Goal: Task Accomplishment & Management: Use online tool/utility

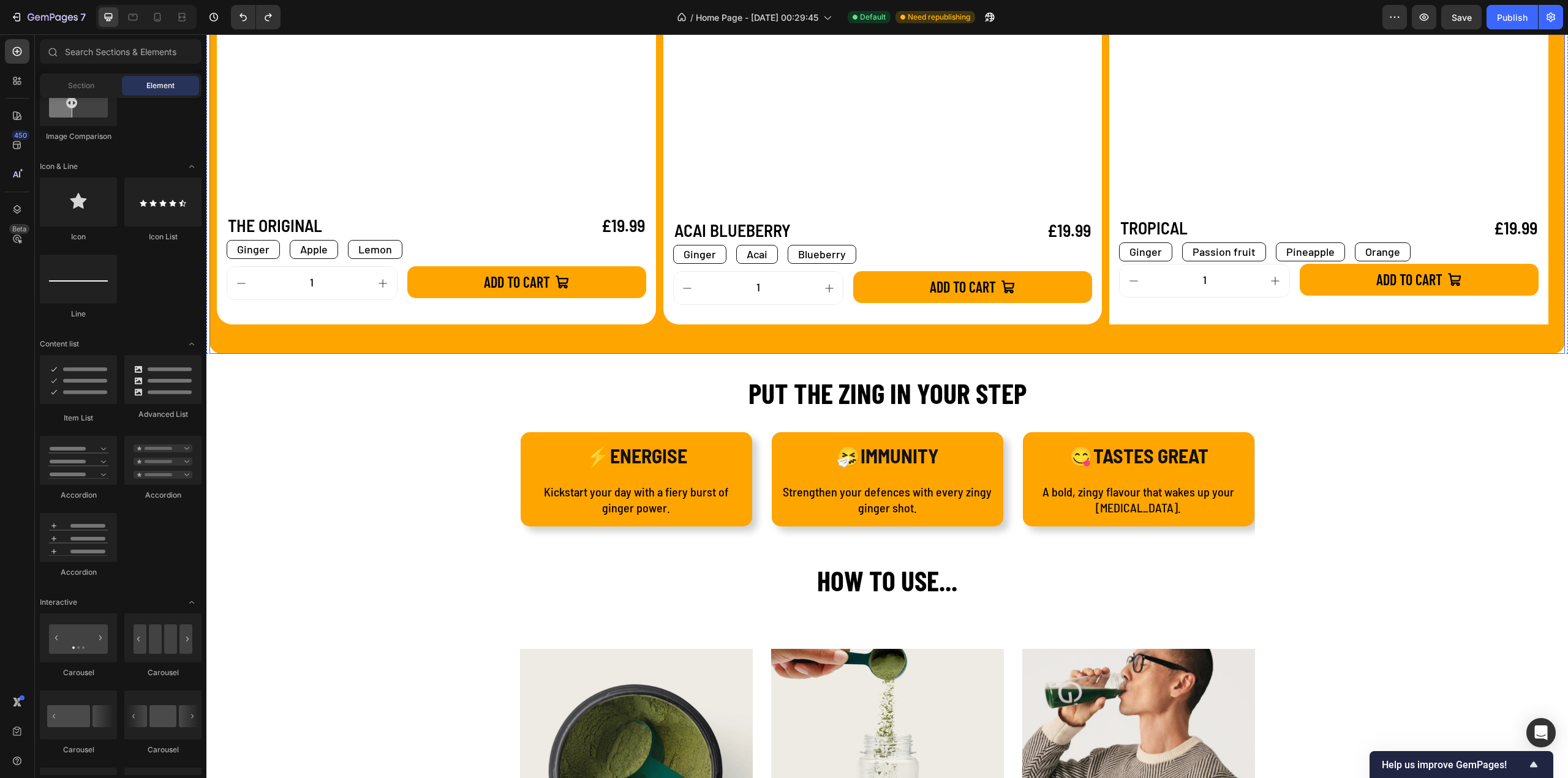
scroll to position [1224, 0]
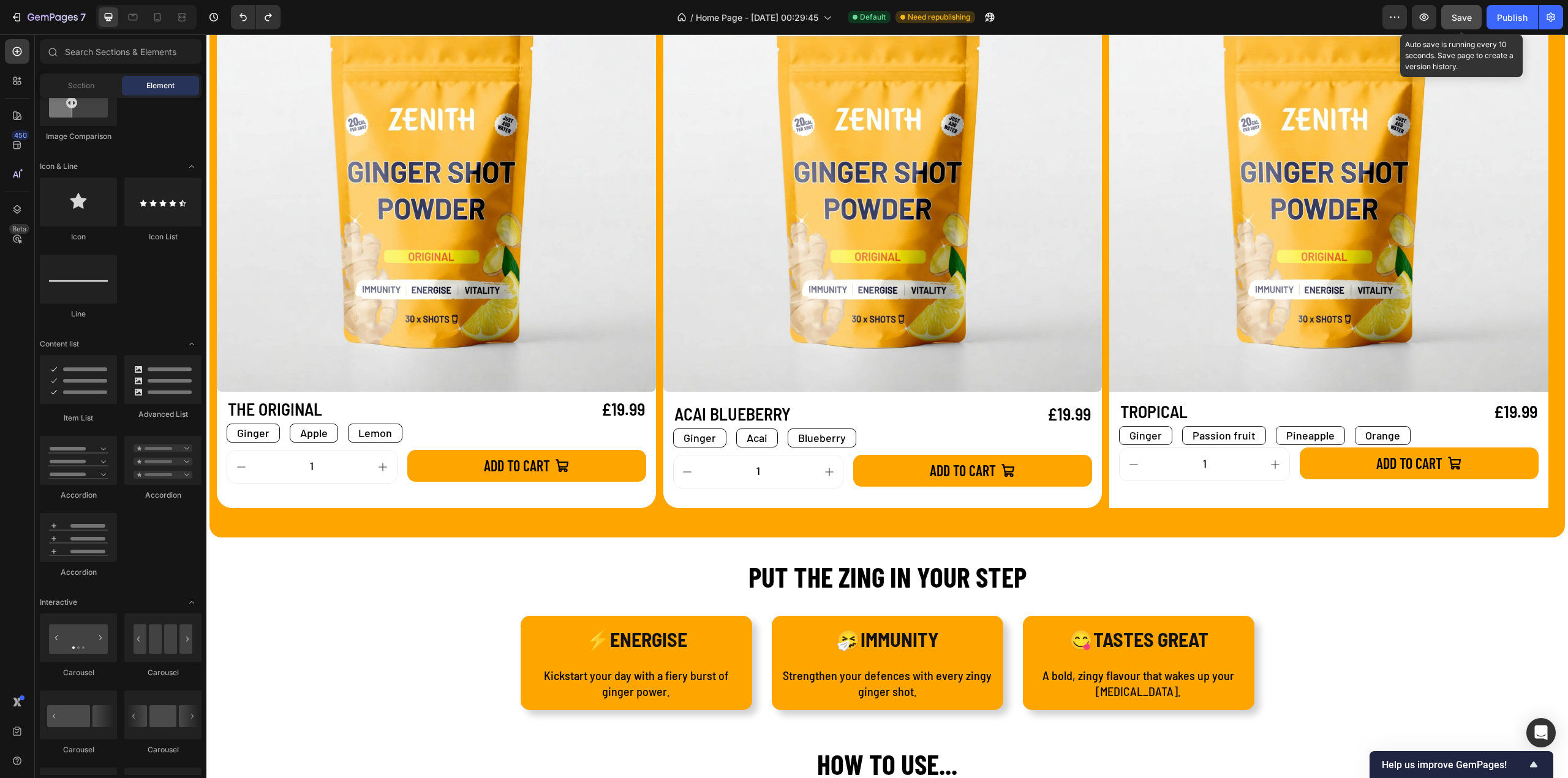
click at [1449, 12] on button "Save" at bounding box center [1461, 17] width 40 height 24
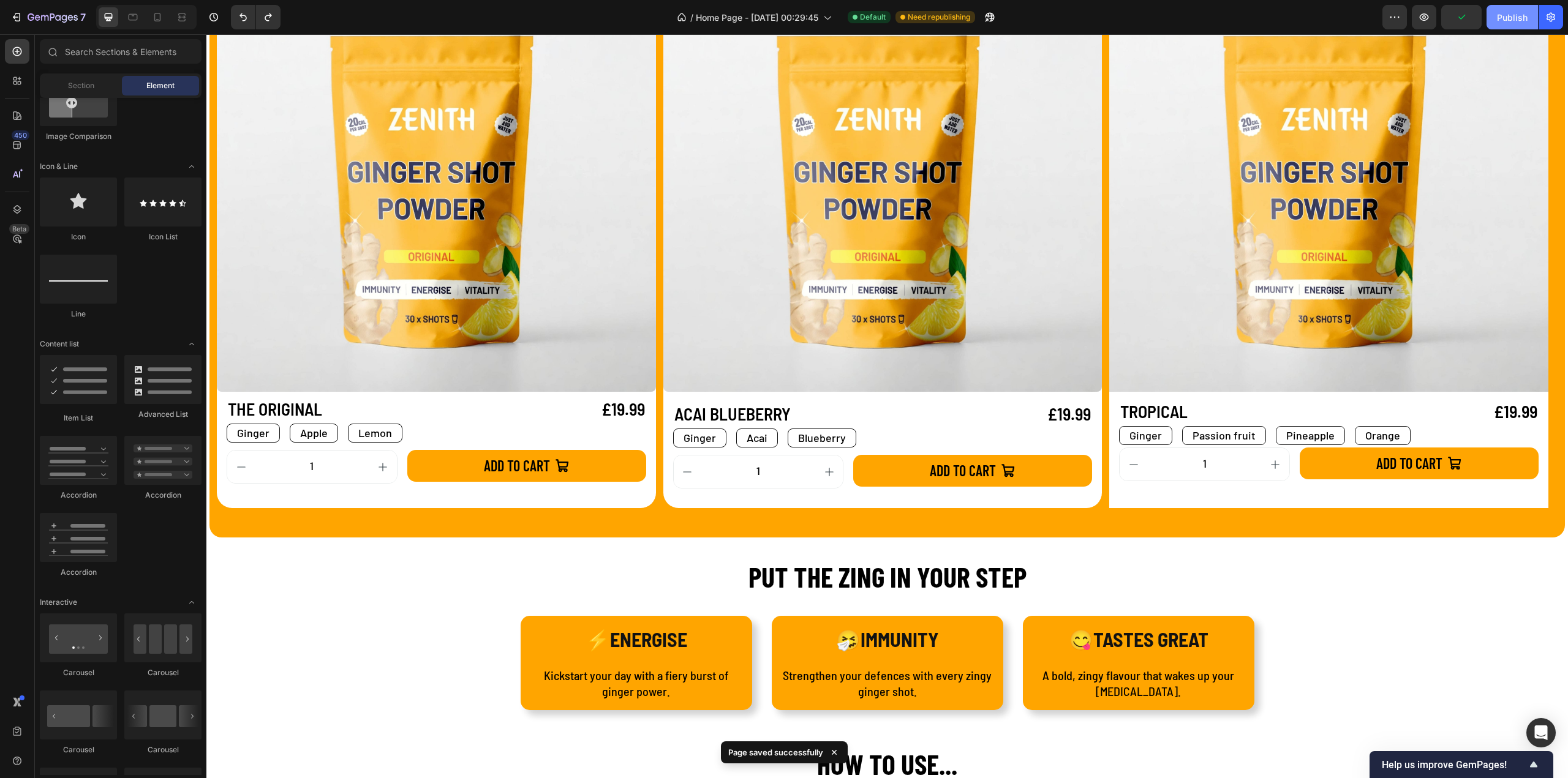
click at [1514, 15] on div "Publish" at bounding box center [1512, 18] width 31 height 13
click at [1511, 20] on div "Publish" at bounding box center [1512, 18] width 31 height 13
click at [795, 752] on div "View live page" at bounding box center [807, 749] width 70 height 17
click at [416, 433] on div "Ginger Text Block Apple Text Block Lemon Text Block Row" at bounding box center [436, 433] width 419 height 19
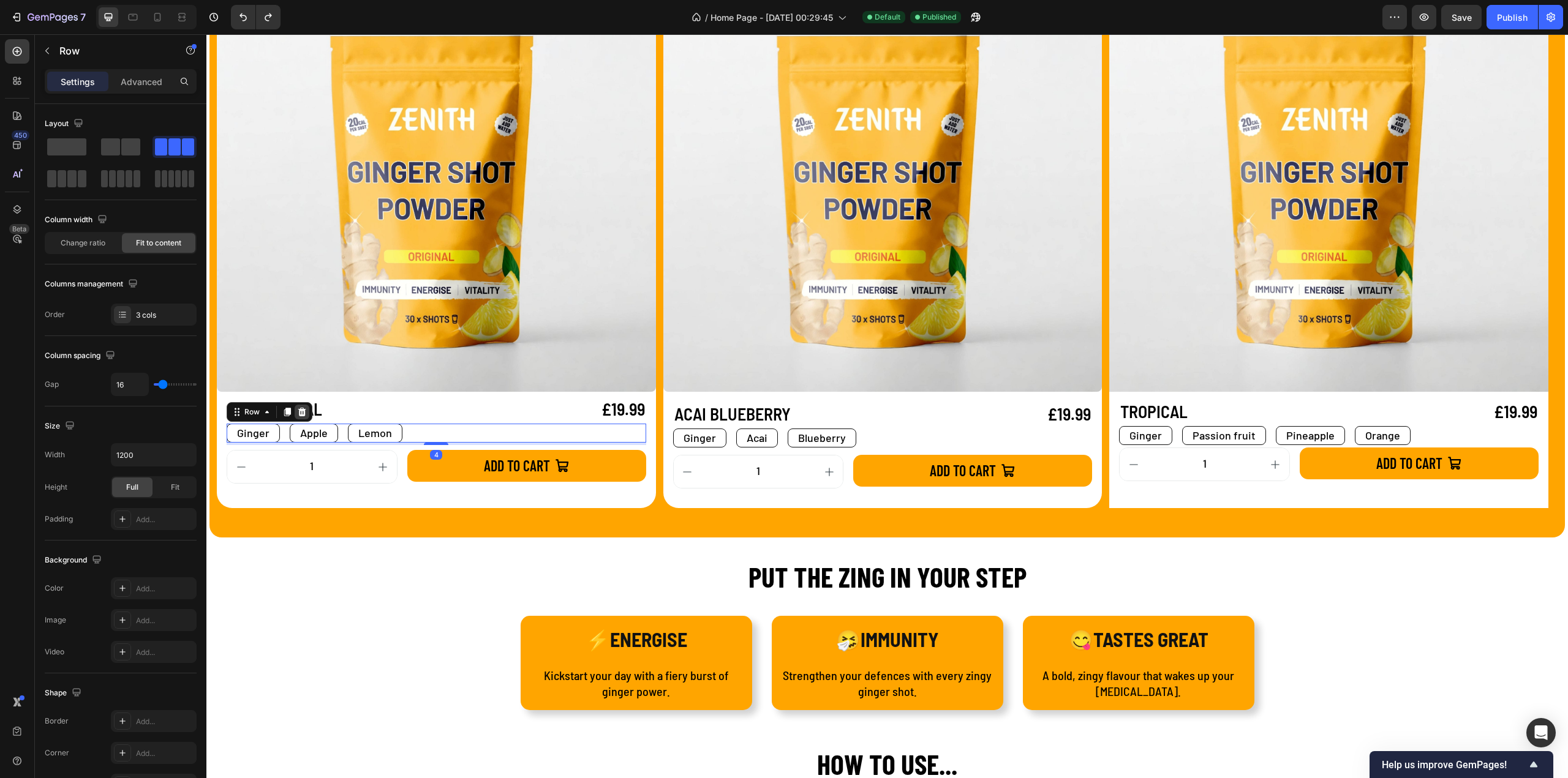
click at [303, 415] on icon at bounding box center [302, 412] width 8 height 9
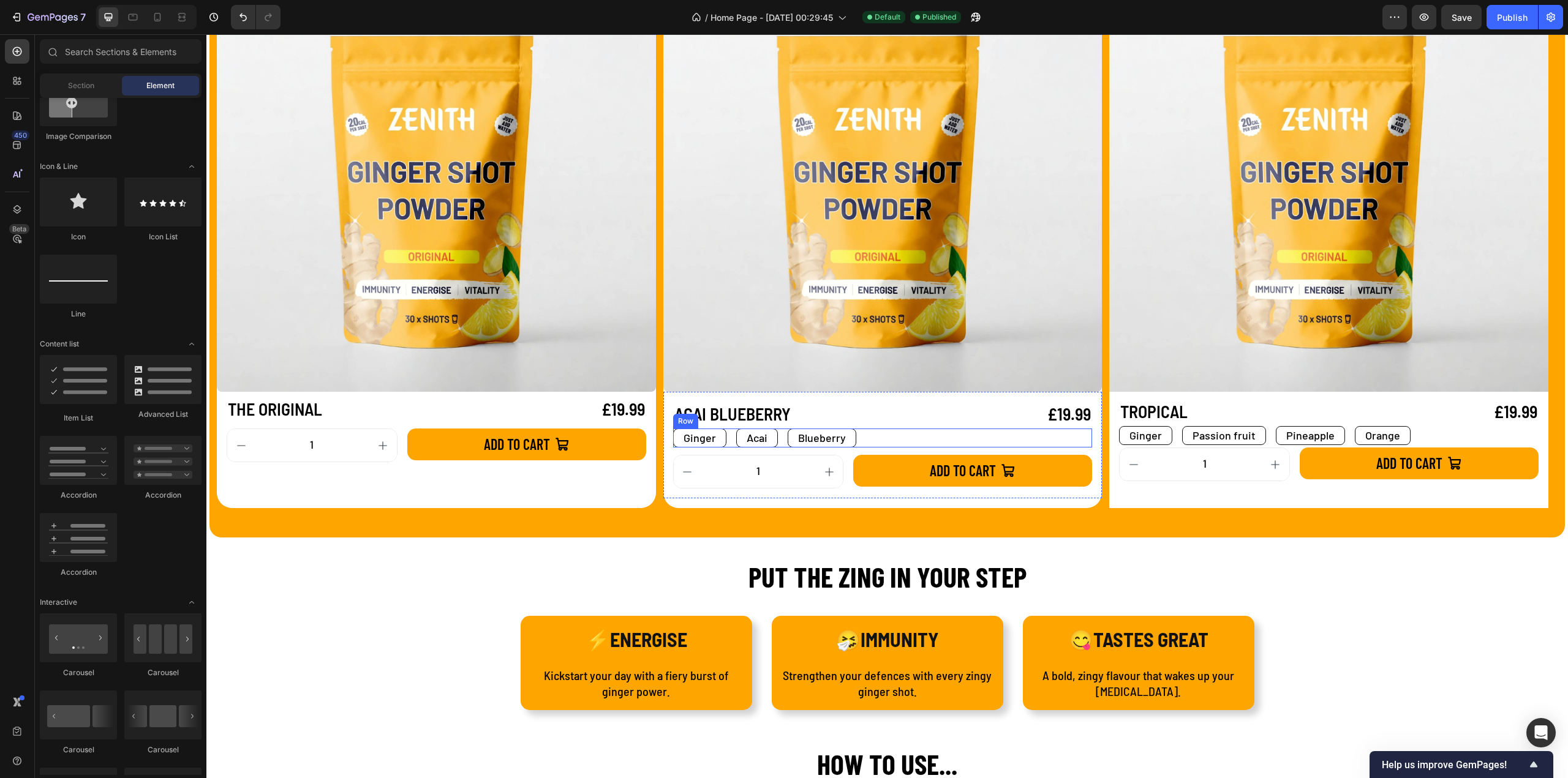
click at [876, 434] on div "Ginger Text Block Acai Text Block Blueberry Text Block Row" at bounding box center [883, 438] width 419 height 19
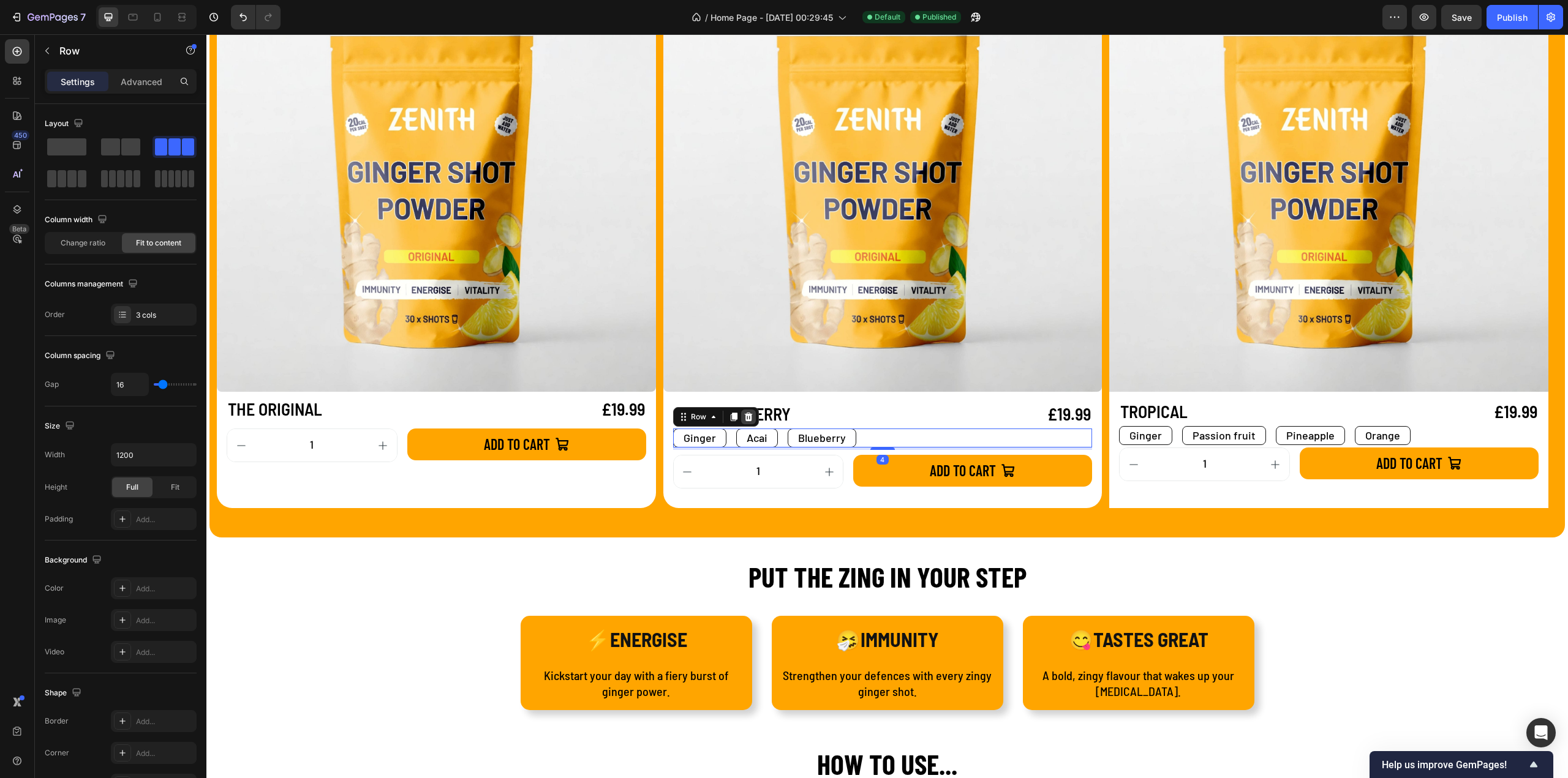
click at [753, 419] on div at bounding box center [748, 417] width 15 height 15
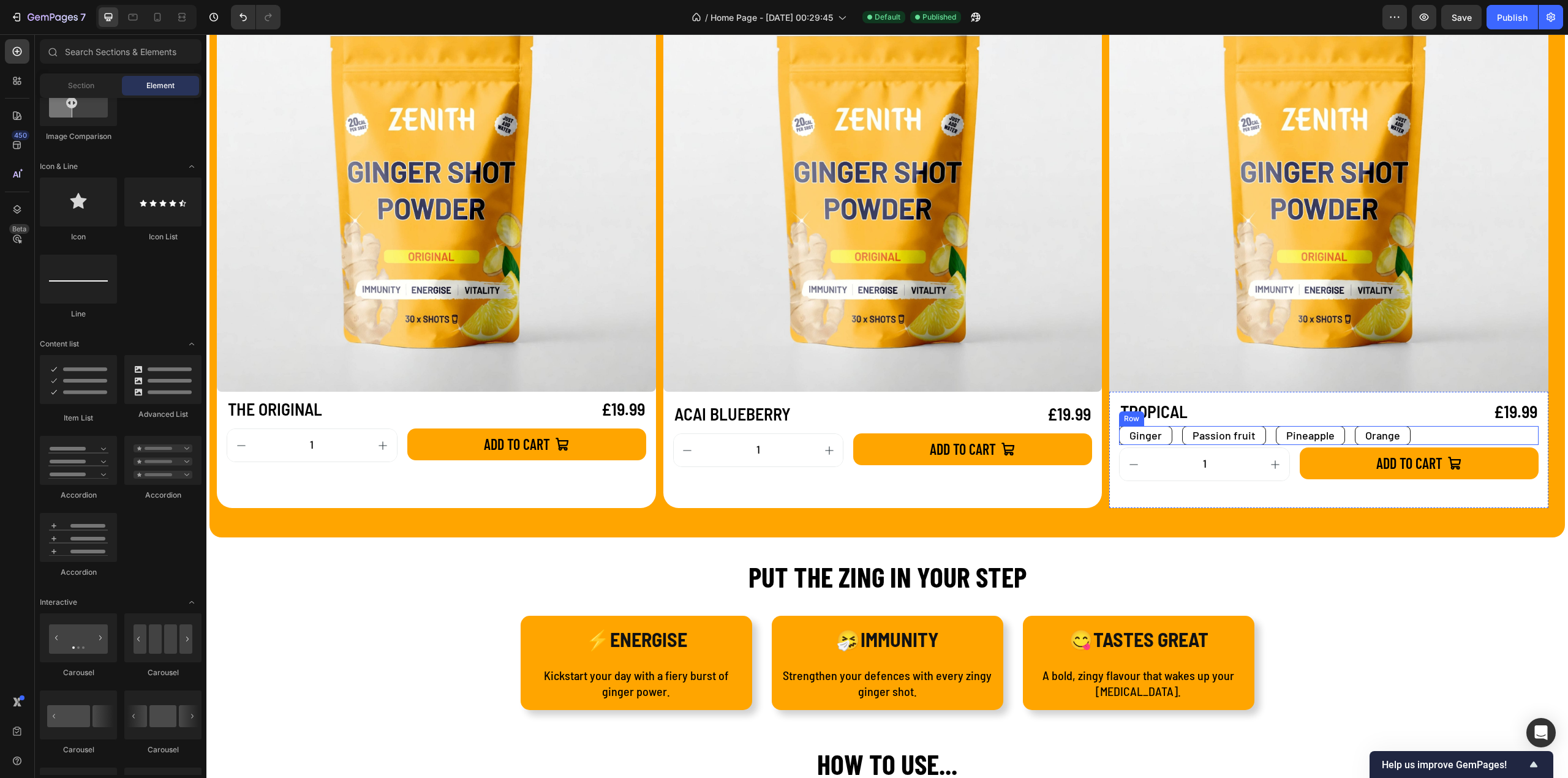
click at [1436, 439] on div "Ginger Text Block Passion fruit Text Block Pineapple Text Block Orange Text Blo…" at bounding box center [1329, 435] width 419 height 19
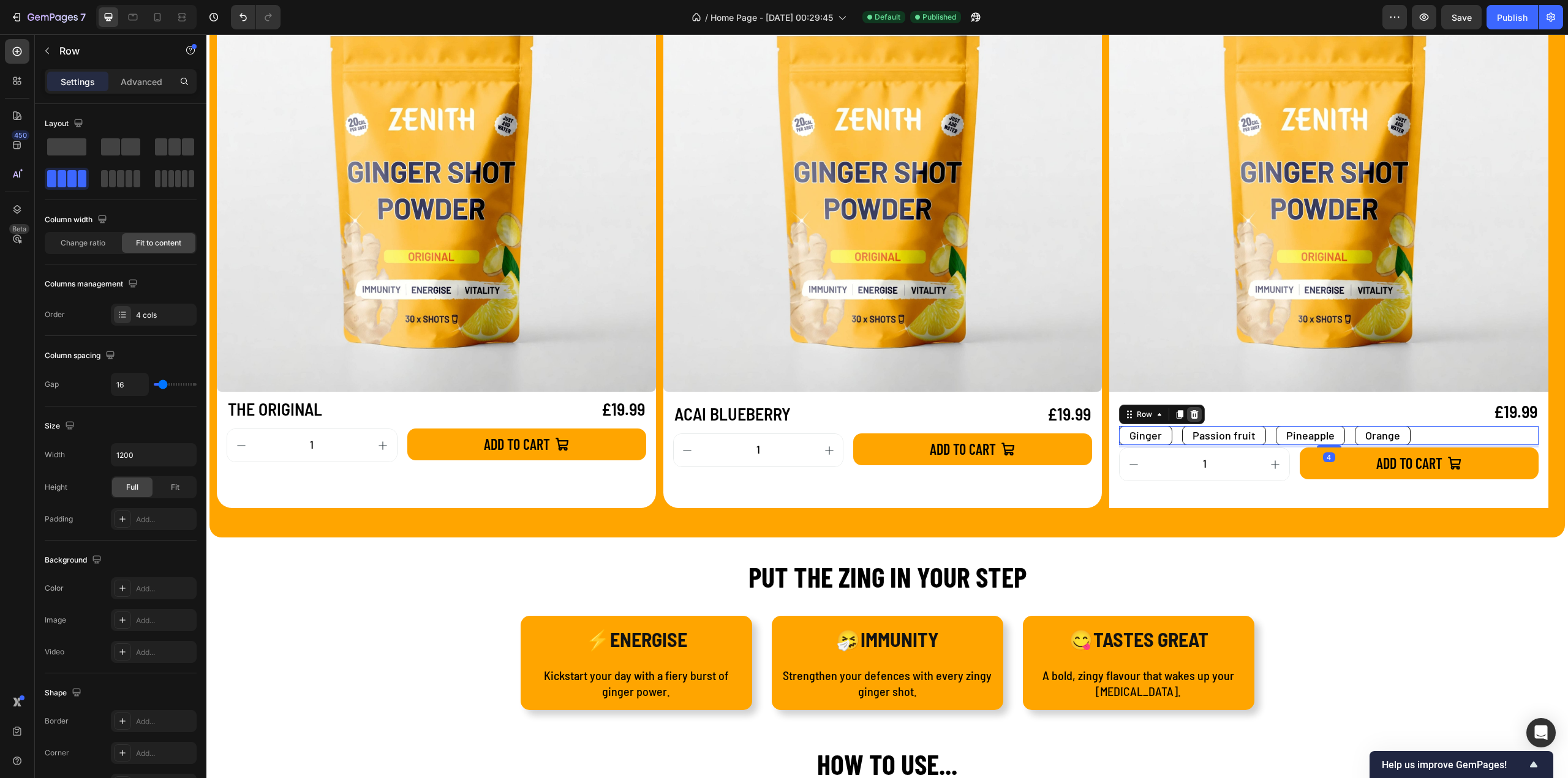
click at [1199, 416] on icon at bounding box center [1194, 414] width 10 height 10
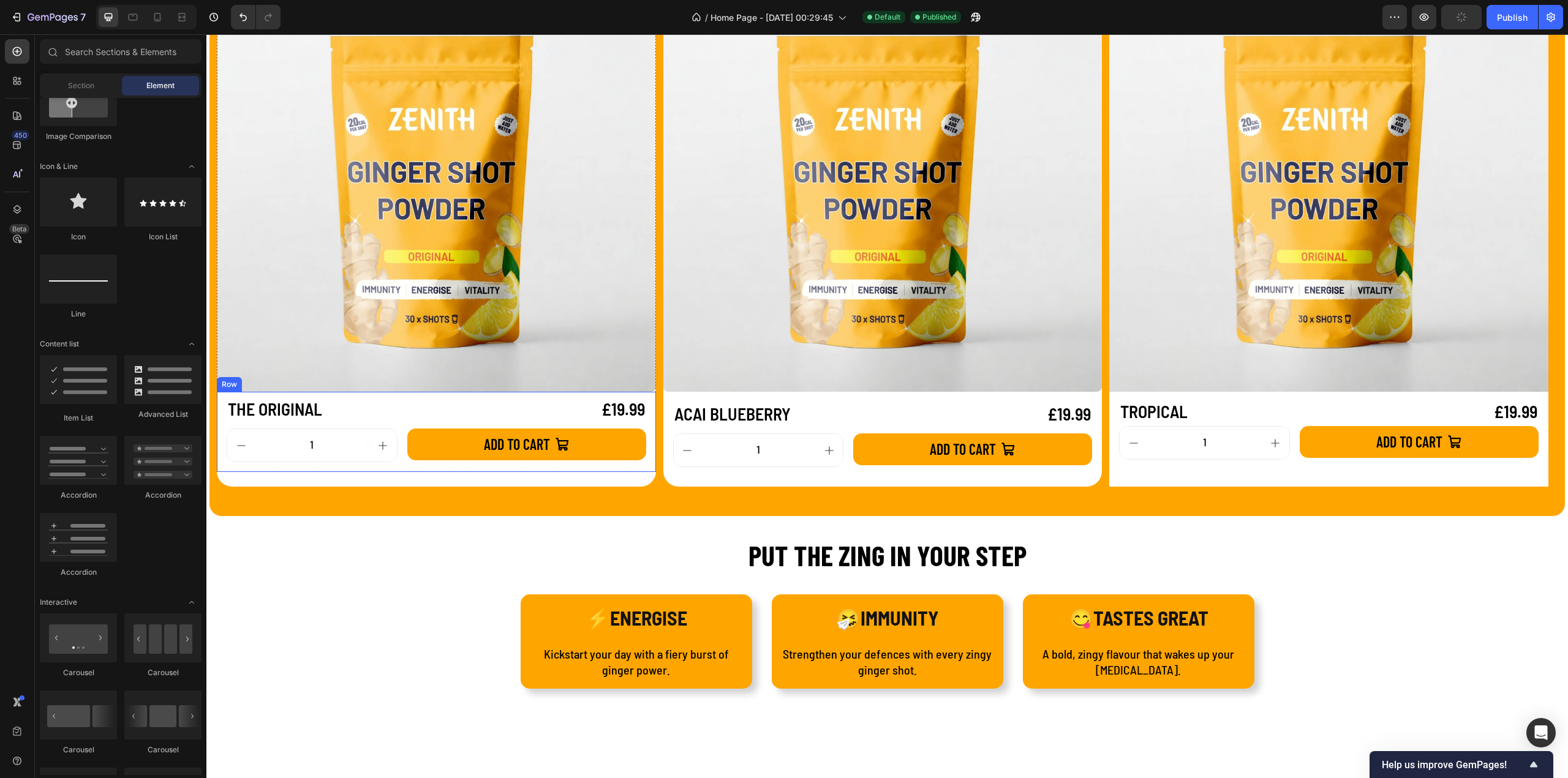
scroll to position [1041, 0]
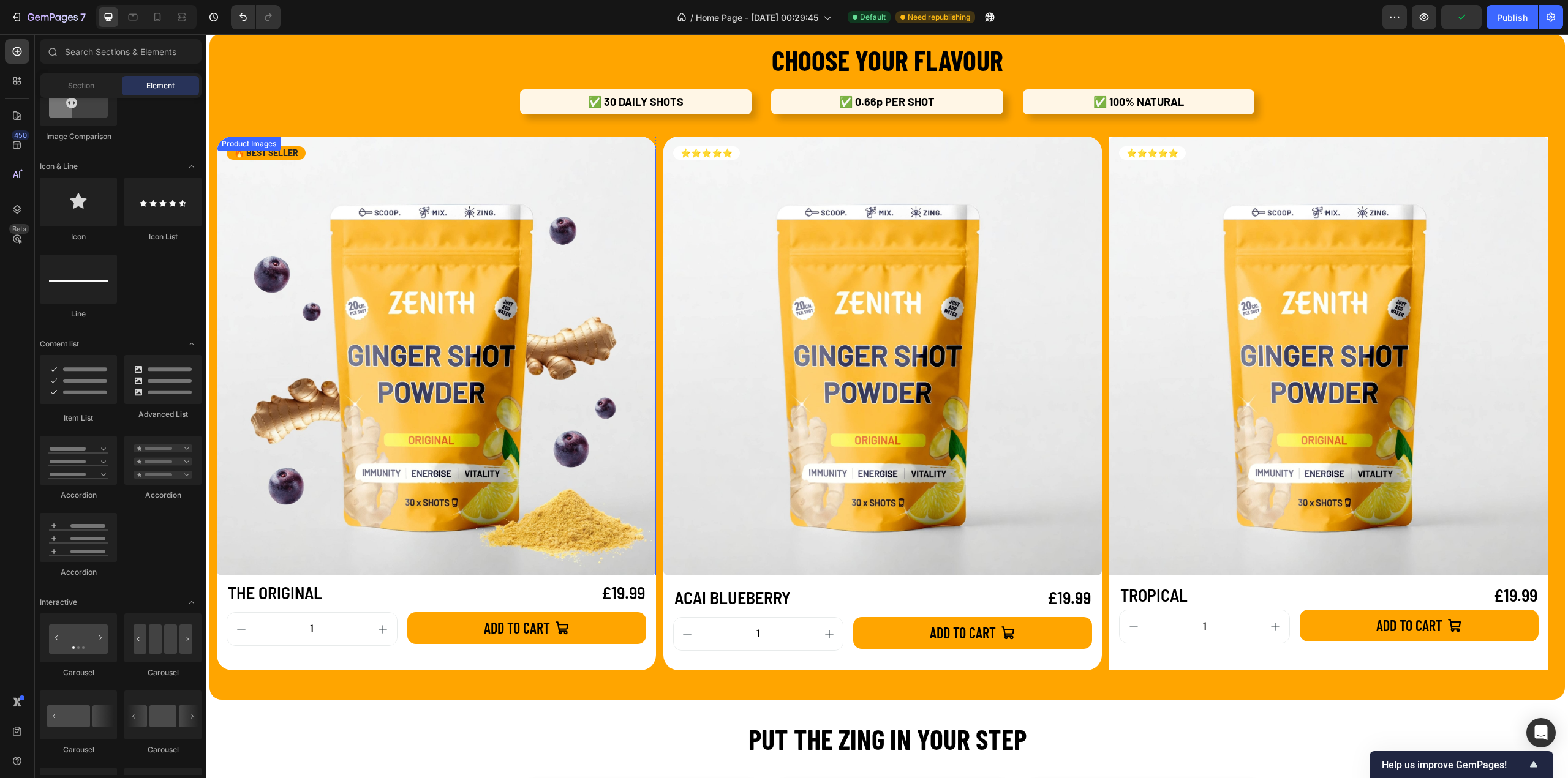
click at [629, 551] on img at bounding box center [436, 356] width 439 height 439
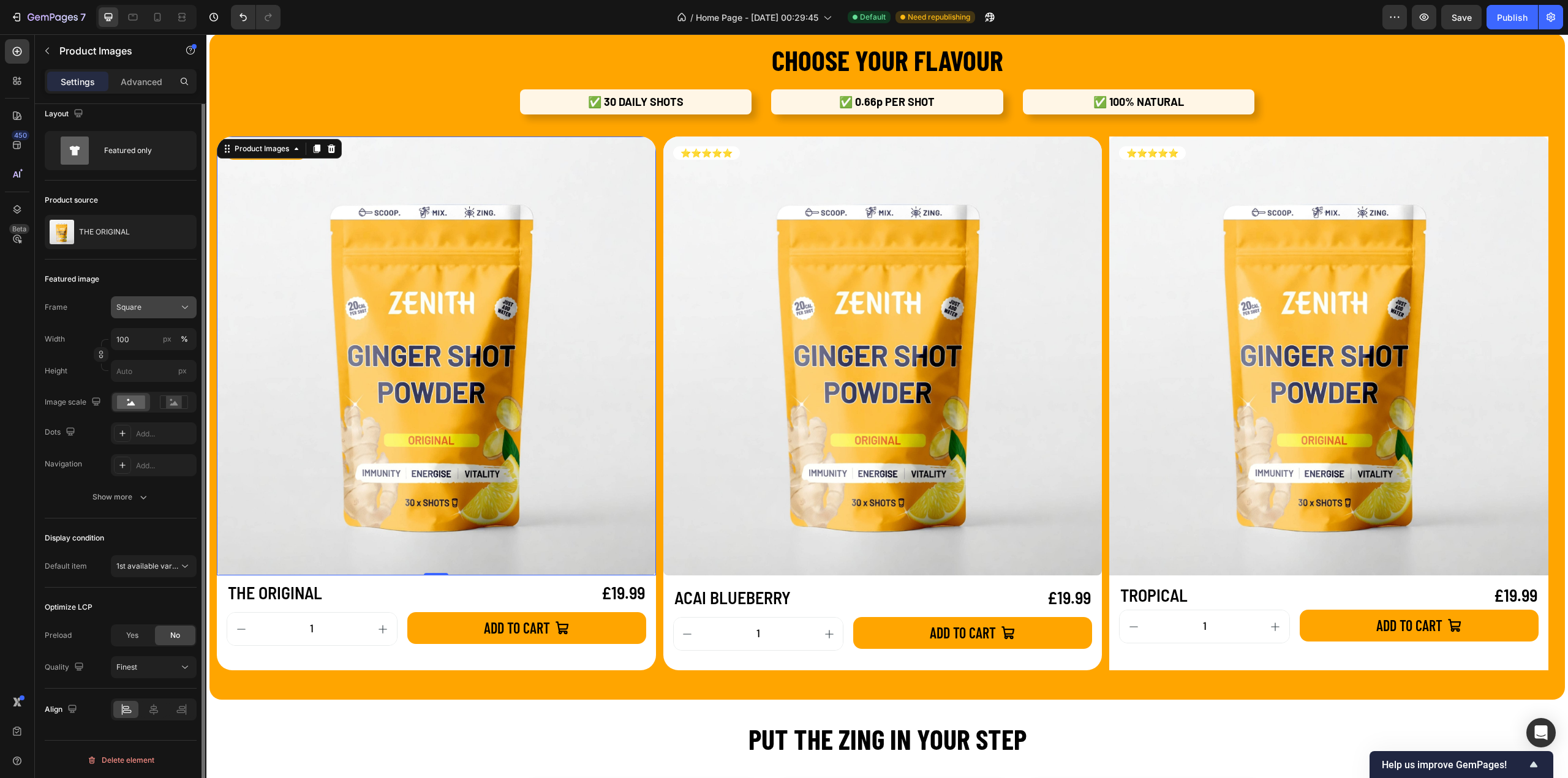
scroll to position [0, 0]
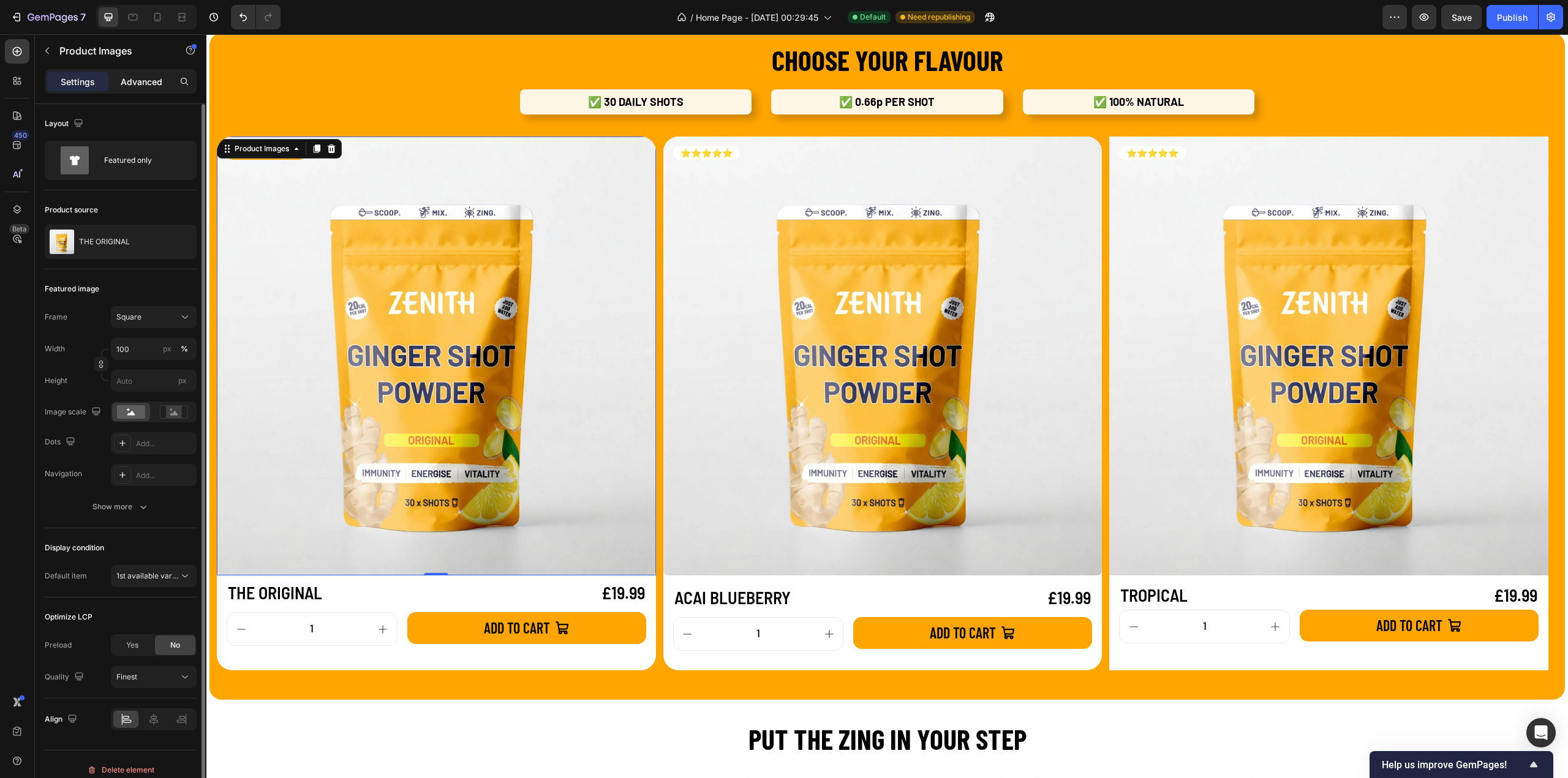
click at [134, 73] on div "Advanced" at bounding box center [141, 81] width 61 height 20
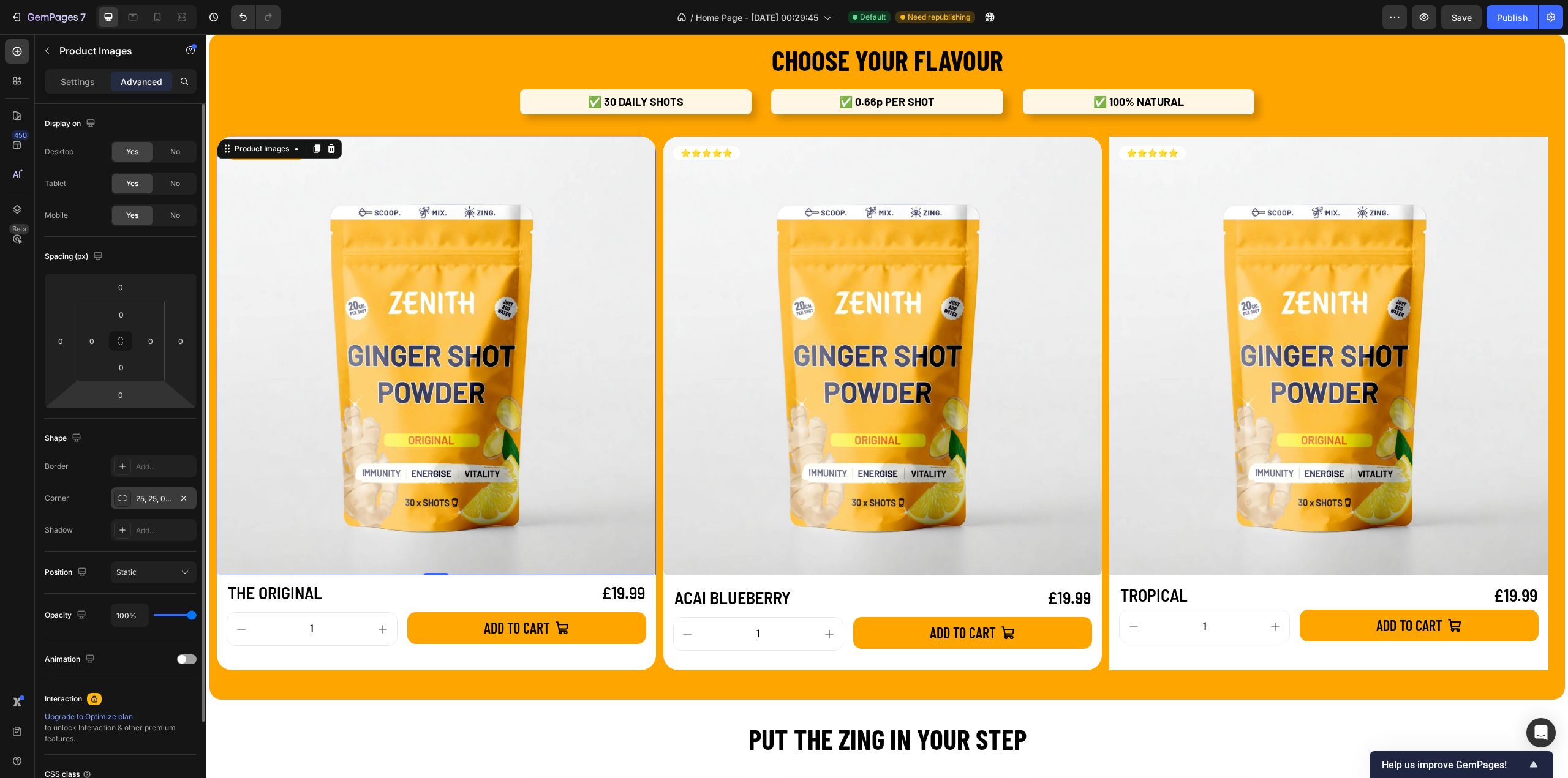
click at [158, 500] on div "25, 25, 0, 0" at bounding box center [153, 498] width 35 height 11
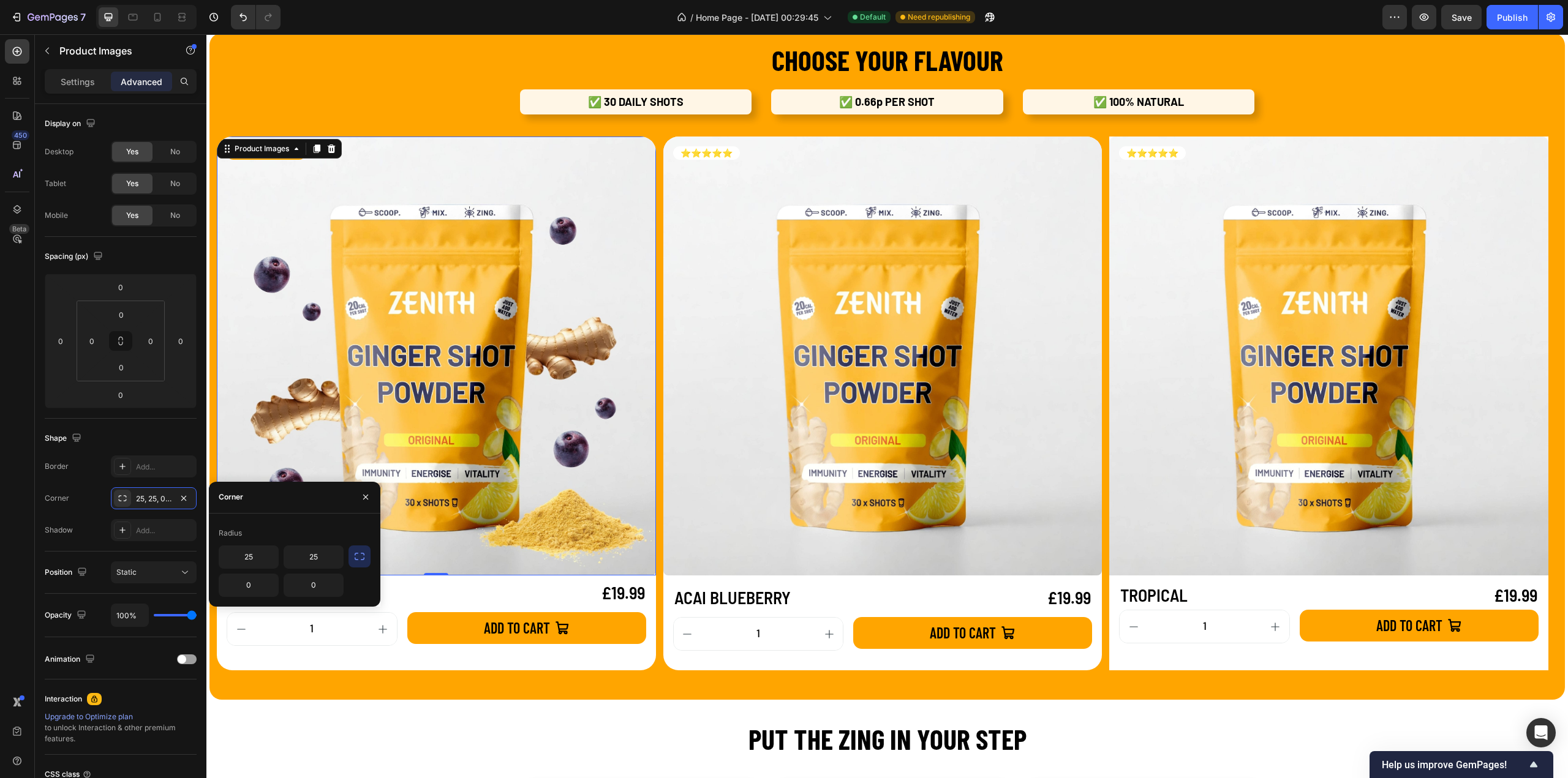
click at [443, 389] on img at bounding box center [436, 356] width 439 height 439
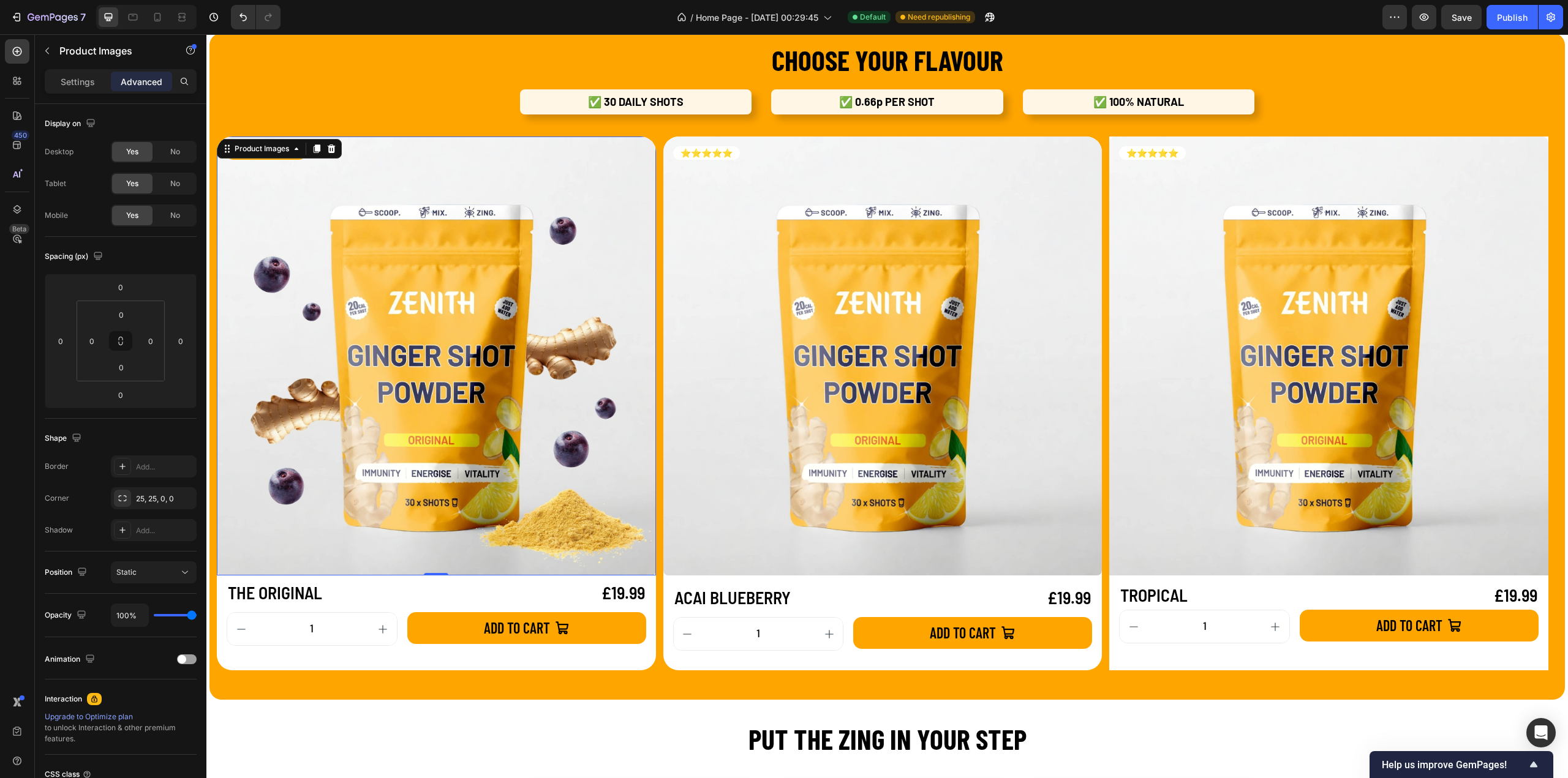
click at [352, 540] on img at bounding box center [436, 356] width 439 height 439
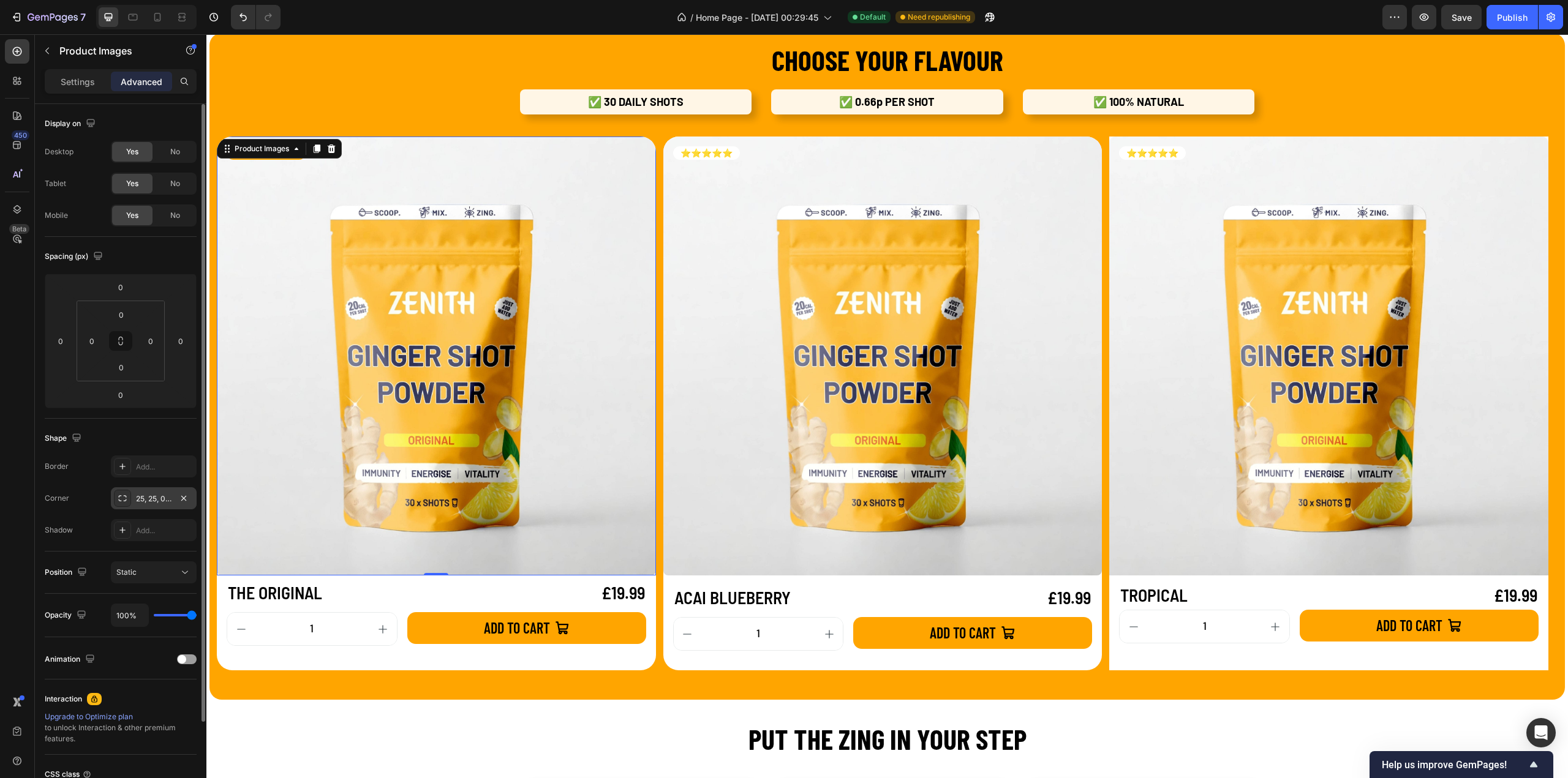
click at [154, 500] on div "25, 25, 0, 0" at bounding box center [153, 498] width 35 height 11
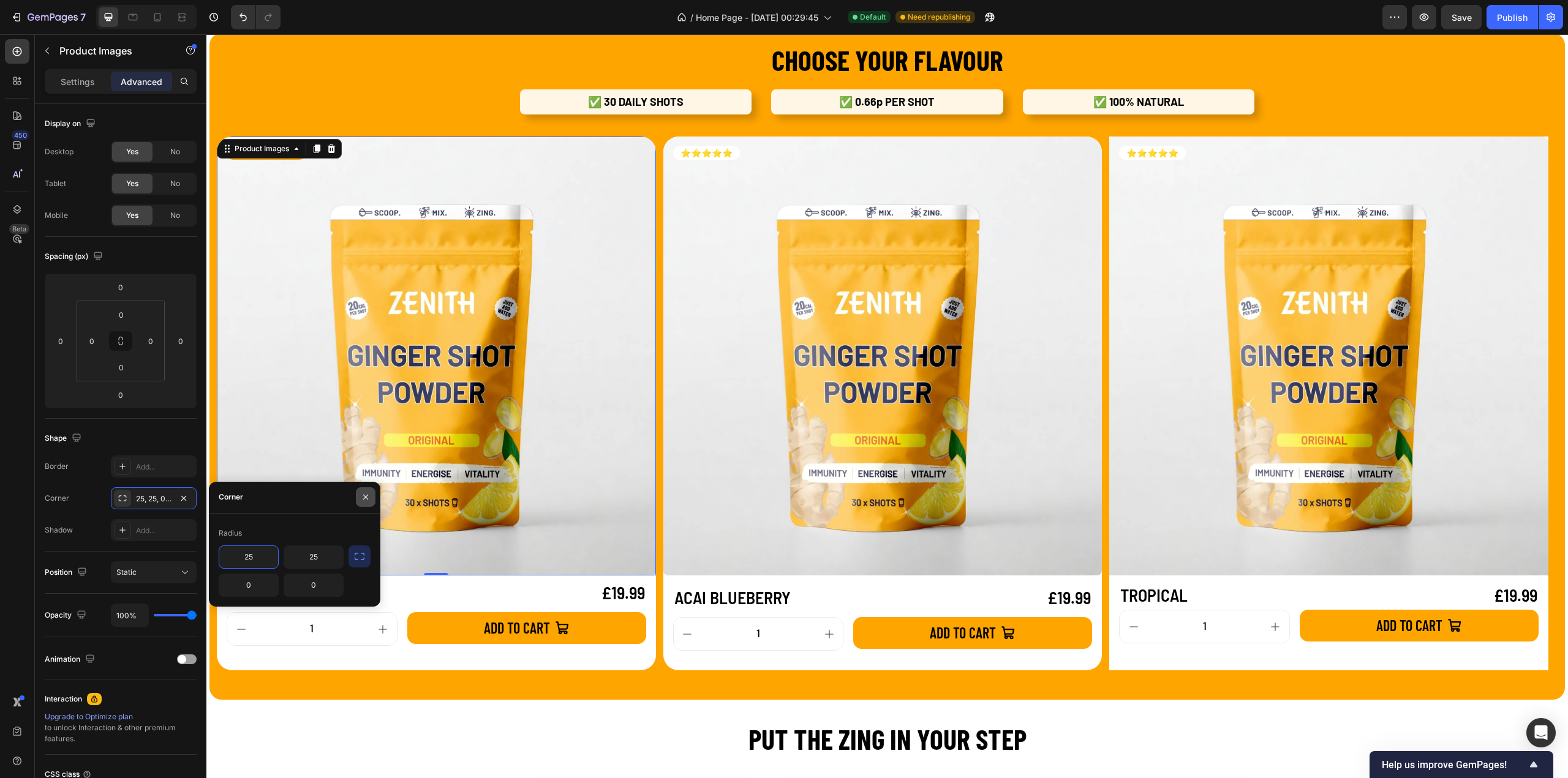
click at [366, 499] on icon "button" at bounding box center [365, 496] width 10 height 10
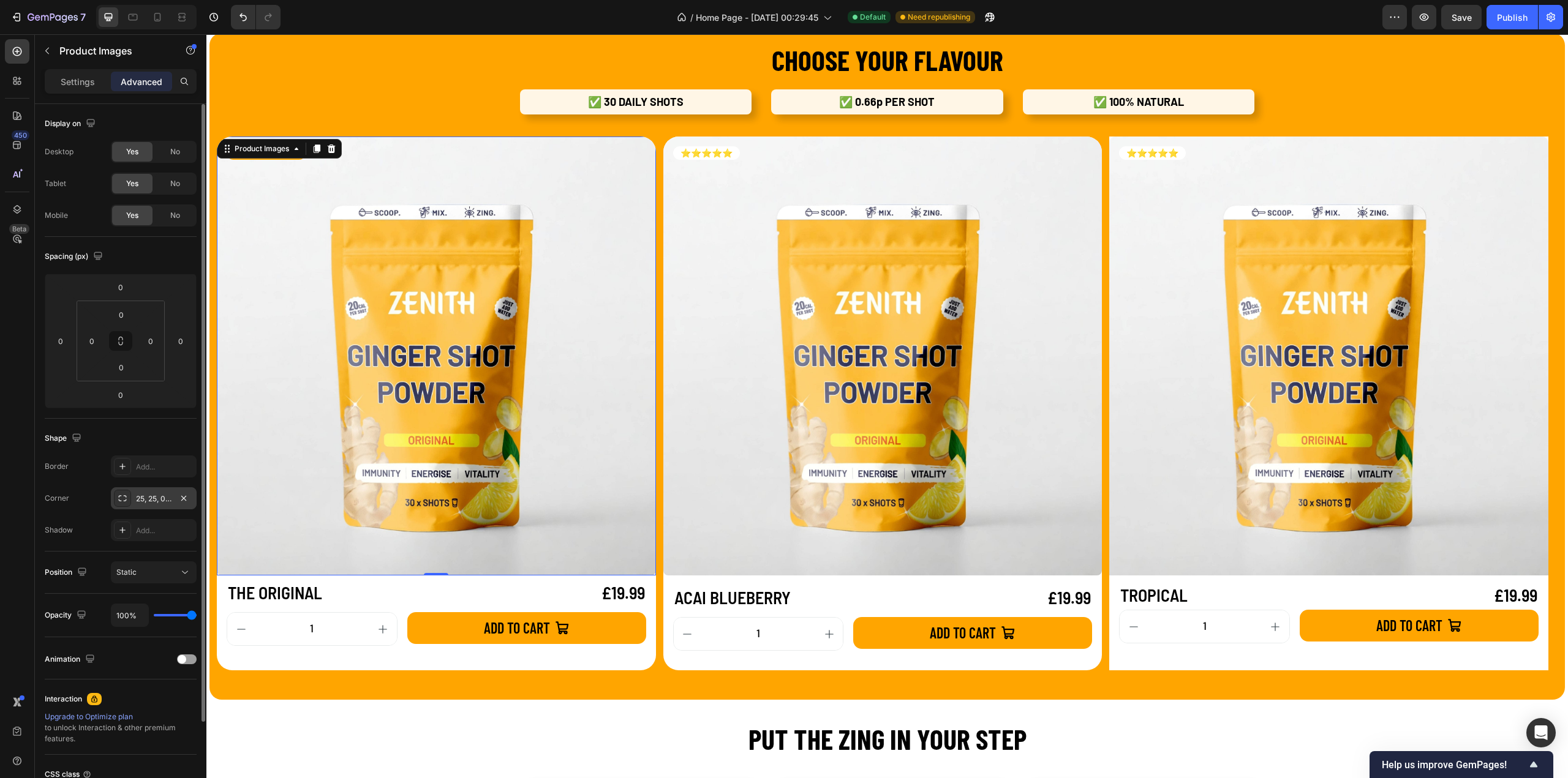
click at [170, 498] on div "25, 25, 0, 0" at bounding box center [153, 498] width 35 height 11
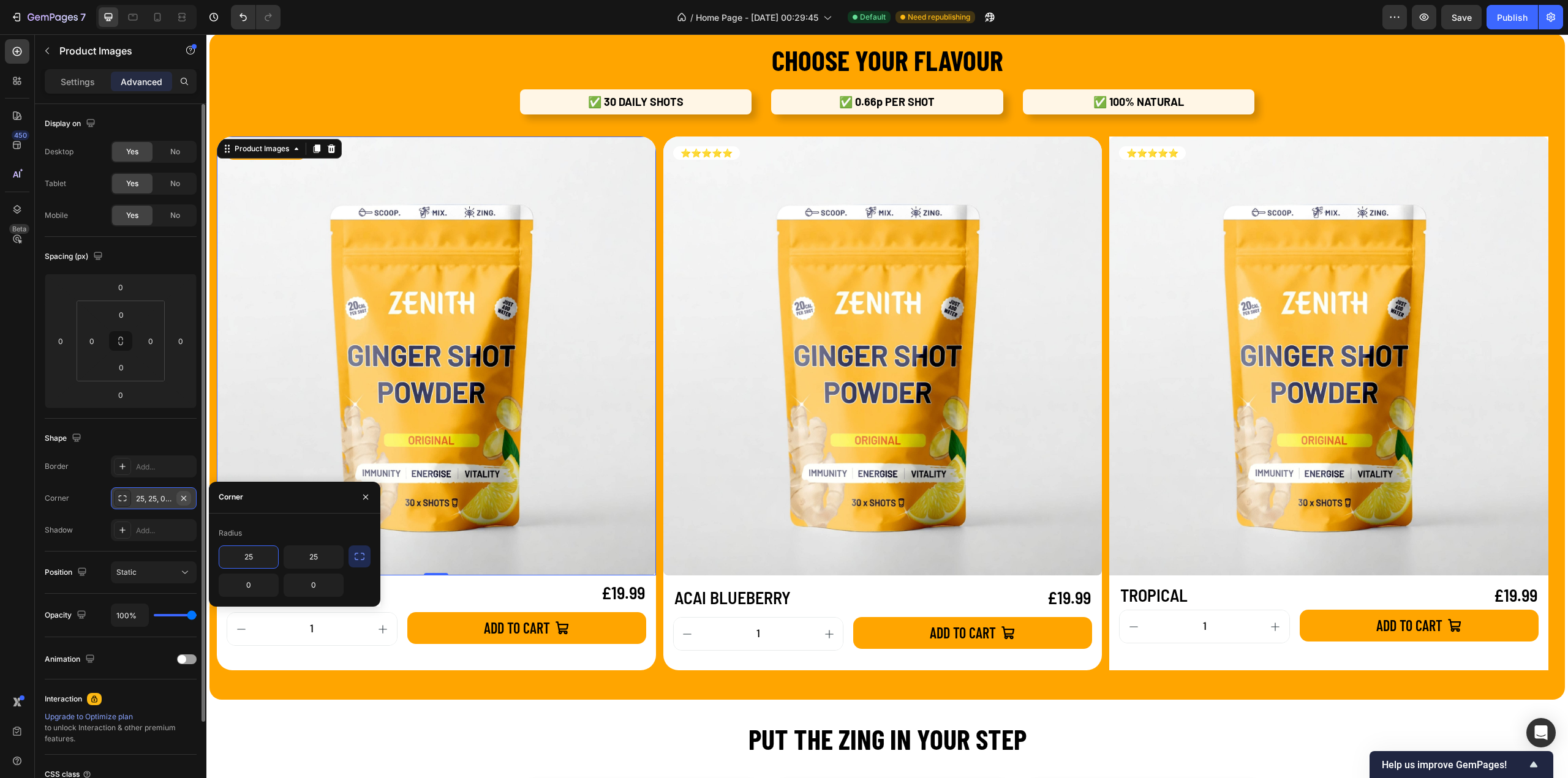
click at [187, 498] on icon "button" at bounding box center [184, 498] width 10 height 10
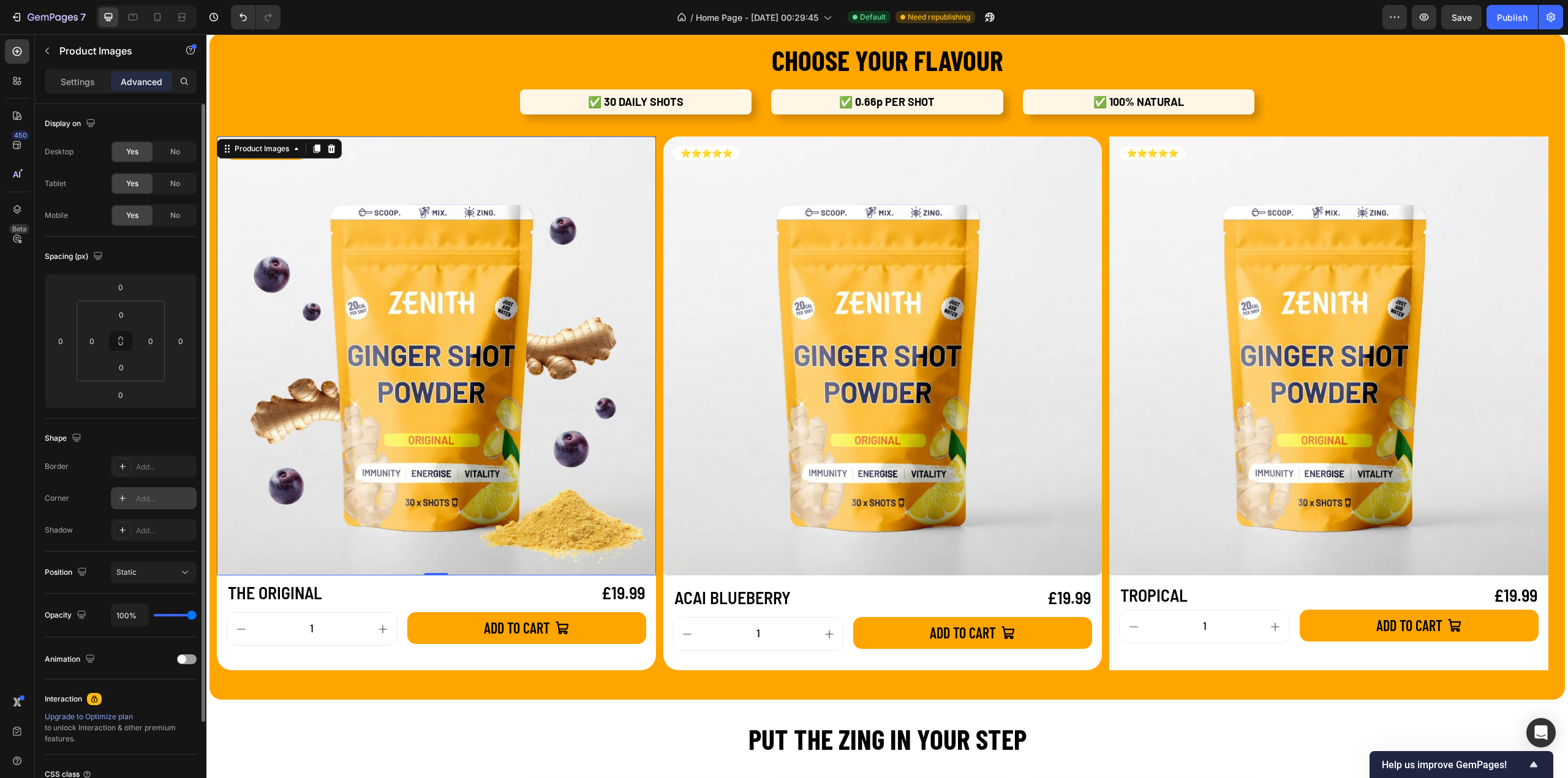
click at [375, 412] on img at bounding box center [436, 356] width 439 height 439
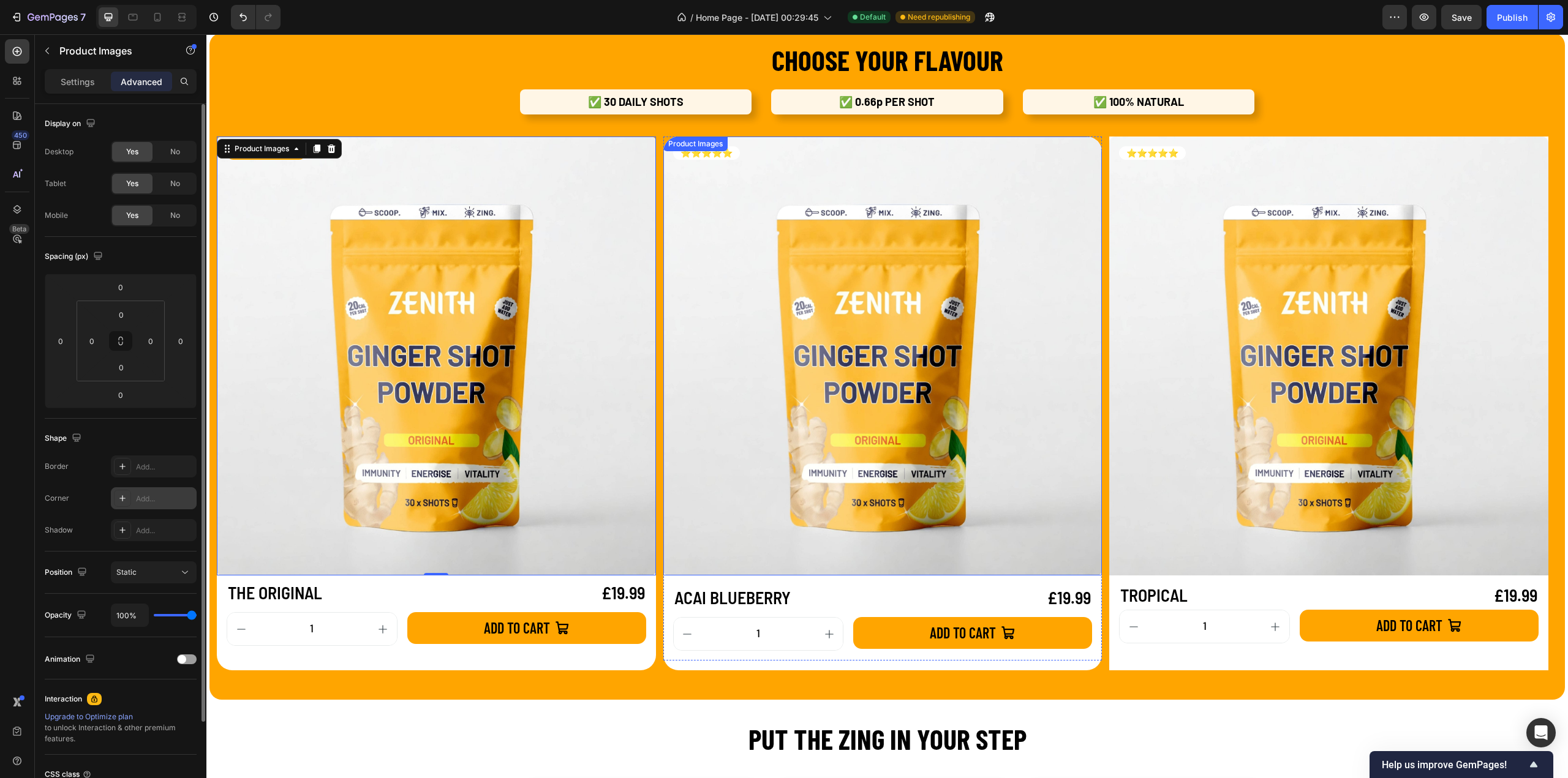
click at [715, 247] on img at bounding box center [883, 356] width 439 height 439
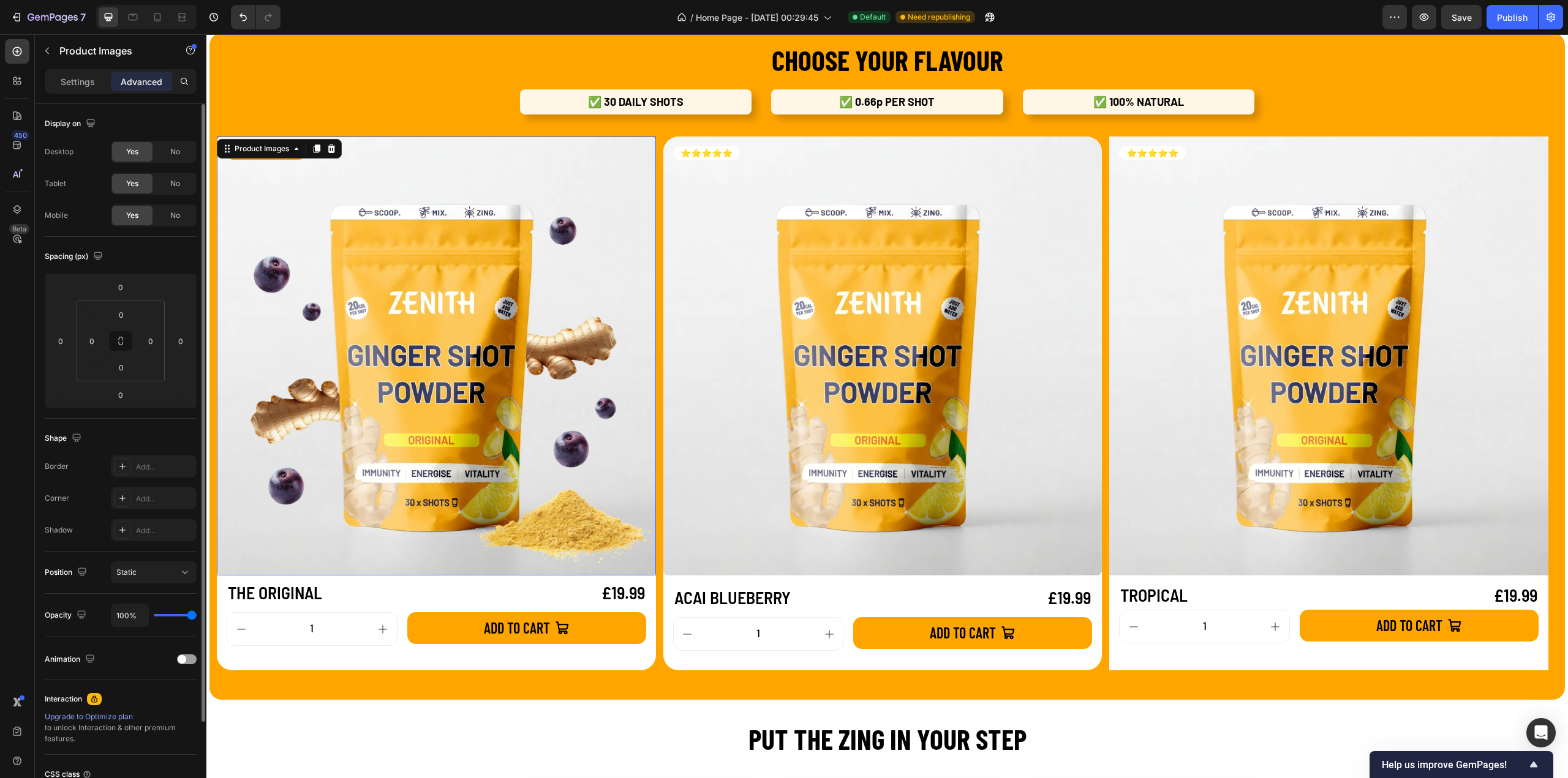
click at [530, 343] on img at bounding box center [436, 356] width 439 height 439
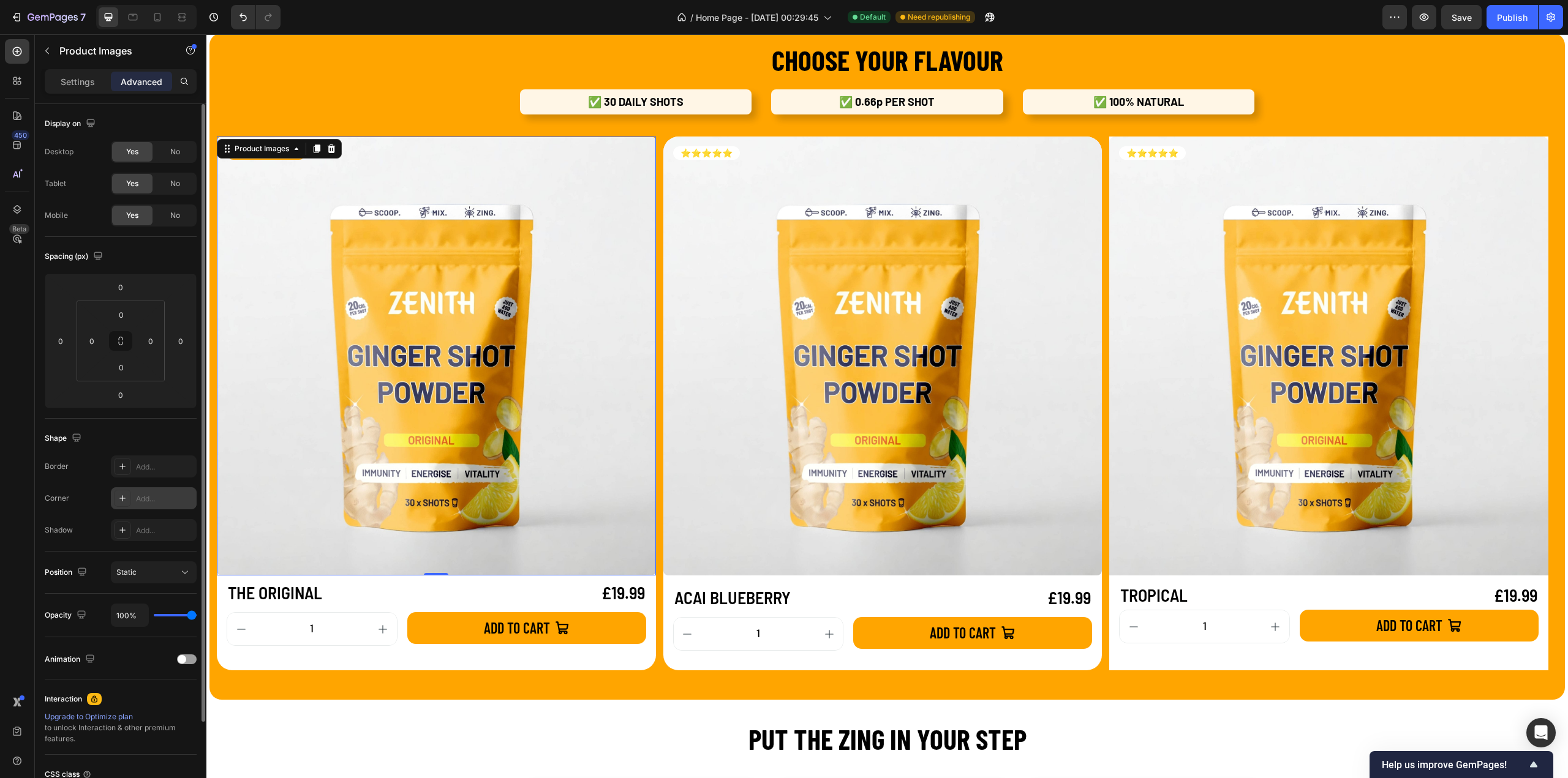
click at [121, 498] on icon at bounding box center [122, 498] width 10 height 10
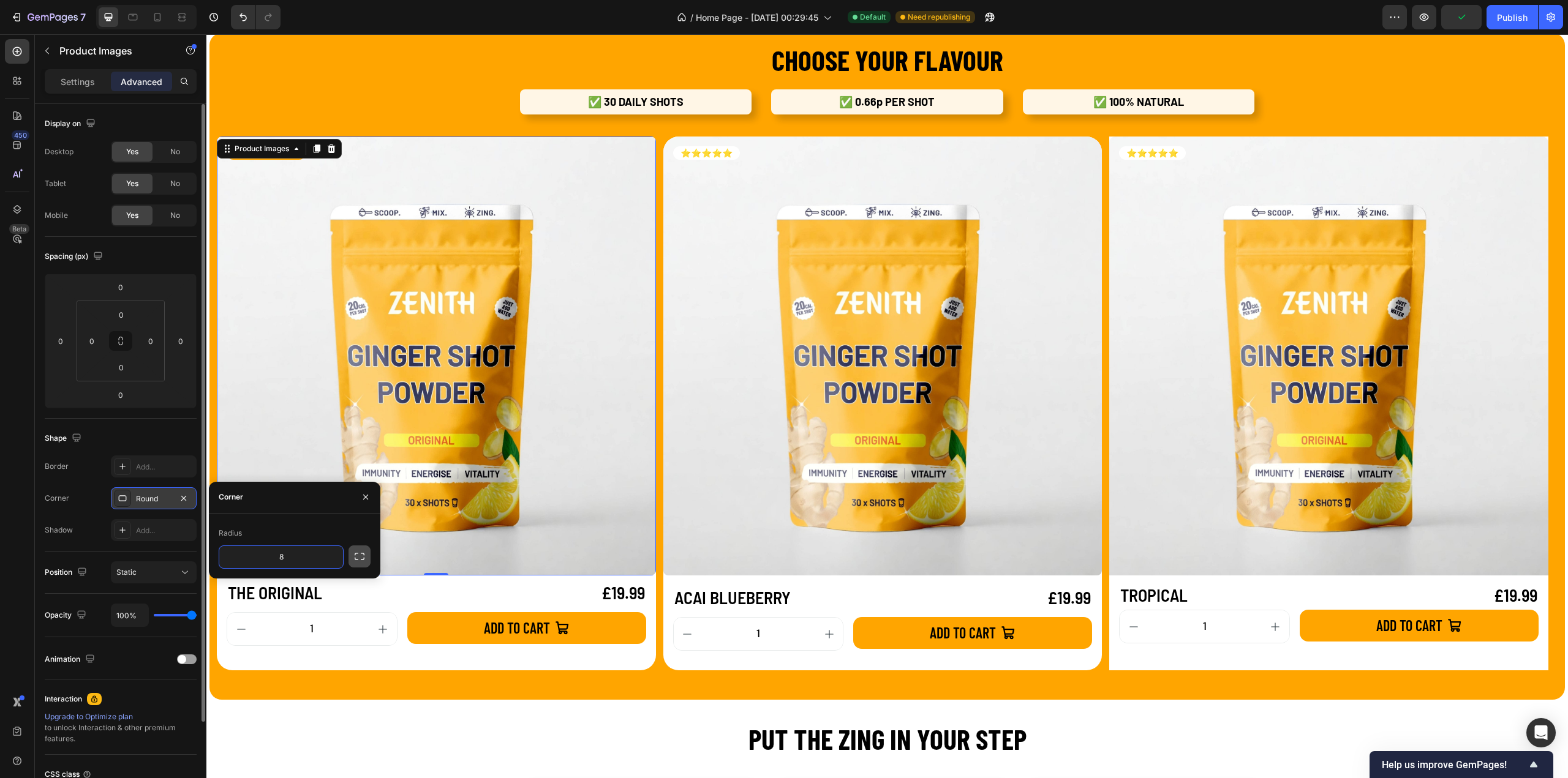
click at [360, 554] on icon "button" at bounding box center [359, 556] width 12 height 12
click at [121, 503] on div at bounding box center [122, 498] width 17 height 17
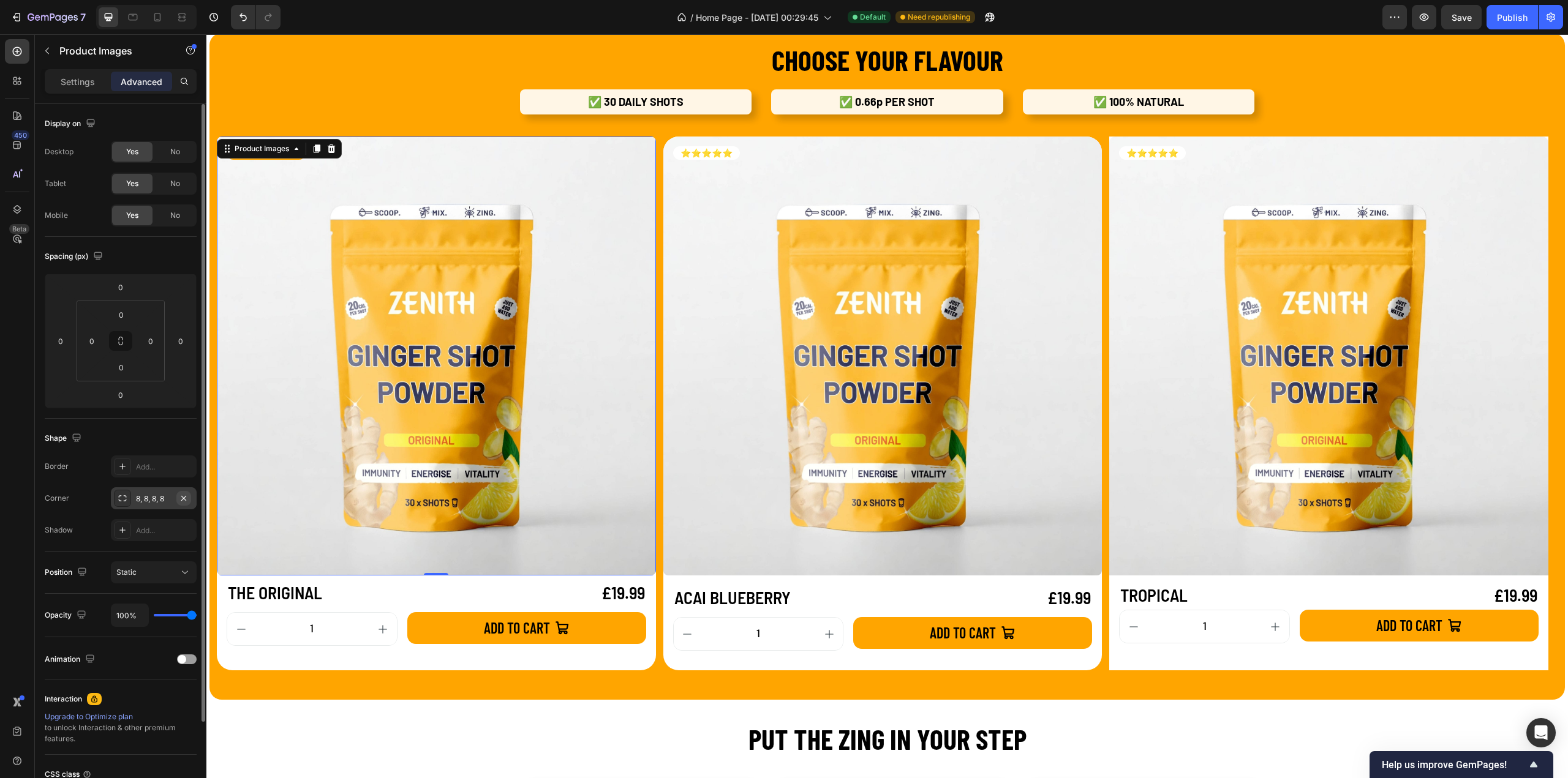
click at [191, 496] on div "8, 8, 8, 8" at bounding box center [153, 498] width 86 height 22
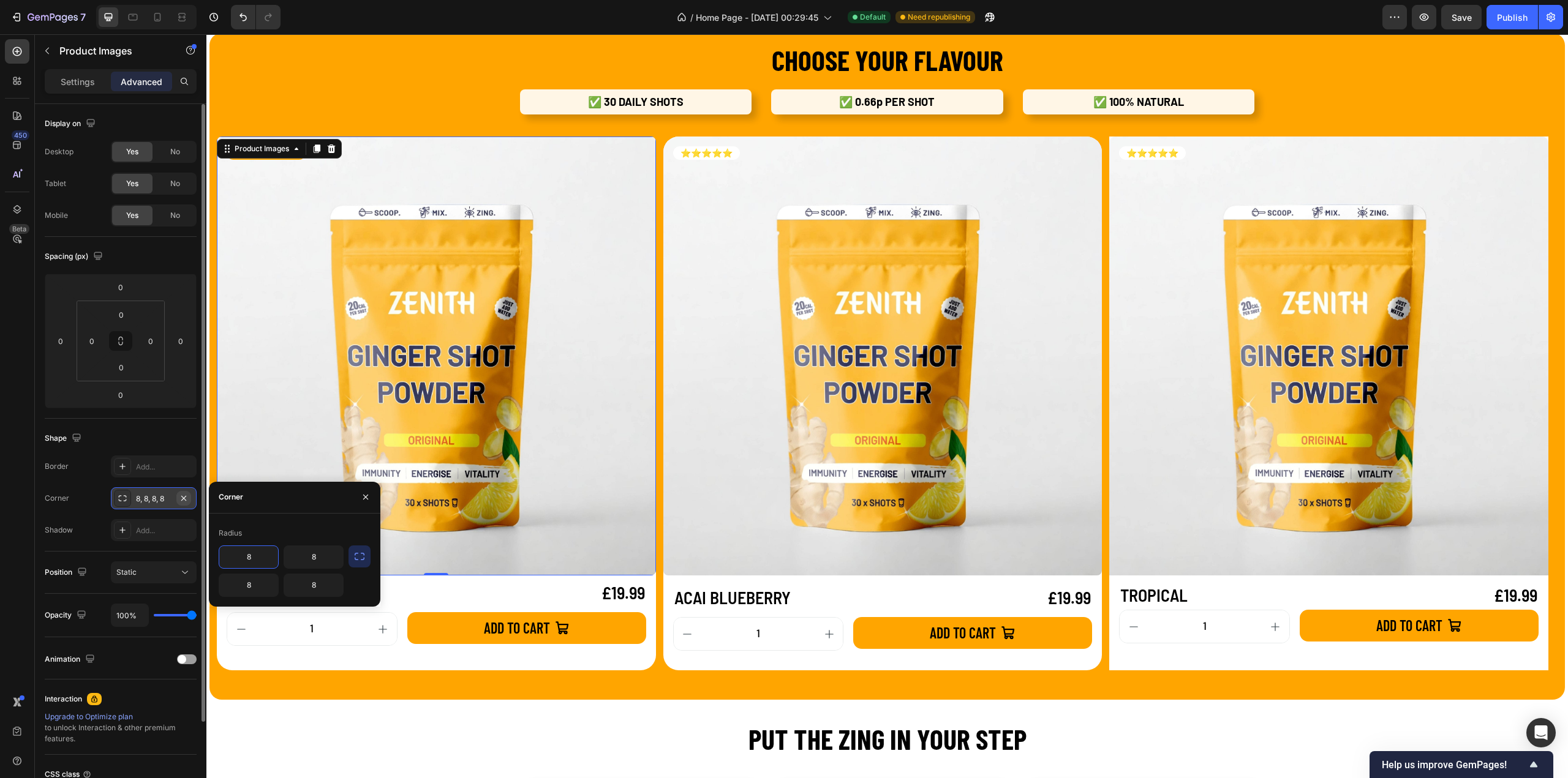
click at [189, 498] on icon "button" at bounding box center [184, 498] width 10 height 10
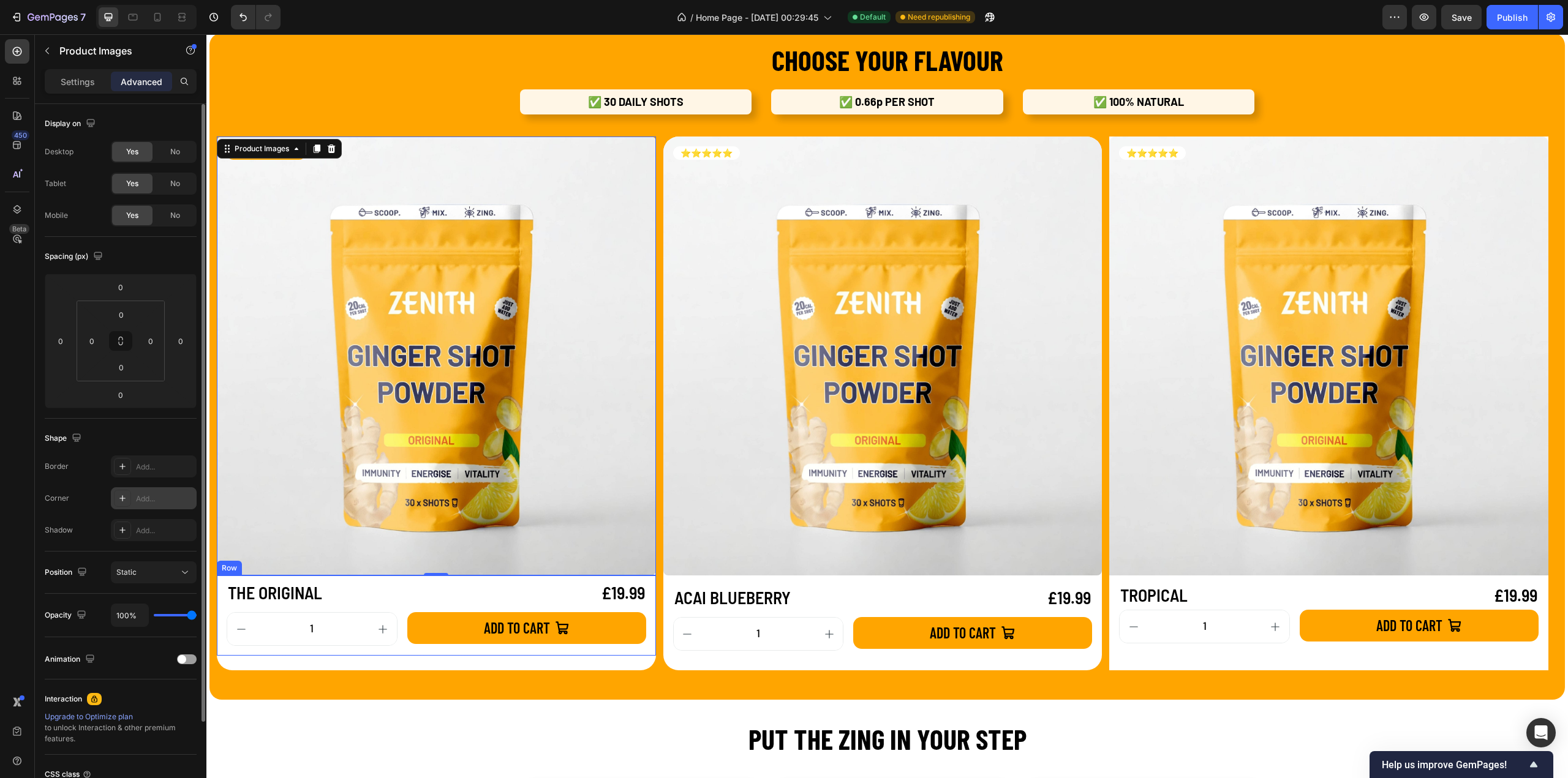
drag, startPoint x: 382, startPoint y: 578, endPoint x: 404, endPoint y: 572, distance: 22.8
click at [382, 578] on div "THE ORIGINAL Product Title £19.99 Product Price Product Price Row 1 Product Qua…" at bounding box center [436, 615] width 439 height 80
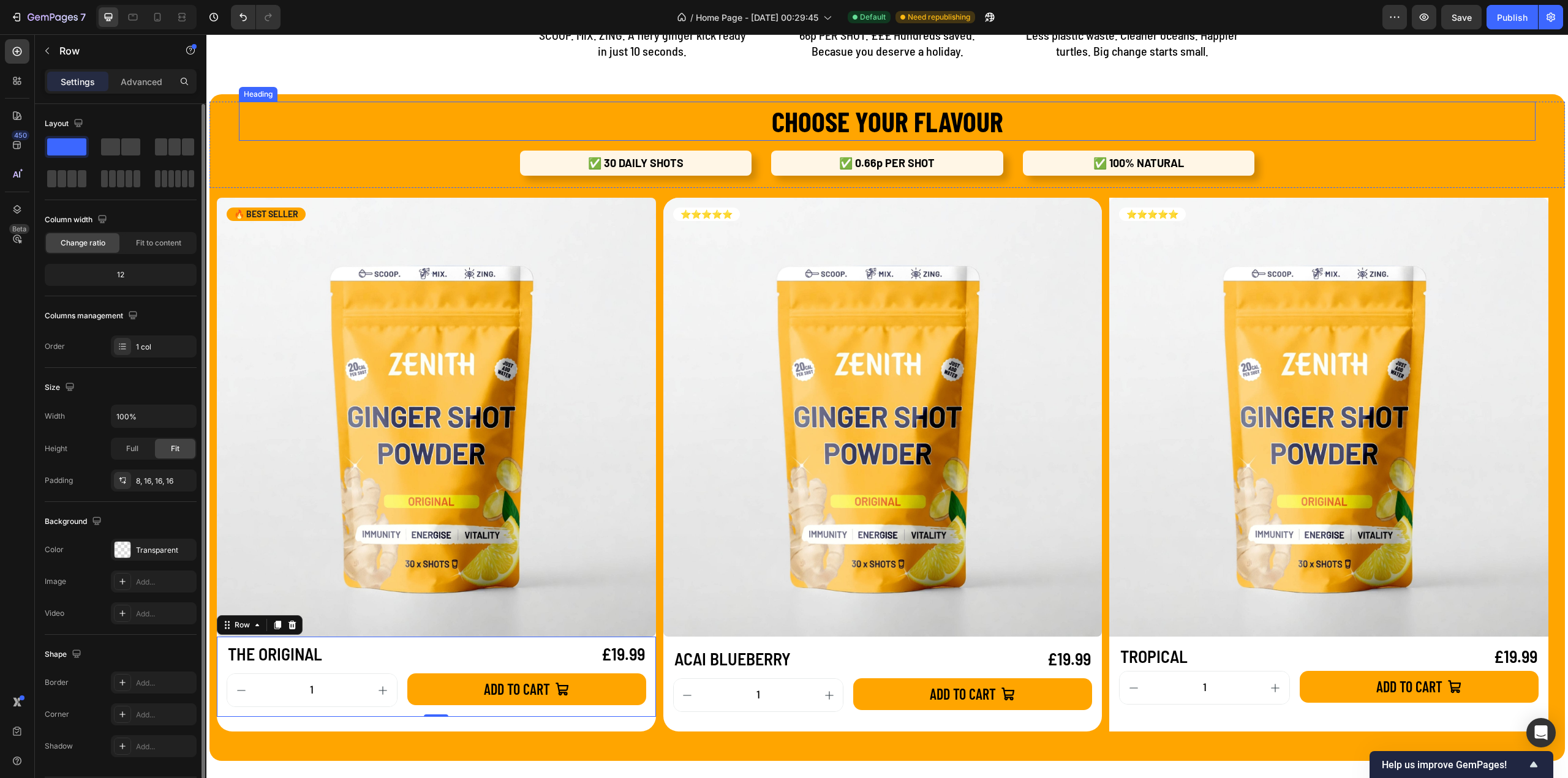
scroll to position [918, 0]
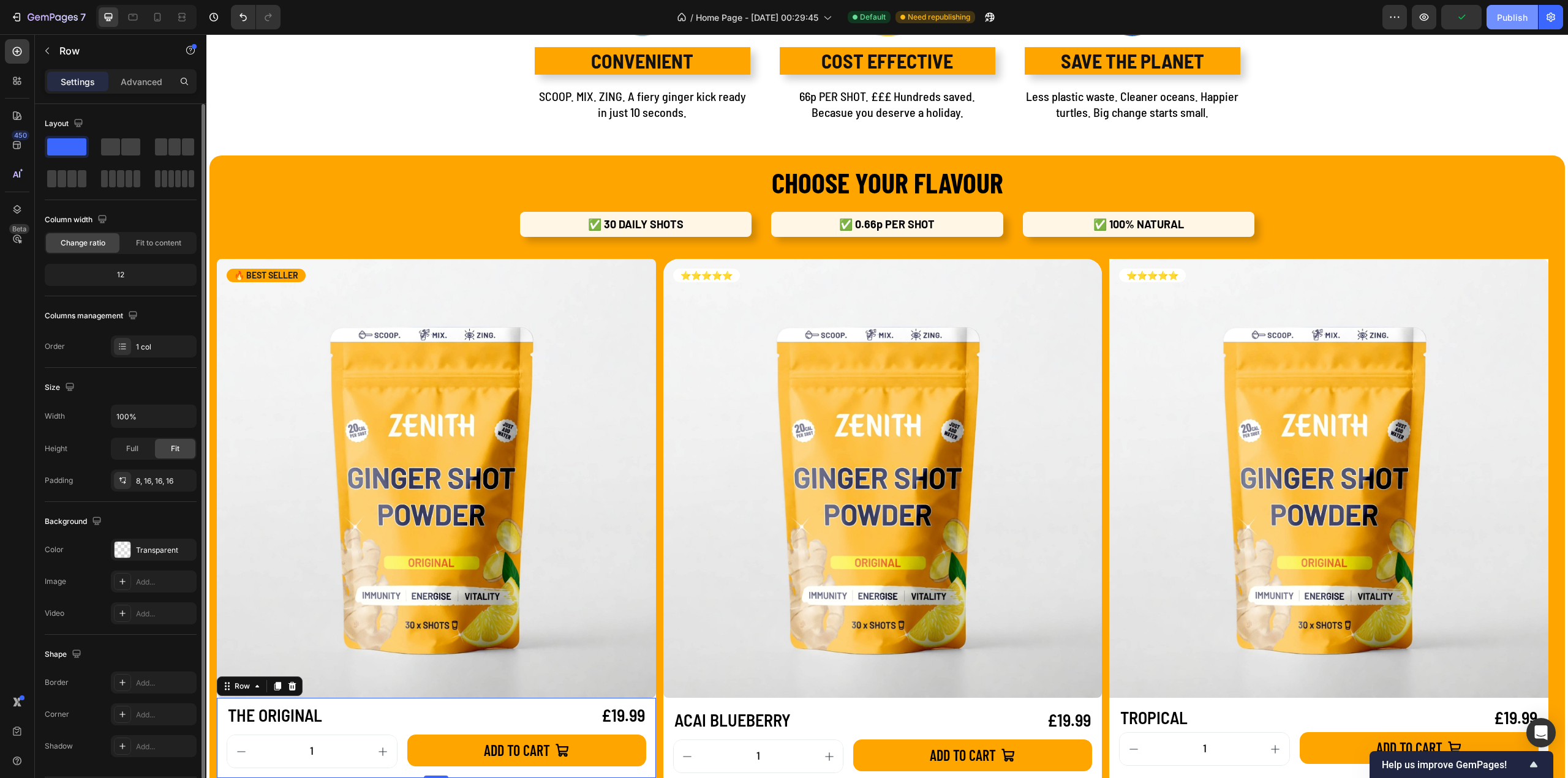
click at [1505, 24] on button "Publish" at bounding box center [1512, 17] width 51 height 24
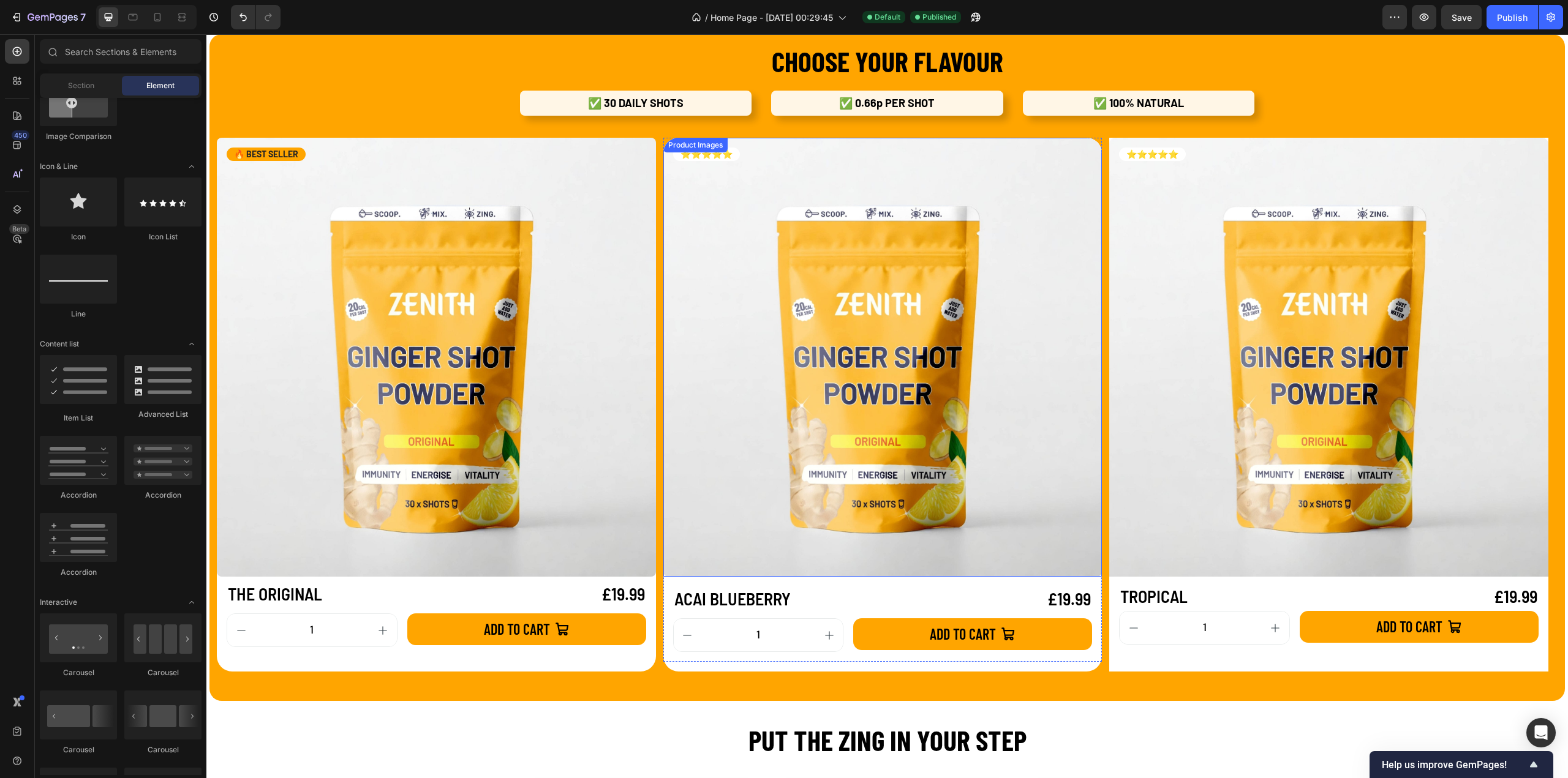
scroll to position [1063, 0]
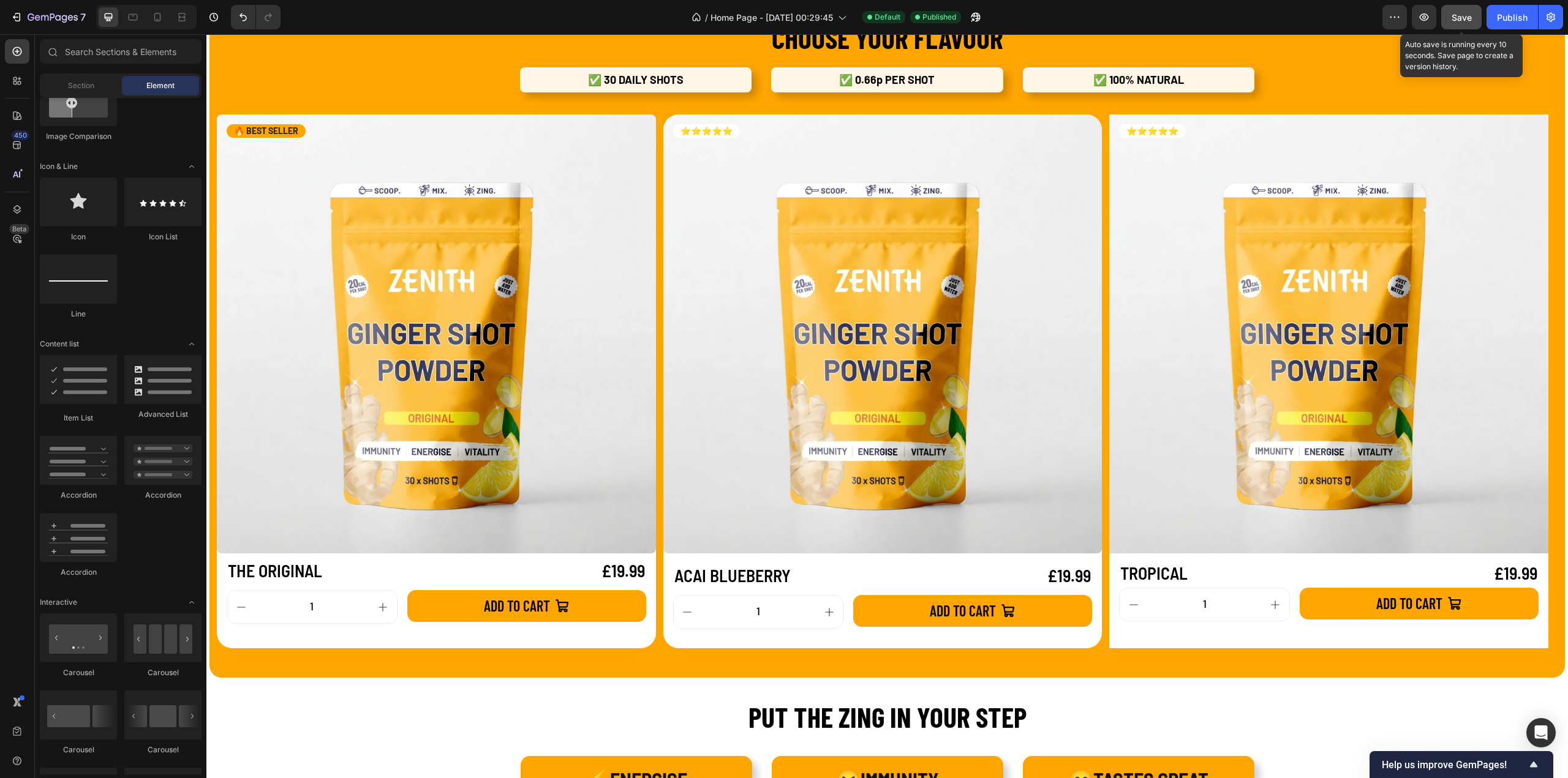
drag, startPoint x: 1462, startPoint y: 16, endPoint x: 1492, endPoint y: 17, distance: 30.0
click at [1464, 16] on span "Save" at bounding box center [1462, 18] width 21 height 10
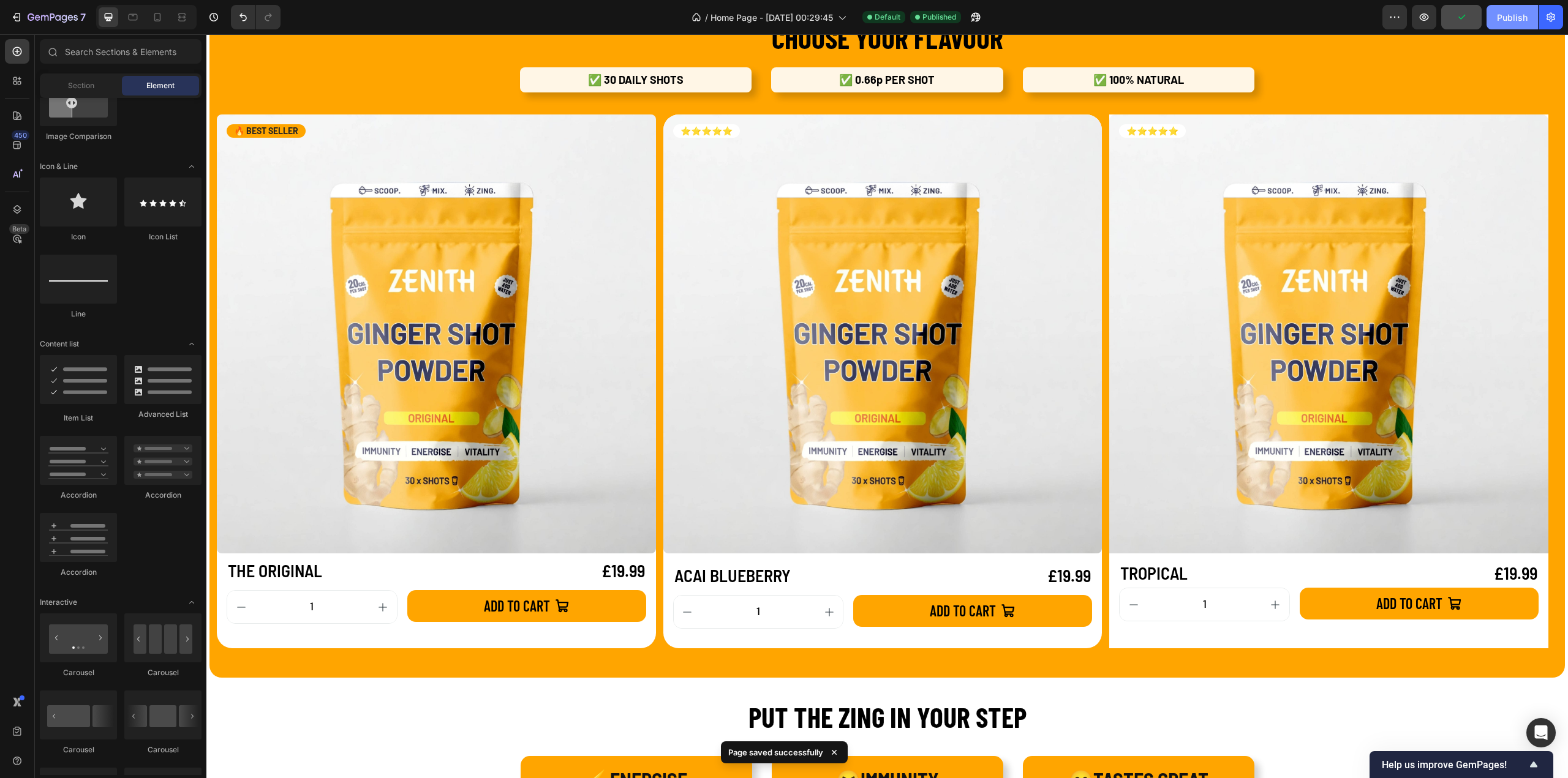
click at [1508, 17] on div "Publish" at bounding box center [1512, 18] width 31 height 13
click at [397, 630] on div "THE ORIGINAL Product Title £19.99 Product Price Product Price Row 1 Product Qua…" at bounding box center [436, 593] width 439 height 80
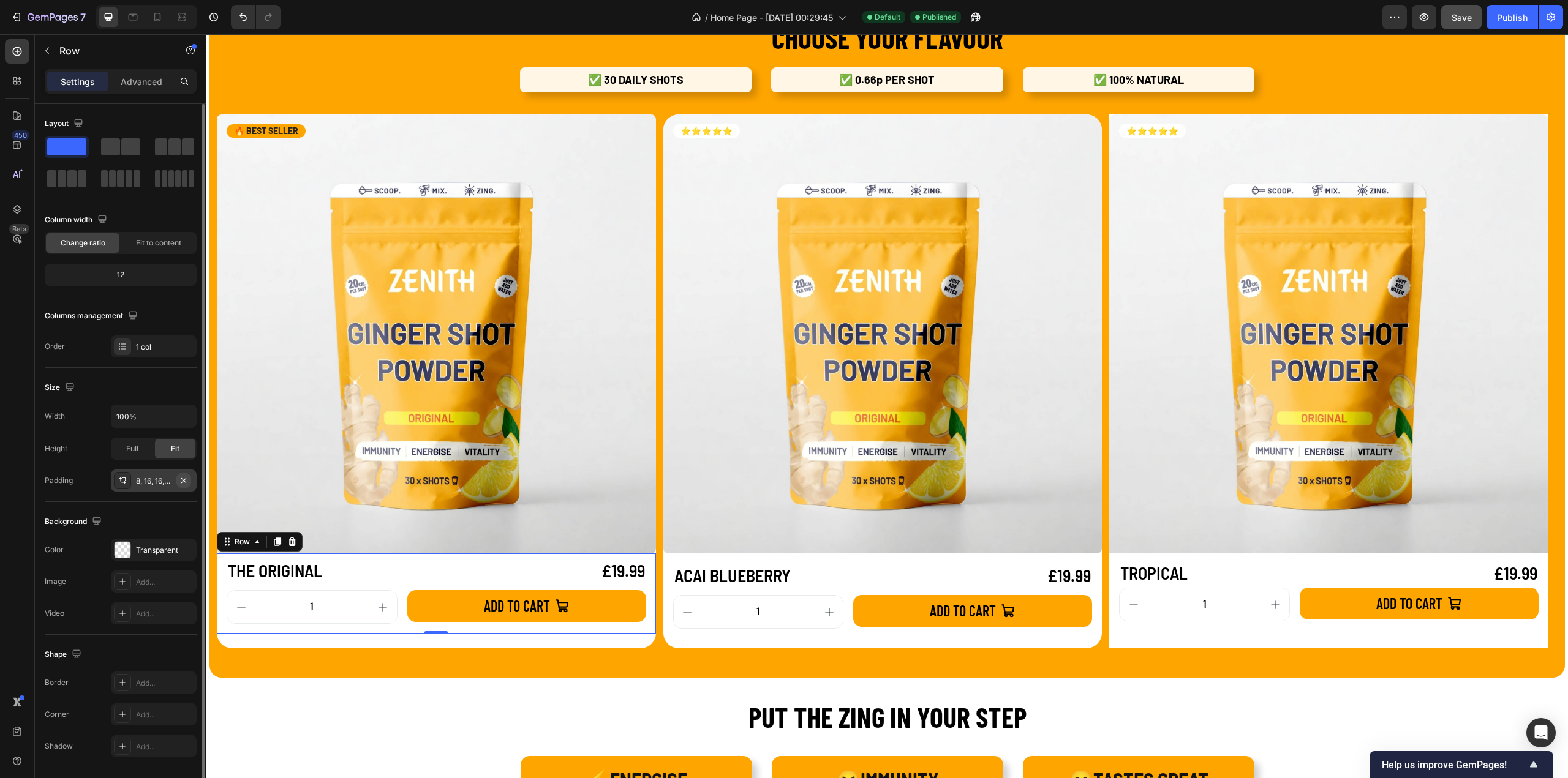
click at [188, 481] on icon "button" at bounding box center [184, 480] width 10 height 10
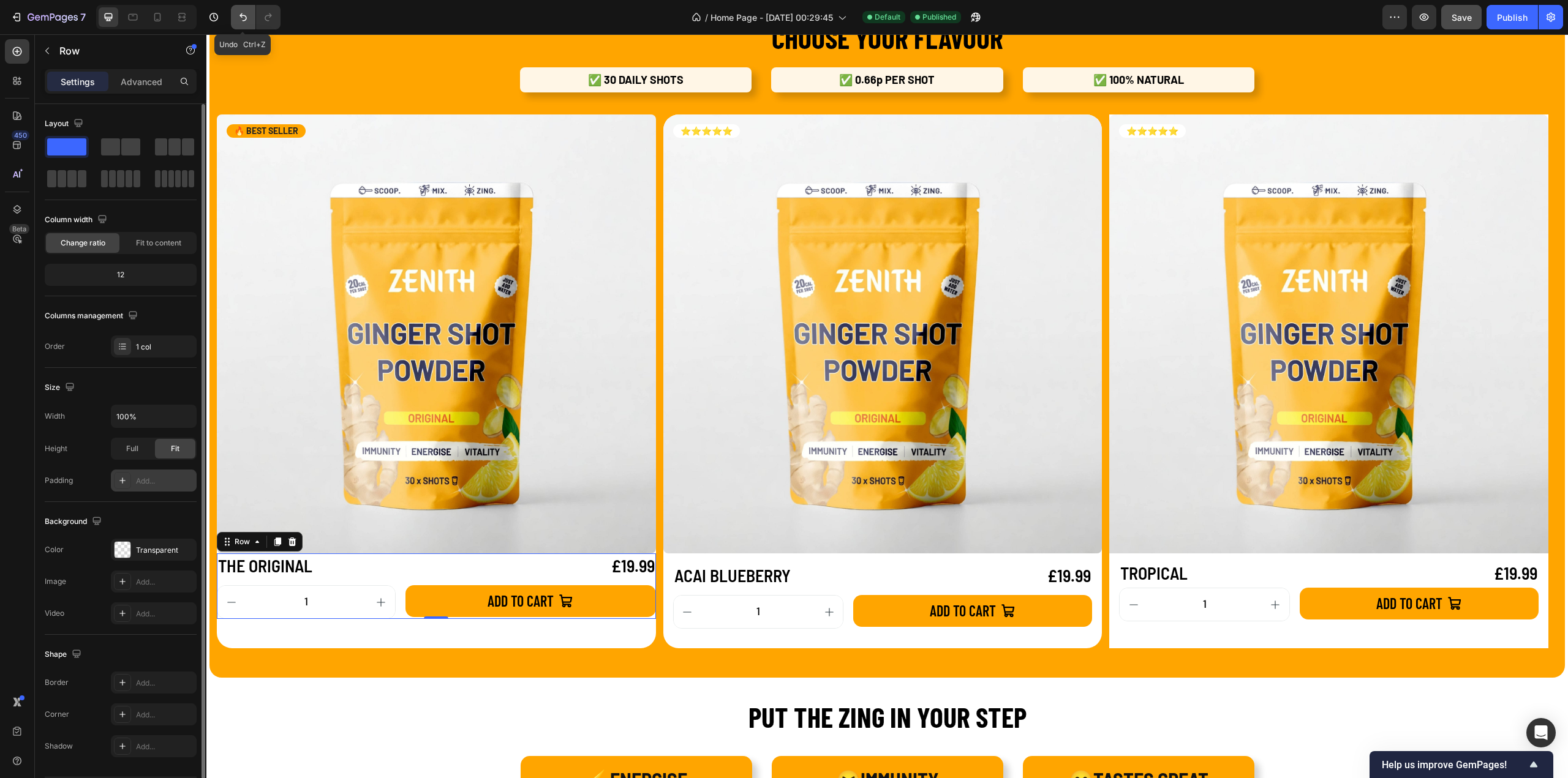
click at [246, 19] on icon "Undo/Redo" at bounding box center [243, 17] width 7 height 8
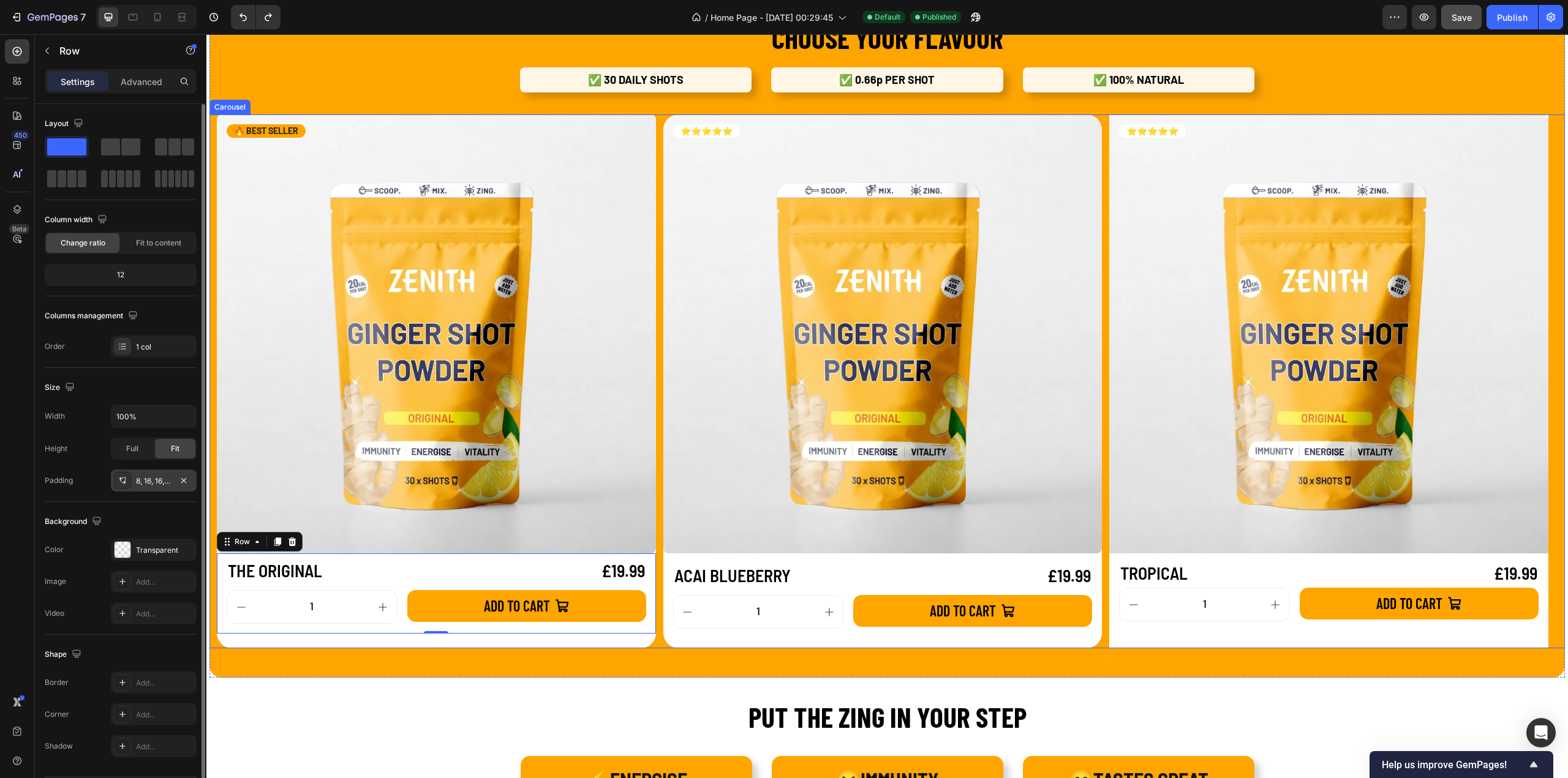
click at [410, 641] on div "Product Images 🔥 BEST SELLER Text Block Row THE ORIGINAL Product Title £19.99 P…" at bounding box center [436, 381] width 439 height 534
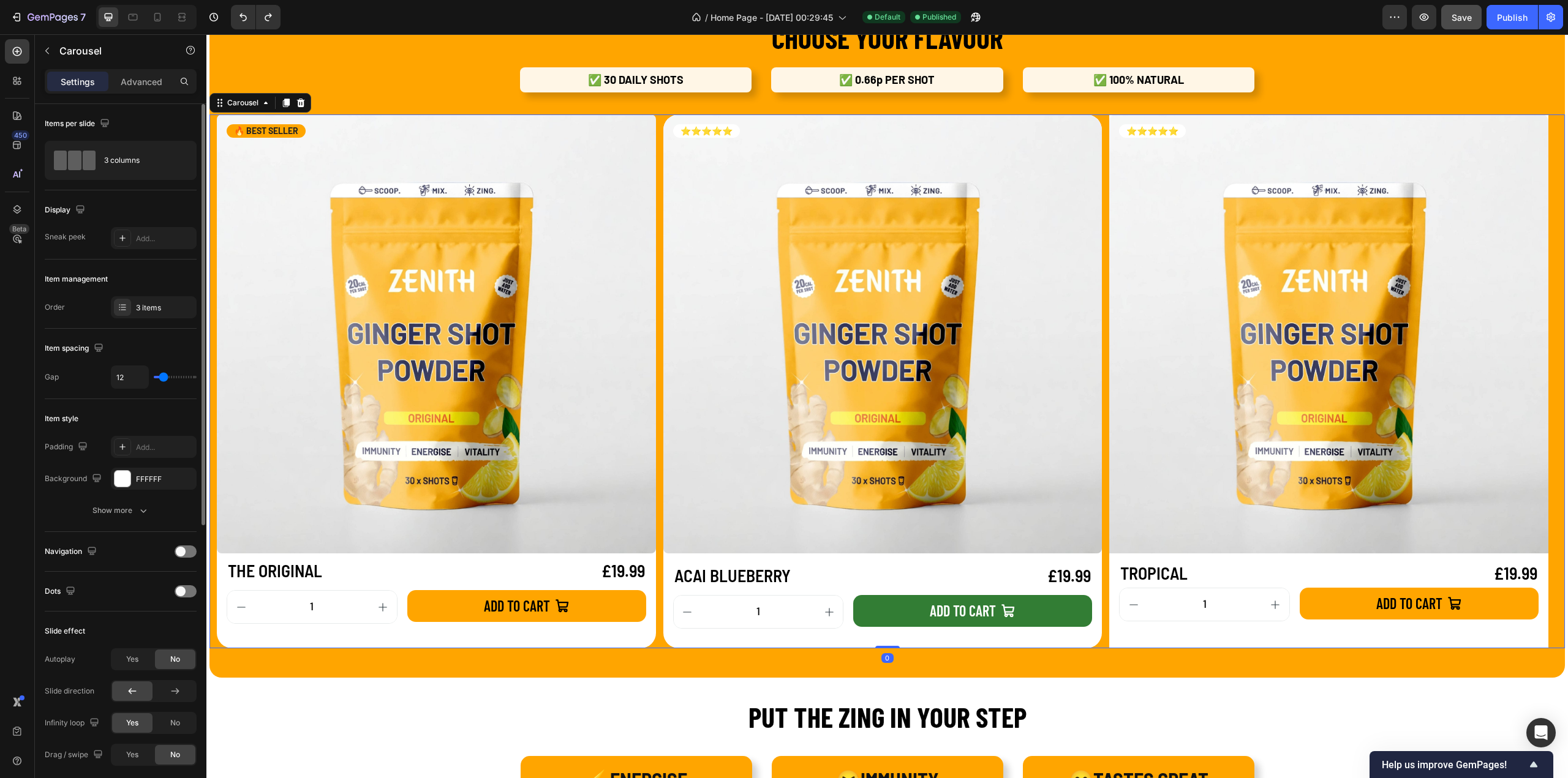
drag, startPoint x: 891, startPoint y: 647, endPoint x: 891, endPoint y: 606, distance: 41.0
click at [891, 606] on div "Product Images 🔥 BEST SELLER Text Block Row THE ORIGINAL Product Title £19.99 P…" at bounding box center [887, 381] width 1356 height 534
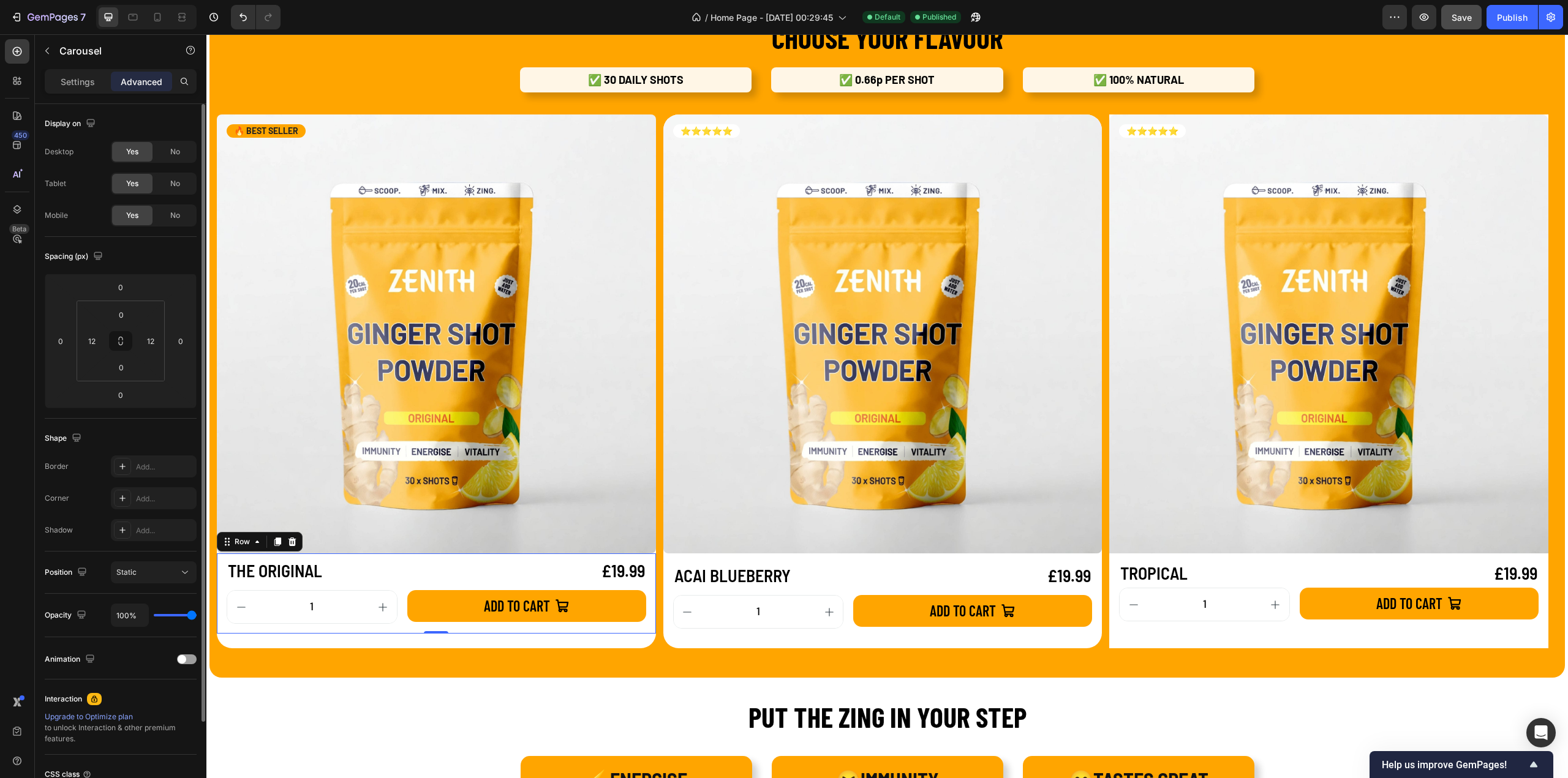
click at [220, 563] on div "THE ORIGINAL Product Title £19.99 Product Price Product Price Row 1 Product Qua…" at bounding box center [436, 593] width 439 height 80
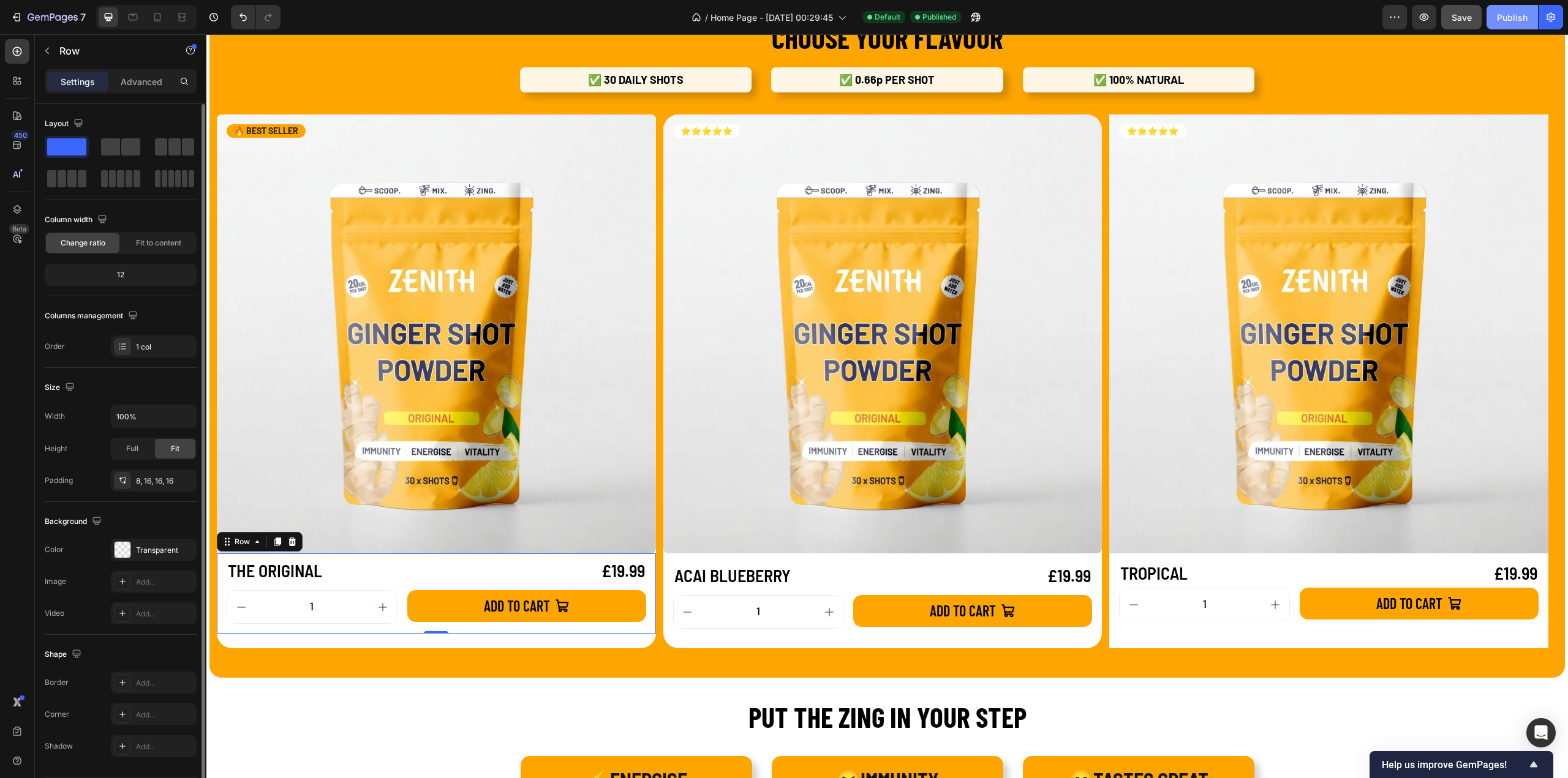
click at [1511, 13] on div "Publish" at bounding box center [1512, 18] width 31 height 13
click at [806, 749] on div "View live page" at bounding box center [807, 749] width 70 height 17
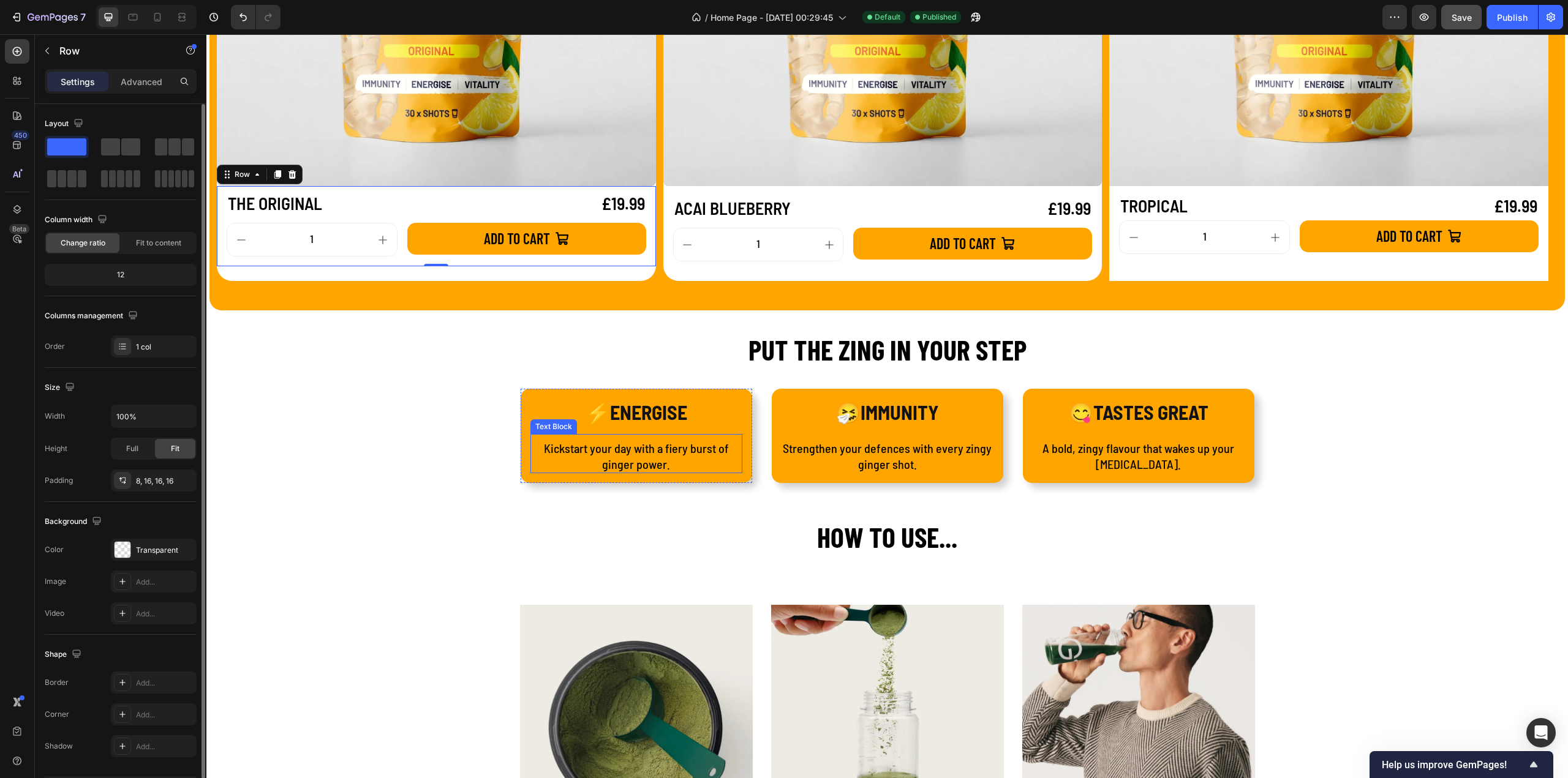
click at [649, 436] on div "Kickstart your day with a fiery burst of ginger power. Text Block" at bounding box center [636, 453] width 212 height 39
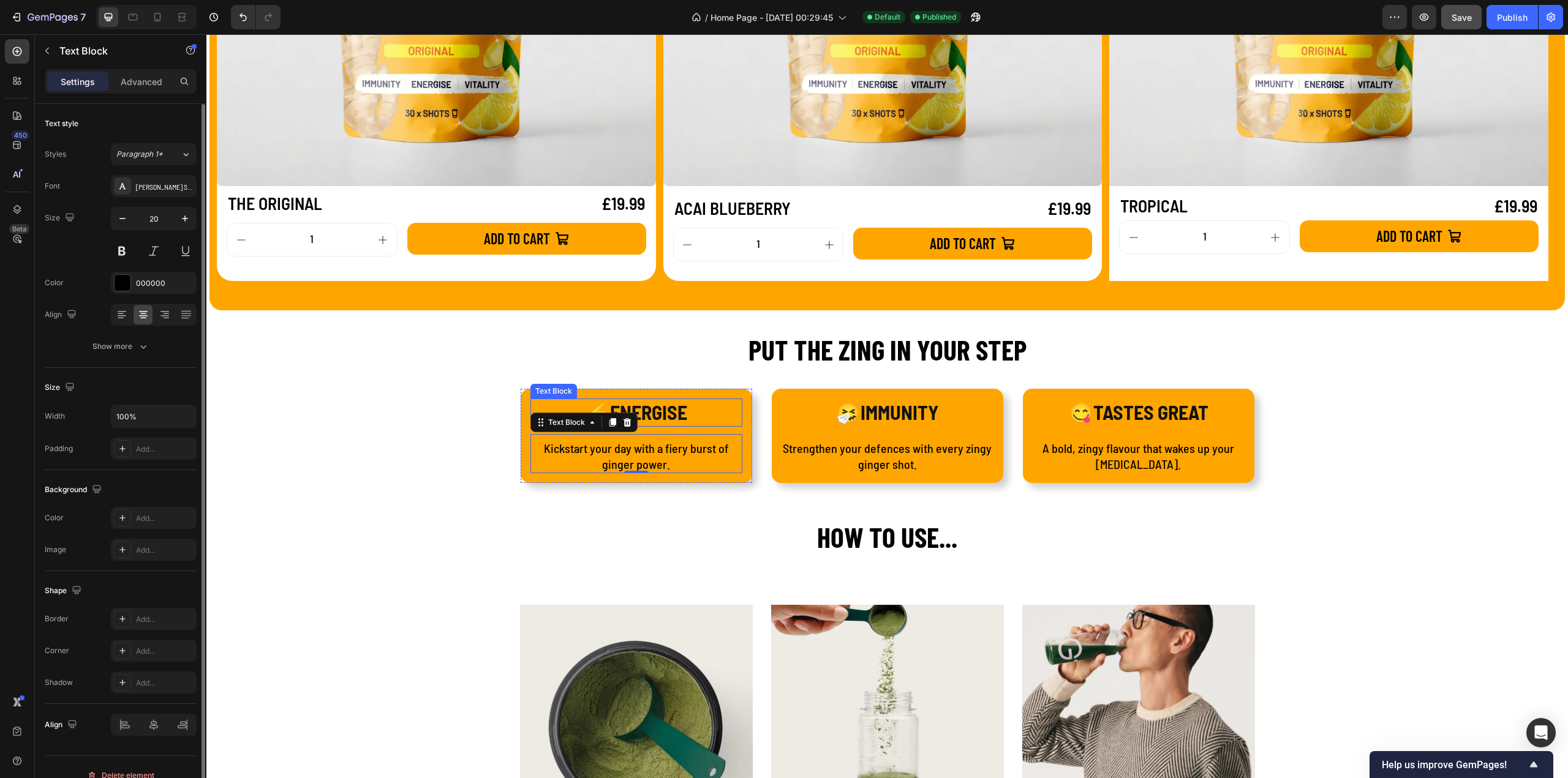
click at [692, 416] on p "⚡ENERGISE" at bounding box center [636, 412] width 209 height 26
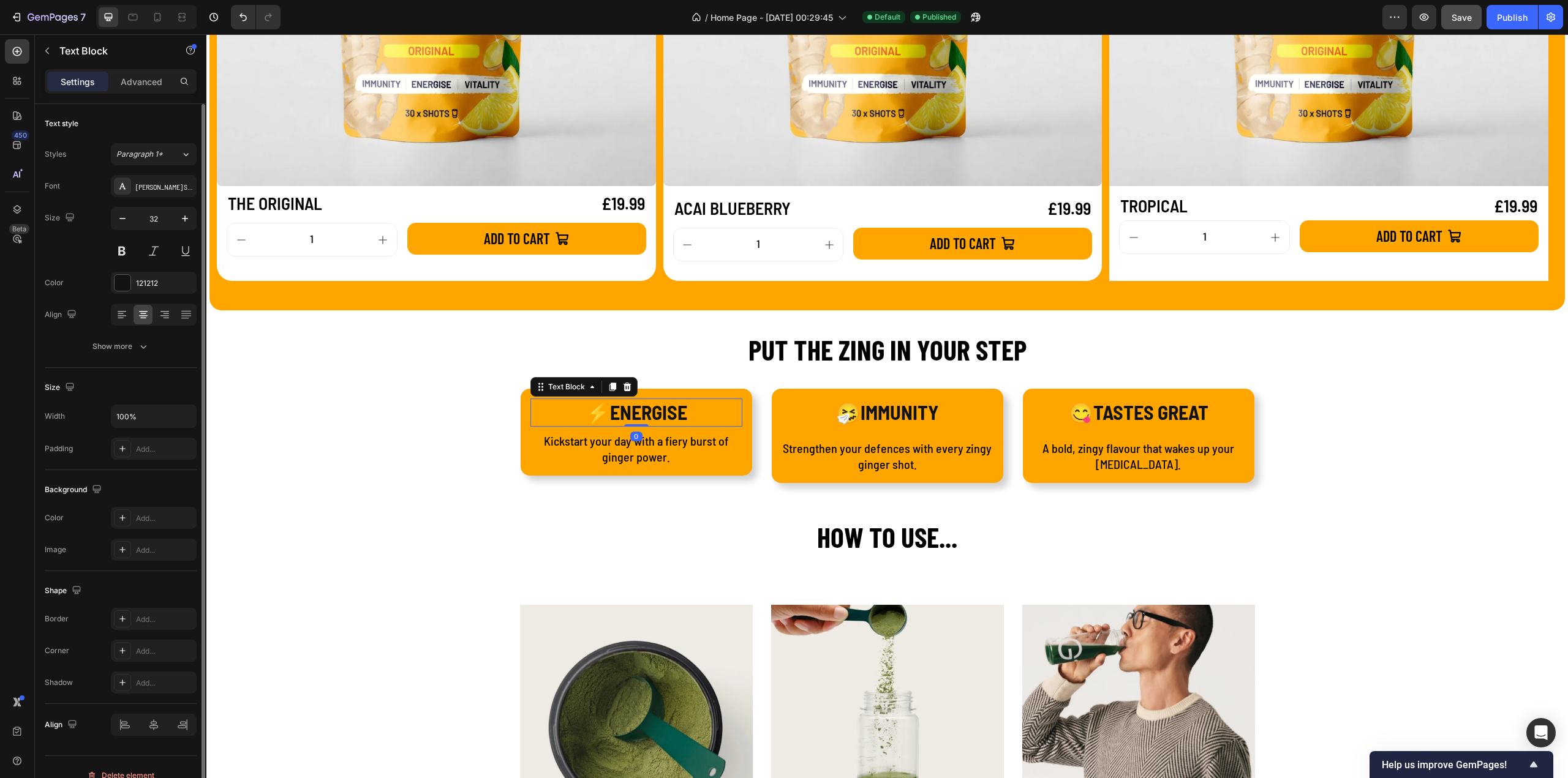
drag, startPoint x: 640, startPoint y: 433, endPoint x: 640, endPoint y: 412, distance: 21.0
click at [640, 412] on div "⚡ENERGISE Text Block 0" at bounding box center [636, 412] width 212 height 28
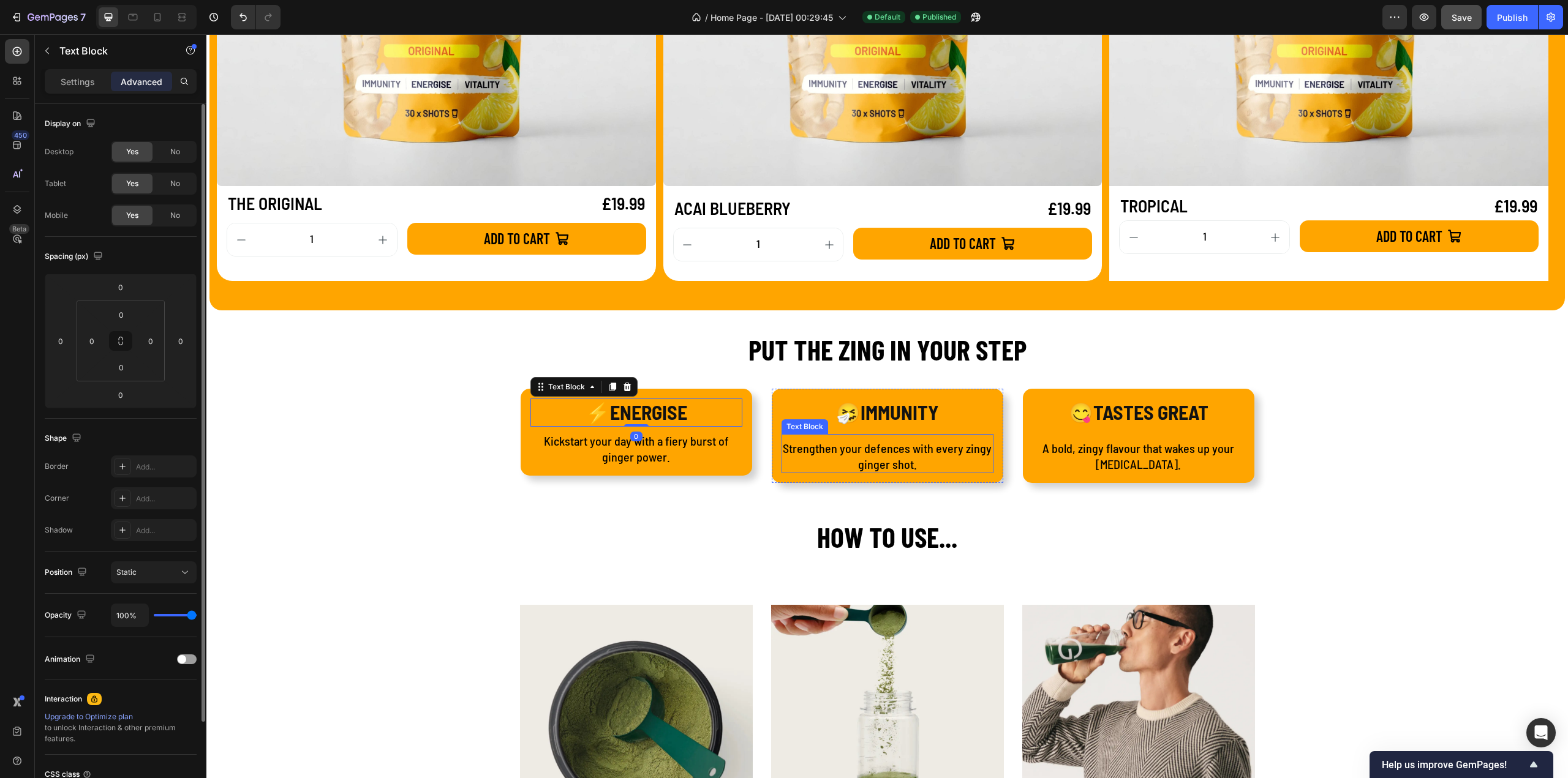
click at [850, 448] on p "Strengthen your defences with every zingy ginger shot." at bounding box center [887, 456] width 209 height 32
click at [892, 418] on strong "🤧IMMUNITY" at bounding box center [886, 412] width 102 height 23
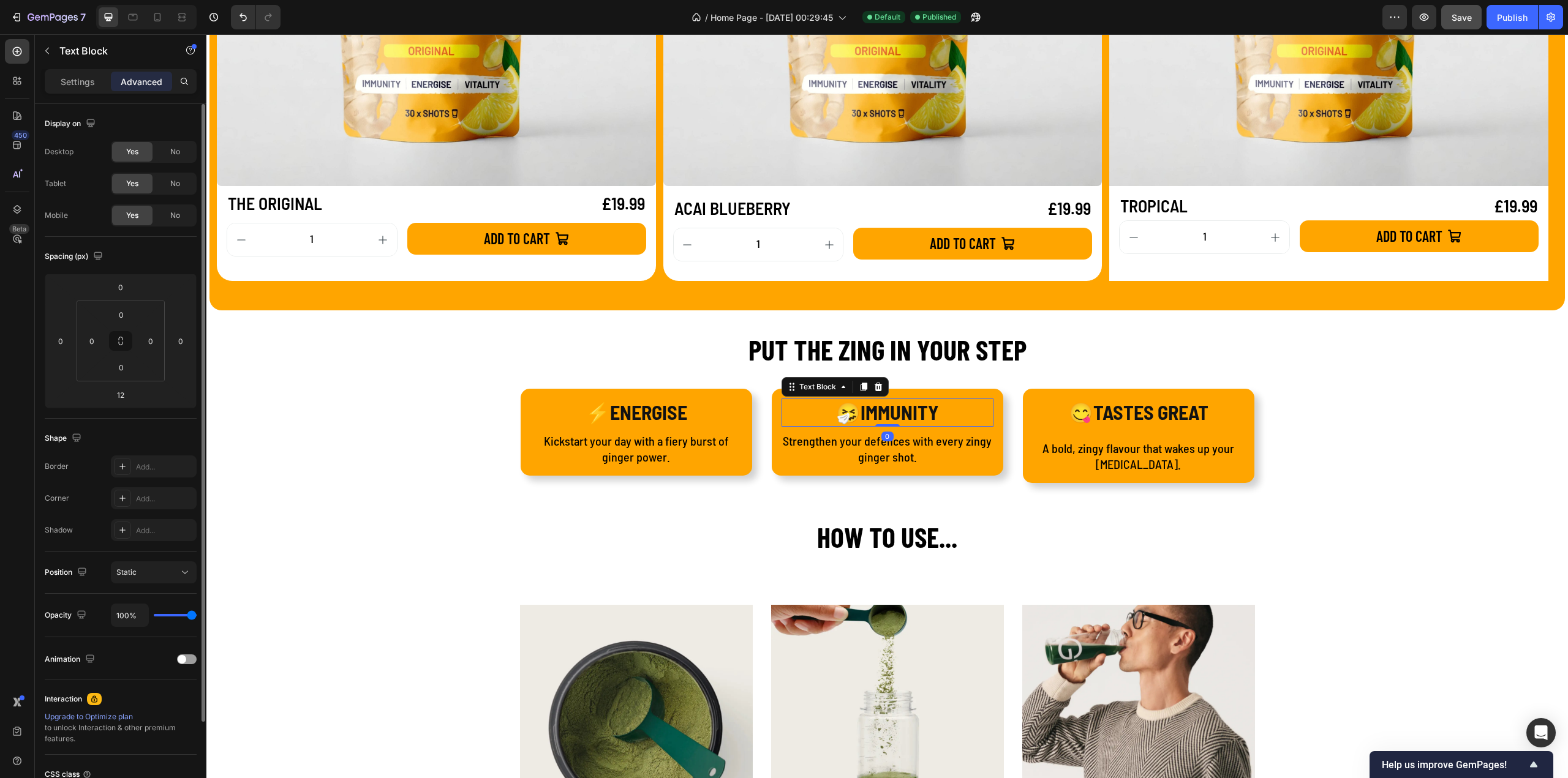
drag, startPoint x: 884, startPoint y: 432, endPoint x: 890, endPoint y: 397, distance: 35.5
click at [890, 399] on div "🤧IMMUNITY Text Block 0" at bounding box center [887, 412] width 212 height 28
type input "0"
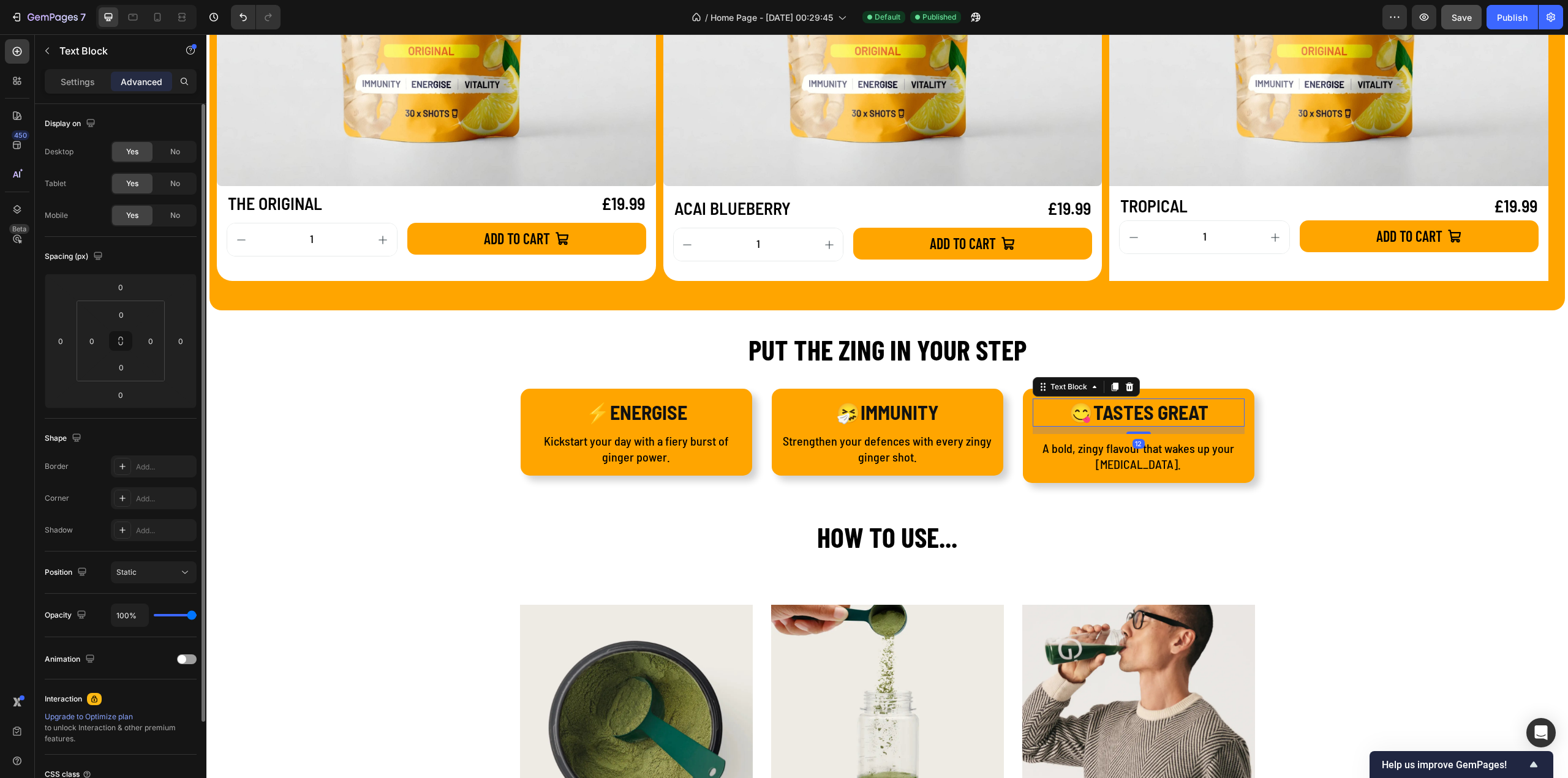
click at [1149, 418] on p "😋TASTES GREAT" at bounding box center [1138, 412] width 209 height 26
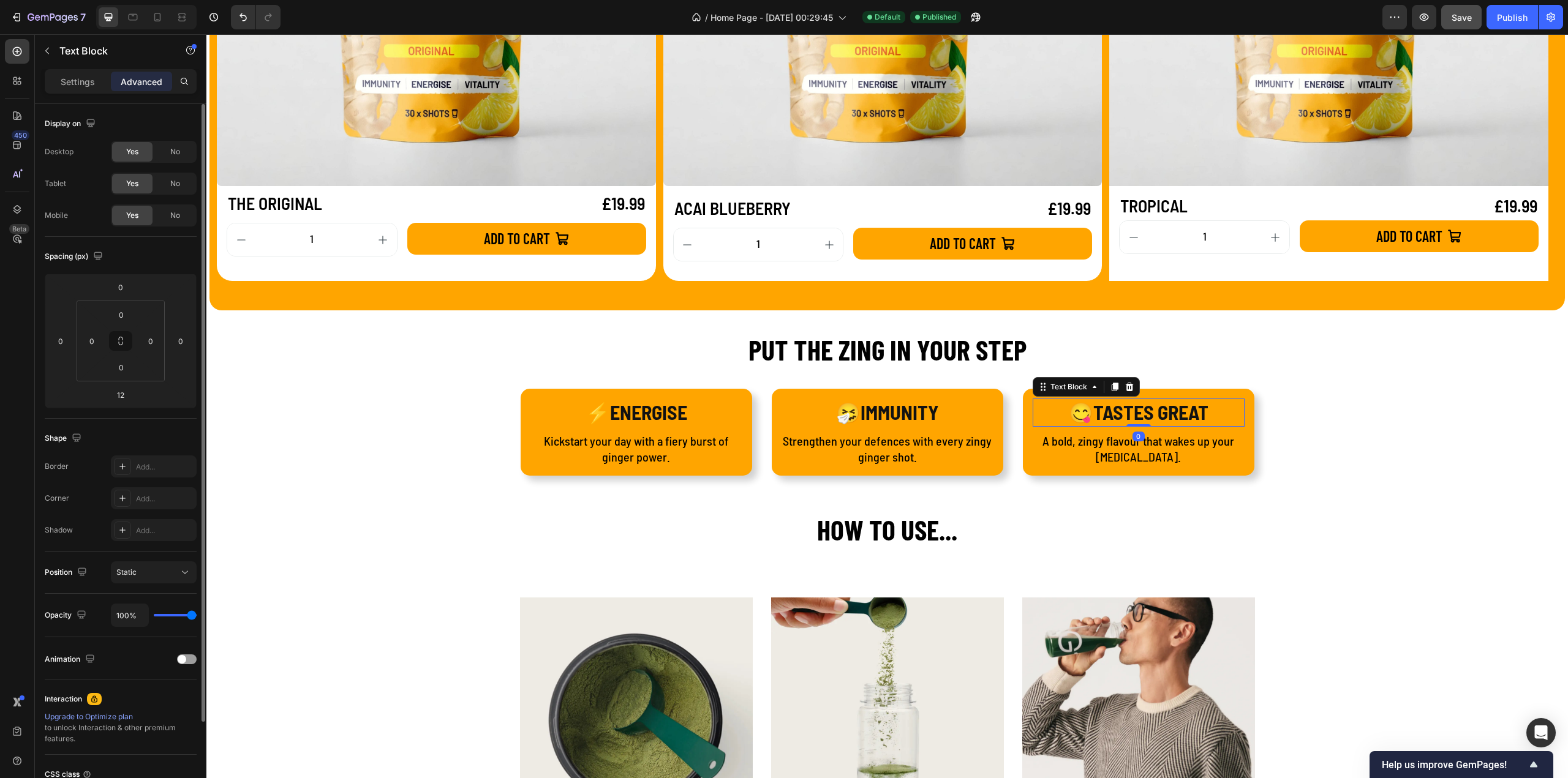
drag, startPoint x: 1139, startPoint y: 432, endPoint x: 1152, endPoint y: 388, distance: 45.9
click at [1152, 389] on div "😋TASTES GREAT Text Block 0 A bold, zingy flavour that wakes up your taste buds.…" at bounding box center [1138, 432] width 231 height 87
type input "0"
click at [1470, 14] on span "Save" at bounding box center [1462, 18] width 21 height 10
drag, startPoint x: 1511, startPoint y: 17, endPoint x: 1326, endPoint y: 1, distance: 185.7
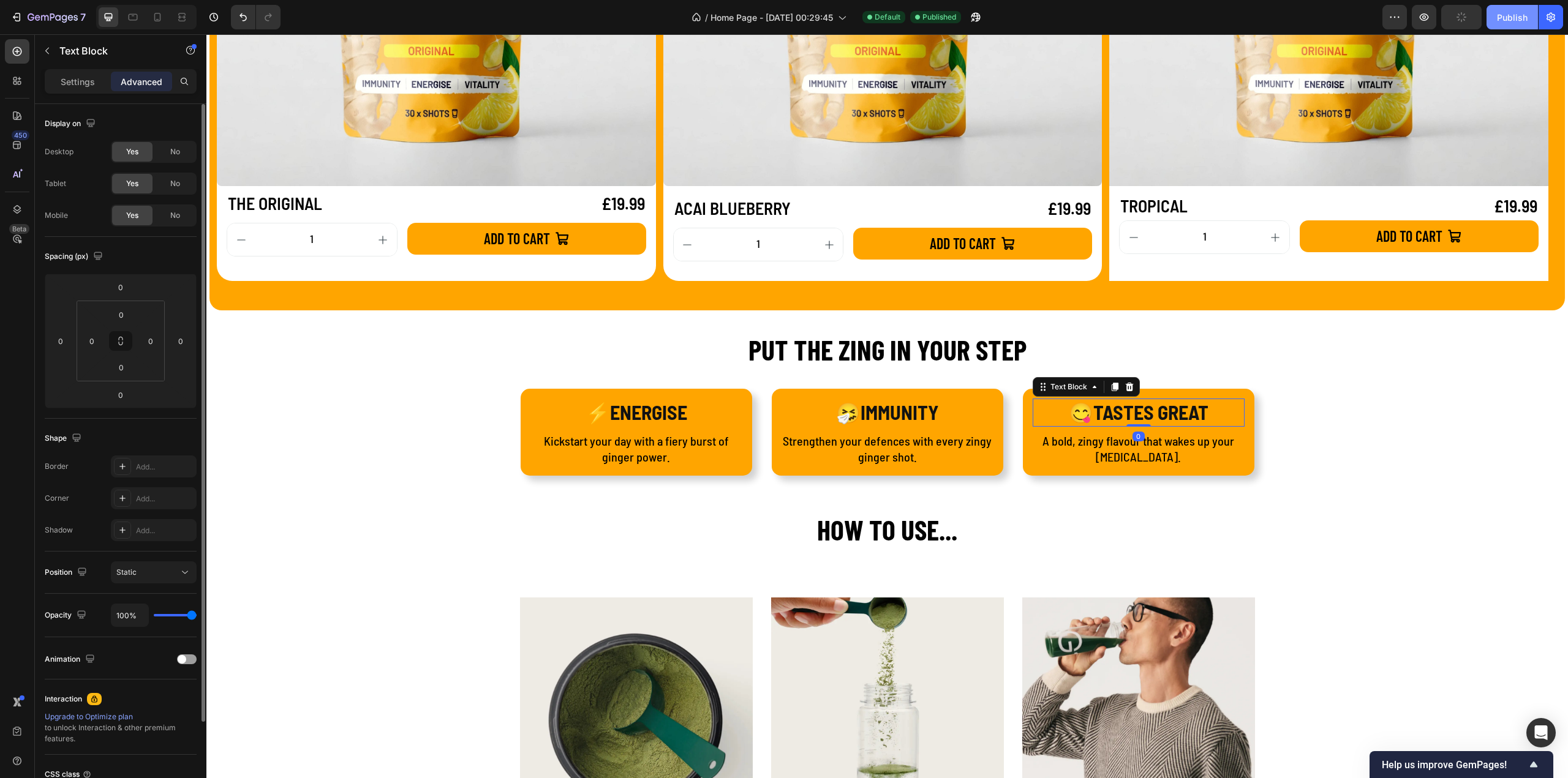
click at [1511, 17] on div "Publish" at bounding box center [1512, 18] width 31 height 13
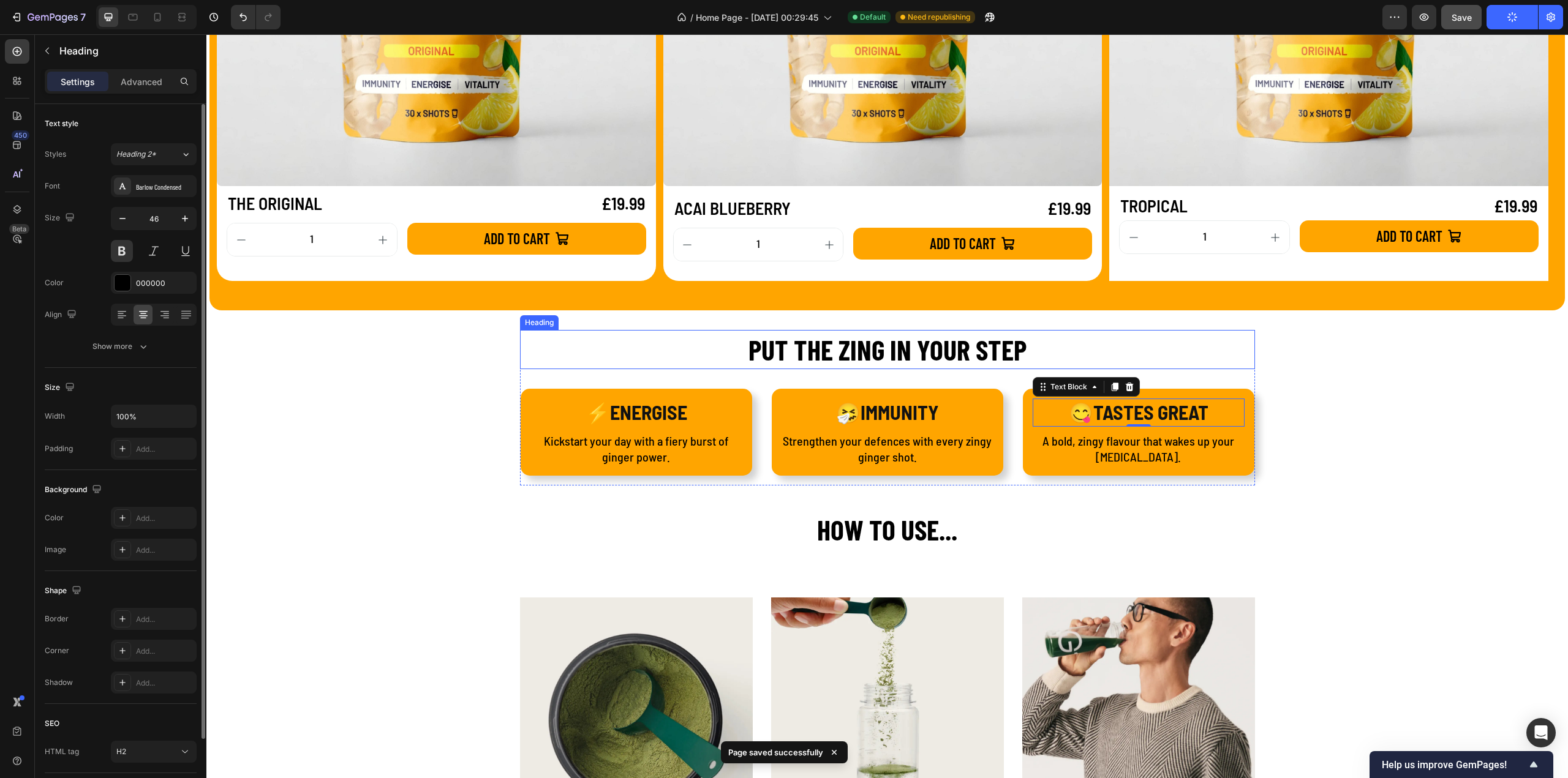
click at [912, 350] on h2 "PUT THE ZING IN YOUR STEP" at bounding box center [887, 349] width 735 height 39
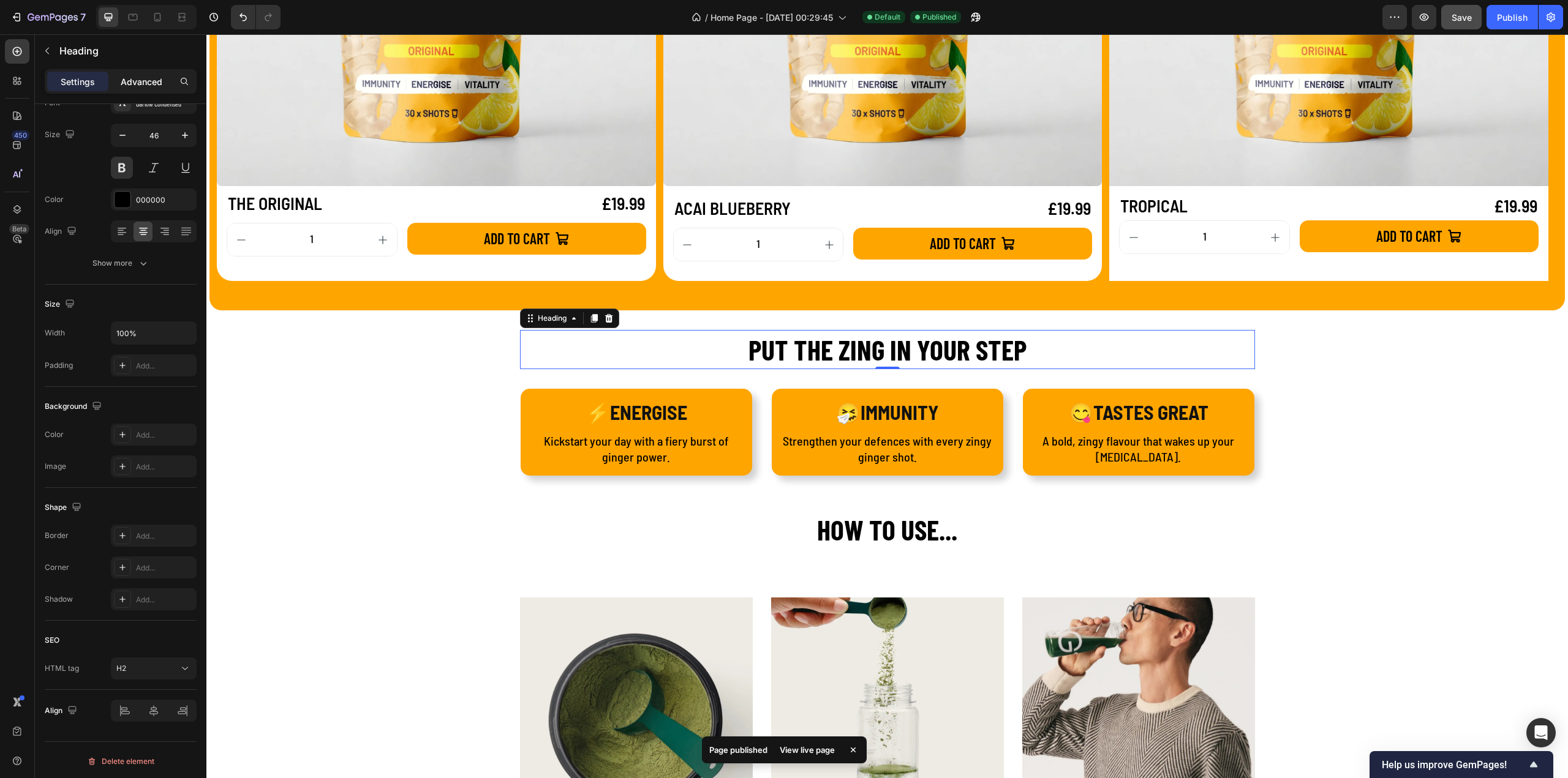
click at [145, 81] on p "Advanced" at bounding box center [141, 82] width 42 height 13
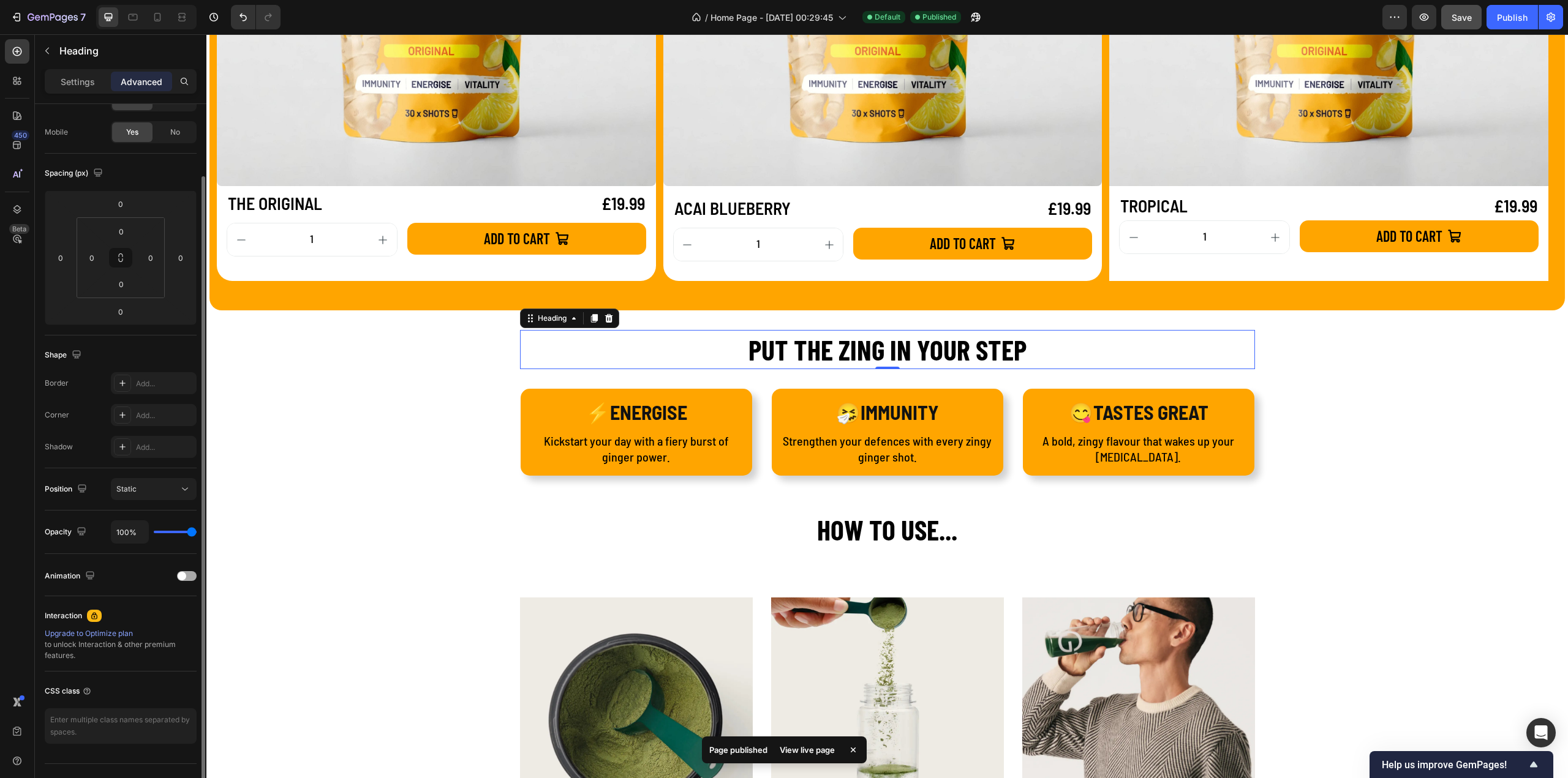
click at [187, 573] on div at bounding box center [187, 575] width 20 height 10
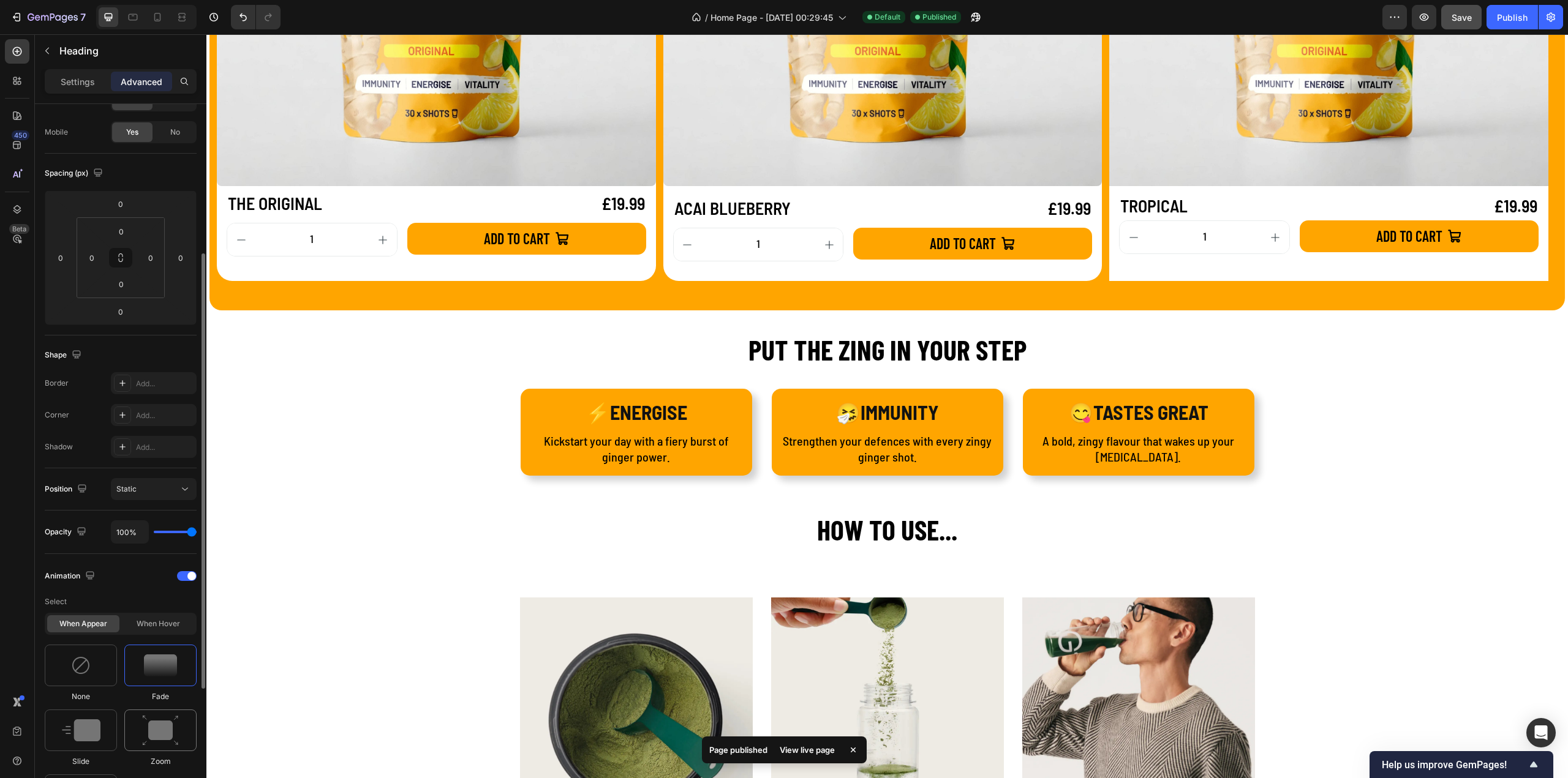
scroll to position [206, 0]
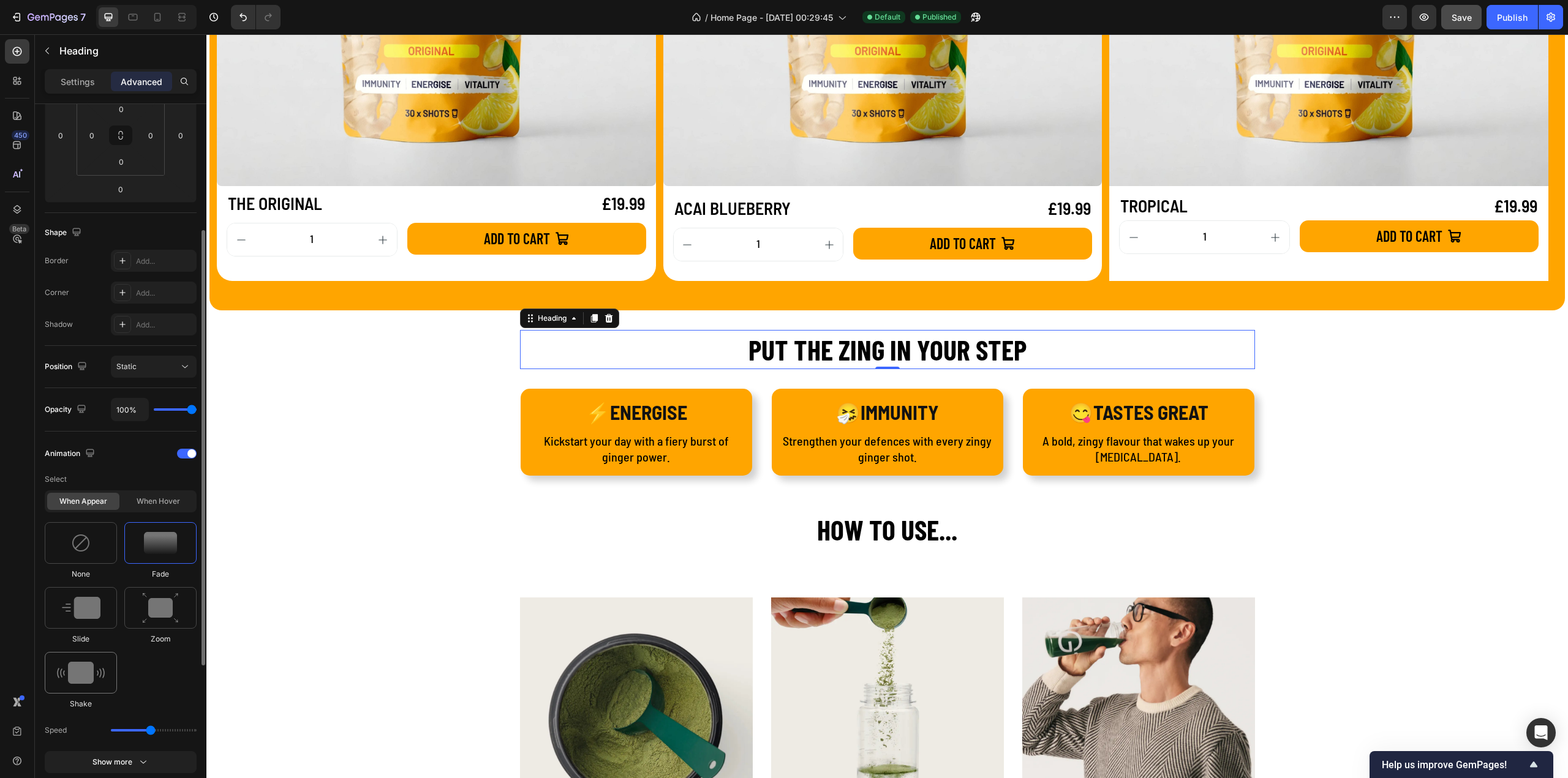
click at [87, 657] on div at bounding box center [81, 672] width 72 height 42
click at [162, 555] on div at bounding box center [160, 542] width 72 height 42
type input "1.7"
click at [87, 604] on img at bounding box center [81, 608] width 39 height 22
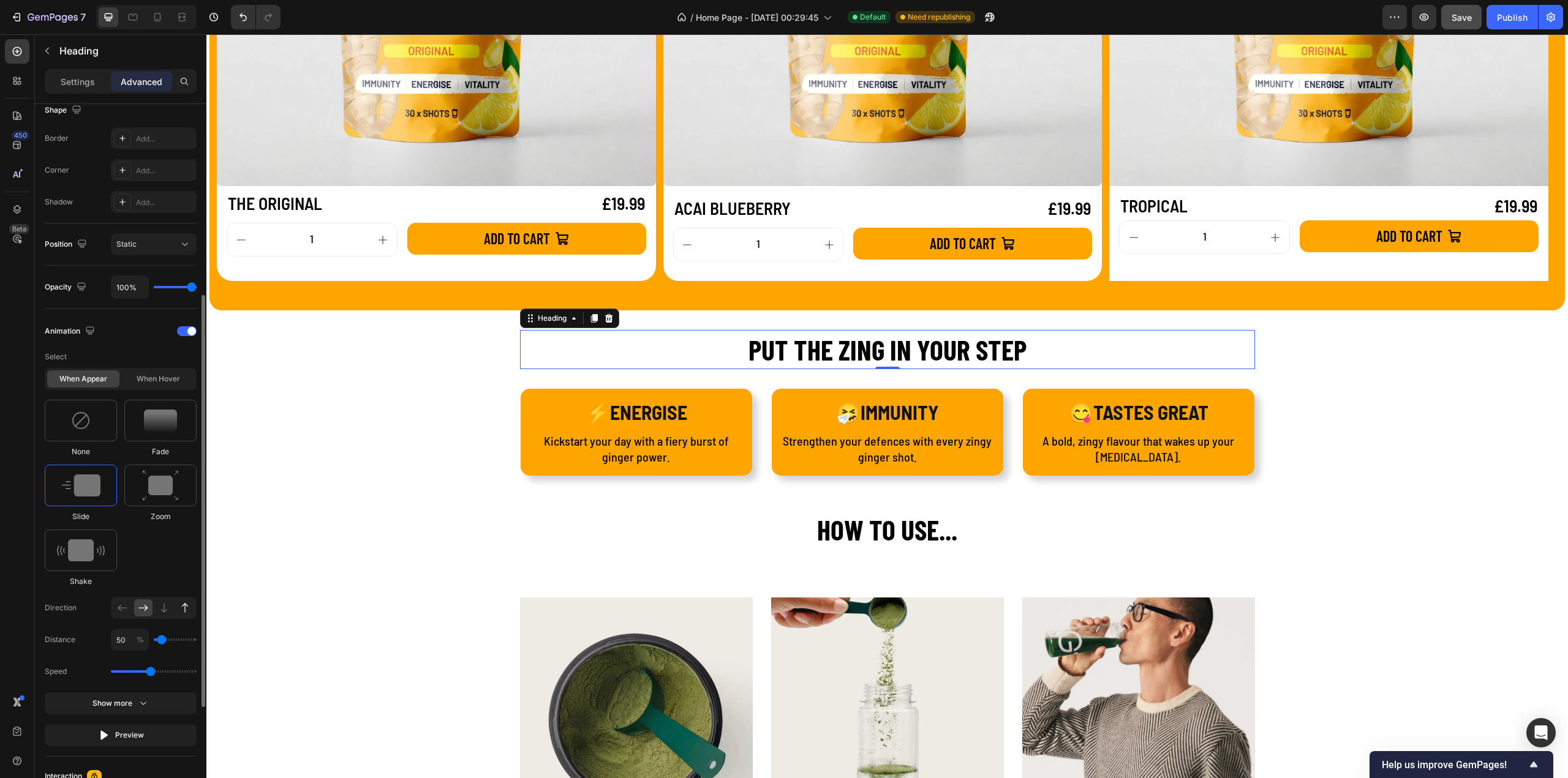
click at [180, 605] on icon at bounding box center [185, 608] width 12 height 12
type input "100"
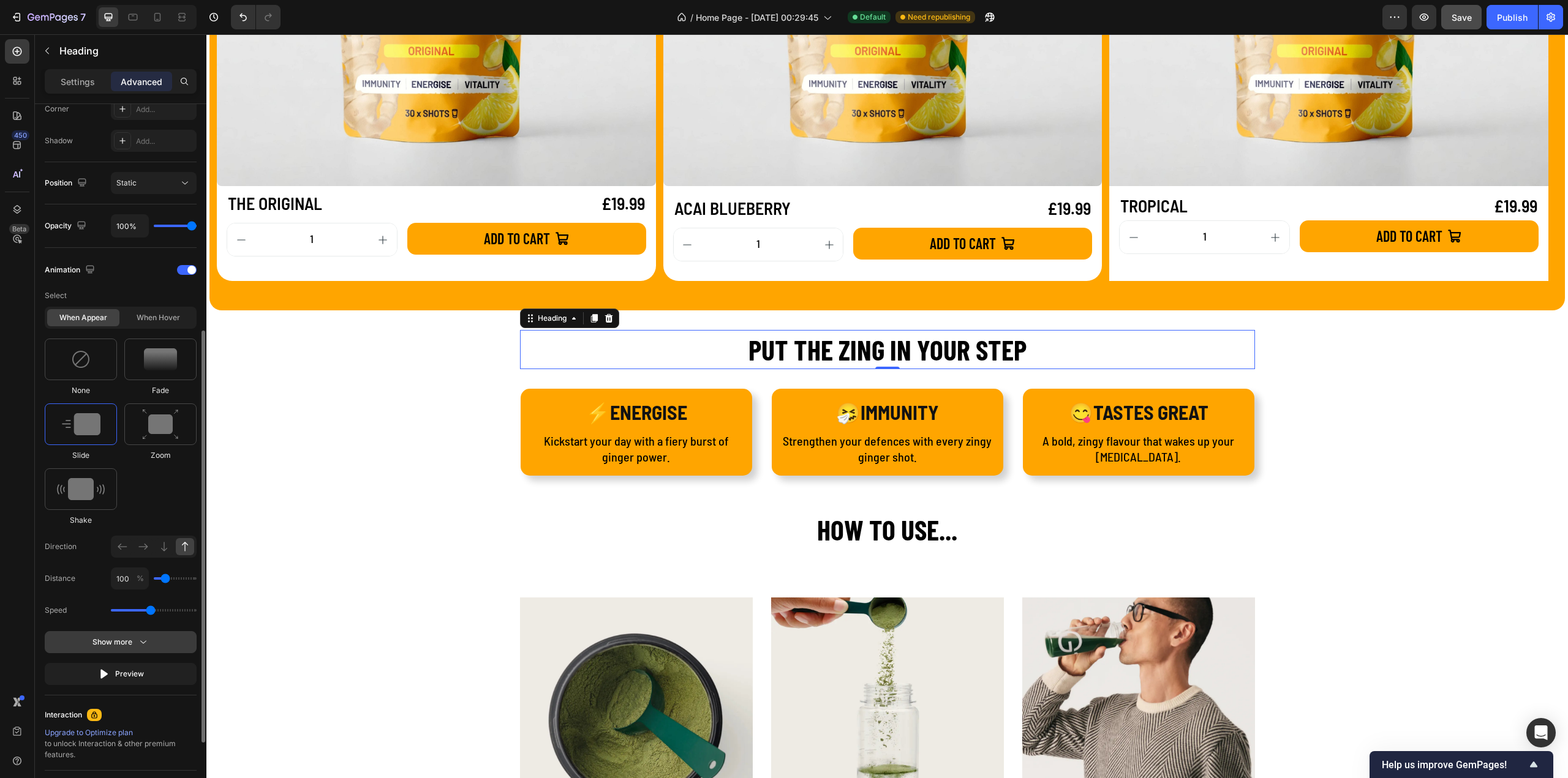
click at [137, 644] on icon "button" at bounding box center [143, 641] width 12 height 12
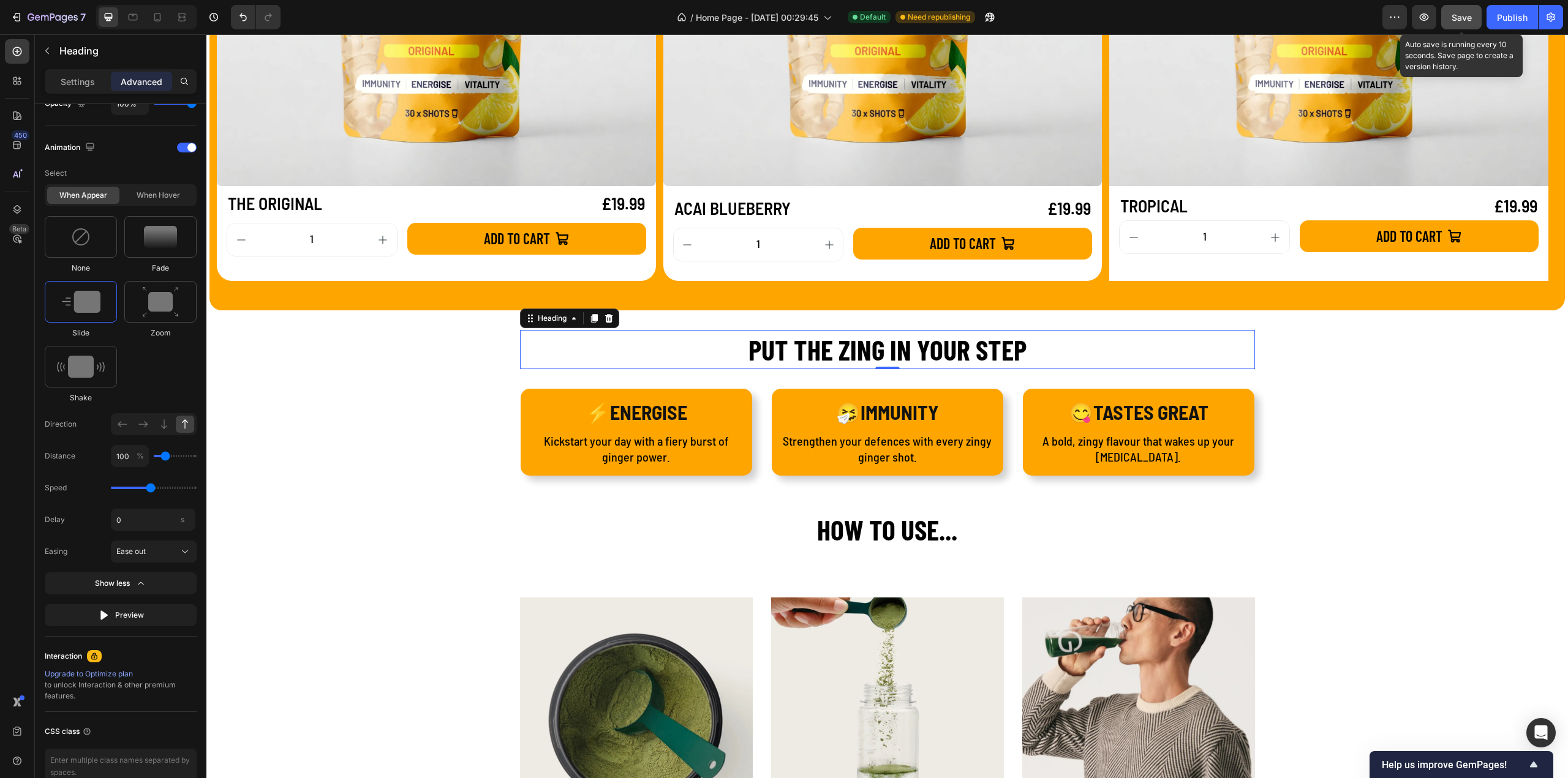
click at [1455, 22] on div "Save" at bounding box center [1462, 18] width 21 height 13
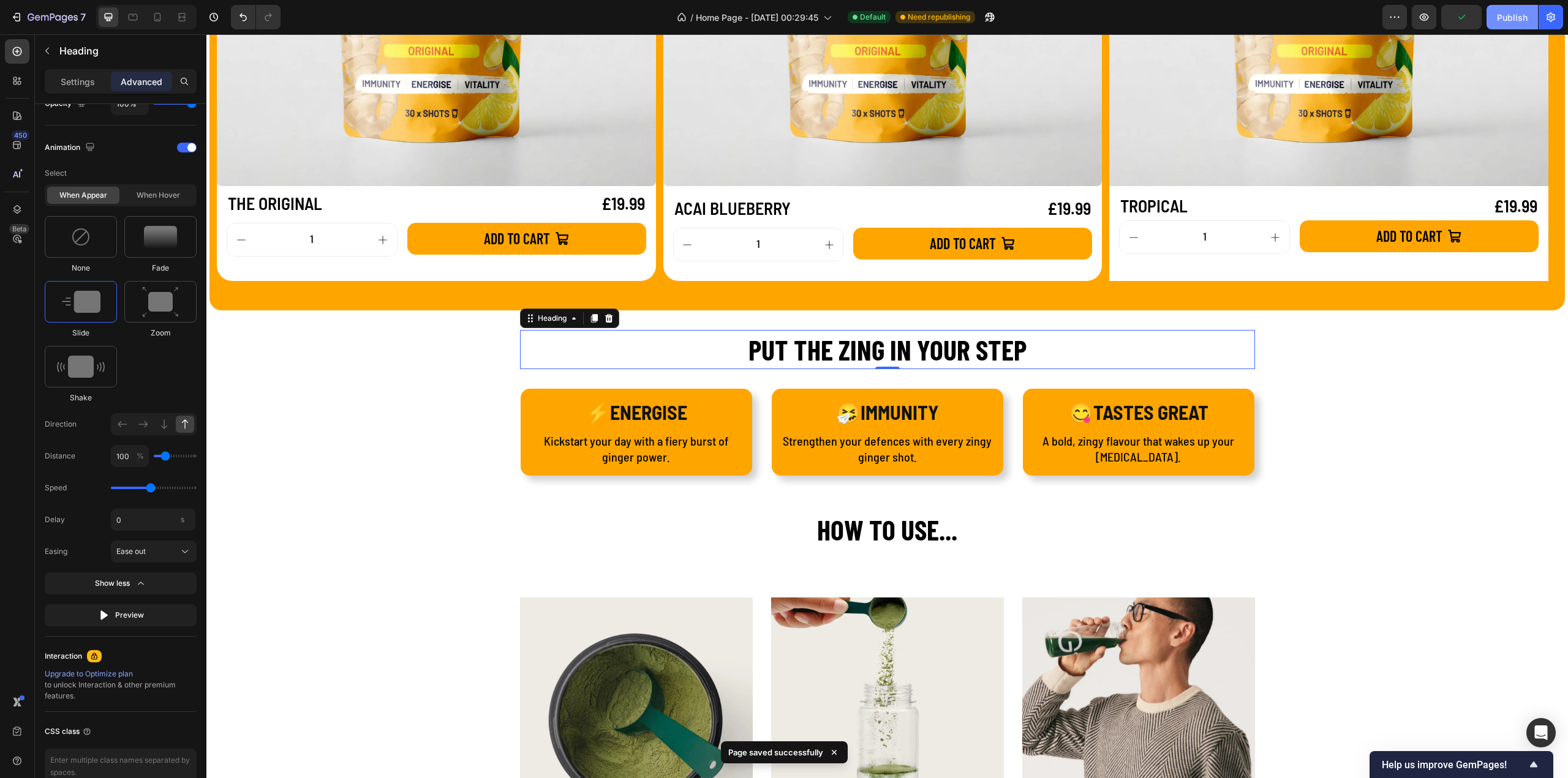
click at [1498, 13] on div "Publish" at bounding box center [1512, 18] width 31 height 13
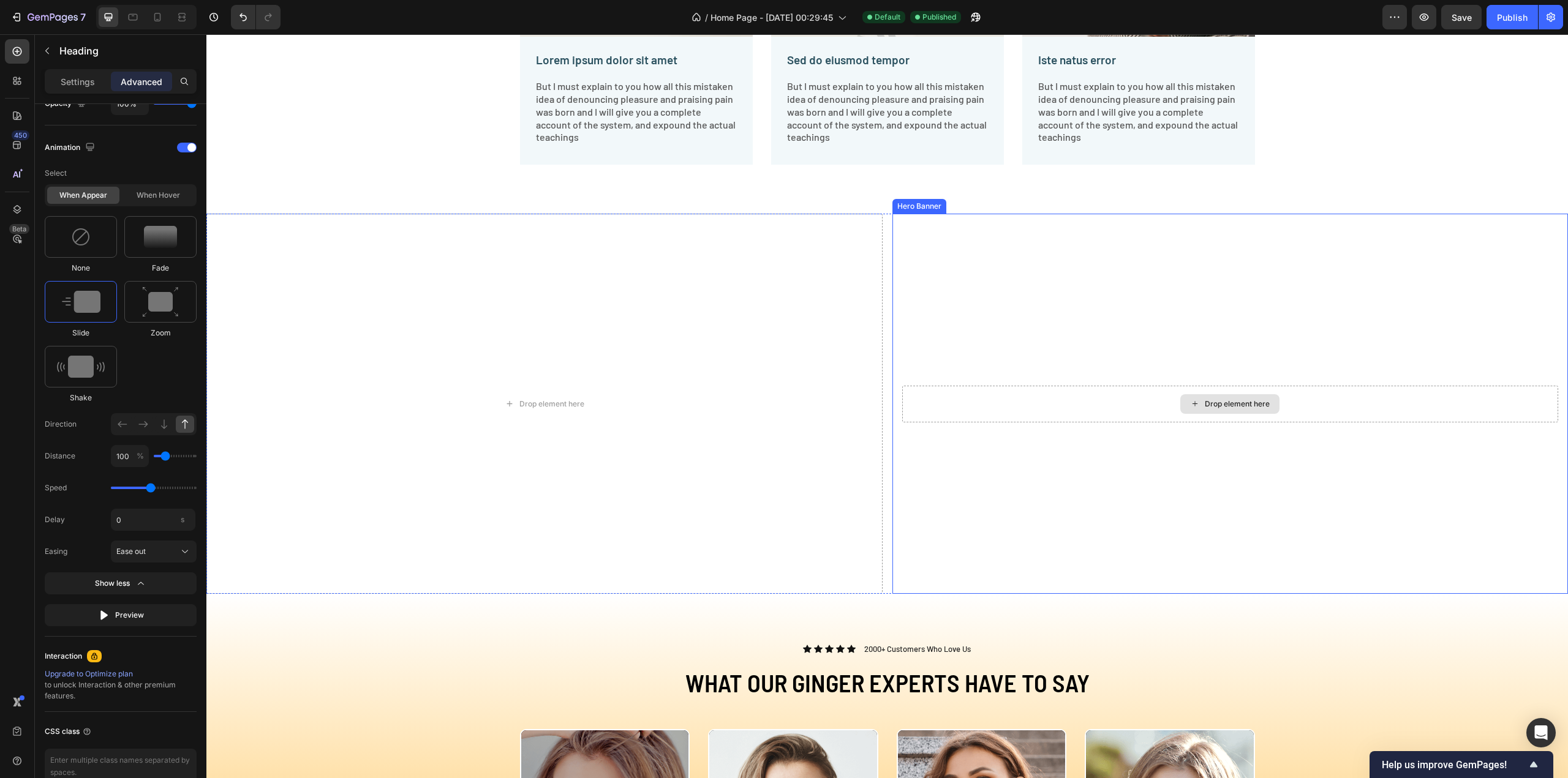
scroll to position [2225, 0]
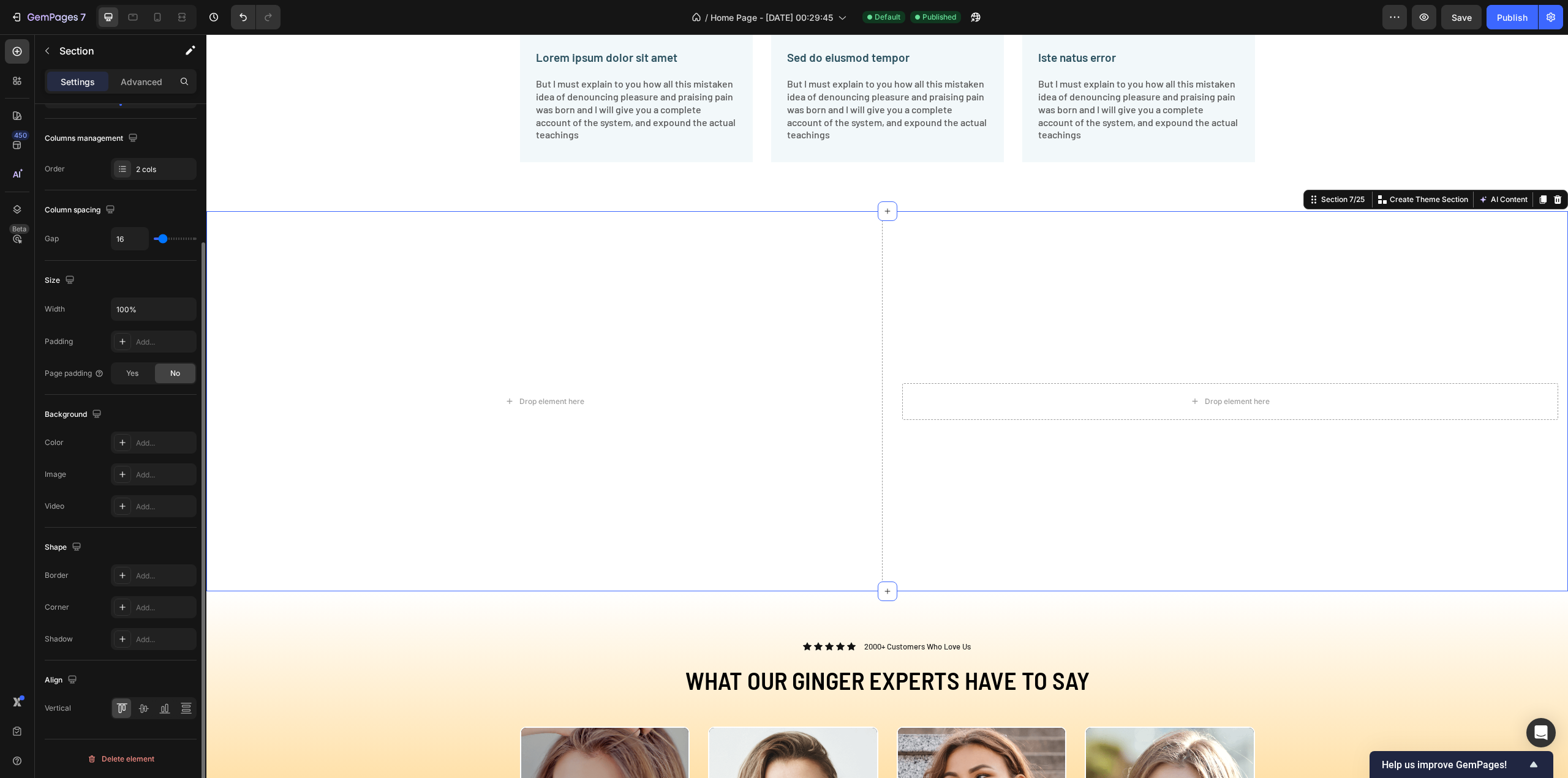
click at [881, 501] on div "Drop element here Drop element here Hero Banner Section 7/25 You can create reu…" at bounding box center [887, 401] width 1362 height 380
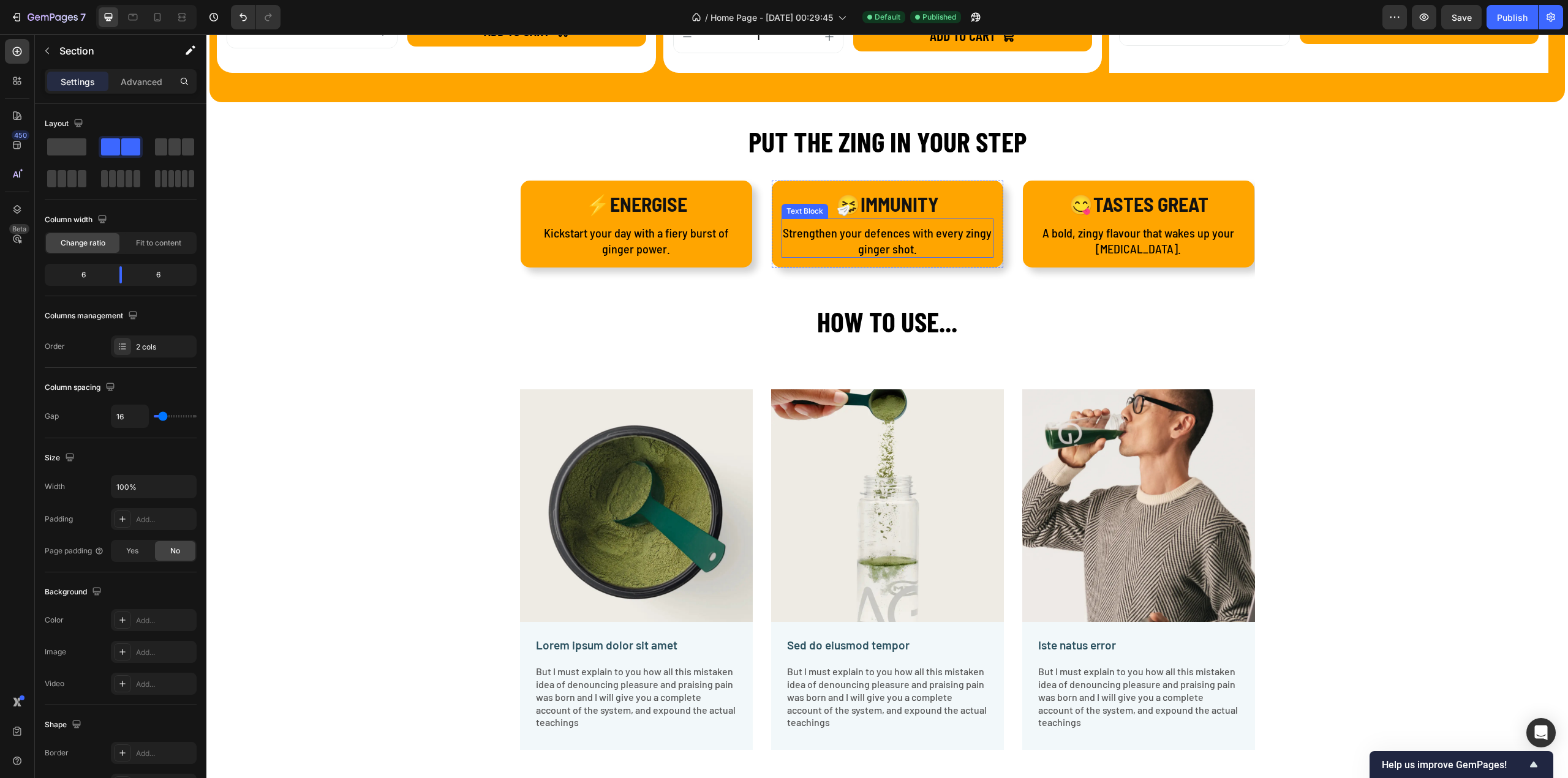
scroll to position [1613, 0]
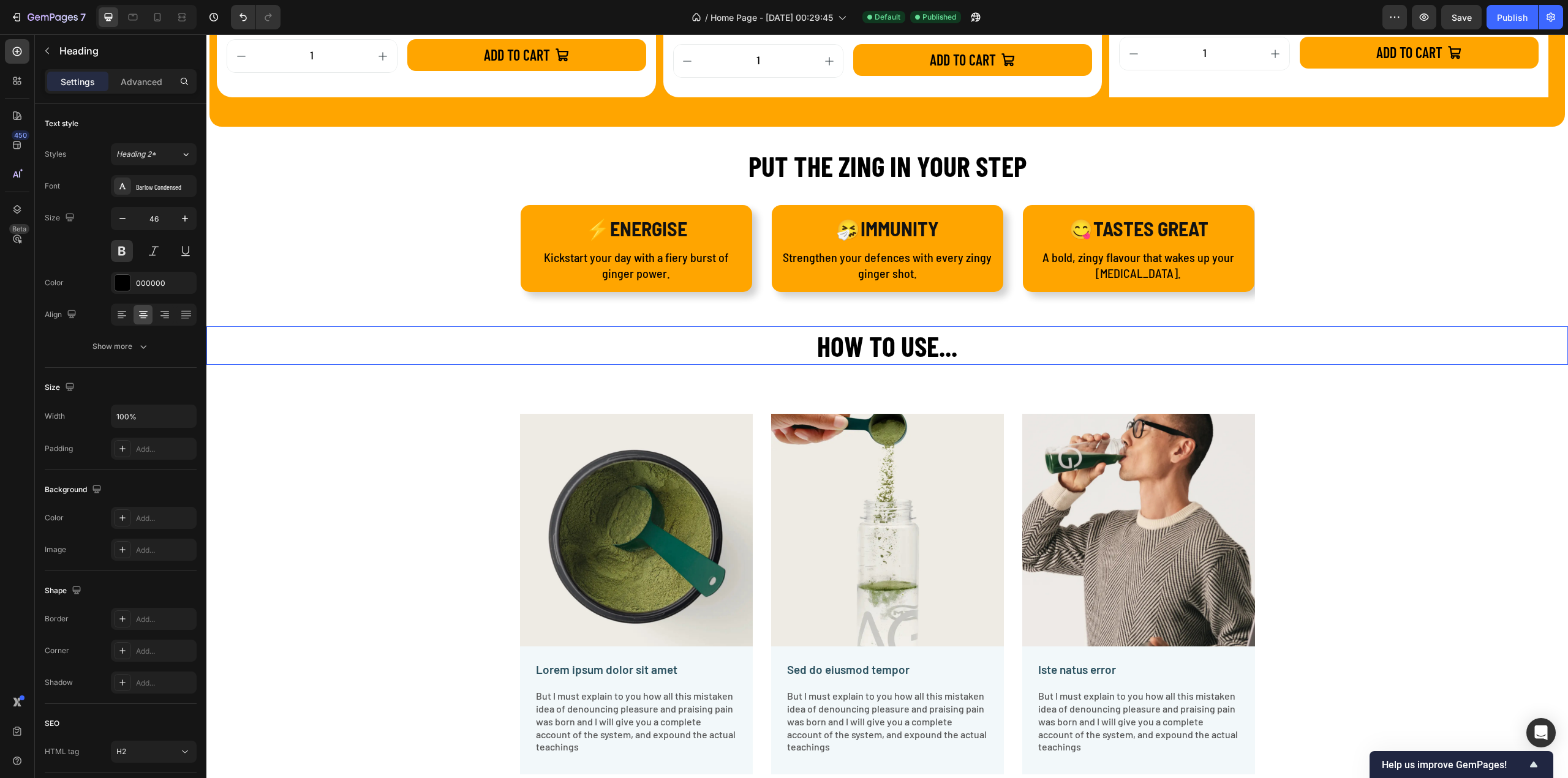
click at [937, 341] on h2 "HOW TO USE..." at bounding box center [887, 345] width 1362 height 39
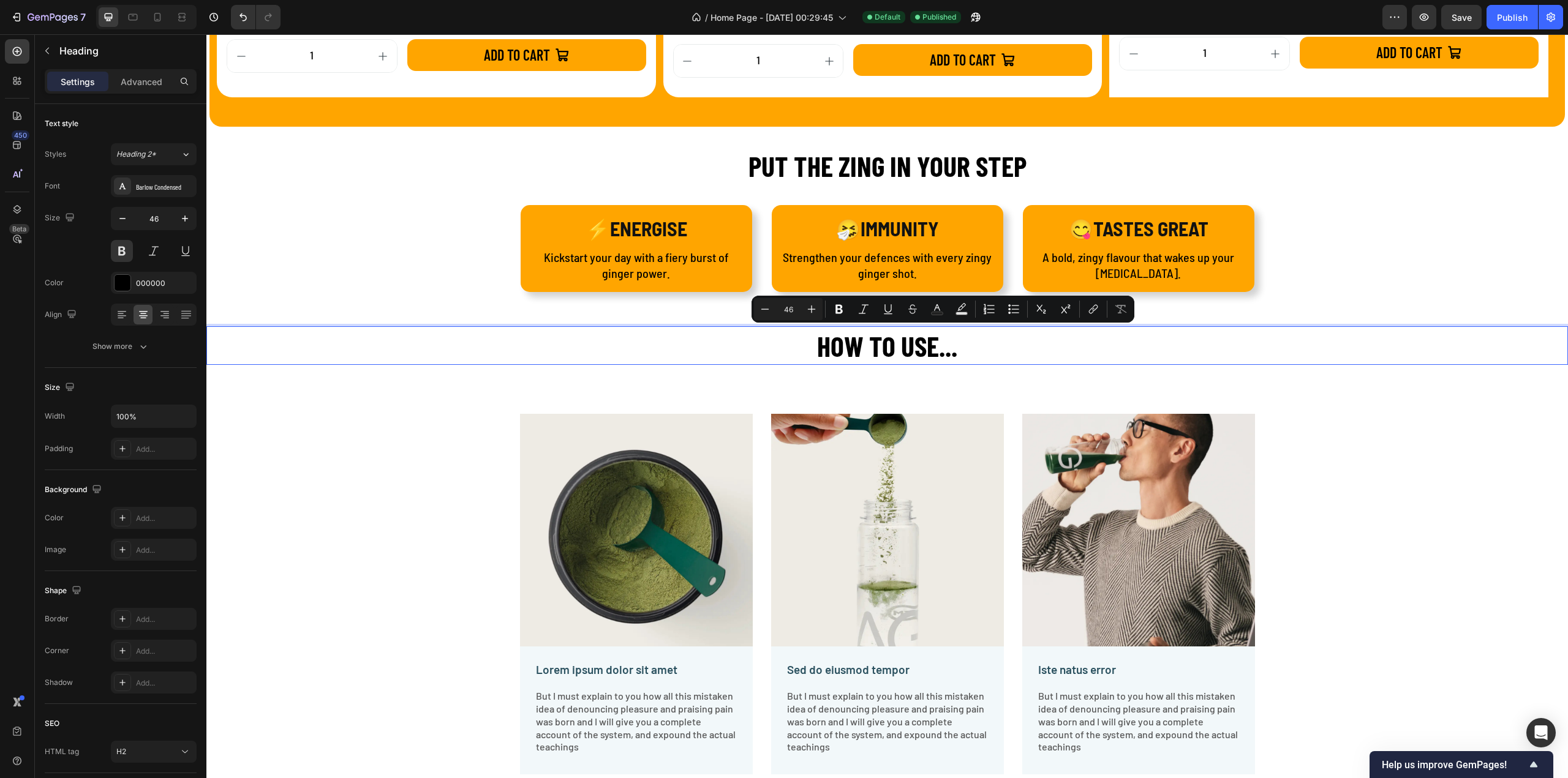
click at [931, 352] on p "HOW TO USE..." at bounding box center [887, 346] width 1359 height 37
drag, startPoint x: 933, startPoint y: 352, endPoint x: 951, endPoint y: 350, distance: 18.1
click at [951, 350] on p "HOW TO USE..." at bounding box center [887, 346] width 1359 height 37
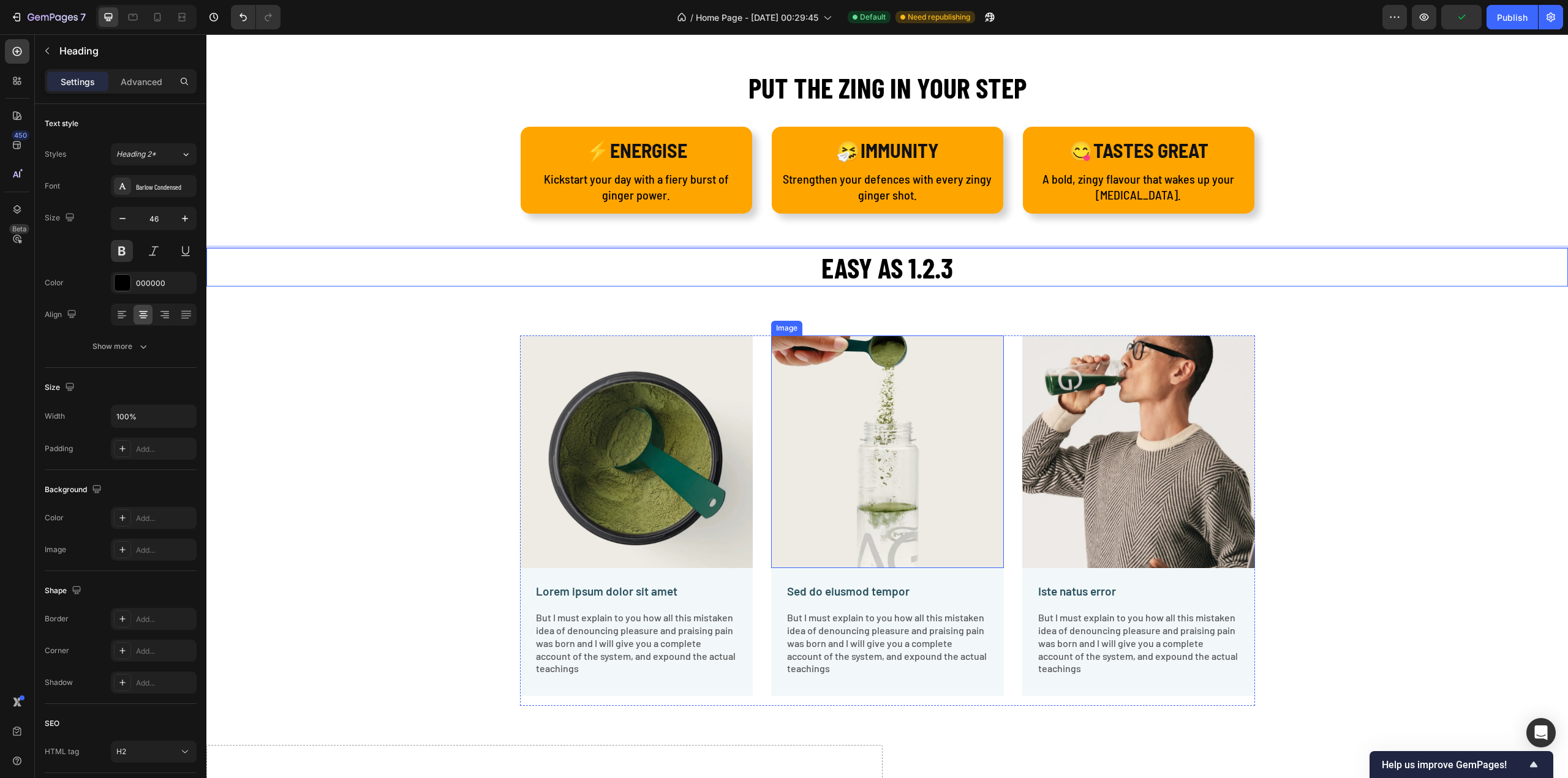
scroll to position [1736, 0]
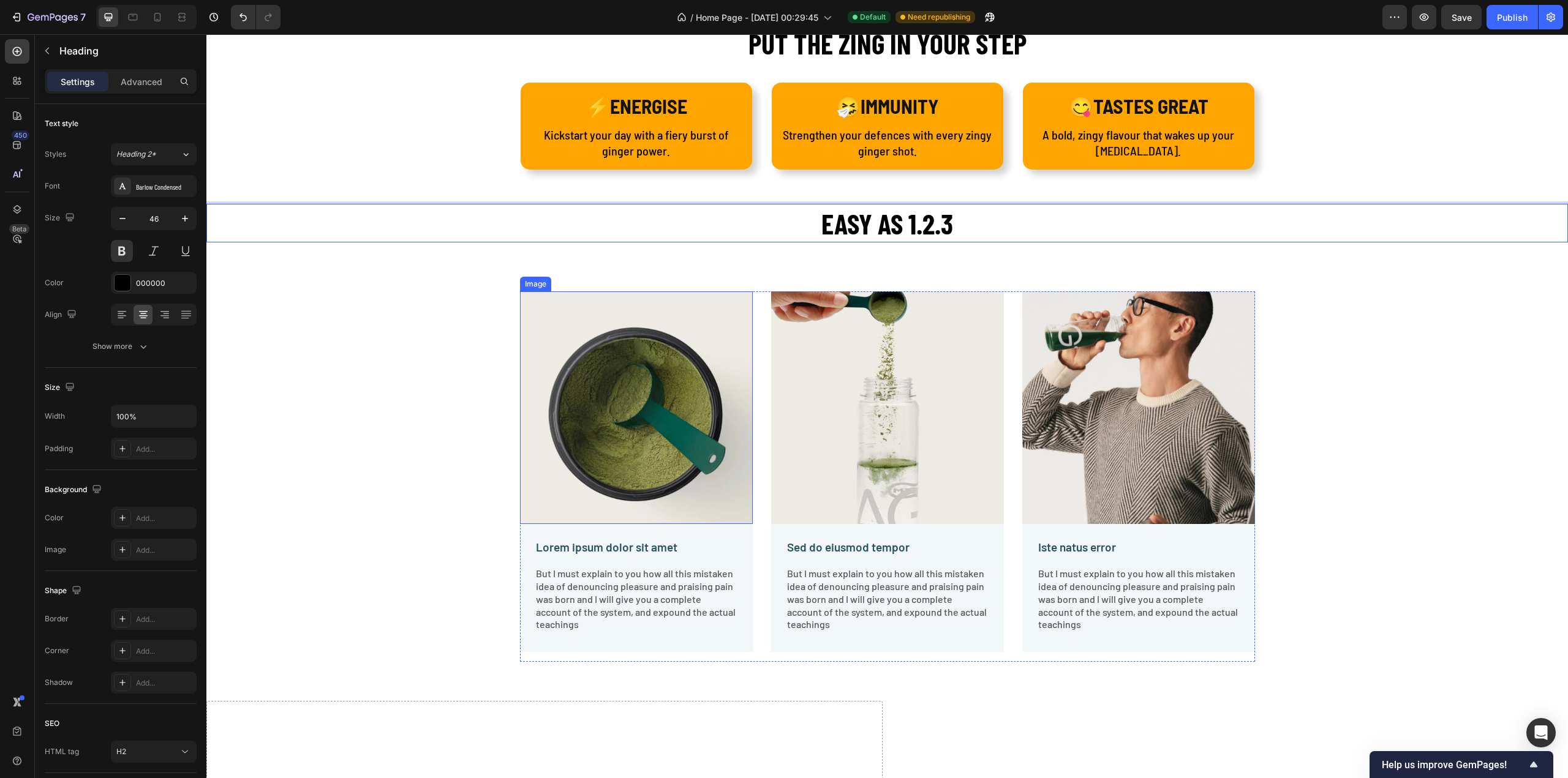
click at [612, 341] on img at bounding box center [636, 407] width 233 height 233
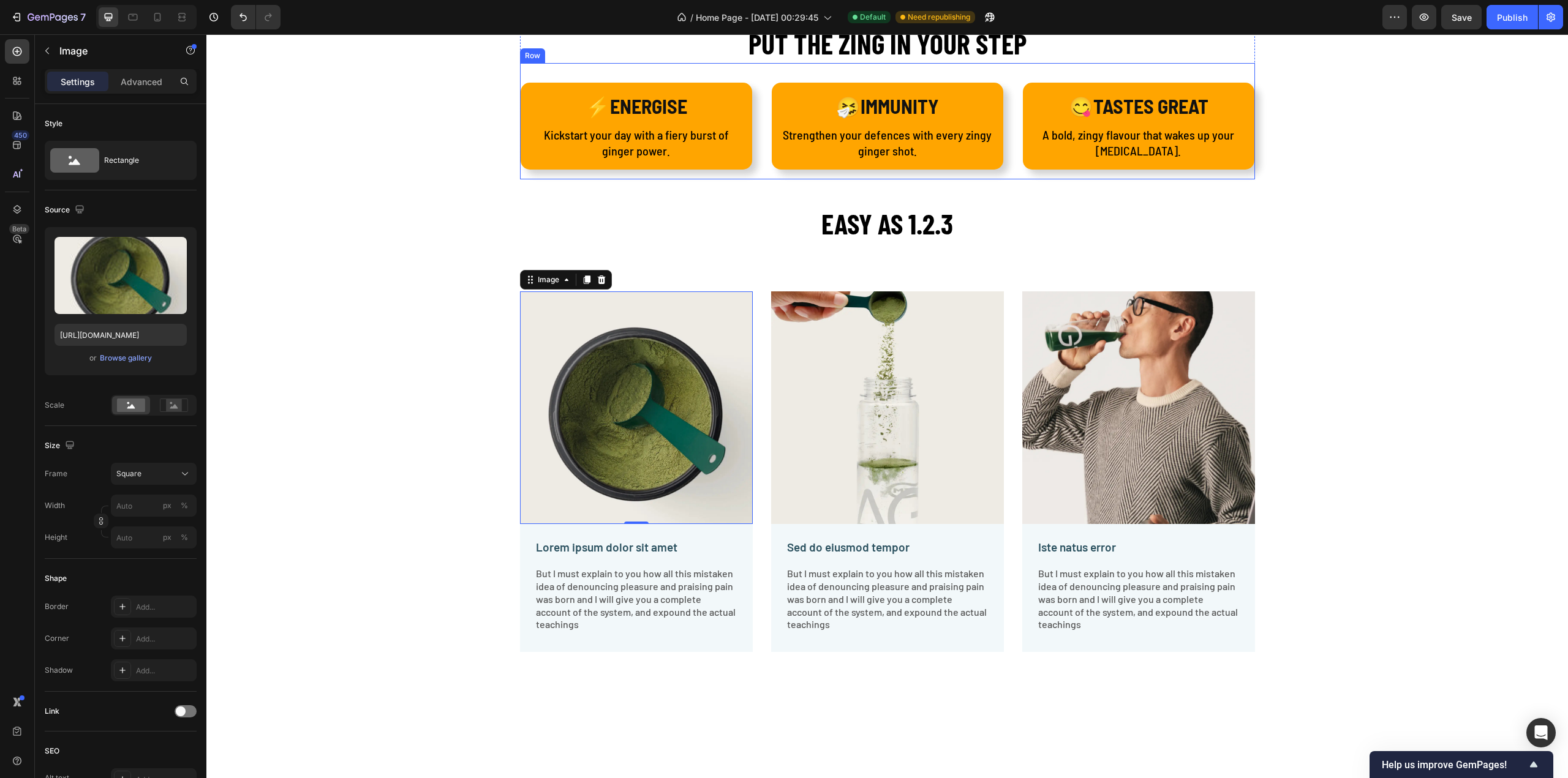
scroll to position [1613, 0]
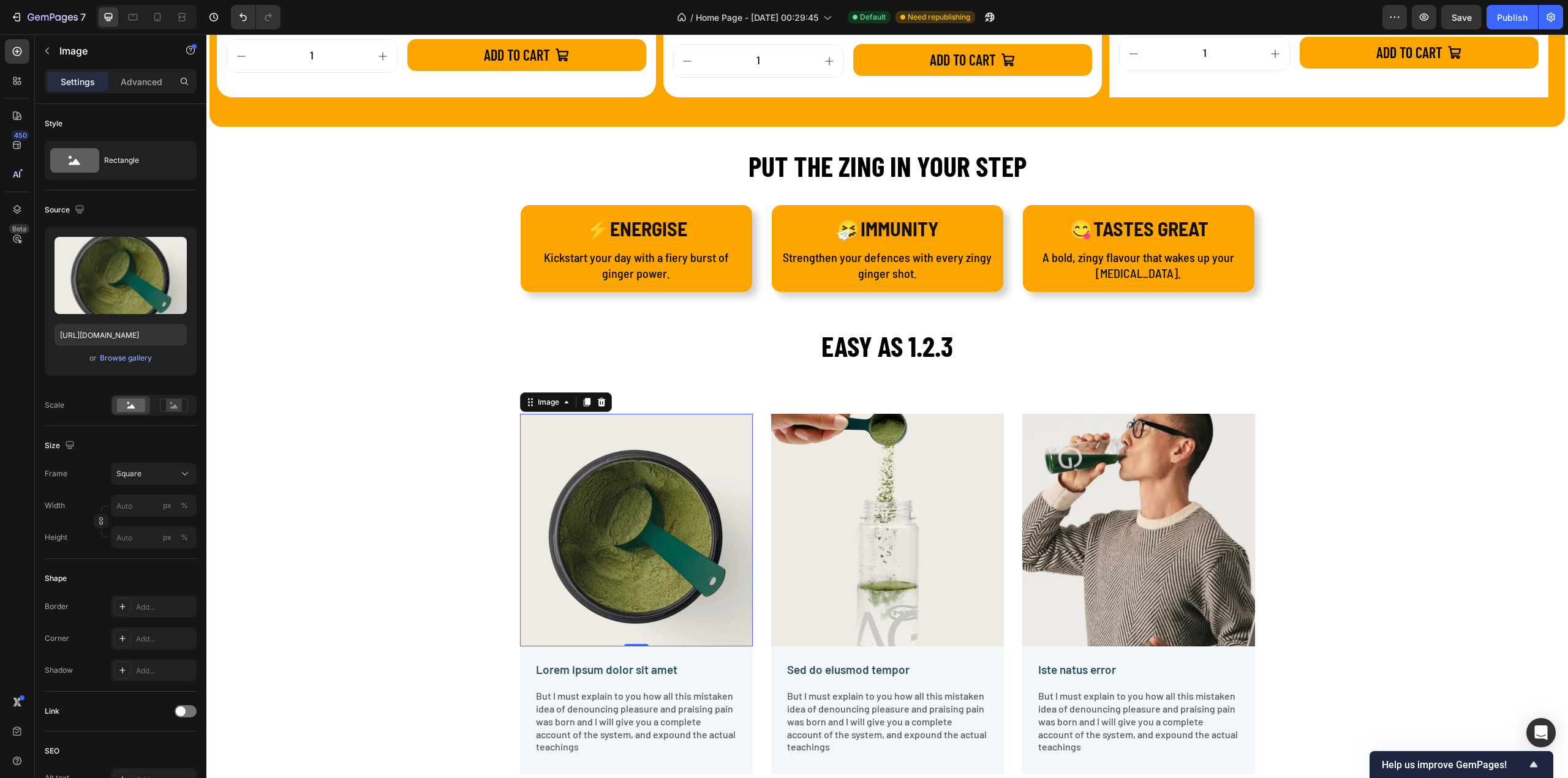
click at [743, 466] on img at bounding box center [636, 530] width 233 height 233
click at [151, 356] on div "Browse gallery" at bounding box center [126, 357] width 52 height 11
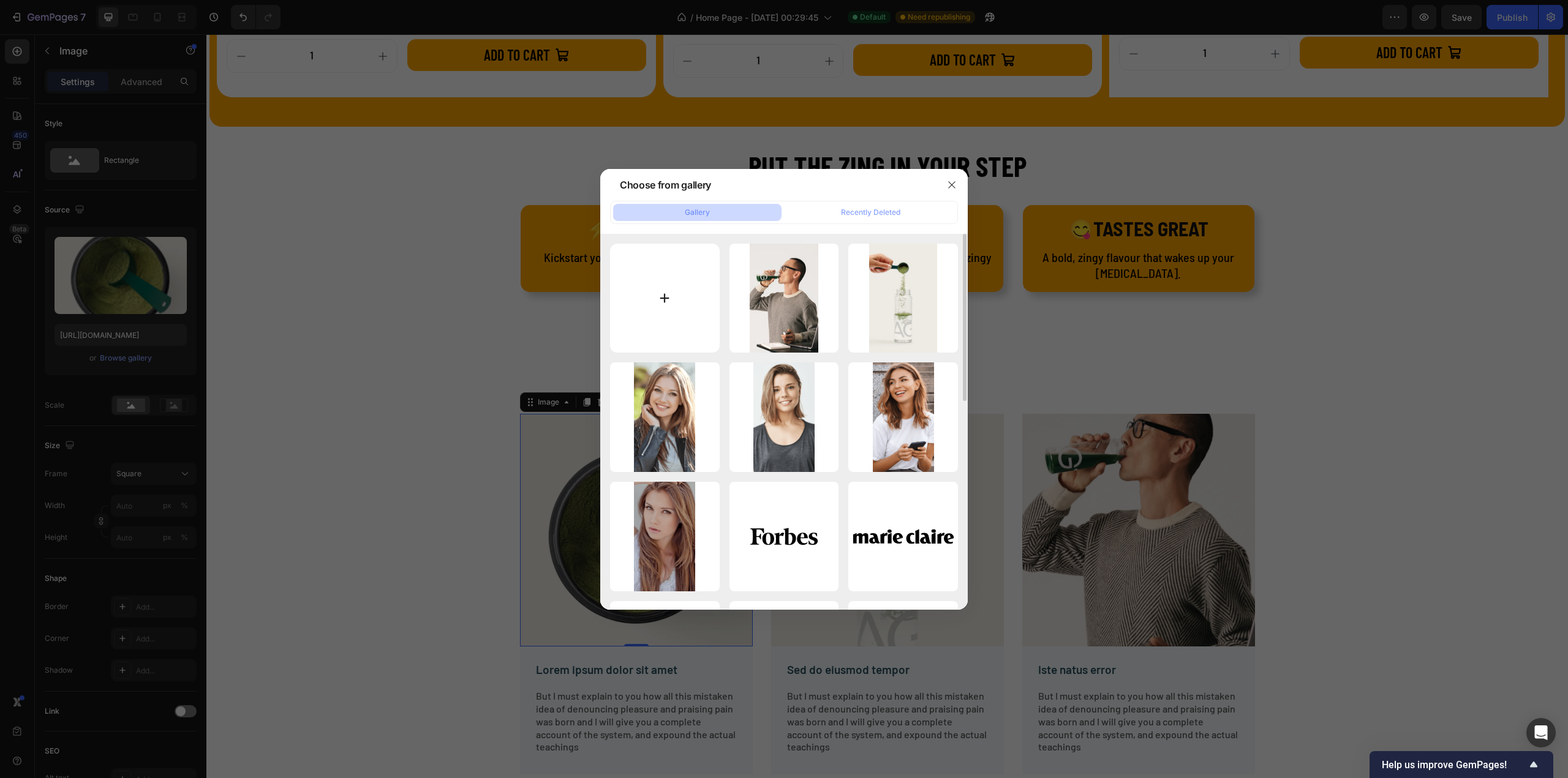
click at [690, 289] on input "file" at bounding box center [665, 298] width 109 height 109
type input "C:\fakepath\1-min_f4d6f212-b30f-4a74-a69b-2a4e14a884ac.webp"
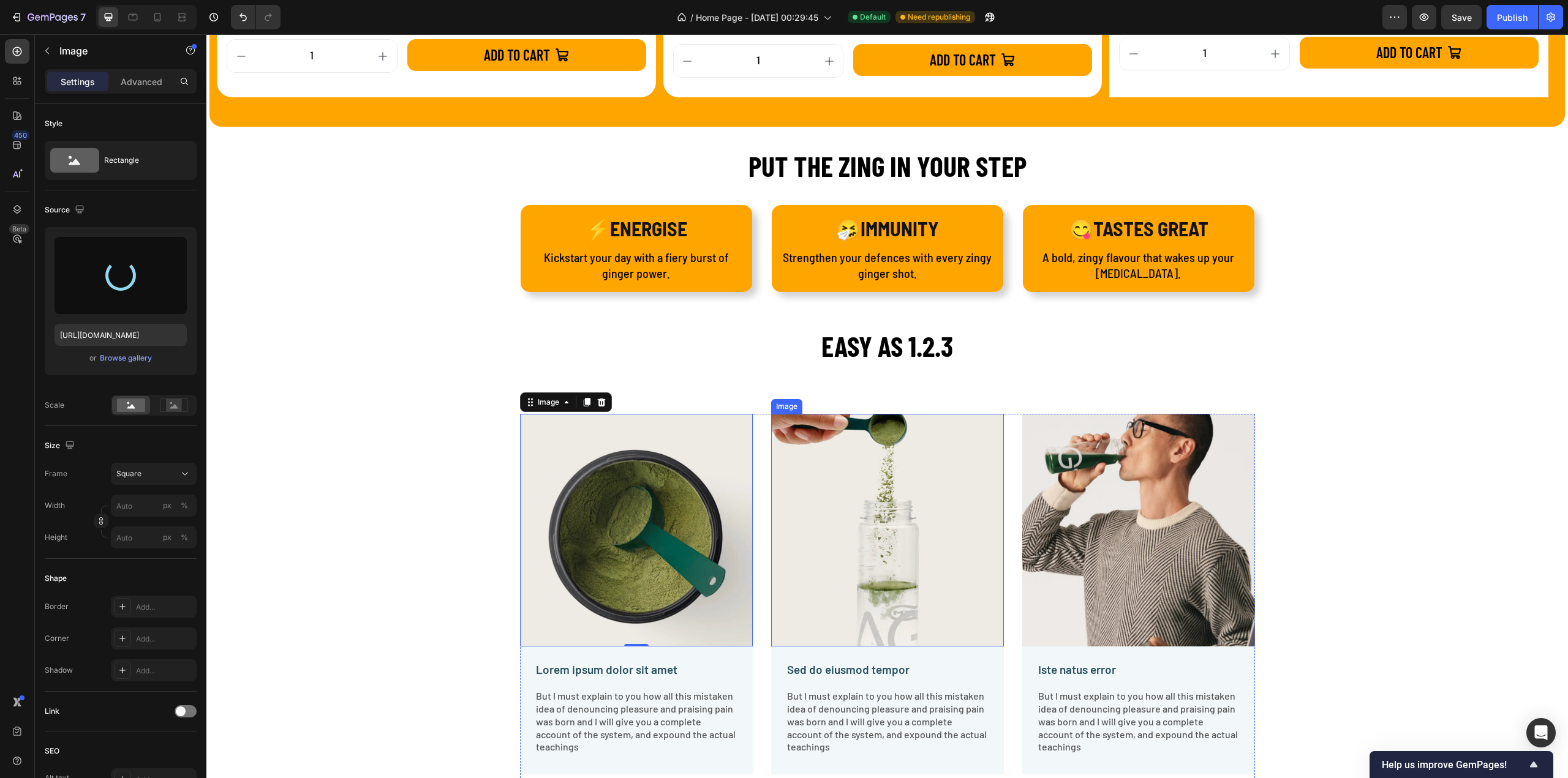
type input "https://cdn.shopify.com/s/files/1/0902/8593/2877/files/gempages_584678309976081…"
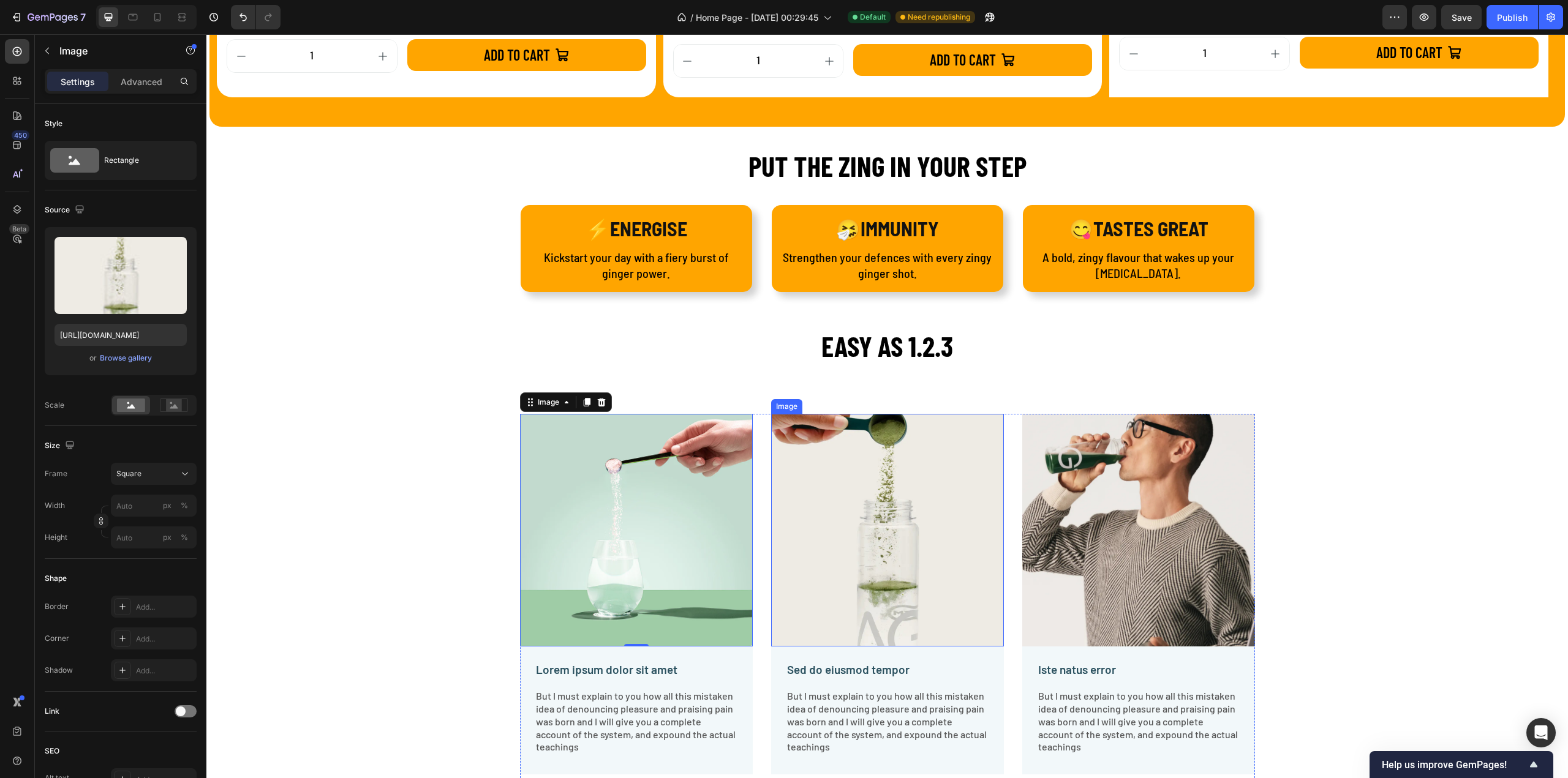
click at [843, 478] on img at bounding box center [887, 530] width 233 height 233
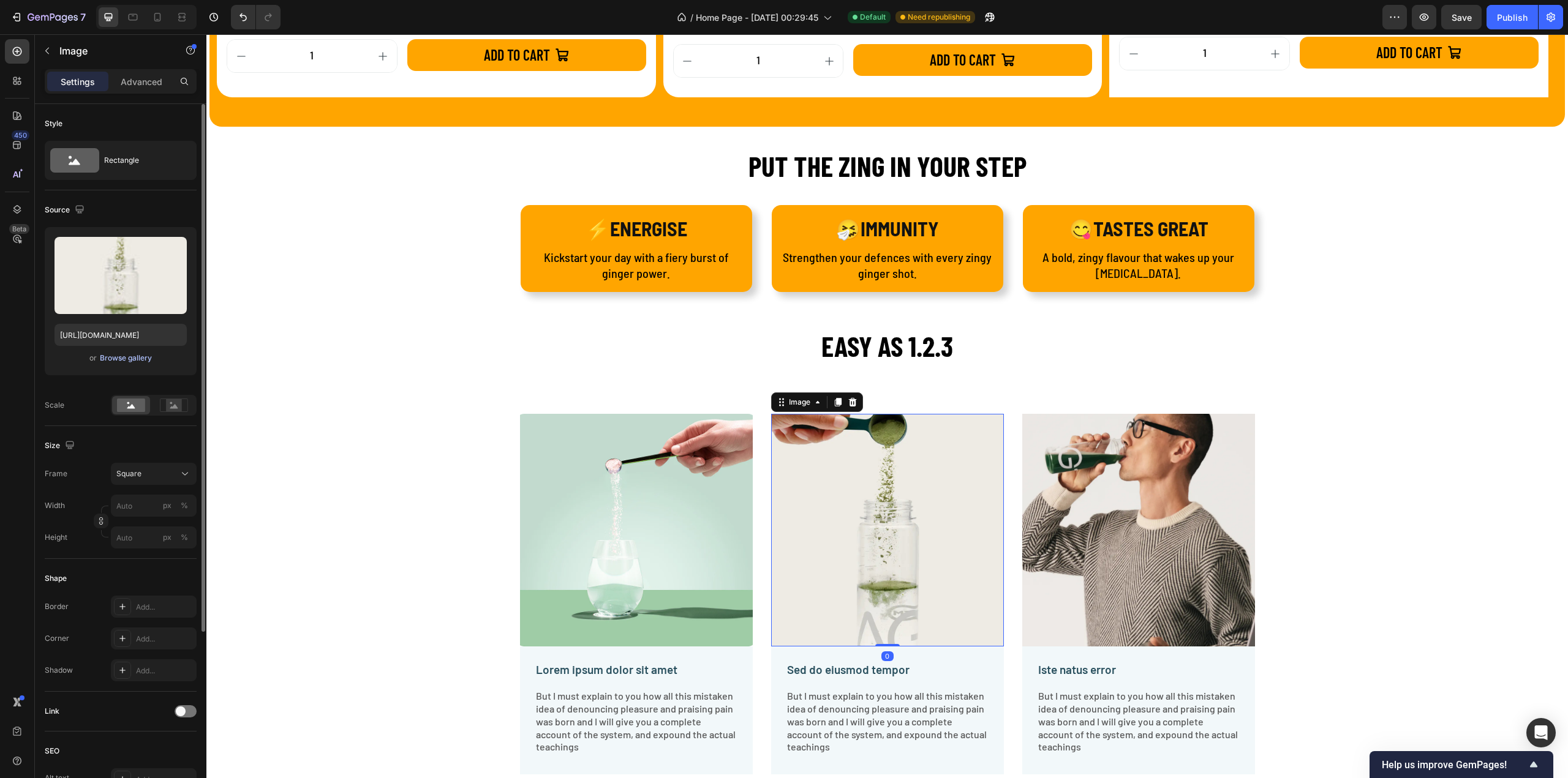
click at [142, 362] on div "Browse gallery" at bounding box center [126, 357] width 52 height 11
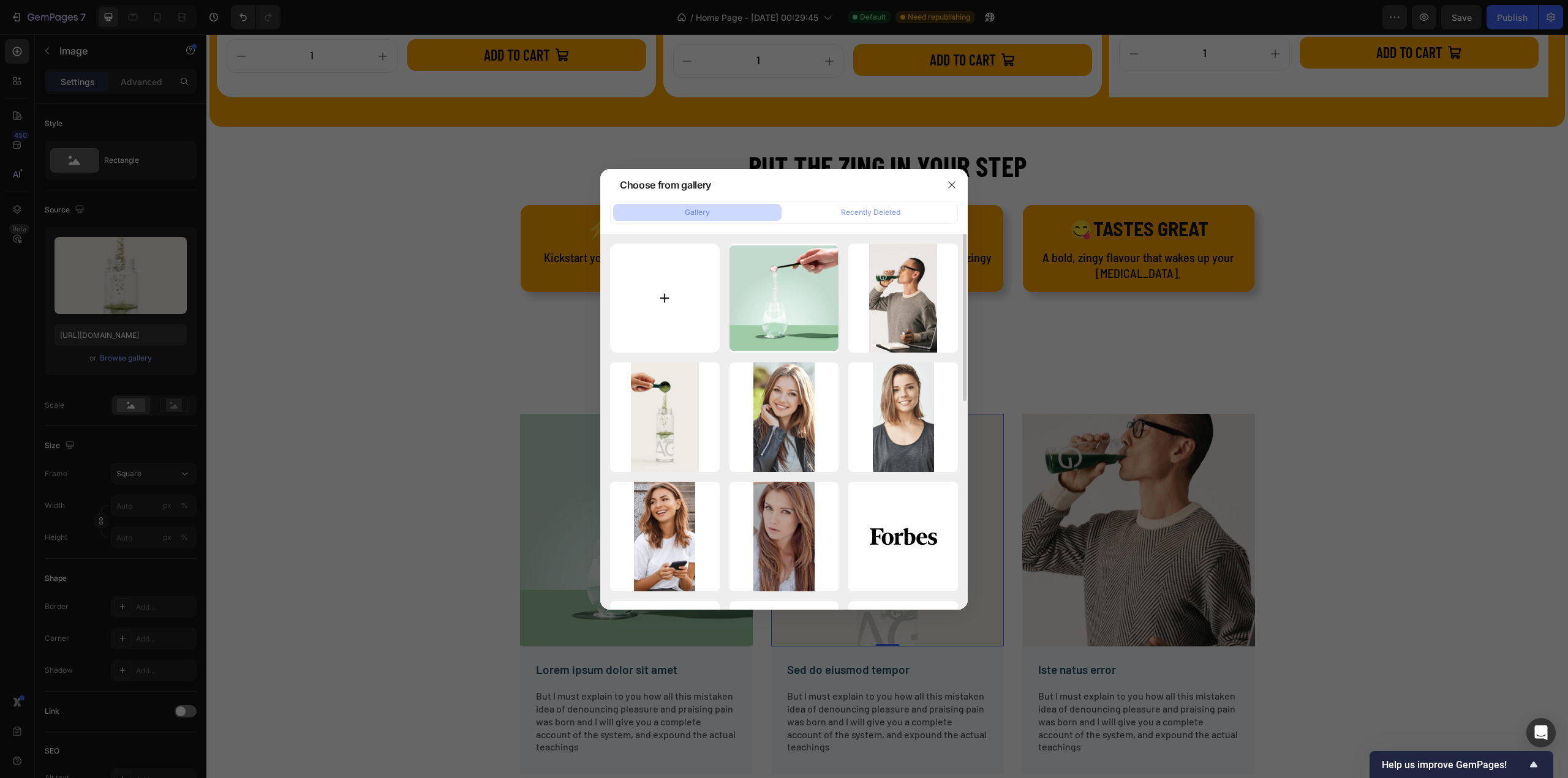
click at [669, 275] on input "file" at bounding box center [665, 298] width 109 height 109
type input "C:\fakepath\2-min_5e6261d3-63b6-48f6-920f-c4e581aa7615.webp"
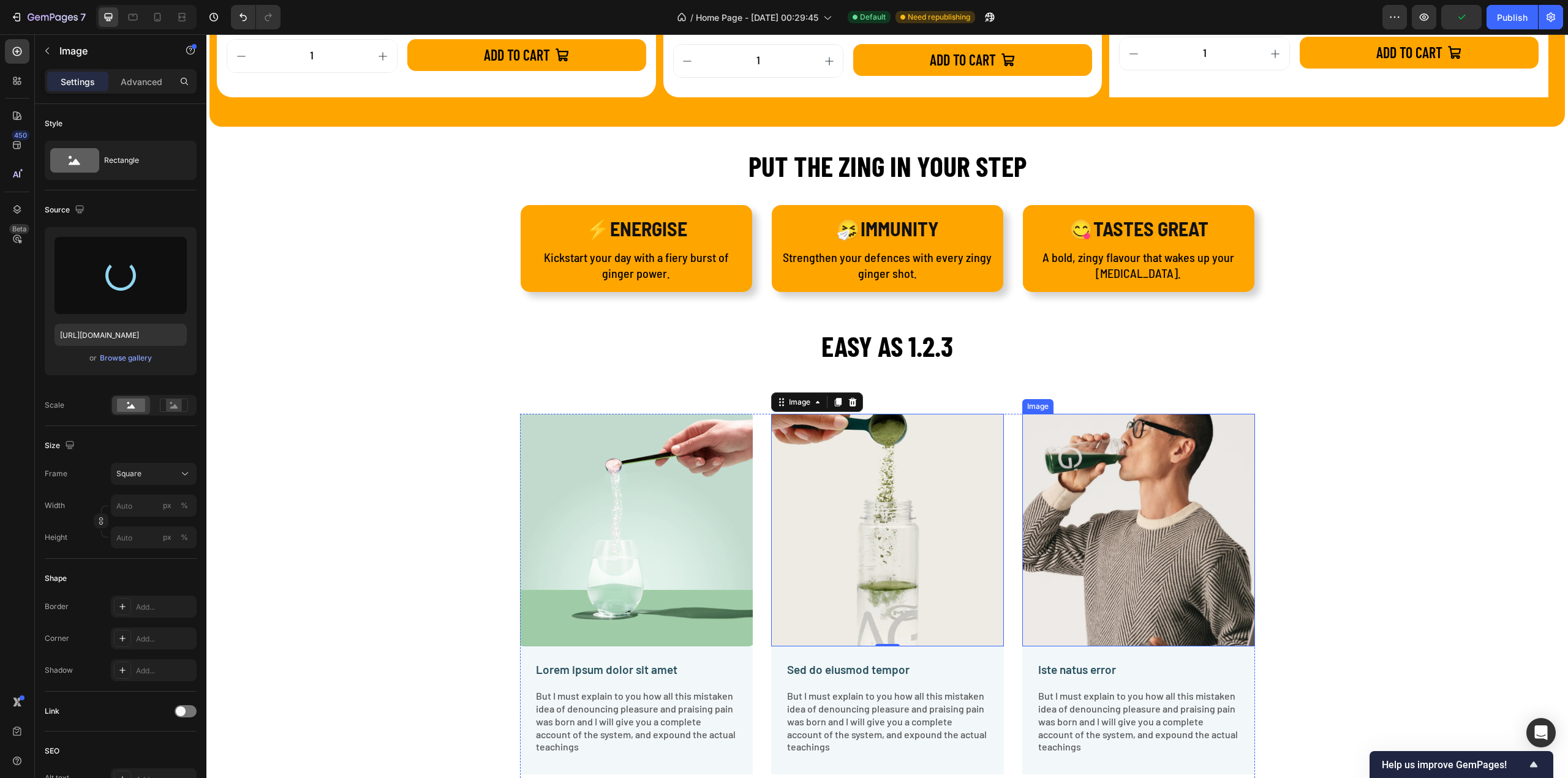
type input "https://cdn.shopify.com/s/files/1/0902/8593/2877/files/gempages_584678309976081…"
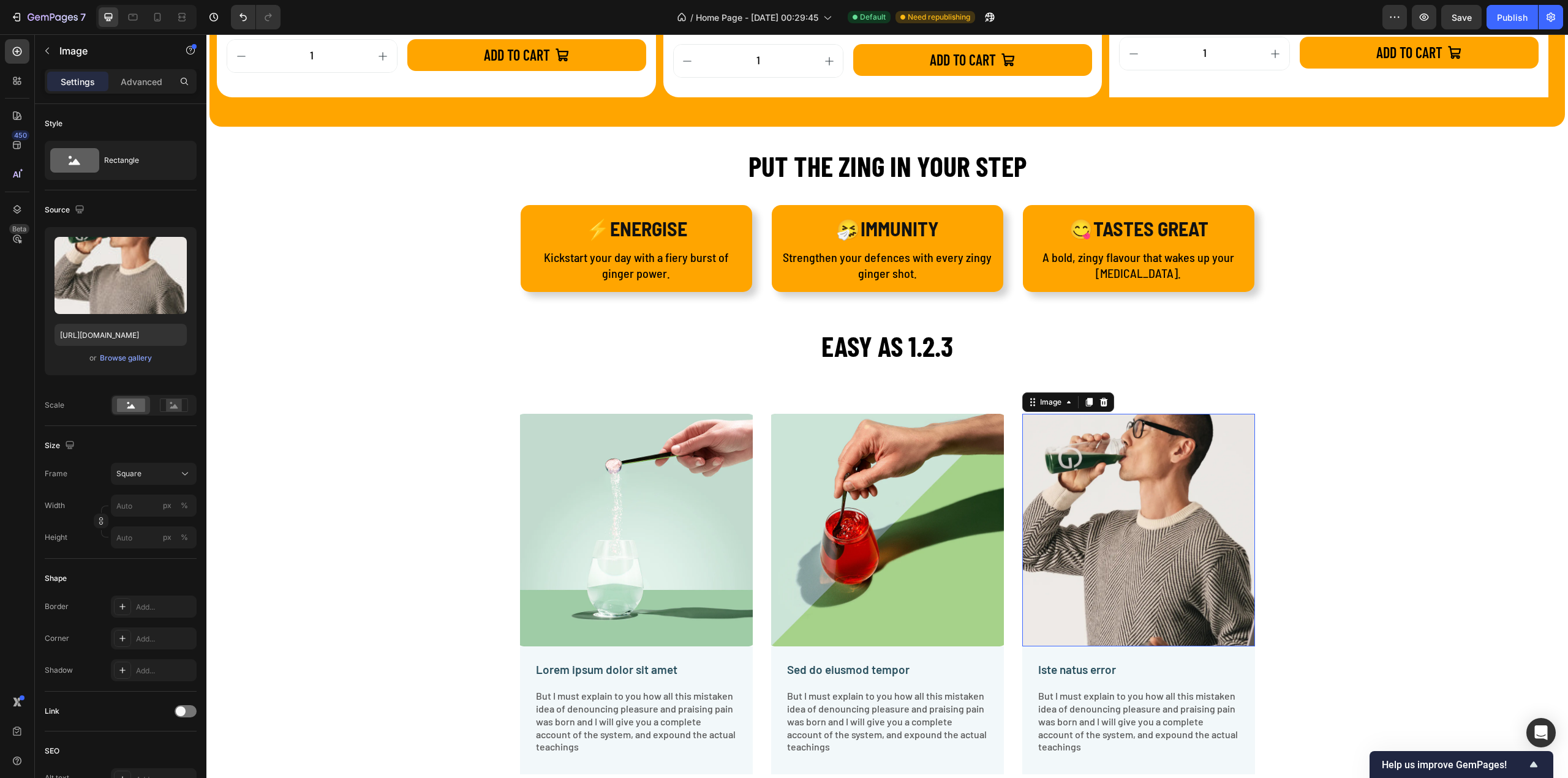
click at [1097, 477] on img at bounding box center [1138, 530] width 233 height 233
click at [1117, 474] on img at bounding box center [1138, 530] width 233 height 233
click at [142, 360] on div "Browse gallery" at bounding box center [126, 357] width 52 height 11
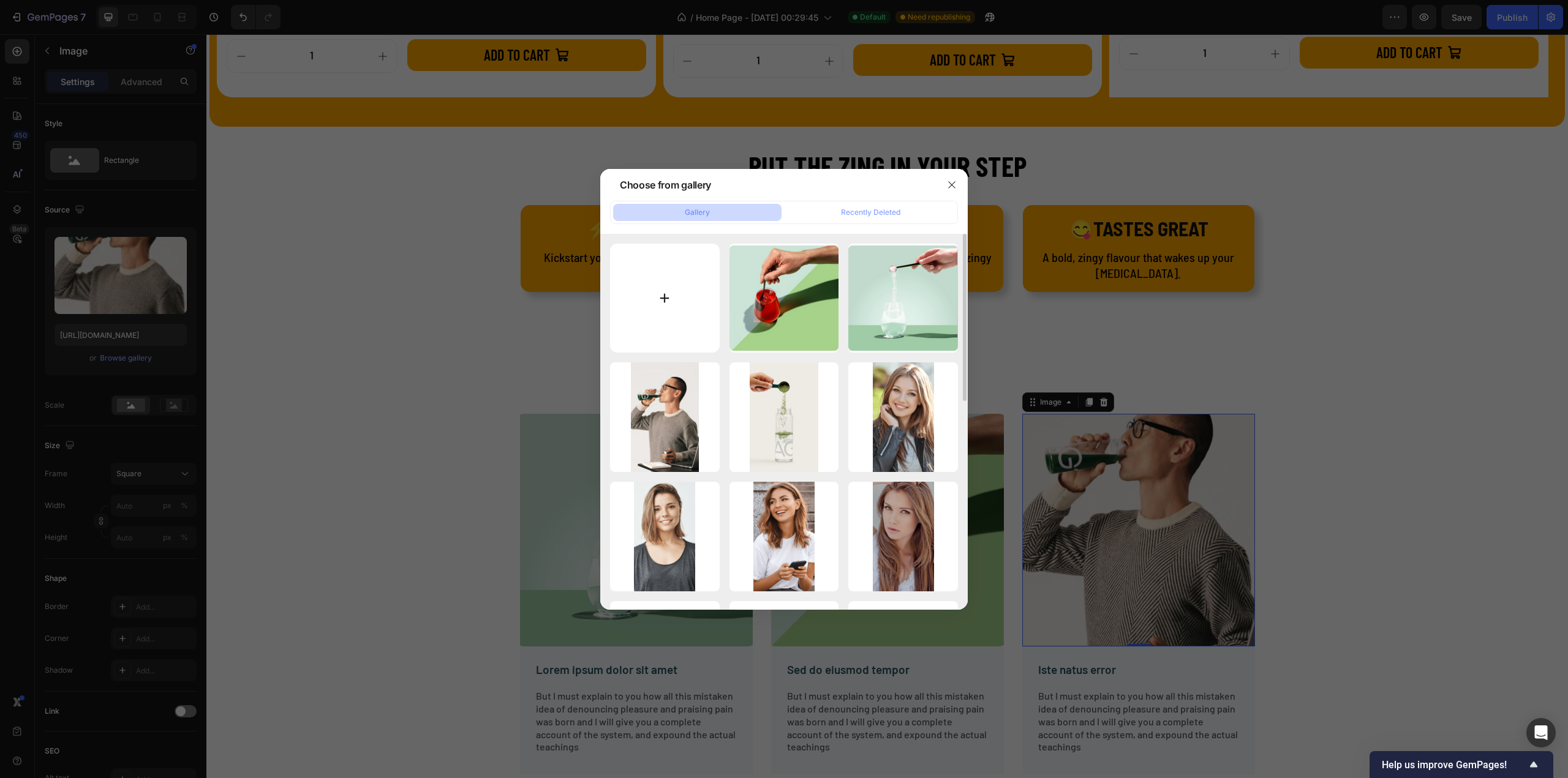
click at [671, 292] on input "file" at bounding box center [665, 298] width 109 height 109
type input "C:\fakepath\0081861702372.webp"
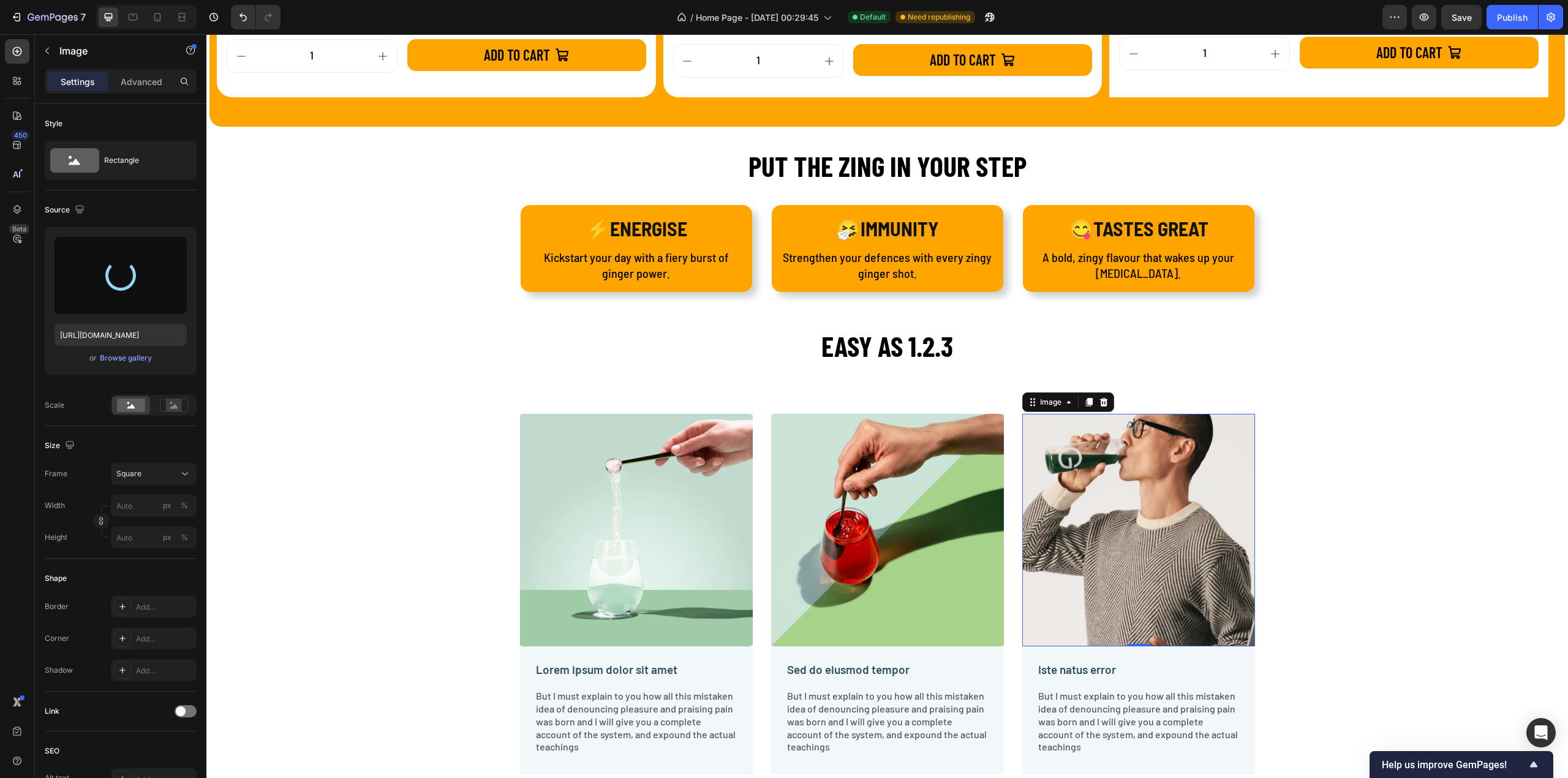
type input "https://cdn.shopify.com/s/files/1/0902/8593/2877/files/gempages_584678309976081…"
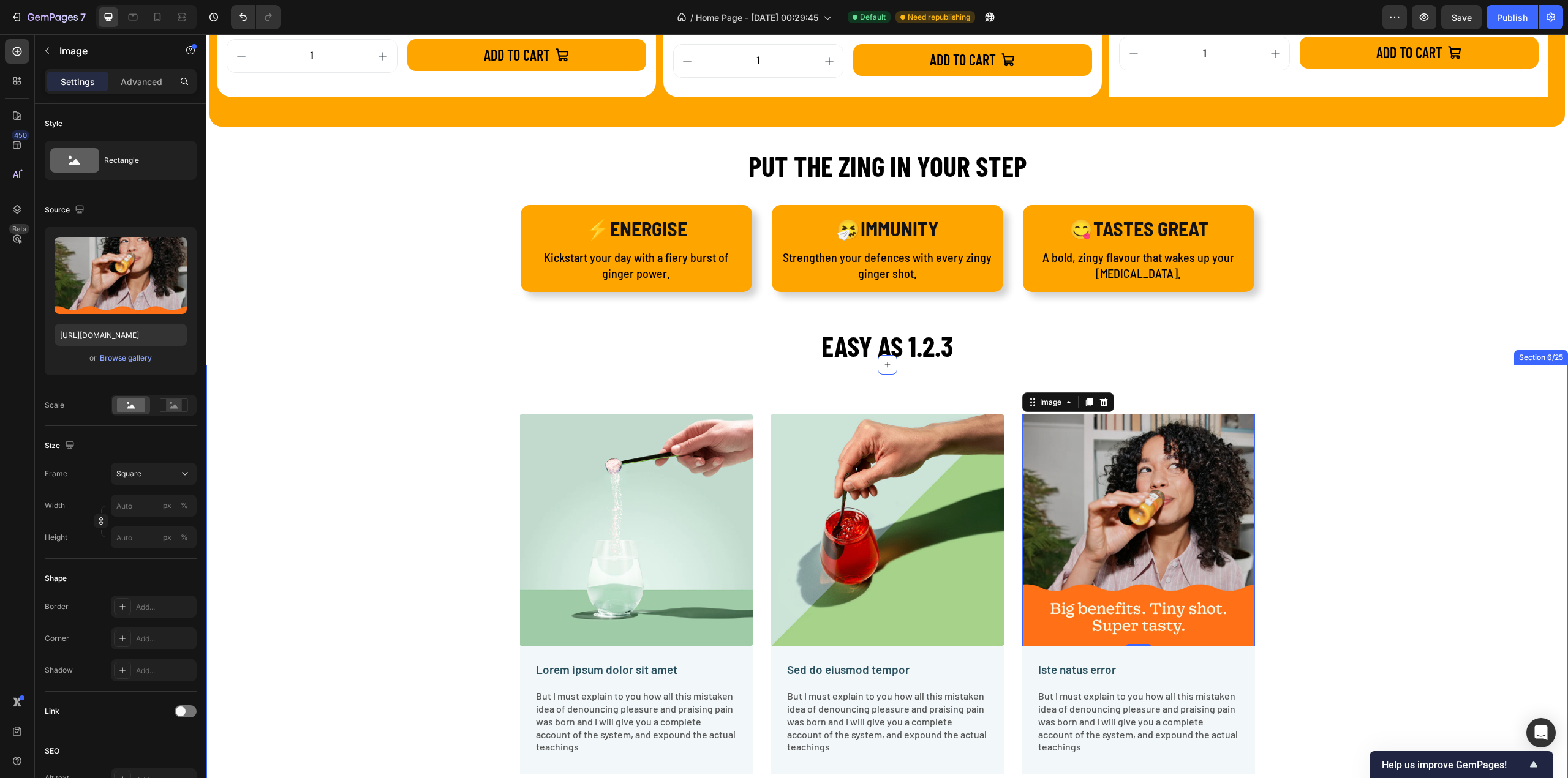
click at [1320, 482] on div "Image Lorem ipsum dolor sit amet Text Block But I must explain to you how all t…" at bounding box center [887, 604] width 1343 height 380
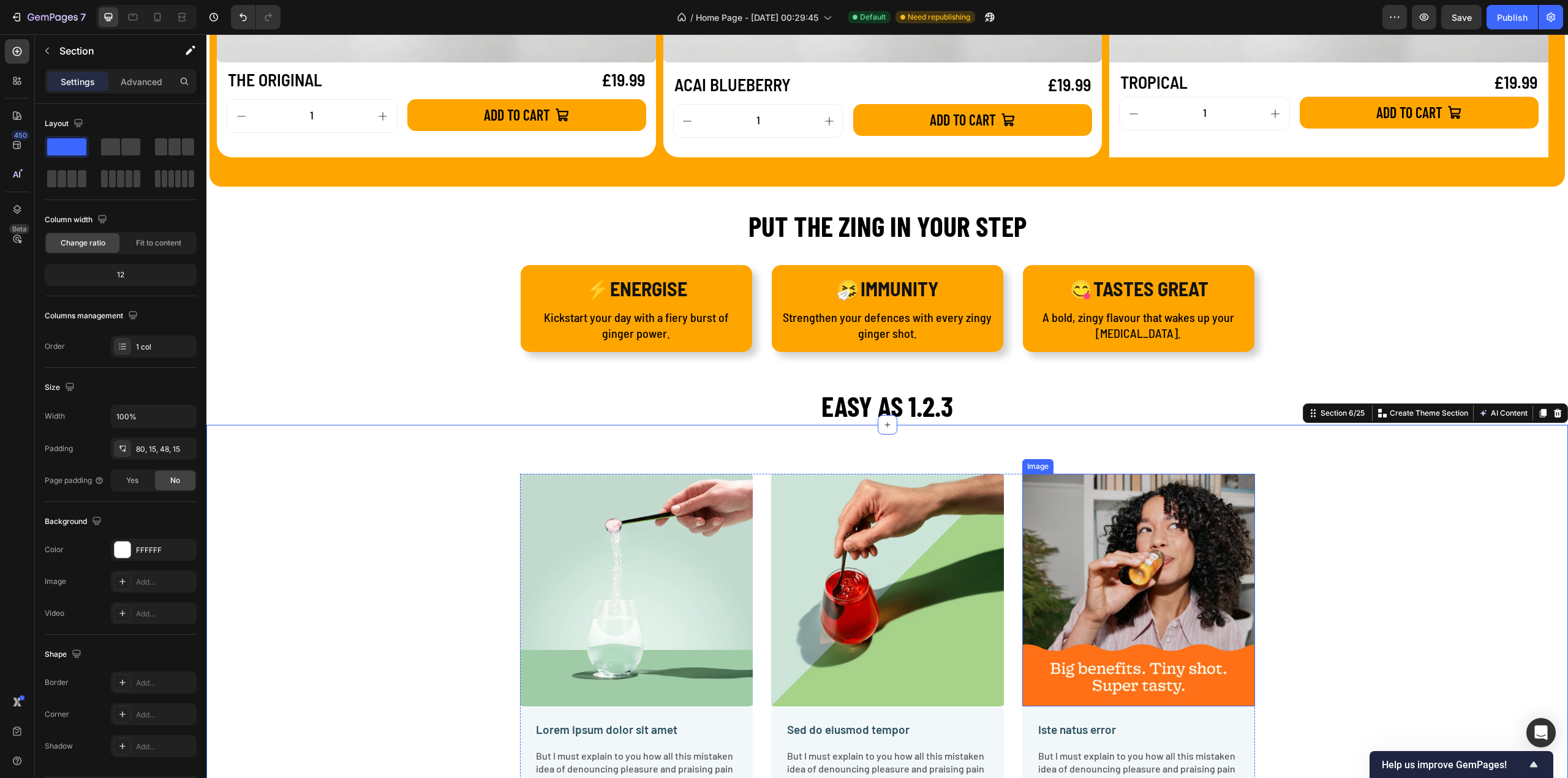
scroll to position [1797, 0]
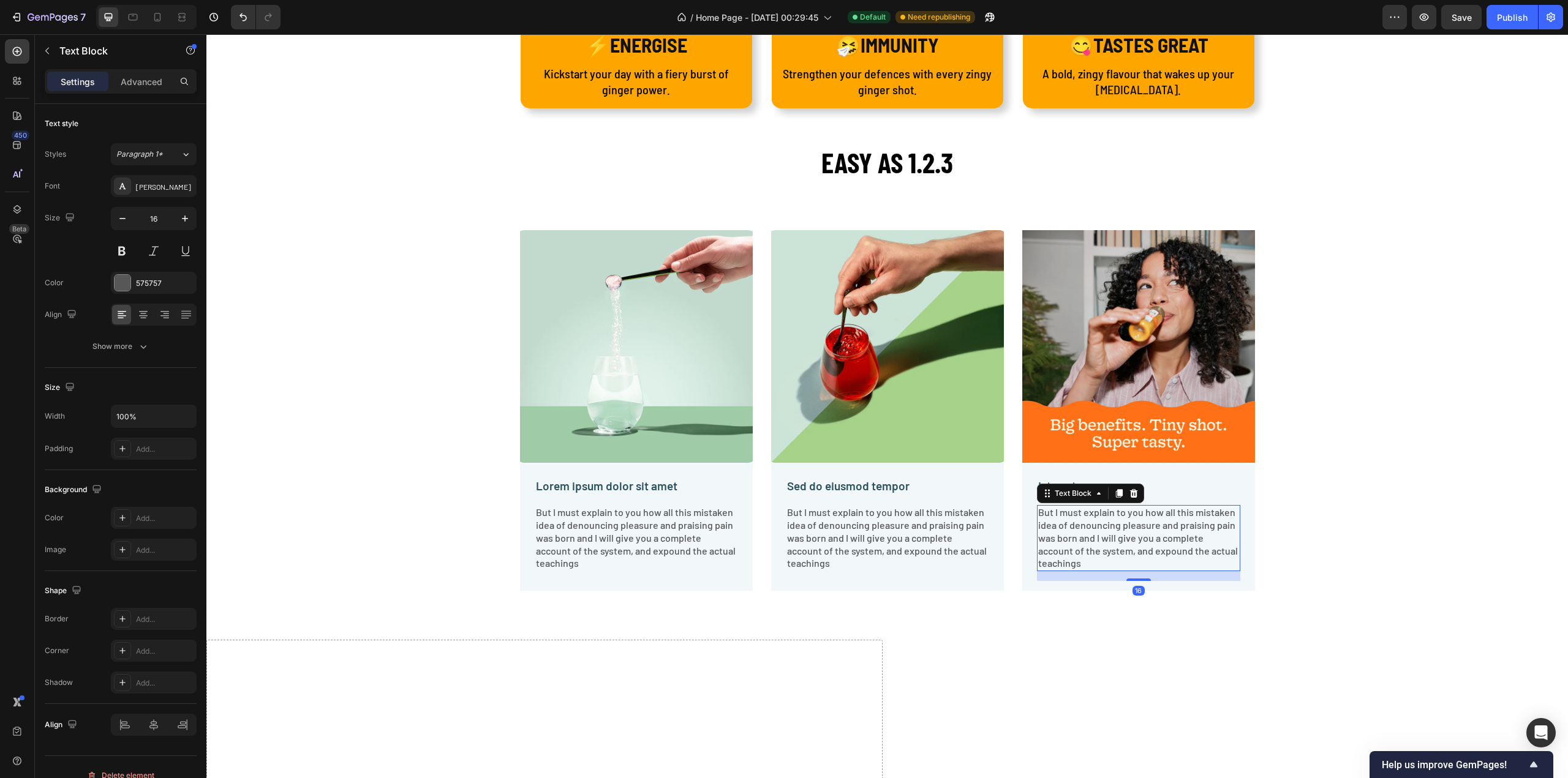
click at [1122, 531] on p "But I must explain to you how all this mistaken idea of denouncing pleasure and…" at bounding box center [1139, 538] width 201 height 64
click at [1135, 495] on div at bounding box center [1134, 493] width 15 height 15
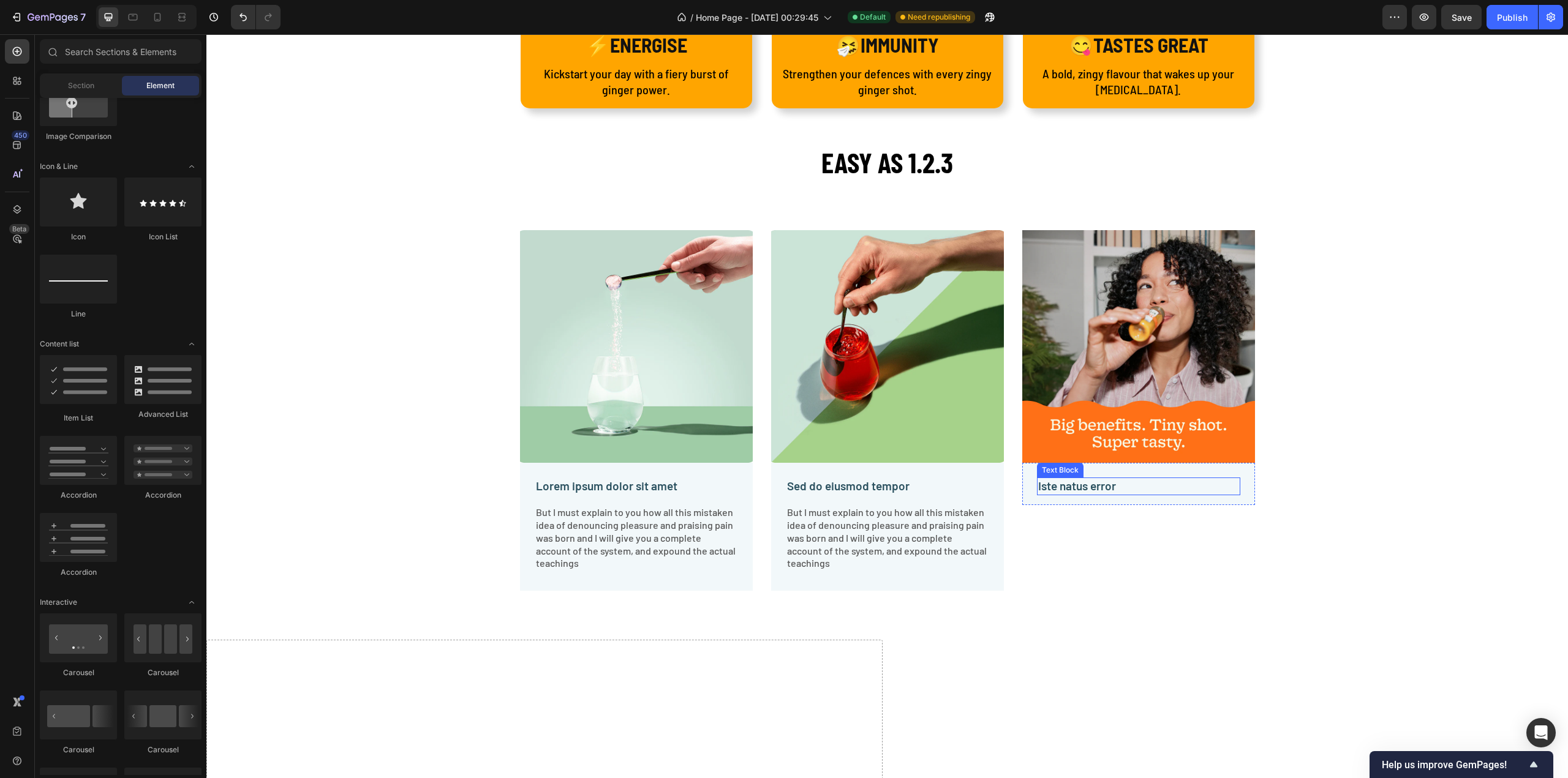
click at [1132, 479] on p "Iste natus error" at bounding box center [1139, 486] width 201 height 15
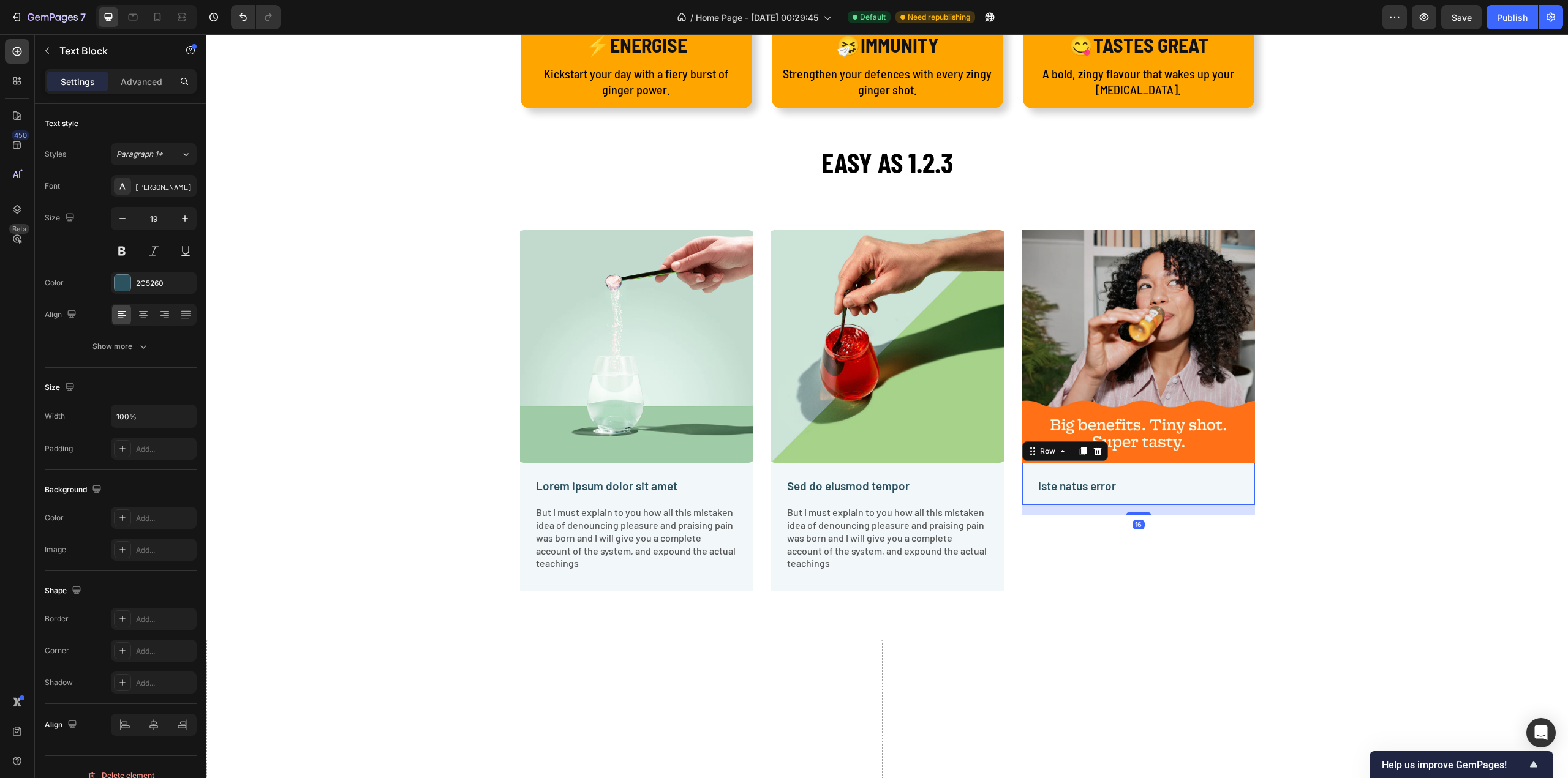
click at [1170, 470] on div "Iste natus error Text Block Row 16" at bounding box center [1138, 484] width 233 height 43
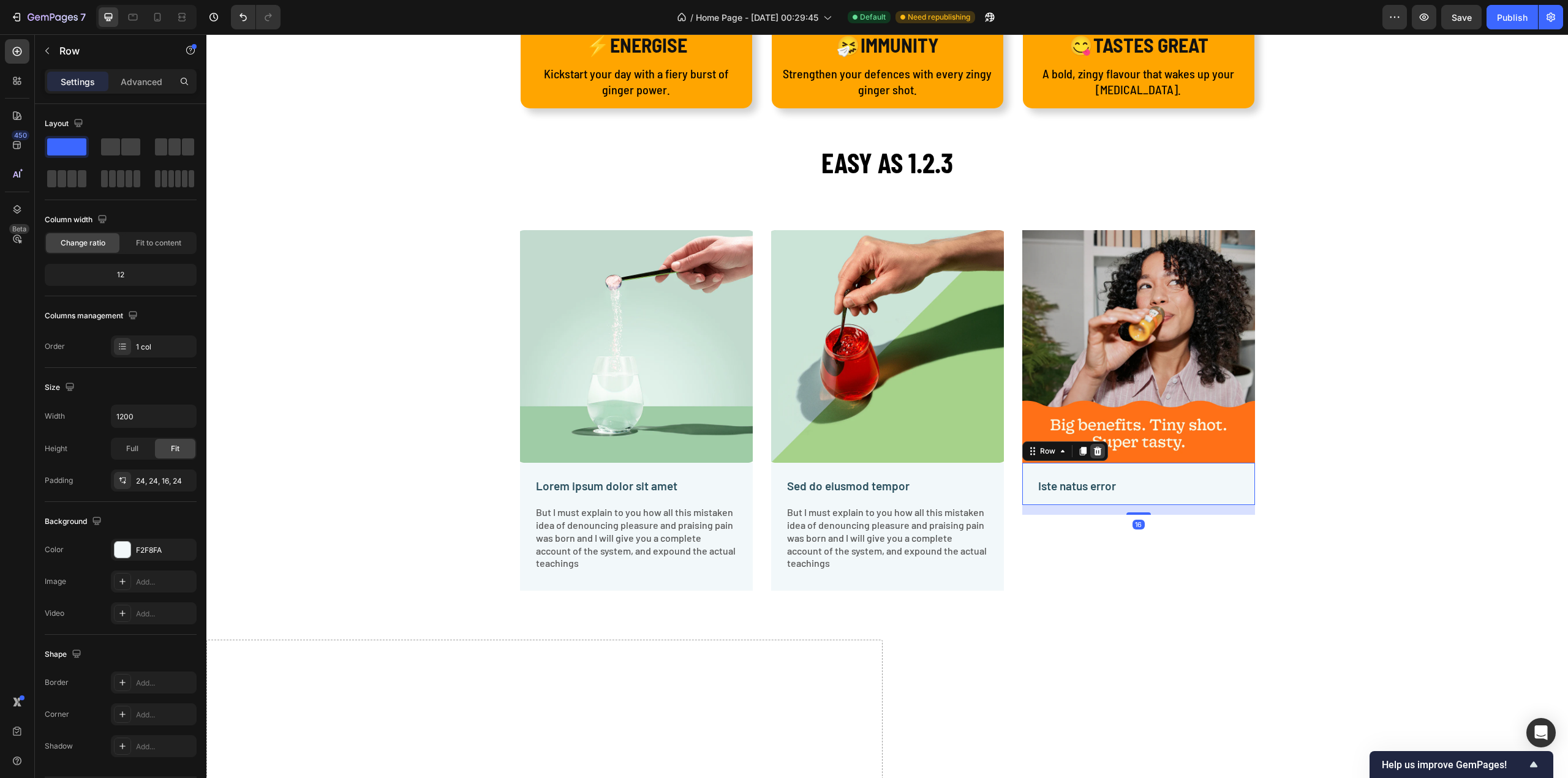
click at [1097, 452] on div at bounding box center [1097, 451] width 15 height 15
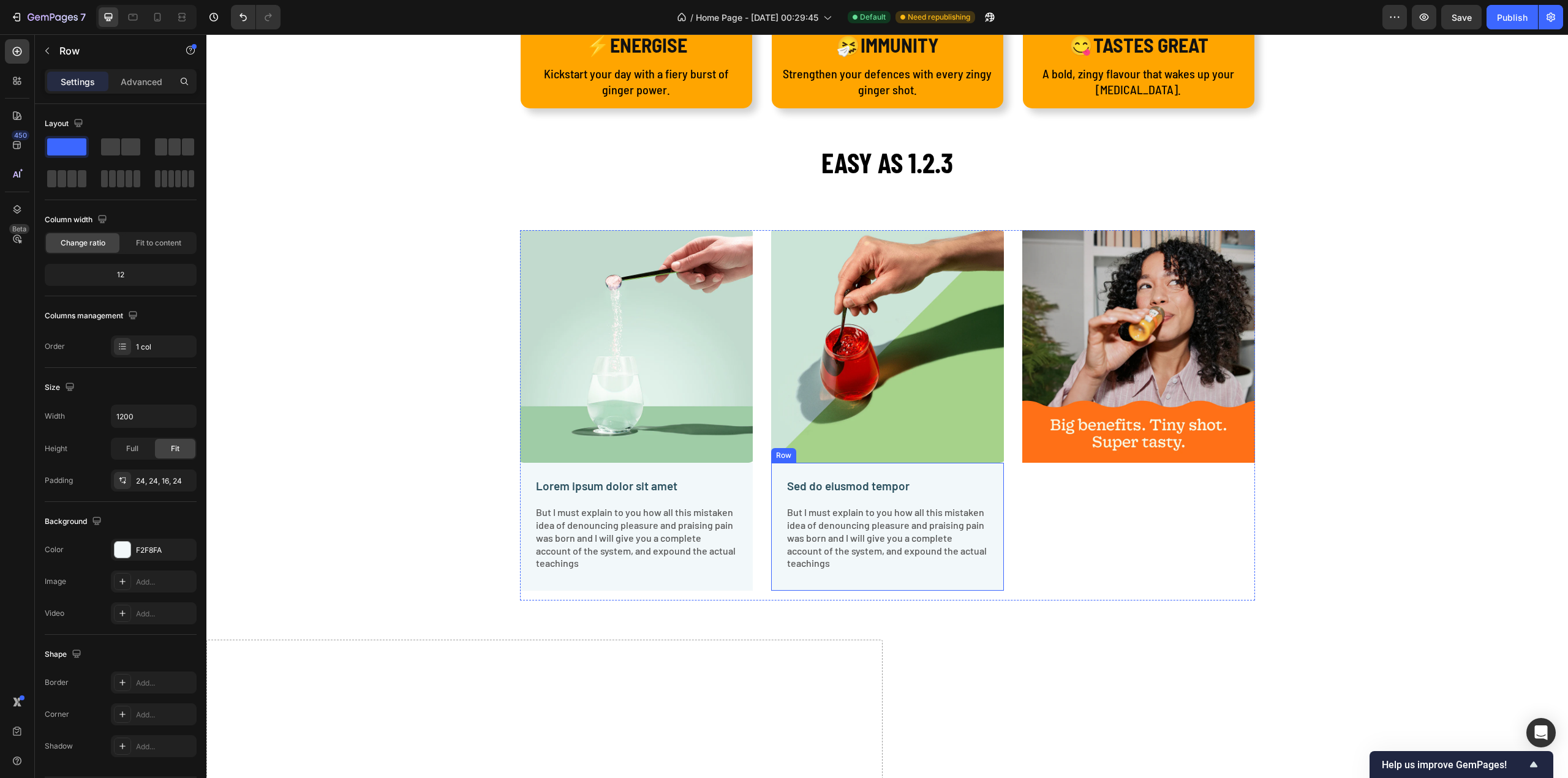
click at [944, 471] on div "Sed do eiusmod tempor Text Block But I must explain to you how all this mistake…" at bounding box center [887, 526] width 233 height 128
click at [843, 451] on icon at bounding box center [846, 451] width 8 height 9
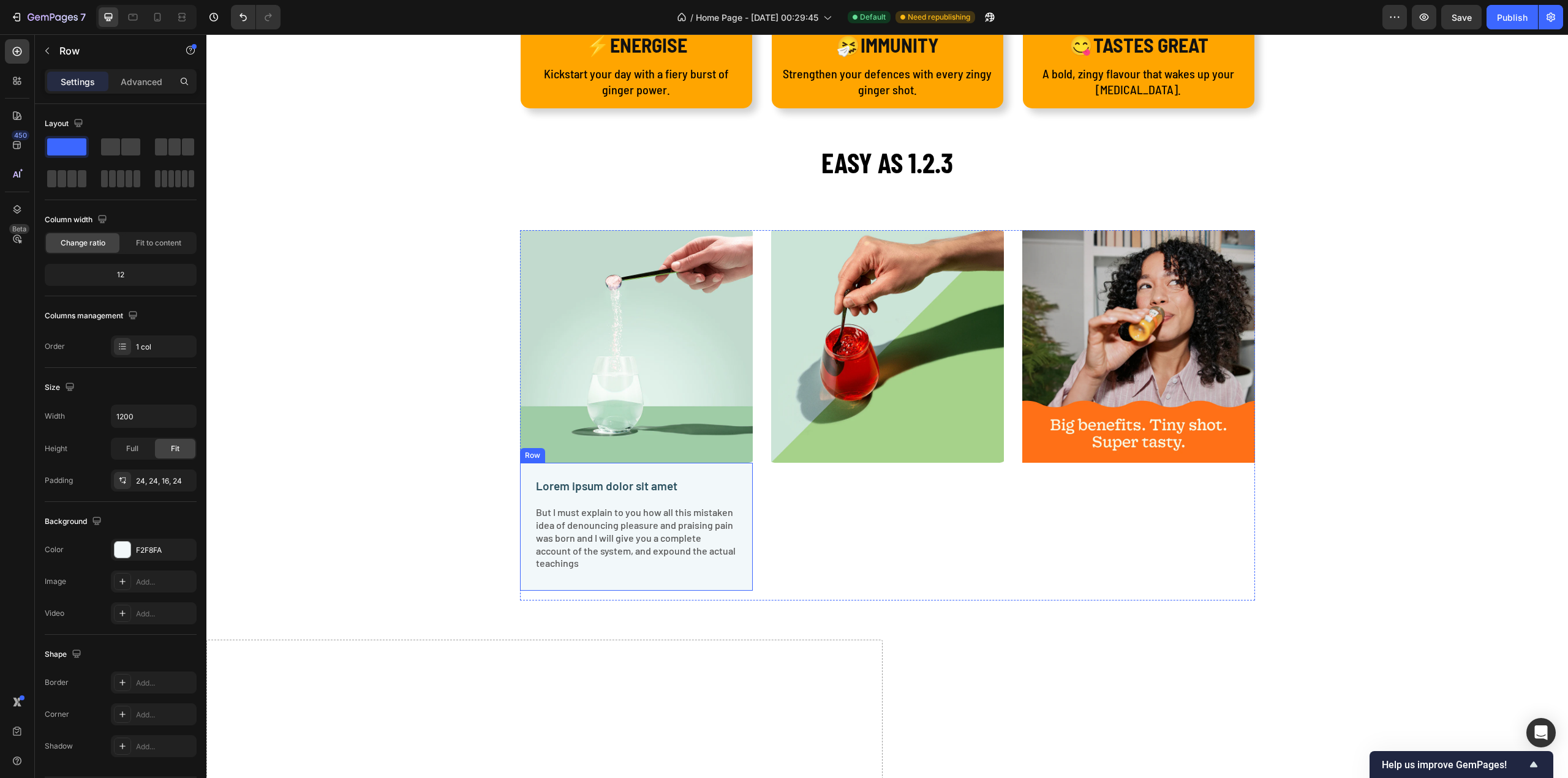
drag, startPoint x: 723, startPoint y: 476, endPoint x: 705, endPoint y: 479, distance: 18.2
click at [723, 476] on div "Lorem ipsum dolor sit amet Text Block But I must explain to you how all this mi…" at bounding box center [636, 526] width 233 height 128
click at [591, 451] on icon at bounding box center [595, 451] width 8 height 9
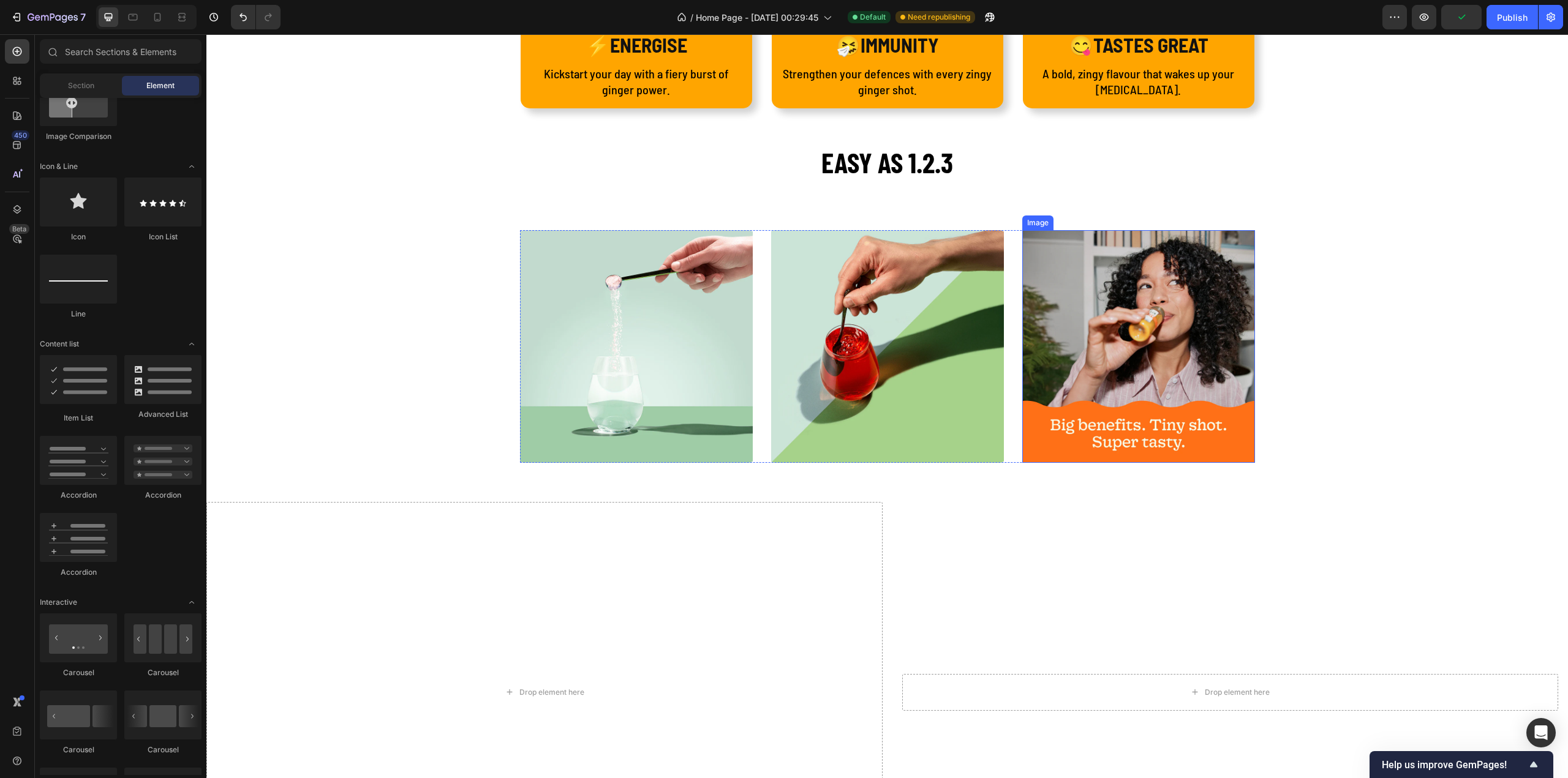
click at [1190, 440] on img at bounding box center [1138, 346] width 233 height 233
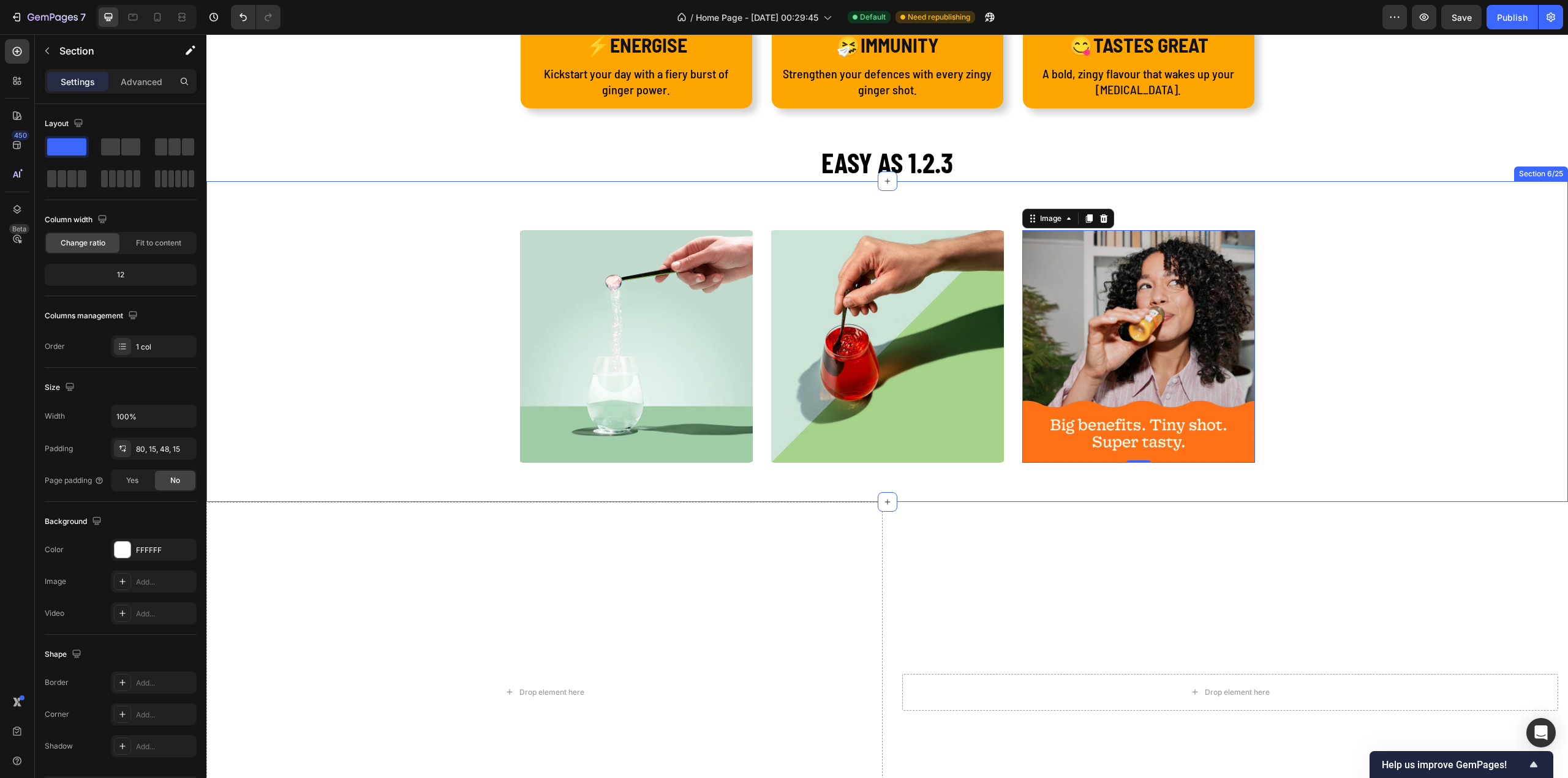
click at [1314, 428] on div "Image Image Image 0 Row" at bounding box center [887, 352] width 1343 height 242
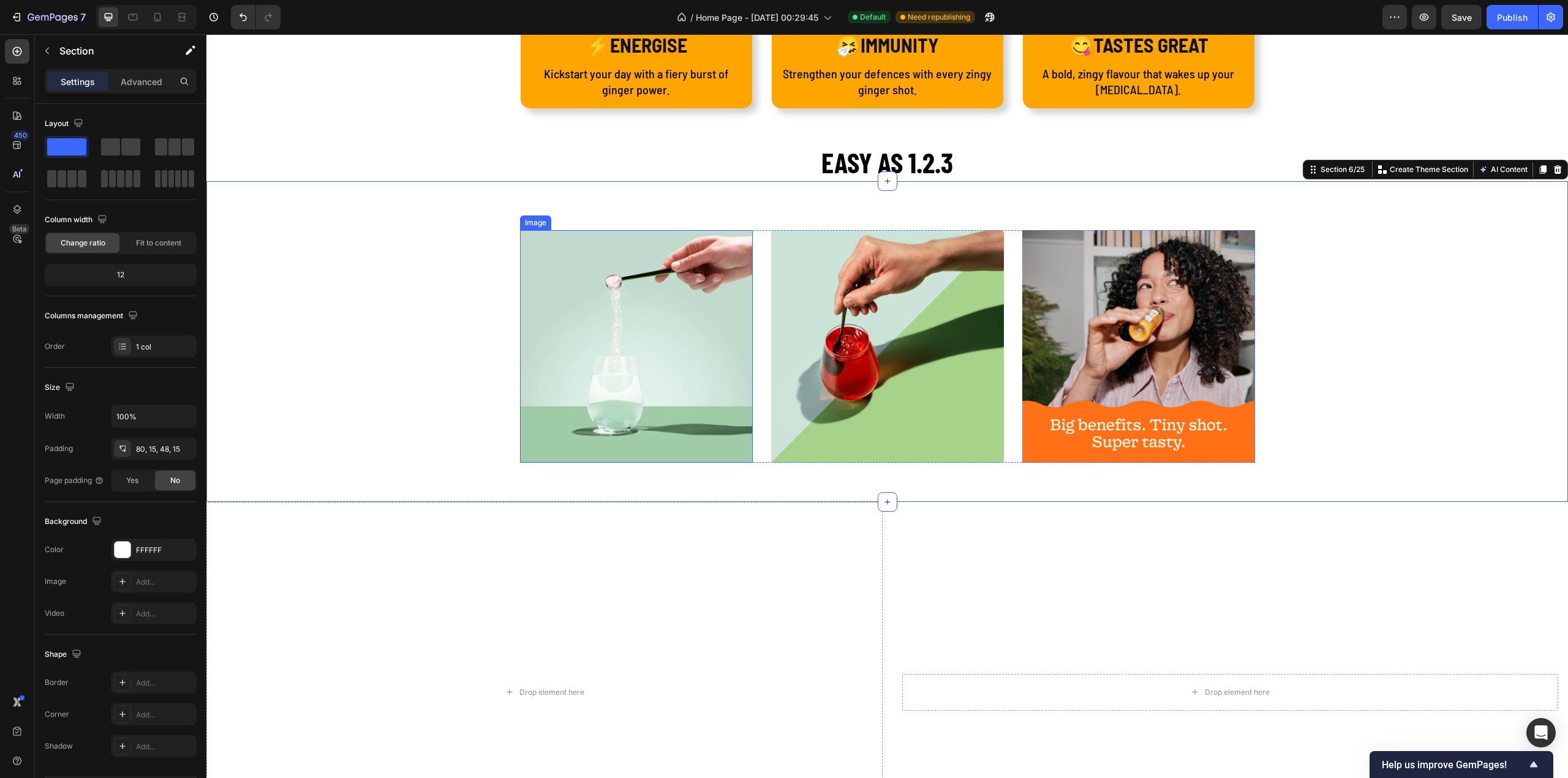
click at [599, 281] on img at bounding box center [636, 346] width 233 height 233
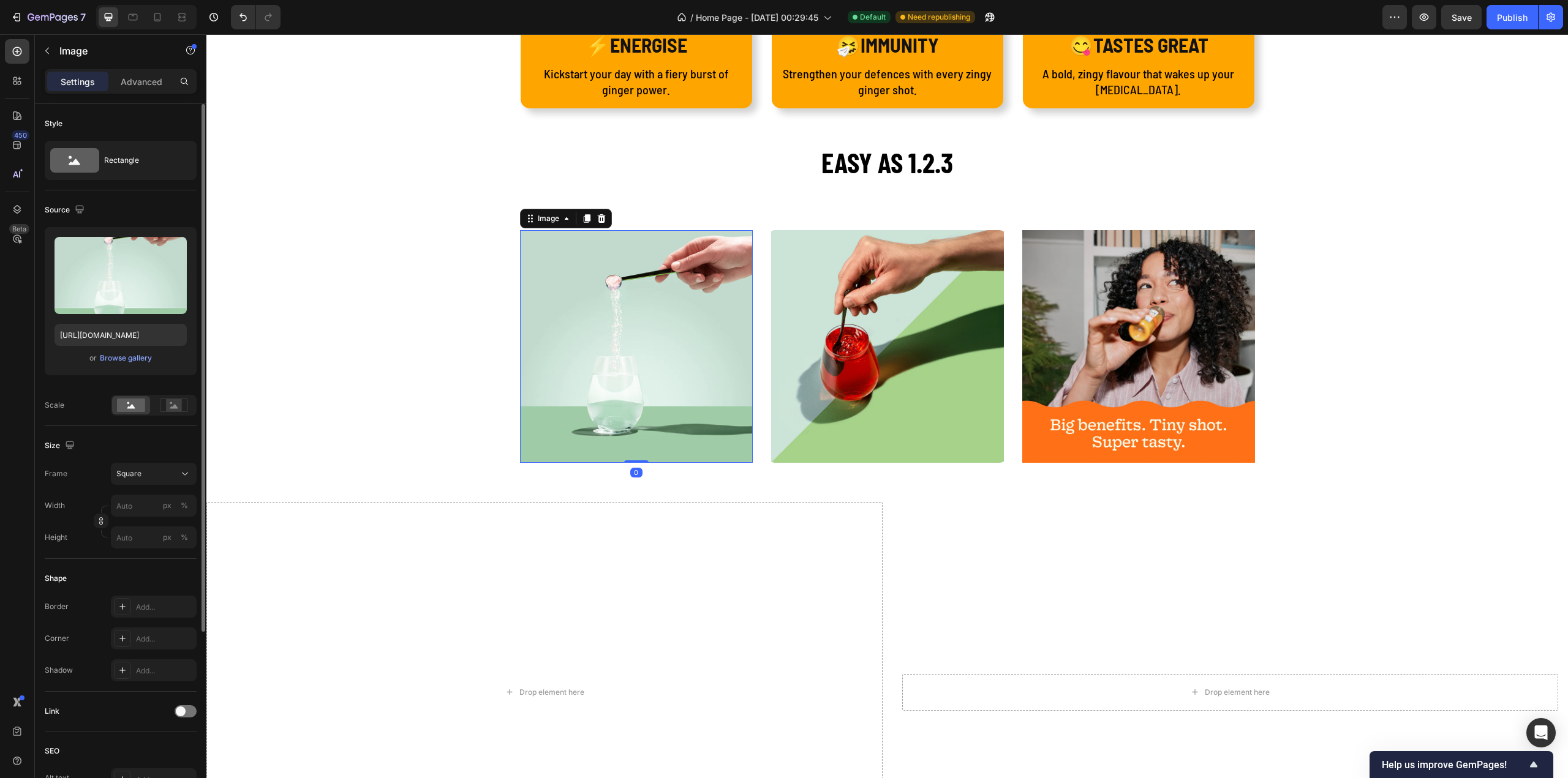
scroll to position [123, 0]
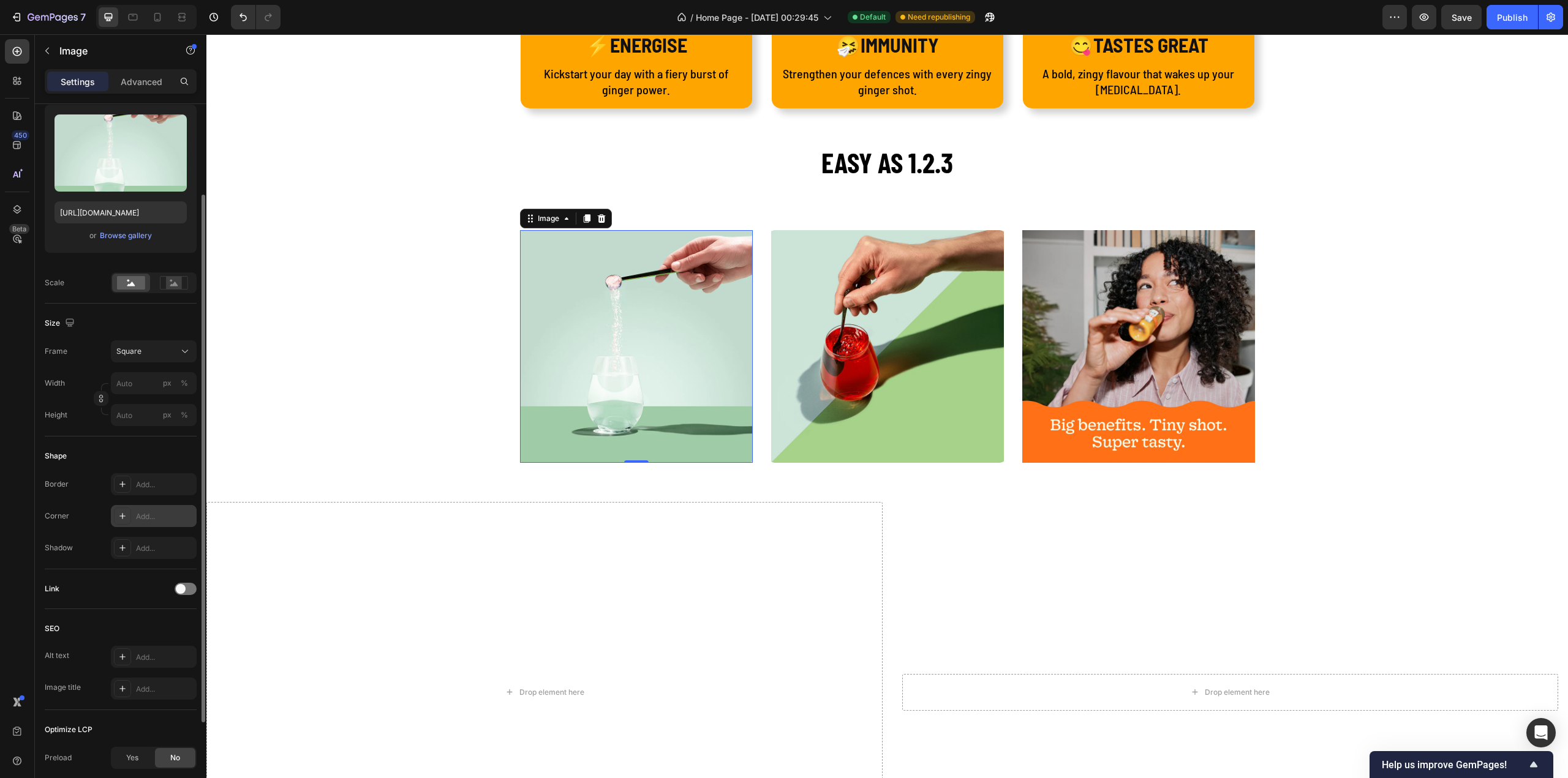
click at [122, 515] on icon at bounding box center [123, 516] width 6 height 6
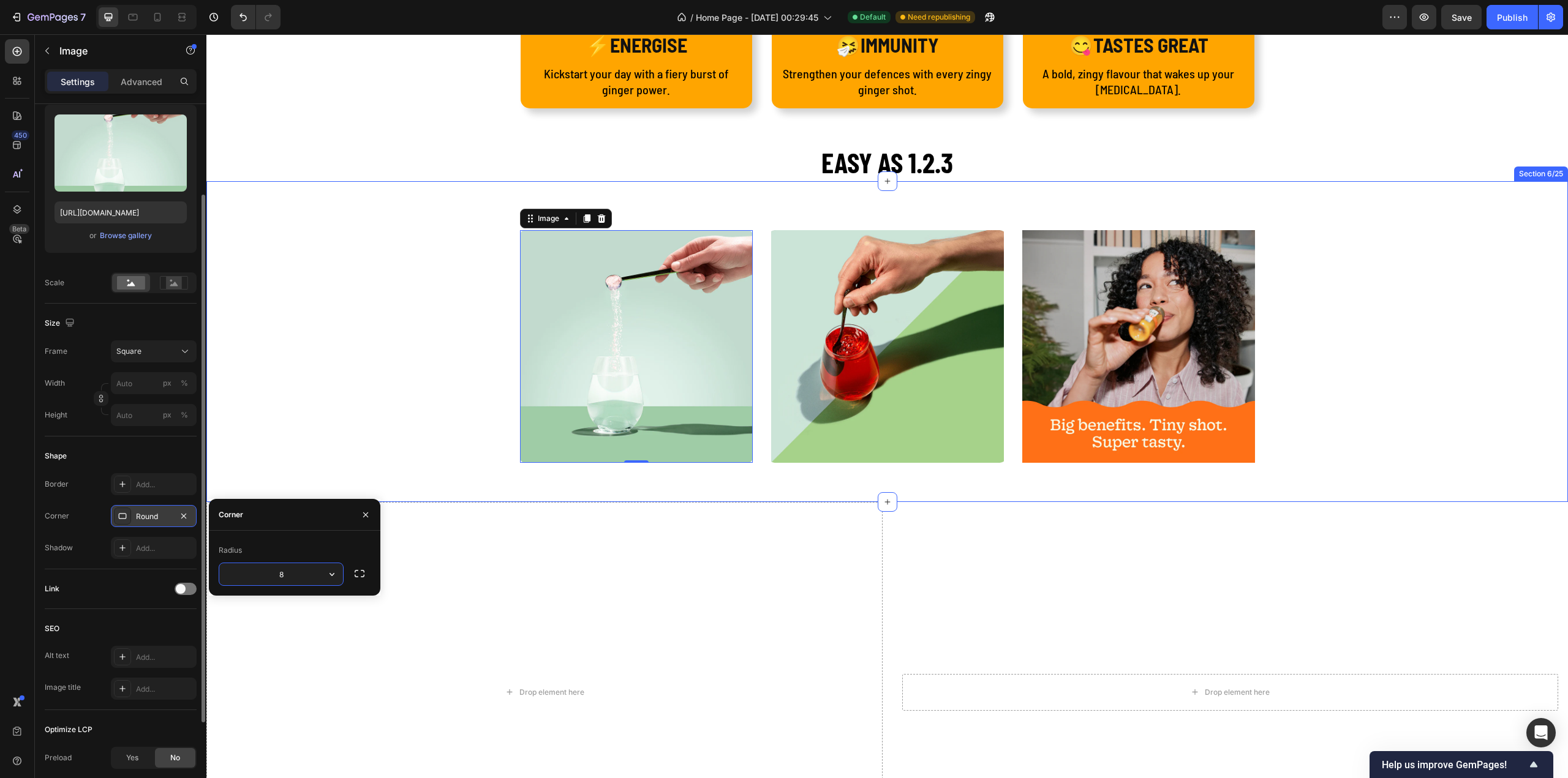
click at [435, 414] on div "Image 0 Image Image Row" at bounding box center [887, 352] width 1343 height 242
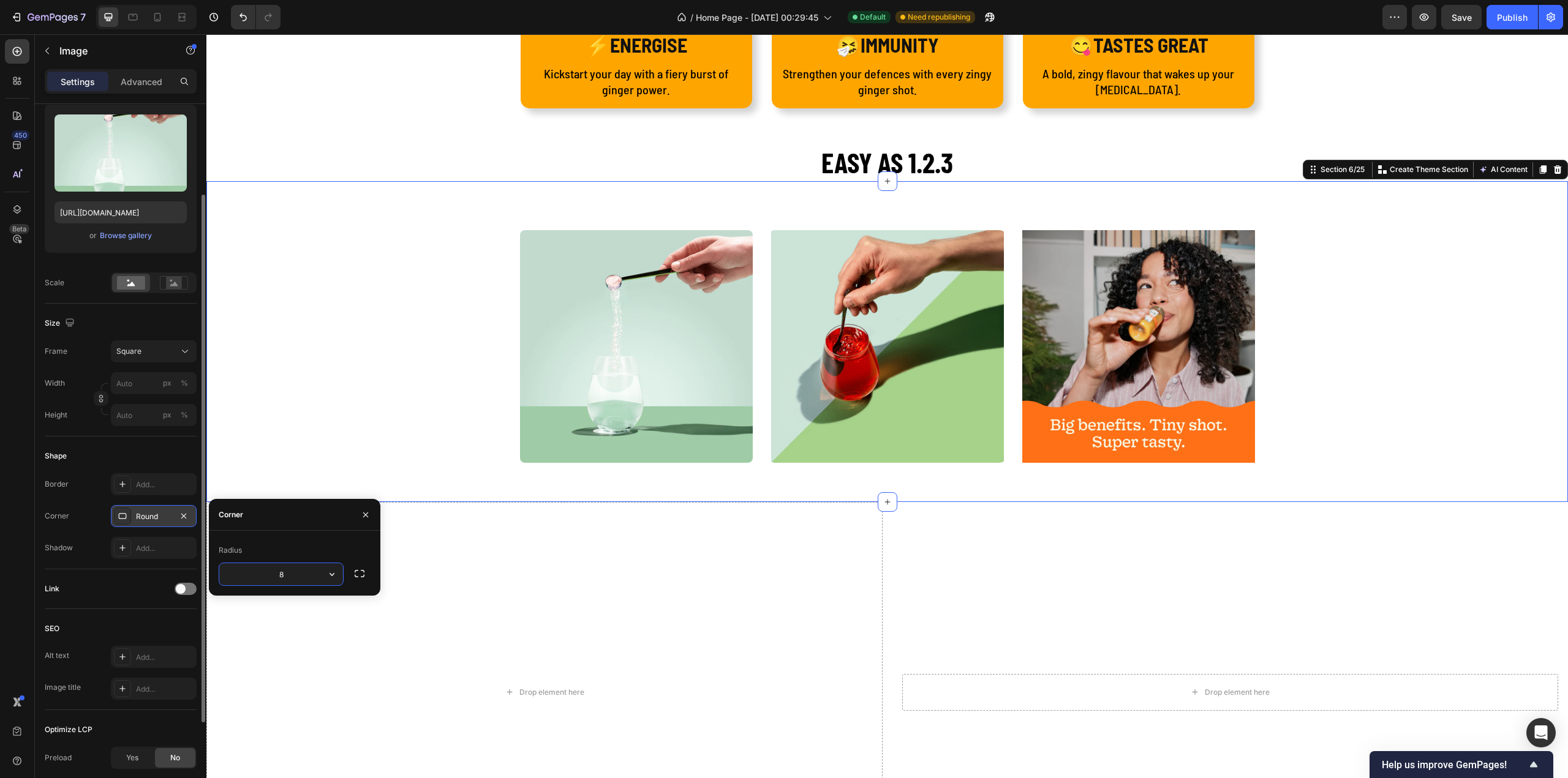
scroll to position [0, 0]
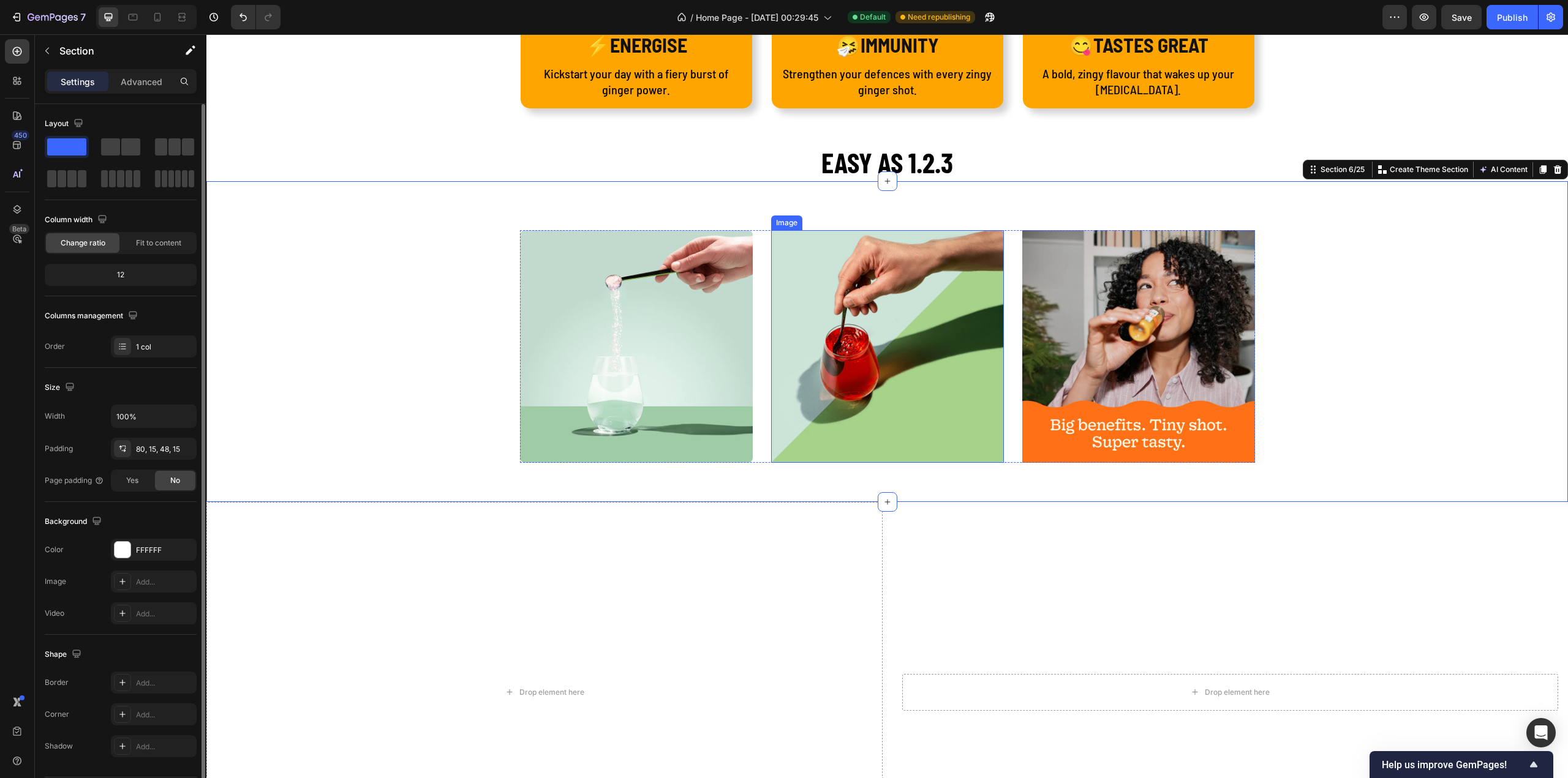
click at [839, 374] on img at bounding box center [887, 346] width 233 height 233
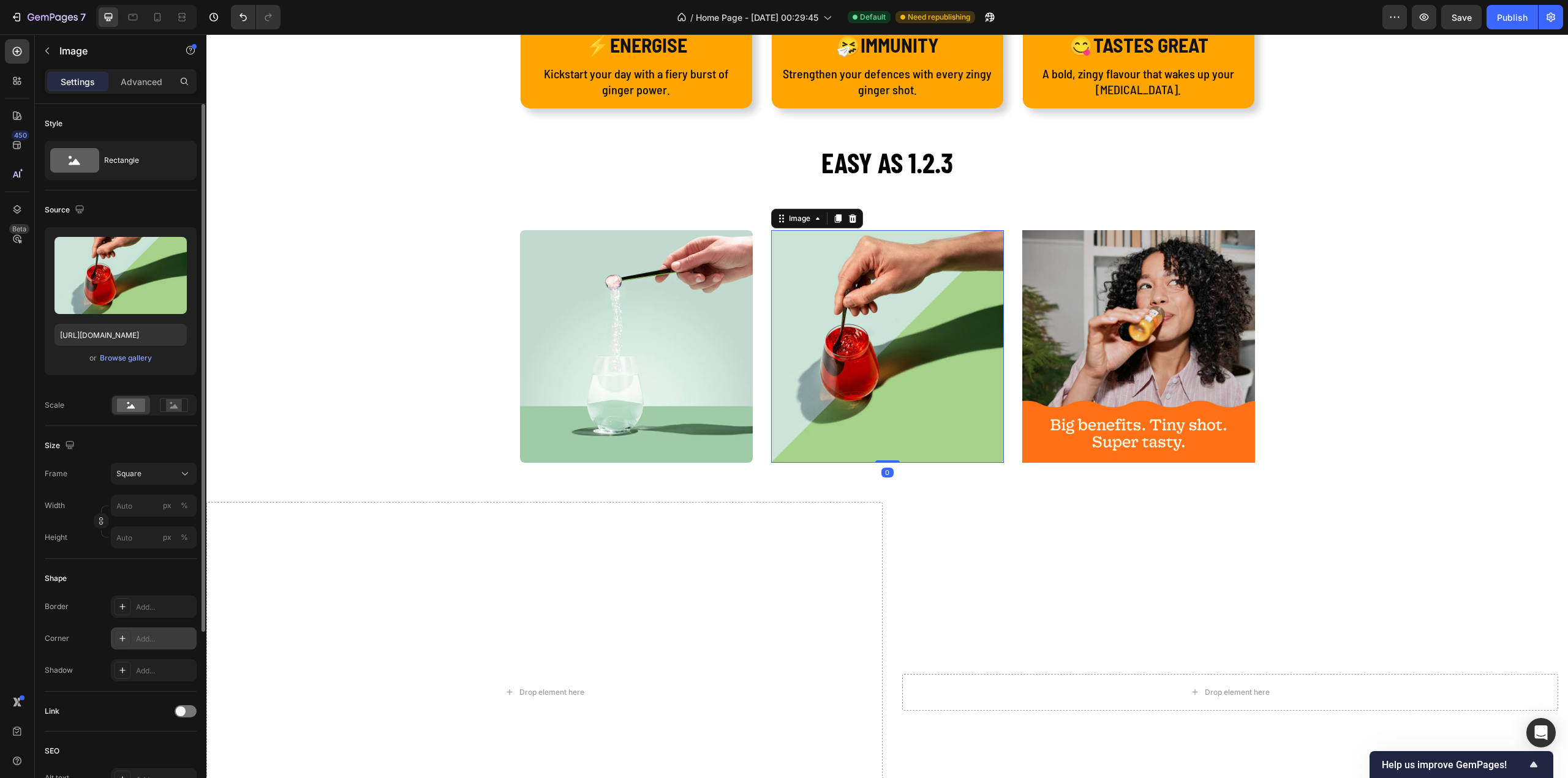
click at [127, 636] on icon at bounding box center [122, 638] width 10 height 10
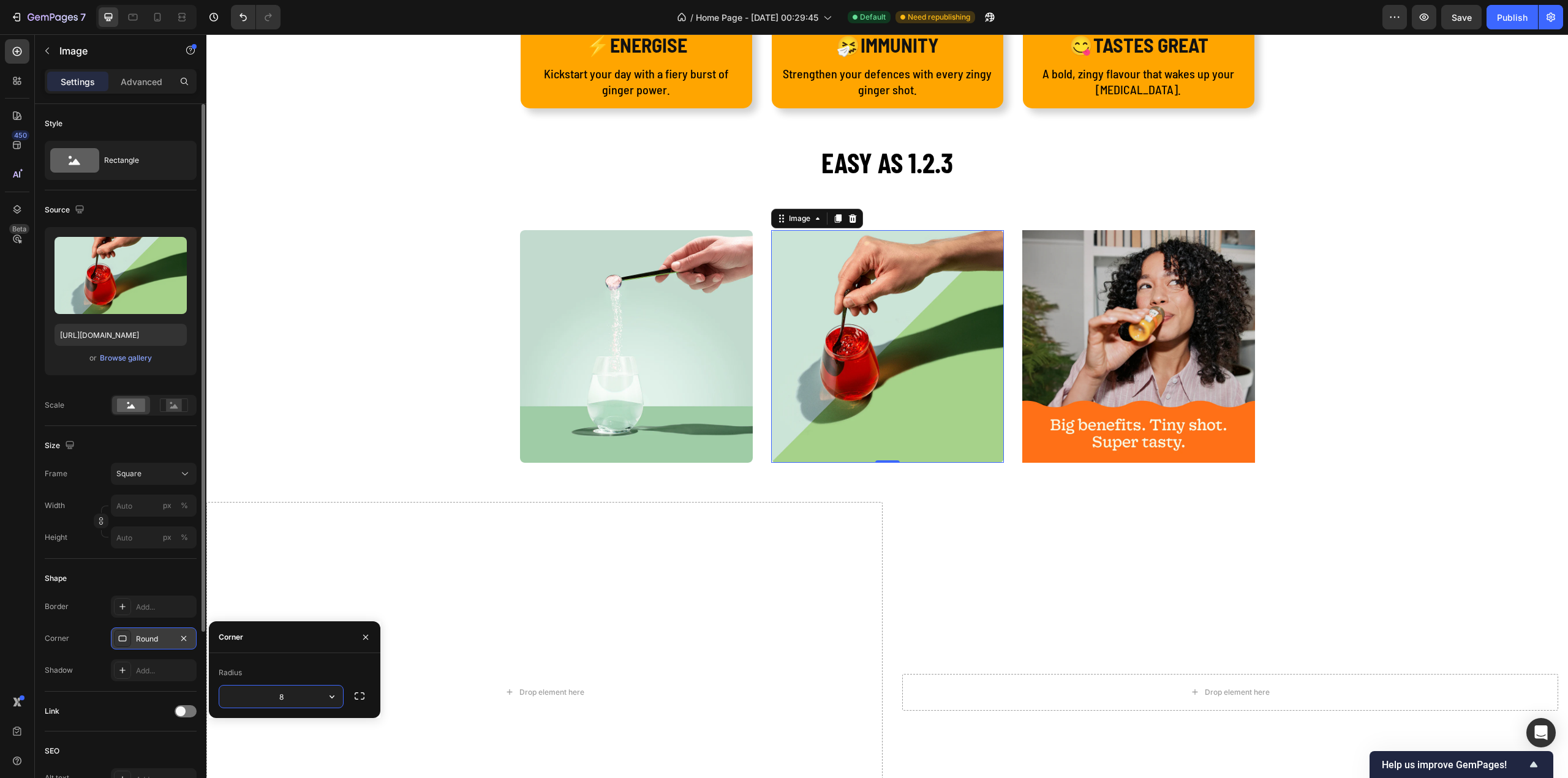
click at [1024, 374] on img at bounding box center [1138, 346] width 233 height 233
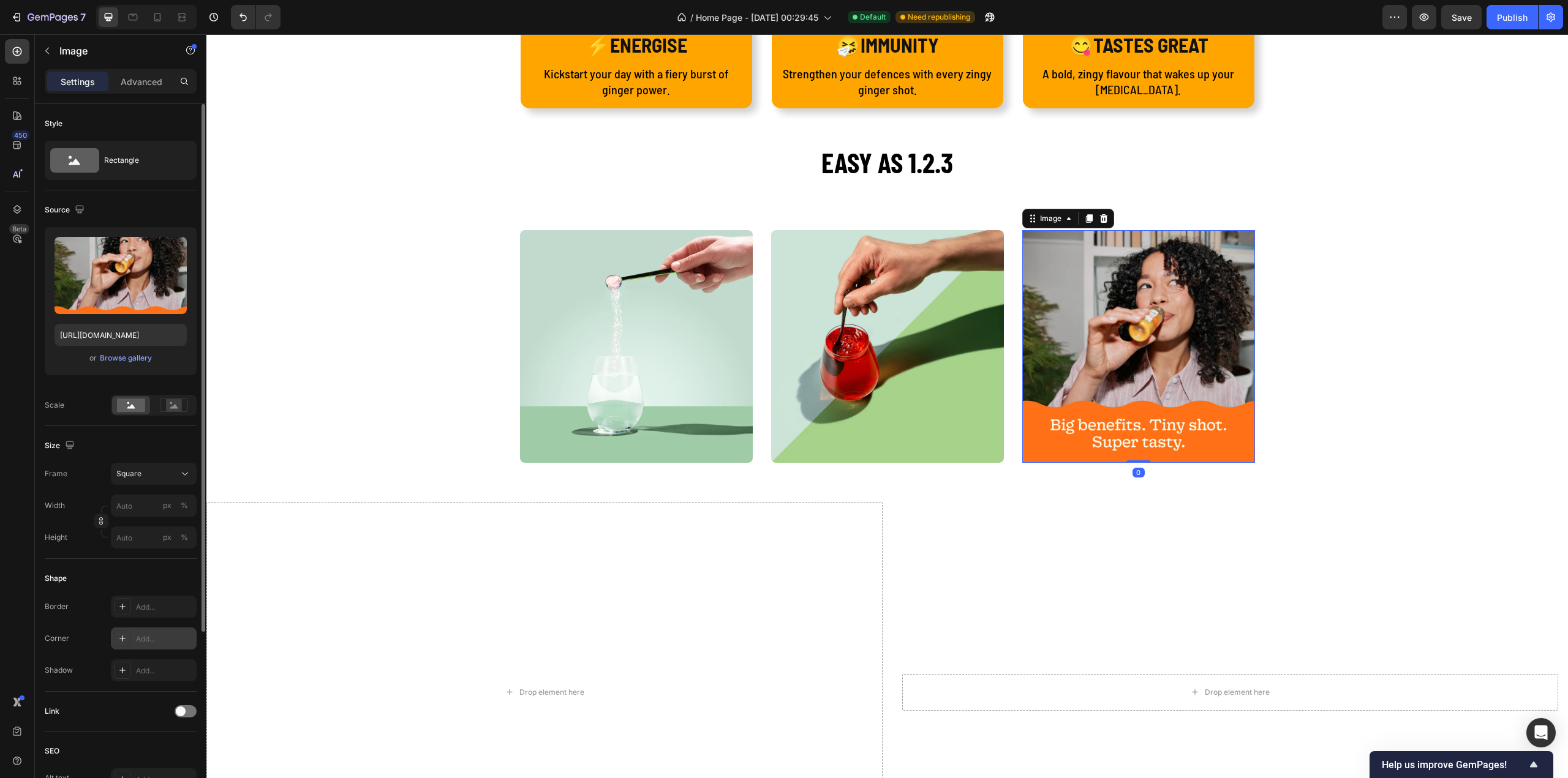
click at [119, 633] on icon at bounding box center [122, 638] width 10 height 10
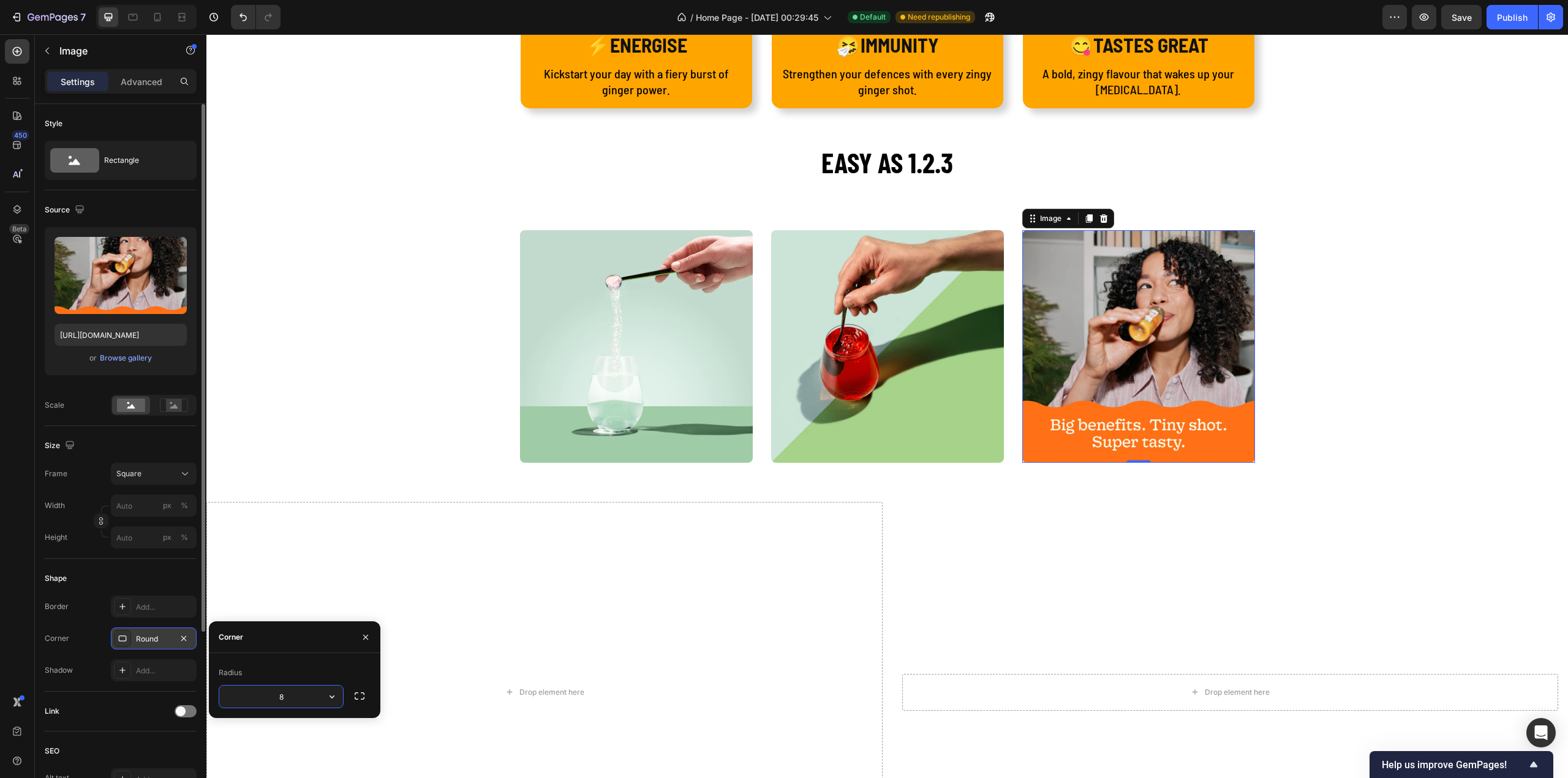
click at [287, 699] on input "8" at bounding box center [281, 697] width 123 height 22
type input "16"
click at [609, 351] on img at bounding box center [636, 346] width 233 height 233
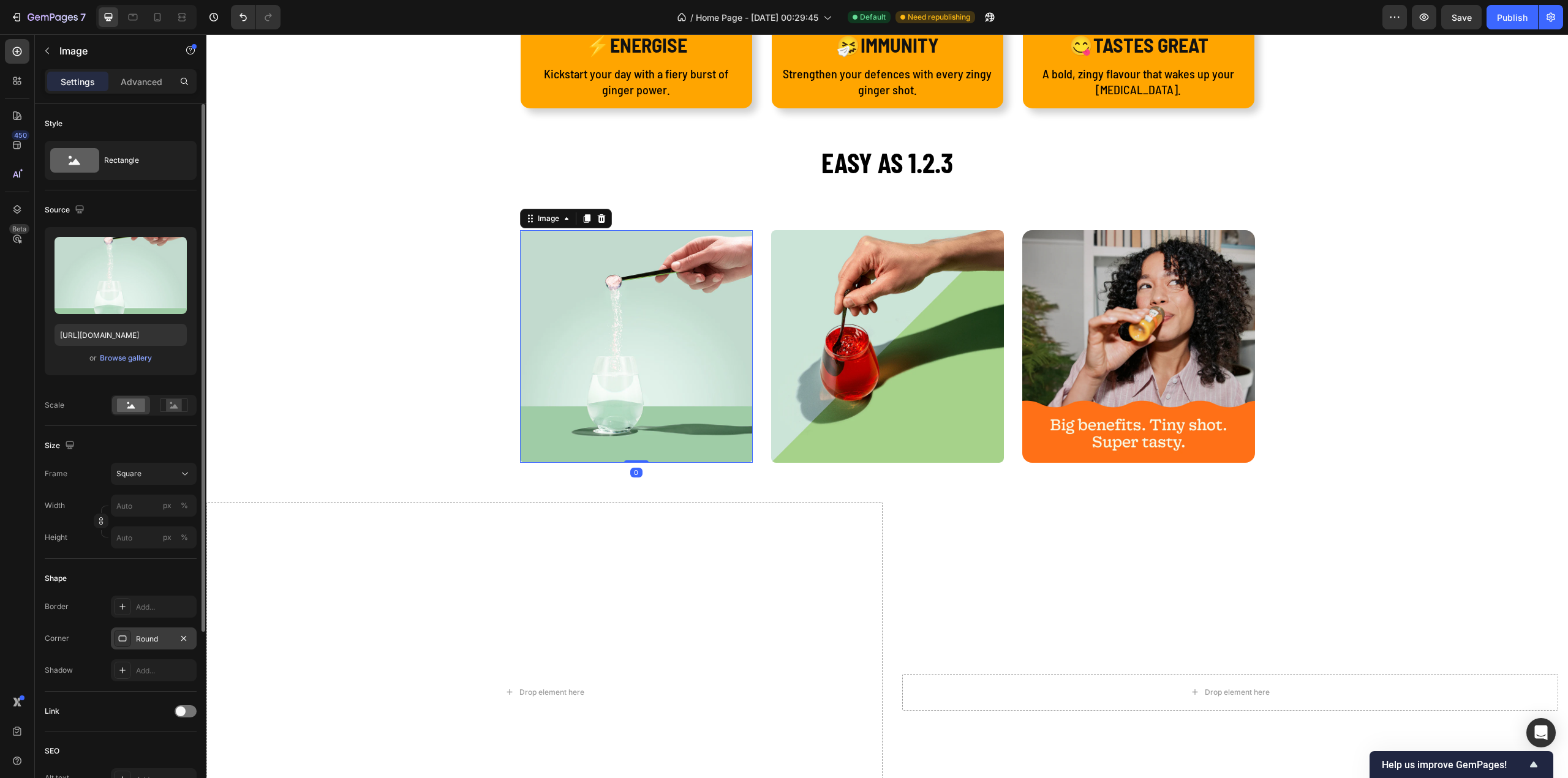
click at [137, 639] on div "Round" at bounding box center [153, 639] width 35 height 11
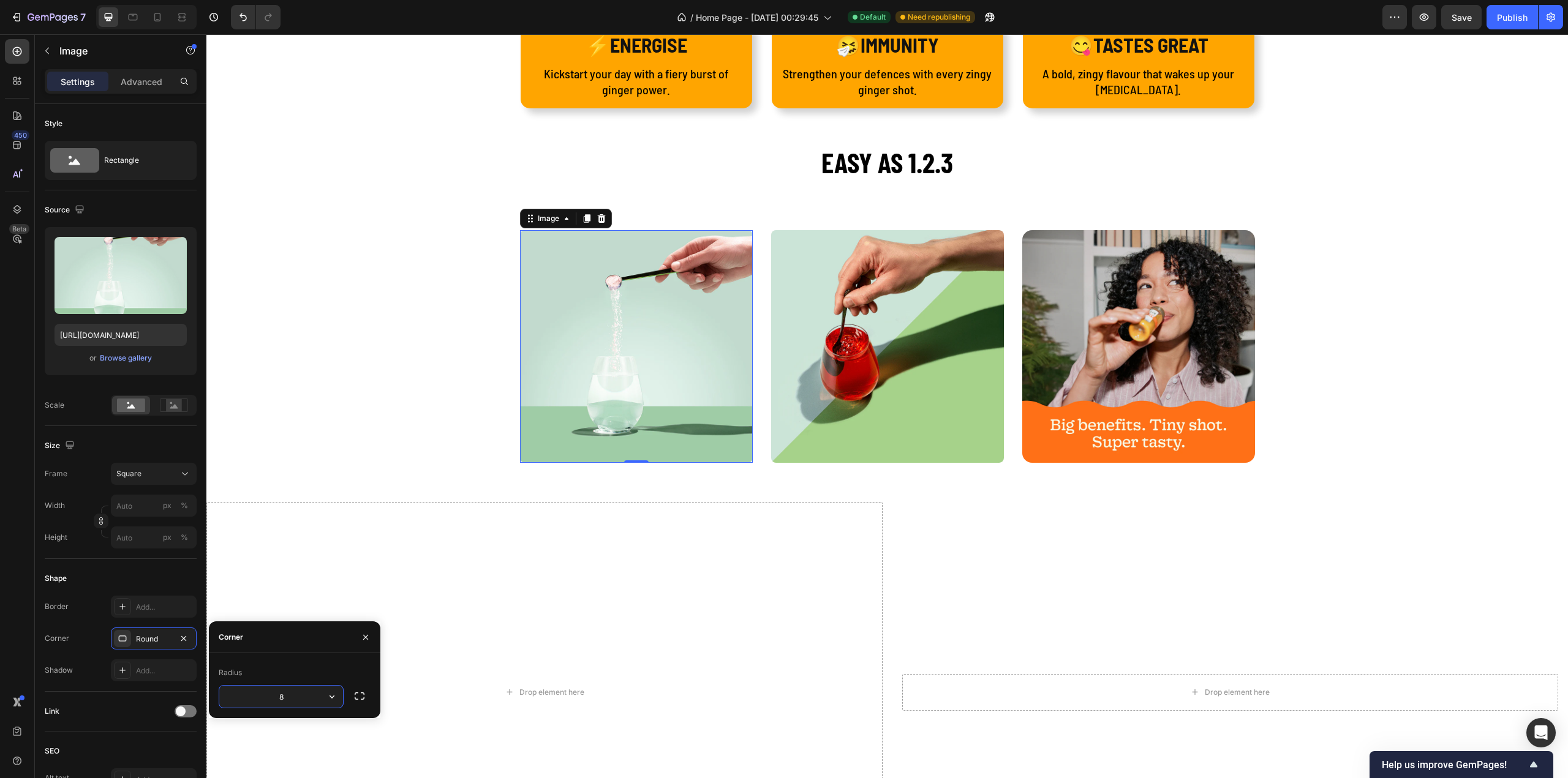
click at [289, 688] on input "8" at bounding box center [281, 697] width 123 height 22
type input "16"
click at [859, 416] on img at bounding box center [887, 346] width 233 height 233
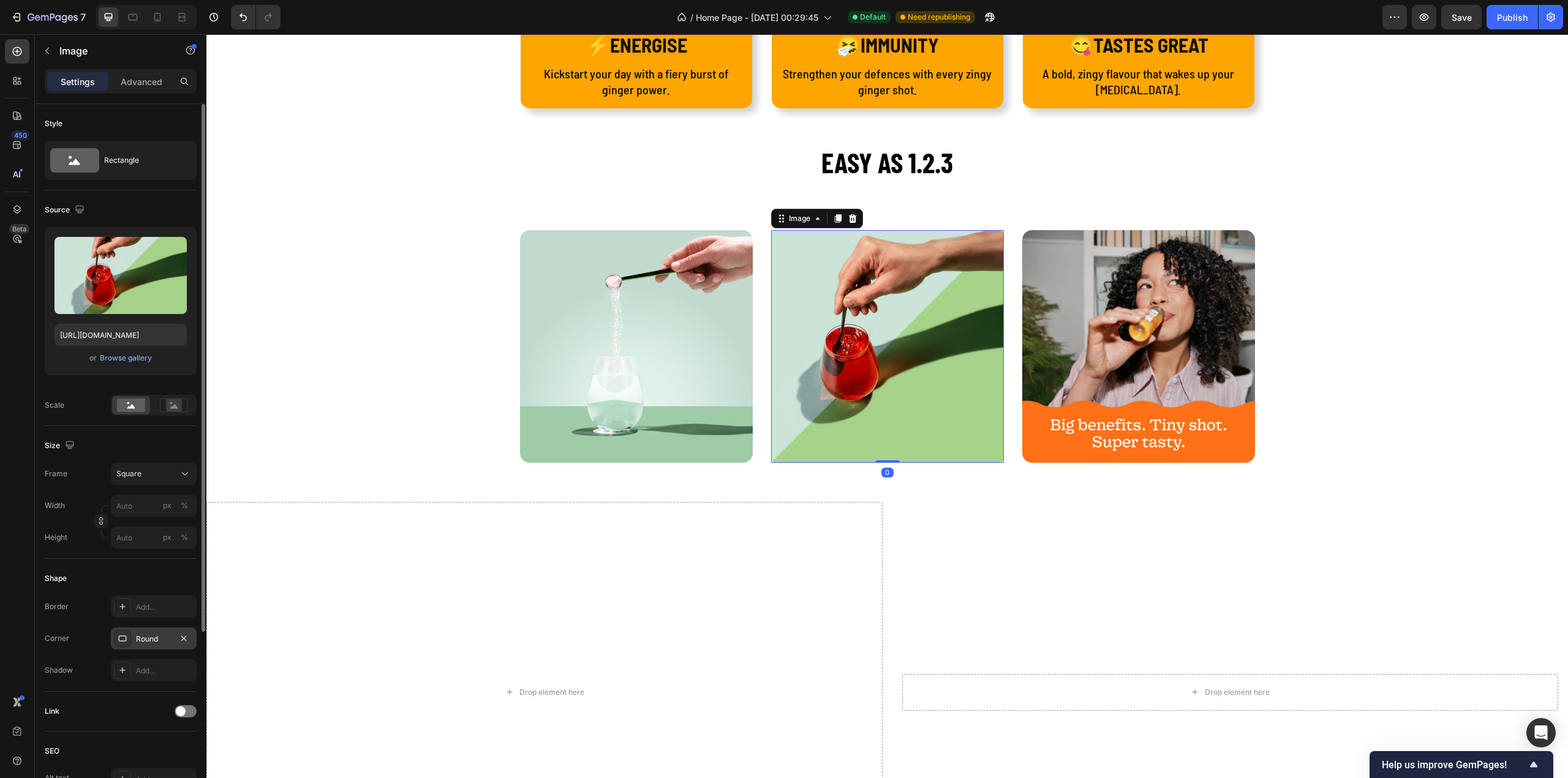
click at [150, 634] on div "Round" at bounding box center [153, 639] width 35 height 11
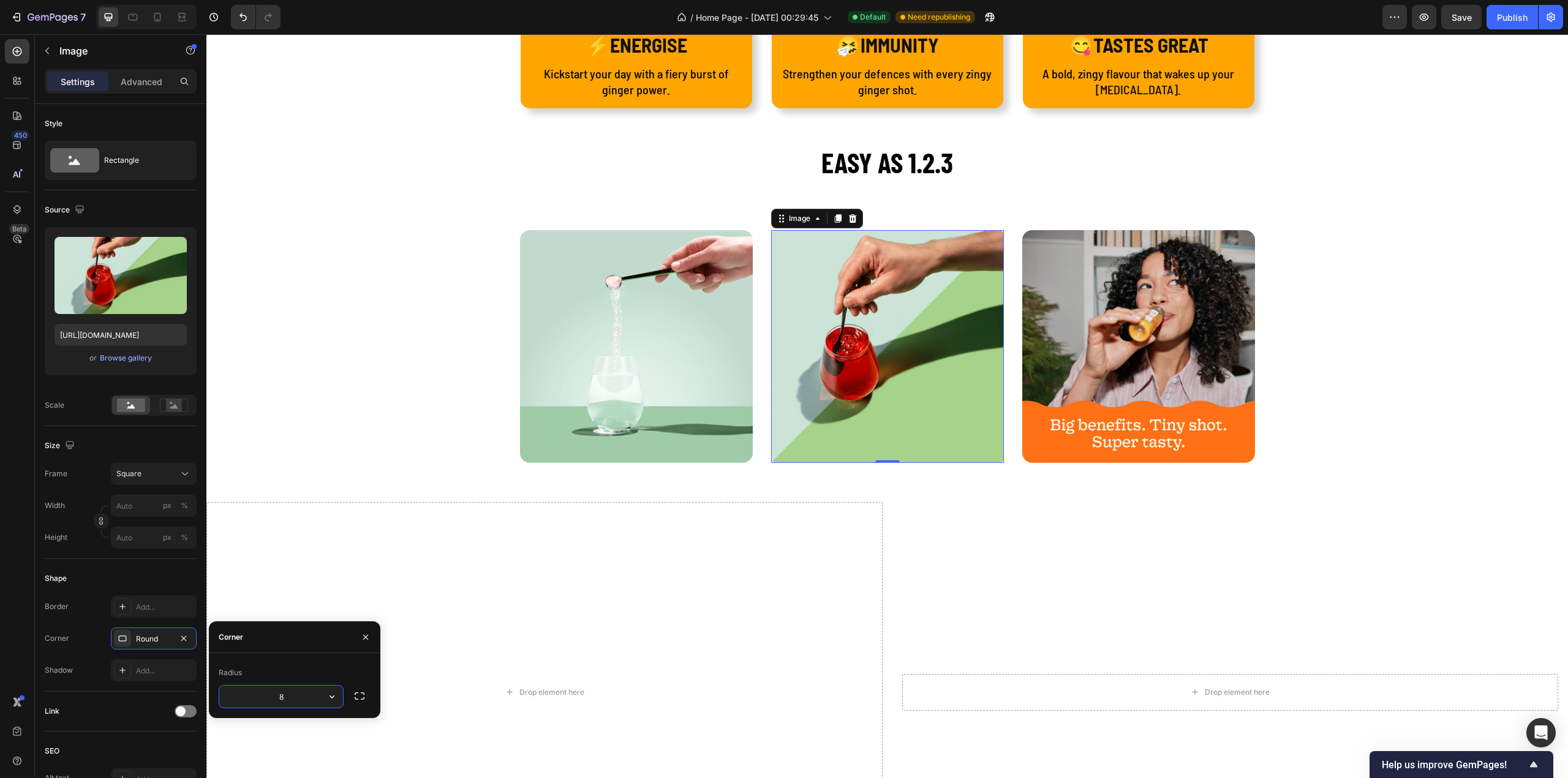
click at [299, 691] on input "8" at bounding box center [281, 697] width 123 height 22
type input "16"
click at [407, 445] on div "Image Image 0 Image Row" at bounding box center [887, 352] width 1343 height 242
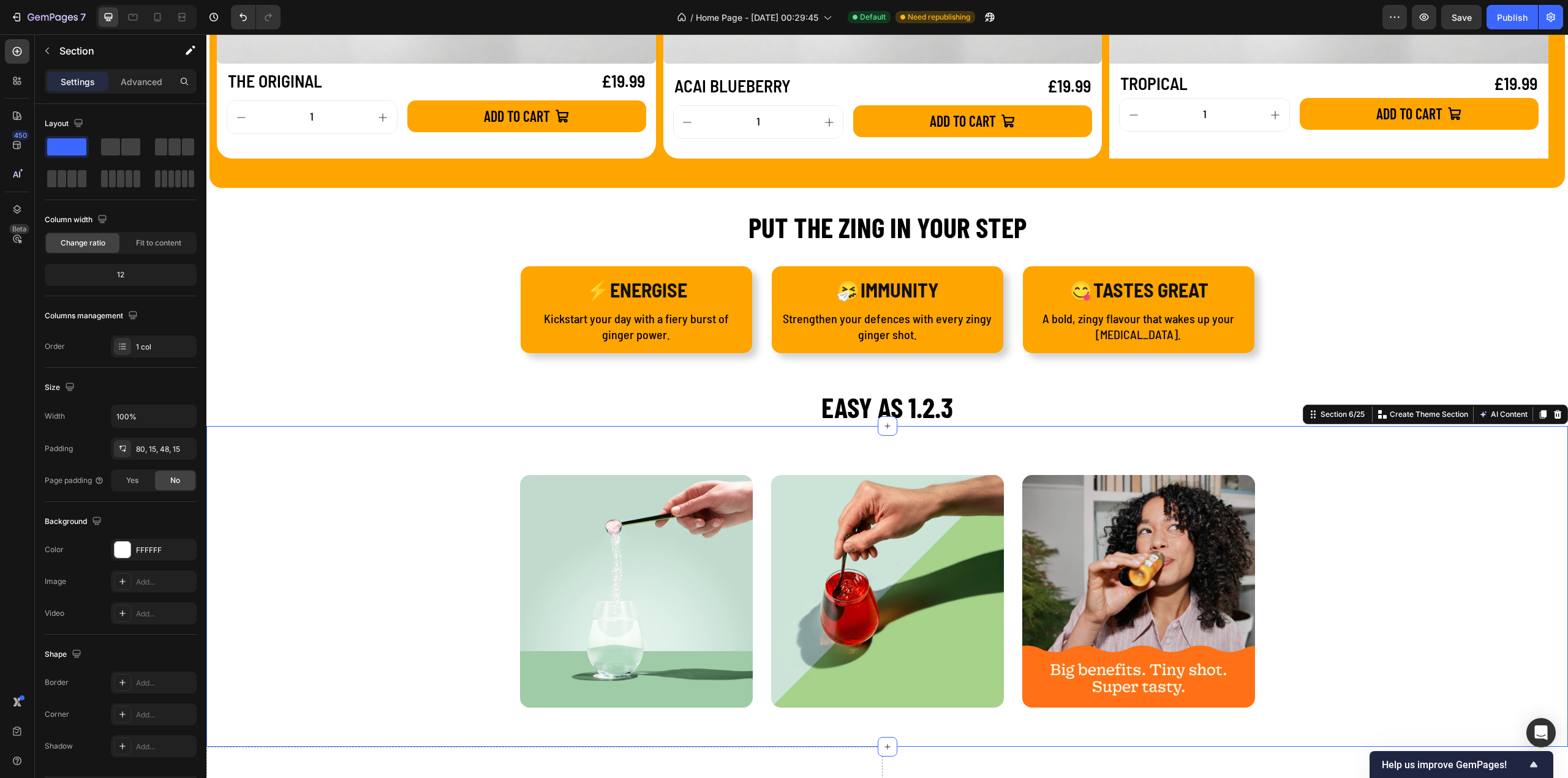
scroll to position [1675, 0]
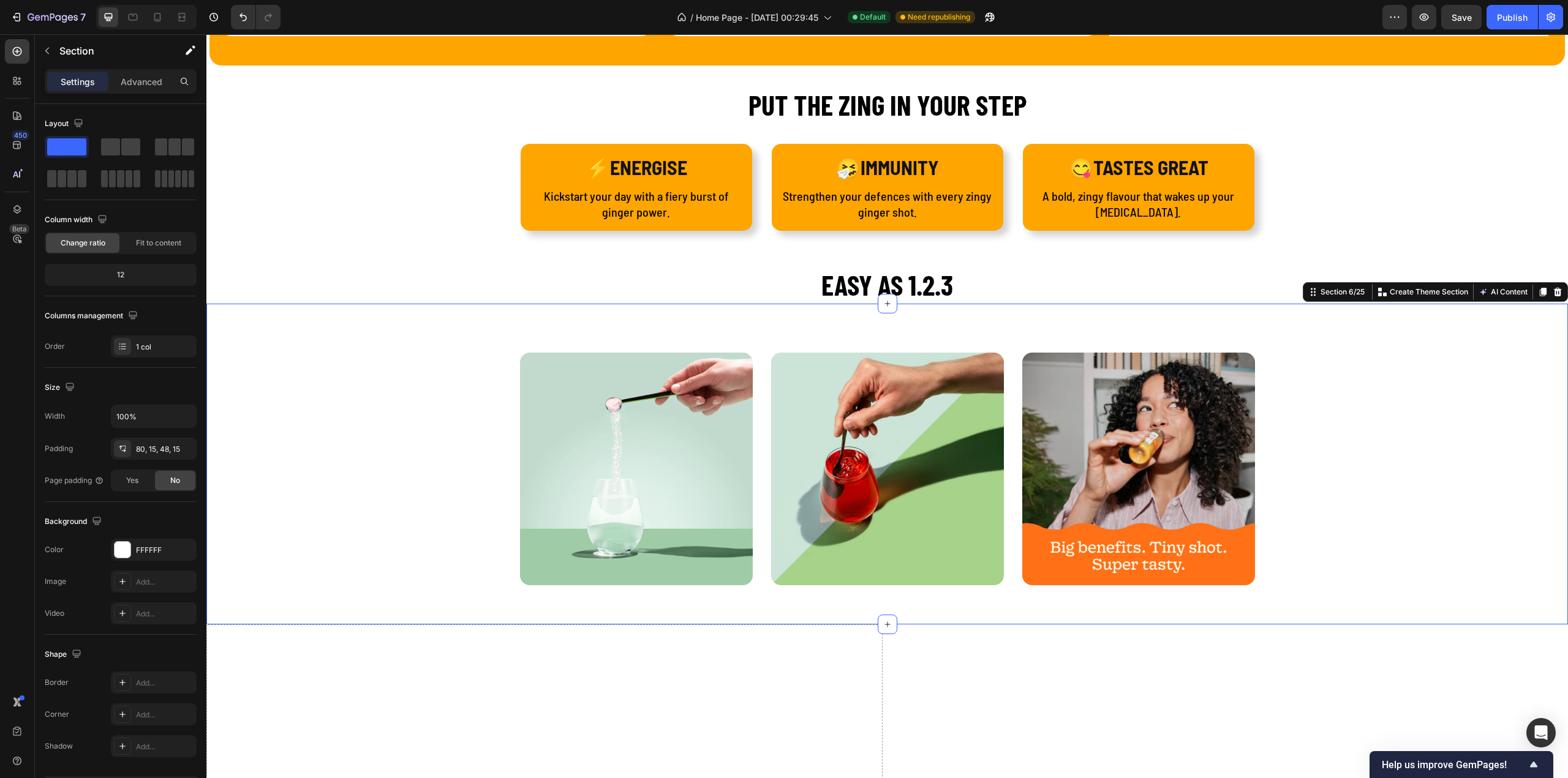
click at [400, 374] on div "Image Image Image Row" at bounding box center [887, 473] width 1343 height 242
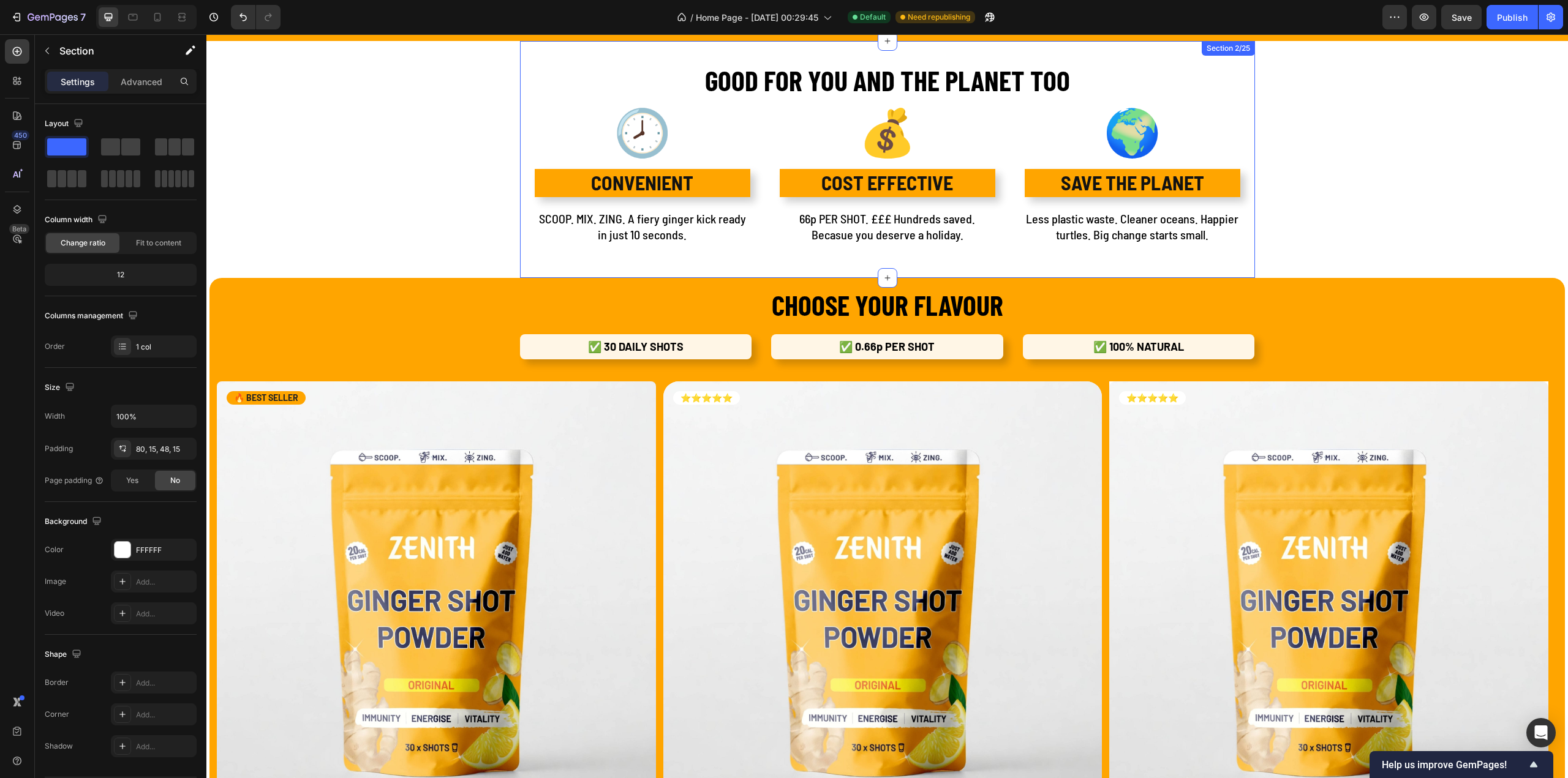
scroll to position [612, 0]
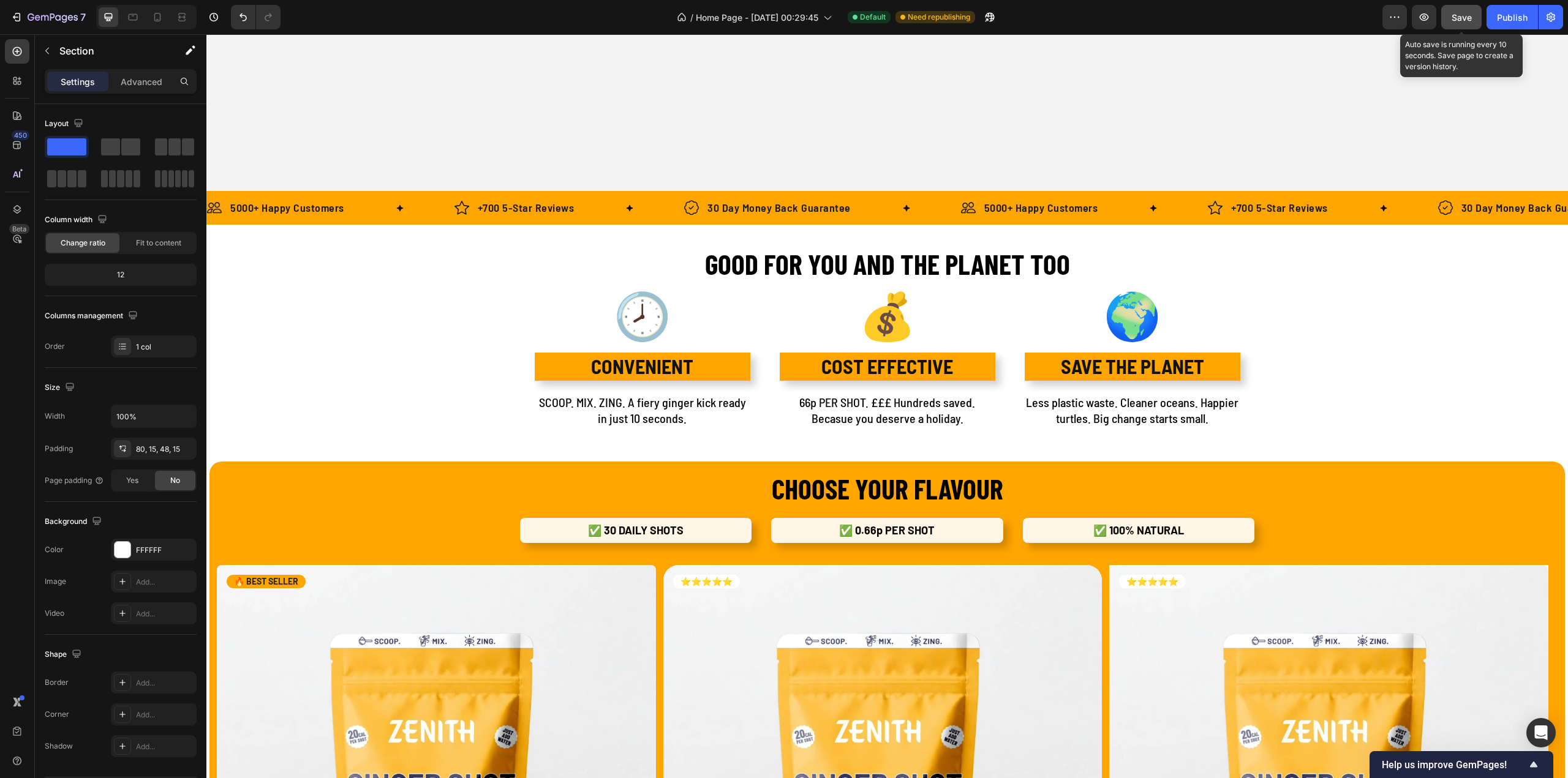
click at [1448, 14] on button "Save" at bounding box center [1461, 17] width 40 height 24
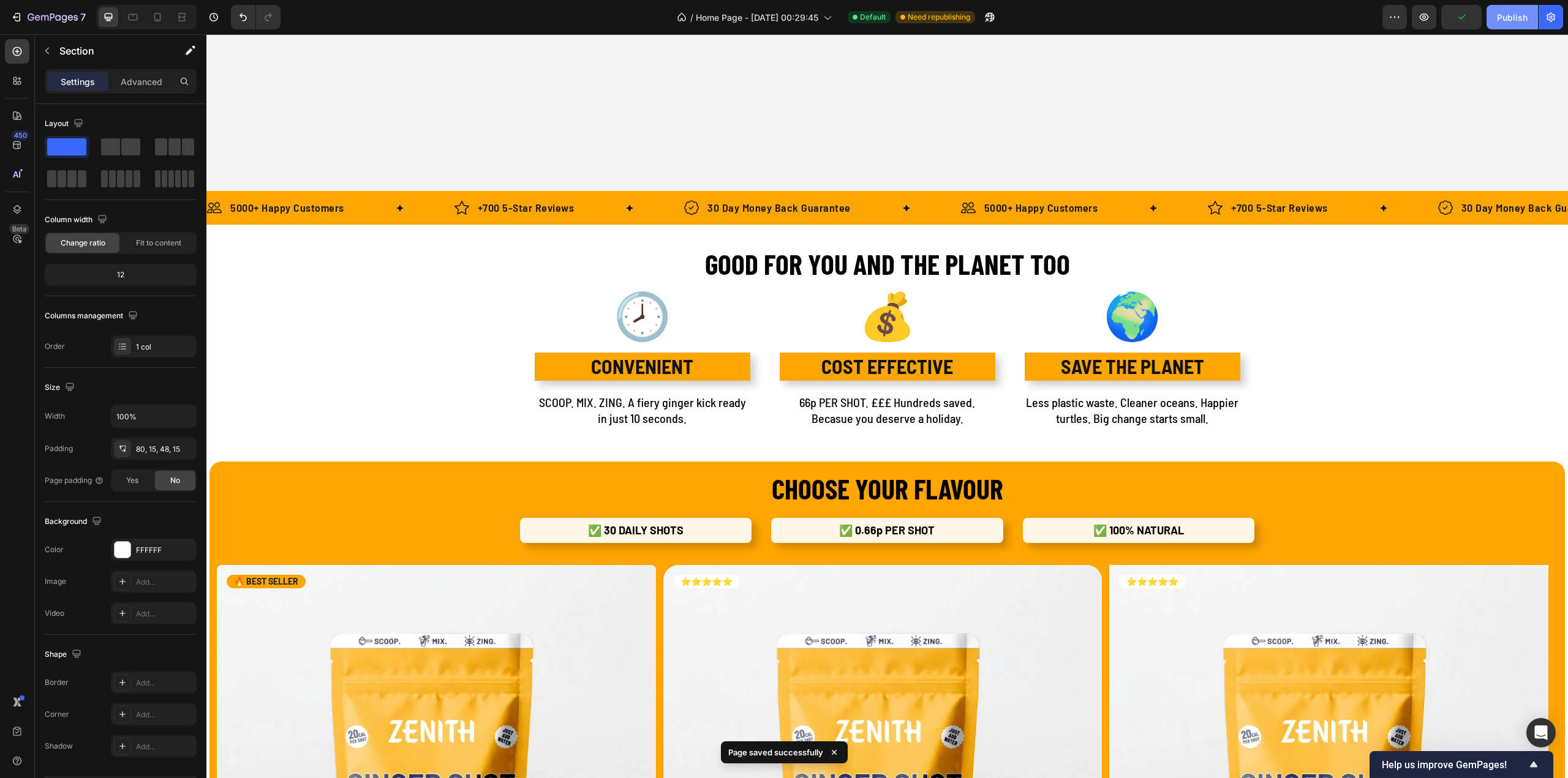
click at [1503, 15] on div "Publish" at bounding box center [1512, 18] width 31 height 13
click at [1516, 12] on div "Publish" at bounding box center [1512, 18] width 31 height 13
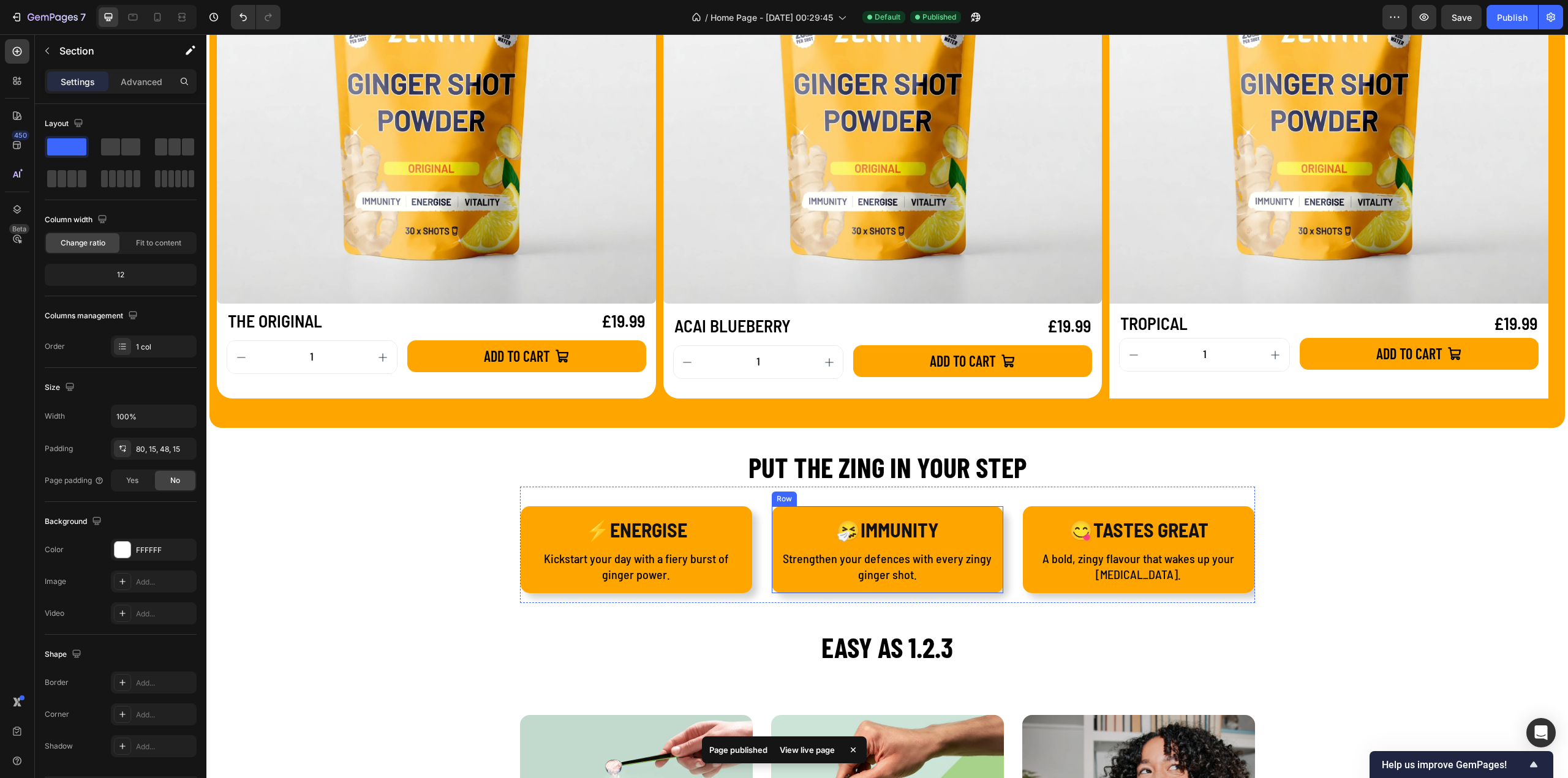
scroll to position [1347, 0]
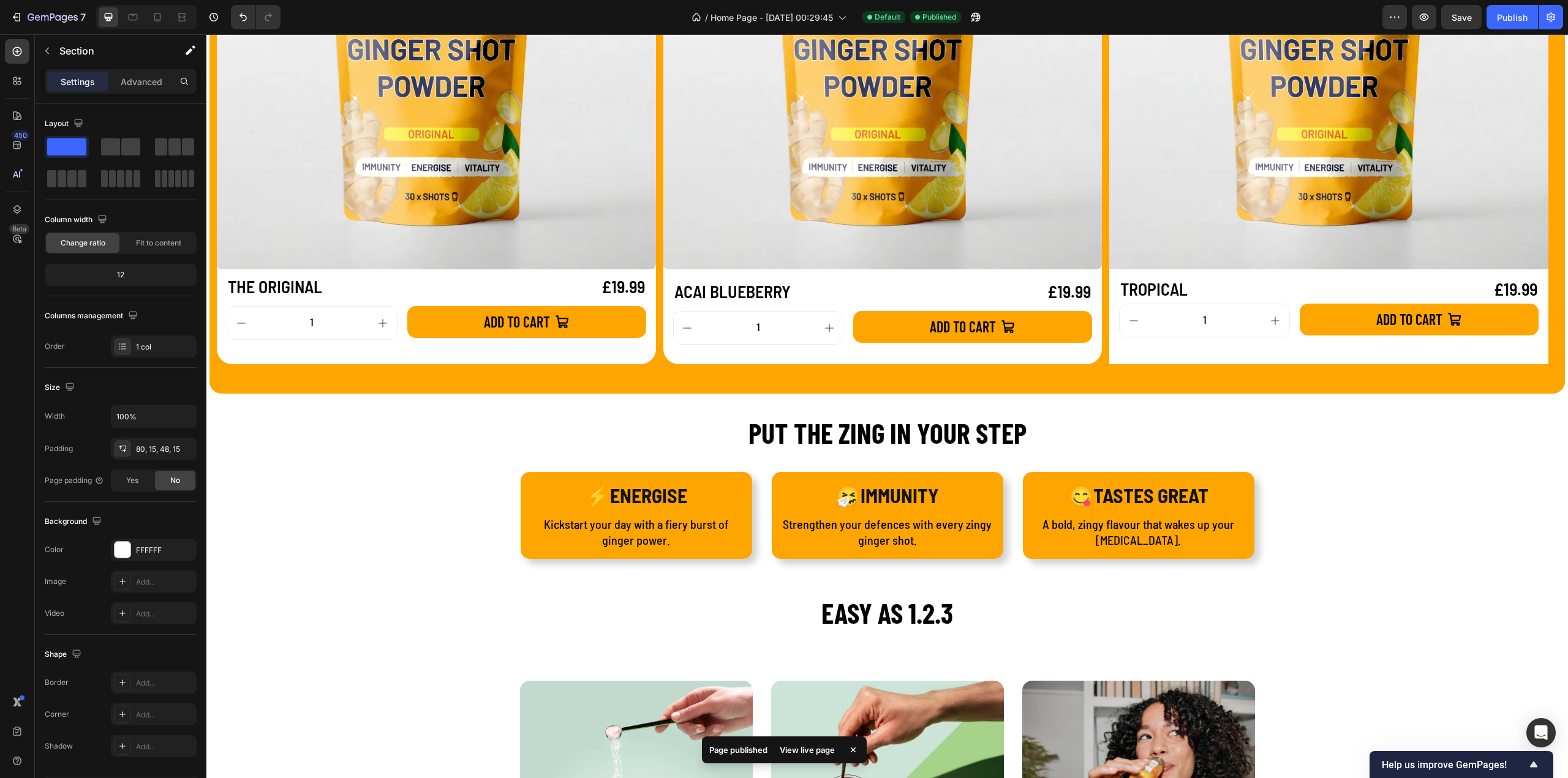
click at [808, 750] on div "View live page" at bounding box center [807, 749] width 70 height 17
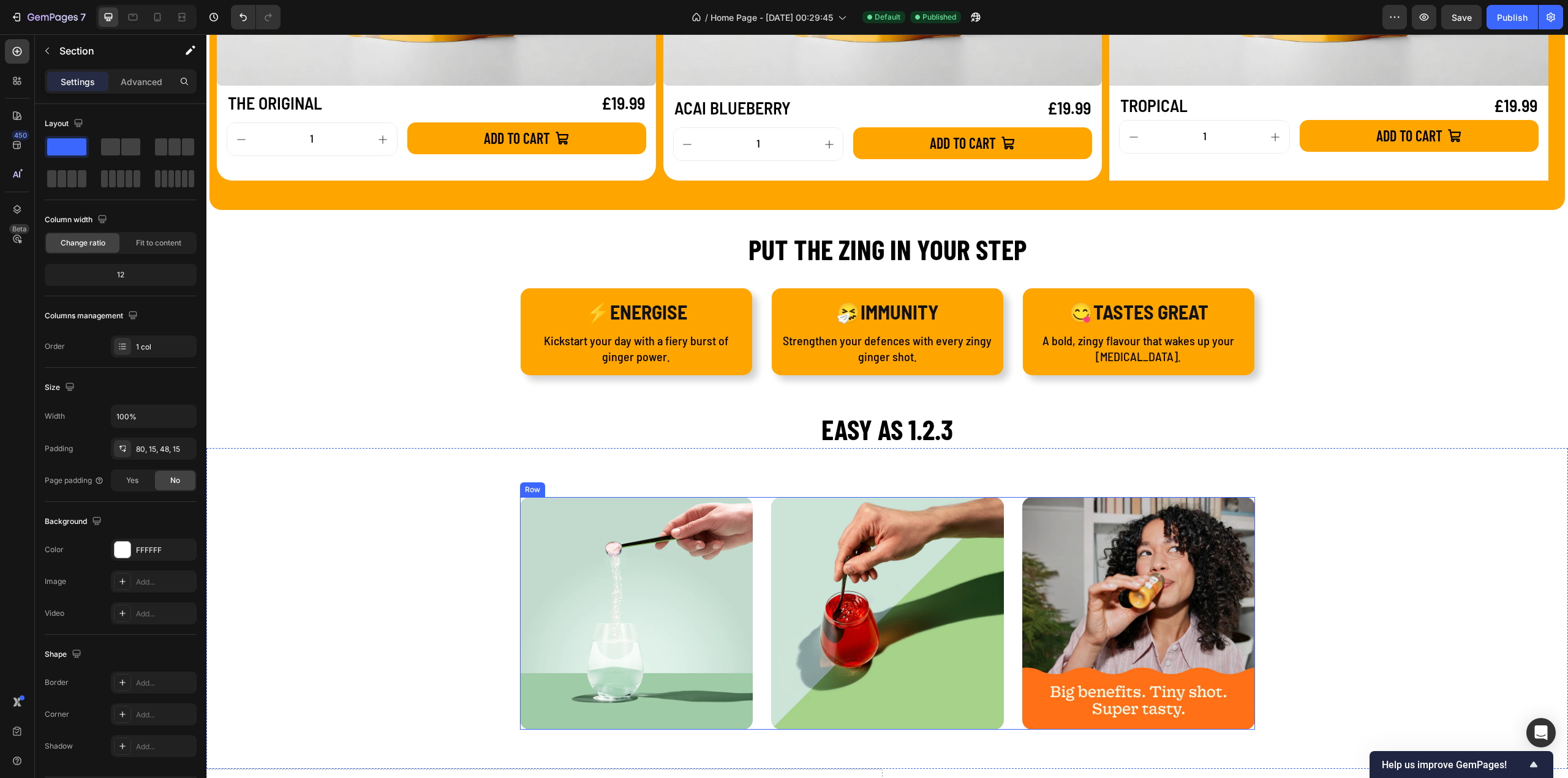
click at [1009, 610] on div "Image Image Image Row" at bounding box center [887, 613] width 735 height 233
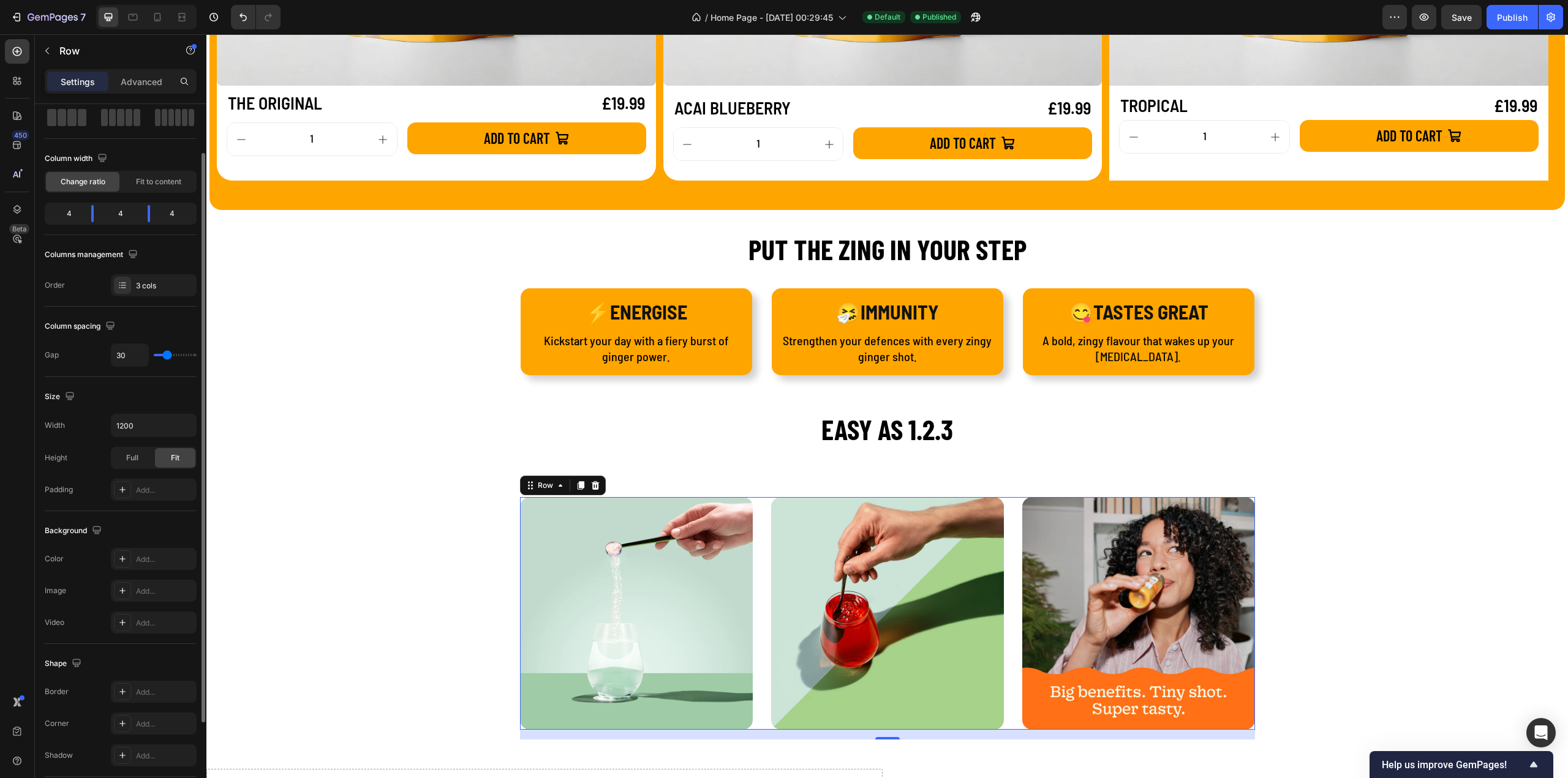
scroll to position [175, 0]
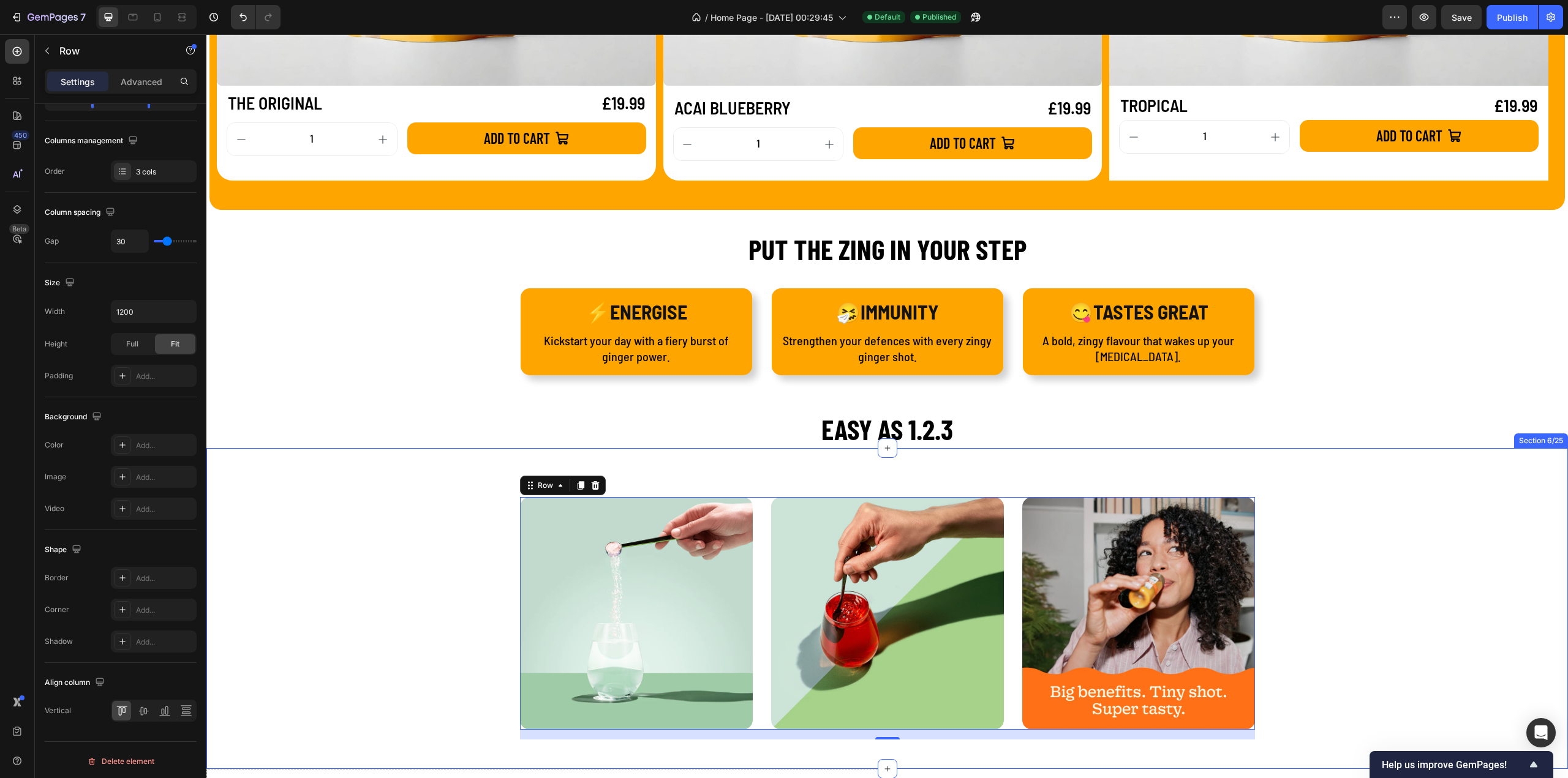
click at [770, 481] on div "Image Image Image Row 16 Section 6/25" at bounding box center [887, 608] width 1362 height 321
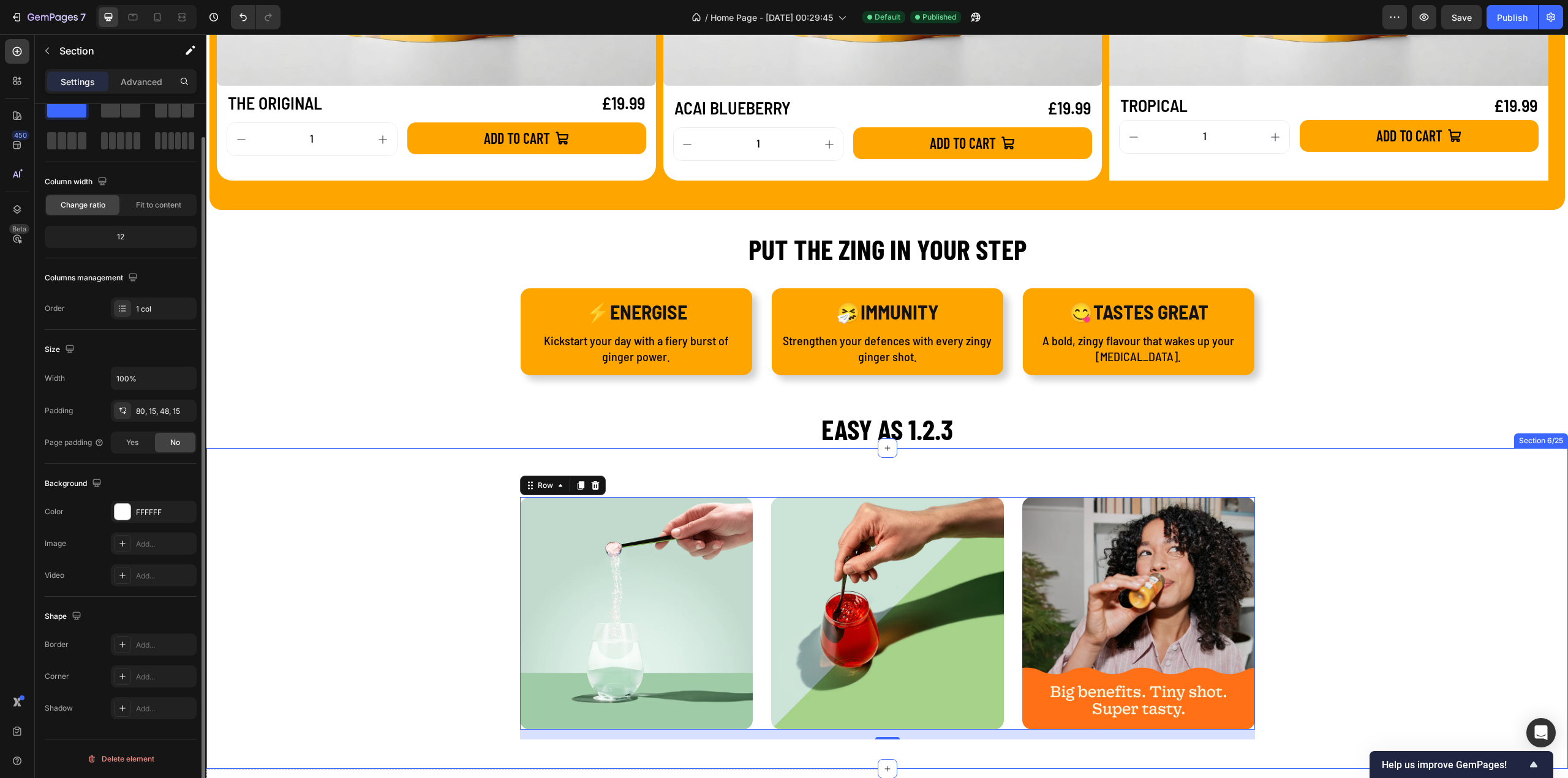
scroll to position [0, 0]
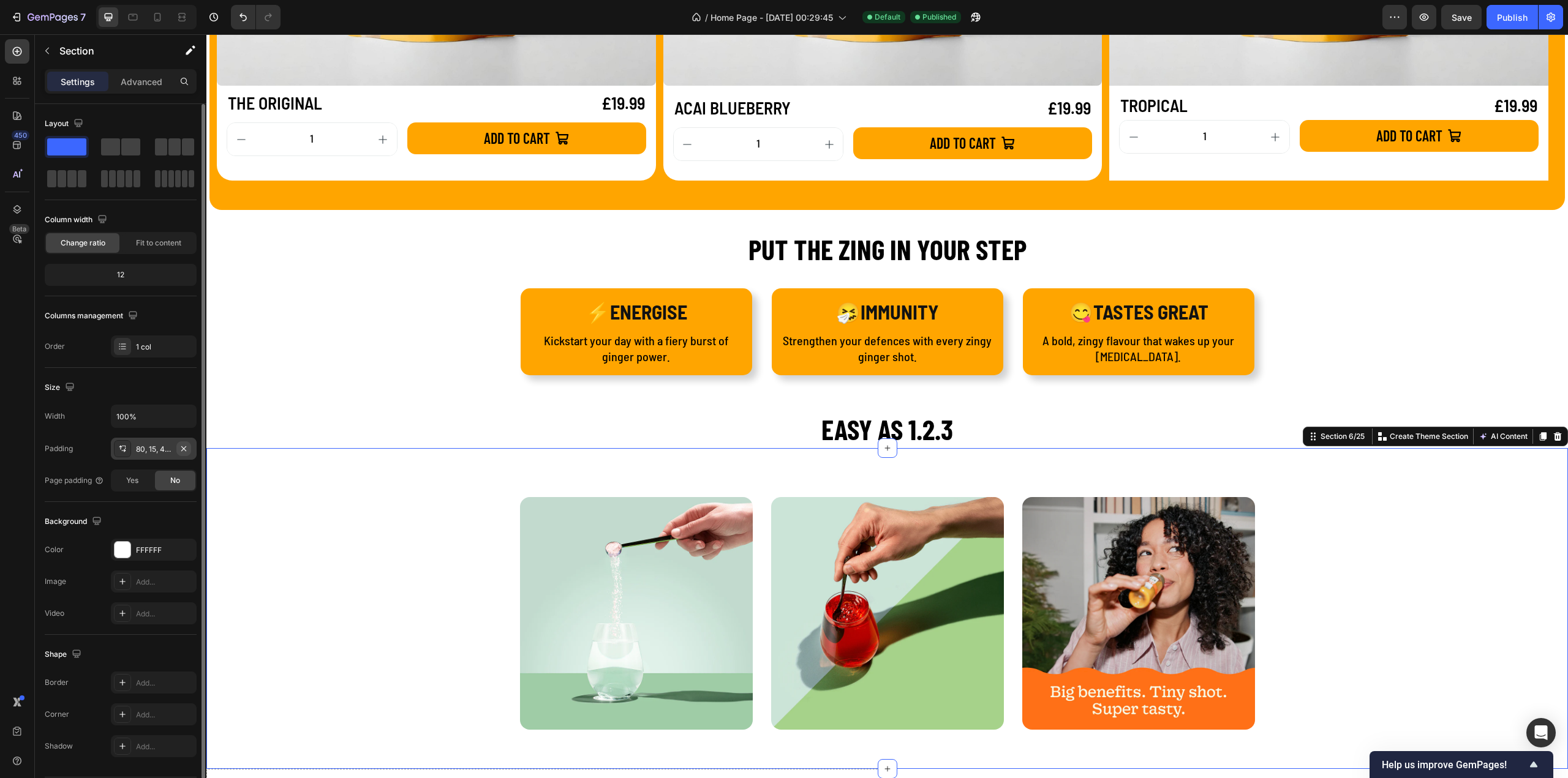
click at [187, 448] on icon "button" at bounding box center [184, 448] width 10 height 10
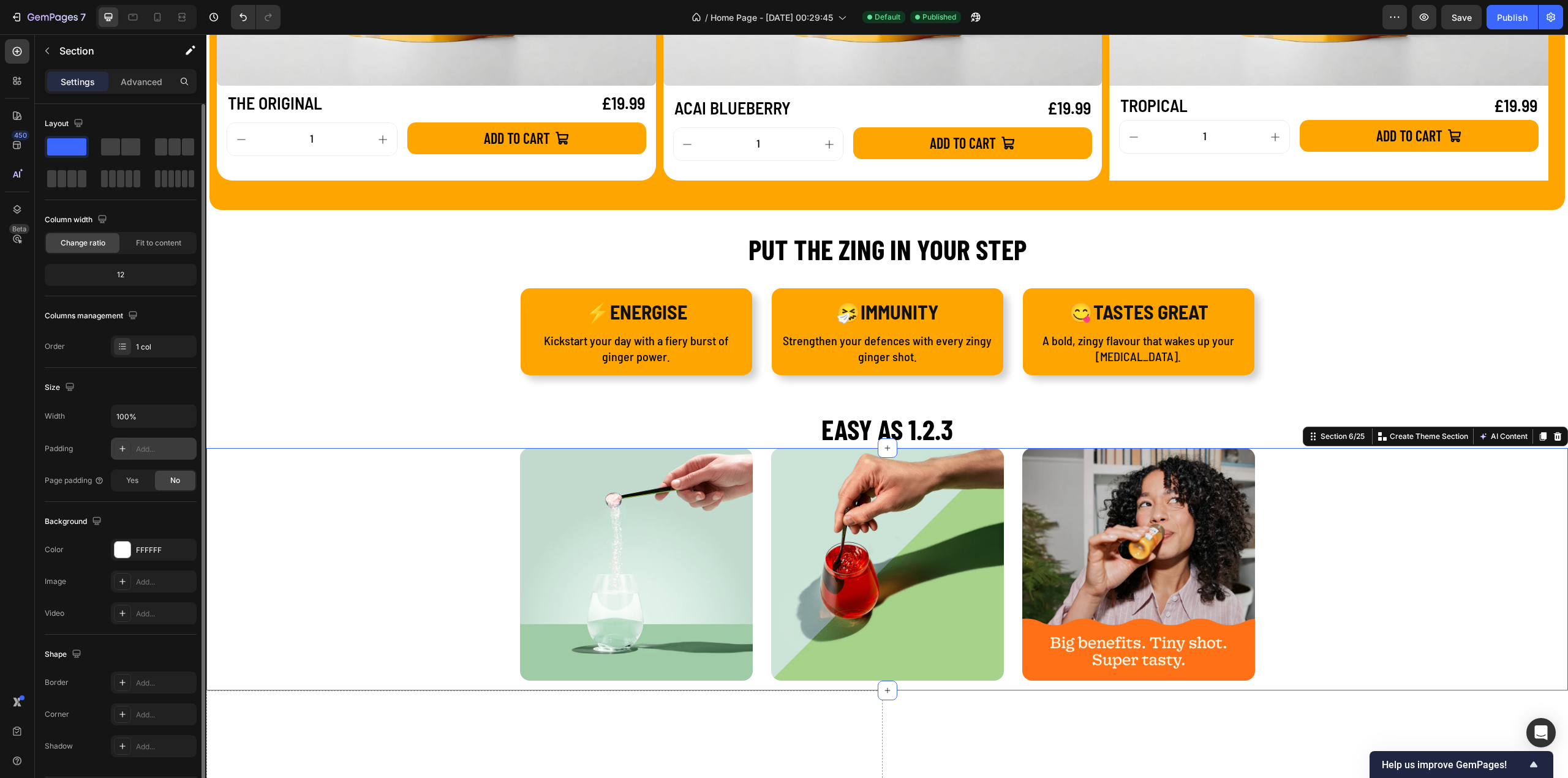
click at [474, 467] on div "Image Image Image Row" at bounding box center [887, 569] width 1362 height 242
click at [123, 448] on icon at bounding box center [122, 448] width 10 height 10
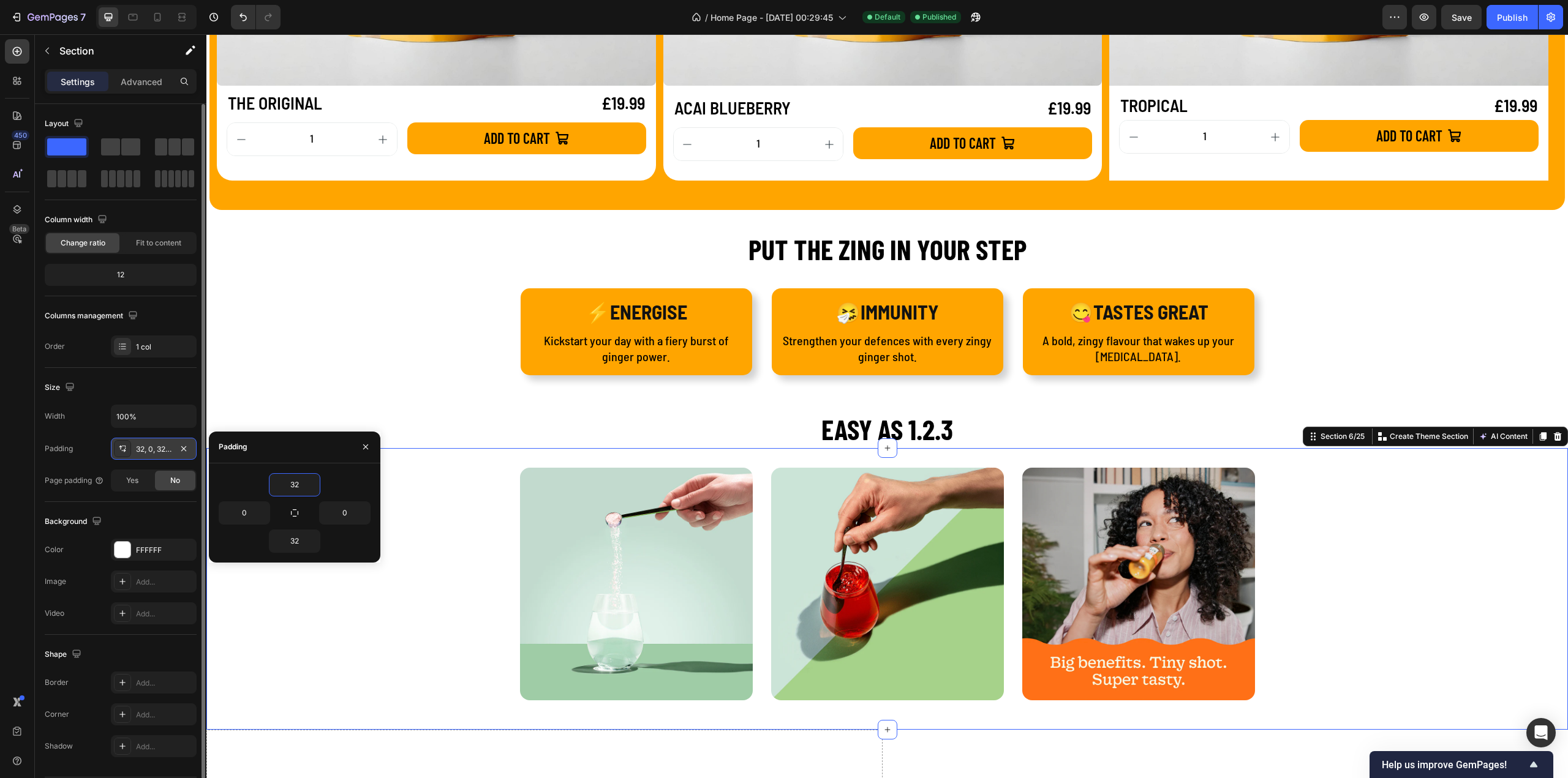
scroll to position [1775, 0]
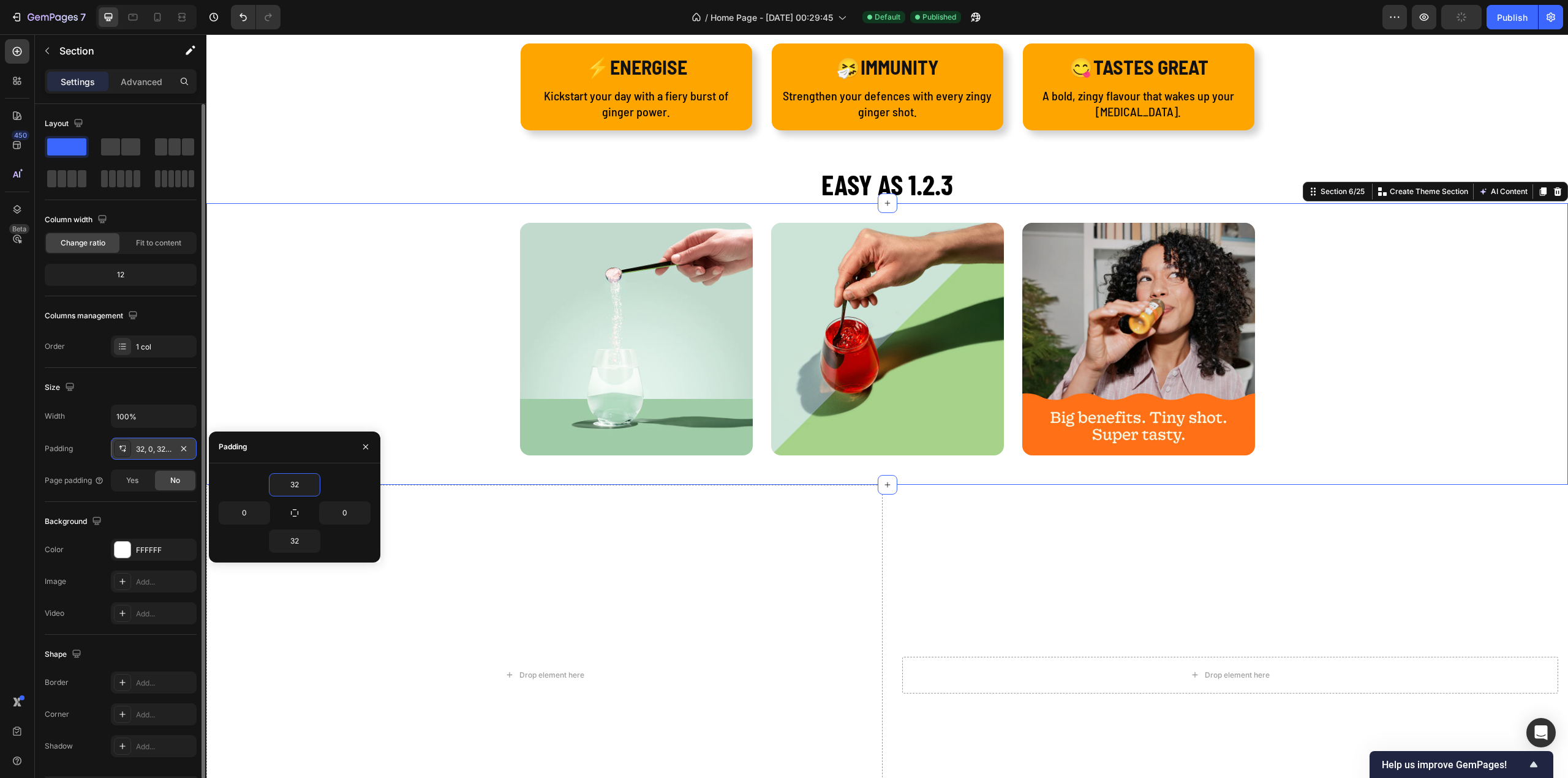
click at [1359, 369] on div "Image Image Image Row" at bounding box center [887, 344] width 1362 height 242
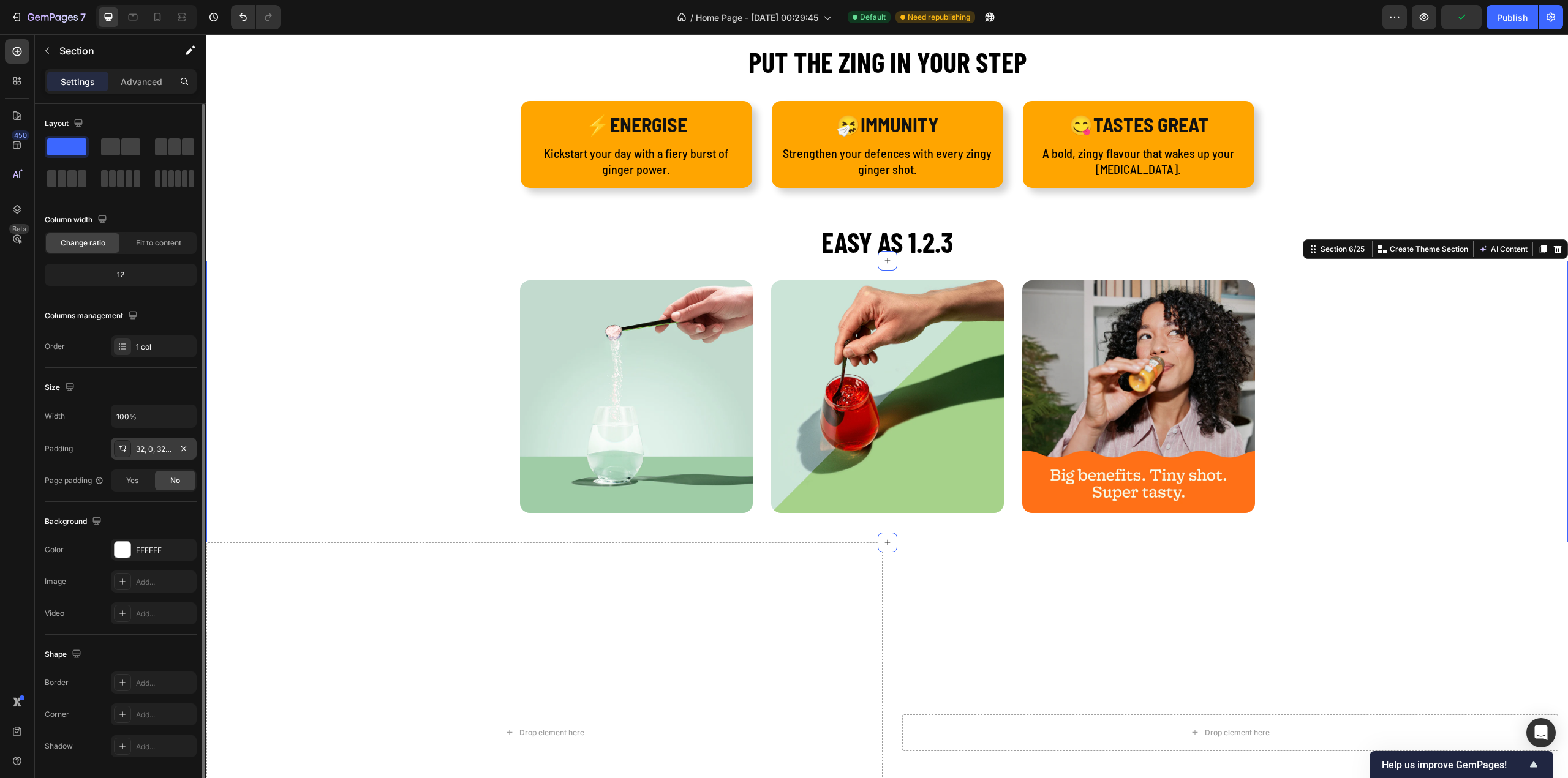
scroll to position [1714, 0]
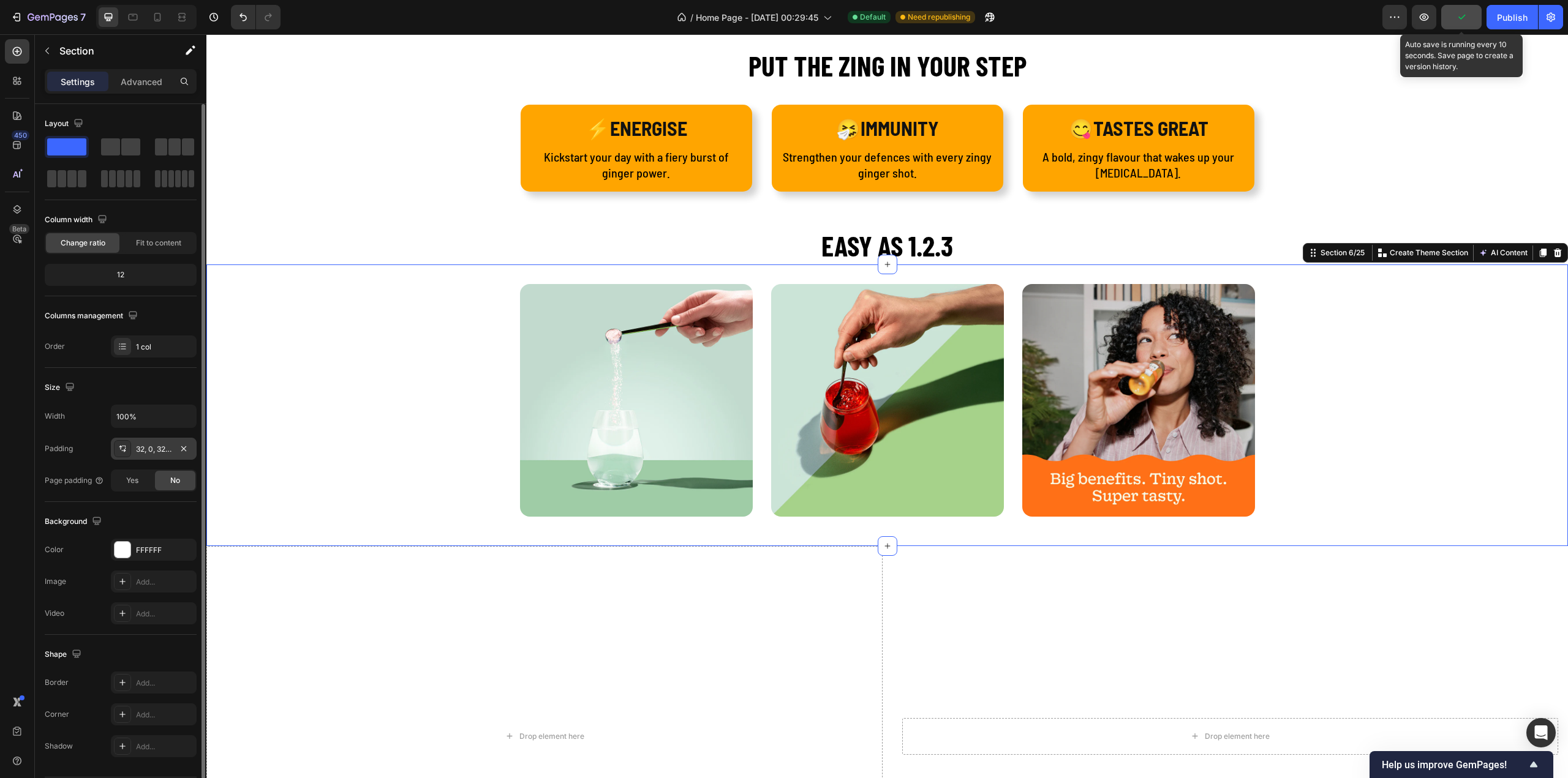
click at [1462, 15] on icon "button" at bounding box center [1461, 17] width 12 height 12
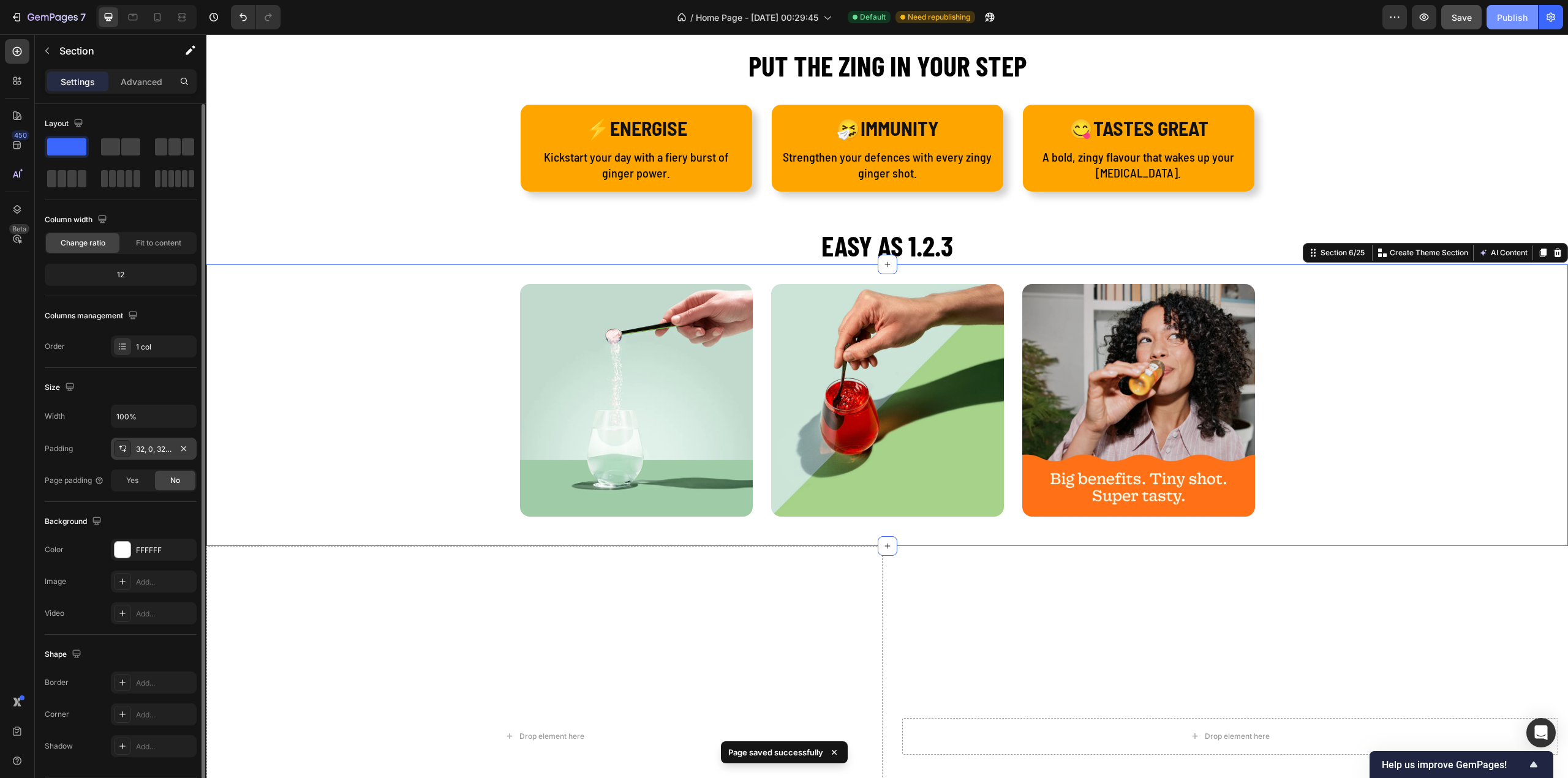
click at [1505, 19] on div "Publish" at bounding box center [1512, 18] width 31 height 13
click at [914, 250] on h2 "EASY AS 1.2.3" at bounding box center [887, 245] width 1362 height 39
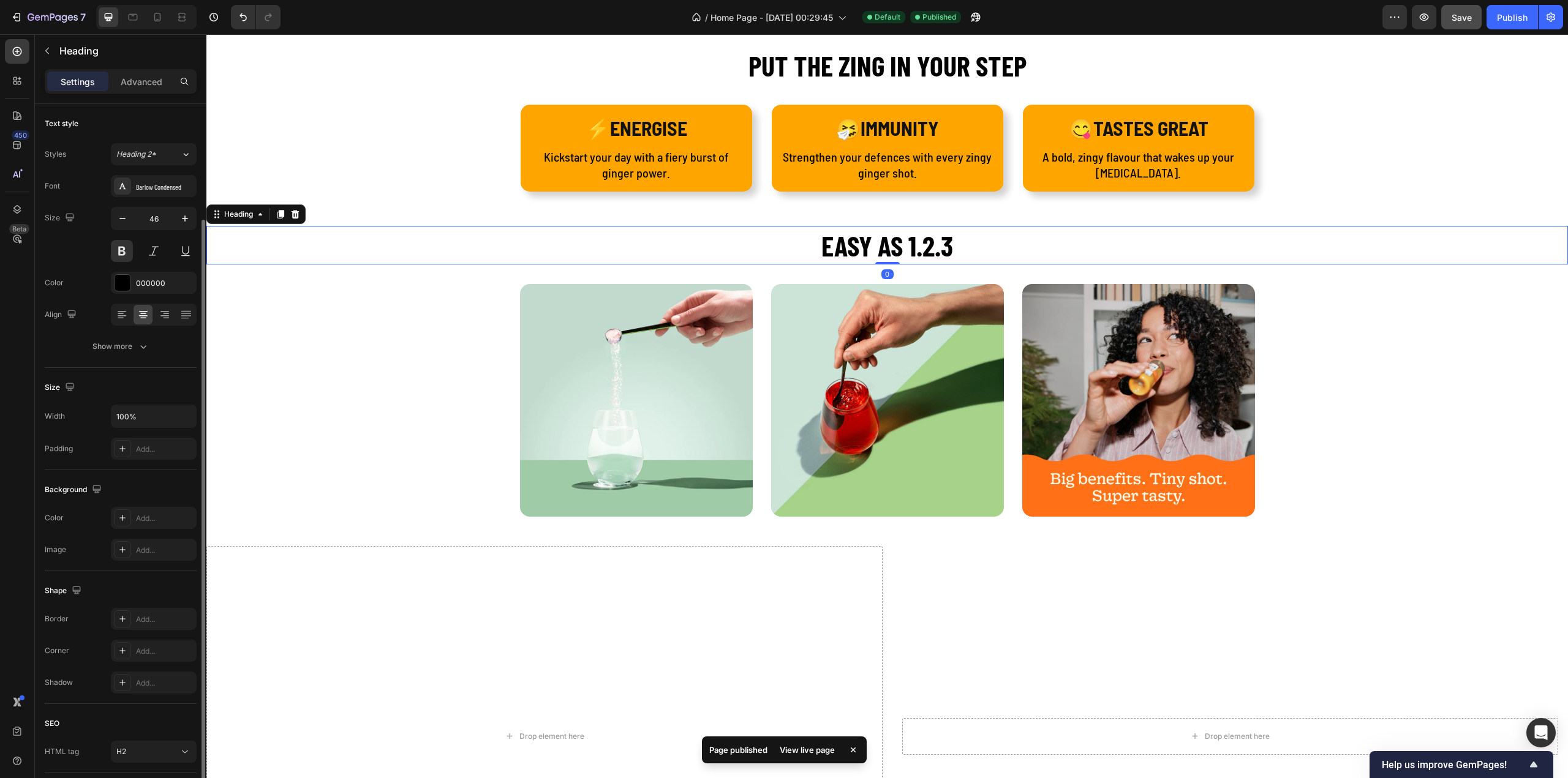
scroll to position [83, 0]
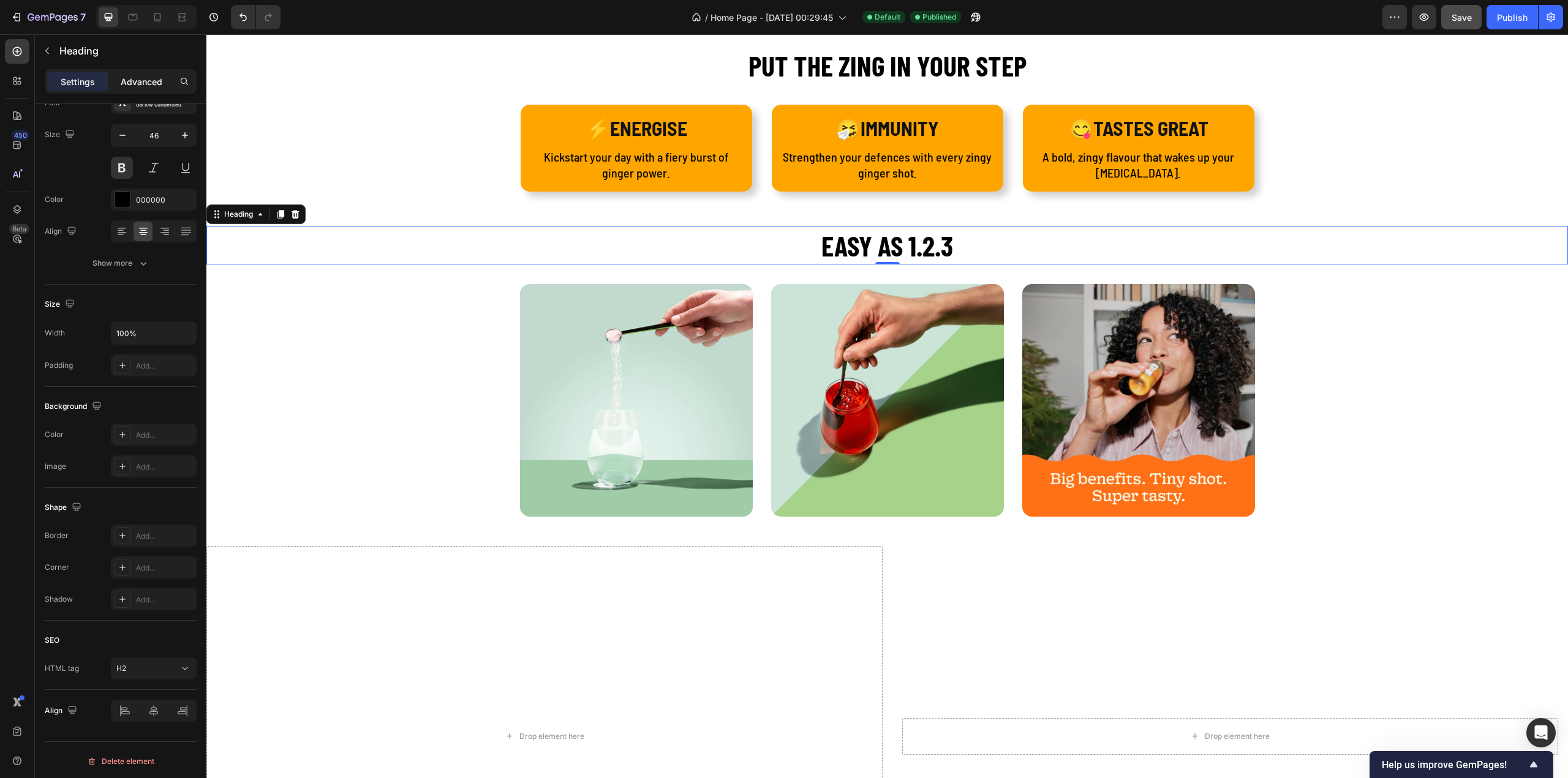
click at [128, 78] on p "Advanced" at bounding box center [141, 82] width 42 height 13
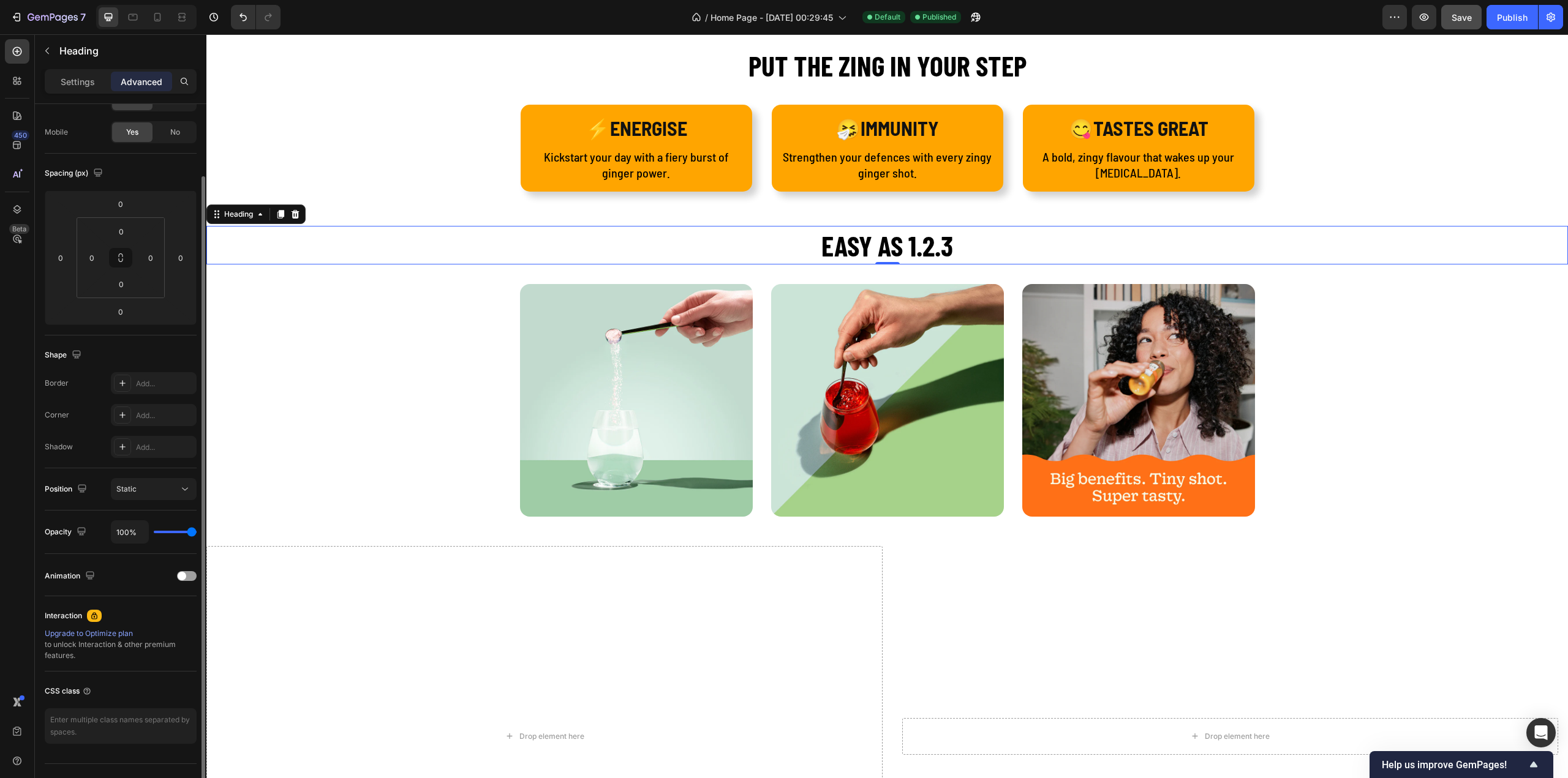
scroll to position [105, 0]
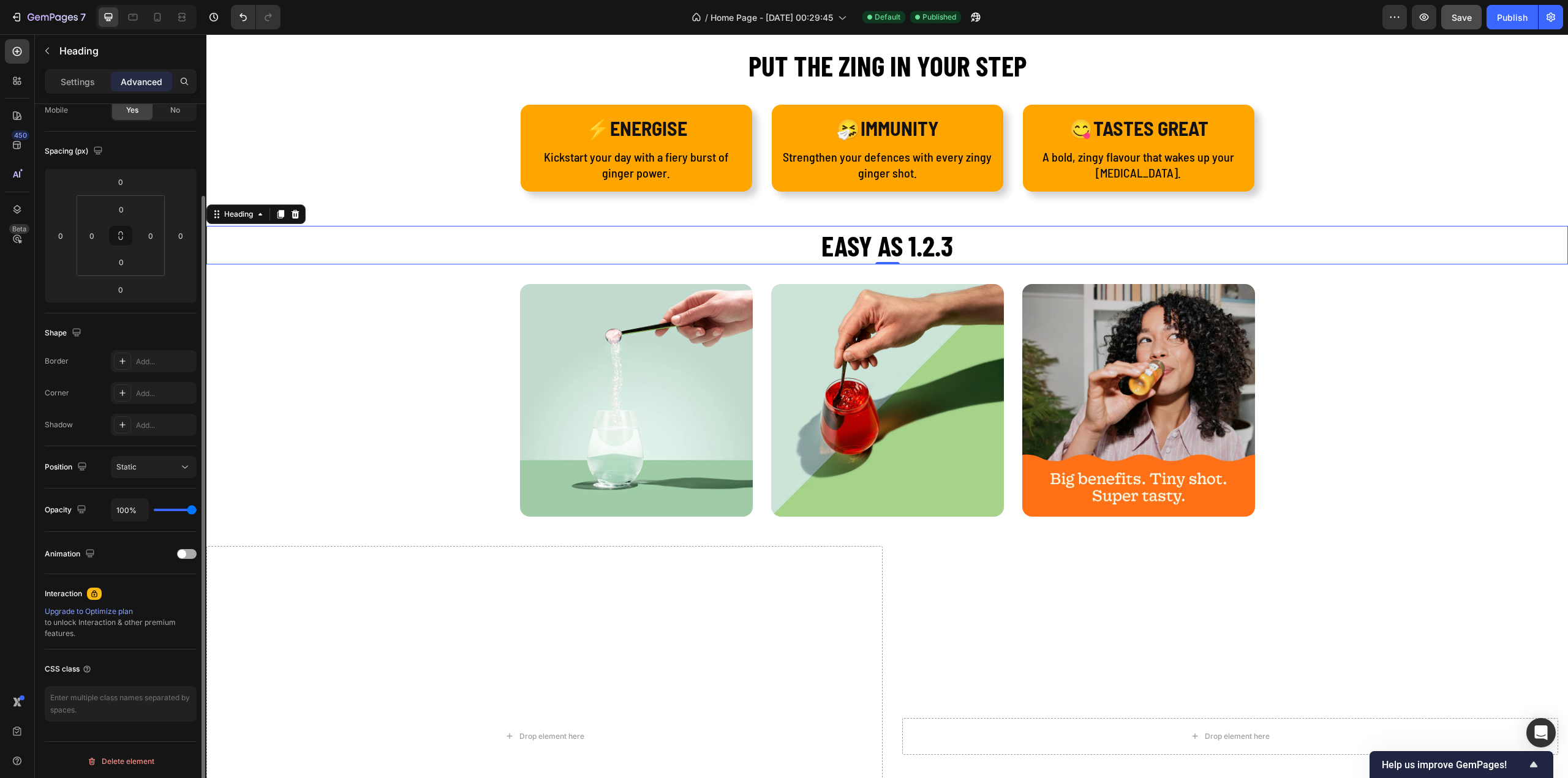
click at [187, 553] on div at bounding box center [187, 553] width 20 height 10
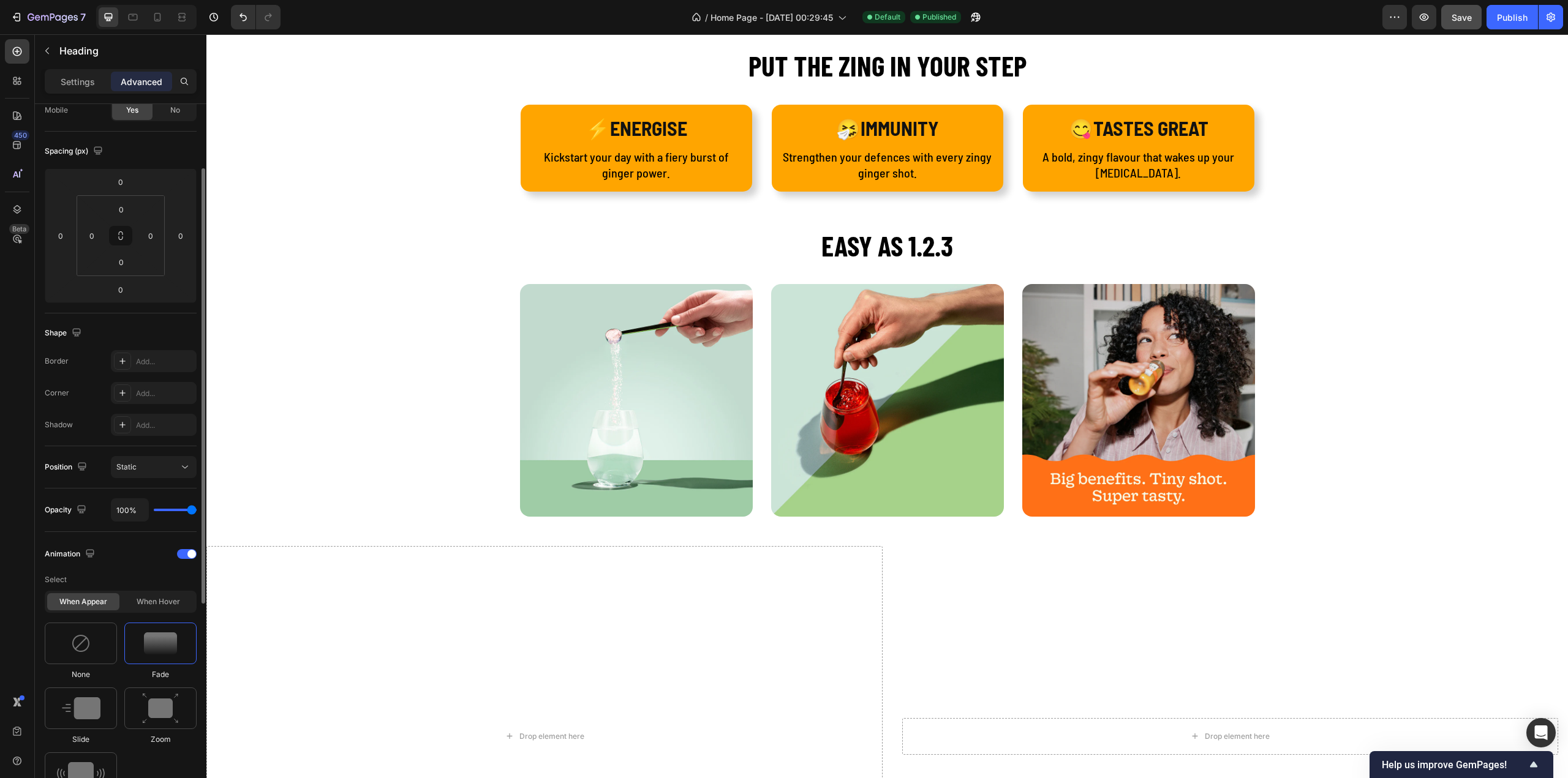
scroll to position [228, 0]
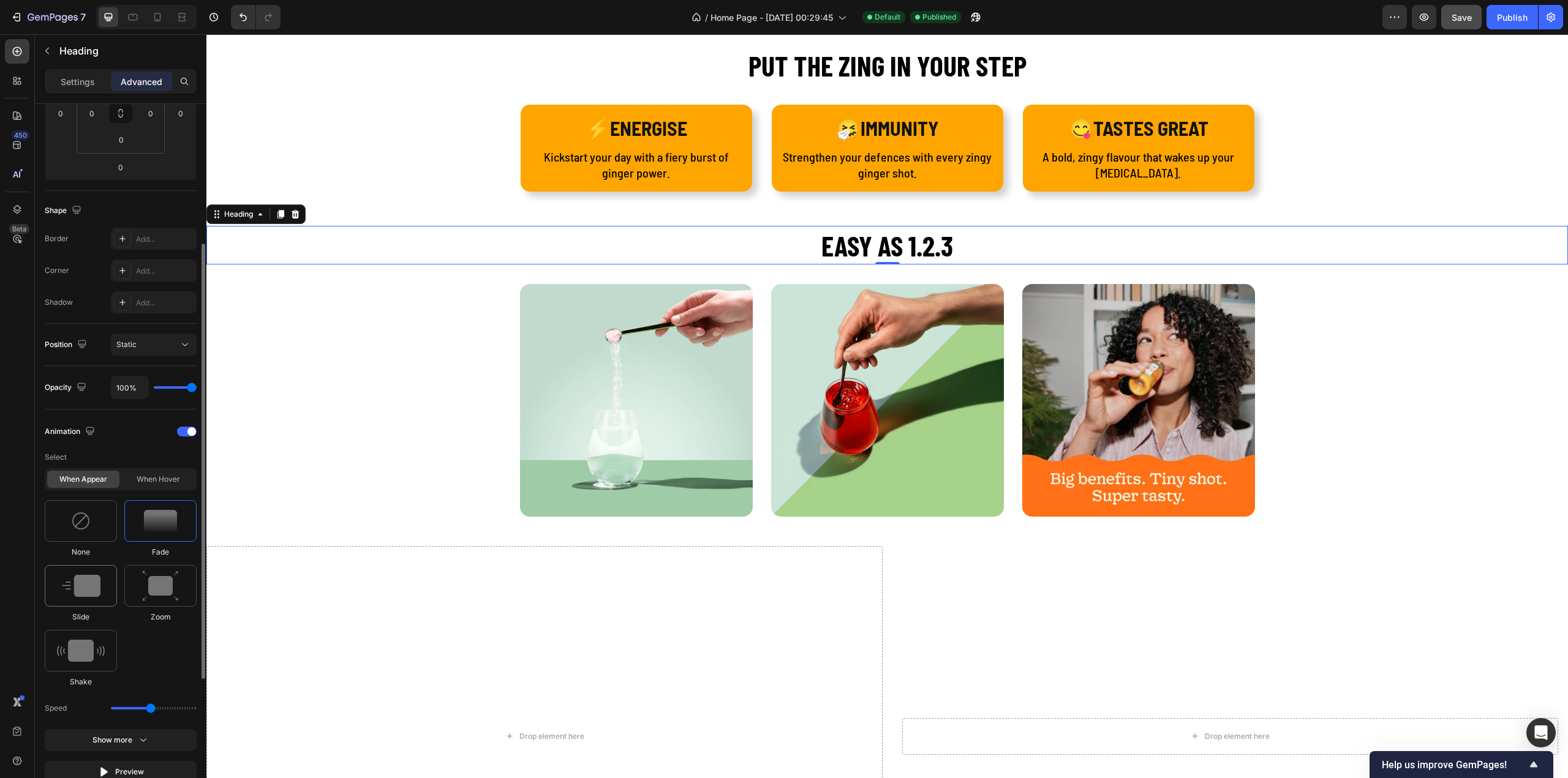
click at [90, 584] on img at bounding box center [81, 586] width 39 height 22
click at [167, 579] on img at bounding box center [160, 586] width 37 height 32
click at [90, 647] on img at bounding box center [81, 650] width 48 height 22
click at [90, 578] on img at bounding box center [81, 586] width 39 height 22
type input "1.7"
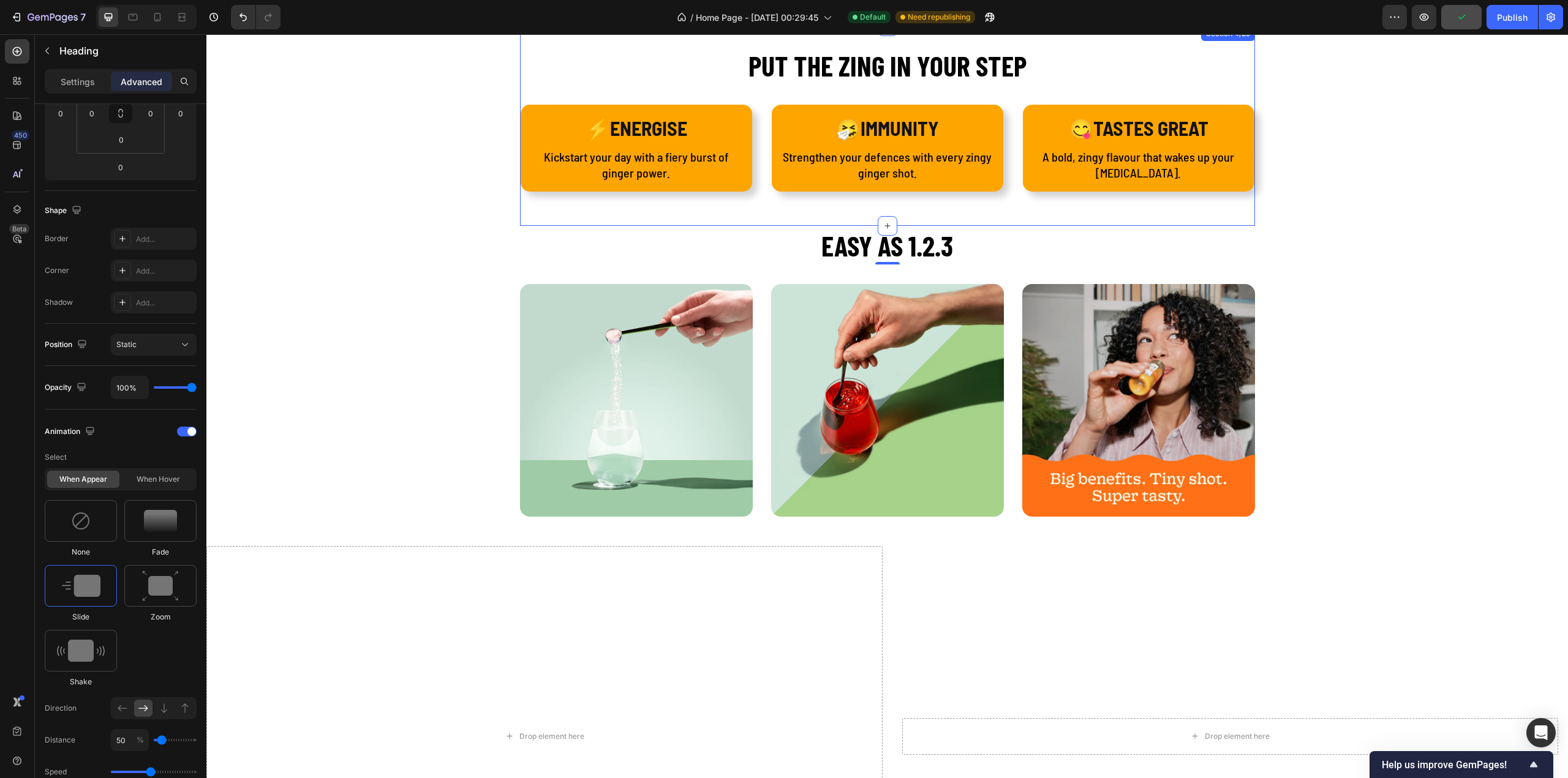
scroll to position [1653, 0]
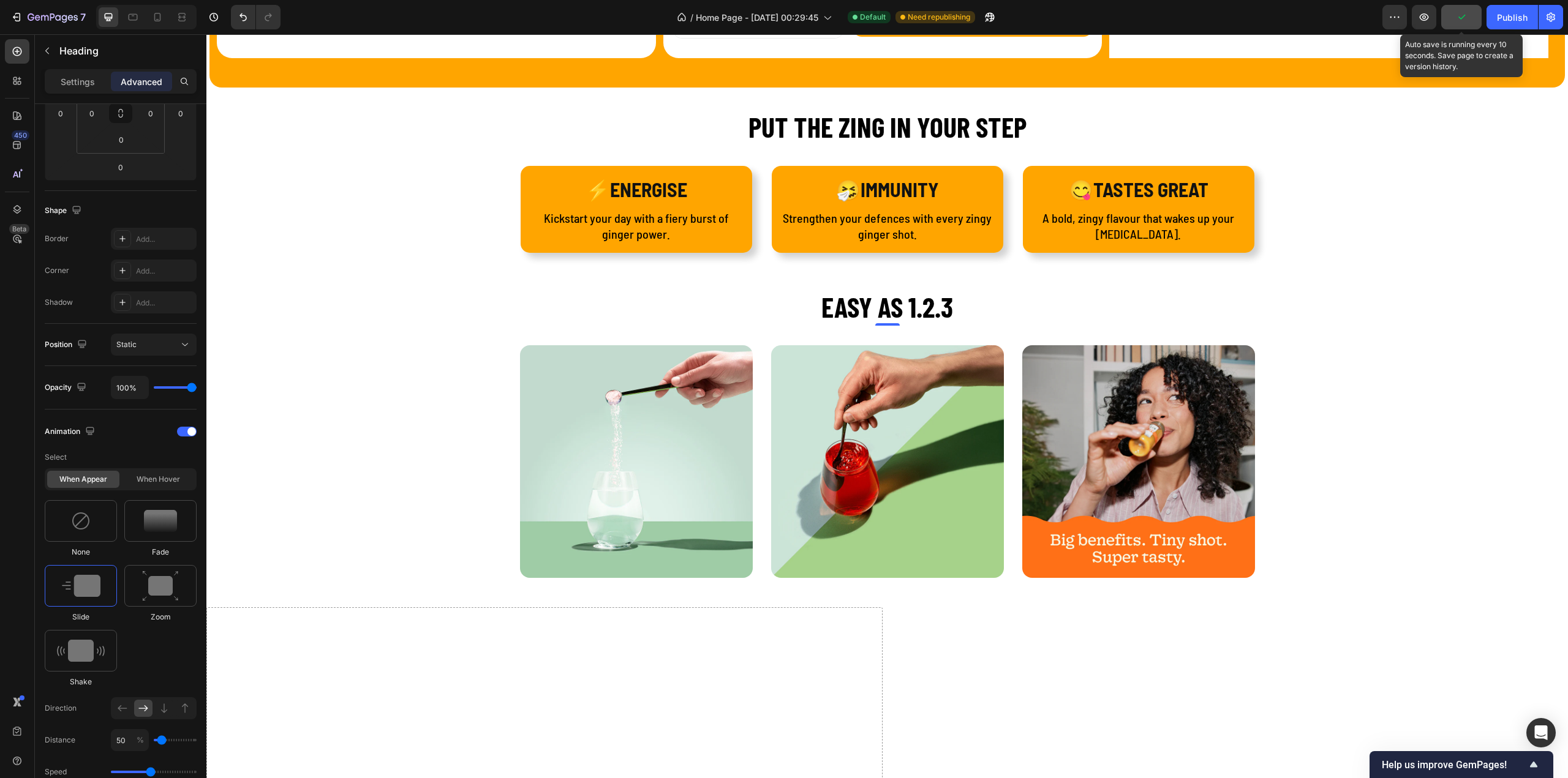
click at [1459, 12] on icon "button" at bounding box center [1461, 17] width 12 height 12
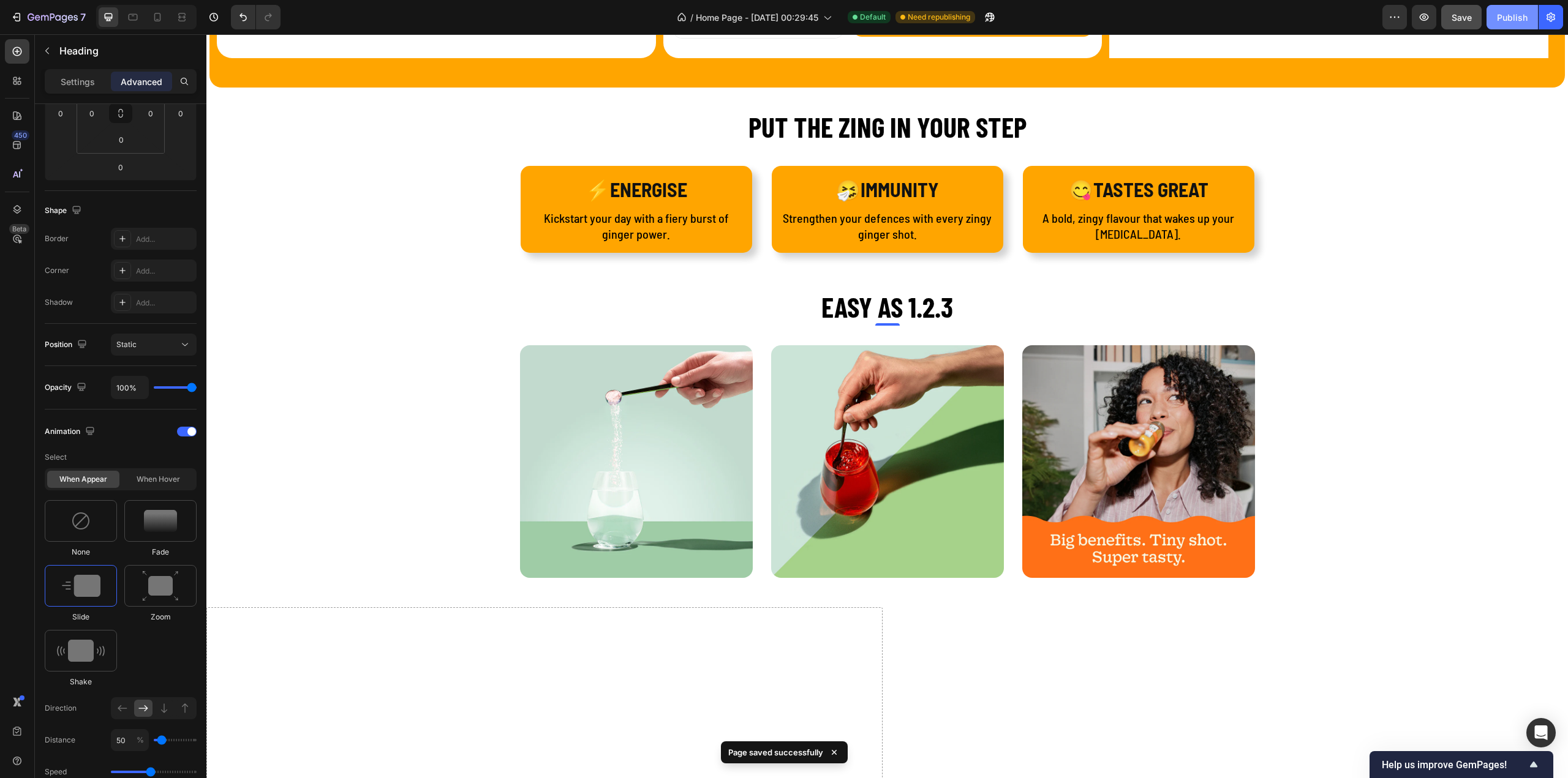
click at [1500, 16] on div "Publish" at bounding box center [1512, 18] width 31 height 13
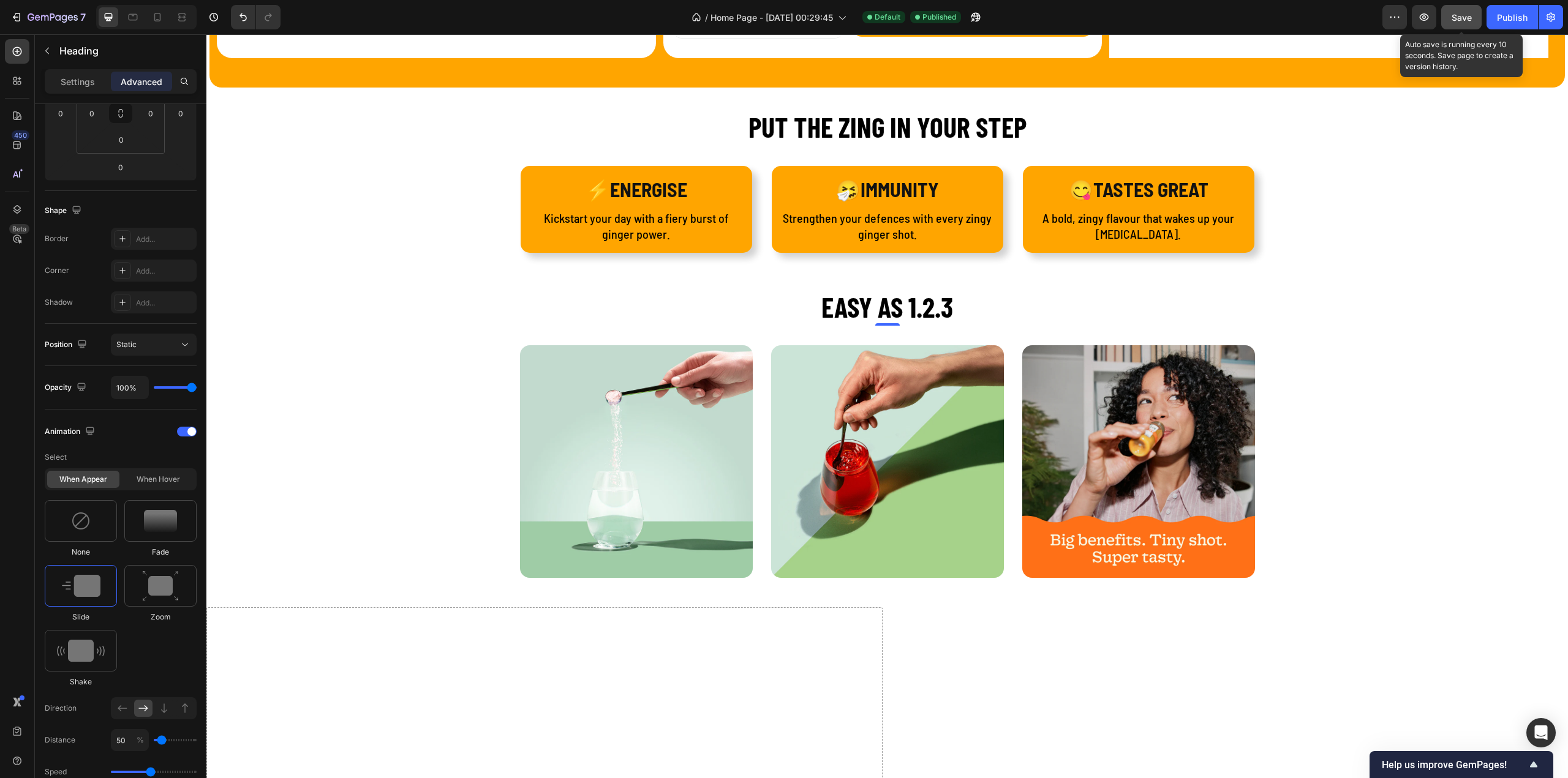
click at [1473, 23] on button "Save" at bounding box center [1461, 17] width 40 height 24
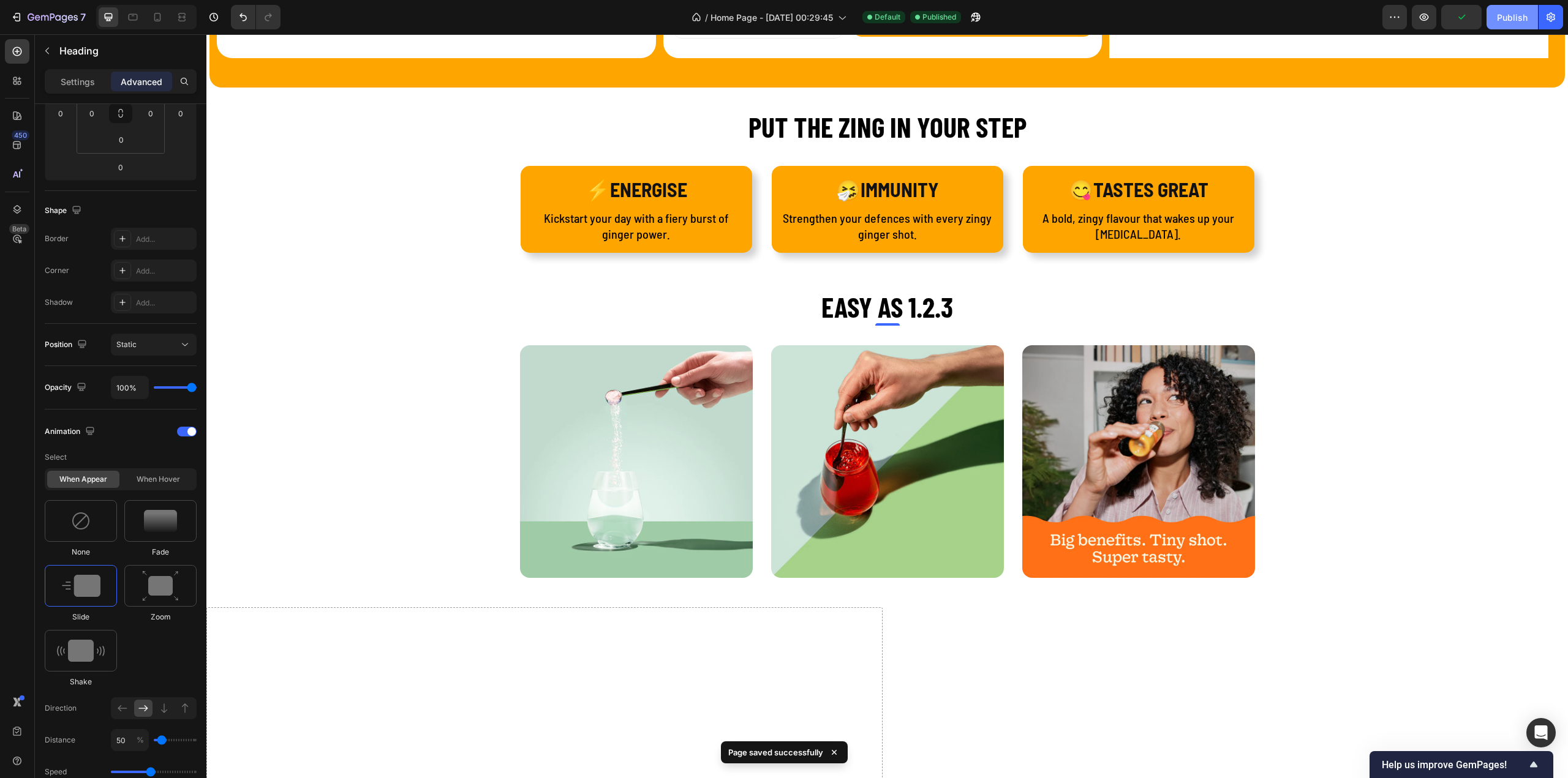
click at [1518, 21] on div "Publish" at bounding box center [1512, 18] width 31 height 13
click at [811, 744] on div "View live page" at bounding box center [807, 749] width 70 height 17
drag, startPoint x: 647, startPoint y: 188, endPoint x: 271, endPoint y: 350, distance: 409.4
click at [647, 188] on p "⚡ENERGISE" at bounding box center [636, 189] width 209 height 26
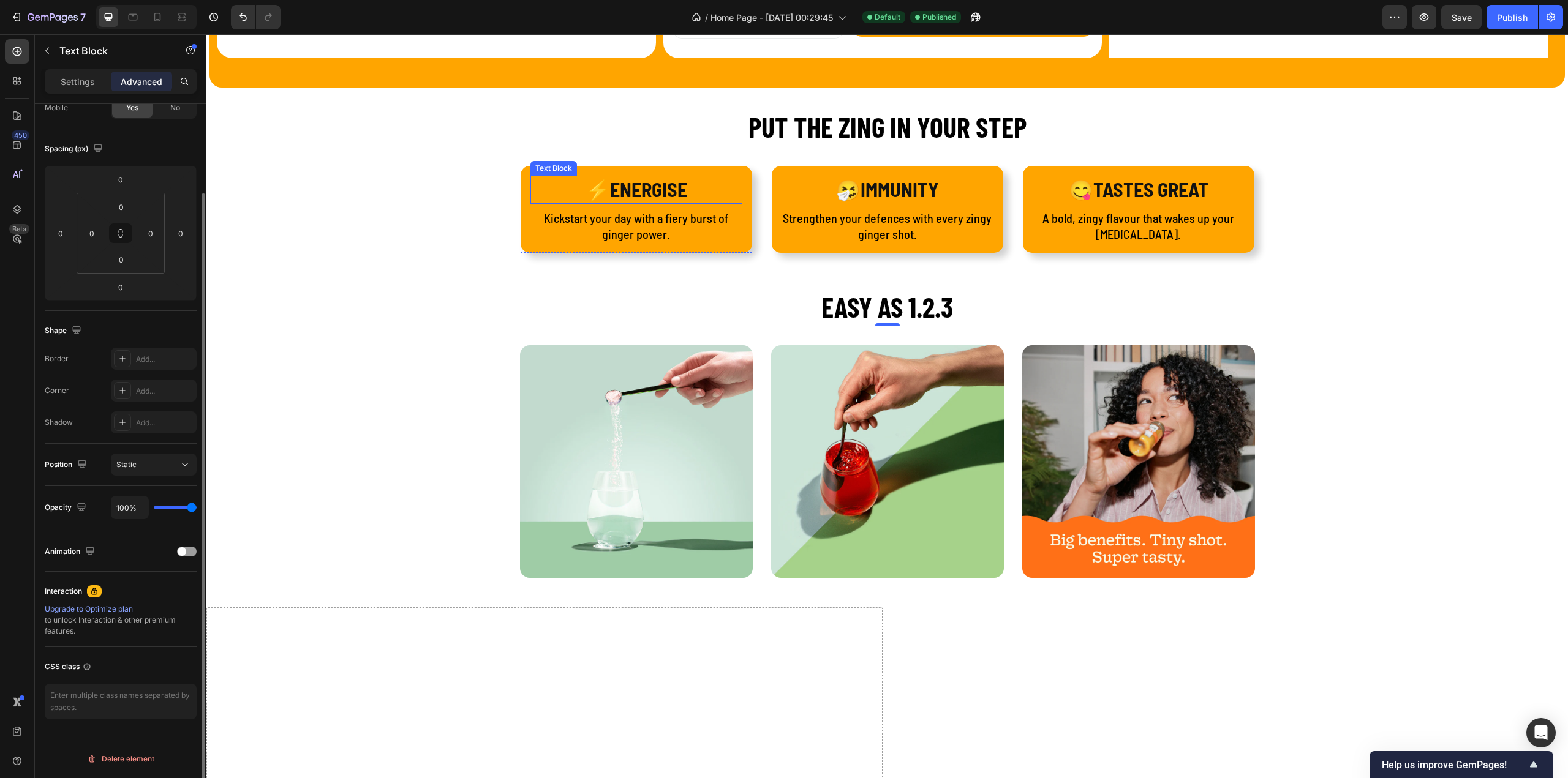
scroll to position [0, 0]
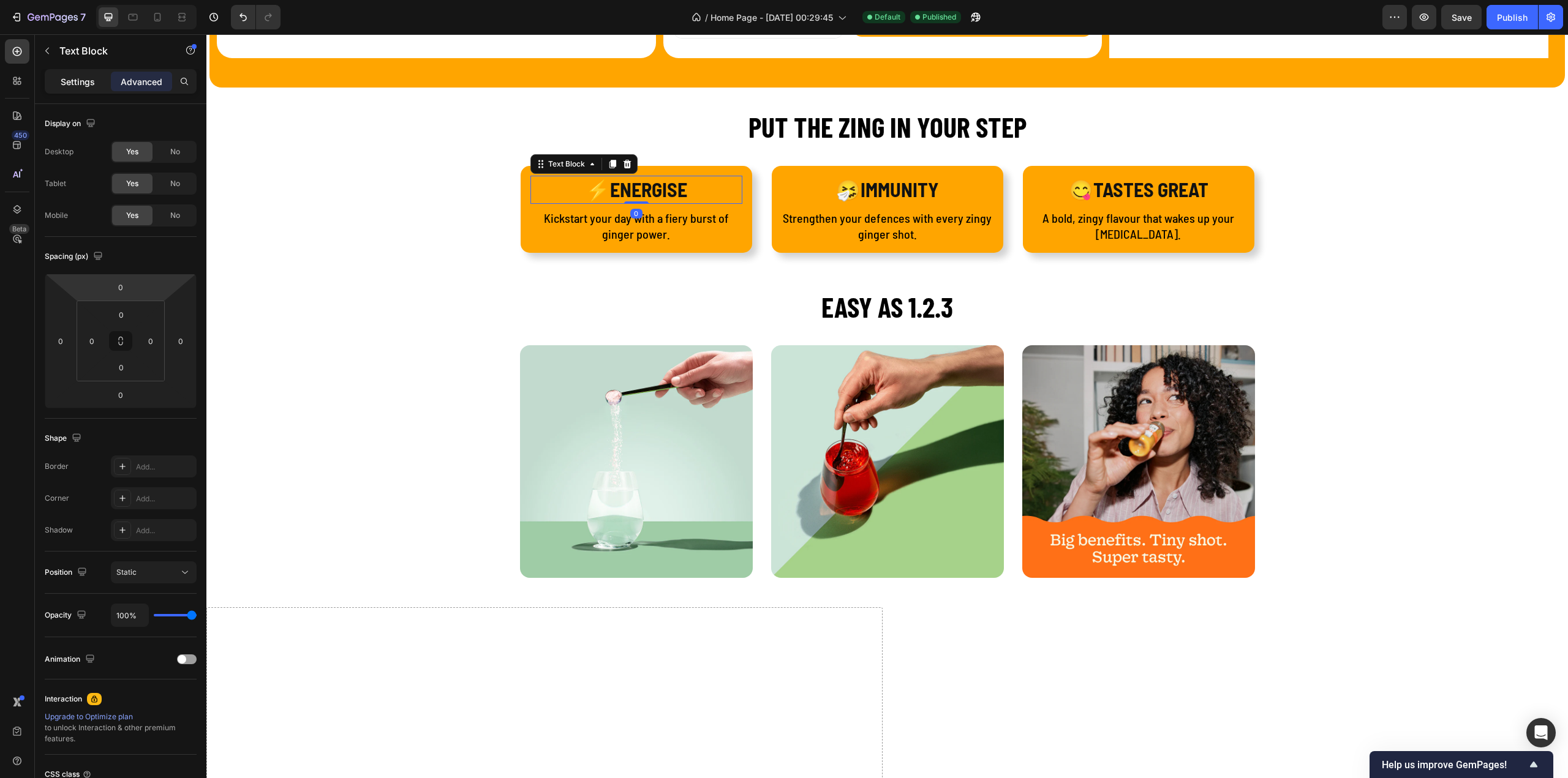
click at [82, 81] on p "Settings" at bounding box center [78, 82] width 35 height 13
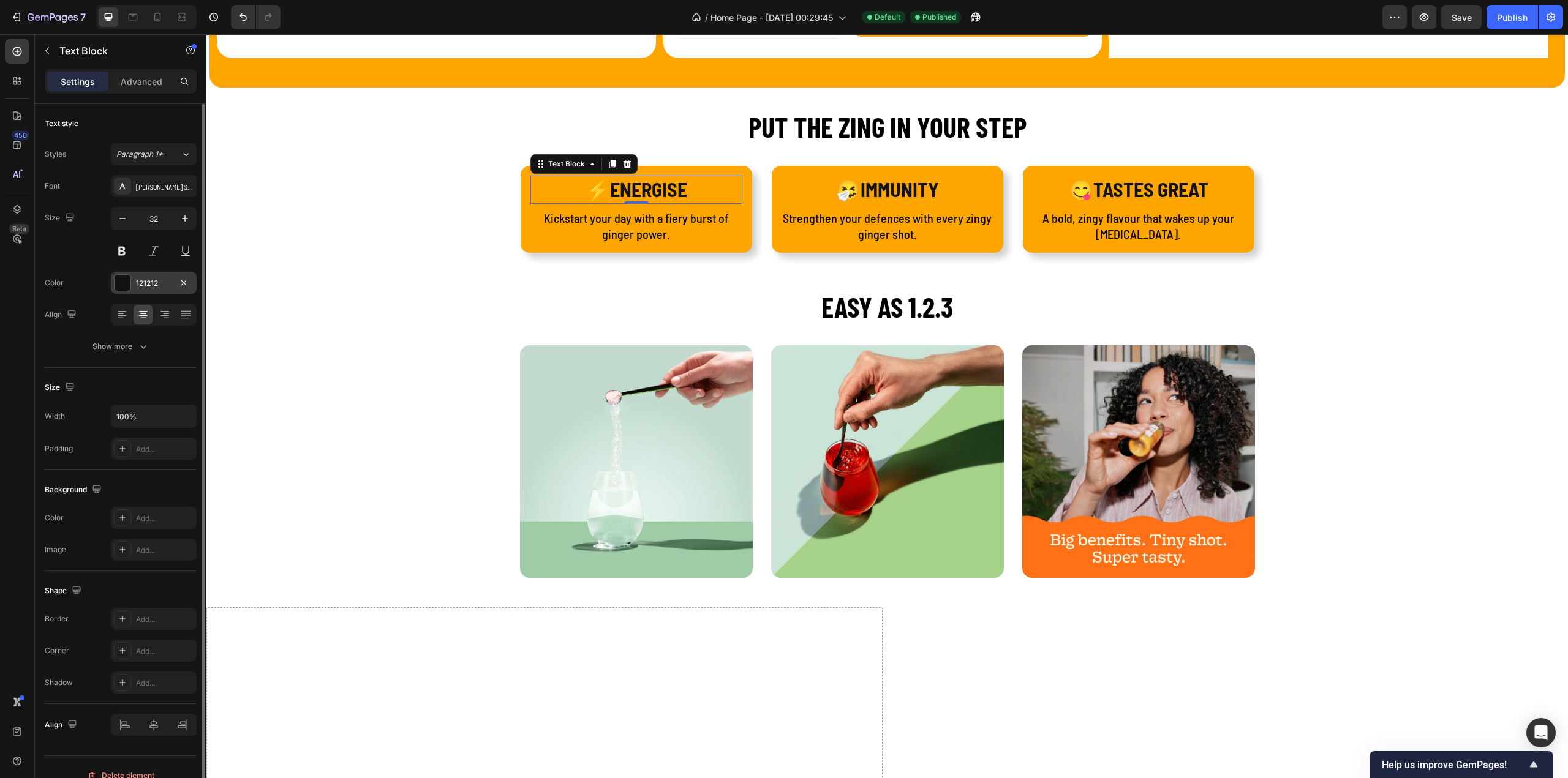
click at [163, 283] on div "121212" at bounding box center [153, 283] width 35 height 11
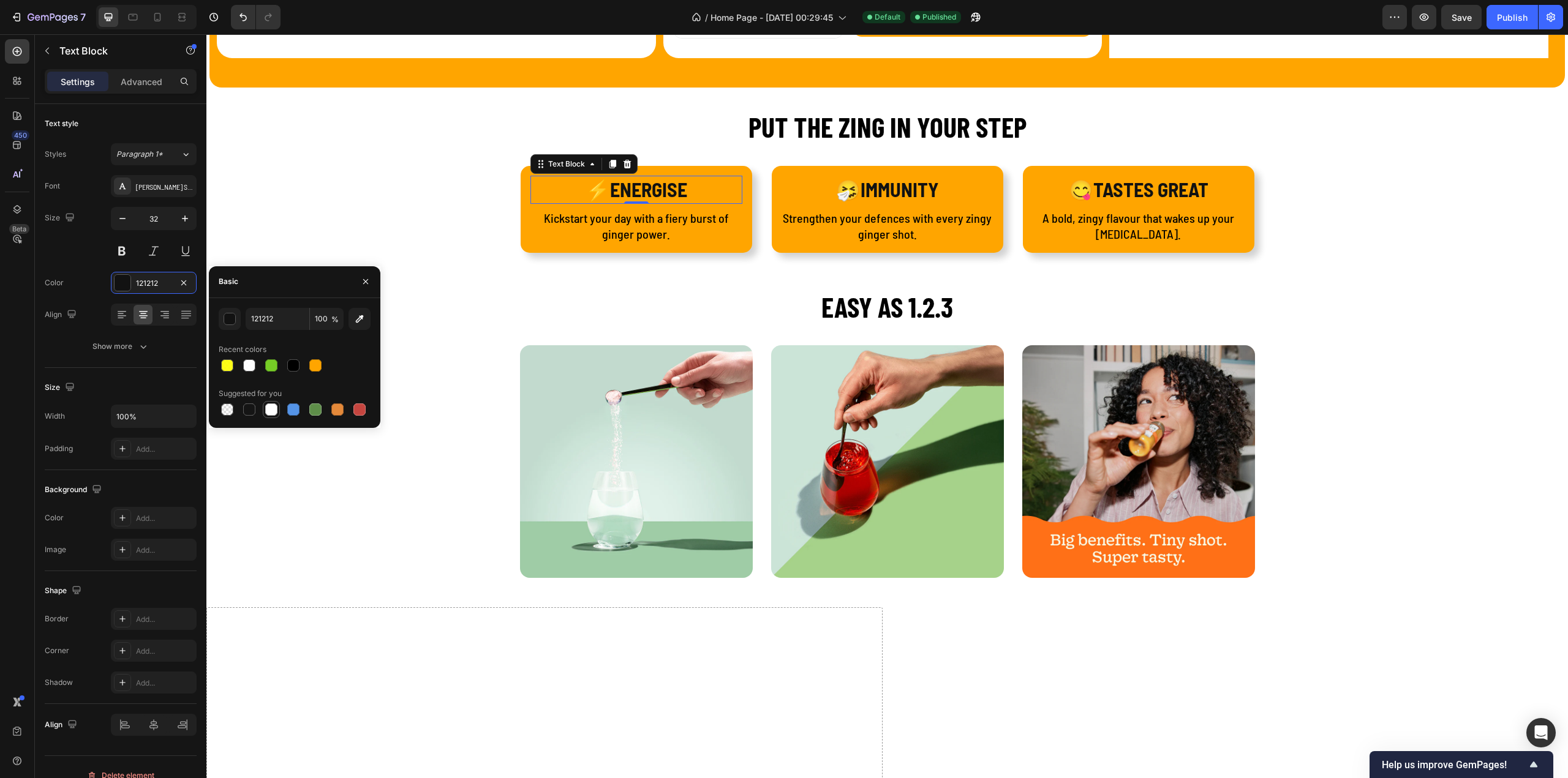
click at [271, 410] on div at bounding box center [271, 410] width 12 height 12
type input "FFFFFF"
click at [898, 184] on strong "🤧IMMUNITY" at bounding box center [886, 189] width 102 height 23
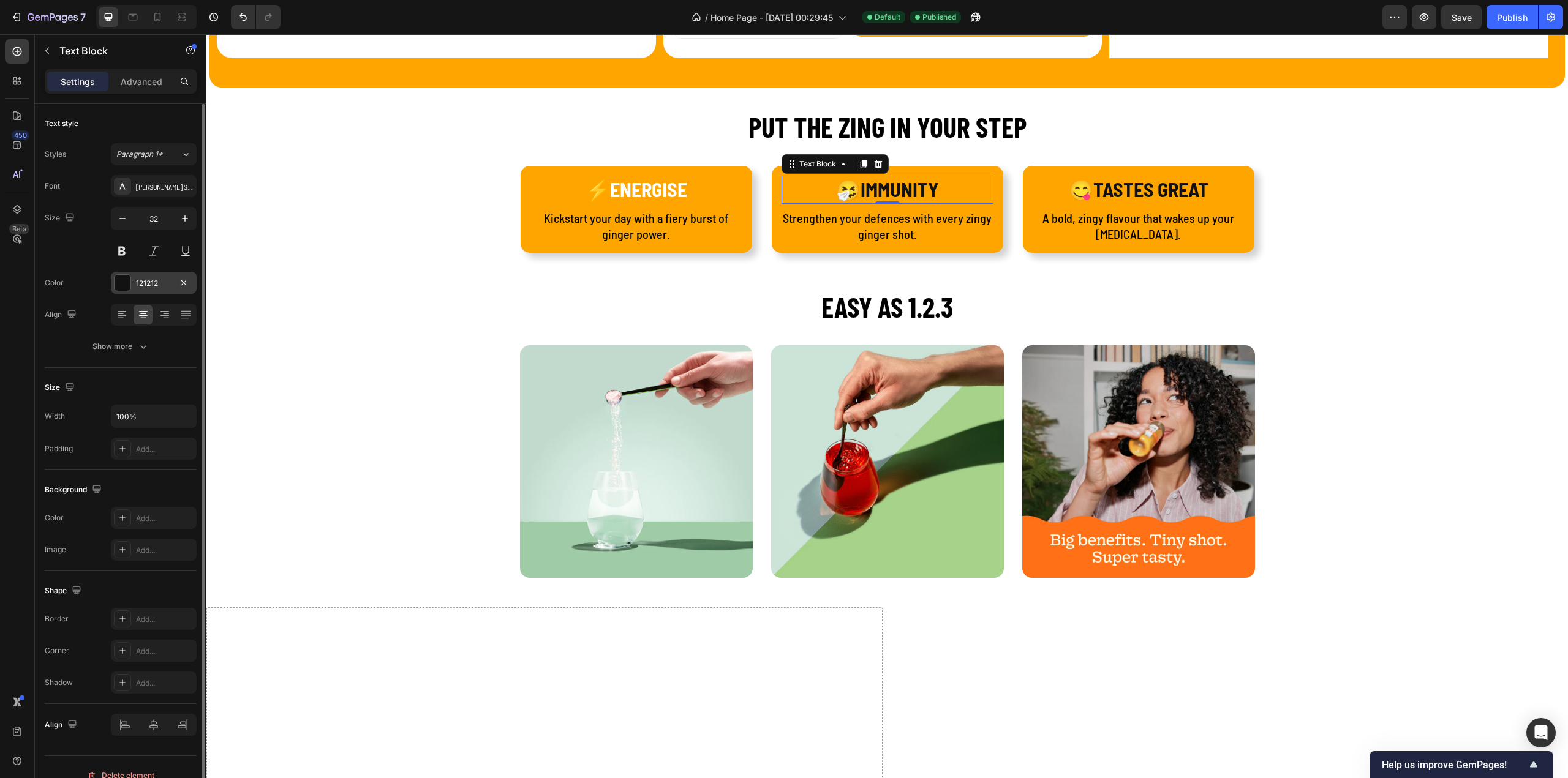
click at [143, 287] on div "121212" at bounding box center [153, 283] width 35 height 11
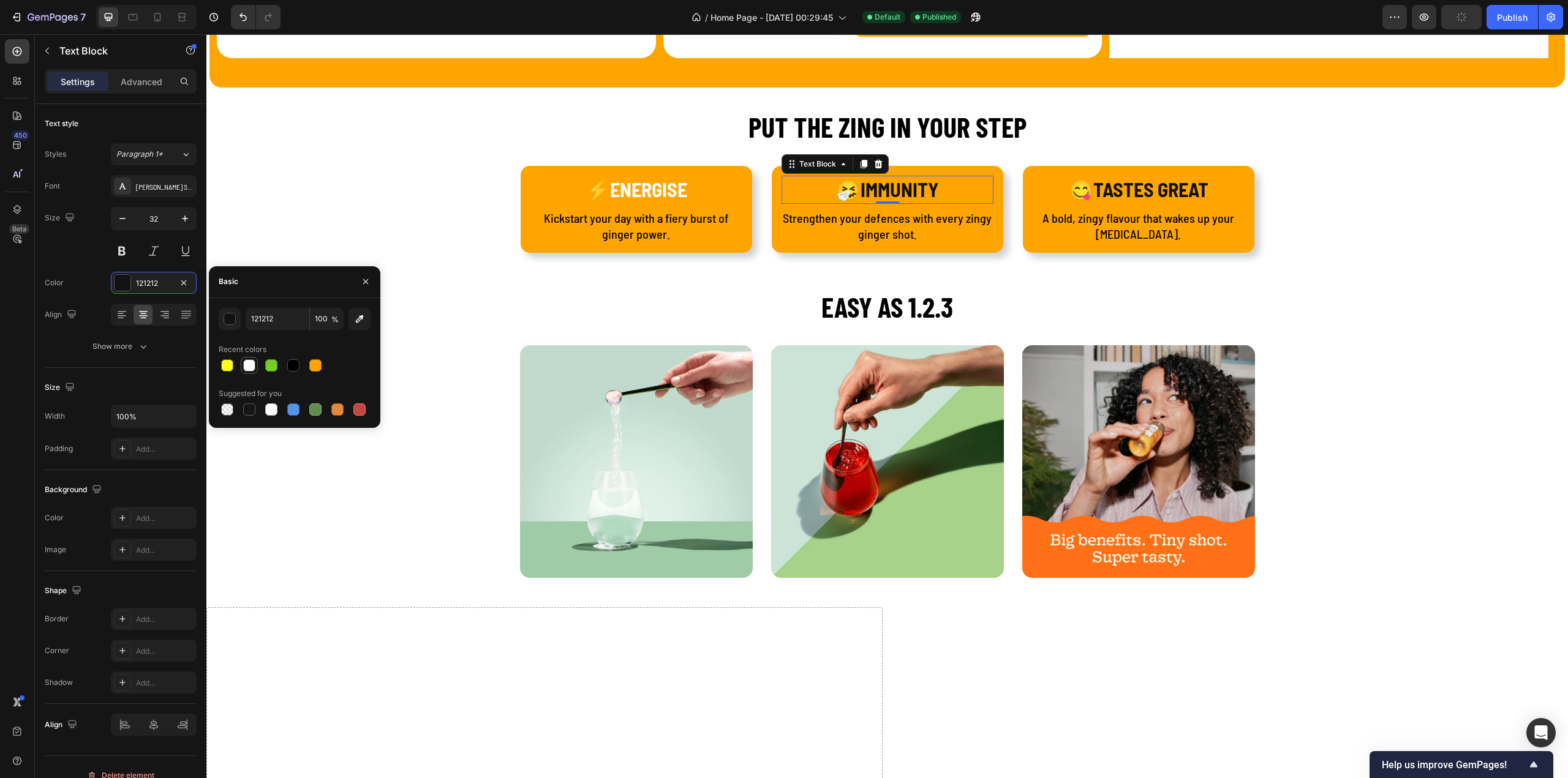
click at [245, 369] on div at bounding box center [249, 366] width 12 height 12
type input "FFFFFF"
type input "90"
click at [1116, 192] on p "😋TASTES GREAT" at bounding box center [1138, 189] width 209 height 26
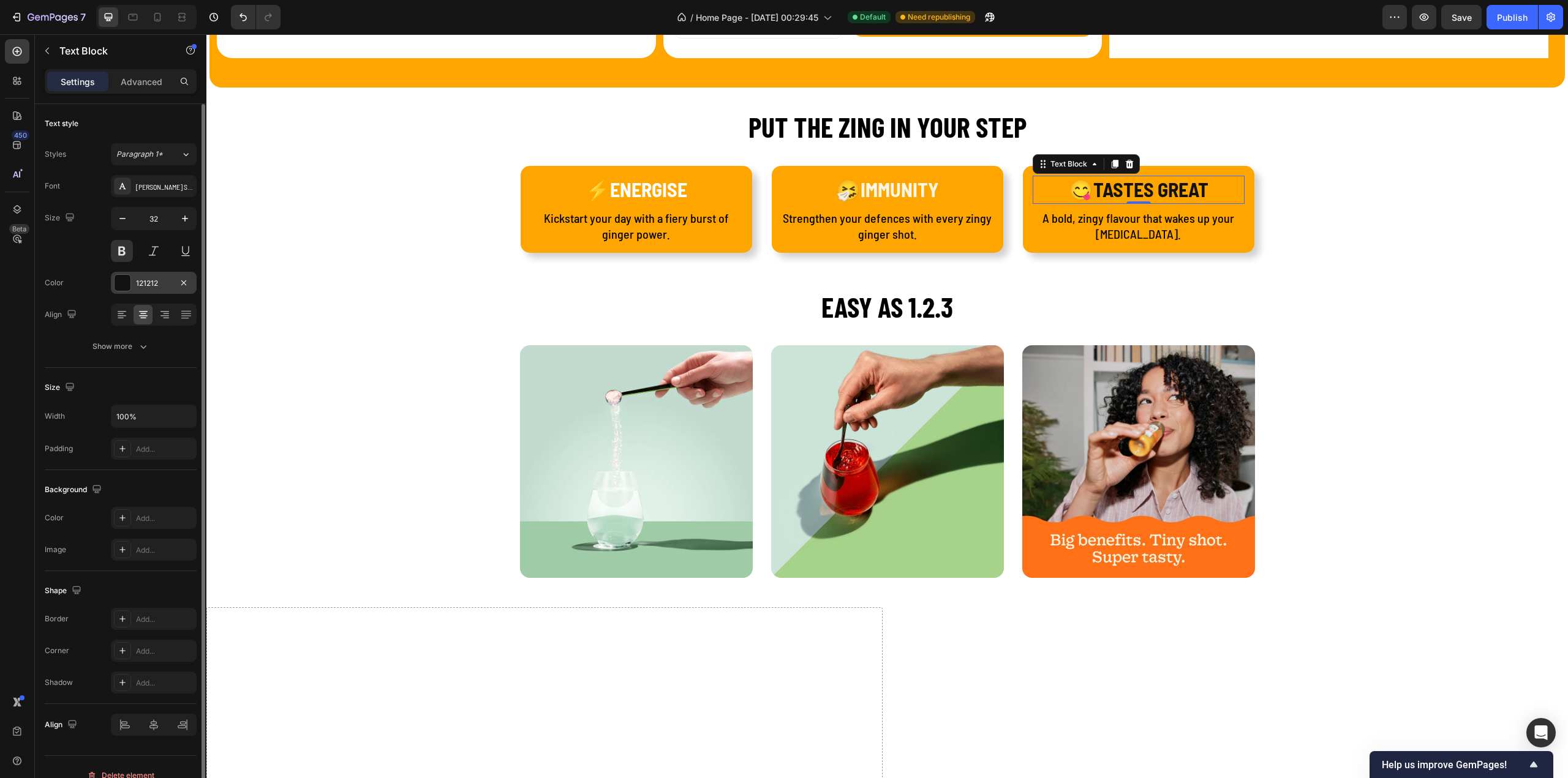
click at [123, 278] on div at bounding box center [123, 283] width 16 height 16
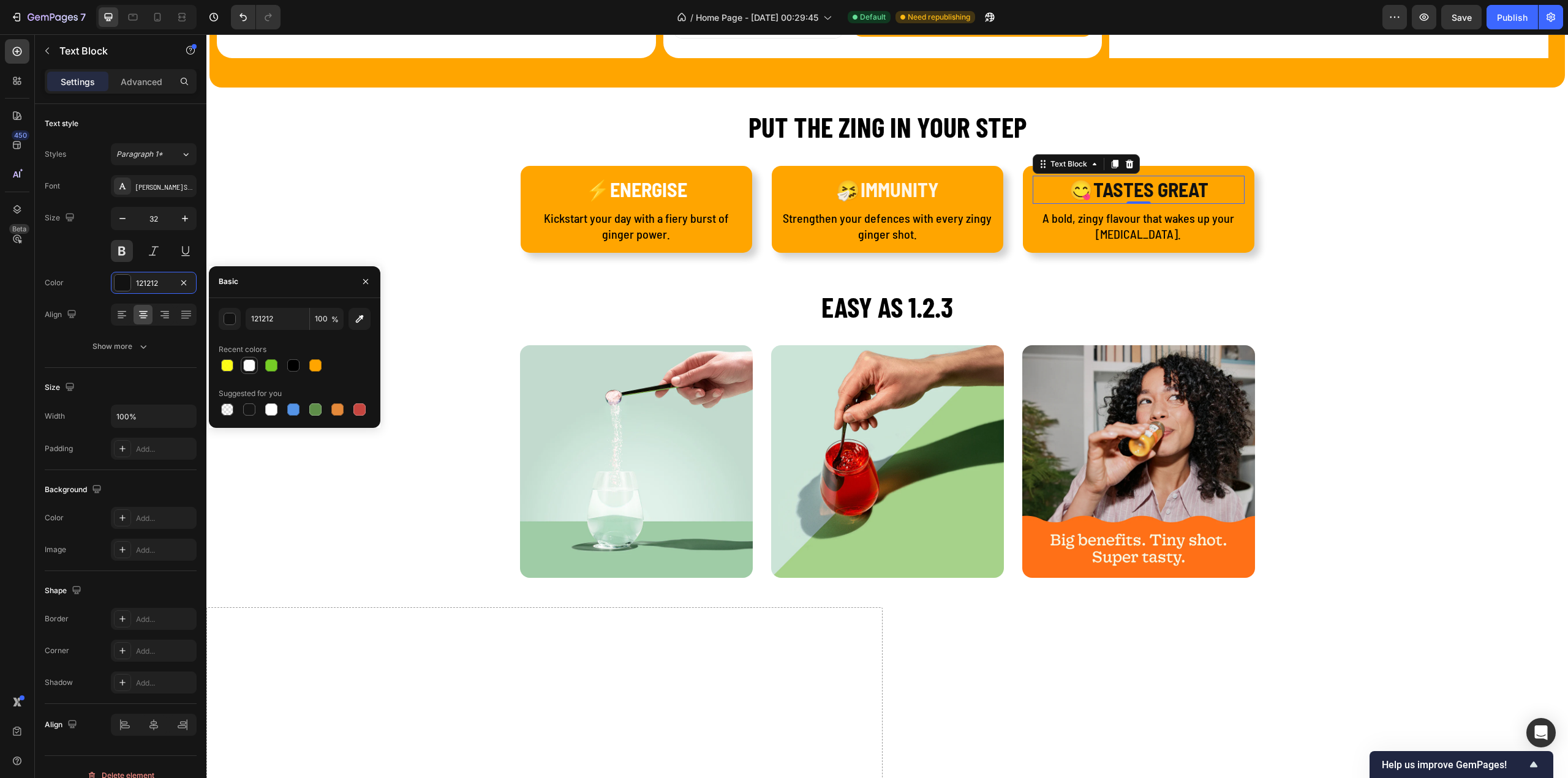
click at [253, 365] on div at bounding box center [249, 366] width 12 height 12
type input "FFFFFF"
click at [268, 410] on div at bounding box center [271, 410] width 12 height 12
click at [250, 367] on div at bounding box center [249, 366] width 12 height 12
type input "90"
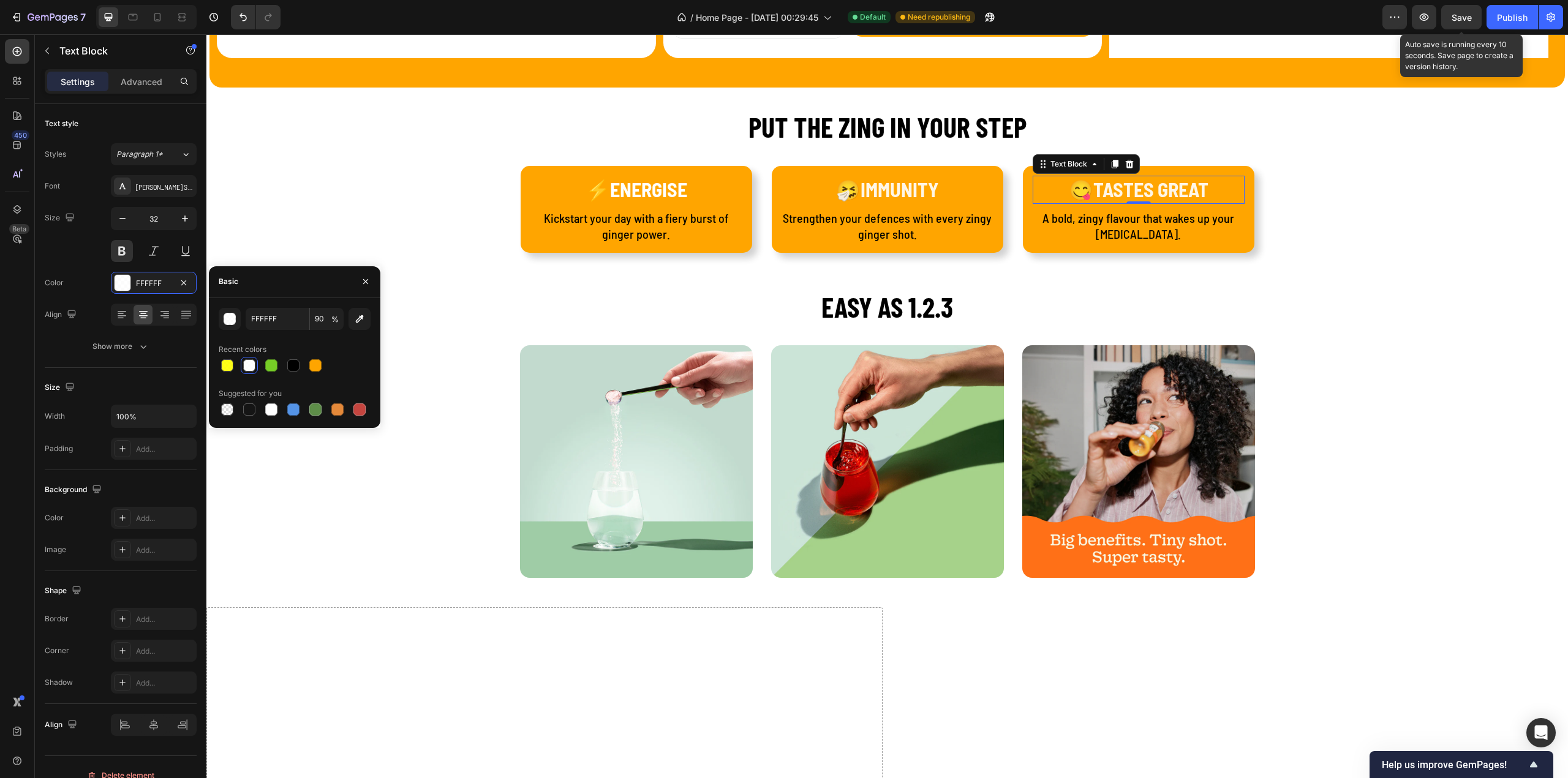
click at [1462, 19] on span "Save" at bounding box center [1462, 18] width 21 height 10
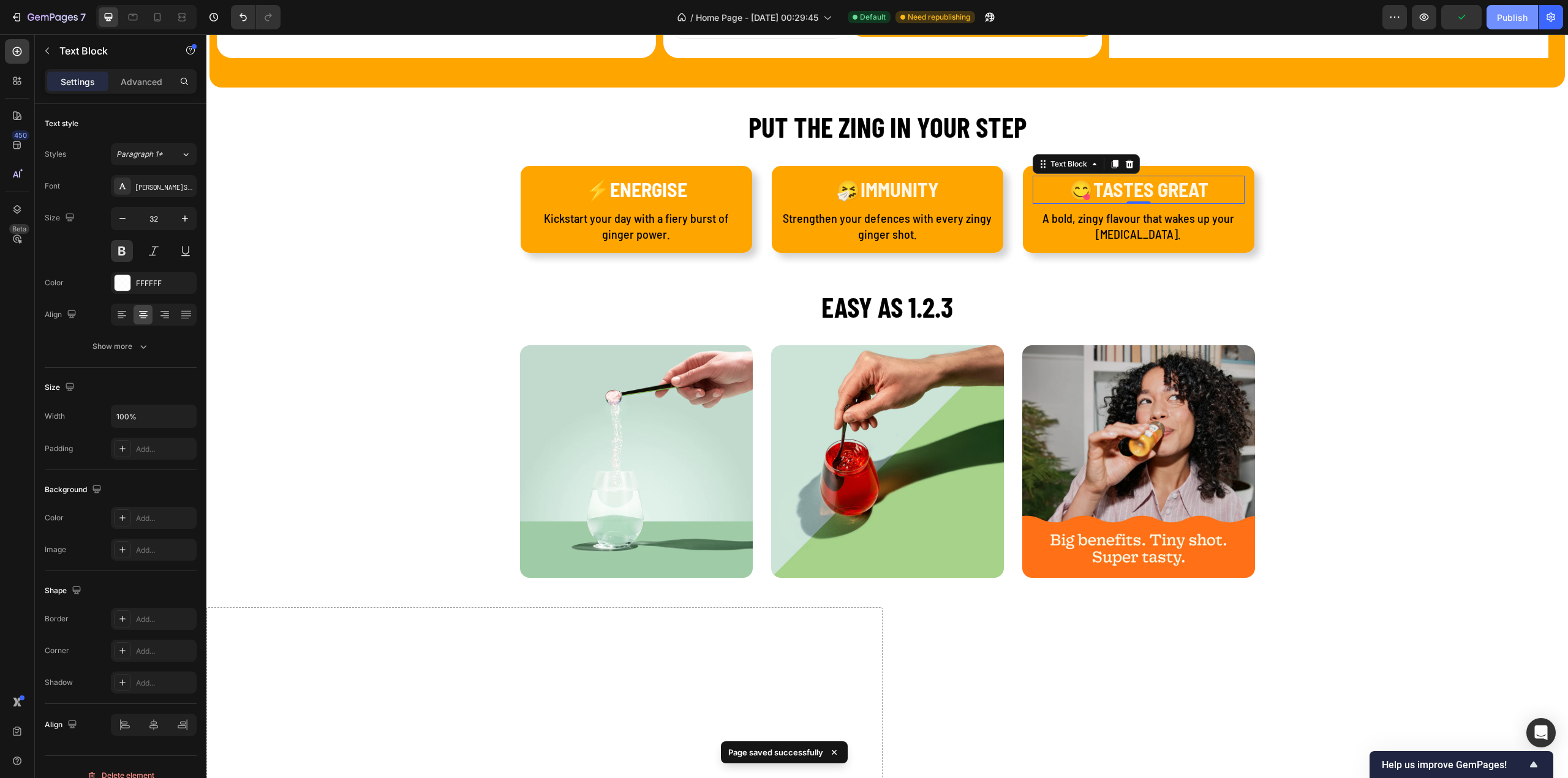
click at [1500, 21] on div "Publish" at bounding box center [1512, 18] width 31 height 13
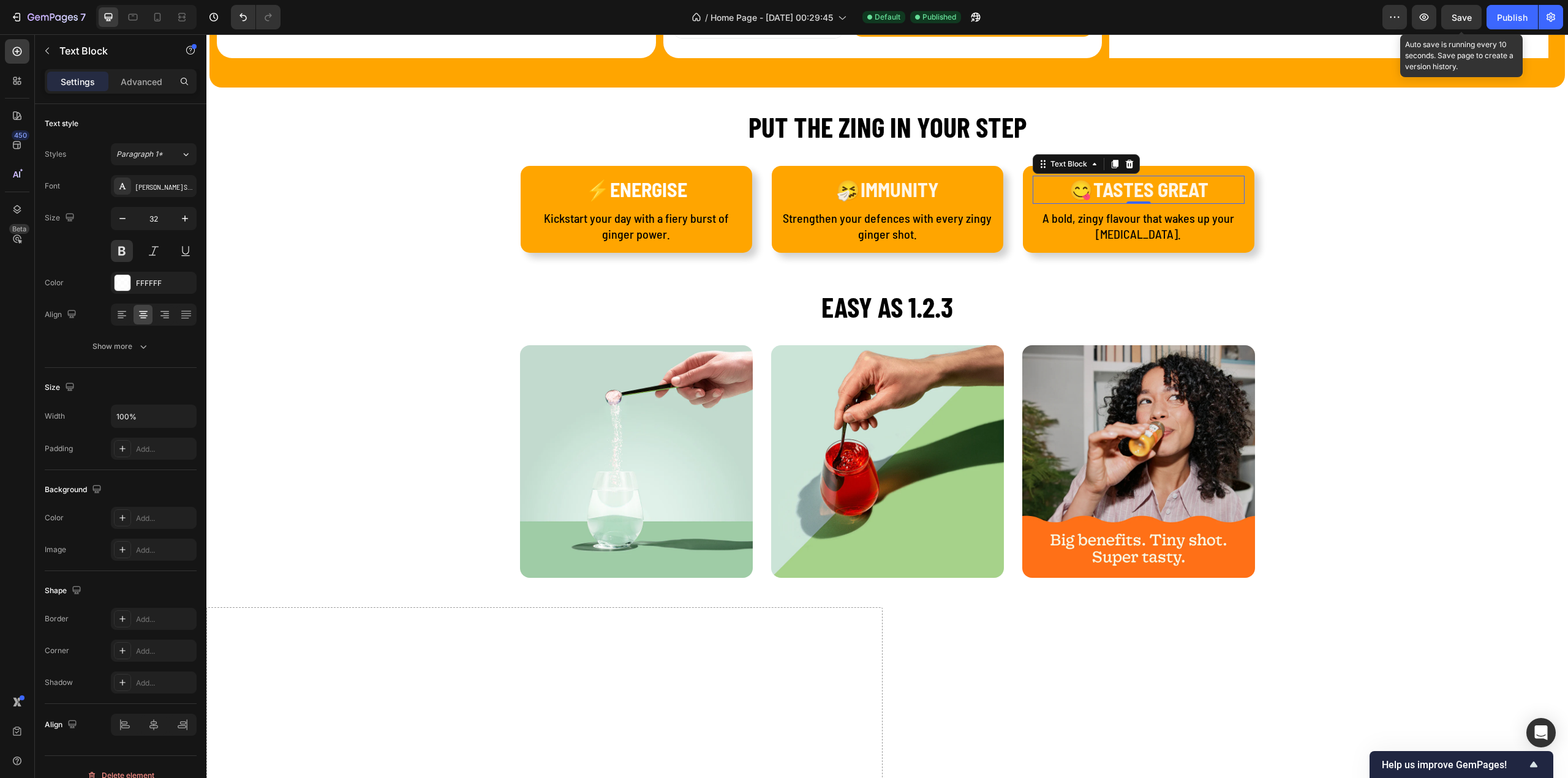
click at [1453, 21] on span "Save" at bounding box center [1462, 18] width 21 height 10
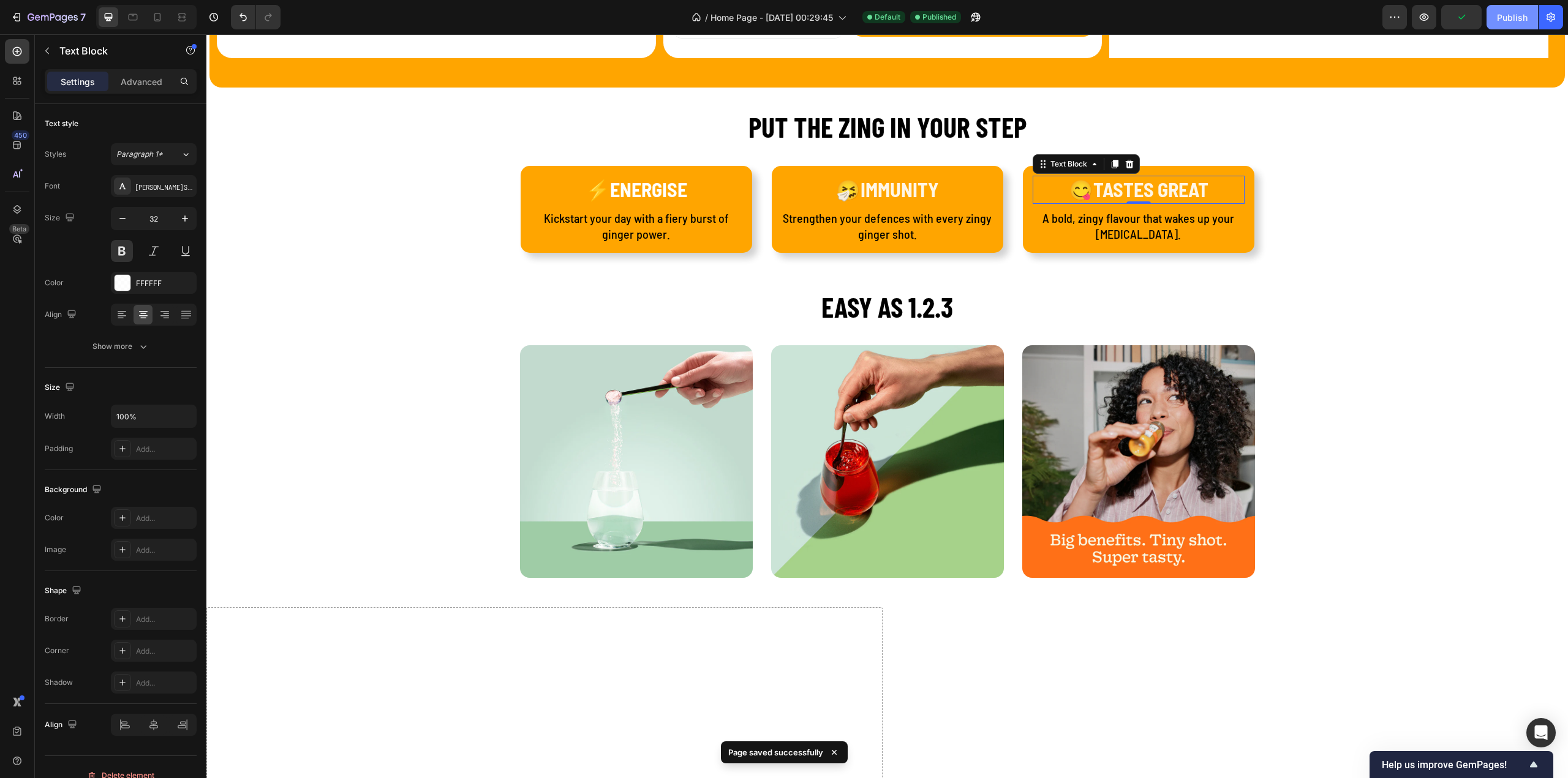
click at [1509, 14] on div "Publish" at bounding box center [1512, 18] width 31 height 13
click at [806, 745] on div "View live page" at bounding box center [807, 749] width 70 height 17
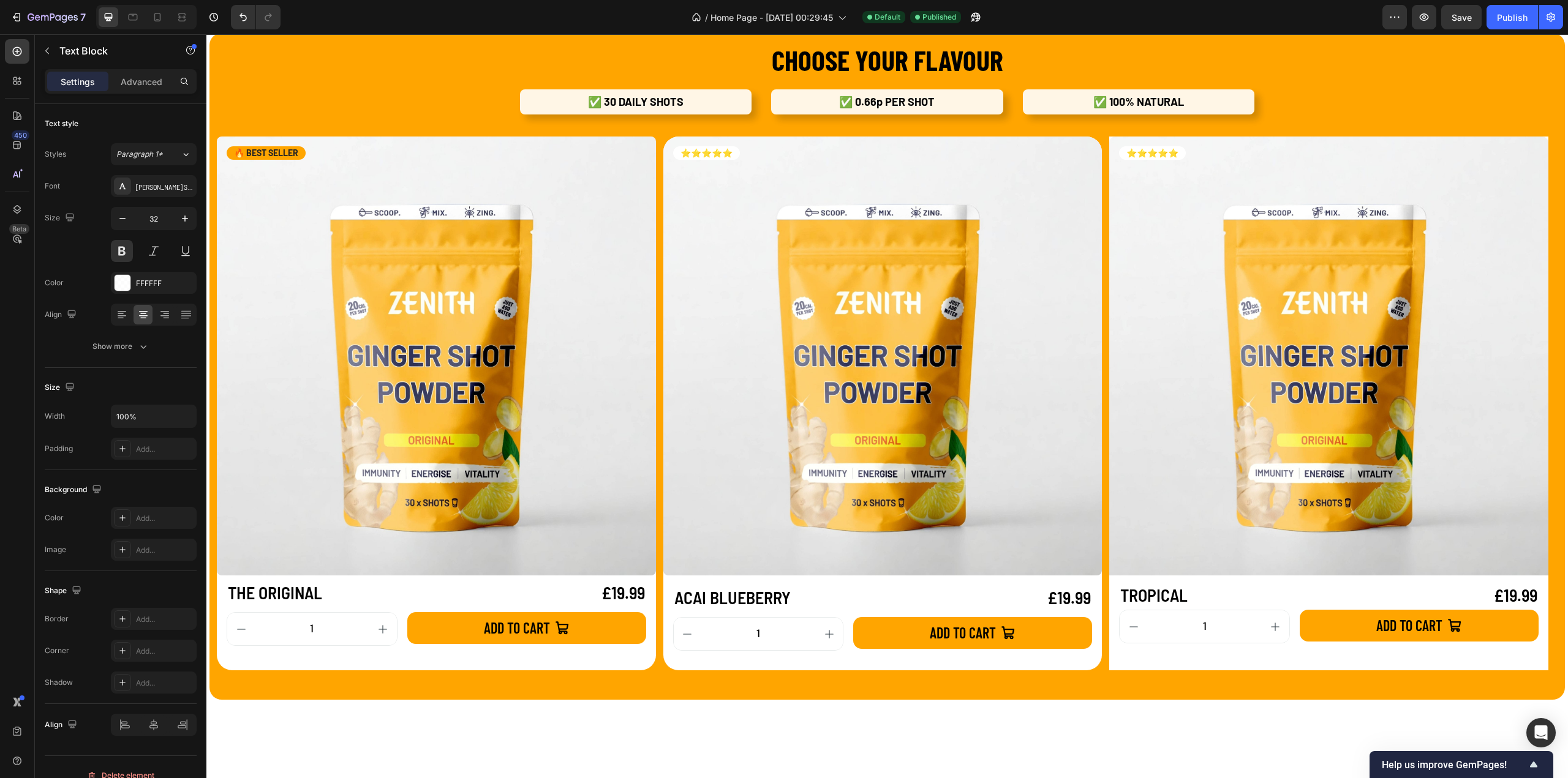
scroll to position [735, 0]
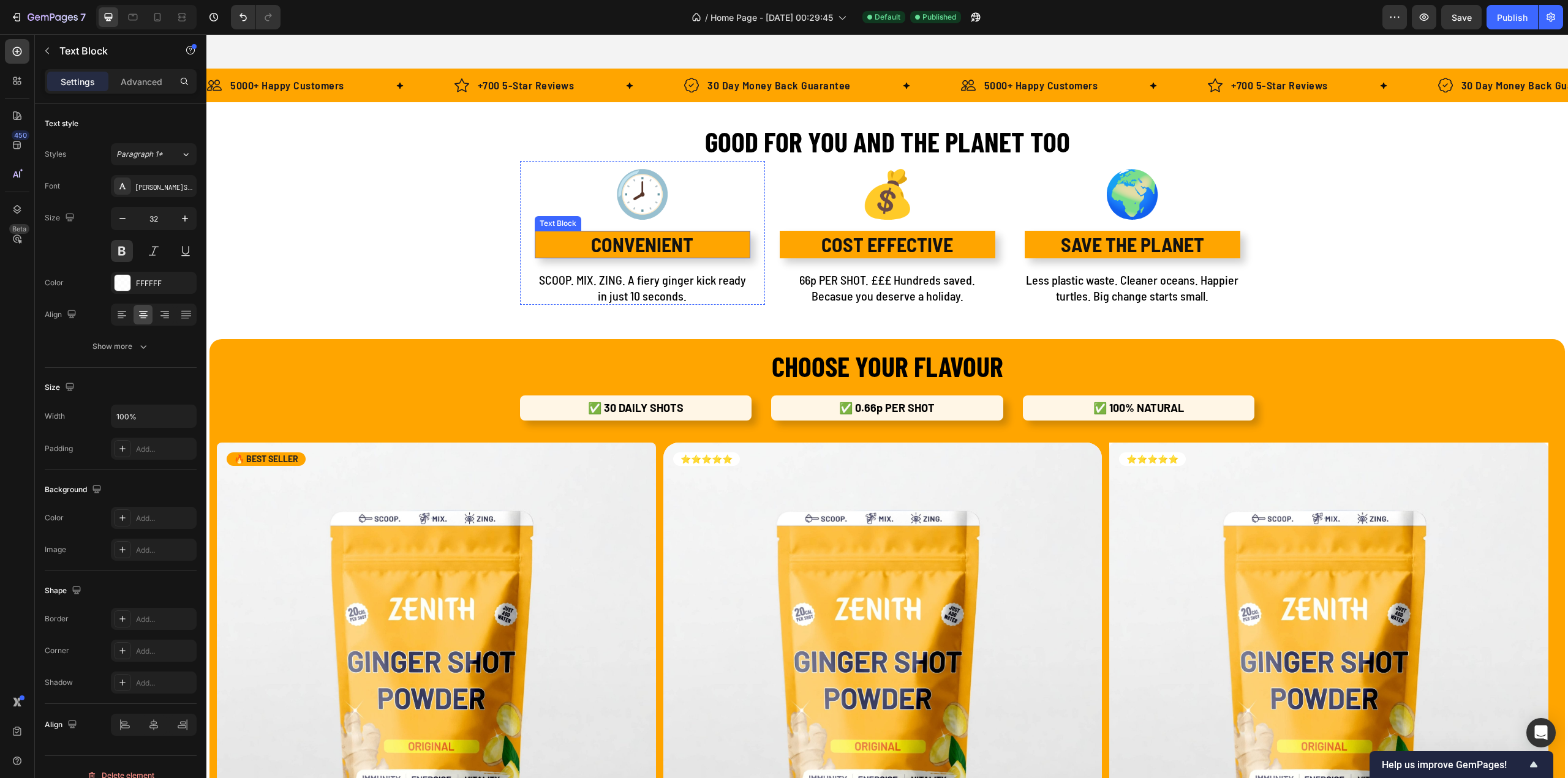
drag, startPoint x: 651, startPoint y: 245, endPoint x: 633, endPoint y: 244, distance: 18.0
click at [651, 245] on p "CONVENIENT" at bounding box center [643, 244] width 213 height 26
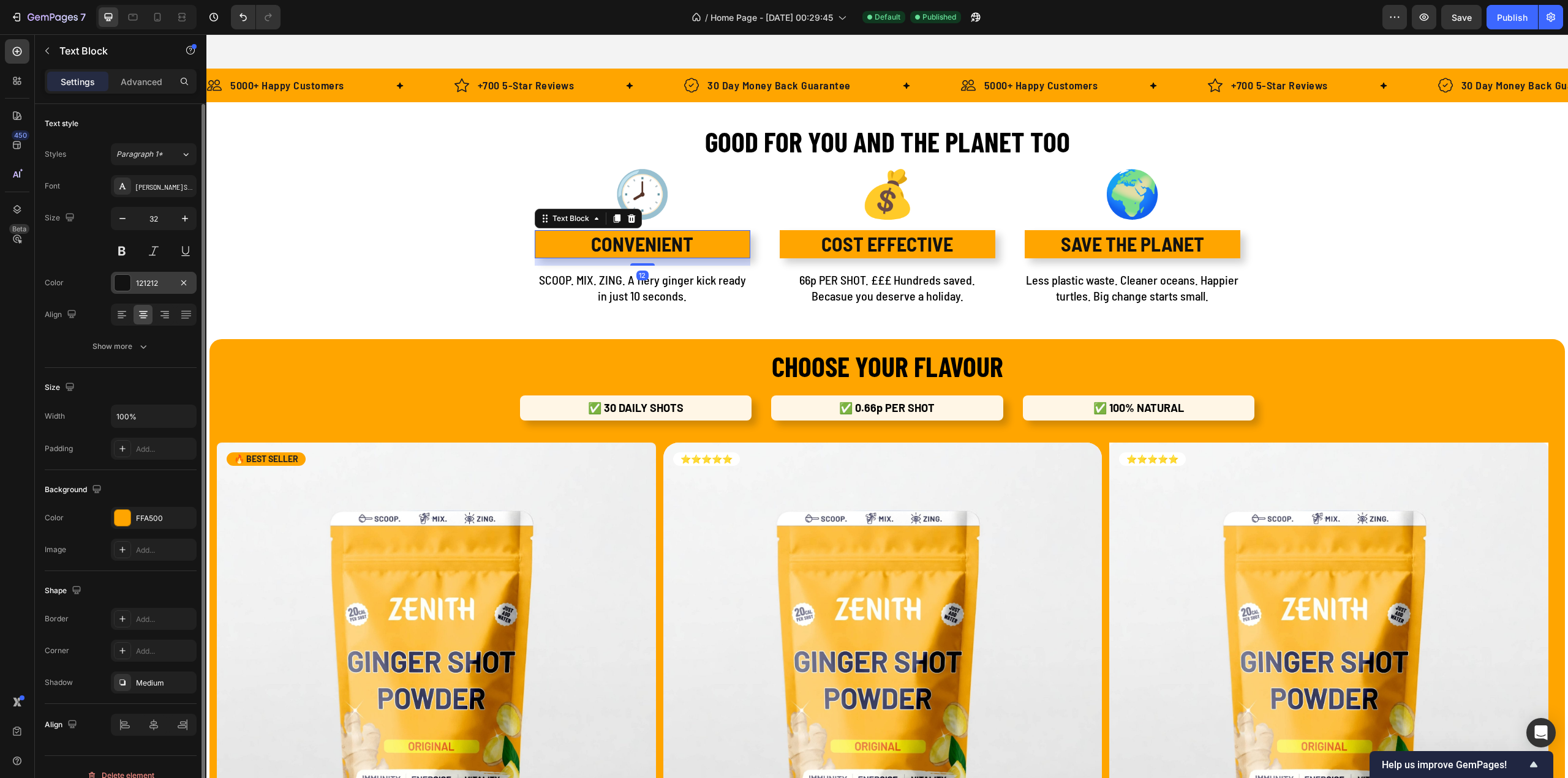
click at [123, 284] on div at bounding box center [123, 283] width 16 height 16
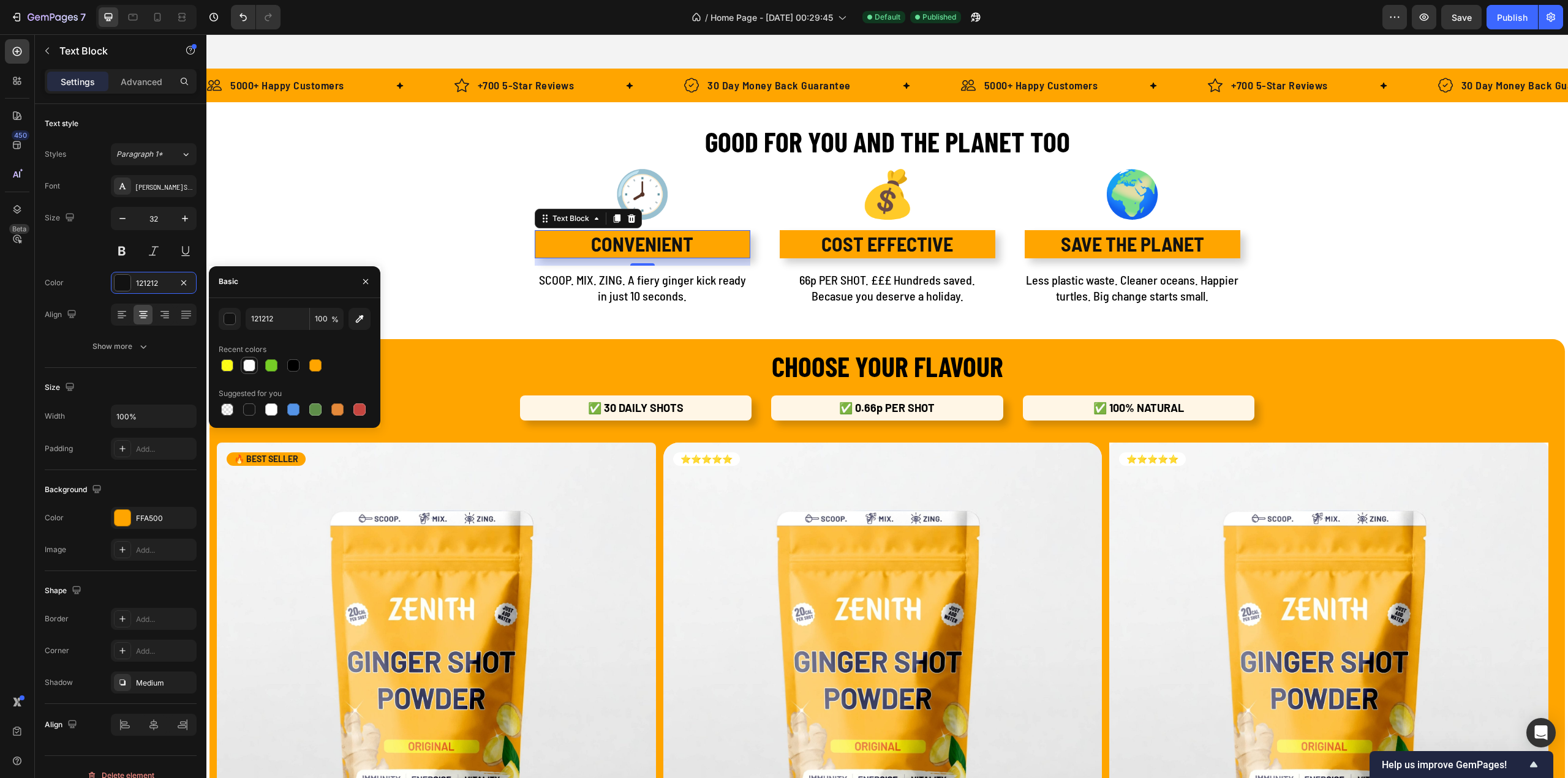
click at [250, 366] on div at bounding box center [249, 366] width 12 height 12
type input "FFFFFF"
type input "90"
click at [242, 20] on icon "Undo/Redo" at bounding box center [243, 17] width 12 height 12
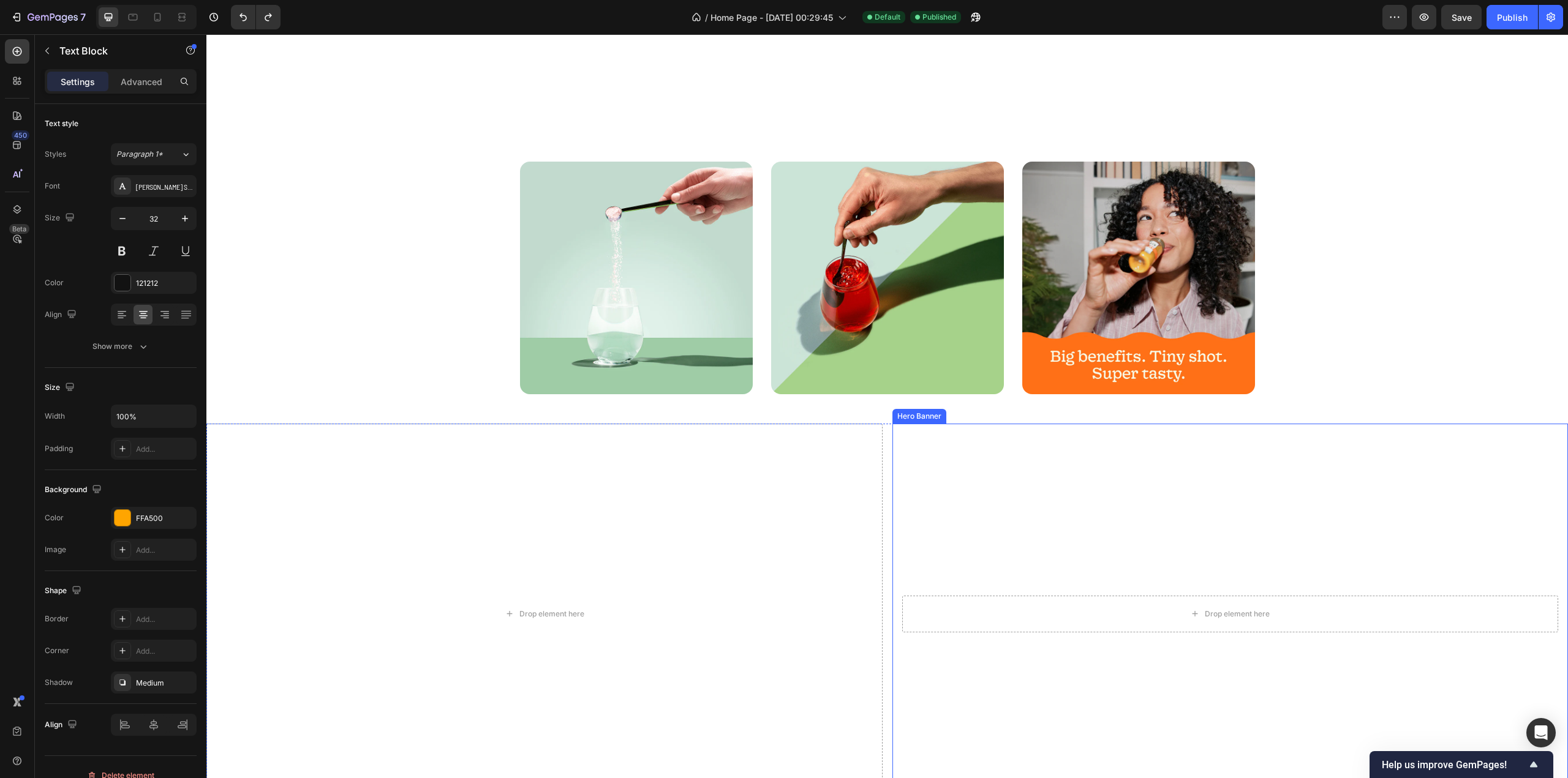
scroll to position [2203, 0]
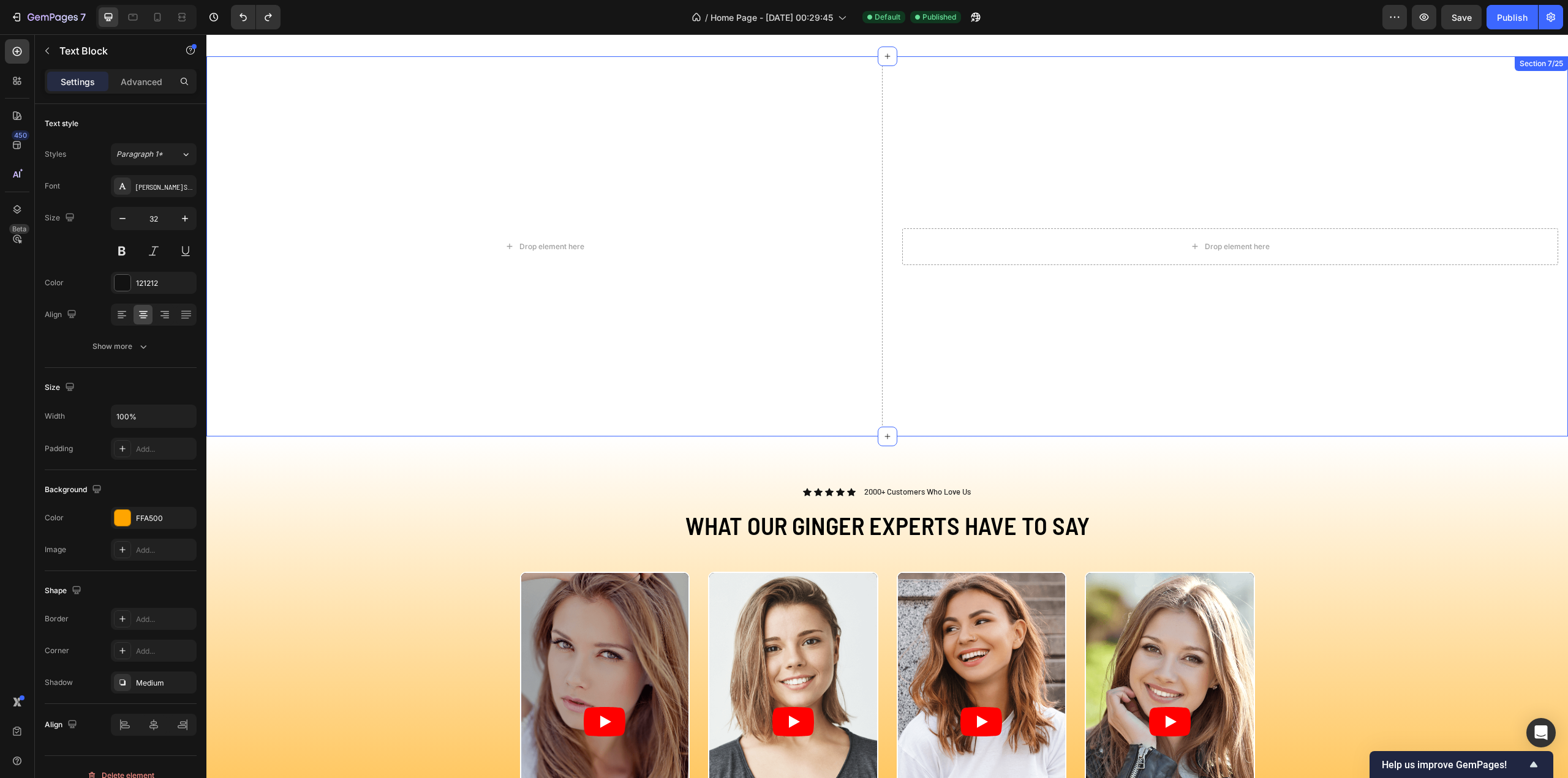
click at [881, 407] on div "Drop element here Drop element here Hero Banner Section 7/25" at bounding box center [887, 247] width 1362 height 380
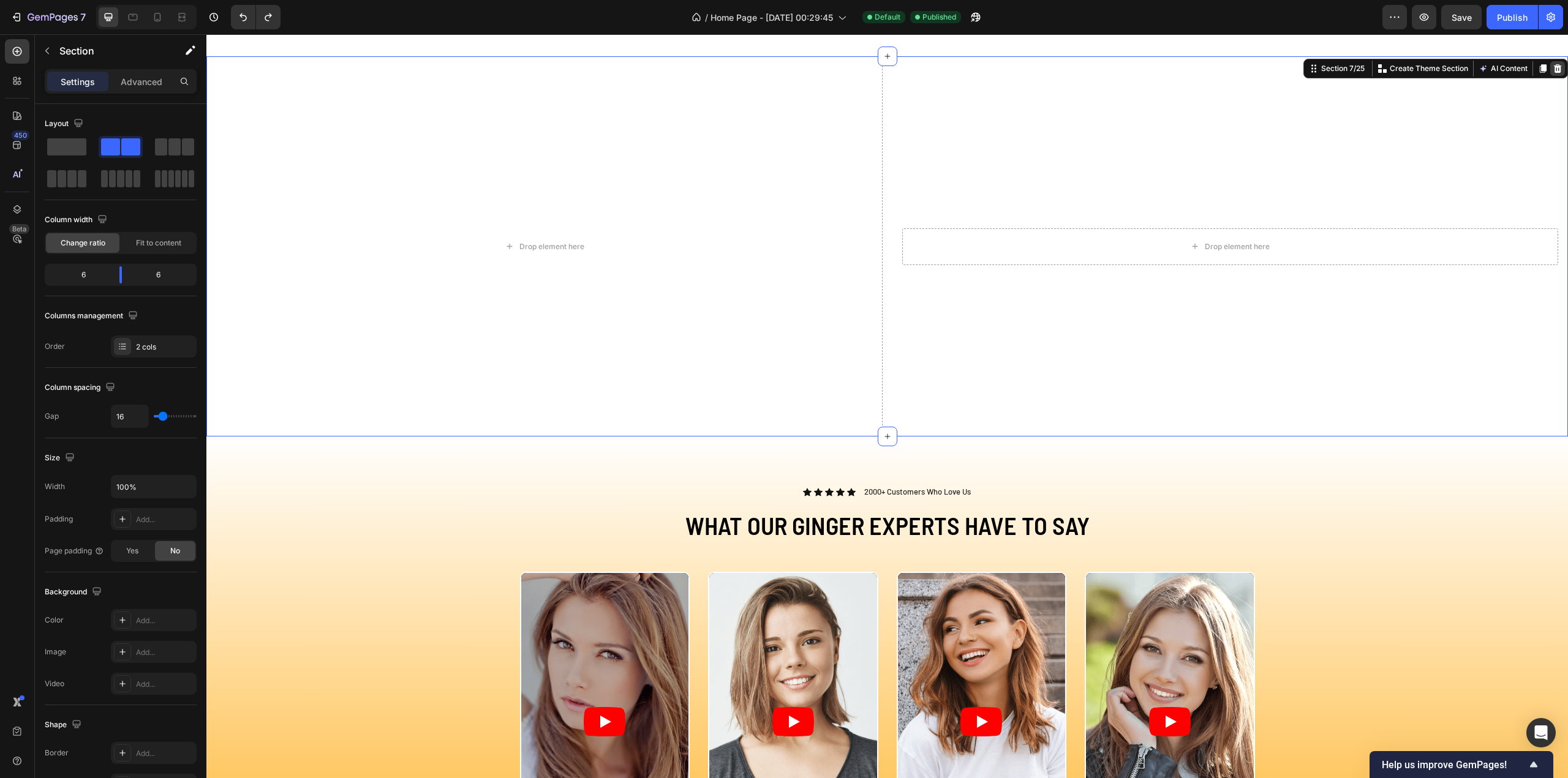
click at [1554, 68] on icon at bounding box center [1558, 69] width 8 height 9
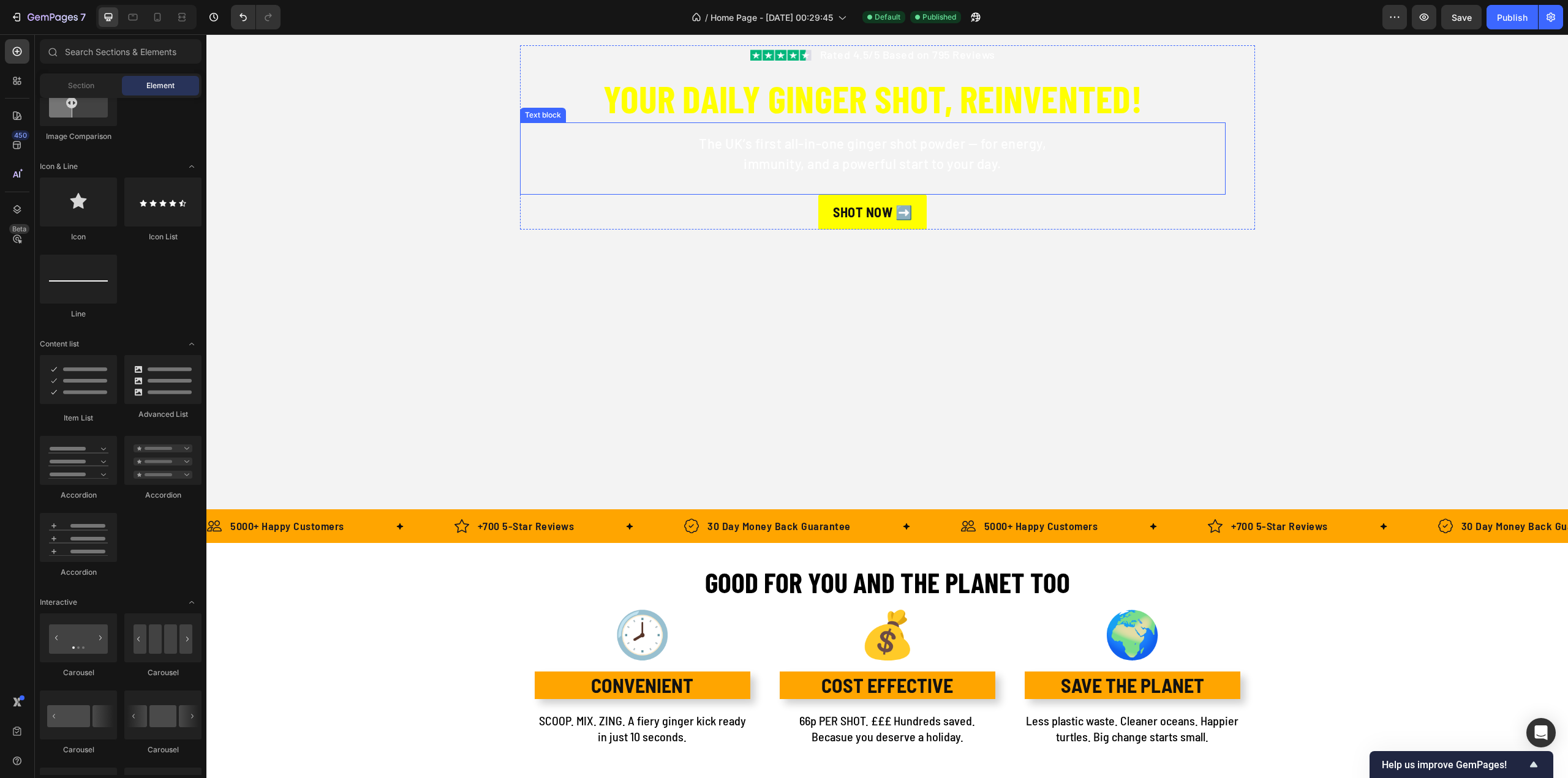
scroll to position [0, 0]
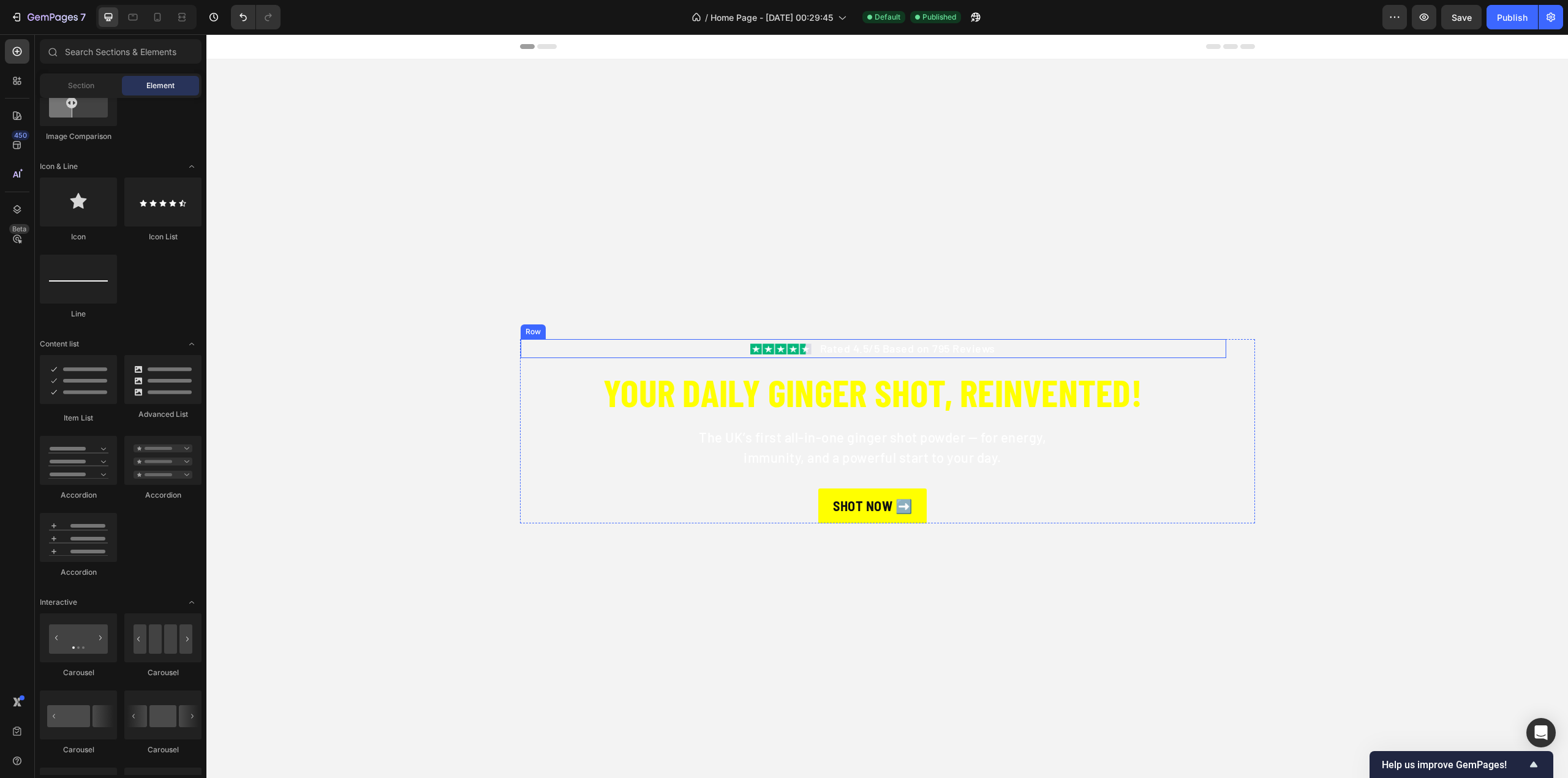
click at [813, 349] on div "Image Rated 4.5/5 Based on 795 Reviews Text block Row" at bounding box center [873, 349] width 706 height 19
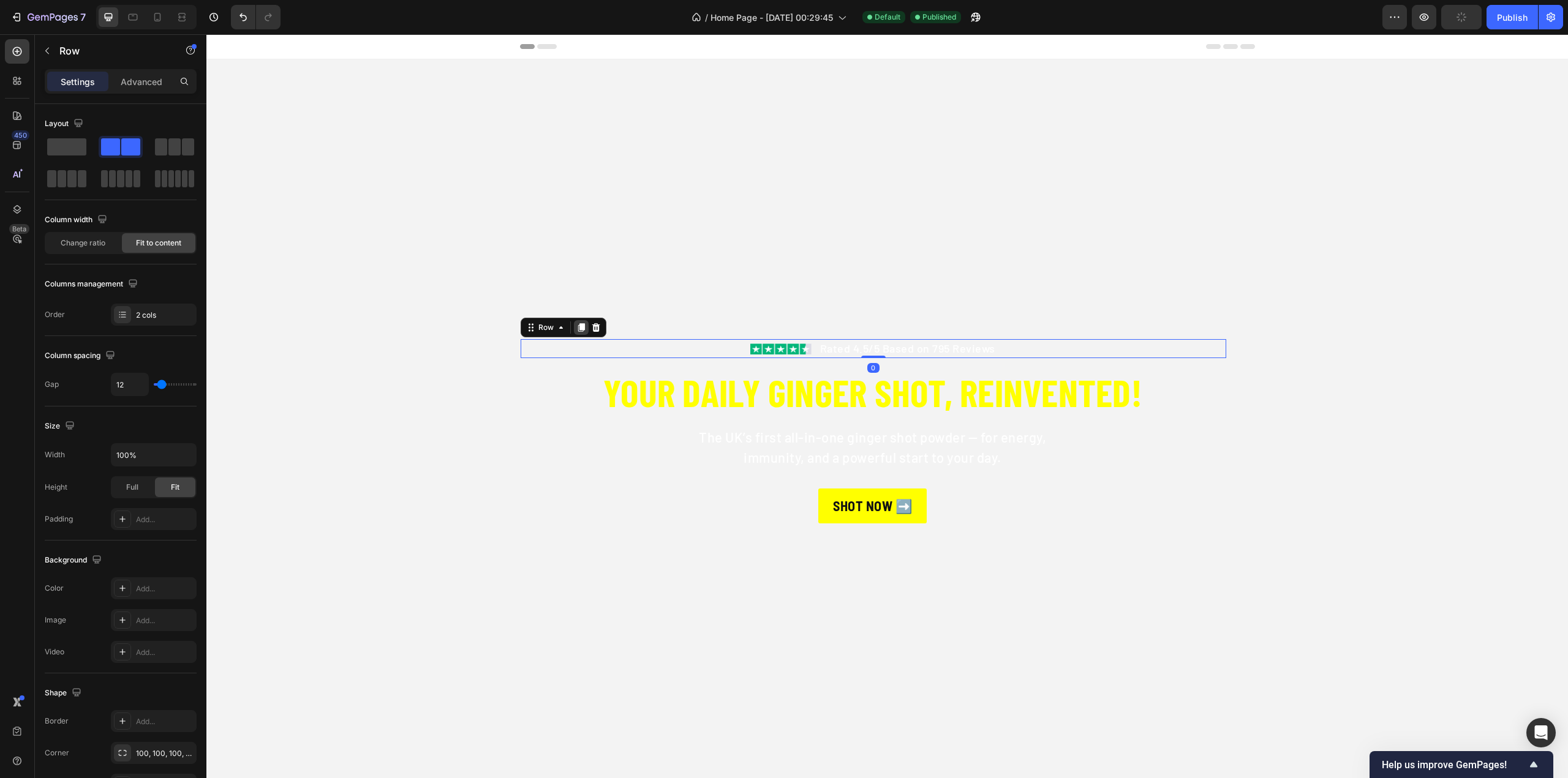
click at [577, 330] on icon at bounding box center [581, 327] width 10 height 10
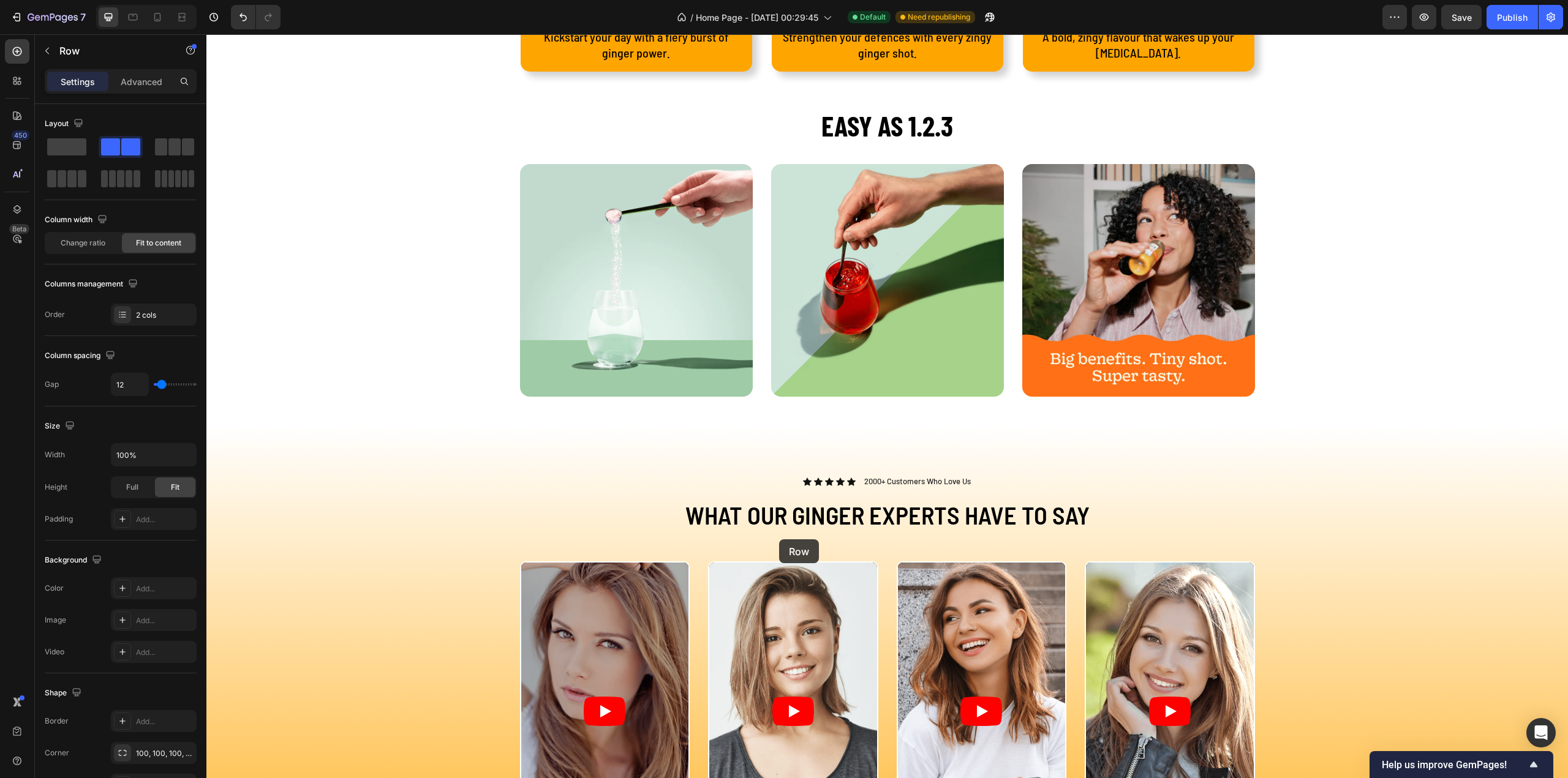
scroll to position [1883, 0]
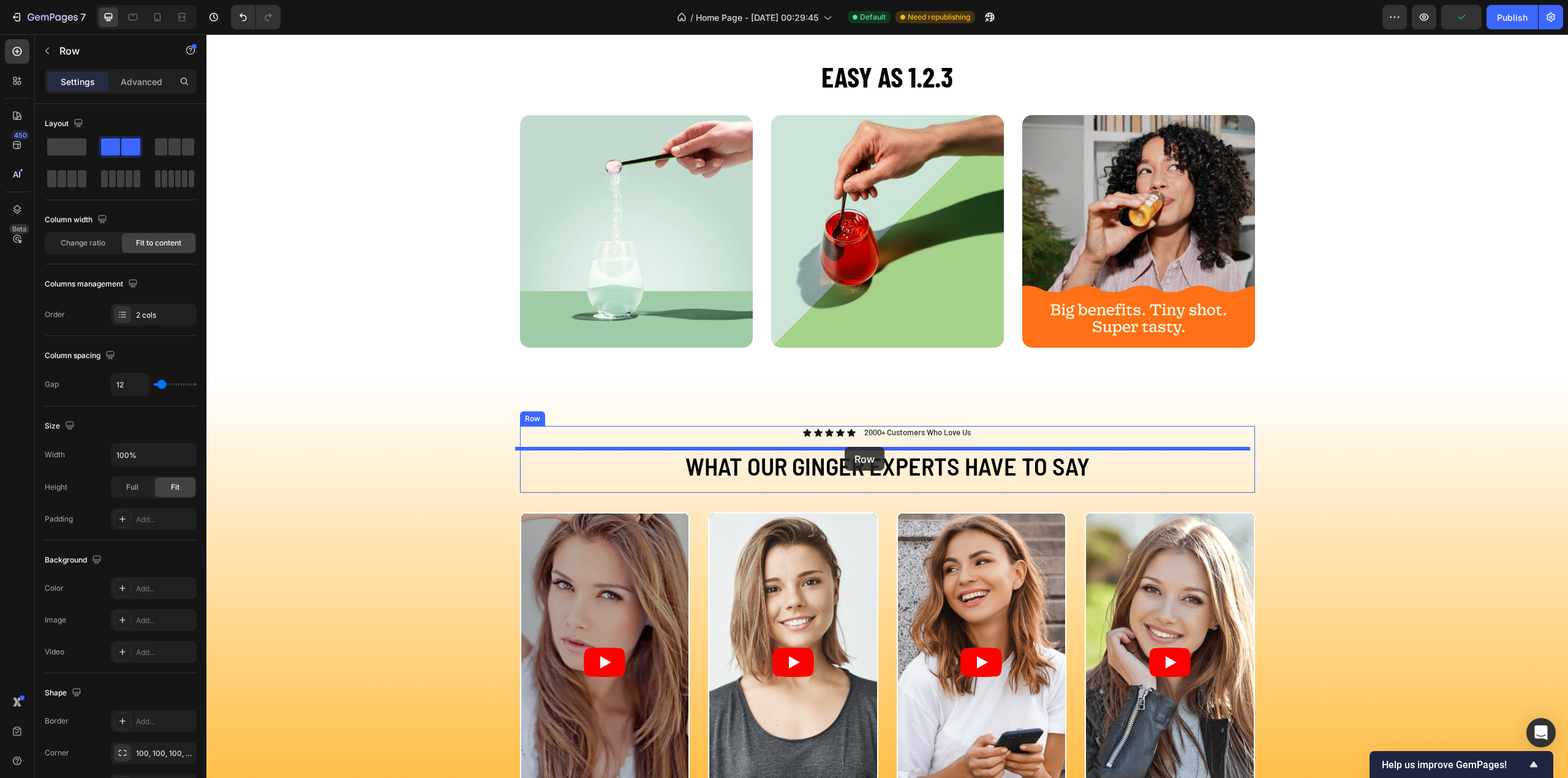
drag, startPoint x: 542, startPoint y: 352, endPoint x: 845, endPoint y: 447, distance: 317.5
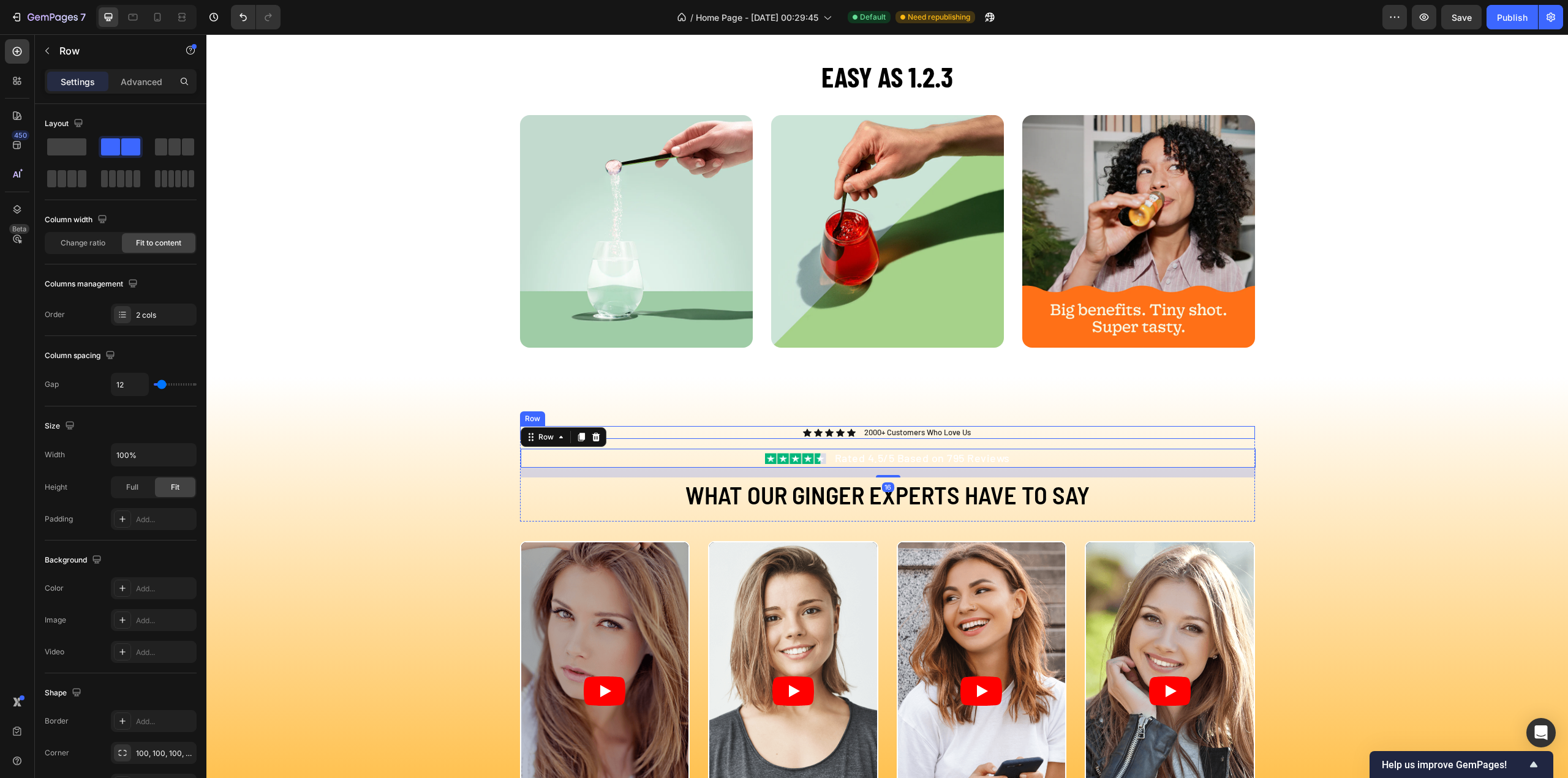
click at [991, 433] on div "Icon Icon Icon Icon Icon Icon List 2000+ Customers Who Love Us Text Block Row" at bounding box center [887, 432] width 735 height 13
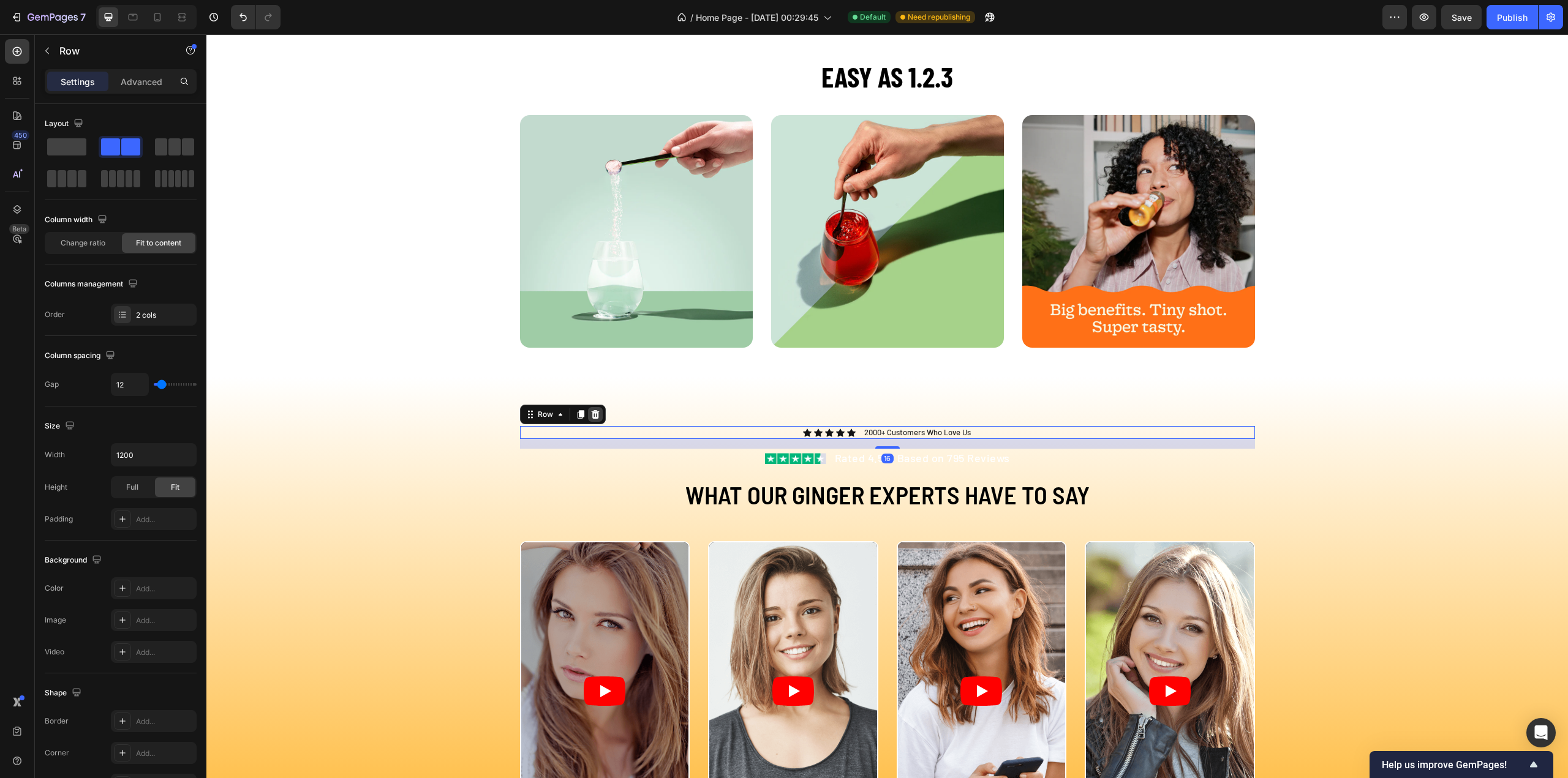
click at [591, 410] on icon at bounding box center [595, 415] width 8 height 9
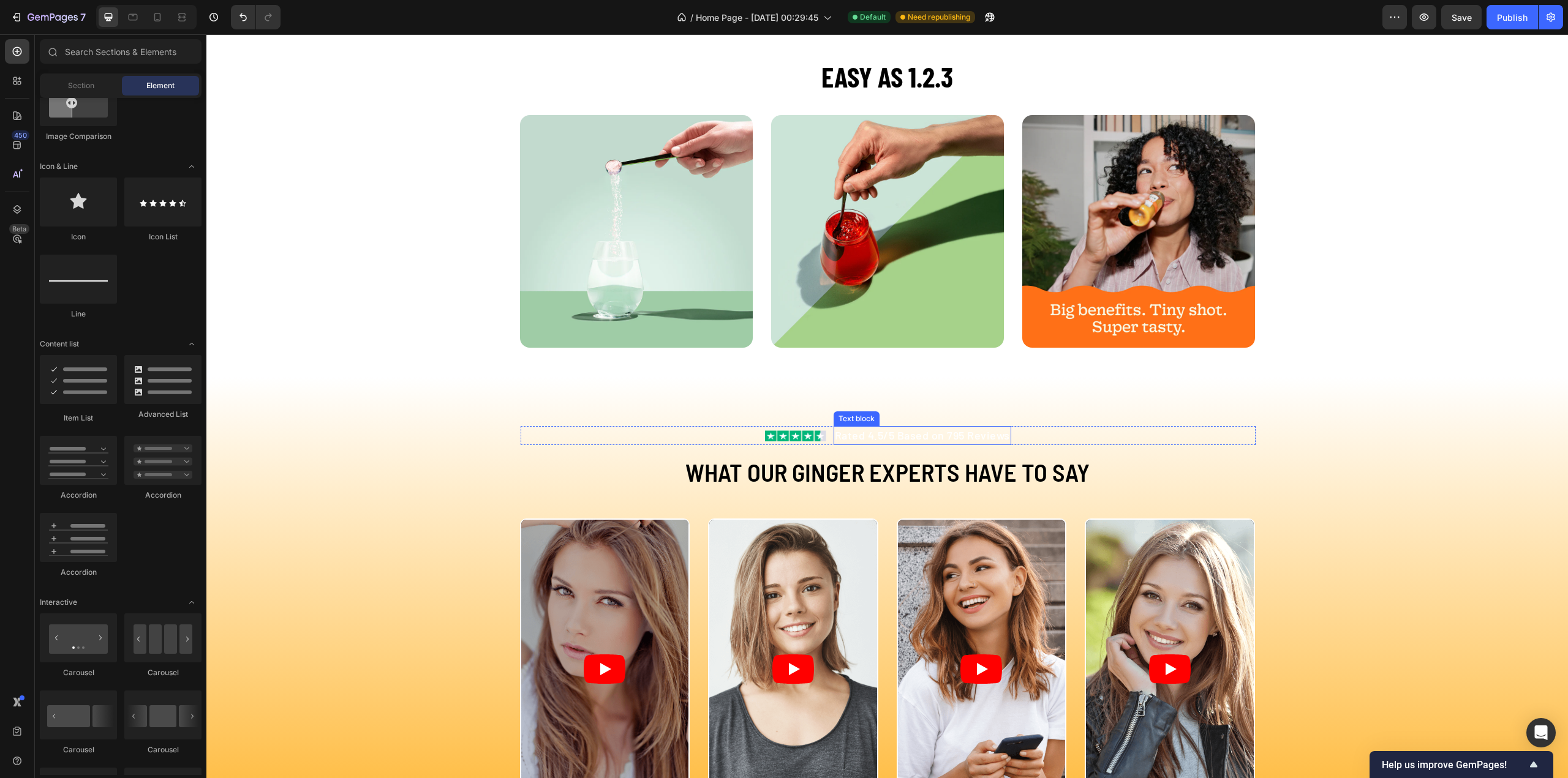
click at [961, 437] on p "Rated 4.5/5 Based on 795 Reviews" at bounding box center [922, 435] width 176 height 17
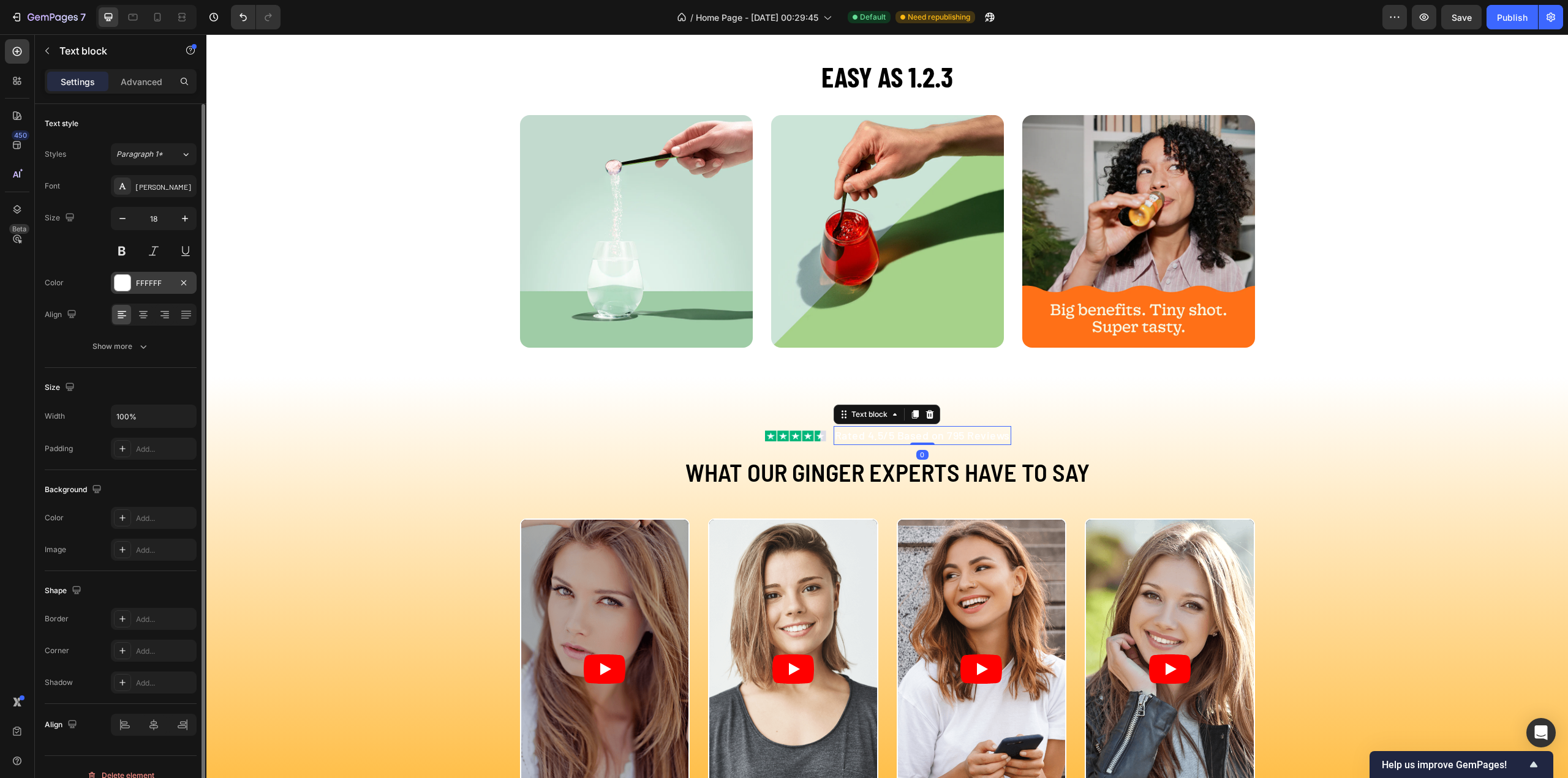
click at [131, 281] on div at bounding box center [122, 283] width 17 height 17
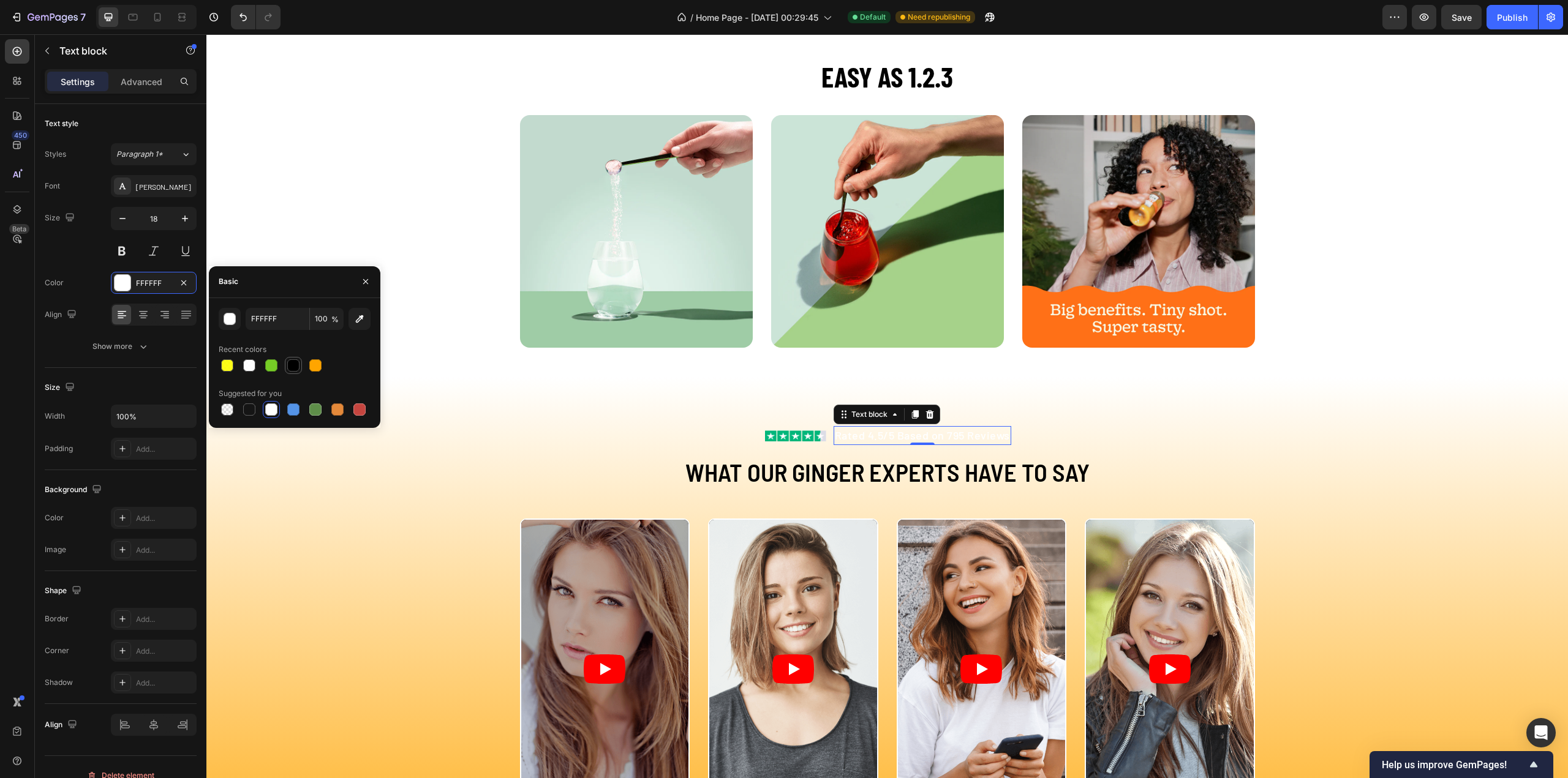
click at [289, 367] on div at bounding box center [293, 366] width 12 height 12
type input "000000"
click at [855, 77] on h2 "EASY AS 1.2.3" at bounding box center [887, 76] width 1362 height 39
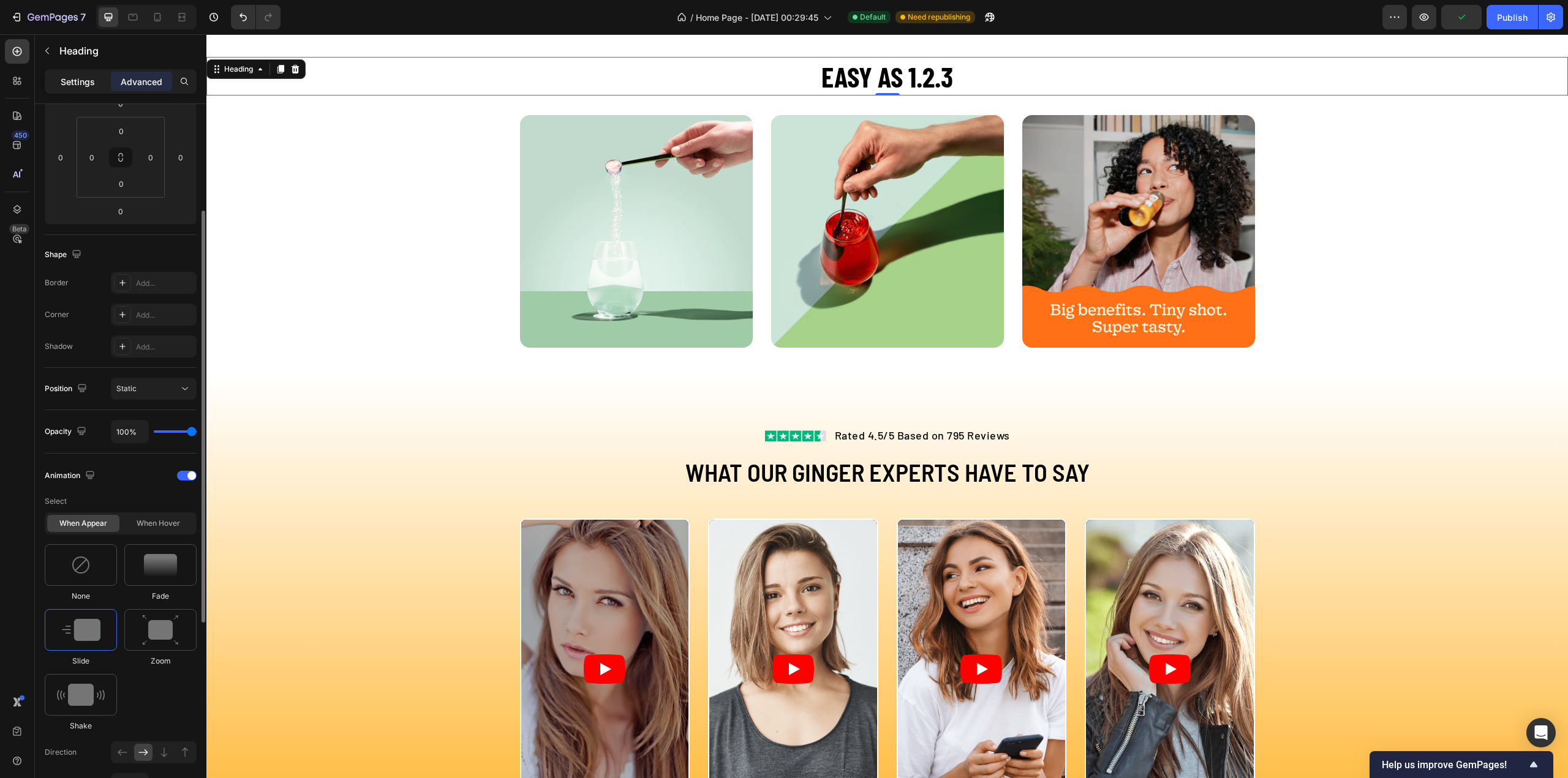
click at [68, 76] on p "Settings" at bounding box center [78, 82] width 35 height 13
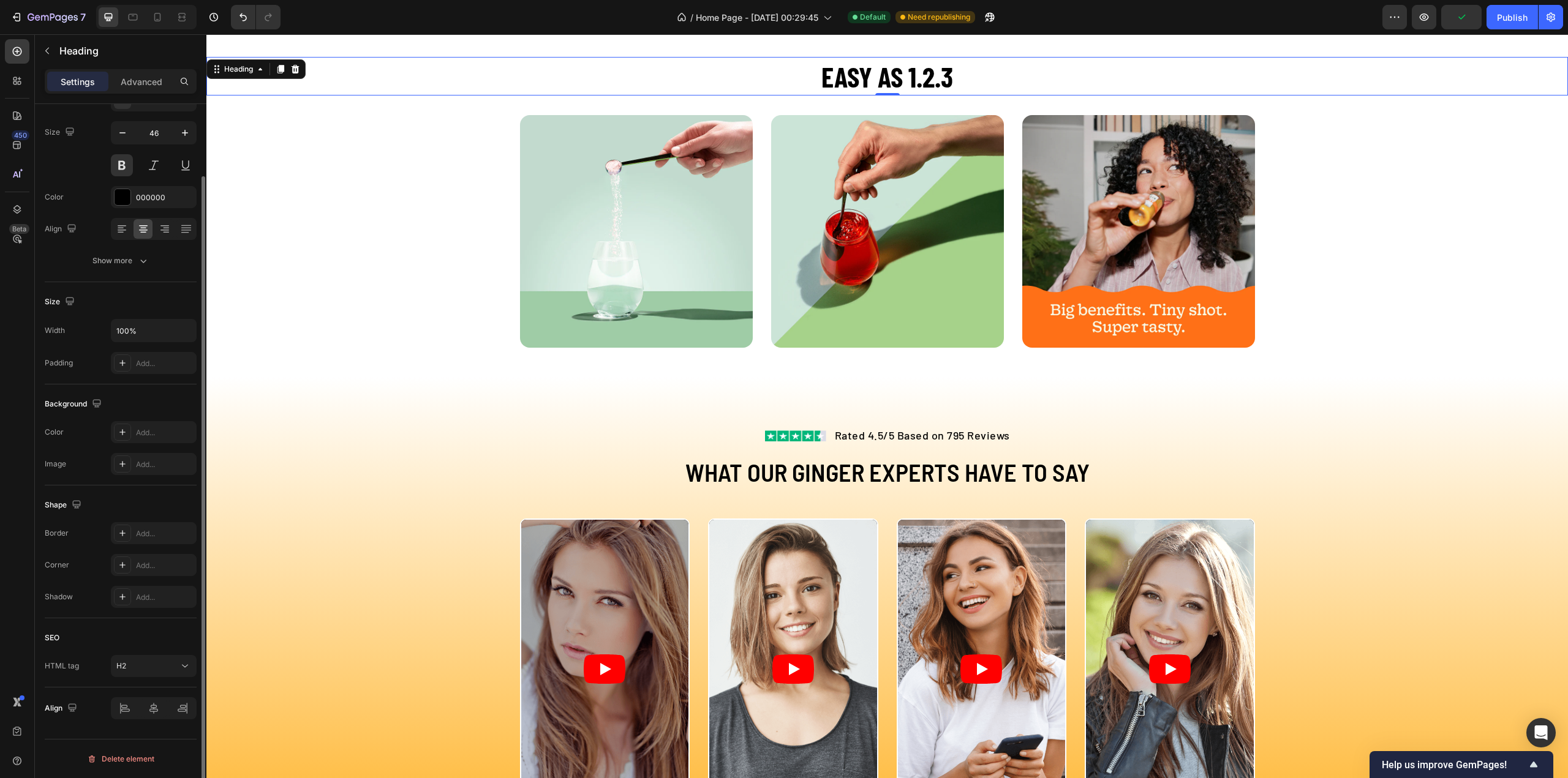
scroll to position [83, 0]
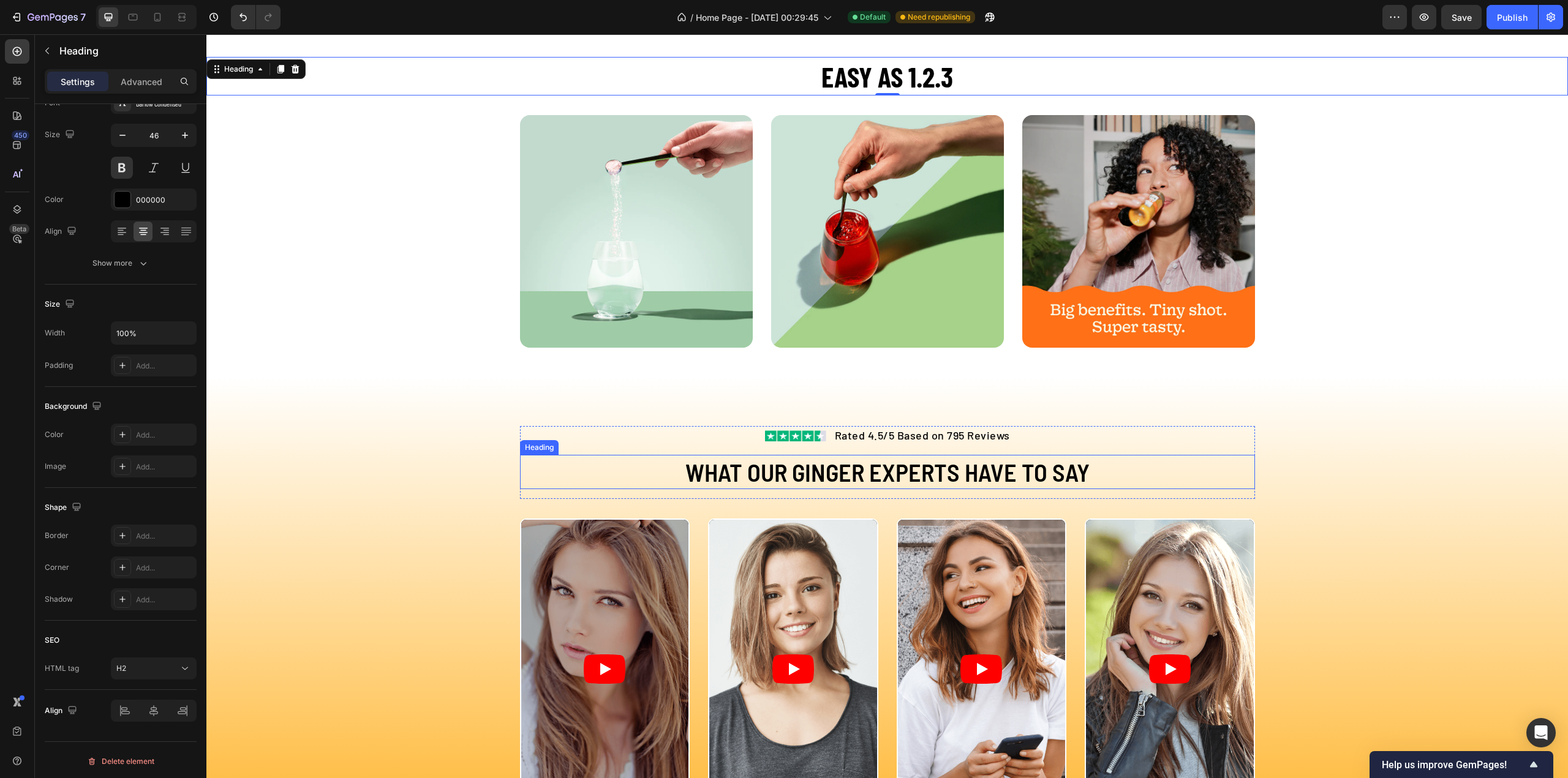
click at [893, 468] on h2 "WHAT OUR GINGER EXPERTS HAVE TO SAY" at bounding box center [887, 472] width 735 height 34
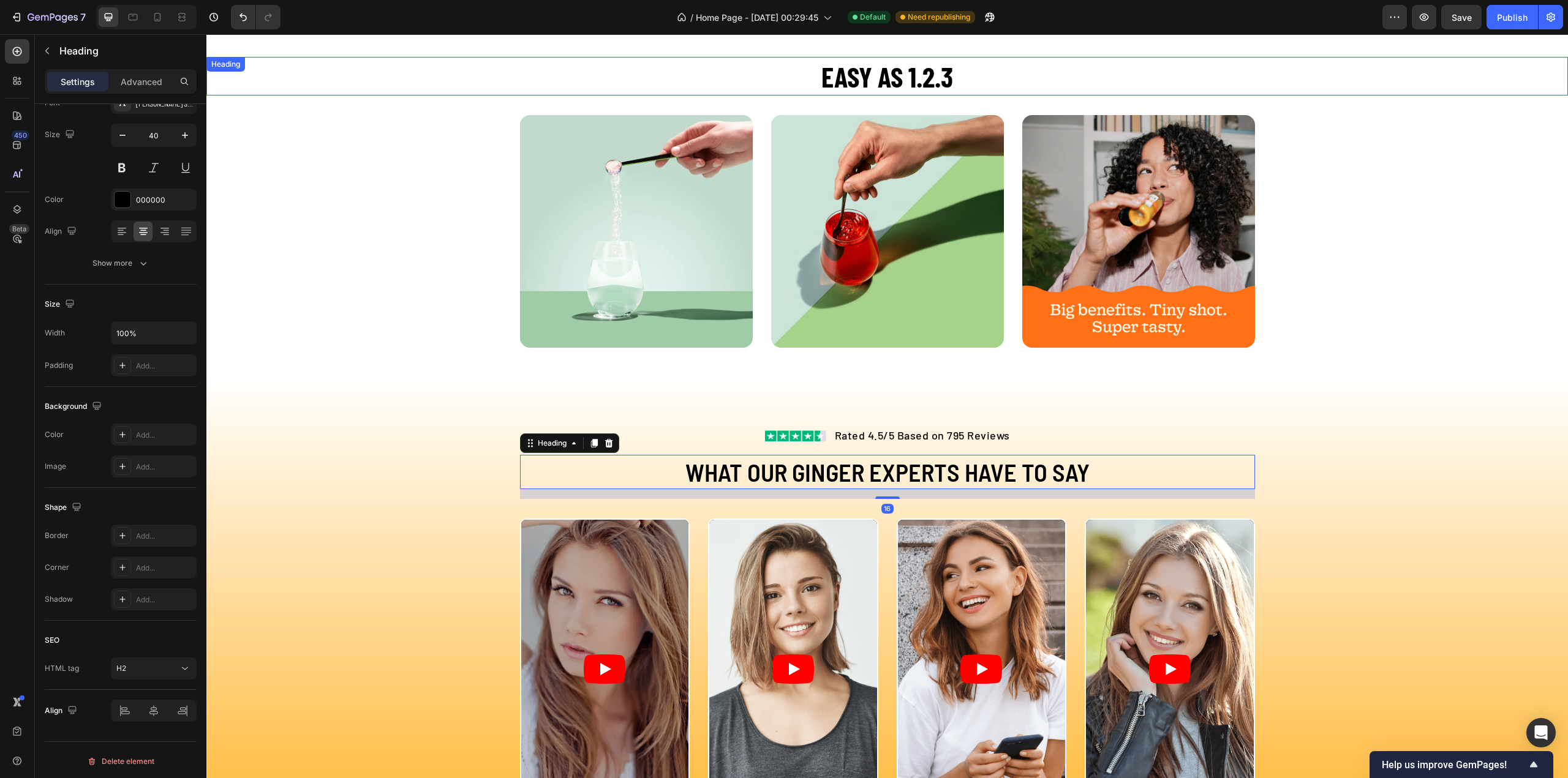
click at [897, 87] on h2 "EASY AS 1.2.3" at bounding box center [887, 76] width 1362 height 39
click at [854, 463] on h2 "WHAT OUR GINGER EXPERTS HAVE TO SAY" at bounding box center [887, 472] width 735 height 34
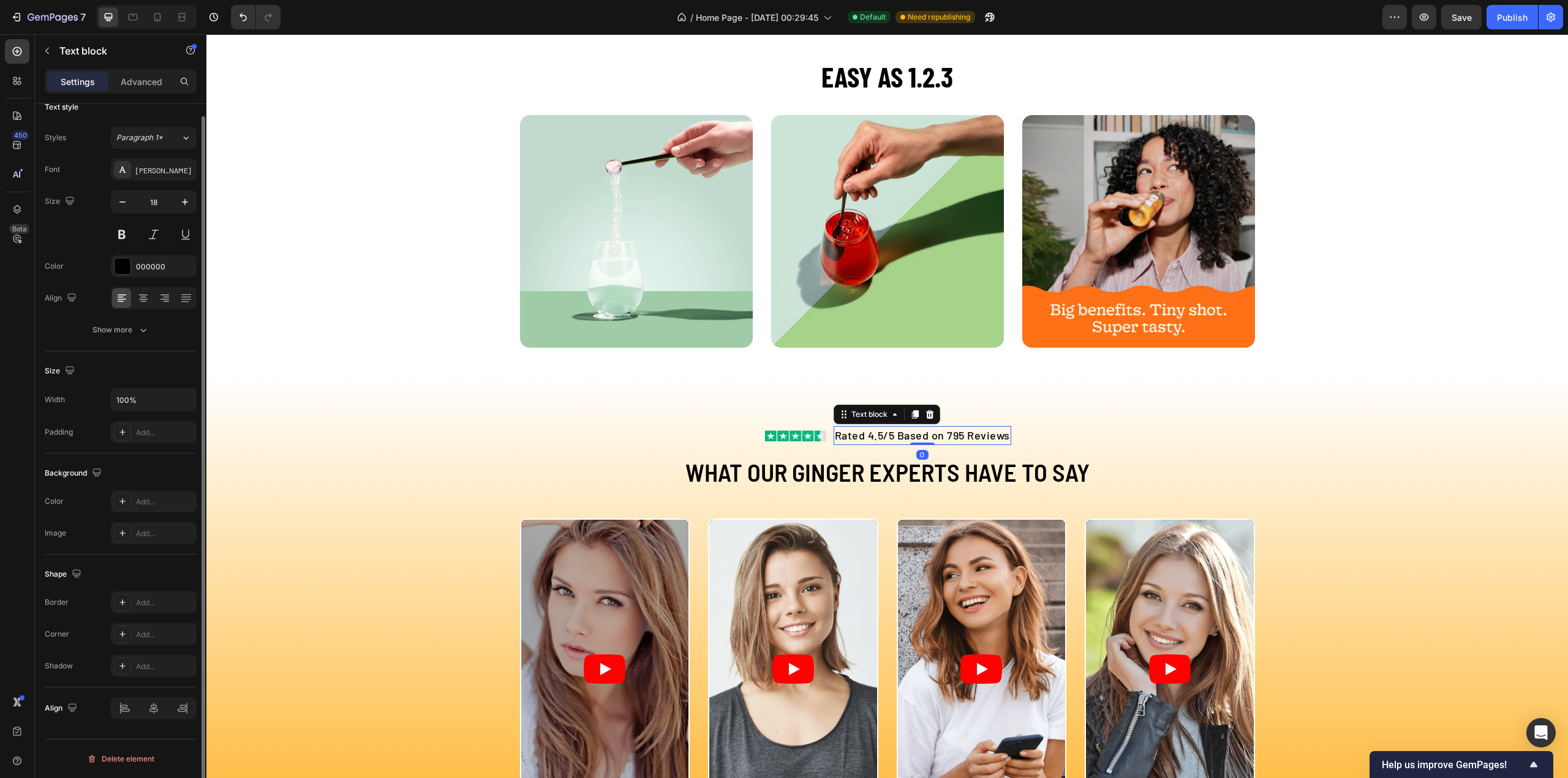
click at [884, 435] on p "Rated 4.5/5 Based on 795 Reviews" at bounding box center [922, 435] width 176 height 17
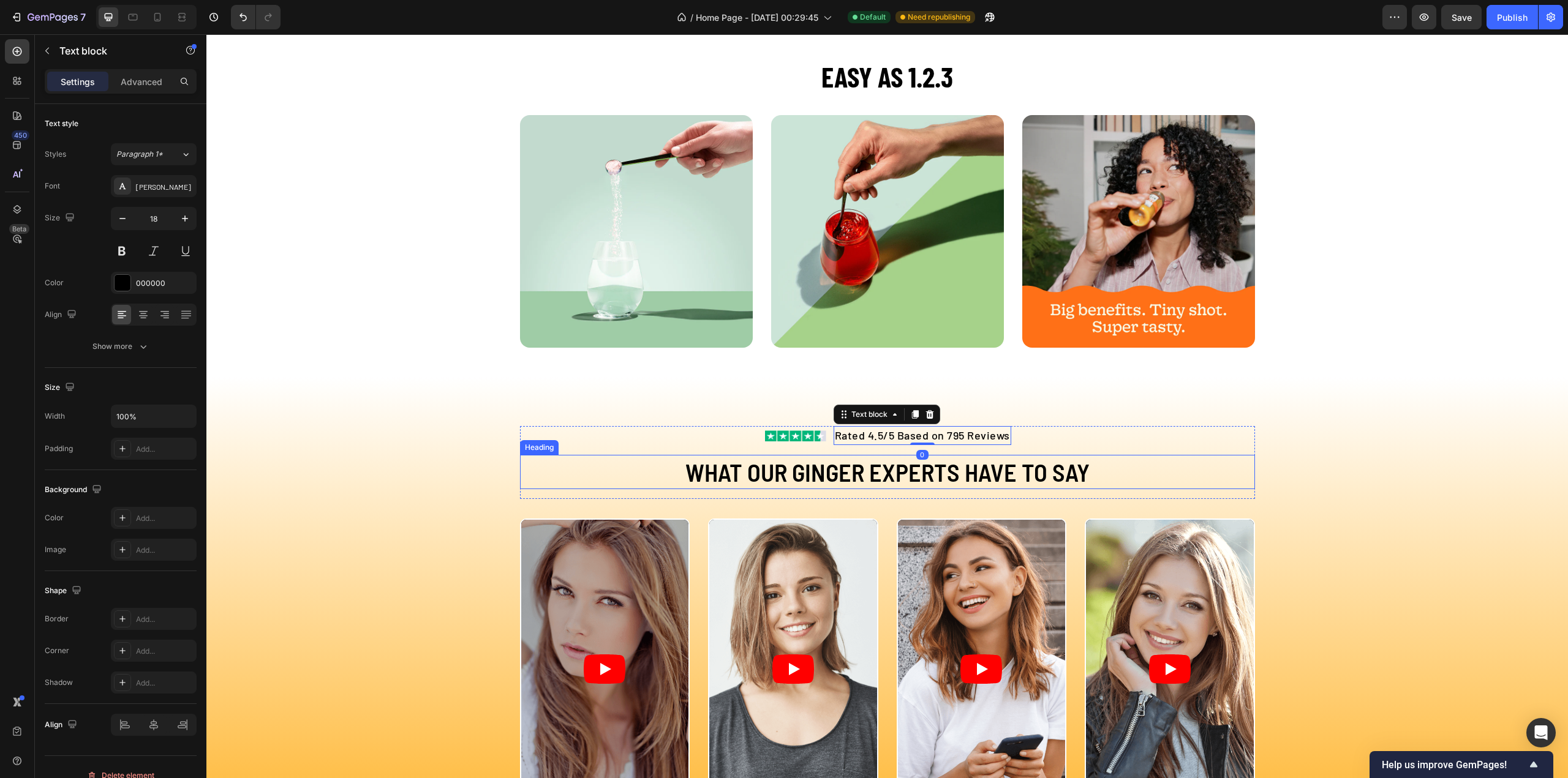
click at [876, 481] on h2 "WHAT OUR GINGER EXPERTS HAVE TO SAY" at bounding box center [887, 472] width 735 height 34
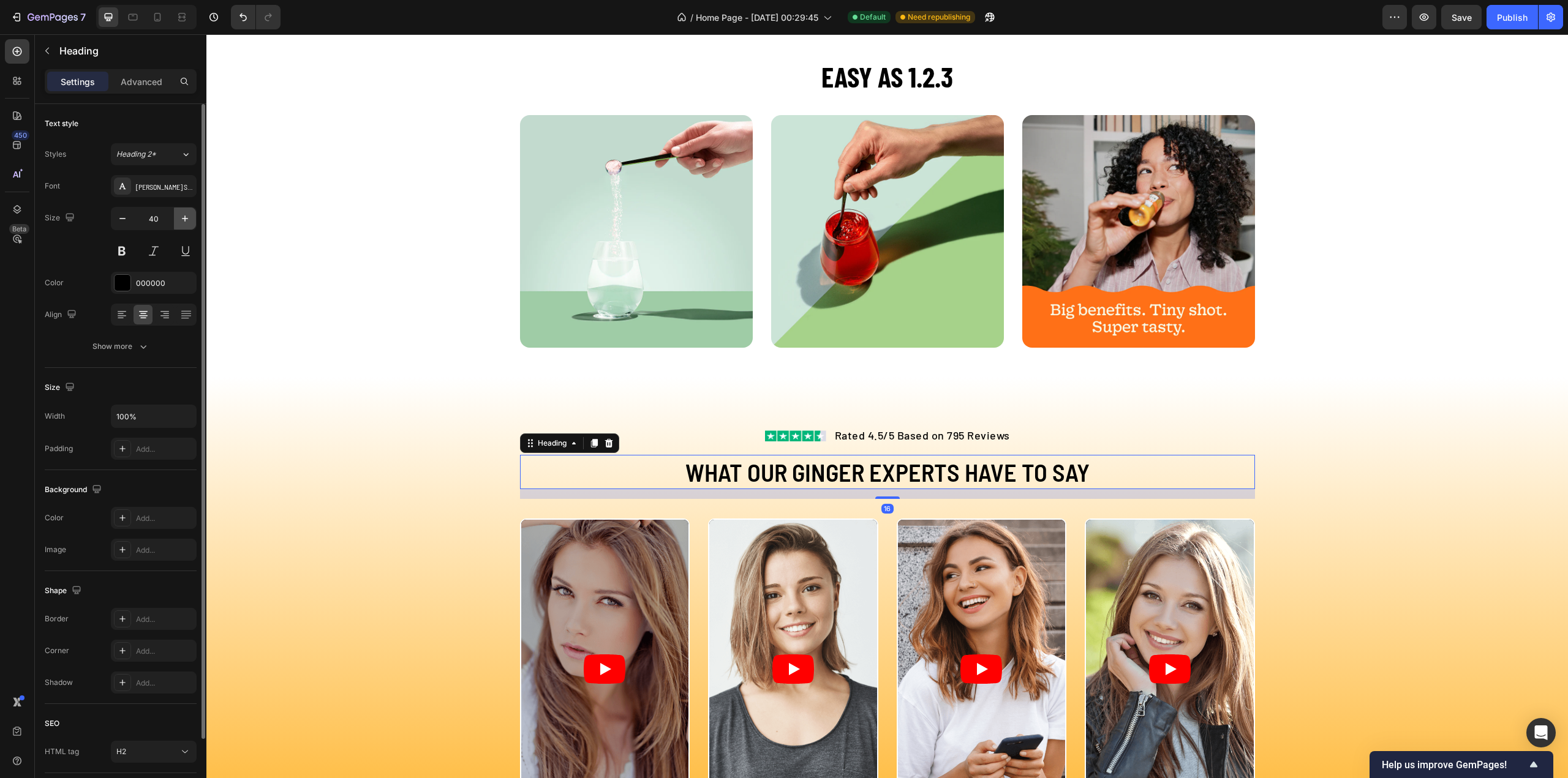
click at [185, 217] on icon "button" at bounding box center [185, 219] width 6 height 6
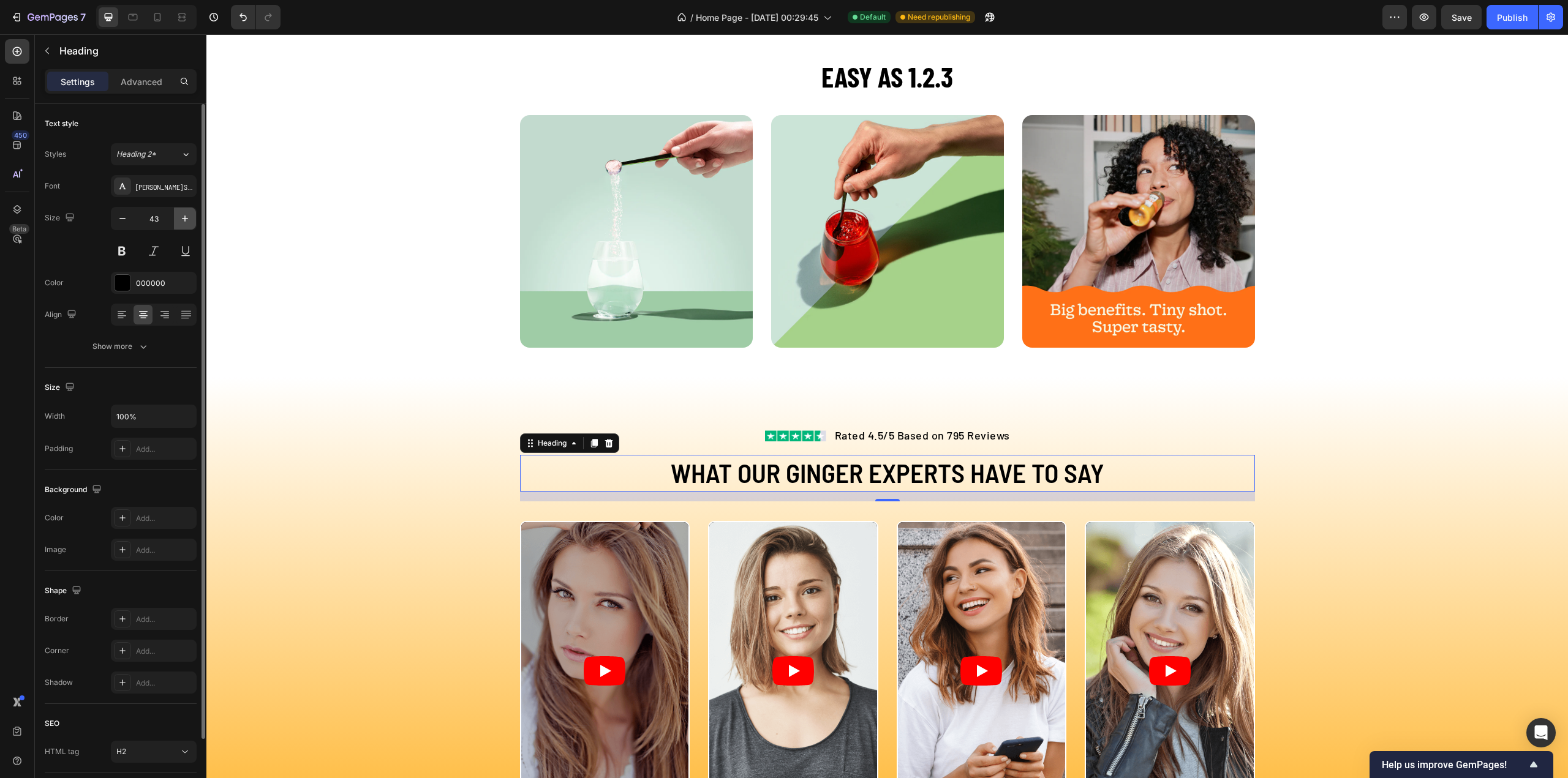
click at [183, 222] on icon "button" at bounding box center [185, 218] width 12 height 12
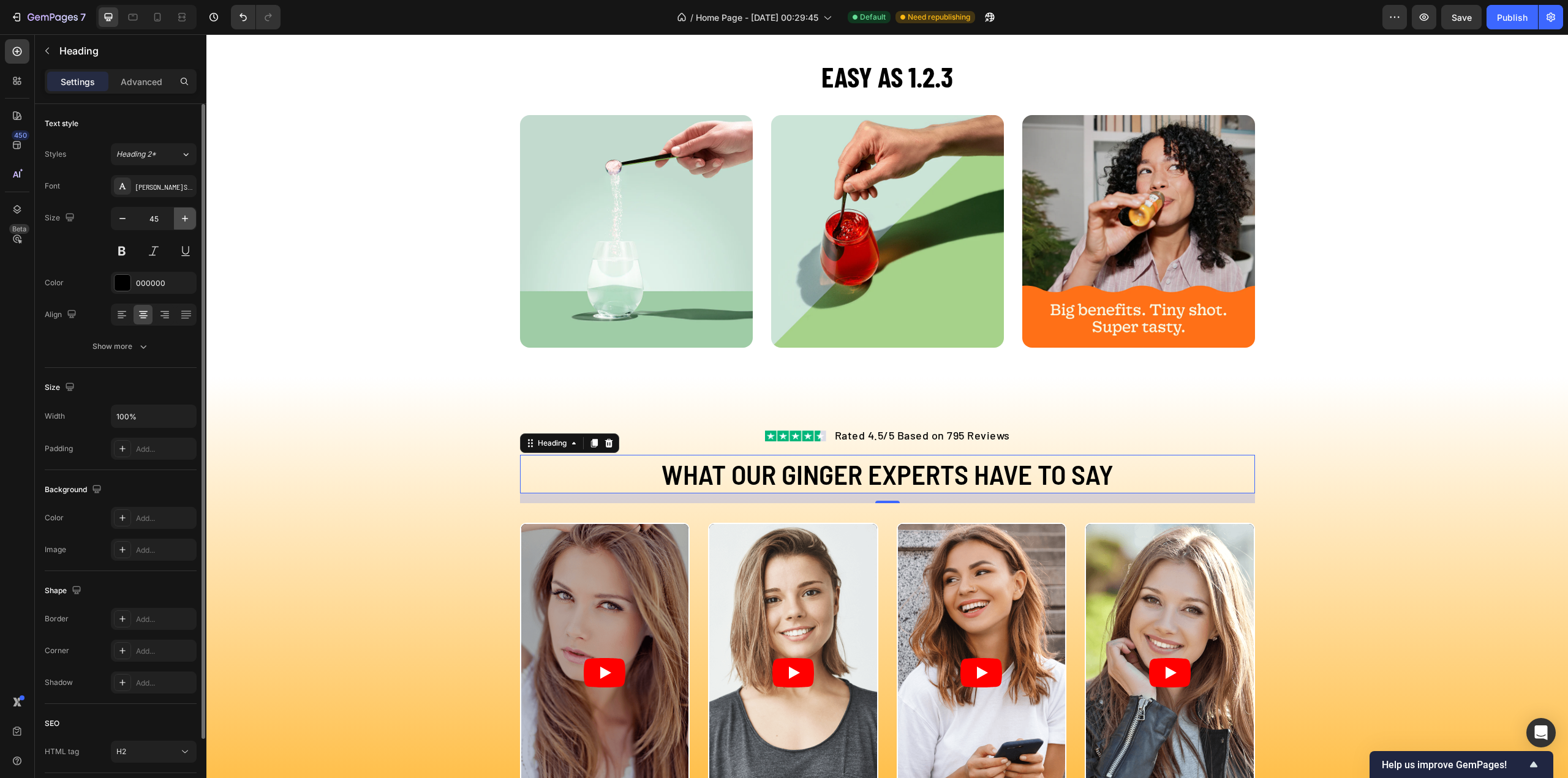
type input "46"
click at [159, 186] on div "[PERSON_NAME] Semi Condensed" at bounding box center [165, 186] width 57 height 11
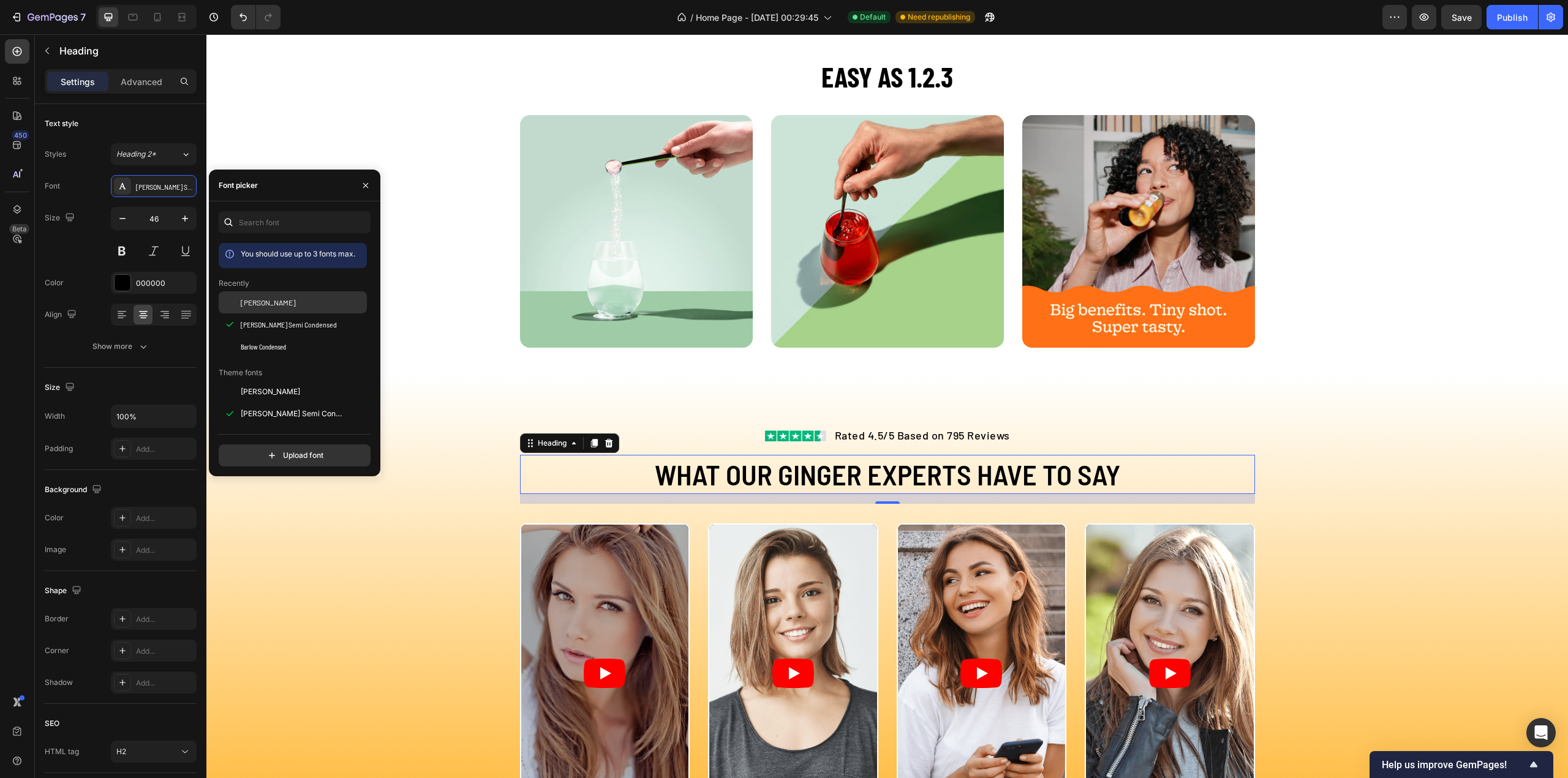
click at [255, 305] on span "[PERSON_NAME]" at bounding box center [268, 302] width 55 height 11
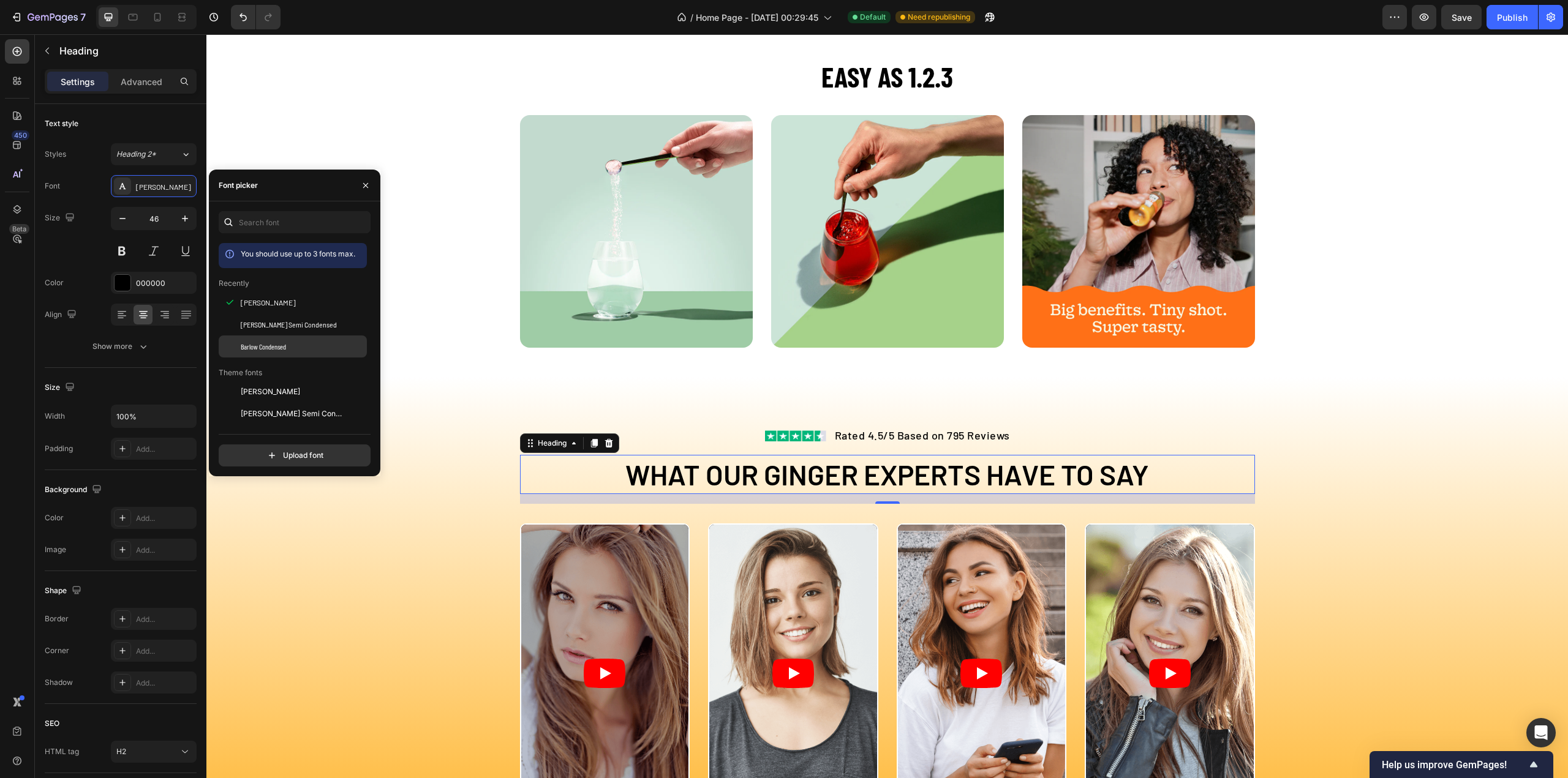
click at [261, 346] on span "Barlow Condensed" at bounding box center [264, 346] width 46 height 11
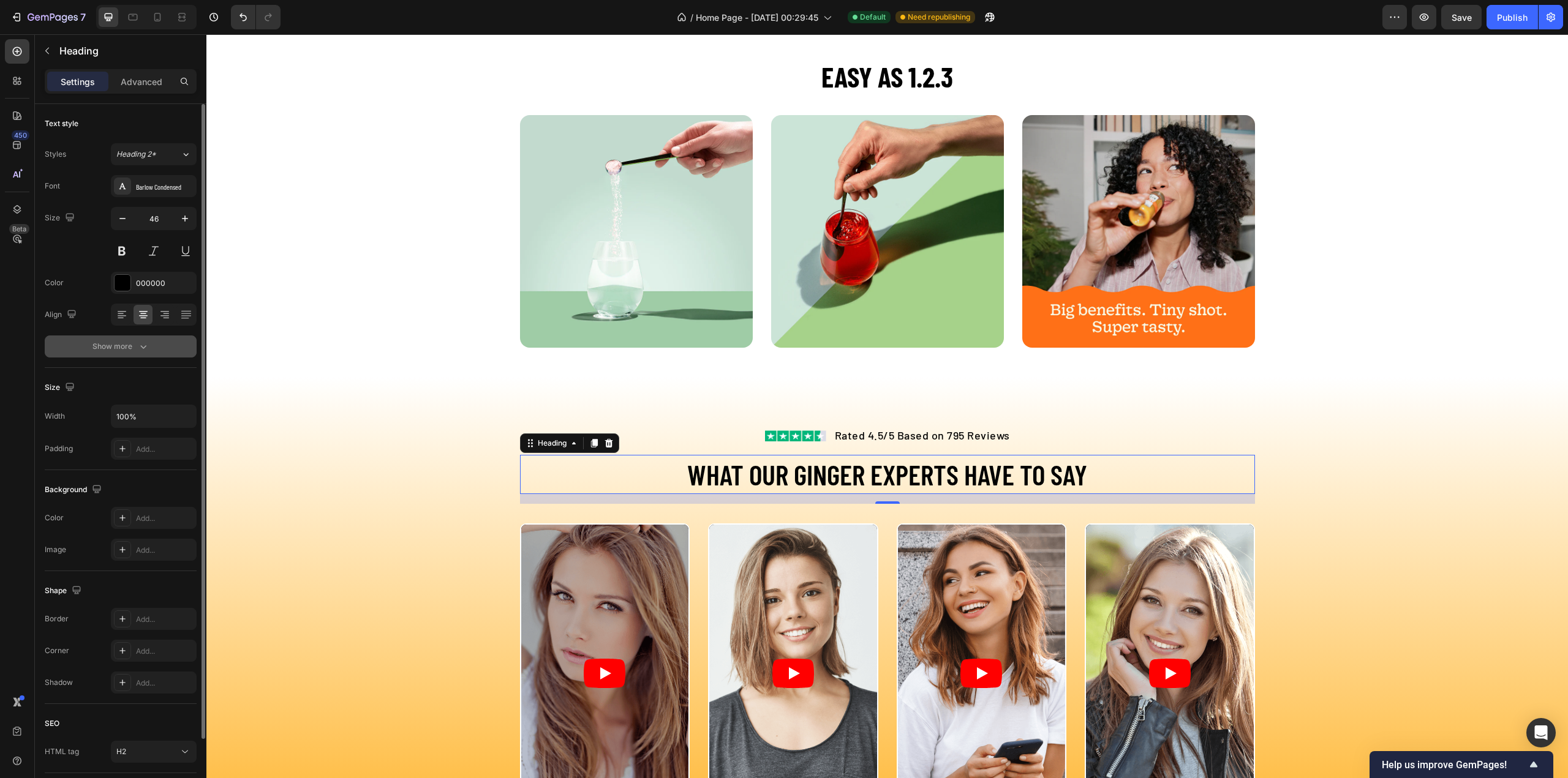
click at [142, 345] on icon "button" at bounding box center [143, 346] width 12 height 12
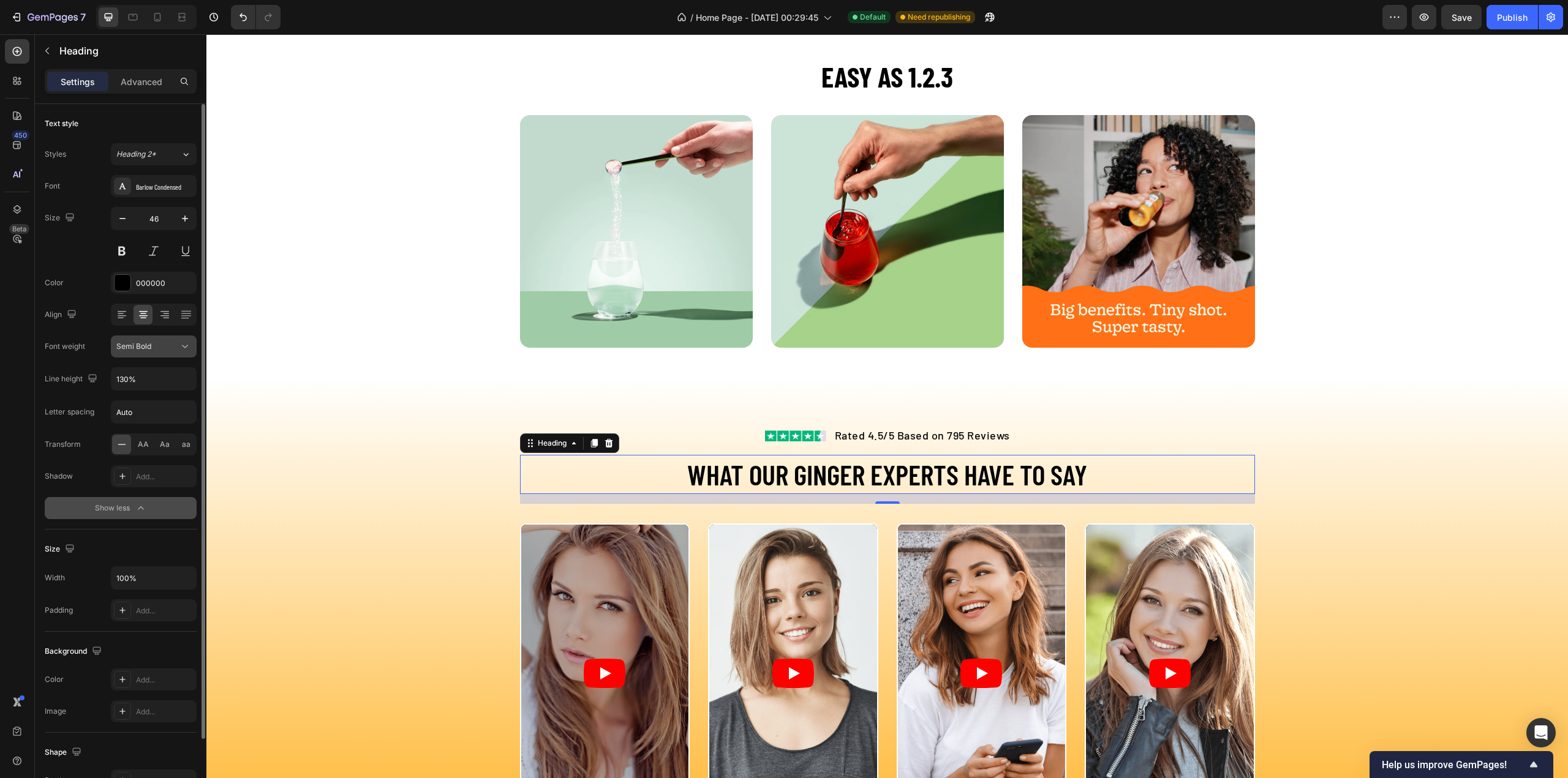
click at [153, 349] on div "Semi Bold" at bounding box center [147, 346] width 62 height 11
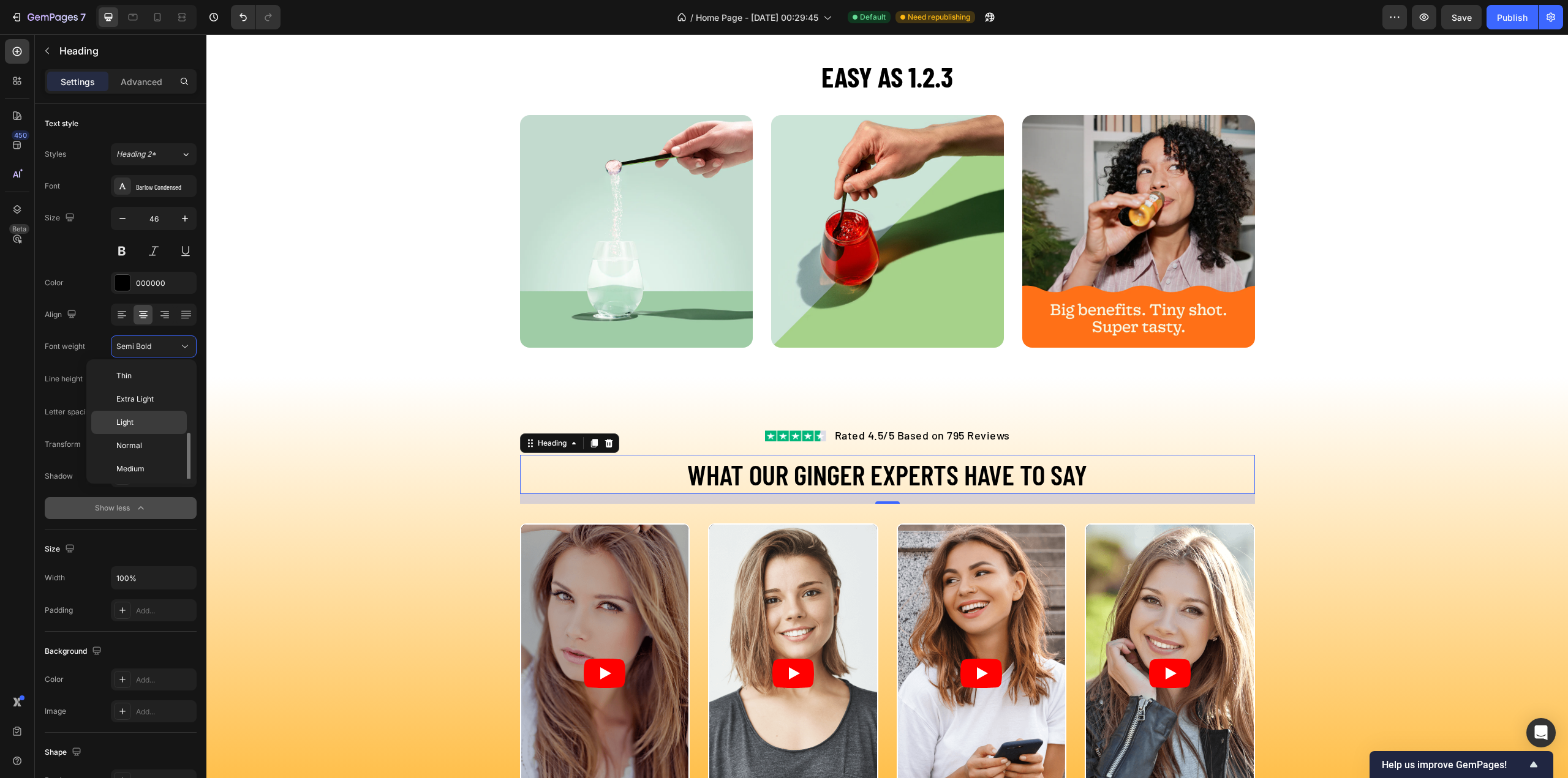
scroll to position [44, 0]
click at [132, 466] on p "Bold" at bounding box center [148, 471] width 65 height 11
click at [1339, 349] on div "Image Image Image Row" at bounding box center [887, 236] width 1362 height 242
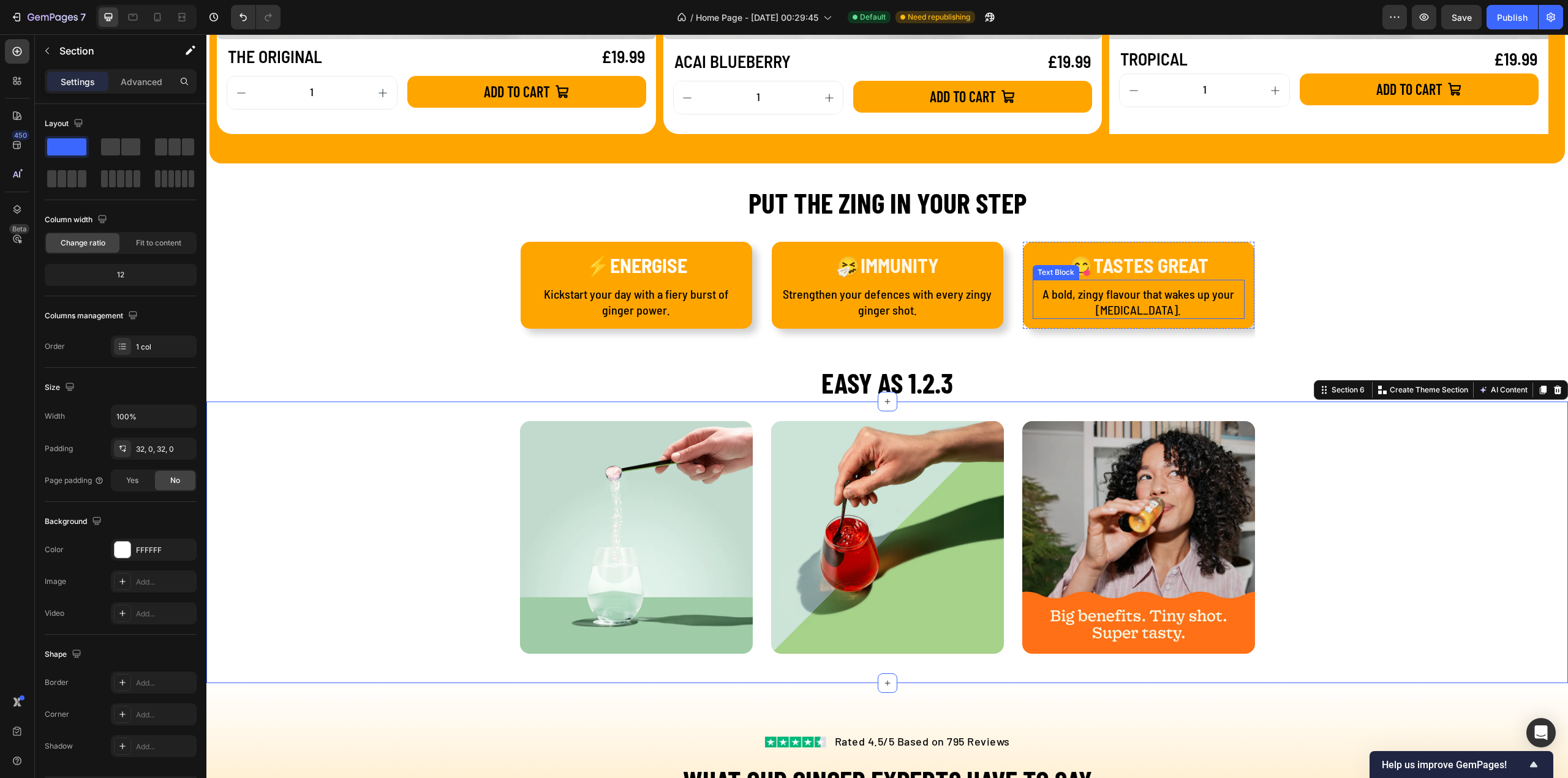
scroll to position [1332, 0]
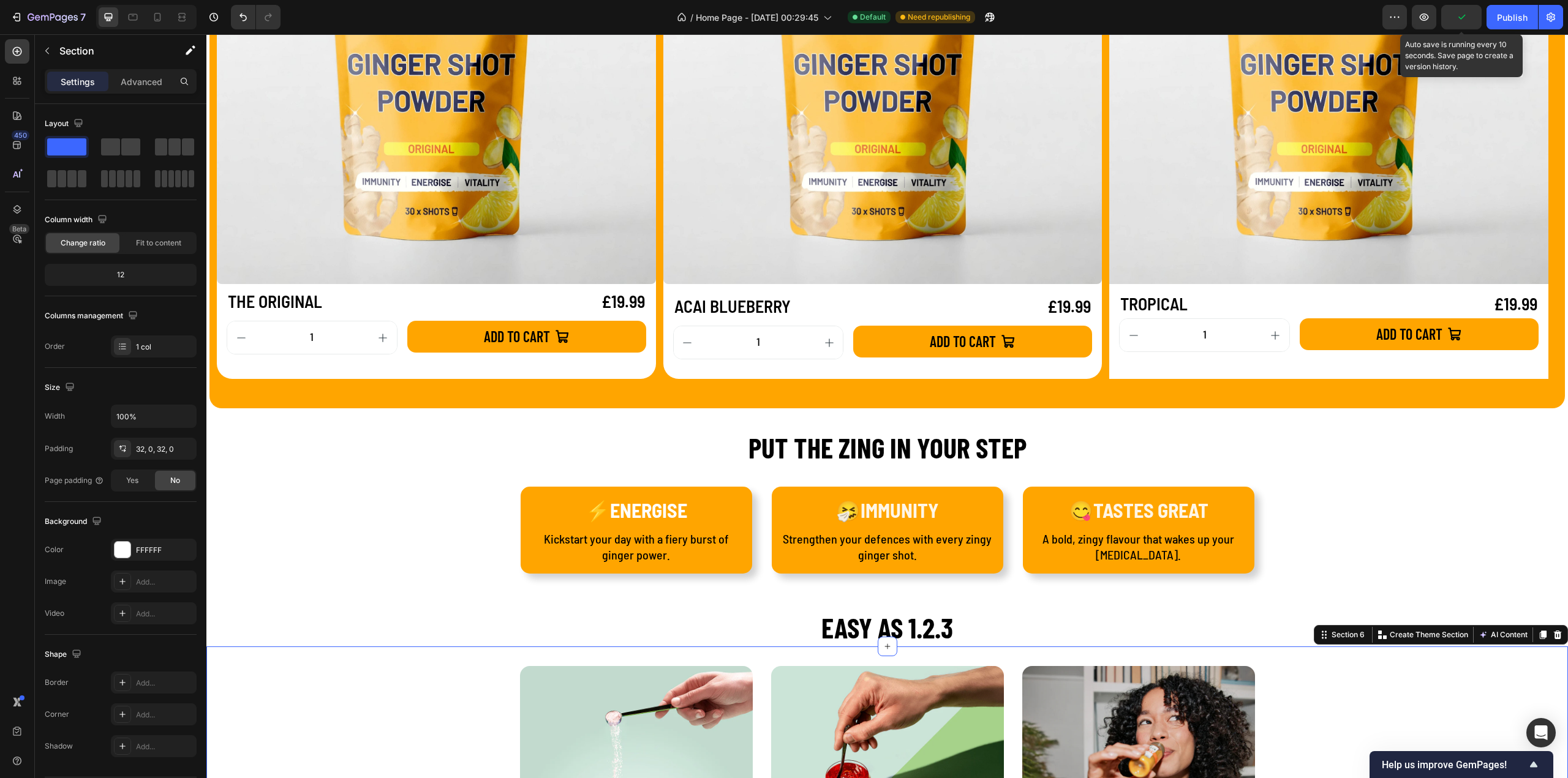
click at [1463, 11] on icon "button" at bounding box center [1461, 17] width 12 height 12
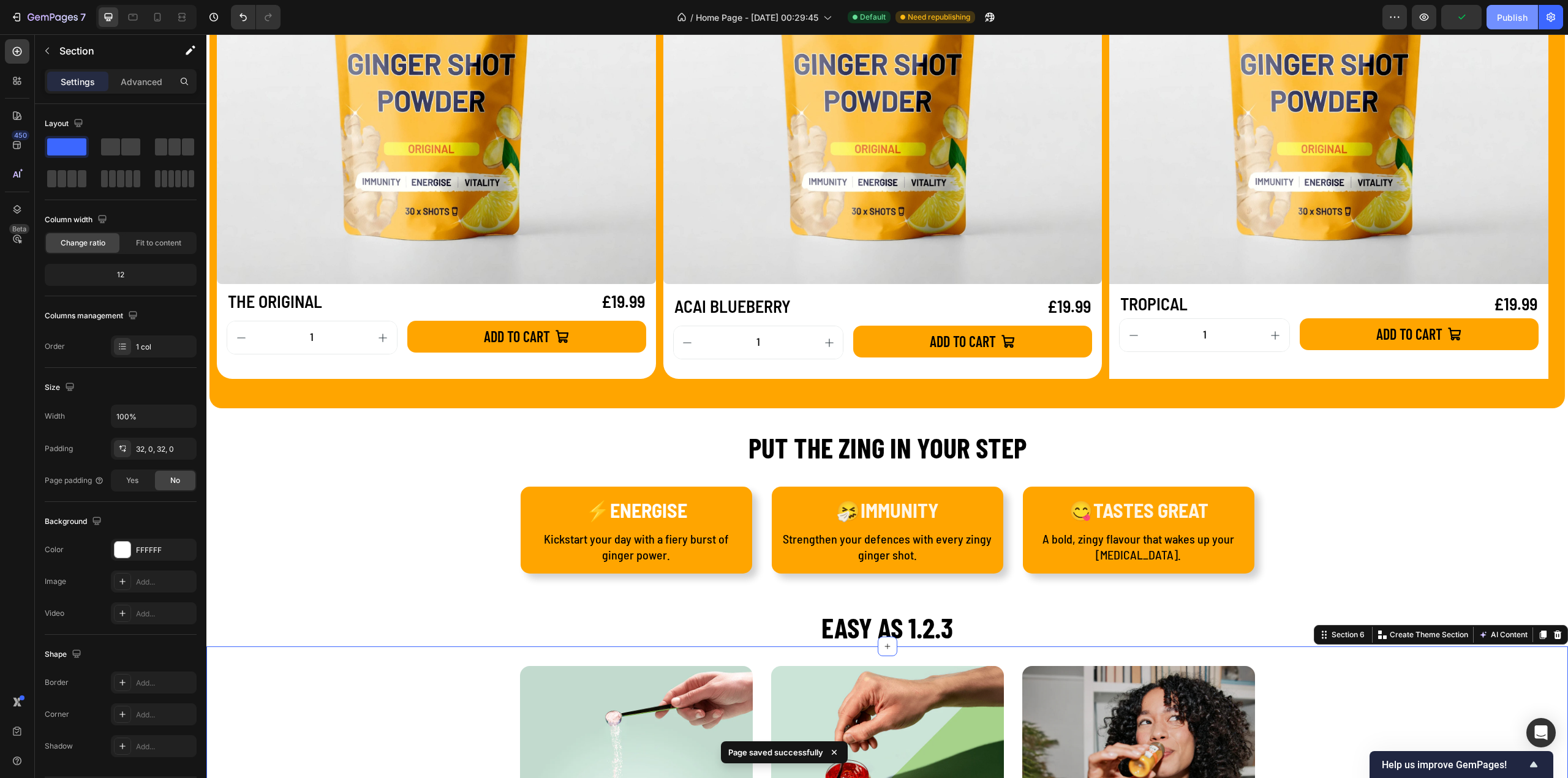
click at [1493, 18] on button "Publish" at bounding box center [1512, 17] width 51 height 24
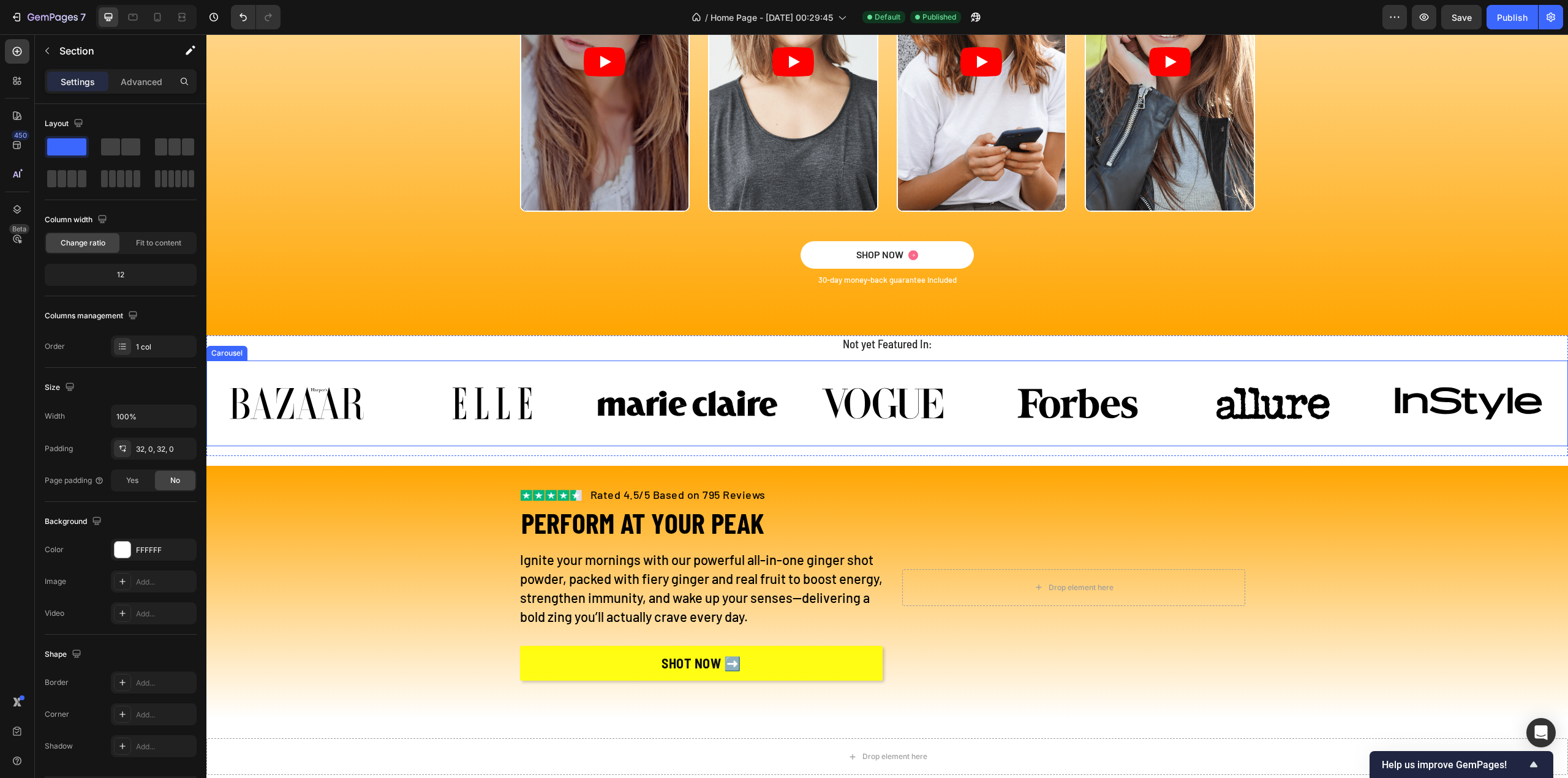
scroll to position [2495, 0]
click at [817, 439] on div "Image Image Image Image Image Image Image Carousel" at bounding box center [887, 402] width 1362 height 86
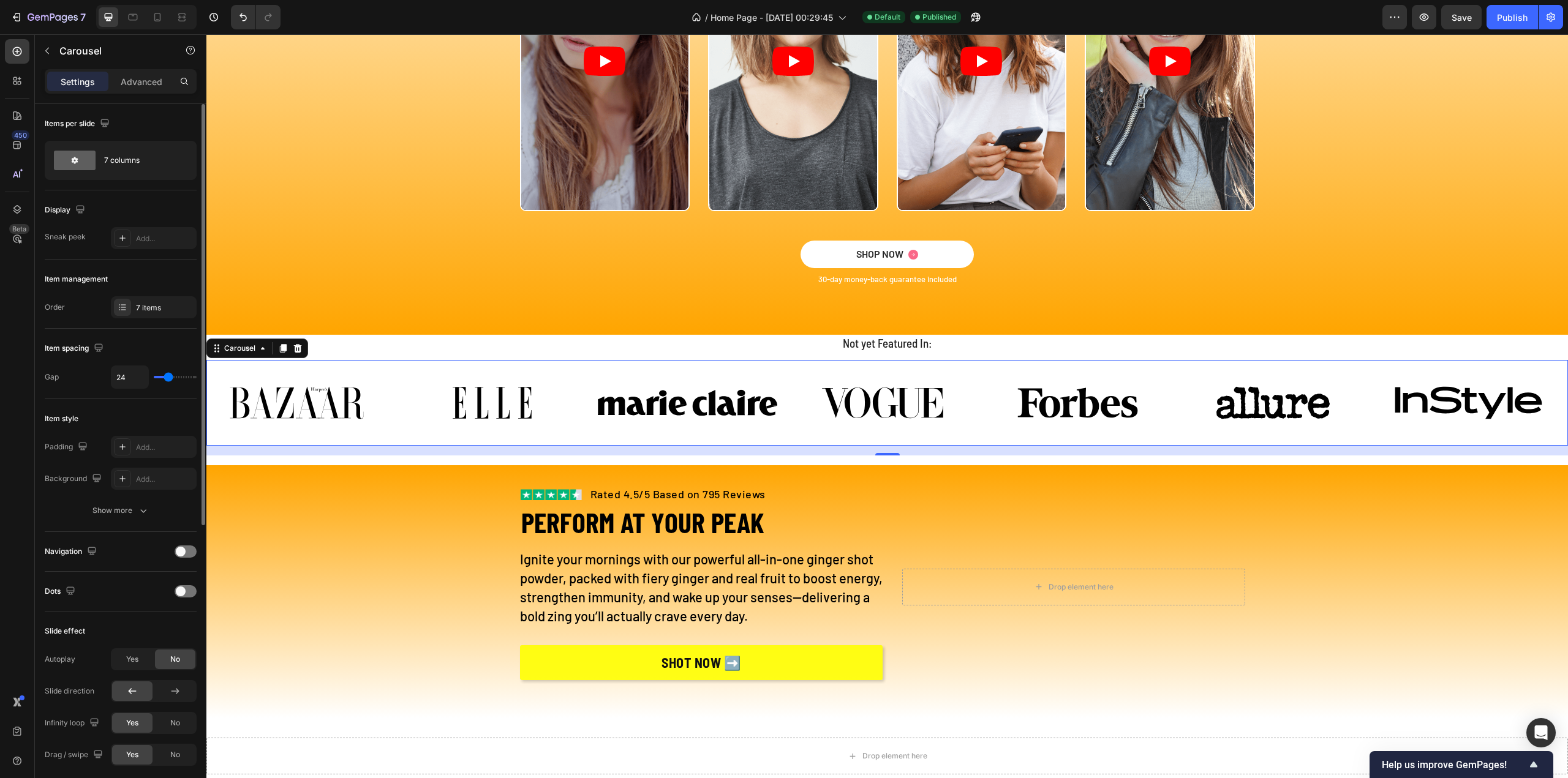
type input "0"
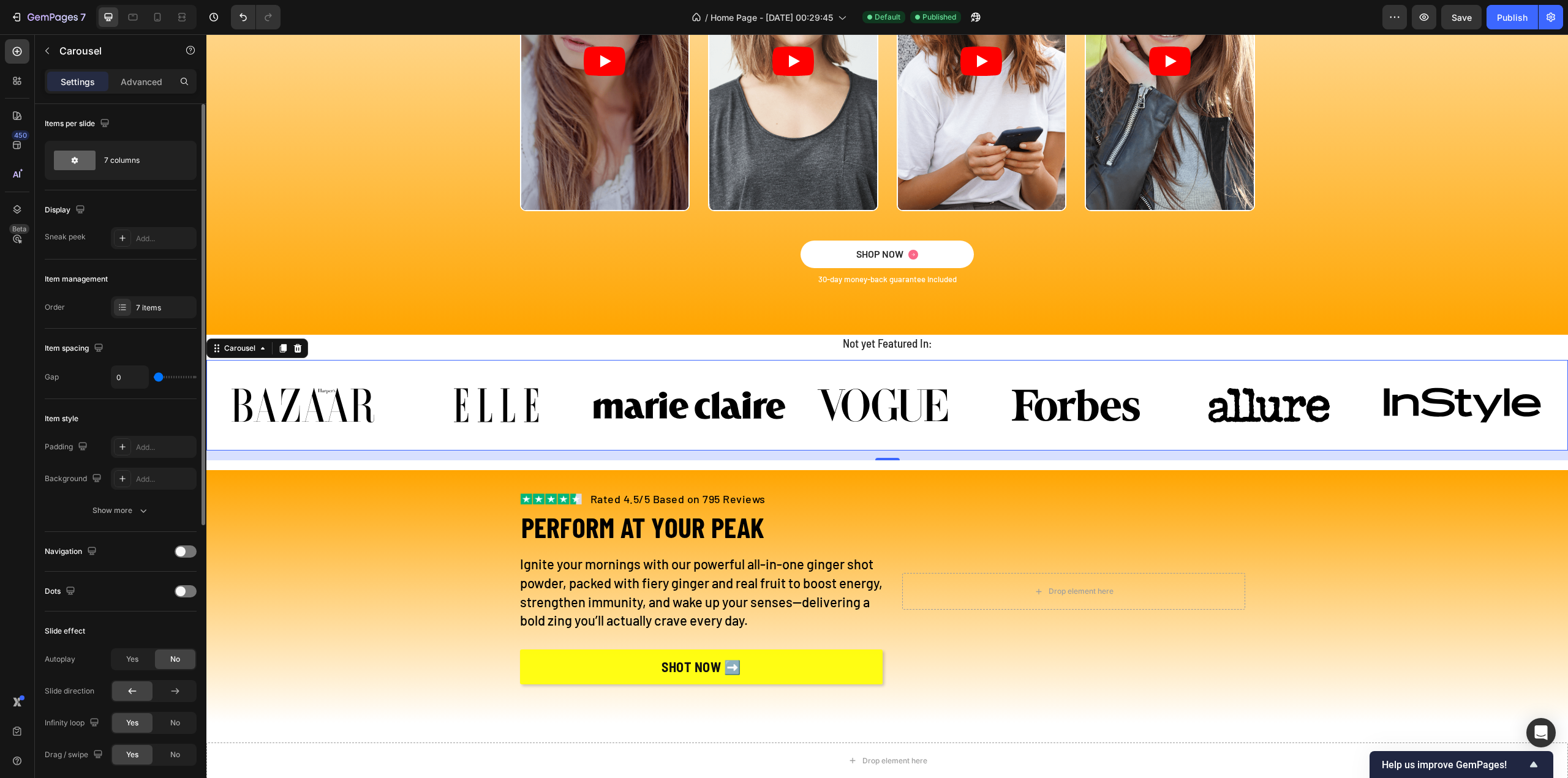
drag, startPoint x: 168, startPoint y: 374, endPoint x: 134, endPoint y: 375, distance: 34.0
type input "0"
click at [153, 376] on input "range" at bounding box center [175, 377] width 43 height 2
type input "24"
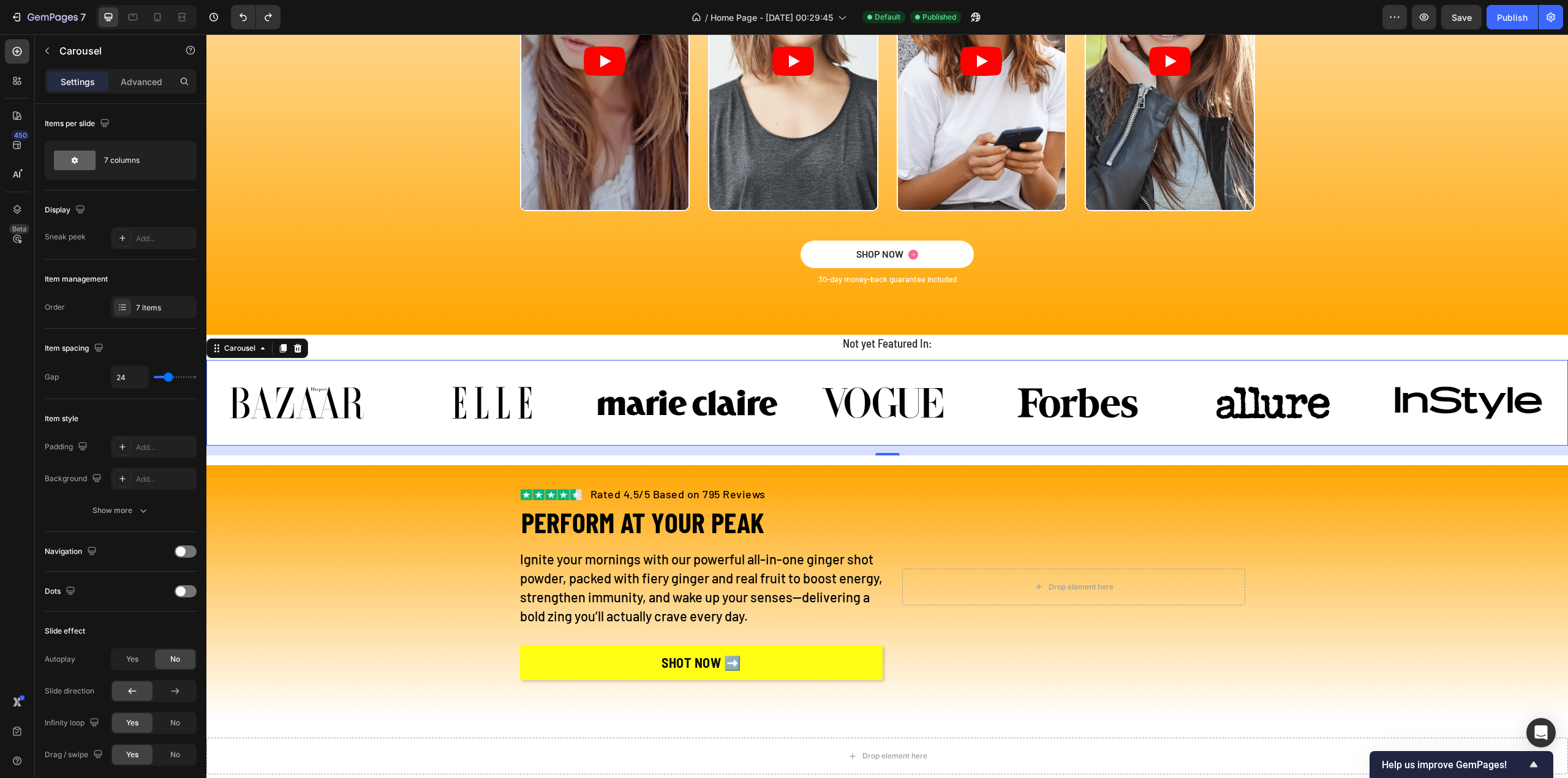
click at [413, 454] on div "16" at bounding box center [887, 450] width 1362 height 10
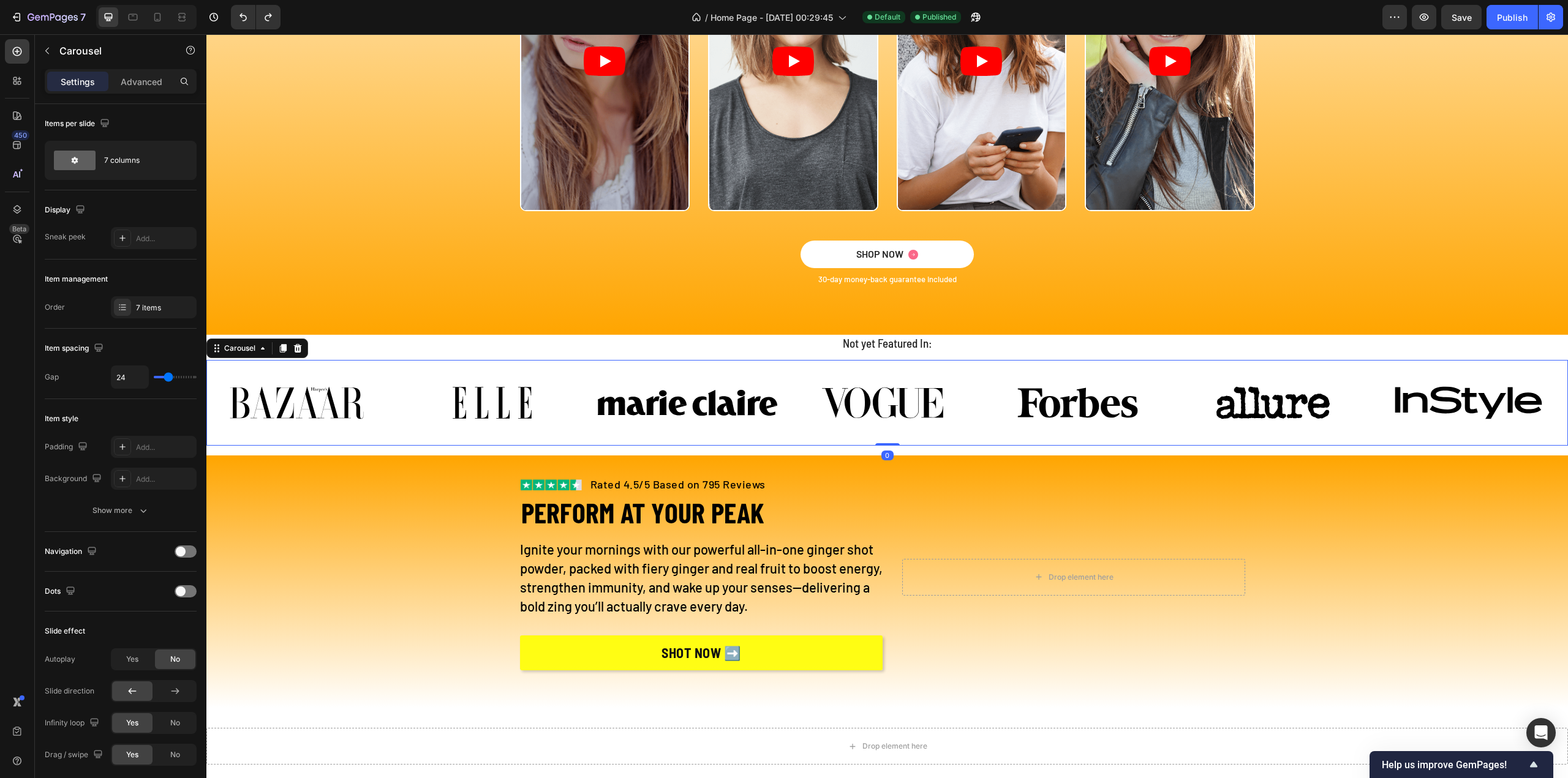
drag, startPoint x: 887, startPoint y: 453, endPoint x: 904, endPoint y: 396, distance: 59.5
click at [904, 396] on div "Image Image Image Image Image Image Image Carousel 0" at bounding box center [887, 402] width 1362 height 86
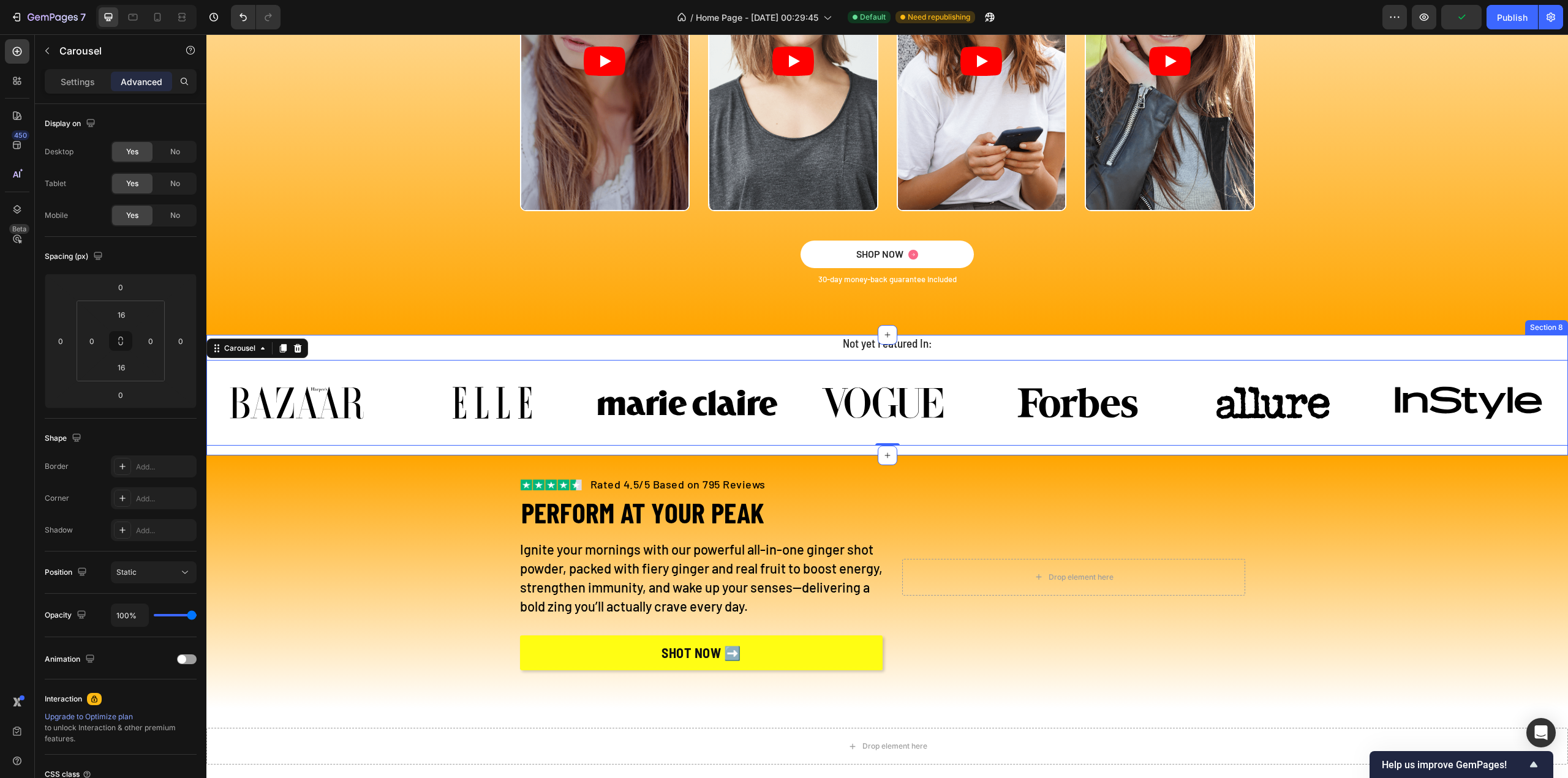
click at [917, 452] on div "Not yet Featured In: Heading Image Image Image Image Image Image Image Carousel…" at bounding box center [887, 395] width 1362 height 120
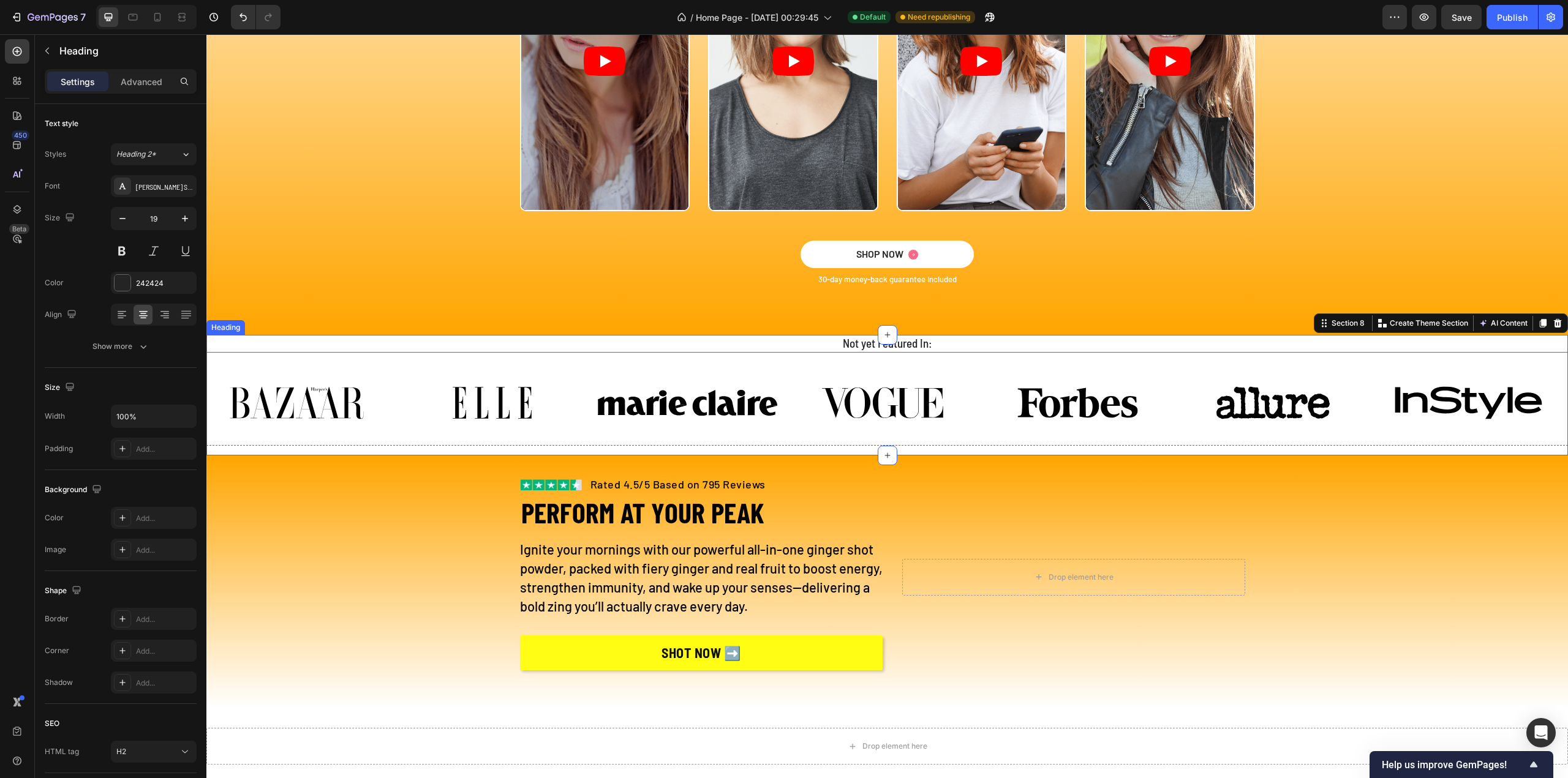
click at [843, 347] on h2 "Not yet Featured In:" at bounding box center [887, 343] width 1362 height 18
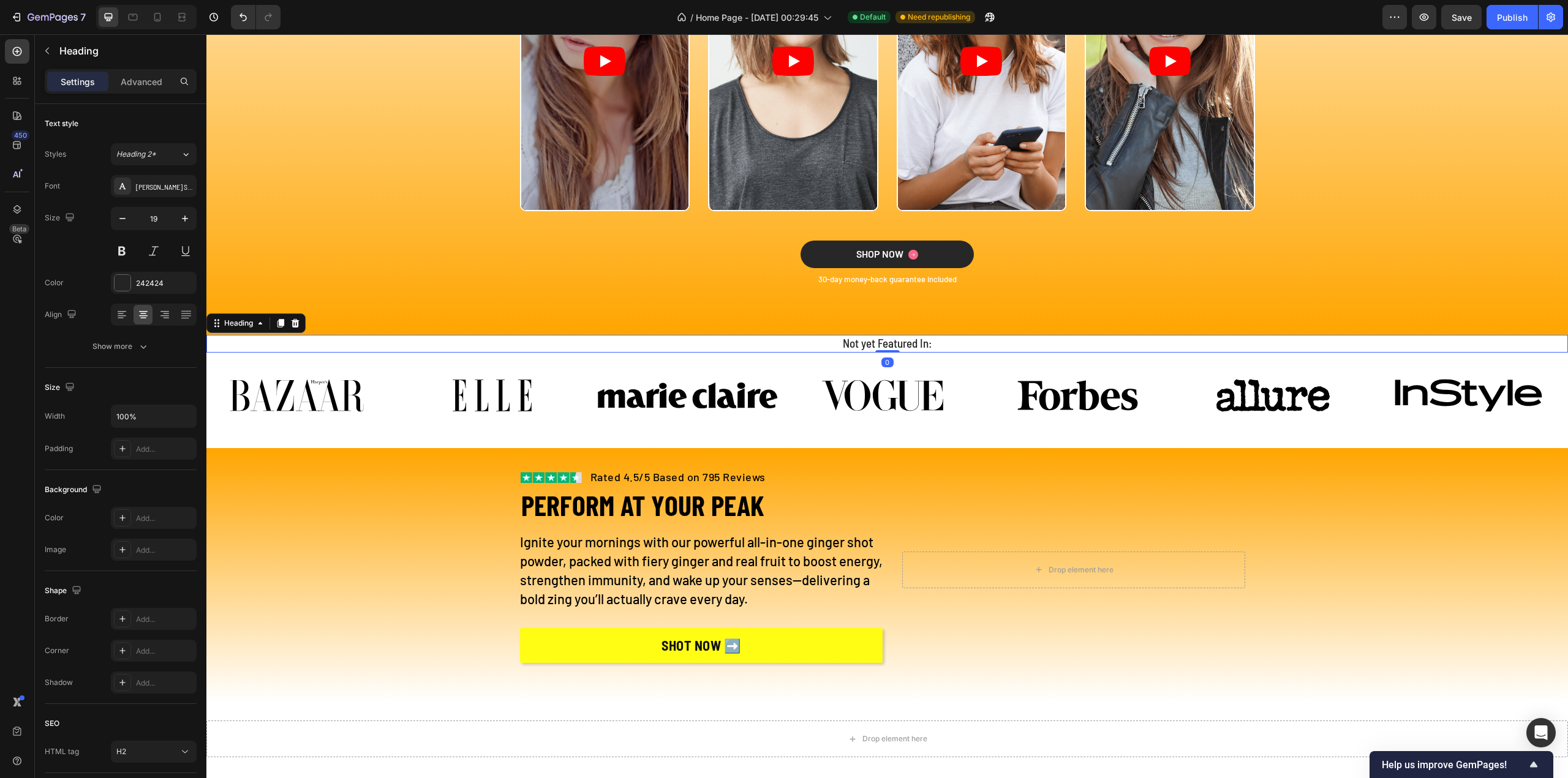
drag, startPoint x: 882, startPoint y: 357, endPoint x: 914, endPoint y: 247, distance: 114.6
click at [914, 247] on div "Image Rated 4.5/5 Based on 795 Reviews Text block Row WHAT OUR GINGER EXPERTS H…" at bounding box center [887, 473] width 1362 height 5817
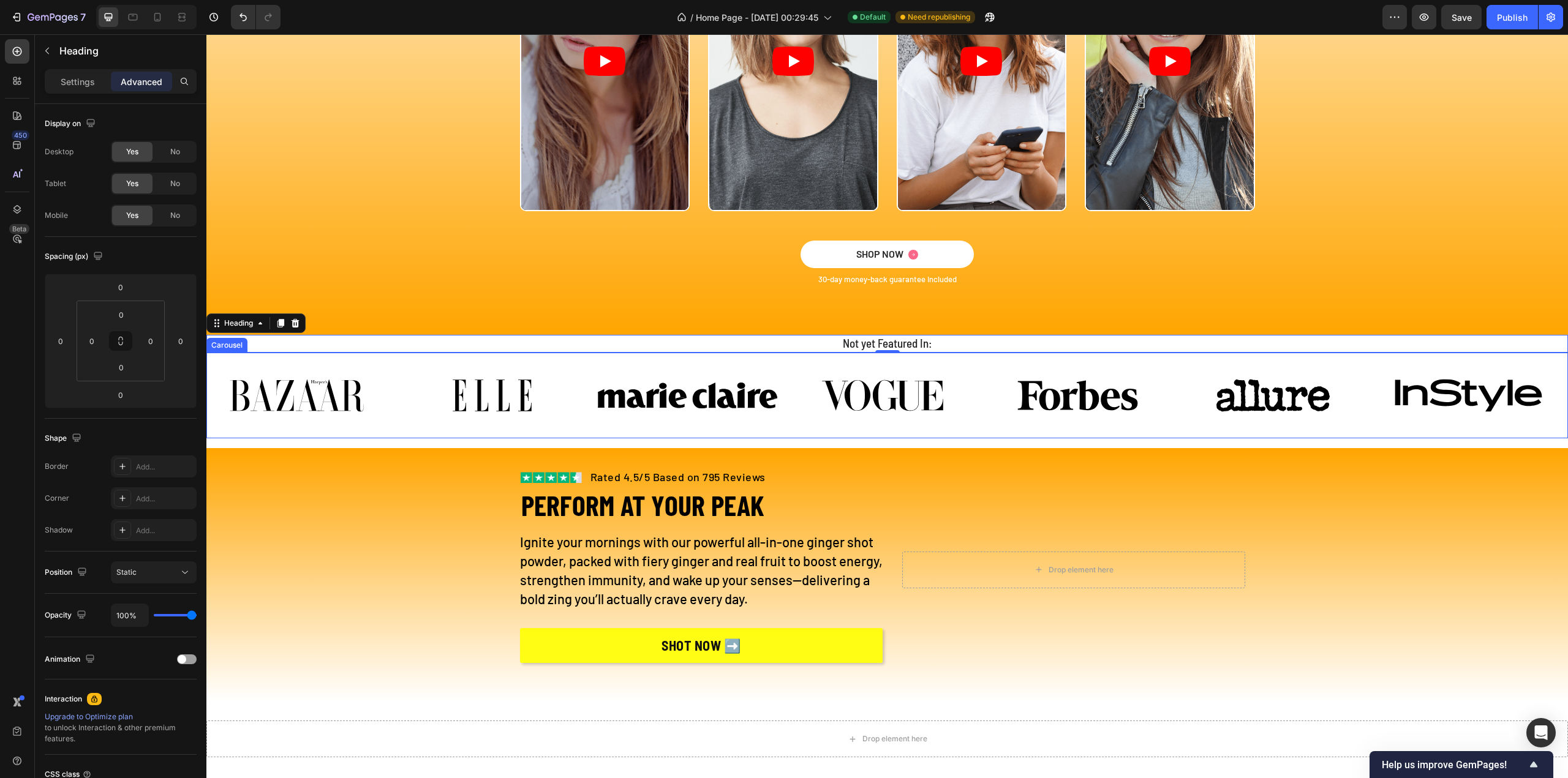
click at [463, 433] on div "Image Image Image Image Image Image Image Carousel" at bounding box center [887, 395] width 1362 height 86
click at [122, 338] on icon at bounding box center [121, 338] width 4 height 4
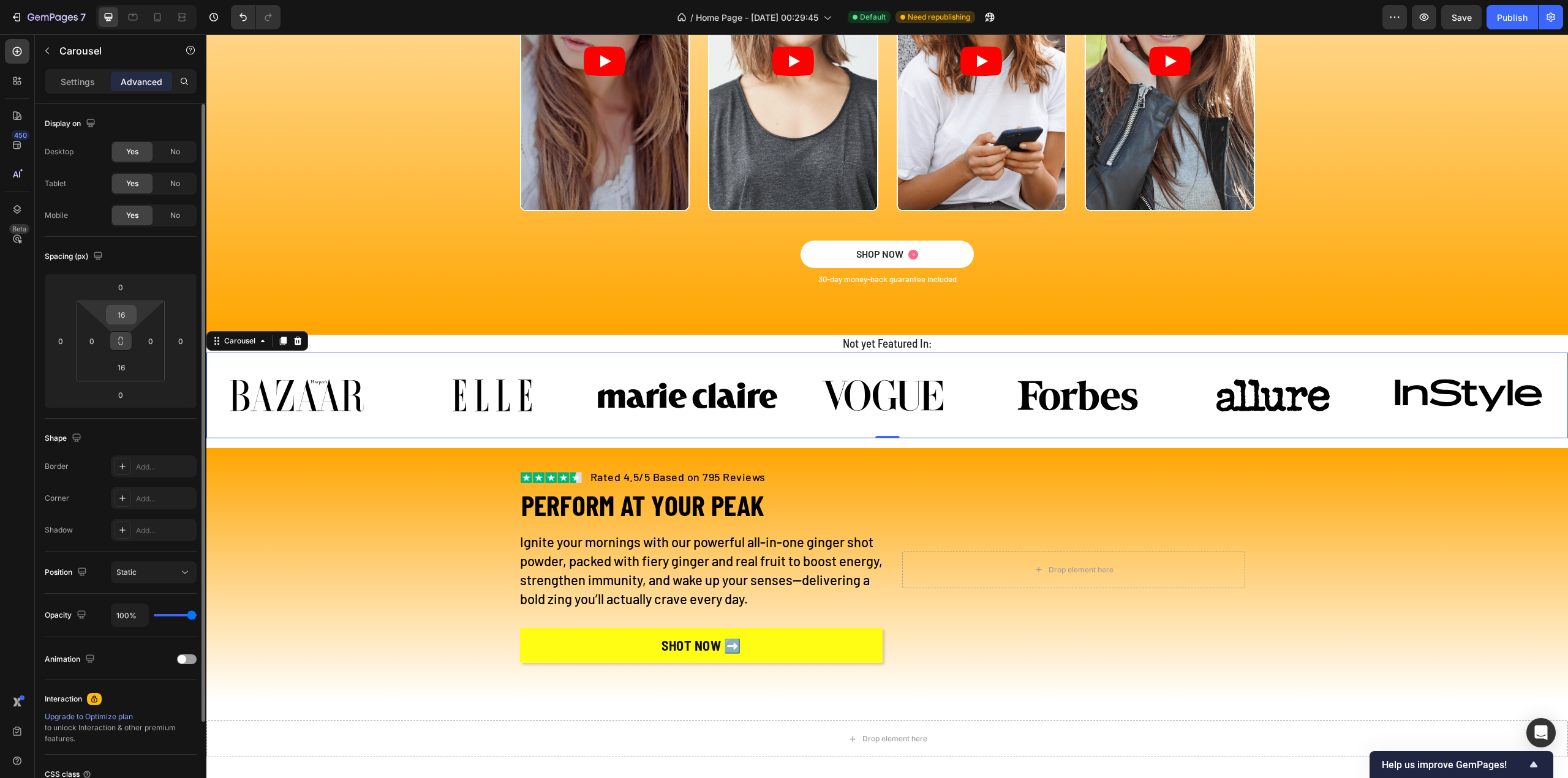
click at [122, 310] on input "16" at bounding box center [120, 314] width 24 height 18
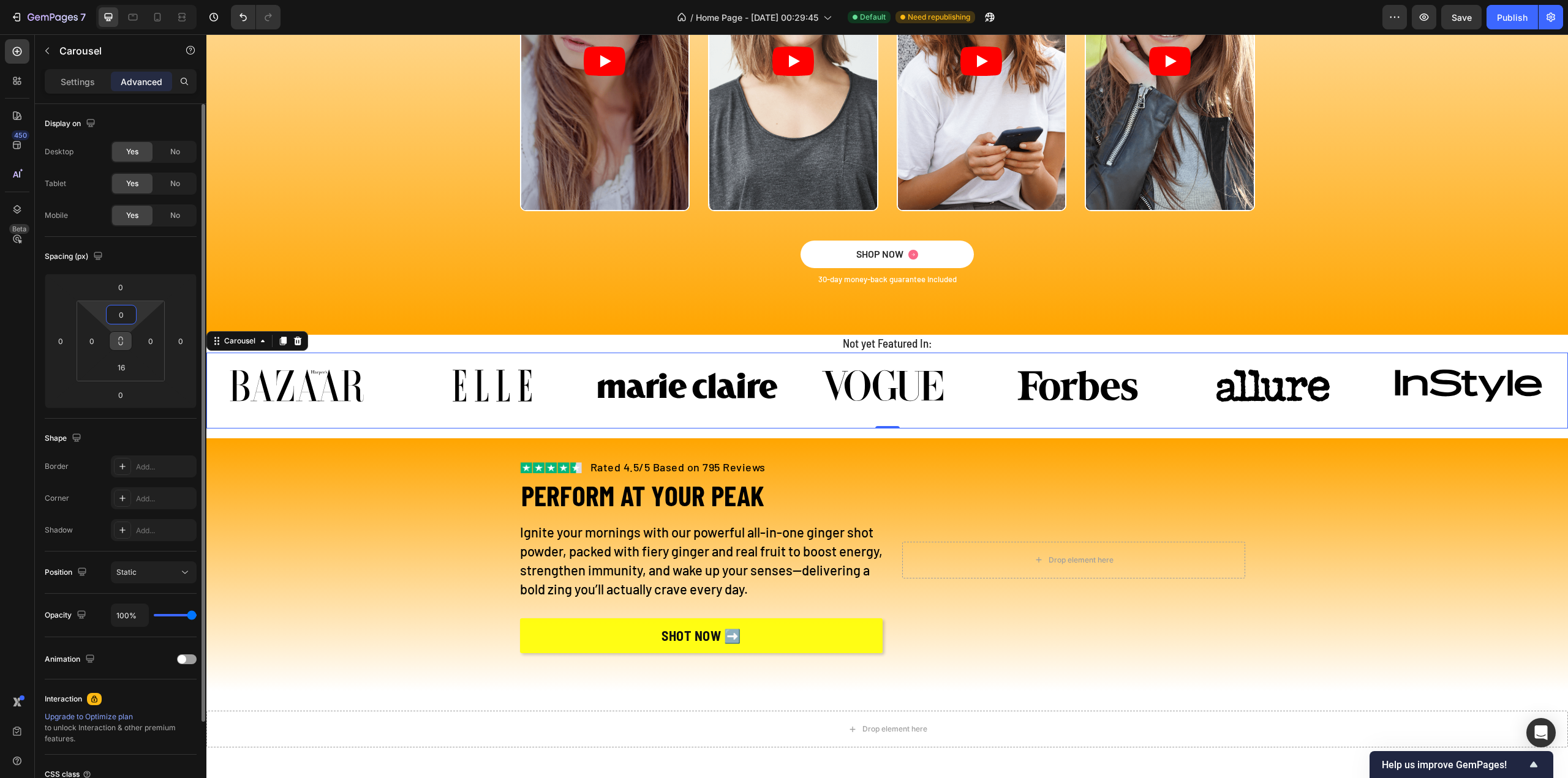
type input "0"
click at [124, 371] on input "16" at bounding box center [120, 367] width 24 height 18
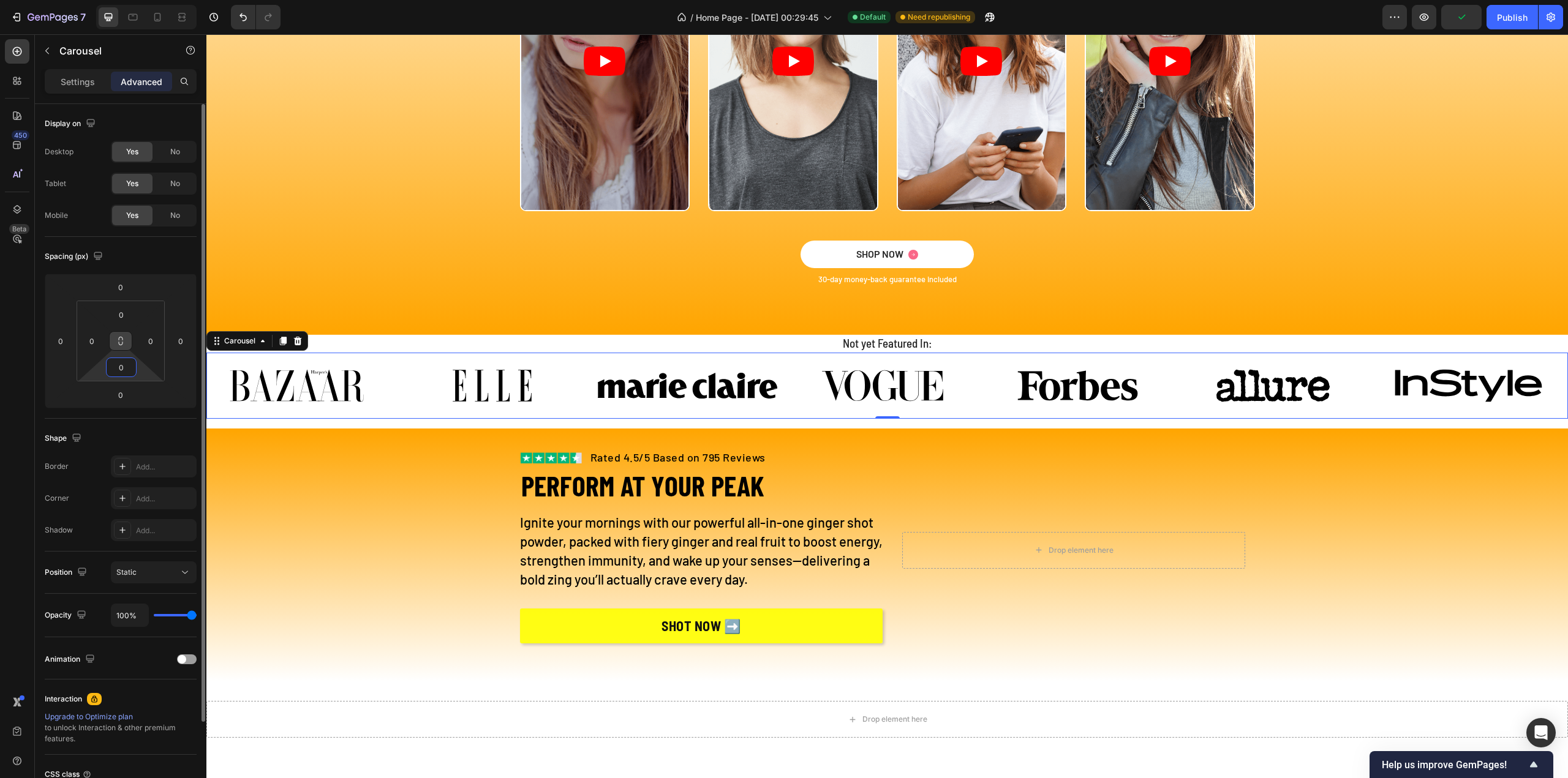
type input "0"
click at [806, 343] on h2 "Not yet Featured In:" at bounding box center [887, 343] width 1362 height 18
click at [133, 310] on input "0" at bounding box center [120, 314] width 24 height 18
type input "16"
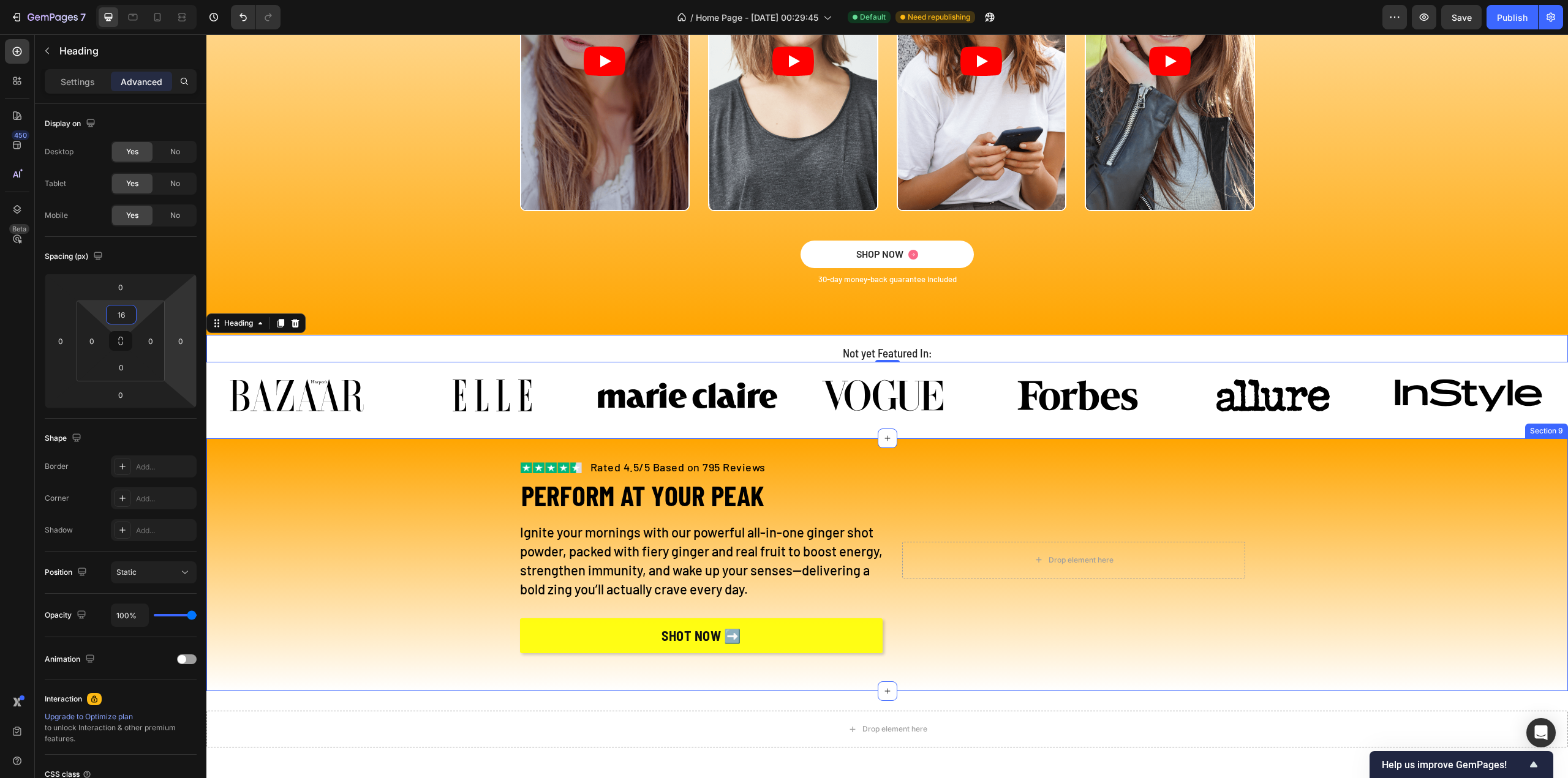
click at [1398, 472] on div "Image Rated 4.5/5 Based on 795 Reviews Text block Row PERFORM AT YOUR PEAK Head…" at bounding box center [887, 564] width 1362 height 214
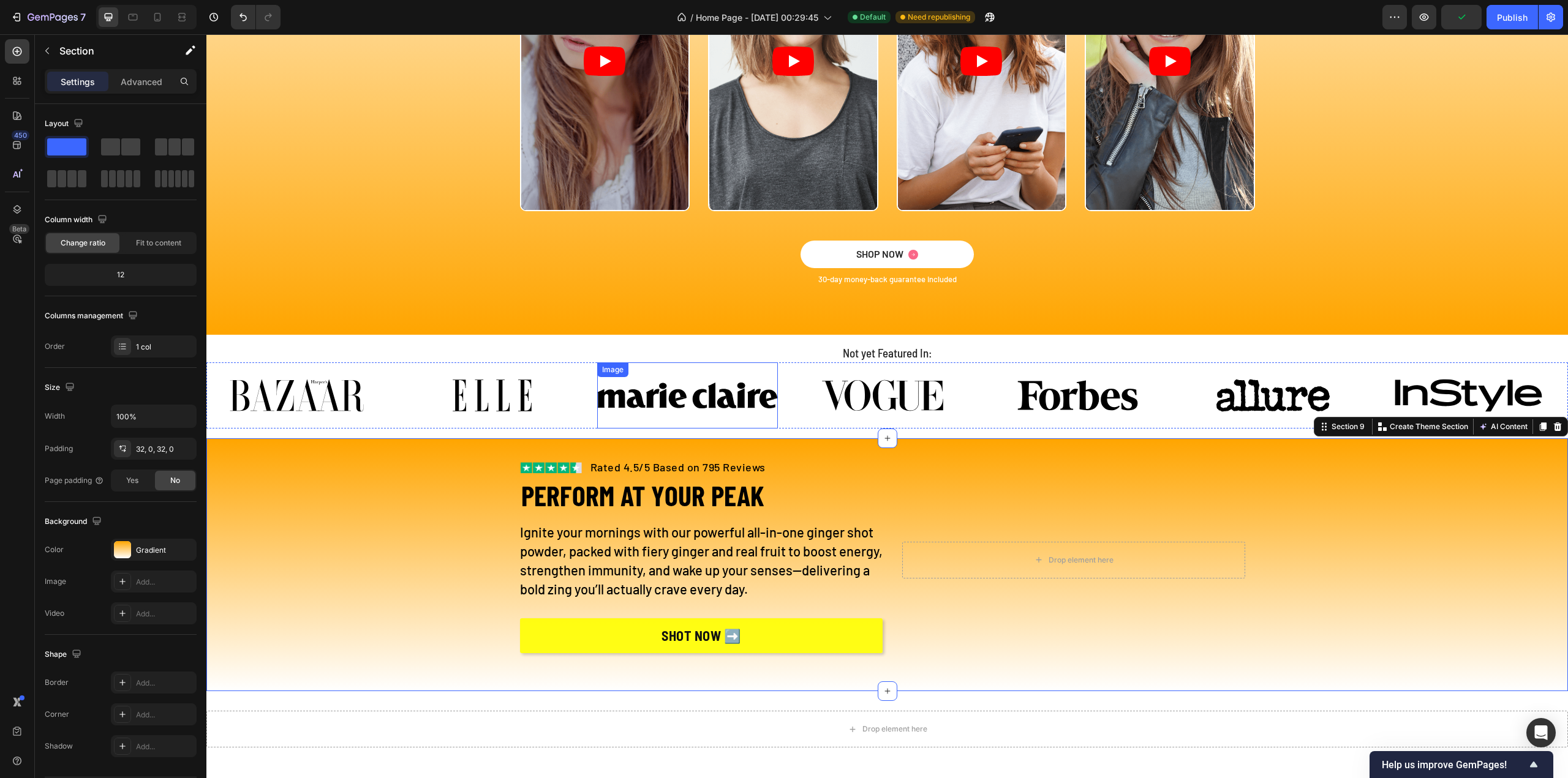
scroll to position [2434, 0]
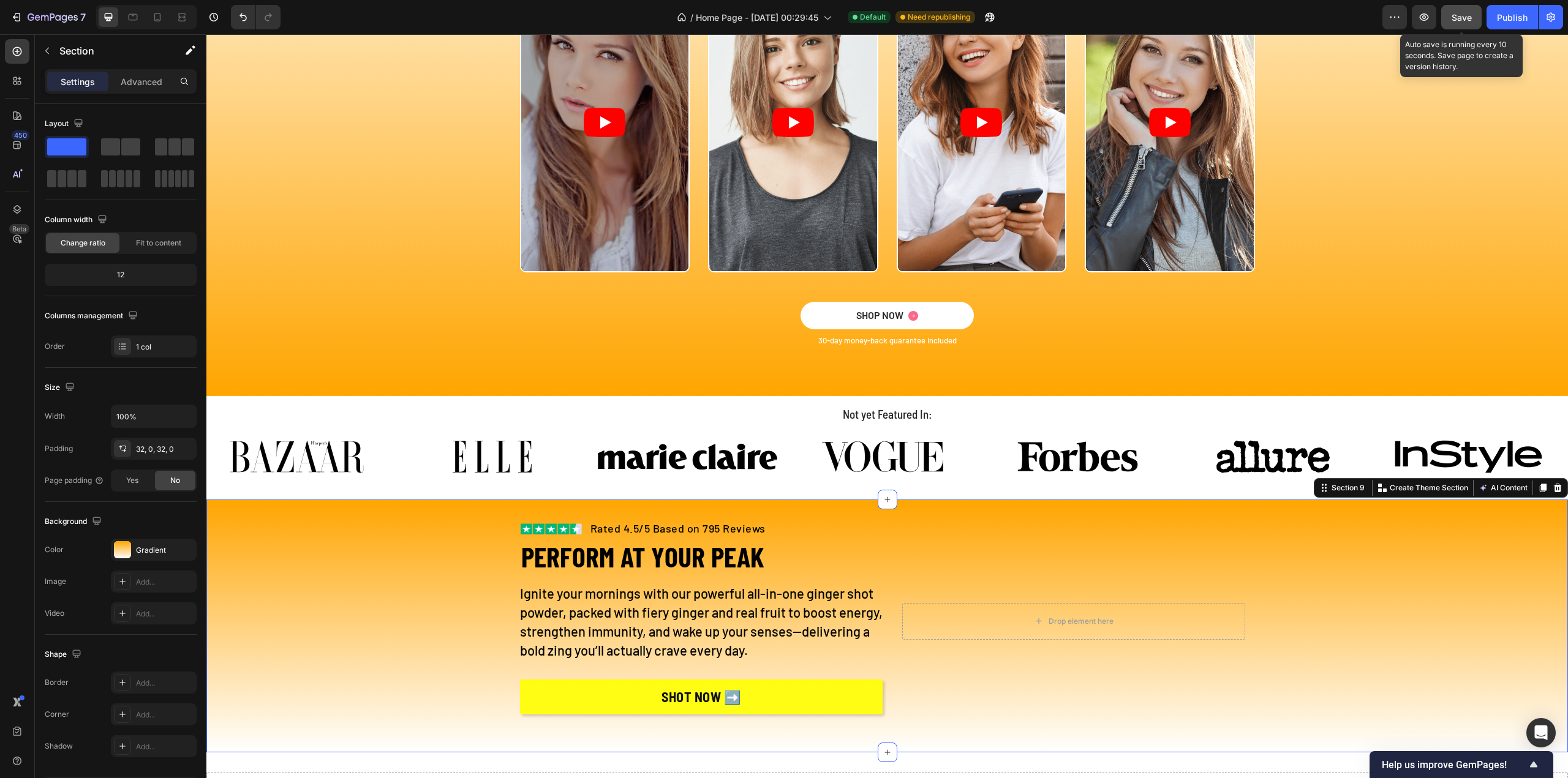
click at [1469, 10] on button "Save" at bounding box center [1461, 17] width 40 height 24
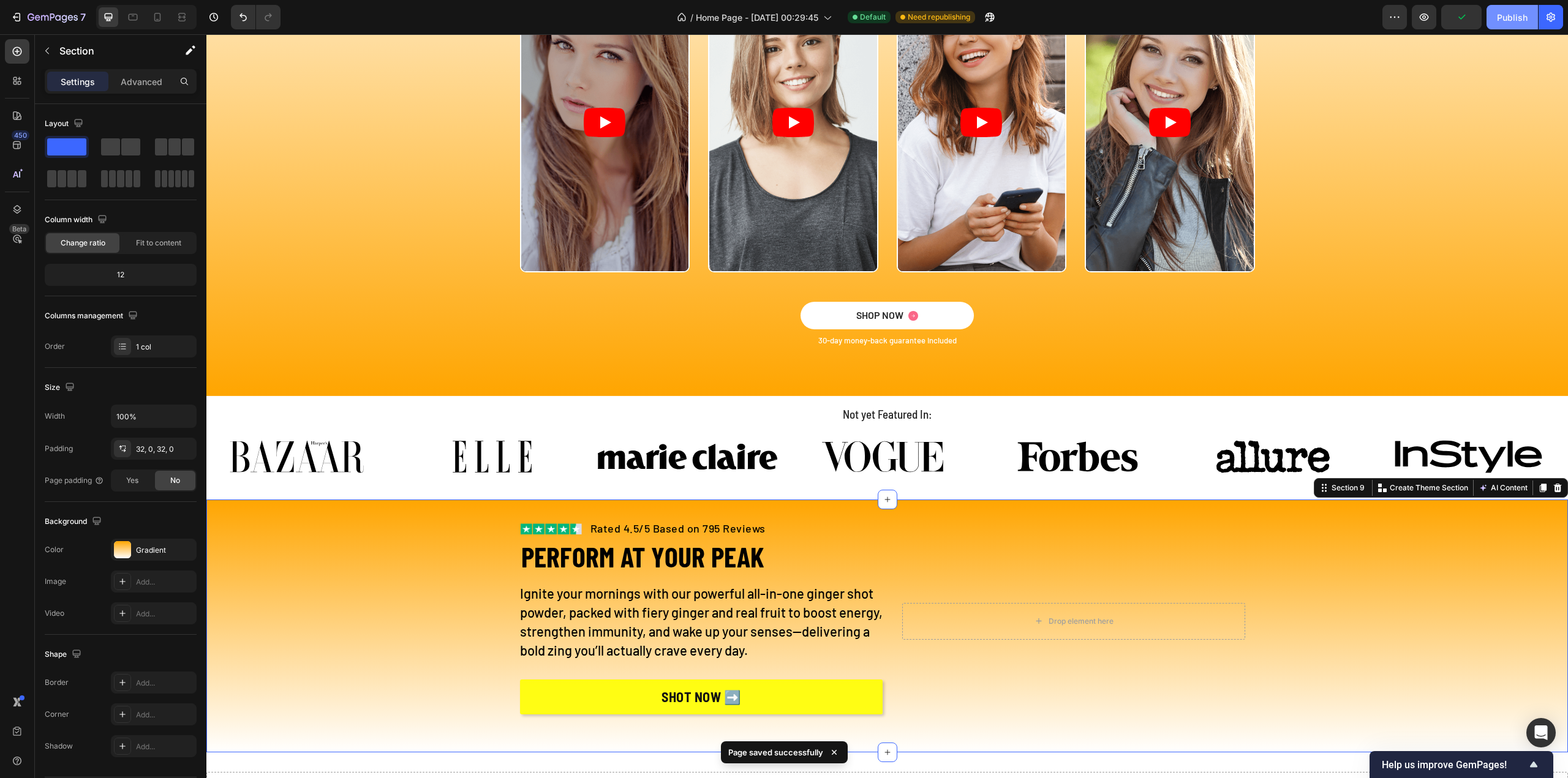
click at [1498, 20] on div "Publish" at bounding box center [1512, 18] width 31 height 13
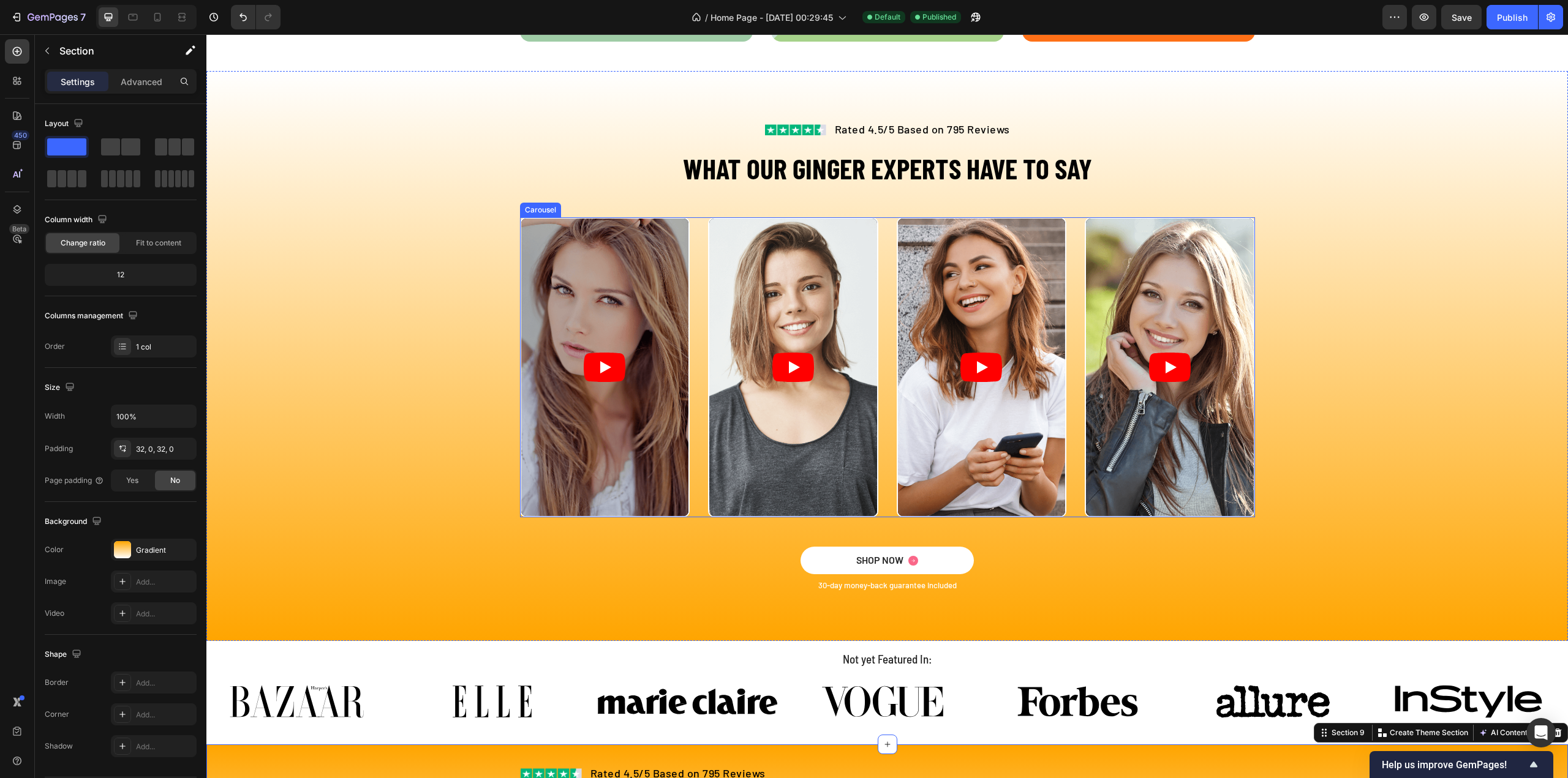
click at [881, 455] on div "Video Video Video Video" at bounding box center [887, 367] width 735 height 300
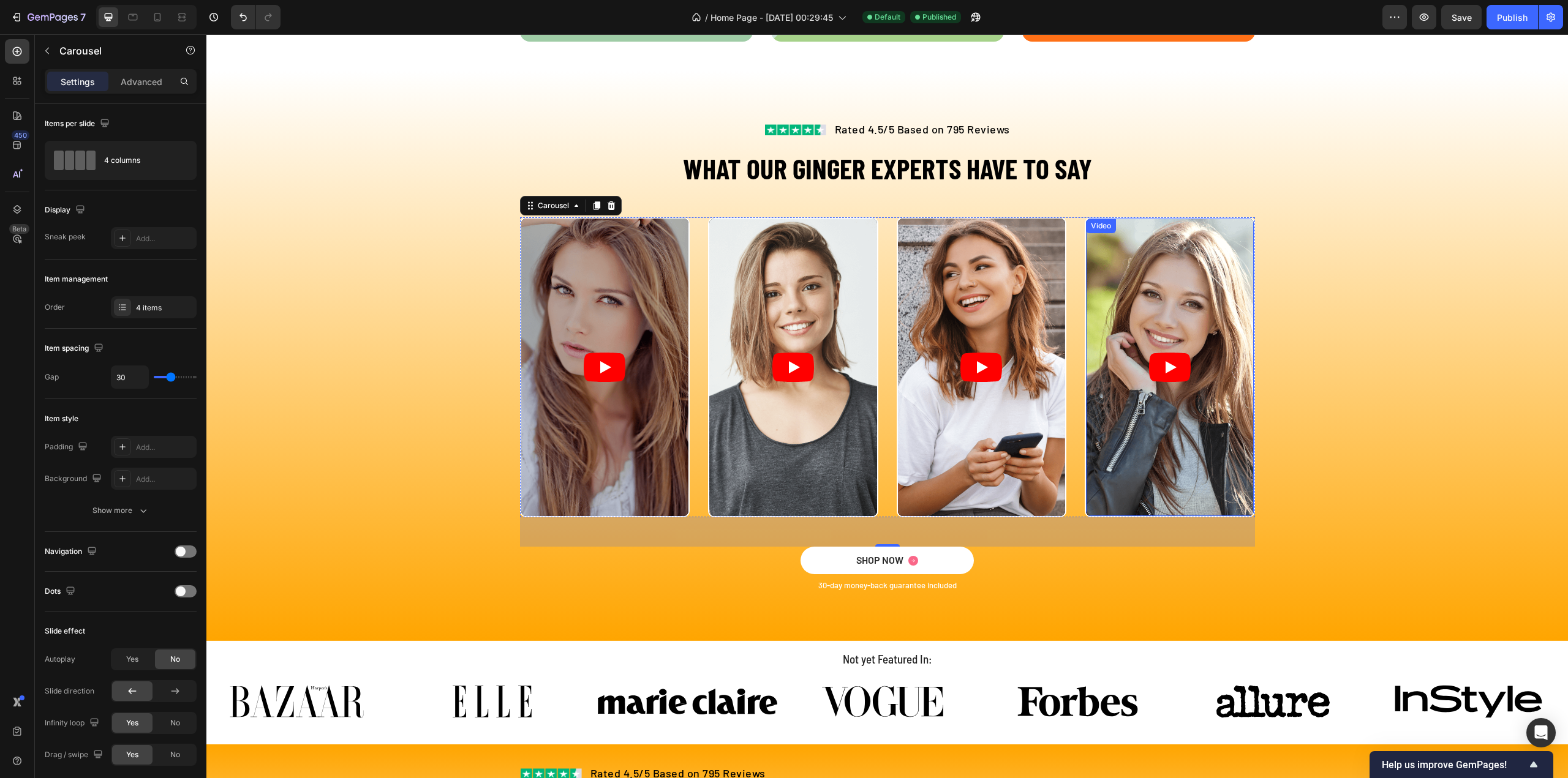
click at [1121, 352] on article at bounding box center [1170, 367] width 168 height 297
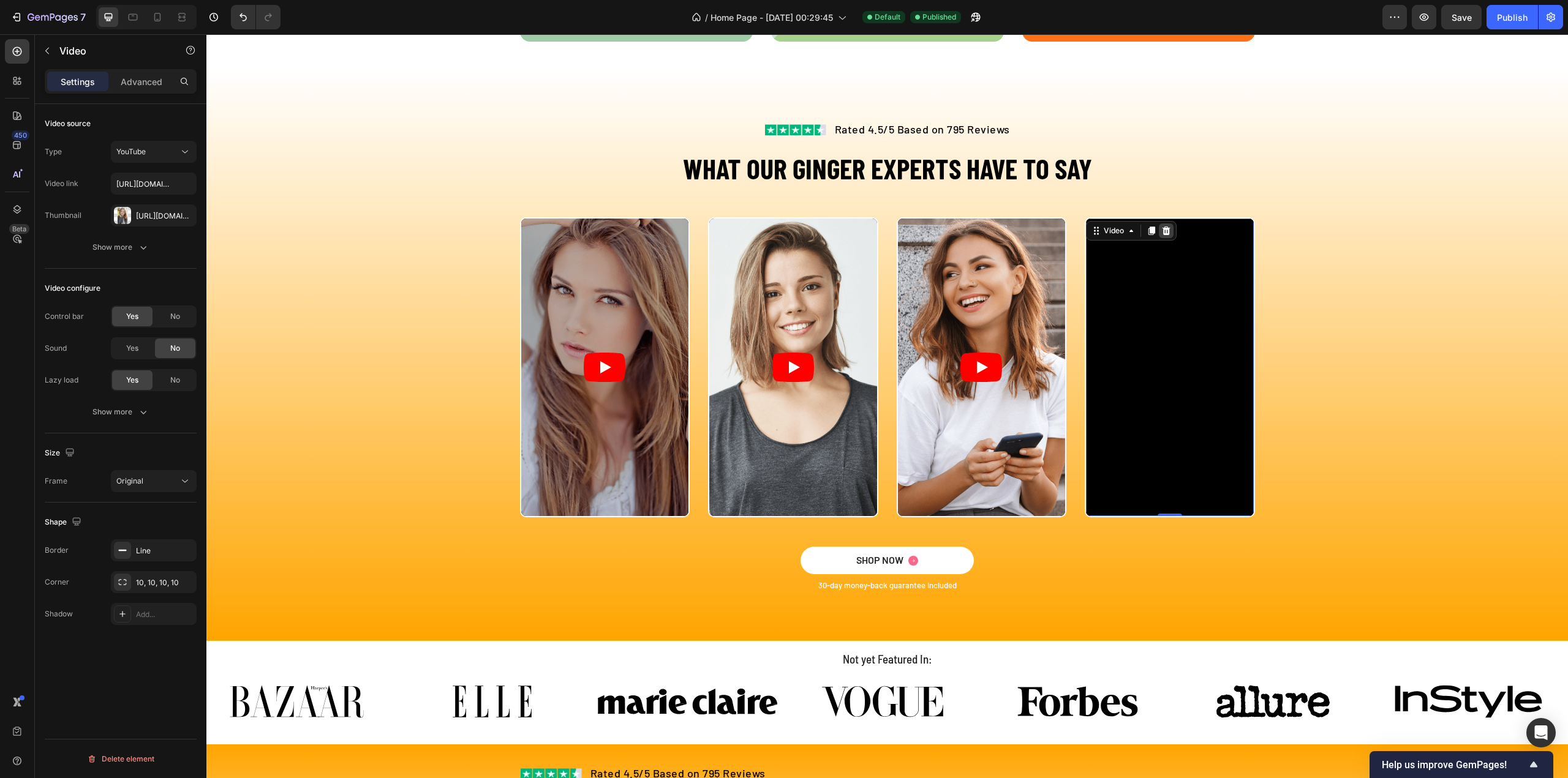
click at [1163, 230] on icon at bounding box center [1166, 231] width 8 height 9
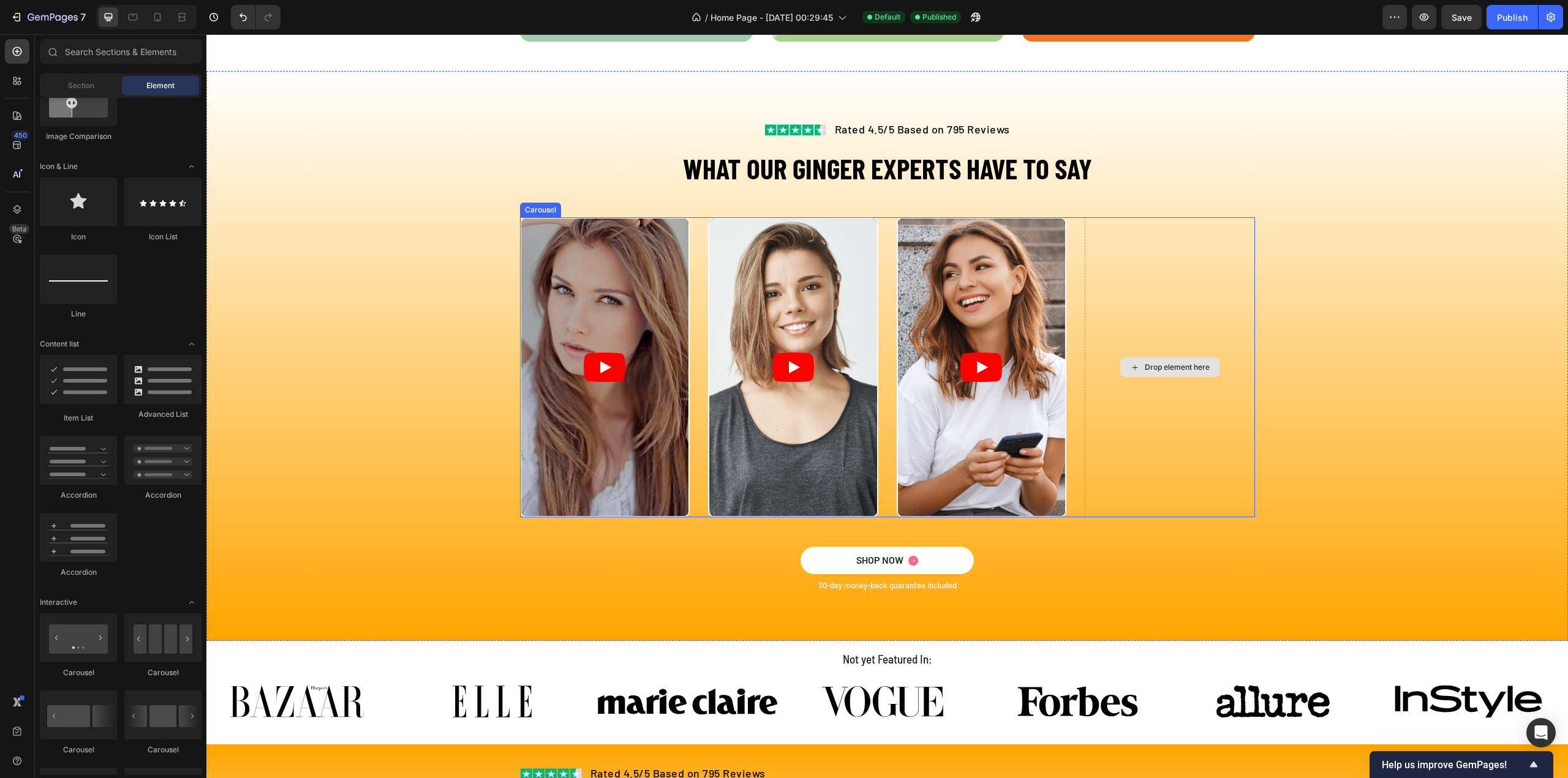
click at [1161, 308] on div "Drop element here" at bounding box center [1170, 367] width 170 height 300
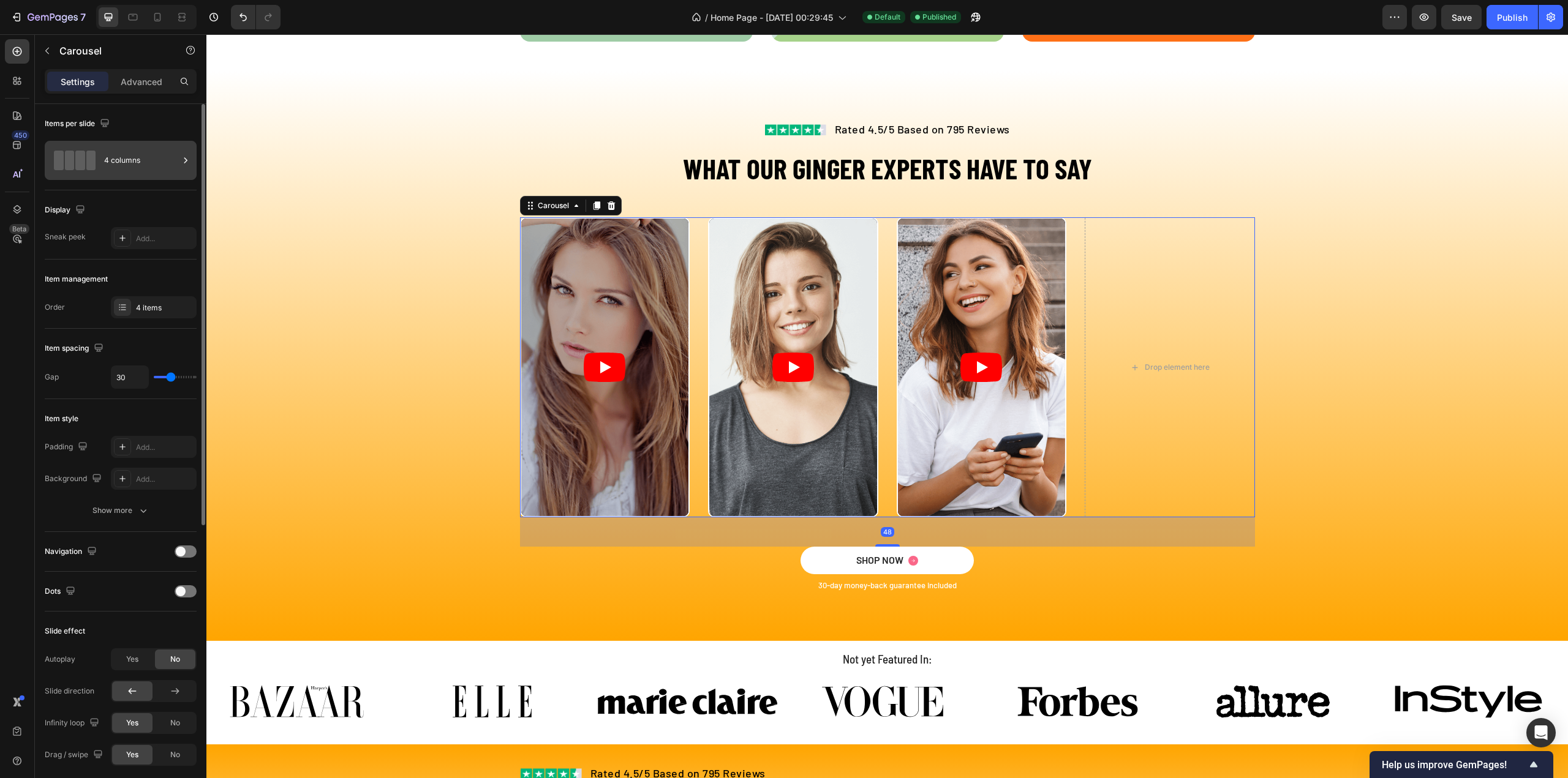
click at [88, 149] on div at bounding box center [74, 160] width 49 height 28
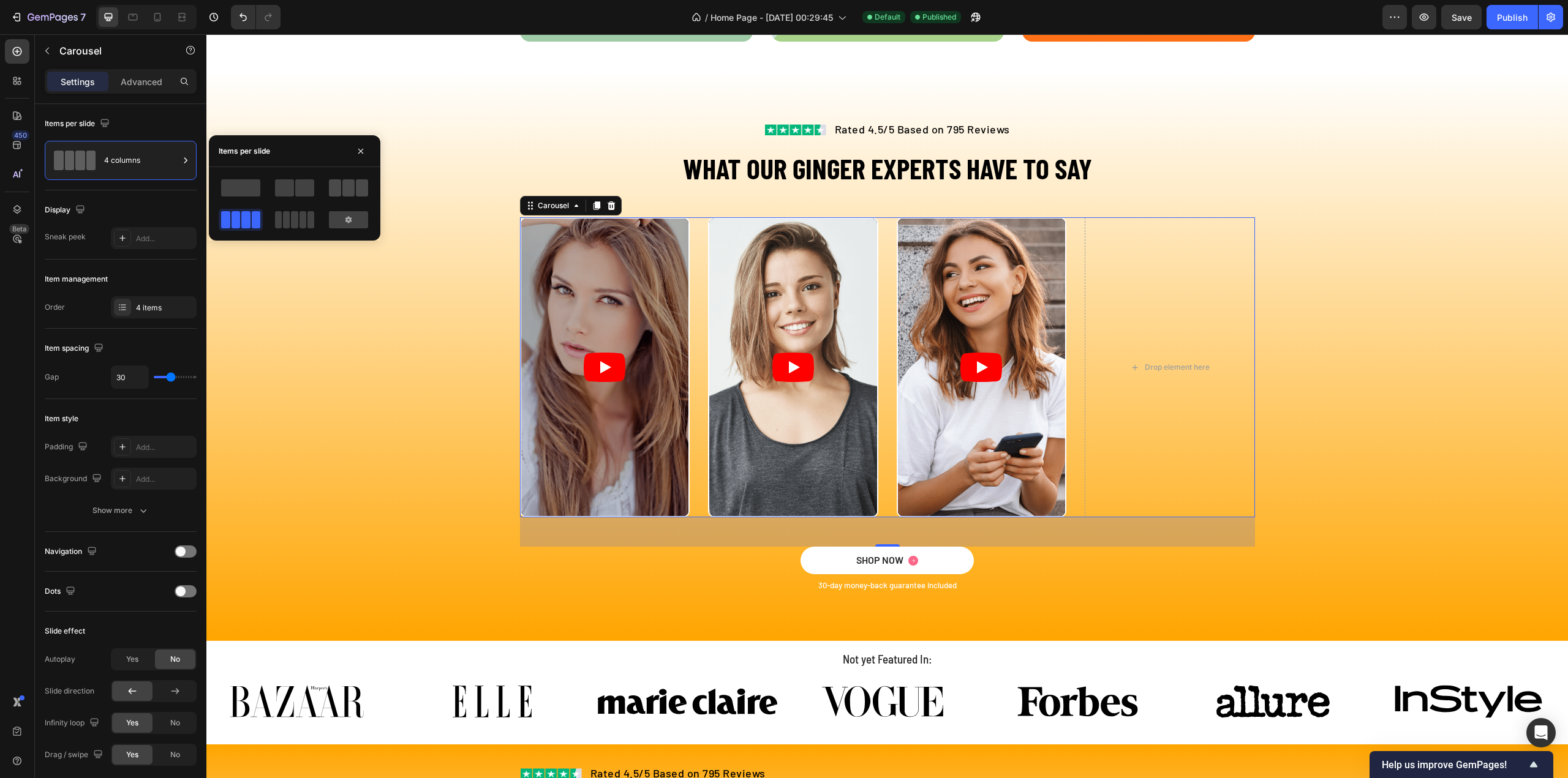
click at [339, 185] on span at bounding box center [335, 187] width 12 height 17
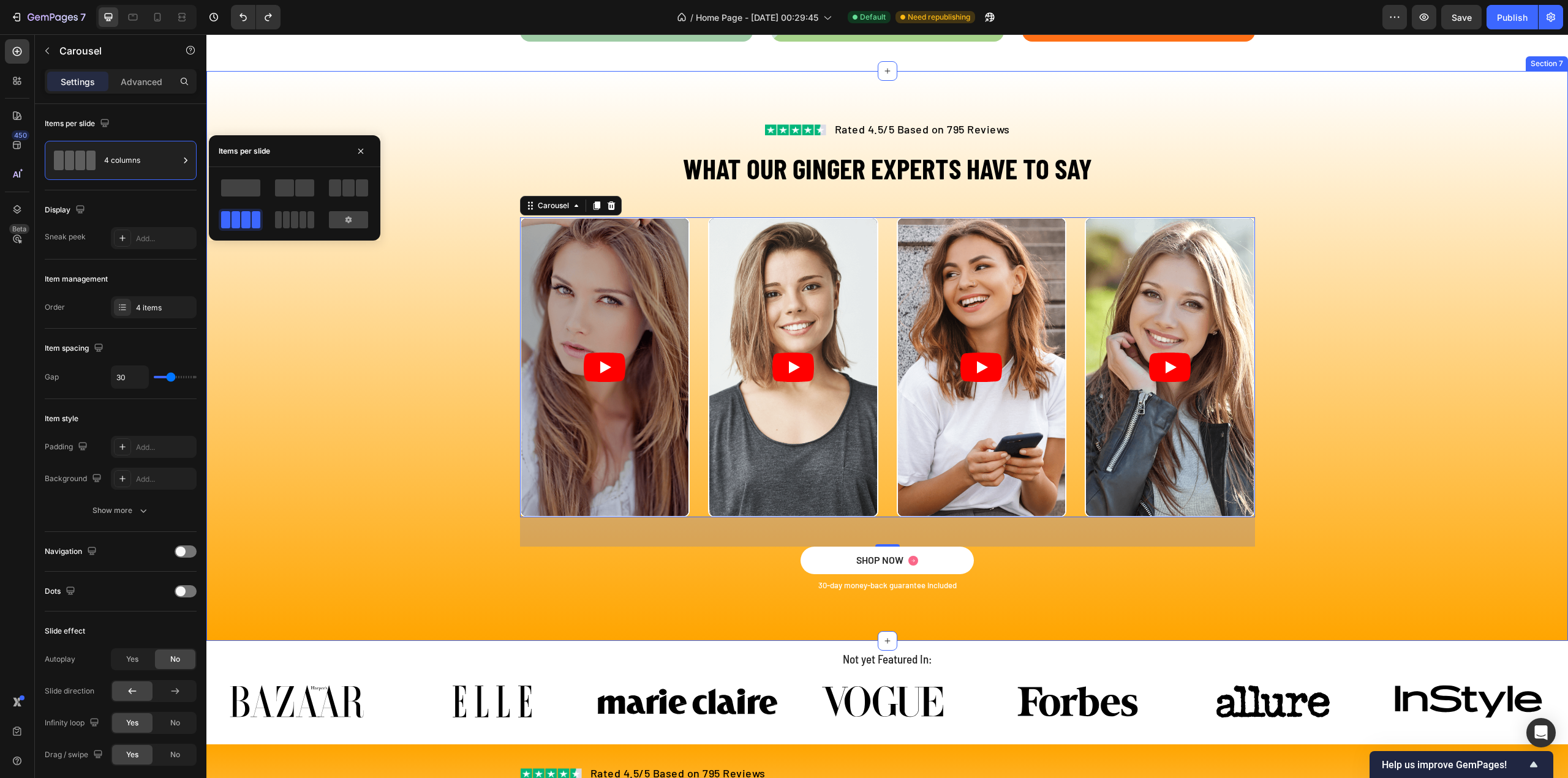
click at [1293, 492] on div "Video Video Video Video Carousel 48" at bounding box center [887, 382] width 1343 height 330
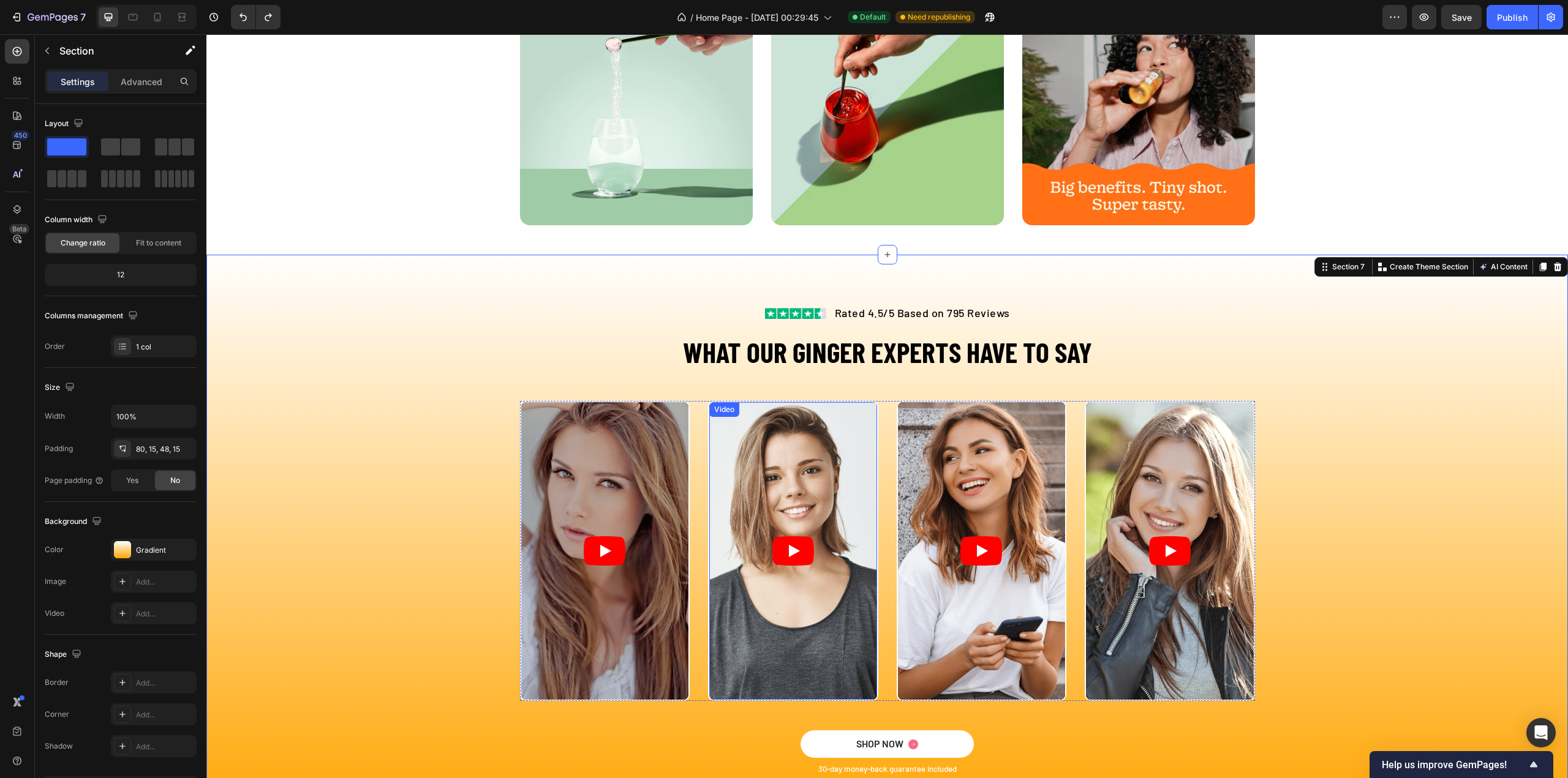
scroll to position [2128, 0]
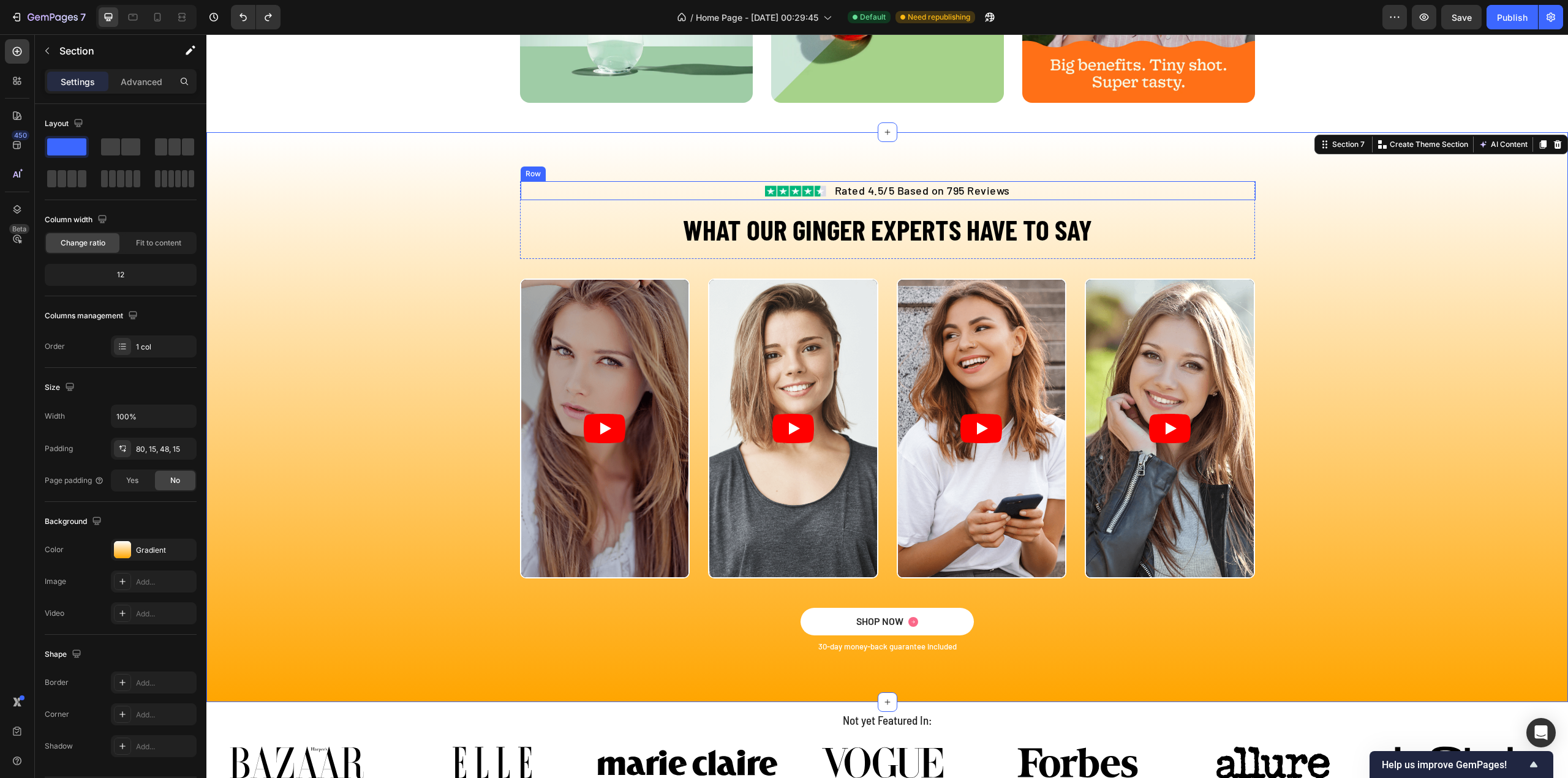
click at [710, 194] on div "Image Rated 4.5/5 Based on 795 Reviews Text block Row" at bounding box center [888, 191] width 735 height 19
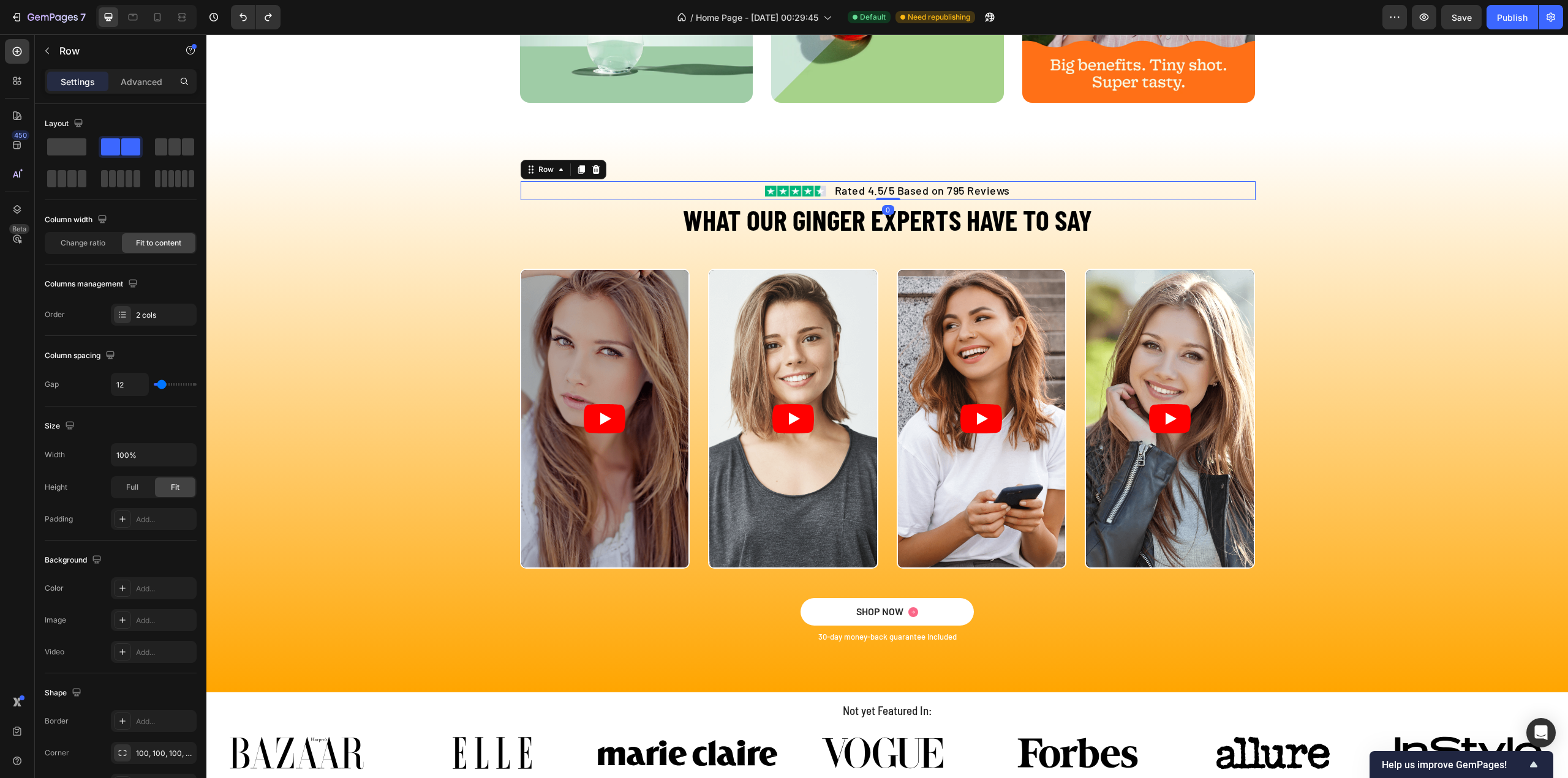
drag, startPoint x: 886, startPoint y: 208, endPoint x: 897, endPoint y: 166, distance: 43.4
click at [897, 166] on div "Image Rated 4.5/5 Based on 795 Reviews Text block Row 0 WHAT OUR GINGER EXPERTS…" at bounding box center [887, 412] width 1362 height 560
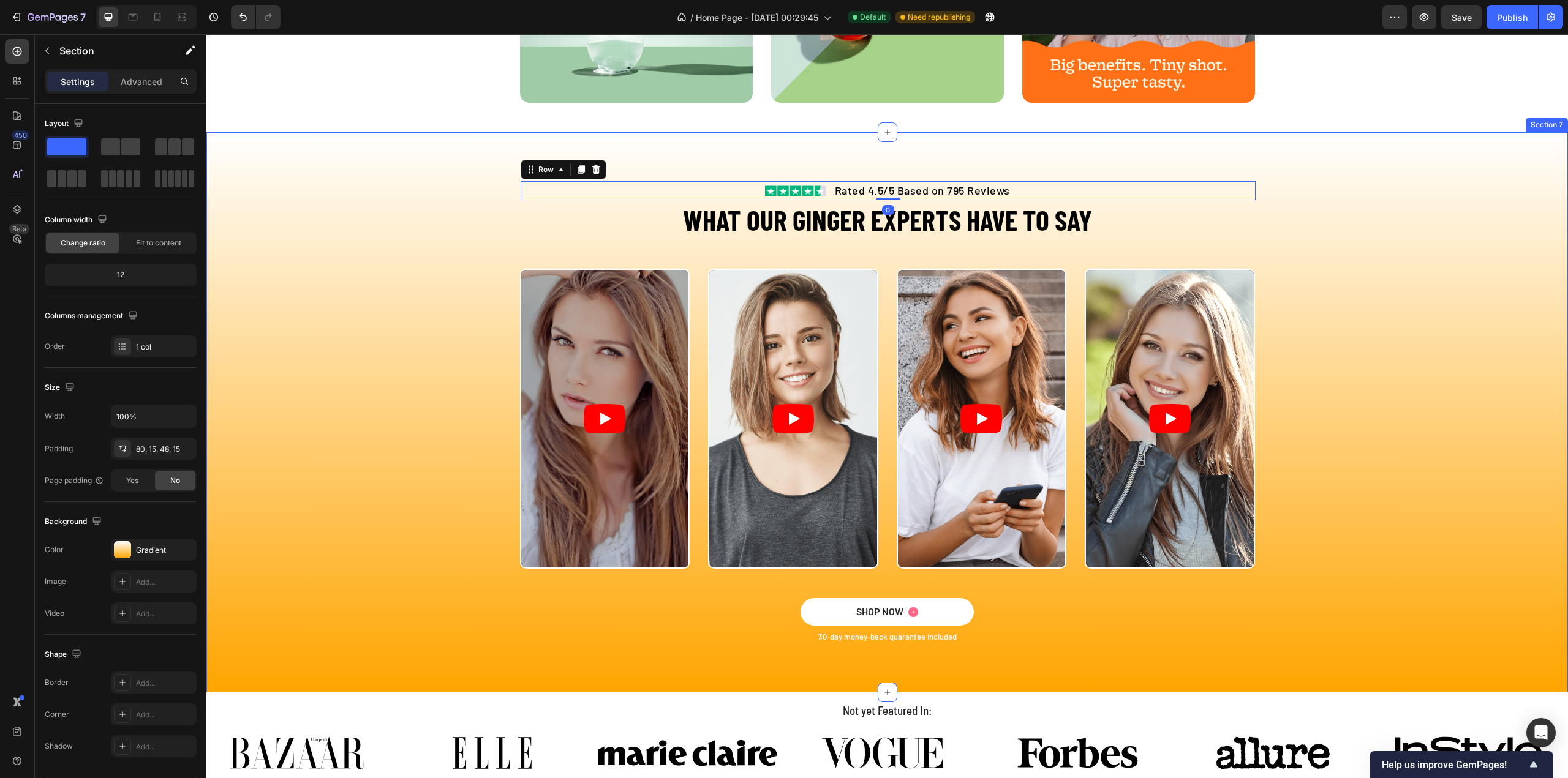
click at [1384, 281] on div "Video Video Video Video Carousel" at bounding box center [887, 433] width 1343 height 330
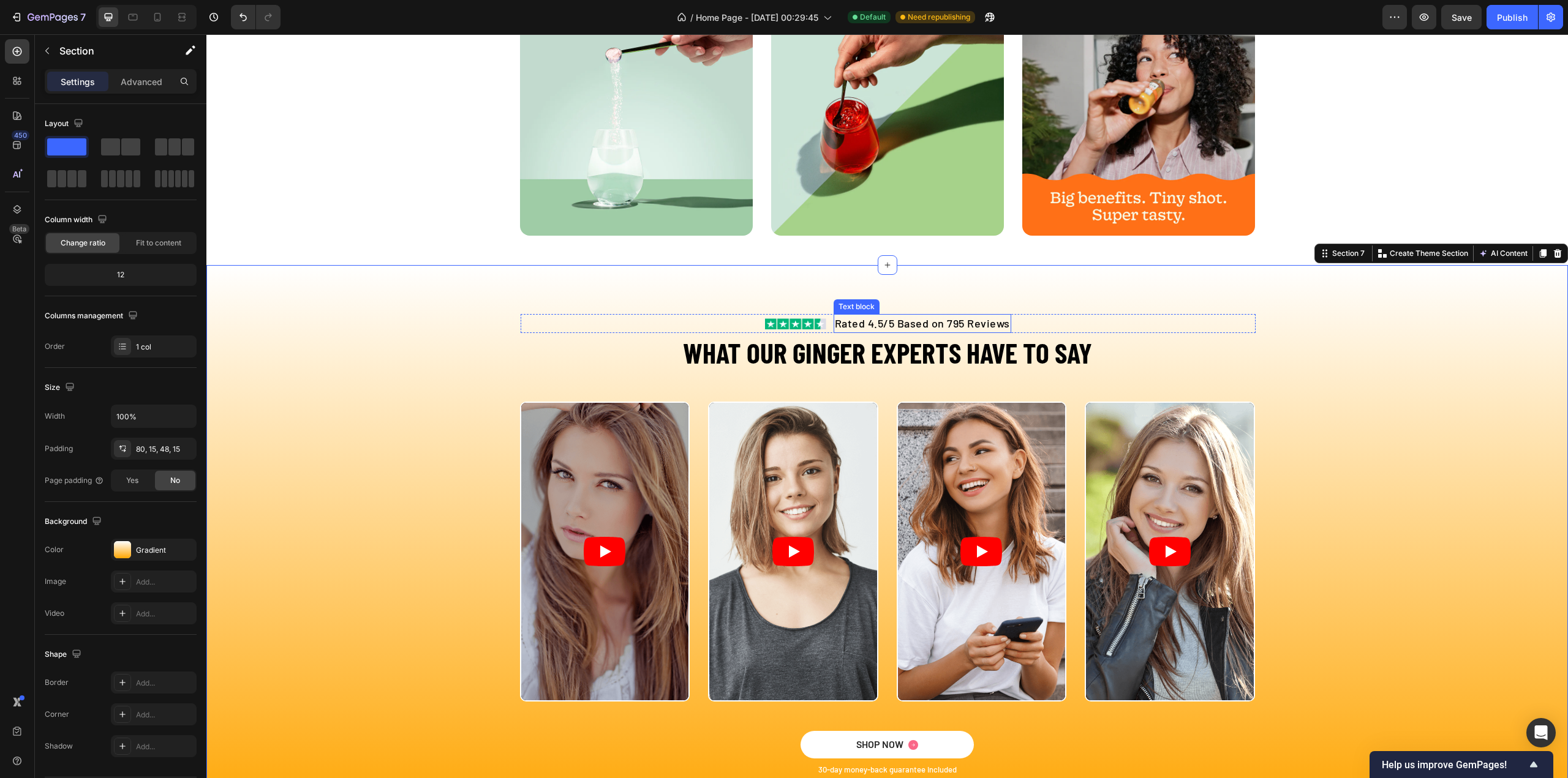
scroll to position [2066, 0]
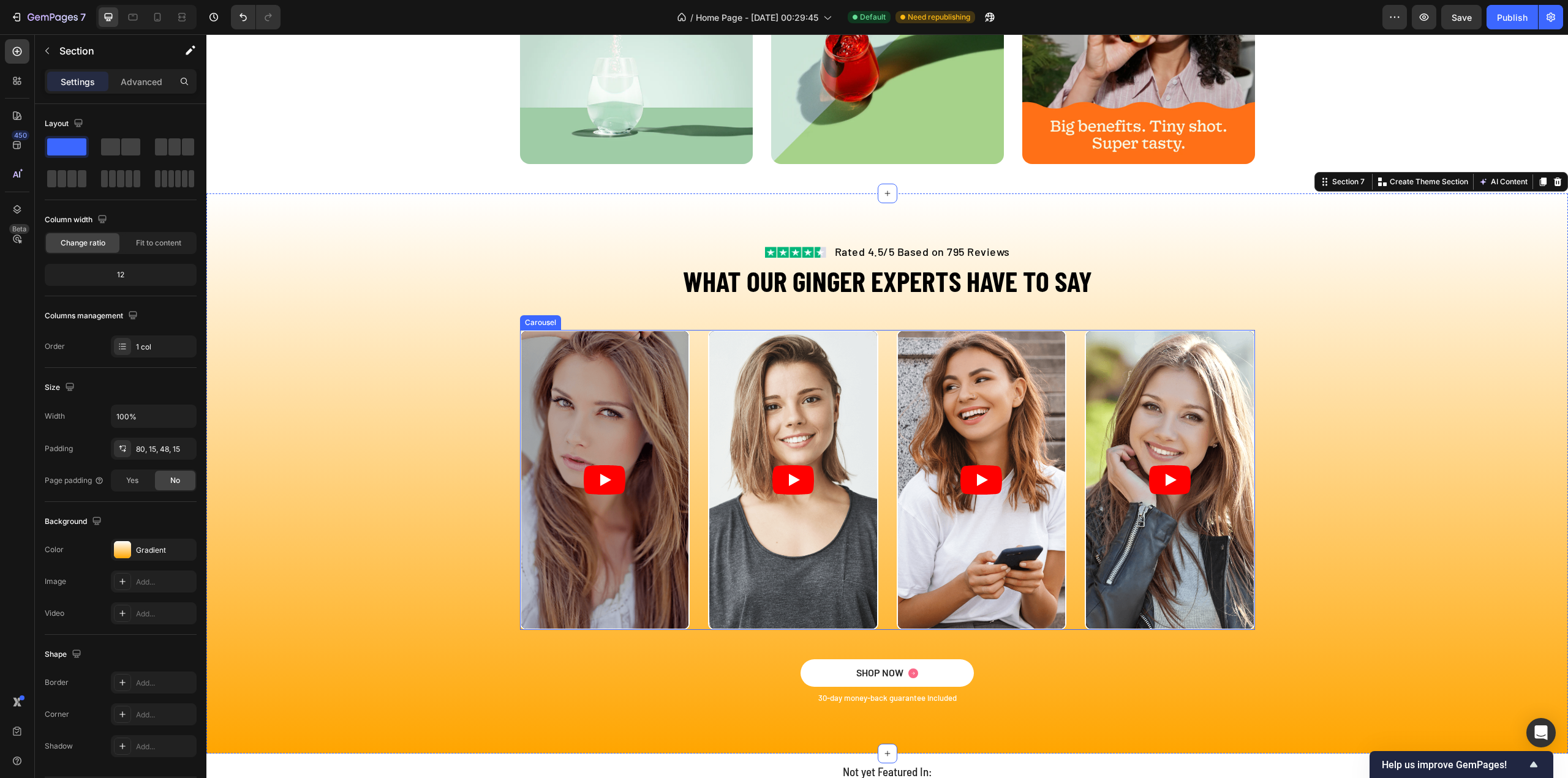
click at [696, 354] on div "Video Video Video Video" at bounding box center [887, 480] width 735 height 300
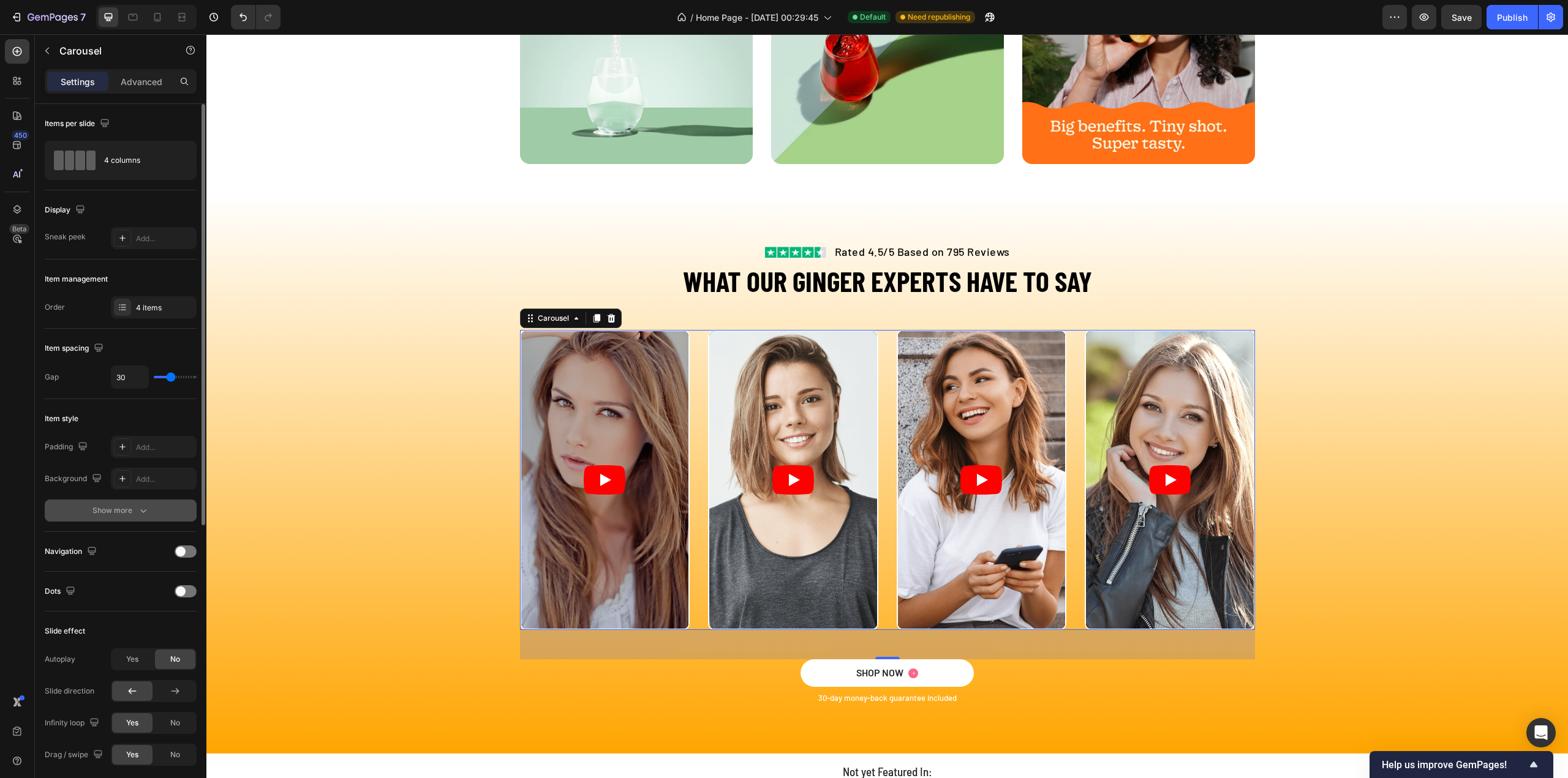
scroll to position [61, 0]
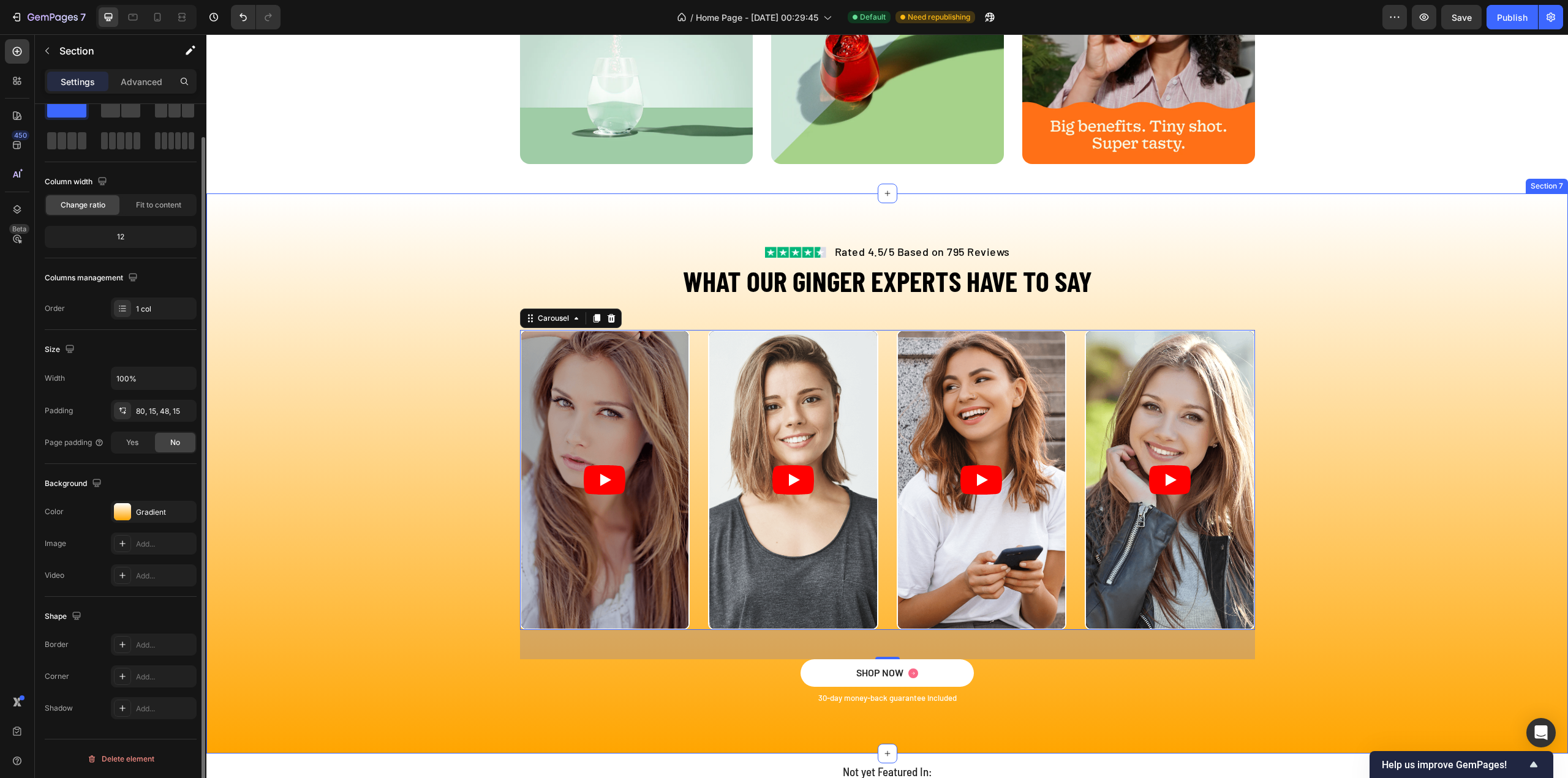
click at [430, 373] on div "Video Video Video Video Carousel 48" at bounding box center [887, 495] width 1343 height 330
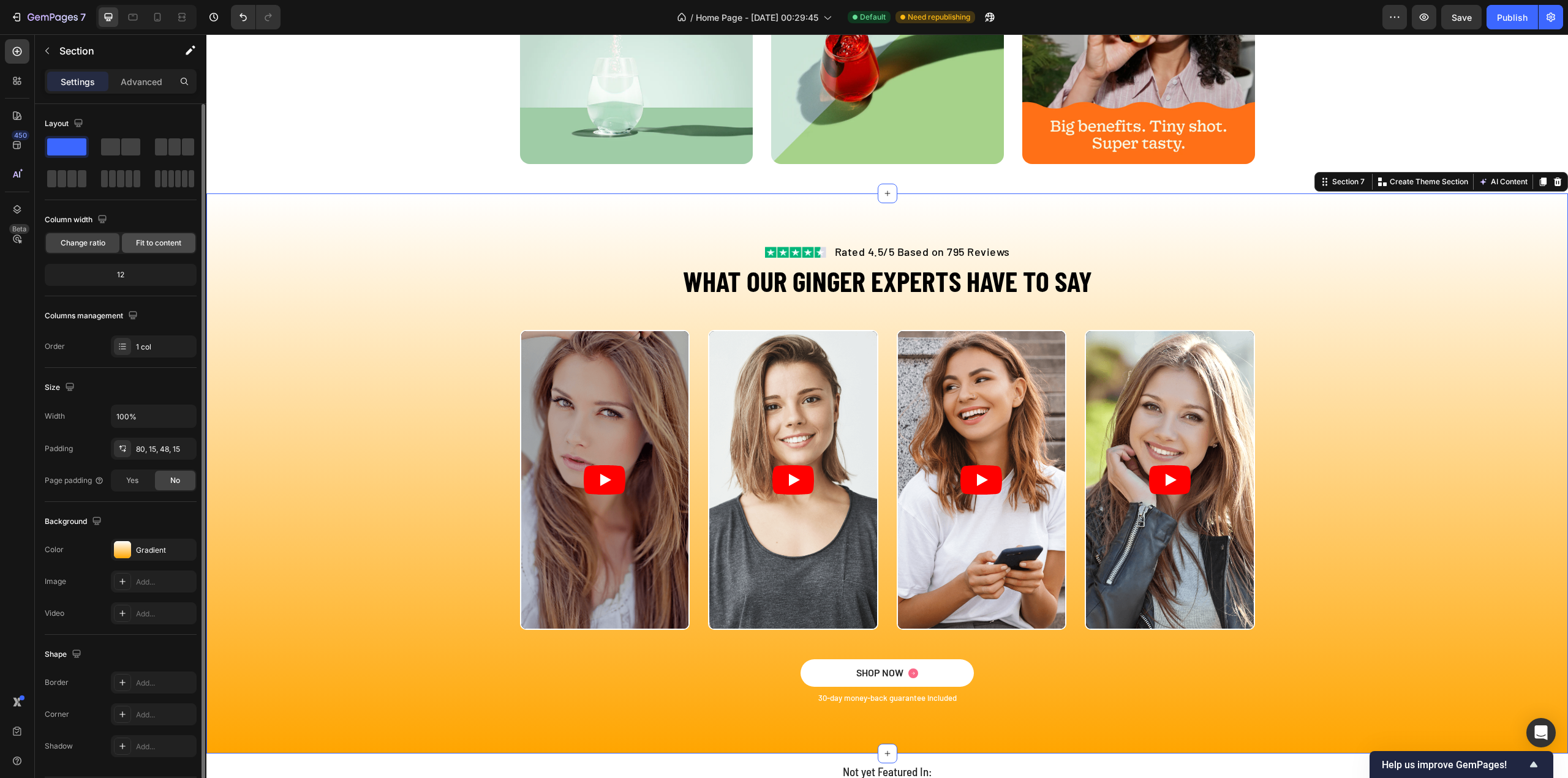
click at [167, 245] on span "Fit to content" at bounding box center [159, 243] width 46 height 11
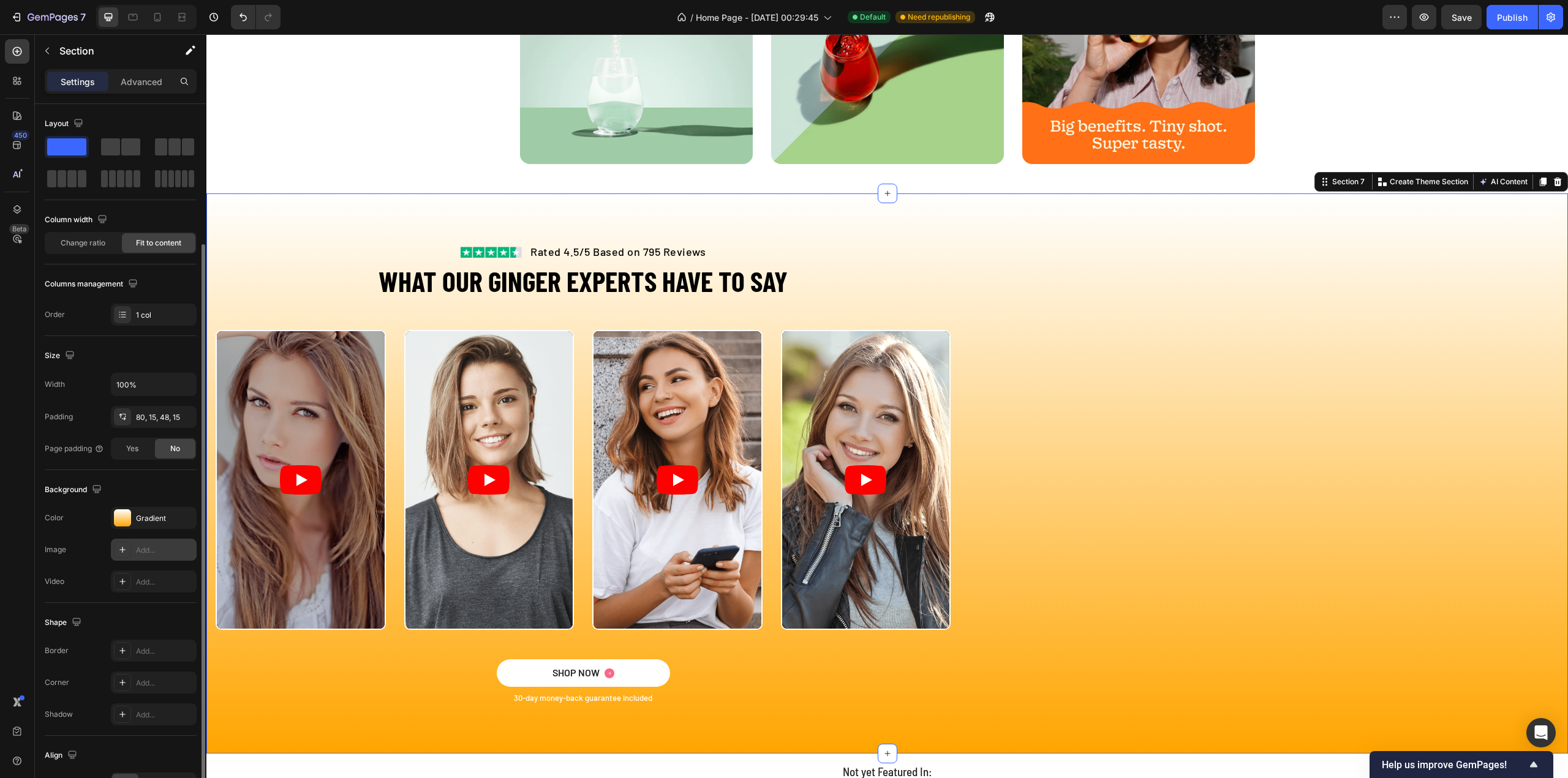
scroll to position [73, 0]
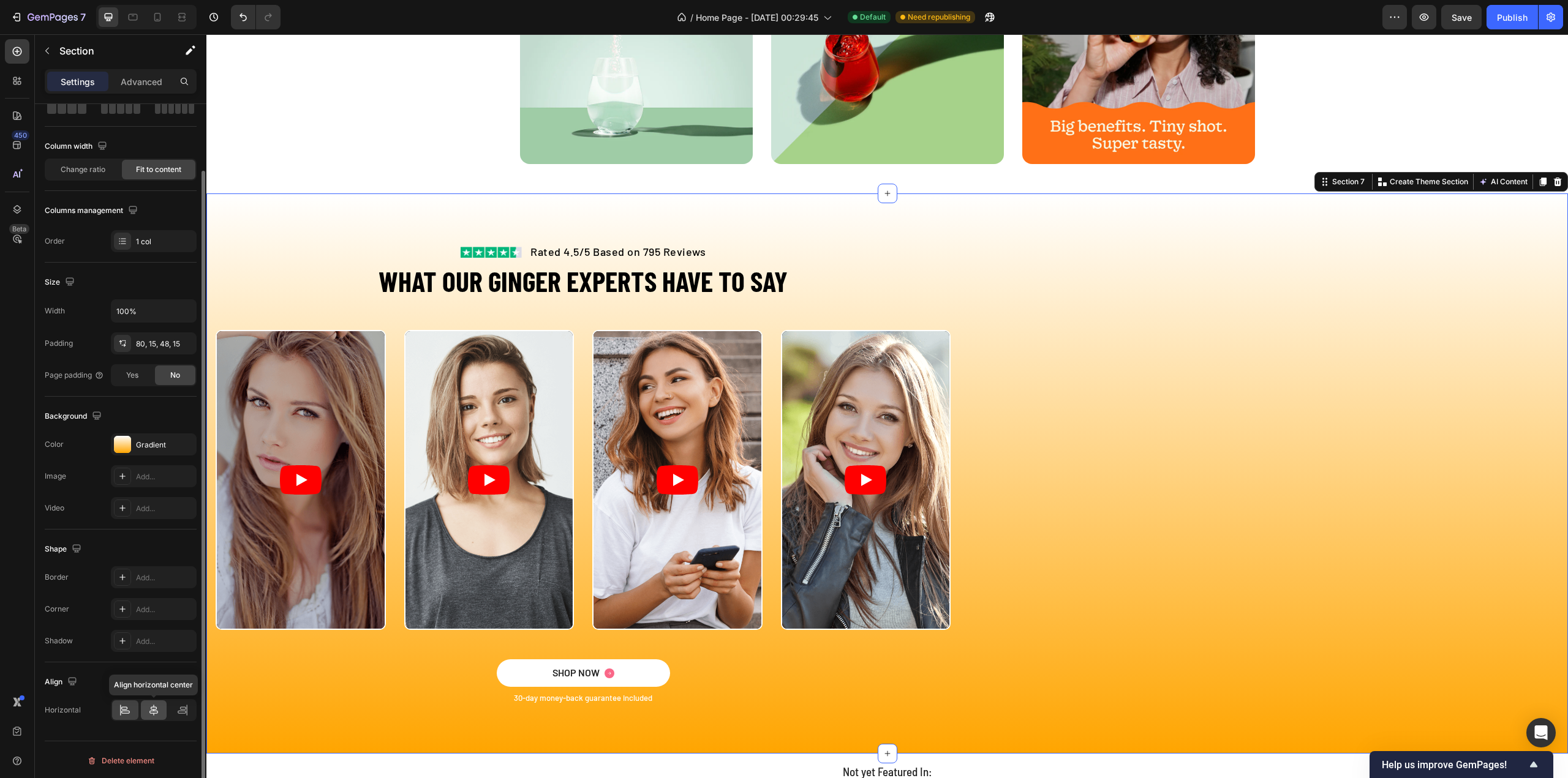
click at [154, 708] on icon at bounding box center [153, 710] width 12 height 12
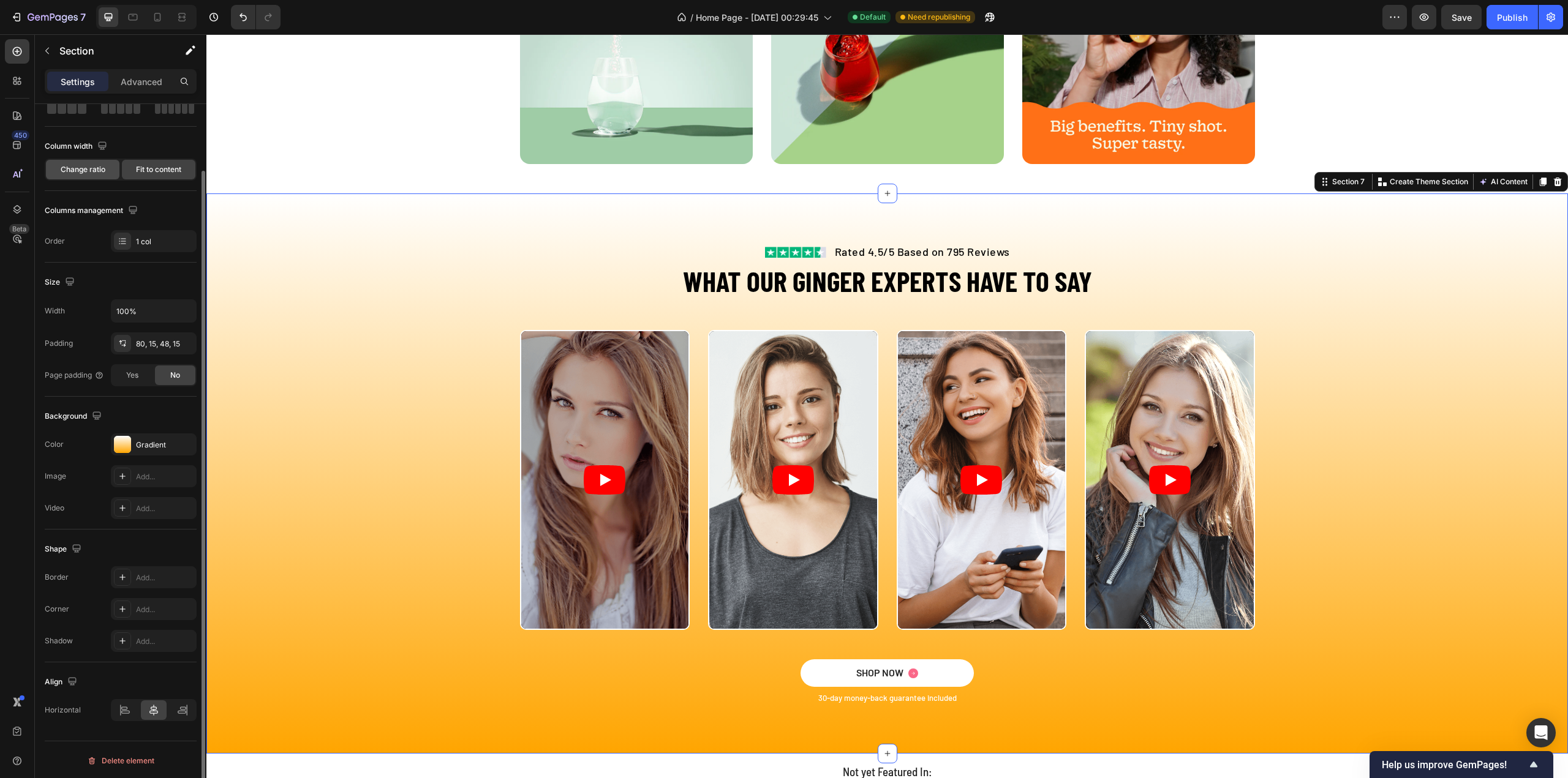
click at [92, 168] on span "Change ratio" at bounding box center [83, 169] width 45 height 11
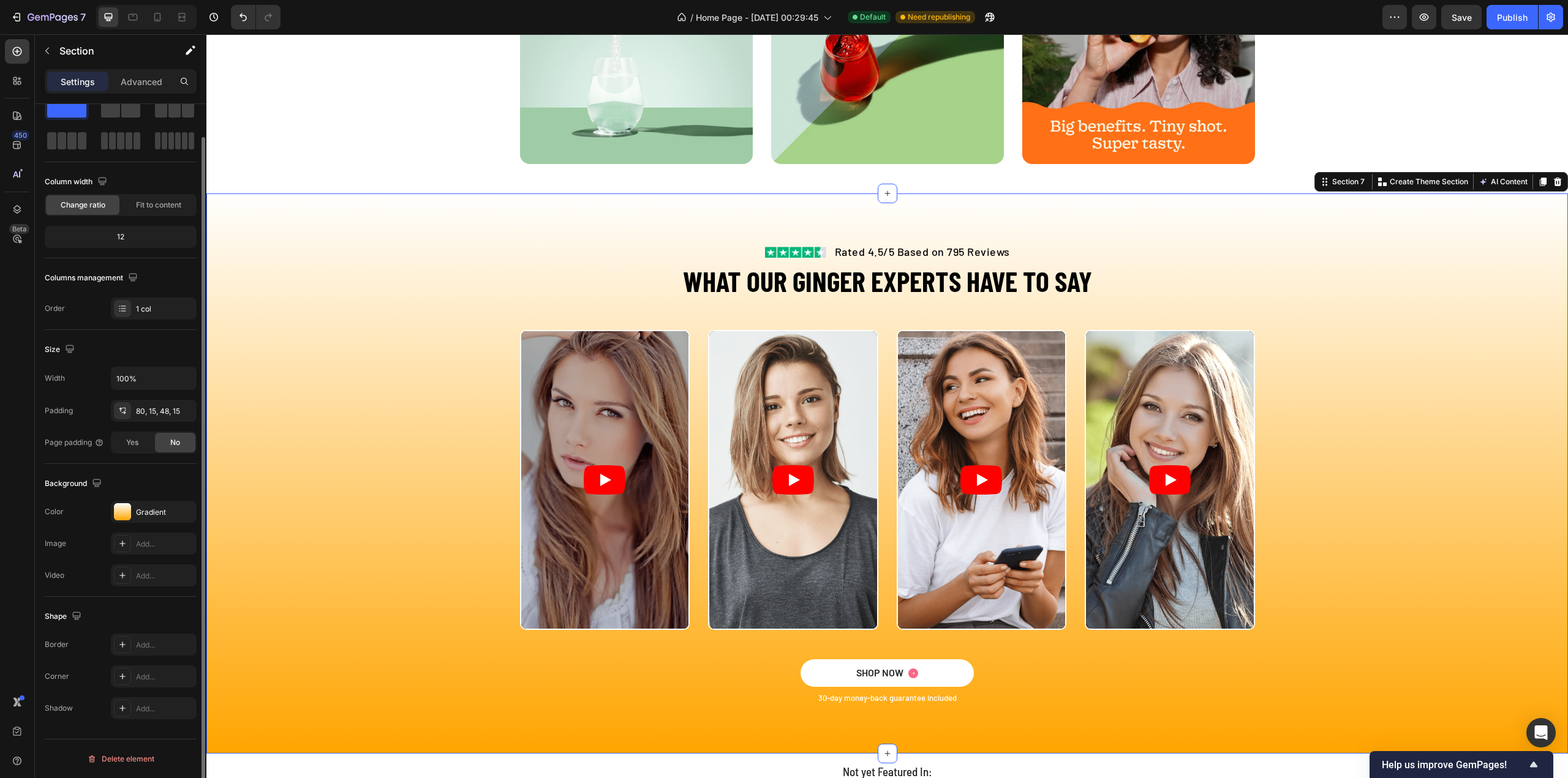
scroll to position [36, 0]
click at [150, 201] on span "Fit to content" at bounding box center [159, 206] width 46 height 11
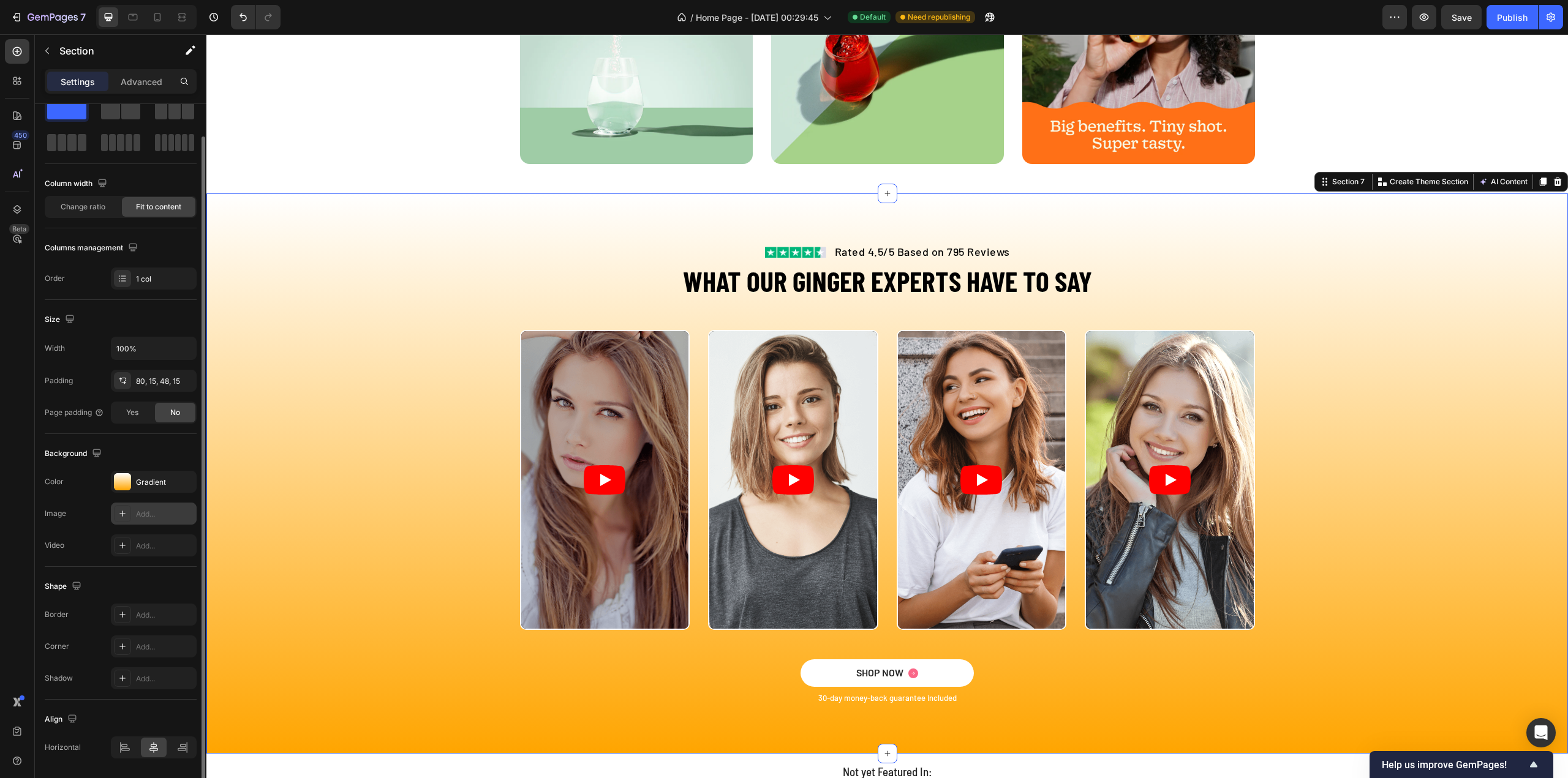
scroll to position [73, 0]
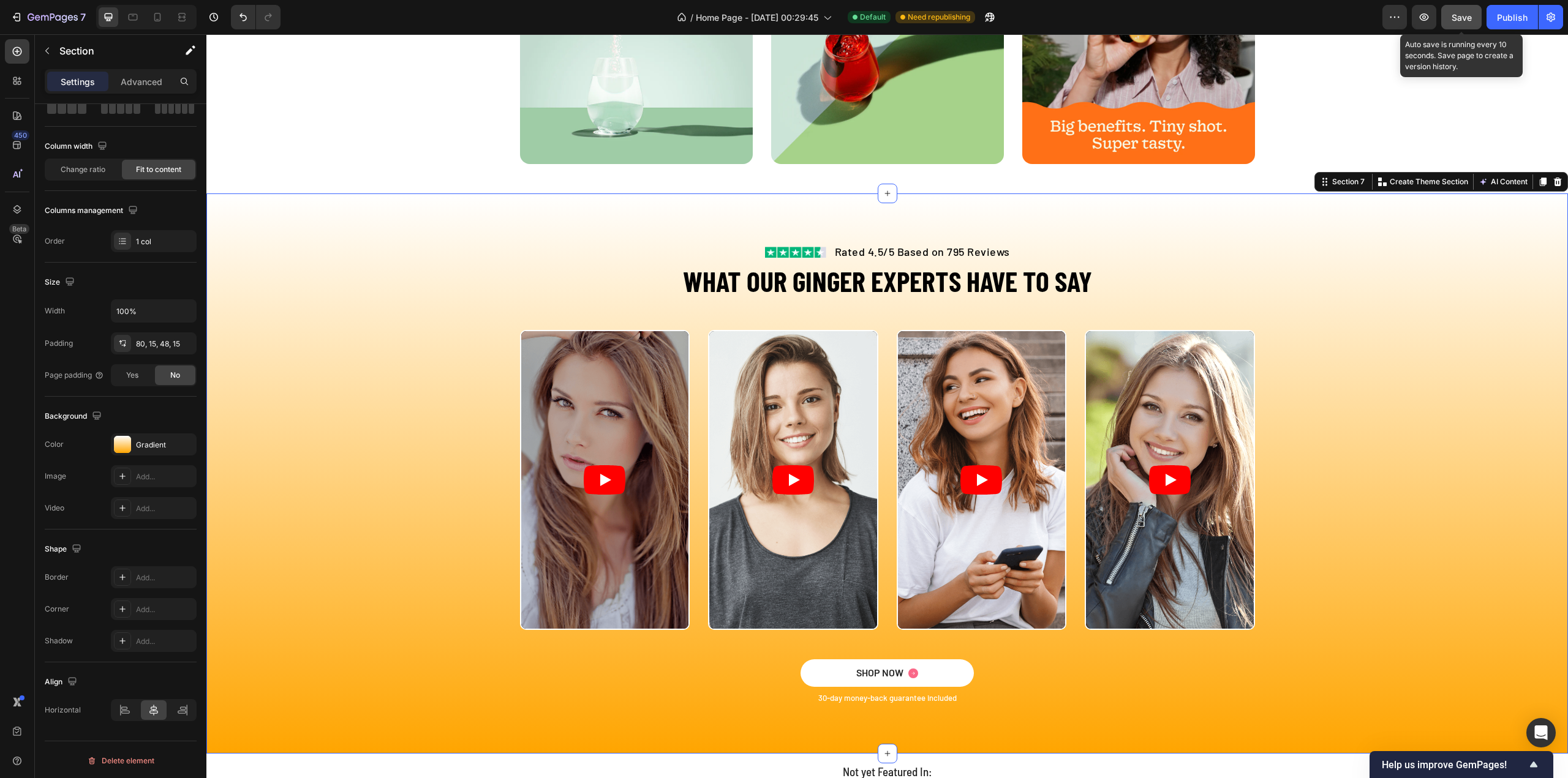
click at [1460, 25] on button "Save" at bounding box center [1461, 17] width 40 height 24
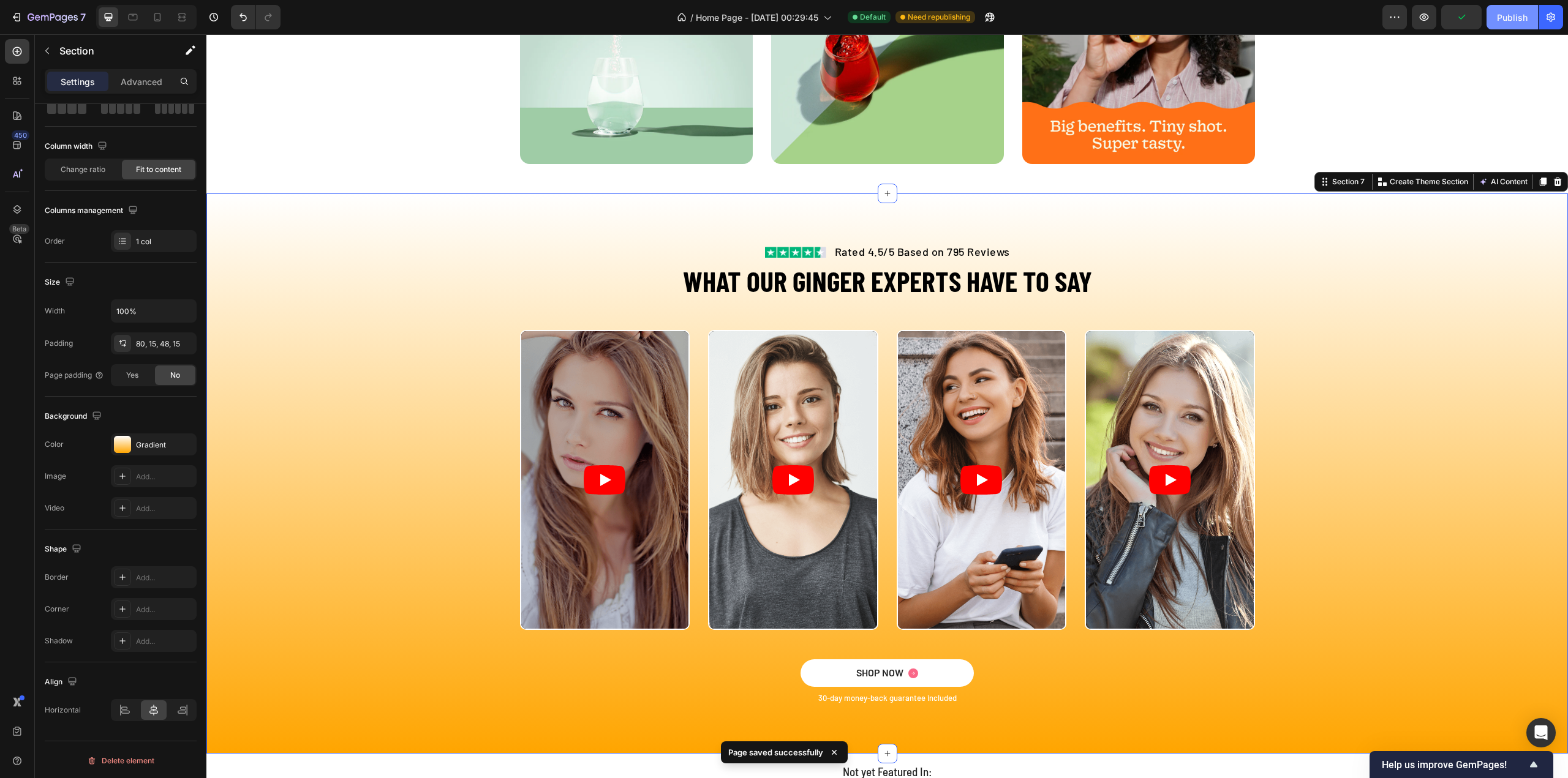
click at [1506, 12] on div "Publish" at bounding box center [1512, 18] width 31 height 13
click at [153, 307] on input "100%" at bounding box center [153, 311] width 84 height 22
click at [179, 309] on icon "button" at bounding box center [185, 310] width 12 height 12
click at [137, 363] on span "Default" at bounding box center [129, 363] width 25 height 11
type input "1200"
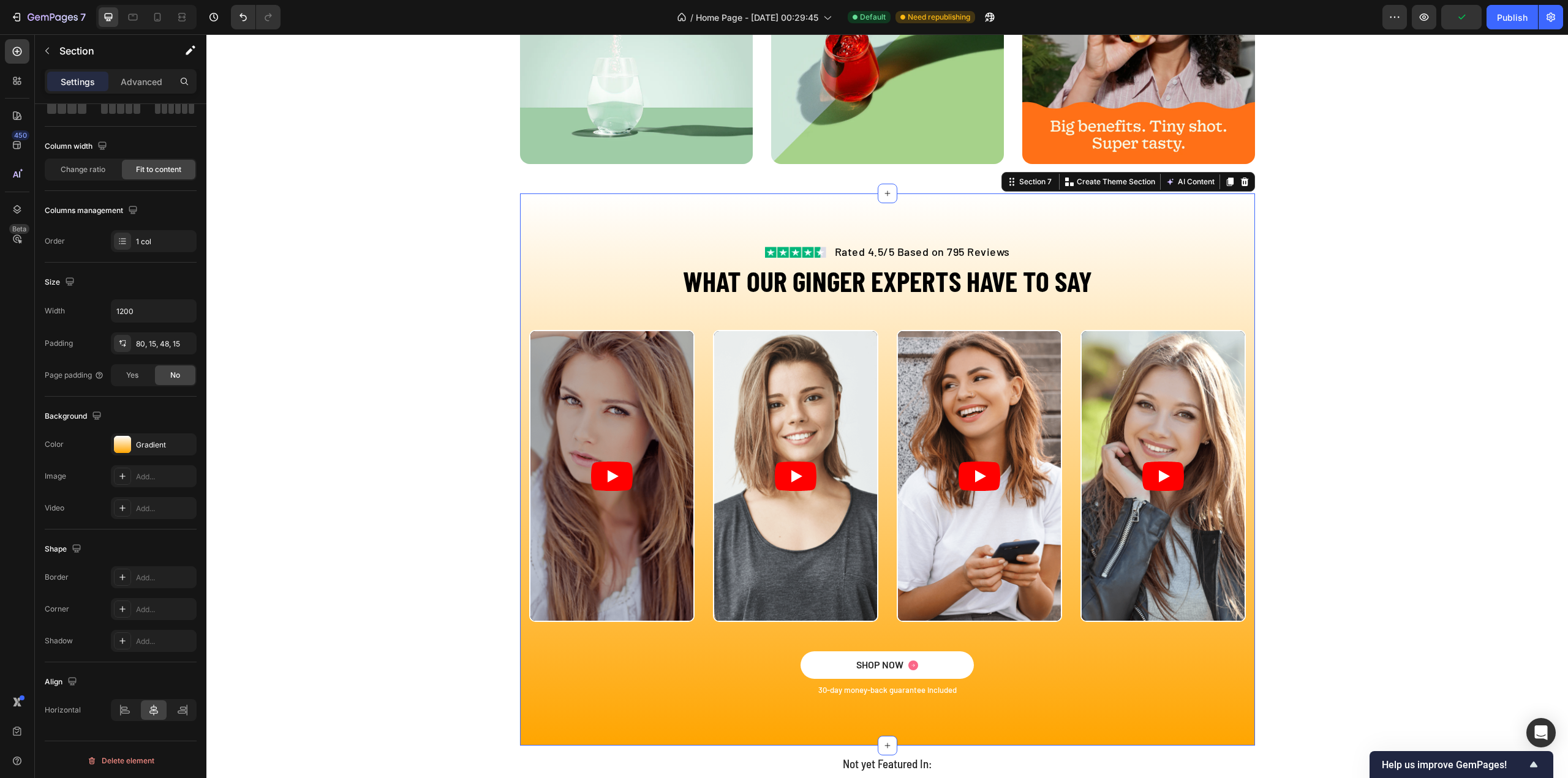
click at [540, 211] on div "Image Rated 4.5/5 Based on 795 Reviews Text block Row WHAT OUR GINGER EXPERTS H…" at bounding box center [887, 469] width 735 height 551
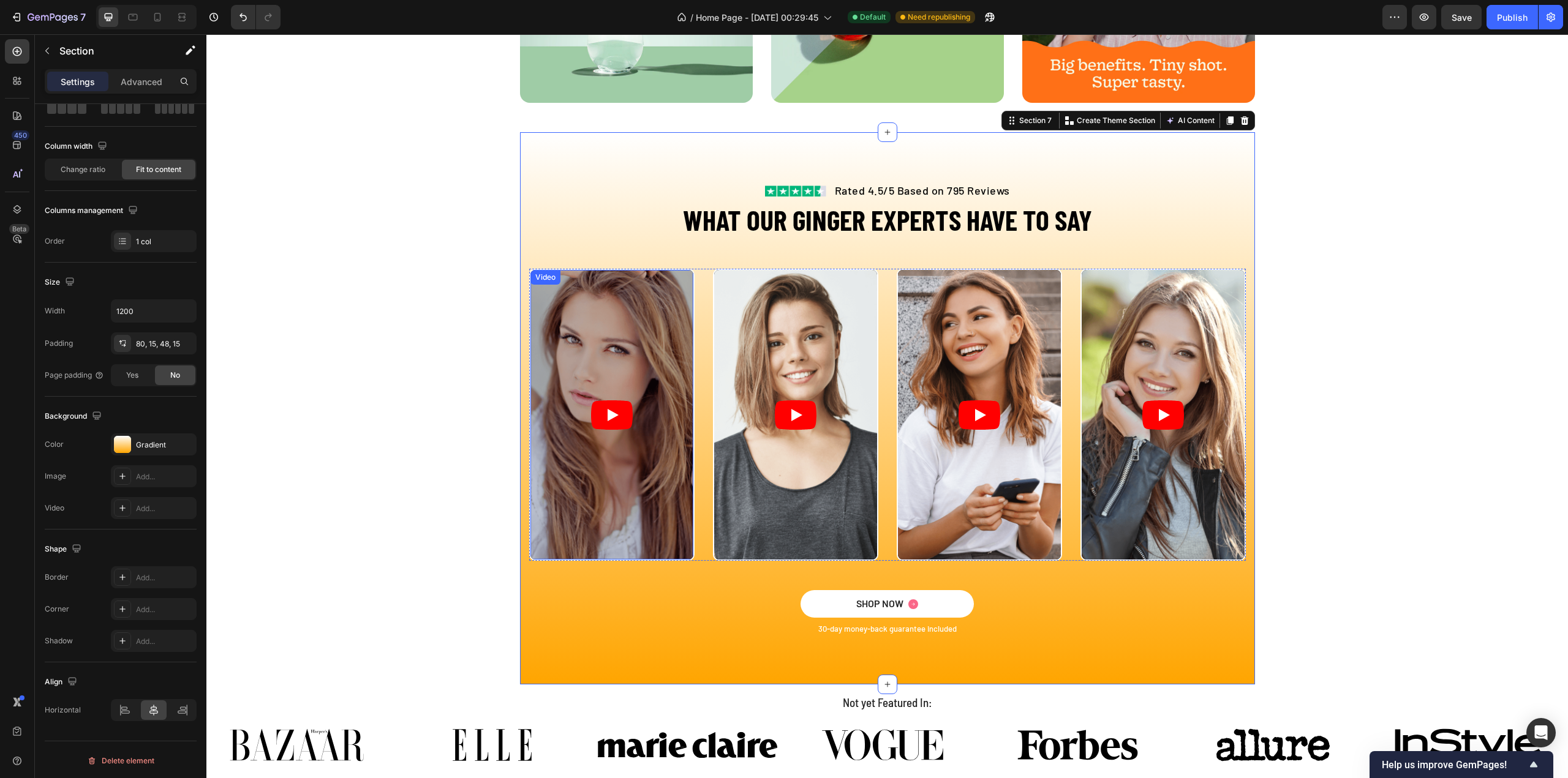
scroll to position [2066, 0]
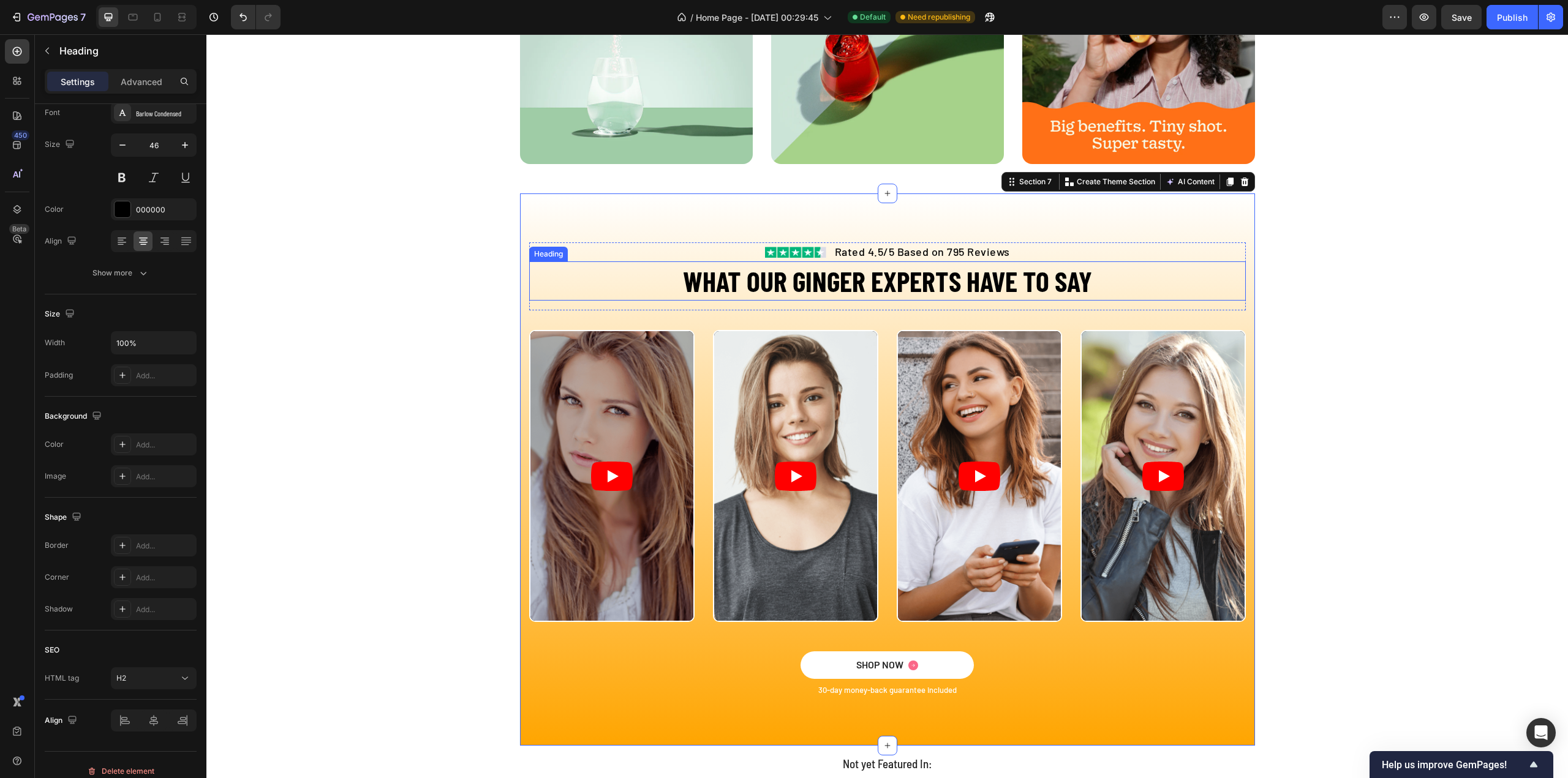
click at [590, 297] on h2 "WHAT OUR GINGER EXPERTS HAVE TO SAY" at bounding box center [888, 280] width 717 height 39
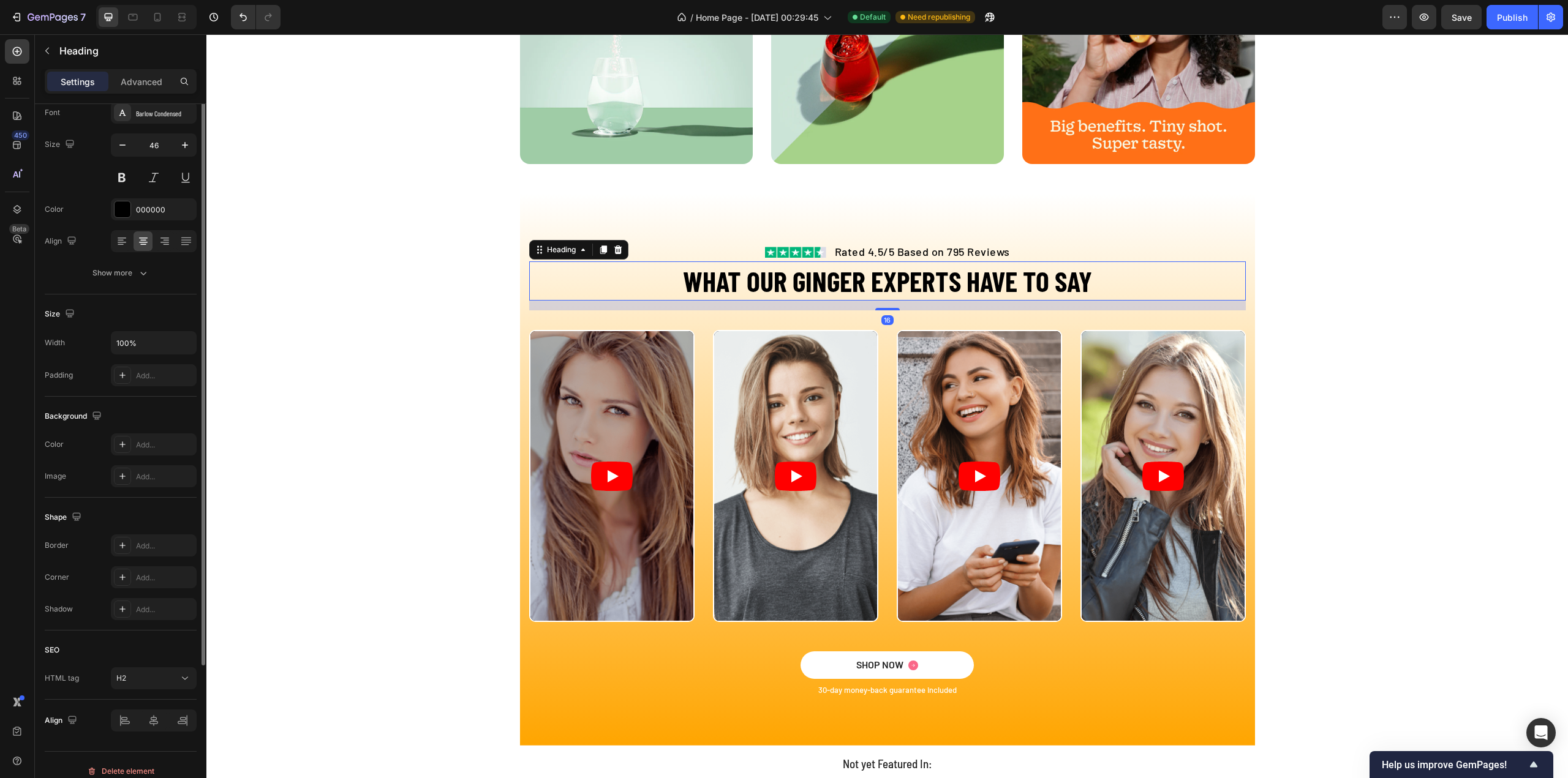
scroll to position [0, 0]
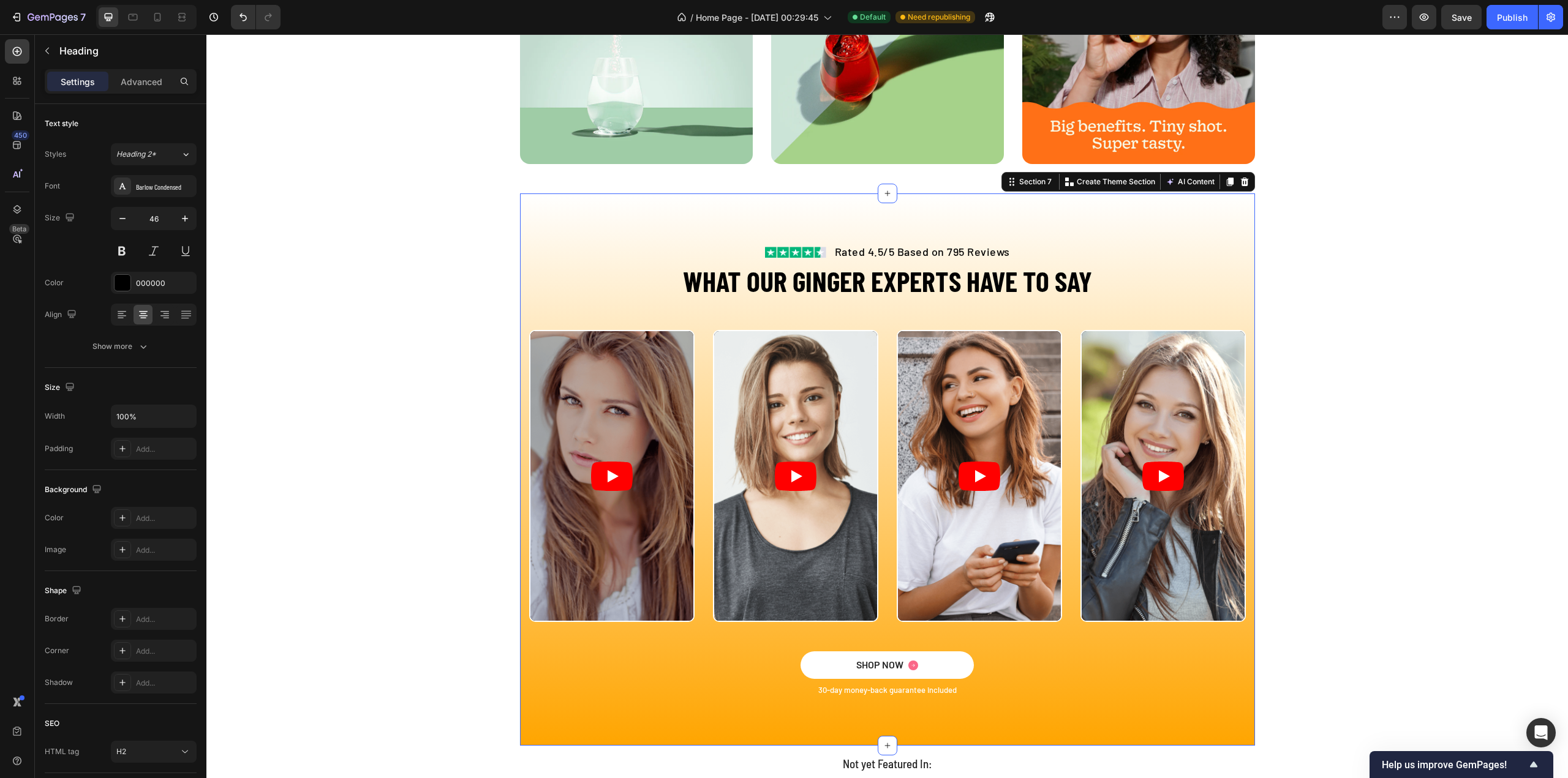
click at [520, 233] on div "Image Rated 4.5/5 Based on 795 Reviews Text block Row WHAT OUR GINGER EXPERTS H…" at bounding box center [887, 469] width 735 height 551
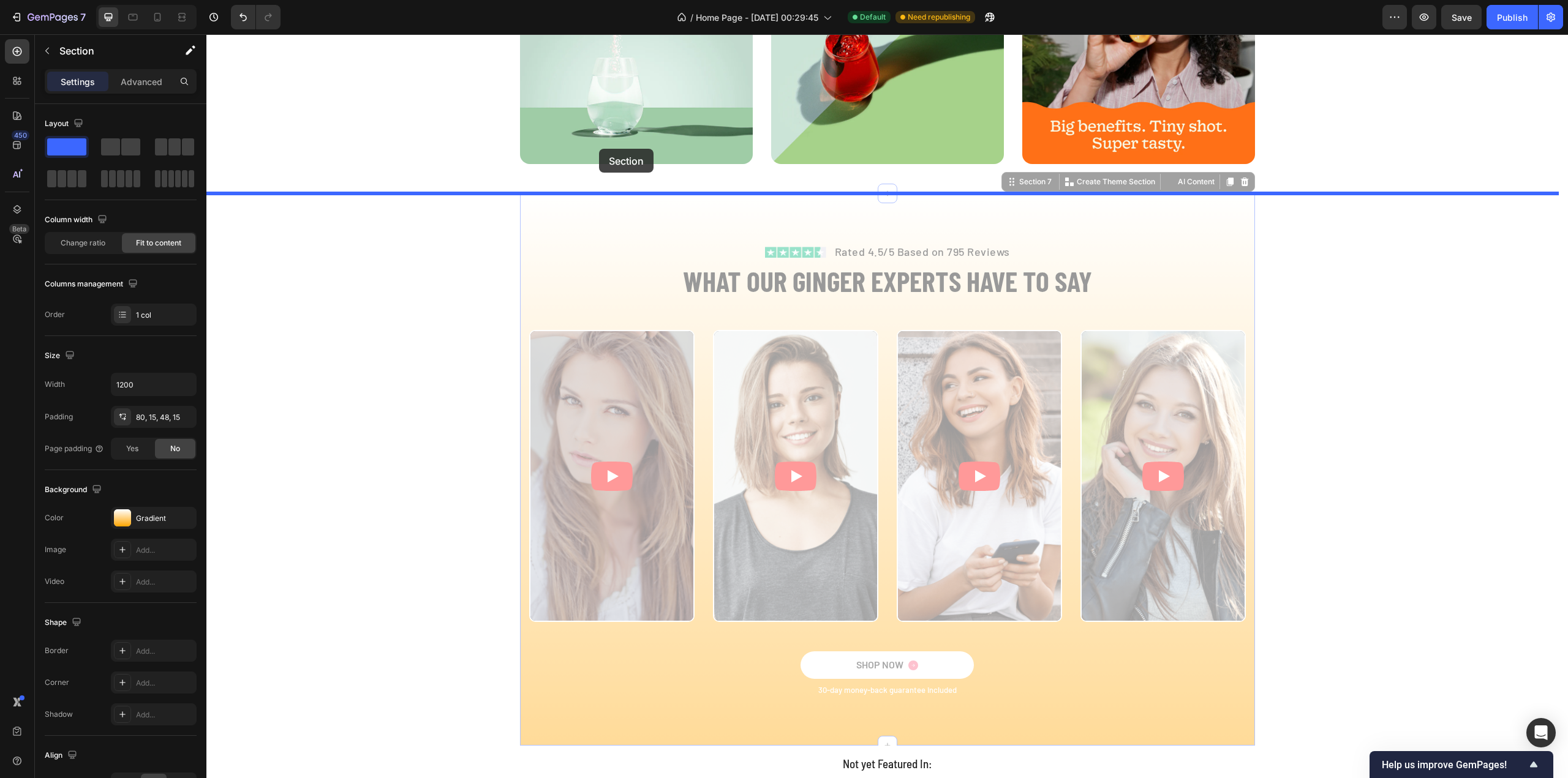
drag, startPoint x: 546, startPoint y: 234, endPoint x: 599, endPoint y: 149, distance: 100.2
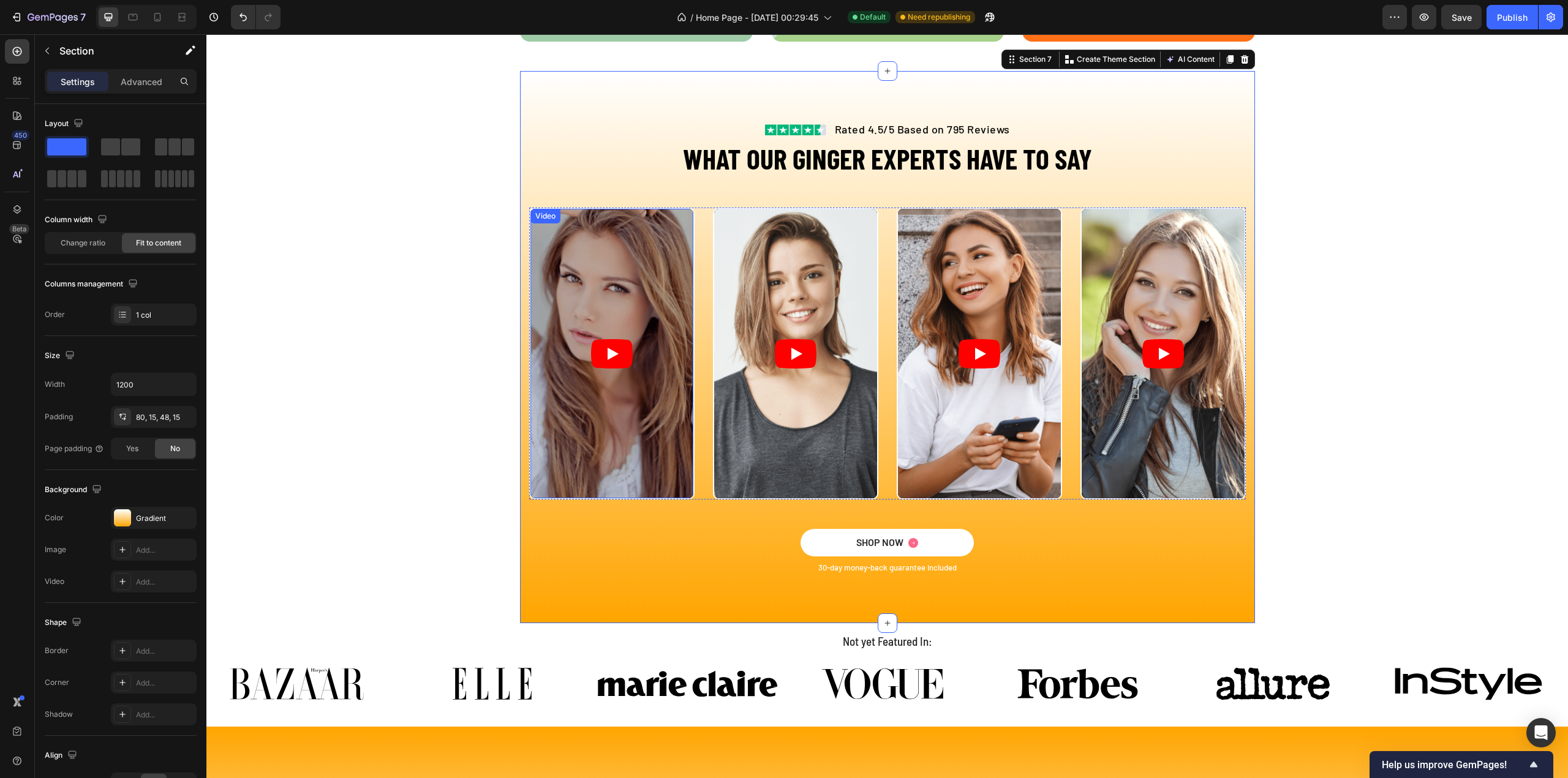
scroll to position [2066, 0]
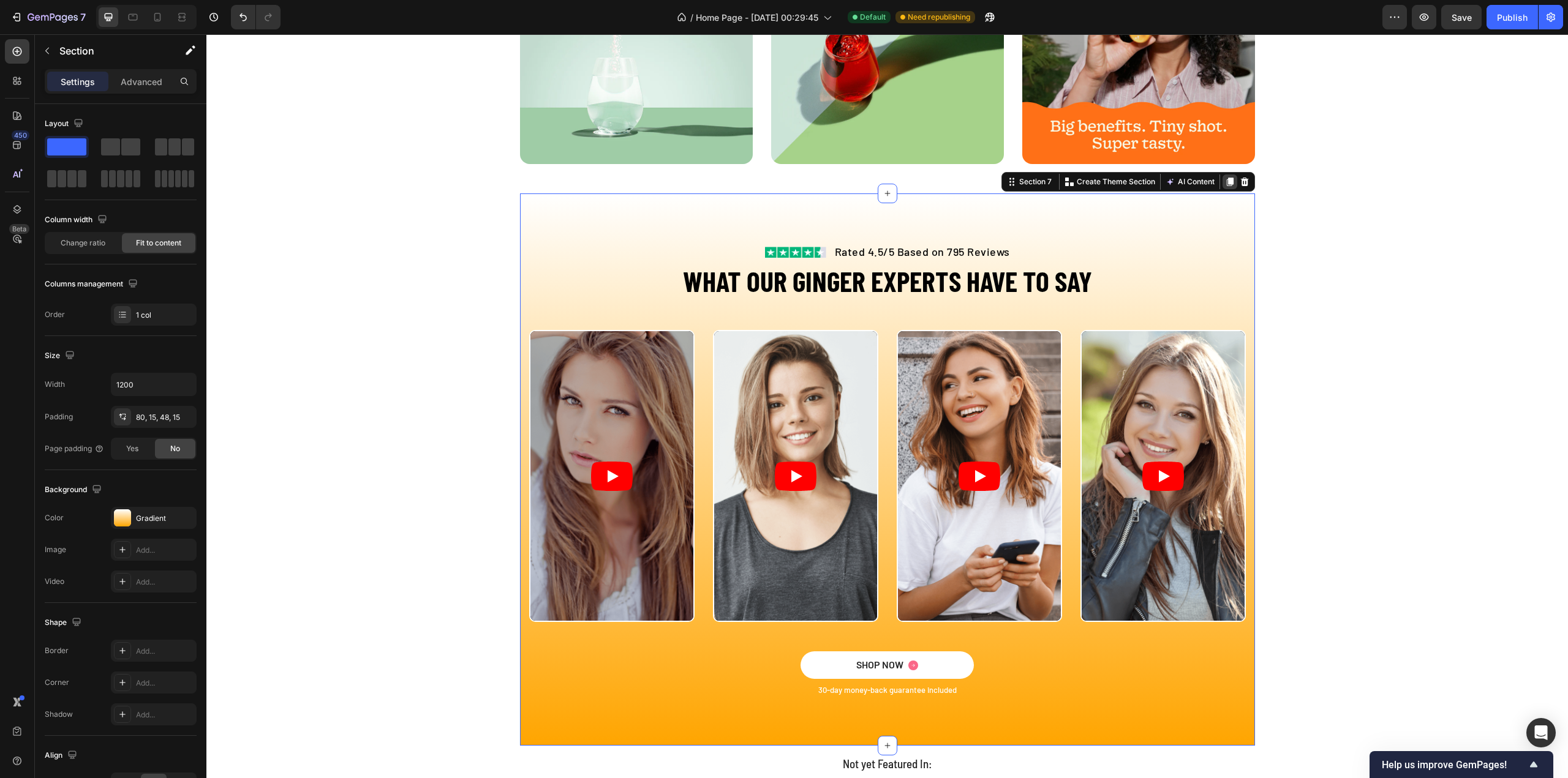
click at [1226, 183] on icon at bounding box center [1229, 183] width 7 height 9
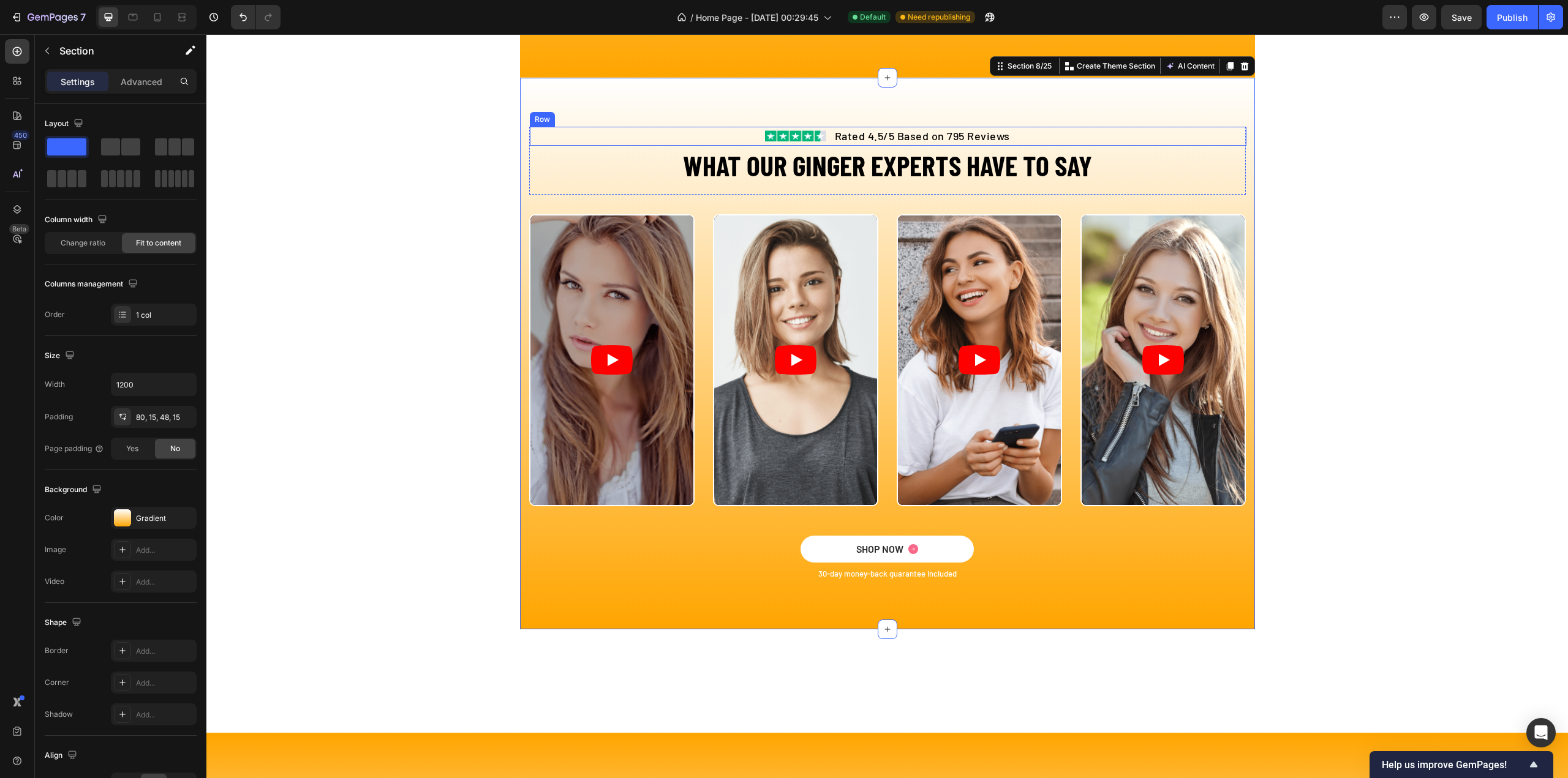
scroll to position [2551, 0]
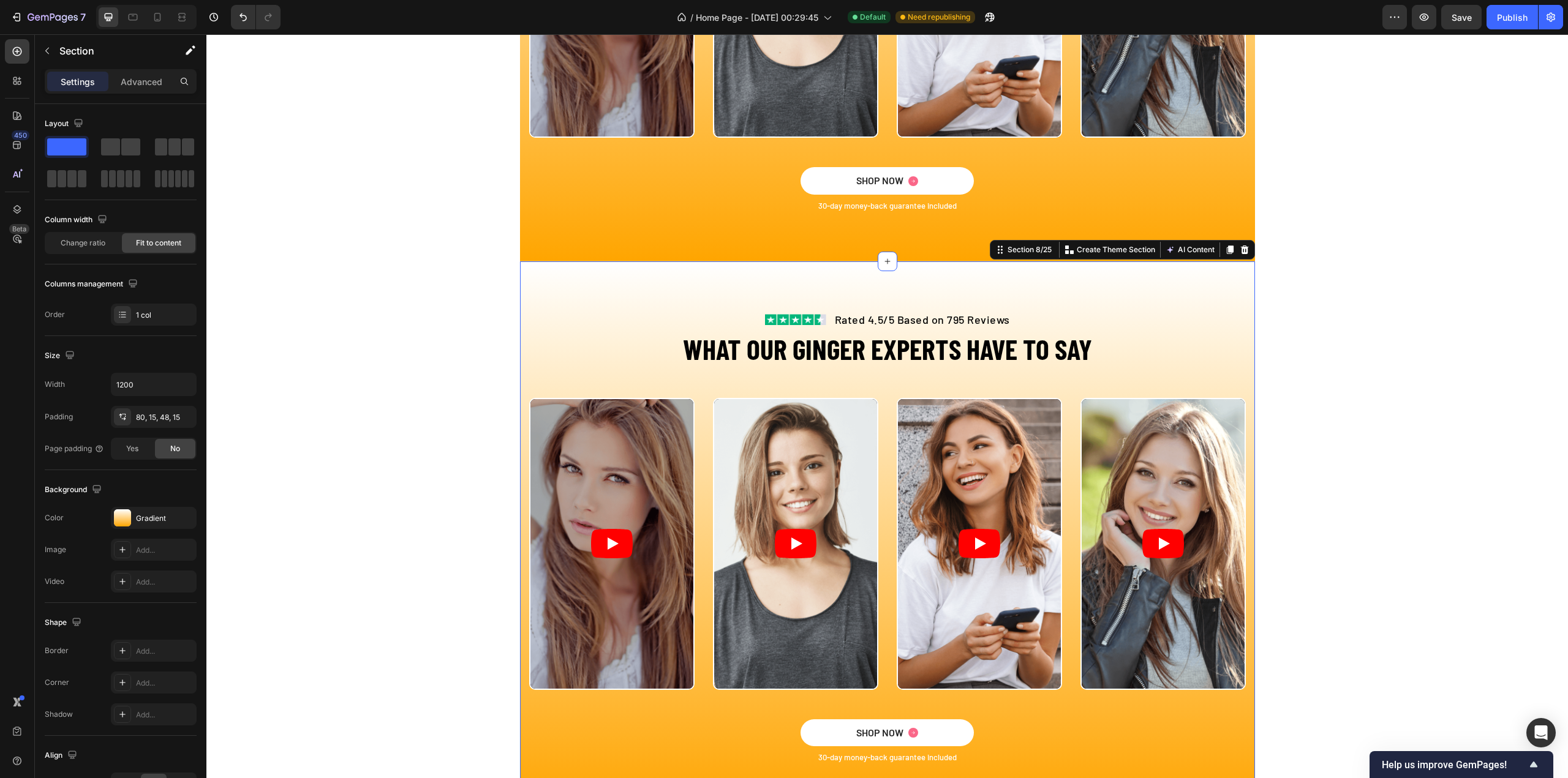
click at [603, 308] on div "Image Rated 4.5/5 Based on 795 Reviews Text block Row WHAT OUR GINGER EXPERTS H…" at bounding box center [887, 537] width 735 height 551
click at [17, 80] on icon at bounding box center [15, 79] width 4 height 4
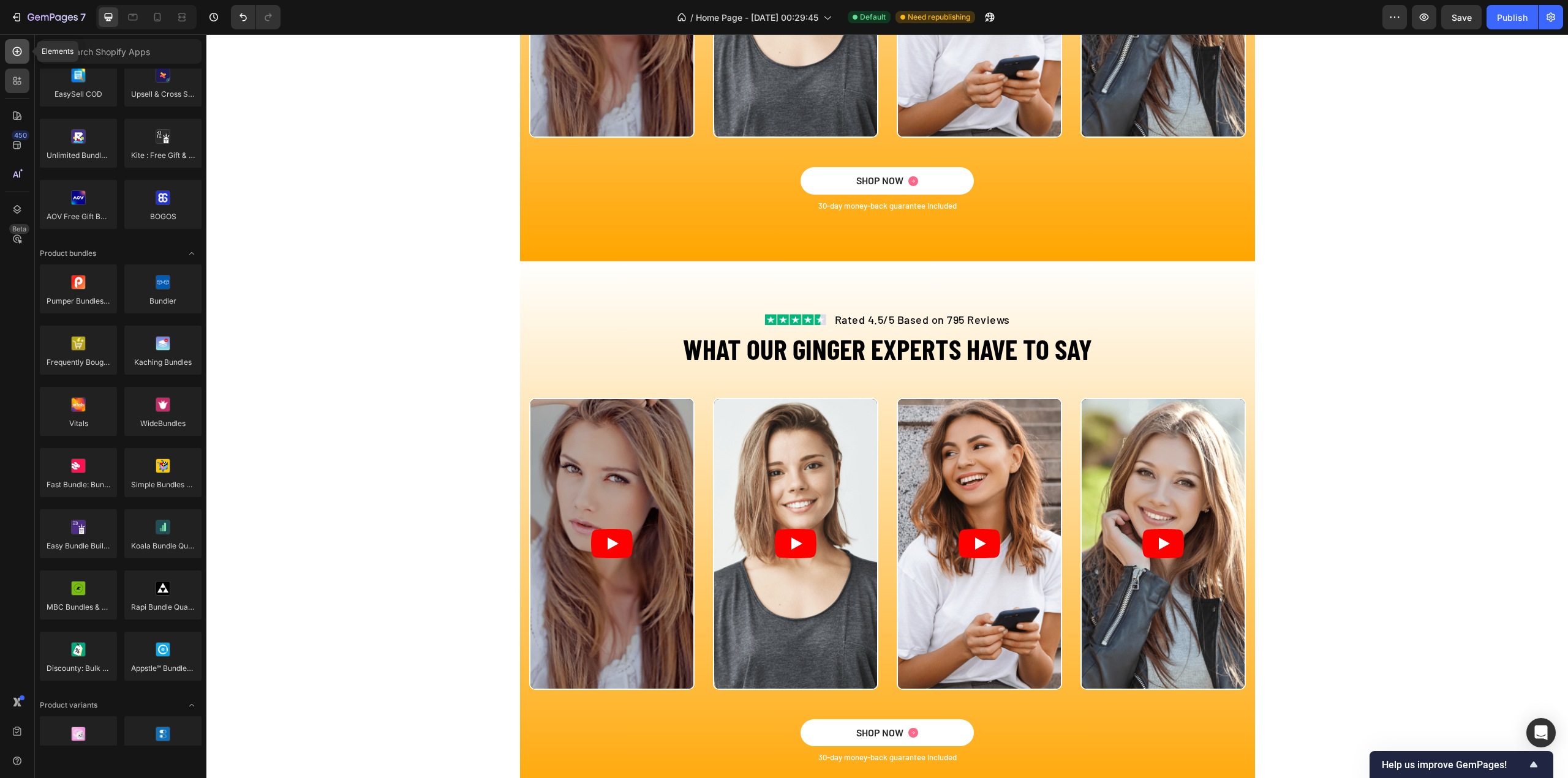
click at [18, 50] on icon at bounding box center [17, 51] width 12 height 12
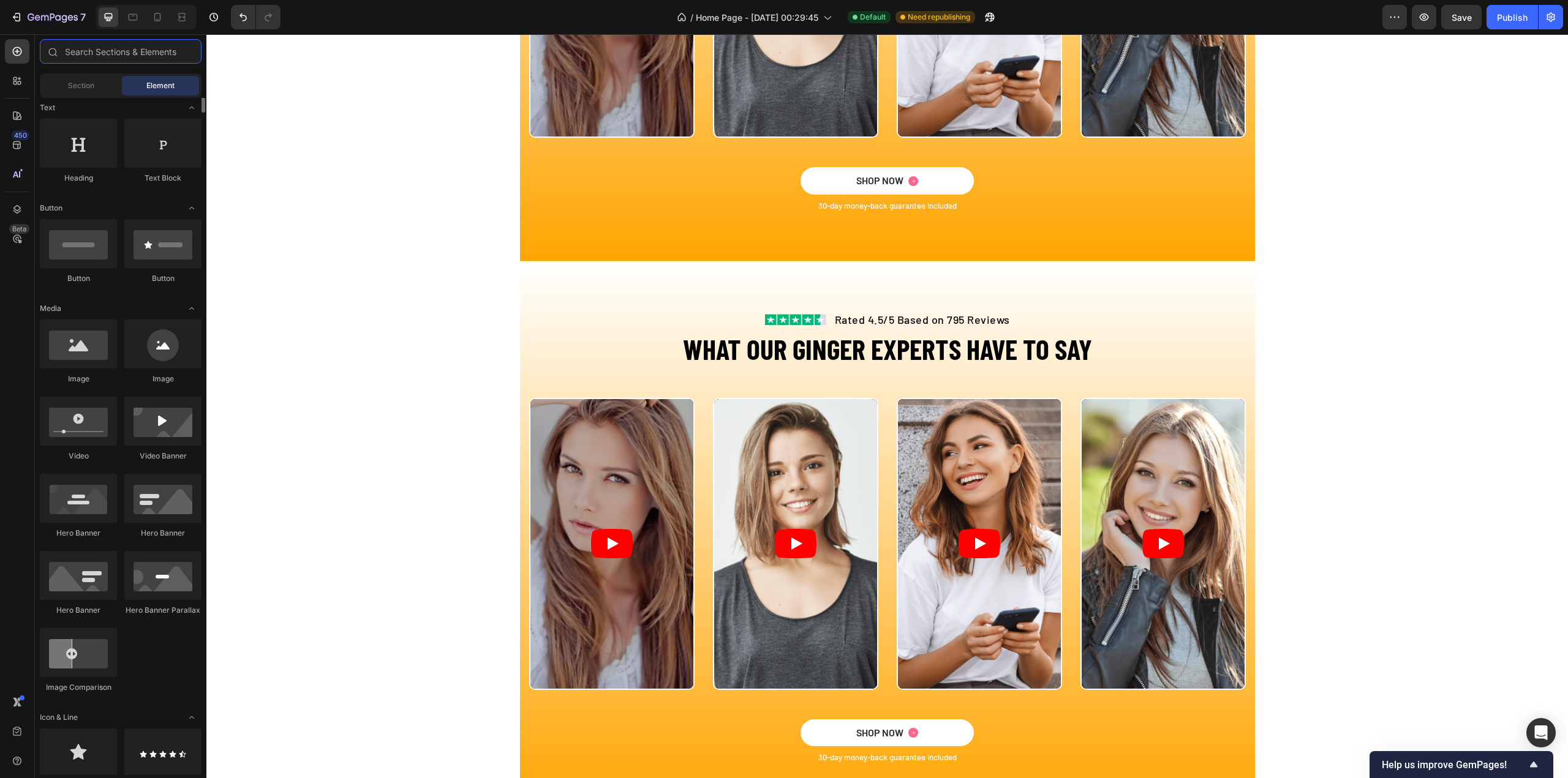
scroll to position [0, 0]
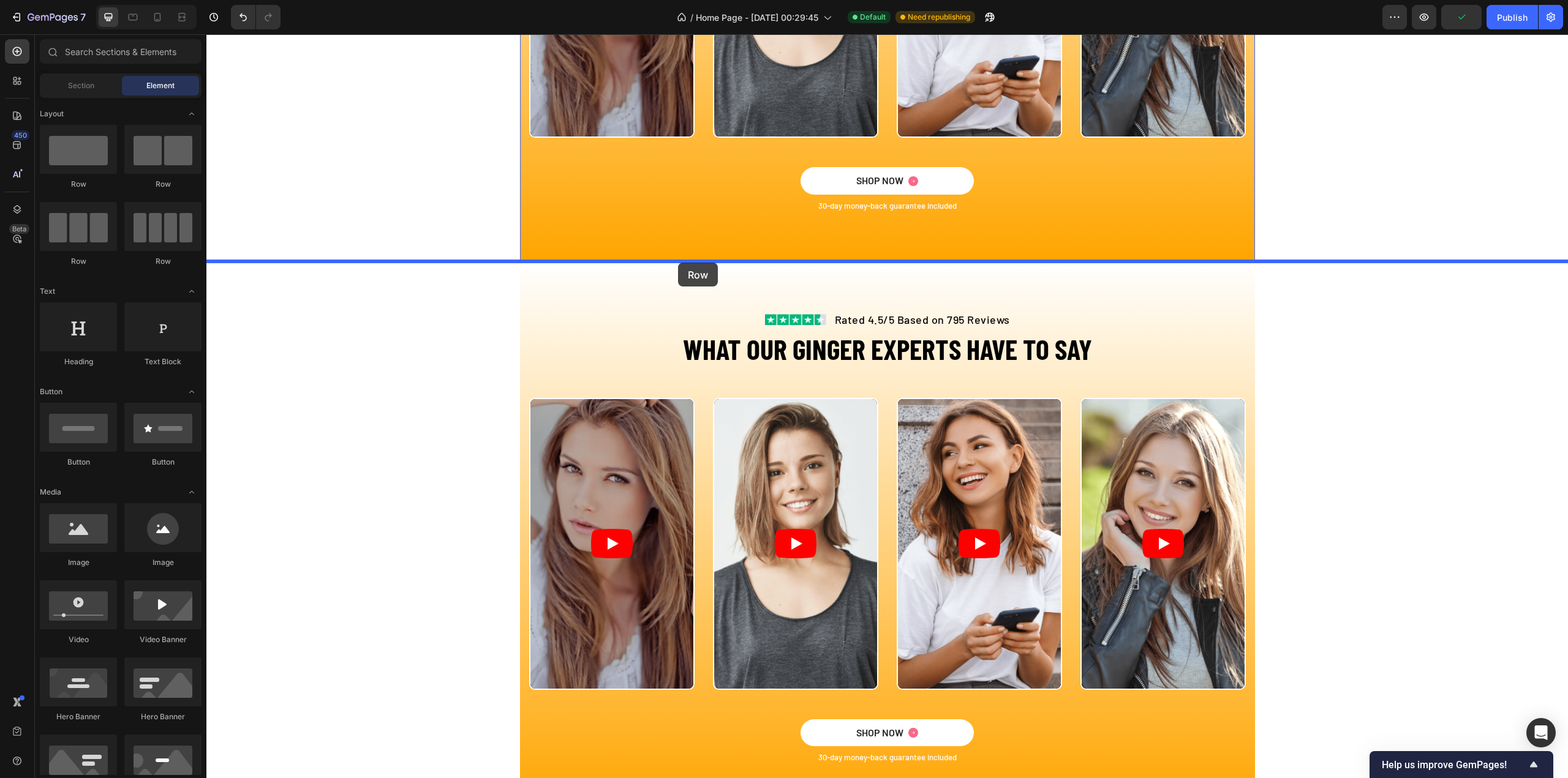
drag, startPoint x: 296, startPoint y: 191, endPoint x: 678, endPoint y: 263, distance: 388.7
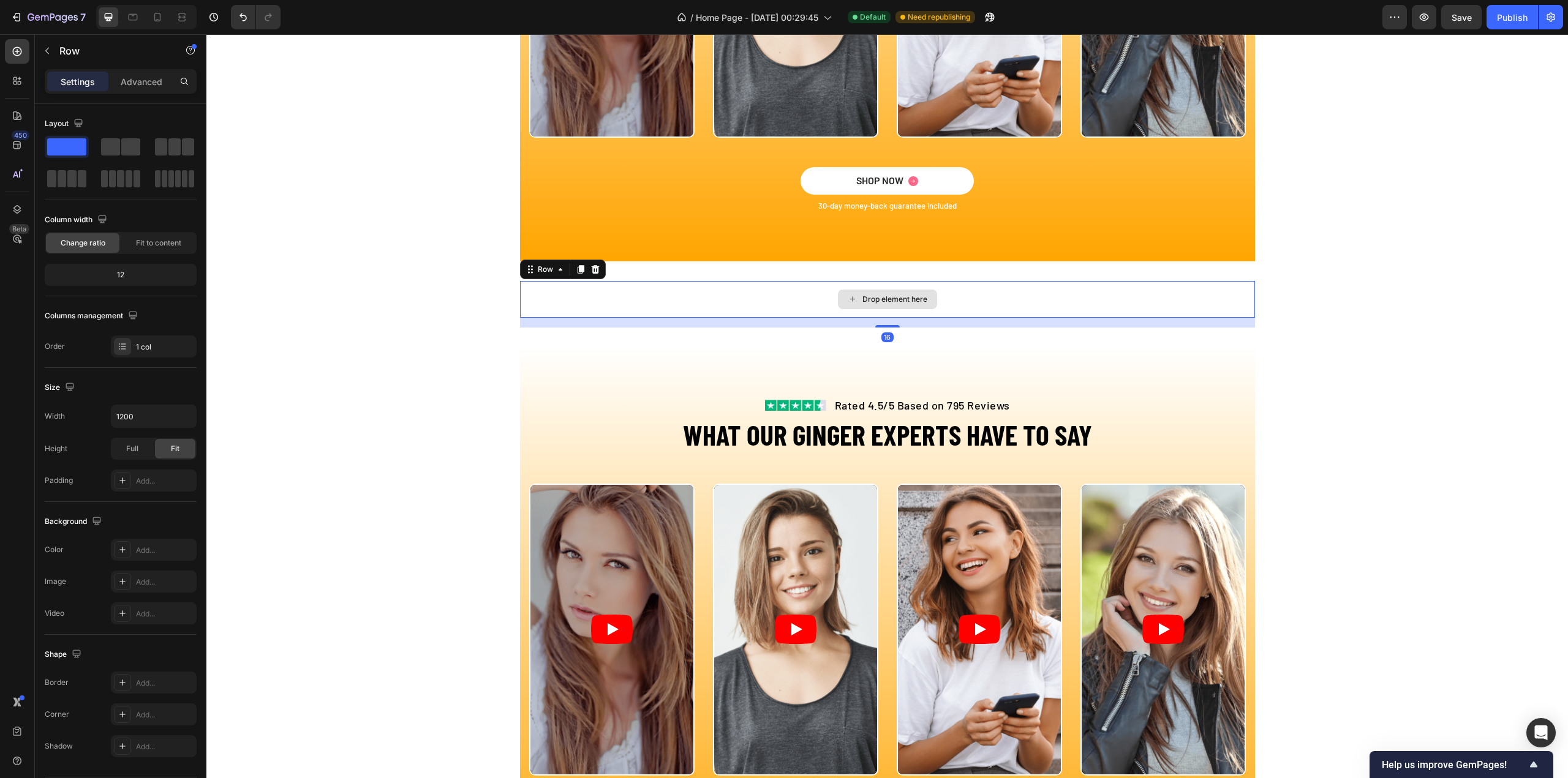
scroll to position [2367, 0]
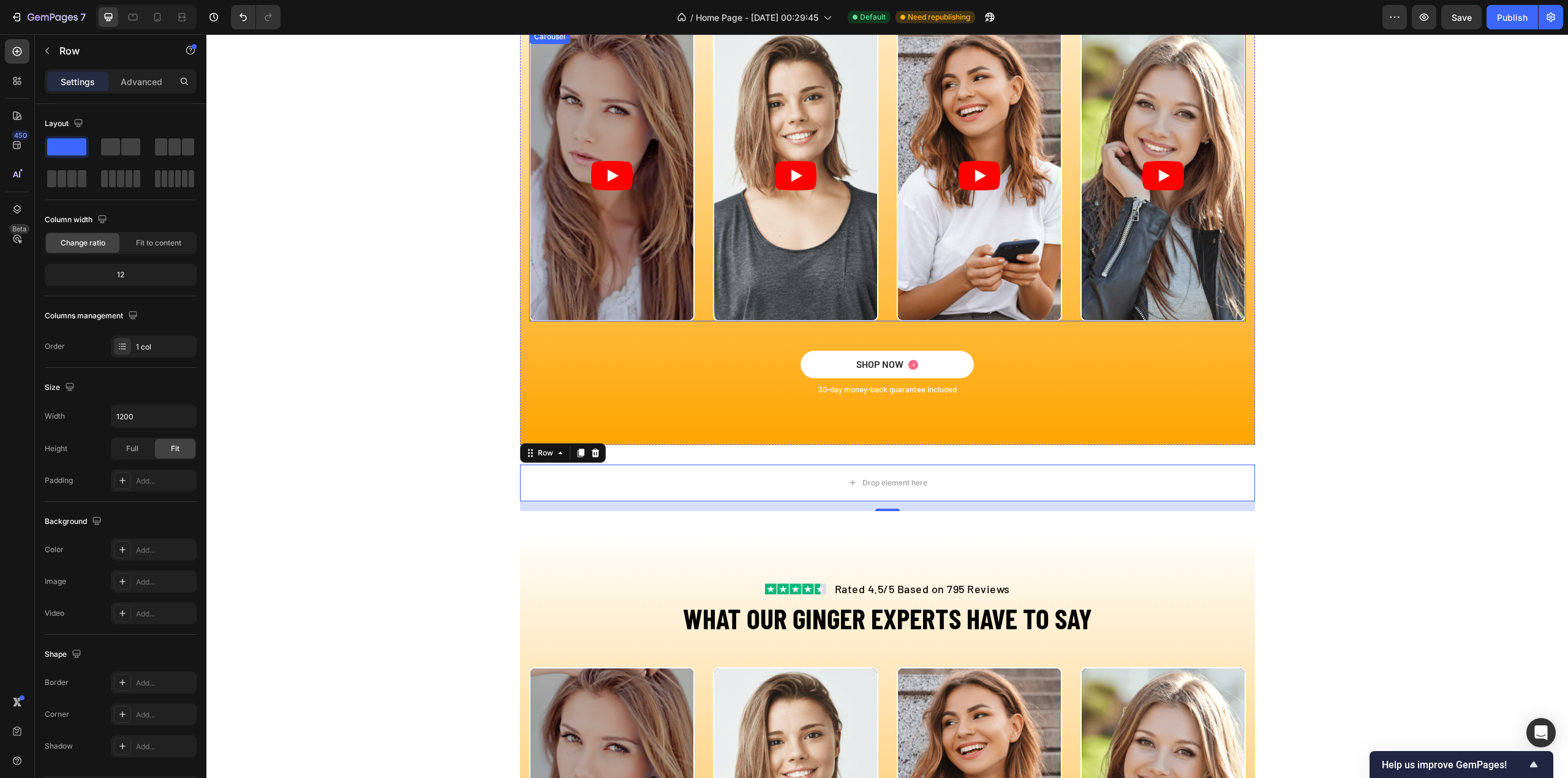
click at [701, 306] on div "Video Video Video Video" at bounding box center [888, 175] width 717 height 292
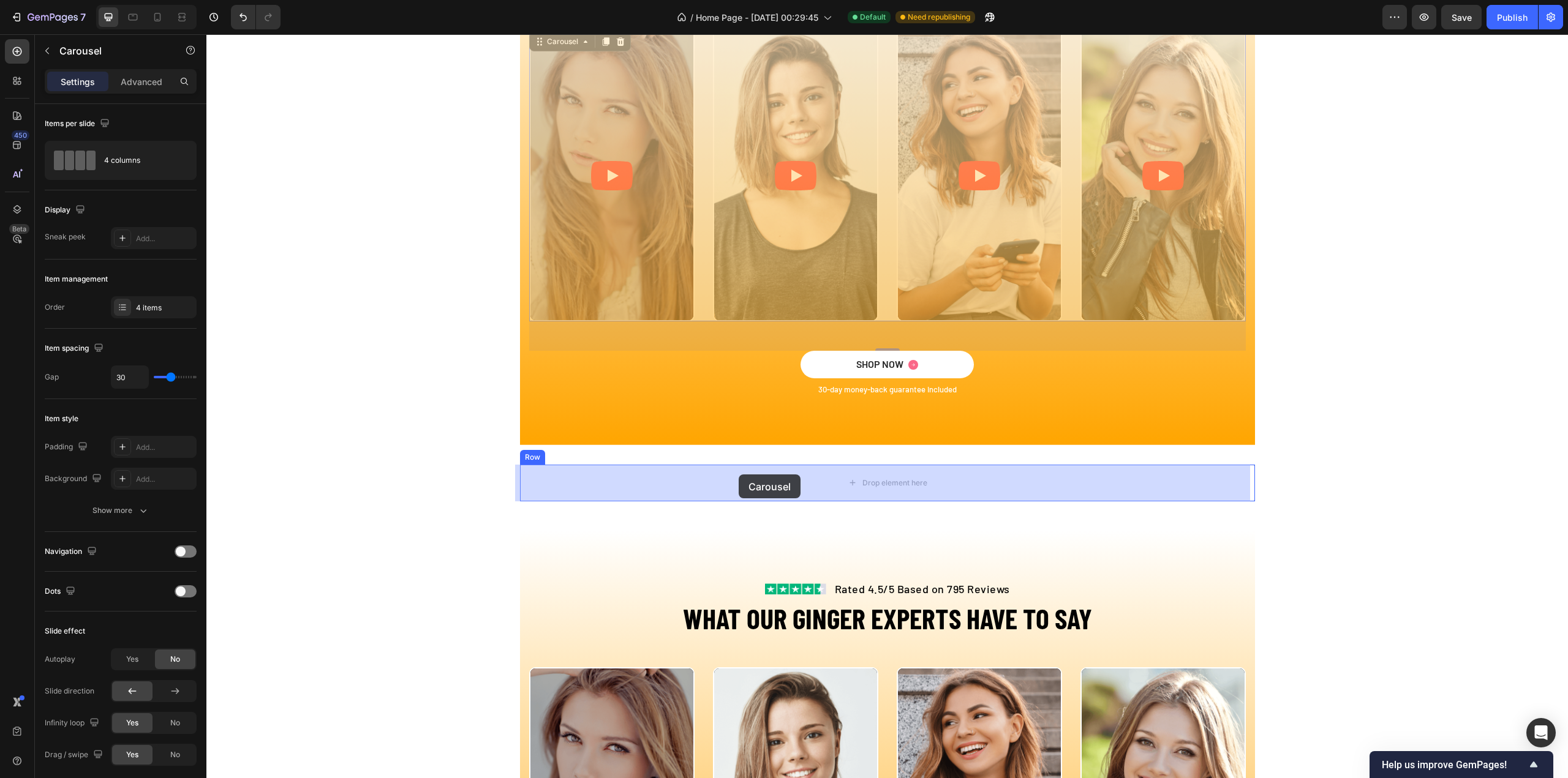
drag, startPoint x: 694, startPoint y: 267, endPoint x: 739, endPoint y: 474, distance: 211.8
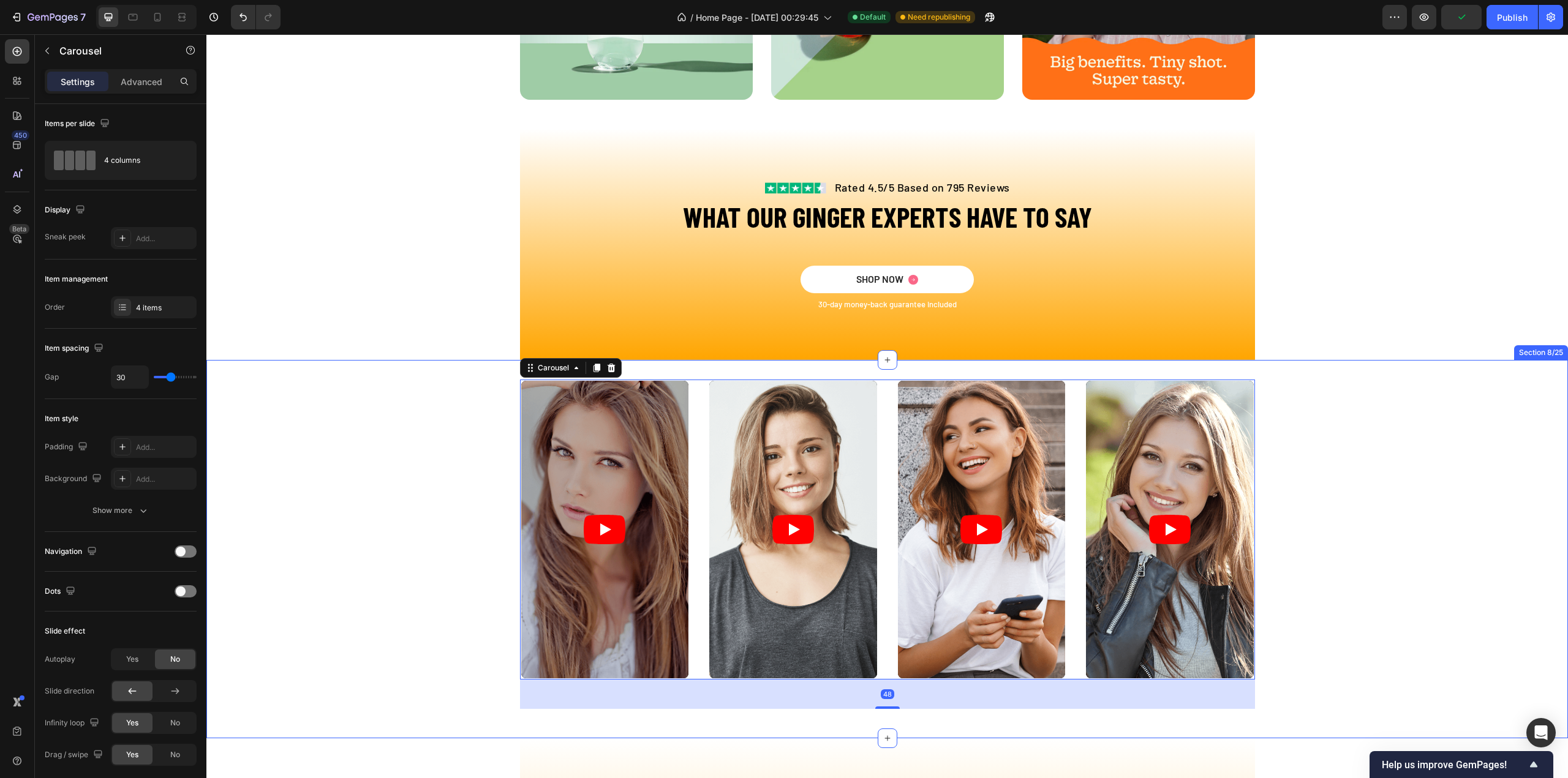
scroll to position [2229, 0]
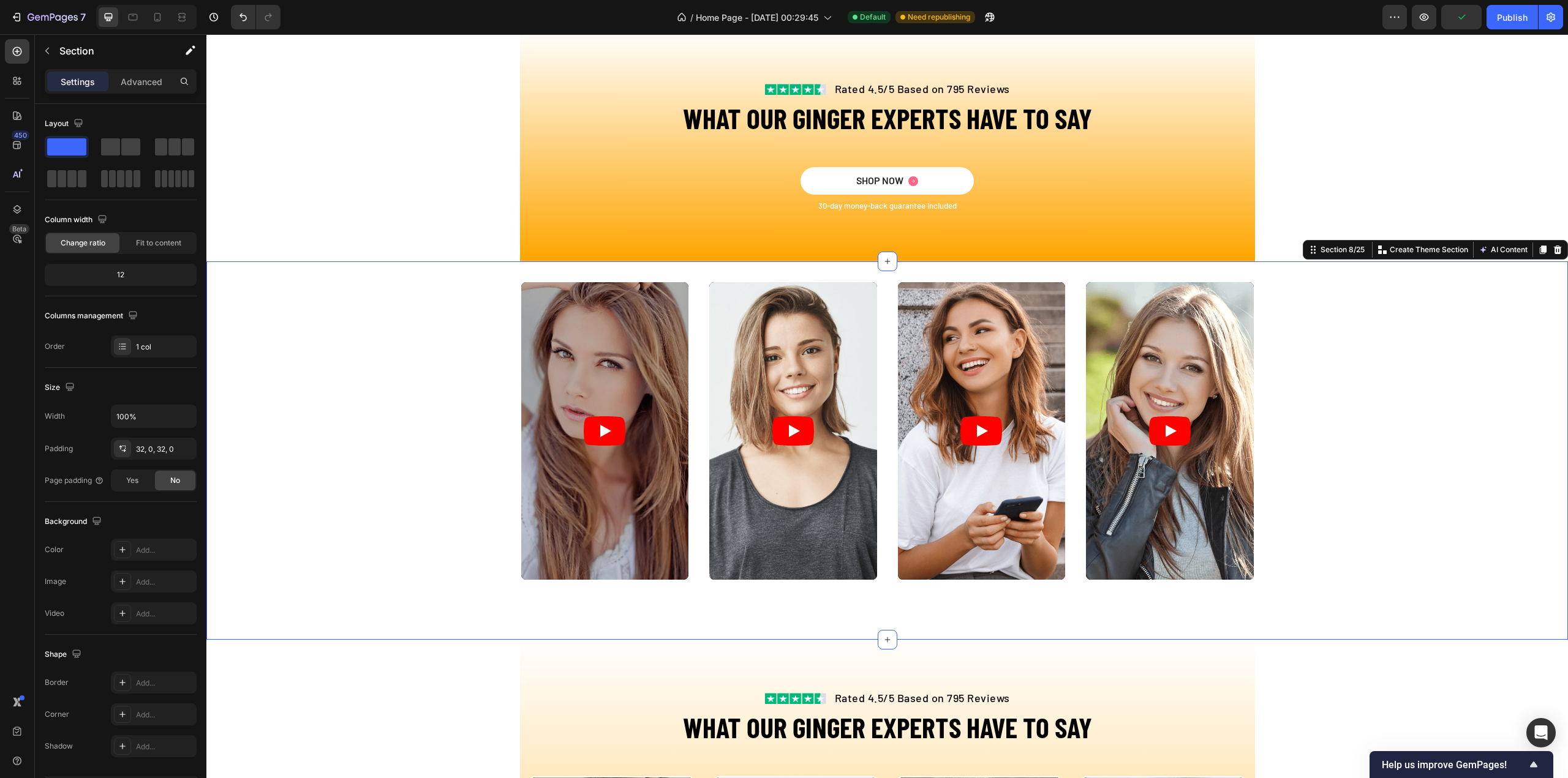
click at [444, 451] on div "Video Video Video Video Carousel Row" at bounding box center [887, 451] width 1362 height 339
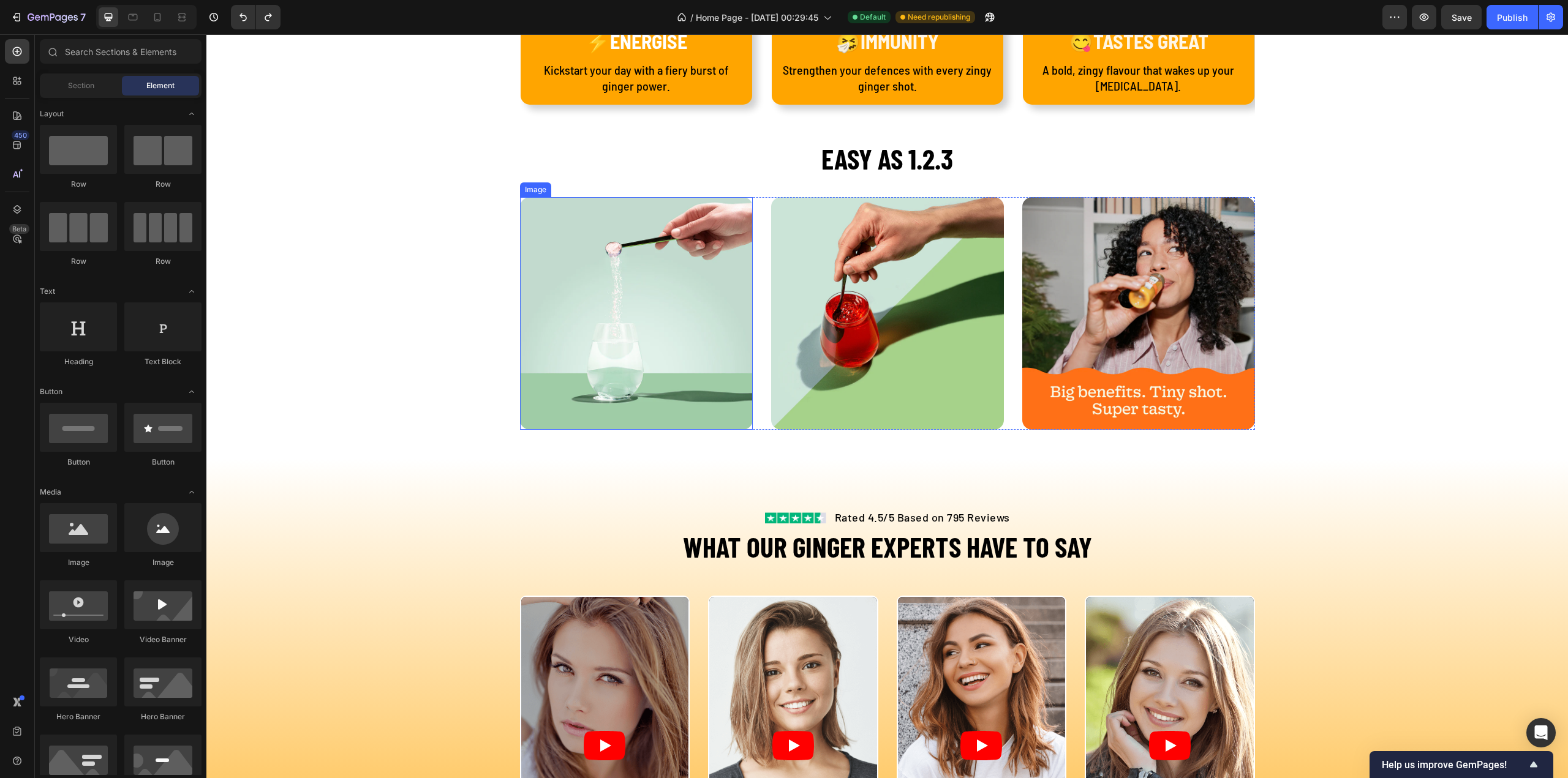
scroll to position [2046, 0]
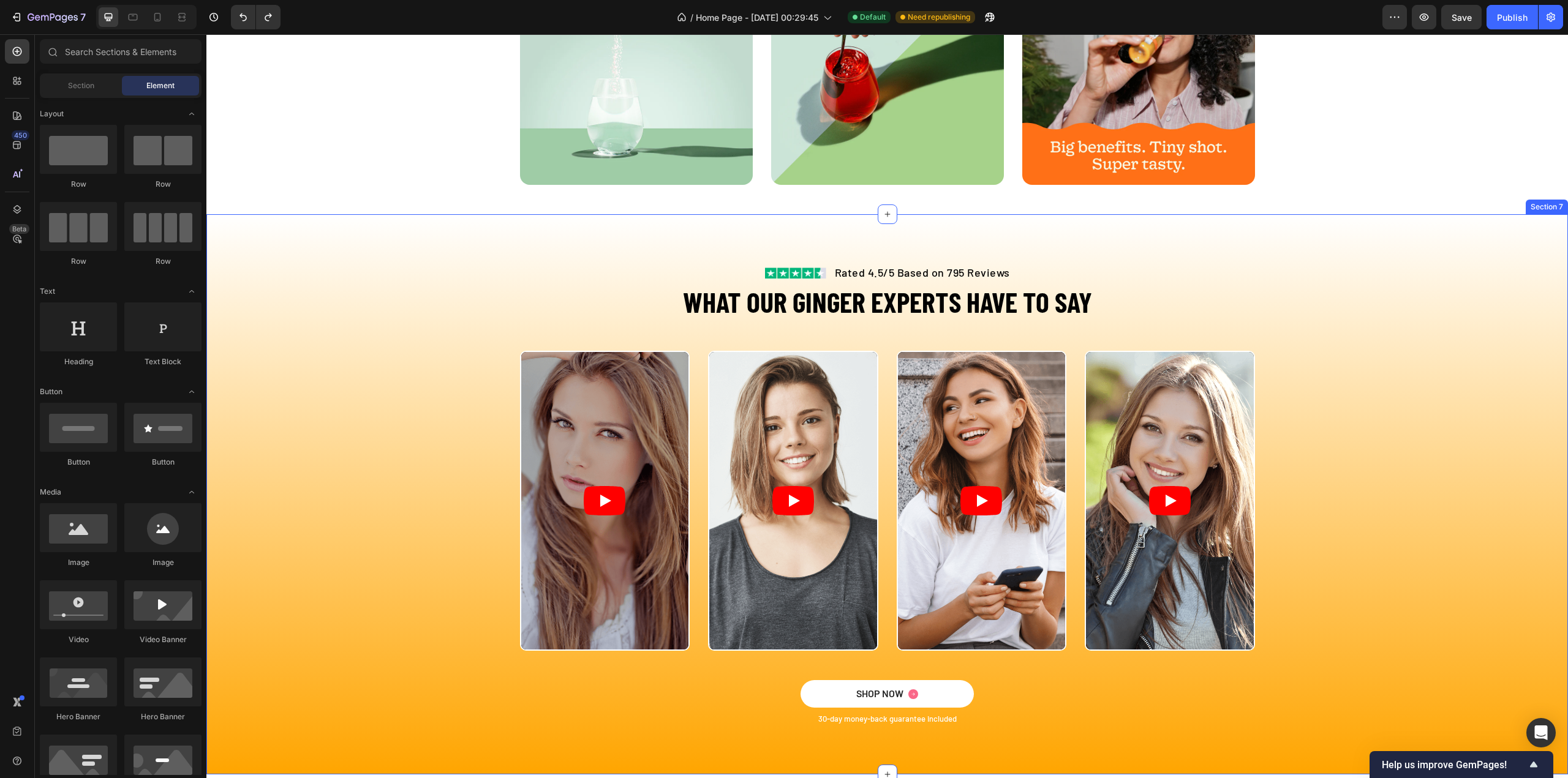
click at [397, 349] on div "Image Rated 4.5/5 Based on 795 Reviews Text block Row WHAT OUR GINGER EXPERTS H…" at bounding box center [887, 494] width 1362 height 560
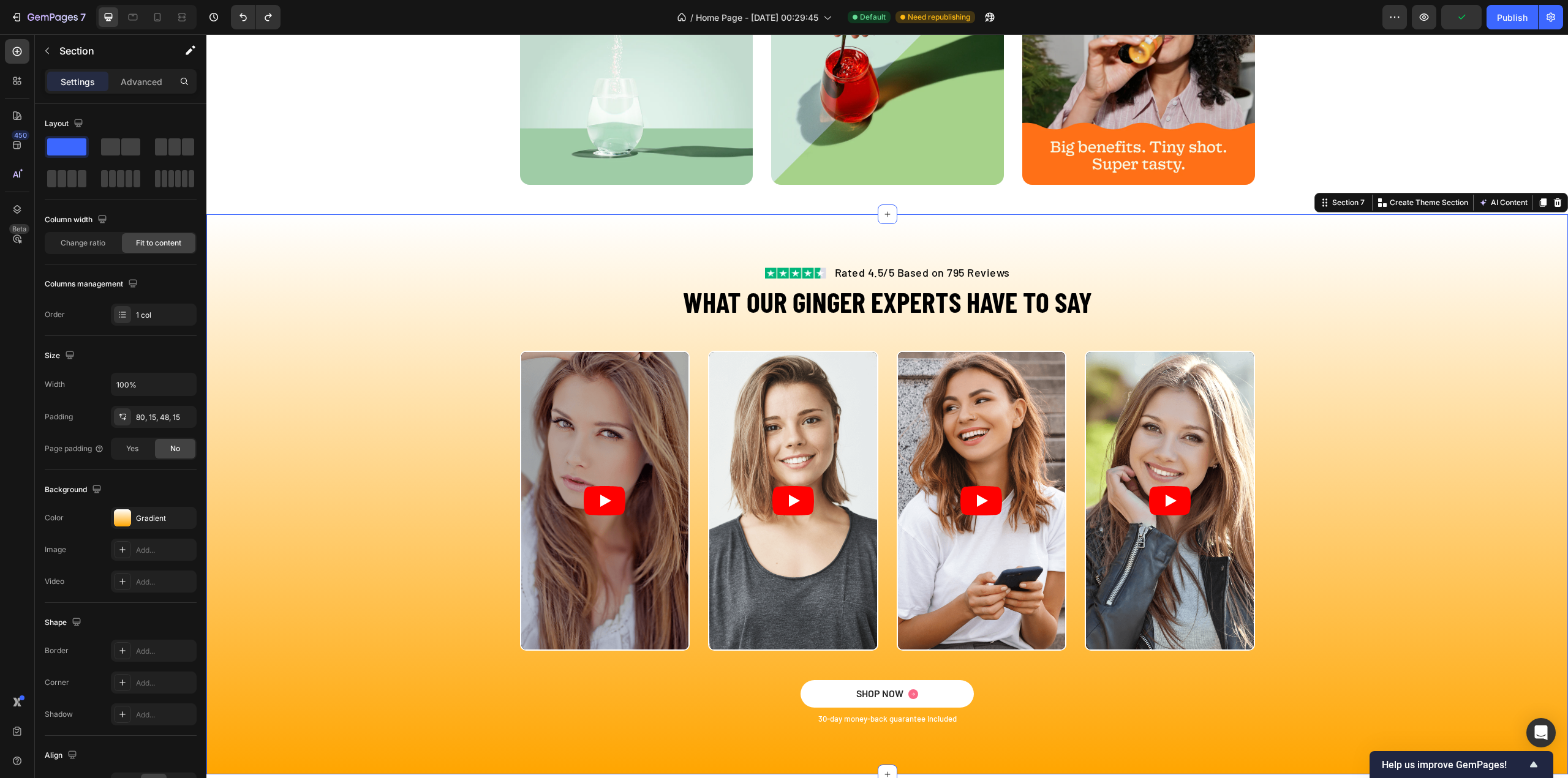
drag, startPoint x: 278, startPoint y: 176, endPoint x: 922, endPoint y: 342, distance: 665.1
click at [68, 142] on span at bounding box center [66, 146] width 39 height 17
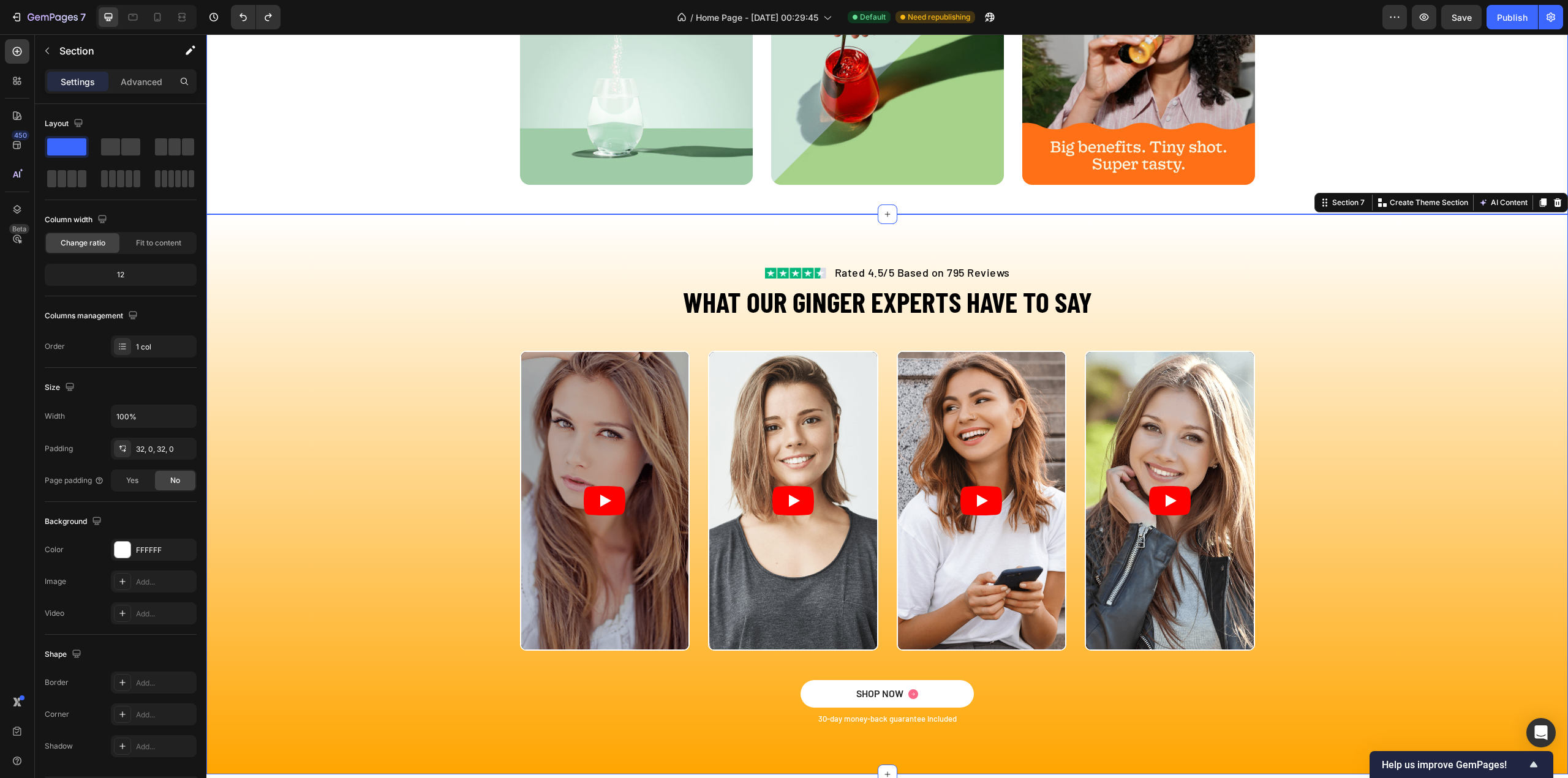
click at [607, 200] on div "Image Image Image Row Section 6" at bounding box center [887, 73] width 1362 height 282
click at [883, 215] on icon at bounding box center [887, 214] width 10 height 10
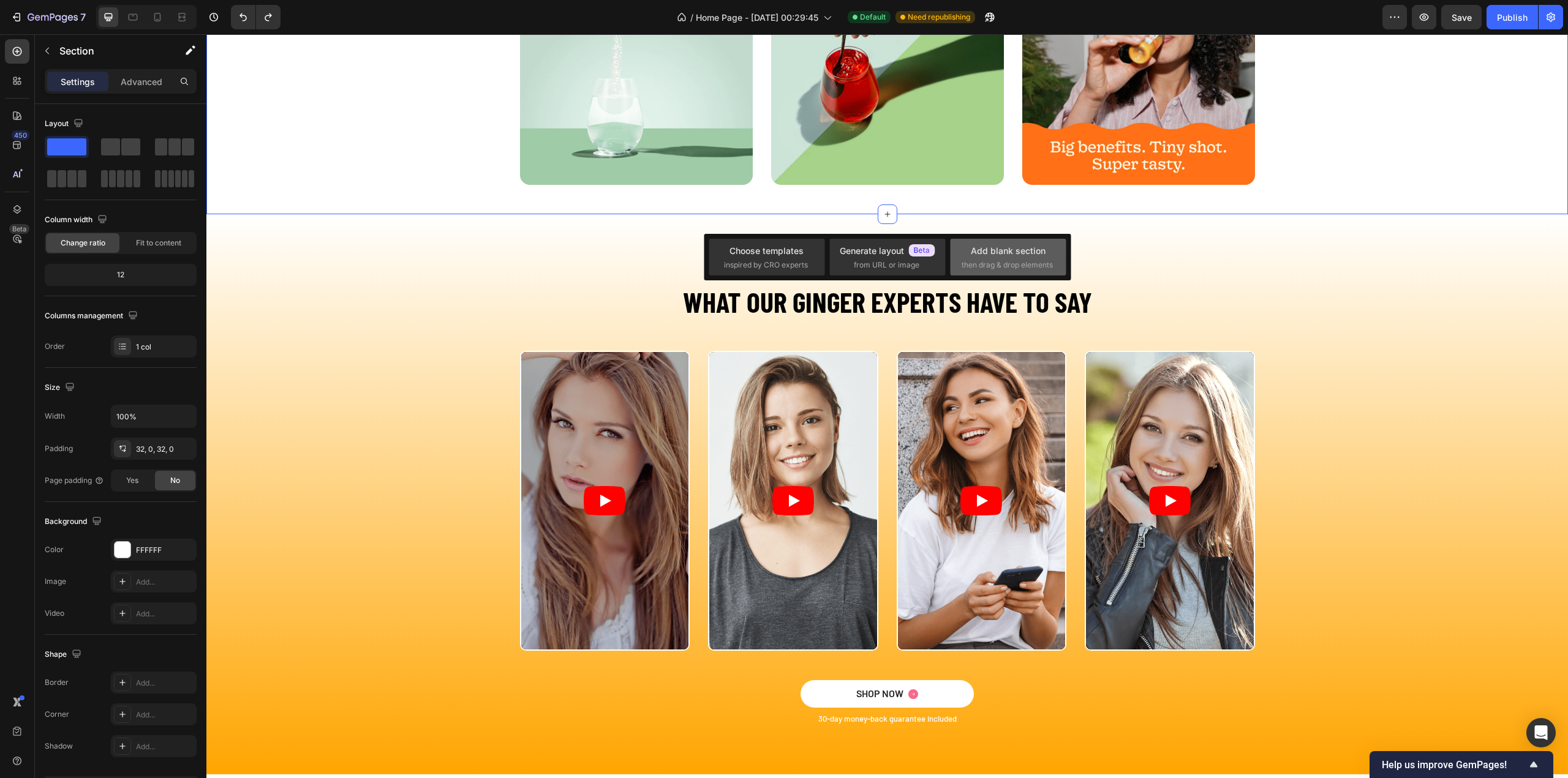
click at [993, 268] on span "then drag & drop elements" at bounding box center [1007, 265] width 91 height 11
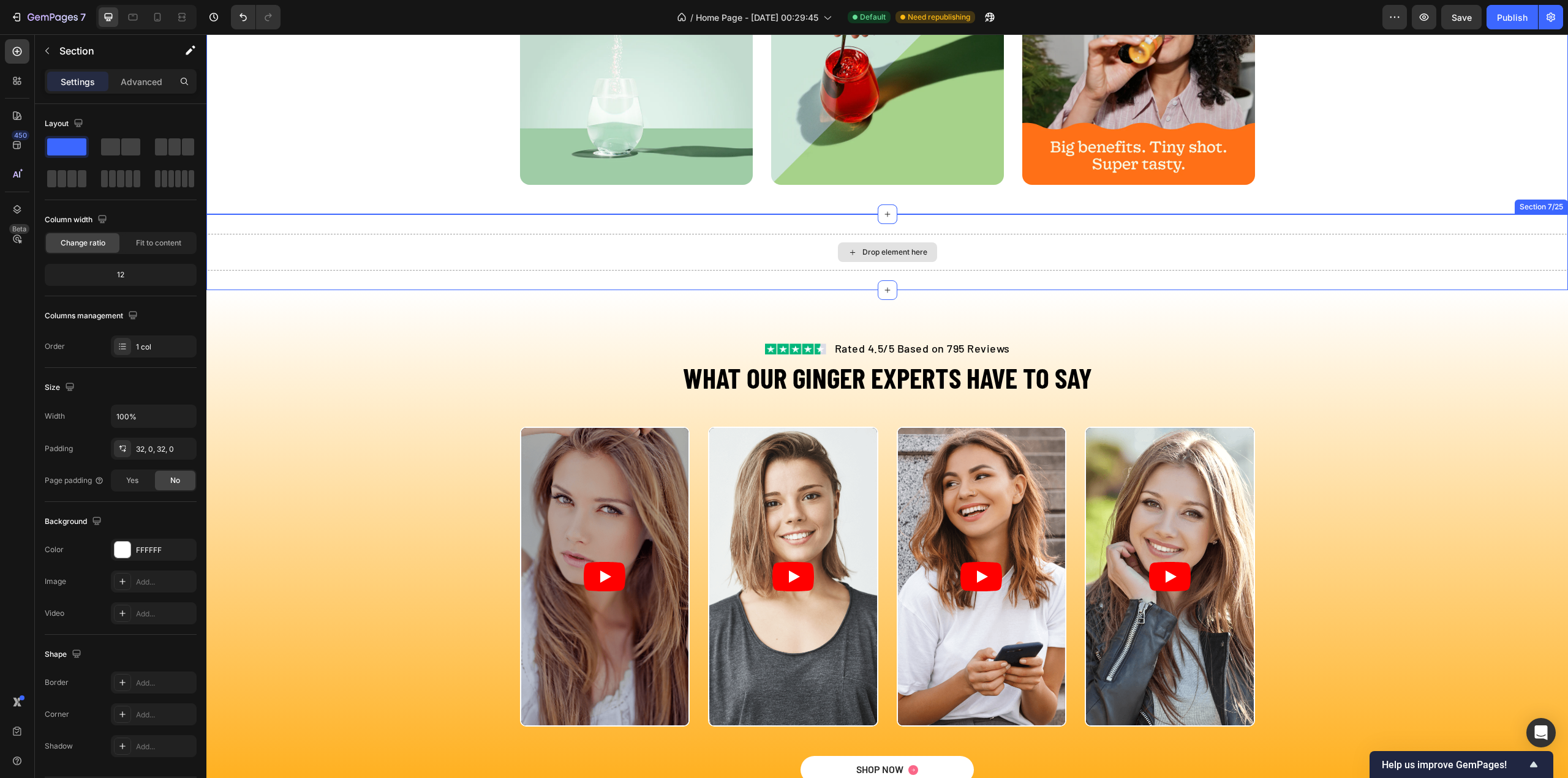
click at [308, 249] on div "Drop element here" at bounding box center [887, 252] width 1362 height 37
click at [297, 222] on div "Drop element here Section 7/25 You can create reusable sections Create Theme Se…" at bounding box center [887, 252] width 1362 height 76
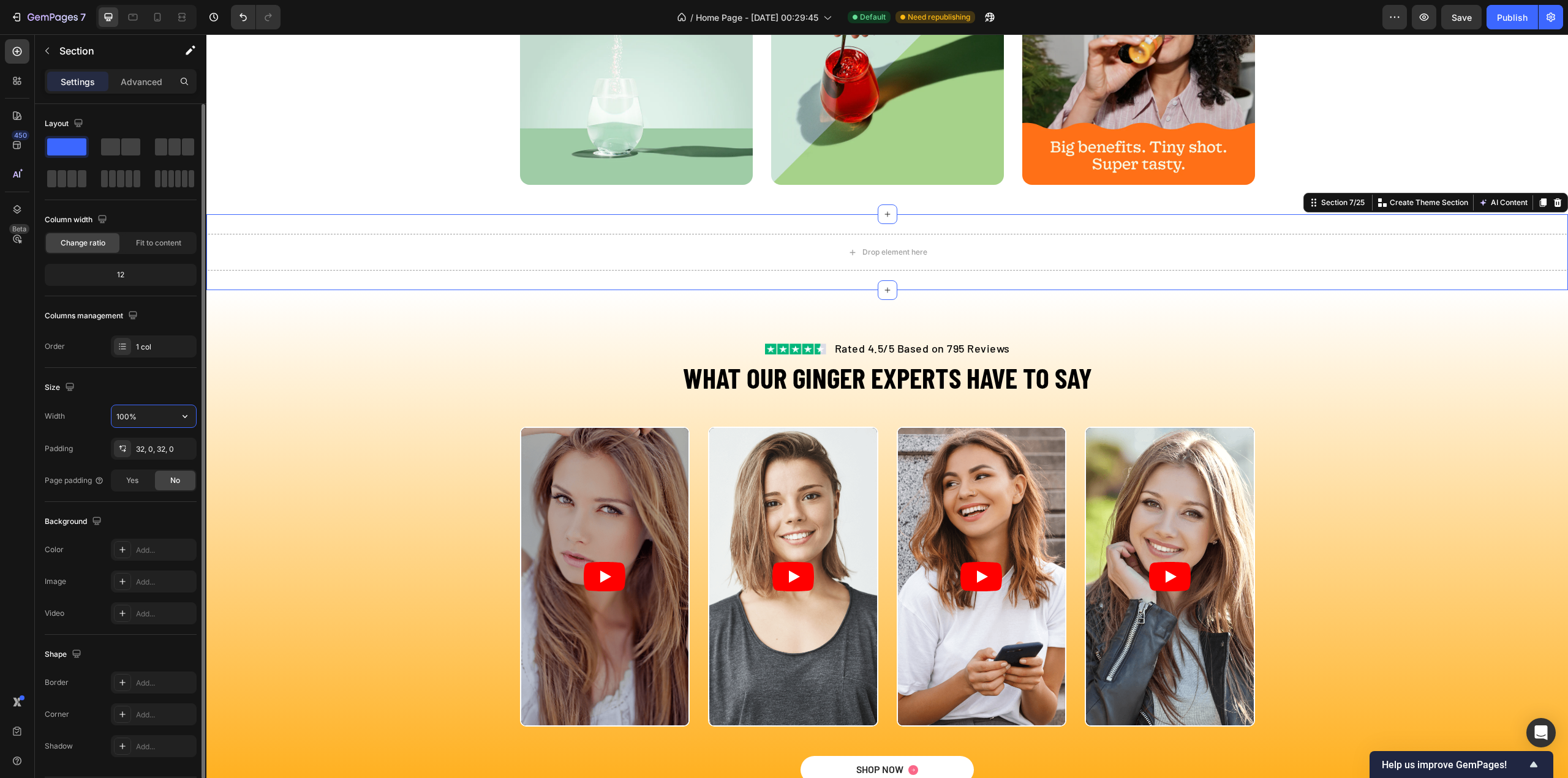
click at [141, 412] on input "100%" at bounding box center [153, 416] width 84 height 22
click at [187, 411] on icon "button" at bounding box center [185, 416] width 12 height 12
click at [133, 440] on p "Full 100%" at bounding box center [151, 446] width 70 height 11
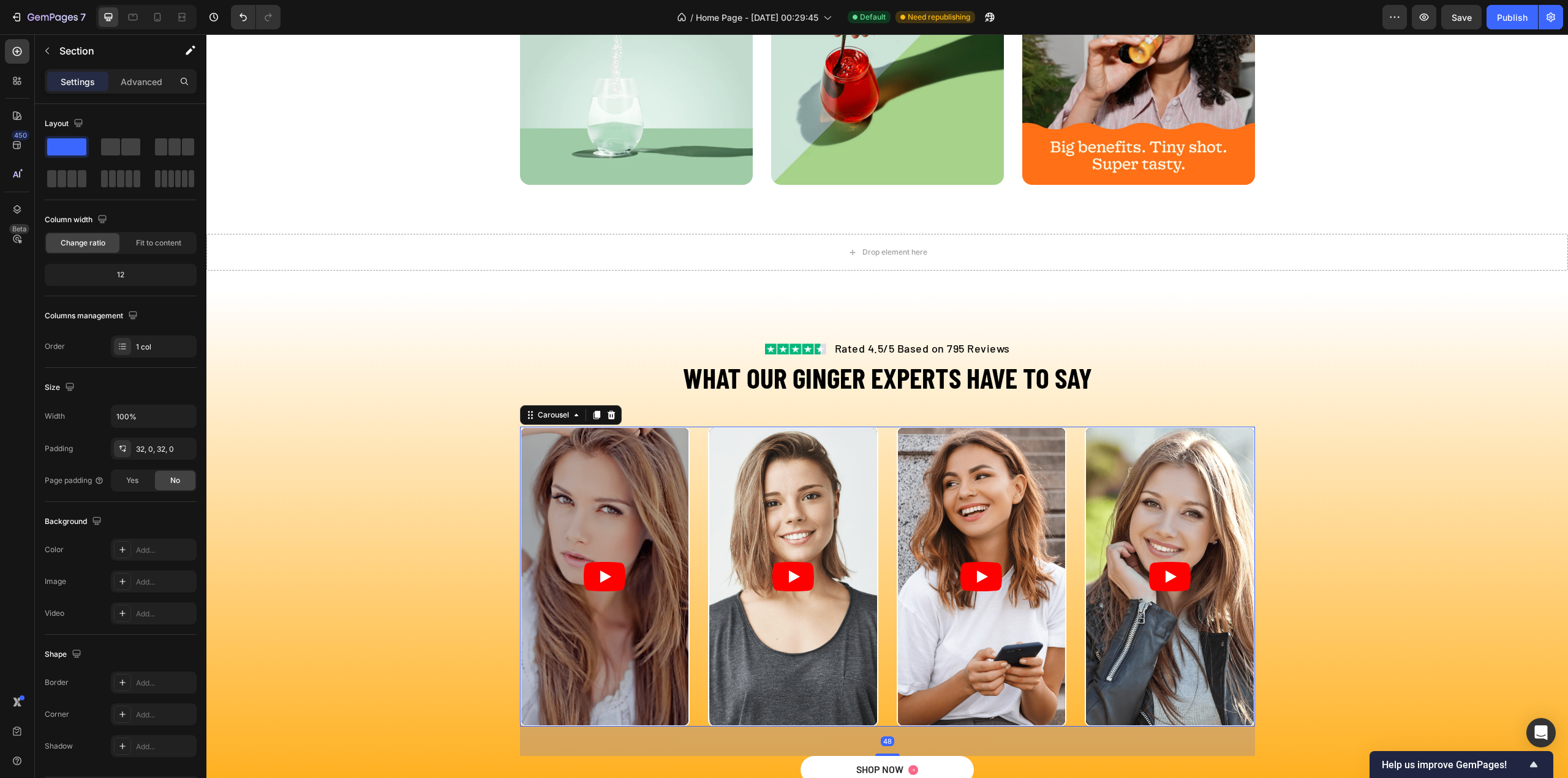
click at [696, 445] on div "Video Video Video Video" at bounding box center [887, 576] width 735 height 300
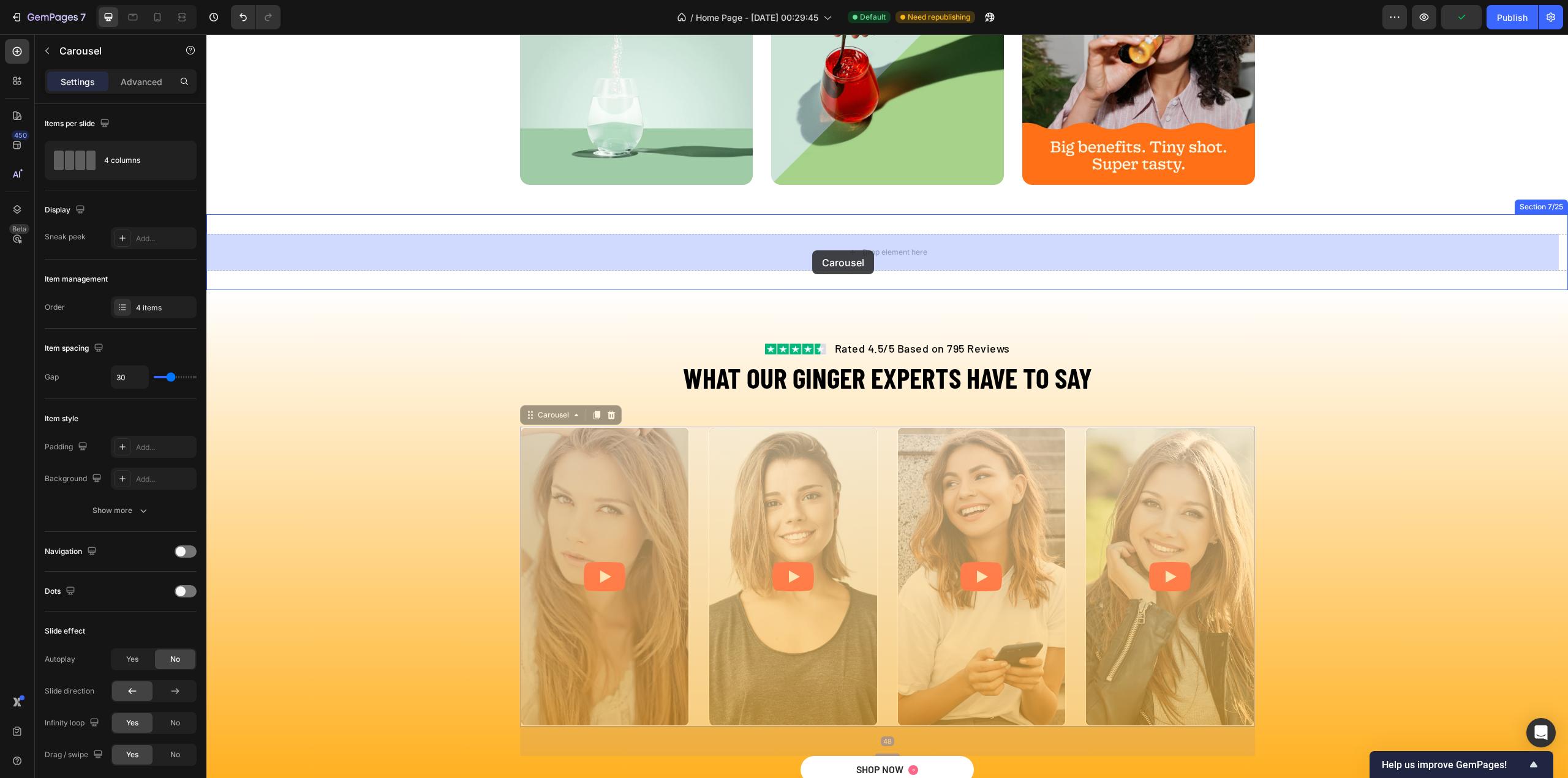
drag, startPoint x: 535, startPoint y: 422, endPoint x: 812, endPoint y: 250, distance: 326.1
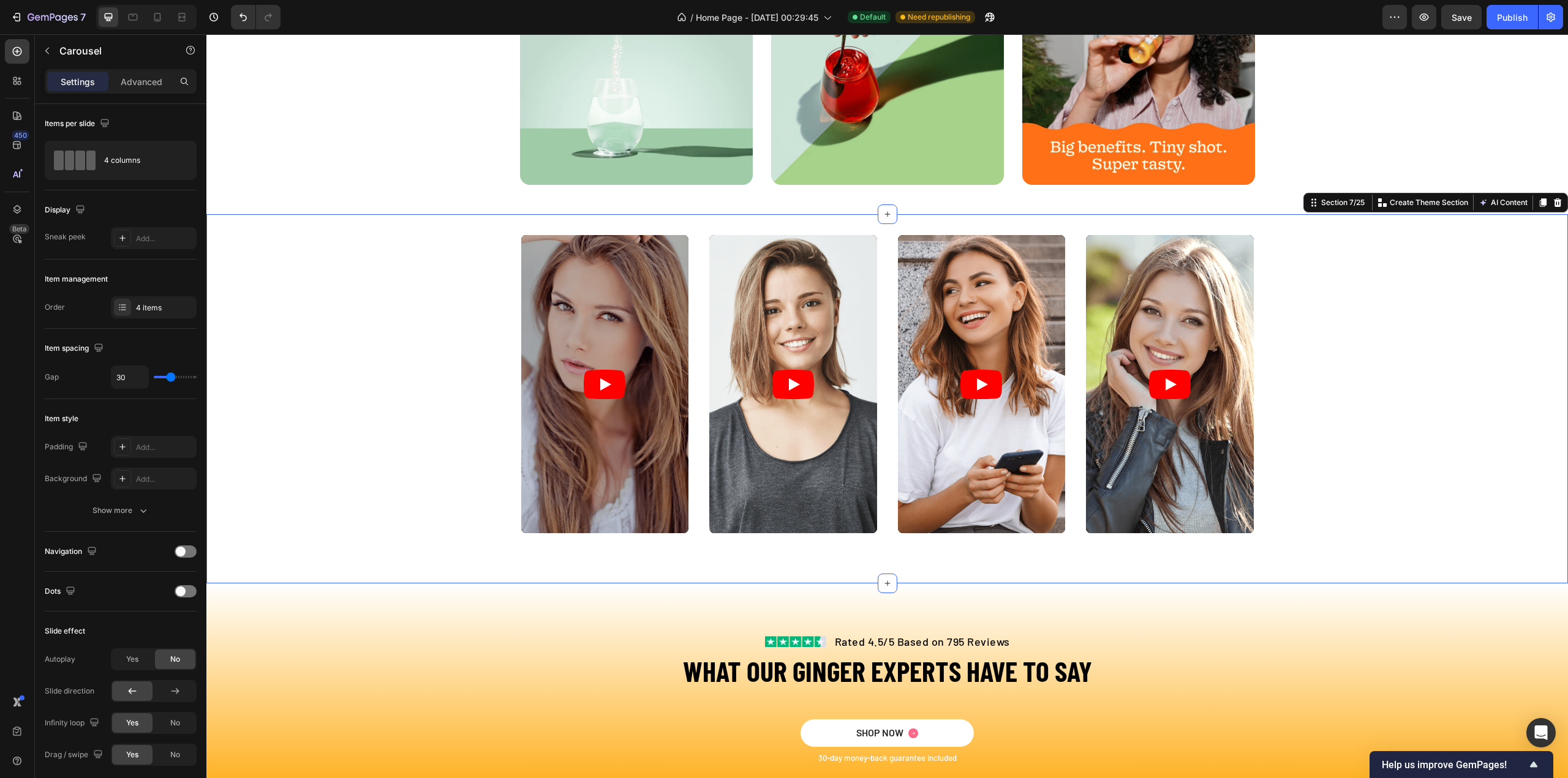
click at [433, 415] on div "Video Video Video Video Carousel" at bounding box center [887, 399] width 1362 height 330
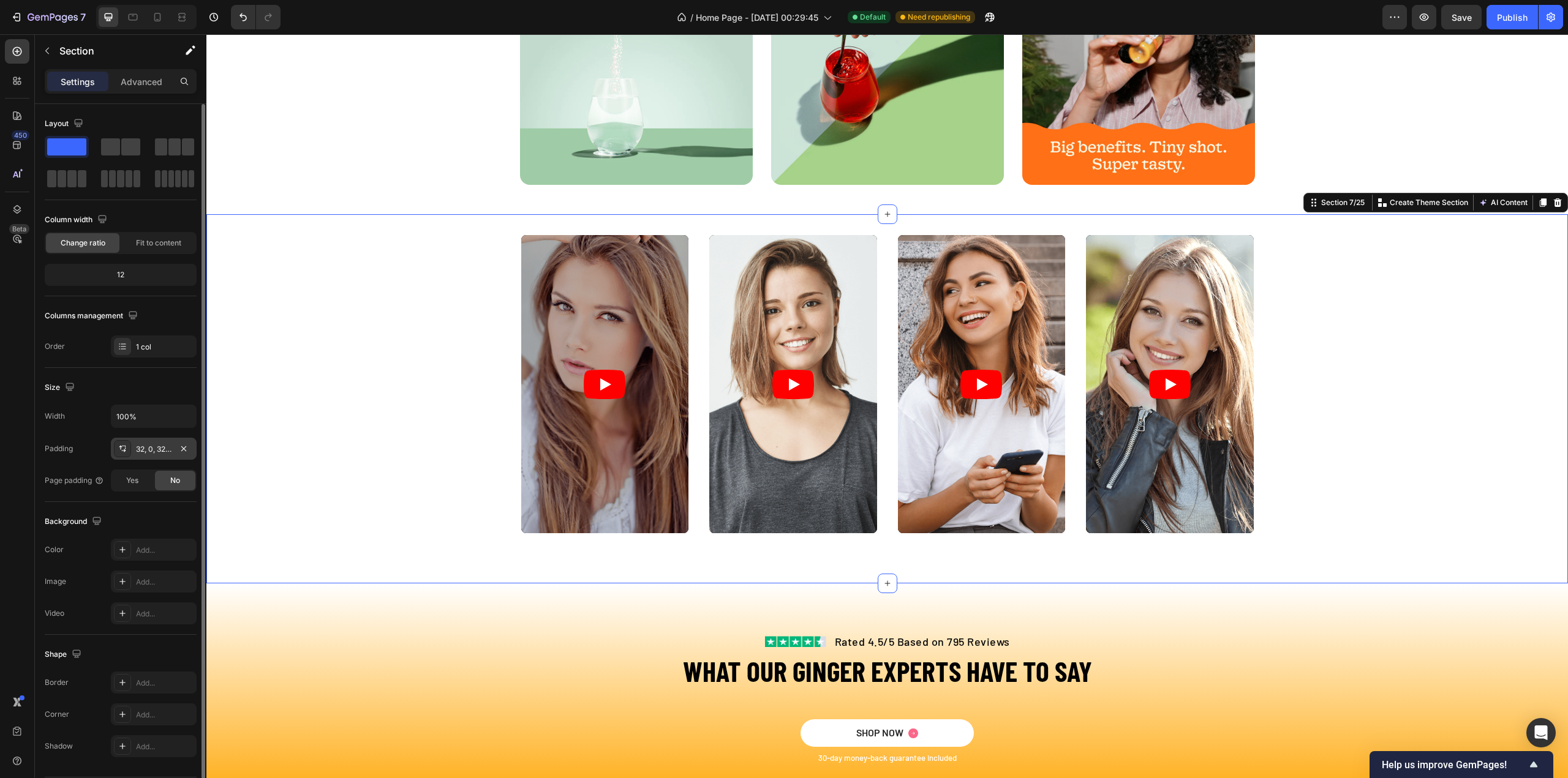
scroll to position [36, 0]
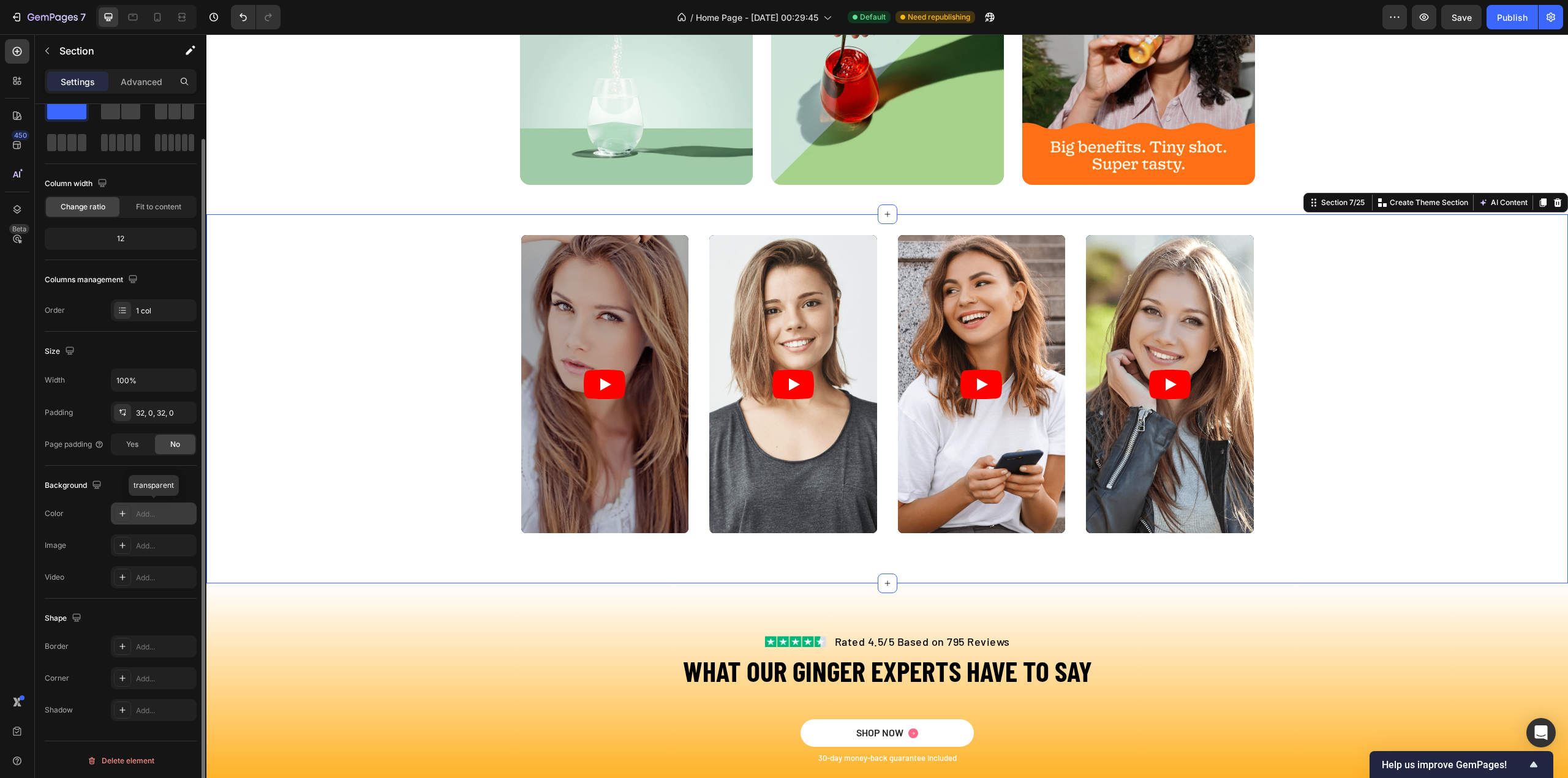
click at [121, 516] on icon at bounding box center [122, 513] width 10 height 10
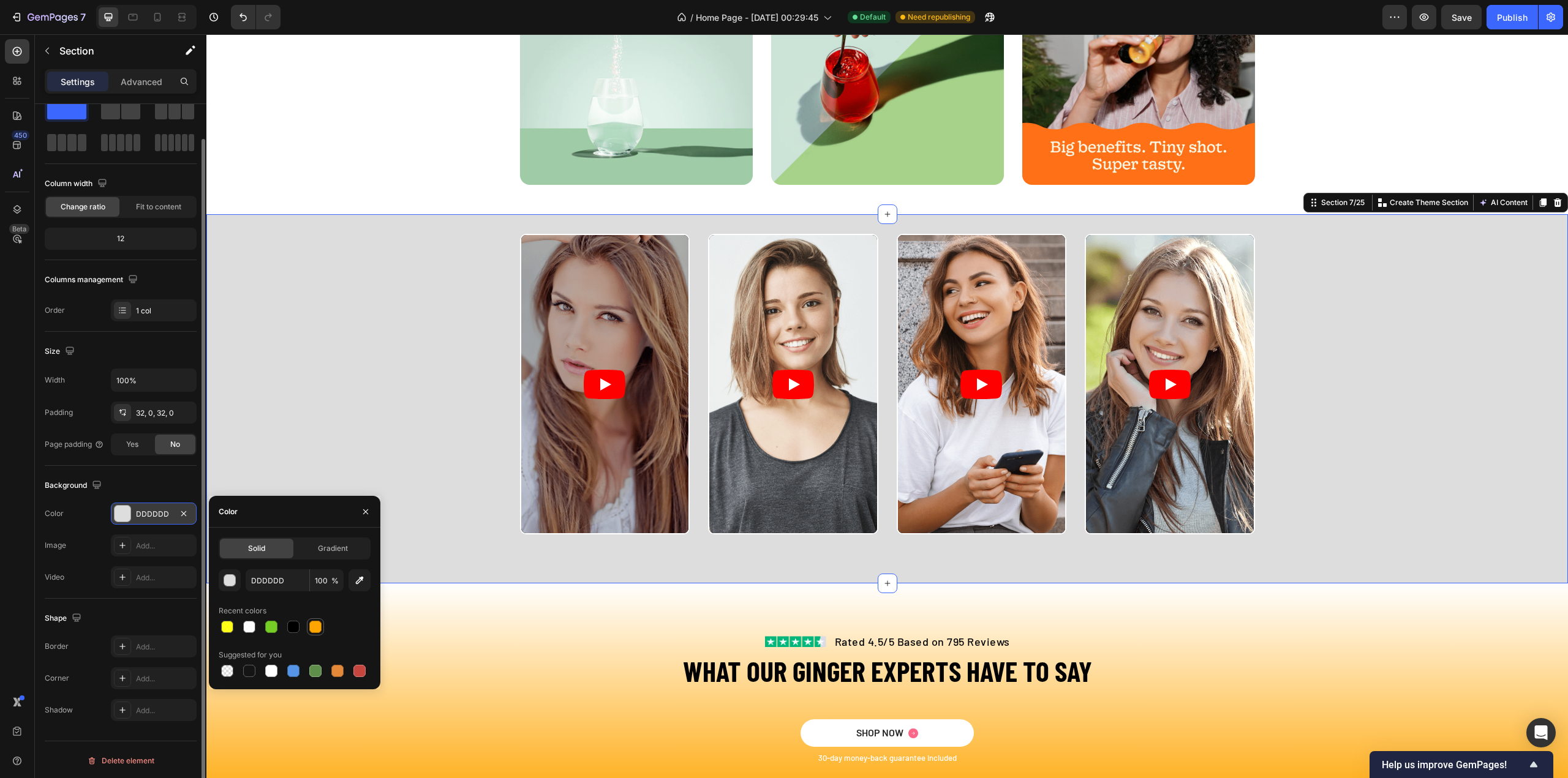
click at [318, 628] on div at bounding box center [315, 627] width 12 height 12
type input "FFA500"
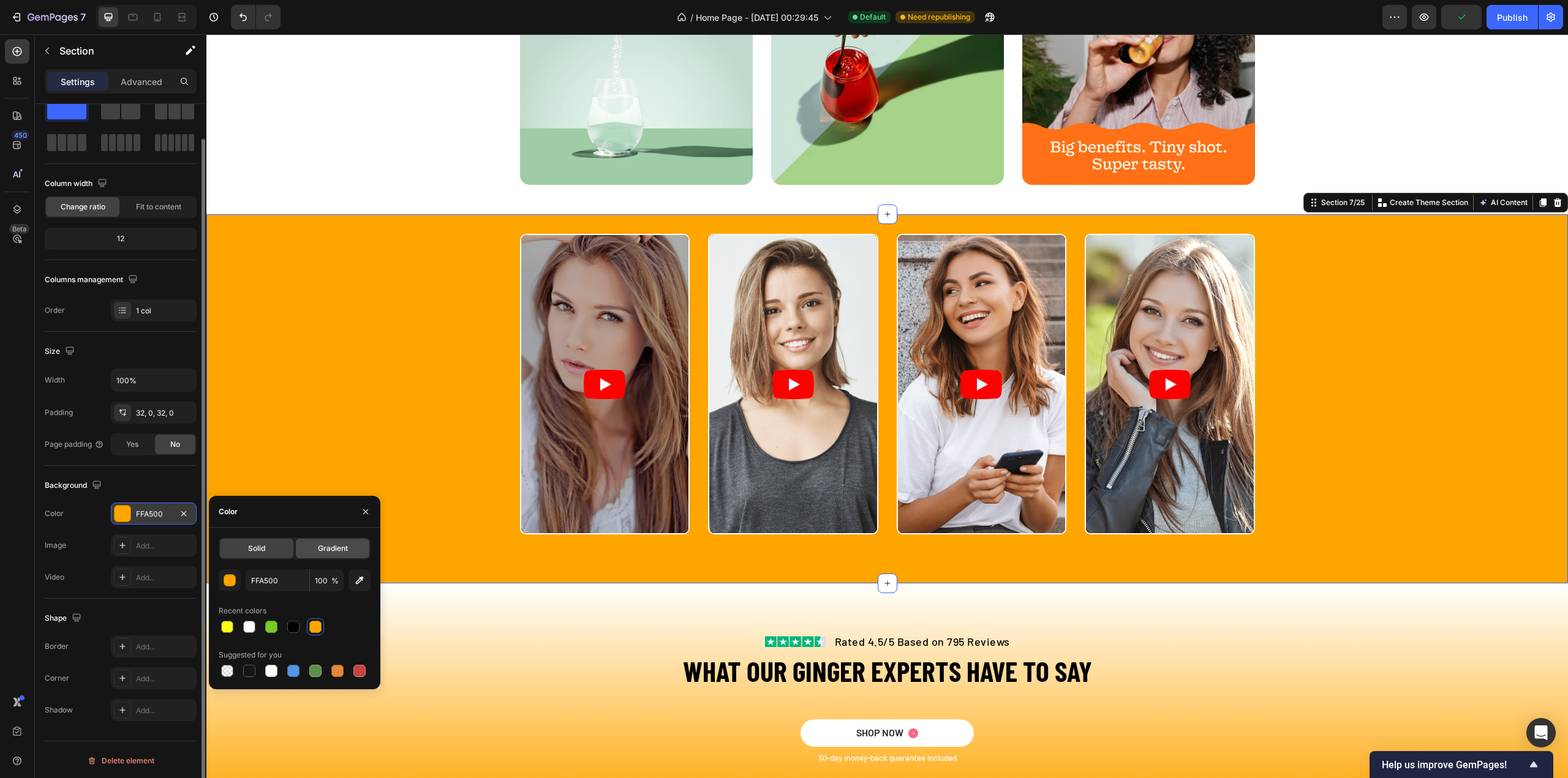
click at [339, 548] on span "Gradient" at bounding box center [333, 548] width 30 height 11
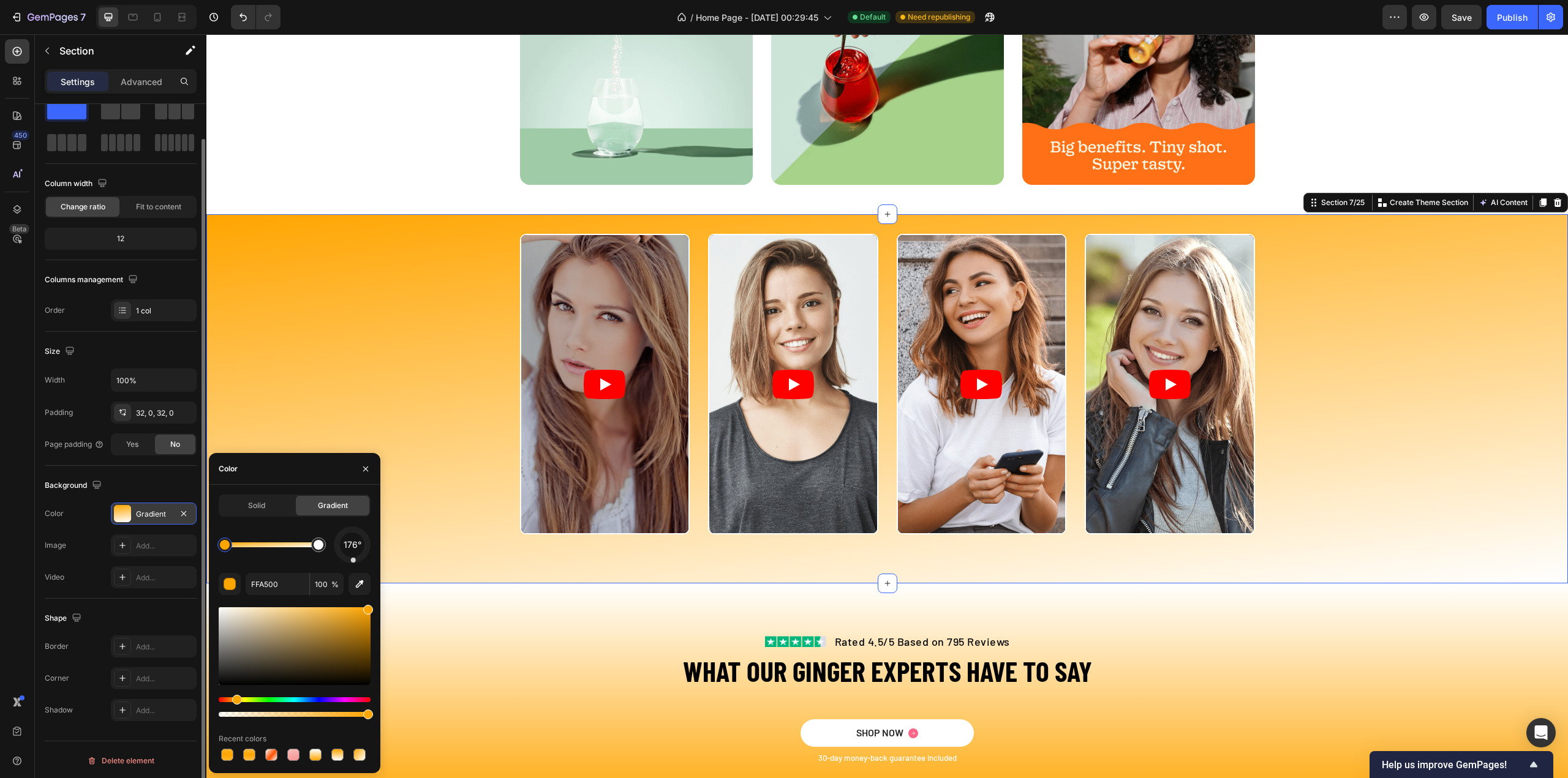
drag, startPoint x: 364, startPoint y: 558, endPoint x: 353, endPoint y: 564, distance: 12.5
click at [353, 564] on div "176° FFA500 100 % Recent colors" at bounding box center [295, 644] width 152 height 237
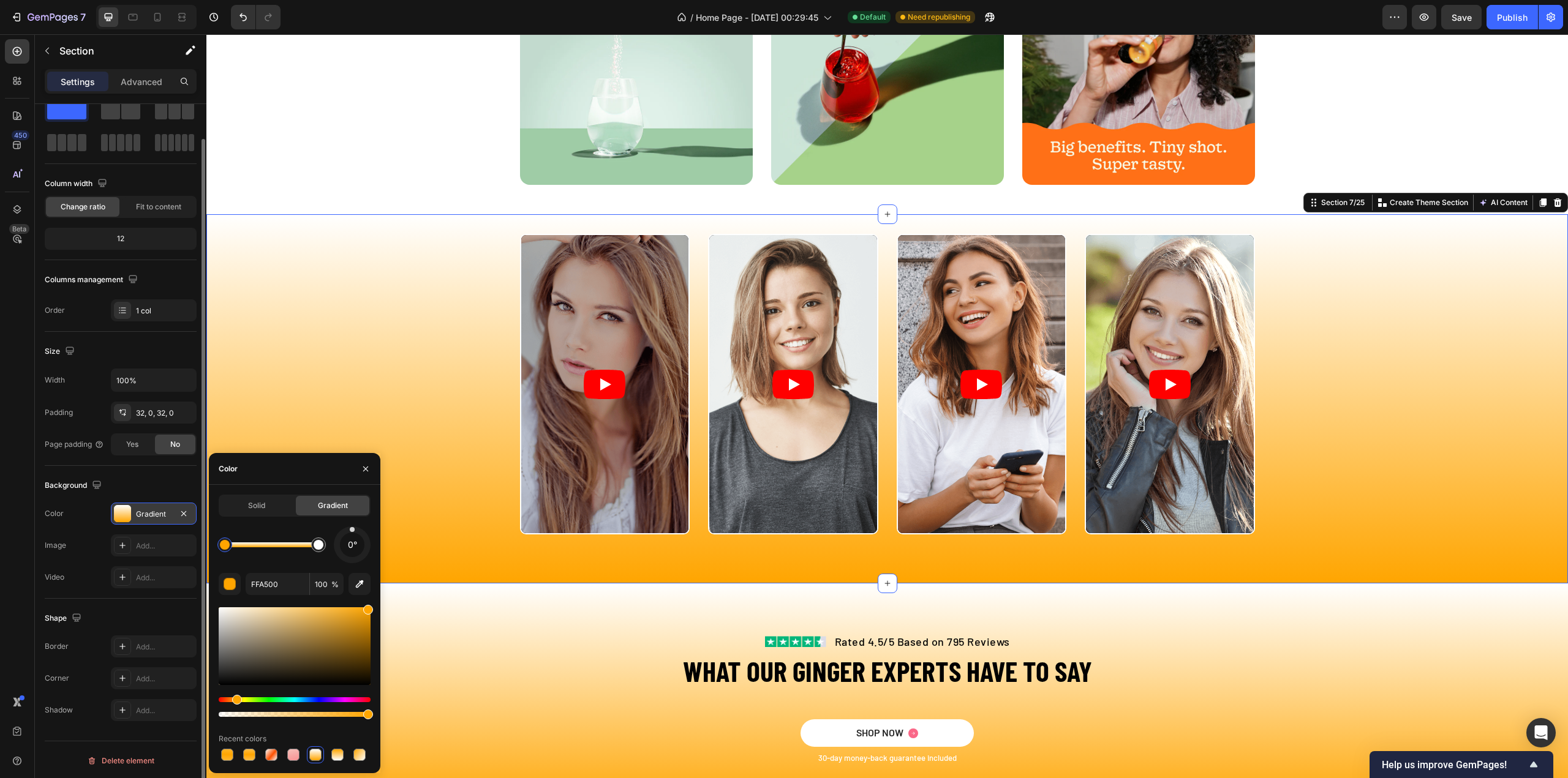
drag, startPoint x: 353, startPoint y: 562, endPoint x: 353, endPoint y: 520, distance: 42.0
click at [353, 520] on div "Solid Gradient 0° FFA500 100 % Recent colors" at bounding box center [295, 629] width 152 height 269
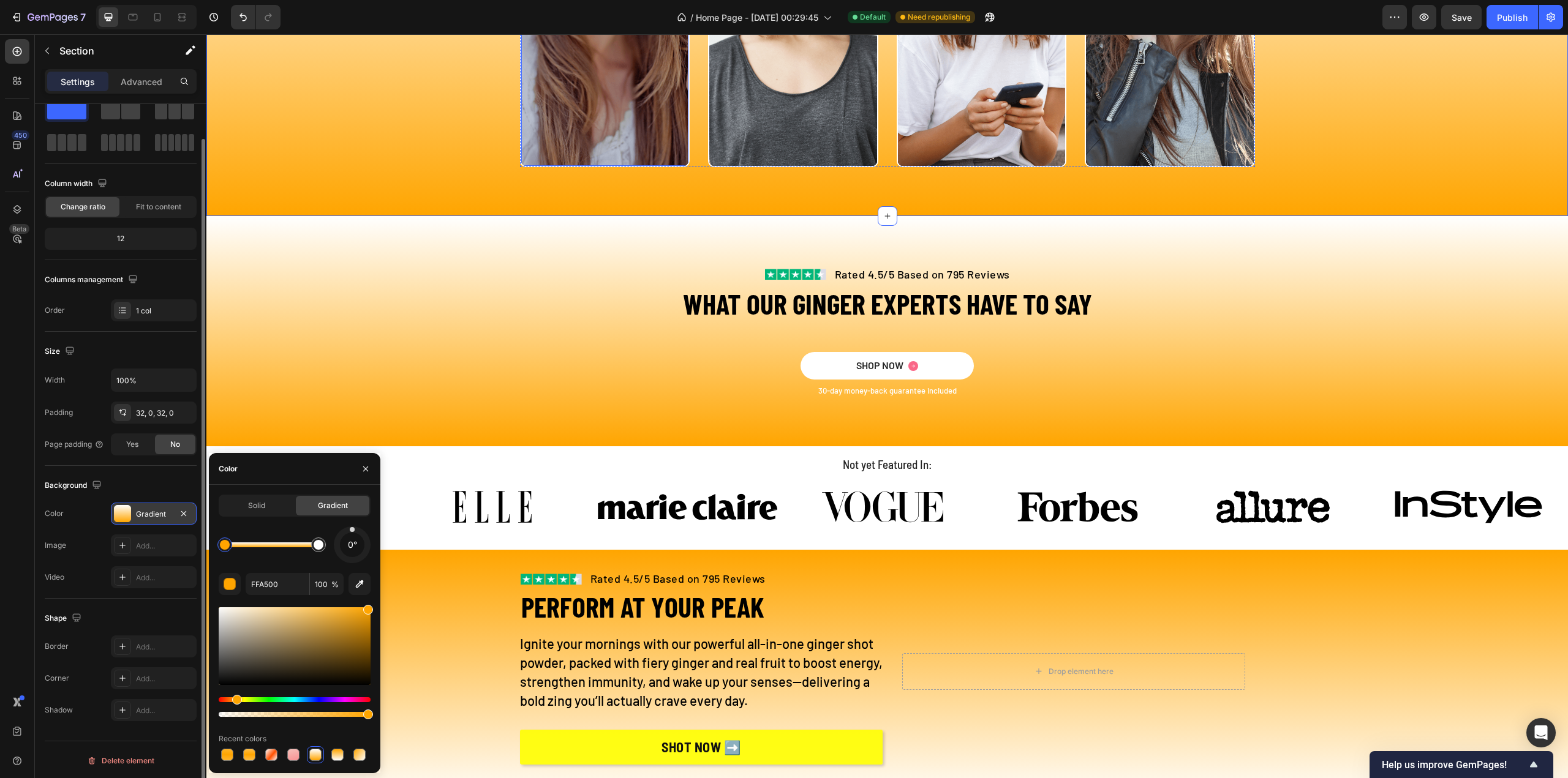
scroll to position [2425, 0]
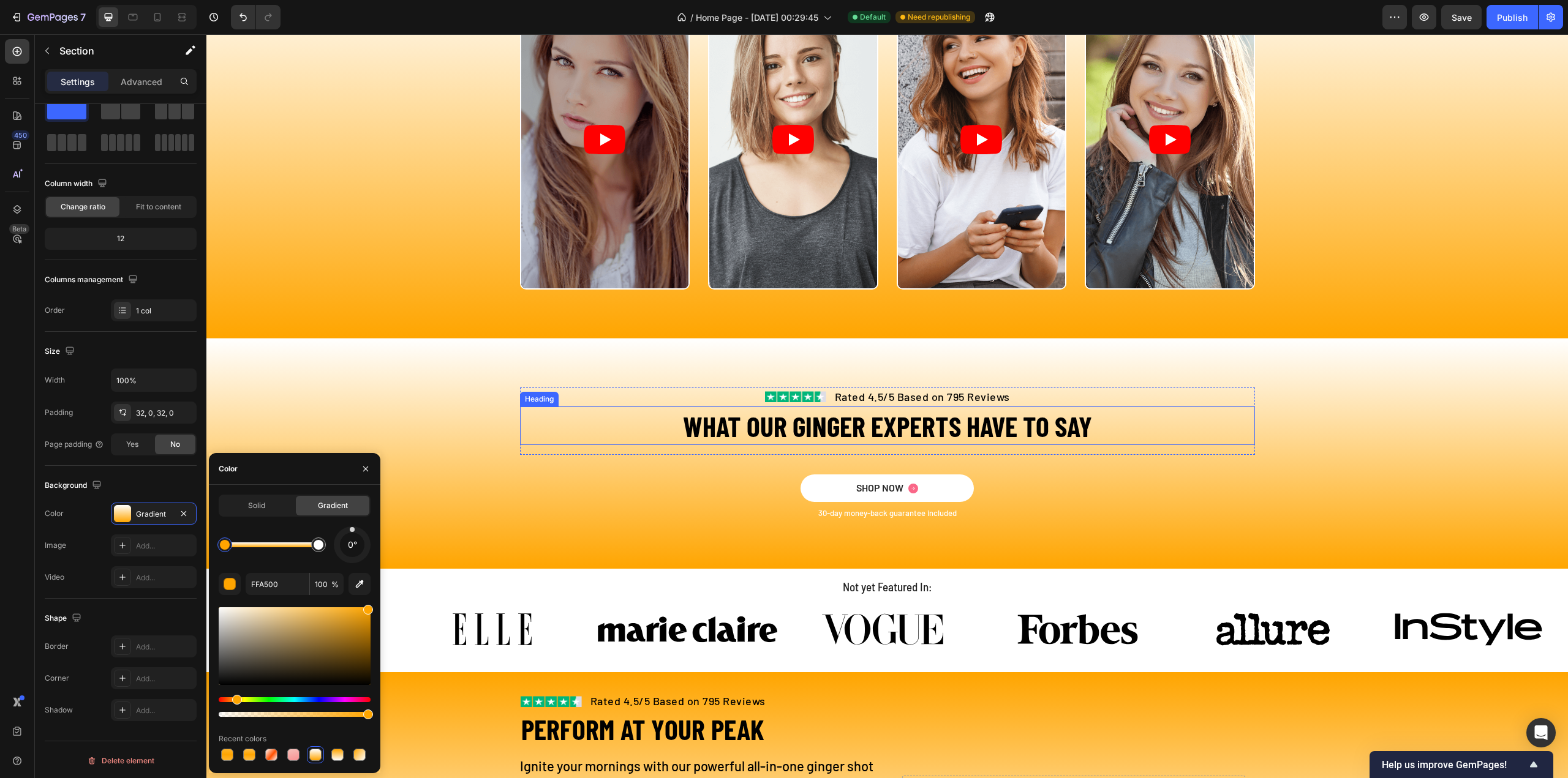
scroll to position [2106, 0]
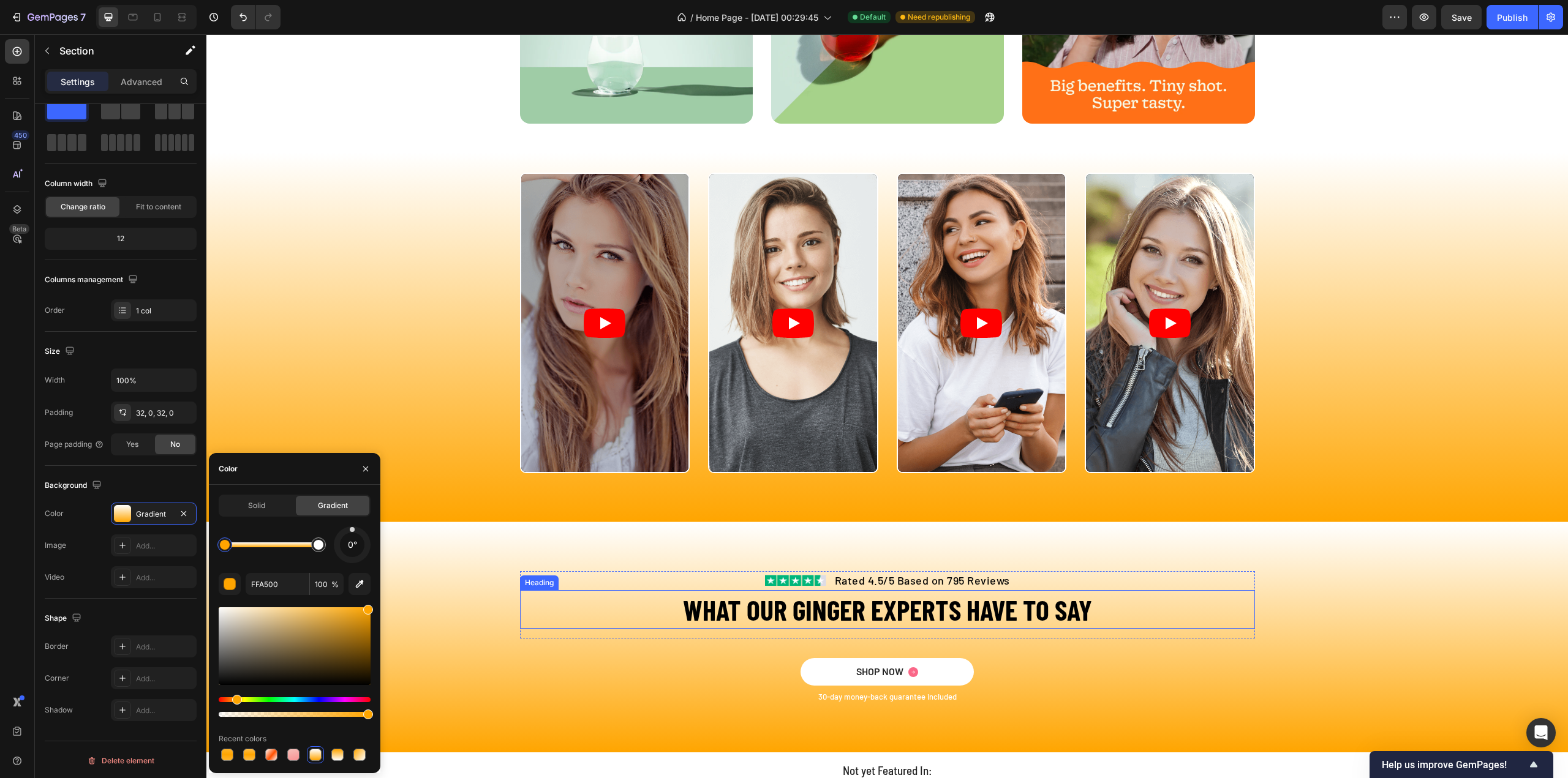
click at [829, 608] on h2 "WHAT OUR GINGER EXPERTS HAVE TO SAY" at bounding box center [887, 609] width 735 height 39
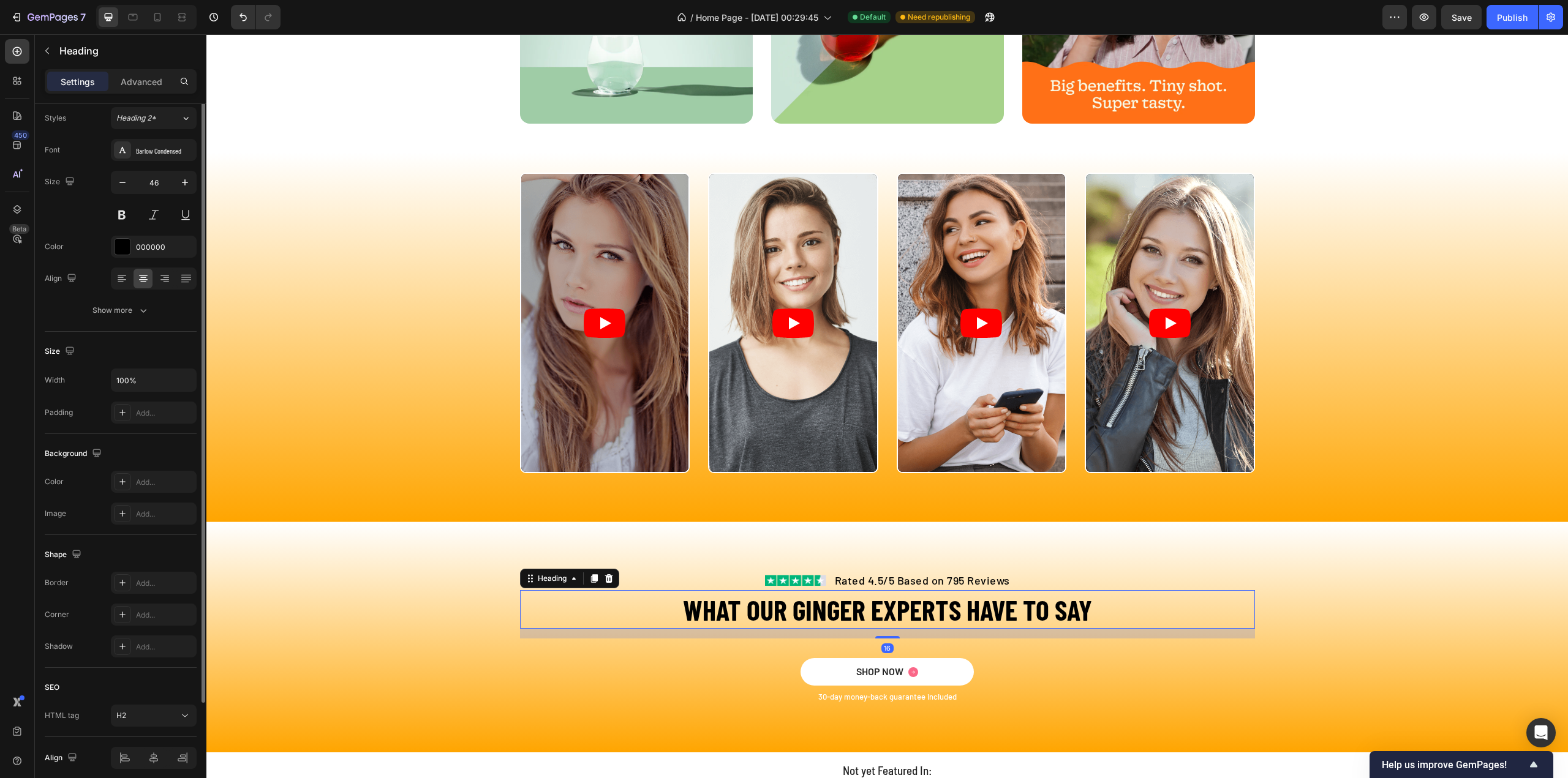
scroll to position [0, 0]
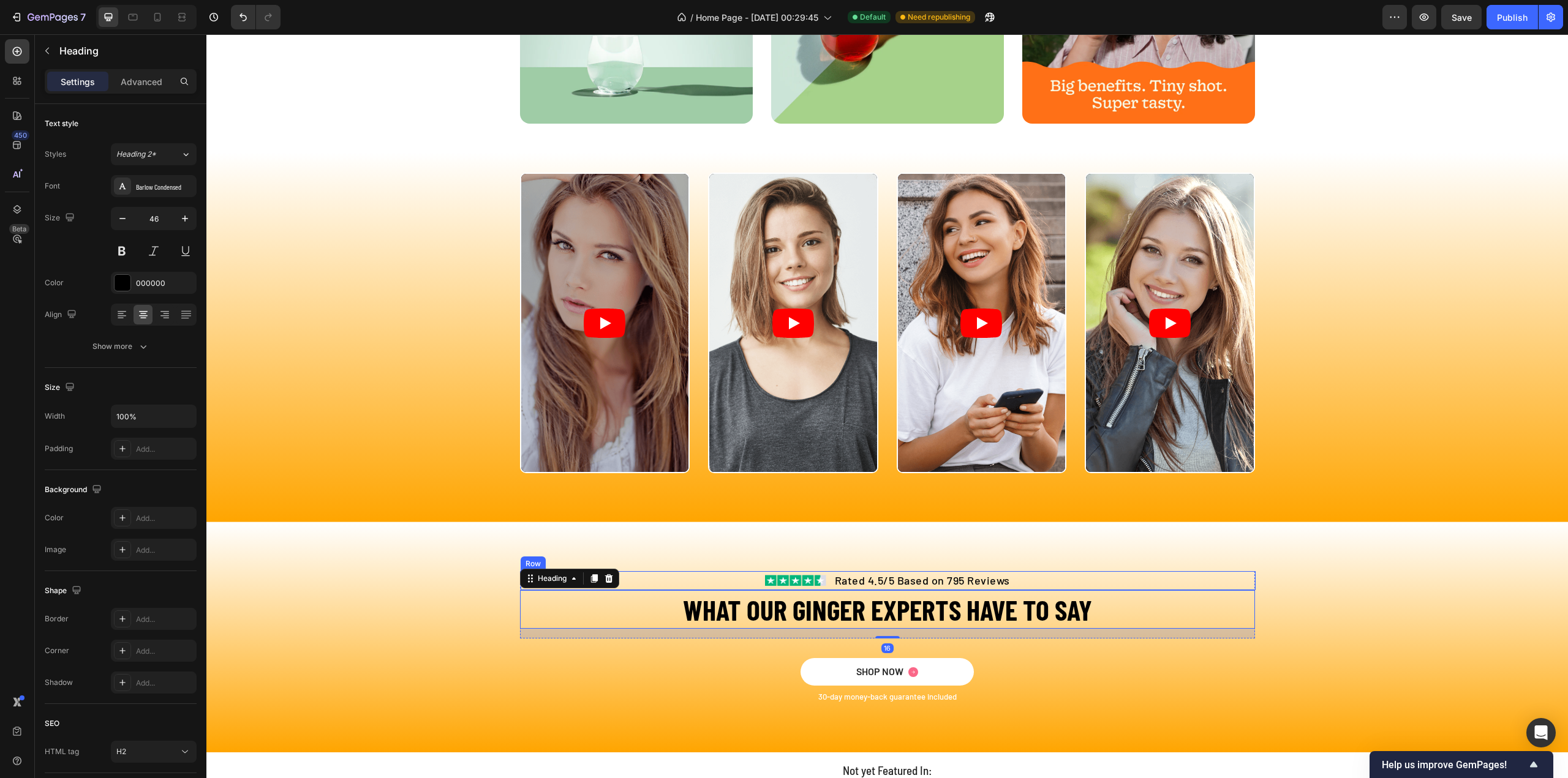
click at [690, 578] on div "Image Rated 4.5/5 Based on 795 Reviews Text block Row" at bounding box center [888, 581] width 735 height 19
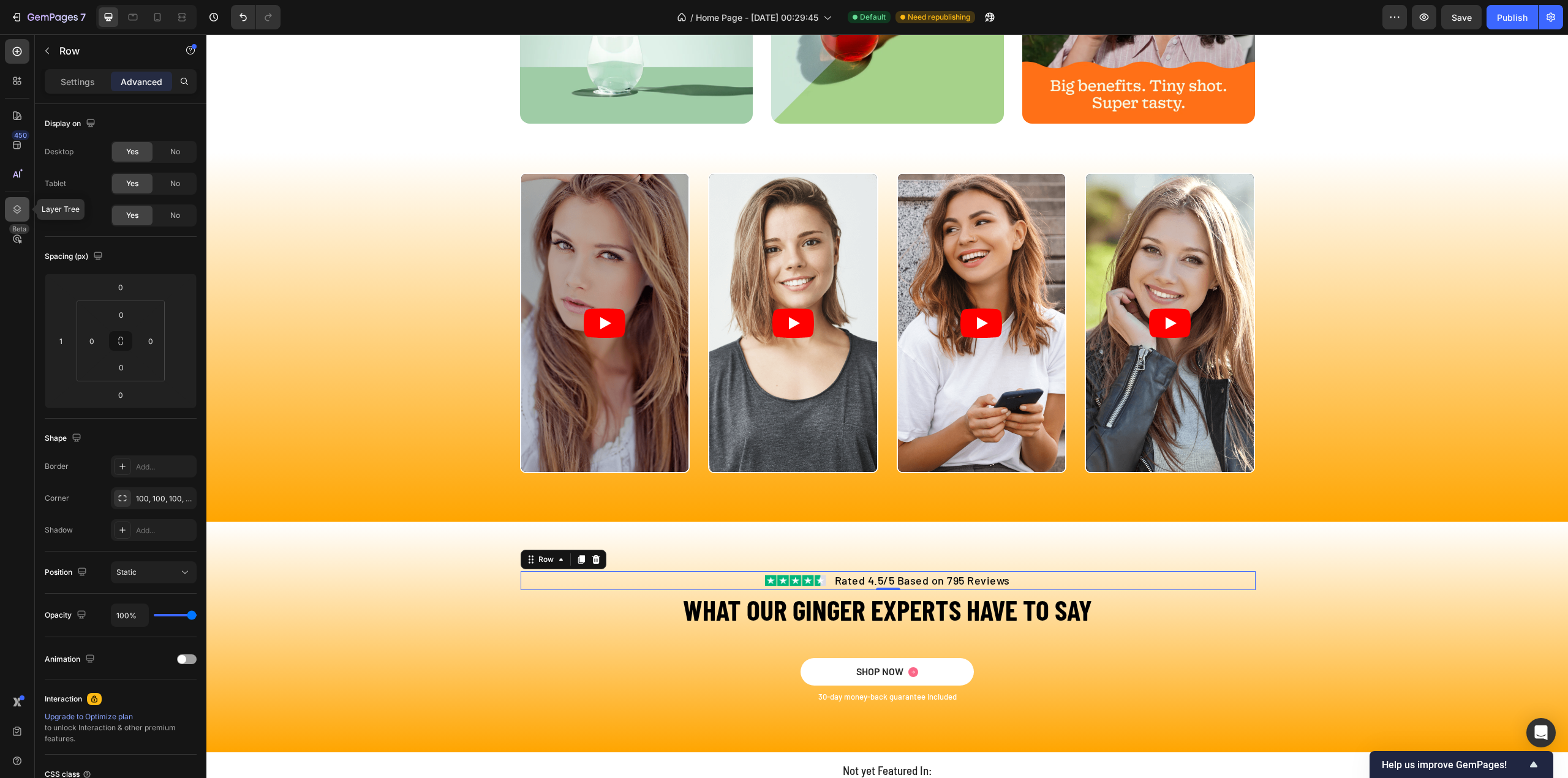
click at [14, 208] on icon at bounding box center [17, 209] width 8 height 9
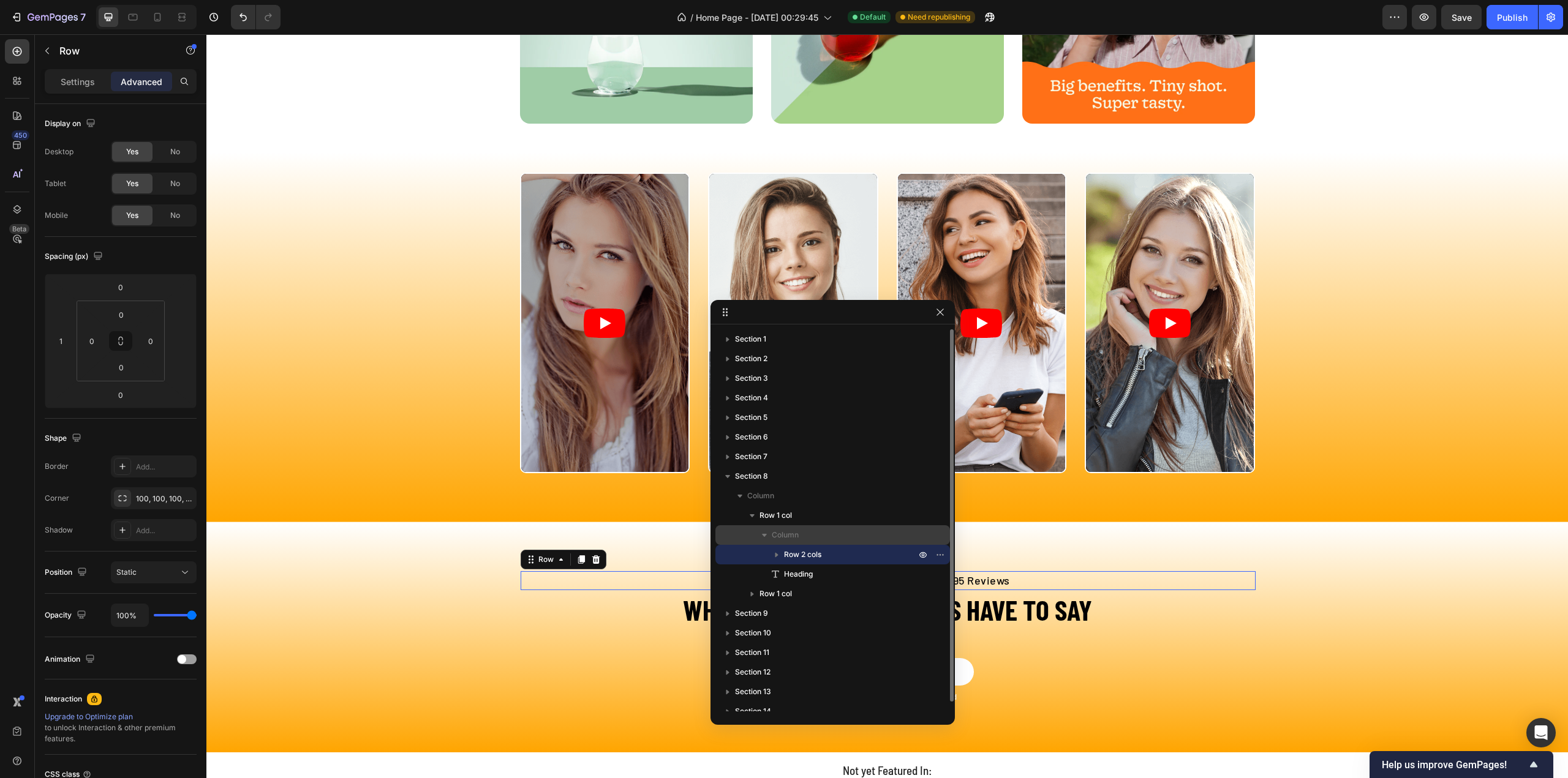
click at [794, 537] on span "Column" at bounding box center [785, 535] width 27 height 12
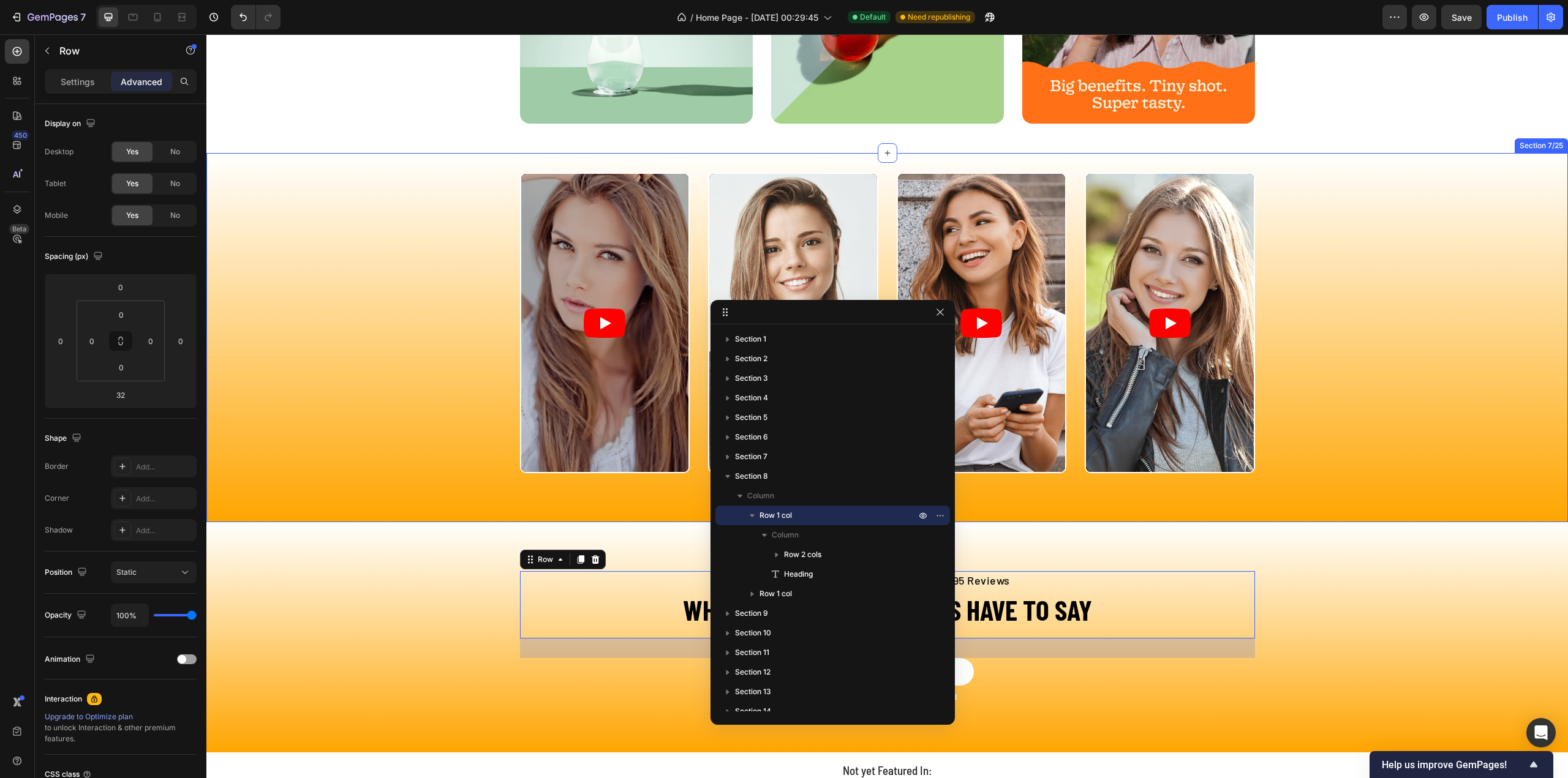
drag, startPoint x: 1016, startPoint y: 352, endPoint x: 1334, endPoint y: 298, distance: 322.6
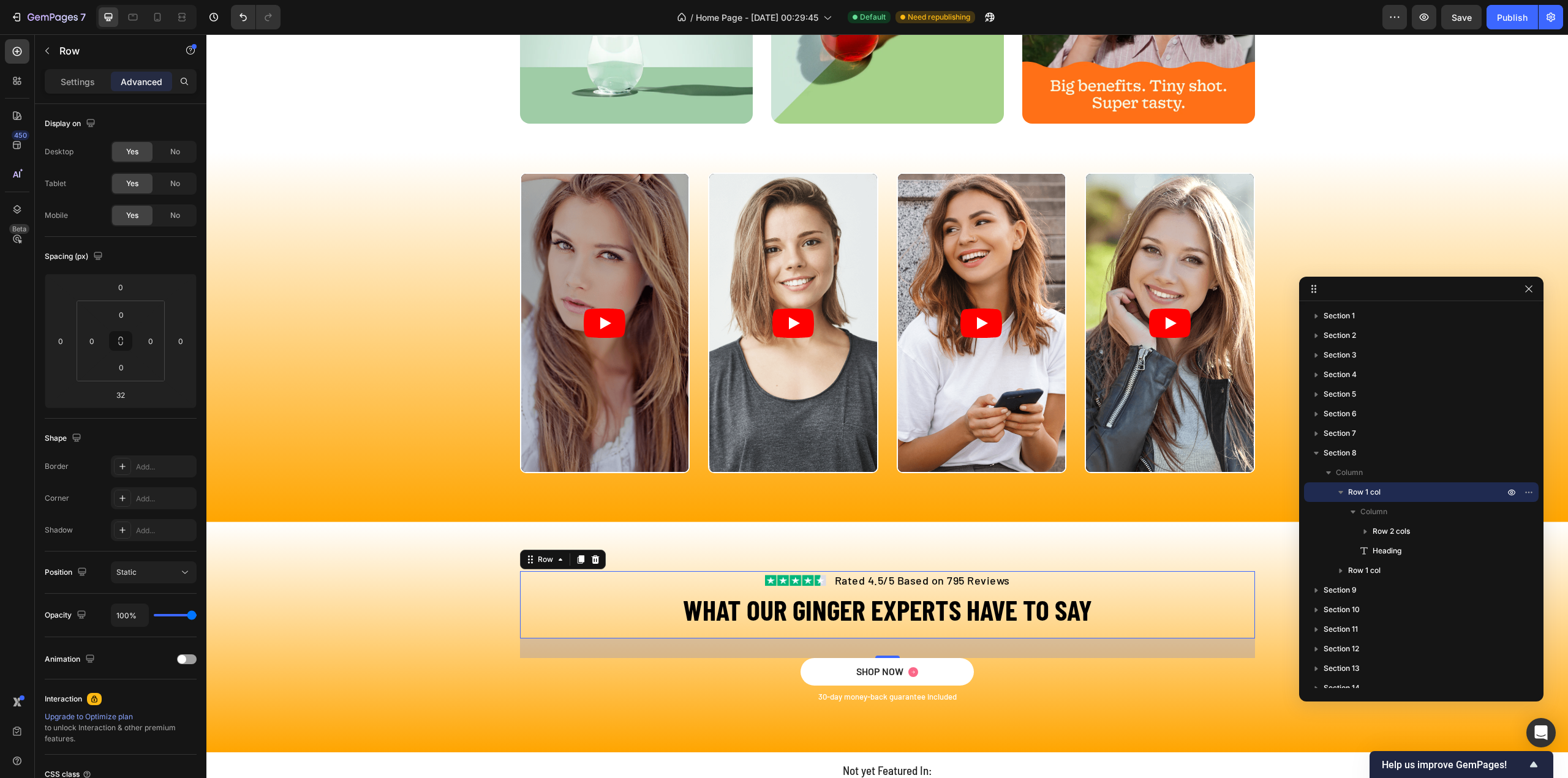
drag, startPoint x: 1370, startPoint y: 291, endPoint x: 1406, endPoint y: 289, distance: 36.1
drag, startPoint x: 1363, startPoint y: 492, endPoint x: 1370, endPoint y: 487, distance: 8.6
click at [1370, 487] on span "Row 1 col" at bounding box center [1365, 492] width 32 height 12
click at [1326, 470] on icon "button" at bounding box center [1329, 472] width 12 height 12
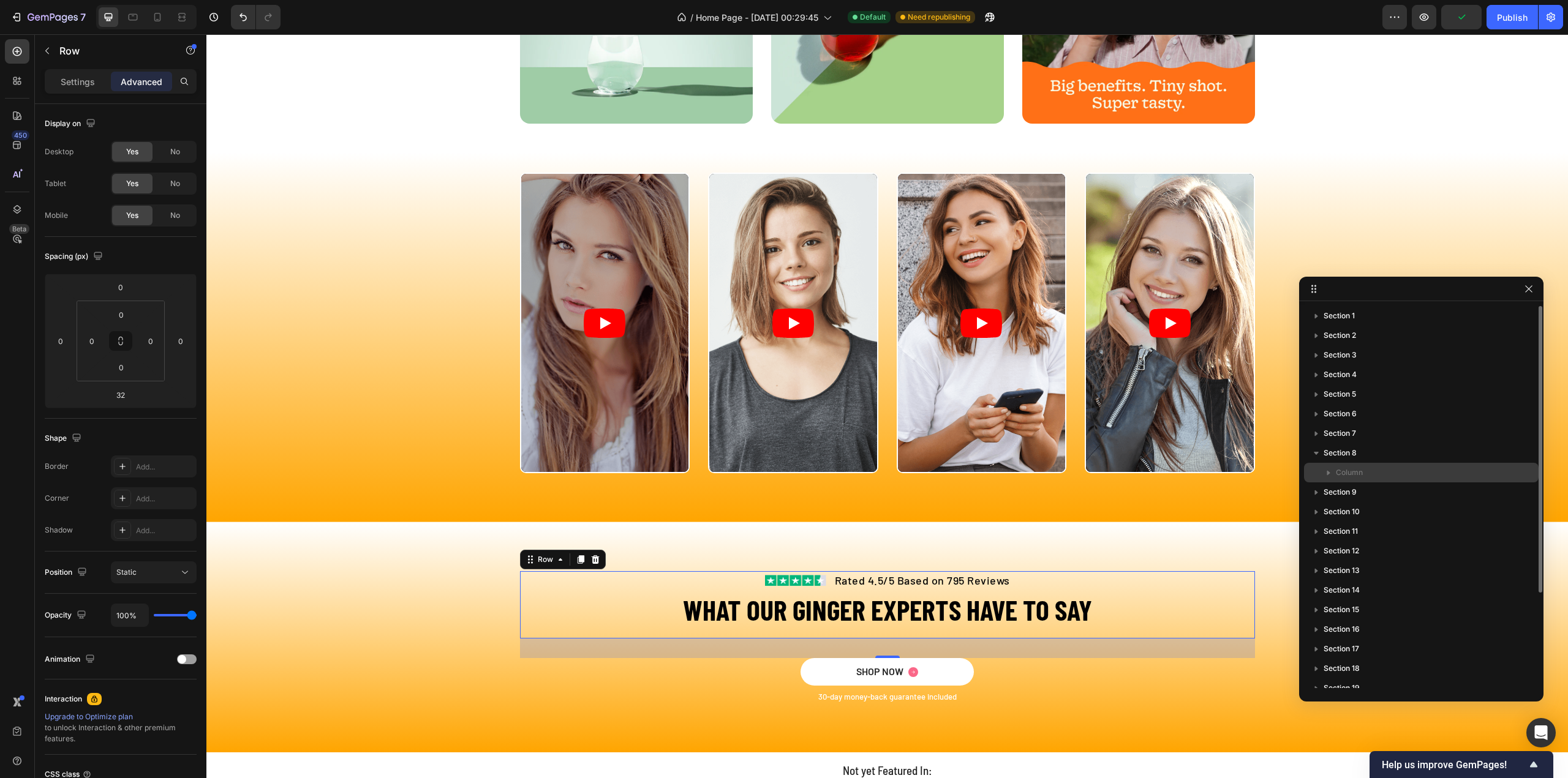
click at [1370, 472] on p "Column" at bounding box center [1421, 472] width 171 height 12
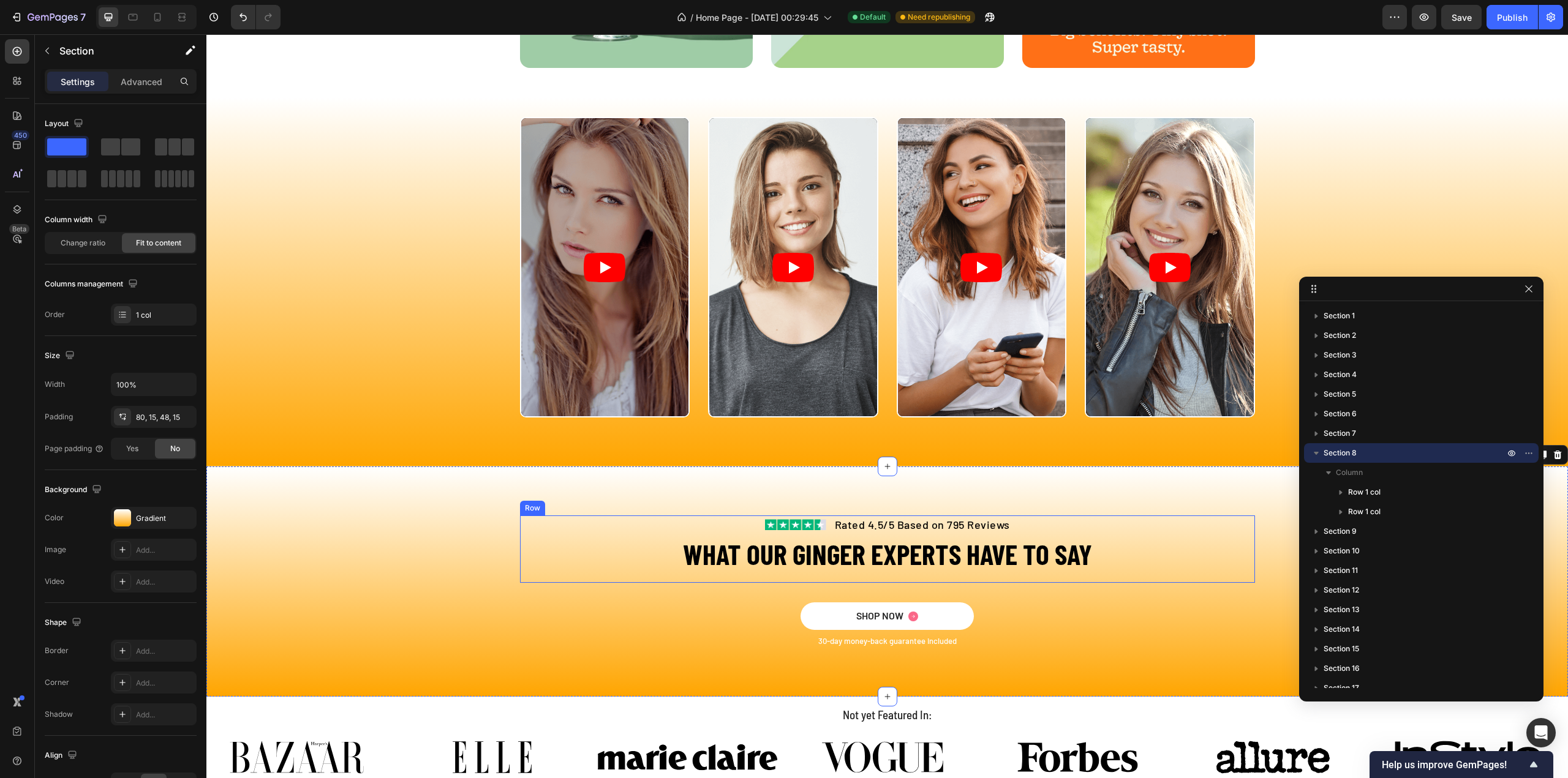
scroll to position [2168, 0]
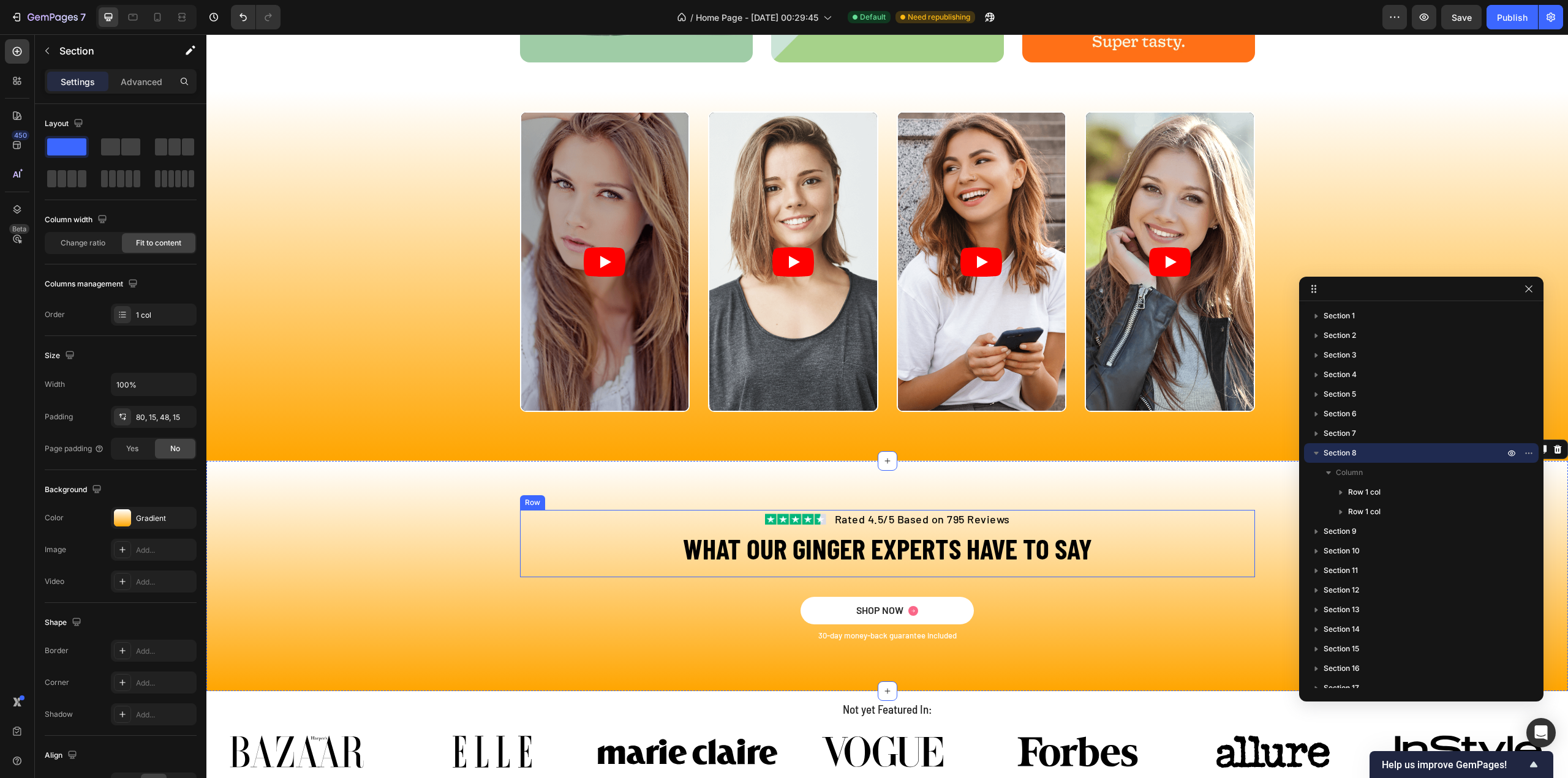
click at [747, 571] on div "Image Rated 4.5/5 Based on 795 Reviews Text block Row WHAT OUR GINGER EXPERTS H…" at bounding box center [887, 544] width 735 height 68
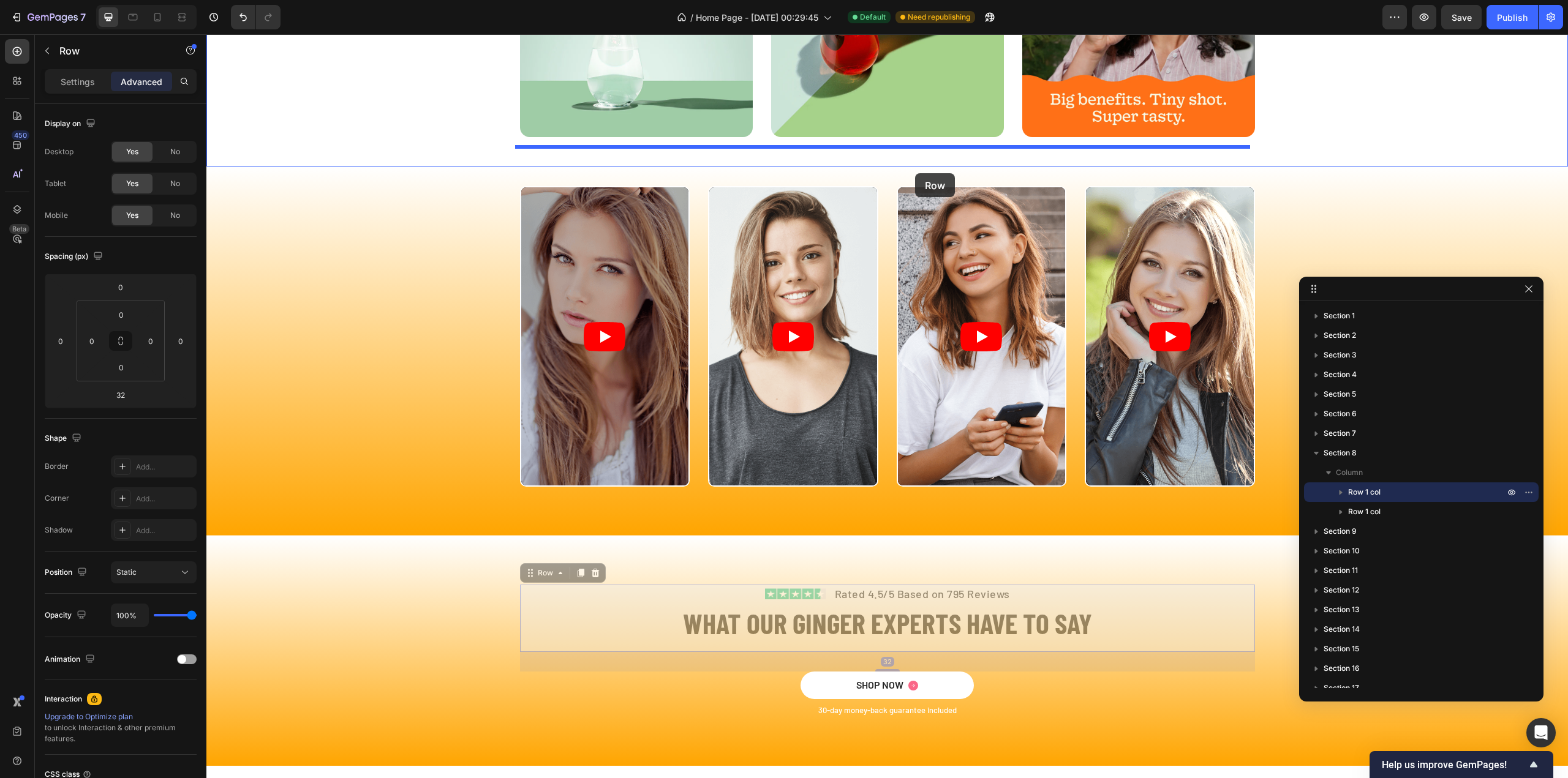
scroll to position [2090, 0]
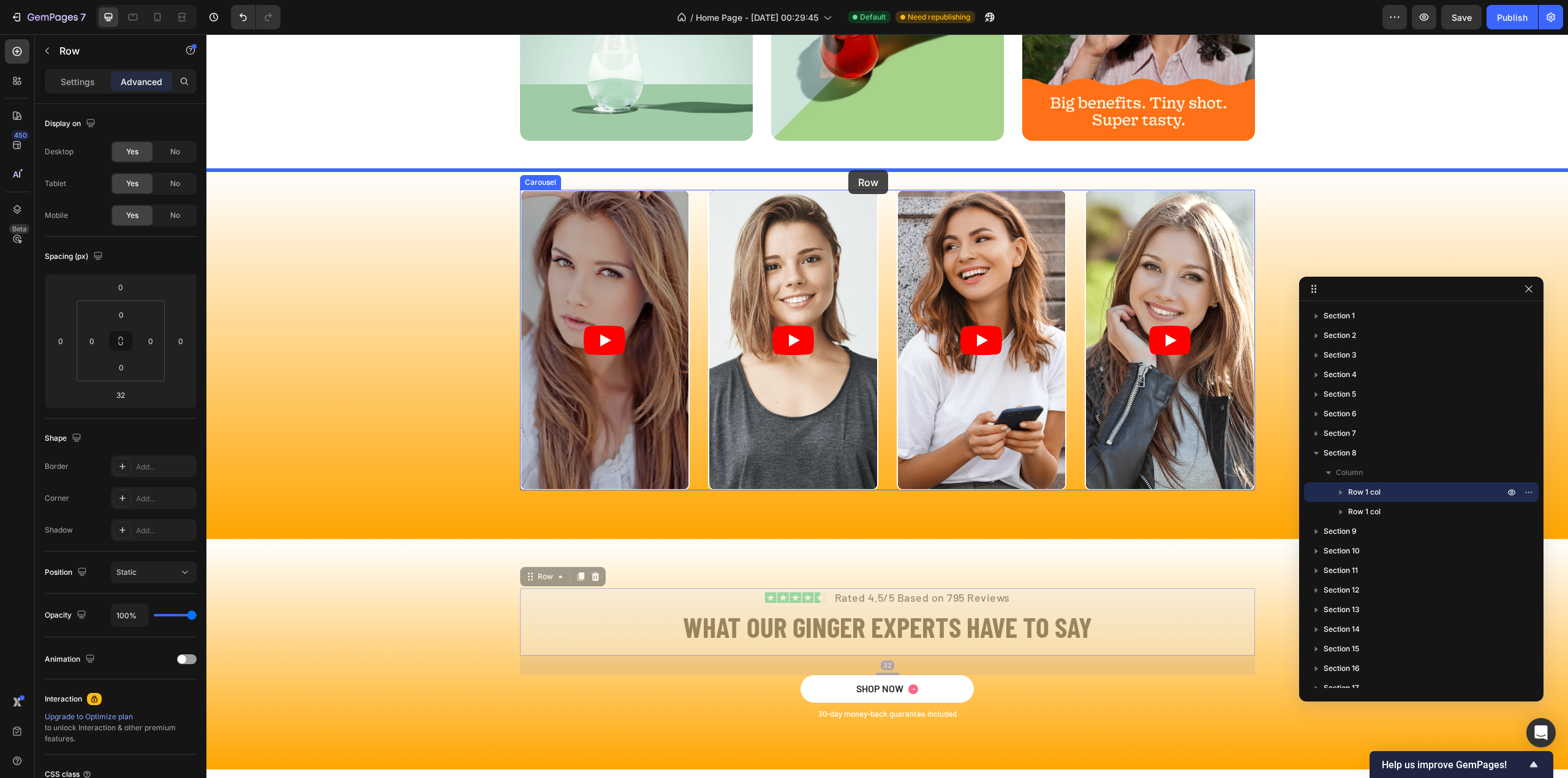
drag, startPoint x: 525, startPoint y: 441, endPoint x: 850, endPoint y: 173, distance: 421.2
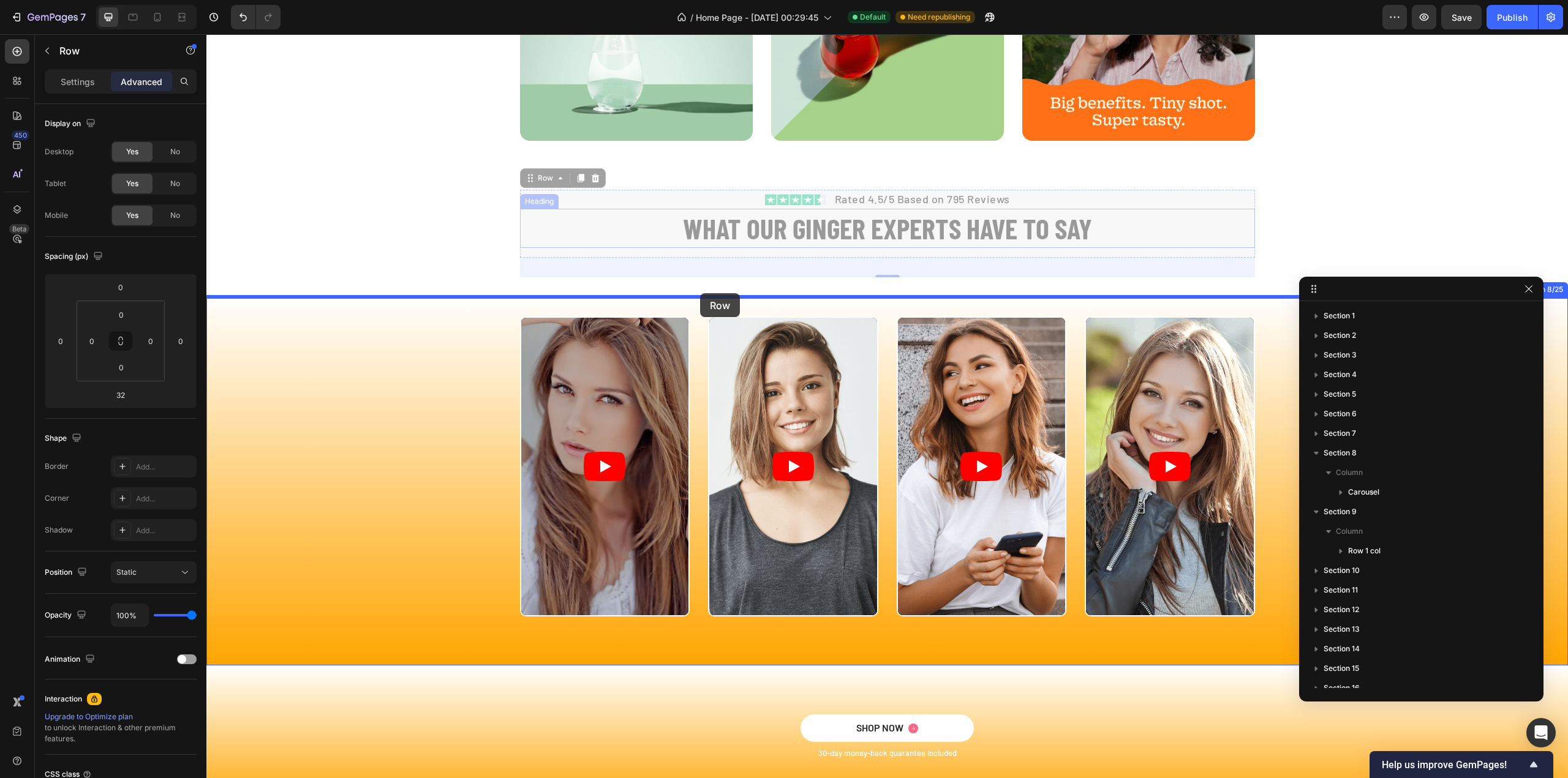
drag, startPoint x: 526, startPoint y: 180, endPoint x: 700, endPoint y: 293, distance: 207.5
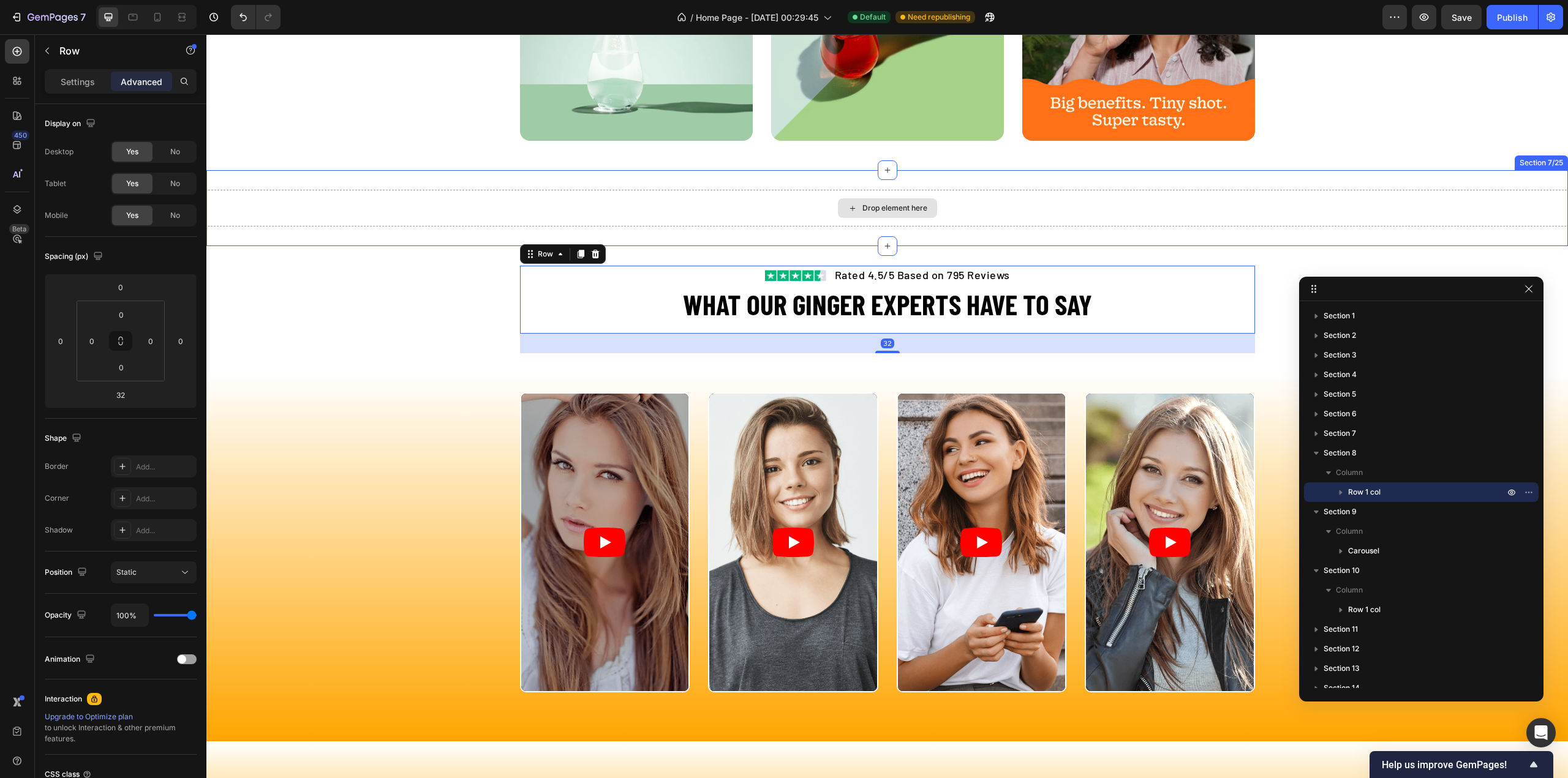
click at [680, 206] on div "Drop element here" at bounding box center [887, 208] width 1362 height 37
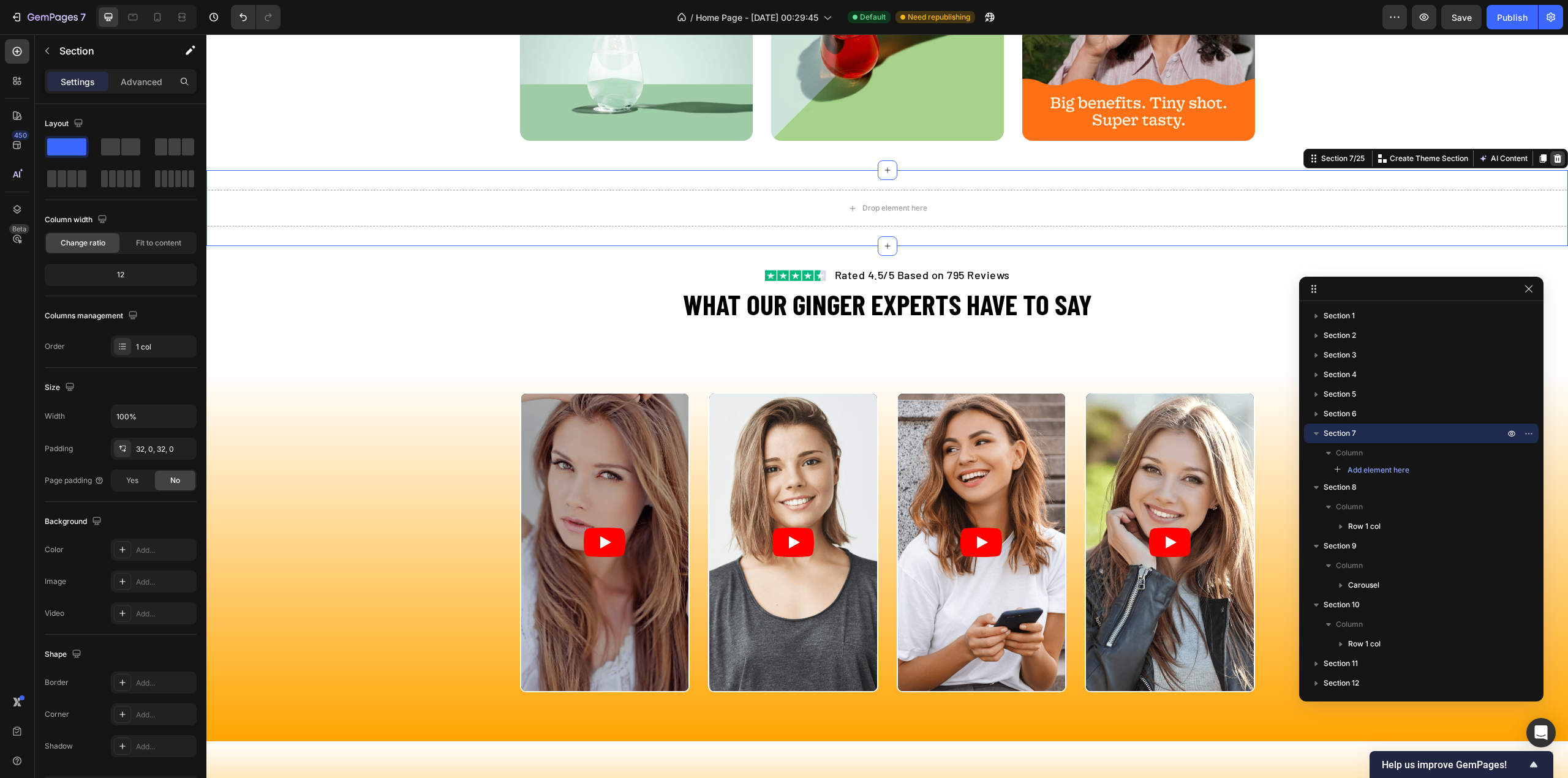
click at [1554, 157] on icon at bounding box center [1558, 159] width 8 height 9
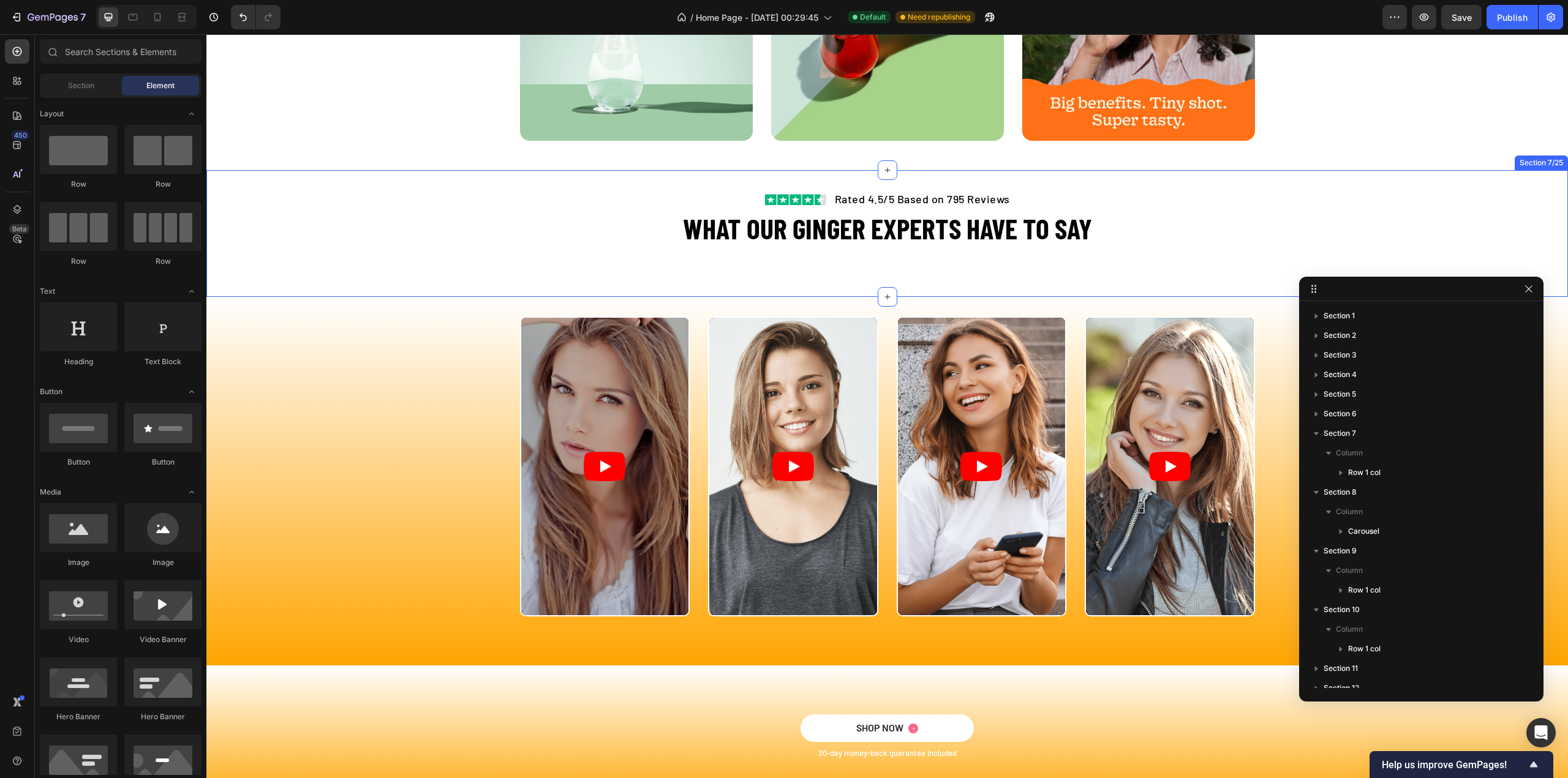
click at [787, 278] on div "Image Rated 4.5/5 Based on 795 Reviews Text block Row WHAT OUR GINGER EXPERTS H…" at bounding box center [887, 233] width 1362 height 127
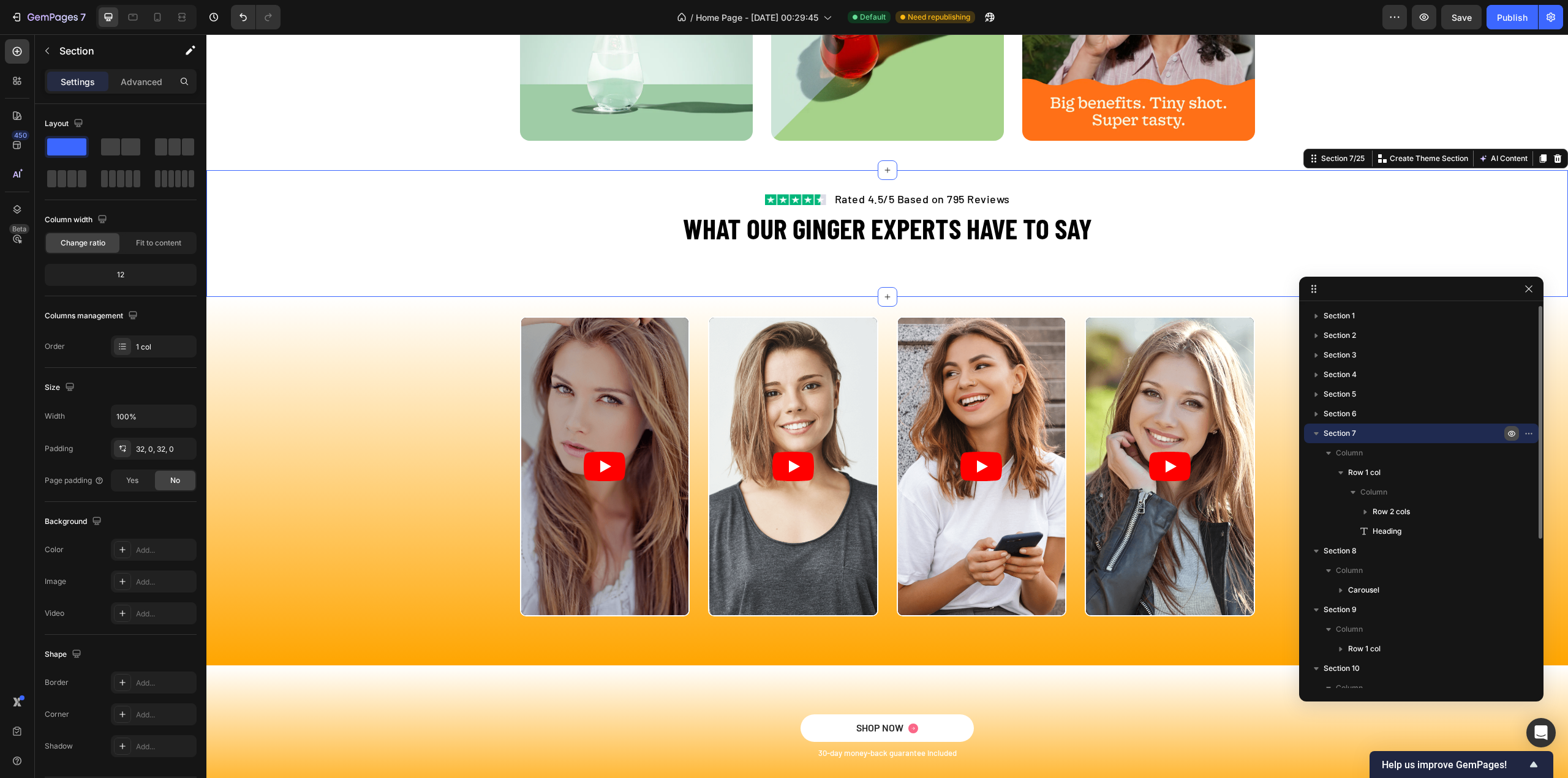
click at [1514, 432] on icon "button" at bounding box center [1511, 434] width 7 height 6
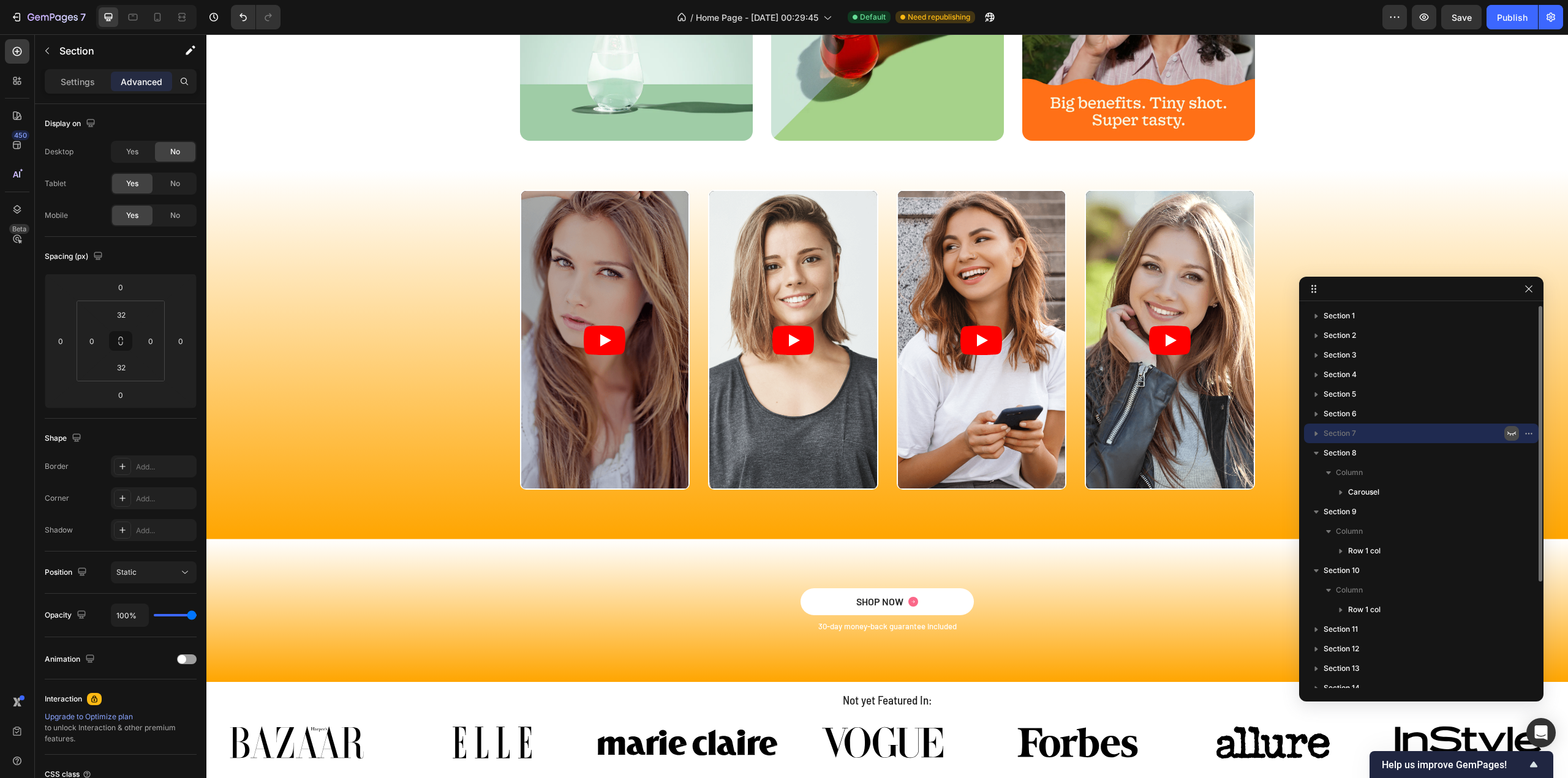
click at [1514, 432] on icon "button" at bounding box center [1511, 433] width 10 height 10
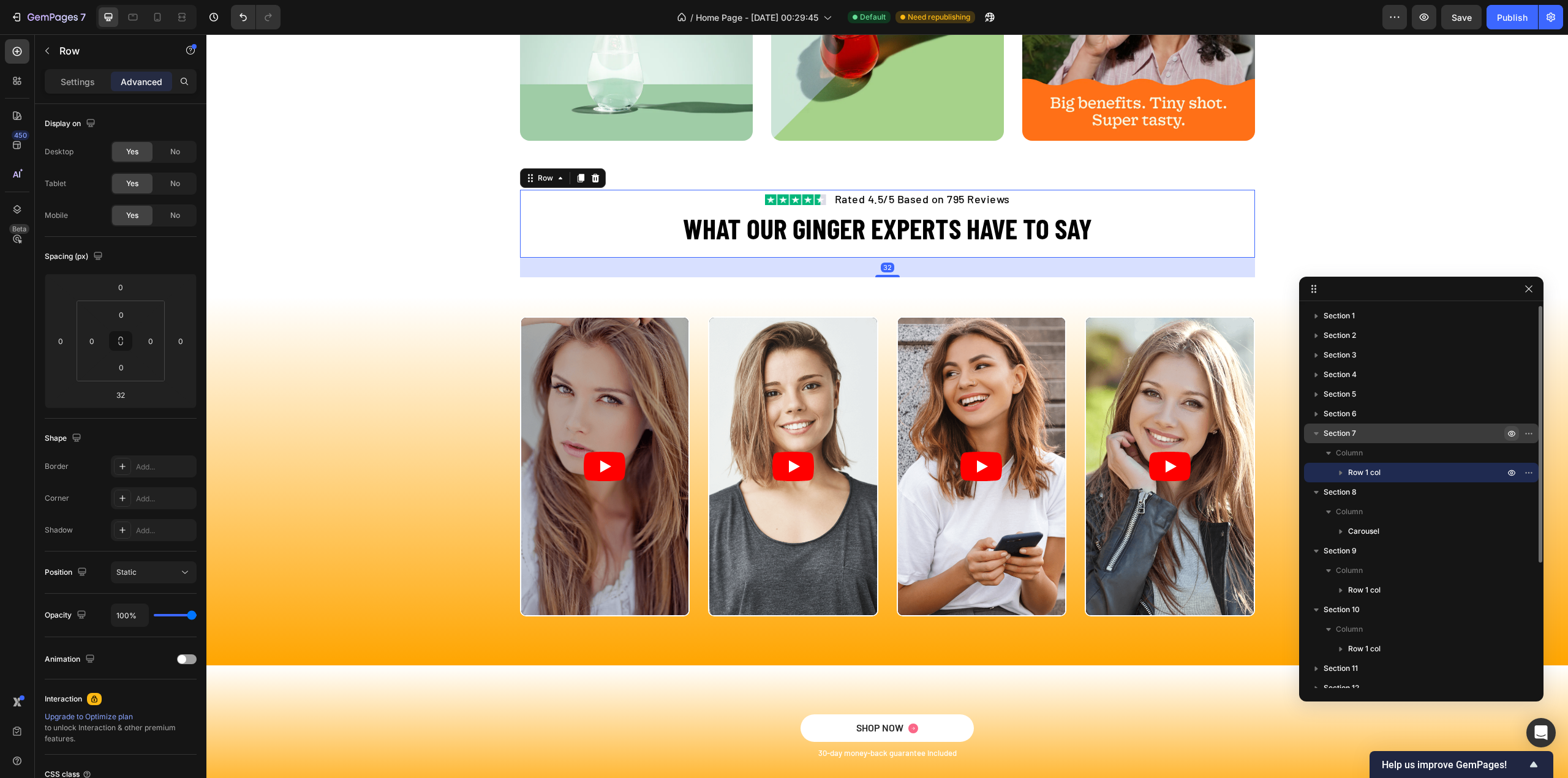
click at [529, 252] on div "Image Rated 4.5/5 Based on 795 Reviews Text block Row WHAT OUR GINGER EXPERTS H…" at bounding box center [887, 224] width 735 height 68
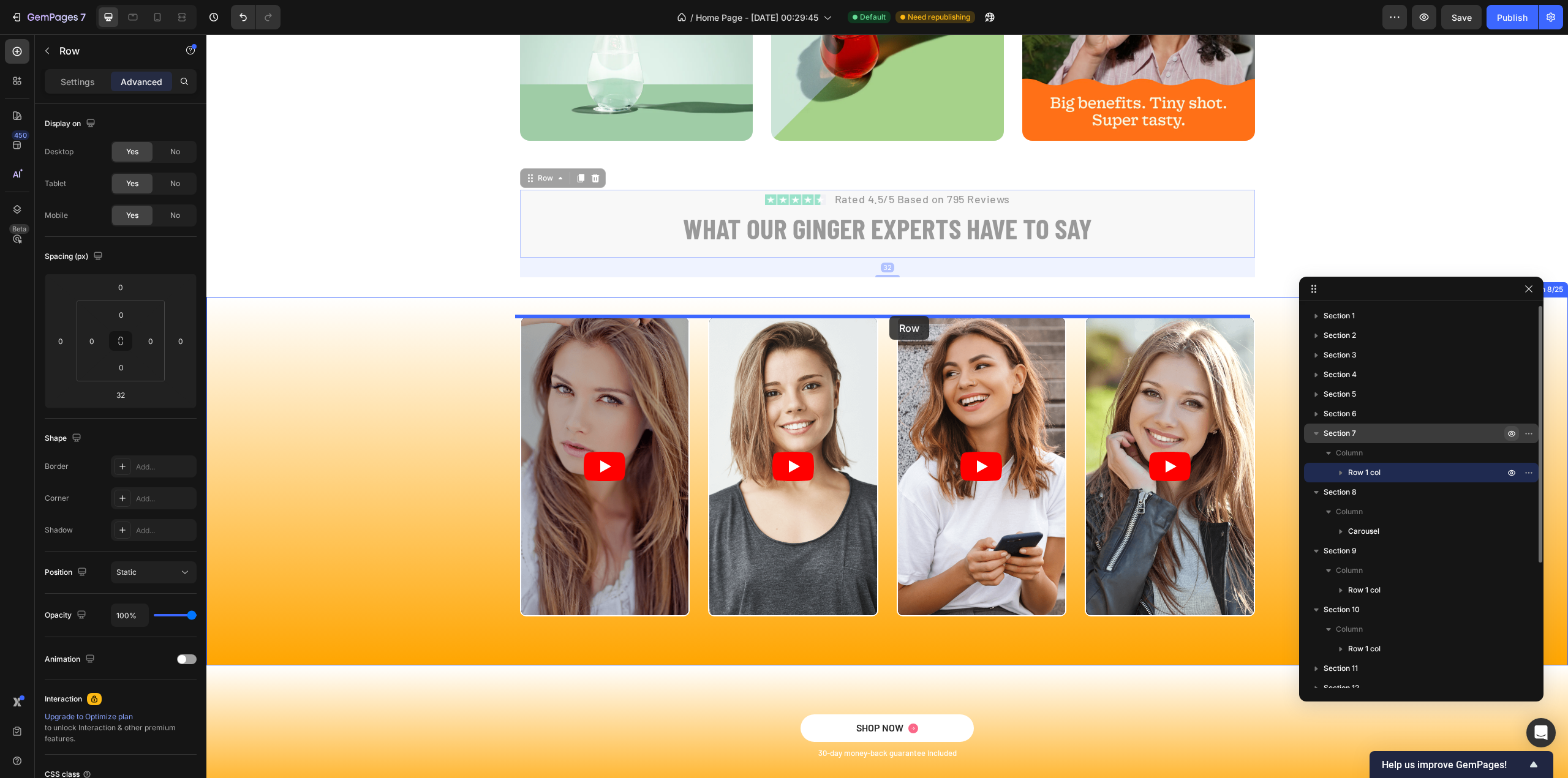
drag, startPoint x: 527, startPoint y: 179, endPoint x: 889, endPoint y: 316, distance: 387.1
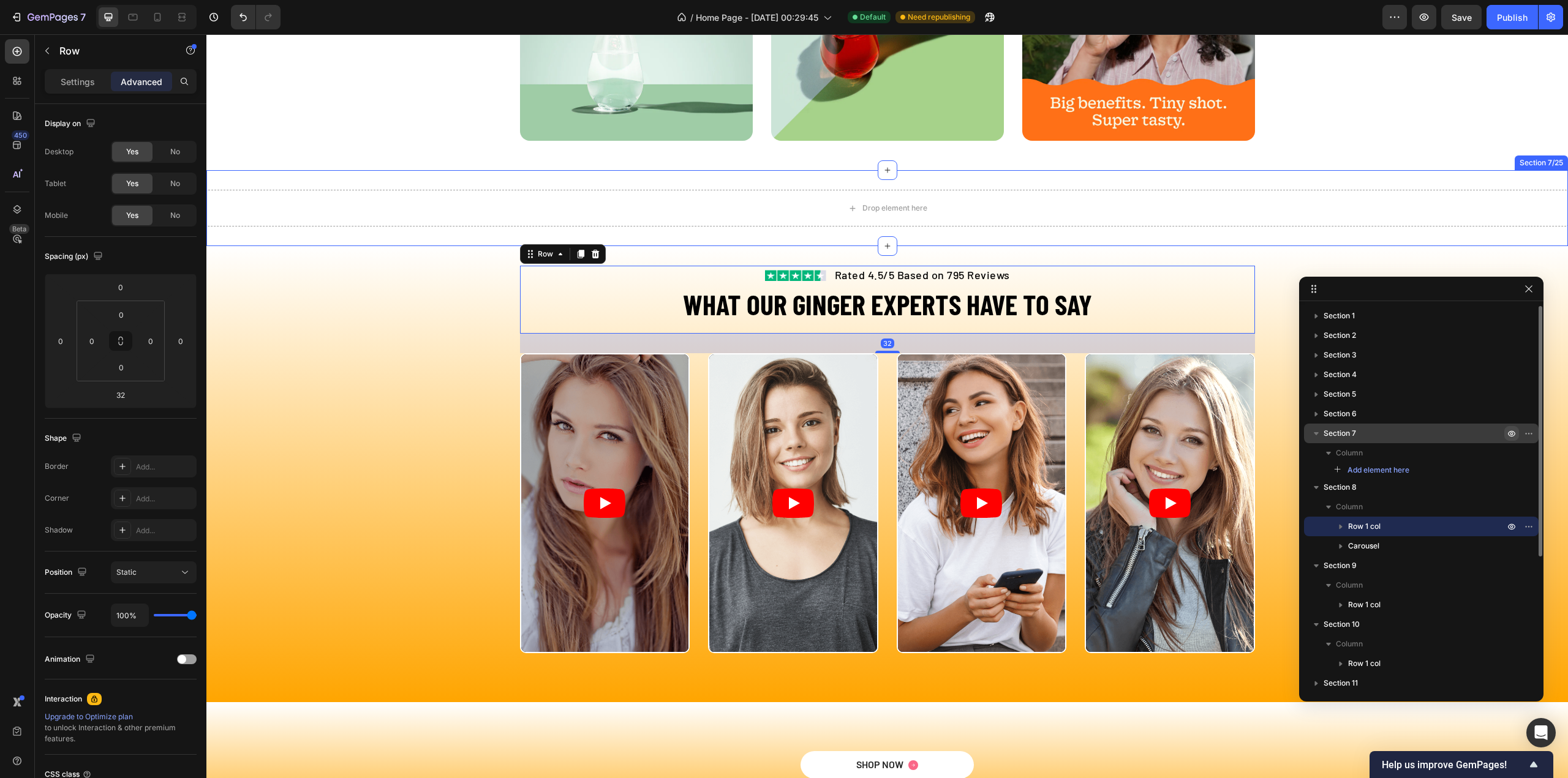
click at [731, 181] on div "Drop element here Section 7/25" at bounding box center [887, 208] width 1362 height 76
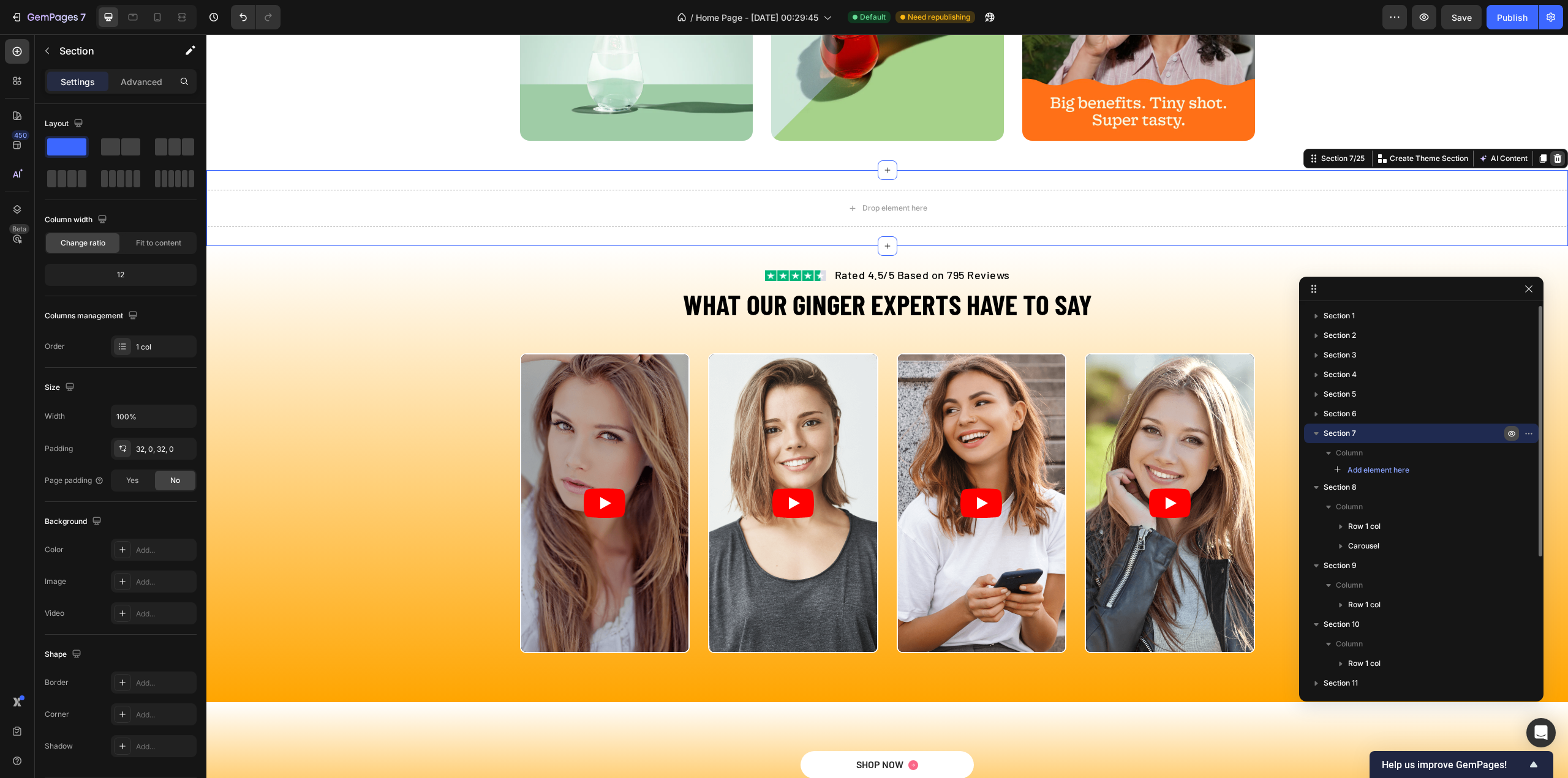
click at [1554, 160] on icon at bounding box center [1558, 159] width 8 height 9
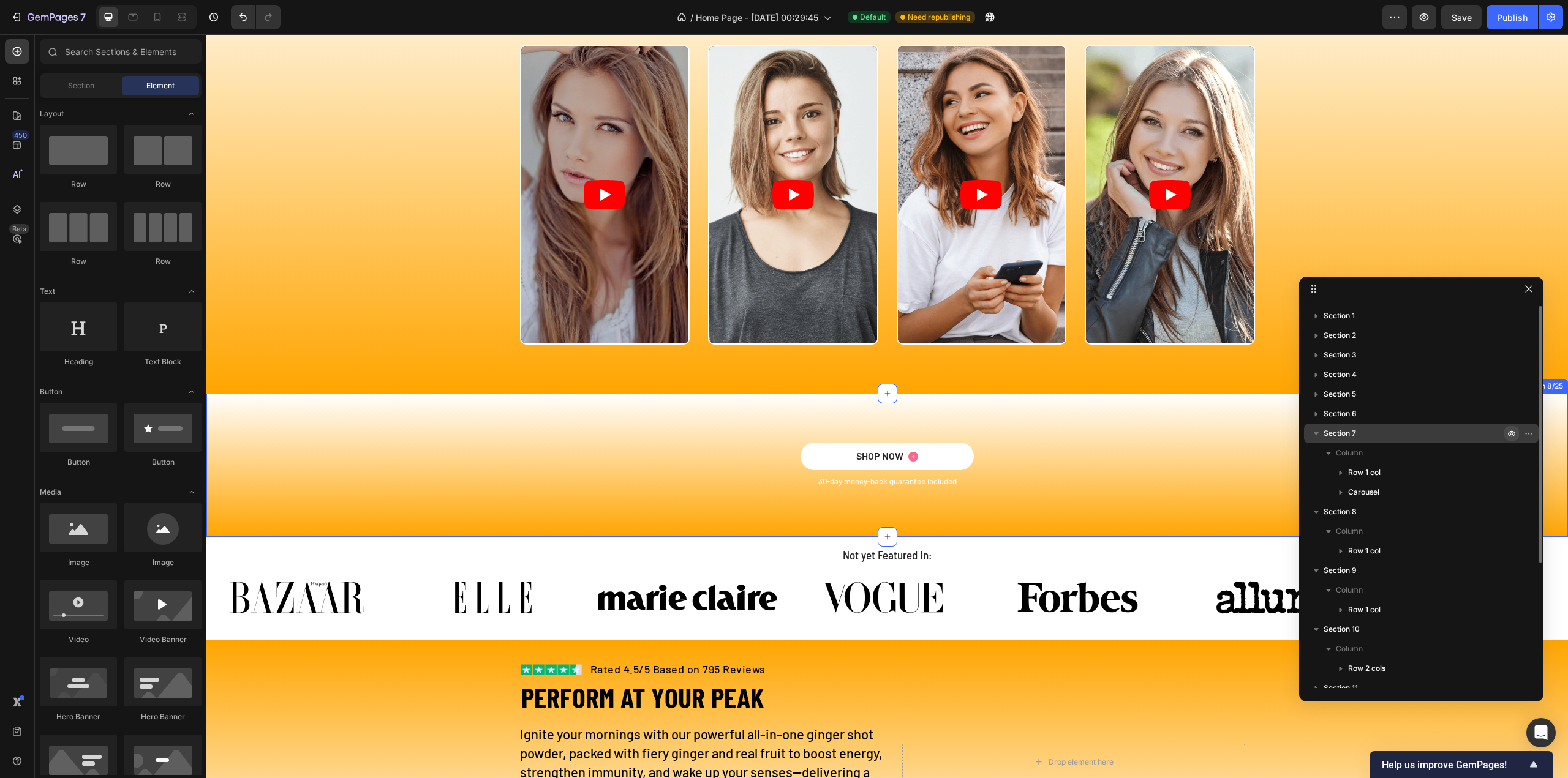
scroll to position [2335, 0]
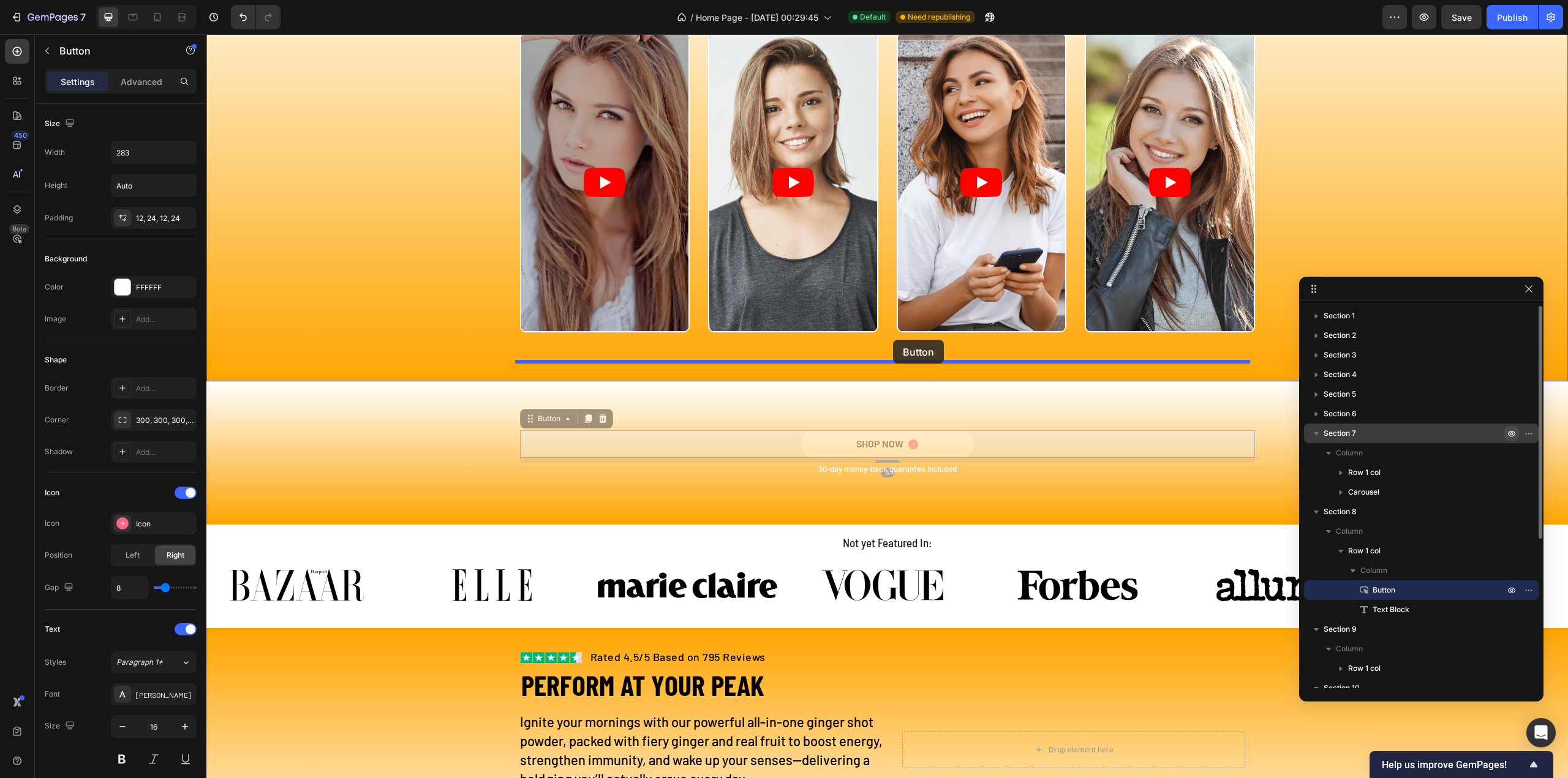
drag, startPoint x: 550, startPoint y: 418, endPoint x: 893, endPoint y: 340, distance: 351.8
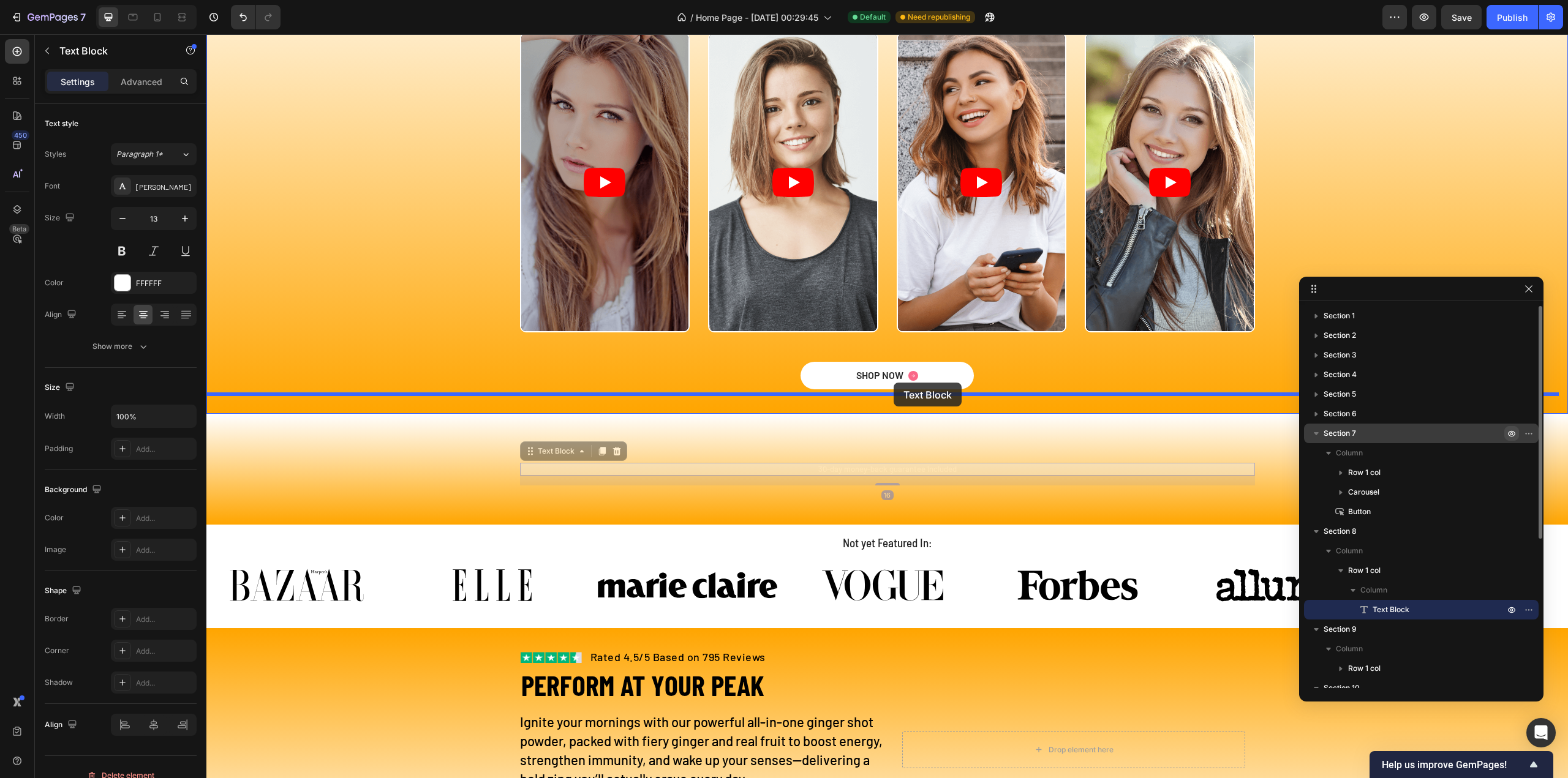
drag, startPoint x: 547, startPoint y: 459, endPoint x: 894, endPoint y: 382, distance: 355.4
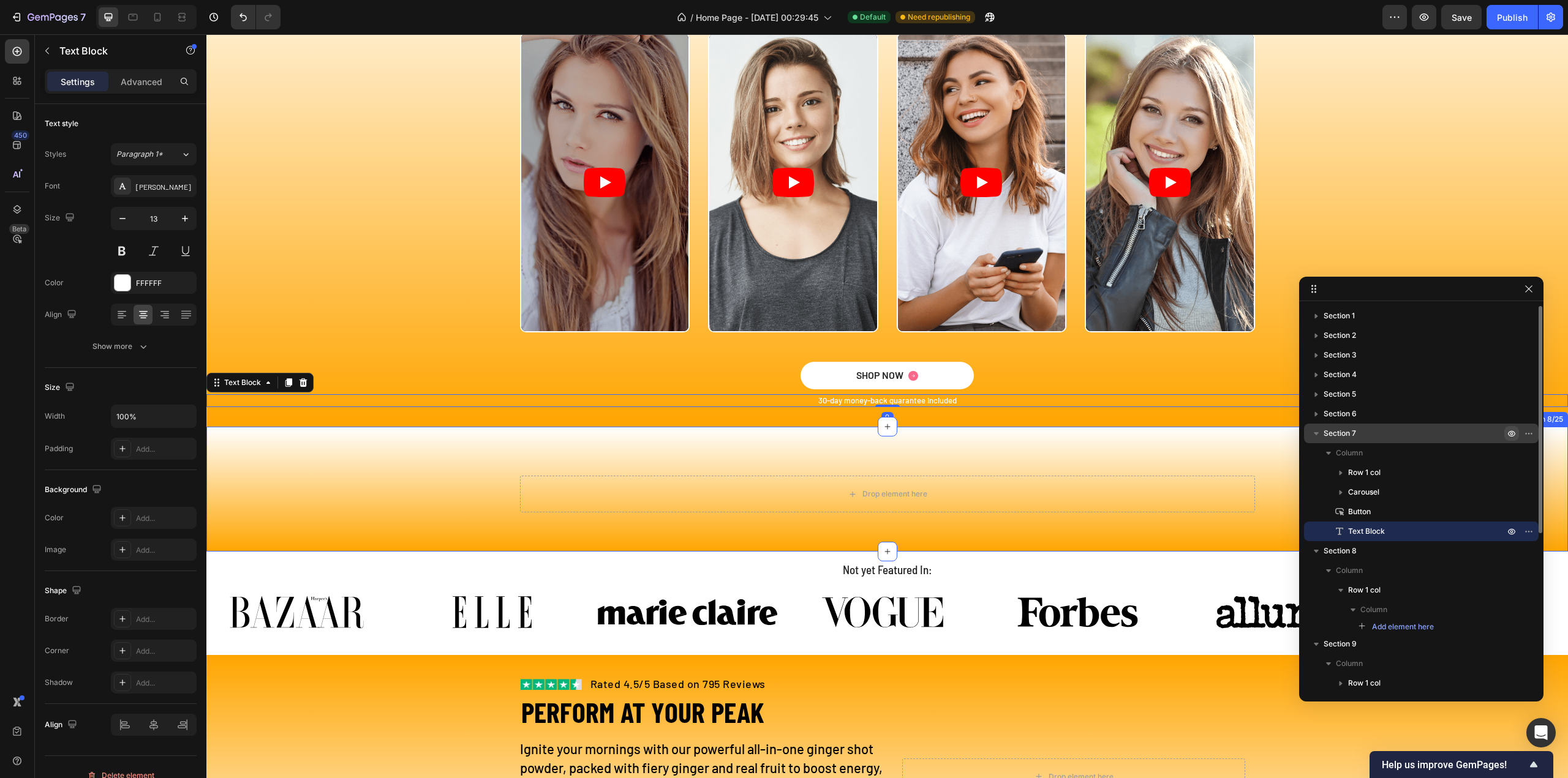
click at [457, 456] on div "Drop element here Row Section 8/25" at bounding box center [887, 489] width 1362 height 125
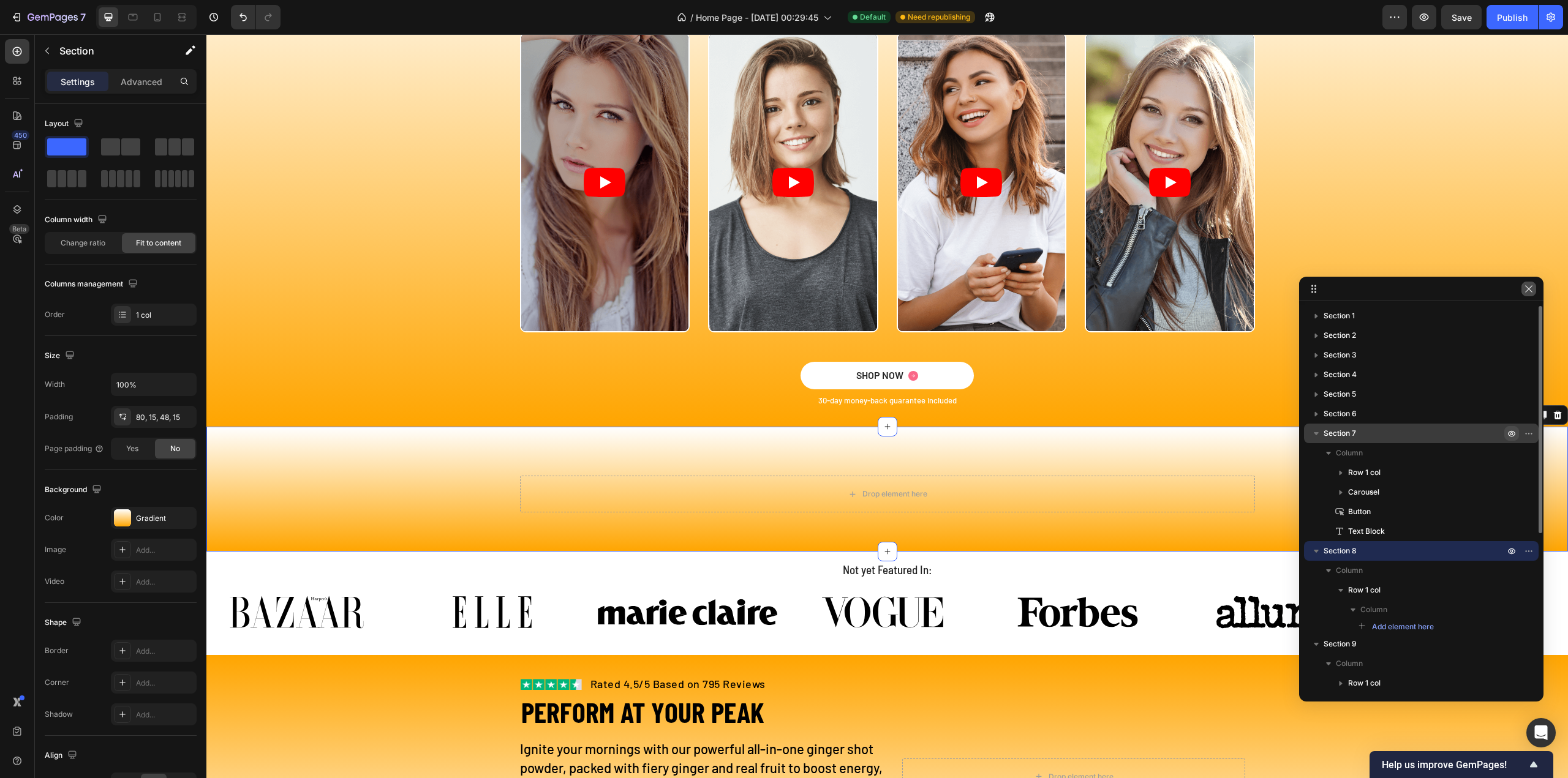
click at [1523, 286] on button "button" at bounding box center [1529, 289] width 15 height 15
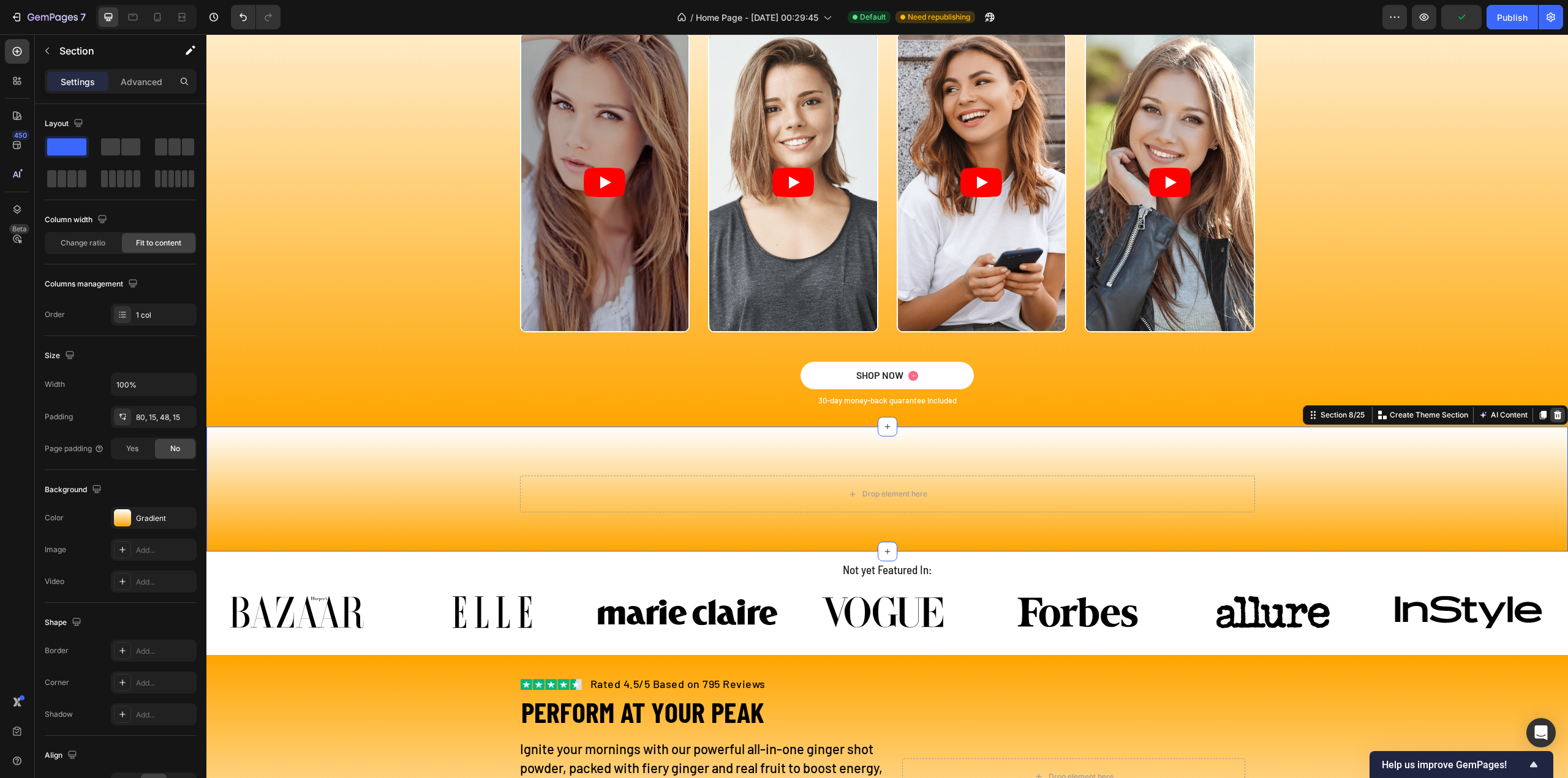
click at [1554, 412] on icon at bounding box center [1558, 415] width 8 height 9
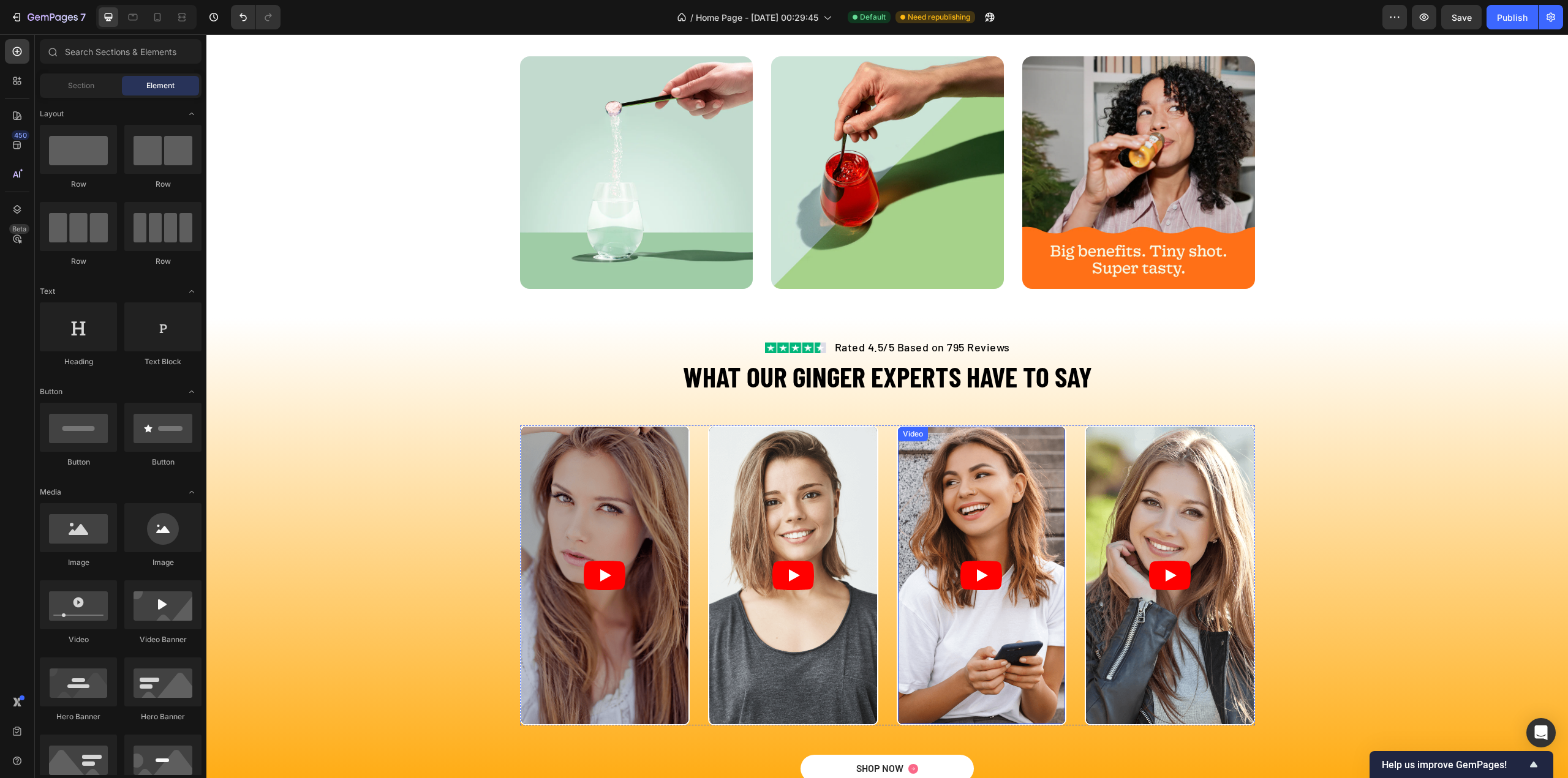
scroll to position [2151, 0]
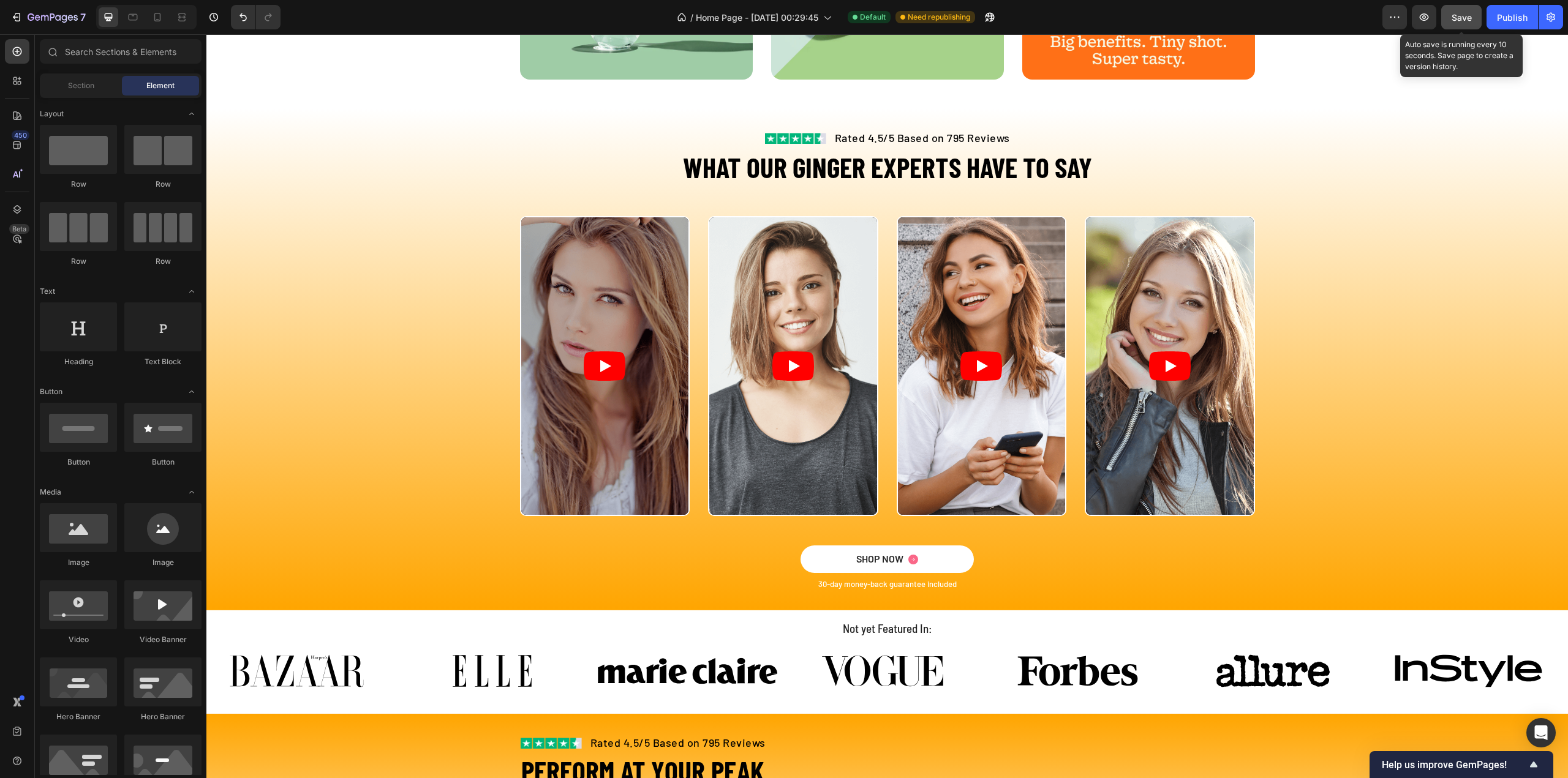
click at [1459, 15] on span "Save" at bounding box center [1462, 18] width 21 height 10
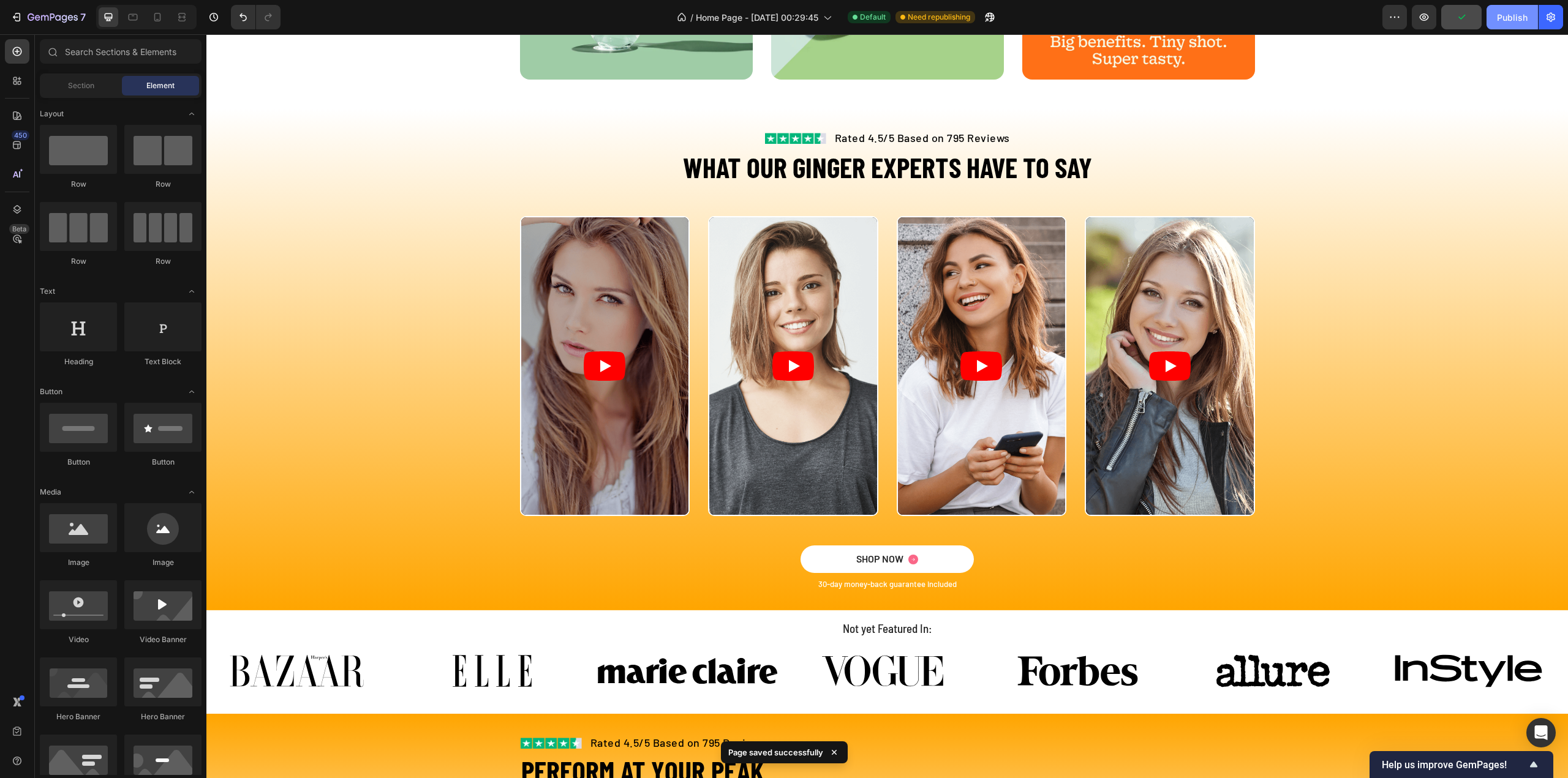
drag, startPoint x: 1503, startPoint y: 15, endPoint x: 1223, endPoint y: 20, distance: 280.0
click at [1503, 15] on div "Publish" at bounding box center [1512, 18] width 31 height 13
click at [695, 275] on div "Video Video Video Video" at bounding box center [887, 366] width 735 height 300
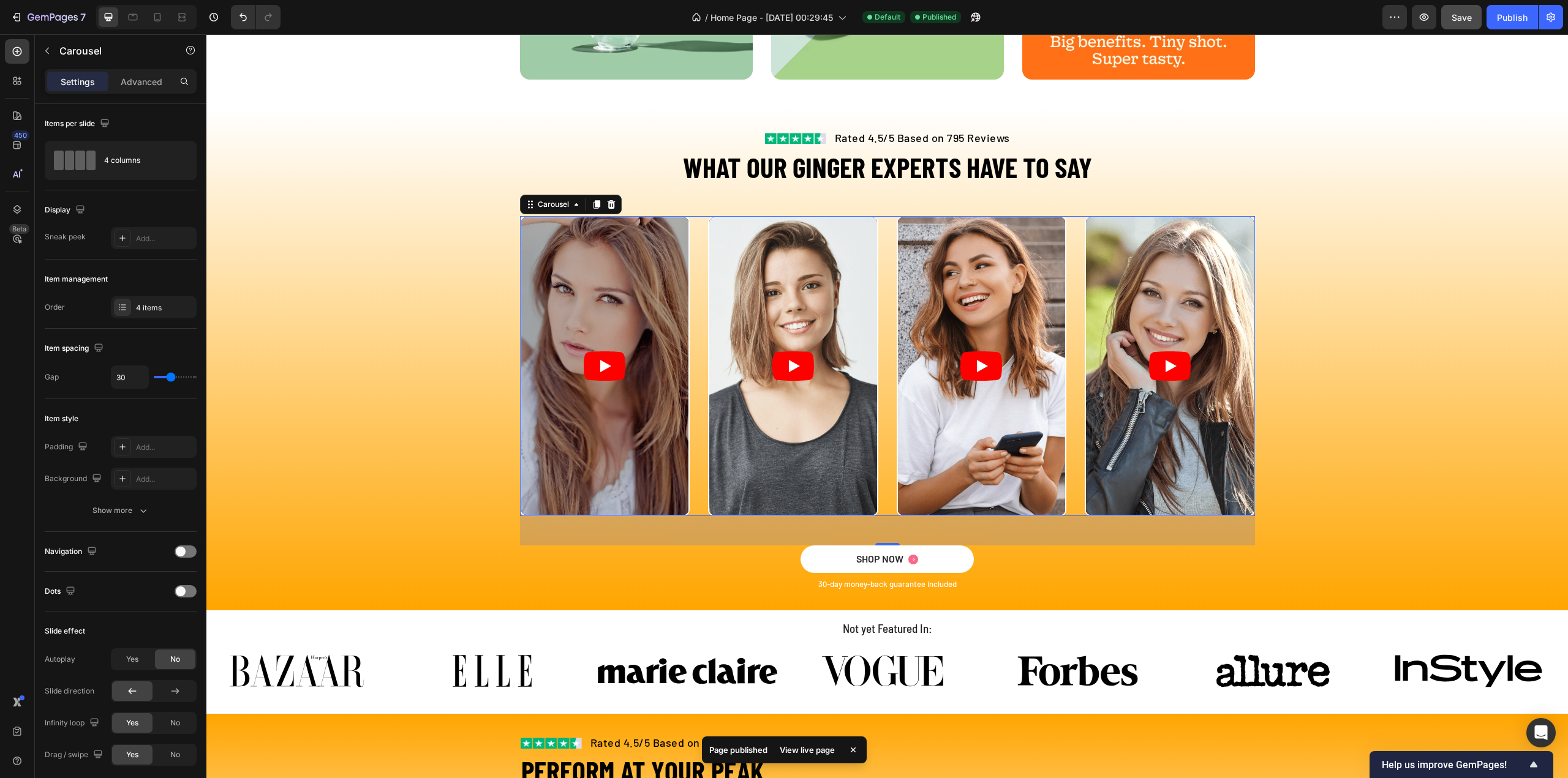
click at [790, 753] on div "View live page" at bounding box center [807, 749] width 70 height 17
click at [690, 488] on div "Video Video Video Video" at bounding box center [887, 366] width 735 height 300
type input "29"
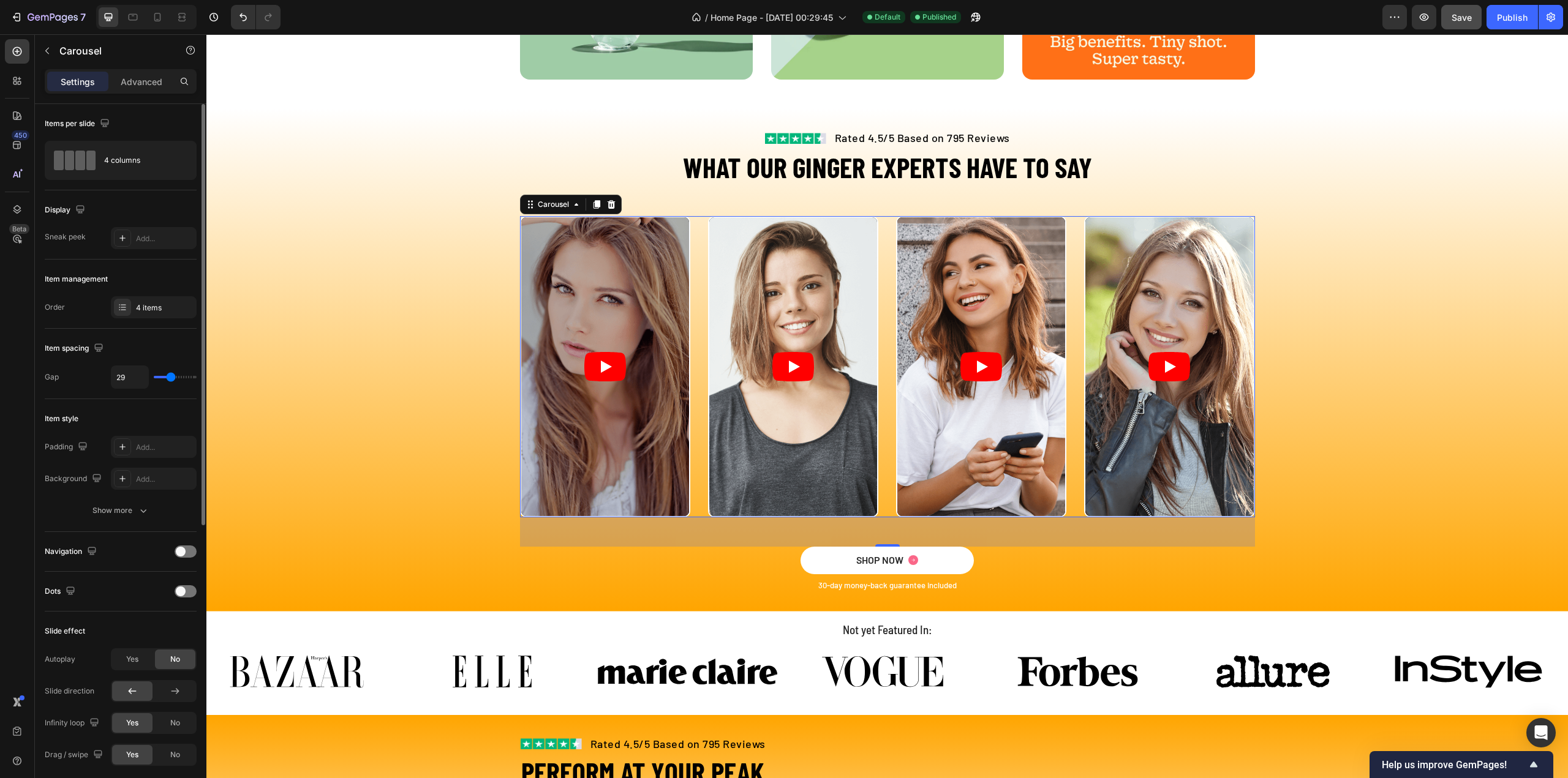
type input "0"
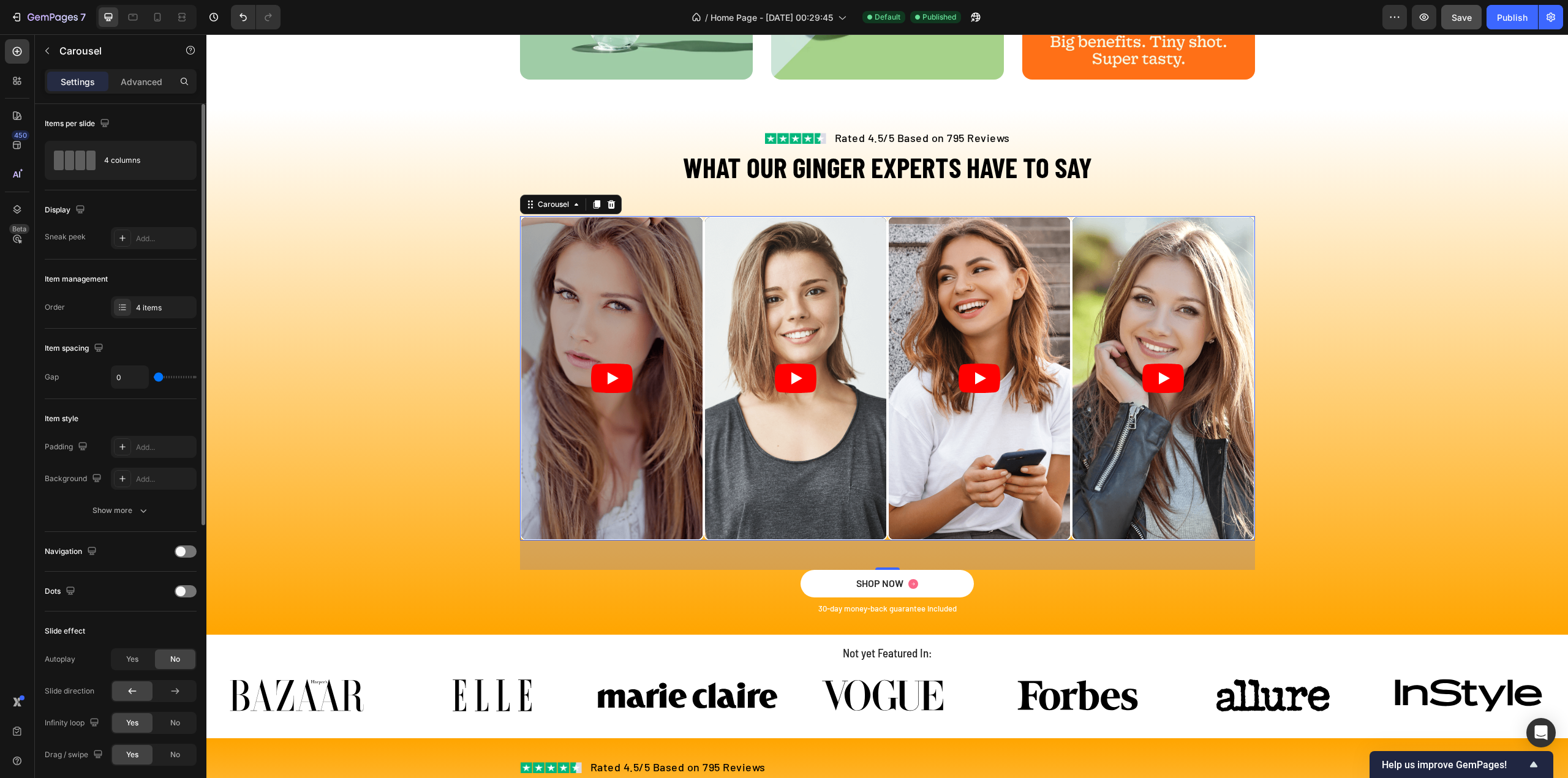
drag, startPoint x: 171, startPoint y: 373, endPoint x: 134, endPoint y: 373, distance: 37.0
type input "0"
click at [153, 376] on input "range" at bounding box center [175, 377] width 43 height 2
type input "30"
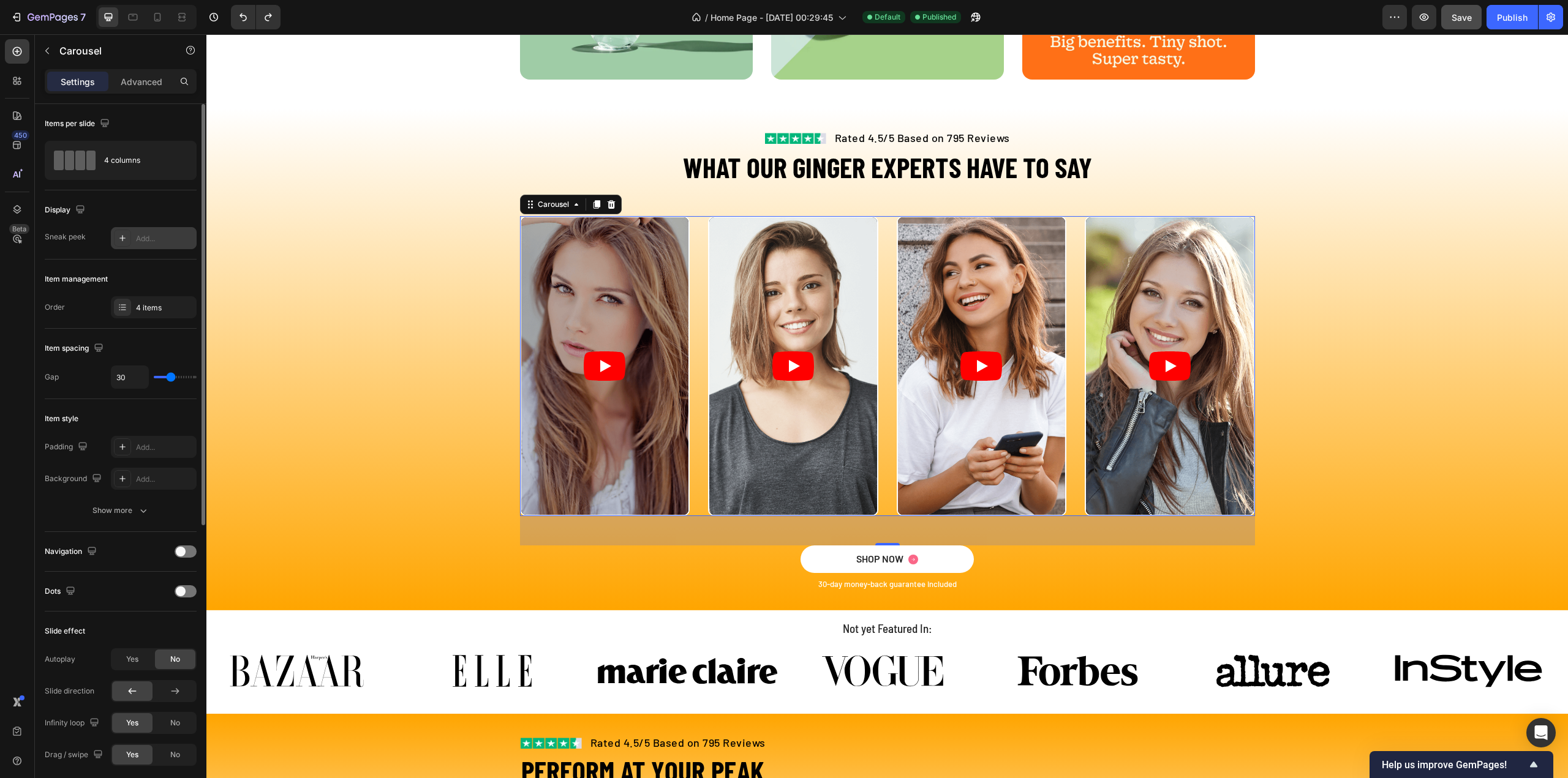
click at [119, 241] on icon at bounding box center [122, 238] width 10 height 10
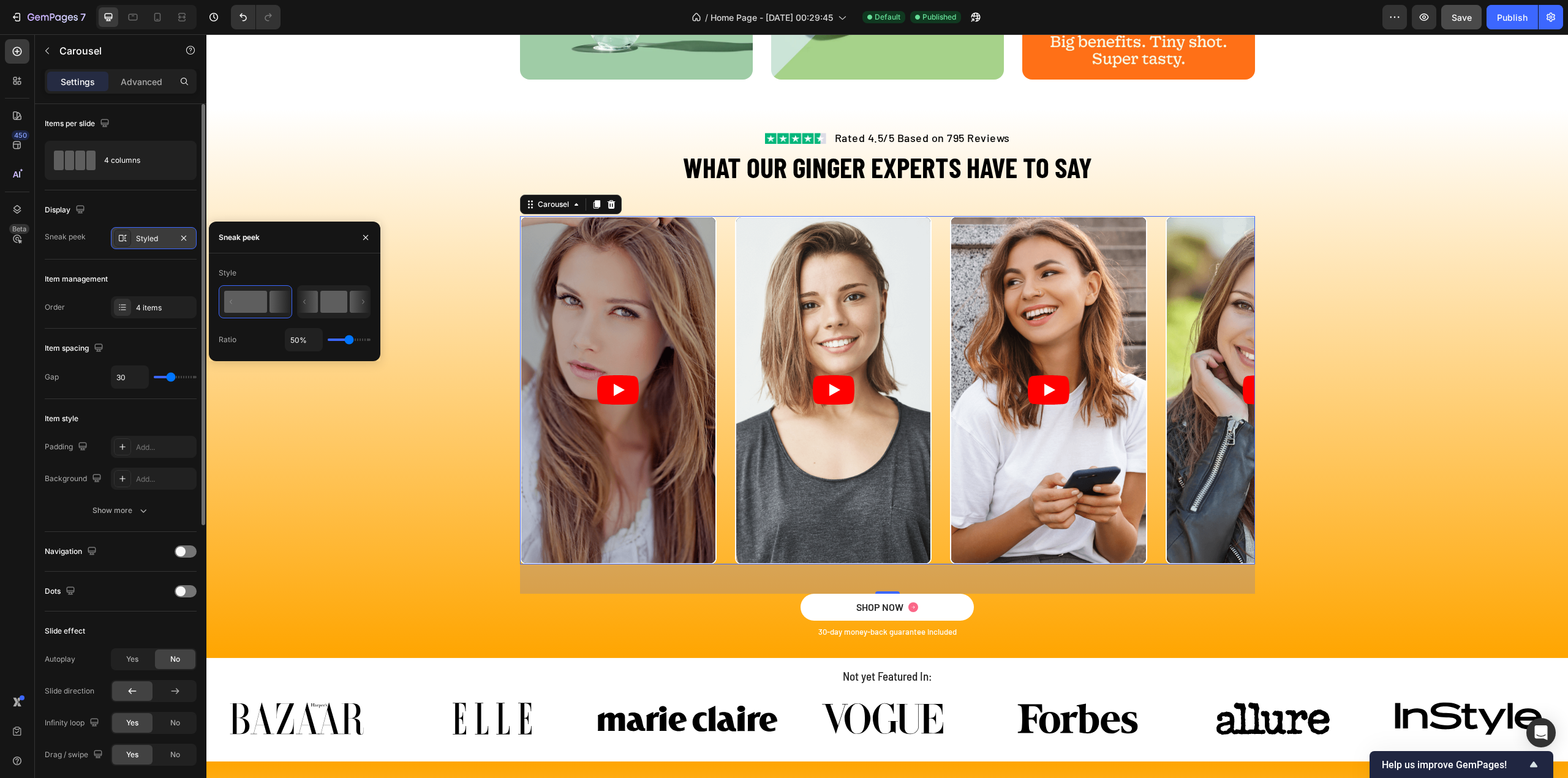
click at [337, 300] on rect at bounding box center [333, 302] width 27 height 22
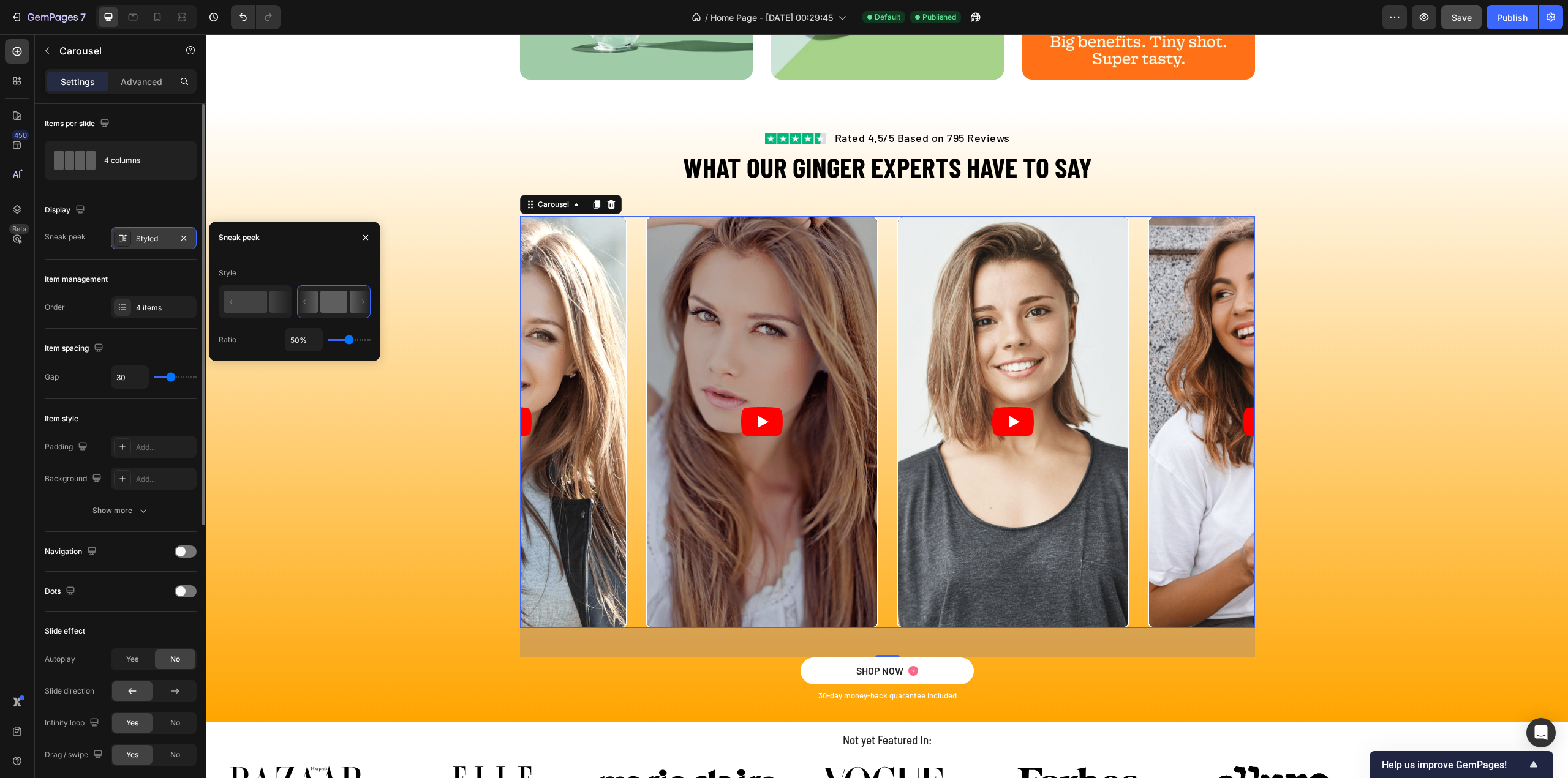
type input "1%"
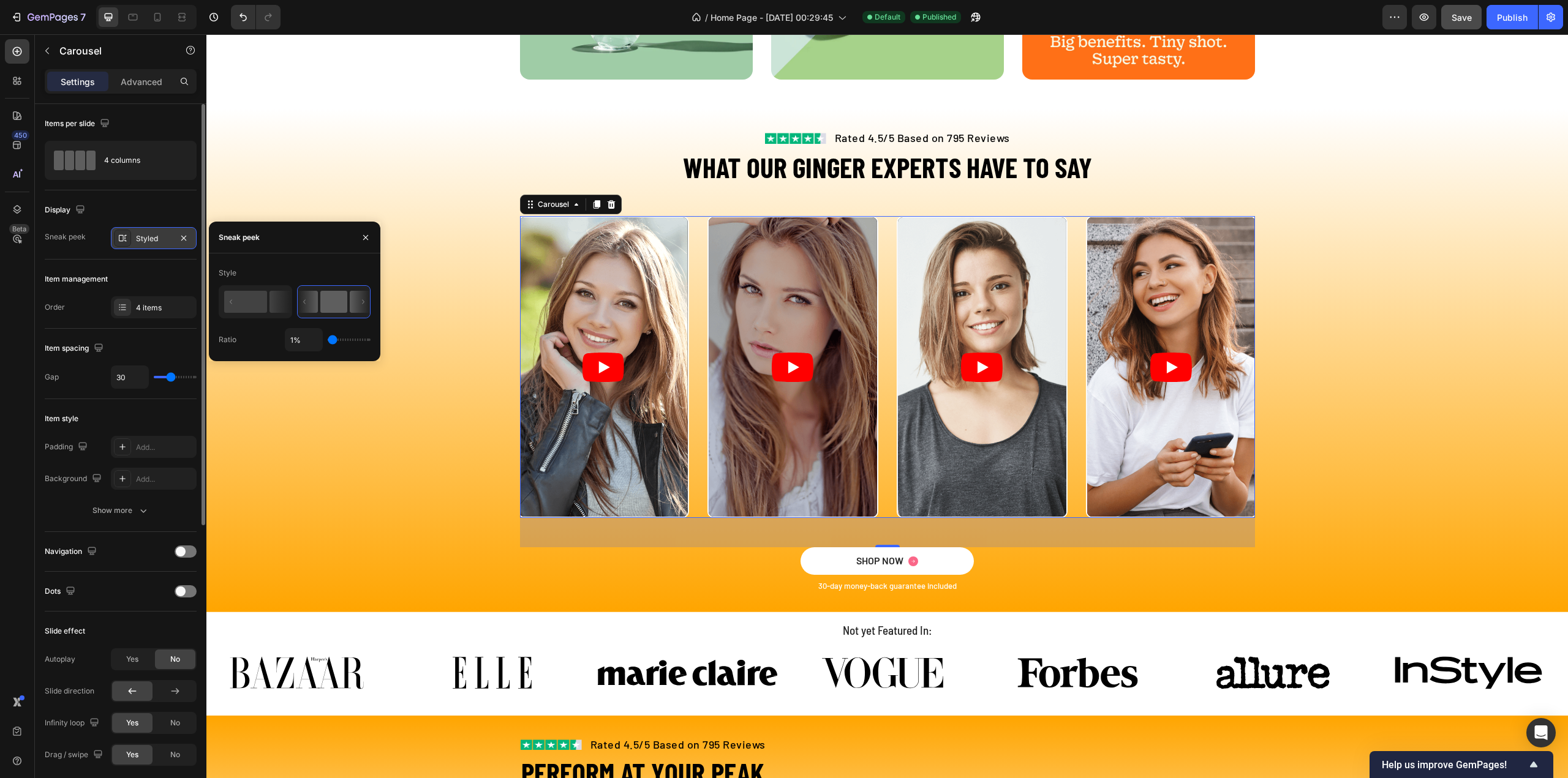
drag, startPoint x: 346, startPoint y: 339, endPoint x: 308, endPoint y: 341, distance: 38.1
type input "1"
click at [328, 341] on input "range" at bounding box center [349, 339] width 43 height 2
click at [362, 236] on icon "button" at bounding box center [365, 237] width 10 height 10
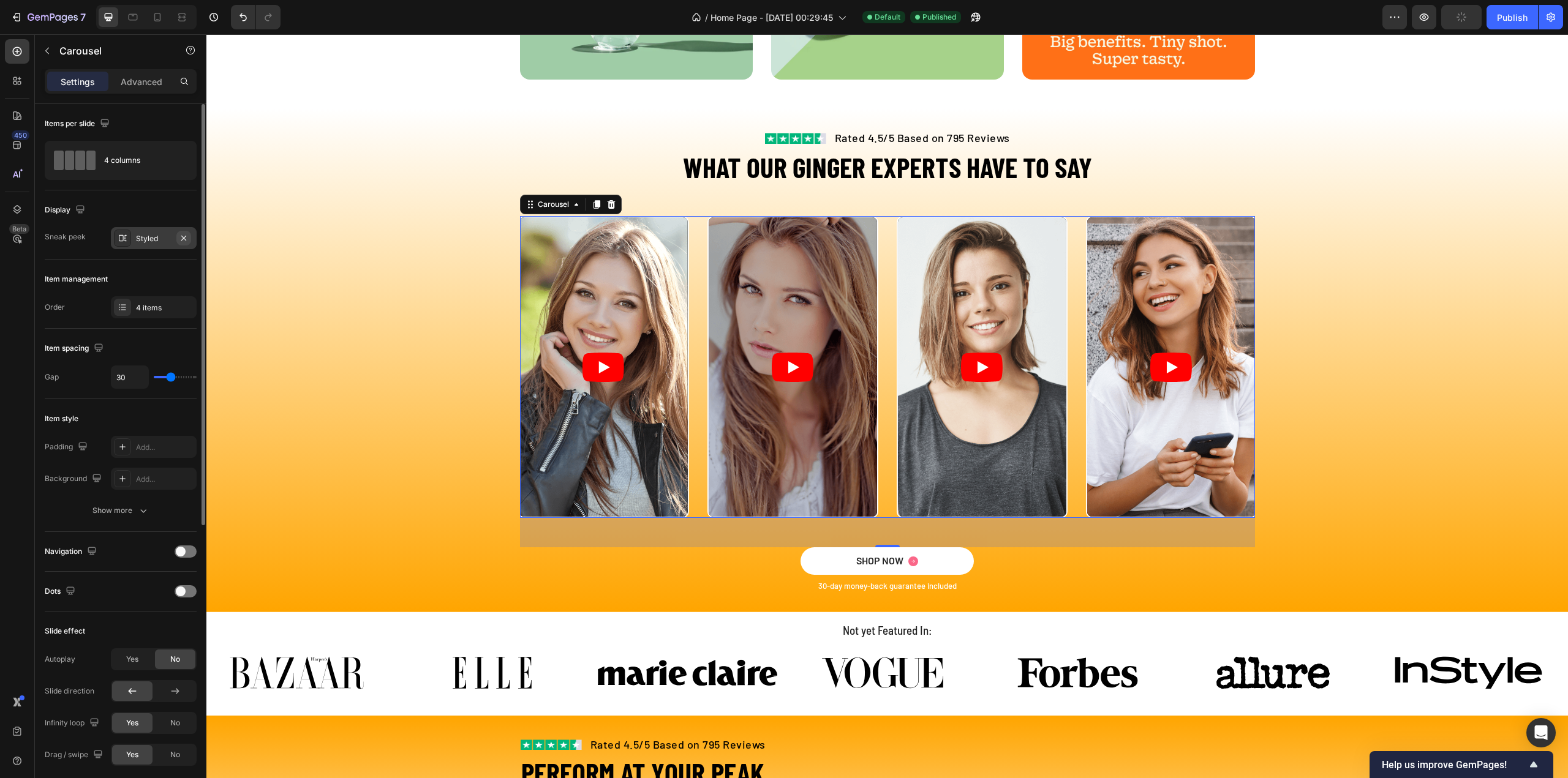
click at [187, 240] on icon "button" at bounding box center [184, 238] width 10 height 10
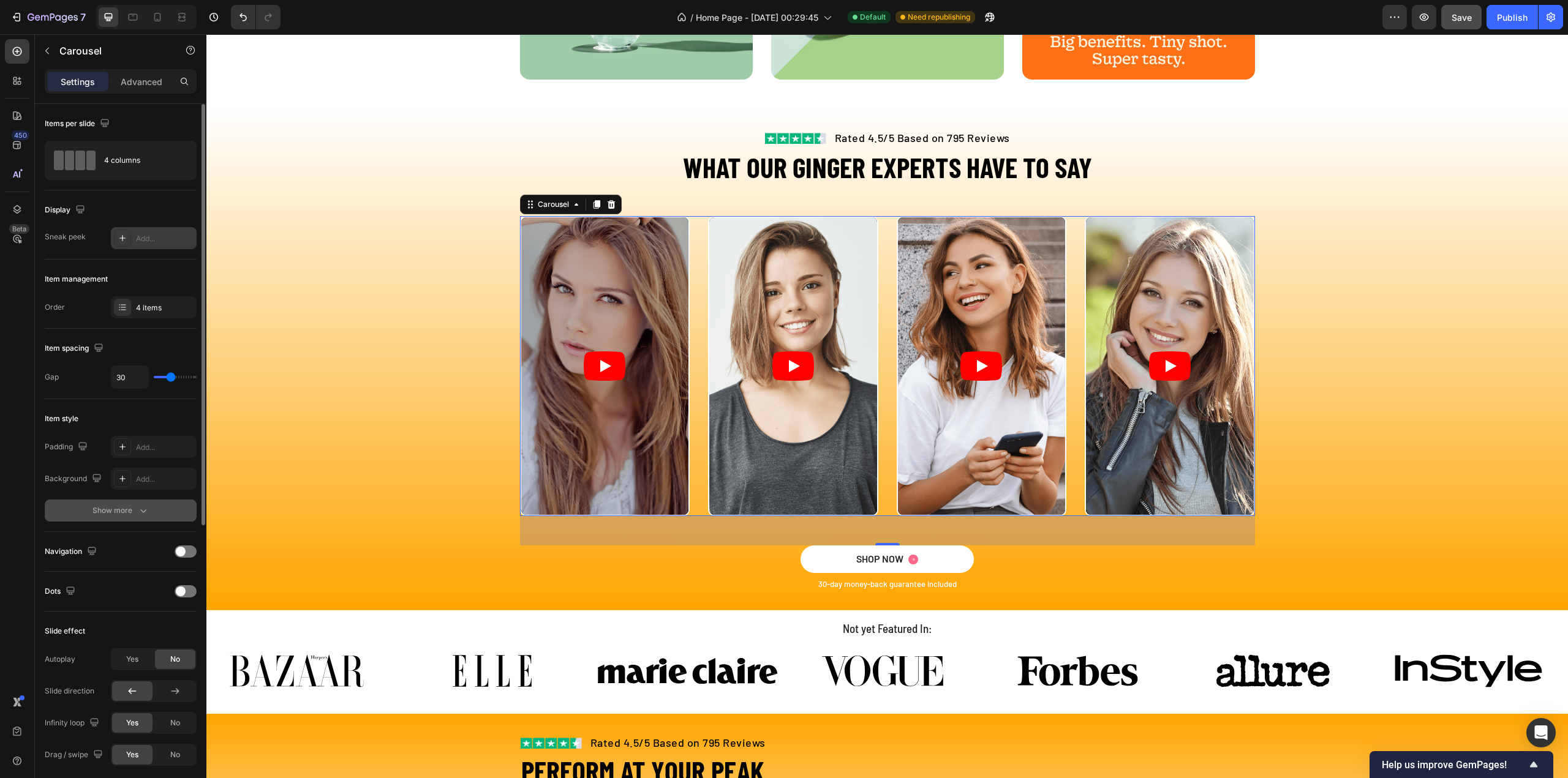
click at [123, 504] on div "Show more" at bounding box center [121, 510] width 57 height 12
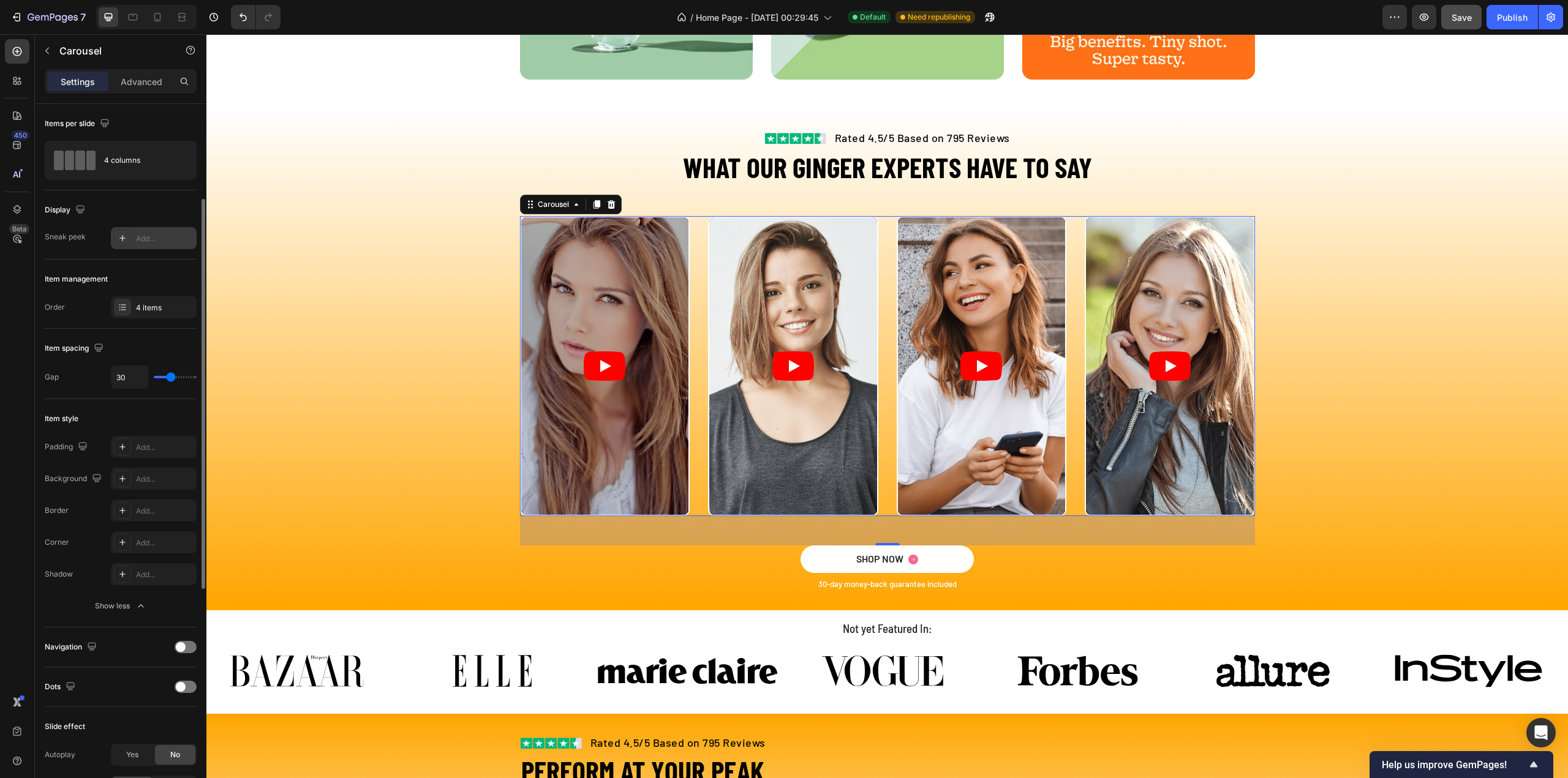
scroll to position [61, 0]
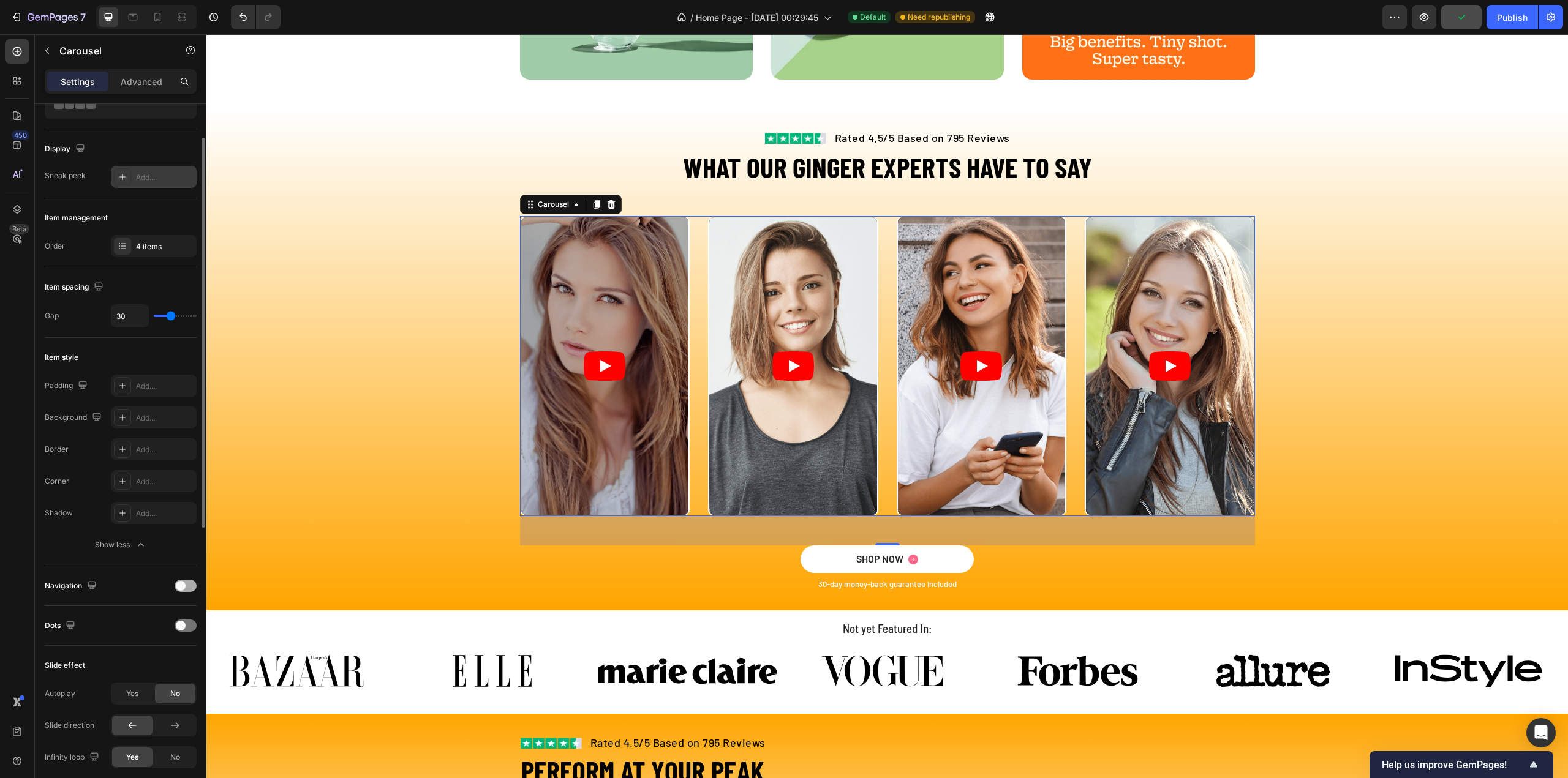
click at [180, 583] on span at bounding box center [180, 585] width 10 height 10
click at [180, 583] on div at bounding box center [186, 586] width 22 height 12
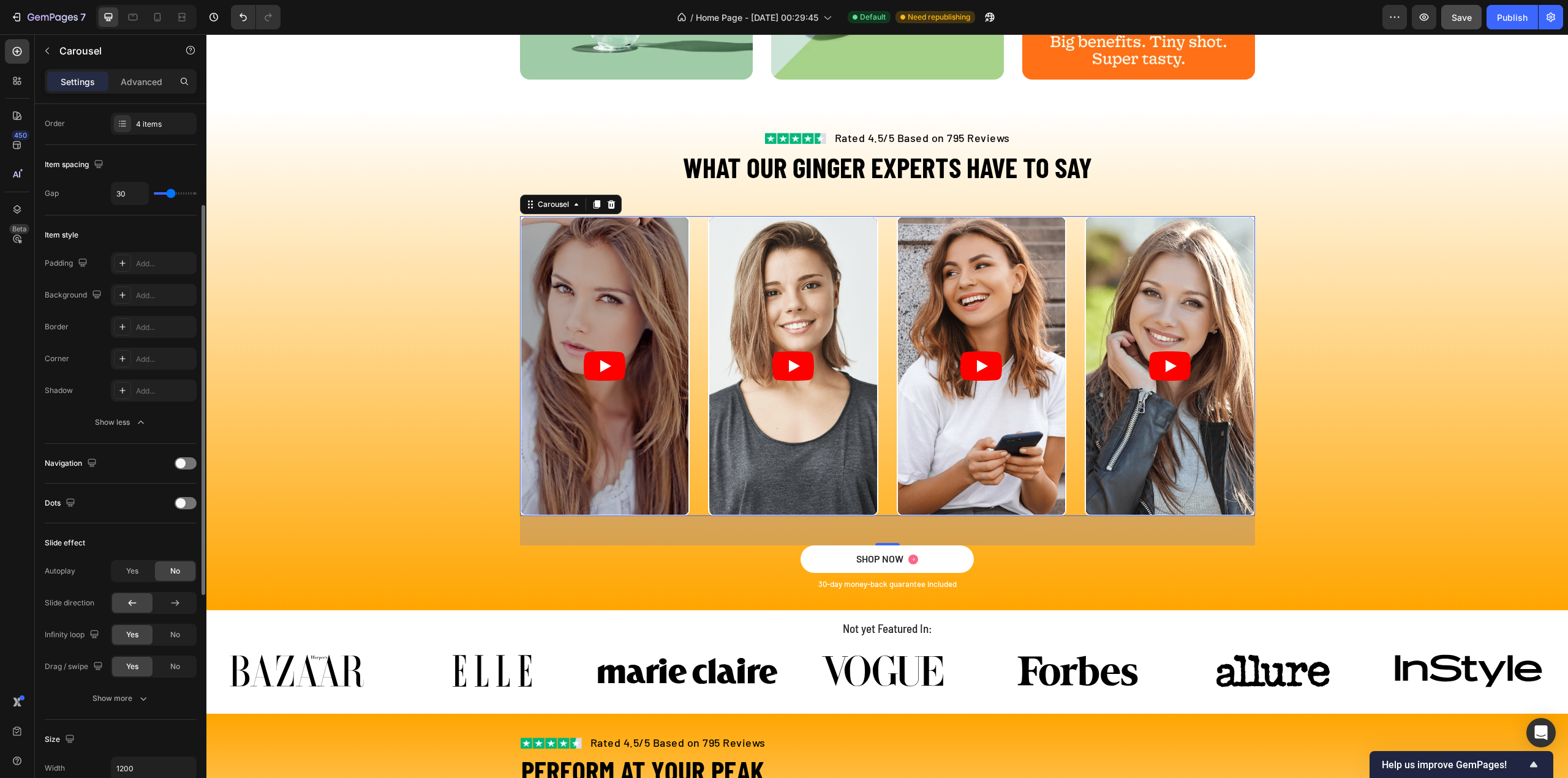
scroll to position [306, 0]
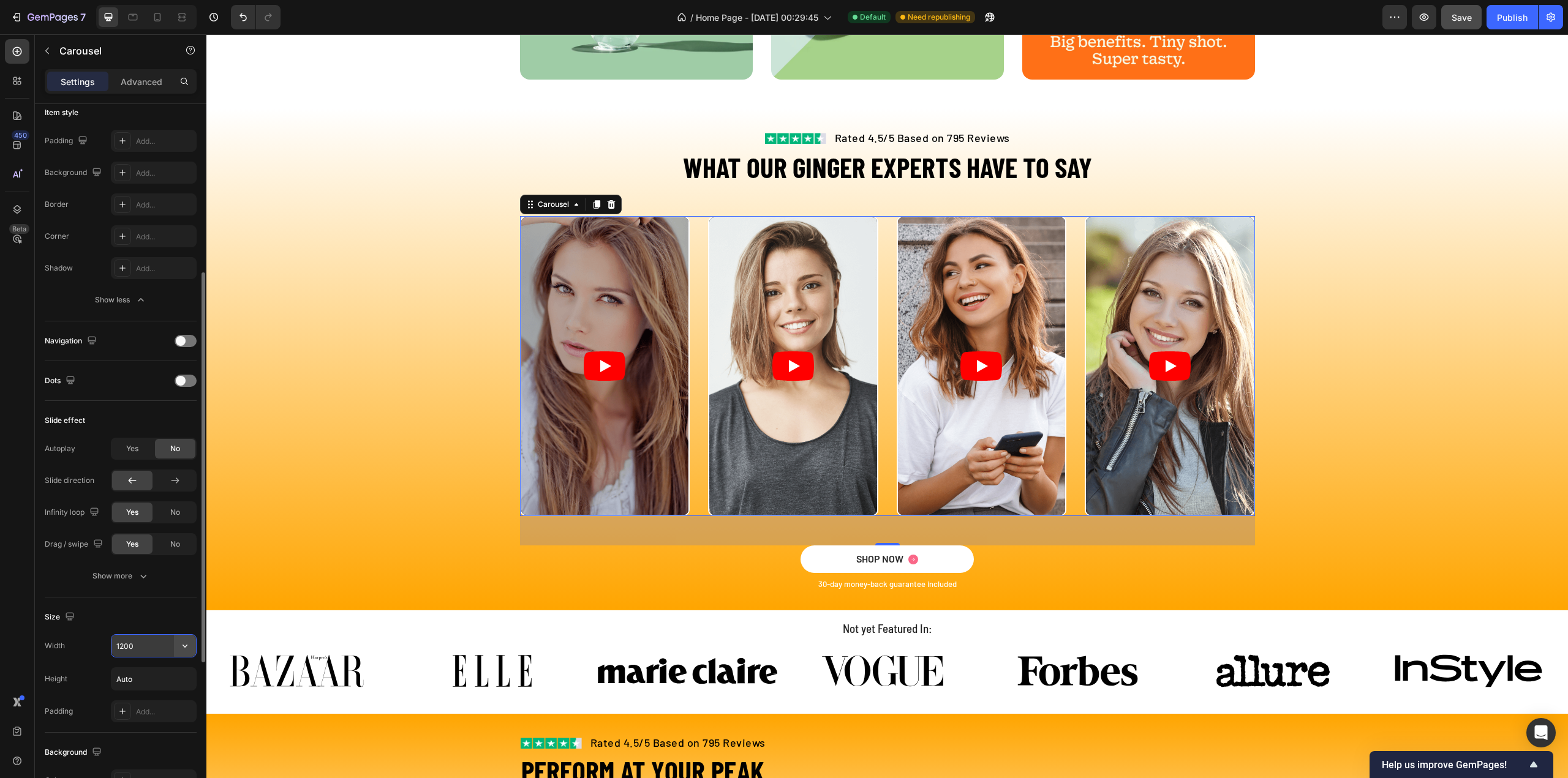
click at [180, 639] on icon "button" at bounding box center [185, 645] width 12 height 12
click at [131, 696] on p "Full 100%" at bounding box center [151, 697] width 70 height 11
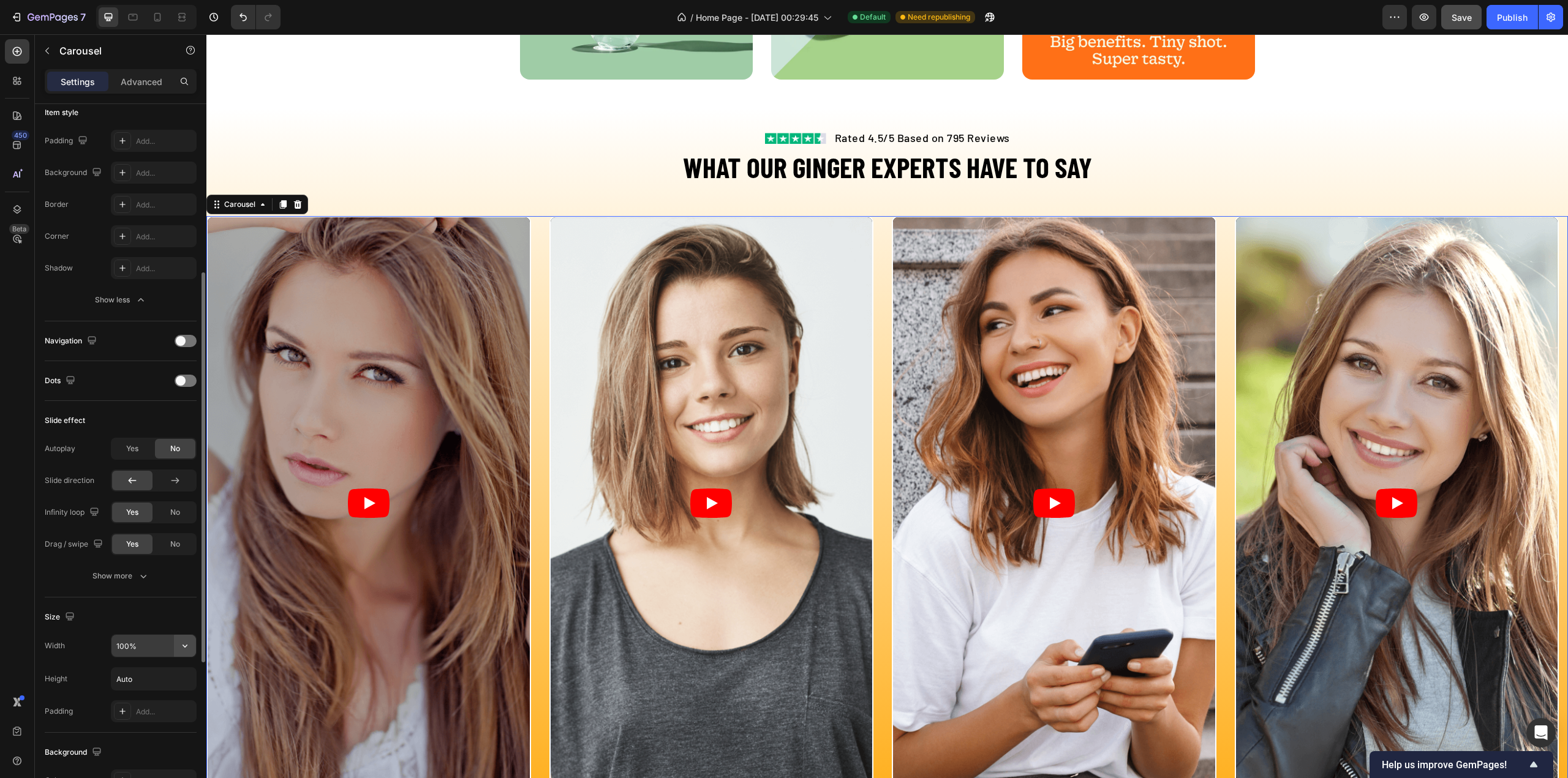
click at [178, 644] on button "button" at bounding box center [185, 646] width 22 height 22
click at [138, 672] on span "Default" at bounding box center [129, 675] width 25 height 11
type input "1200"
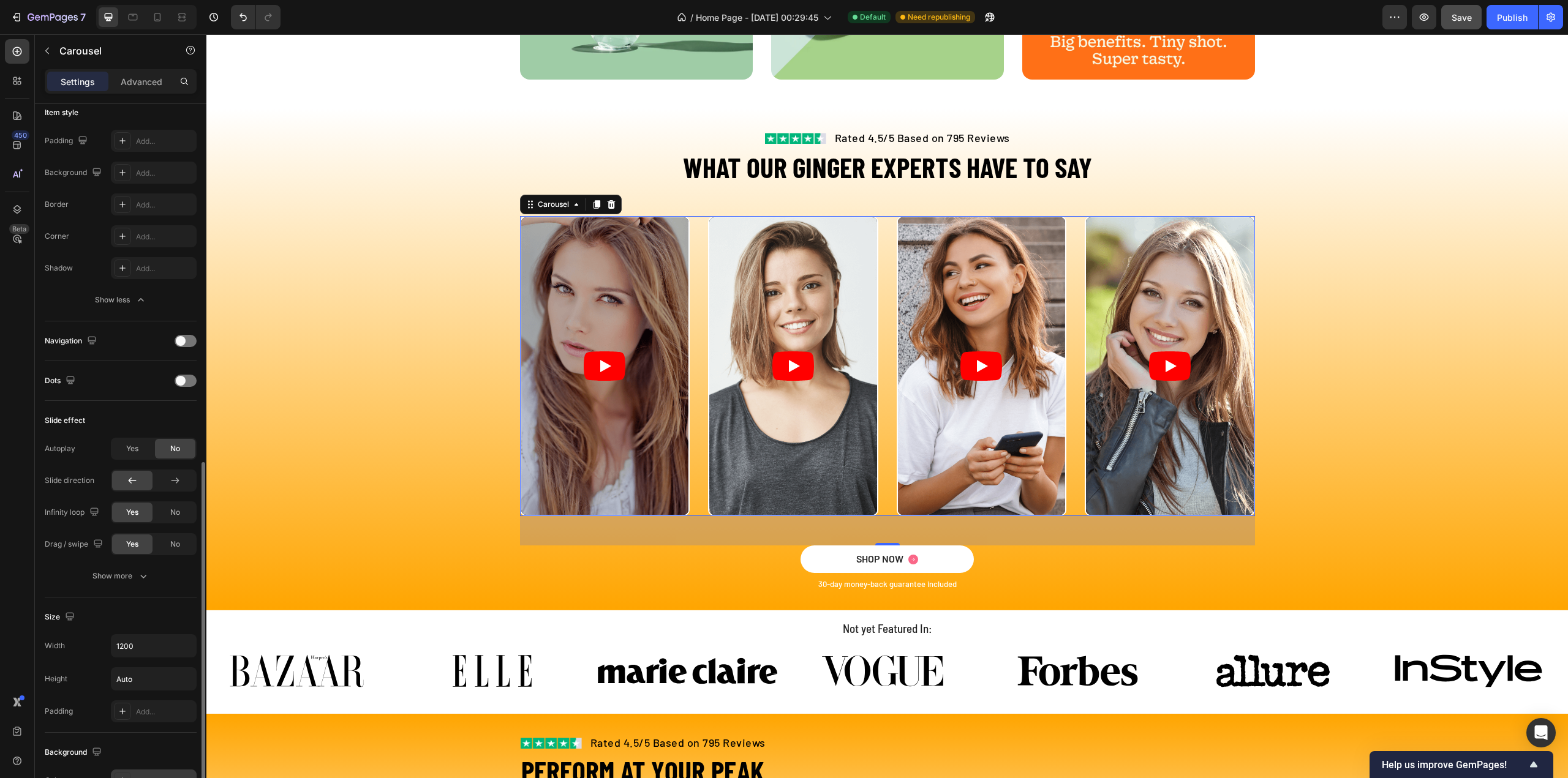
scroll to position [429, 0]
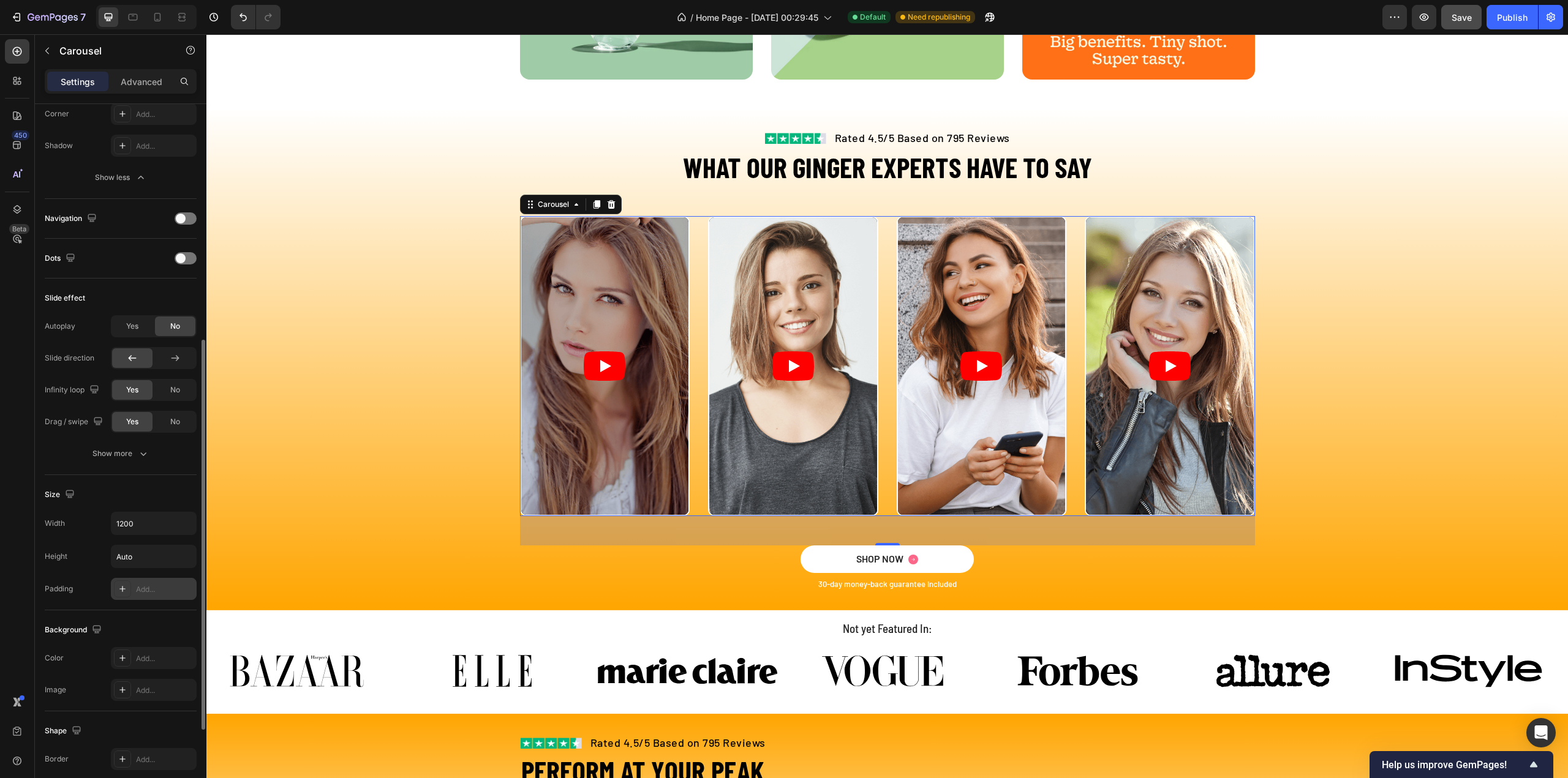
click at [138, 586] on div "Add..." at bounding box center [165, 589] width 57 height 11
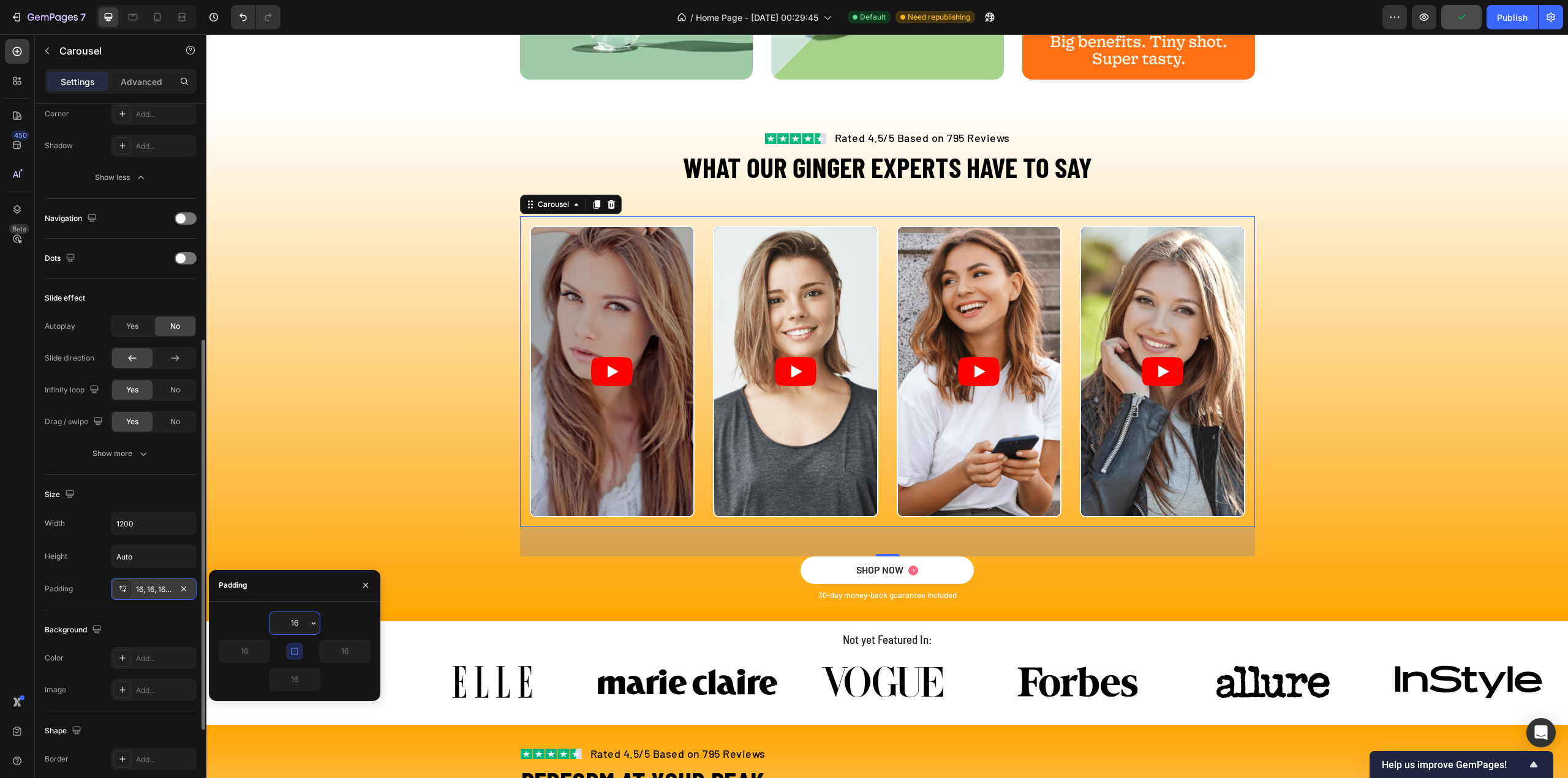
click at [295, 650] on icon "button" at bounding box center [294, 651] width 10 height 10
click at [185, 588] on icon "button" at bounding box center [184, 589] width 10 height 10
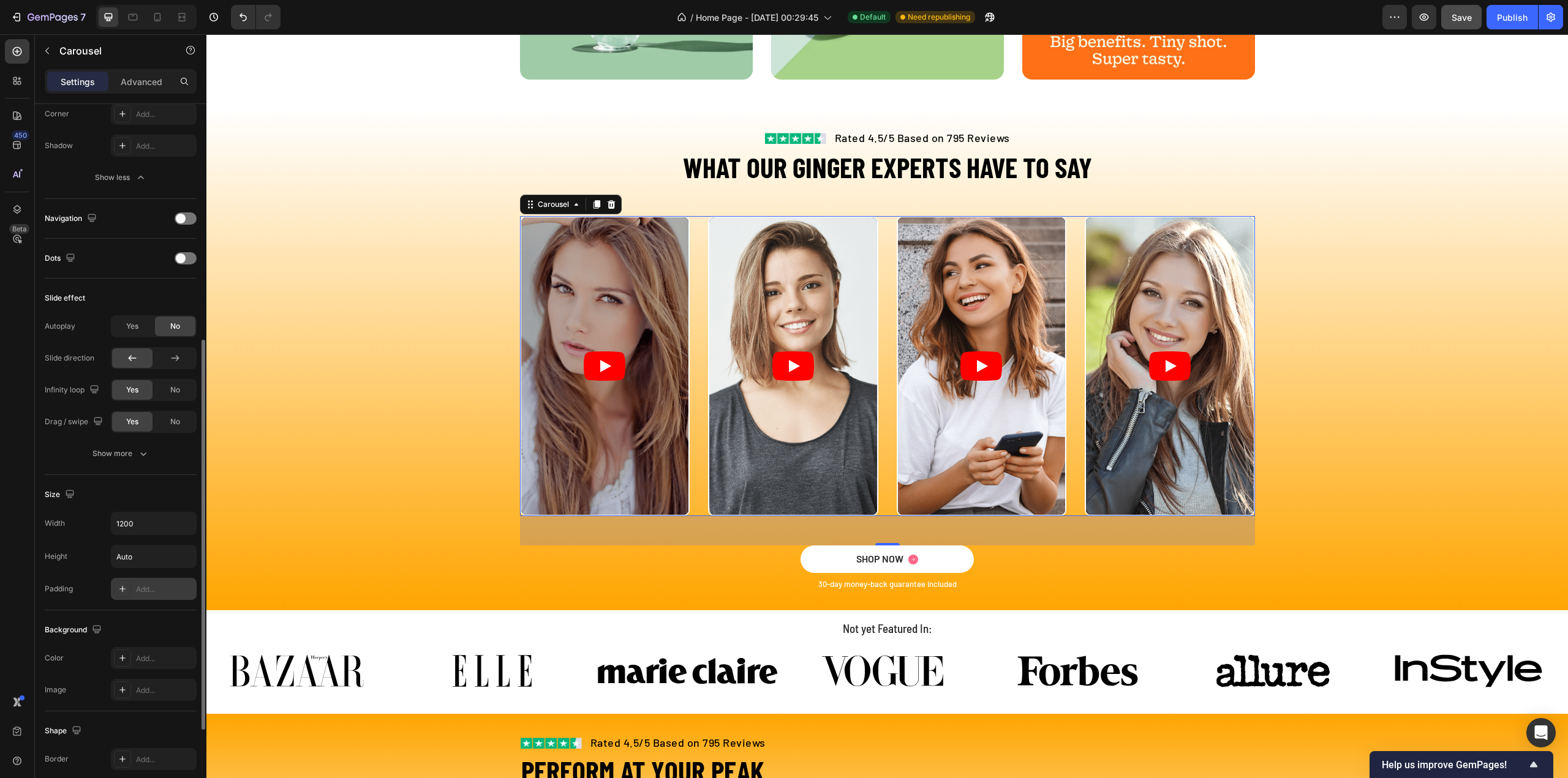
click at [151, 584] on div "Add..." at bounding box center [165, 589] width 57 height 11
type input "16"
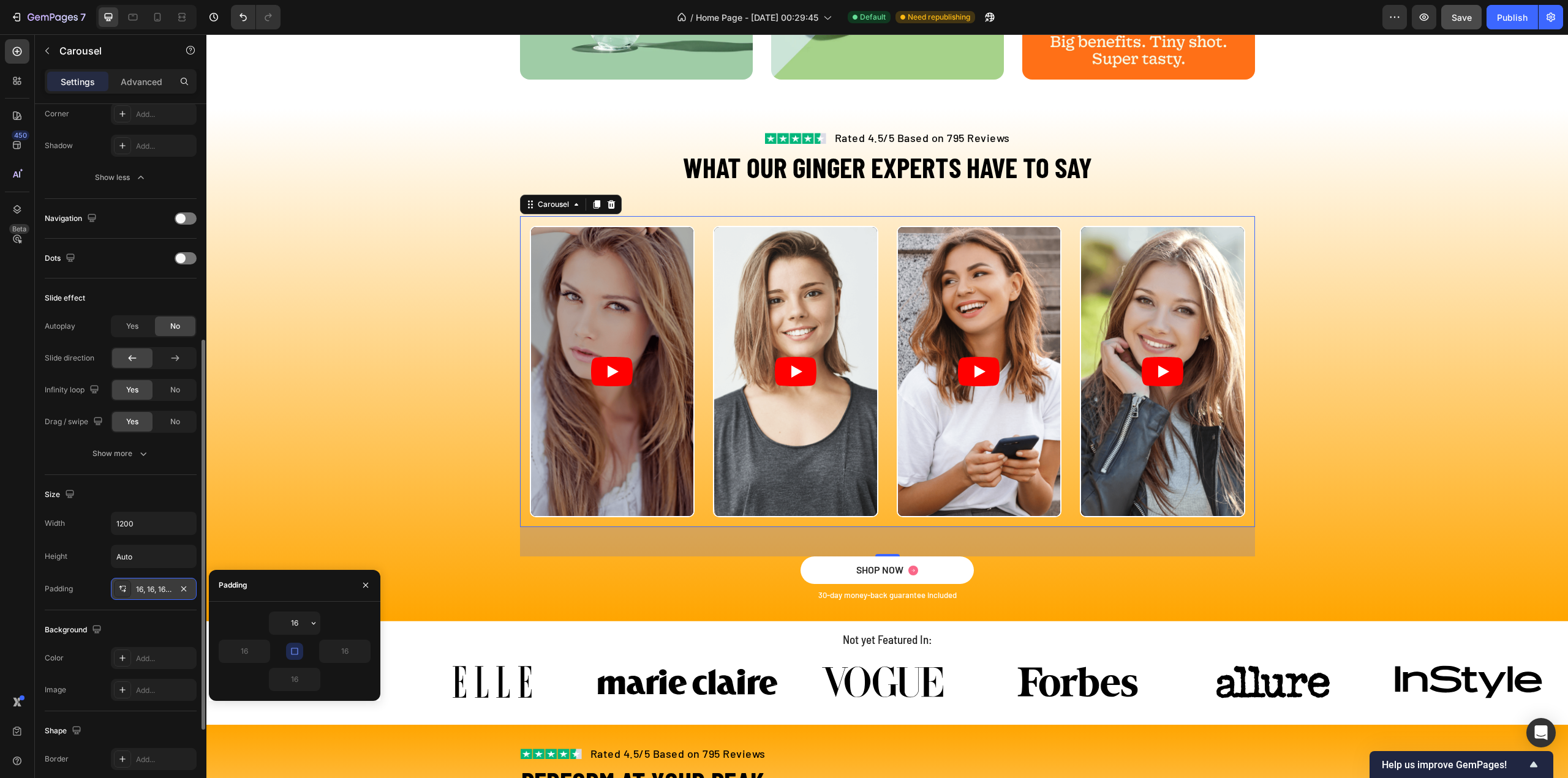
click at [294, 649] on icon "button" at bounding box center [294, 651] width 10 height 10
click at [297, 650] on icon "button" at bounding box center [295, 651] width 7 height 7
click at [291, 644] on button "button" at bounding box center [294, 651] width 17 height 17
click at [293, 627] on input "16" at bounding box center [295, 623] width 50 height 22
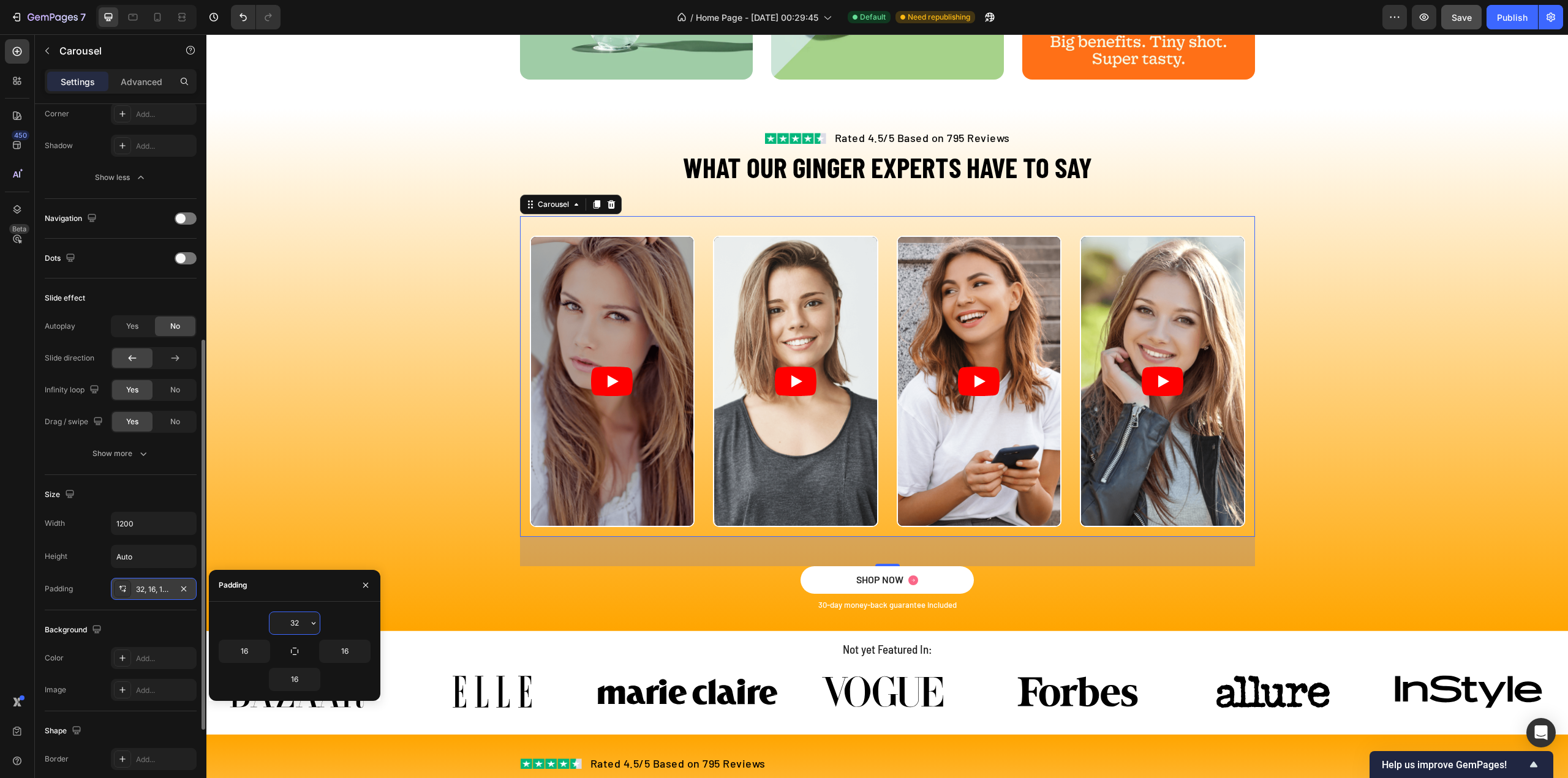
type input "16"
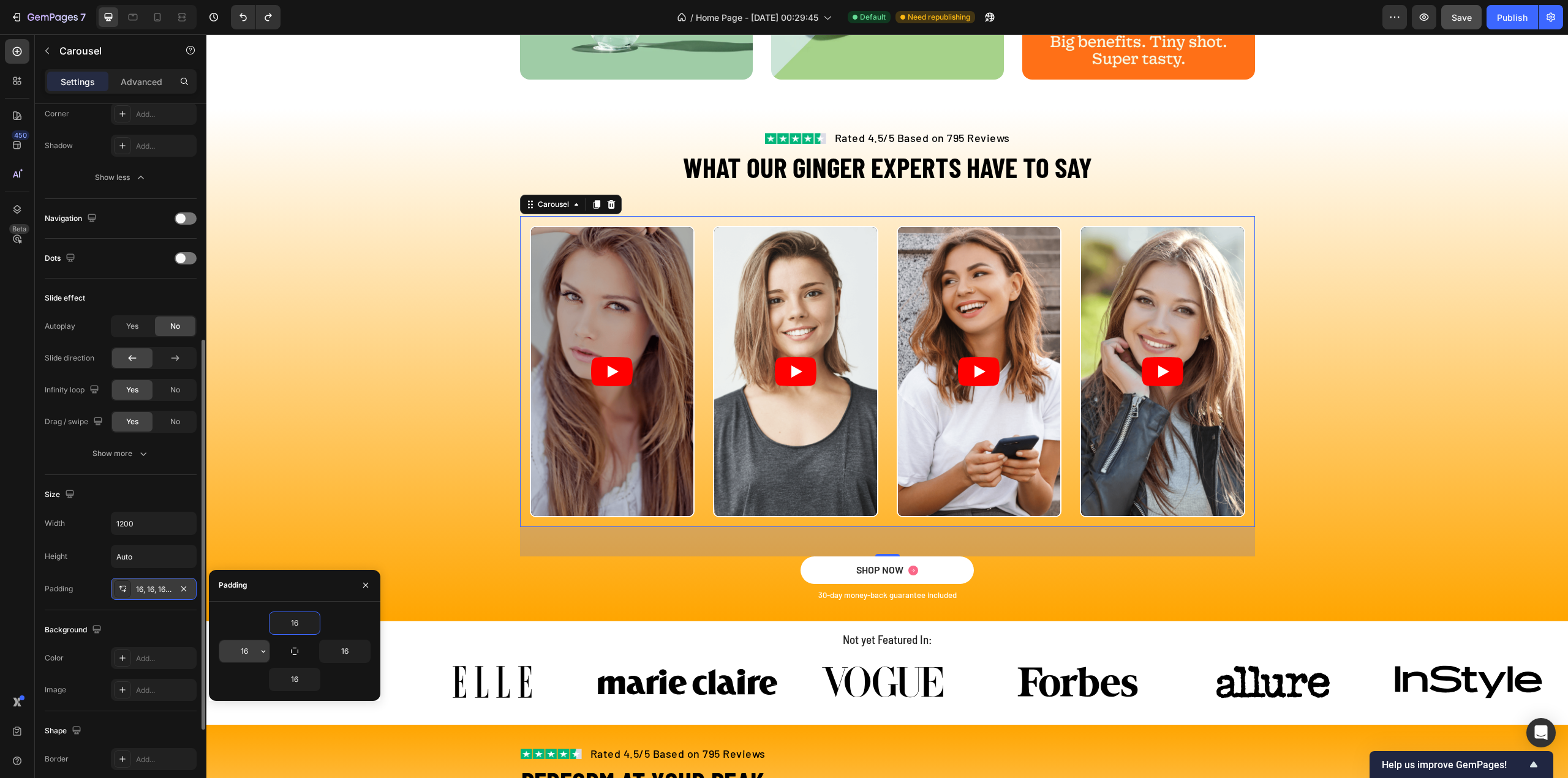
click at [242, 653] on input "16" at bounding box center [245, 651] width 50 height 22
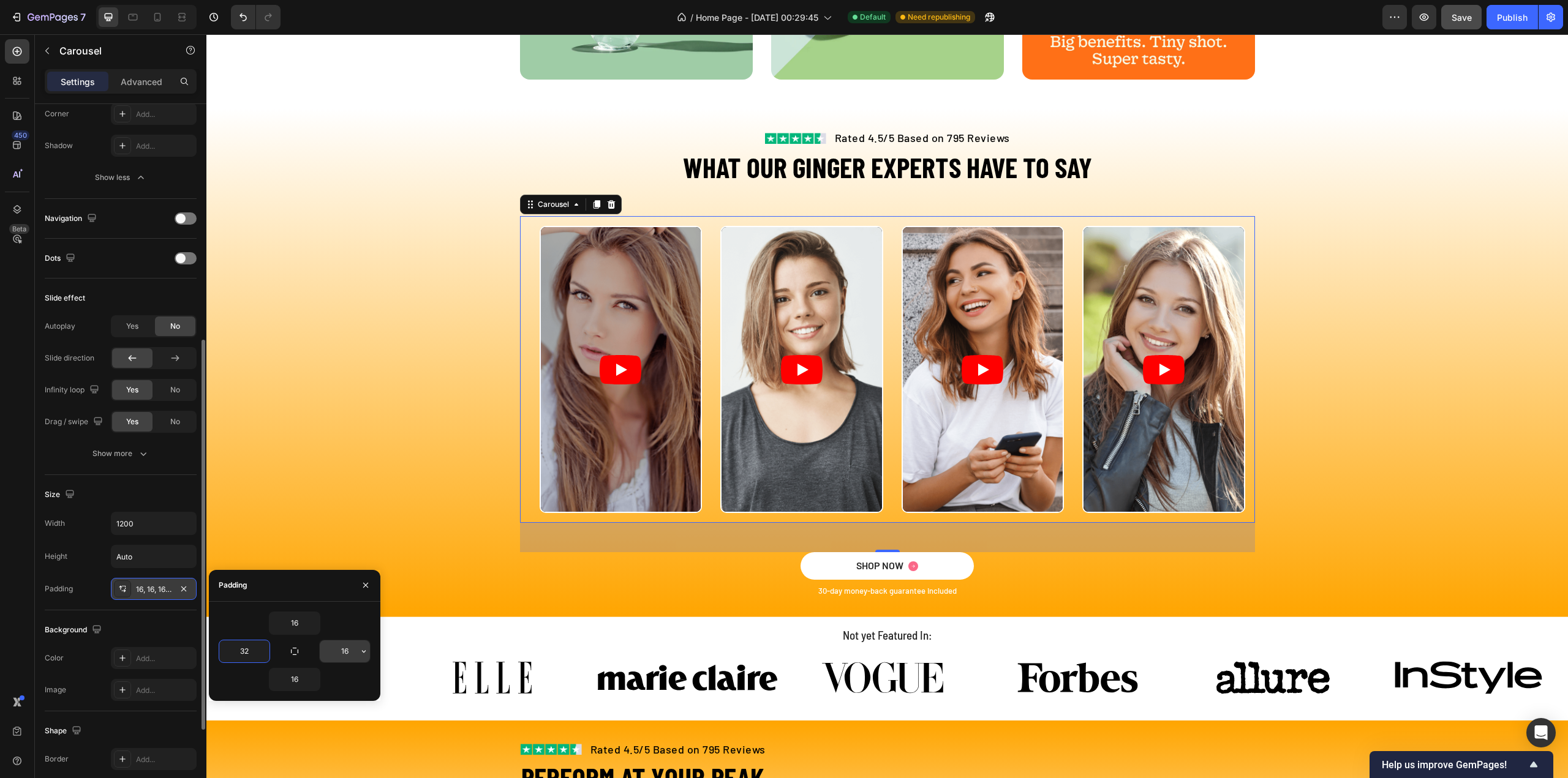
type input "32"
click at [356, 644] on input "16" at bounding box center [344, 651] width 50 height 22
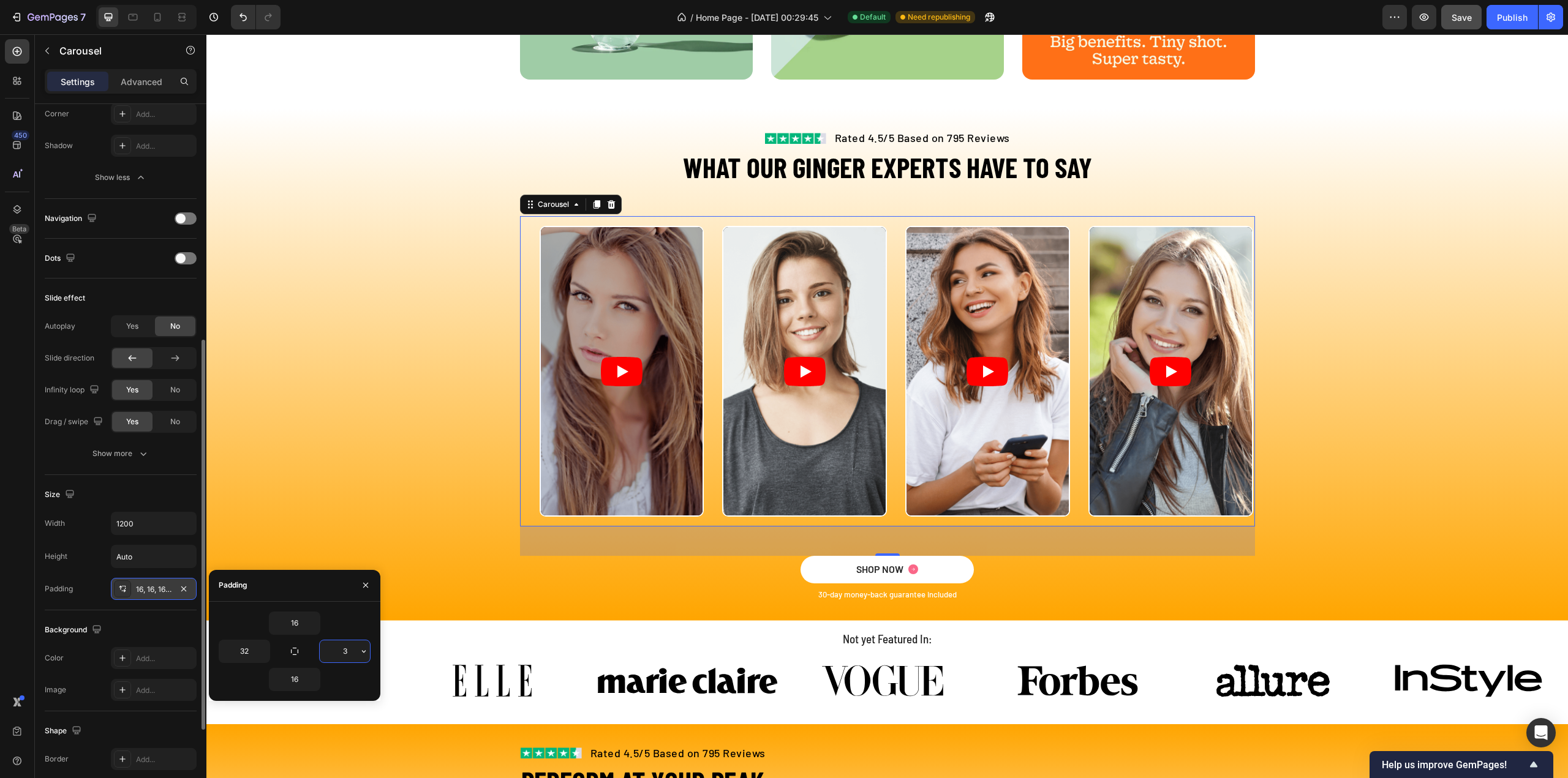
type input "32"
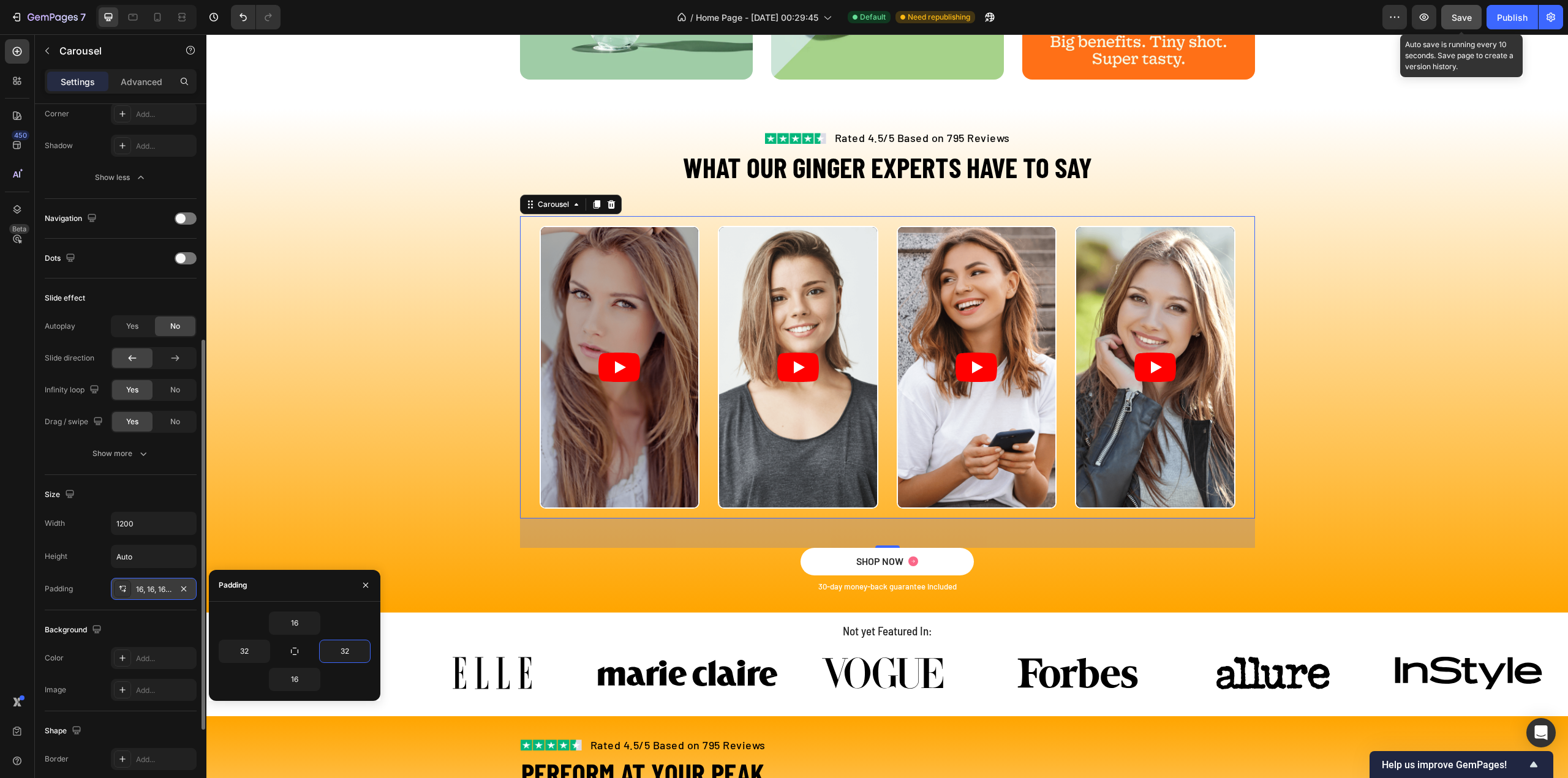
click at [1470, 20] on span "Save" at bounding box center [1462, 18] width 21 height 10
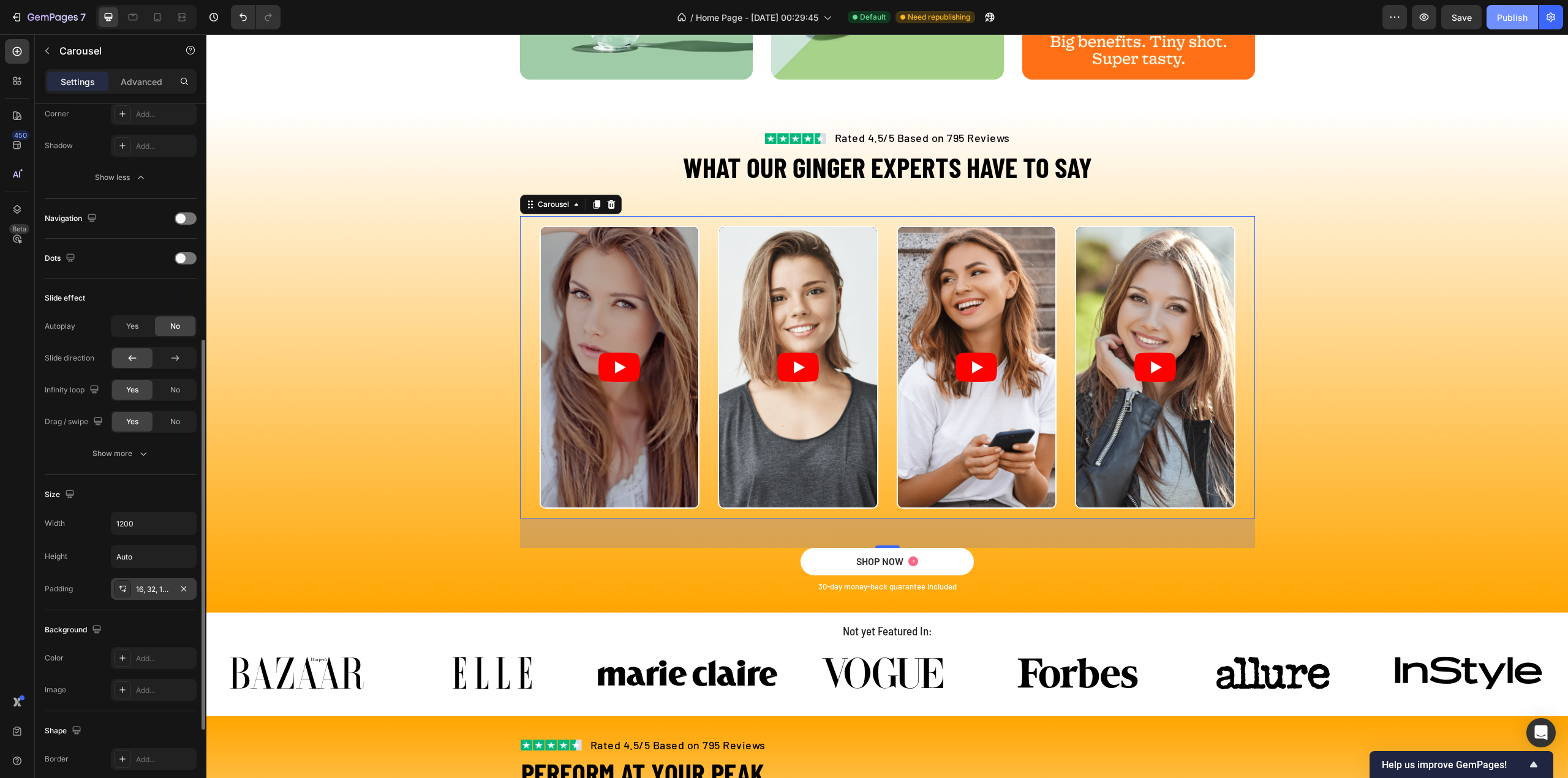
click at [1515, 18] on div "Publish" at bounding box center [1512, 18] width 31 height 13
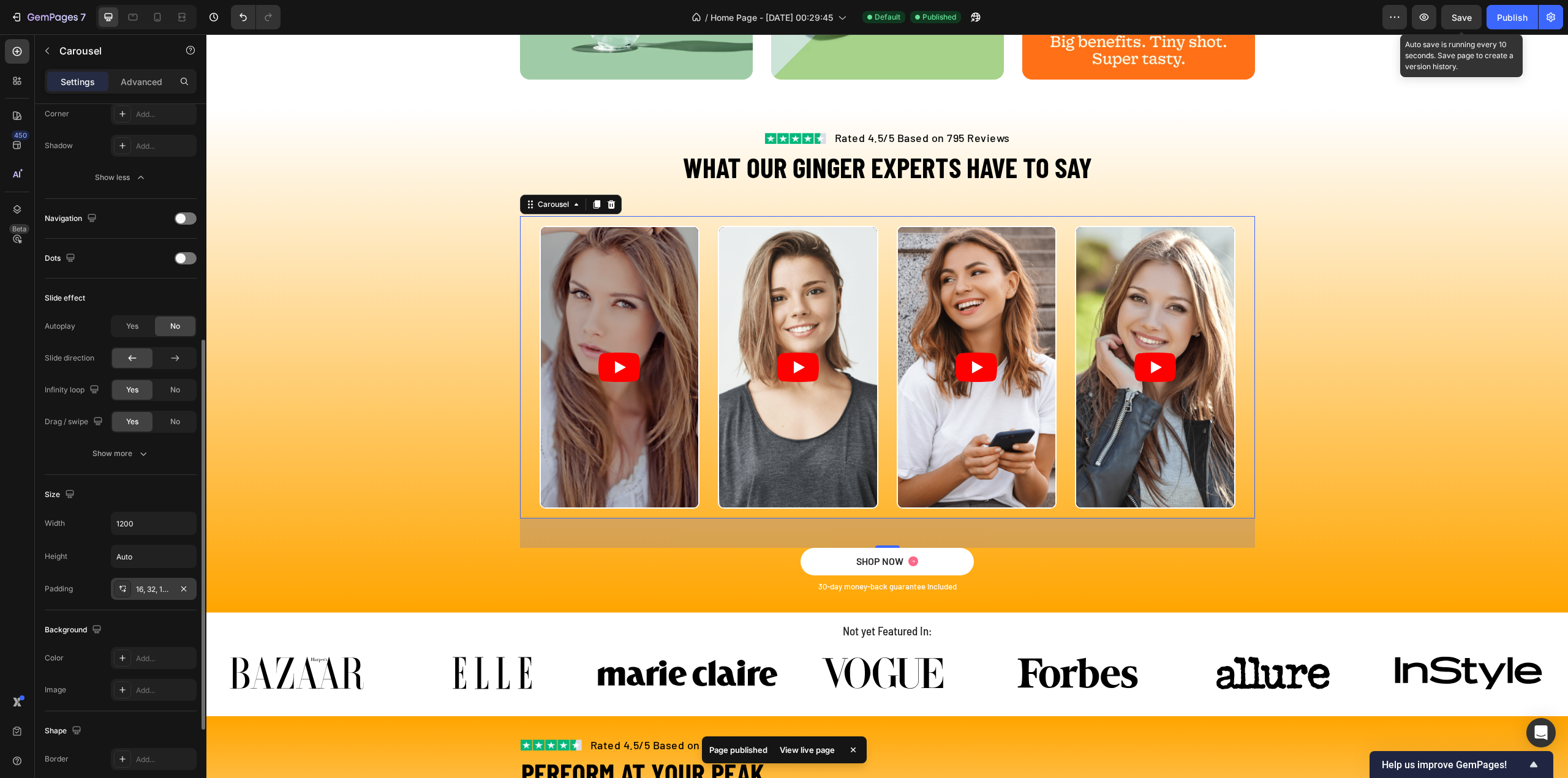
drag, startPoint x: 1464, startPoint y: 18, endPoint x: 1470, endPoint y: 18, distance: 6.0
click at [1464, 18] on span "Save" at bounding box center [1462, 18] width 21 height 10
click at [1500, 14] on div "Publish" at bounding box center [1512, 18] width 31 height 13
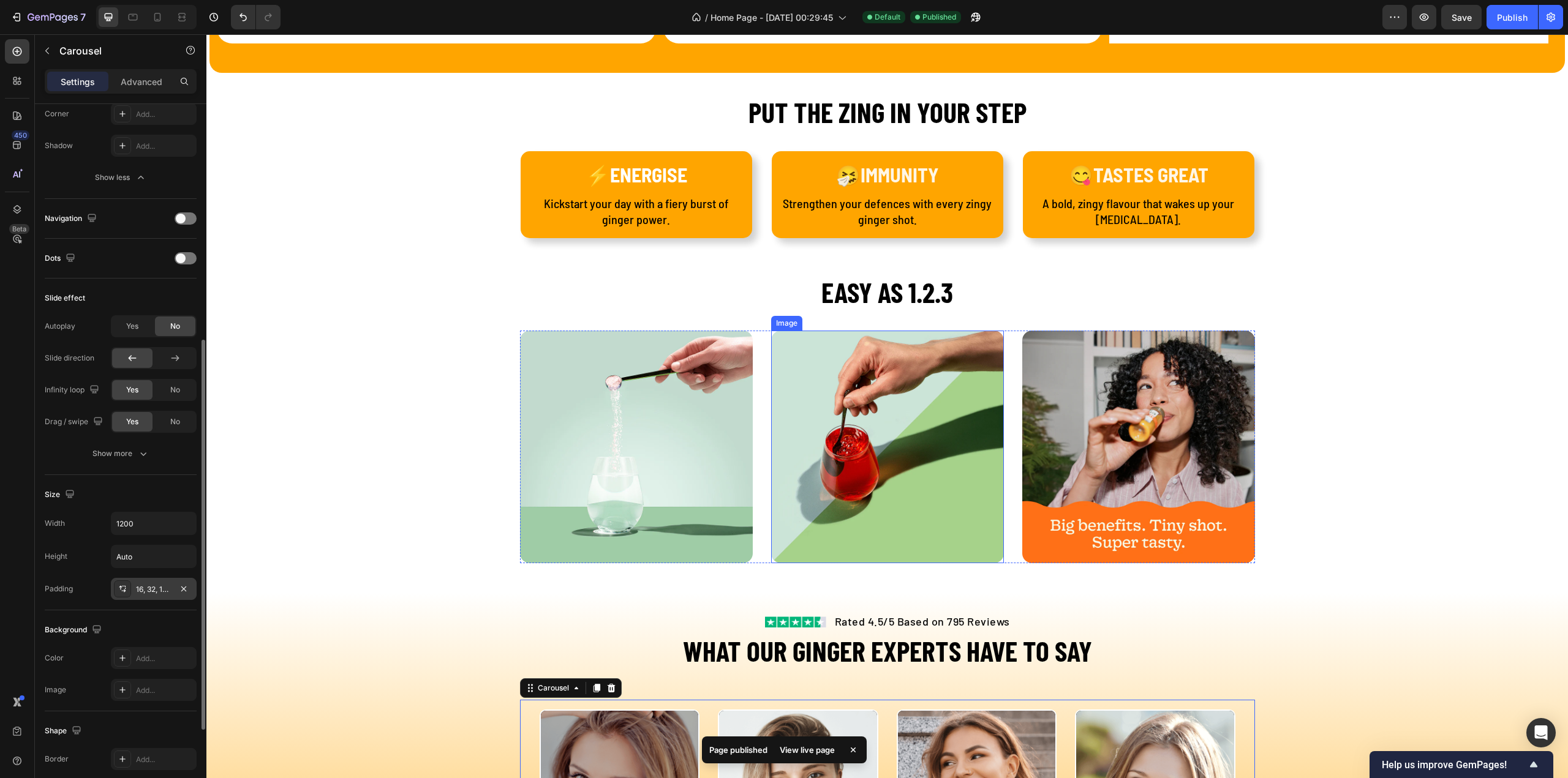
scroll to position [1661, 0]
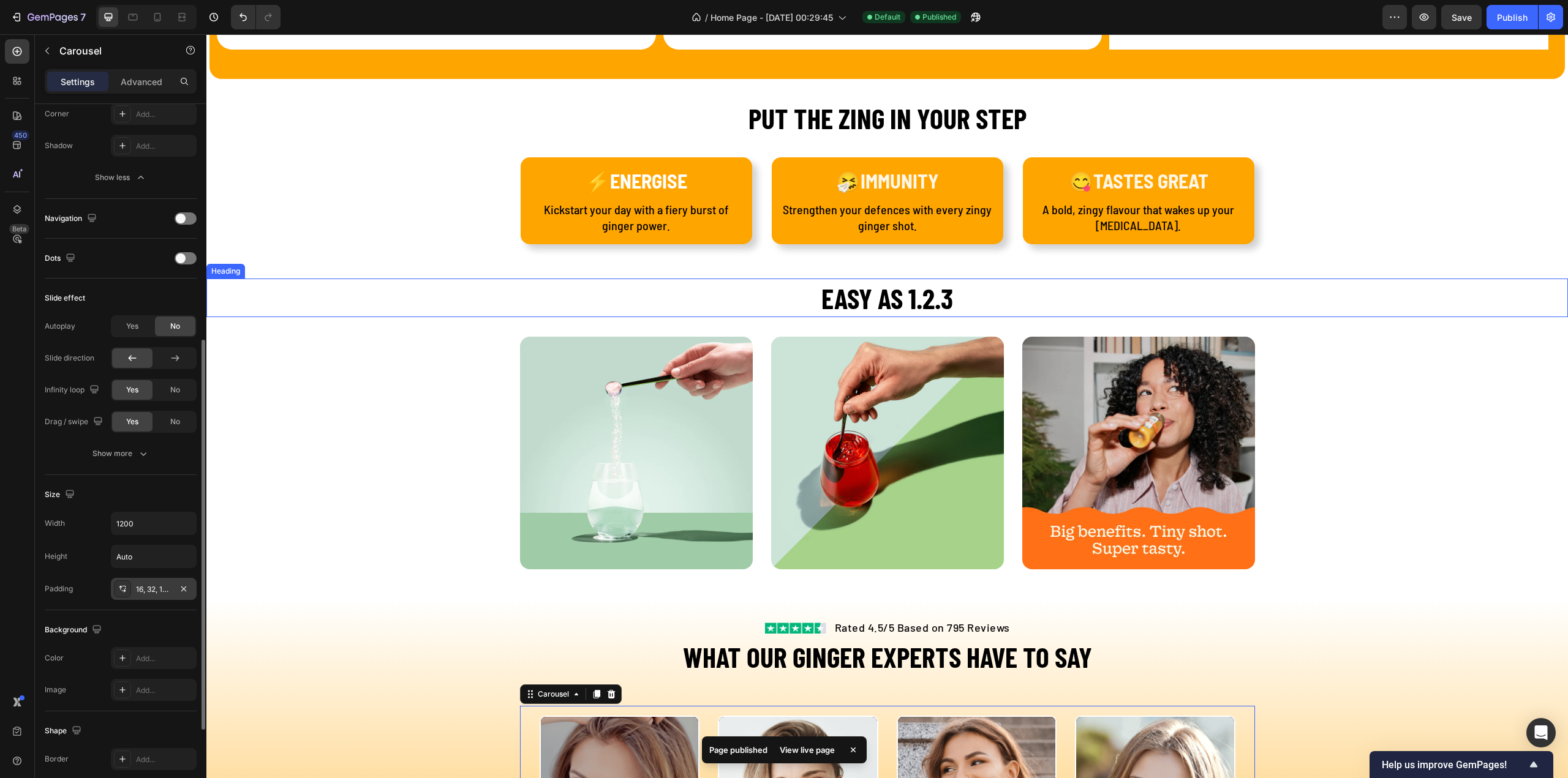
click at [917, 300] on h2 "EASY AS 1.2.3" at bounding box center [887, 297] width 1362 height 39
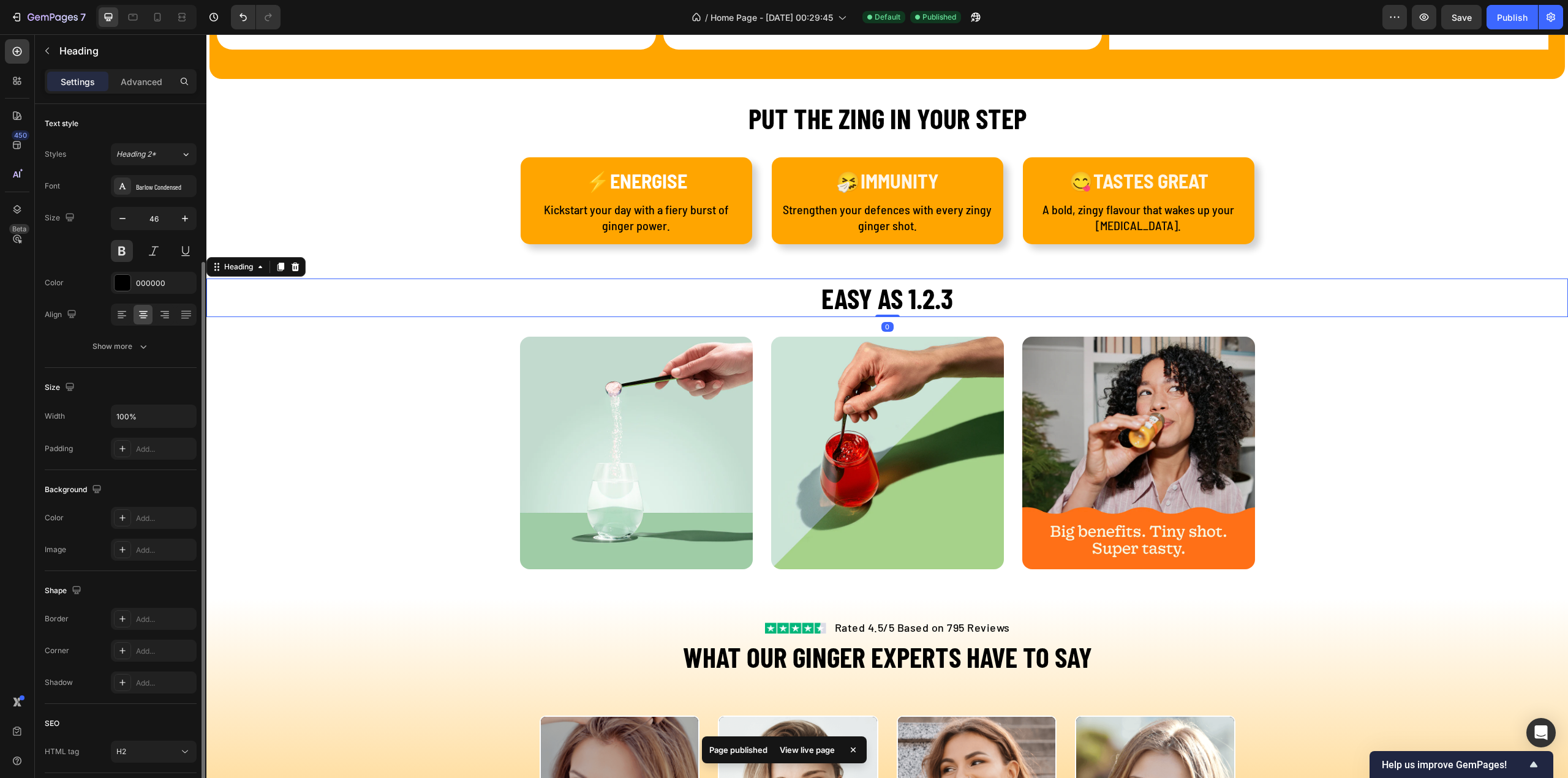
scroll to position [83, 0]
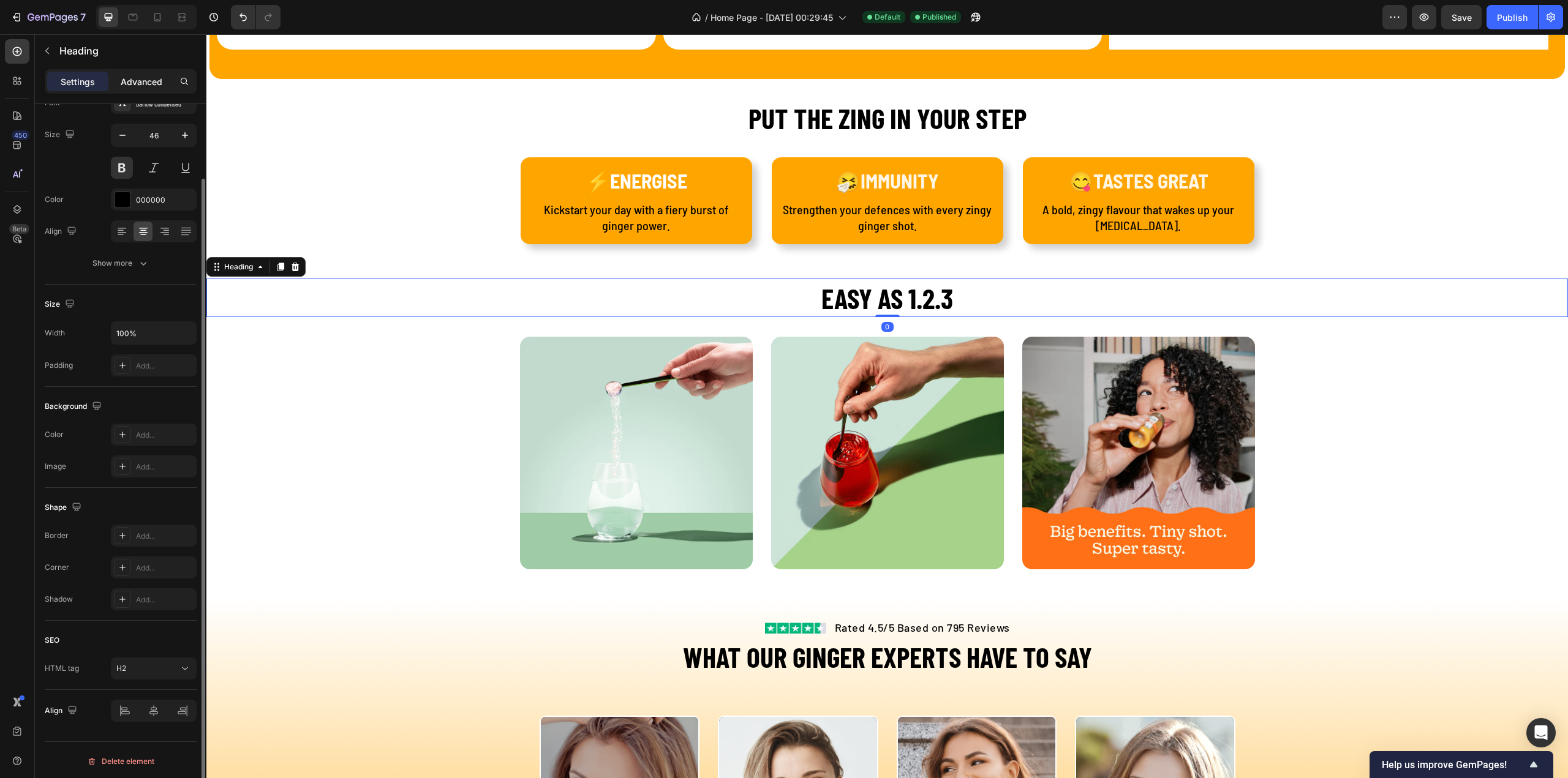
click at [126, 76] on p "Advanced" at bounding box center [141, 82] width 42 height 13
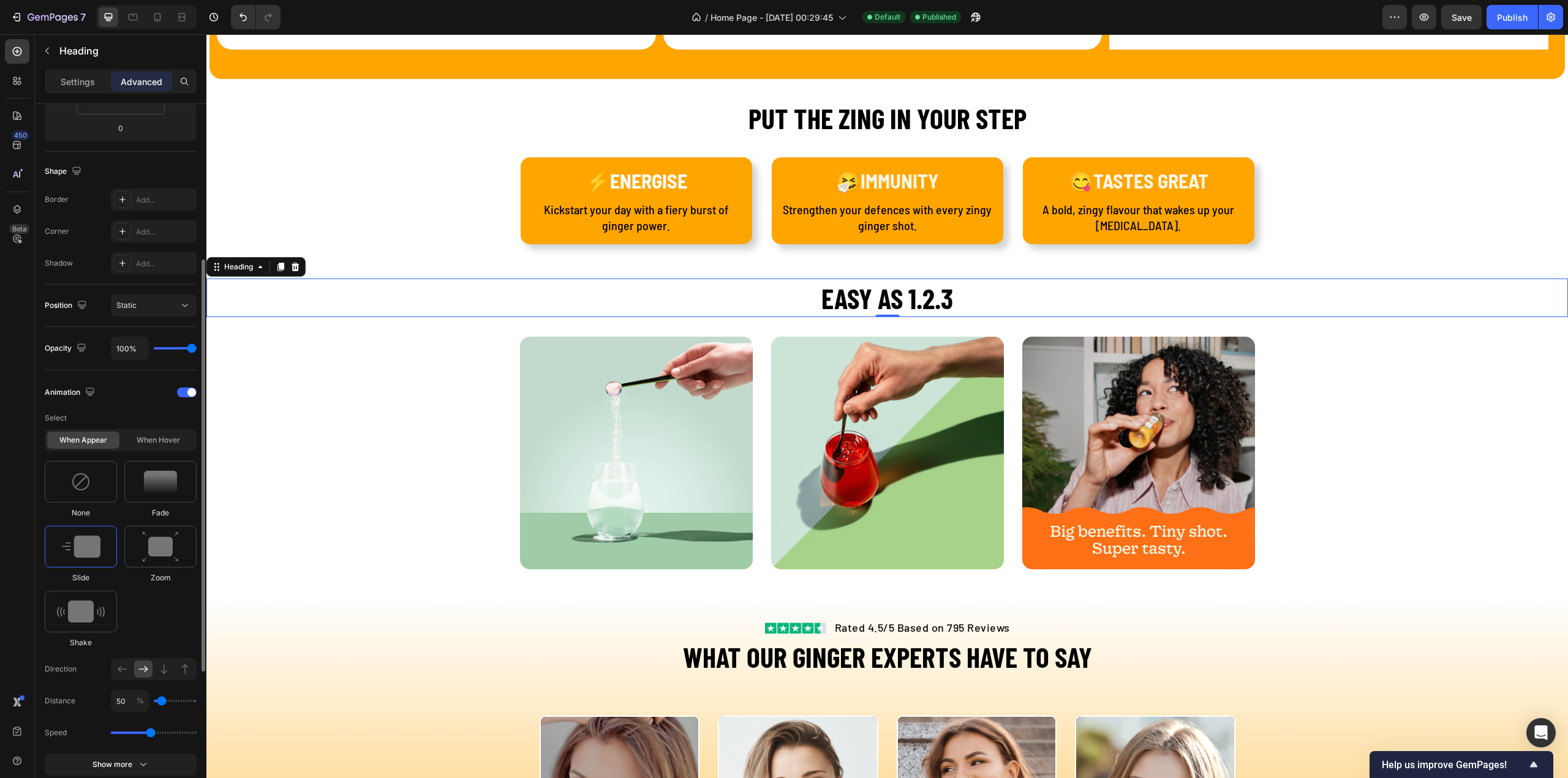
scroll to position [328, 0]
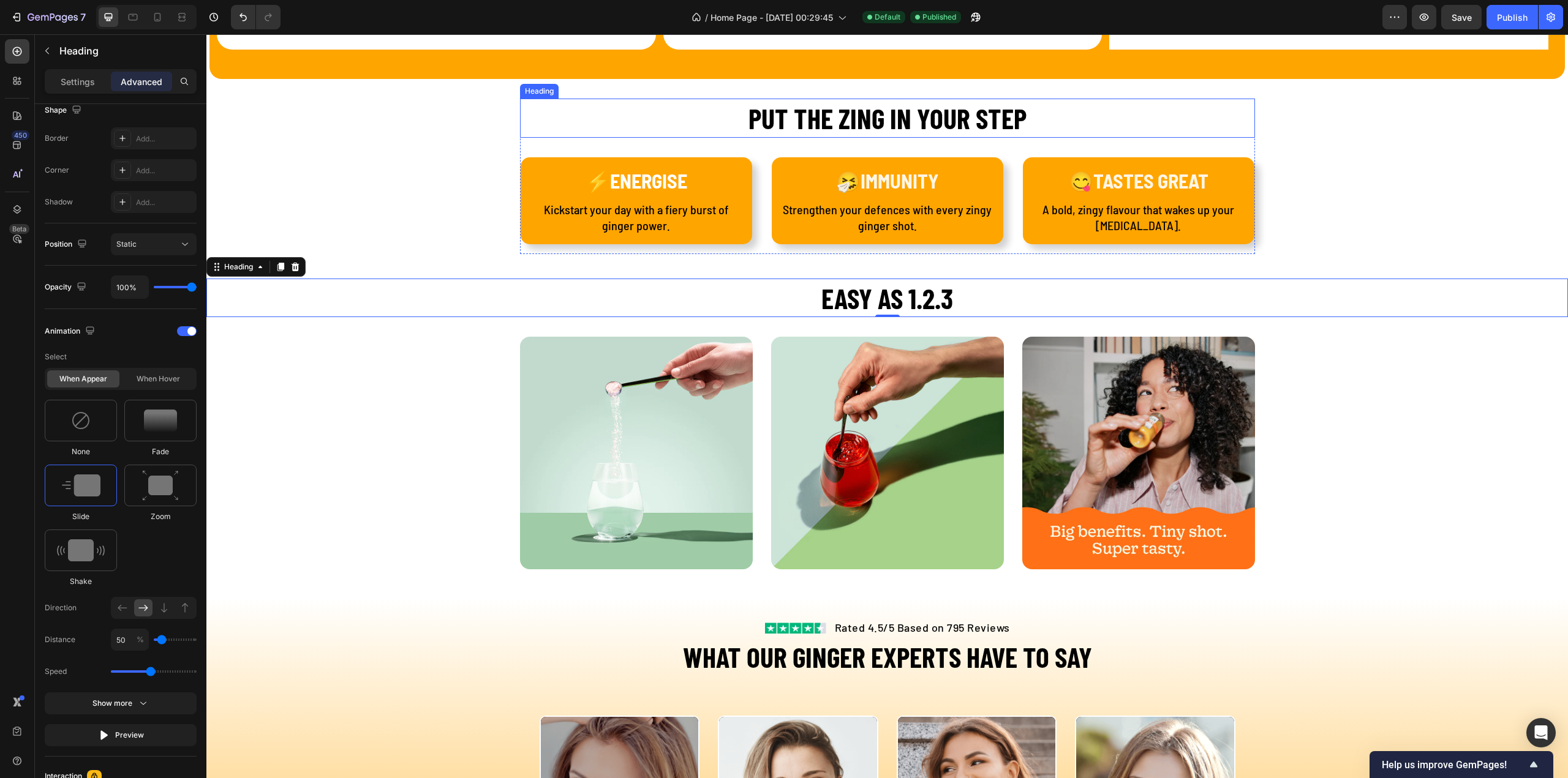
click at [871, 127] on h2 "PUT THE ZING IN YOUR STEP" at bounding box center [887, 117] width 735 height 39
click at [889, 293] on h2 "EASY AS 1.2.3" at bounding box center [887, 297] width 1362 height 39
click at [167, 606] on icon at bounding box center [164, 608] width 12 height 12
type input "100"
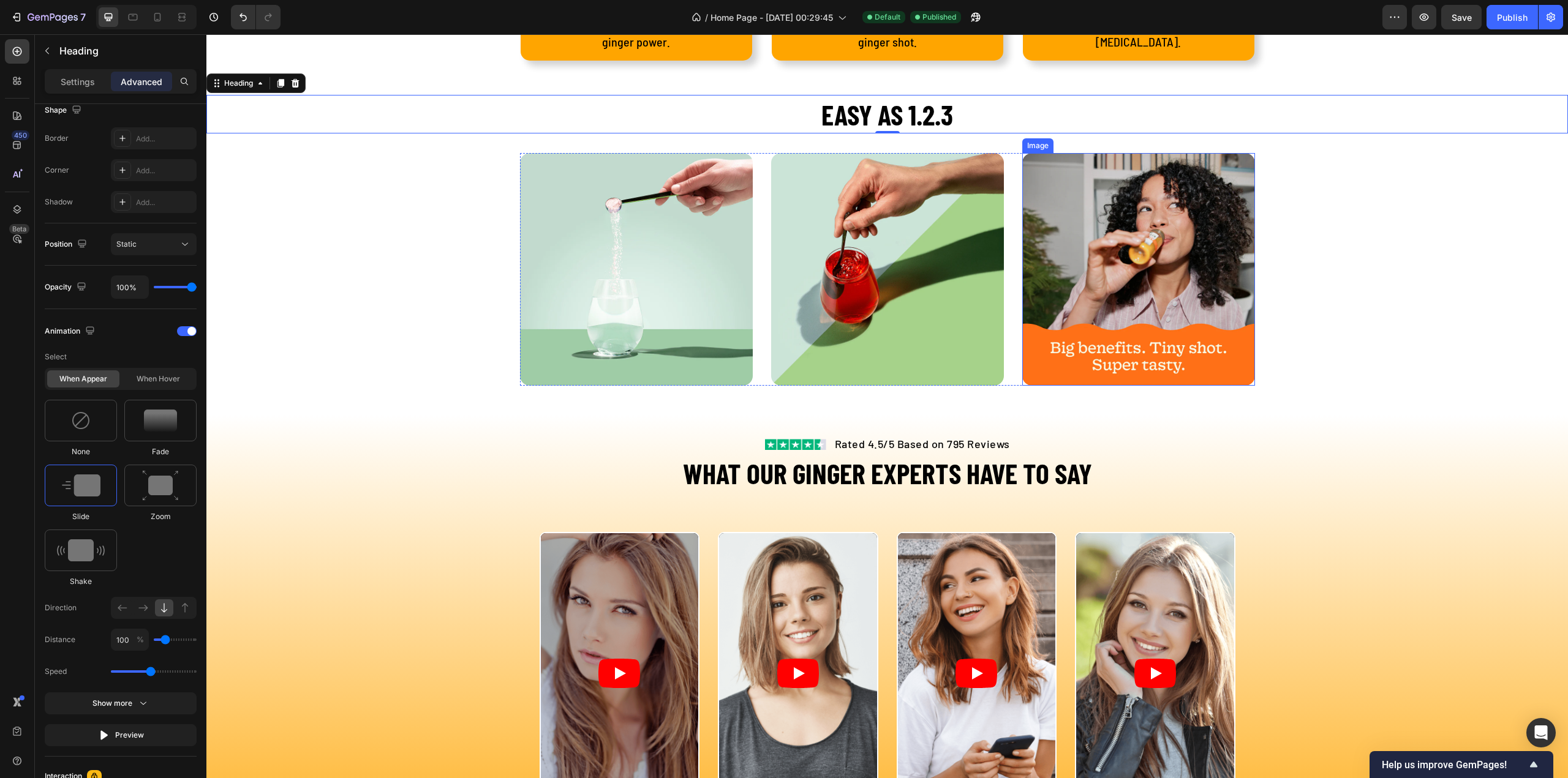
scroll to position [1906, 0]
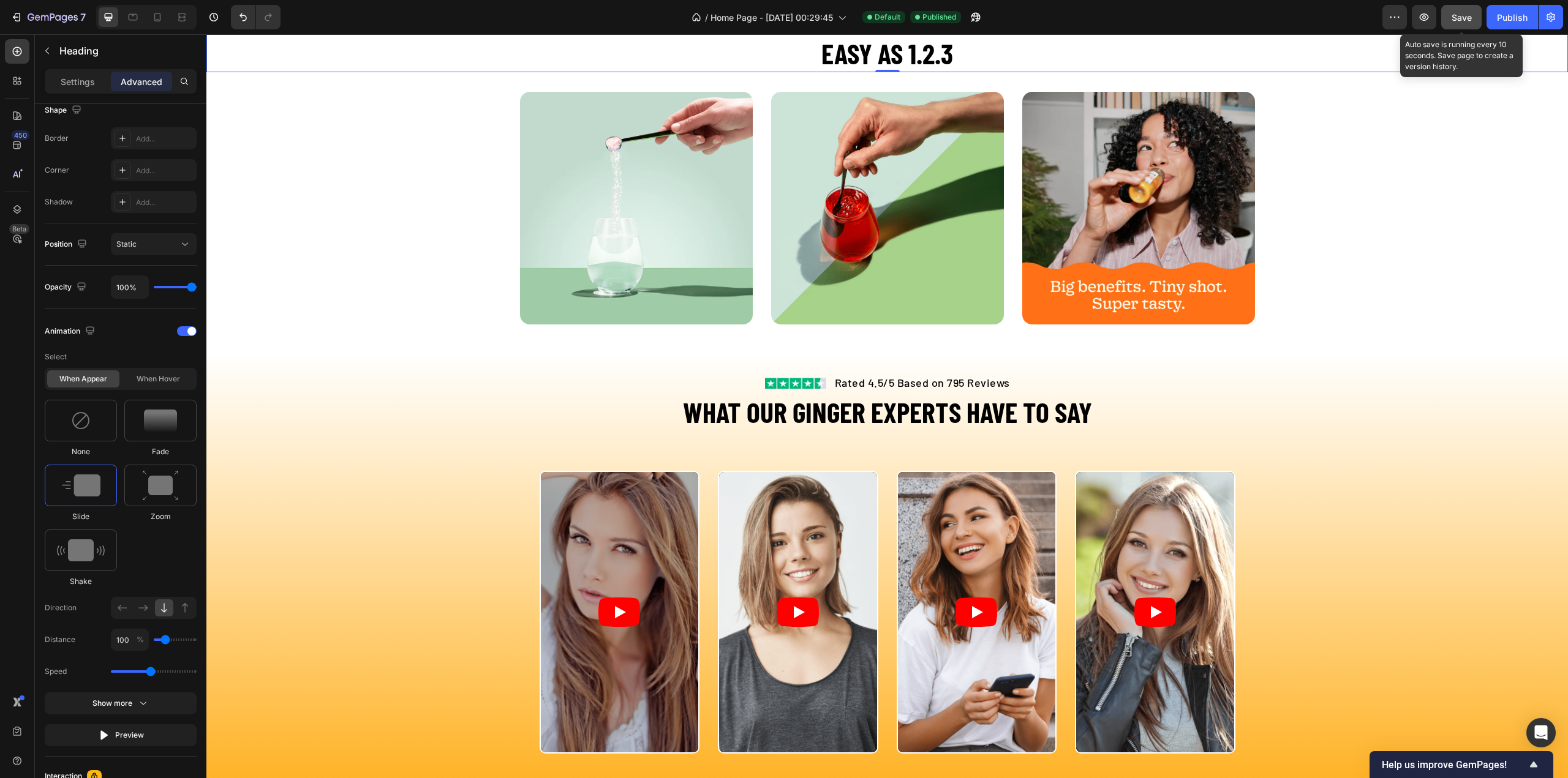
click at [1477, 13] on button "Save" at bounding box center [1461, 17] width 40 height 24
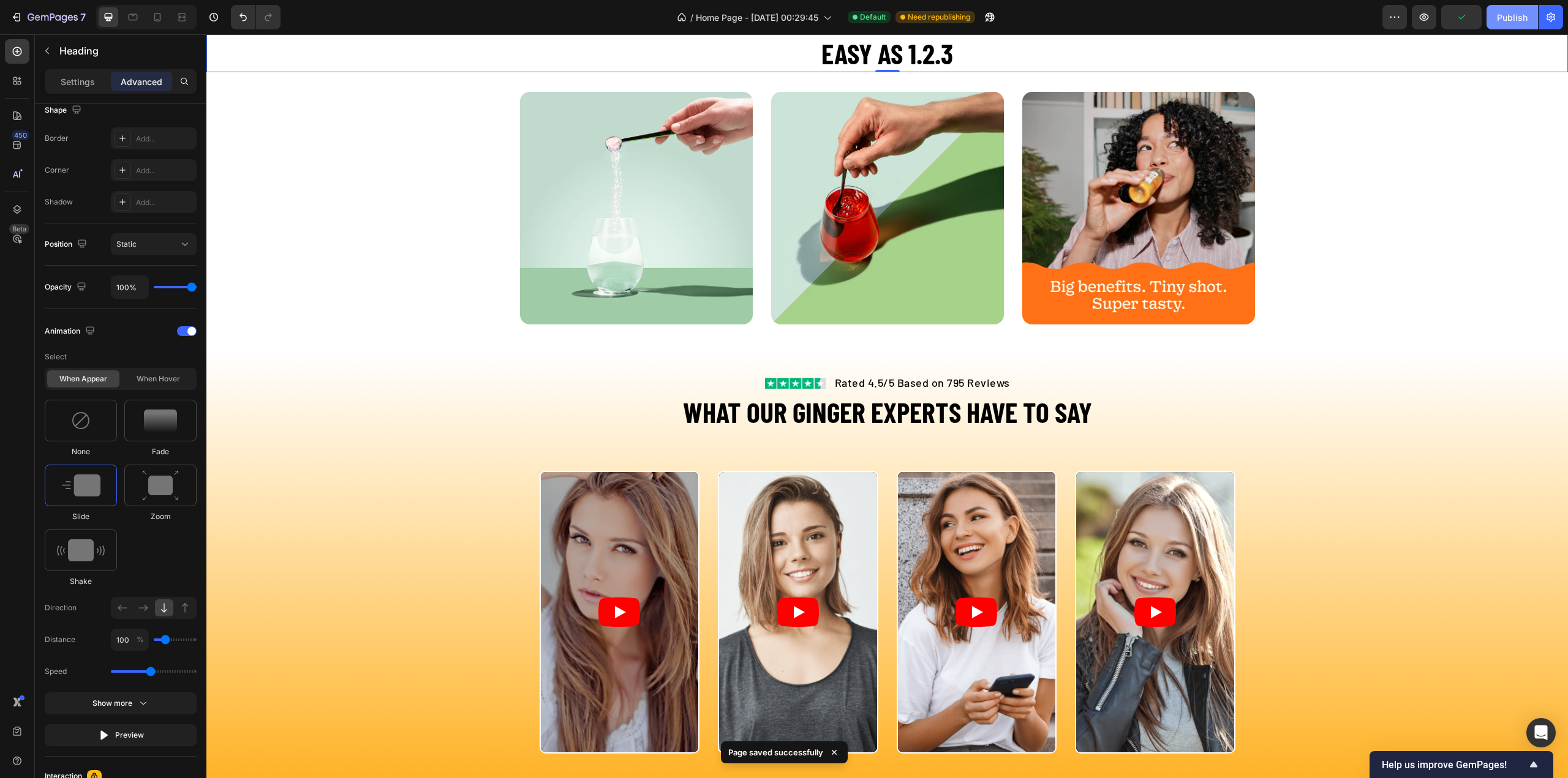
click at [1488, 15] on button "Publish" at bounding box center [1512, 17] width 51 height 24
click at [805, 743] on div "View live page" at bounding box center [807, 749] width 70 height 17
click at [813, 647] on article at bounding box center [798, 612] width 158 height 280
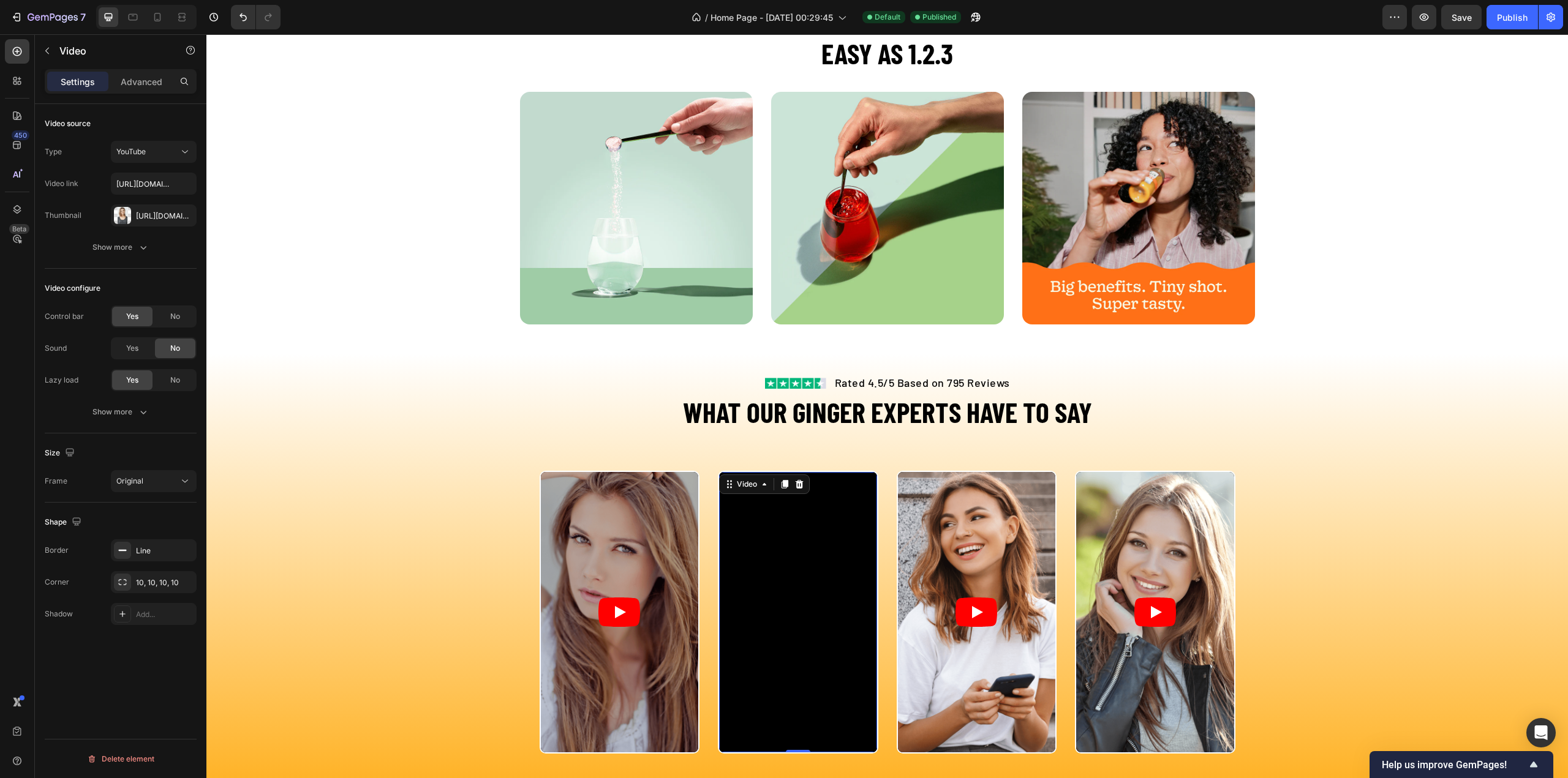
scroll to position [0, 0]
click at [139, 241] on icon "button" at bounding box center [143, 247] width 12 height 12
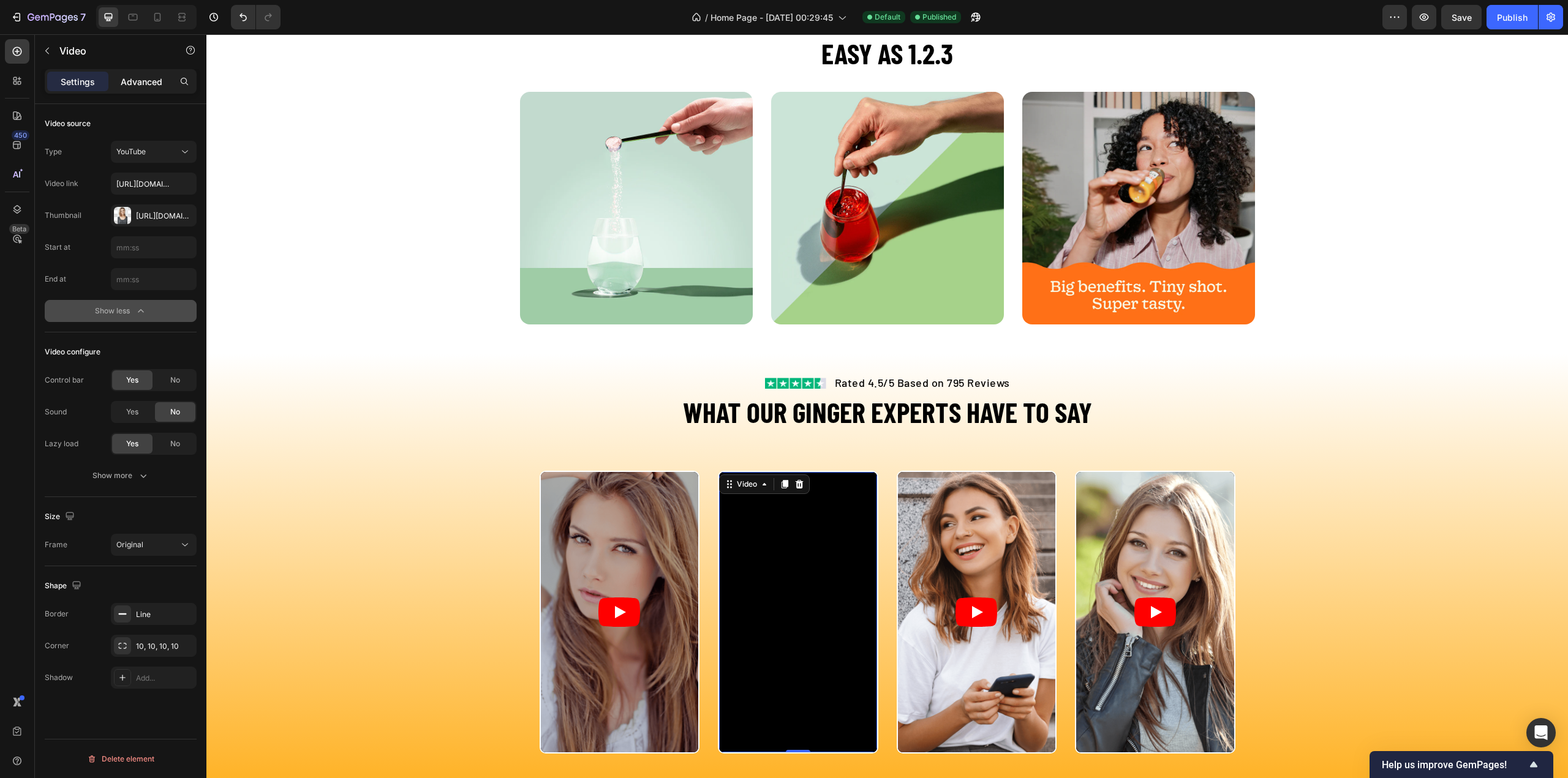
click at [138, 81] on p "Advanced" at bounding box center [141, 82] width 42 height 13
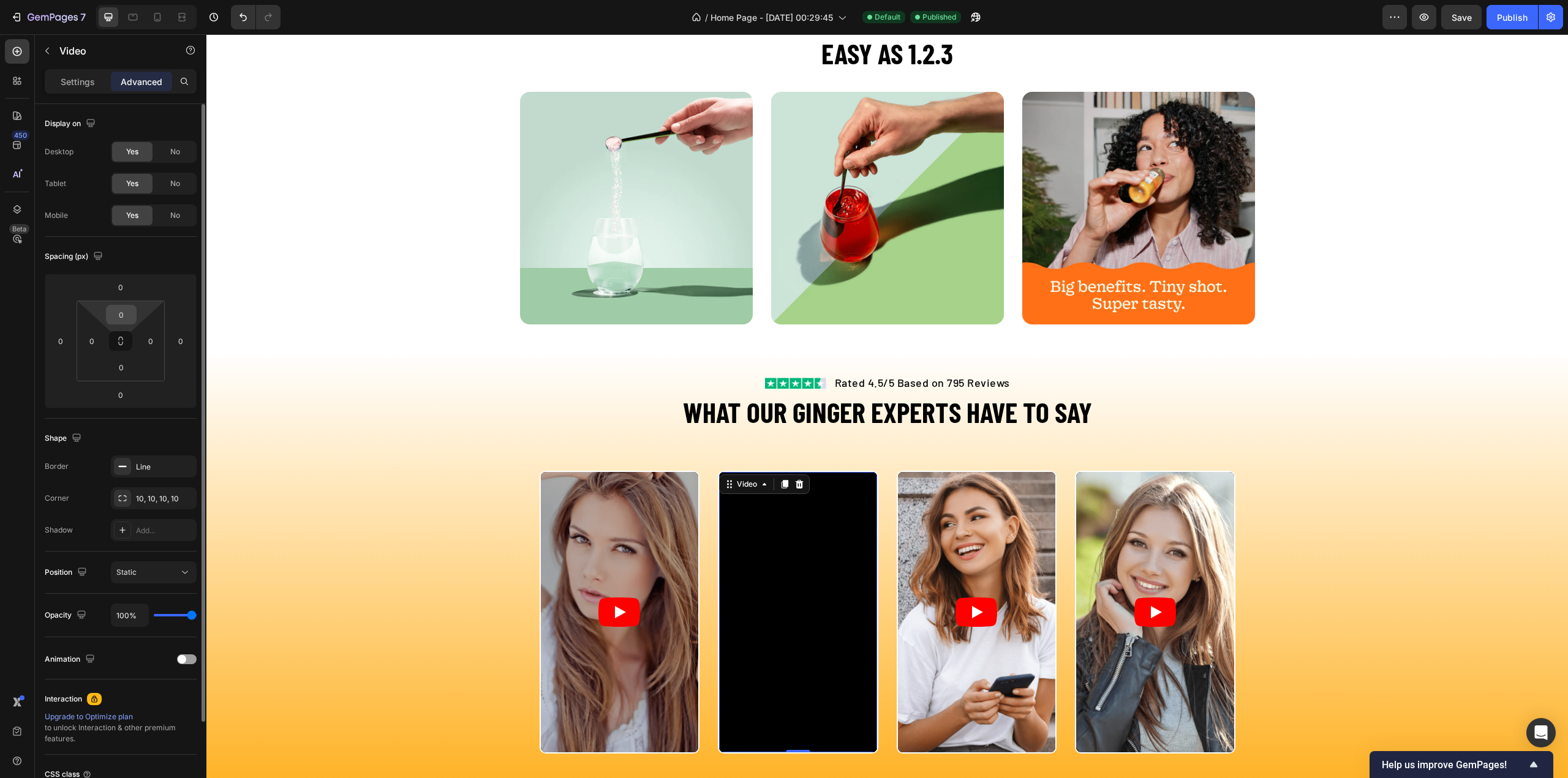
click at [129, 316] on input "0" at bounding box center [120, 314] width 24 height 18
click at [126, 342] on button at bounding box center [120, 341] width 24 height 20
click at [127, 320] on input "16" at bounding box center [120, 314] width 24 height 18
type input "1"
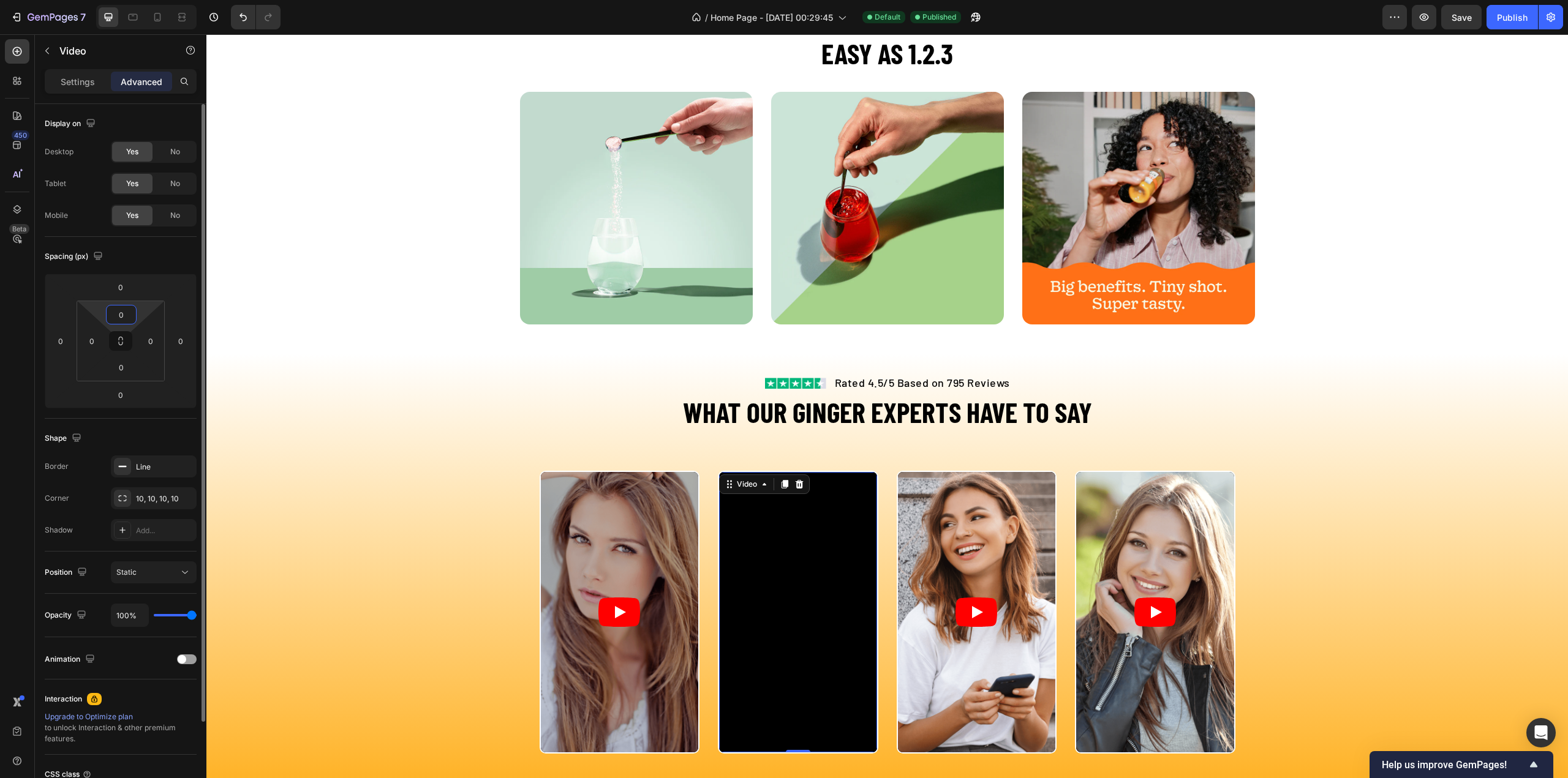
type input "0"
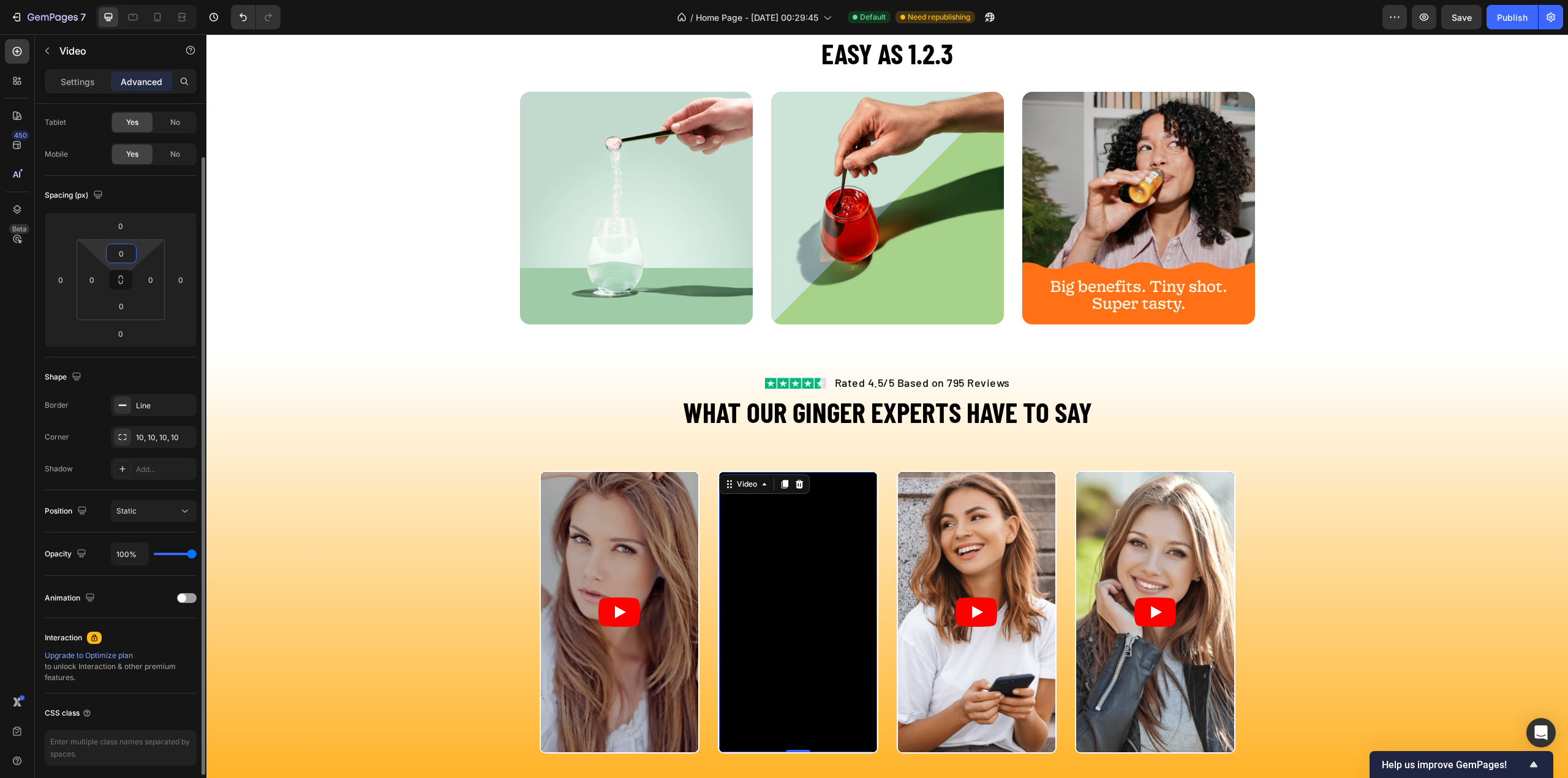
type input "0%"
type input "0"
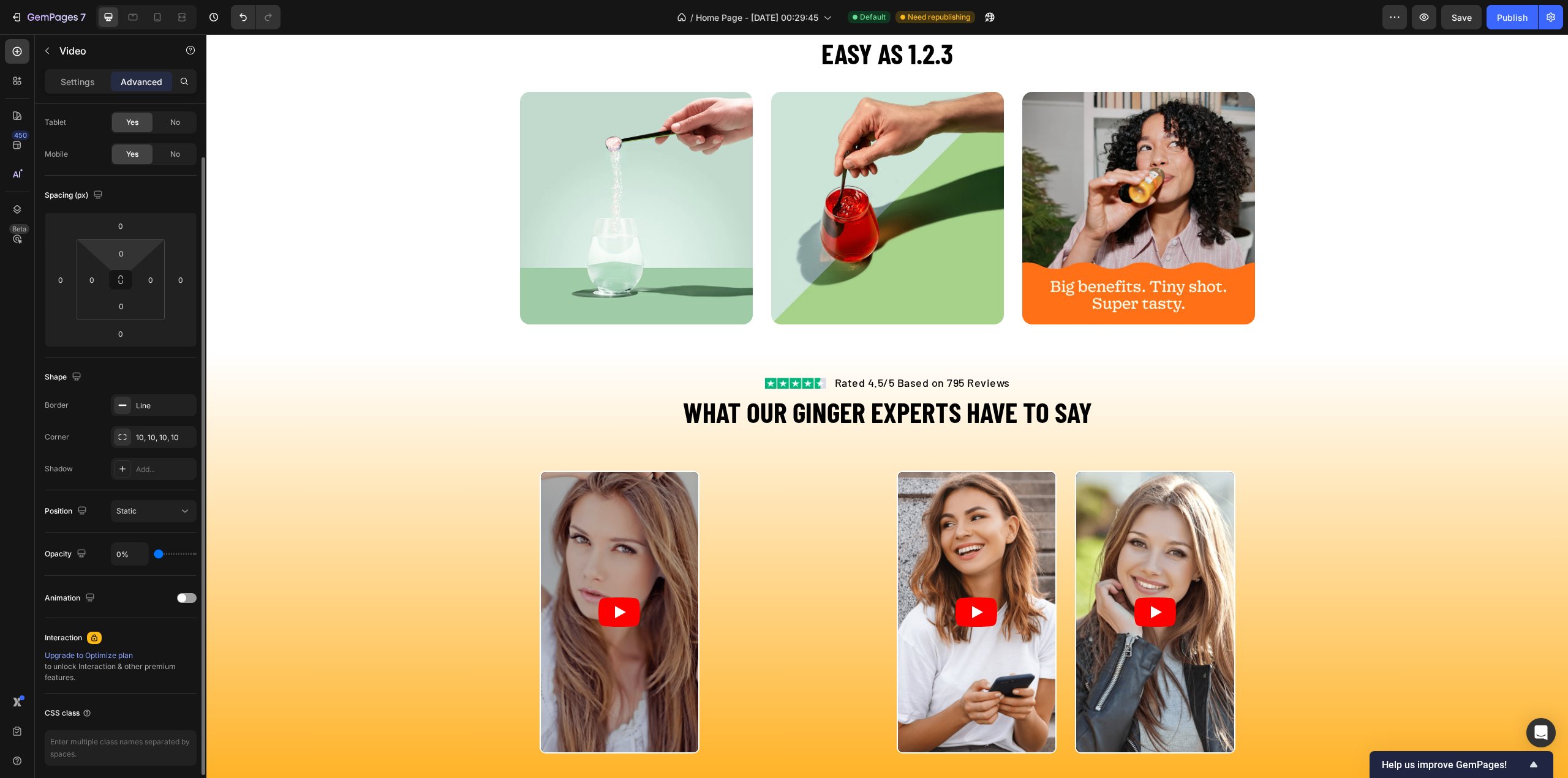
type input "22%"
type input "22"
type input "100%"
type input "100"
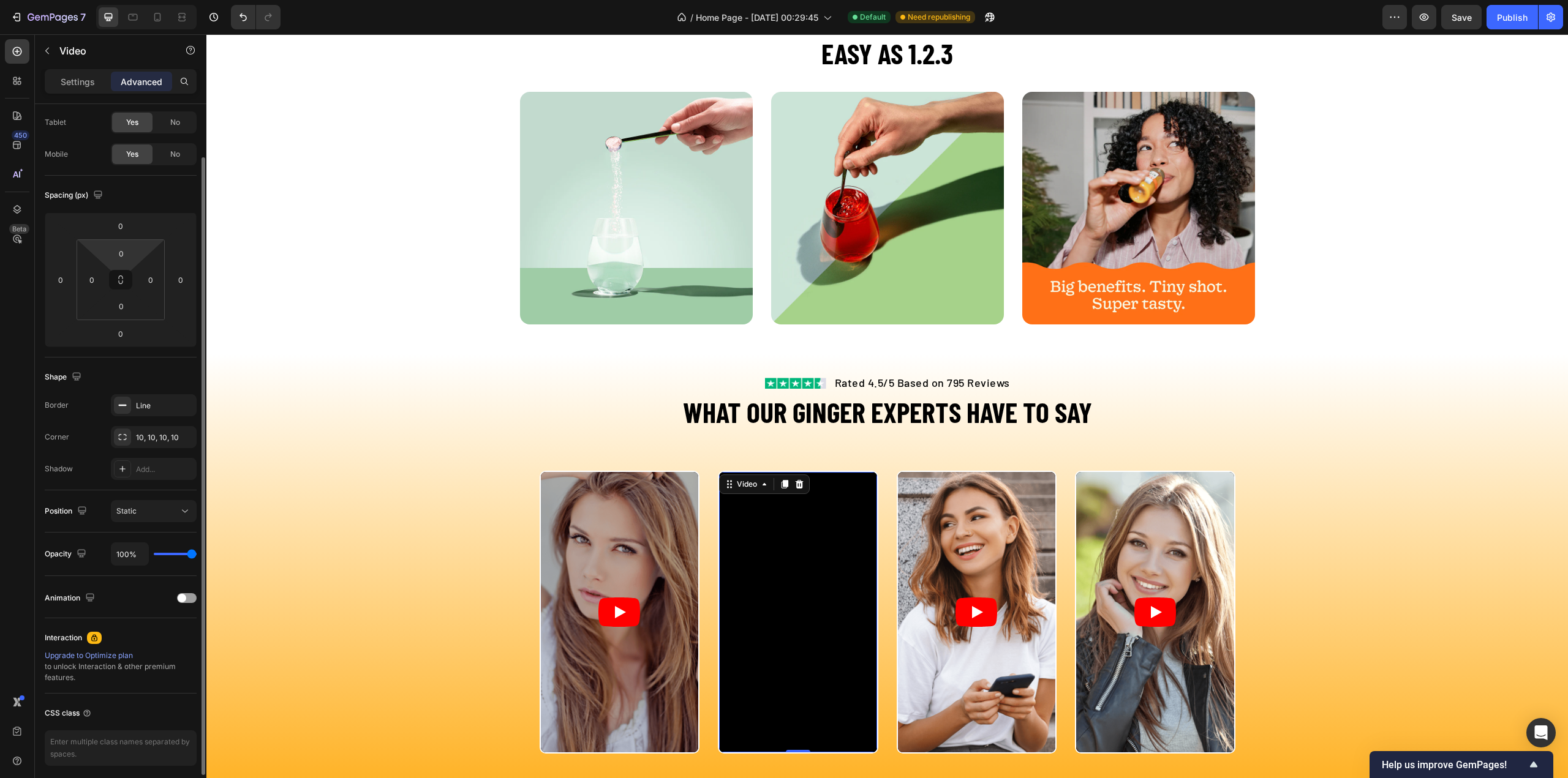
drag, startPoint x: 192, startPoint y: 548, endPoint x: 119, endPoint y: 509, distance: 82.8
click at [197, 553] on input "range" at bounding box center [175, 553] width 43 height 2
click at [182, 597] on span at bounding box center [182, 598] width 9 height 9
click at [182, 597] on div at bounding box center [187, 597] width 20 height 10
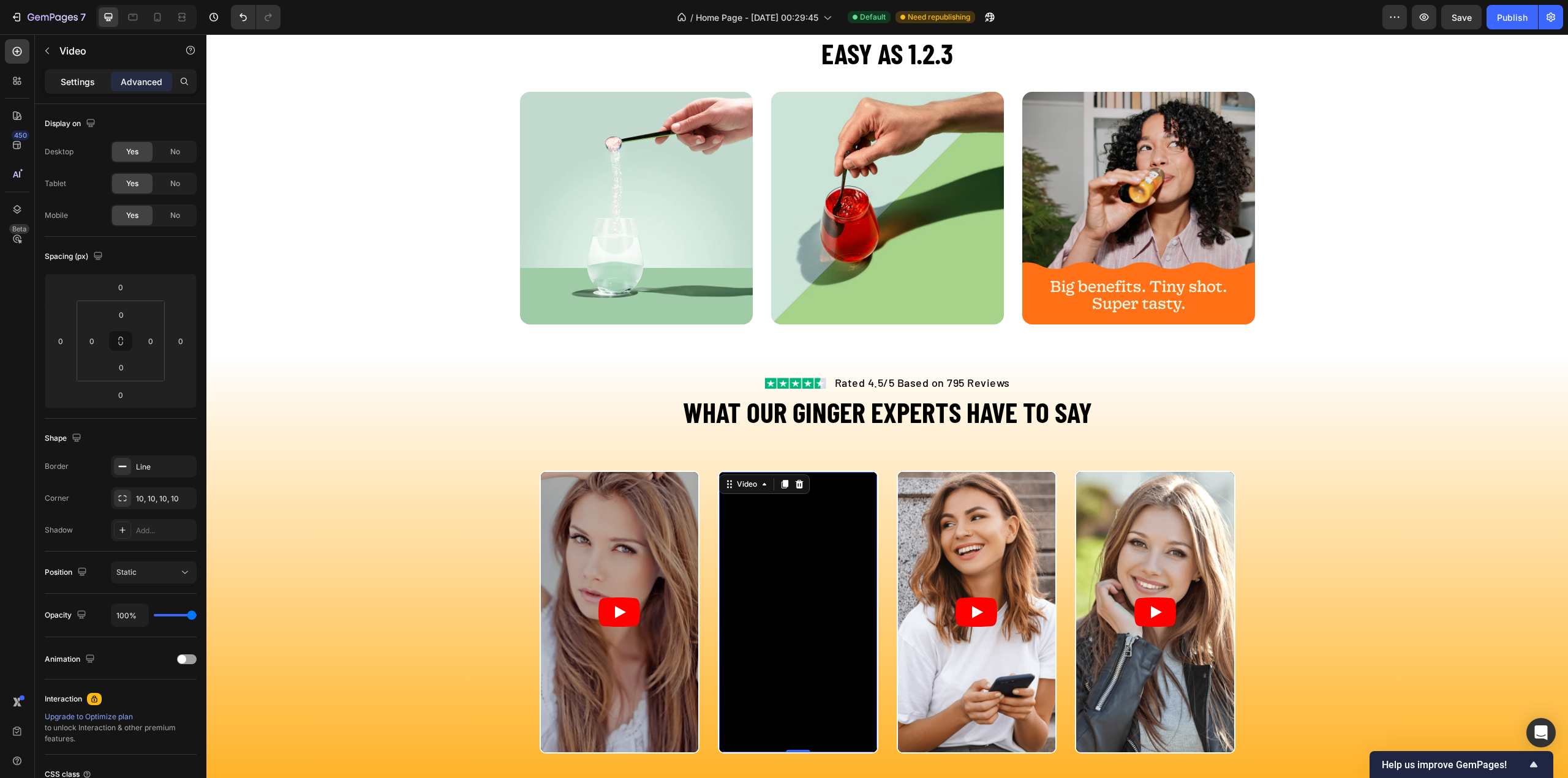
click at [71, 83] on p "Settings" at bounding box center [78, 82] width 35 height 13
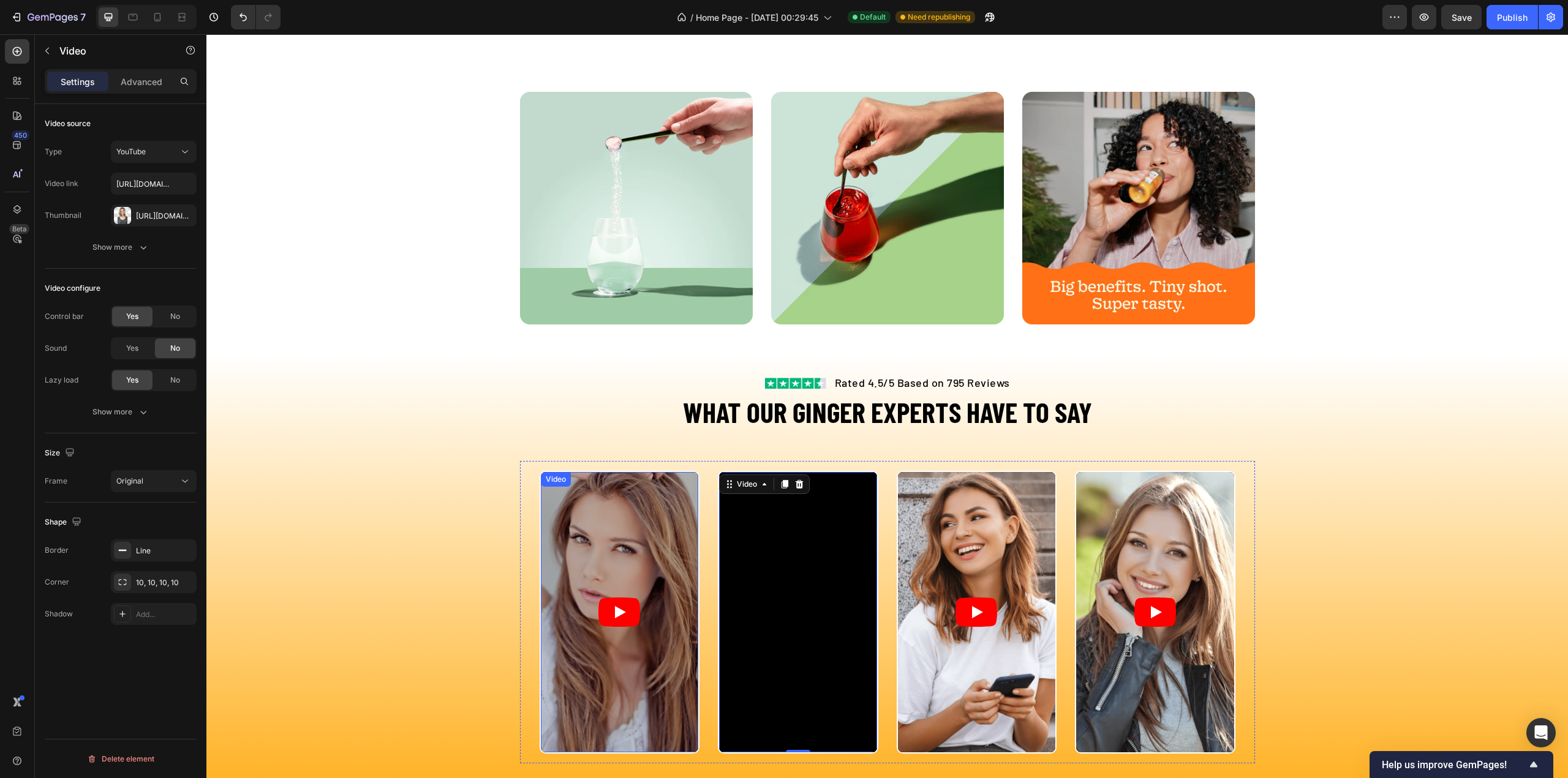
scroll to position [2029, 0]
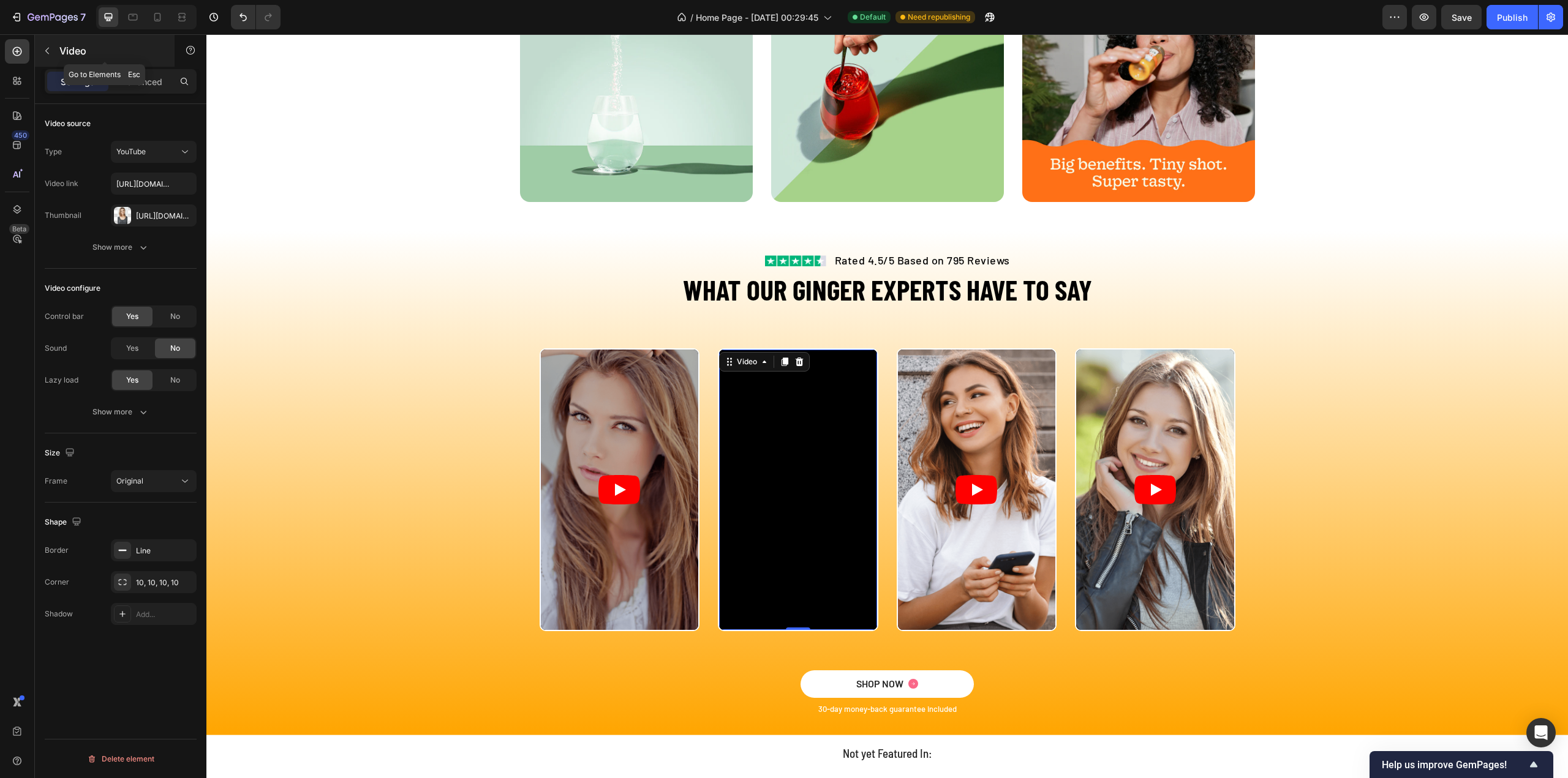
click at [46, 46] on icon "button" at bounding box center [47, 51] width 10 height 10
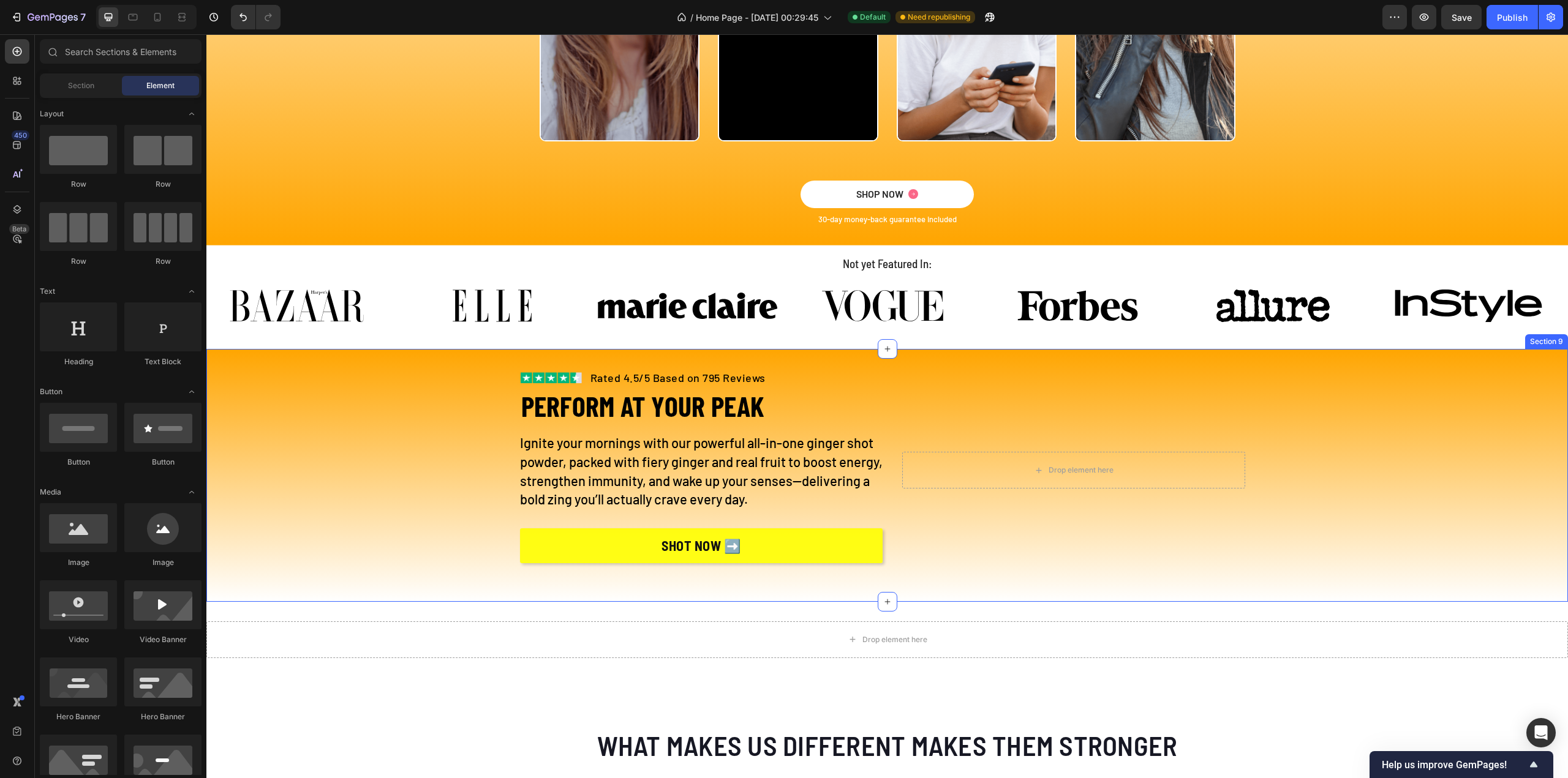
scroll to position [2335, 0]
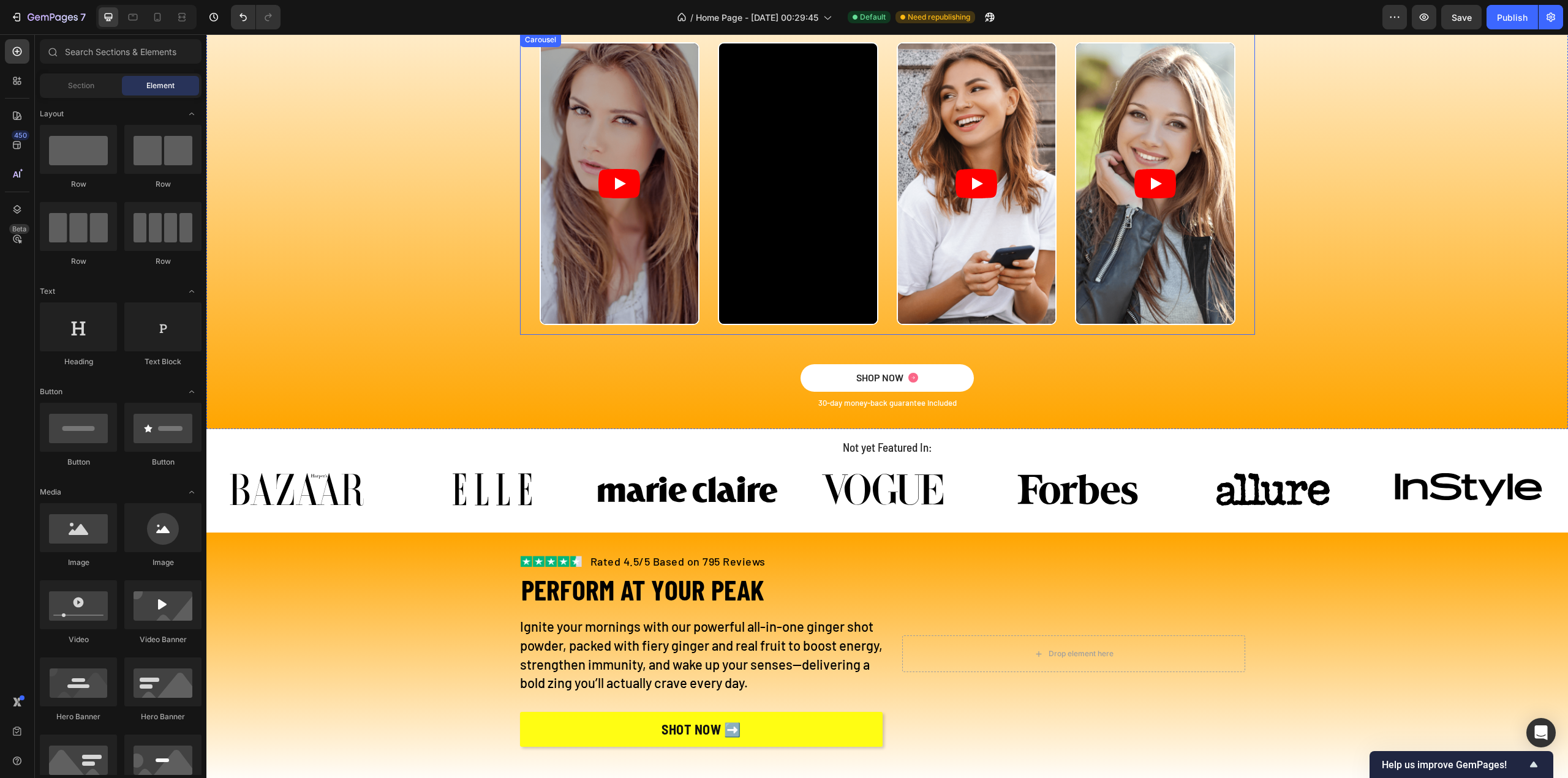
click at [881, 255] on div "Video Video Video Video" at bounding box center [887, 183] width 696 height 283
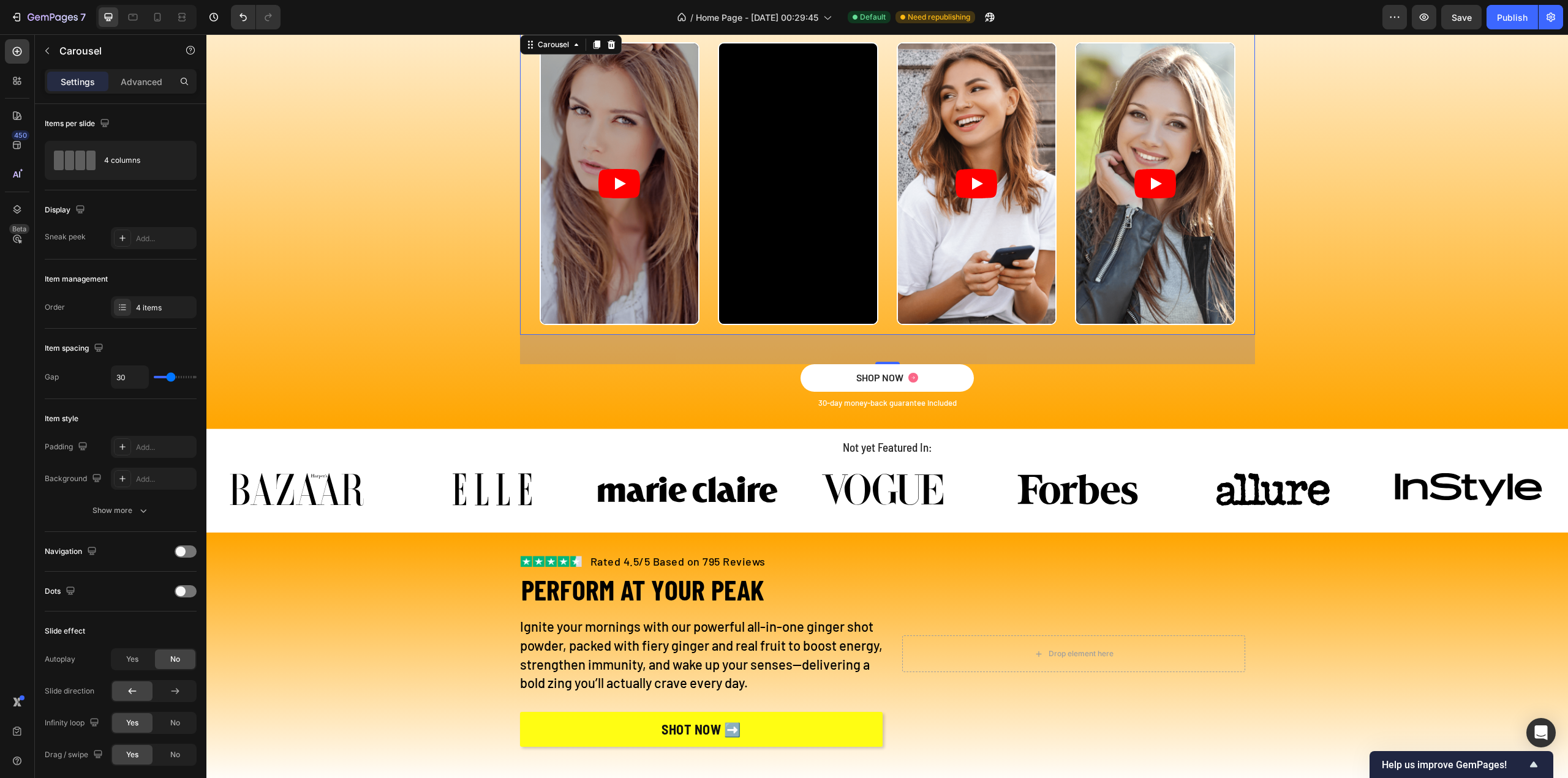
click at [707, 186] on div "Video Video Video Video" at bounding box center [887, 183] width 696 height 283
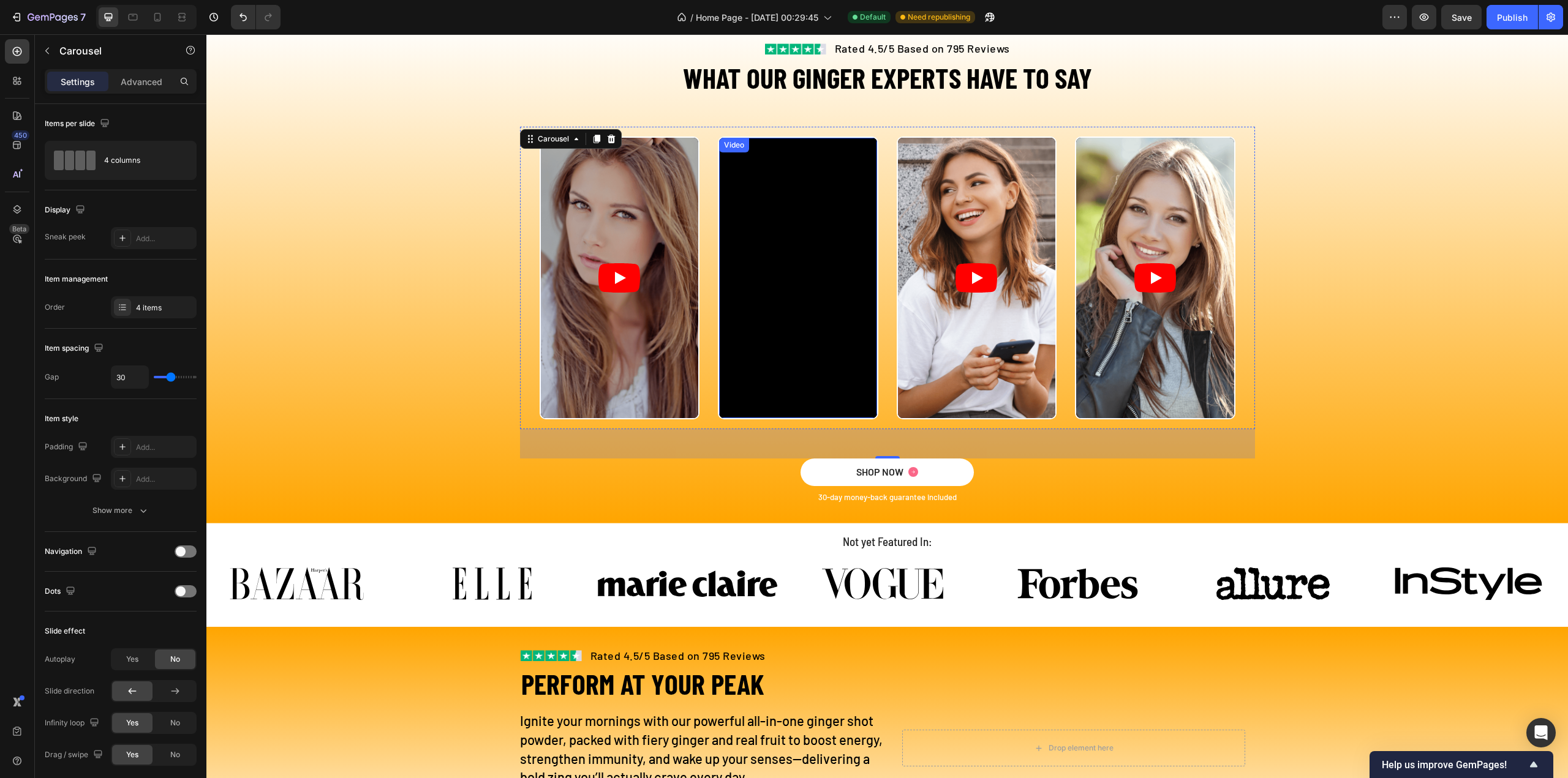
scroll to position [2212, 0]
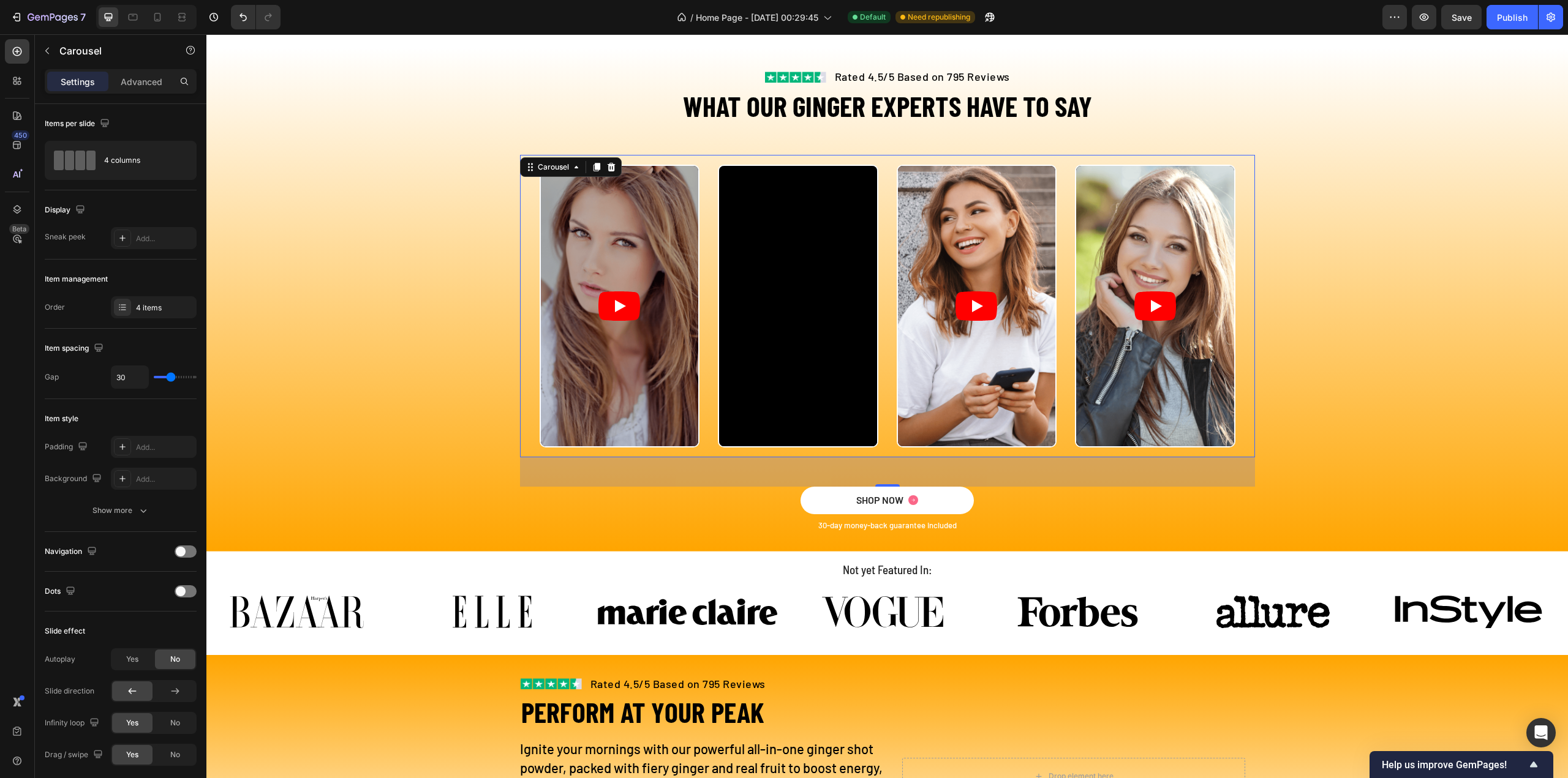
click at [882, 184] on div "Video Video Video Video" at bounding box center [887, 305] width 696 height 283
type input "0"
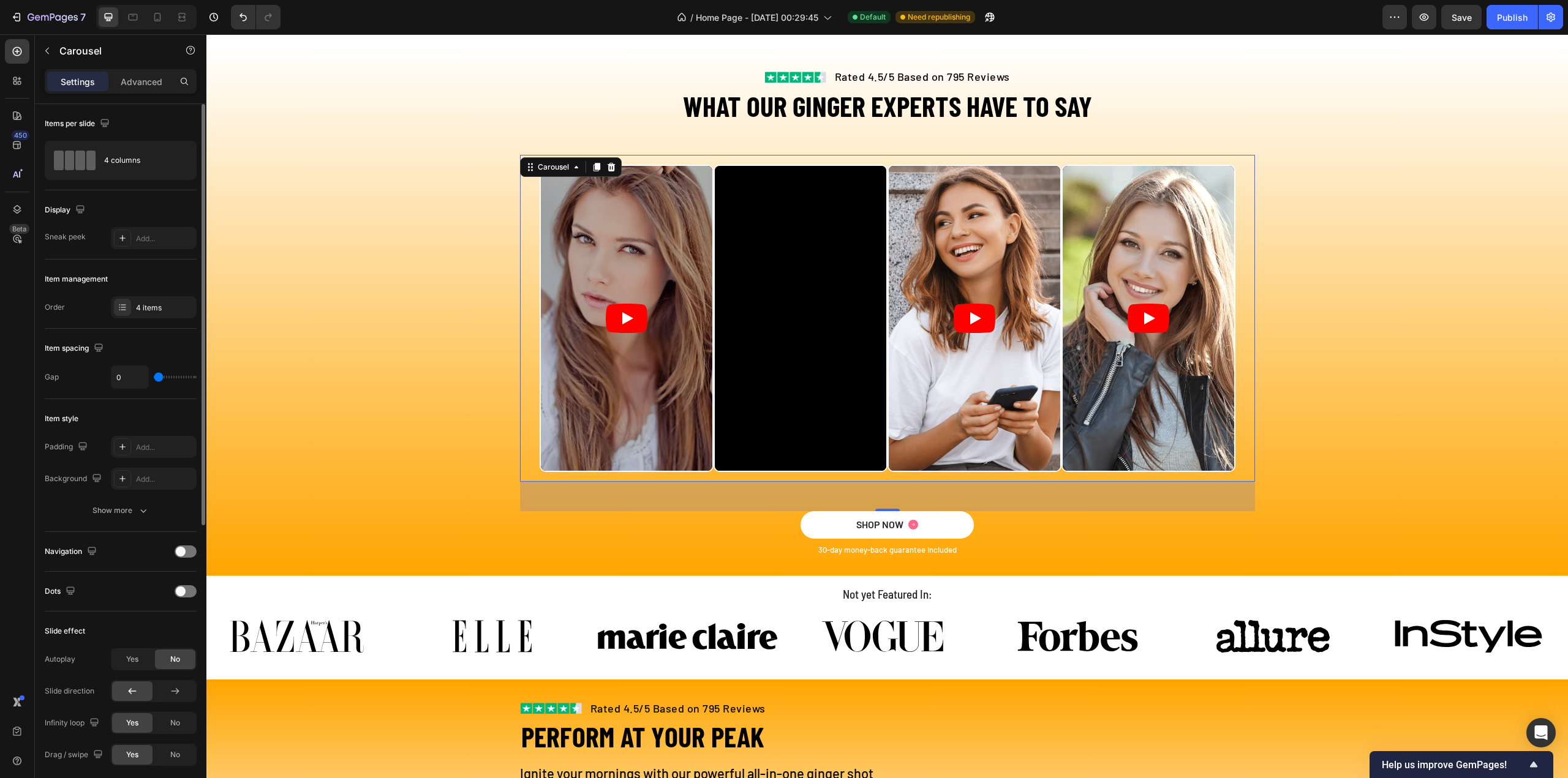
type input "32"
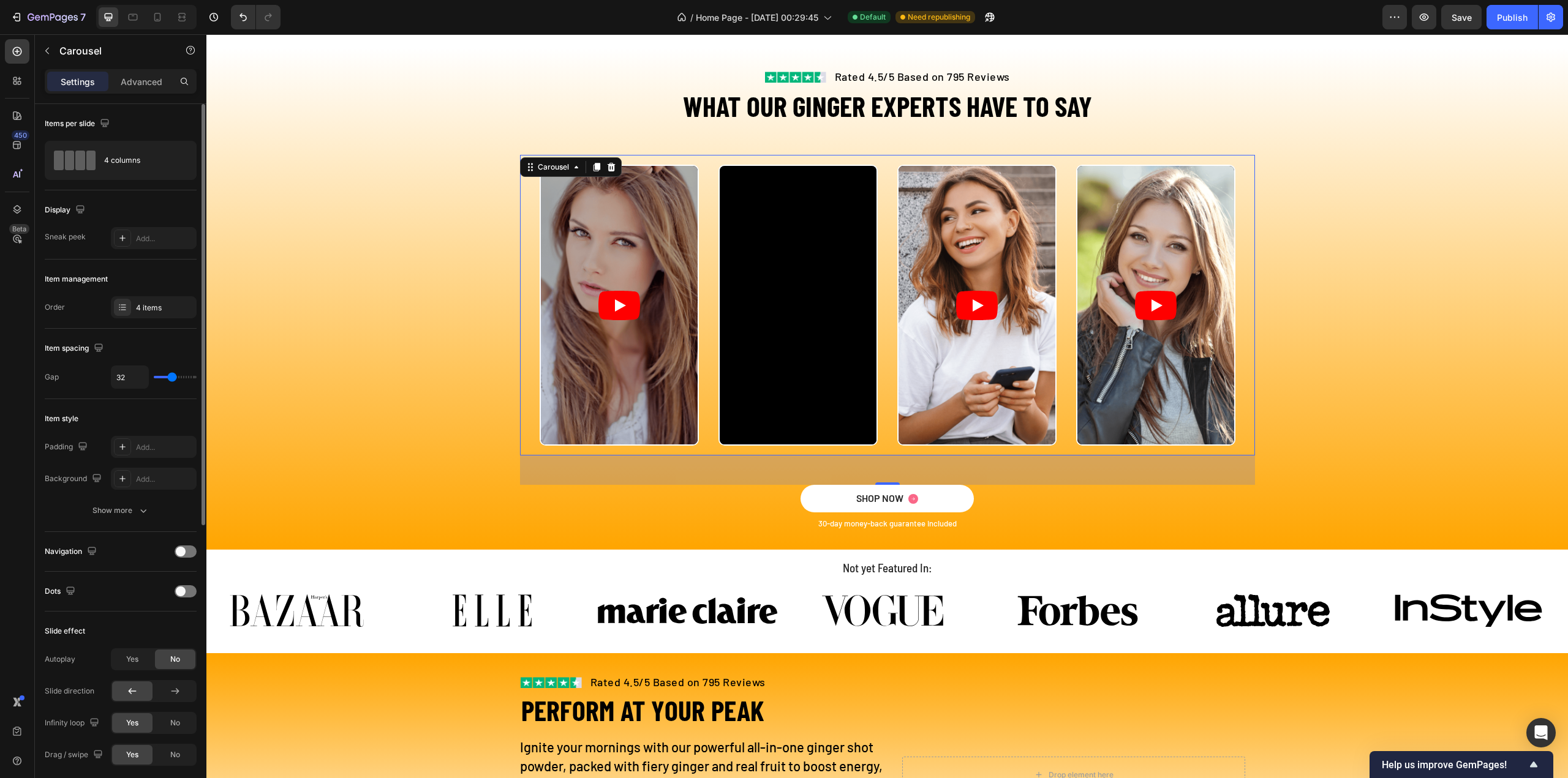
type input "41"
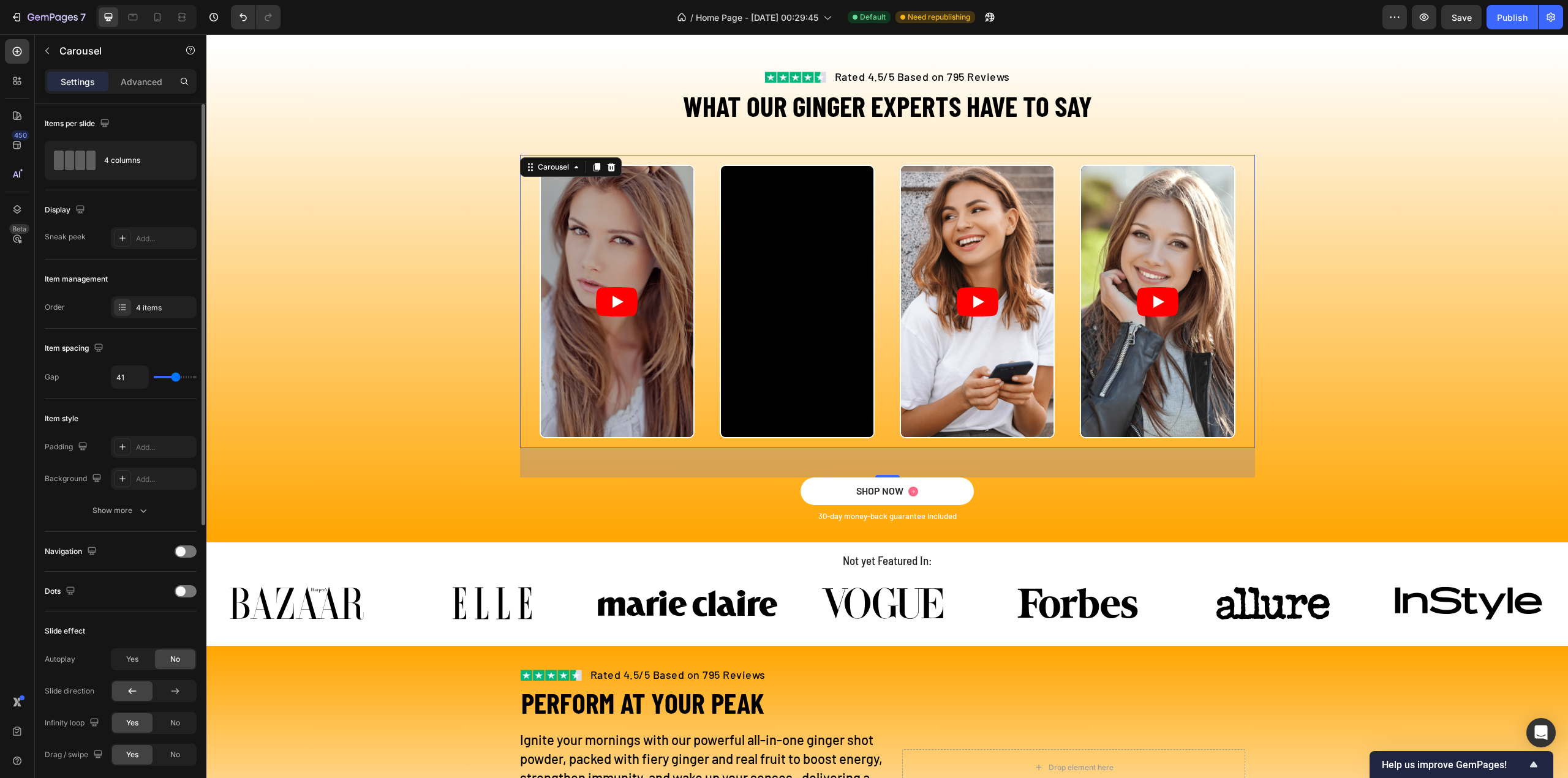
type input "42"
type input "43"
type input "80"
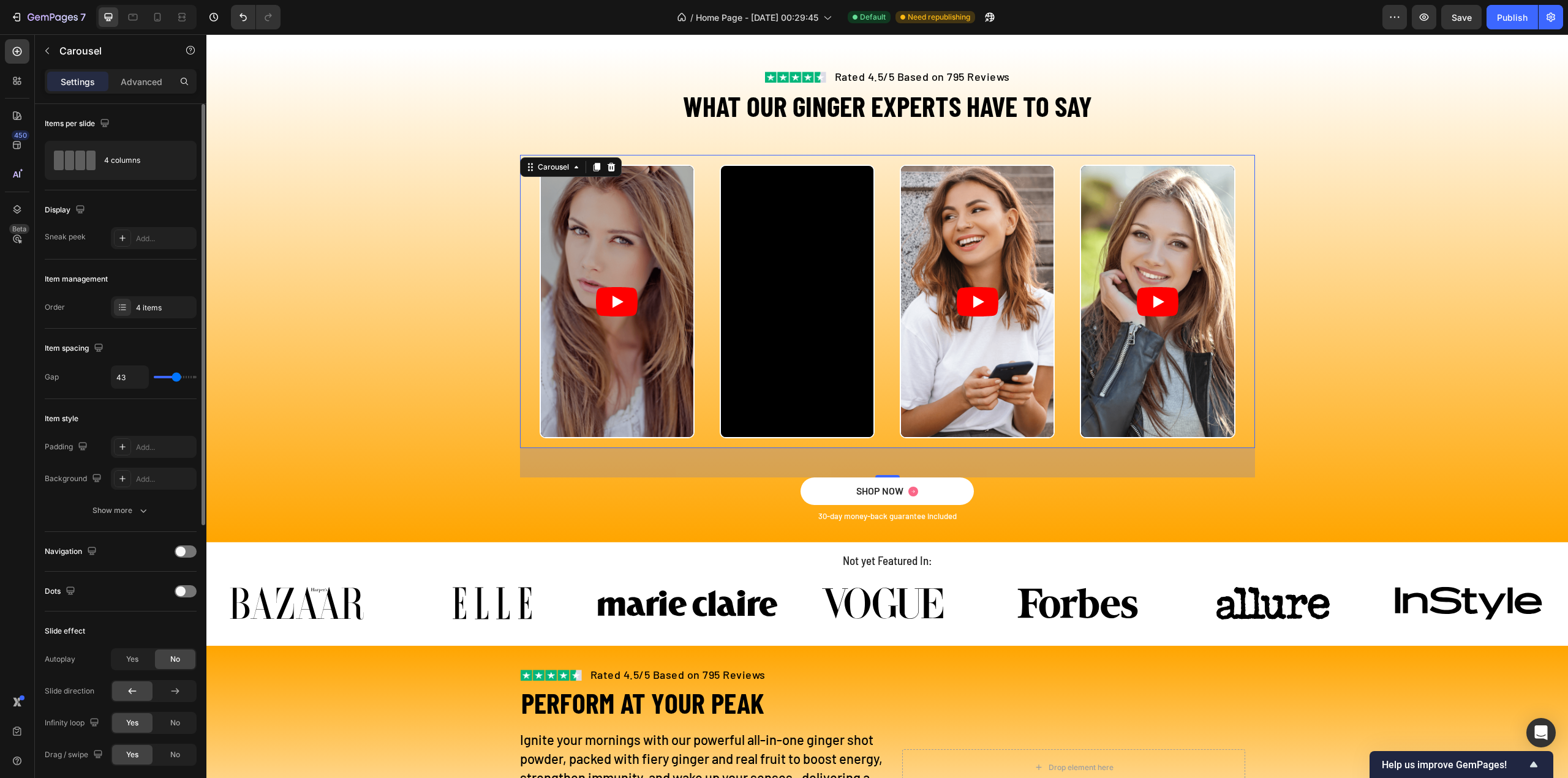
type input "80"
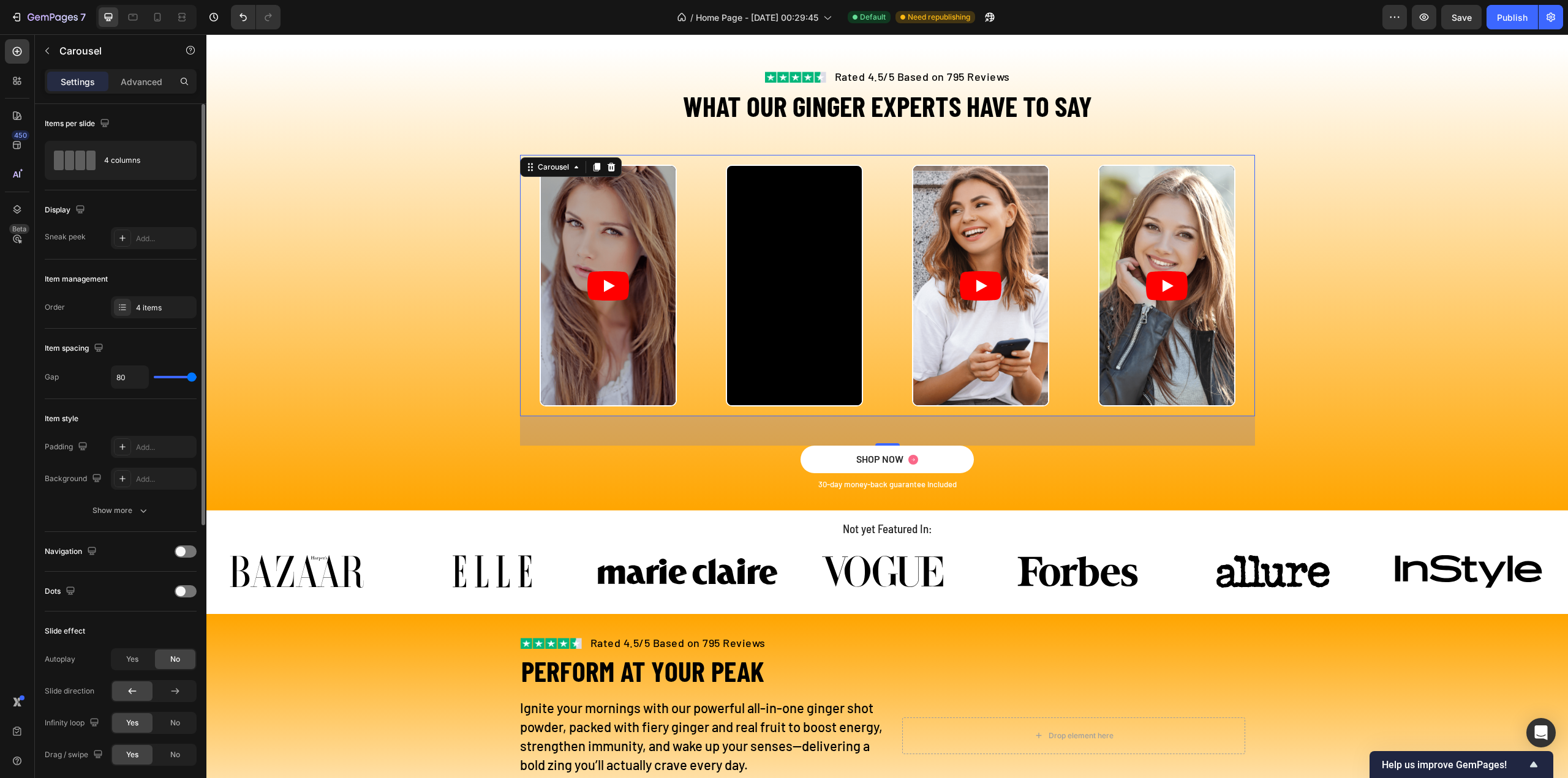
type input "77"
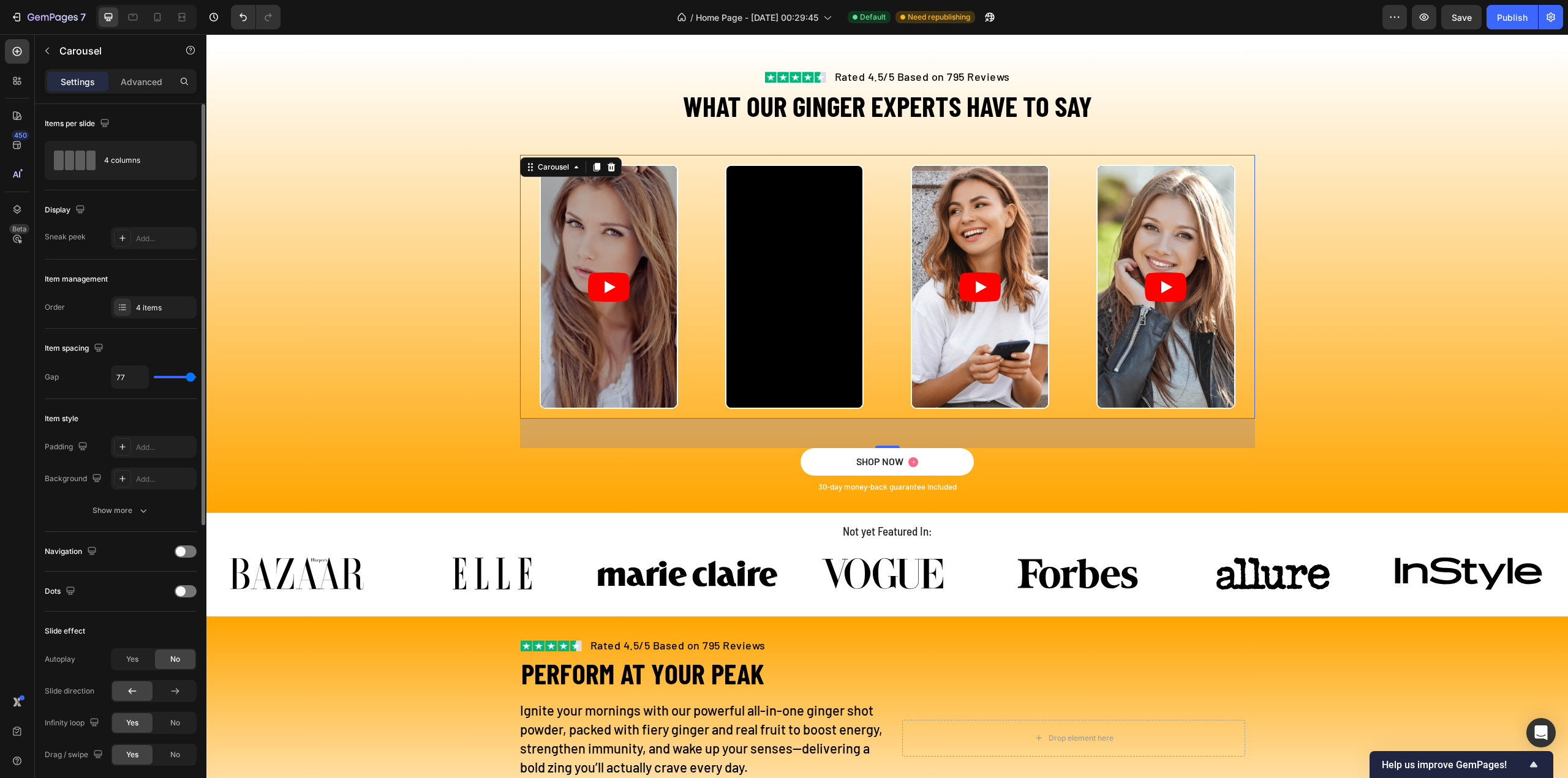
type input "44"
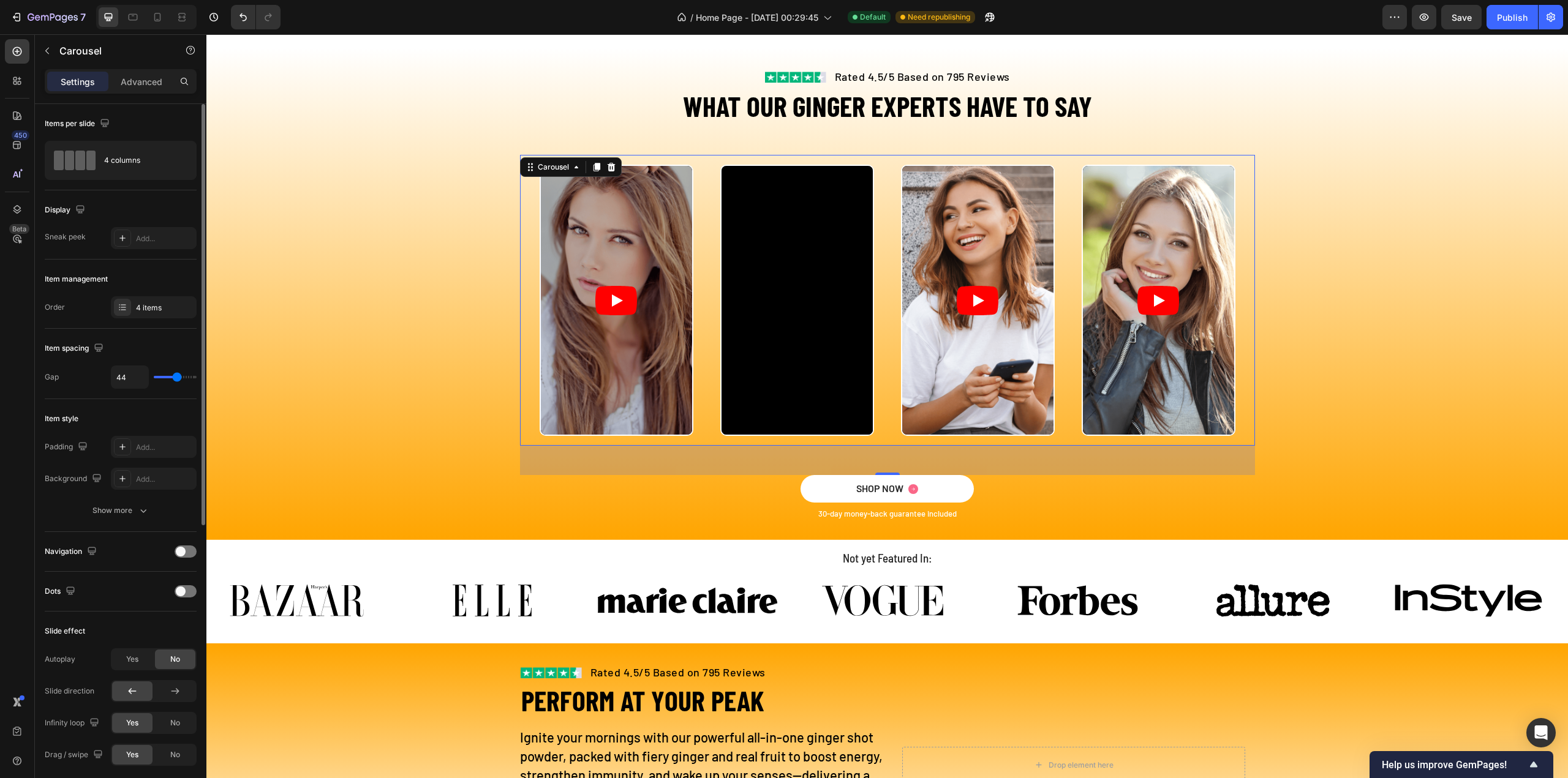
type input "55"
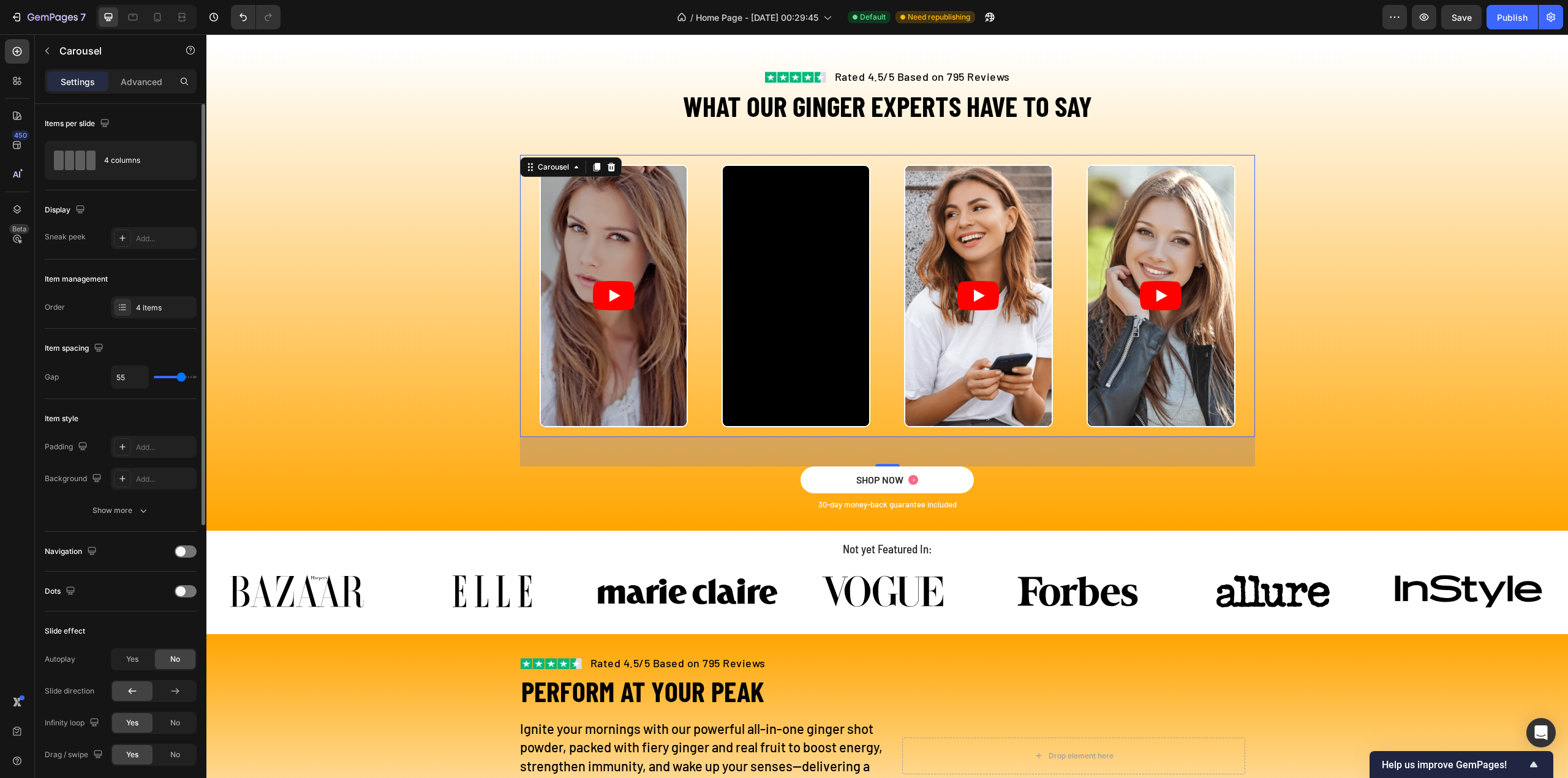
type input "44"
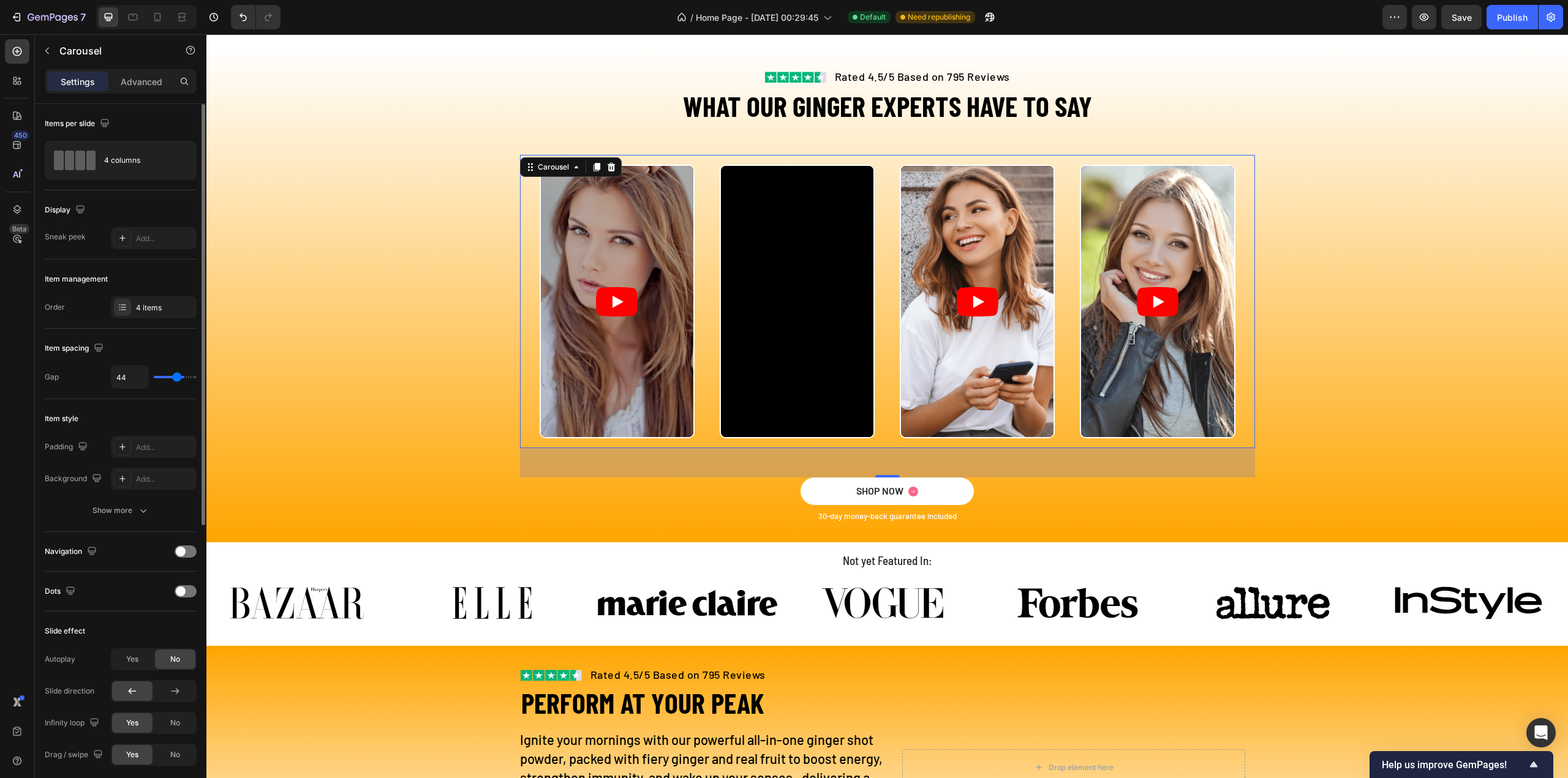
type input "41"
drag, startPoint x: 172, startPoint y: 376, endPoint x: 132, endPoint y: 372, distance: 40.2
type input "39"
click at [175, 376] on input "range" at bounding box center [175, 377] width 43 height 2
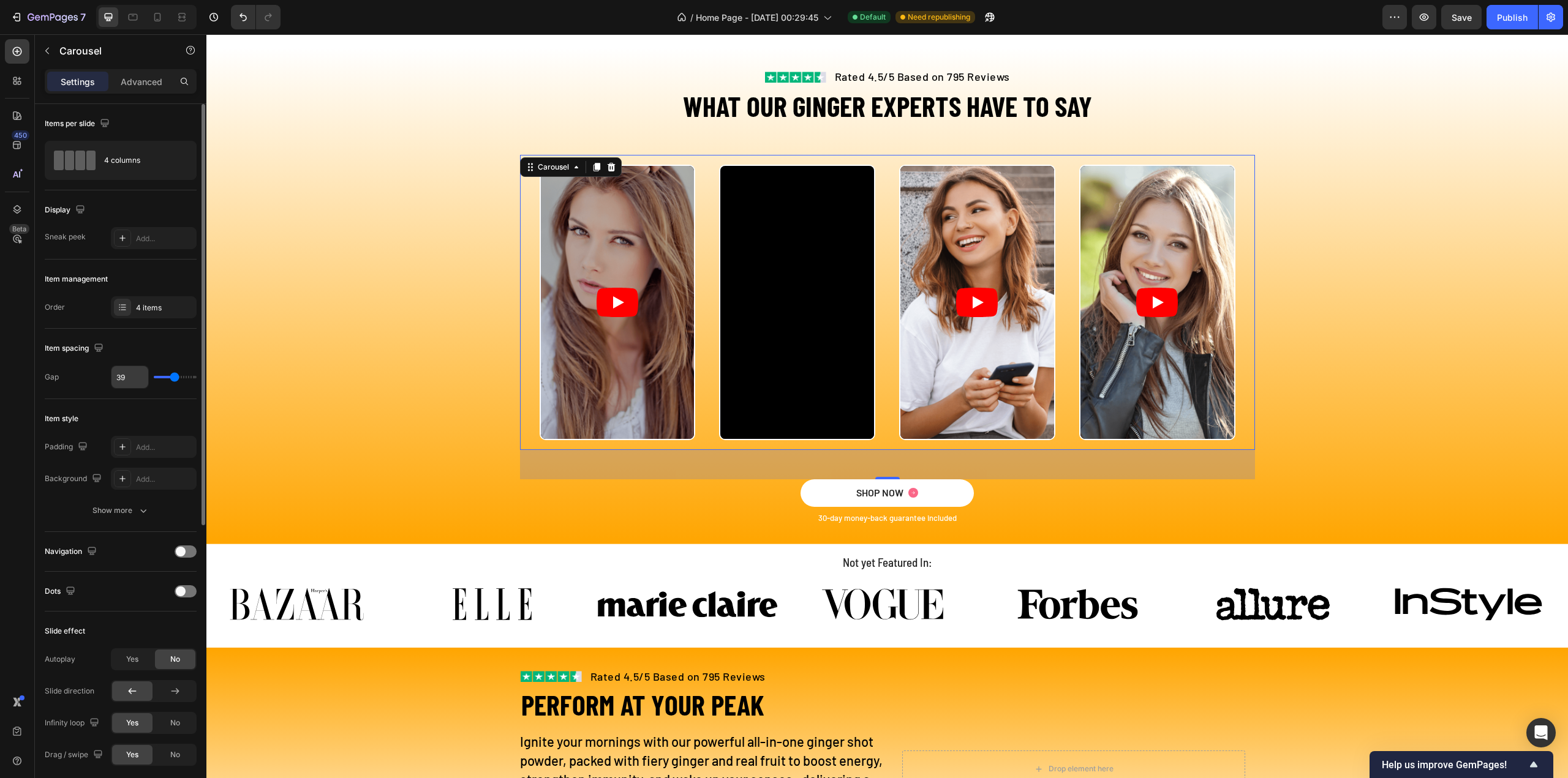
click at [132, 372] on input "39" at bounding box center [130, 377] width 37 height 22
type input "5"
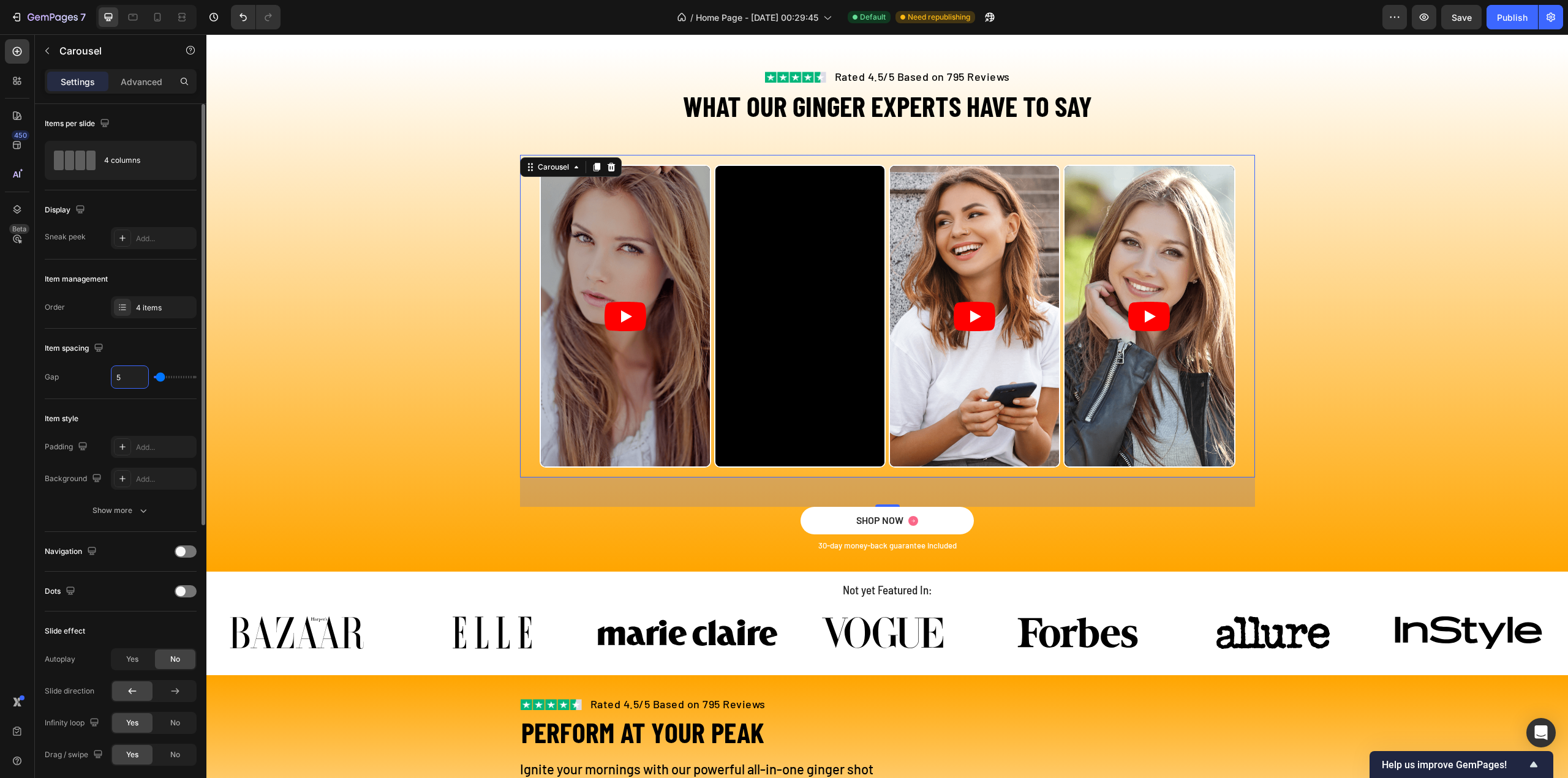
type input "50"
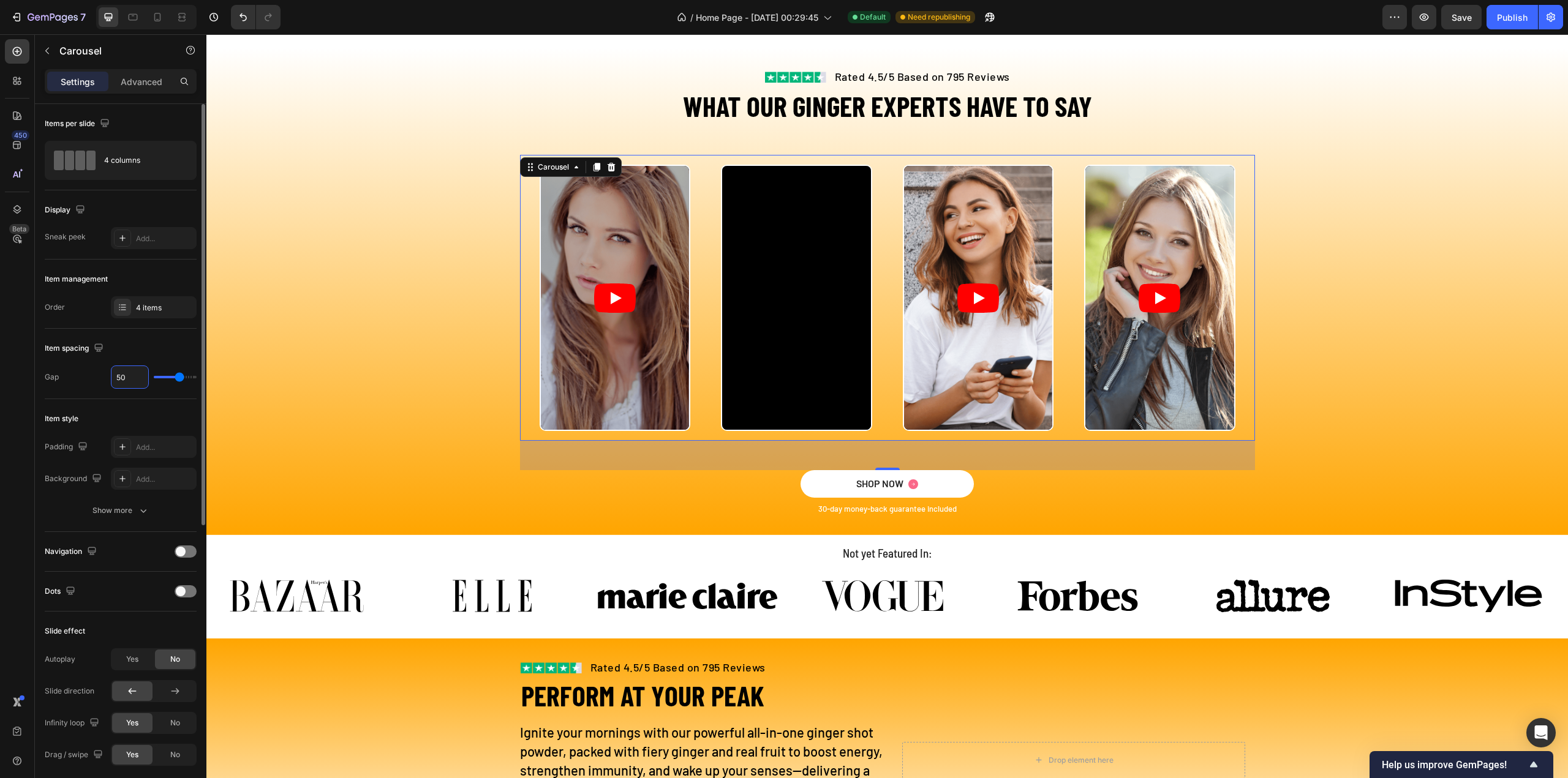
type input "50"
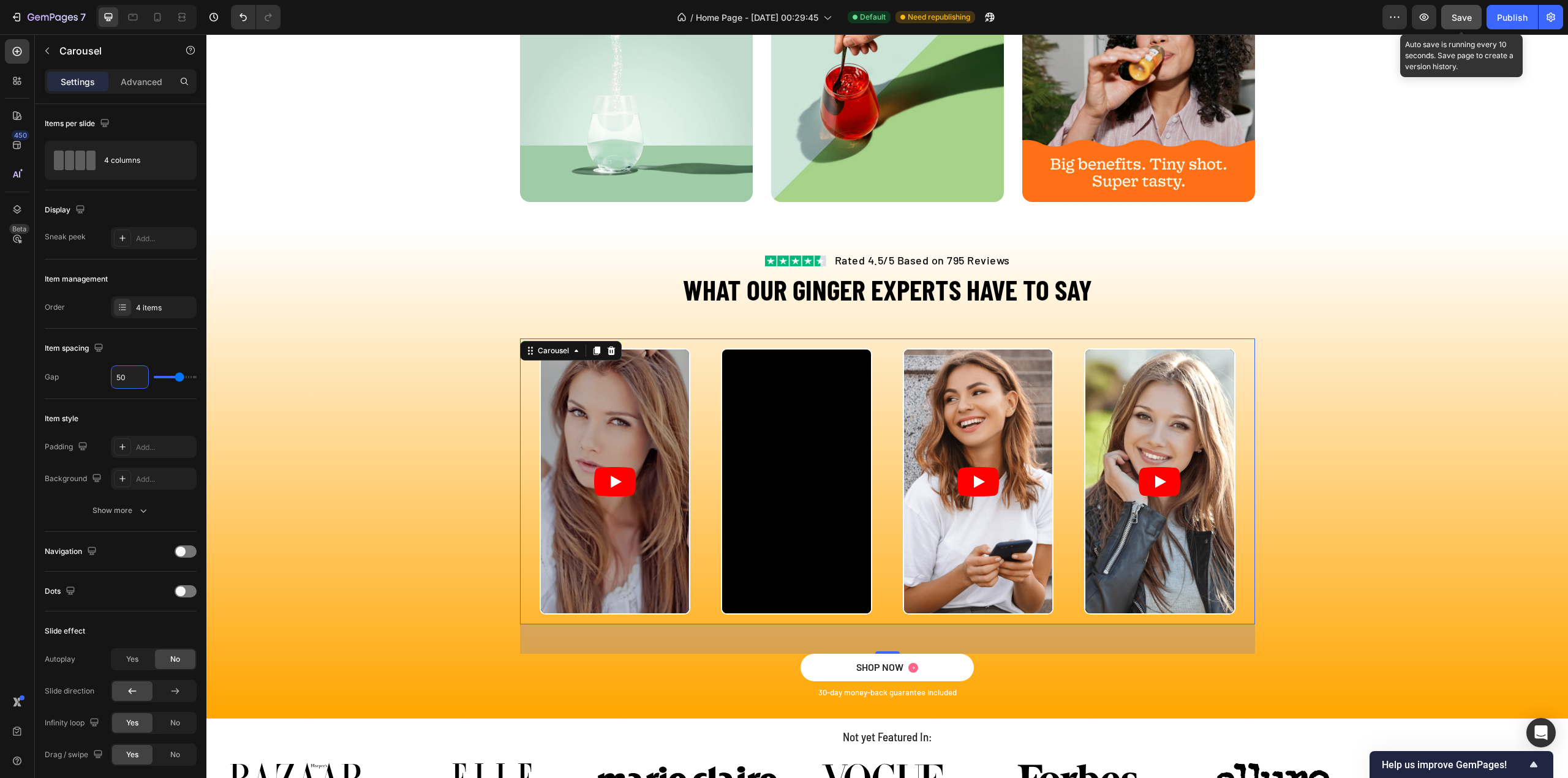
click at [1465, 17] on span "Save" at bounding box center [1462, 18] width 21 height 10
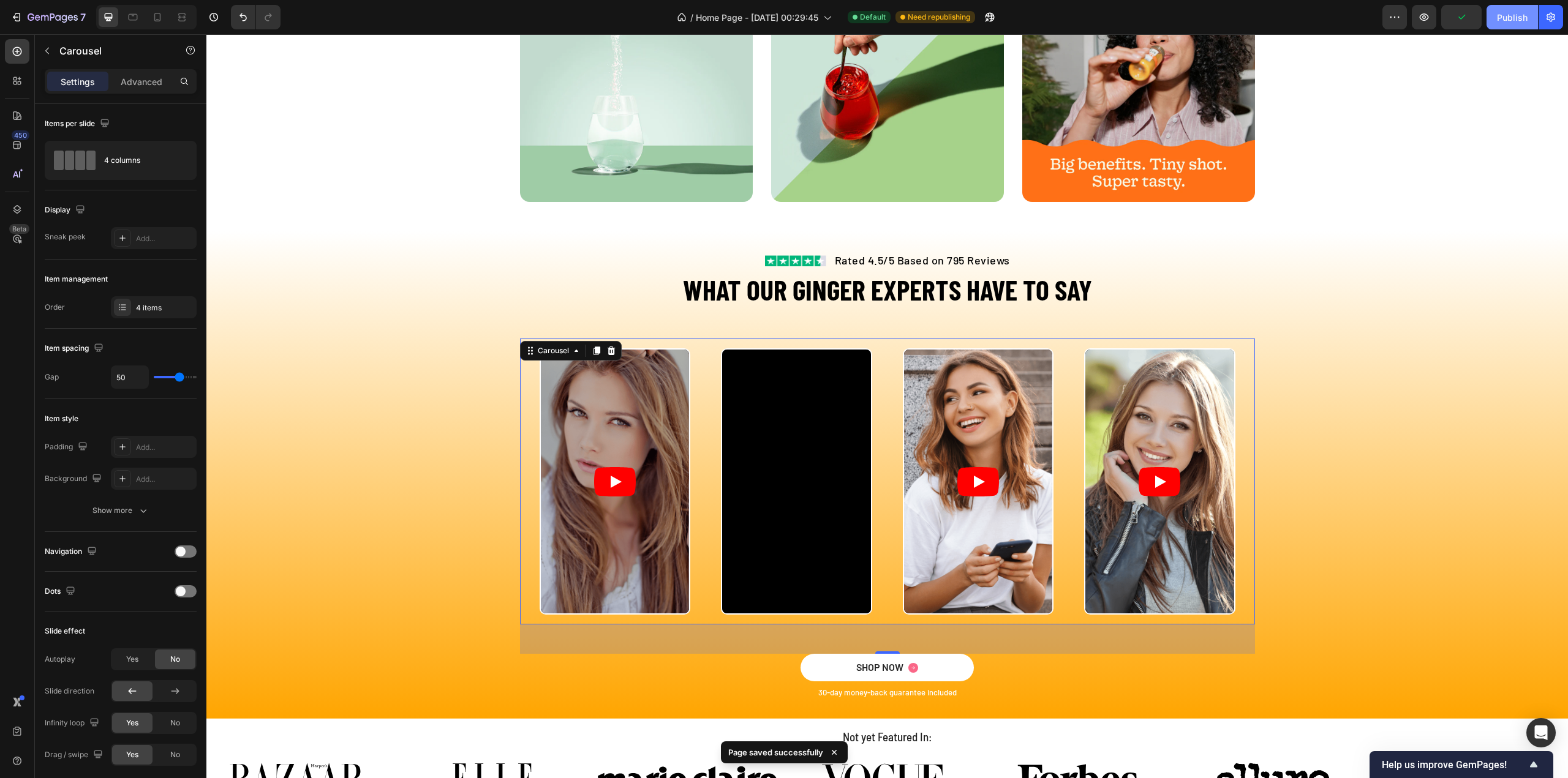
click at [1511, 21] on div "Publish" at bounding box center [1512, 18] width 31 height 13
click at [809, 749] on div "View live page" at bounding box center [807, 749] width 70 height 17
click at [787, 304] on h2 "WHAT OUR GINGER EXPERTS HAVE TO SAY" at bounding box center [887, 289] width 735 height 39
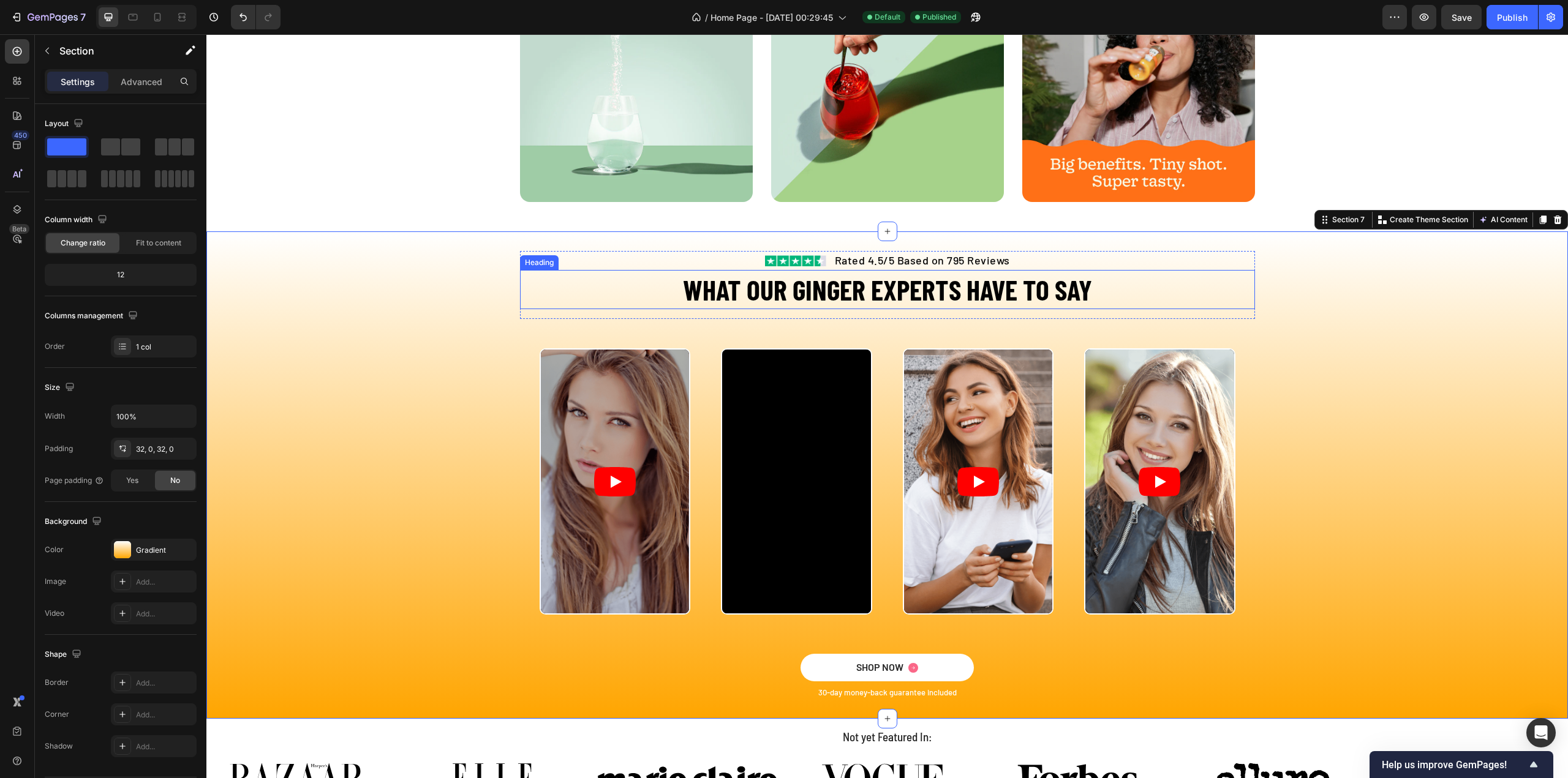
click at [880, 304] on h2 "WHAT OUR GINGER EXPERTS HAVE TO SAY" at bounding box center [887, 289] width 735 height 39
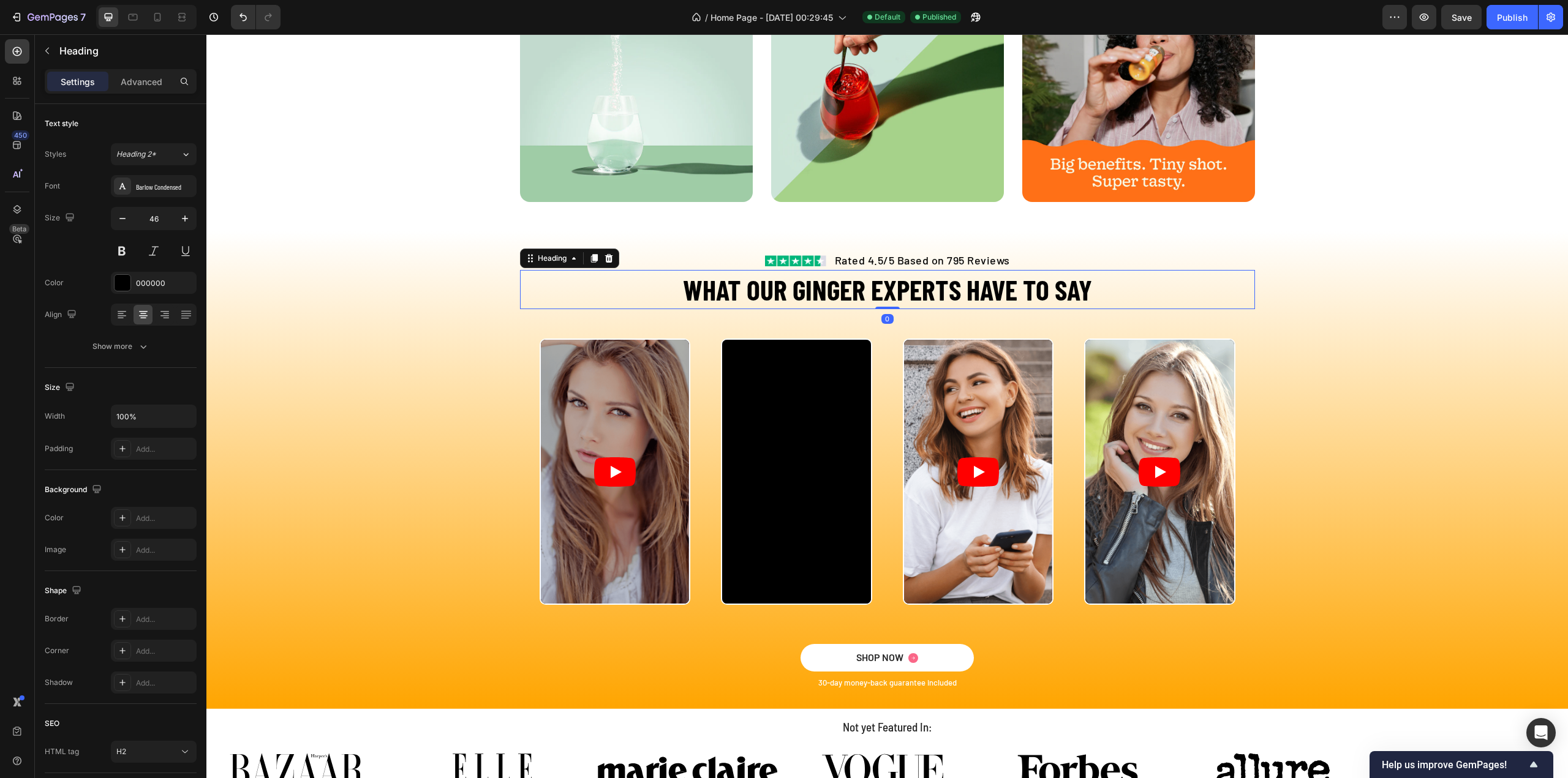
drag, startPoint x: 892, startPoint y: 318, endPoint x: 903, endPoint y: 278, distance: 41.5
click at [903, 278] on div "WHAT OUR GINGER EXPERTS HAVE TO SAY Heading 0" at bounding box center [887, 289] width 735 height 39
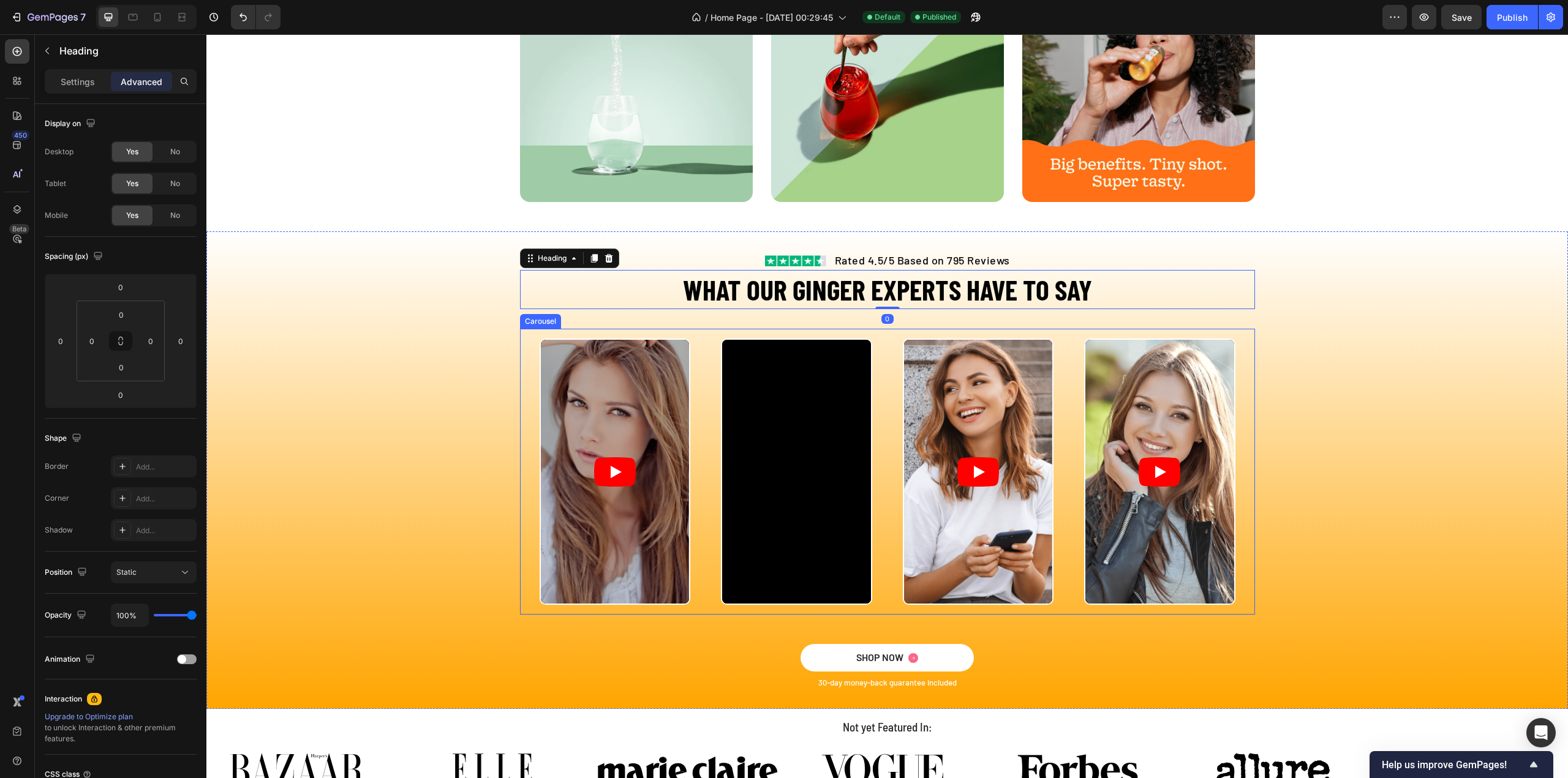
click at [876, 340] on div "Video Video Video Video" at bounding box center [887, 471] width 696 height 266
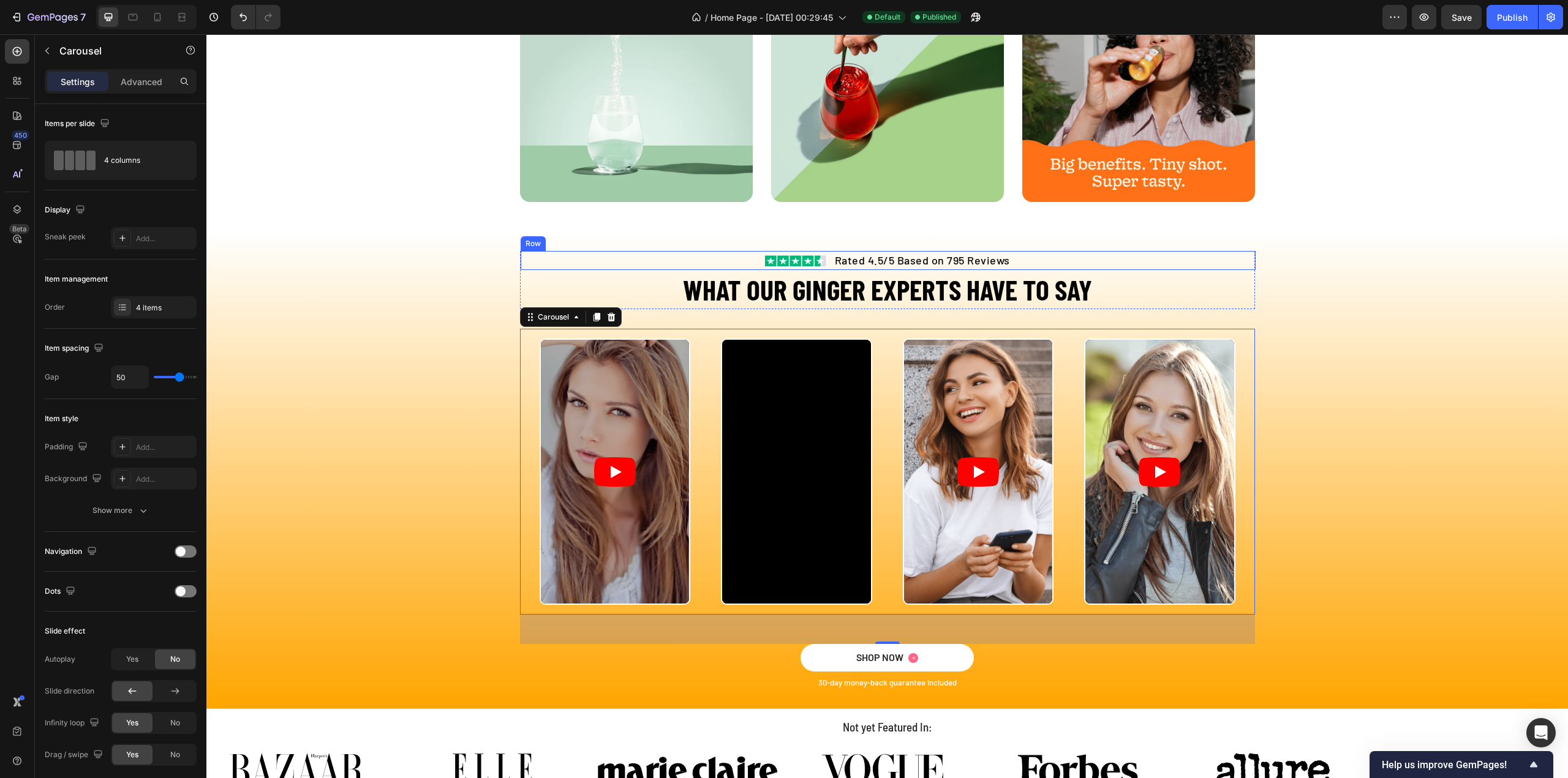
click at [651, 254] on div "Image Rated 4.5/5 Based on 795 Reviews Text block Row" at bounding box center [888, 261] width 735 height 19
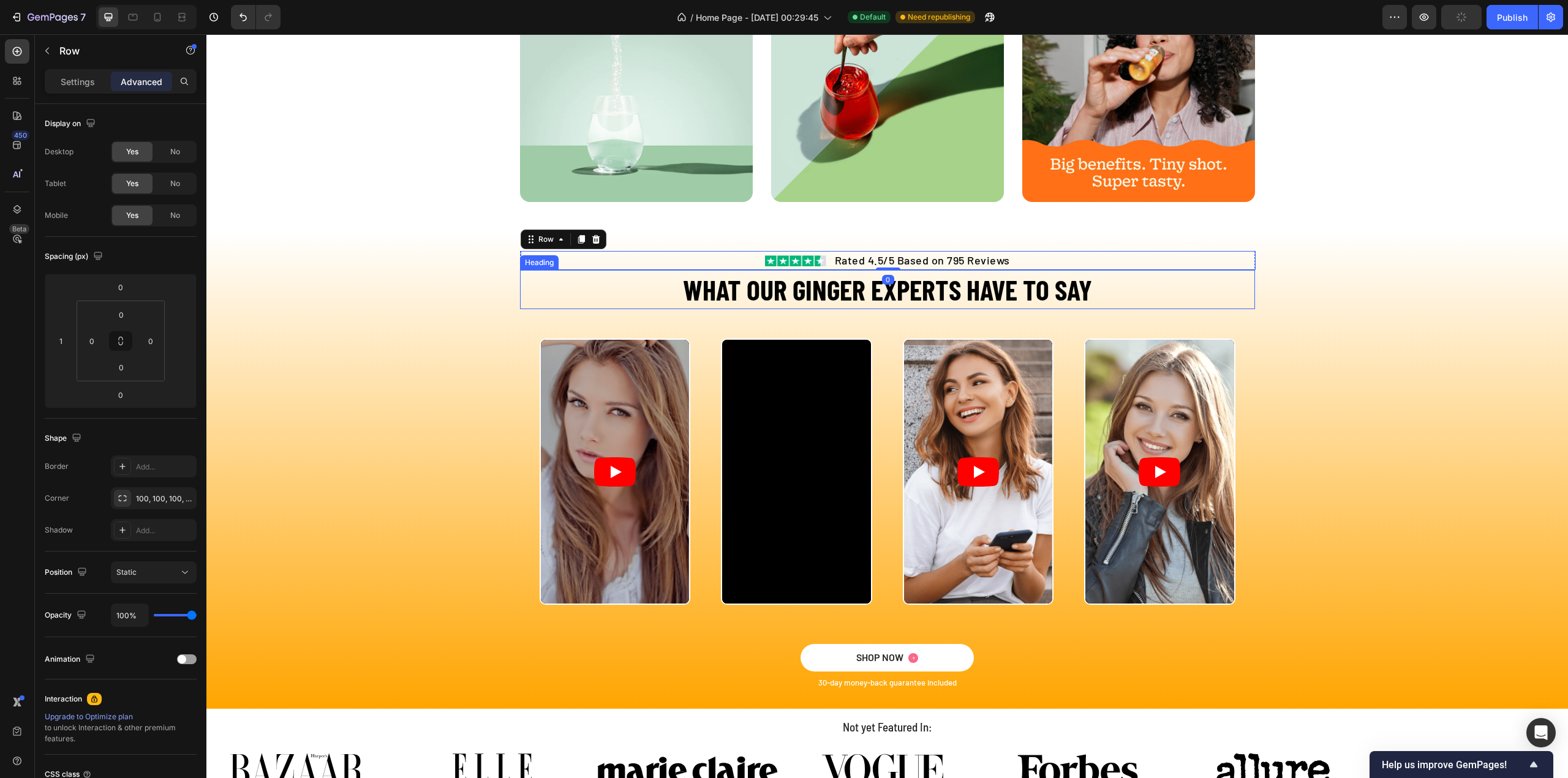
click at [590, 284] on h2 "WHAT OUR GINGER EXPERTS HAVE TO SAY" at bounding box center [887, 289] width 735 height 39
click at [582, 334] on div "Video Video Video Video Carousel" at bounding box center [887, 471] width 735 height 286
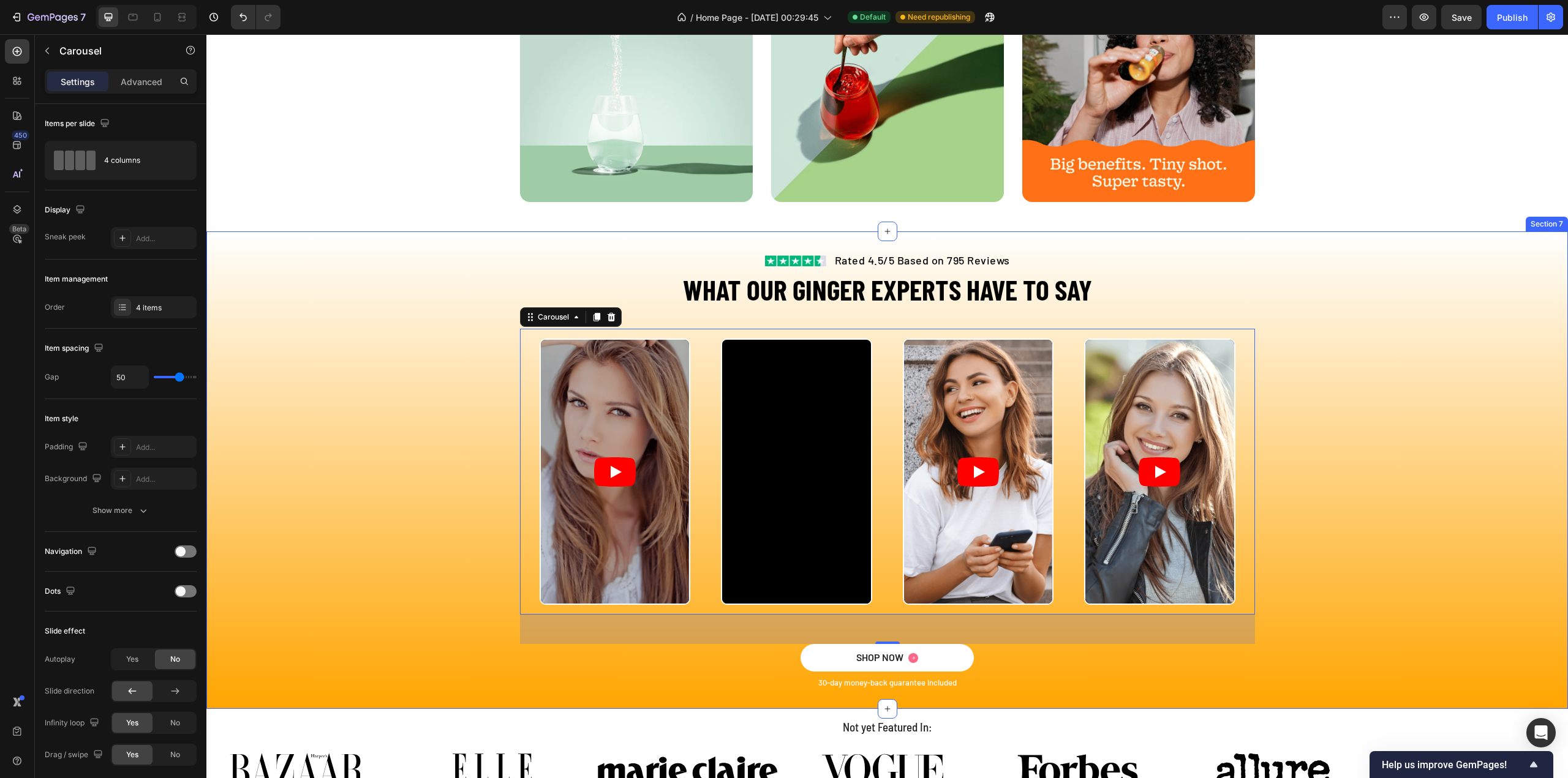
click at [704, 319] on div "Image Rated 4.5/5 Based on 795 Reviews Text block Row WHAT OUR GINGER EXPERTS H…" at bounding box center [887, 470] width 1362 height 438
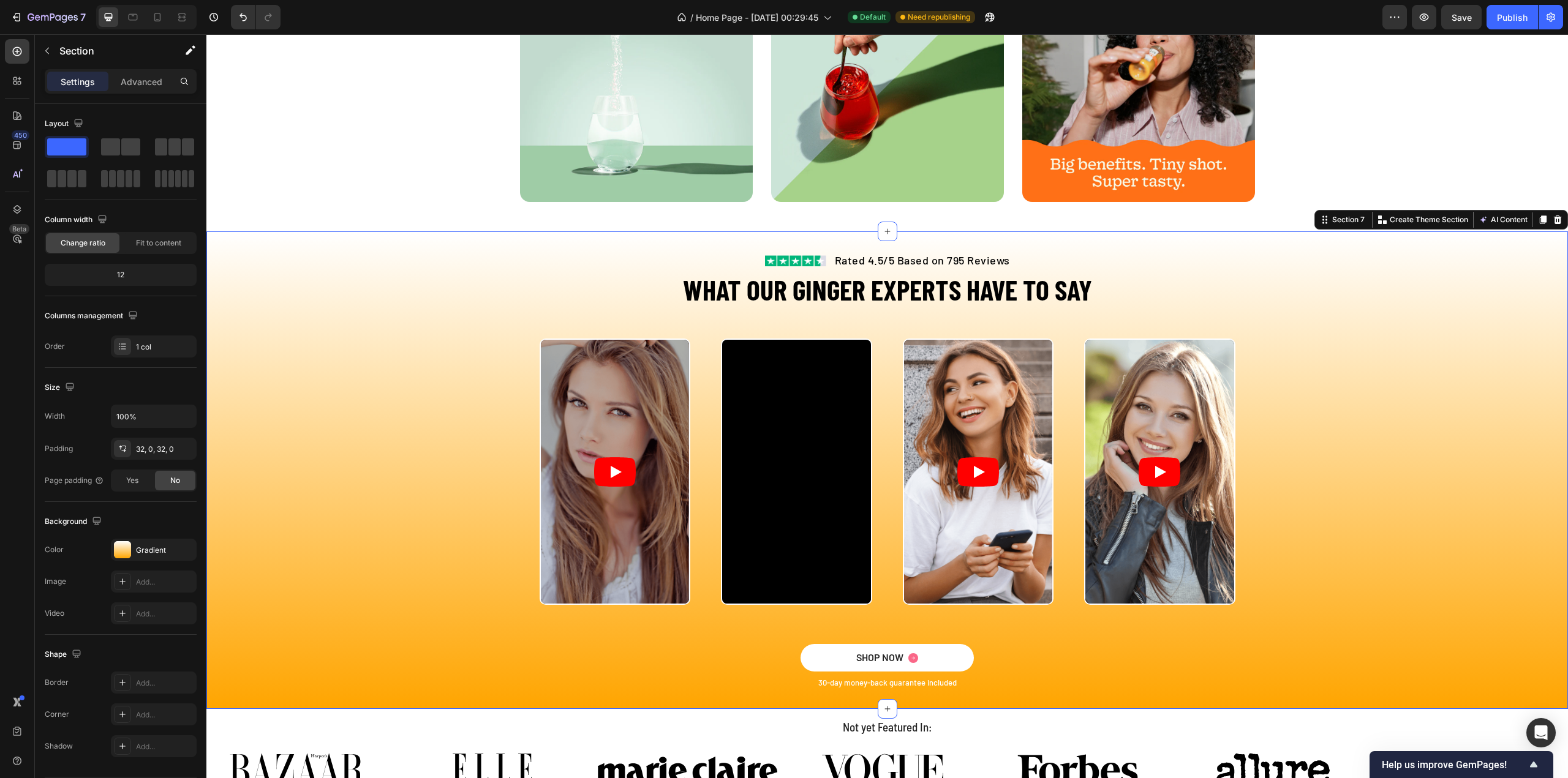
click at [1362, 407] on div "Video Video Video Video Carousel" at bounding box center [887, 486] width 1362 height 315
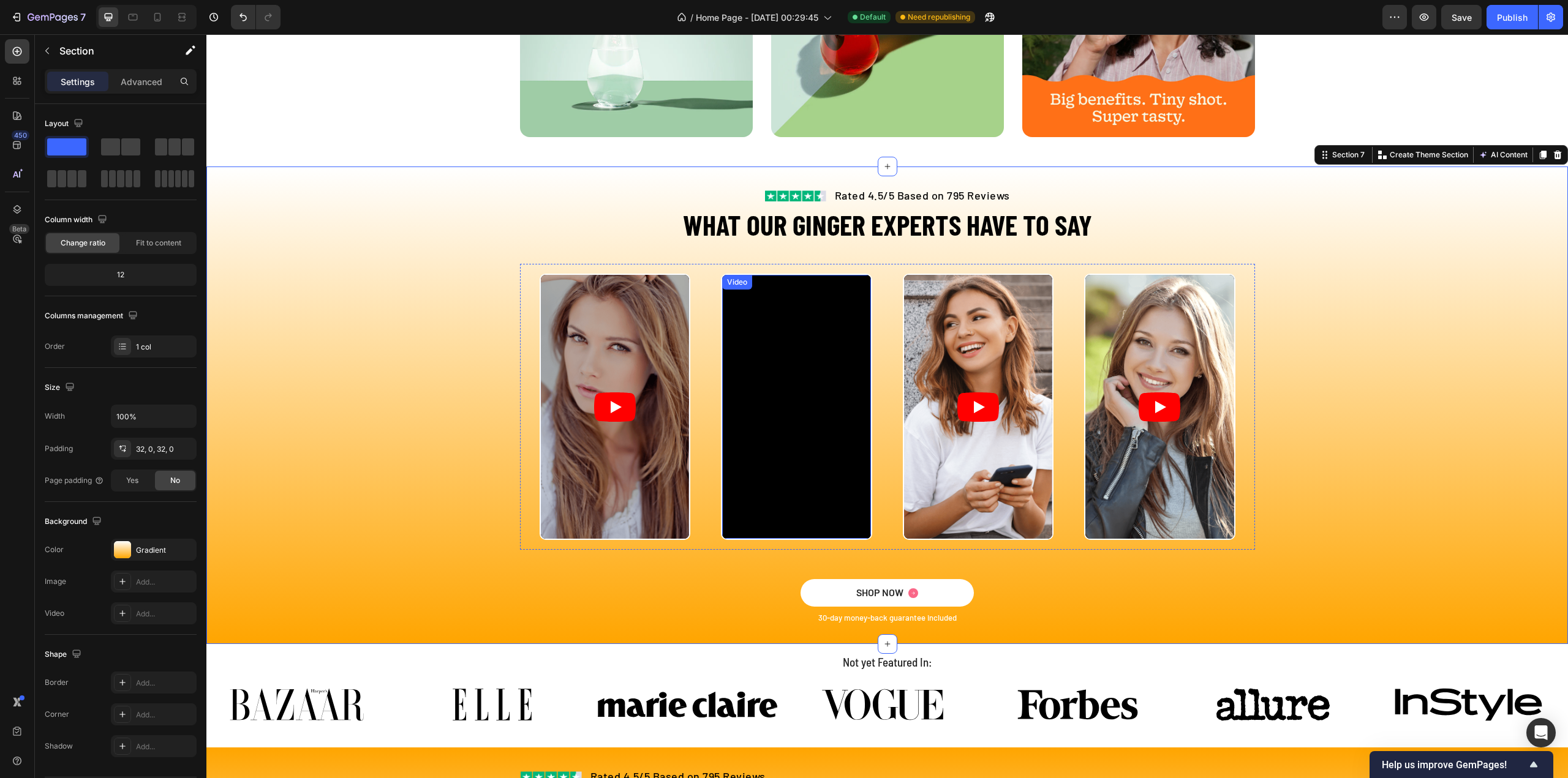
scroll to position [2090, 0]
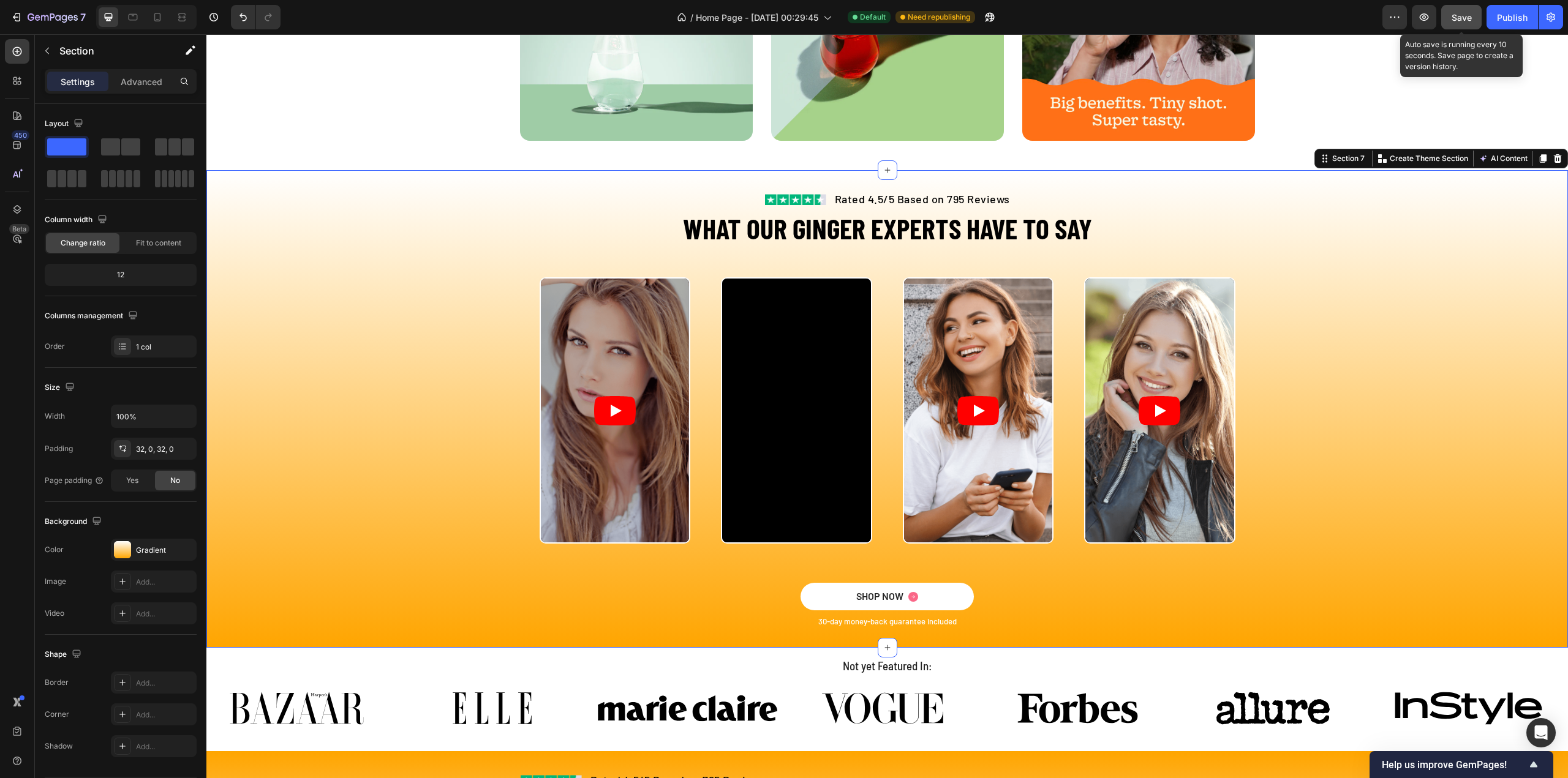
click at [1470, 15] on span "Save" at bounding box center [1462, 18] width 21 height 10
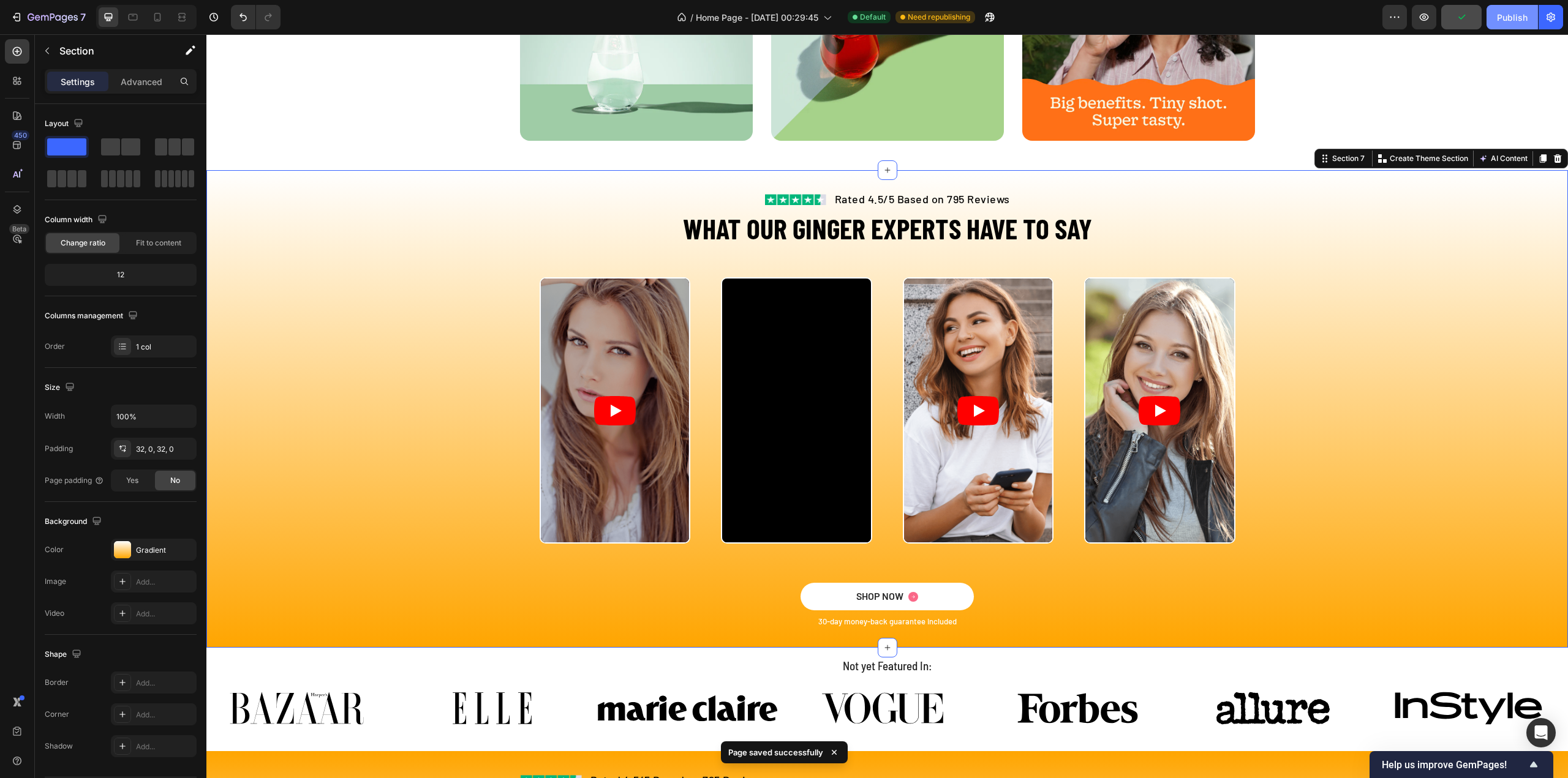
click at [1508, 12] on div "Publish" at bounding box center [1512, 18] width 31 height 13
click at [899, 663] on h2 "Not yet Featured In:" at bounding box center [887, 666] width 1362 height 18
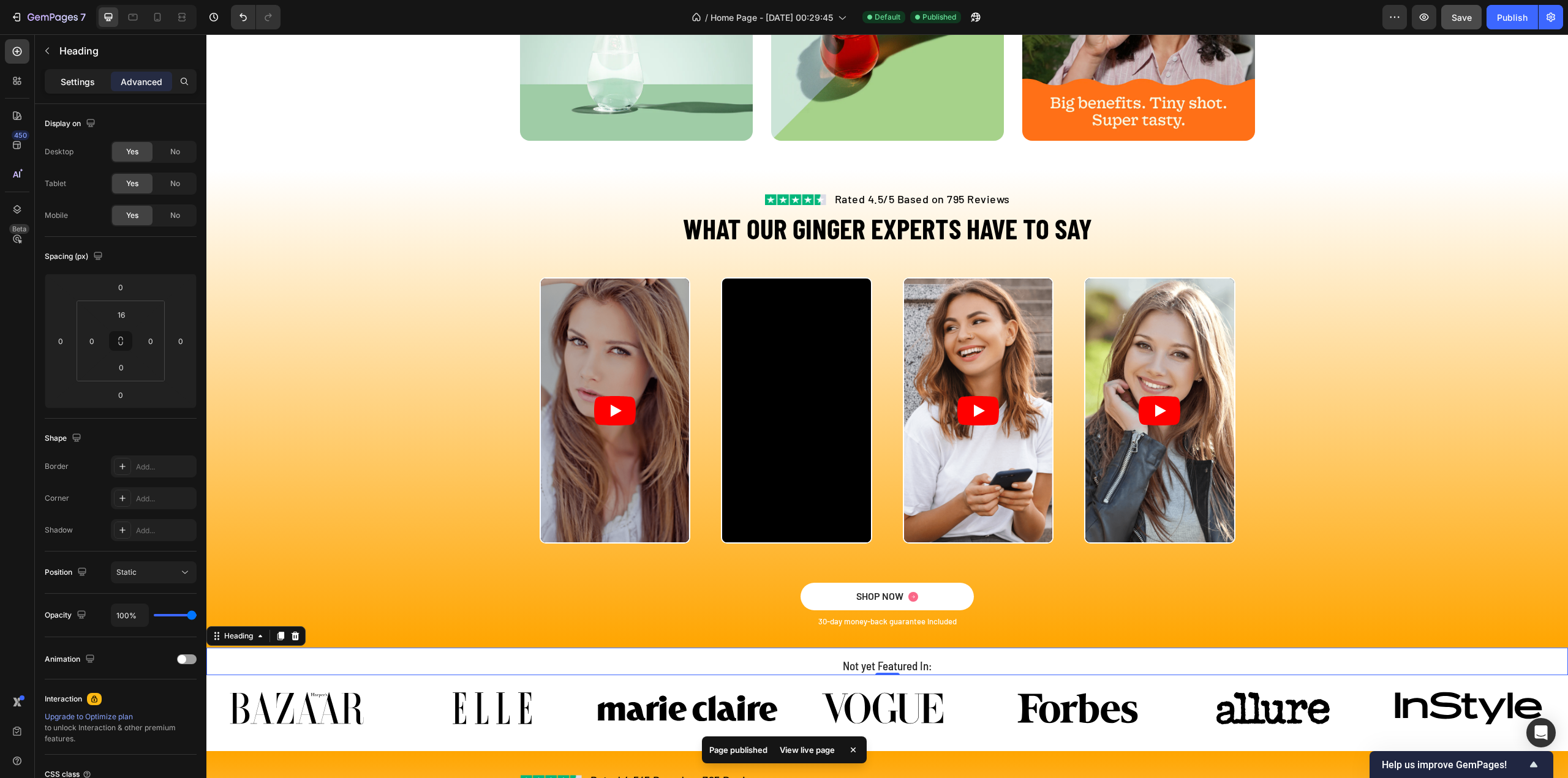
click at [72, 79] on p "Settings" at bounding box center [78, 82] width 35 height 13
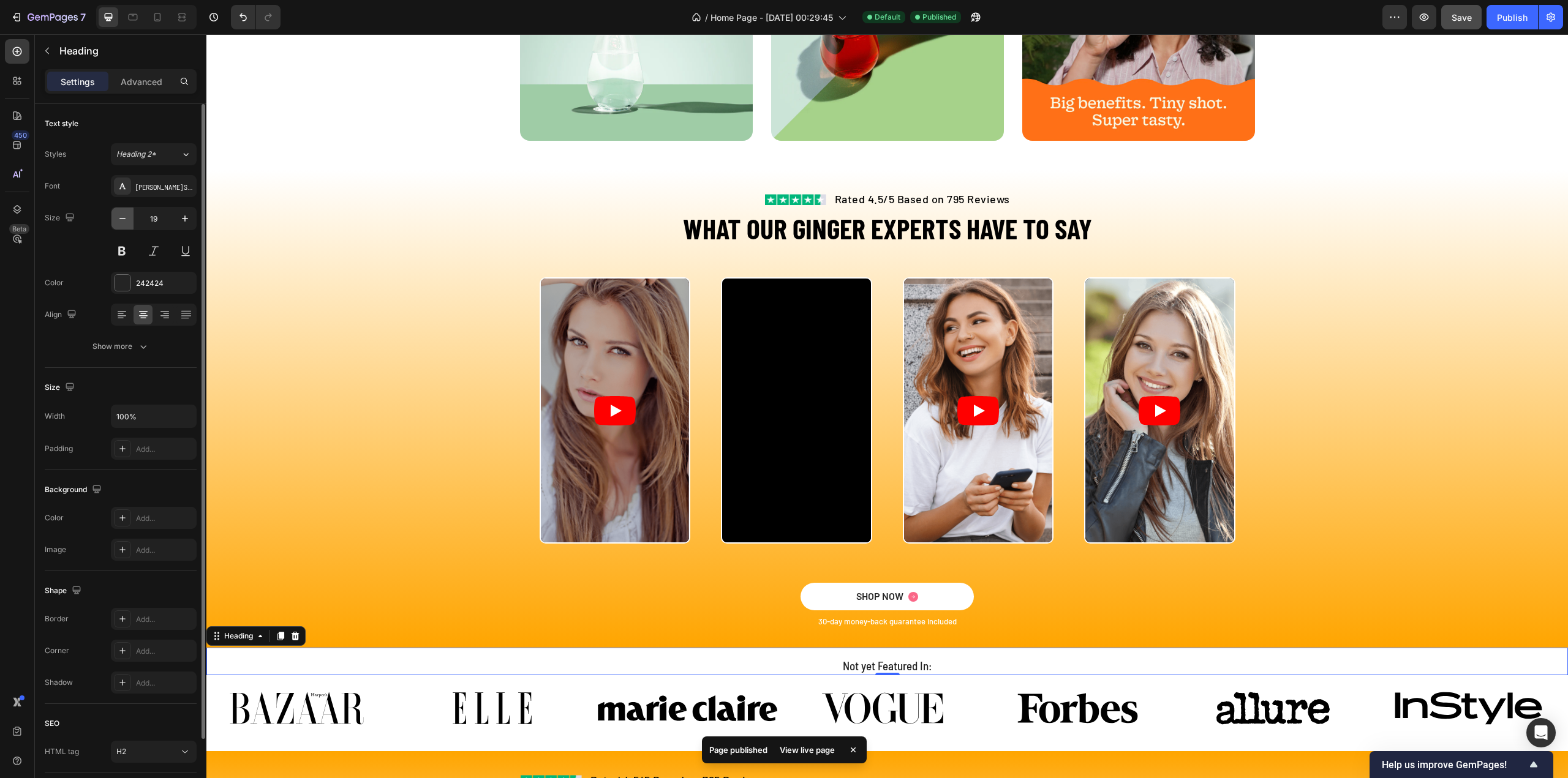
click at [120, 218] on icon "button" at bounding box center [123, 219] width 6 height 1
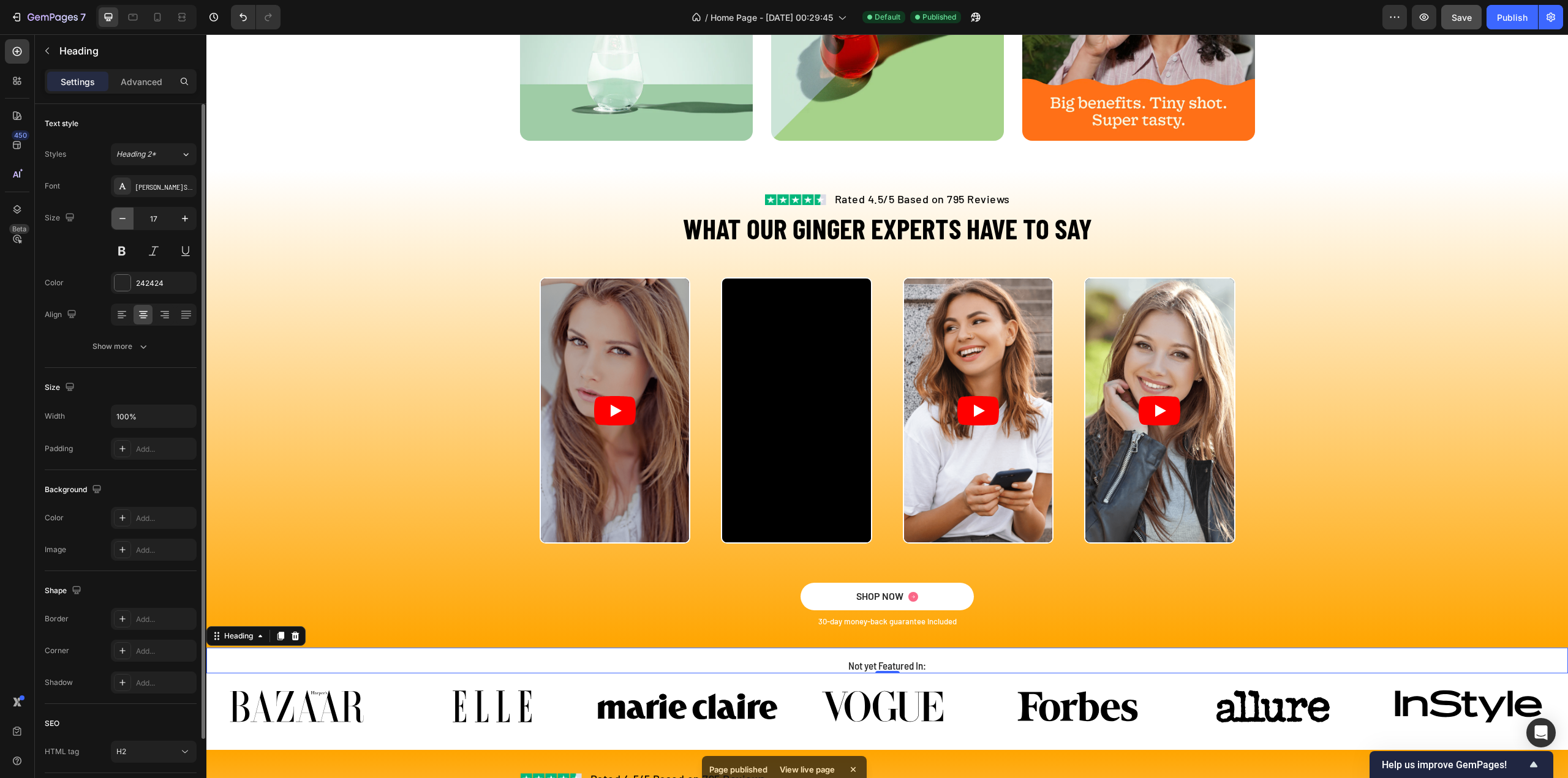
click at [120, 218] on icon "button" at bounding box center [123, 219] width 6 height 1
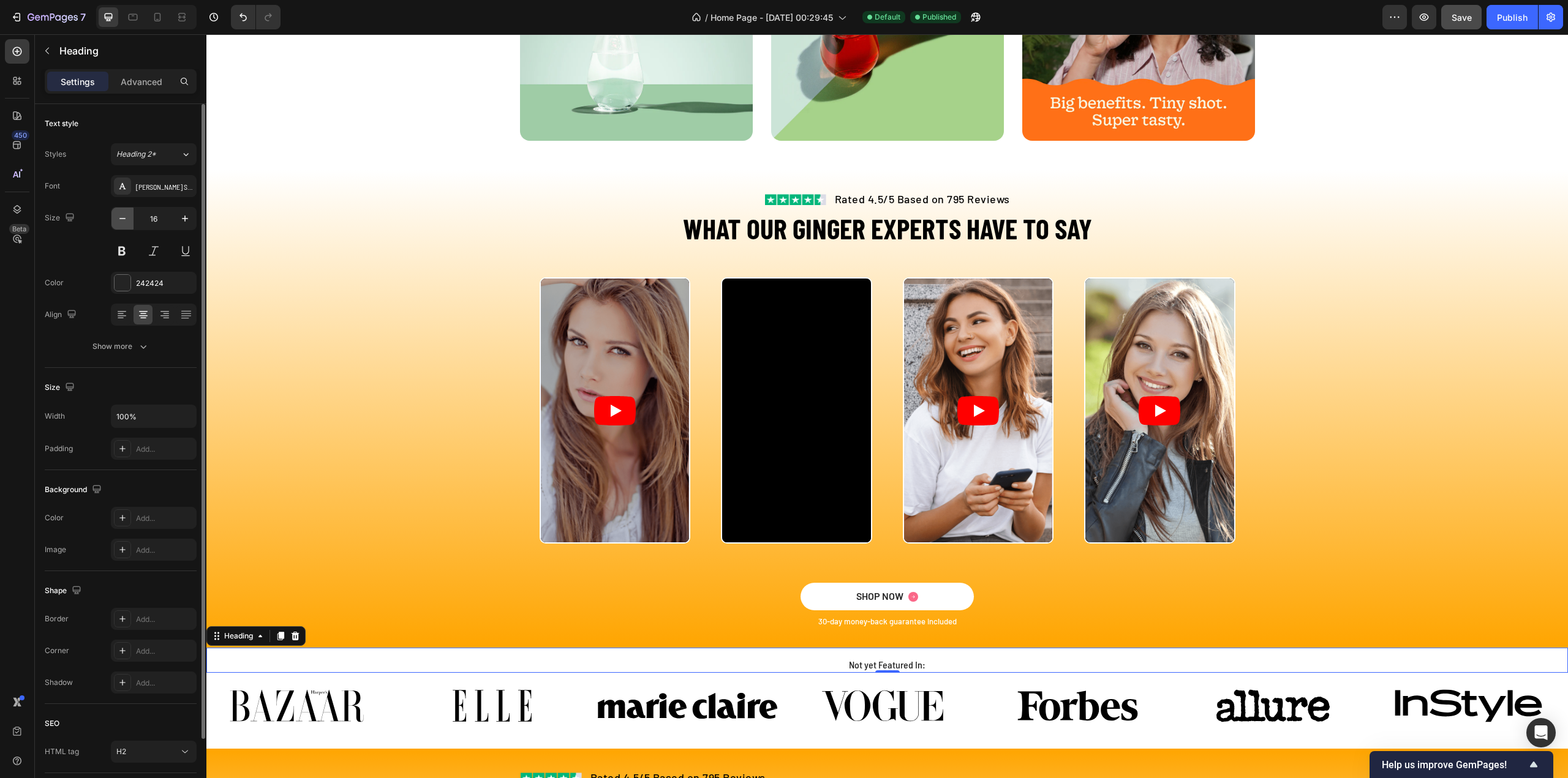
click at [120, 218] on icon "button" at bounding box center [123, 219] width 6 height 1
type input "14"
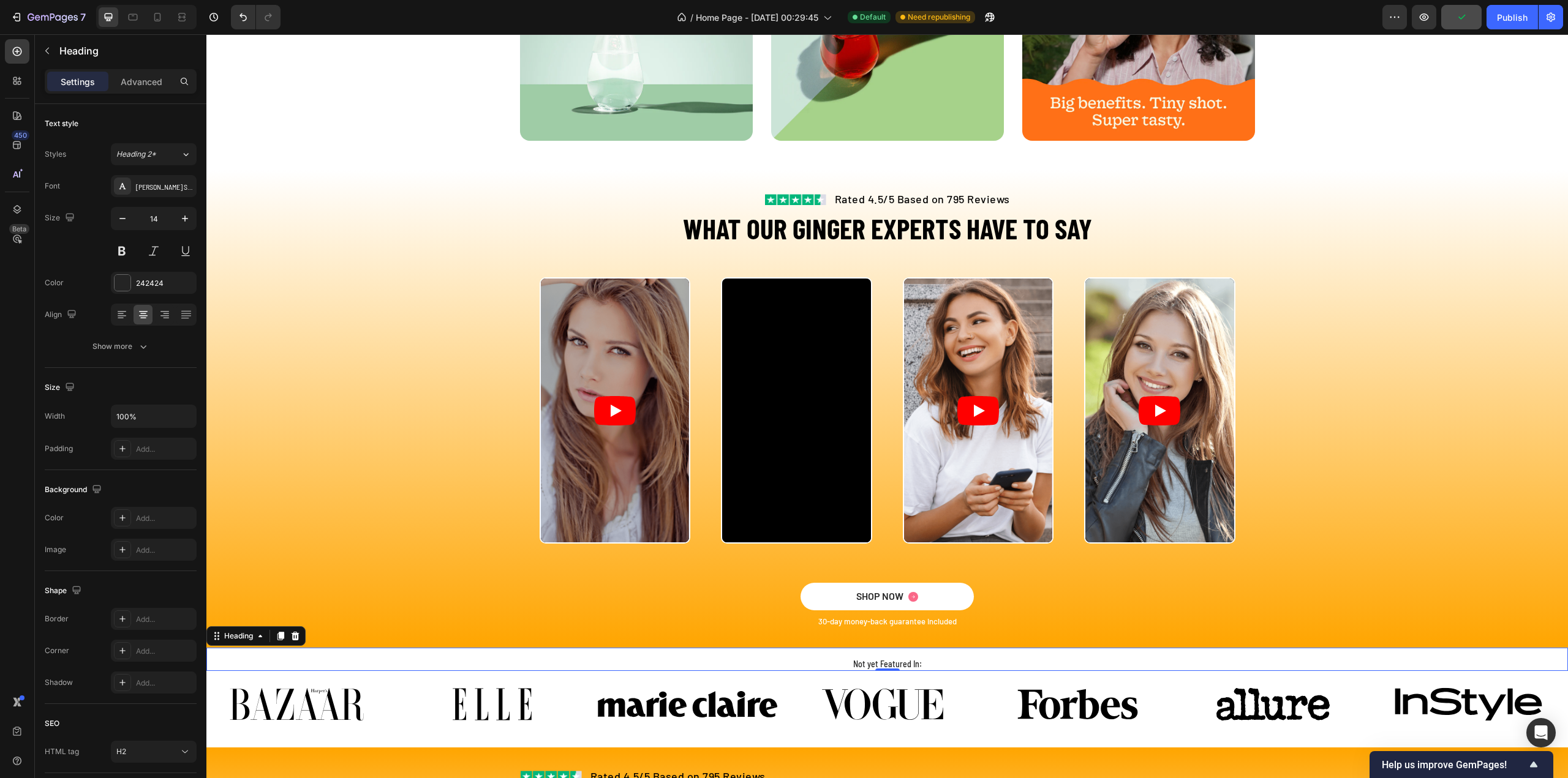
click at [880, 661] on h2 "Not yet Featured In:" at bounding box center [887, 664] width 1362 height 13
click at [905, 668] on p "Not yet featured In:" at bounding box center [887, 664] width 1359 height 11
click at [1458, 16] on span "Save" at bounding box center [1462, 18] width 21 height 10
click at [1506, 18] on div "Publish" at bounding box center [1512, 18] width 31 height 13
click at [1503, 21] on div "Publish" at bounding box center [1512, 18] width 31 height 13
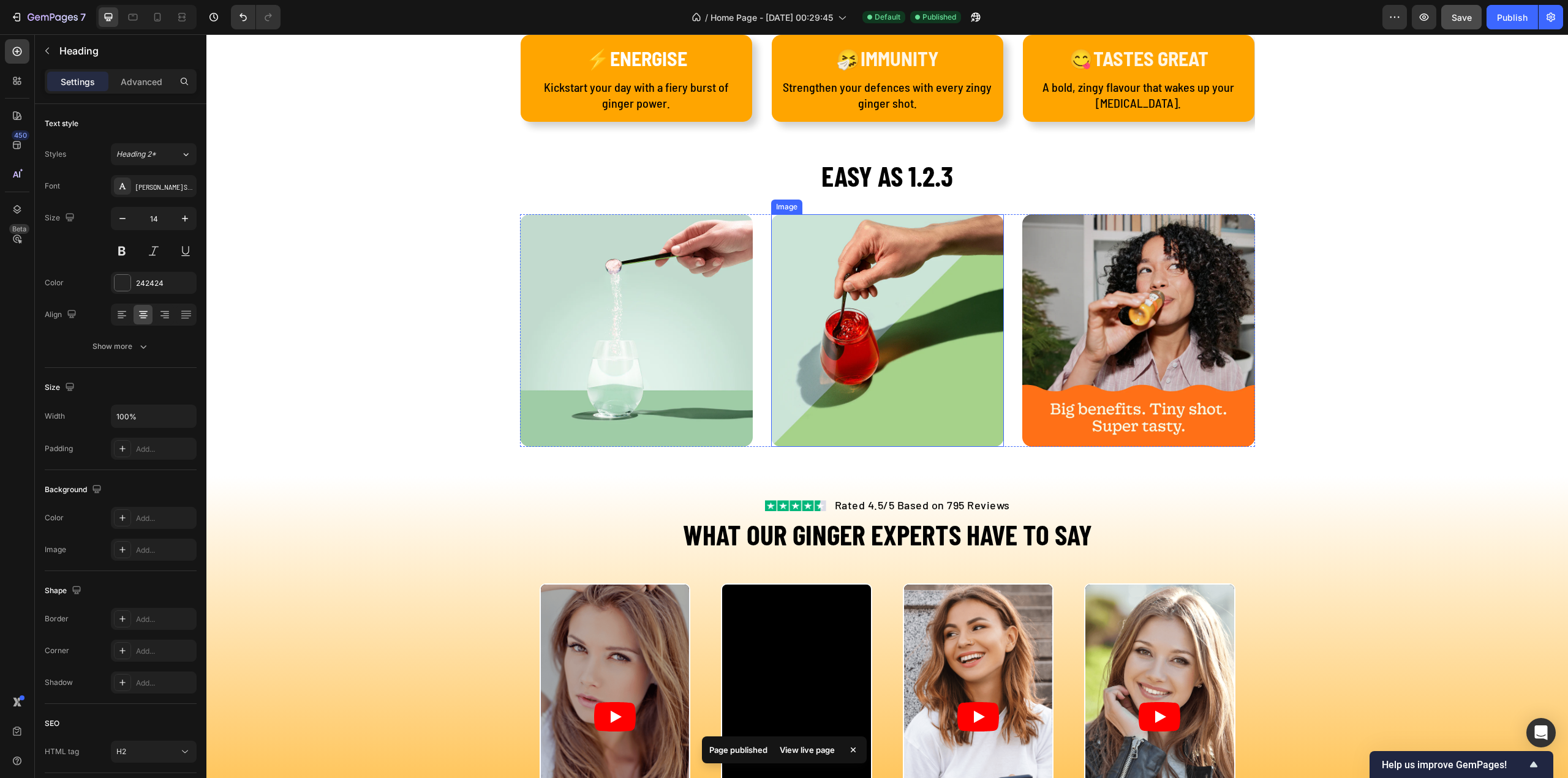
scroll to position [1600, 0]
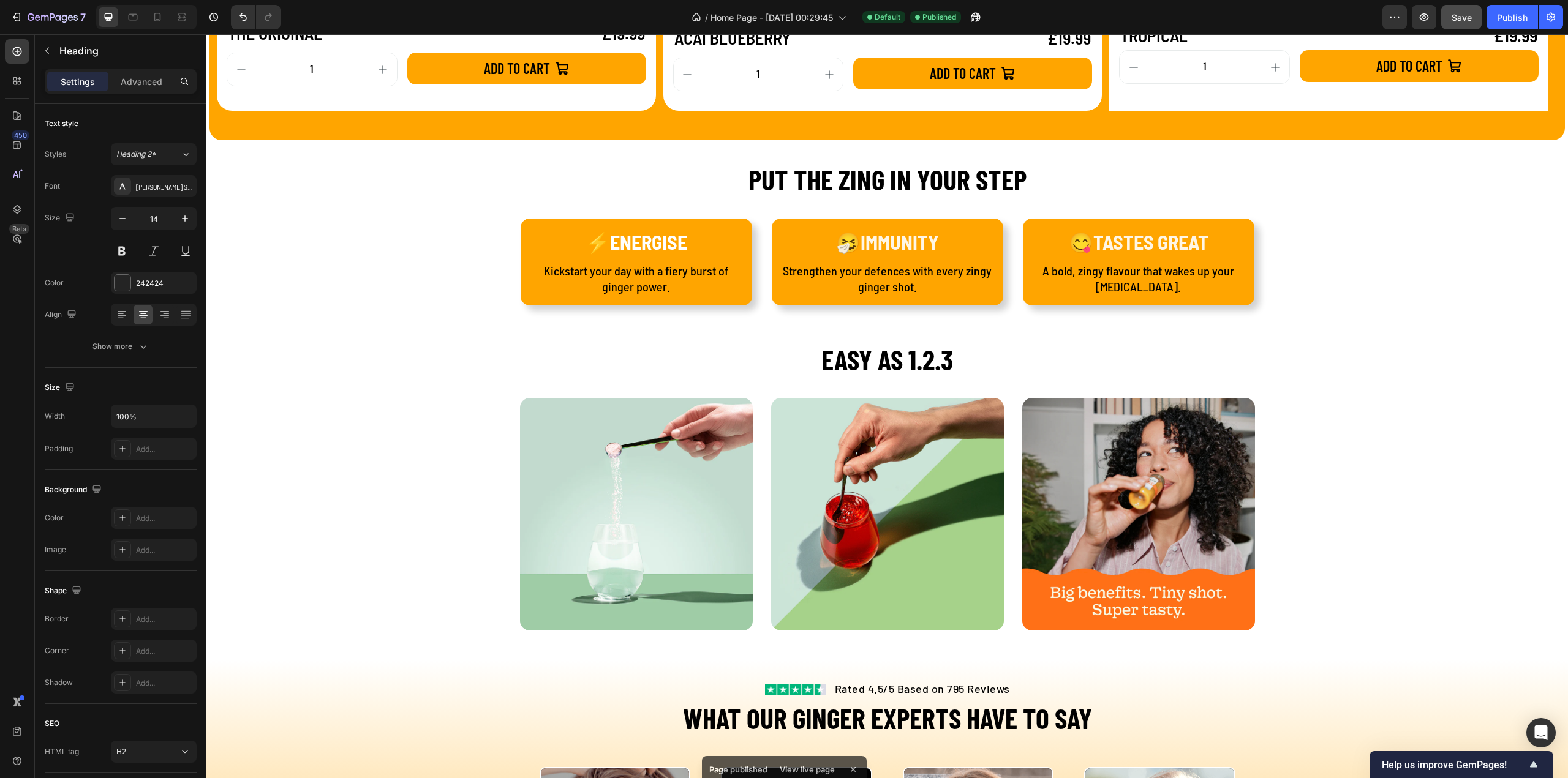
click at [809, 756] on div "Page published View live page" at bounding box center [784, 769] width 165 height 27
click at [1504, 18] on div "Publish" at bounding box center [1512, 18] width 31 height 13
click at [1398, 13] on icon "button" at bounding box center [1395, 17] width 12 height 12
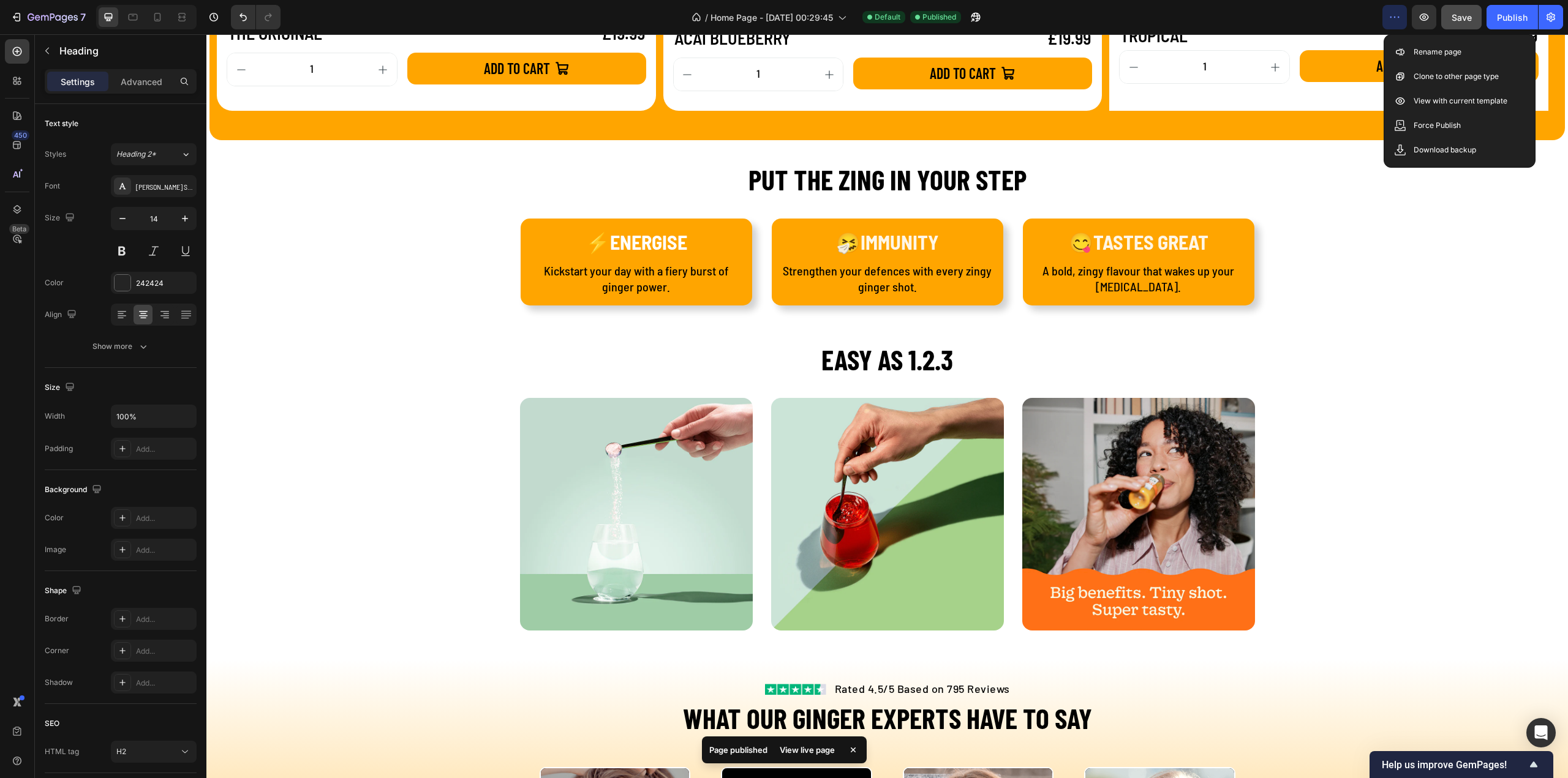
click at [811, 746] on div "View live page" at bounding box center [807, 749] width 70 height 17
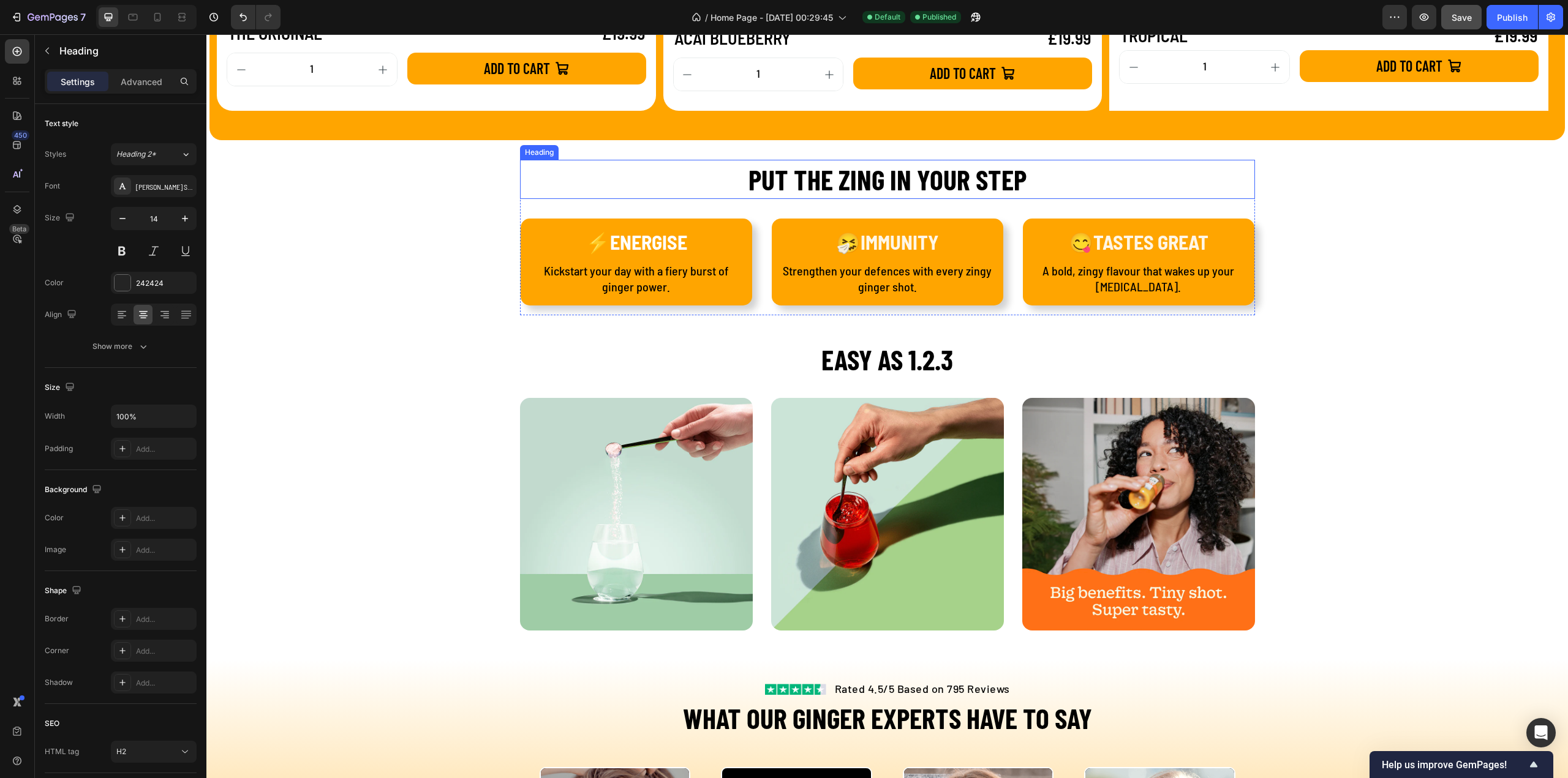
click at [924, 184] on h2 "PUT THE ZING IN YOUR STEP" at bounding box center [887, 179] width 735 height 39
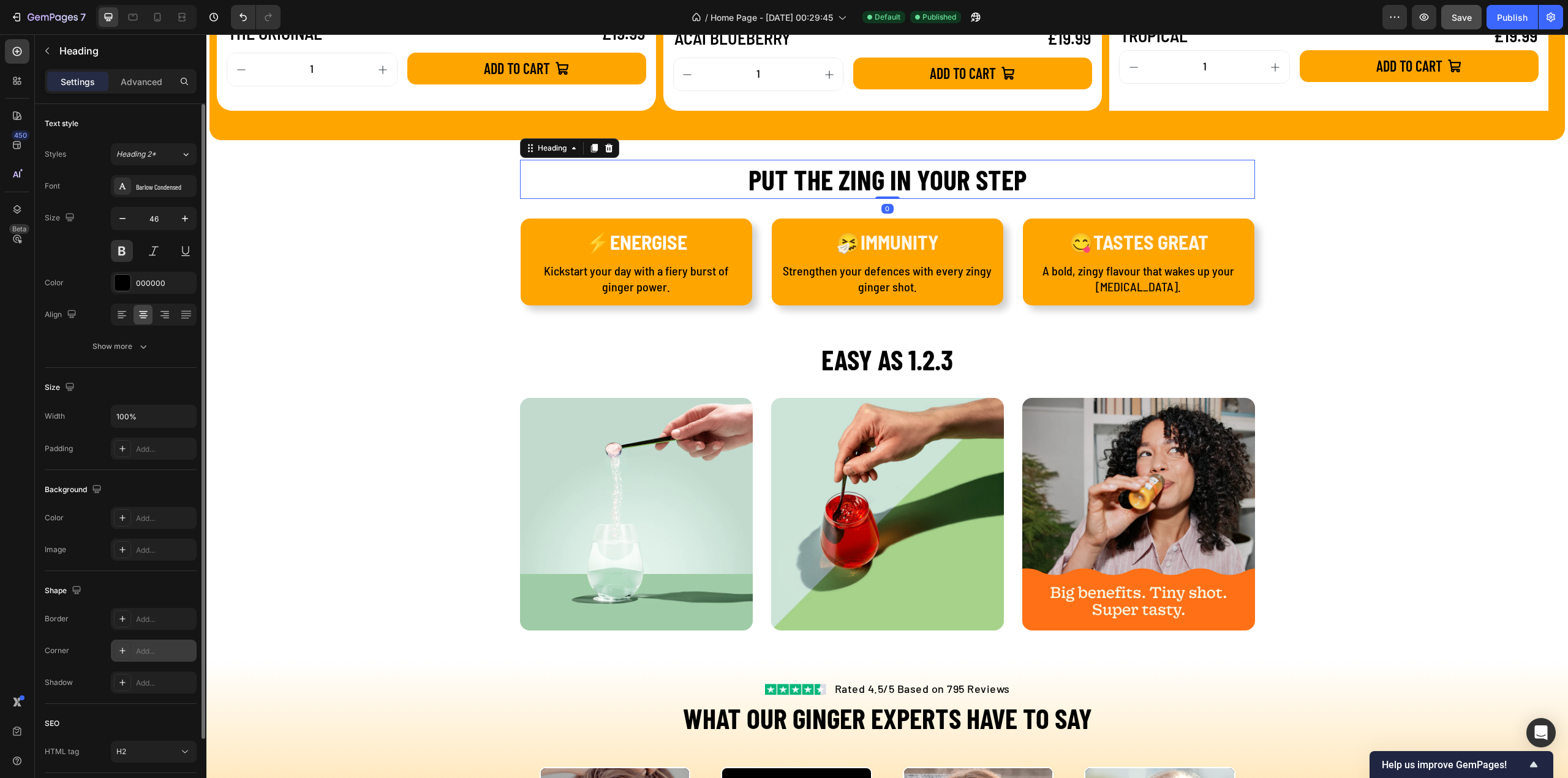
scroll to position [83, 0]
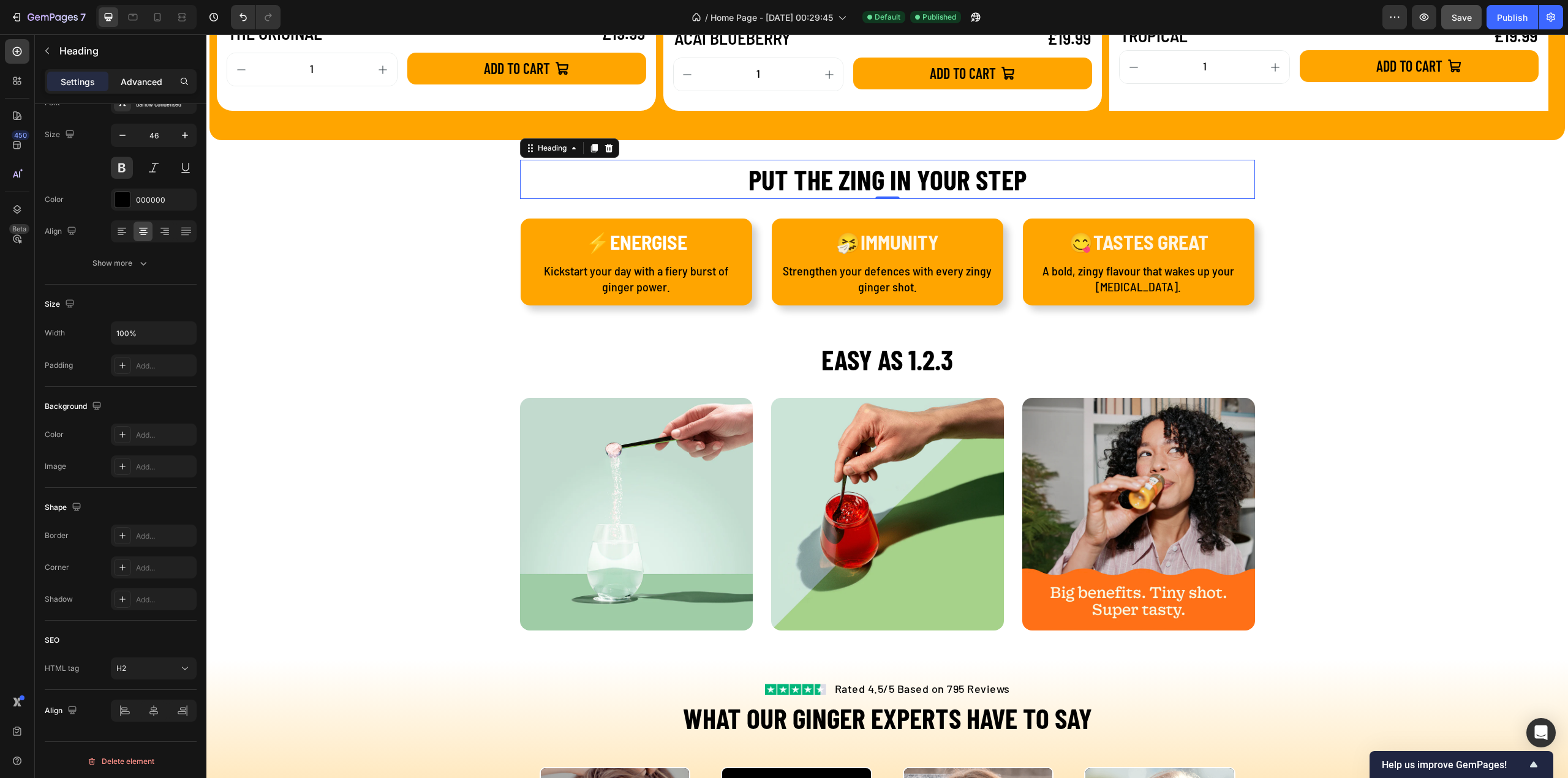
click at [134, 78] on p "Advanced" at bounding box center [141, 82] width 42 height 13
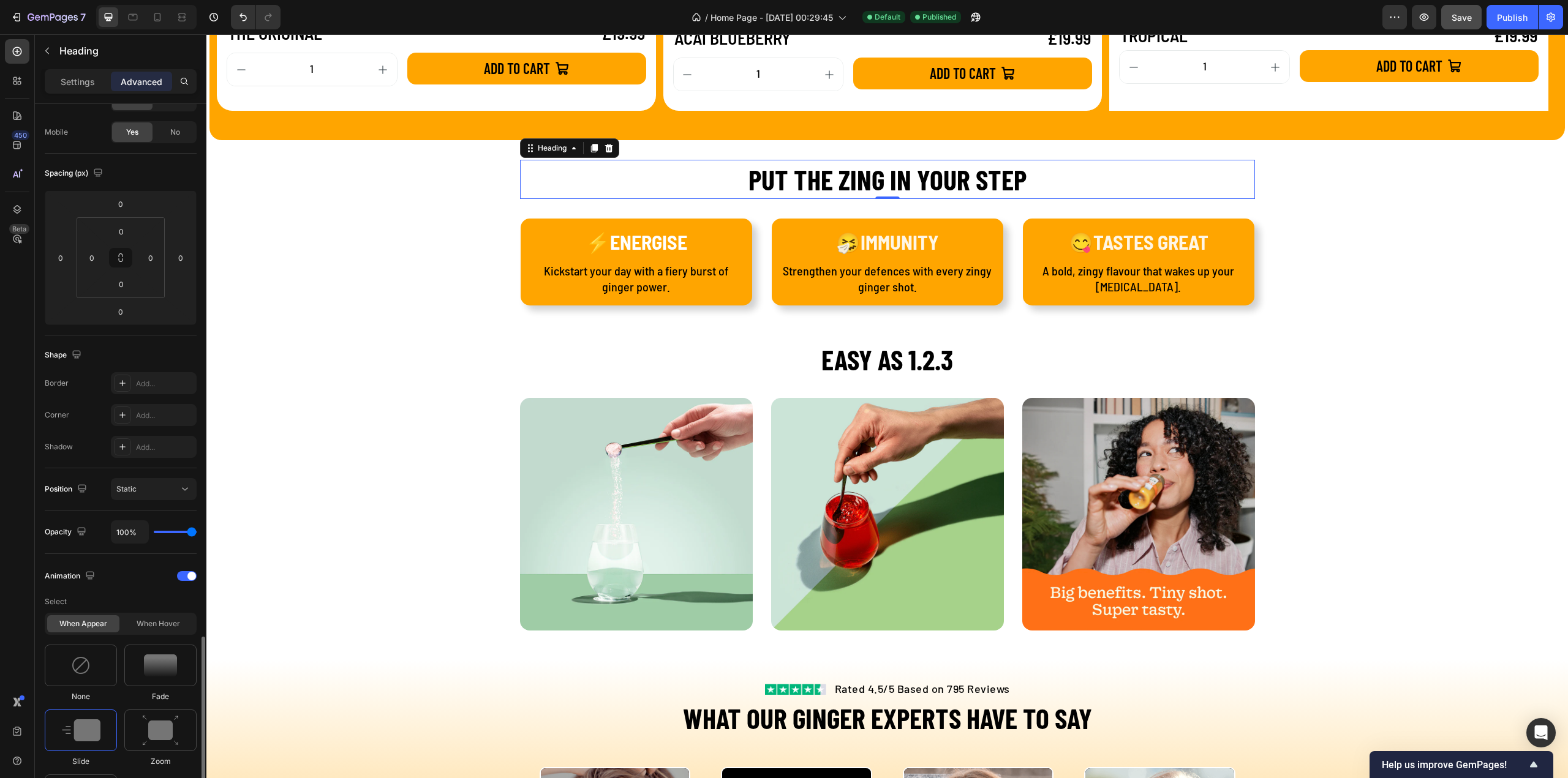
scroll to position [389, 0]
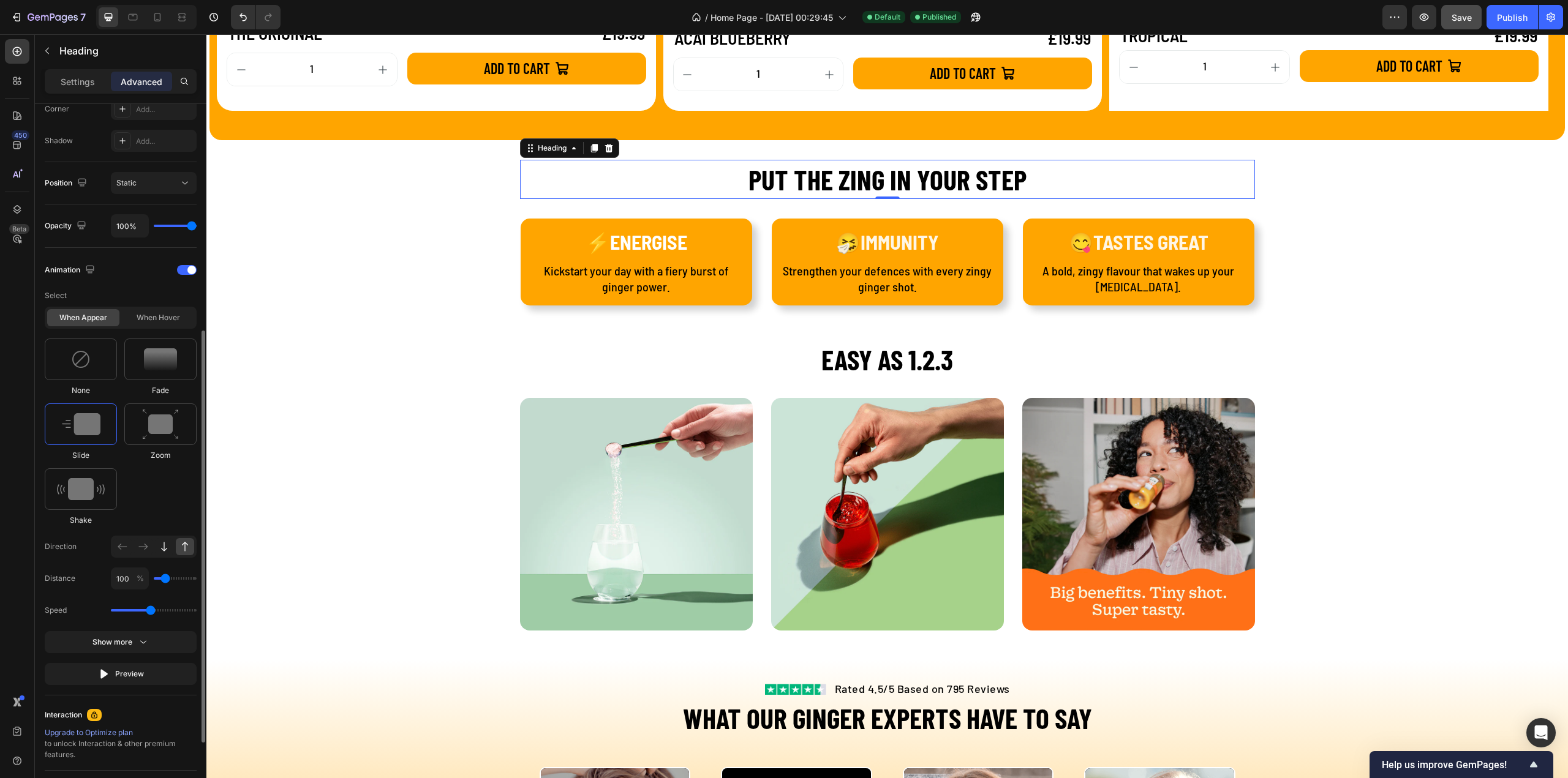
click at [164, 546] on icon at bounding box center [164, 546] width 12 height 12
click at [922, 687] on p "Rated 4.5/5 Based on 795 Reviews" at bounding box center [922, 688] width 176 height 17
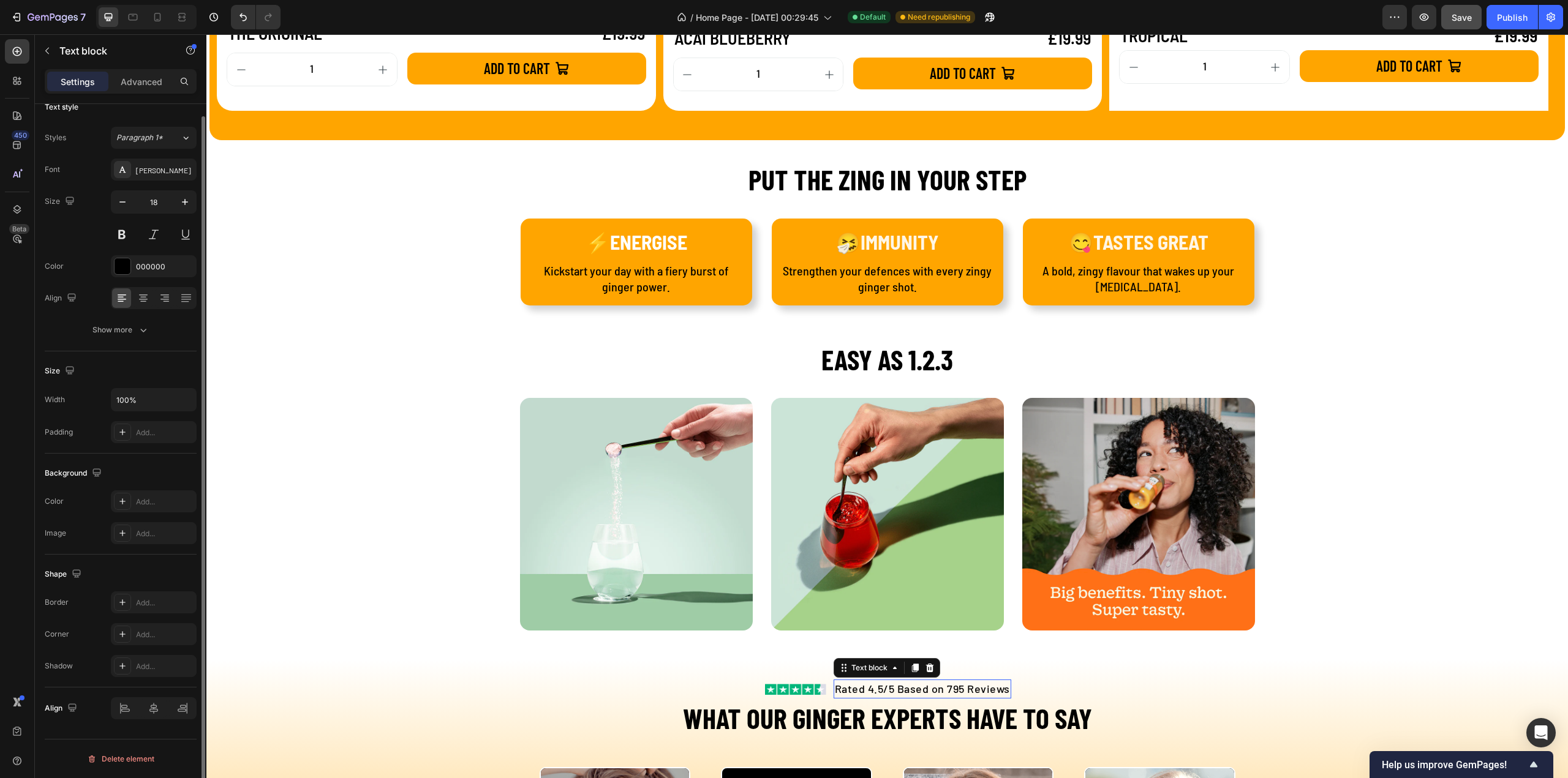
scroll to position [0, 0]
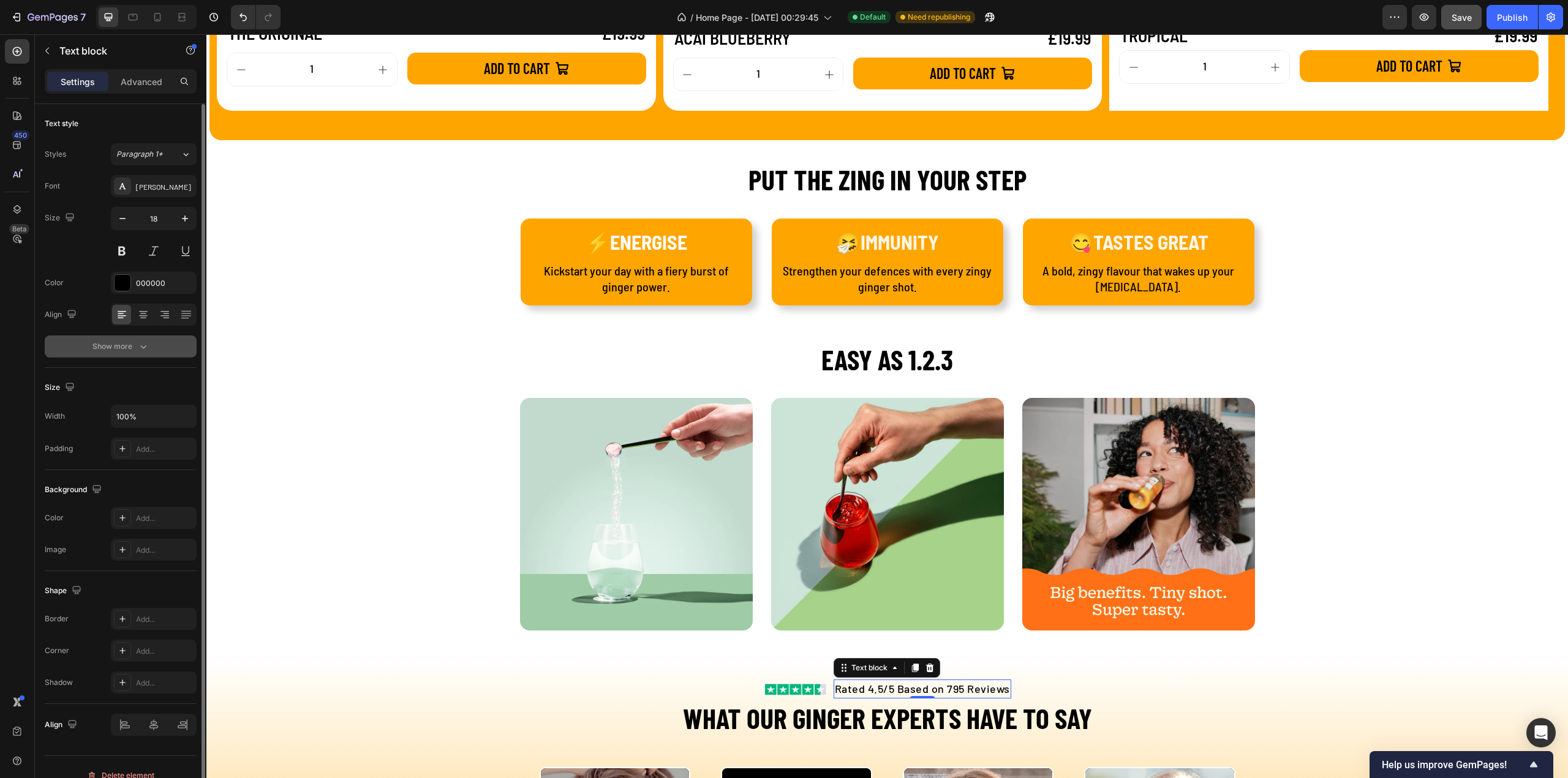
click at [115, 352] on button "Show more" at bounding box center [120, 346] width 152 height 22
click at [148, 350] on div "Normal" at bounding box center [147, 346] width 62 height 11
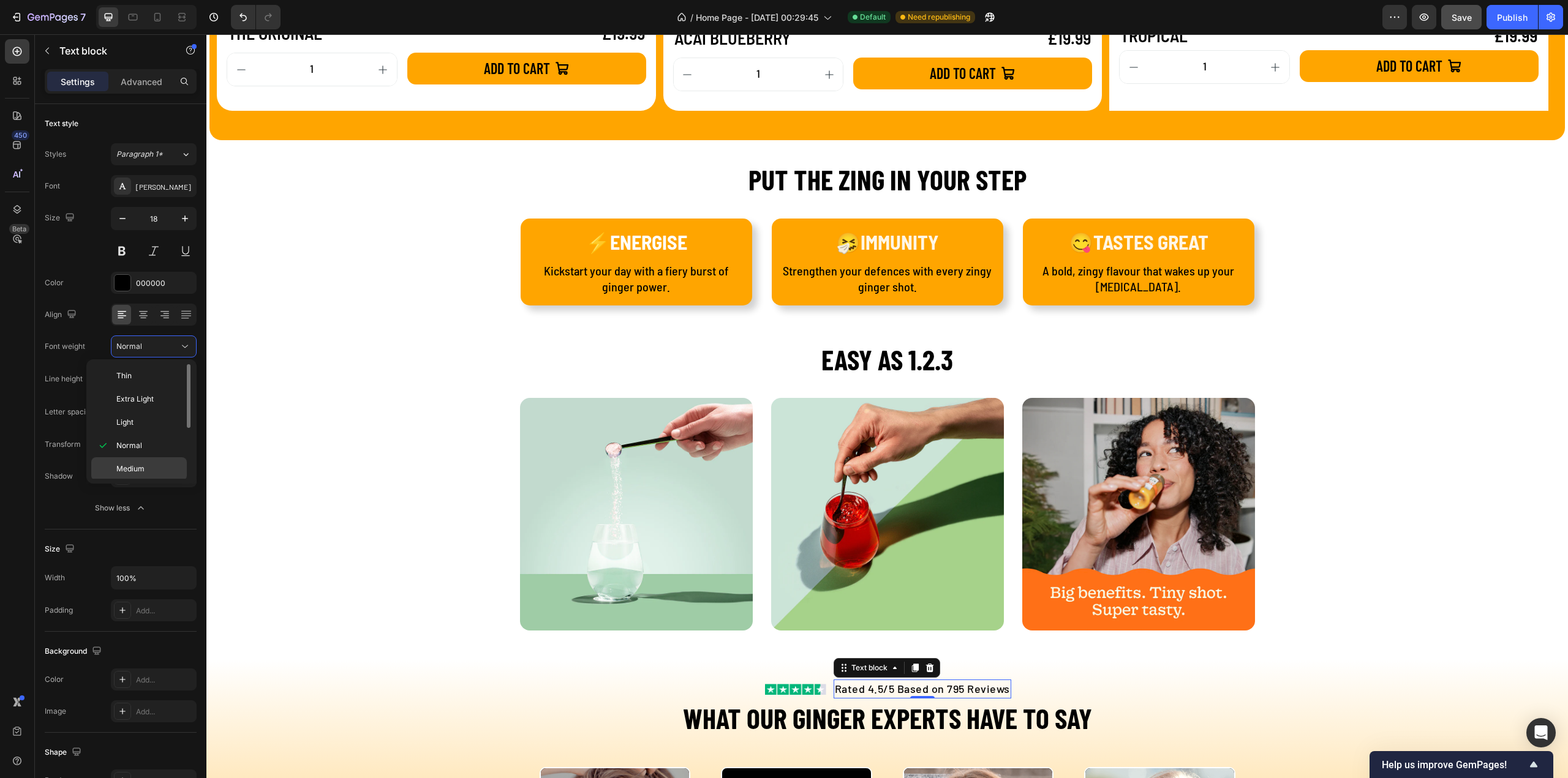
click at [131, 465] on span "Medium" at bounding box center [130, 468] width 28 height 11
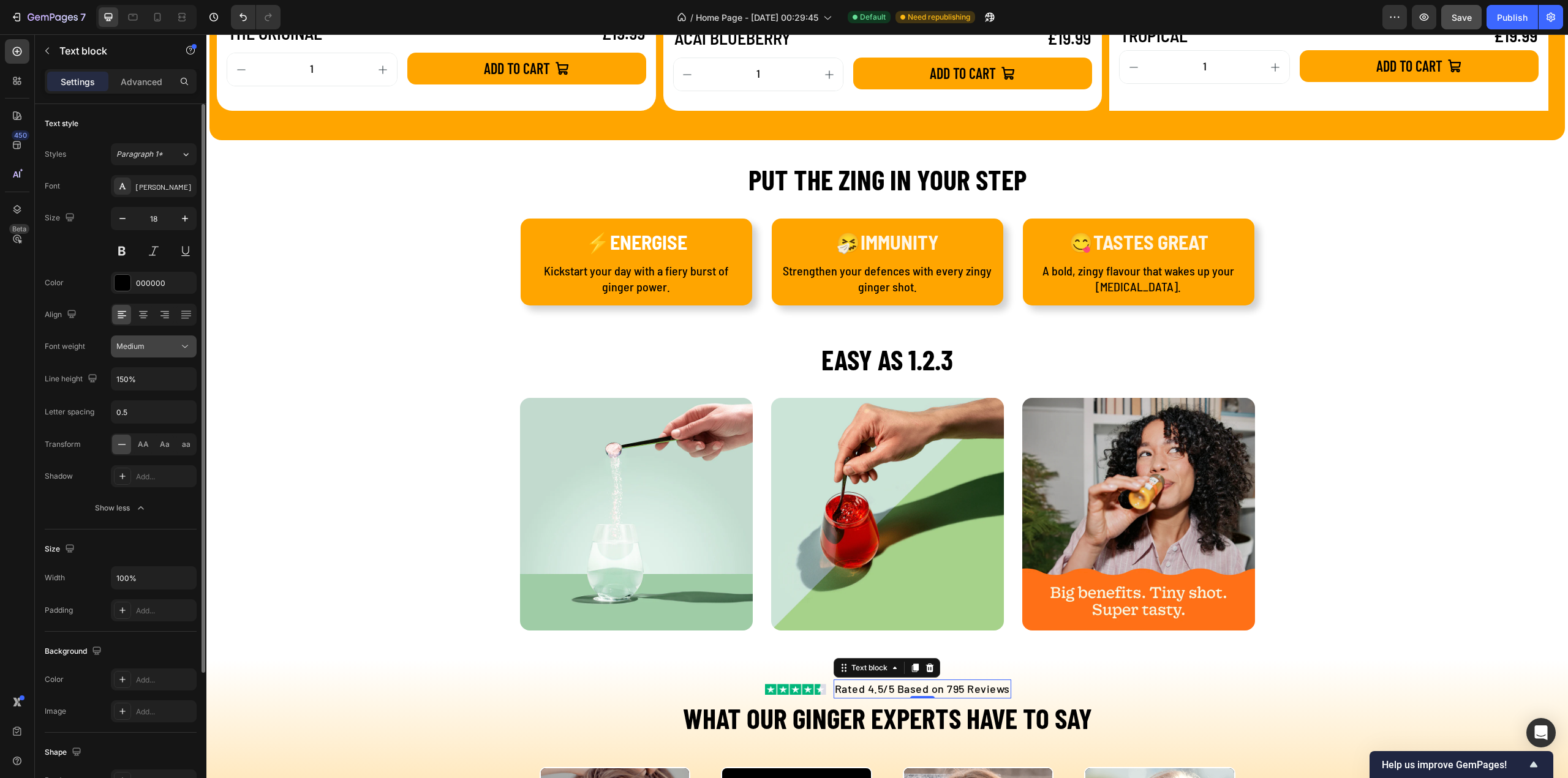
click at [157, 345] on div "Medium" at bounding box center [147, 346] width 62 height 11
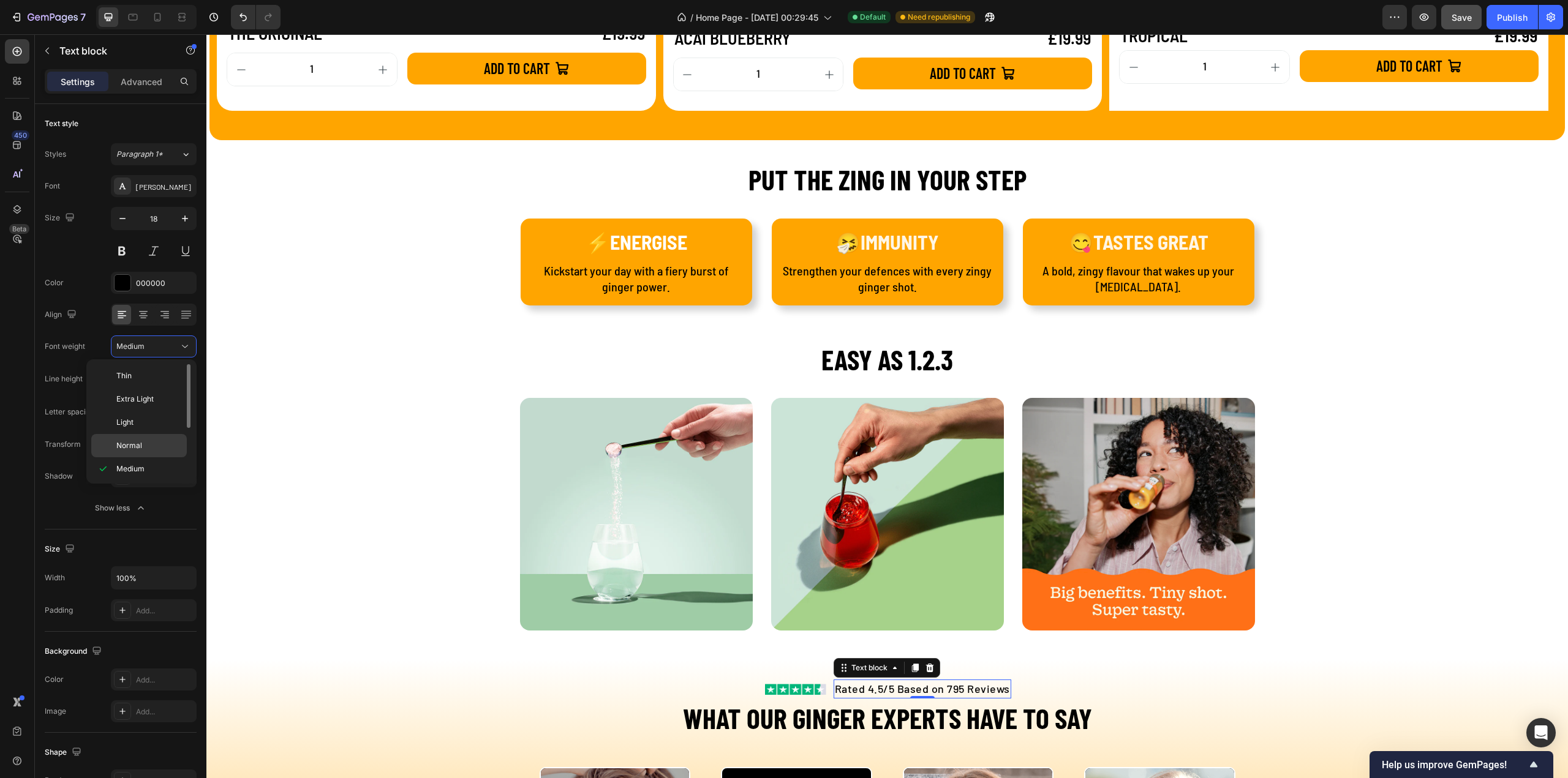
scroll to position [61, 0]
click at [142, 429] on span "Semi Bold" at bounding box center [134, 431] width 35 height 11
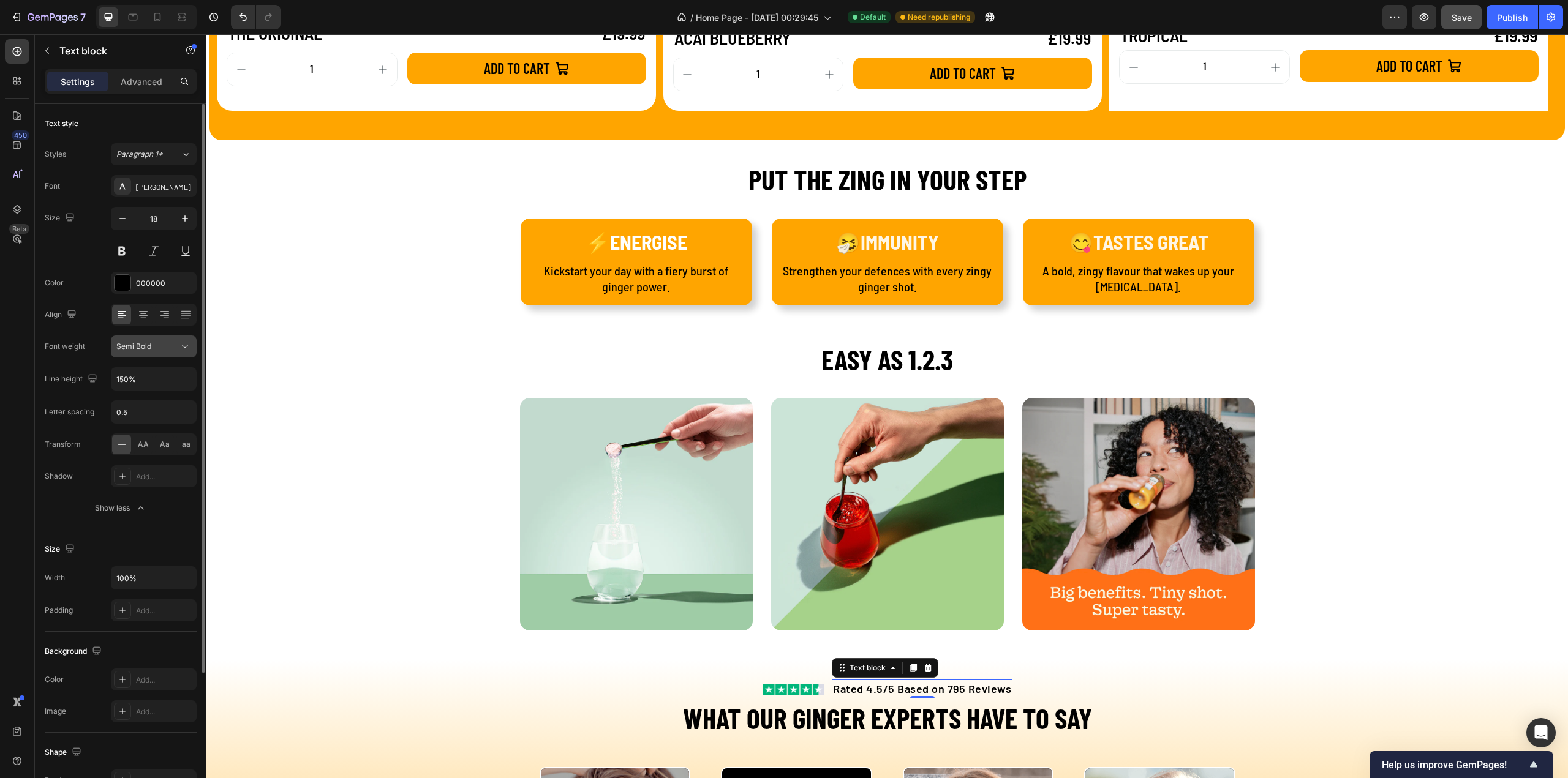
click at [142, 347] on span "Semi Bold" at bounding box center [134, 346] width 35 height 10
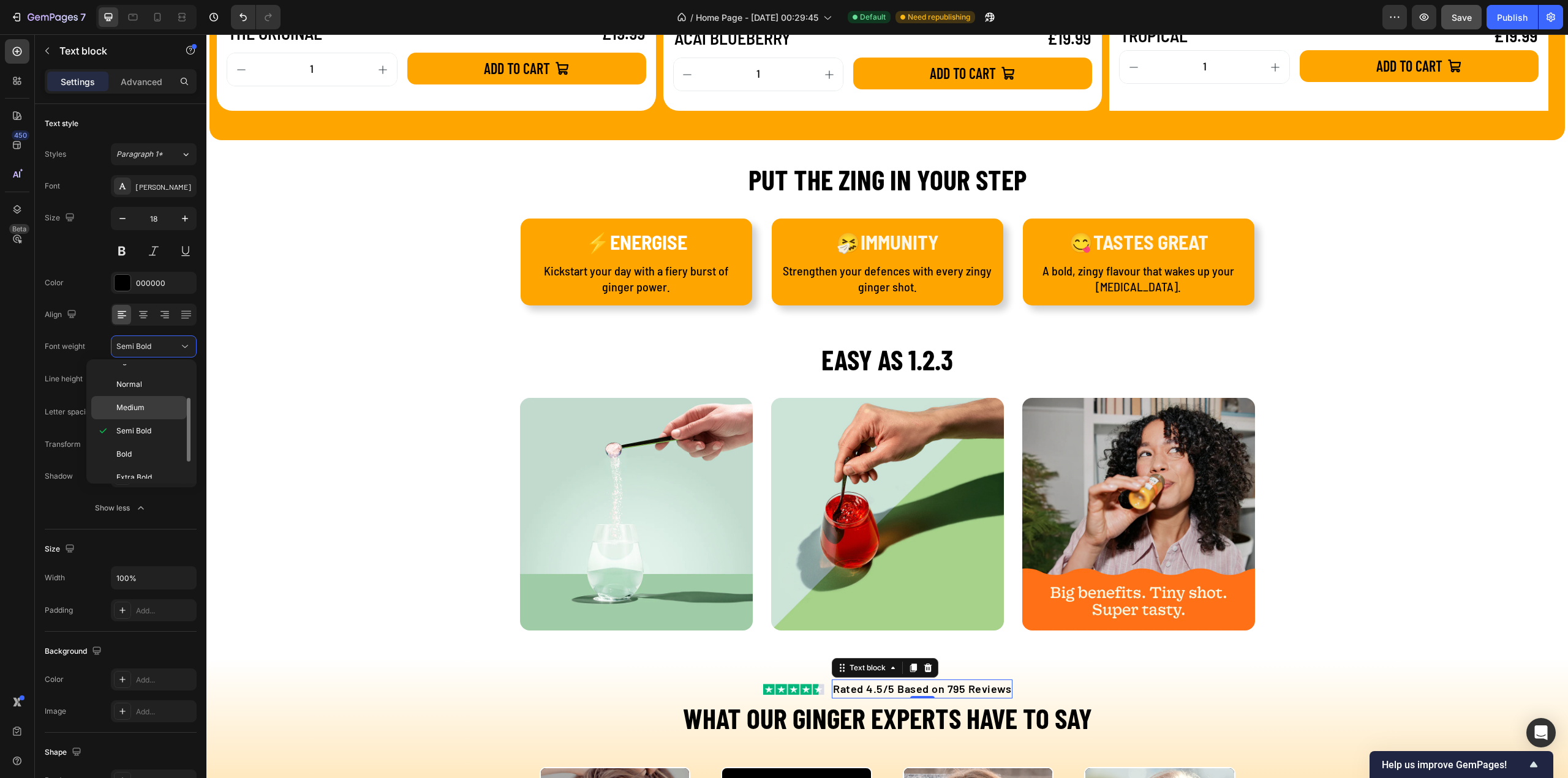
click at [140, 402] on span "Medium" at bounding box center [130, 407] width 28 height 11
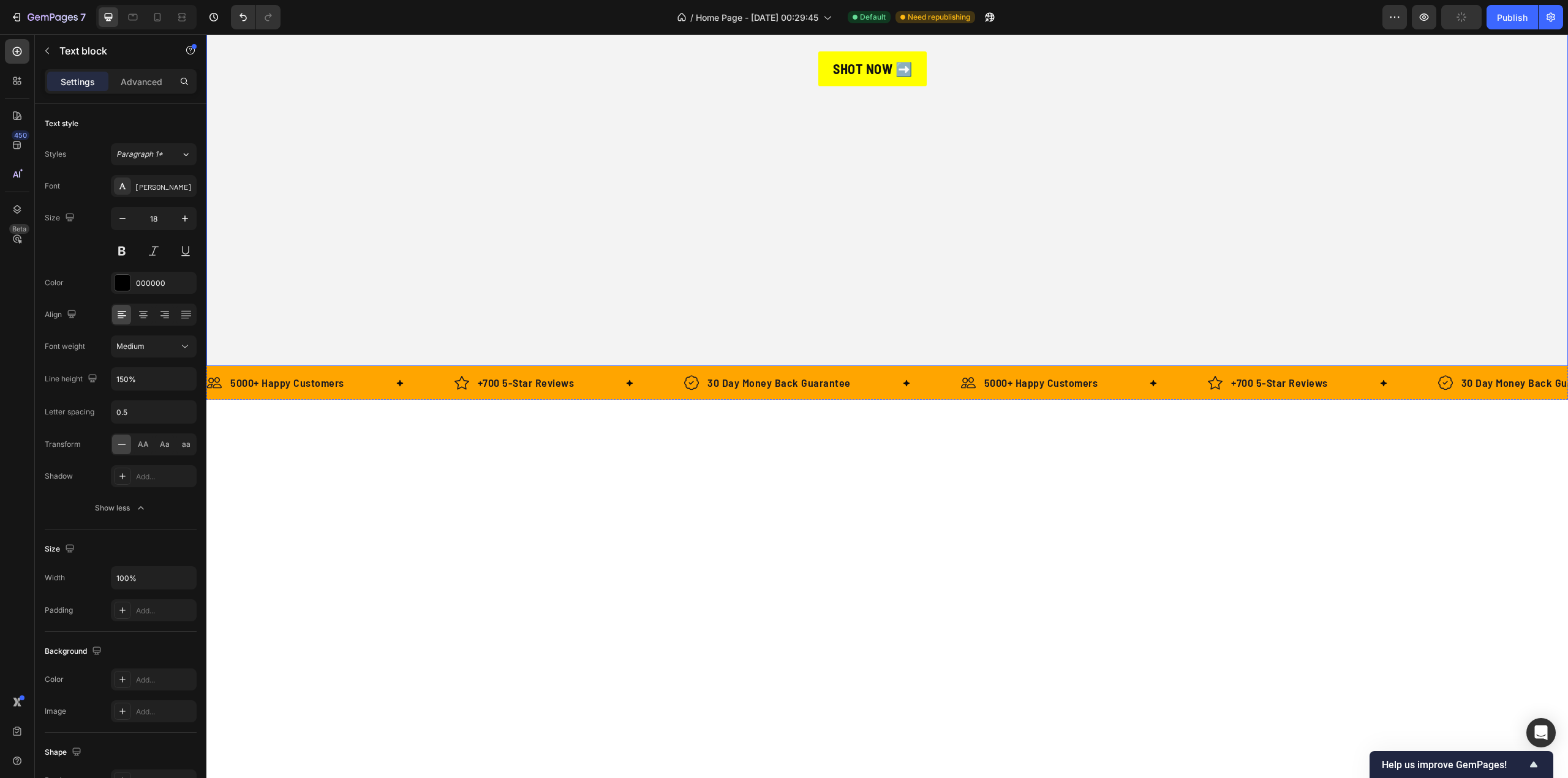
scroll to position [0, 0]
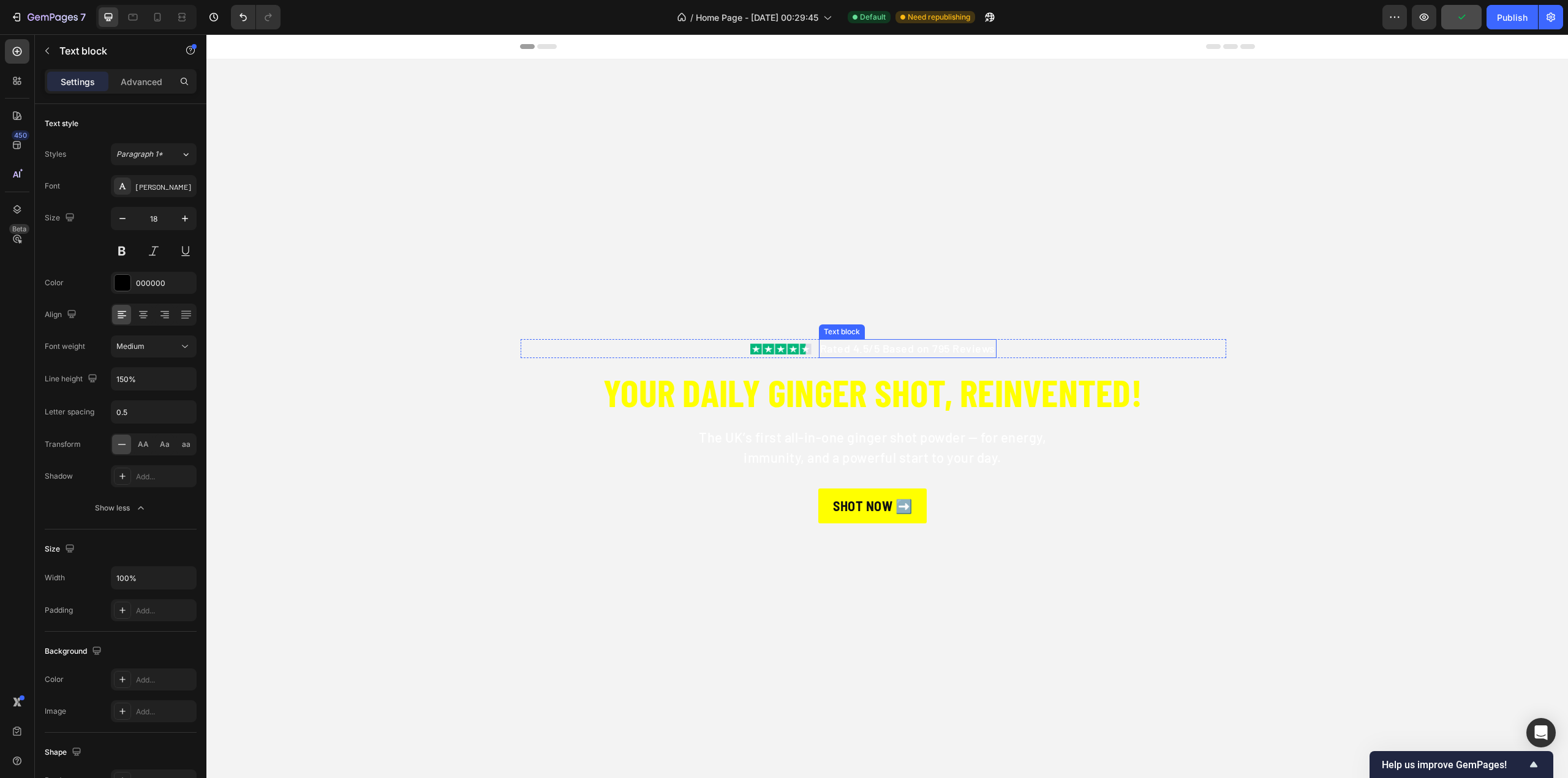
click at [893, 352] on p "Rated 4.5/5 Based on 795 Reviews" at bounding box center [908, 349] width 176 height 17
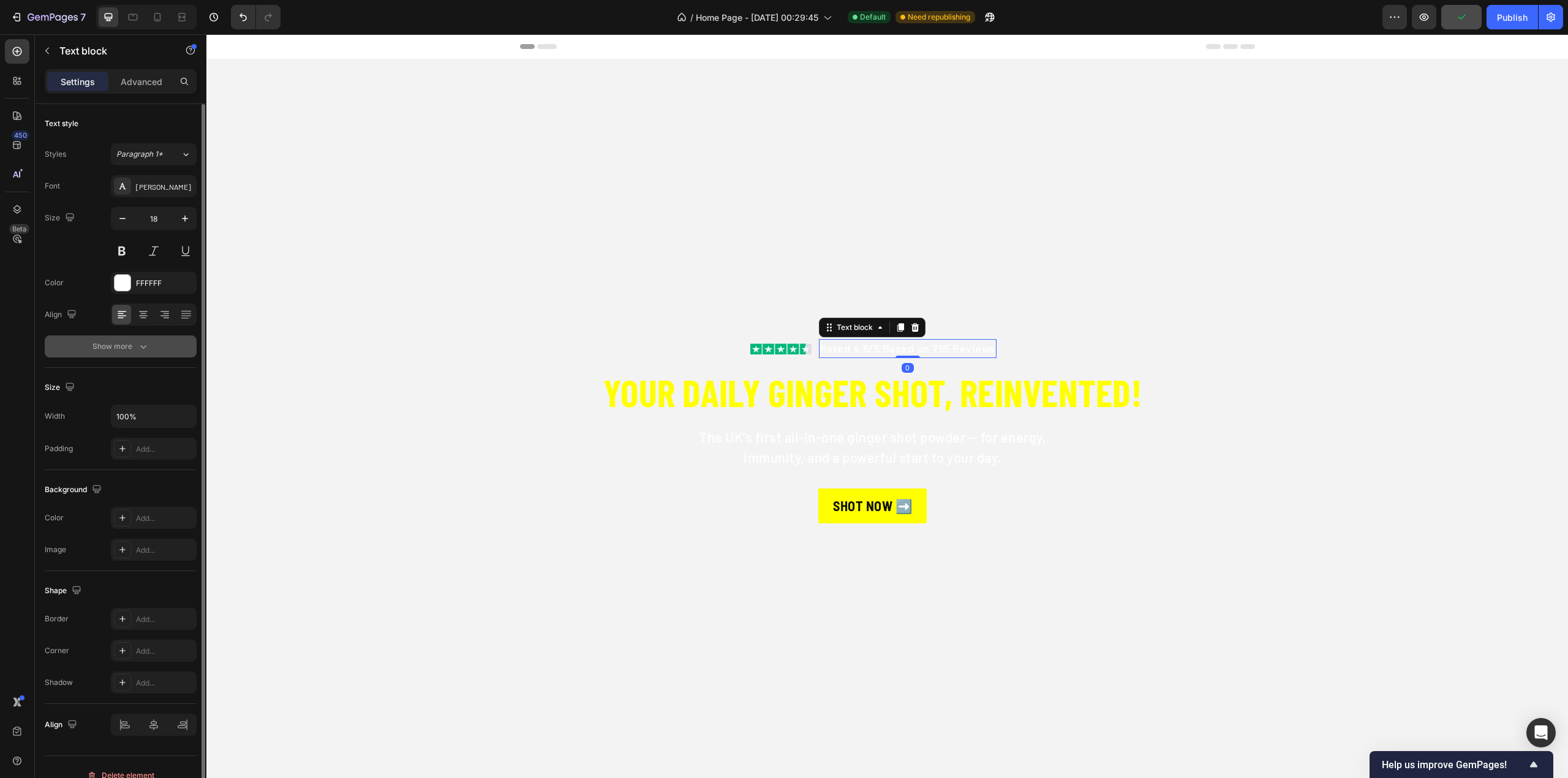
click at [118, 348] on div "Show more" at bounding box center [121, 346] width 57 height 12
click at [148, 352] on button "Normal" at bounding box center [153, 346] width 86 height 22
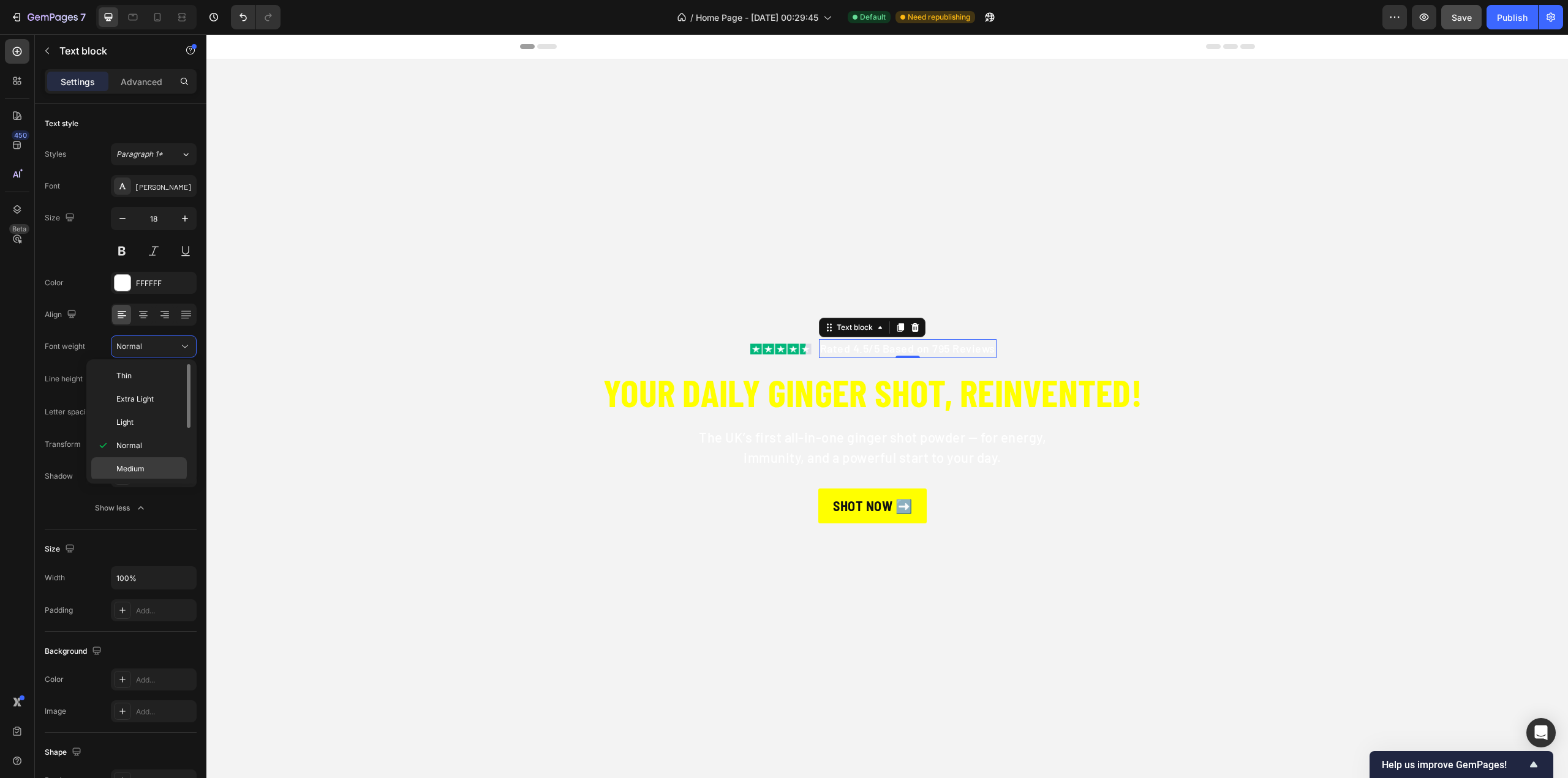
click at [135, 465] on span "Medium" at bounding box center [130, 468] width 28 height 11
click at [1044, 288] on video "Background Image" at bounding box center [887, 442] width 1362 height 765
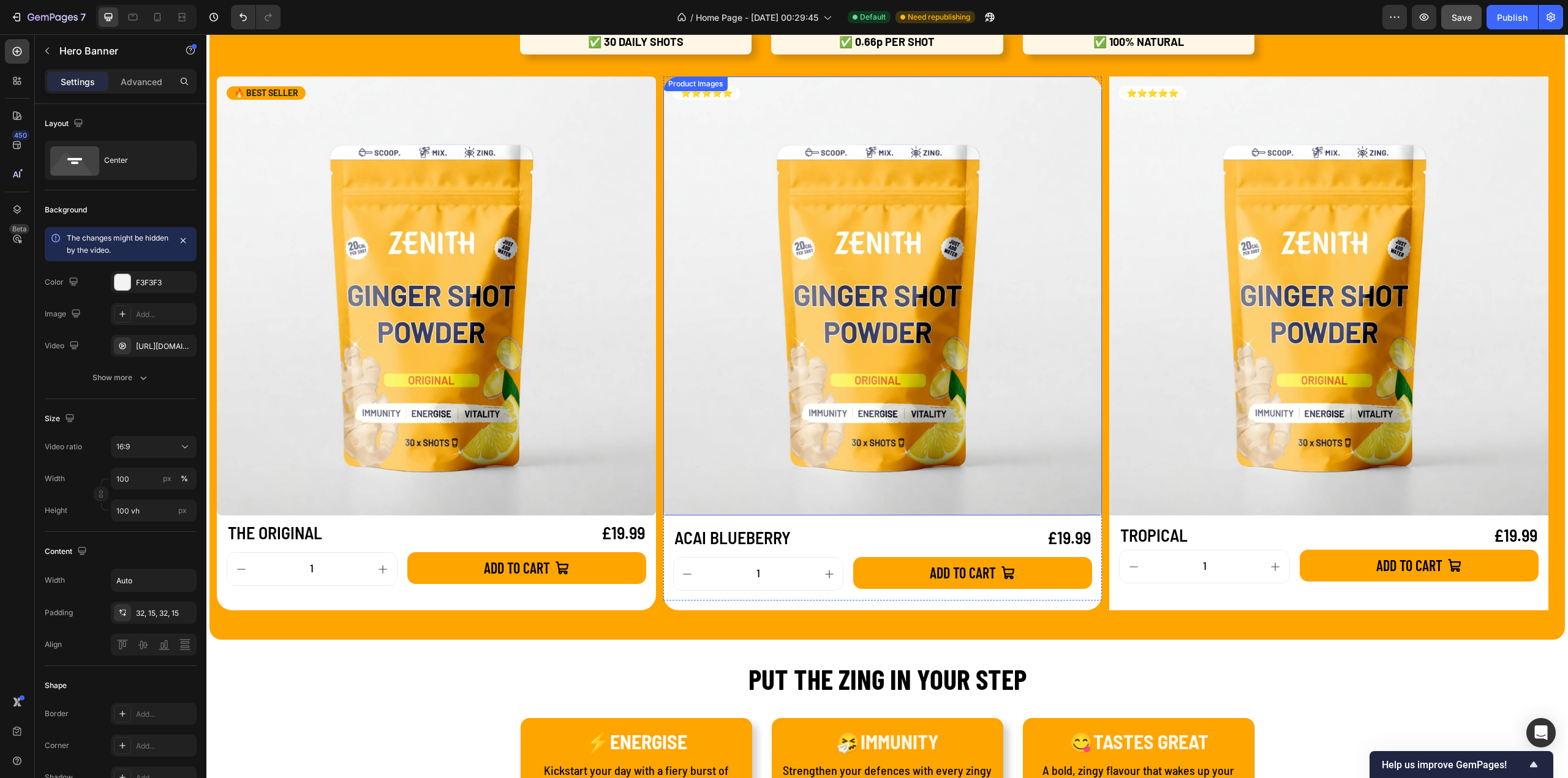
scroll to position [1102, 0]
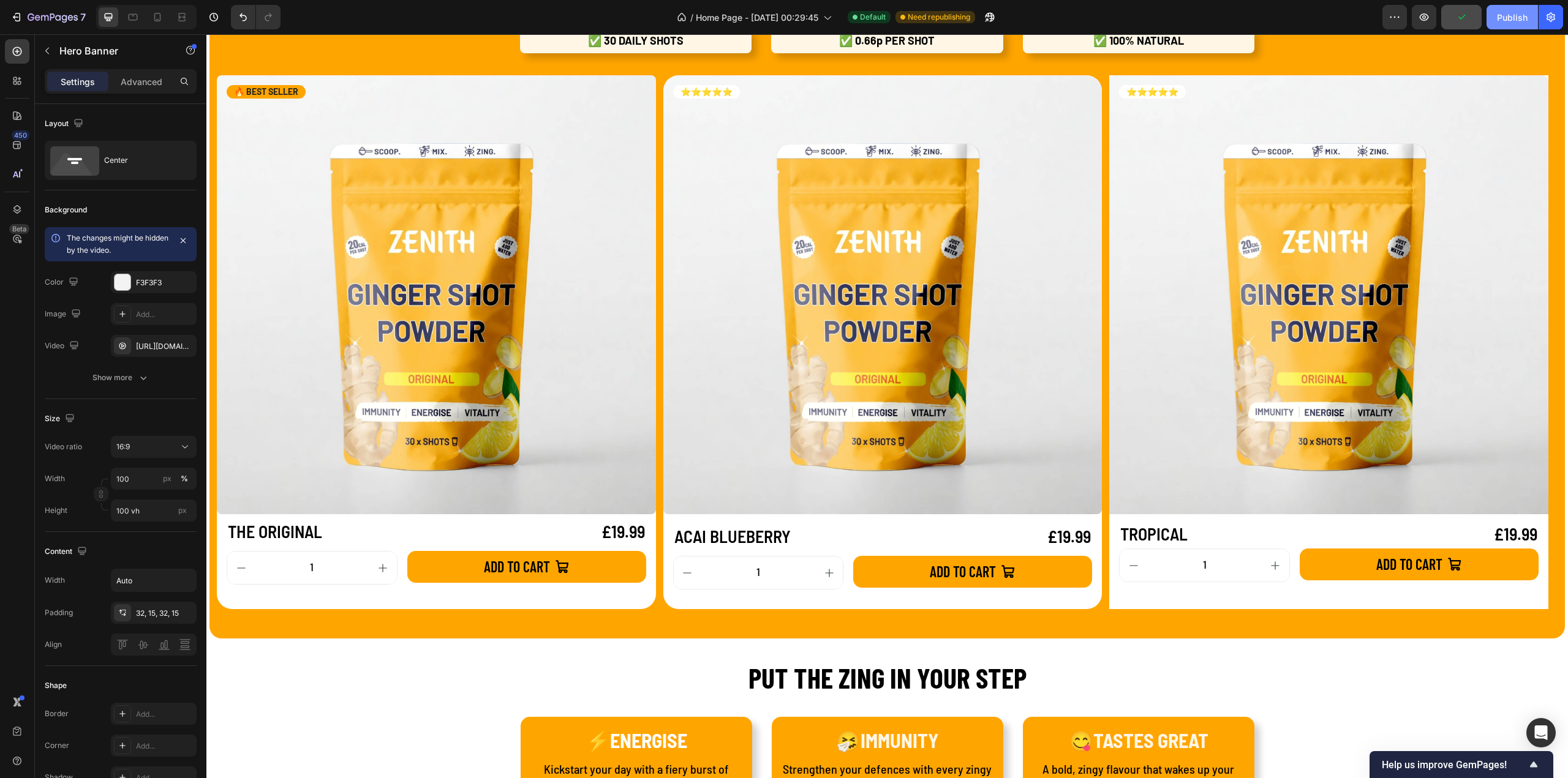
click at [1491, 21] on button "Publish" at bounding box center [1512, 17] width 51 height 24
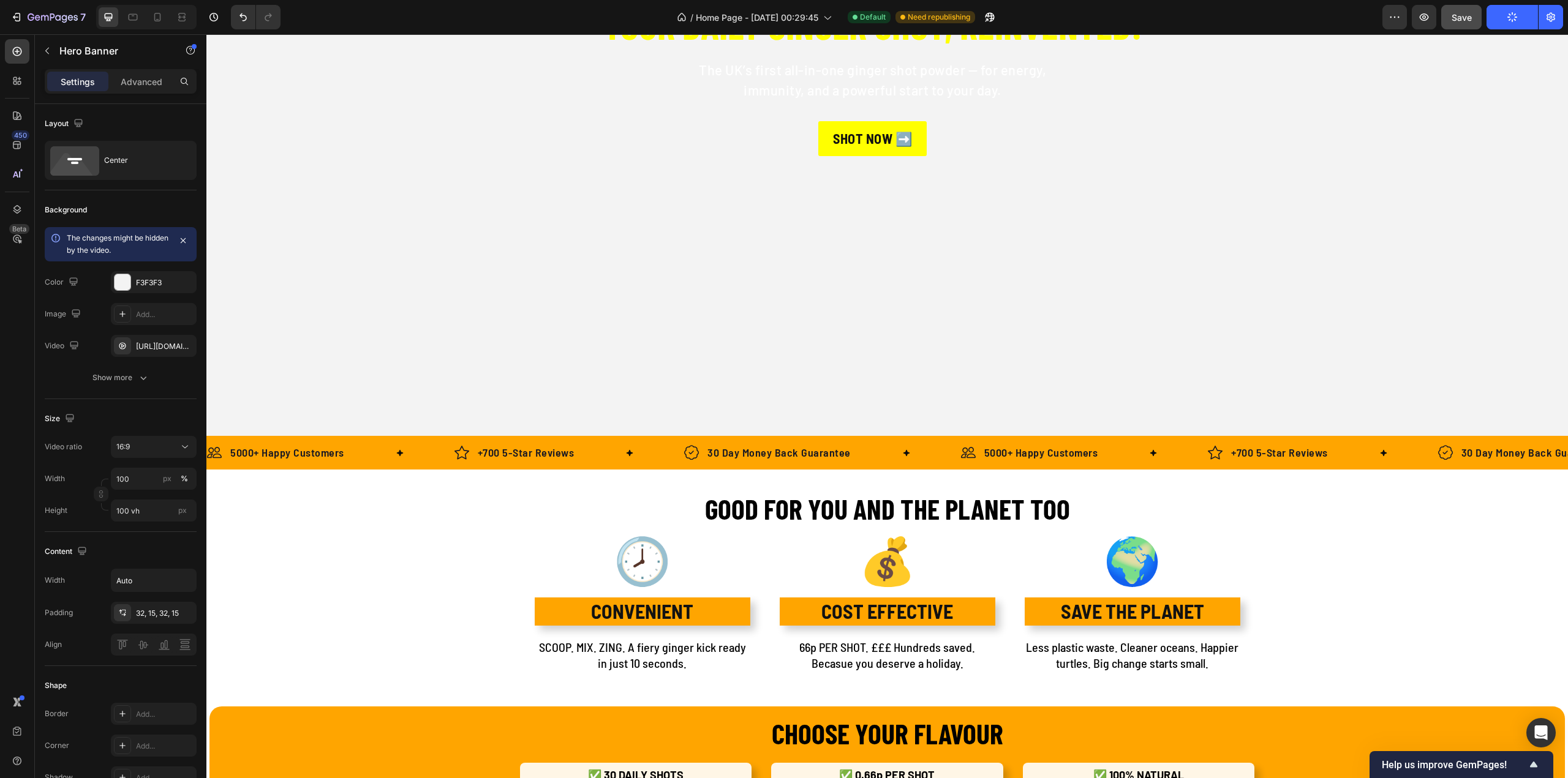
scroll to position [551, 0]
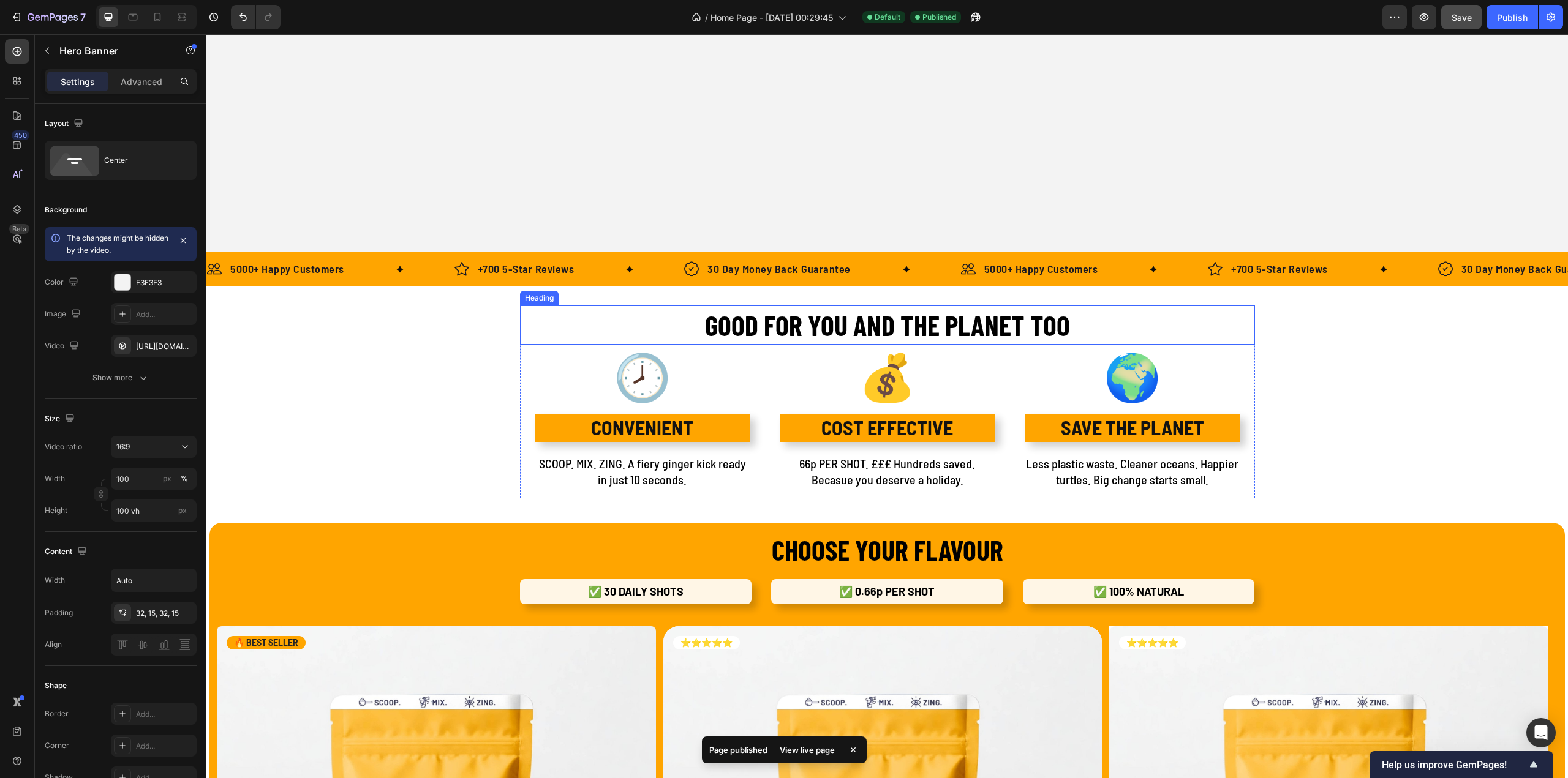
click at [796, 315] on h2 "GOOD FOR YOU AND THE PLANET TOO" at bounding box center [887, 324] width 735 height 39
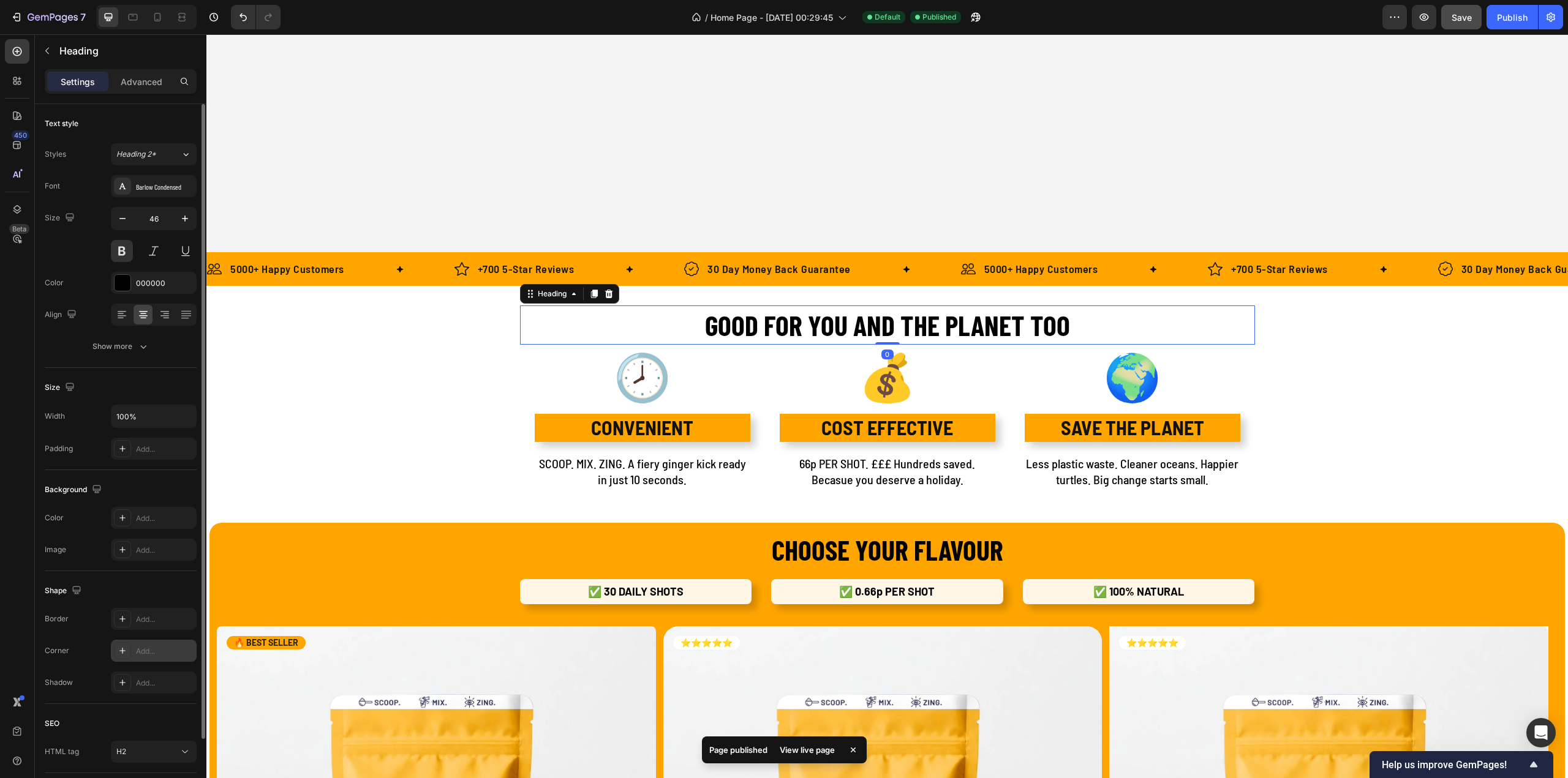
scroll to position [83, 0]
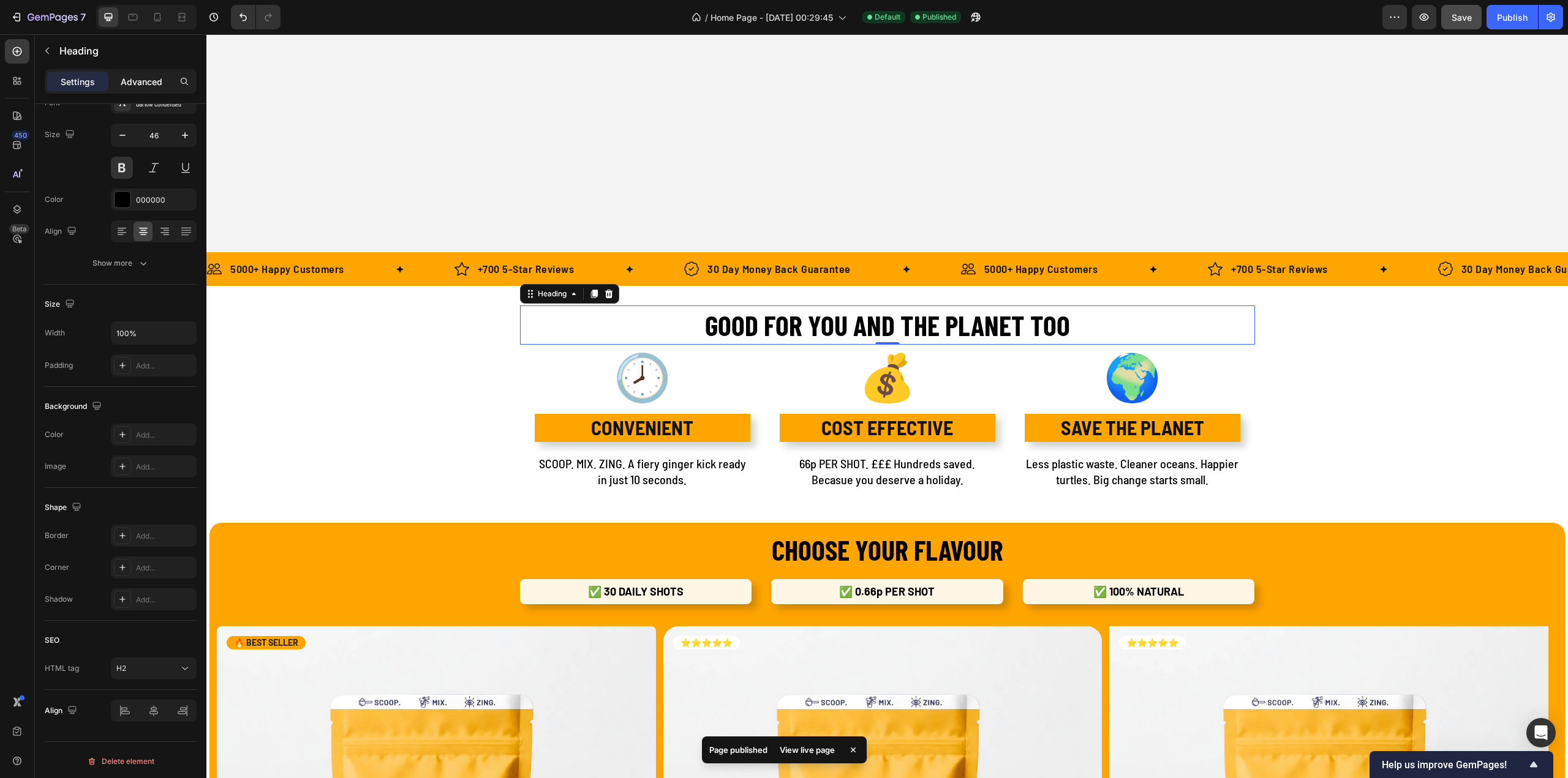
click at [146, 83] on p "Advanced" at bounding box center [141, 82] width 42 height 13
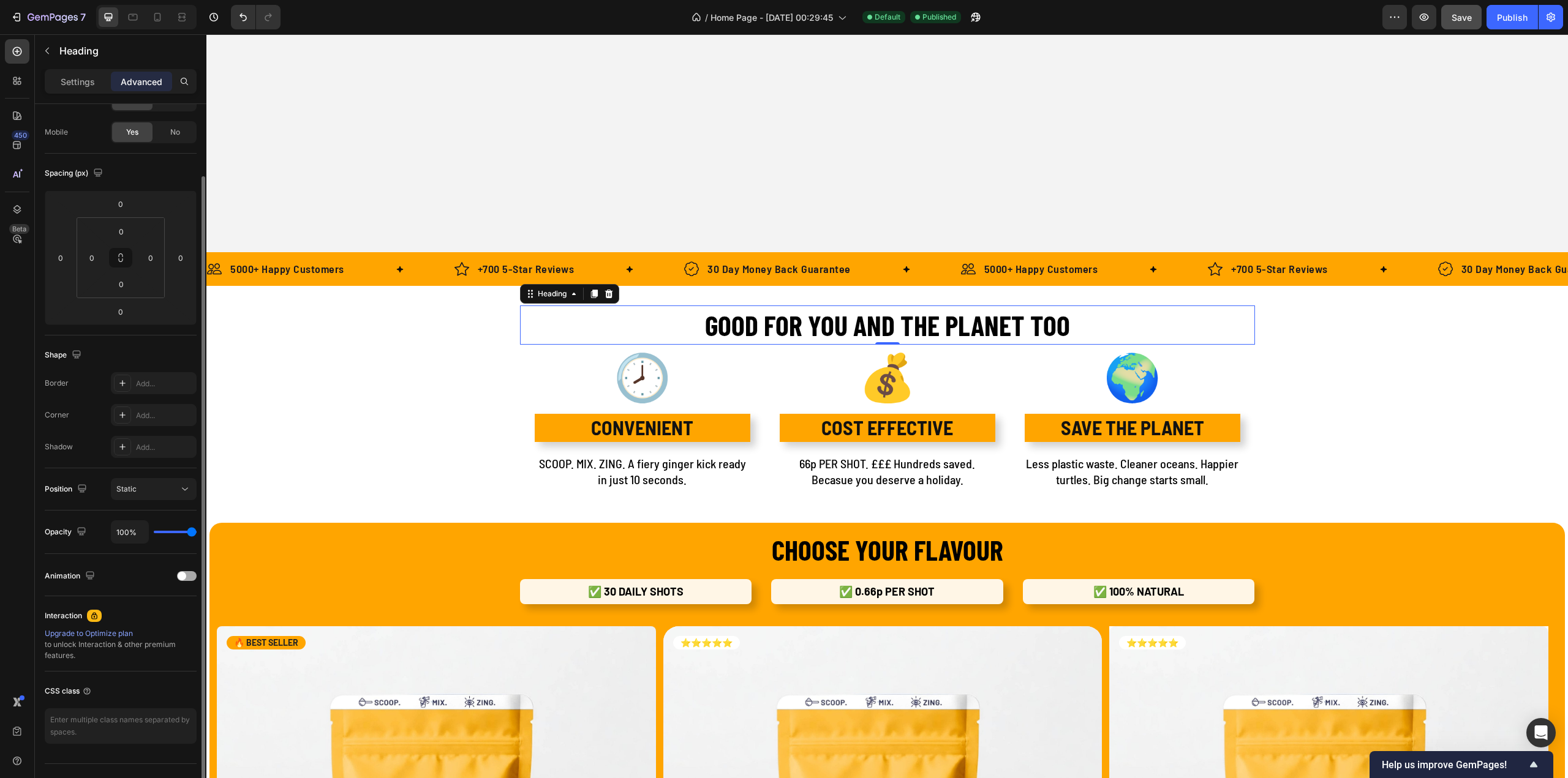
click at [183, 574] on span at bounding box center [182, 576] width 9 height 9
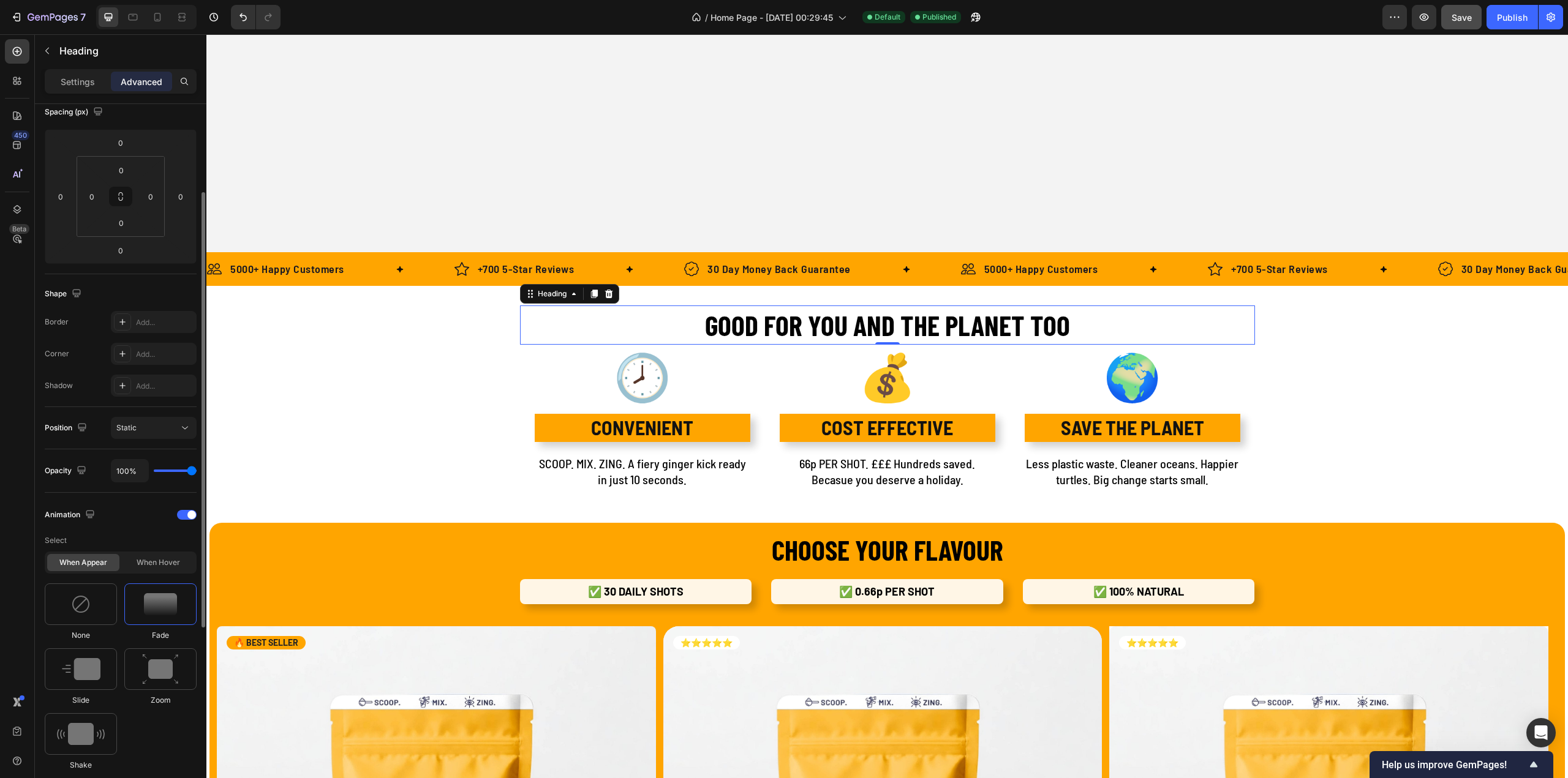
click at [153, 597] on img at bounding box center [160, 604] width 33 height 22
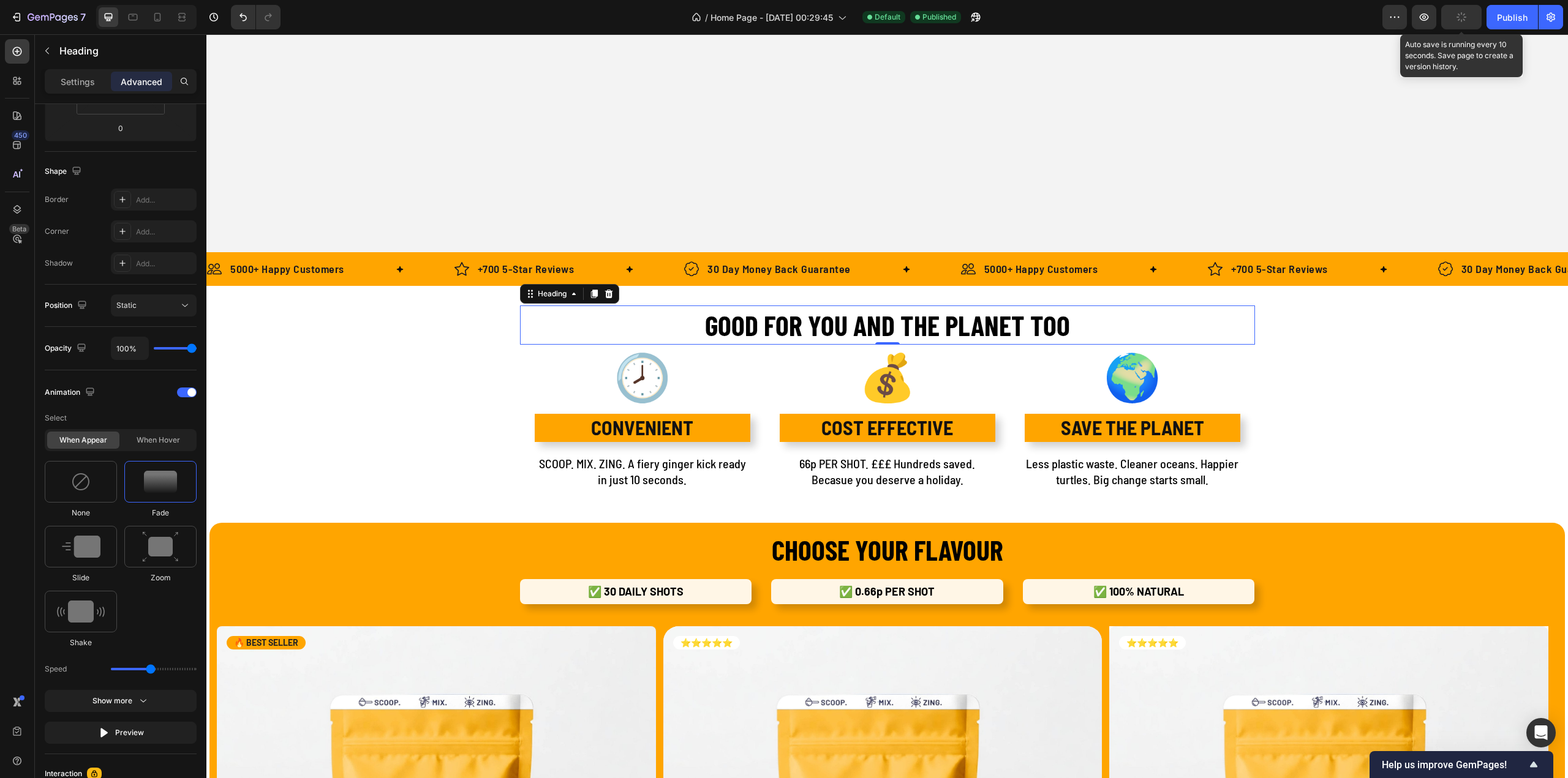
click at [1445, 13] on button "button" at bounding box center [1461, 17] width 40 height 24
click at [1506, 18] on div "Publish" at bounding box center [1512, 18] width 31 height 13
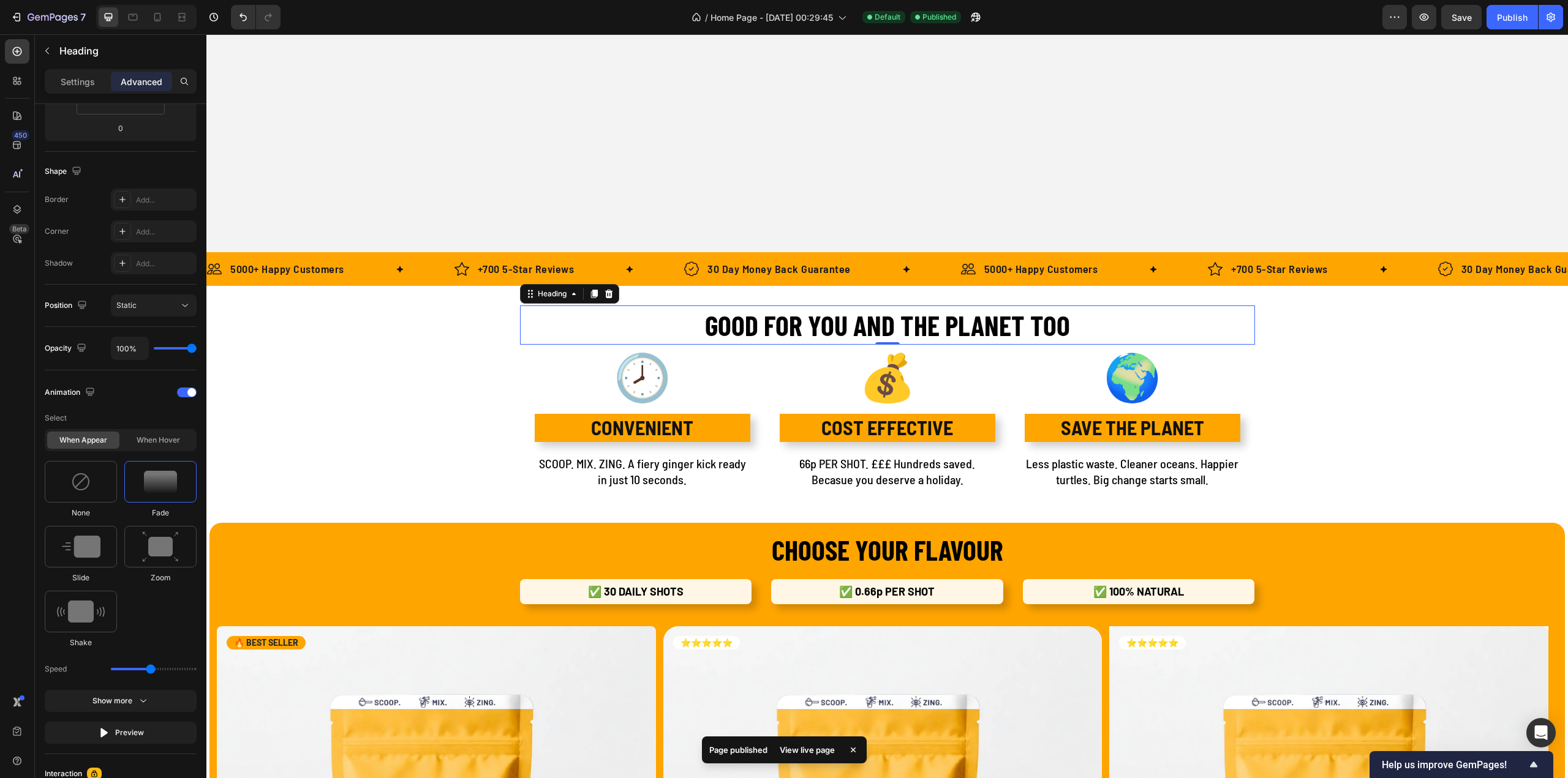
click at [807, 749] on div "View live page" at bounding box center [807, 749] width 70 height 17
click at [85, 492] on div at bounding box center [81, 481] width 72 height 42
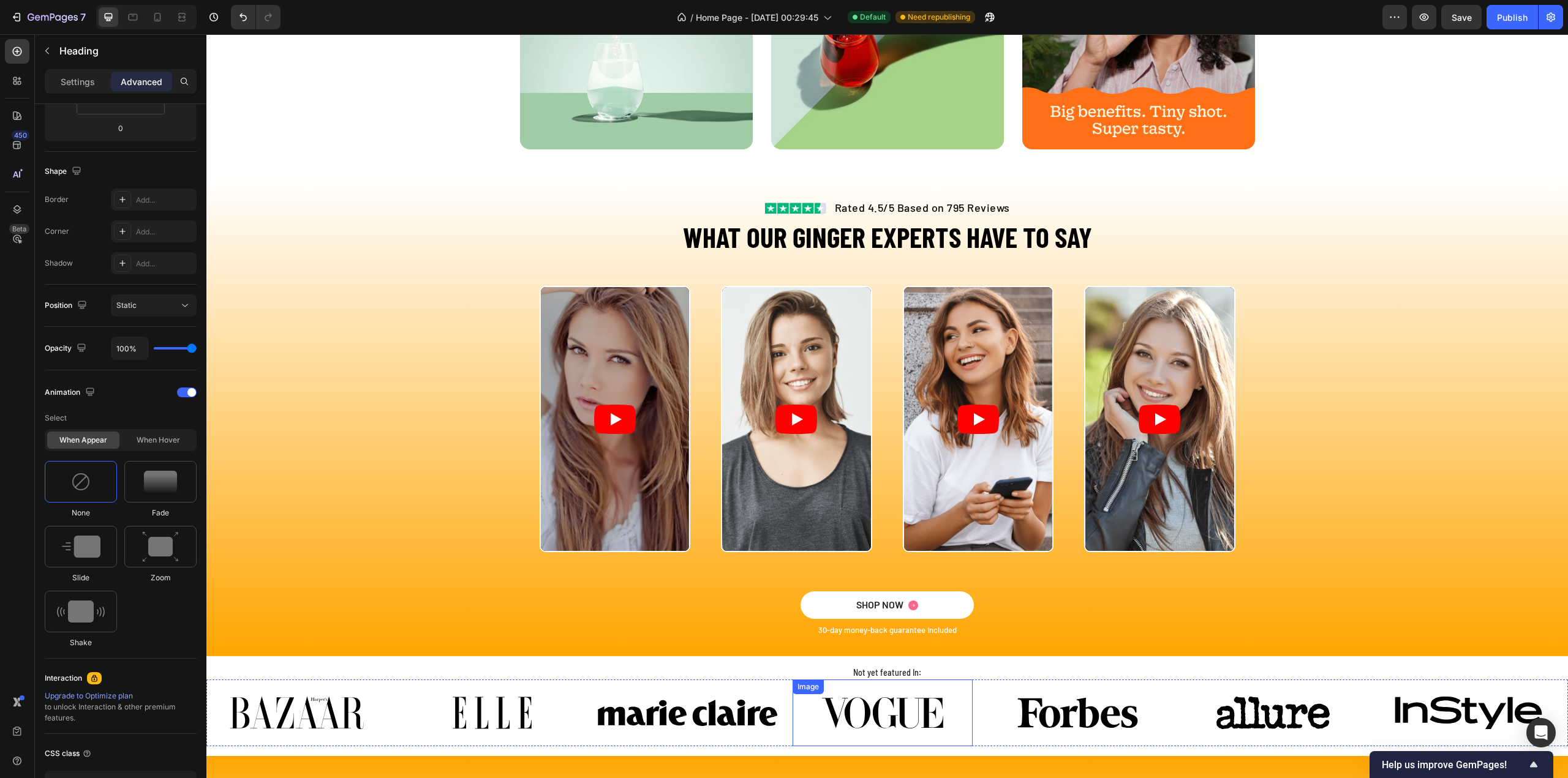
scroll to position [2326, 0]
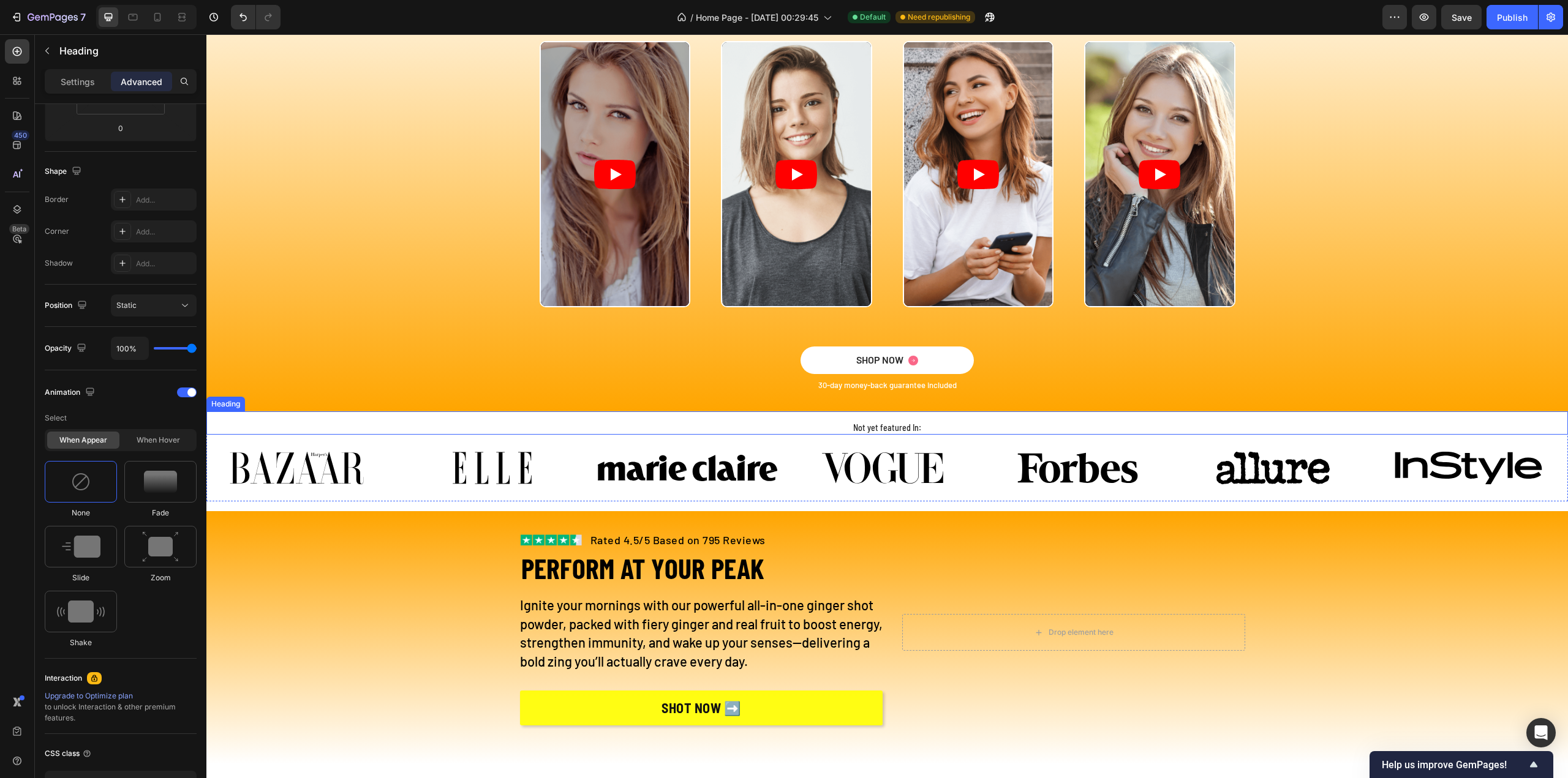
click at [888, 429] on h2 "Not yet featured In:" at bounding box center [887, 428] width 1362 height 13
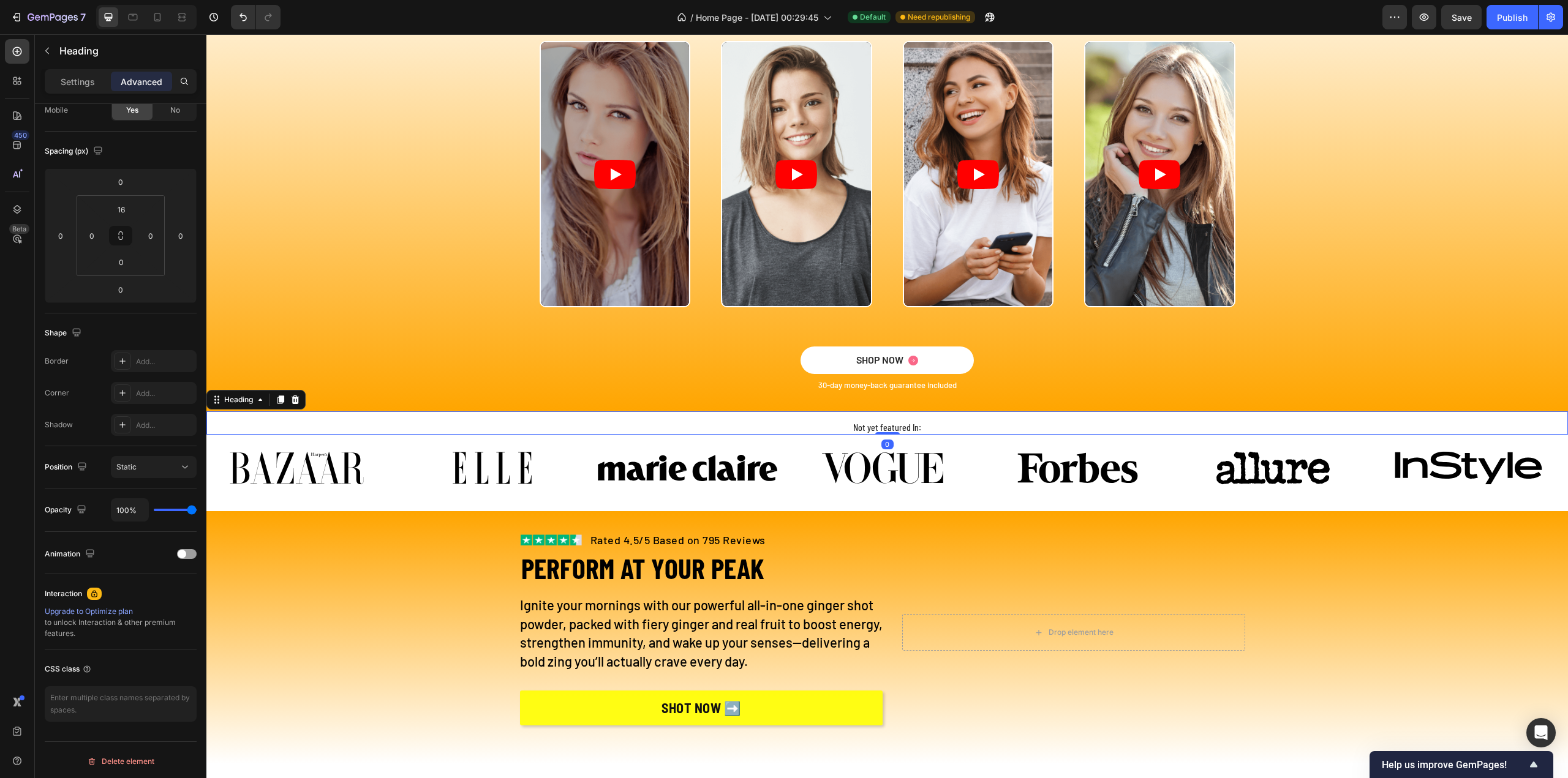
click at [886, 424] on h2 "Not yet featured In:" at bounding box center [887, 428] width 1362 height 13
click at [877, 426] on p "Not yet featured In:" at bounding box center [887, 427] width 1359 height 11
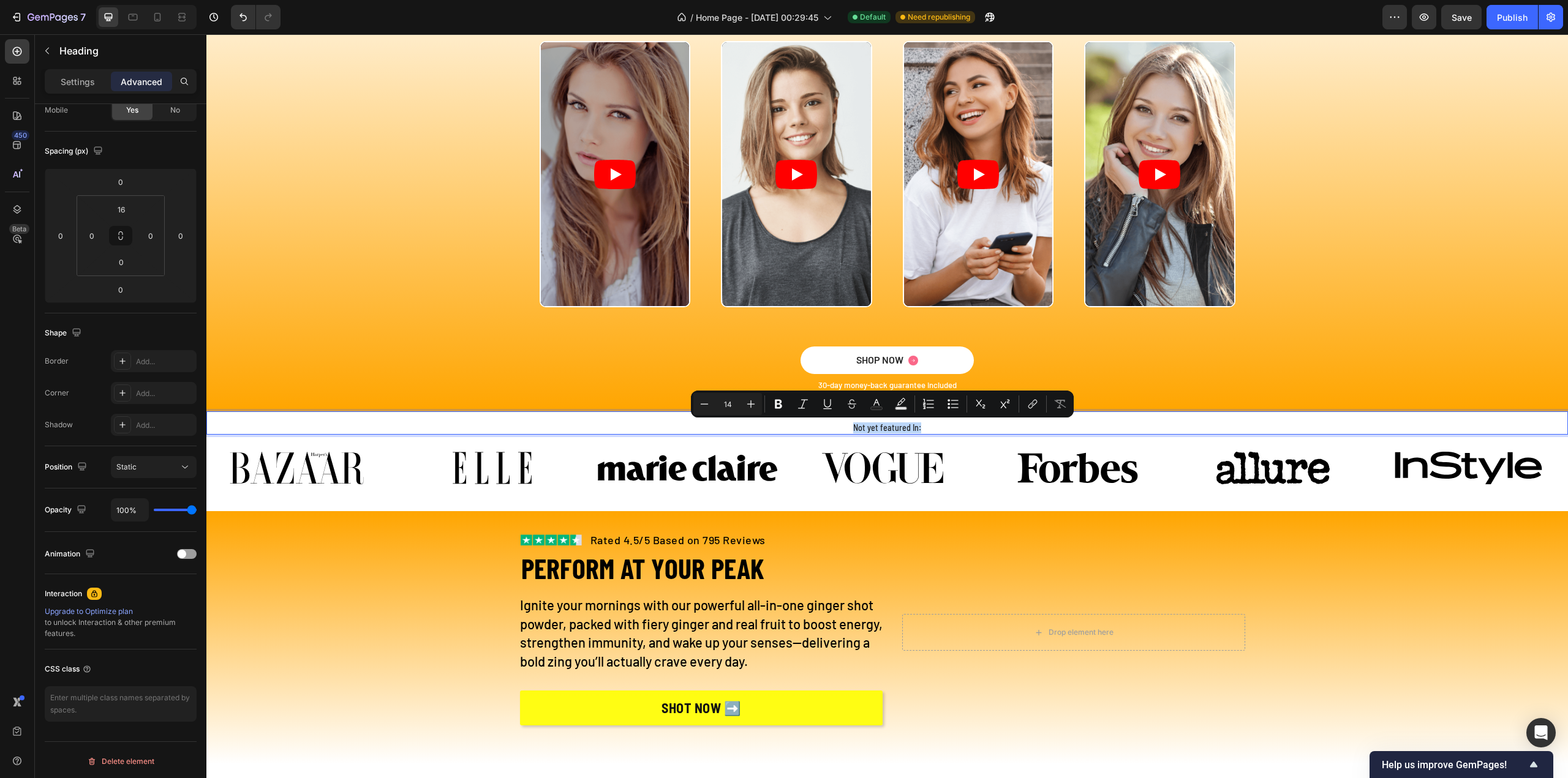
drag, startPoint x: 848, startPoint y: 426, endPoint x: 935, endPoint y: 428, distance: 87.0
click at [935, 428] on p "Not yet featured In:" at bounding box center [887, 427] width 1359 height 11
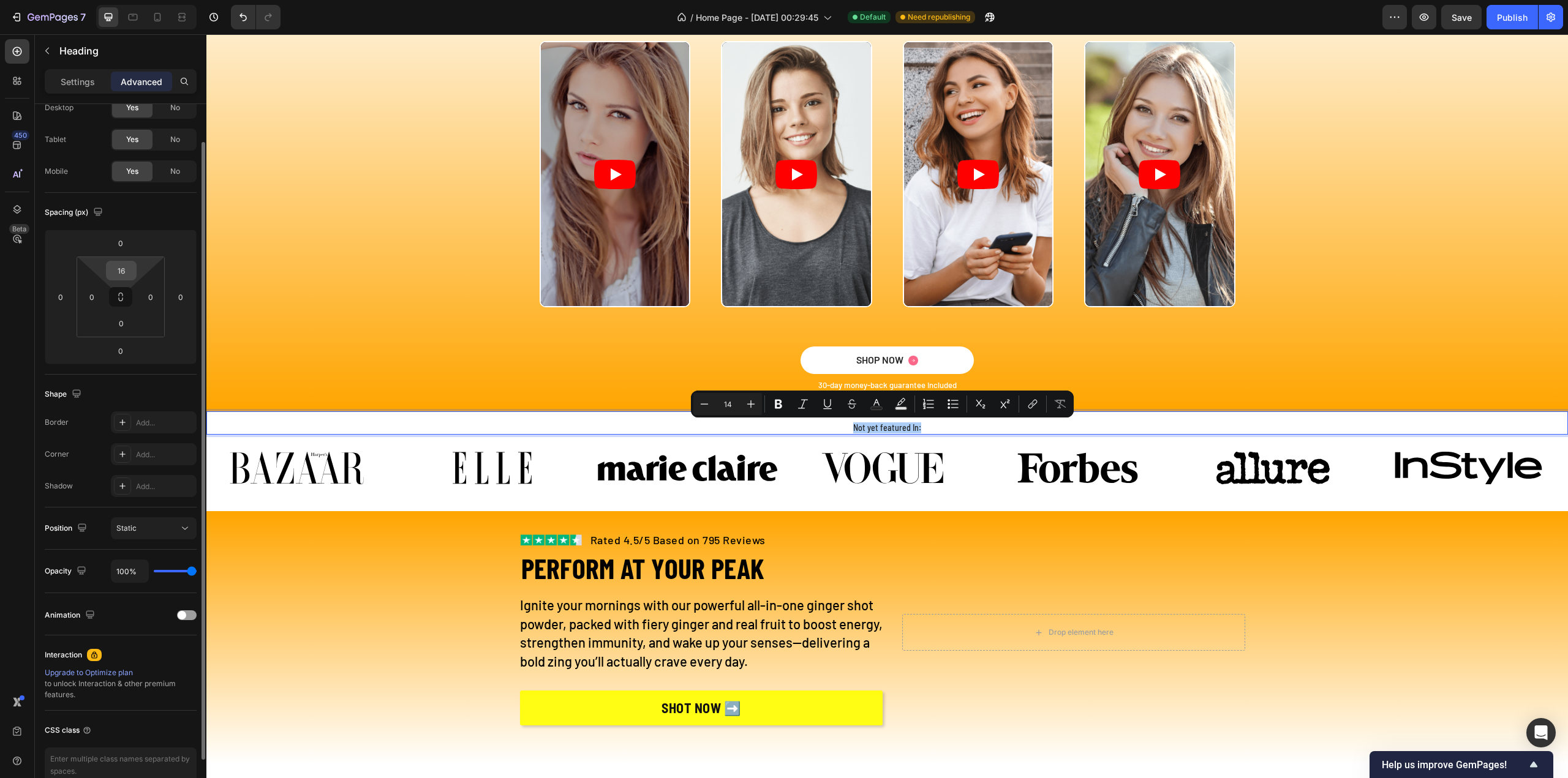
click at [121, 275] on input "16" at bounding box center [120, 270] width 24 height 18
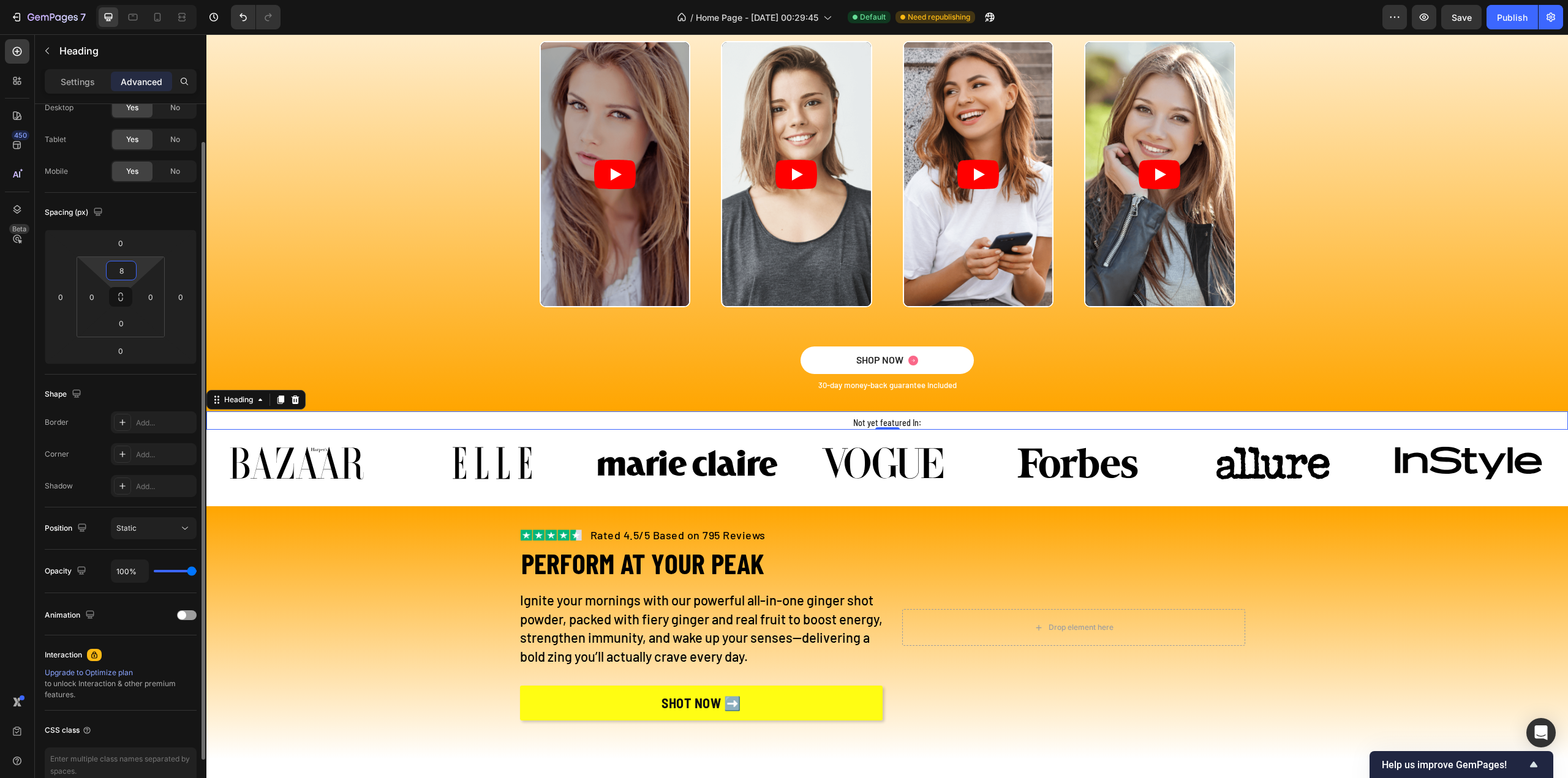
type input "8"
click at [66, 67] on div "Heading" at bounding box center [115, 52] width 159 height 35
click at [68, 72] on div "Settings" at bounding box center [77, 81] width 61 height 20
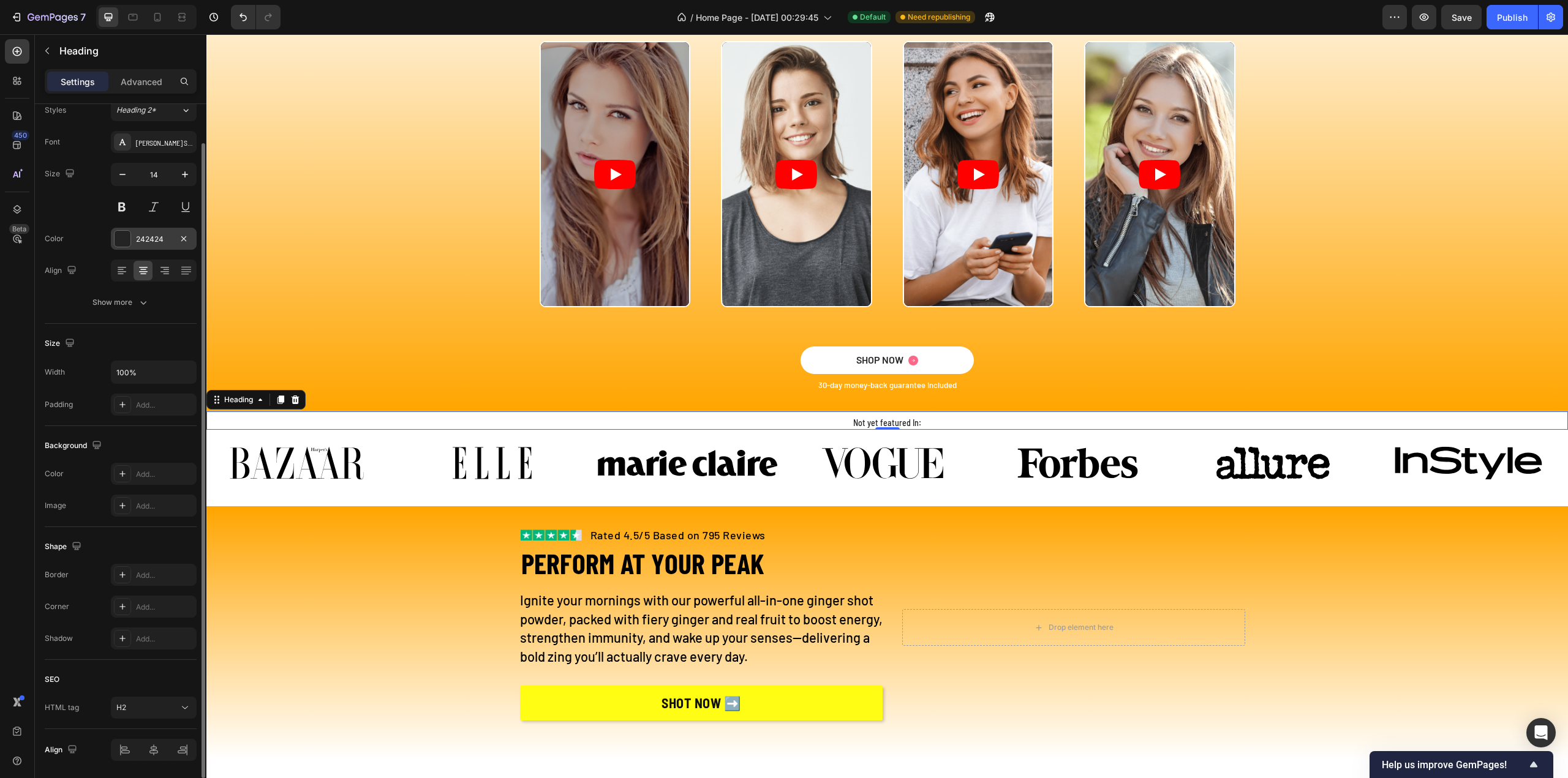
scroll to position [0, 0]
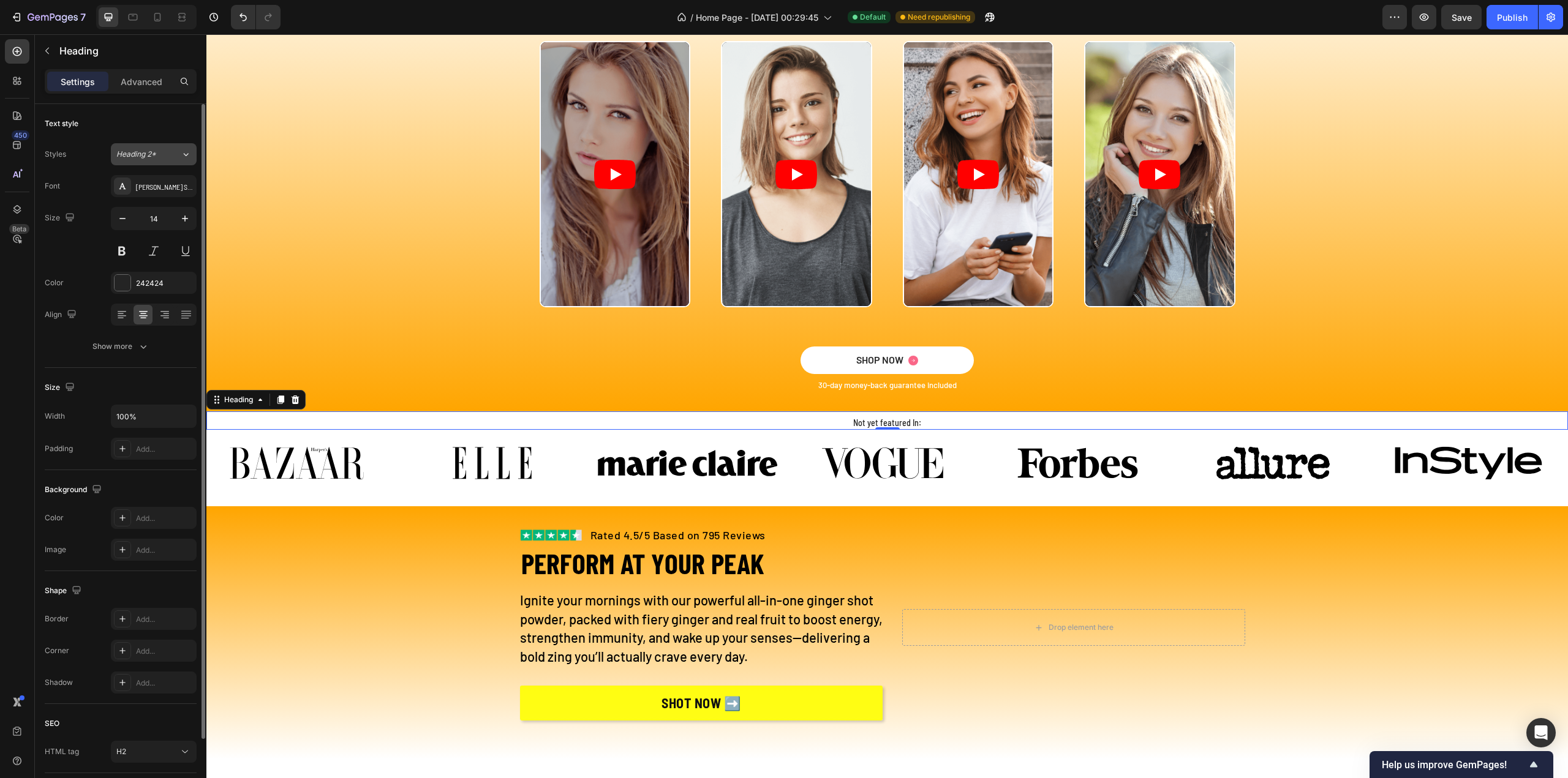
click at [189, 156] on icon at bounding box center [186, 154] width 10 height 12
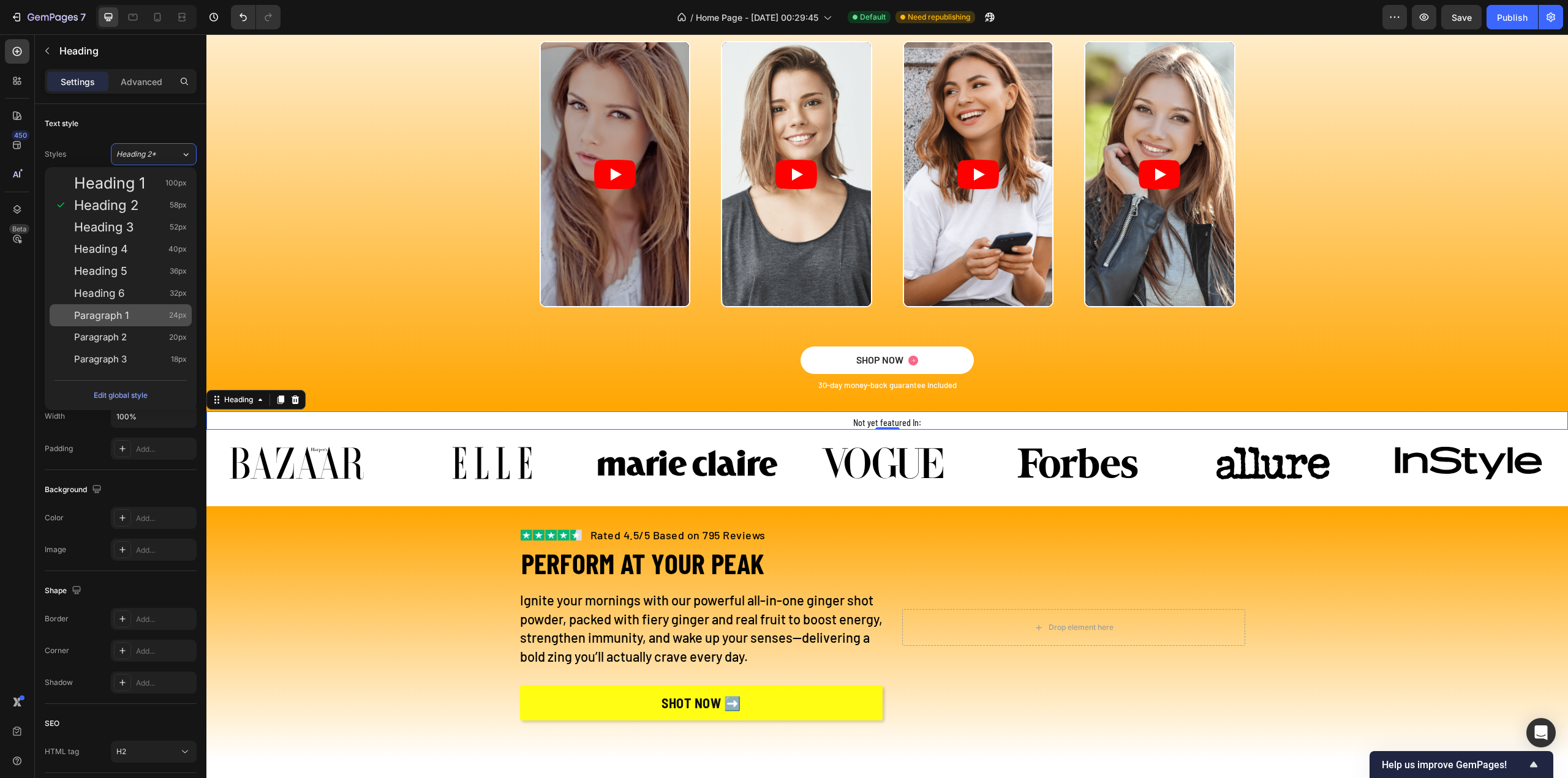
click at [118, 313] on span "Paragraph 1" at bounding box center [101, 315] width 55 height 12
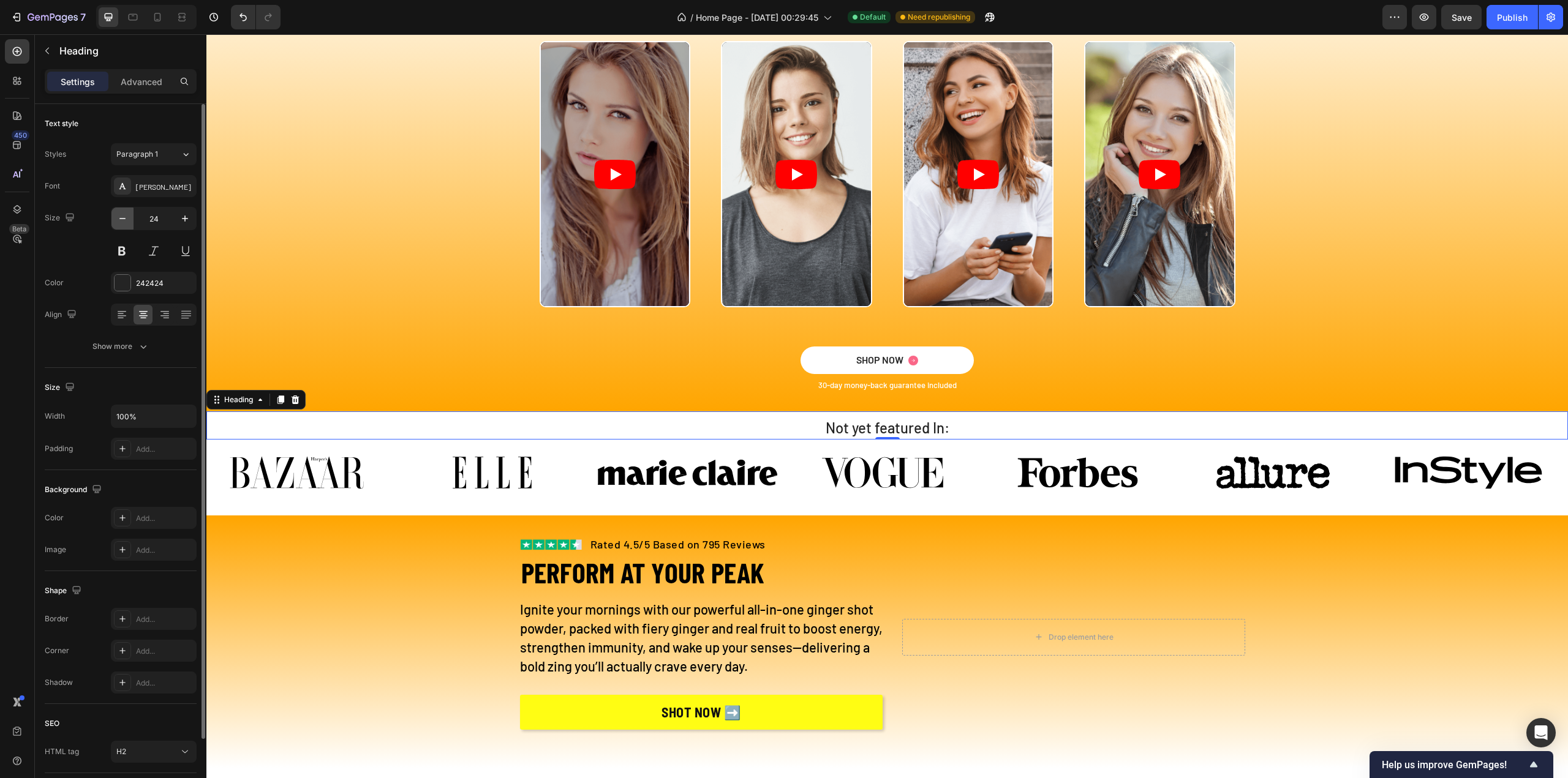
click at [124, 220] on icon "button" at bounding box center [122, 218] width 12 height 12
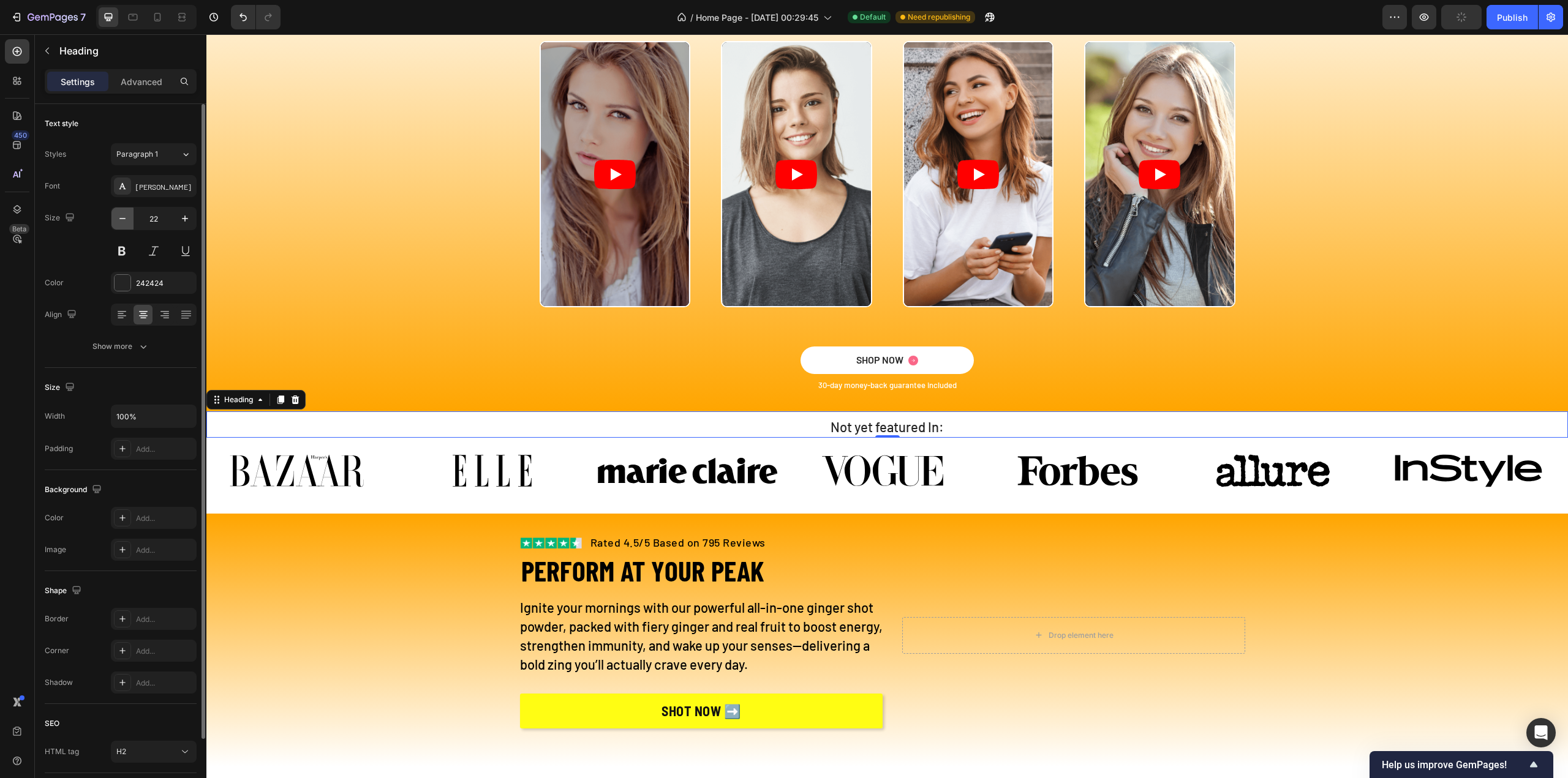
click at [124, 220] on icon "button" at bounding box center [122, 218] width 12 height 12
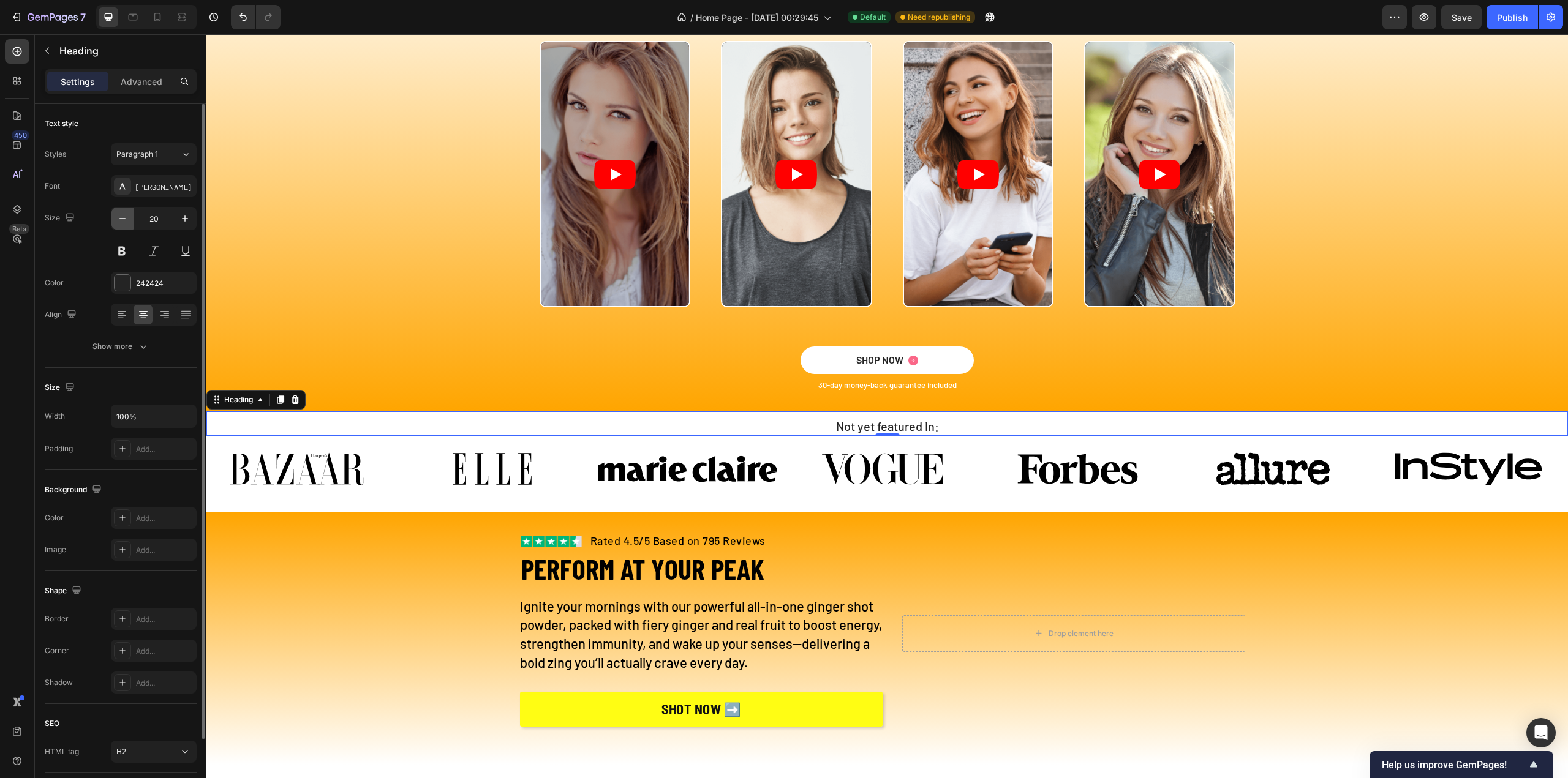
click at [124, 220] on icon "button" at bounding box center [122, 218] width 12 height 12
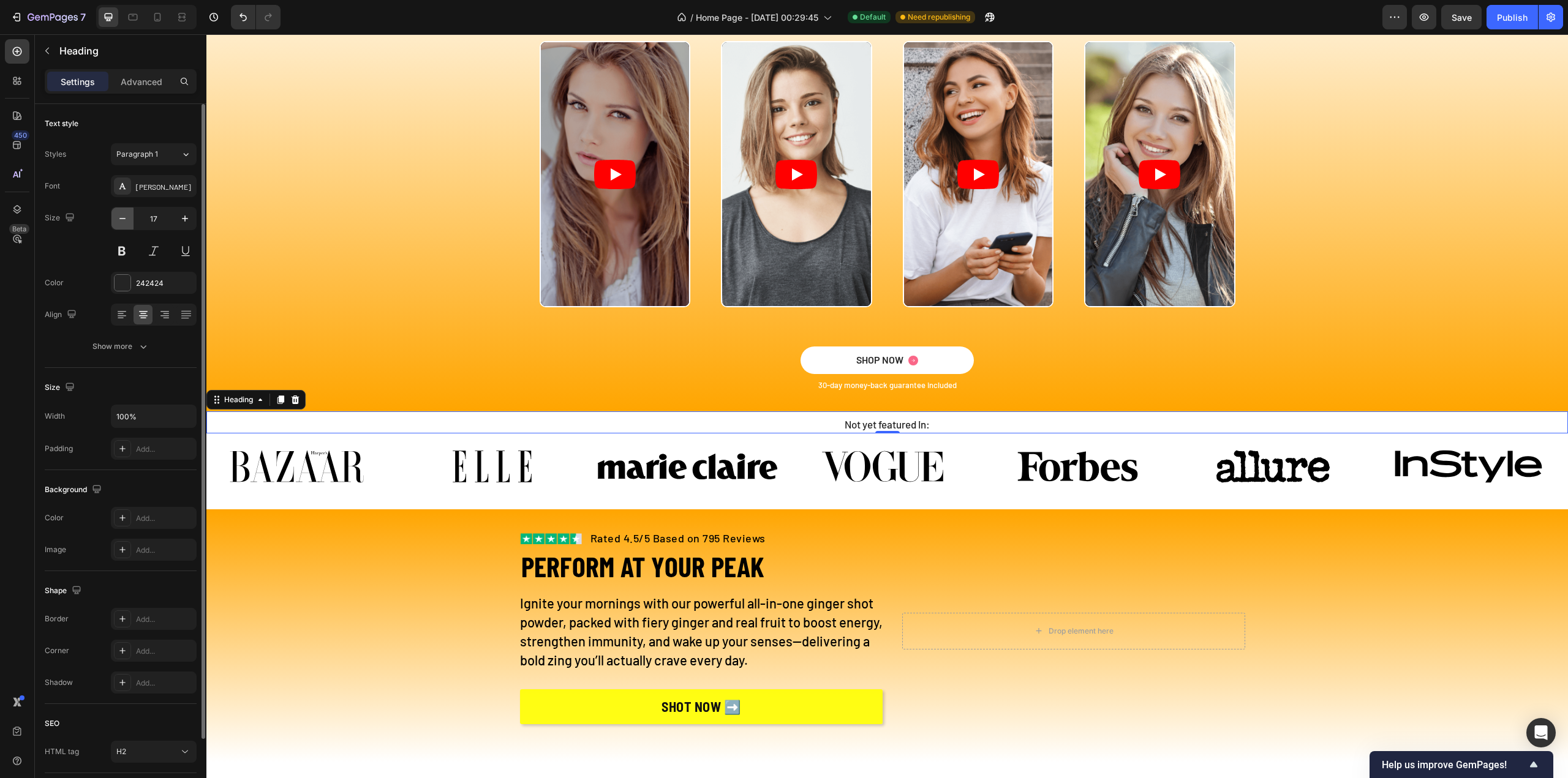
click at [124, 220] on icon "button" at bounding box center [122, 218] width 12 height 12
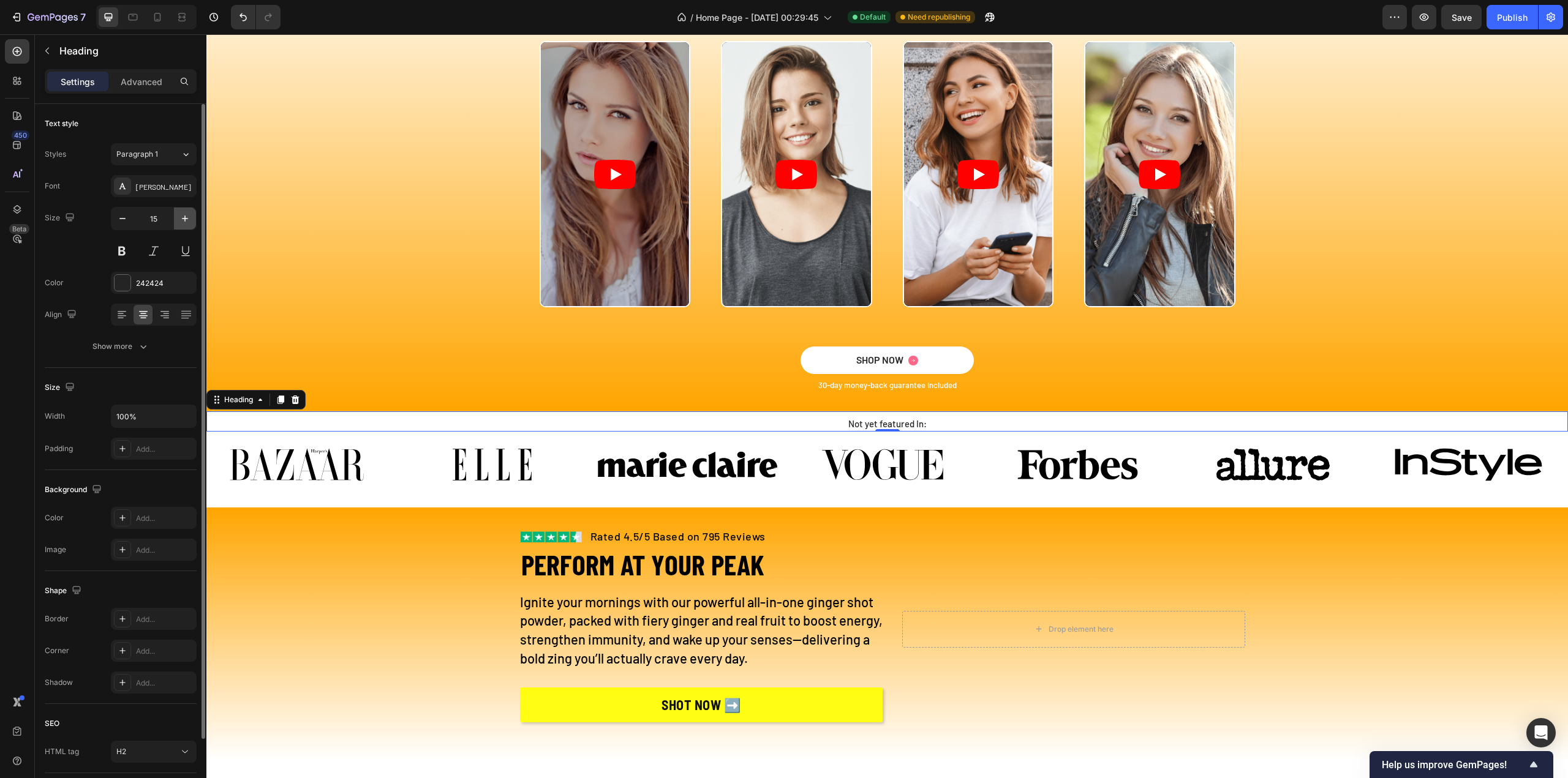
click at [180, 222] on icon "button" at bounding box center [185, 218] width 12 height 12
type input "16"
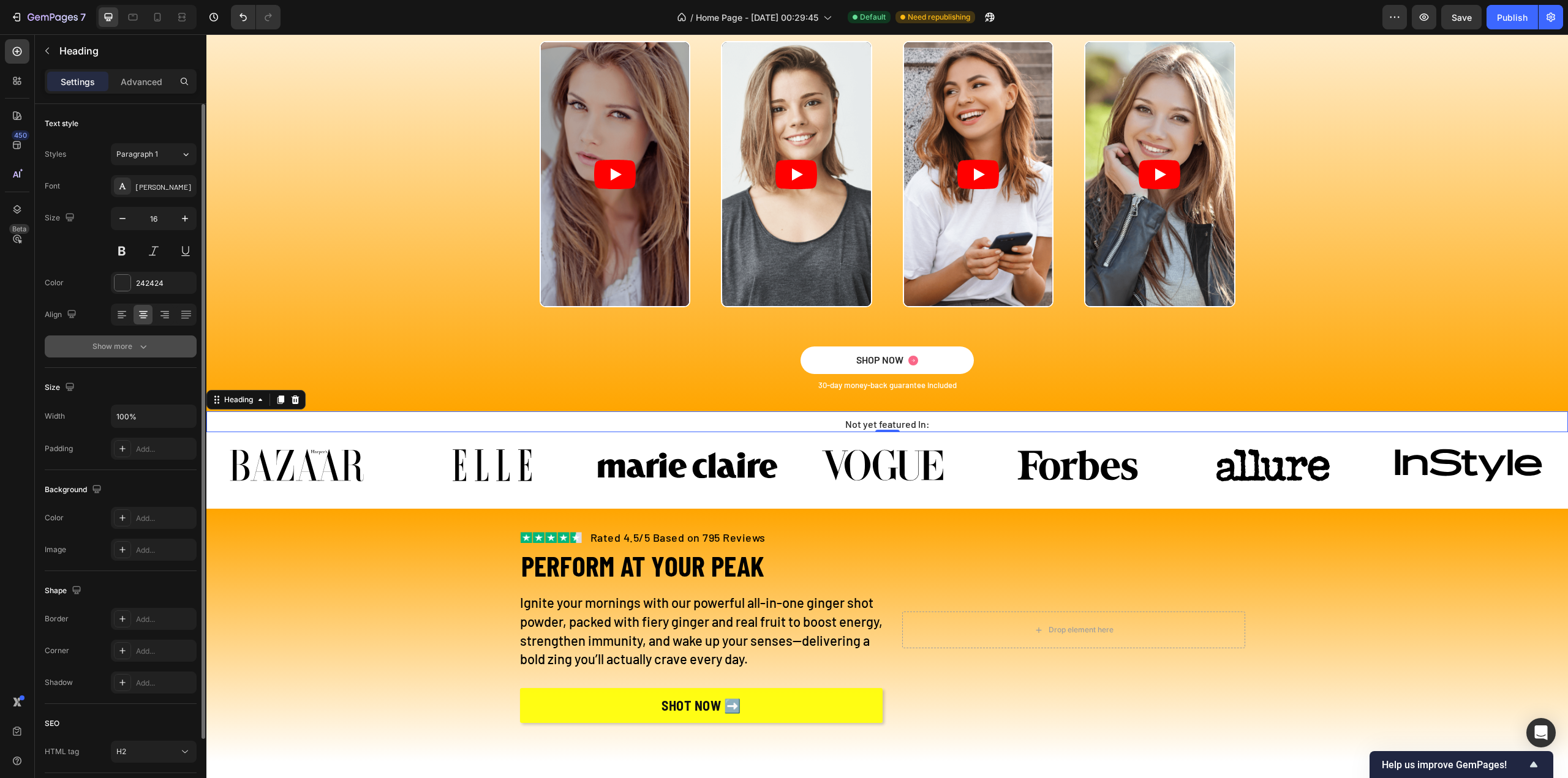
click at [138, 341] on icon "button" at bounding box center [143, 346] width 12 height 12
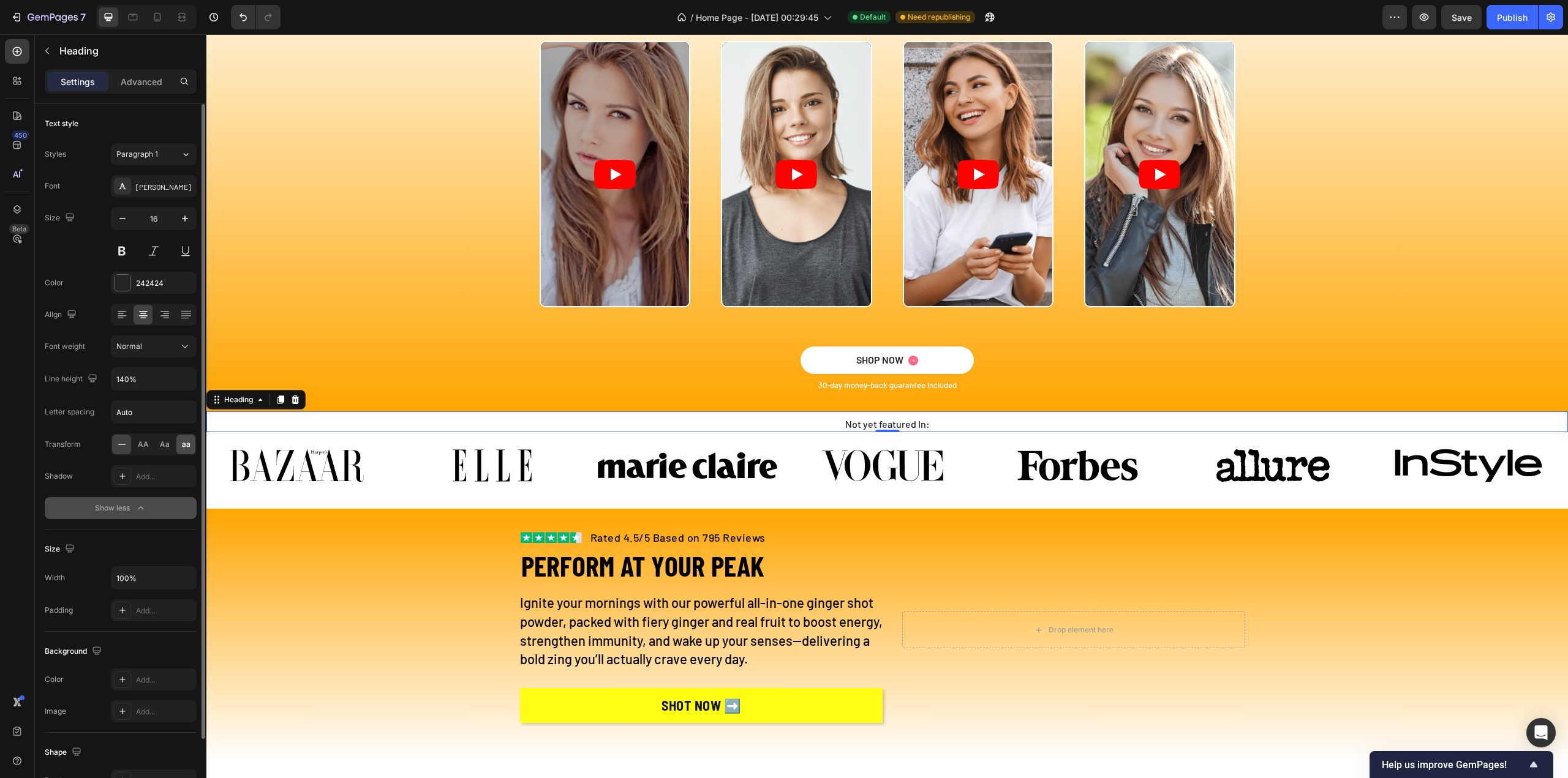
click at [187, 444] on span "aa" at bounding box center [187, 444] width 9 height 11
click at [164, 446] on span "Aa" at bounding box center [165, 444] width 10 height 11
click at [183, 444] on span "aa" at bounding box center [187, 444] width 9 height 11
click at [848, 422] on h2 "Not yet featured In:" at bounding box center [887, 424] width 1362 height 16
click at [127, 444] on div at bounding box center [122, 444] width 19 height 20
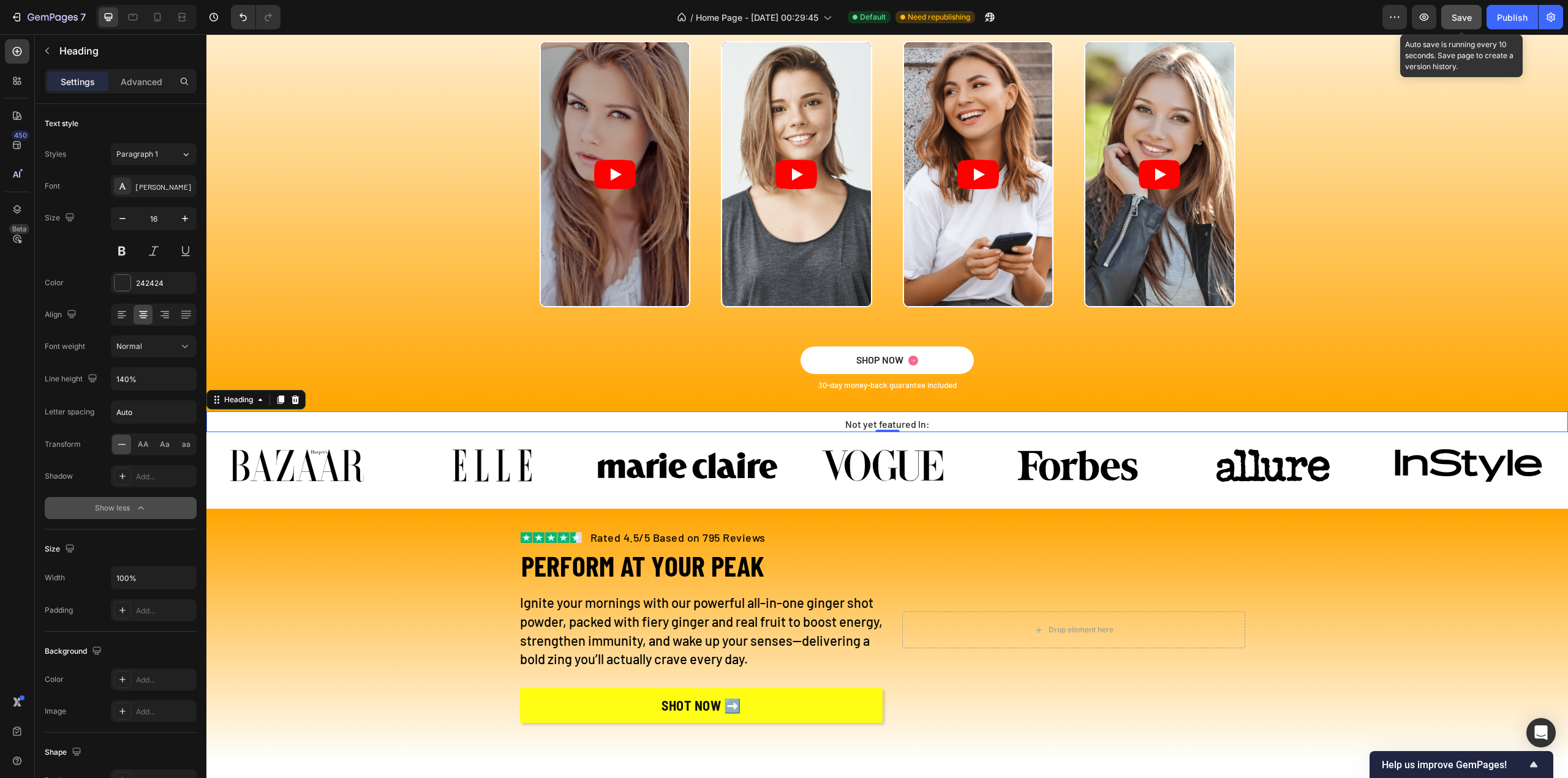
click at [1453, 24] on button "Save" at bounding box center [1461, 17] width 40 height 24
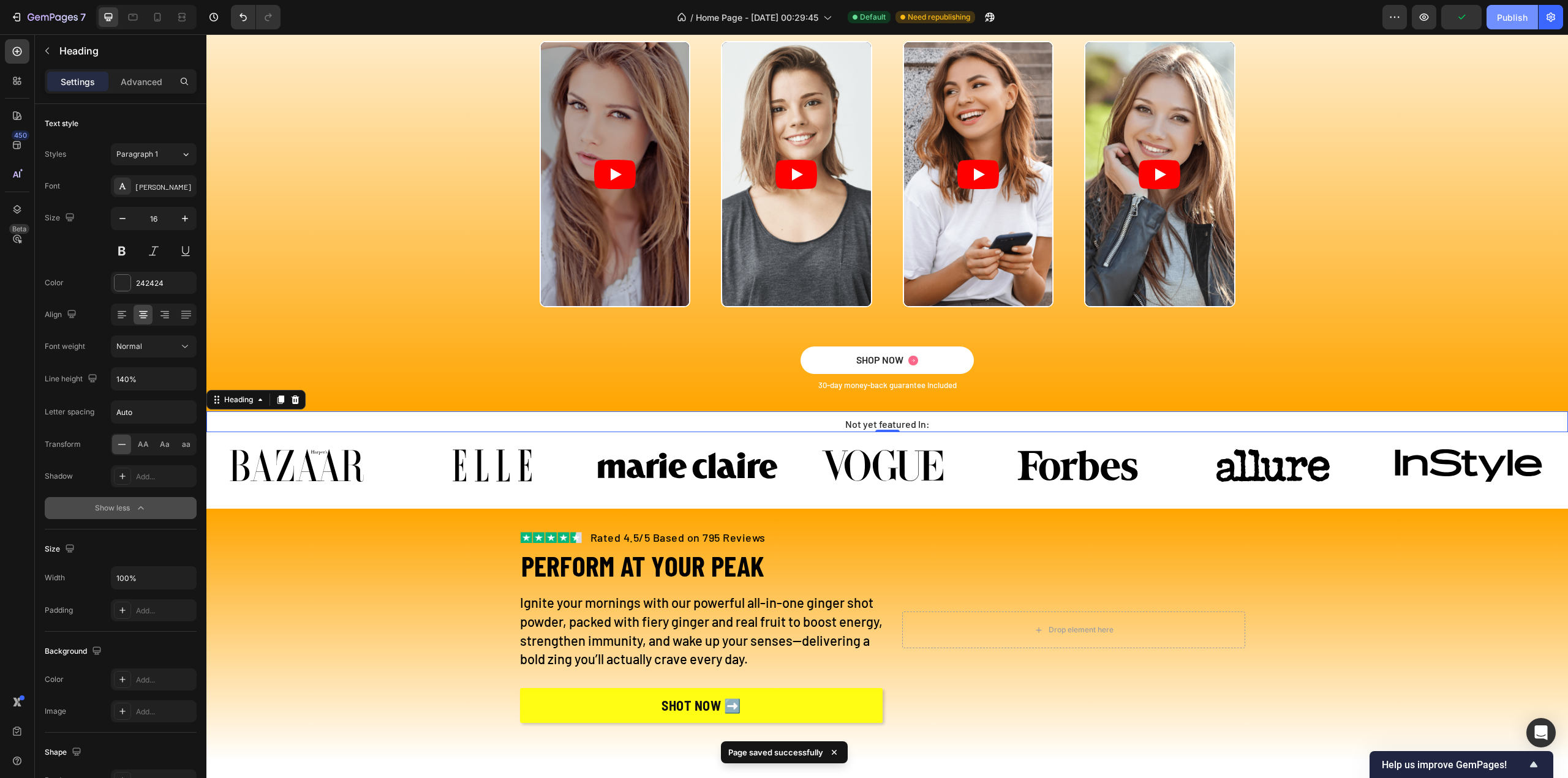
click at [1500, 21] on div "Publish" at bounding box center [1512, 18] width 31 height 13
click at [826, 749] on div "View live page" at bounding box center [807, 749] width 70 height 17
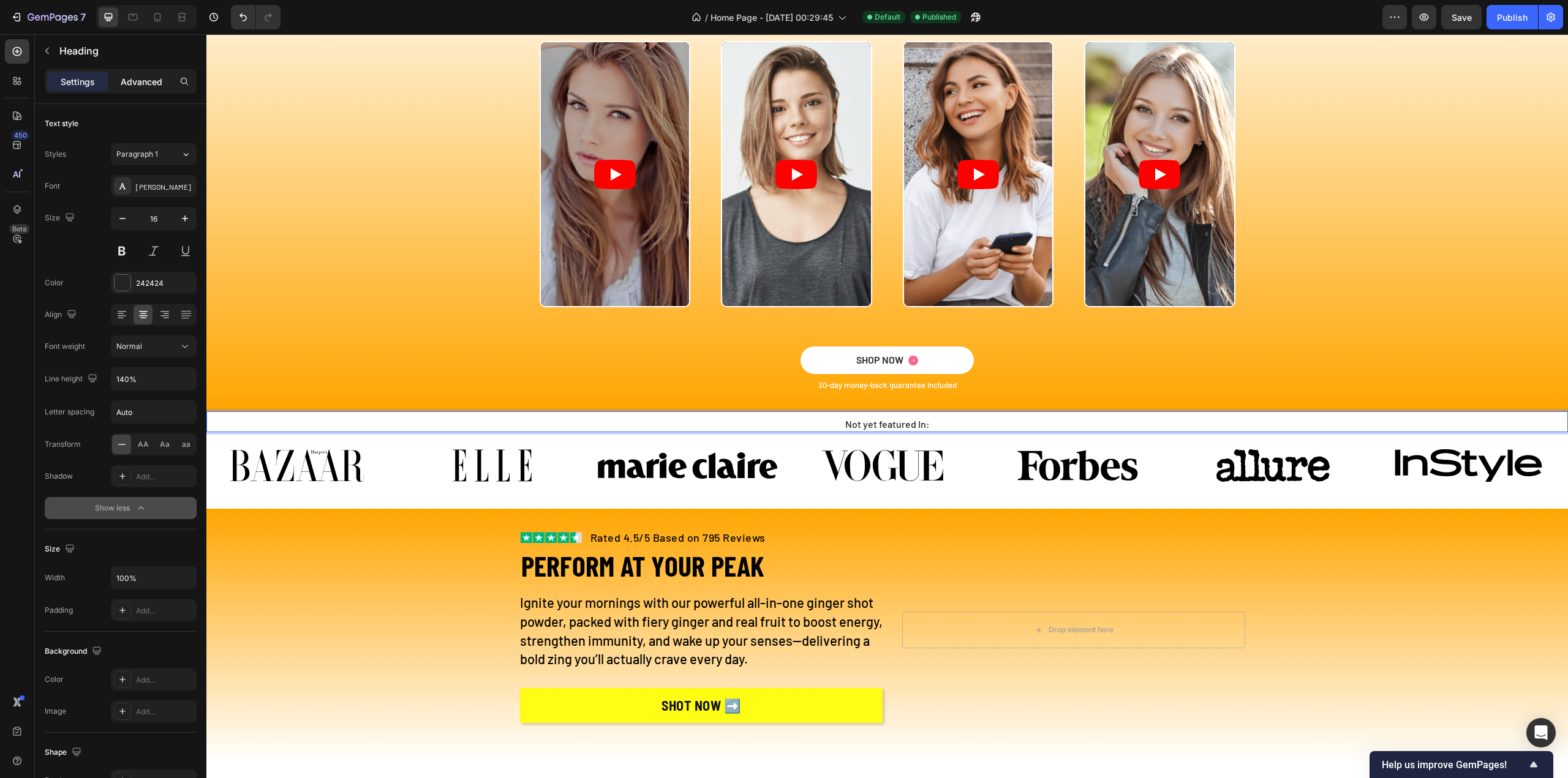
click at [127, 78] on p "Advanced" at bounding box center [141, 82] width 42 height 13
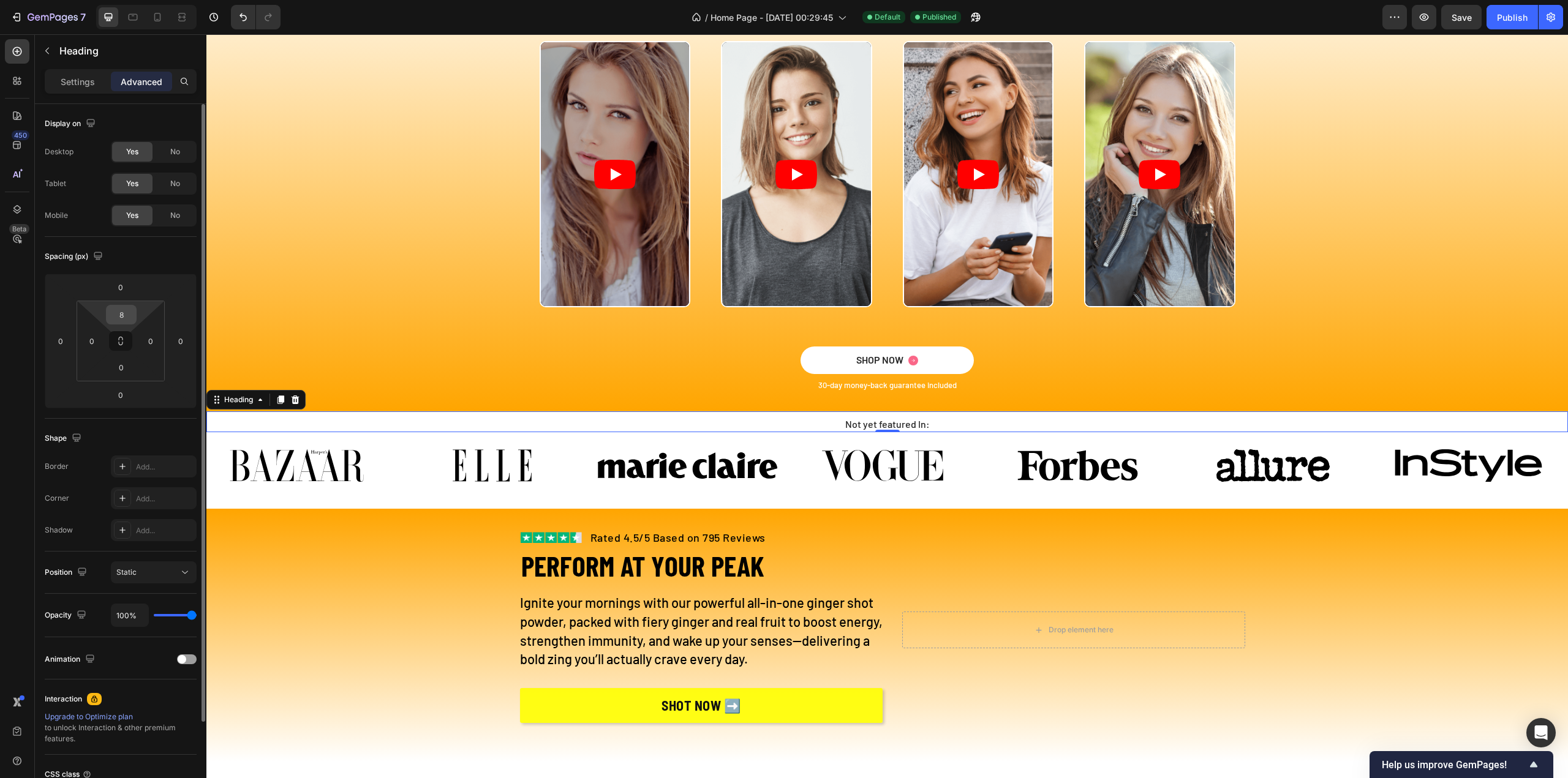
click at [127, 313] on input "8" at bounding box center [120, 314] width 24 height 18
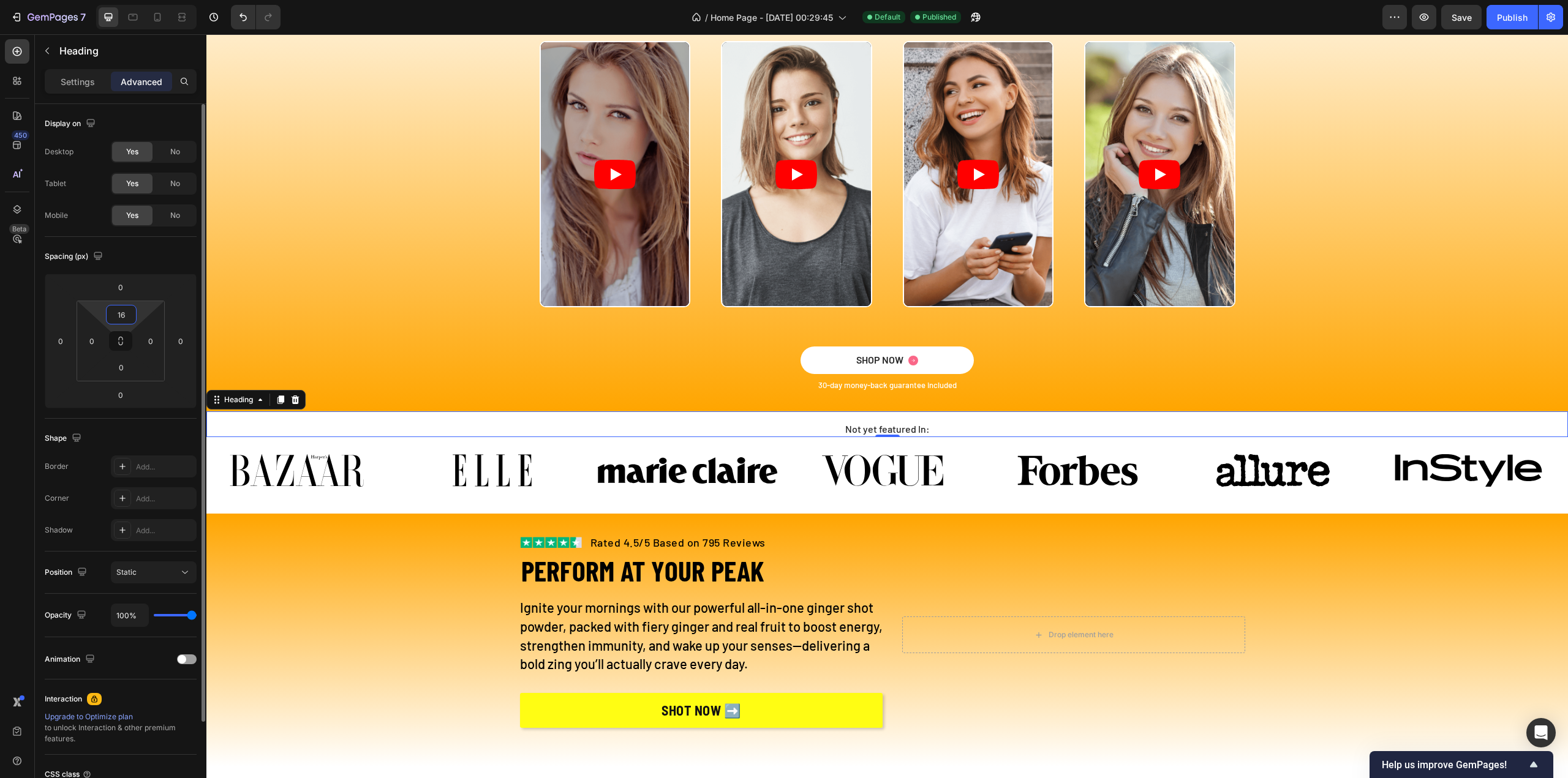
type input "16"
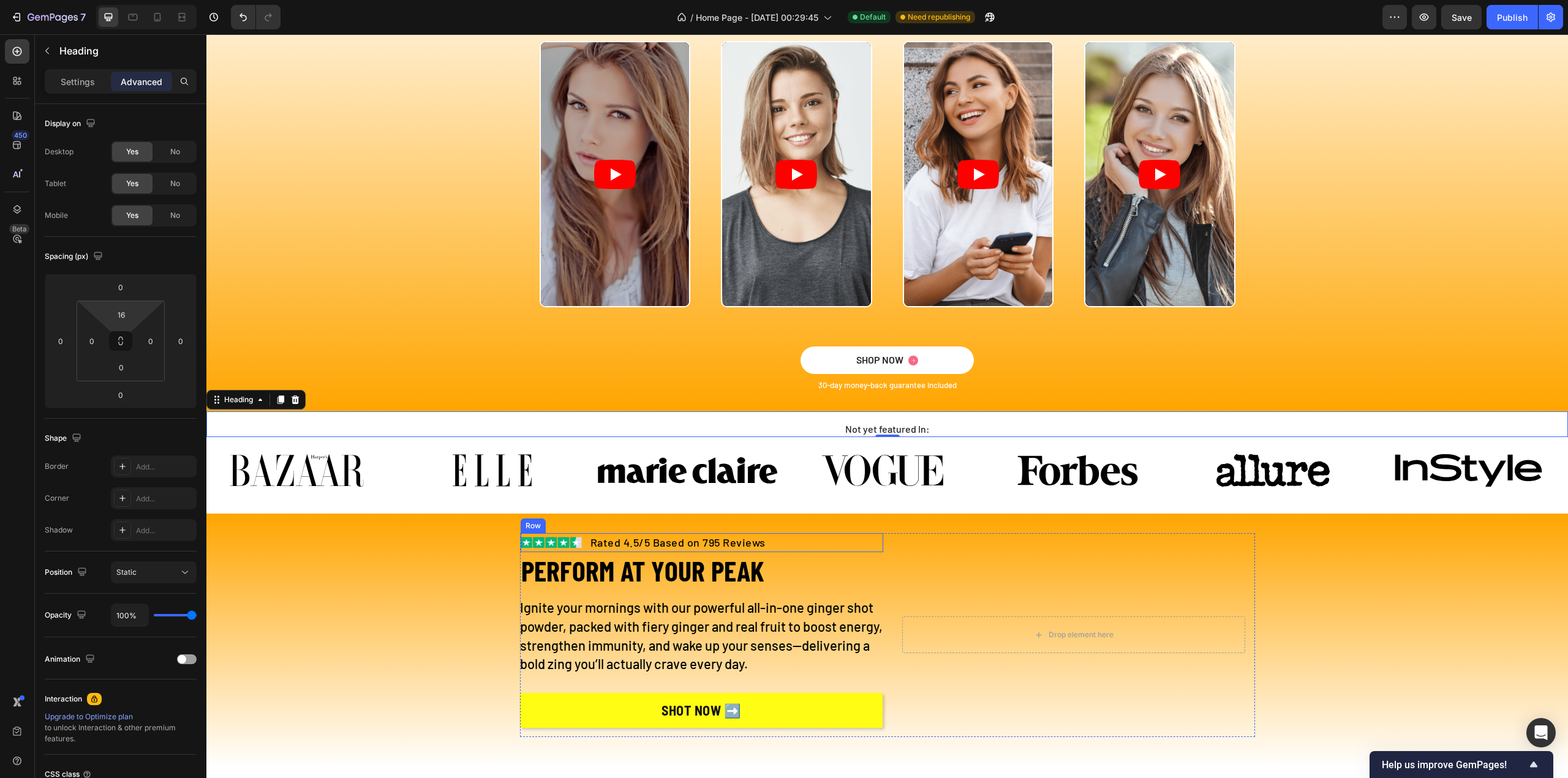
click at [765, 541] on div "Image Rated 4.5/5 Based on 795 Reviews Text block Row" at bounding box center [702, 542] width 363 height 19
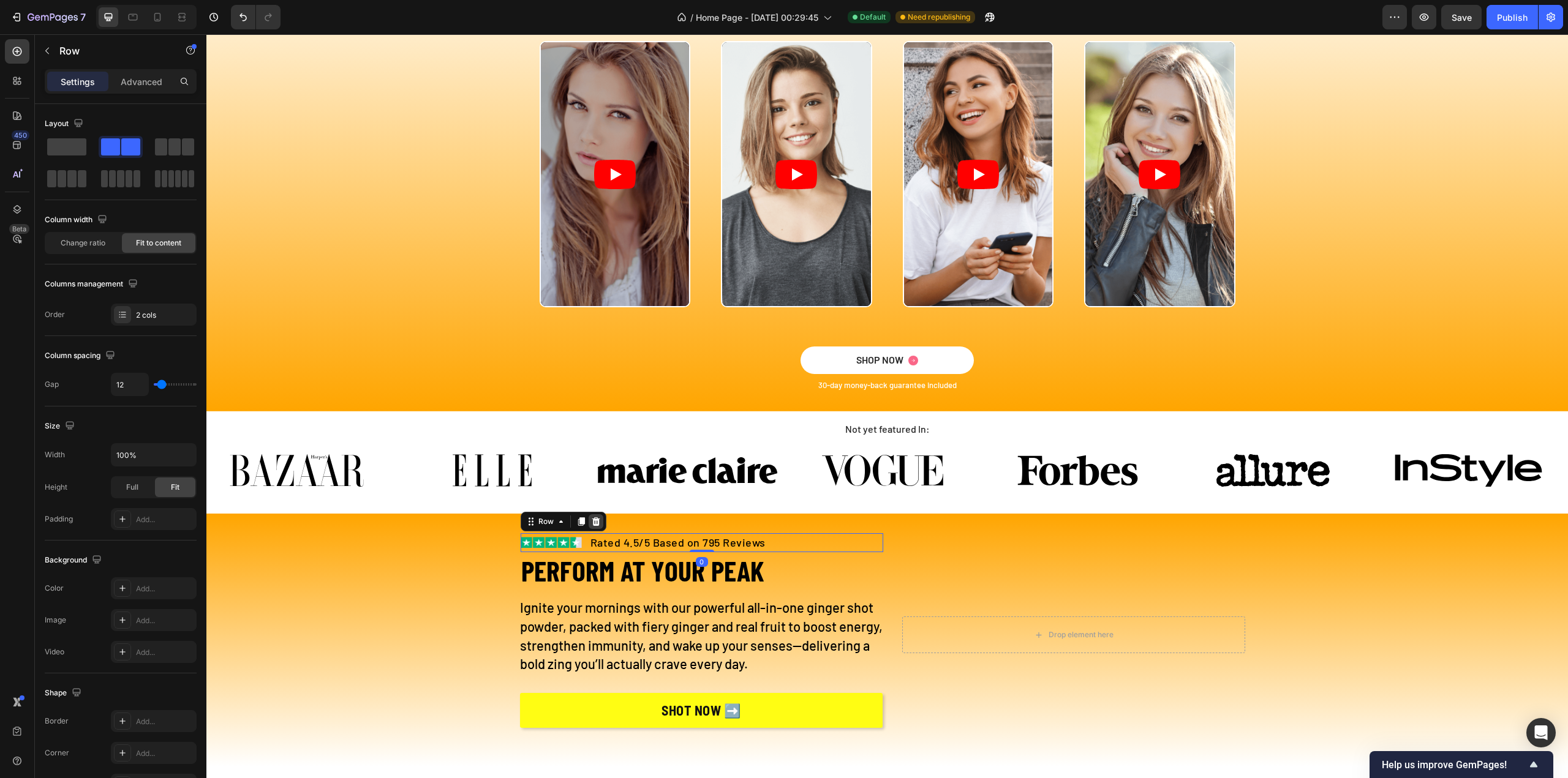
click at [592, 525] on icon at bounding box center [596, 522] width 8 height 9
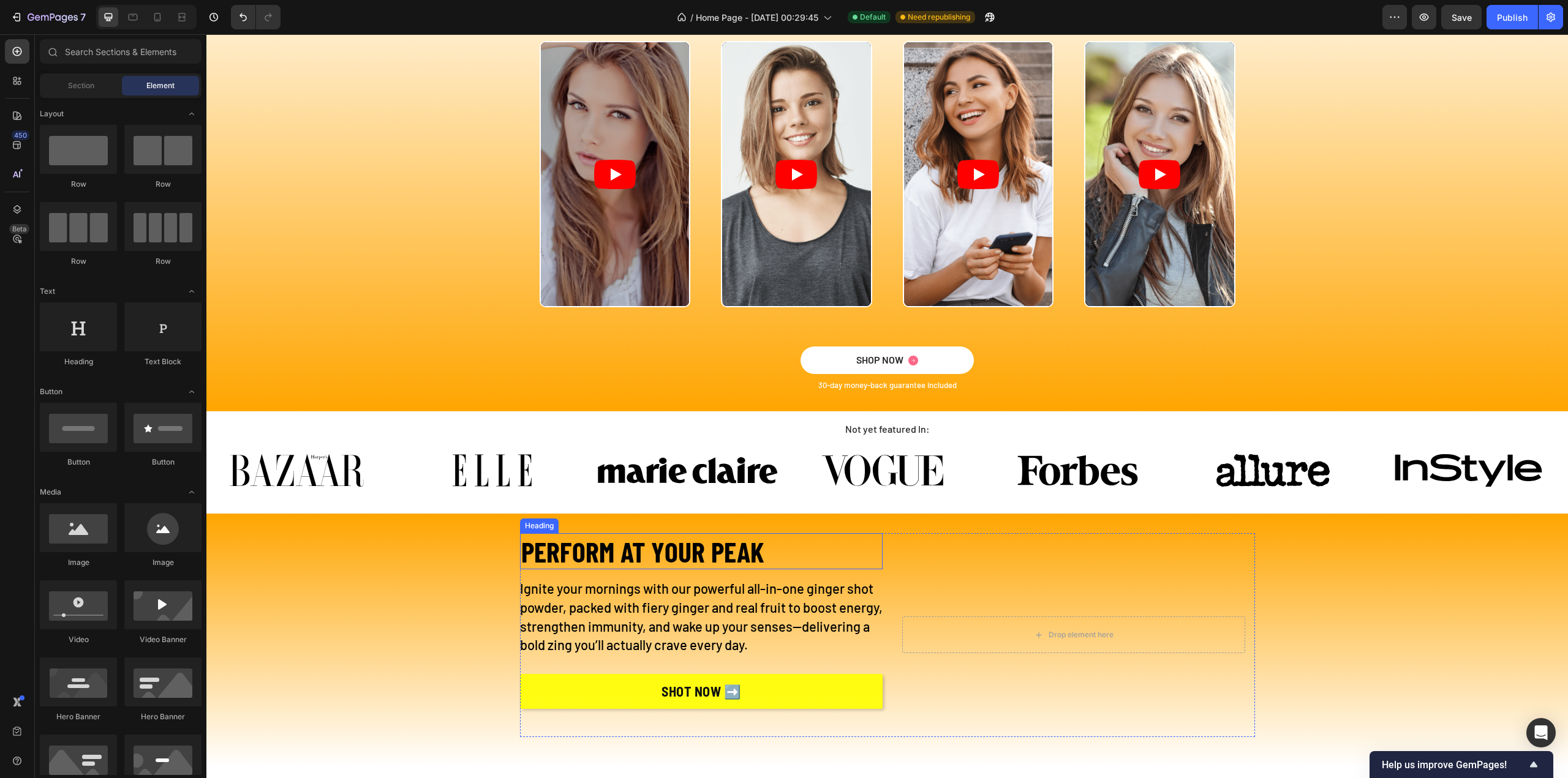
click at [791, 549] on h2 "PERFORM AT YOUR PEAK" at bounding box center [701, 550] width 363 height 36
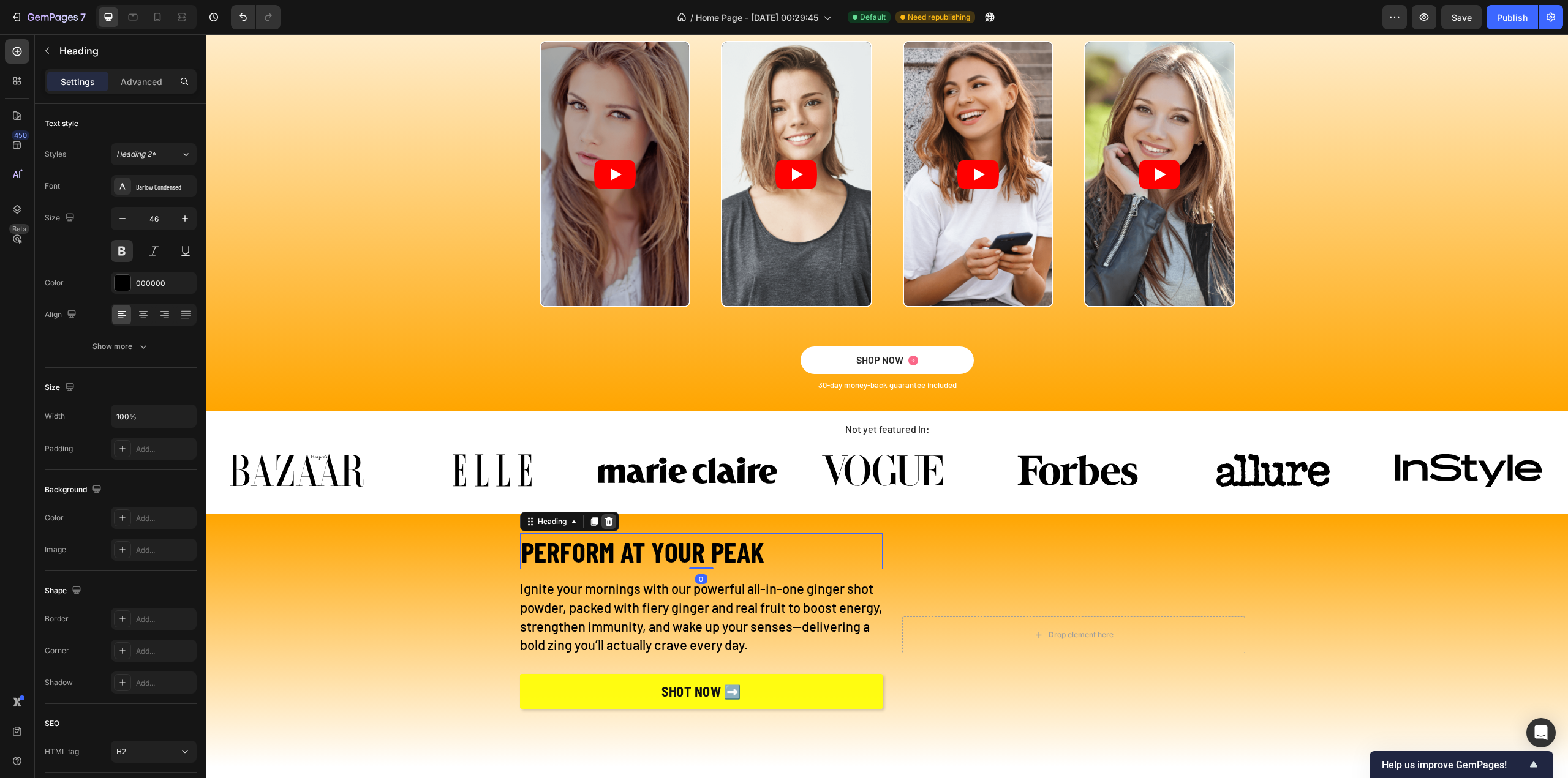
click at [604, 522] on icon at bounding box center [608, 522] width 8 height 9
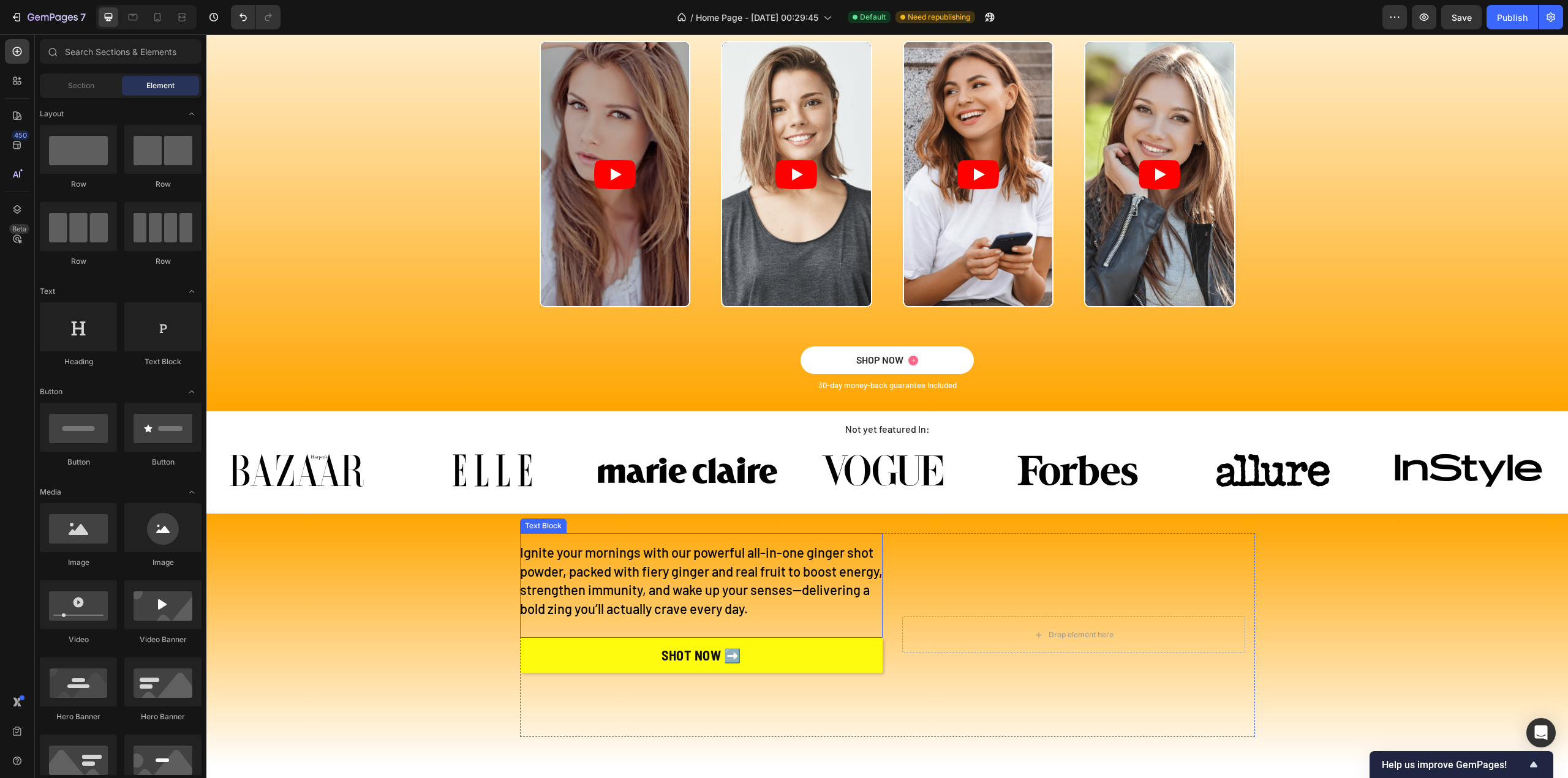
click at [761, 570] on p "Ignite your mornings with our powerful all-in-one ginger shot powder, packed wi…" at bounding box center [701, 581] width 363 height 76
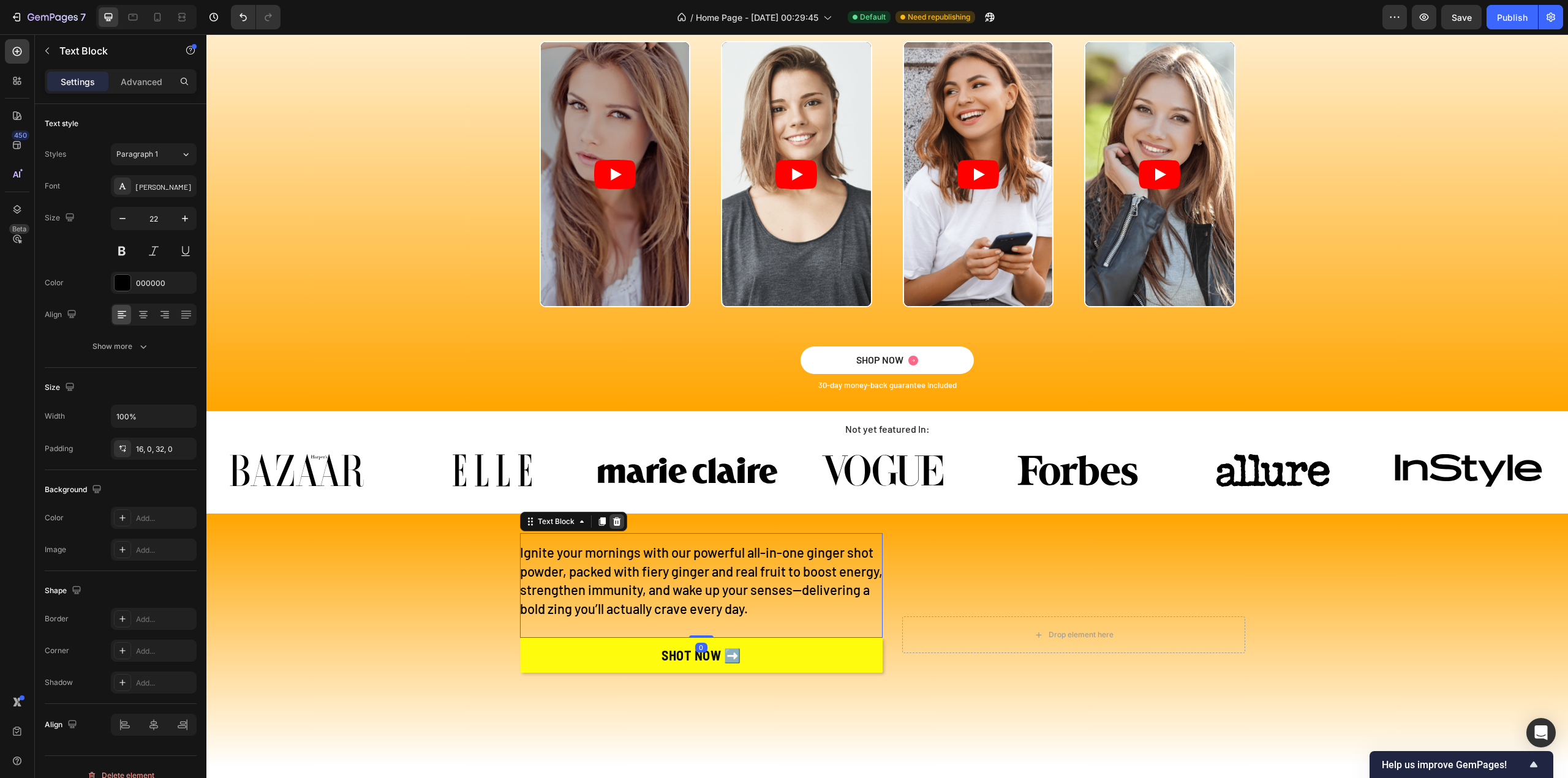
click at [613, 525] on icon at bounding box center [616, 522] width 8 height 9
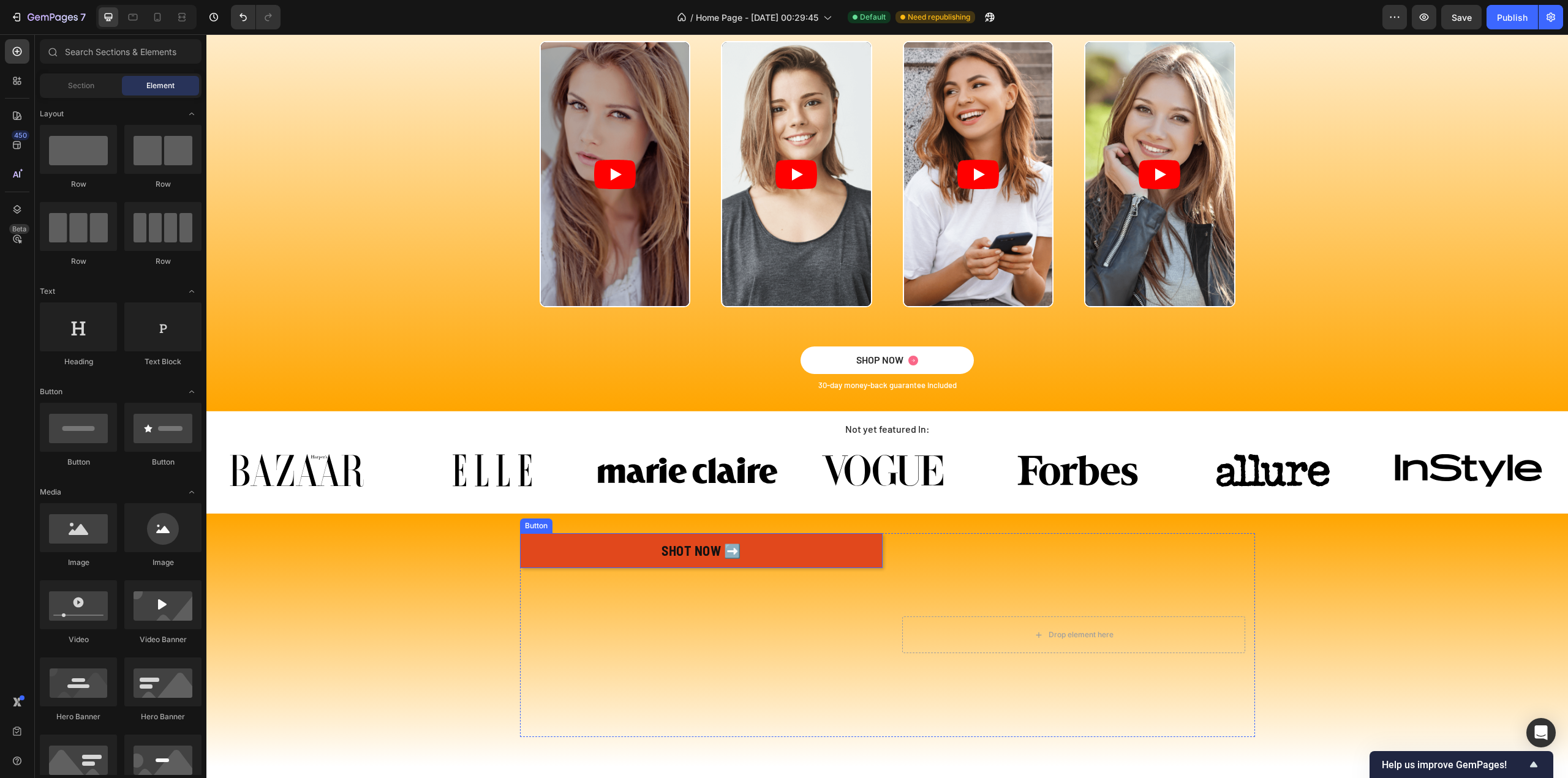
drag, startPoint x: 776, startPoint y: 556, endPoint x: 763, endPoint y: 556, distance: 13.0
click at [776, 556] on link "SHOT NOW ➡️" at bounding box center [701, 550] width 363 height 35
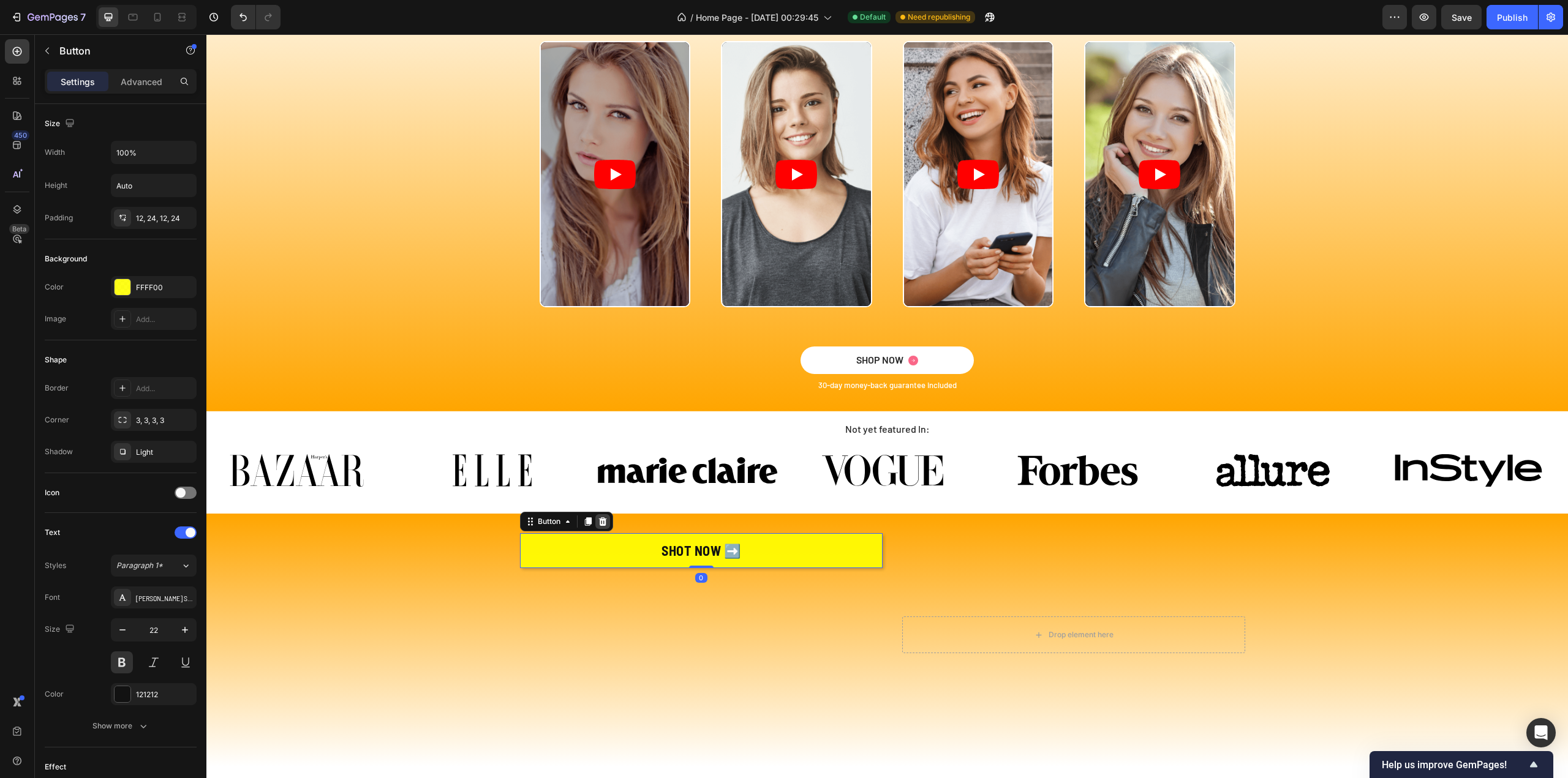
click at [599, 522] on icon at bounding box center [602, 521] width 10 height 10
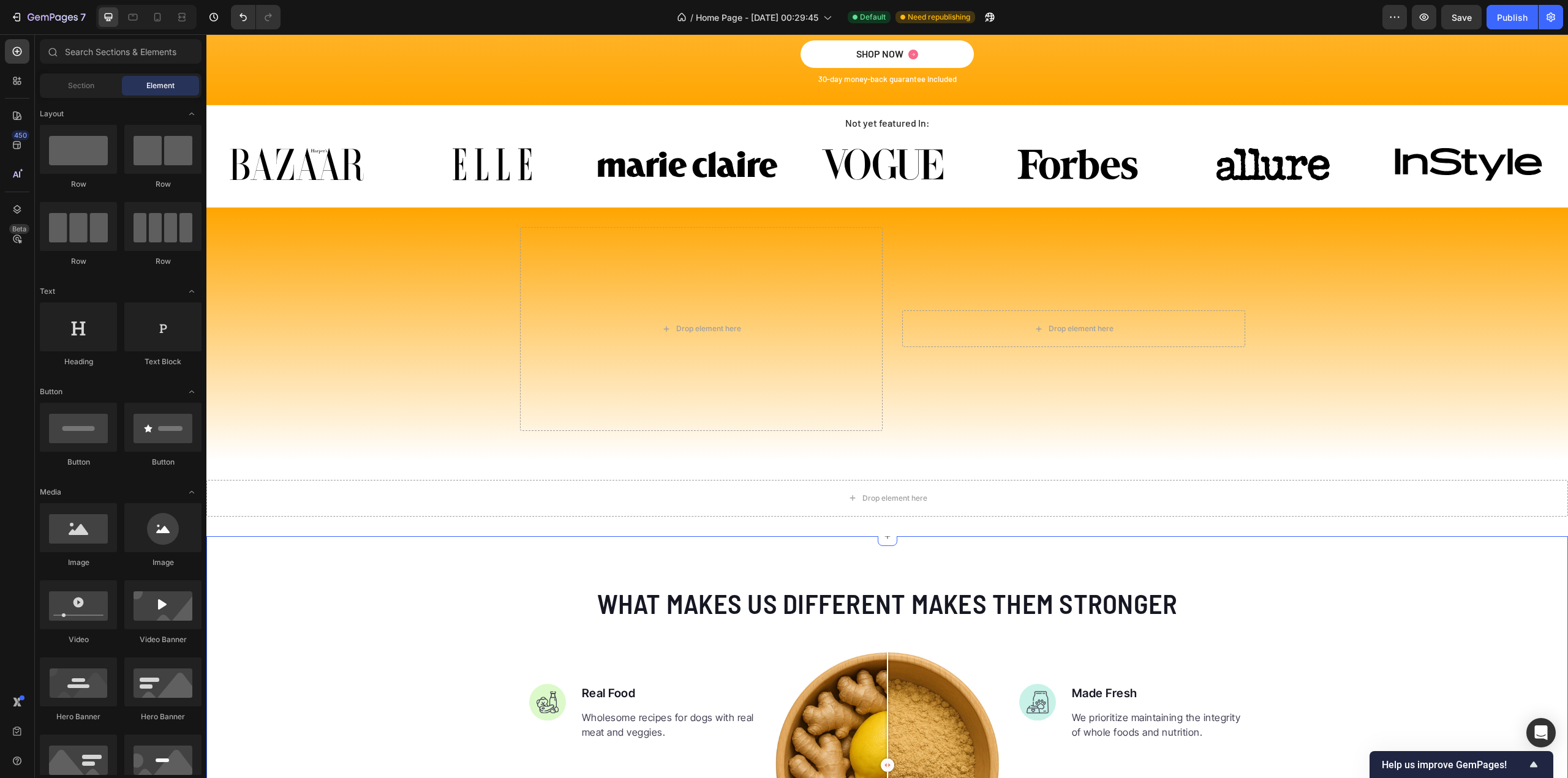
scroll to position [2815, 0]
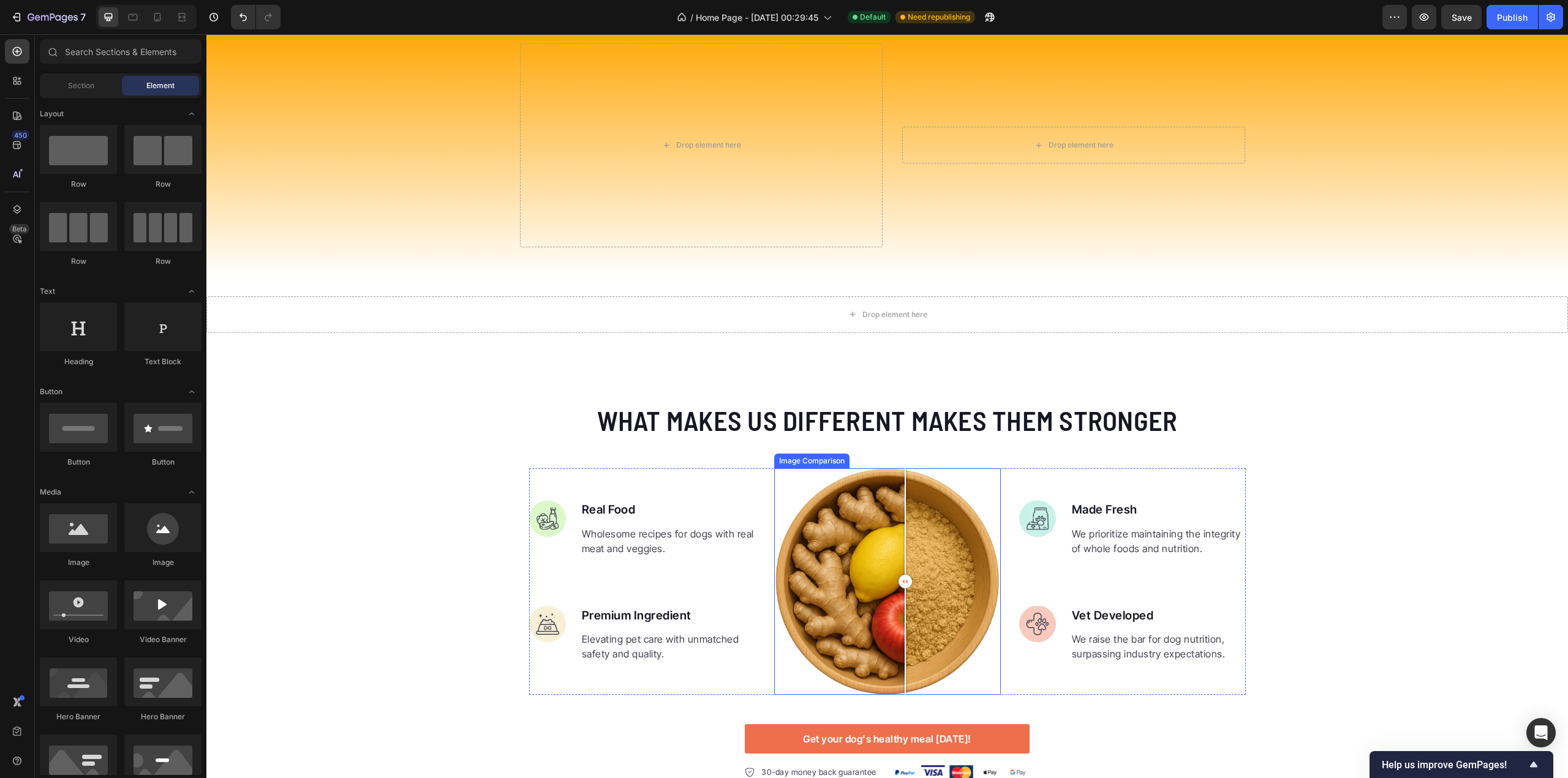
drag, startPoint x: 911, startPoint y: 559, endPoint x: 898, endPoint y: 507, distance: 53.6
click at [898, 507] on div at bounding box center [887, 581] width 227 height 227
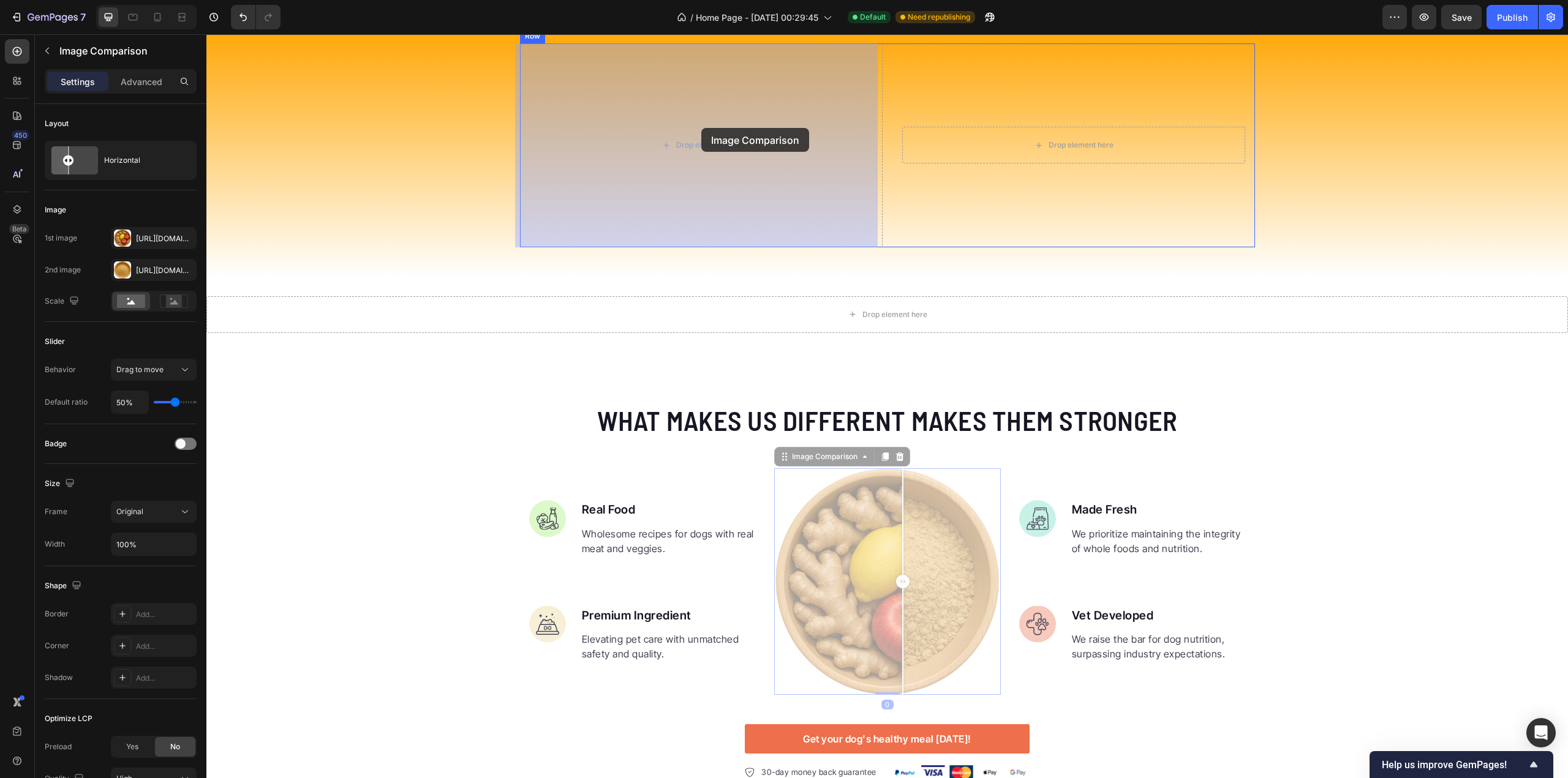
drag, startPoint x: 782, startPoint y: 459, endPoint x: 701, endPoint y: 128, distance: 340.8
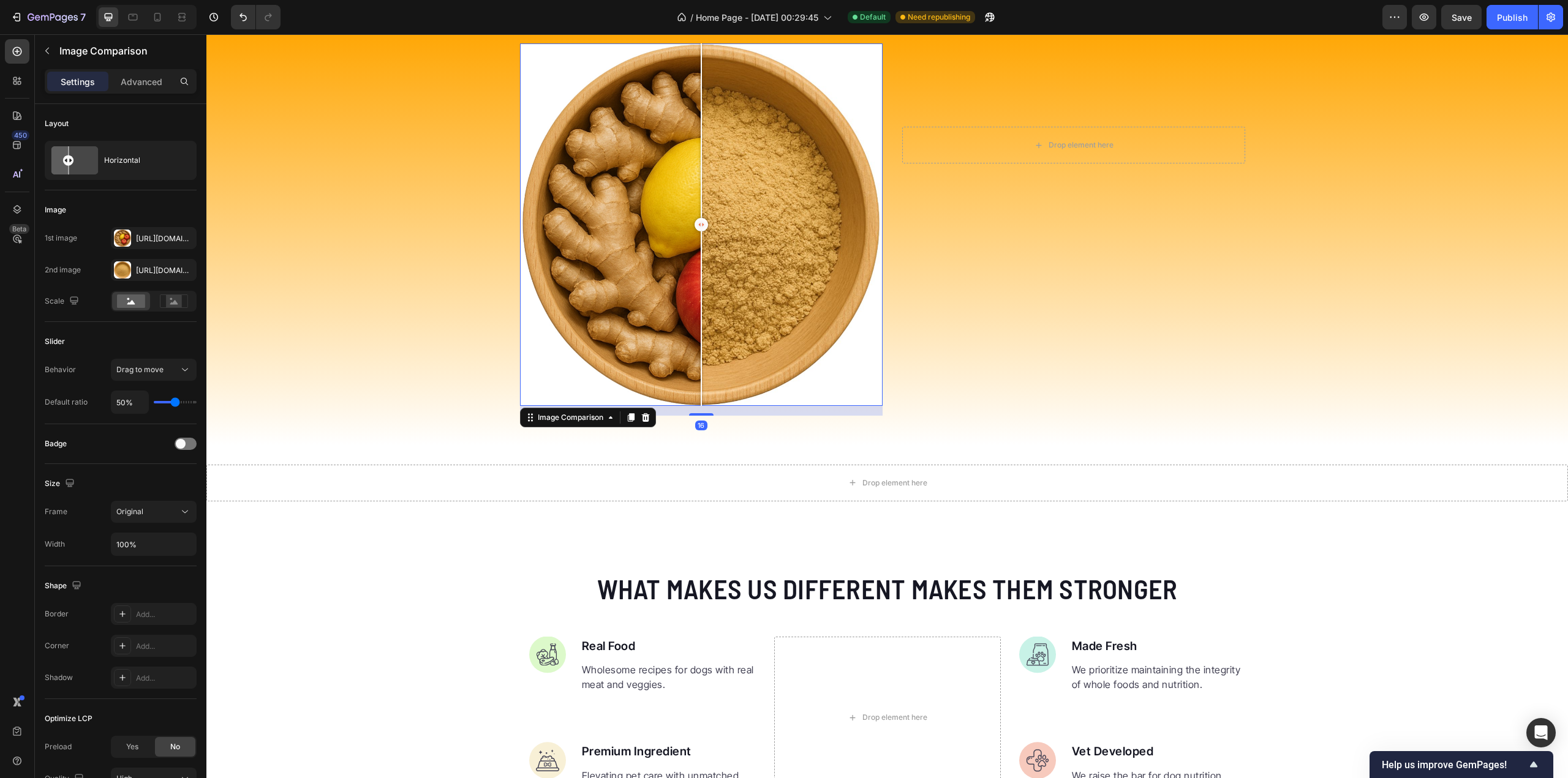
scroll to position [2693, 0]
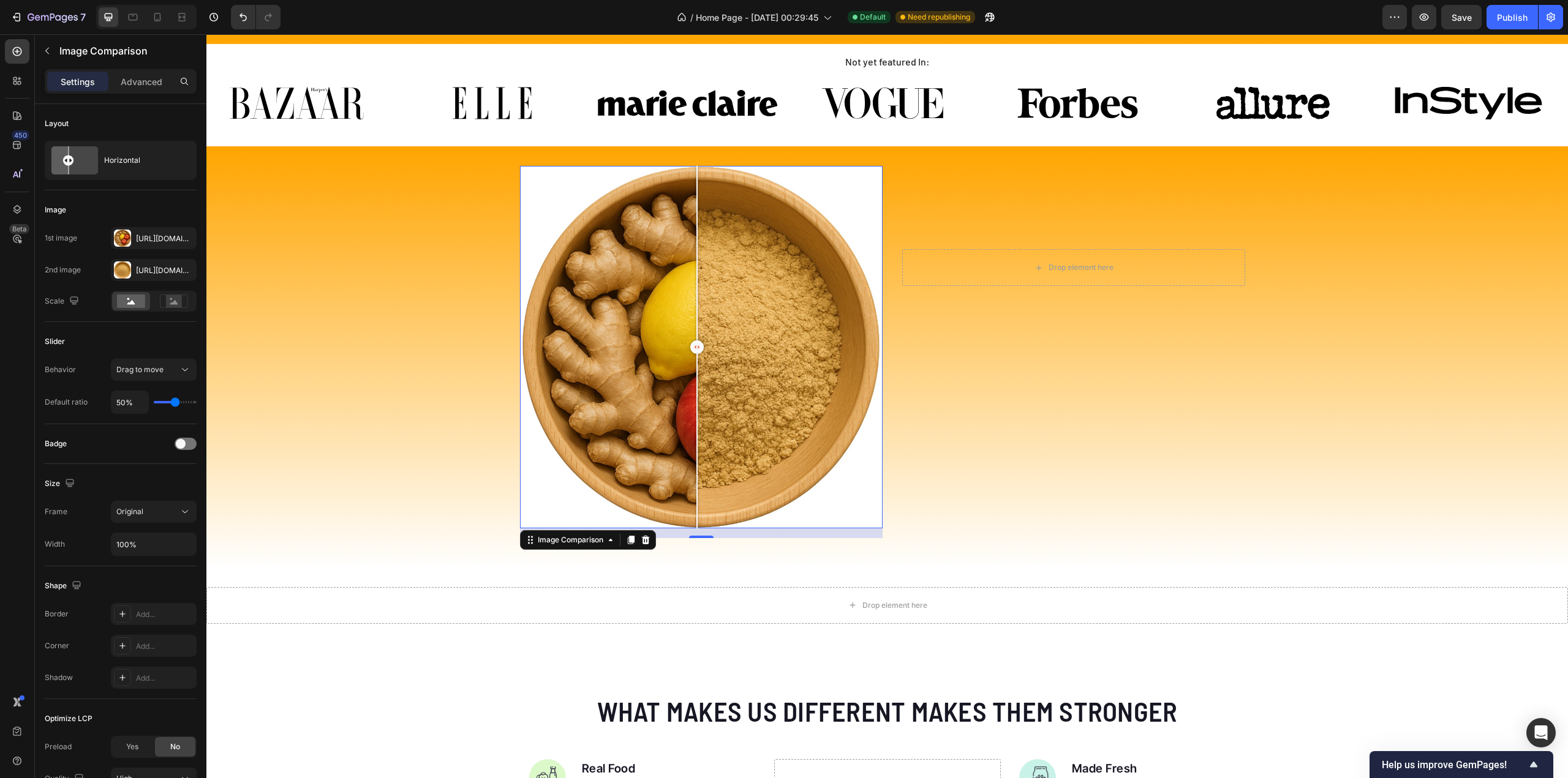
drag, startPoint x: 704, startPoint y: 345, endPoint x: 692, endPoint y: 346, distance: 12.0
click at [692, 346] on div at bounding box center [697, 347] width 13 height 13
drag, startPoint x: 780, startPoint y: 350, endPoint x: 716, endPoint y: 357, distance: 64.4
click at [722, 354] on div at bounding box center [729, 347] width 13 height 13
click at [242, 16] on icon "Undo/Redo" at bounding box center [243, 17] width 12 height 12
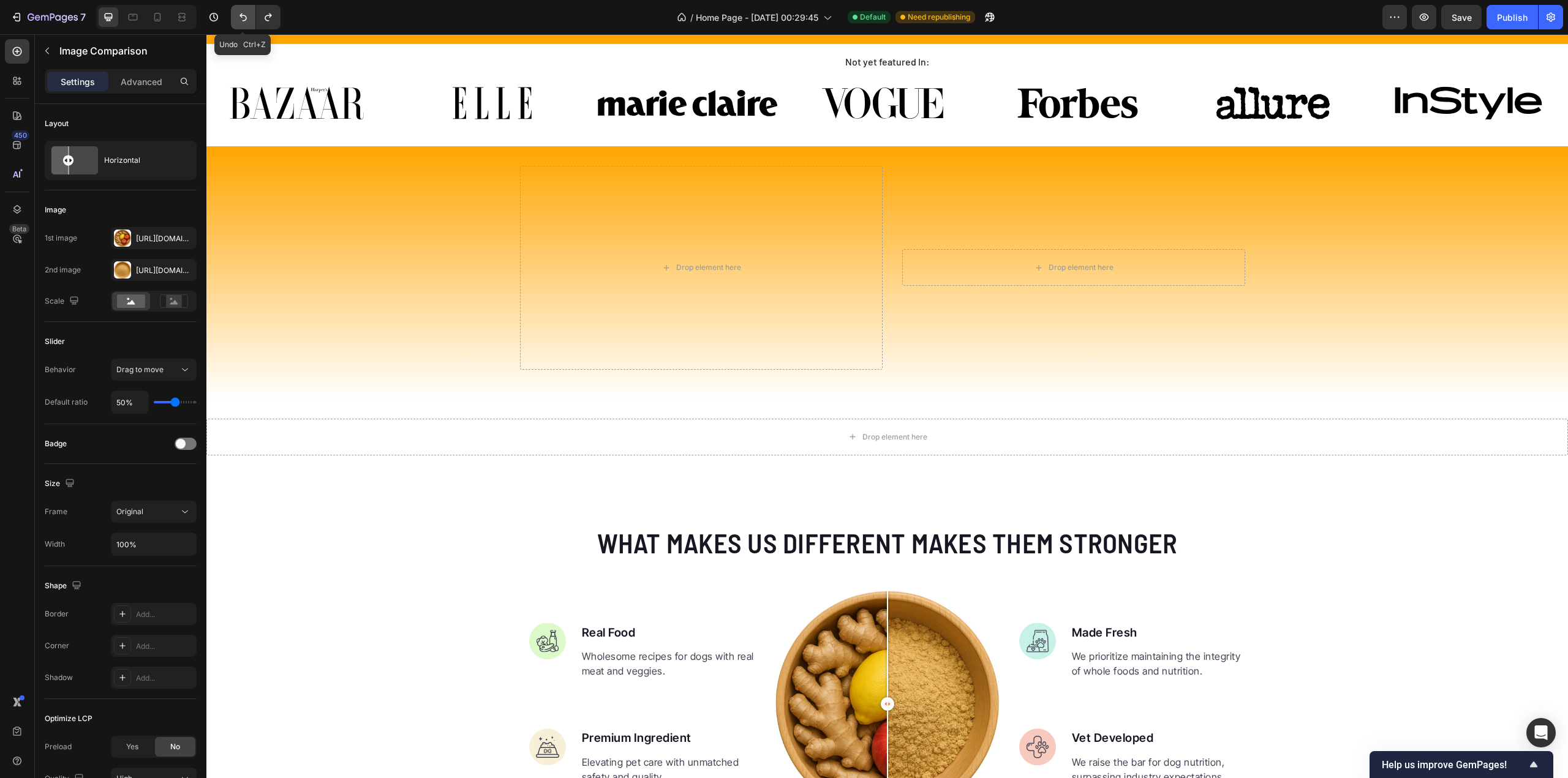
click at [242, 16] on icon "Undo/Redo" at bounding box center [243, 17] width 12 height 12
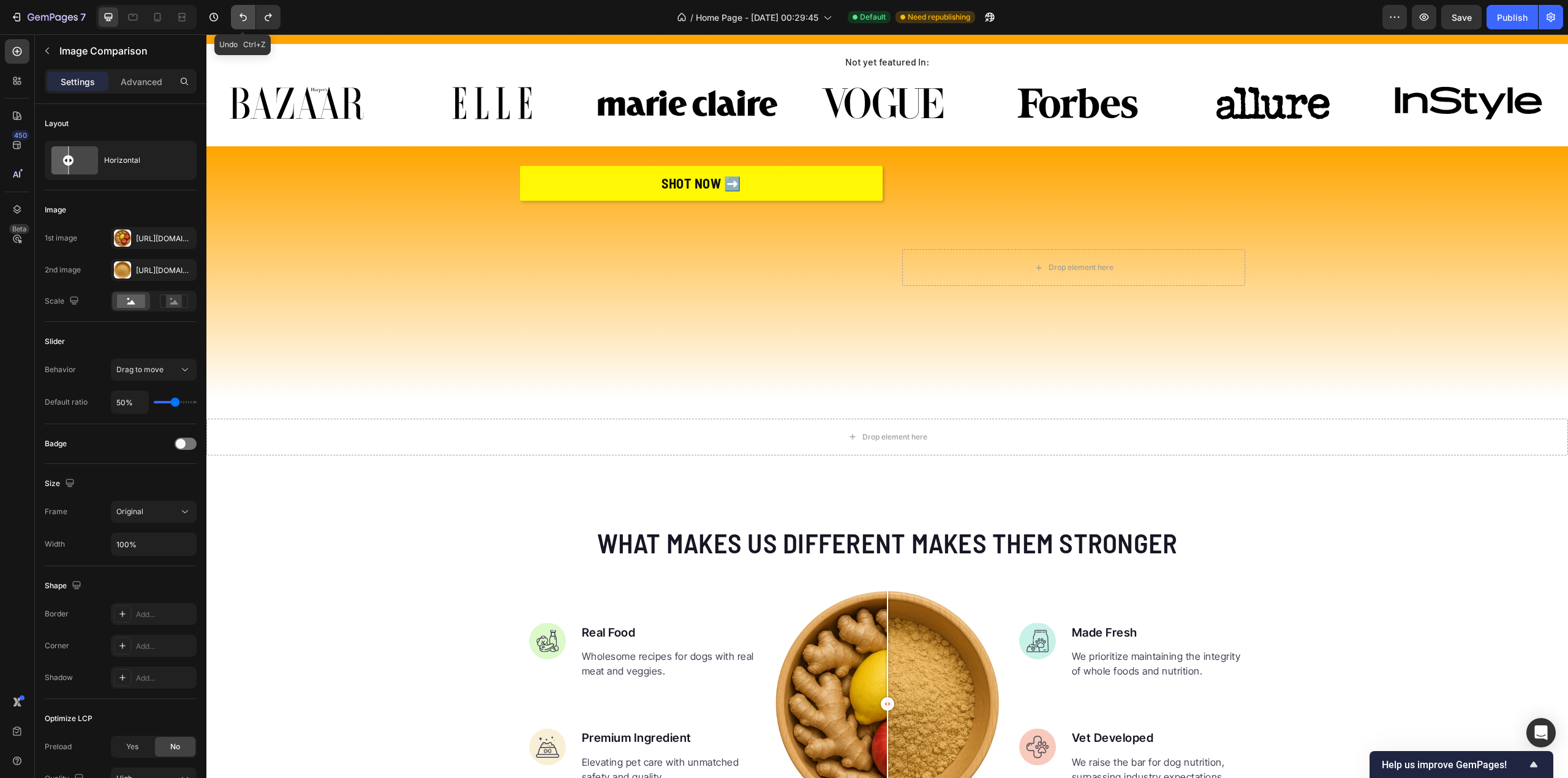
click at [242, 16] on icon "Undo/Redo" at bounding box center [243, 17] width 12 height 12
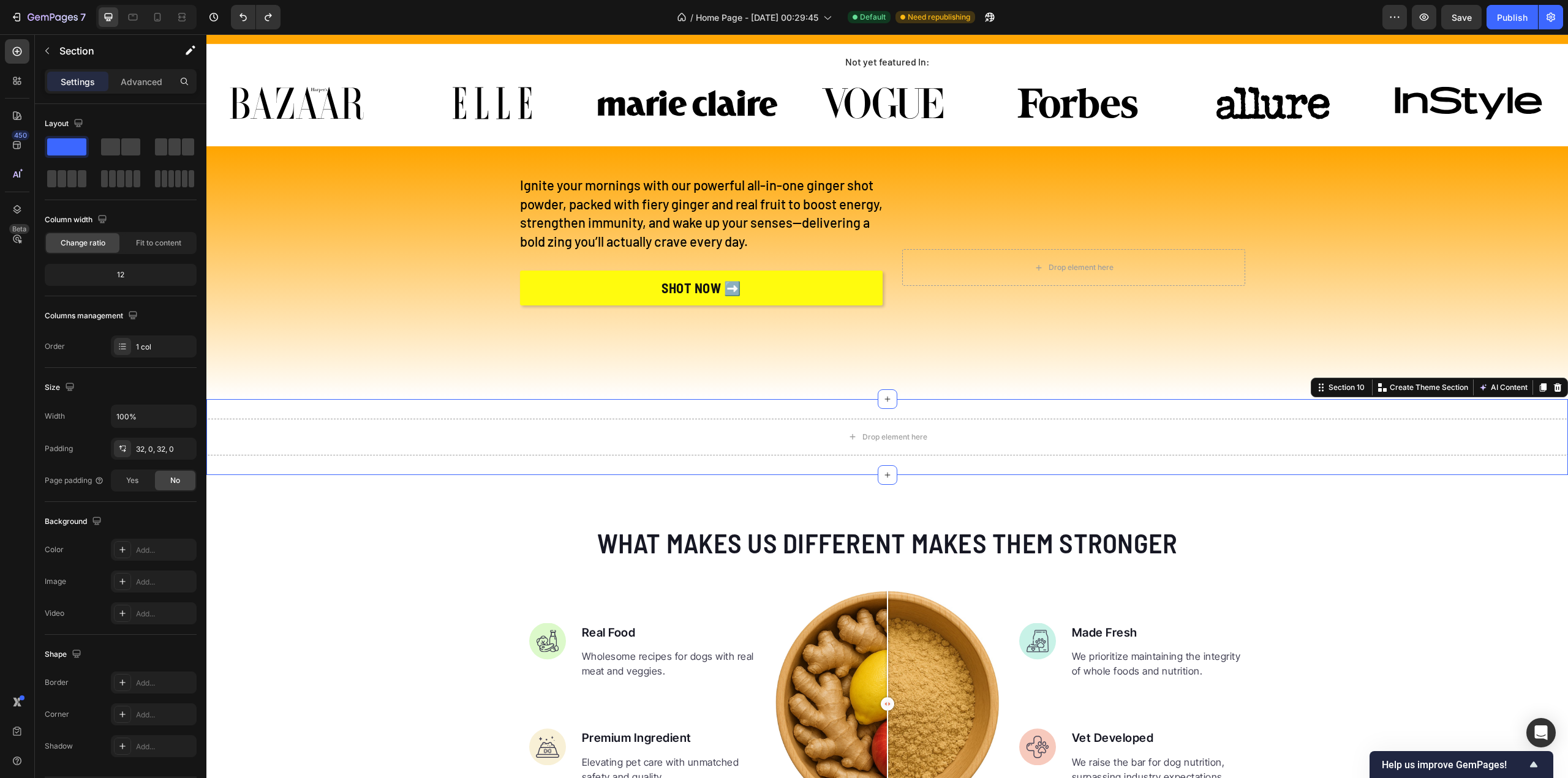
click at [780, 400] on div "Drop element here Section 10 You can create reusable sections Create Theme Sect…" at bounding box center [887, 437] width 1362 height 76
click at [1553, 386] on icon at bounding box center [1557, 387] width 10 height 10
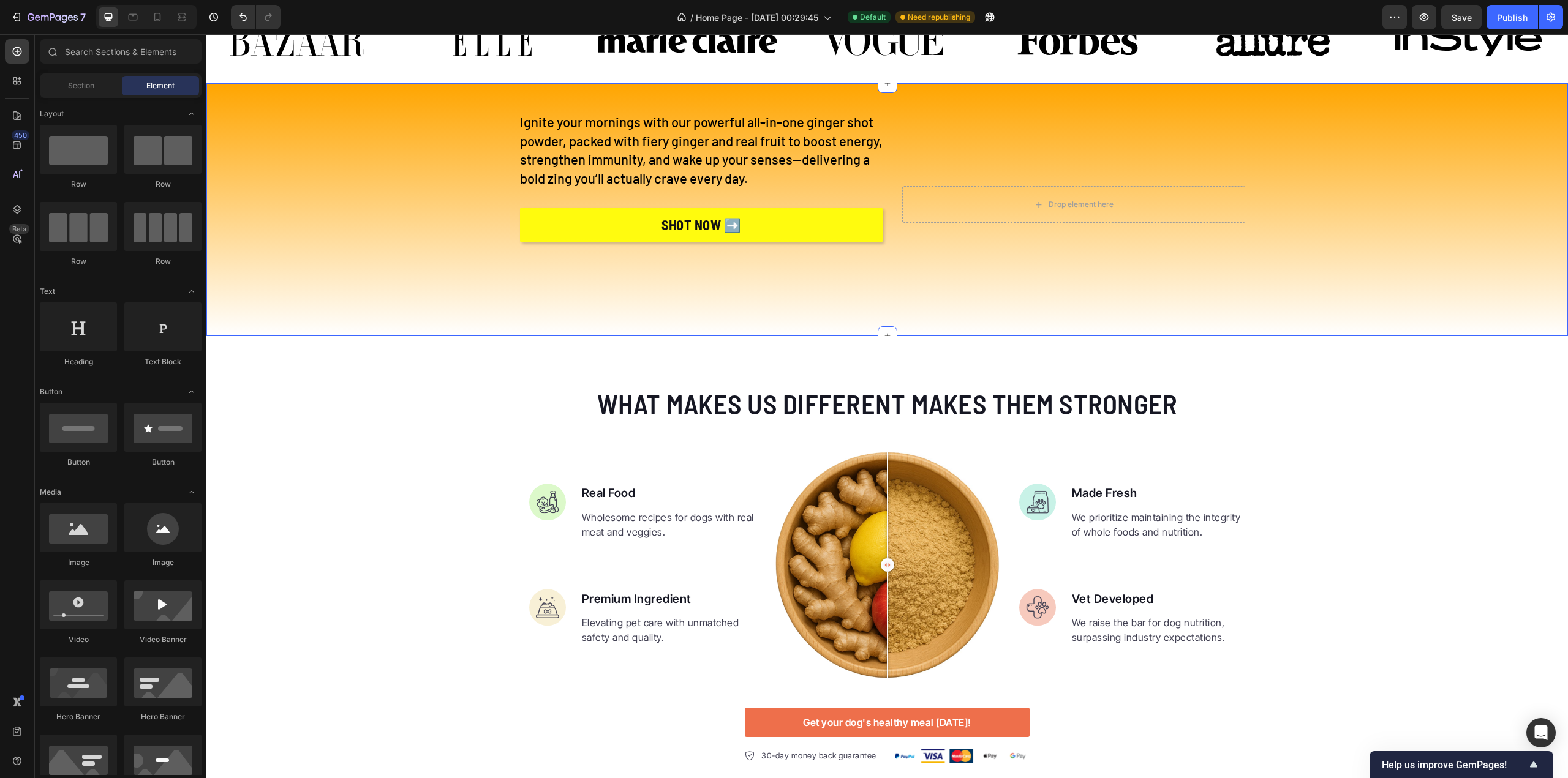
scroll to position [2573, 0]
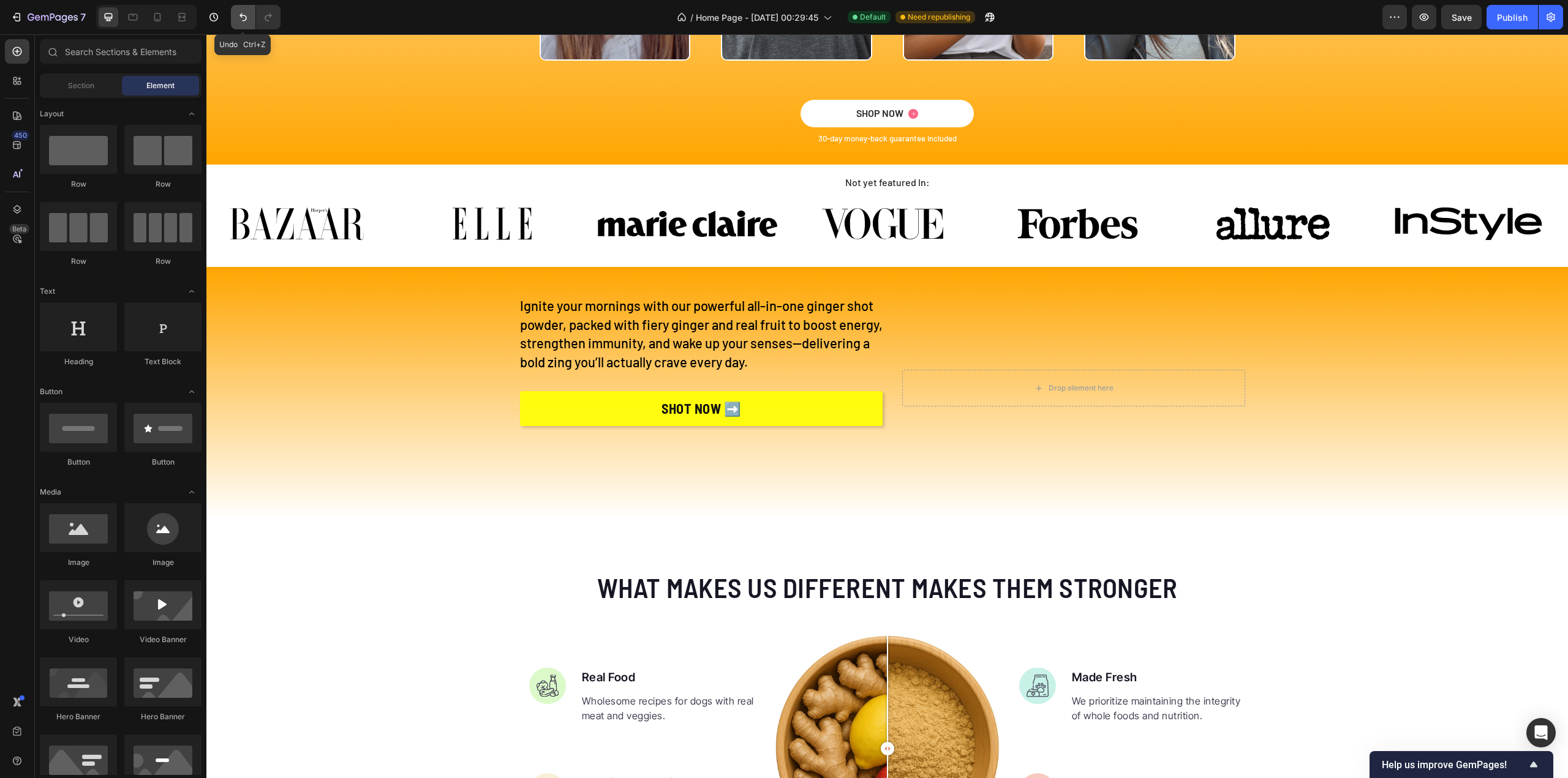
click at [245, 18] on icon "Undo/Redo" at bounding box center [243, 17] width 12 height 12
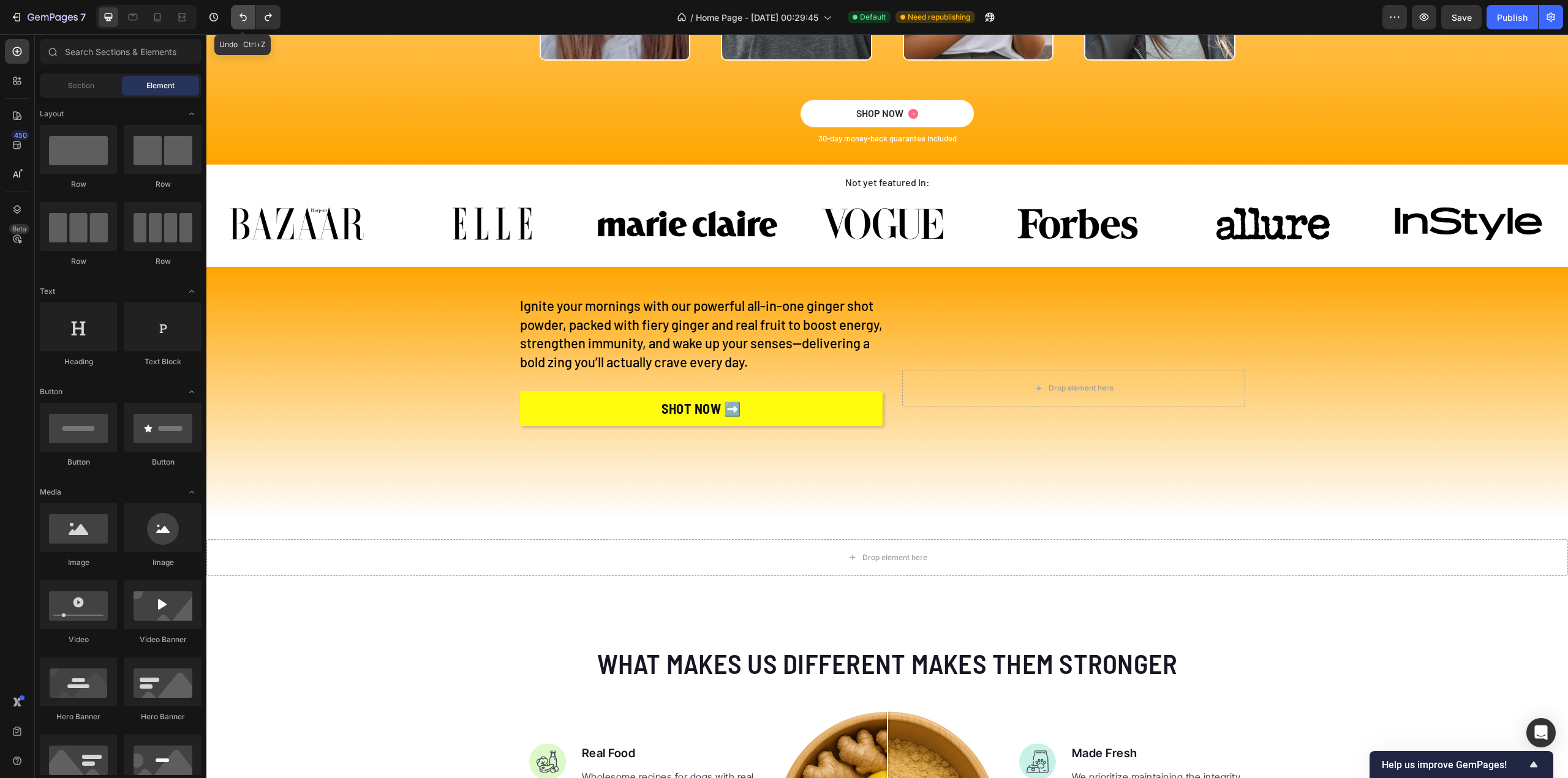
click at [245, 18] on icon "Undo/Redo" at bounding box center [243, 17] width 12 height 12
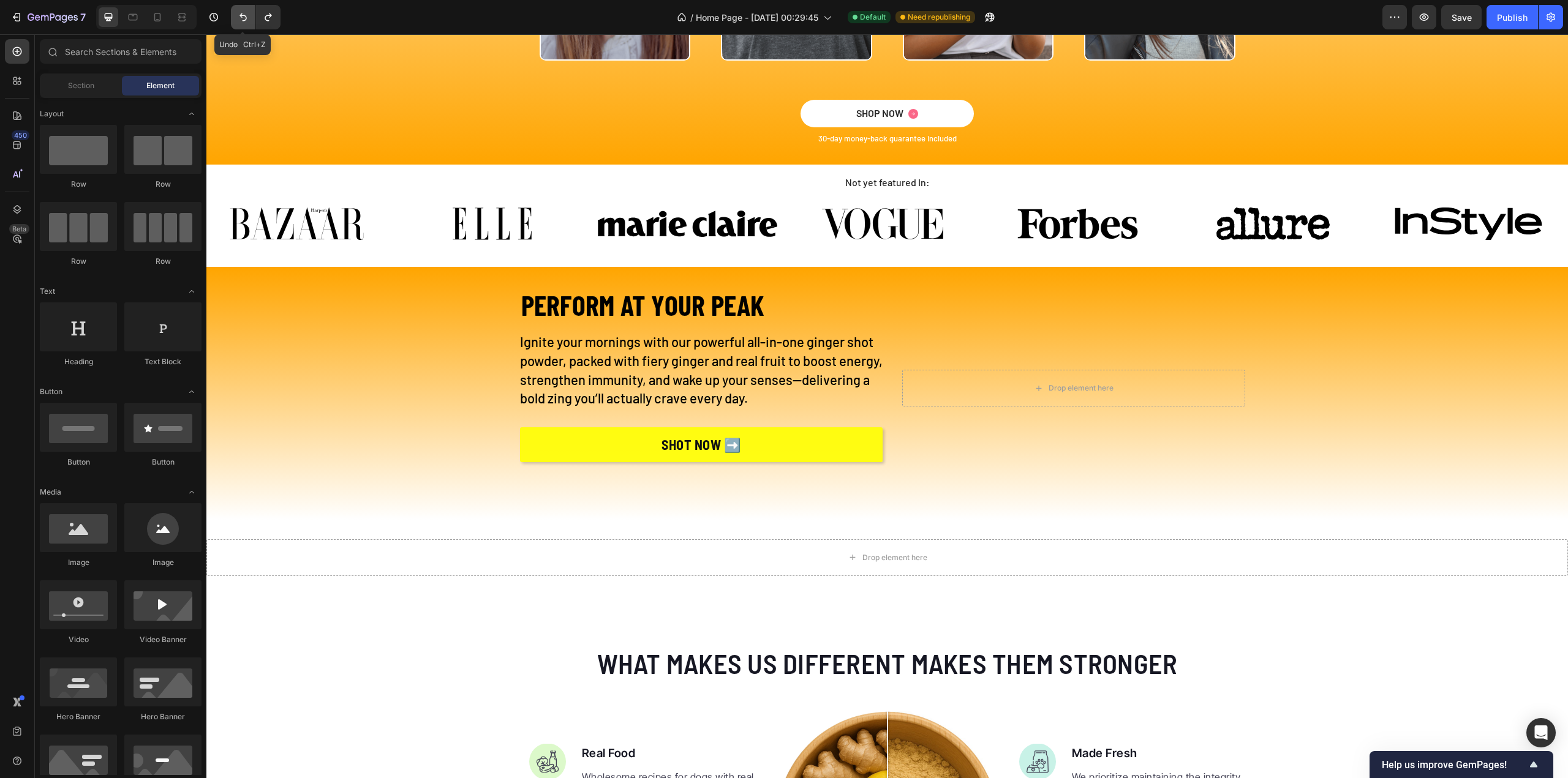
click at [245, 18] on icon "Undo/Redo" at bounding box center [243, 17] width 12 height 12
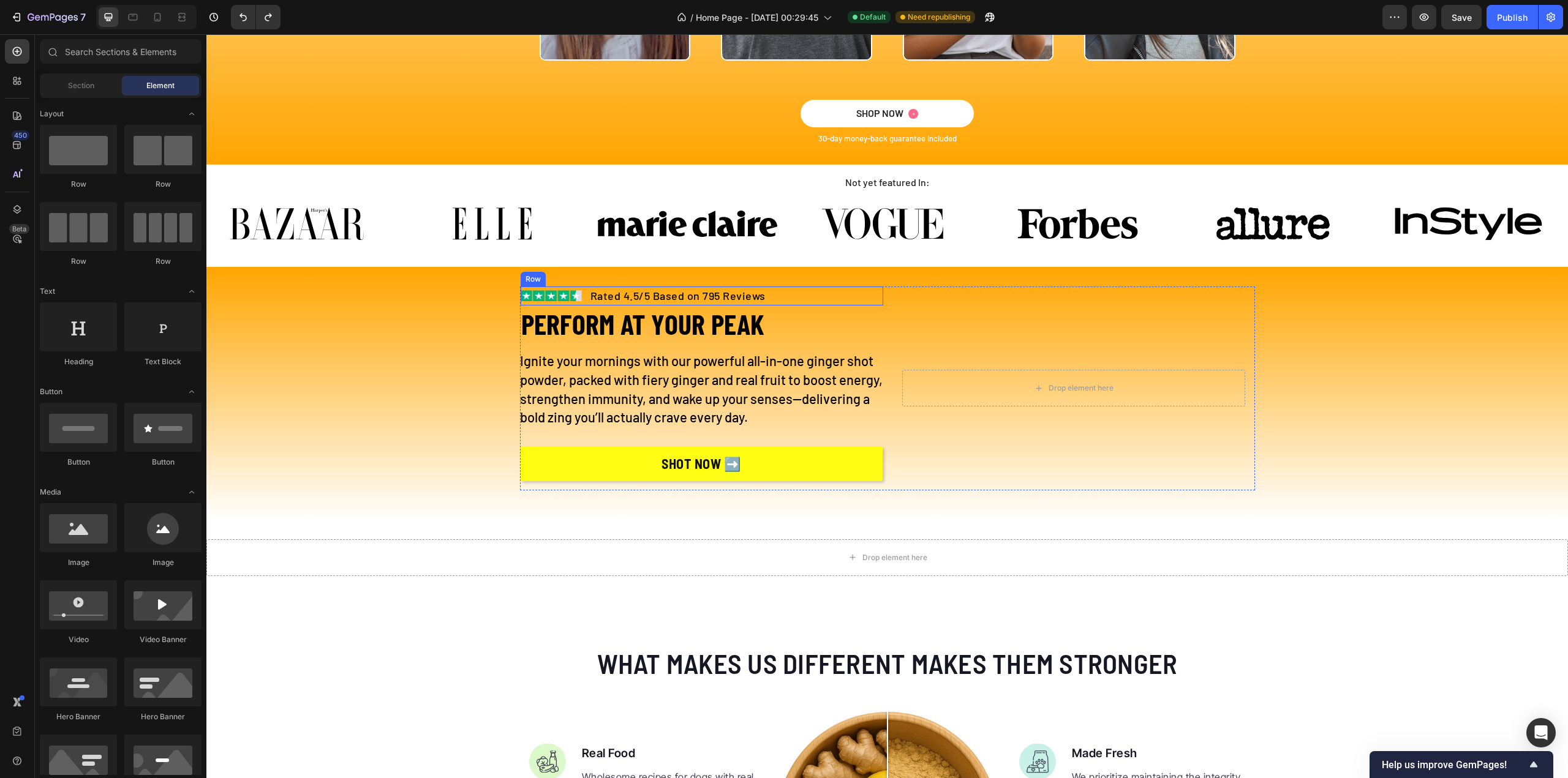
click at [762, 296] on div "Image Rated 4.5/5 Based on 795 Reviews Text block Row" at bounding box center [702, 296] width 363 height 19
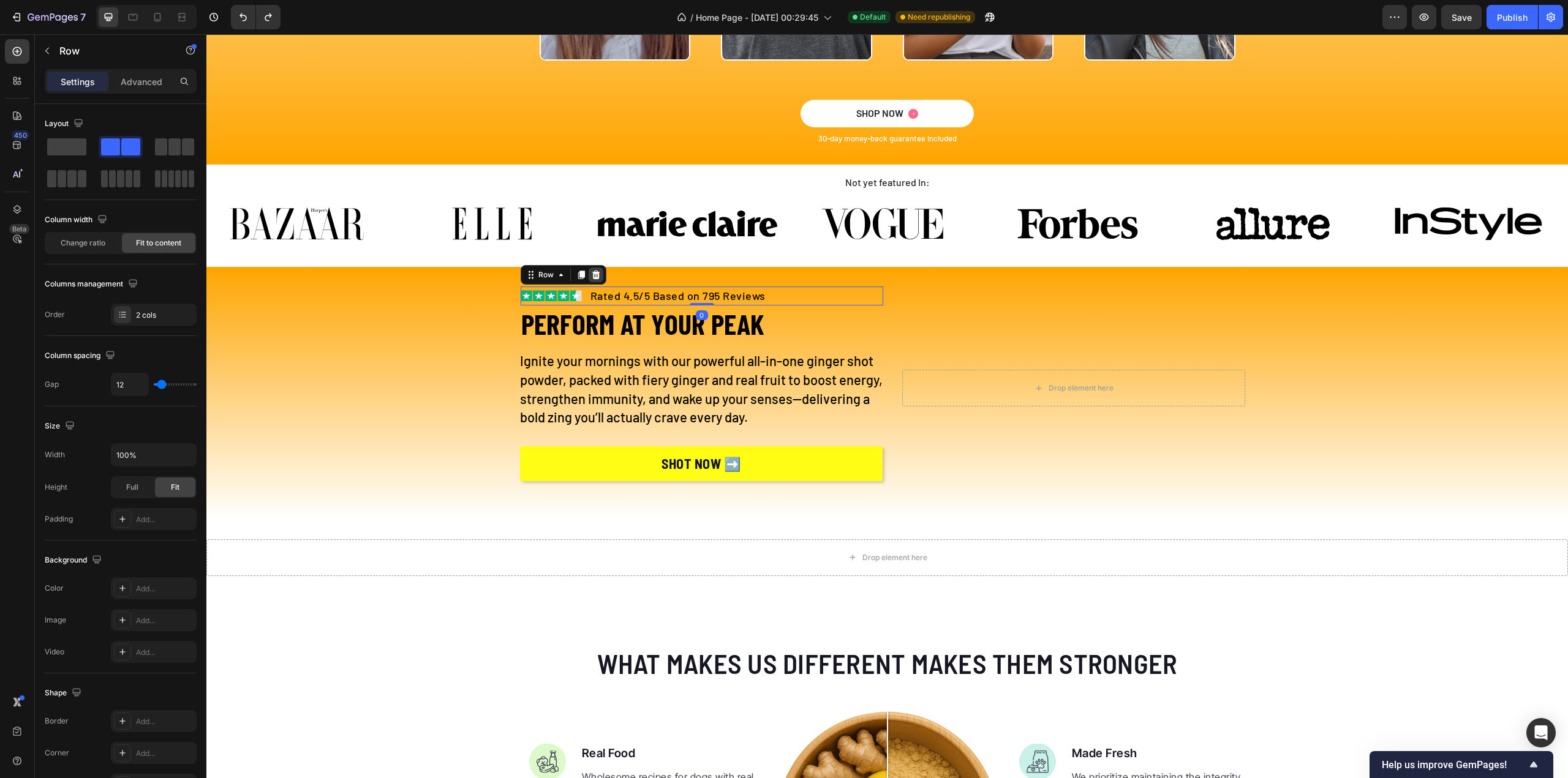
click at [591, 271] on icon at bounding box center [596, 275] width 10 height 10
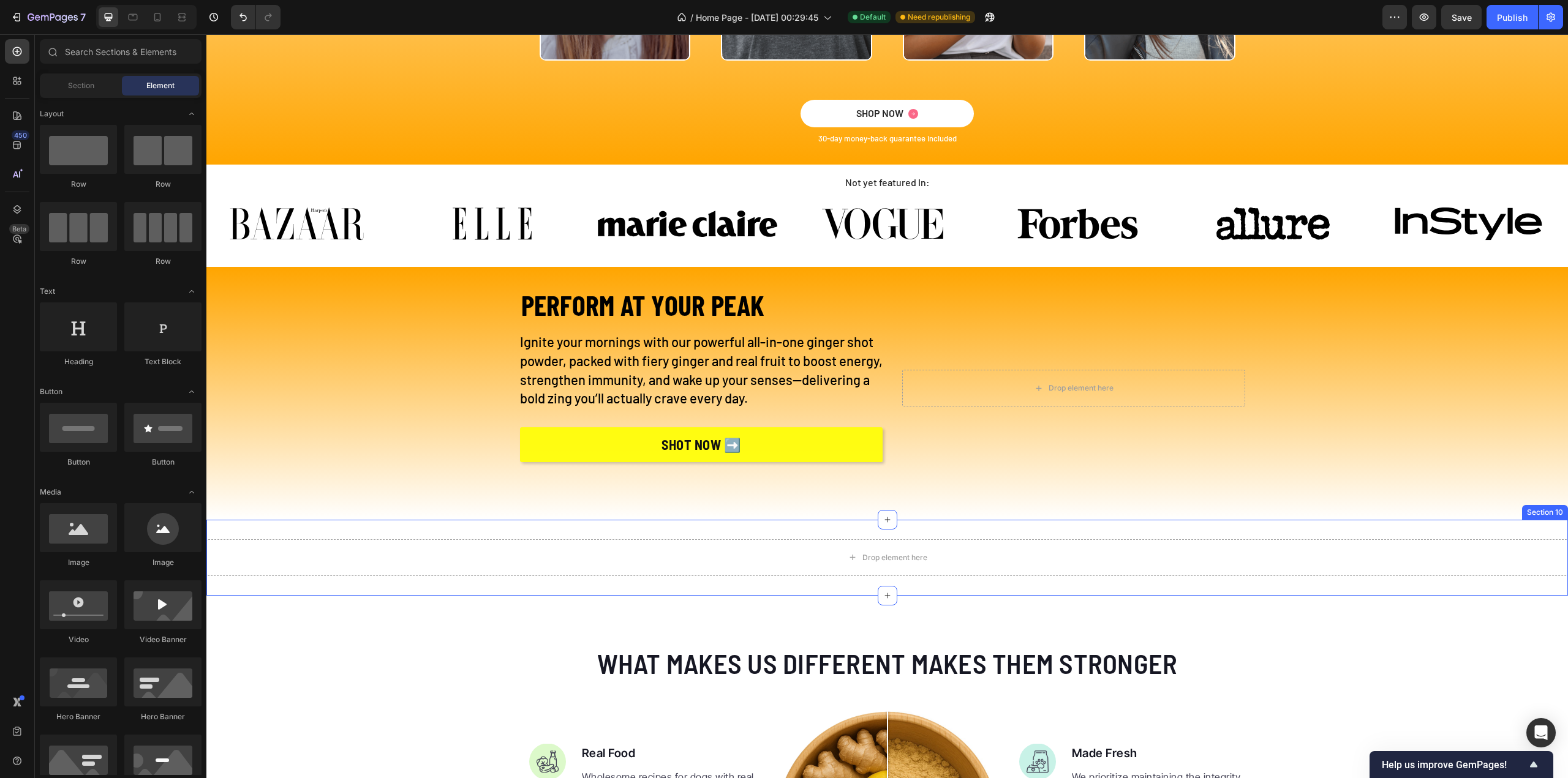
click at [906, 528] on div "Drop element here Section 10" at bounding box center [887, 557] width 1362 height 76
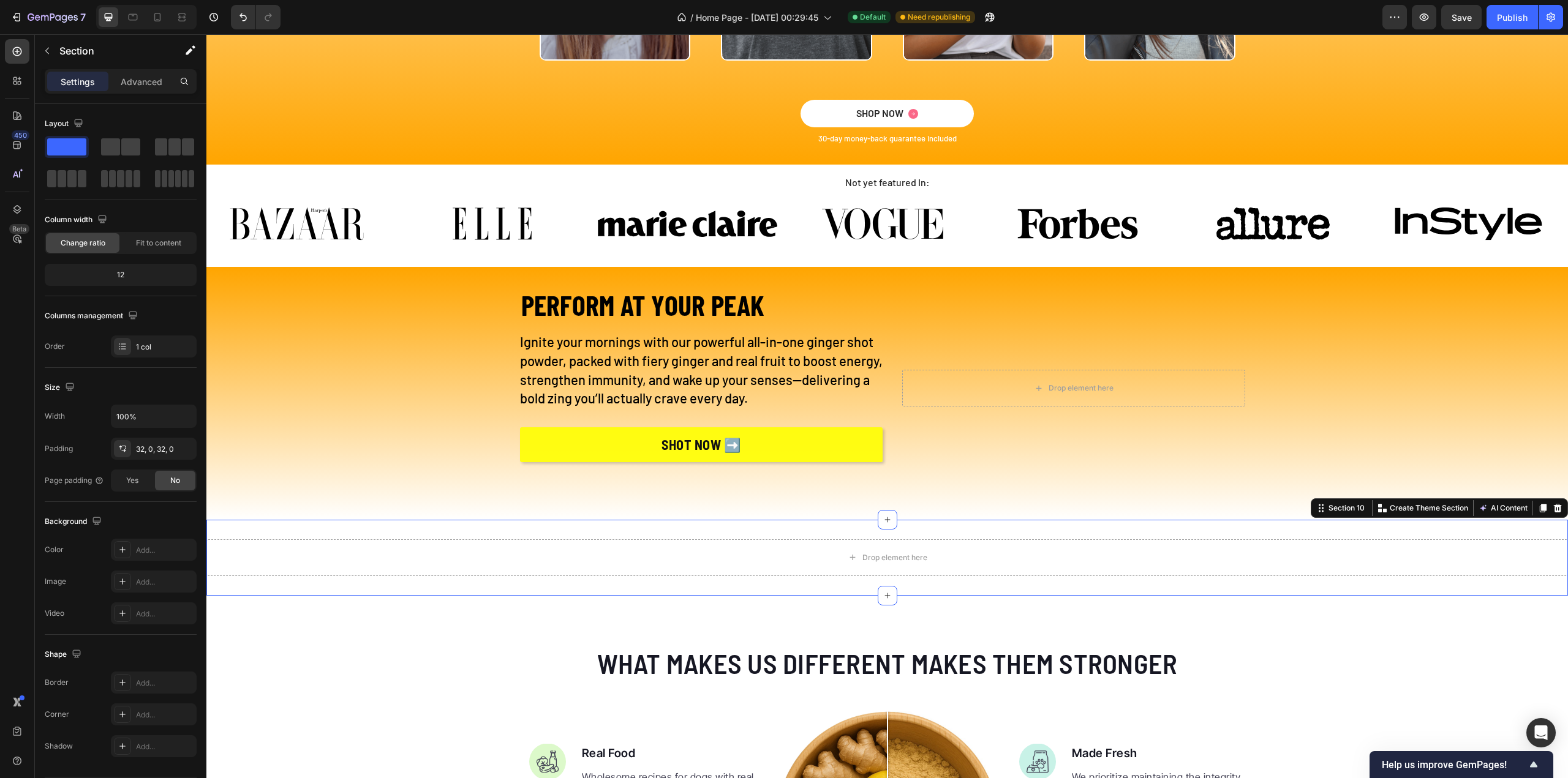
drag, startPoint x: 1550, startPoint y: 510, endPoint x: 1540, endPoint y: 509, distance: 10.0
click at [1553, 510] on icon at bounding box center [1557, 508] width 10 height 10
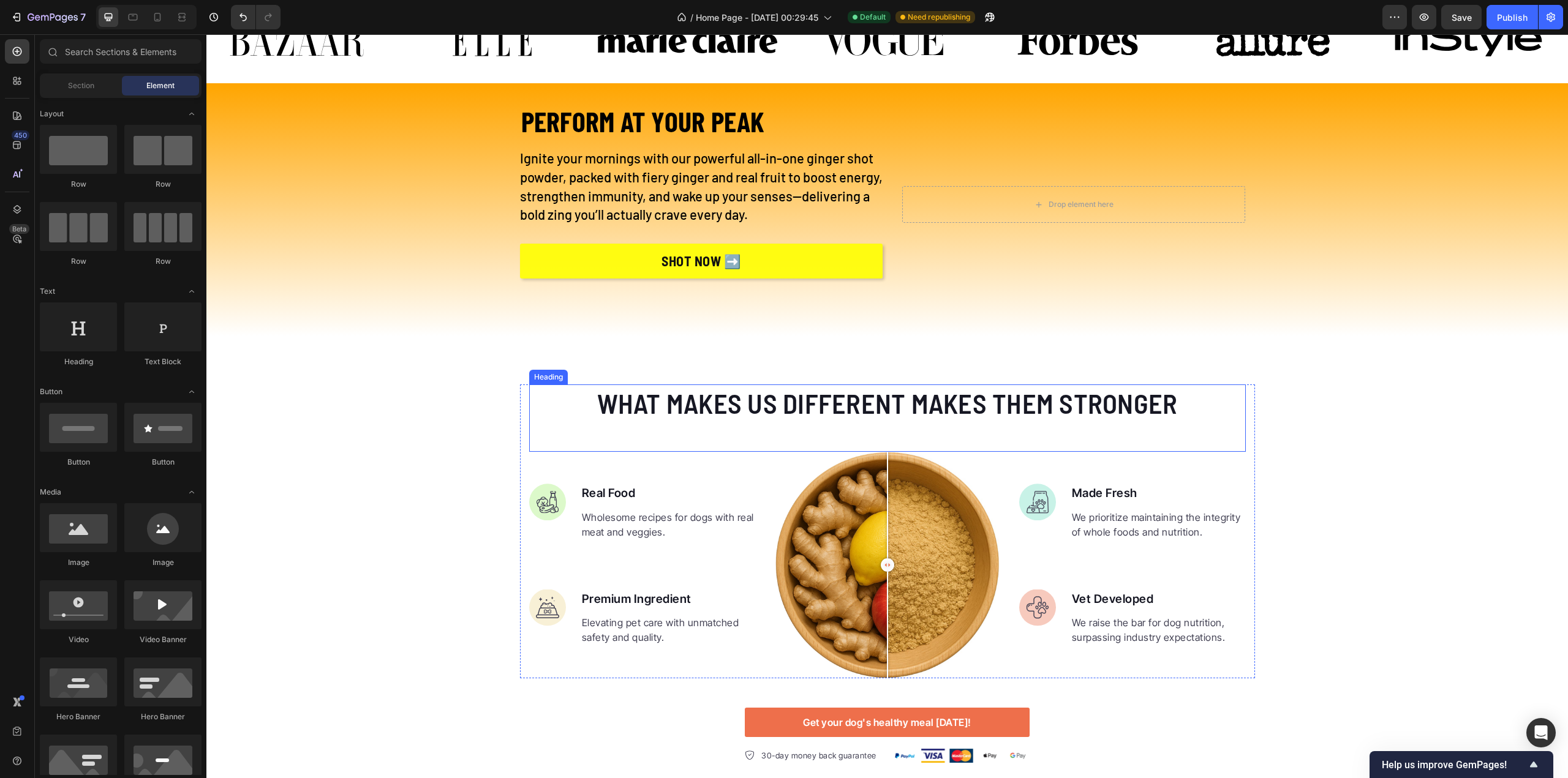
scroll to position [2634, 0]
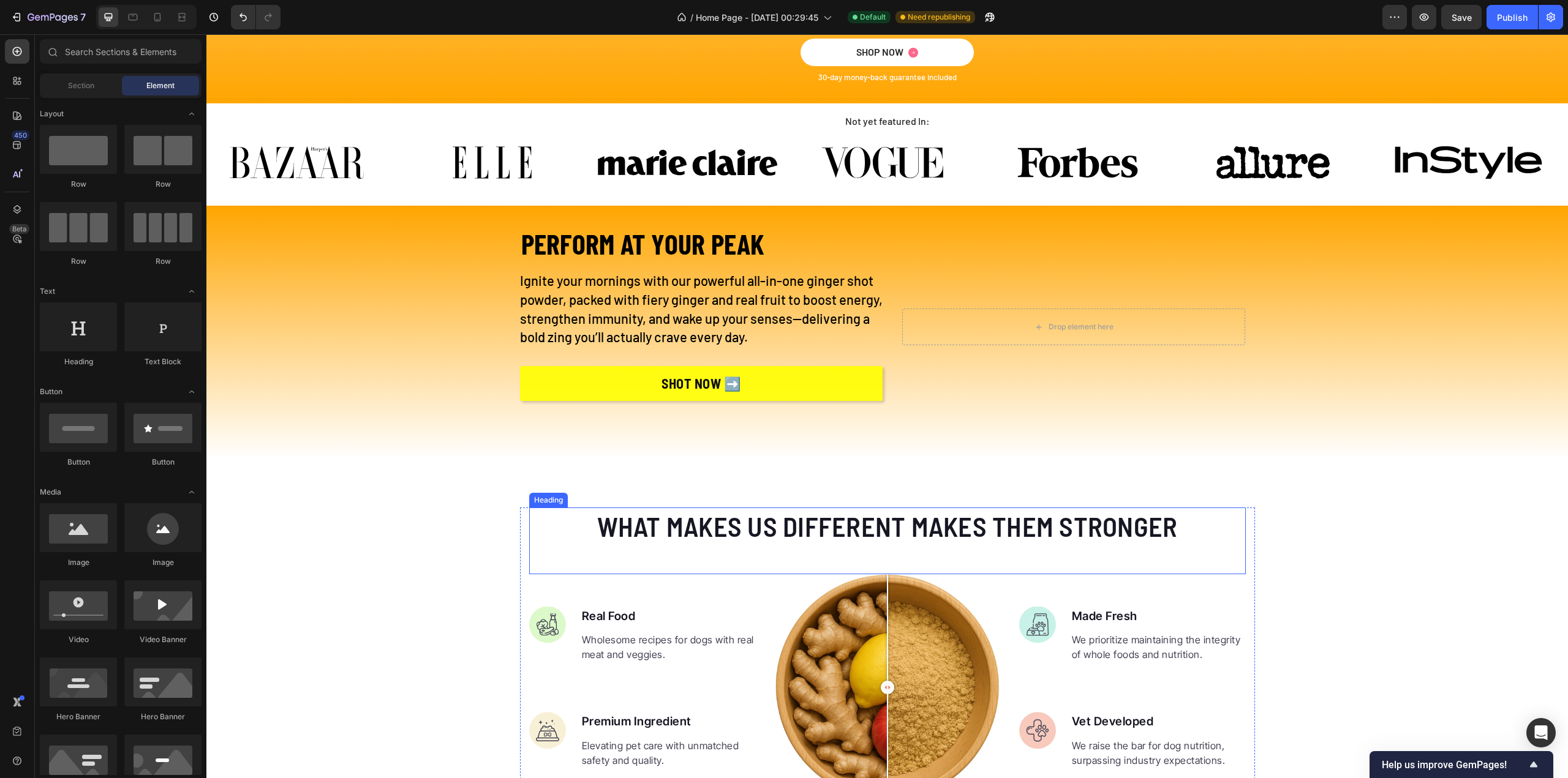
click at [825, 521] on p "What makes us different makes them stronger" at bounding box center [887, 526] width 714 height 35
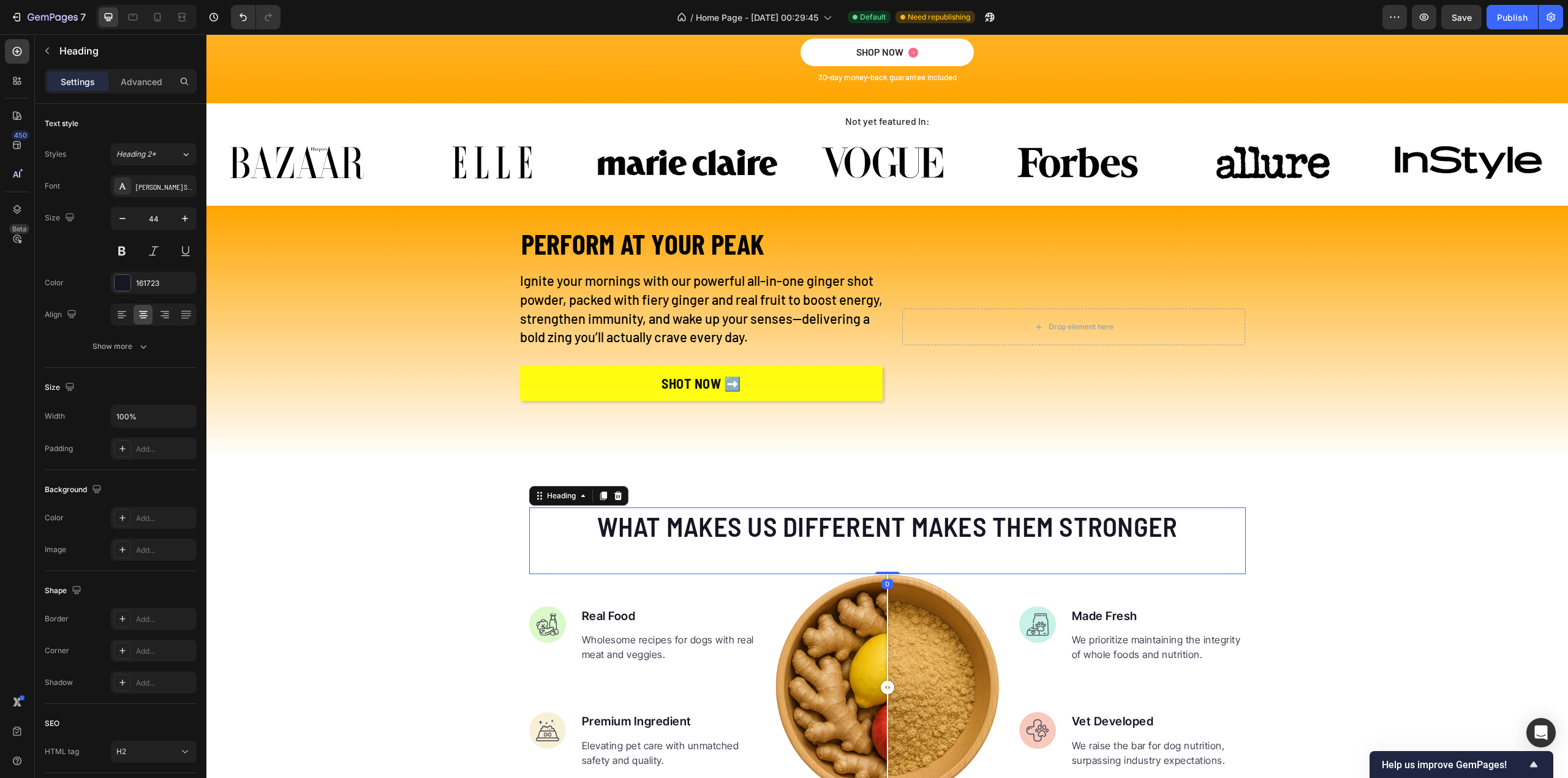
drag, startPoint x: 825, startPoint y: 520, endPoint x: 775, endPoint y: 528, distance: 50.6
click at [824, 520] on p "What makes us different makes them stronger" at bounding box center [887, 526] width 714 height 35
click at [622, 522] on p "What makes us different makes them stronger" at bounding box center [887, 526] width 714 height 35
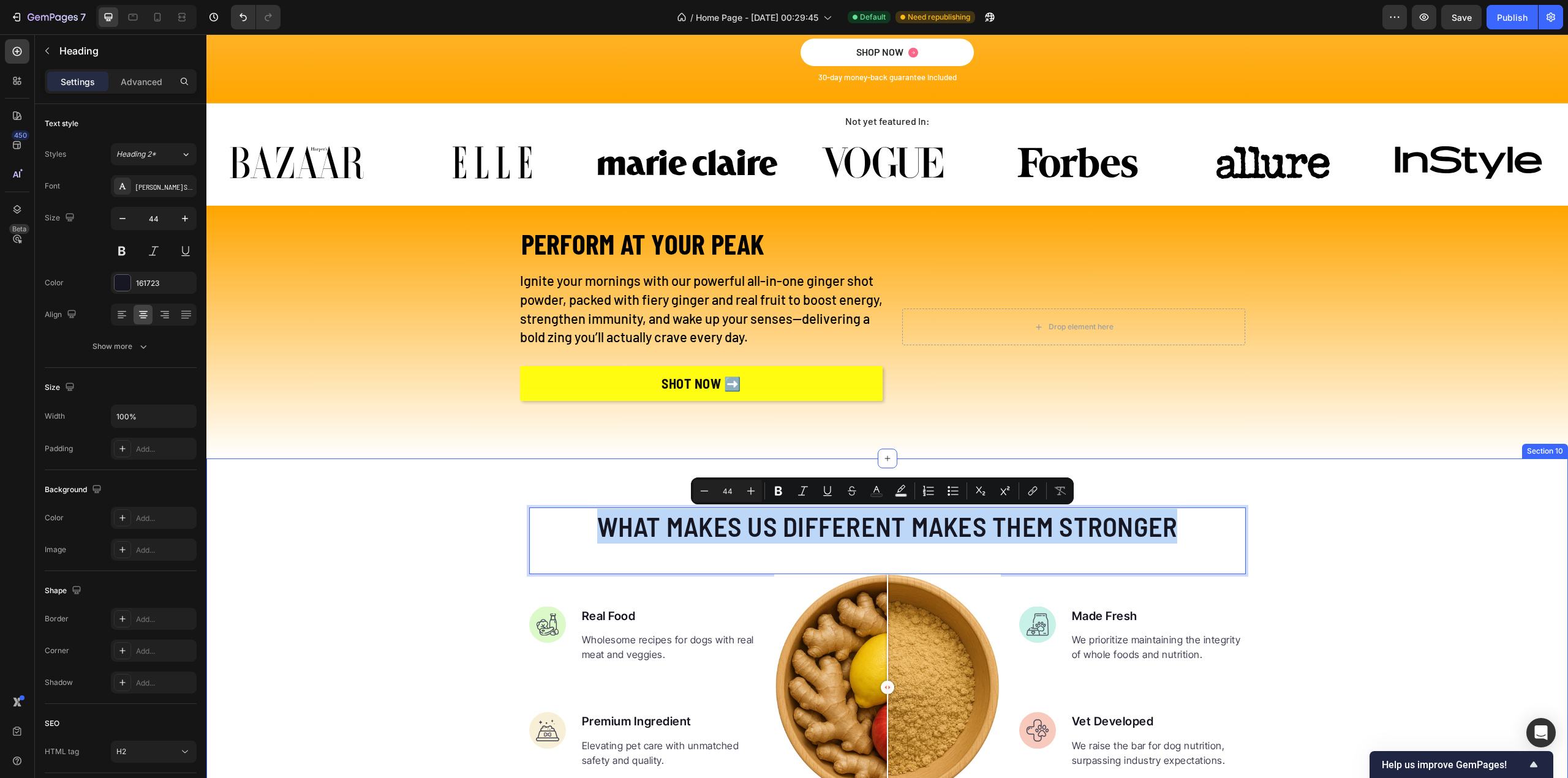
drag, startPoint x: 688, startPoint y: 526, endPoint x: 1296, endPoint y: 536, distance: 608.1
click at [1296, 536] on div "What makes us different makes them stronger Heading 0 Image Real Food Text bloc…" at bounding box center [887, 697] width 1362 height 379
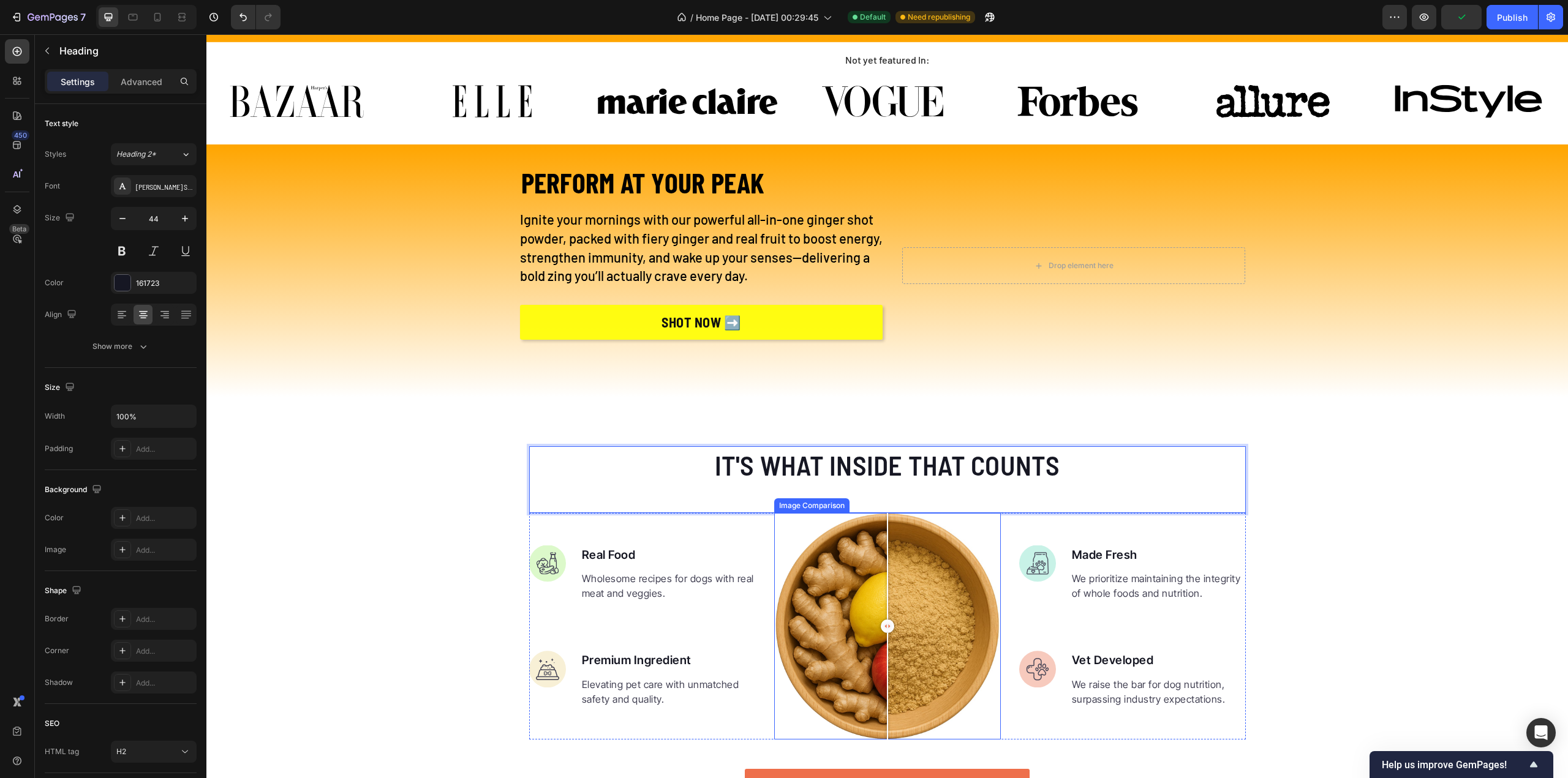
scroll to position [2756, 0]
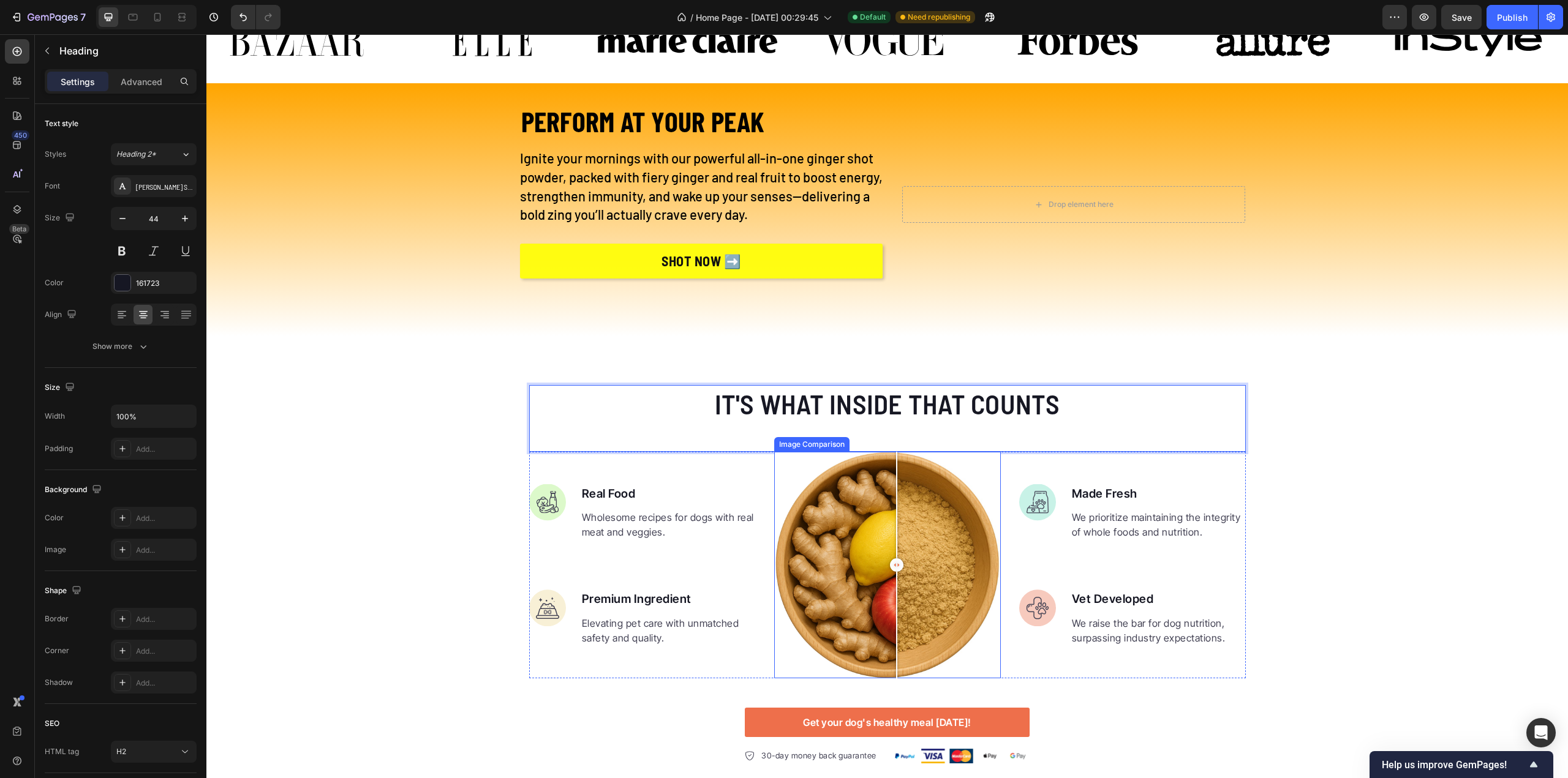
drag, startPoint x: 887, startPoint y: 558, endPoint x: 892, endPoint y: 565, distance: 8.6
click at [892, 565] on div at bounding box center [897, 565] width 13 height 13
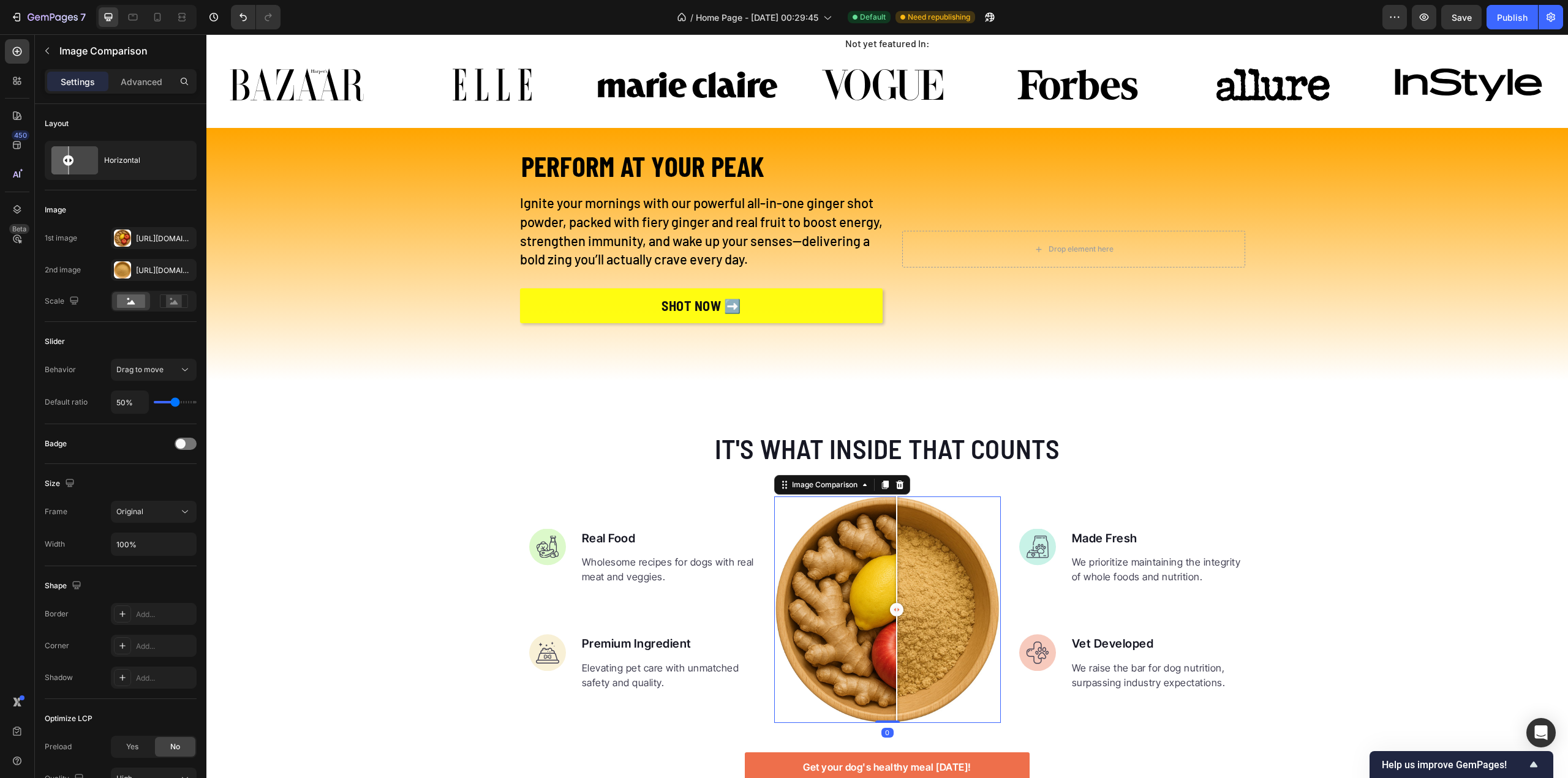
scroll to position [2695, 0]
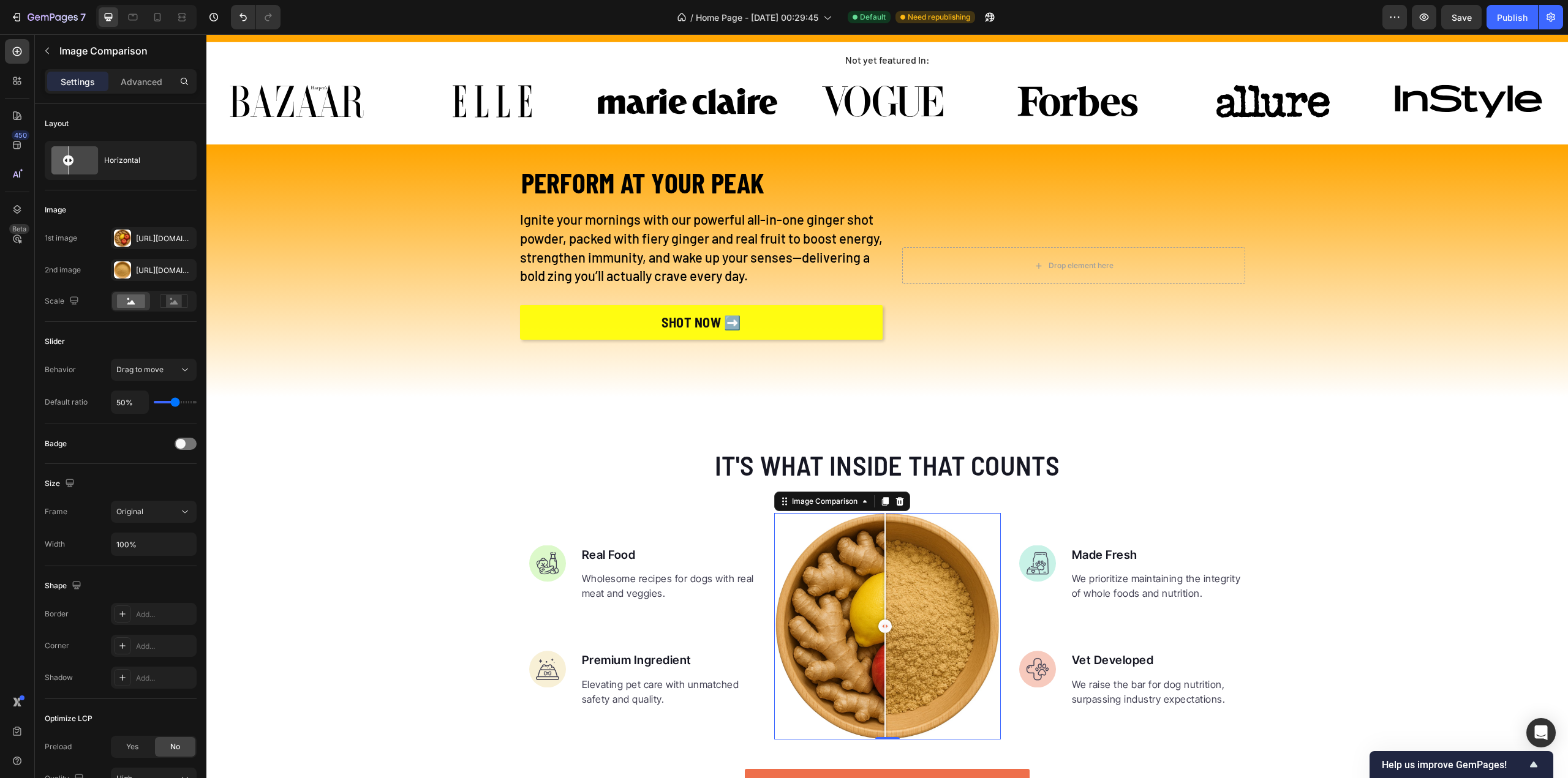
drag, startPoint x: 892, startPoint y: 622, endPoint x: 880, endPoint y: 622, distance: 12.0
click at [880, 622] on div at bounding box center [885, 626] width 13 height 13
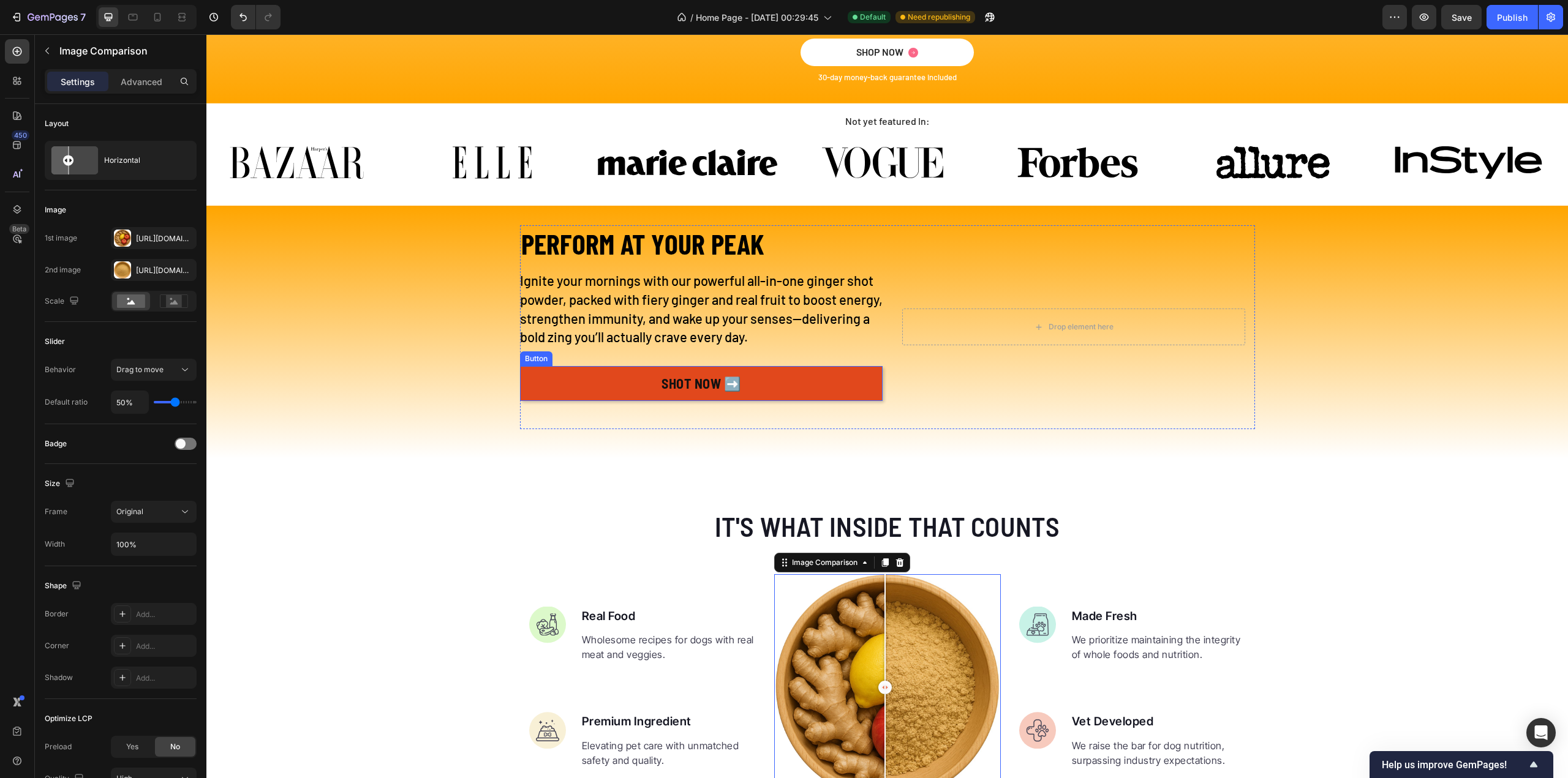
click at [776, 391] on link "SHOT NOW ➡️" at bounding box center [701, 384] width 363 height 35
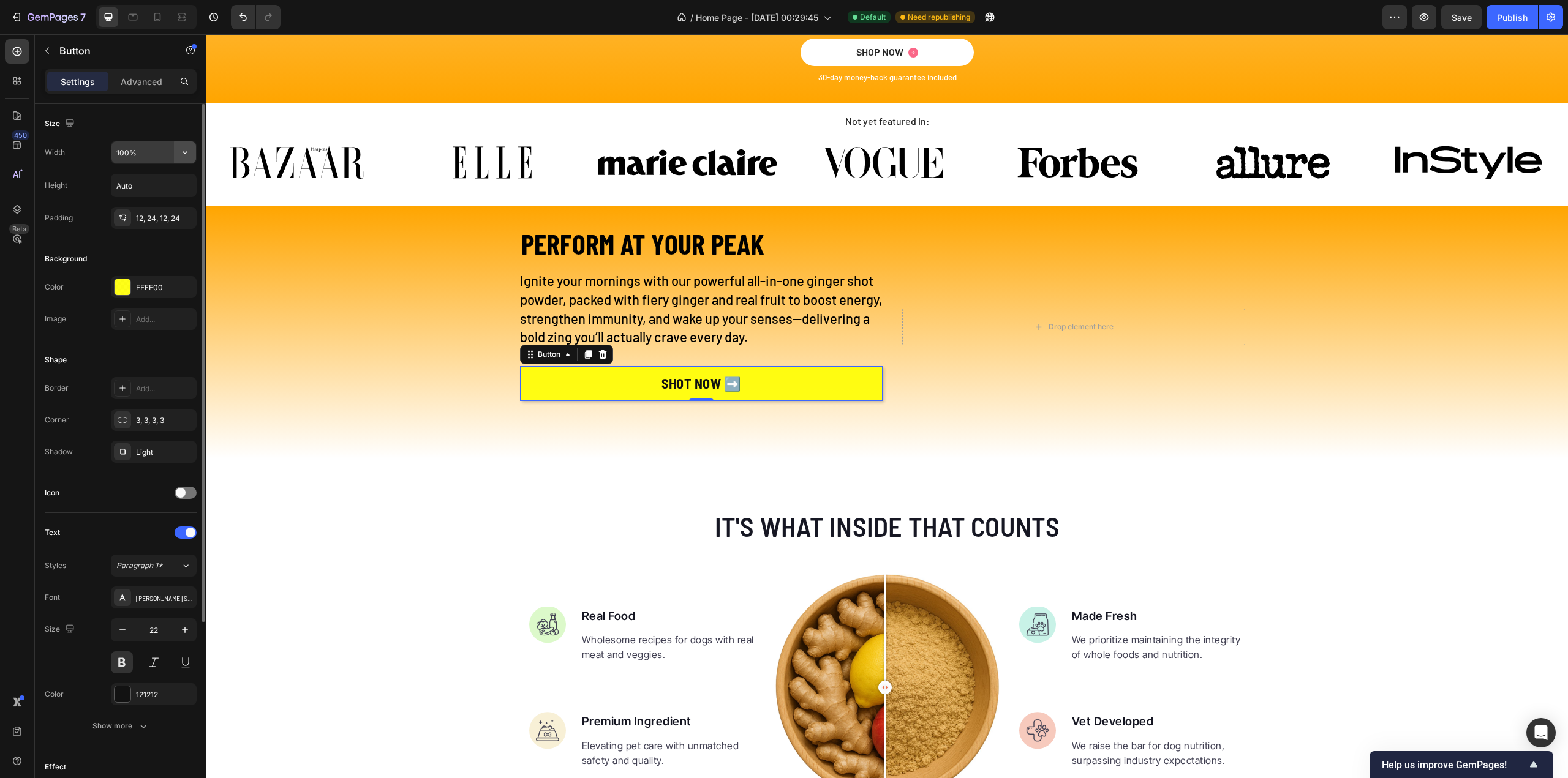
click at [187, 153] on icon "button" at bounding box center [185, 152] width 12 height 12
click at [154, 181] on p "Fit content Auto" at bounding box center [151, 183] width 70 height 11
type input "Auto"
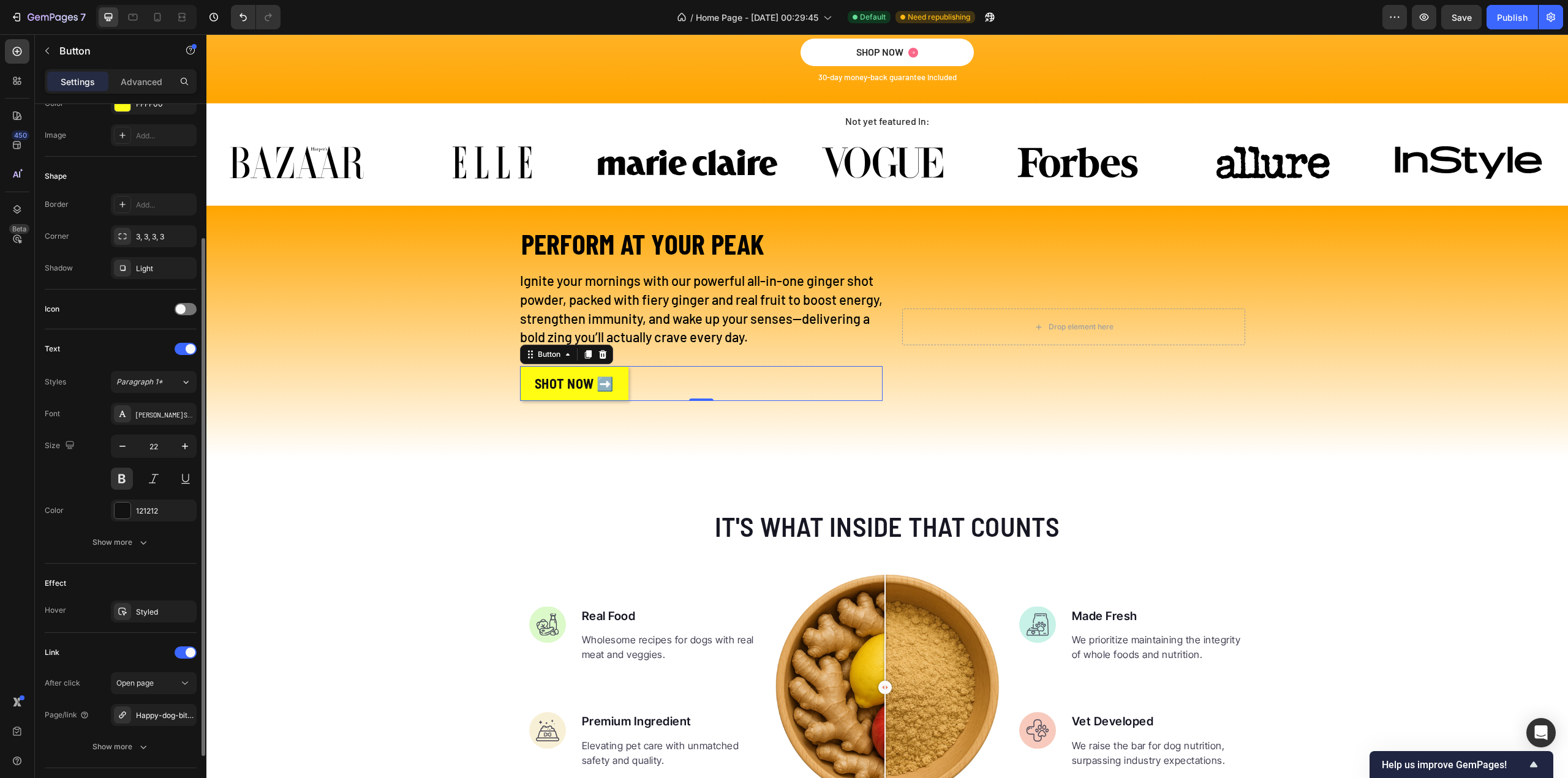
scroll to position [261, 0]
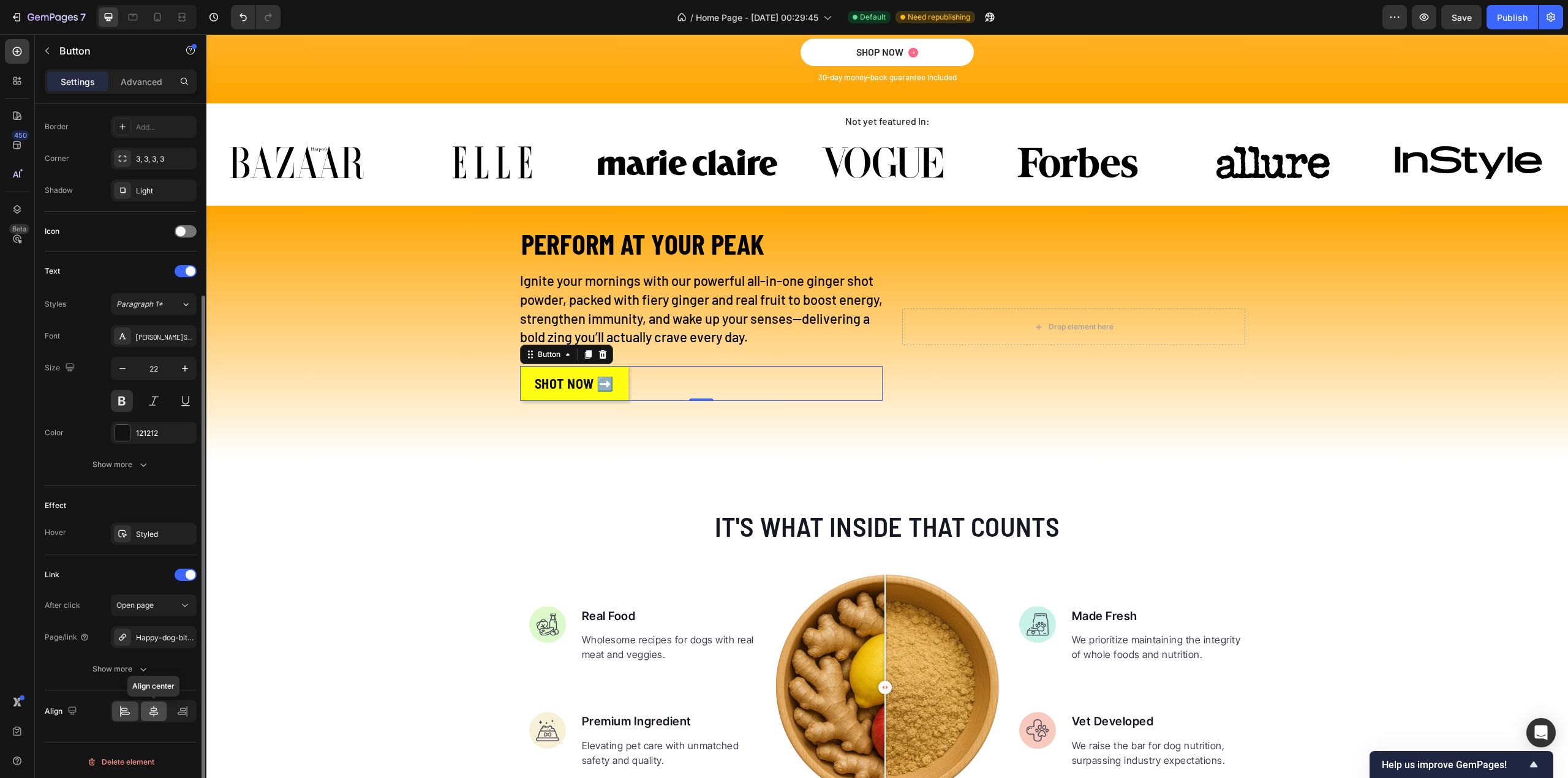
click at [154, 708] on icon at bounding box center [153, 711] width 12 height 12
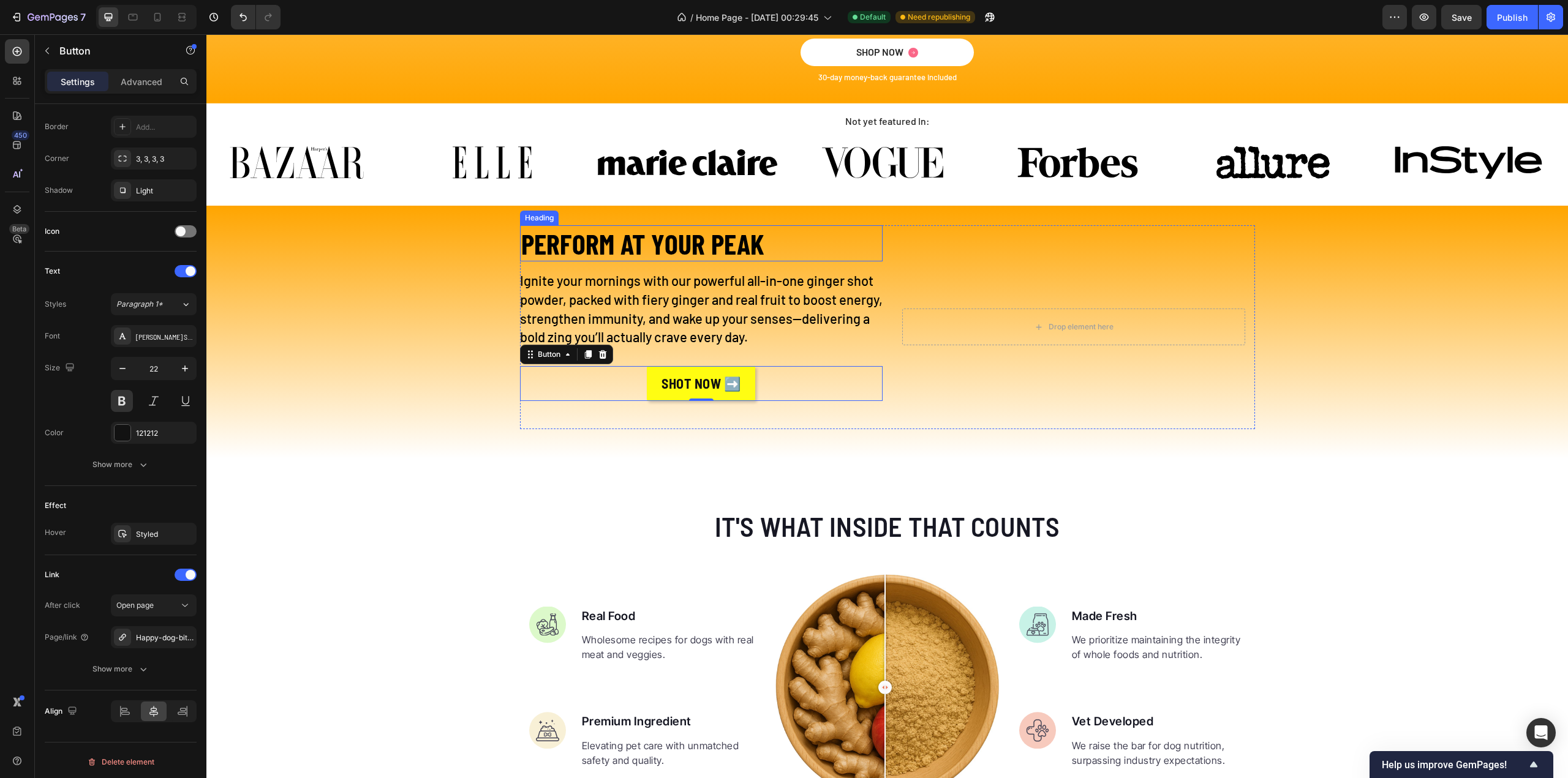
click at [775, 238] on h2 "PERFORM AT YOUR PEAK" at bounding box center [701, 243] width 363 height 36
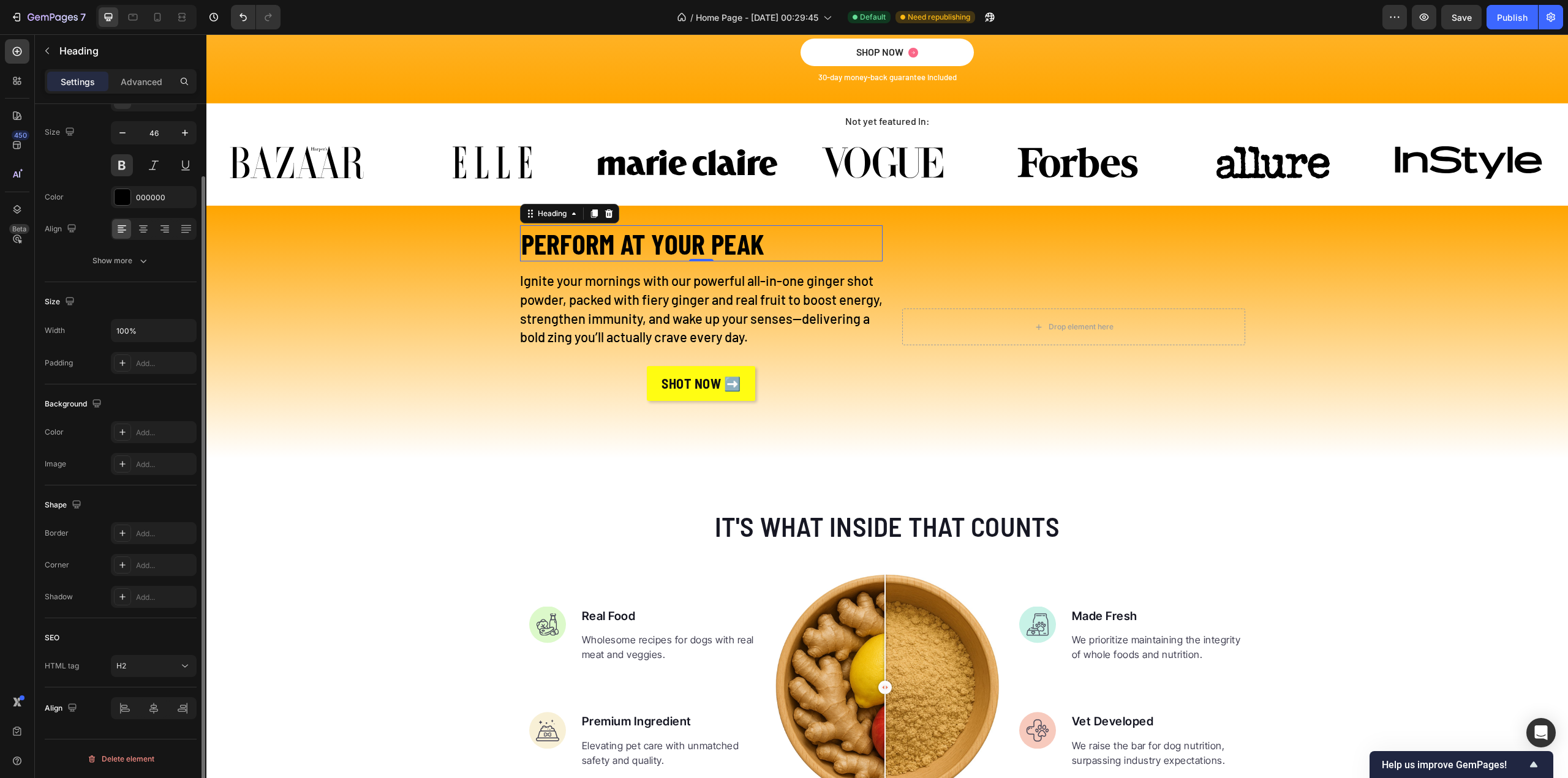
scroll to position [0, 0]
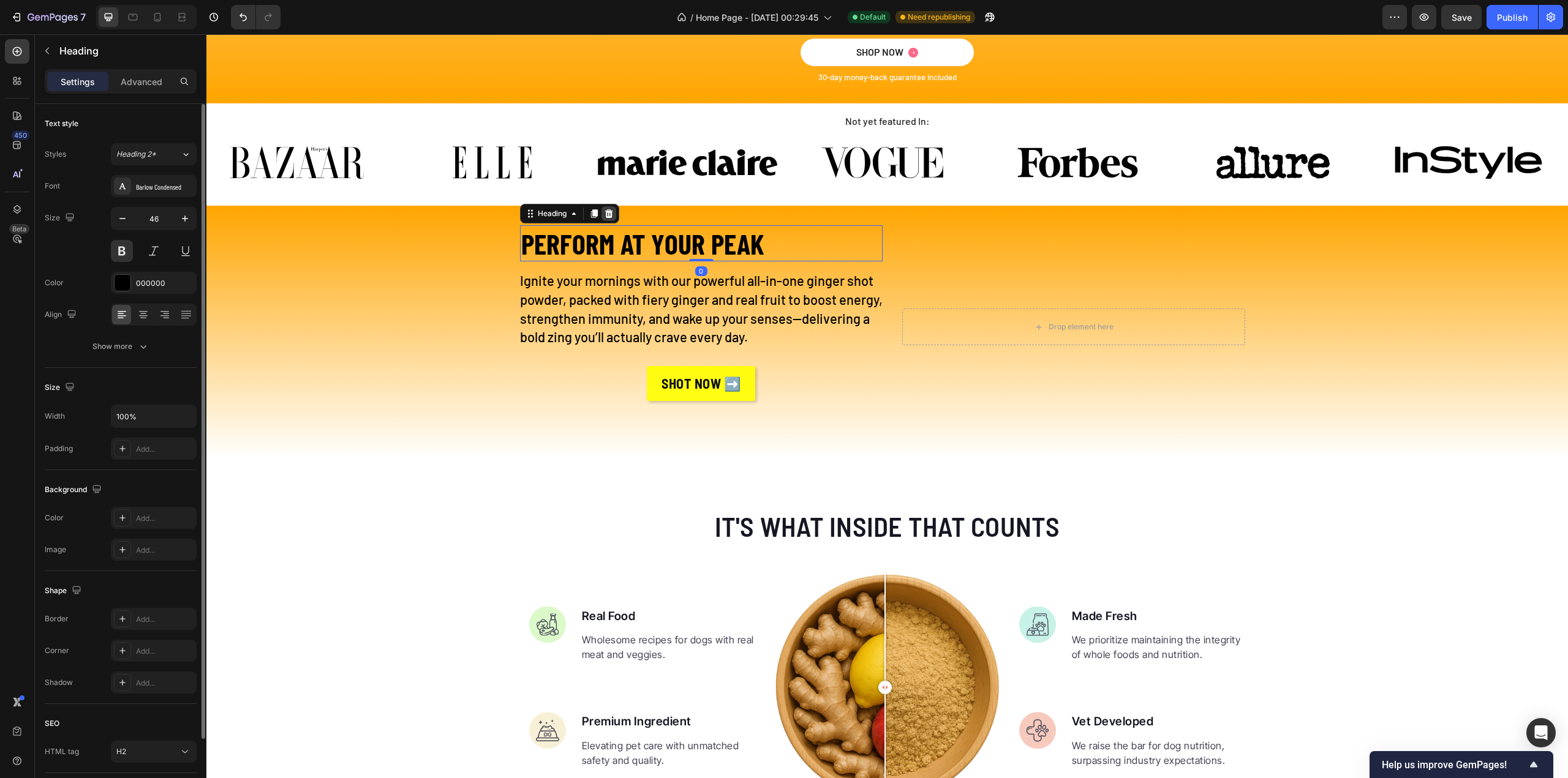
click at [604, 216] on icon at bounding box center [608, 214] width 8 height 9
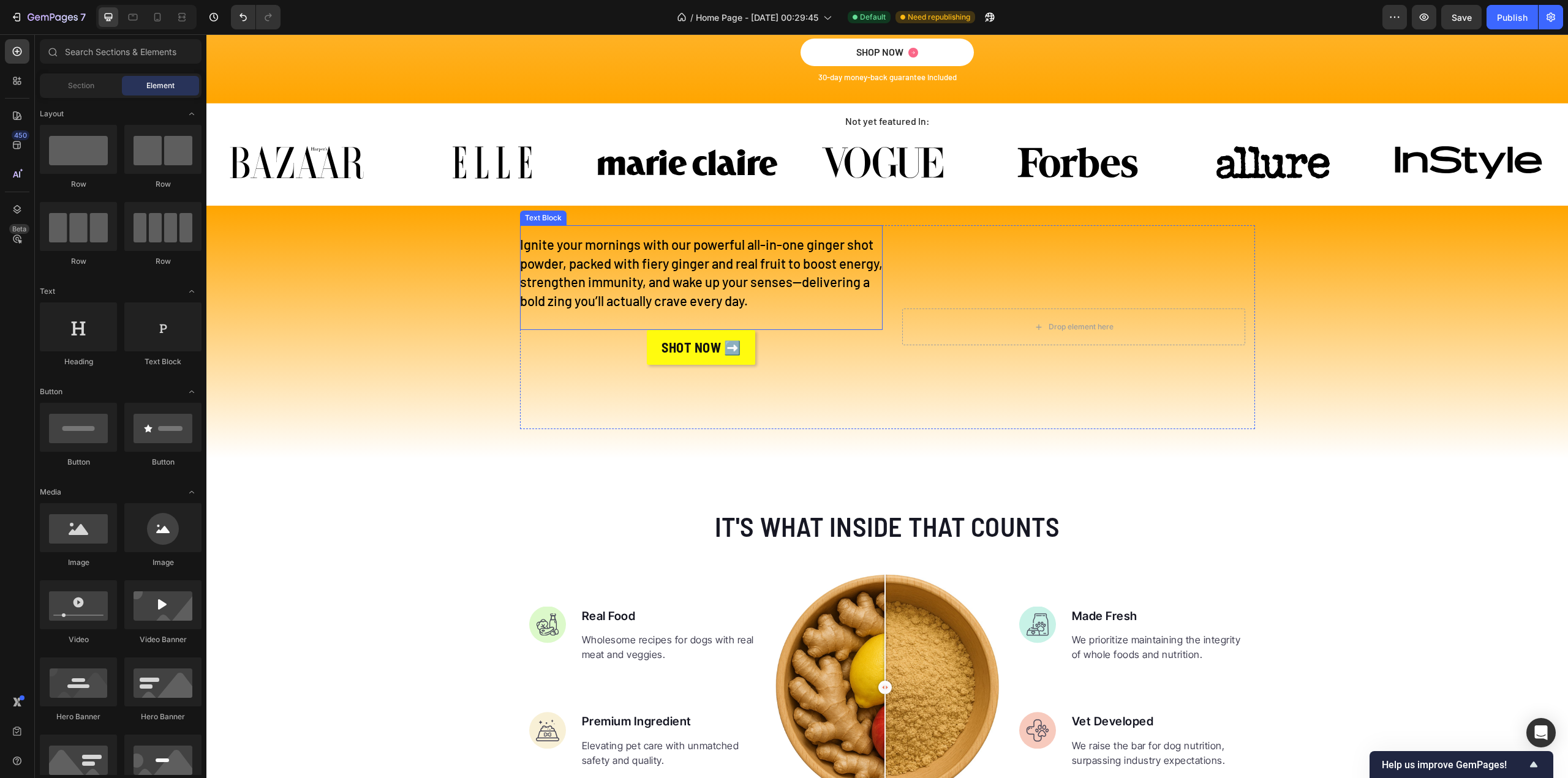
click at [807, 259] on p "Ignite your mornings with our powerful all-in-one ginger shot powder, packed wi…" at bounding box center [701, 272] width 363 height 76
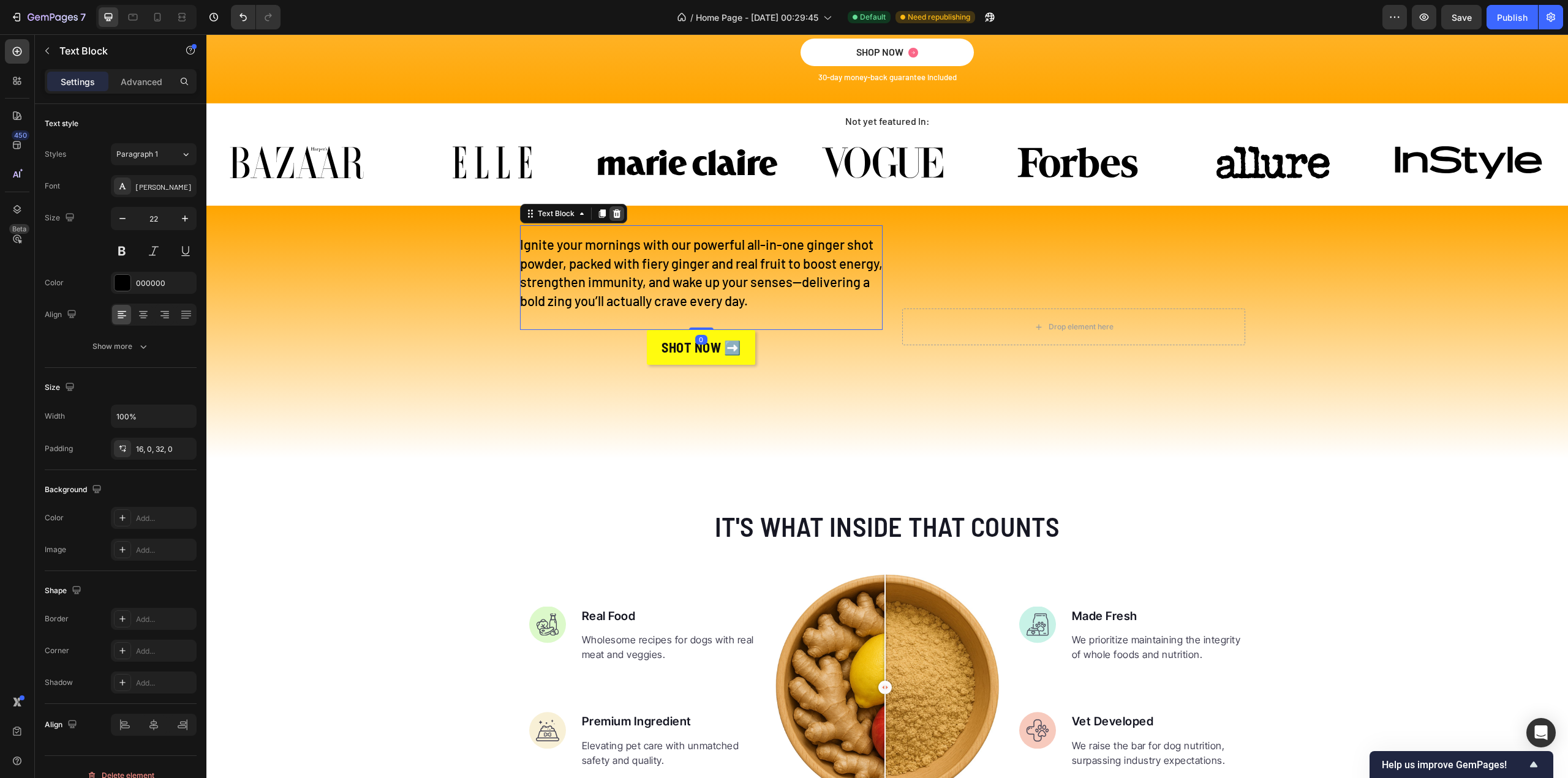
click at [613, 216] on icon at bounding box center [616, 214] width 8 height 9
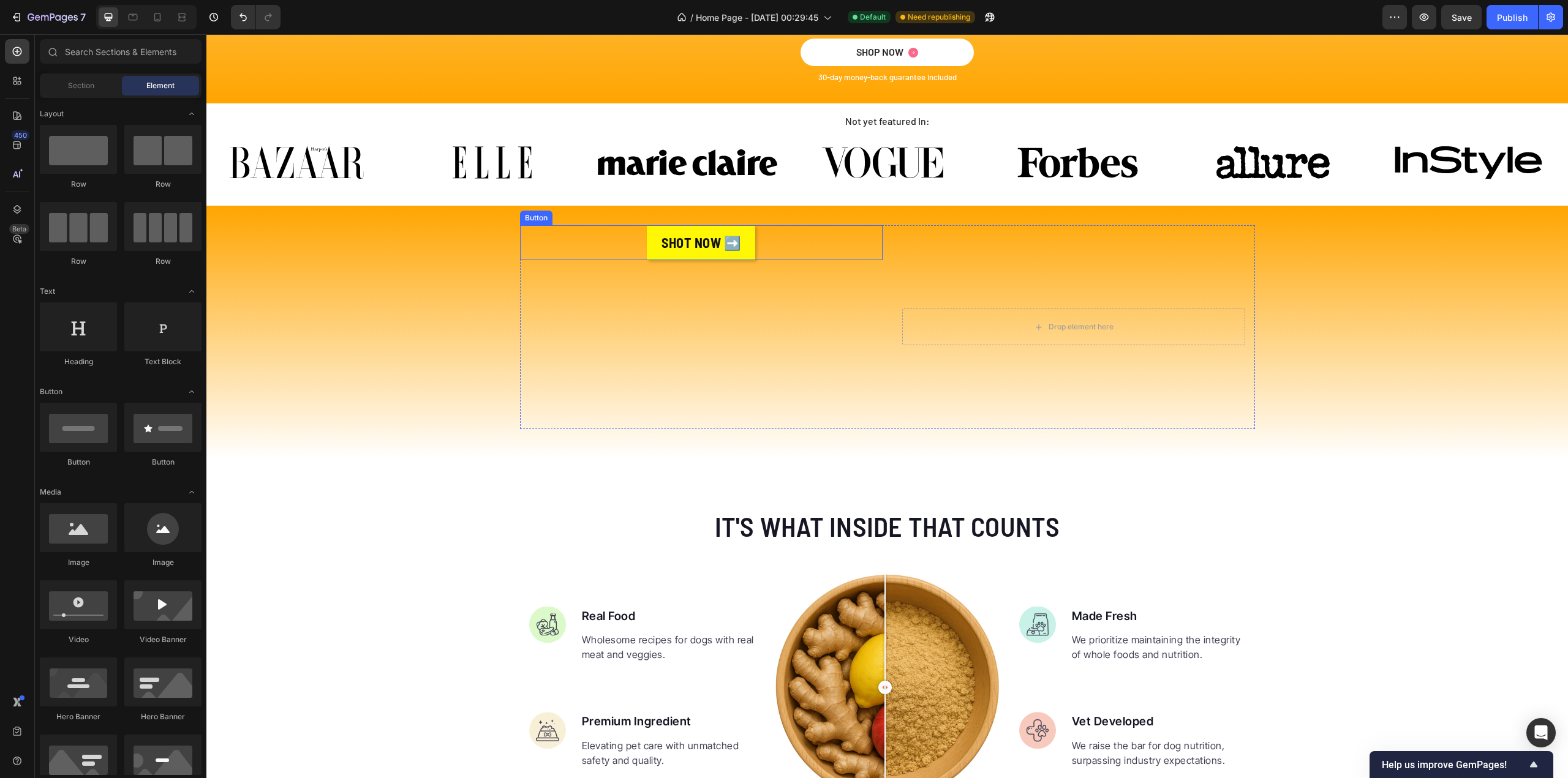
click at [757, 245] on div "SHOT NOW ➡️ Button" at bounding box center [701, 243] width 363 height 35
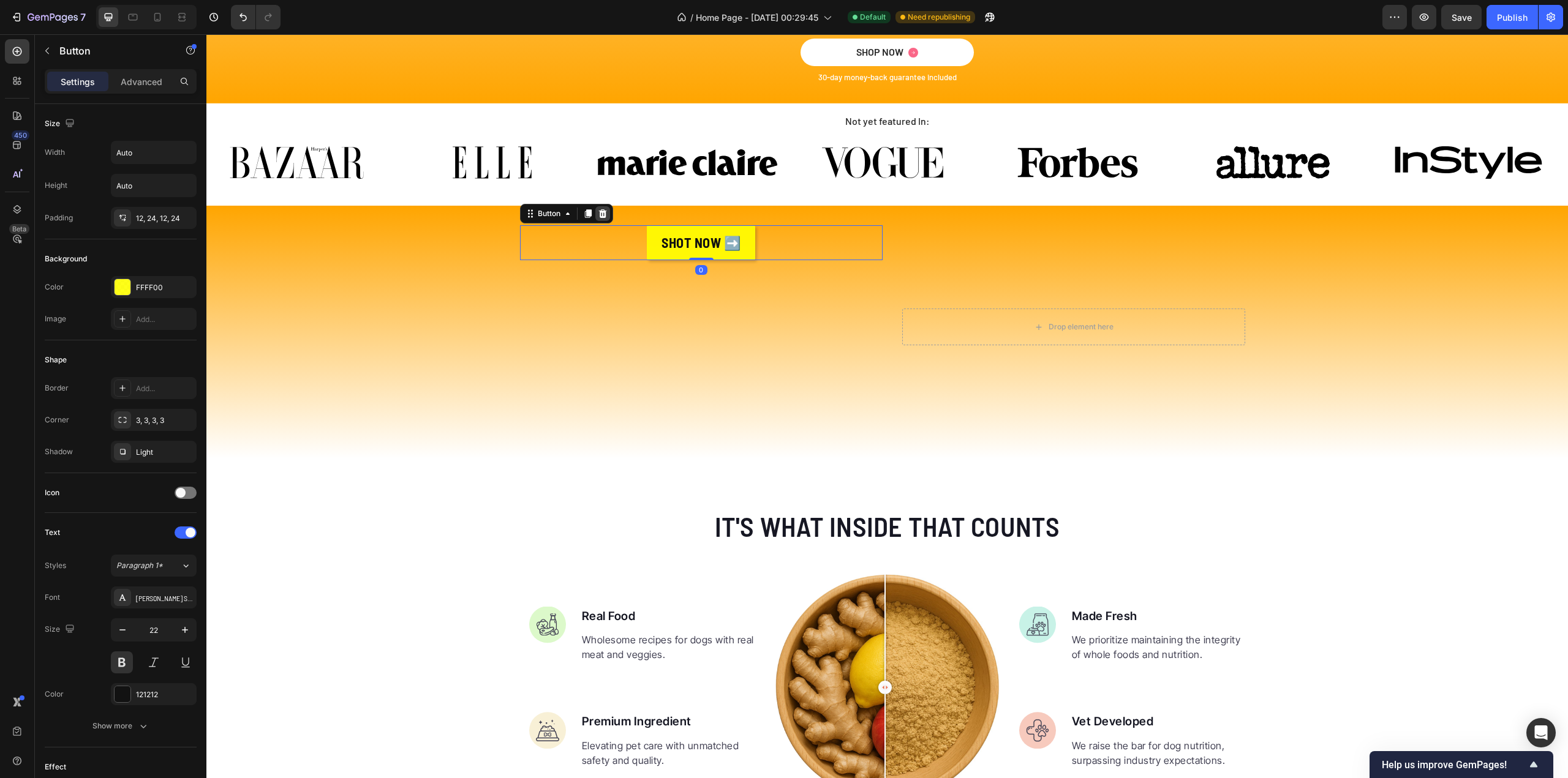
click at [603, 217] on div at bounding box center [603, 214] width 15 height 15
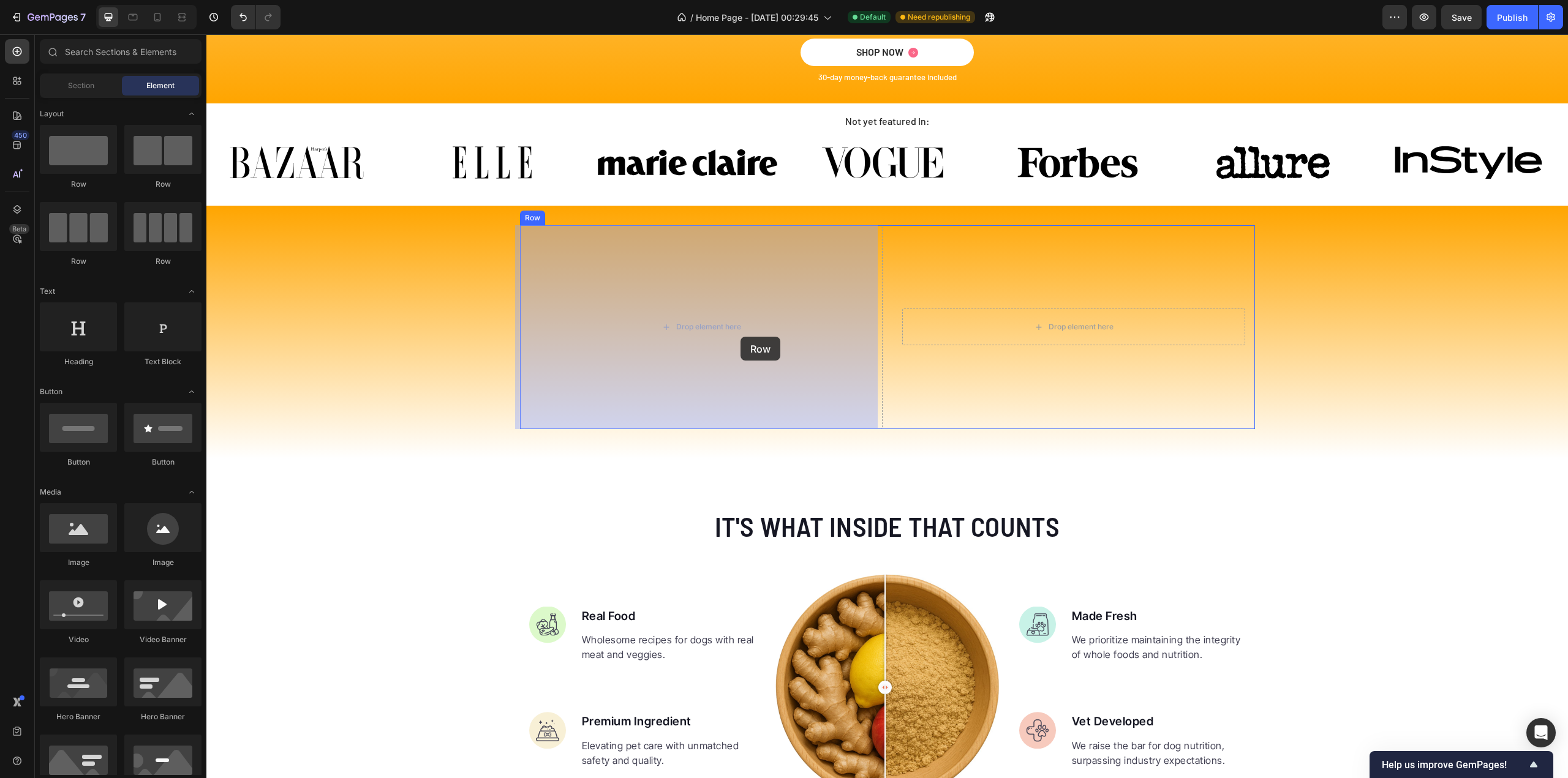
drag, startPoint x: 283, startPoint y: 197, endPoint x: 740, endPoint y: 337, distance: 478.0
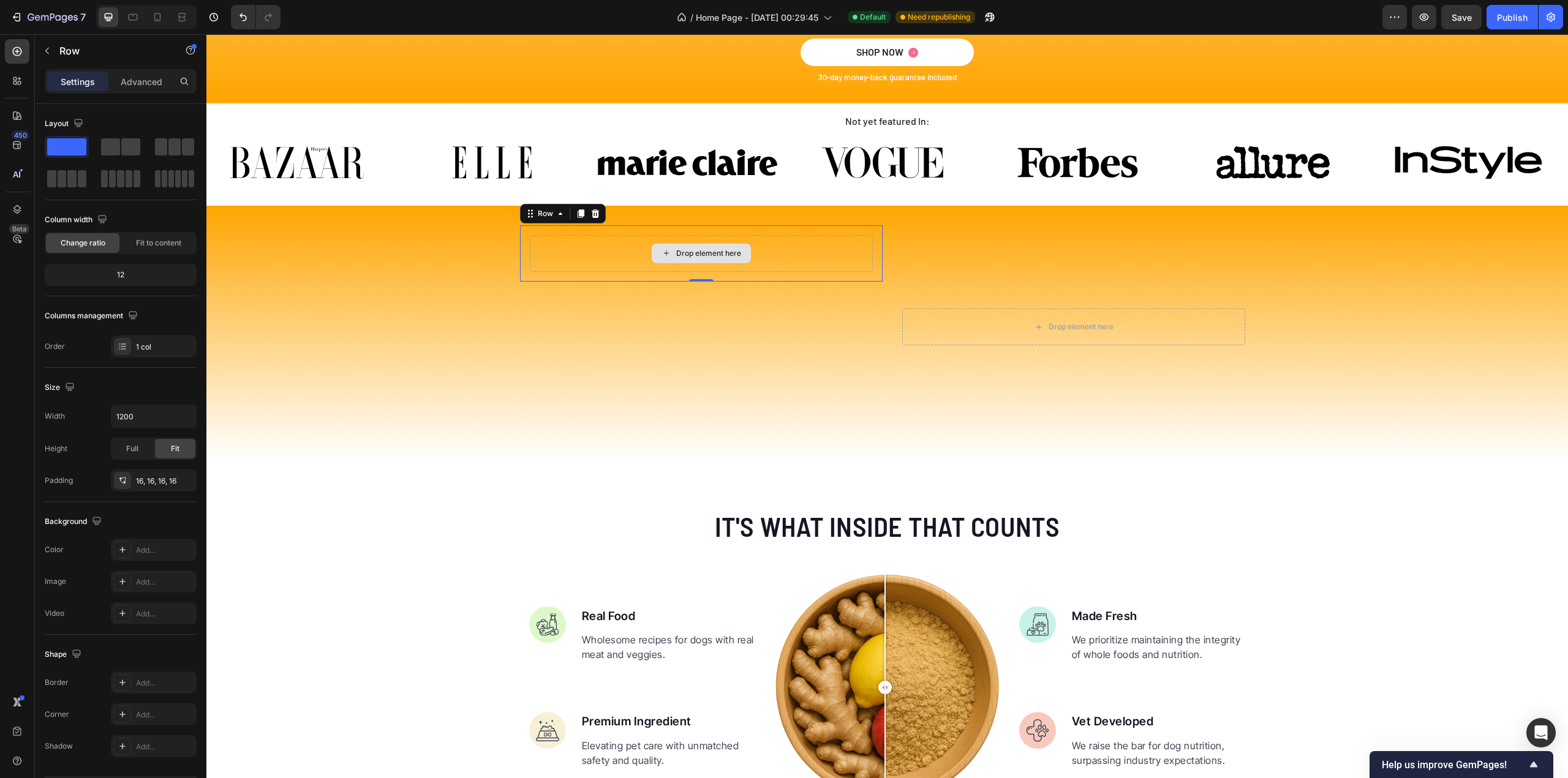
click at [765, 253] on div "Drop element here" at bounding box center [701, 253] width 343 height 37
click at [594, 212] on icon at bounding box center [595, 213] width 10 height 10
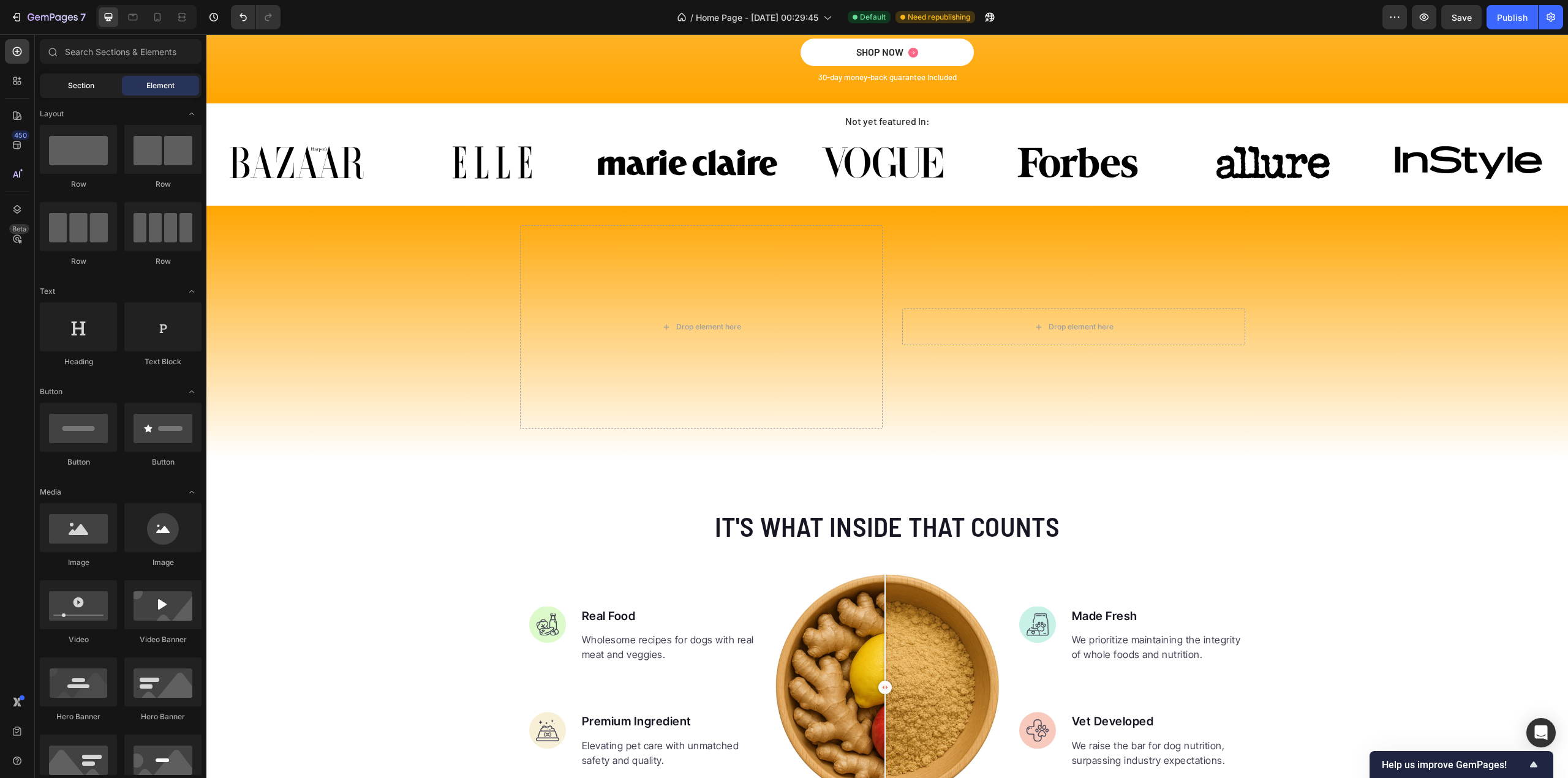
click at [88, 87] on span "Section" at bounding box center [82, 85] width 26 height 11
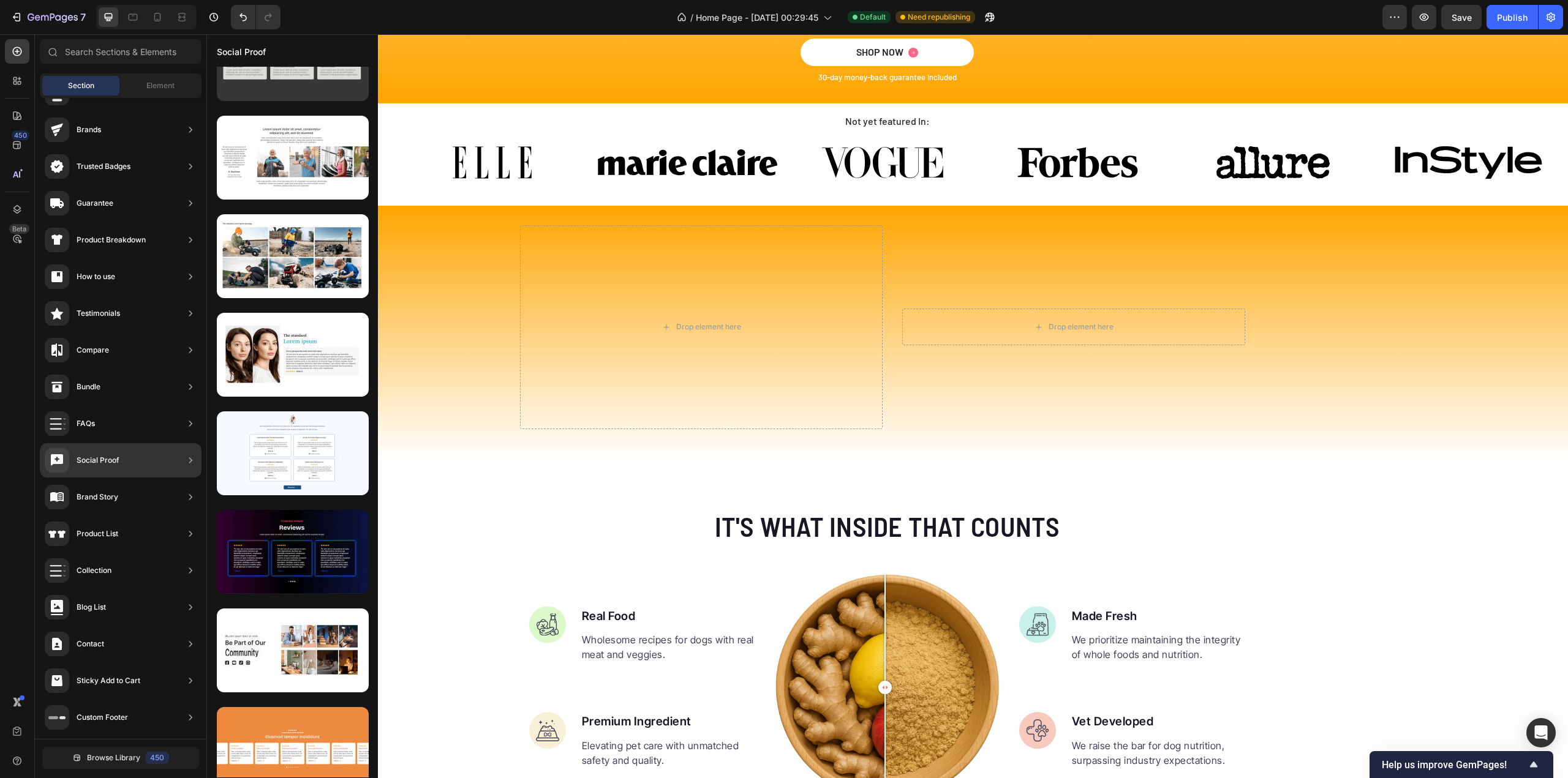
scroll to position [3156, 0]
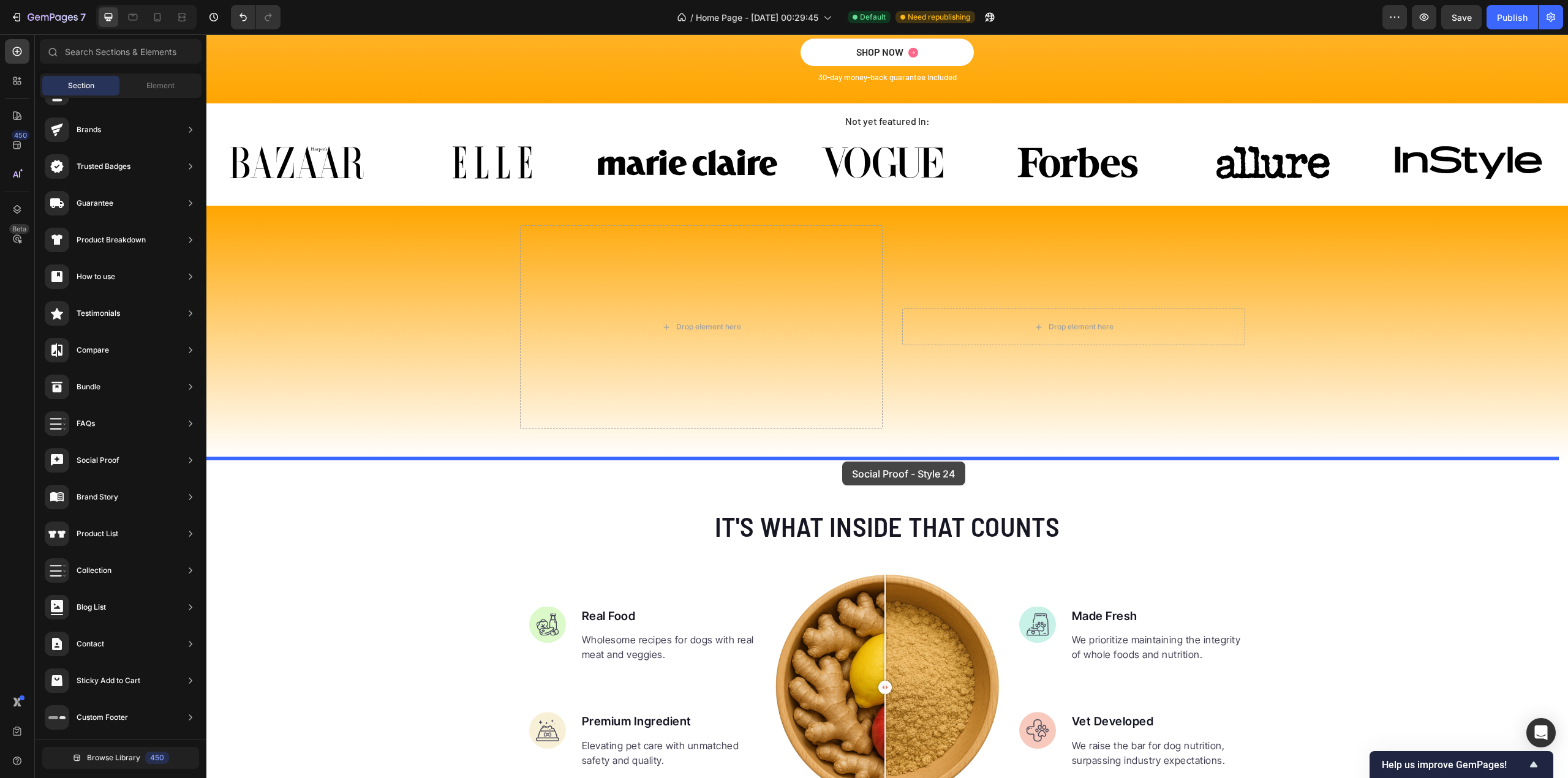
drag, startPoint x: 503, startPoint y: 540, endPoint x: 842, endPoint y: 462, distance: 347.9
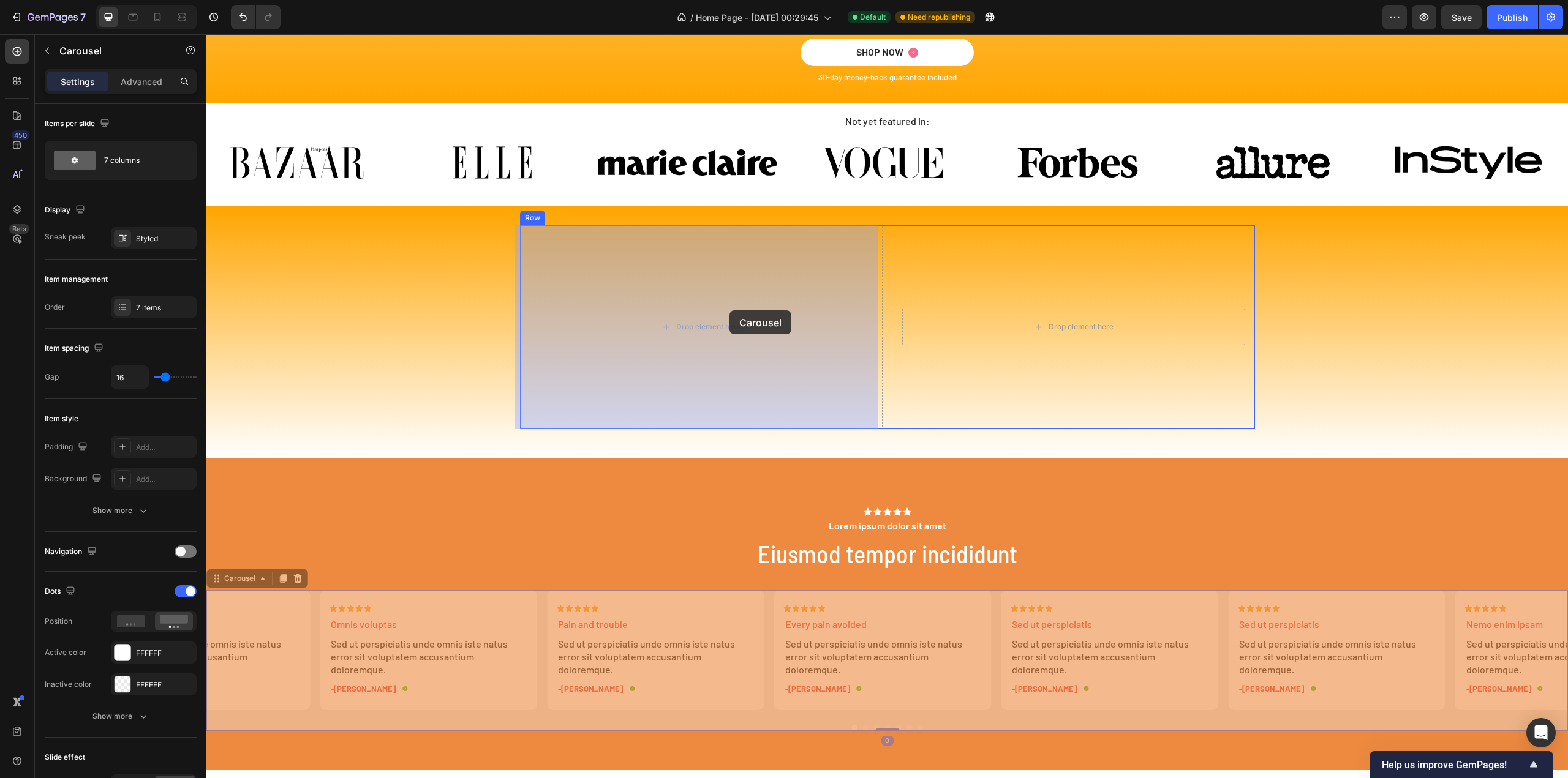
drag, startPoint x: 769, startPoint y: 602, endPoint x: 729, endPoint y: 324, distance: 280.9
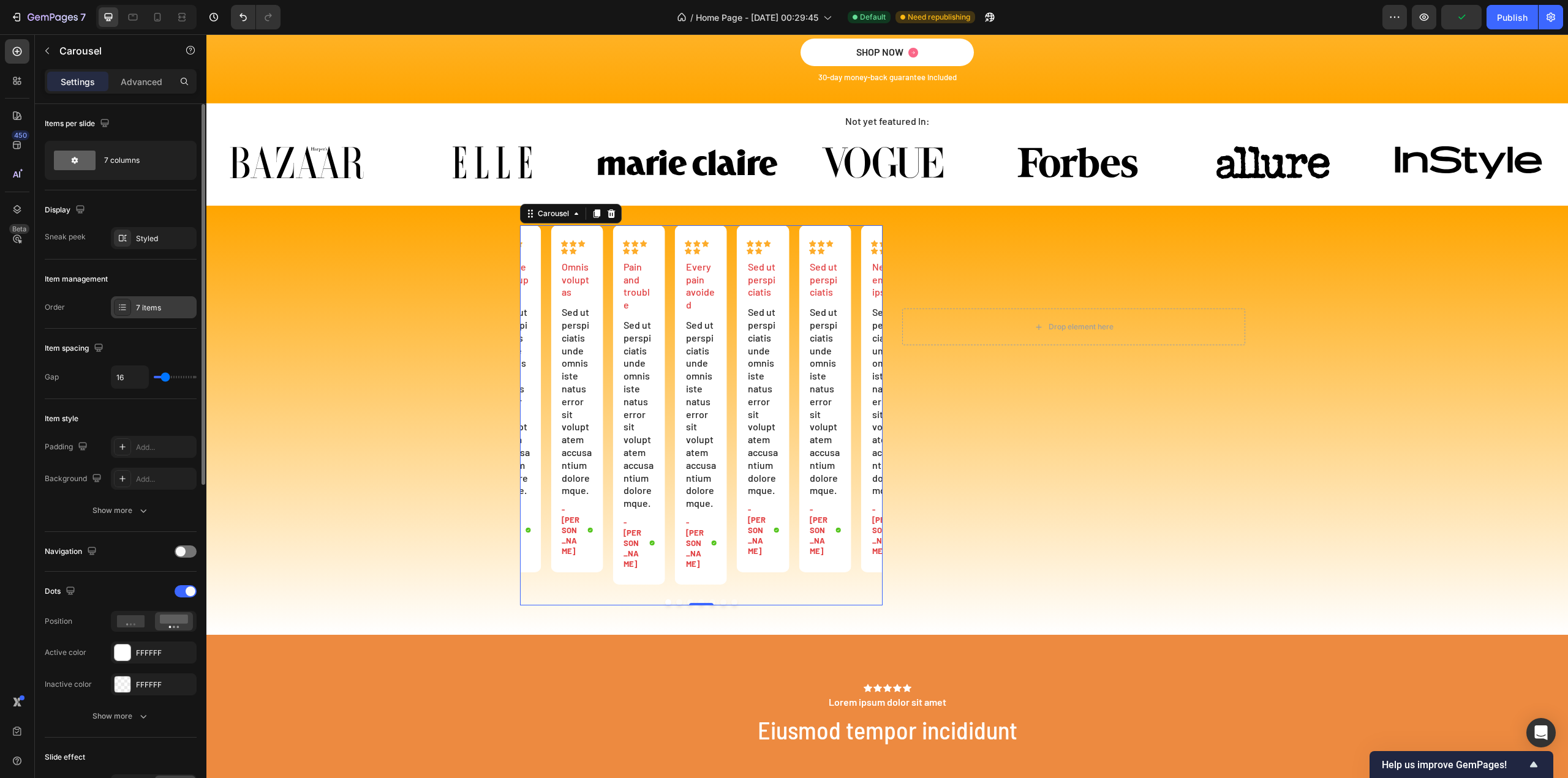
click at [162, 310] on div "7 items" at bounding box center [165, 308] width 57 height 11
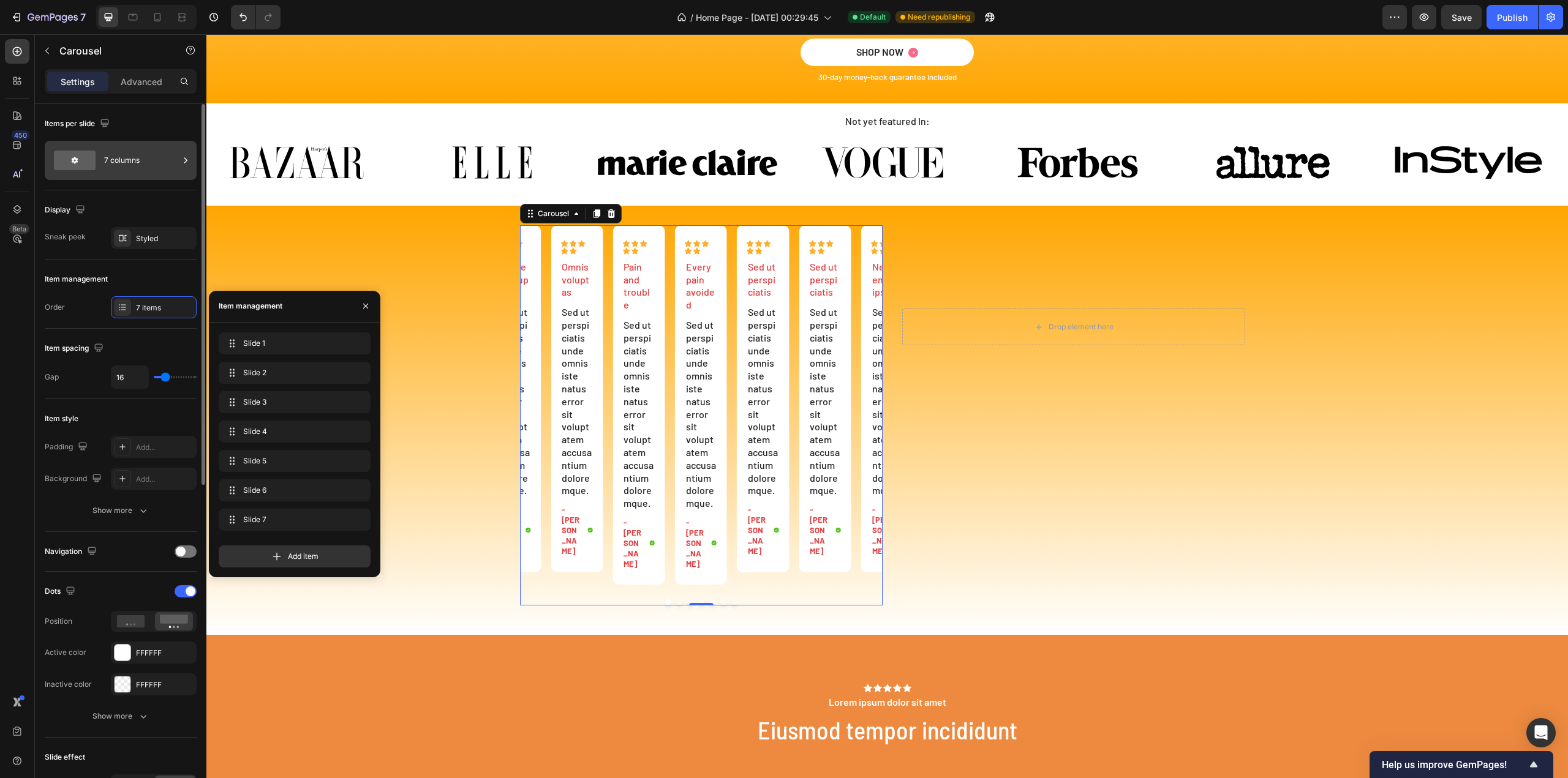
click at [140, 161] on div "7 columns" at bounding box center [142, 160] width 75 height 28
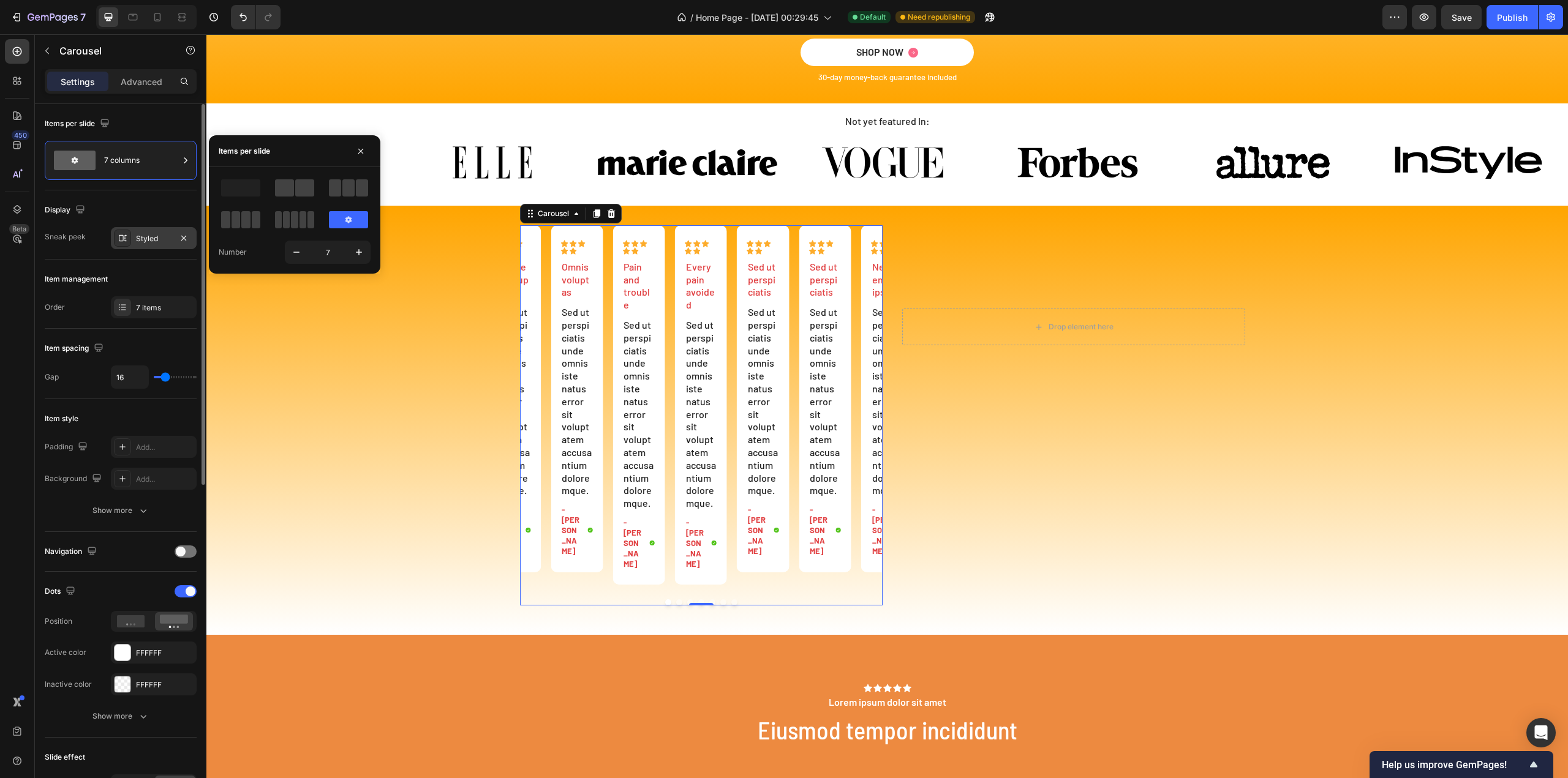
click at [148, 234] on div "Styled" at bounding box center [153, 239] width 35 height 11
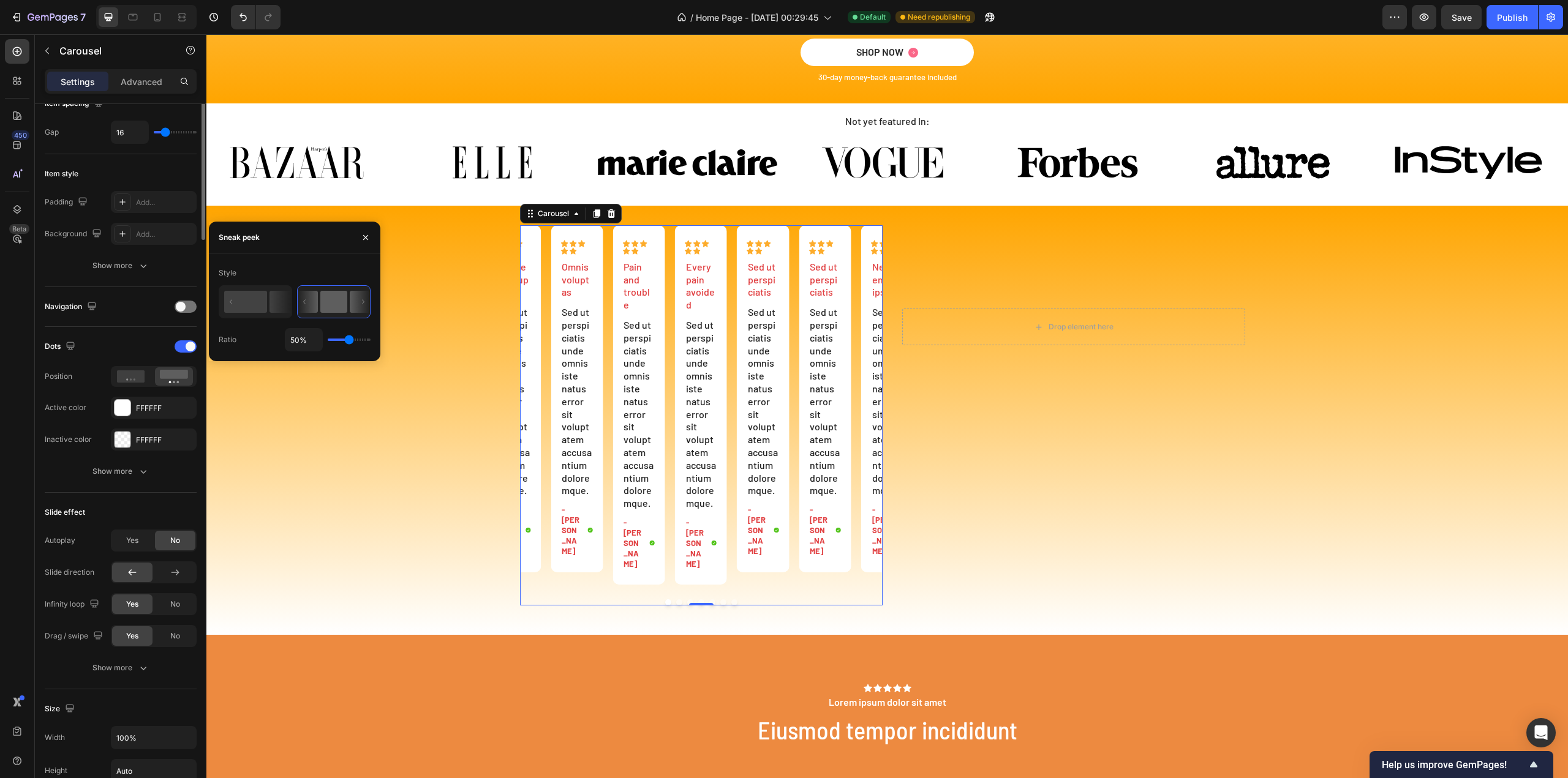
scroll to position [0, 0]
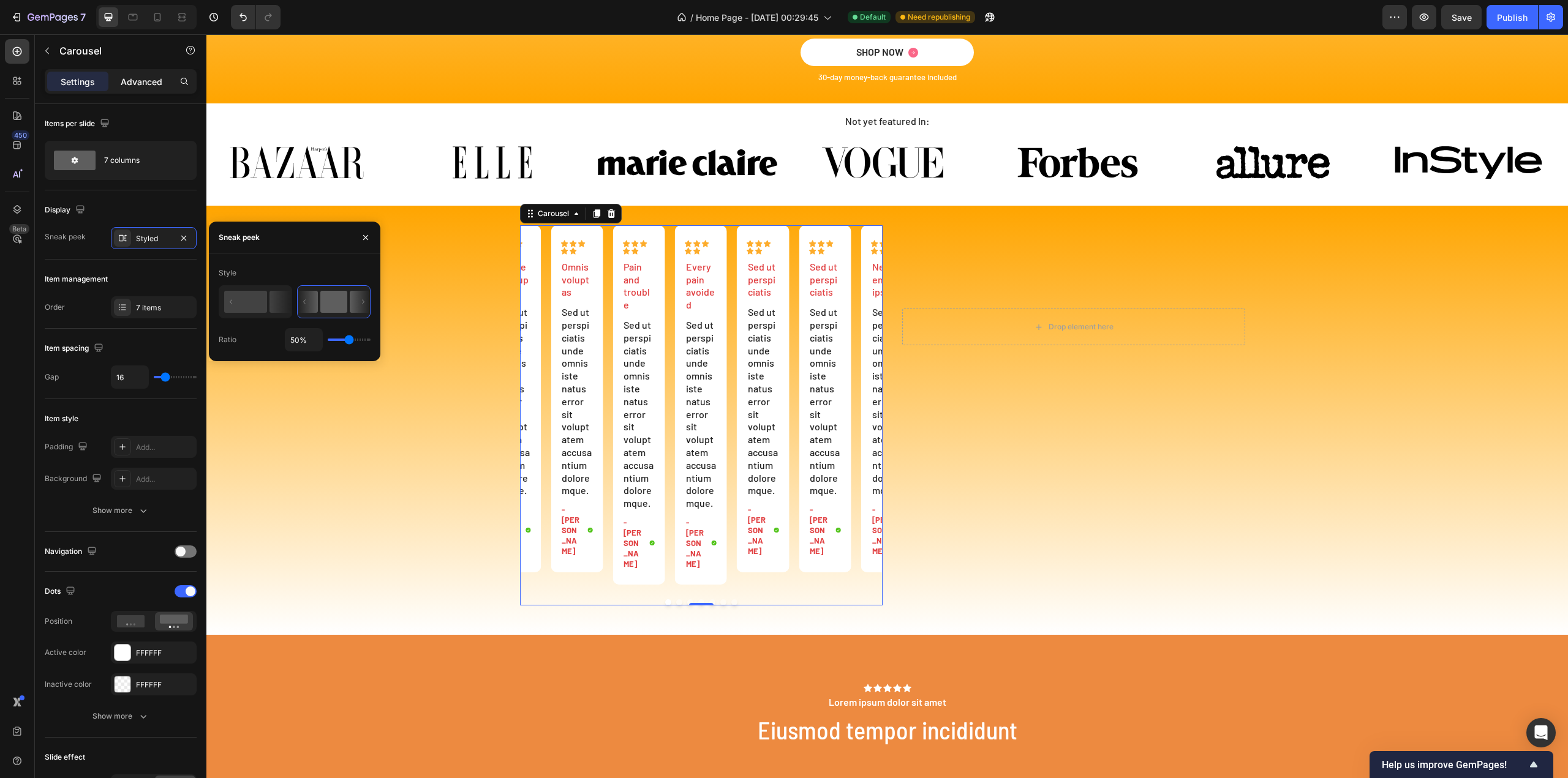
click at [134, 73] on div "Advanced" at bounding box center [141, 81] width 61 height 20
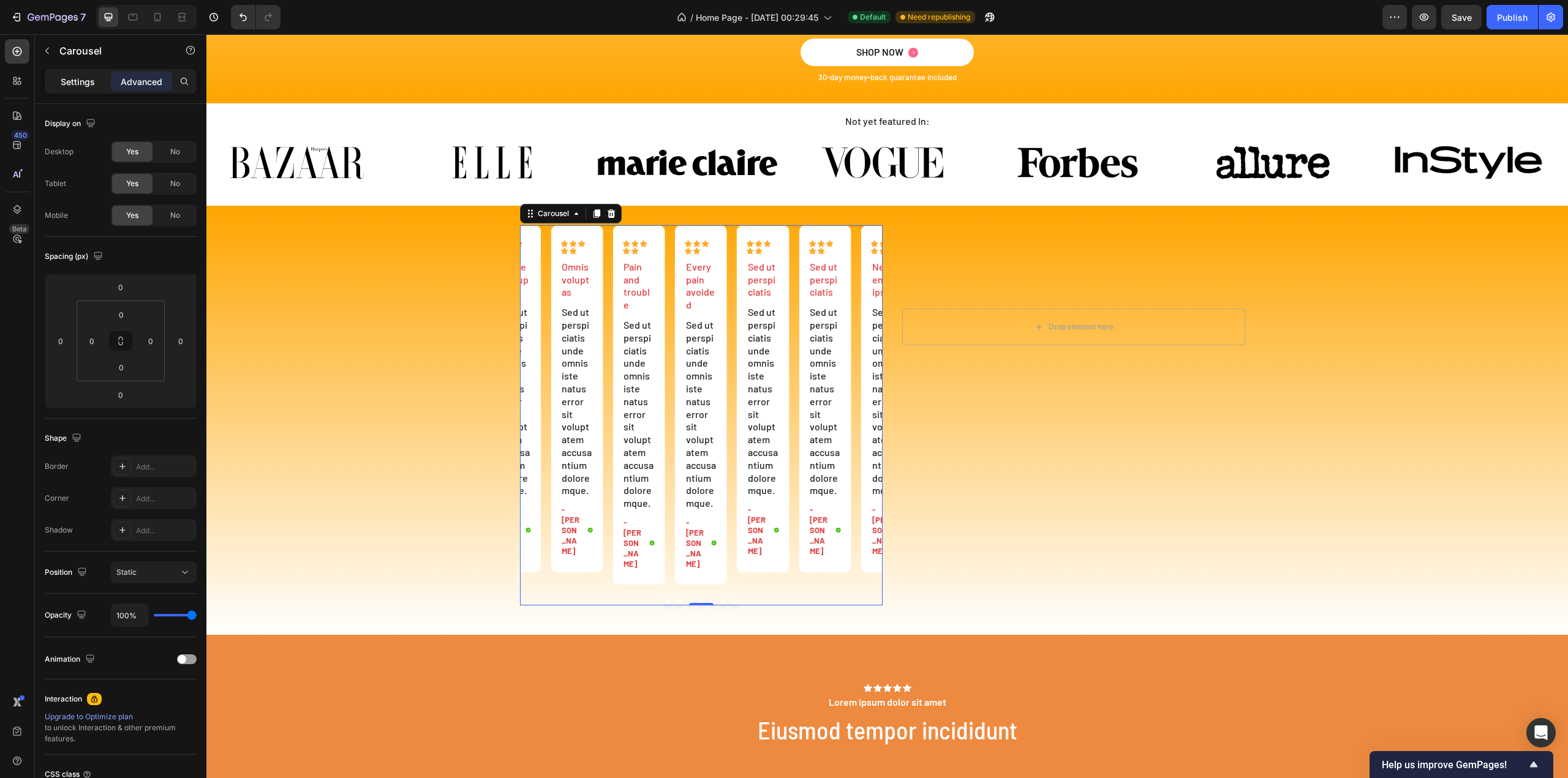
click at [77, 76] on p "Settings" at bounding box center [78, 82] width 35 height 13
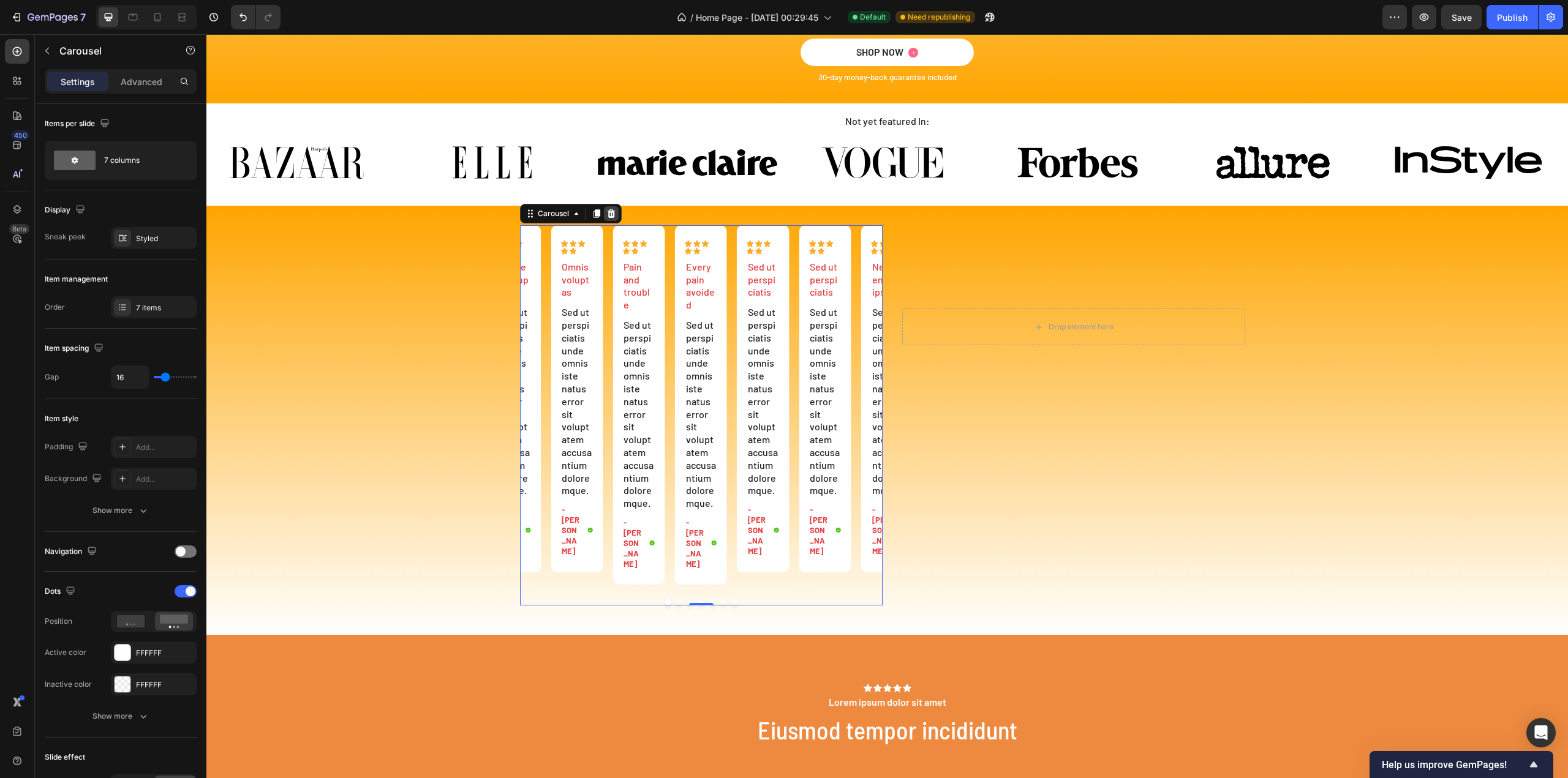
click at [604, 216] on div at bounding box center [611, 214] width 15 height 15
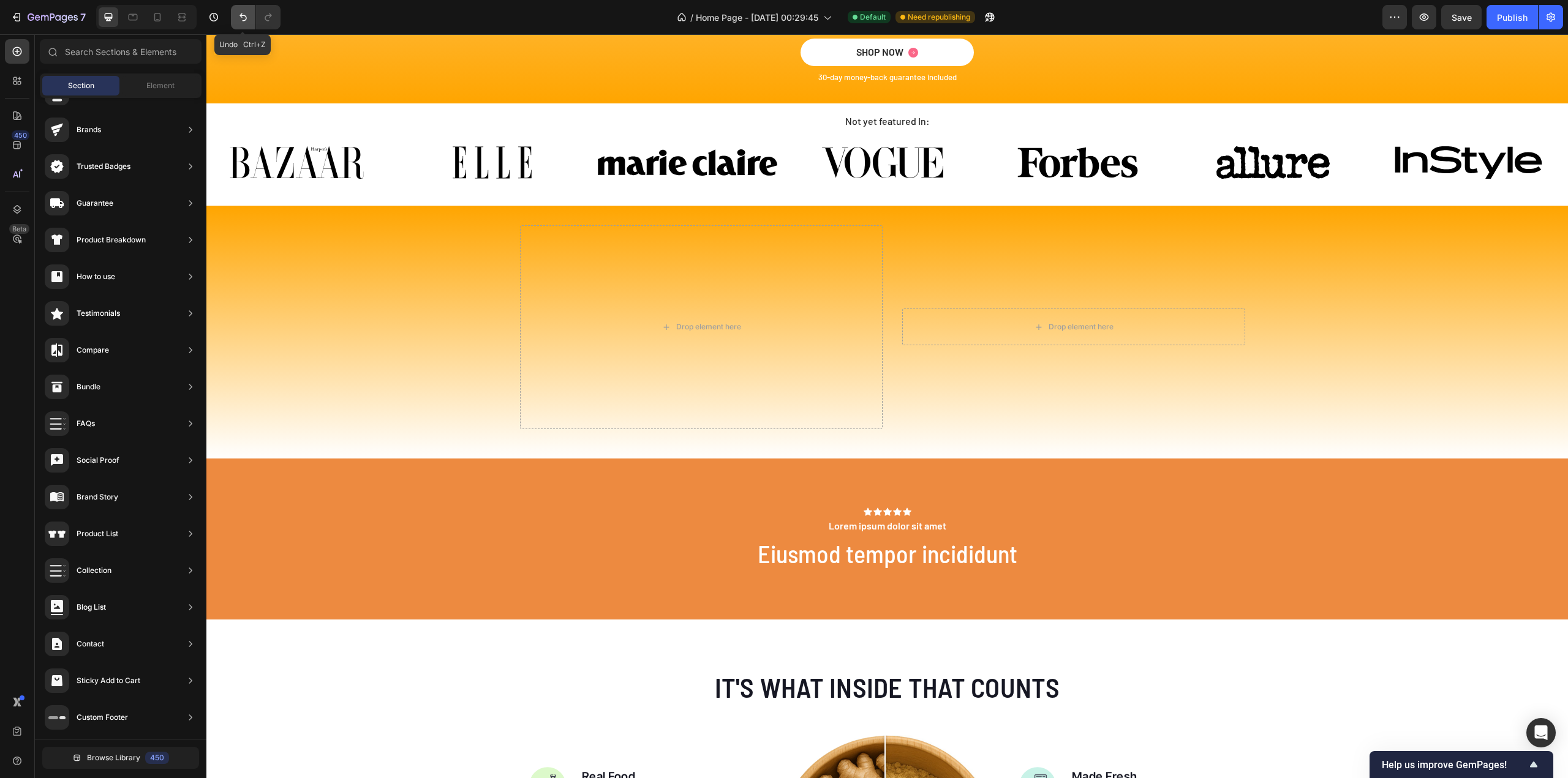
click at [236, 12] on button "Undo/Redo" at bounding box center [242, 17] width 24 height 24
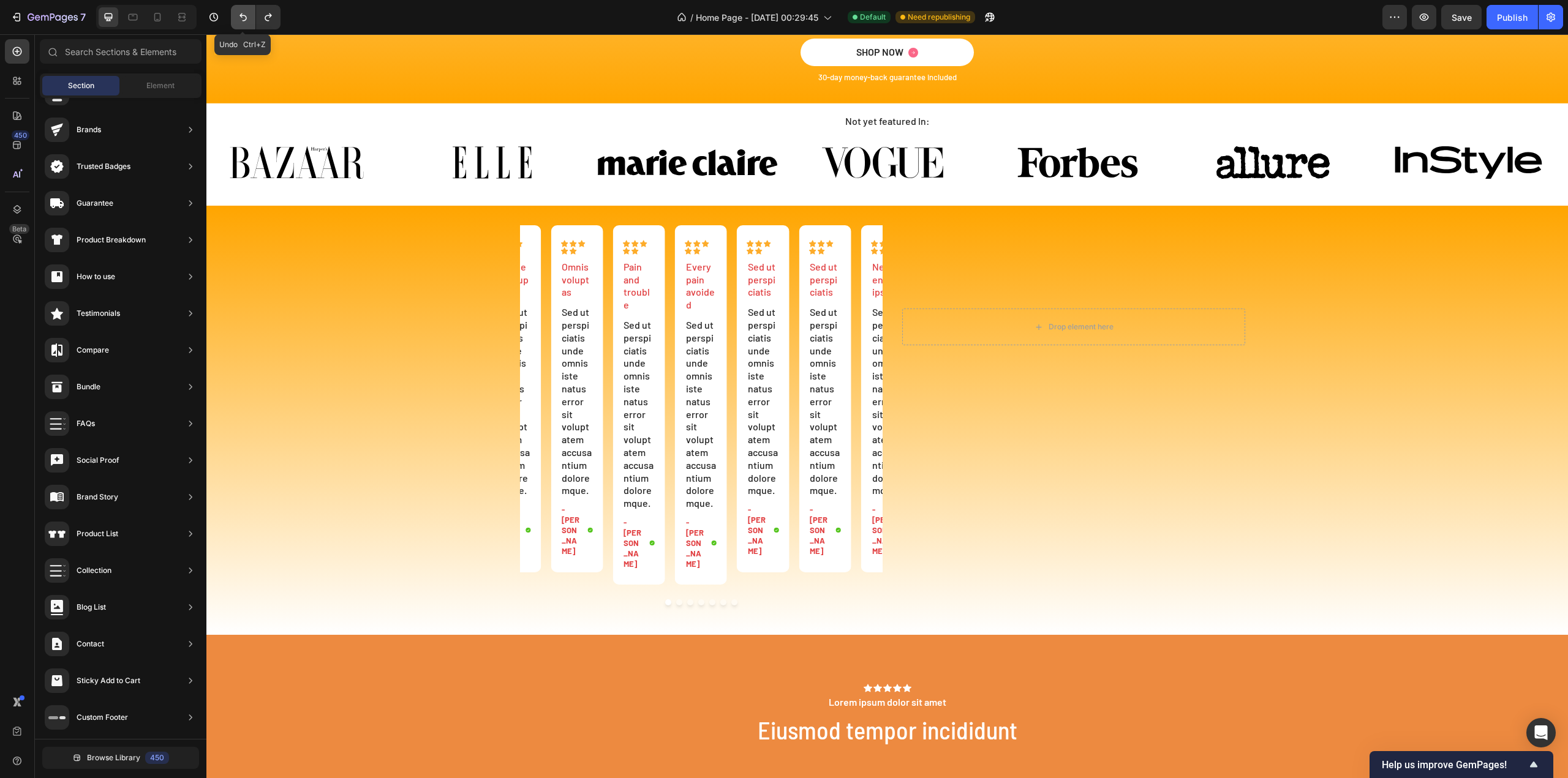
click at [236, 12] on button "Undo/Redo" at bounding box center [242, 17] width 24 height 24
click at [242, 19] on icon "Undo/Redo" at bounding box center [243, 17] width 12 height 12
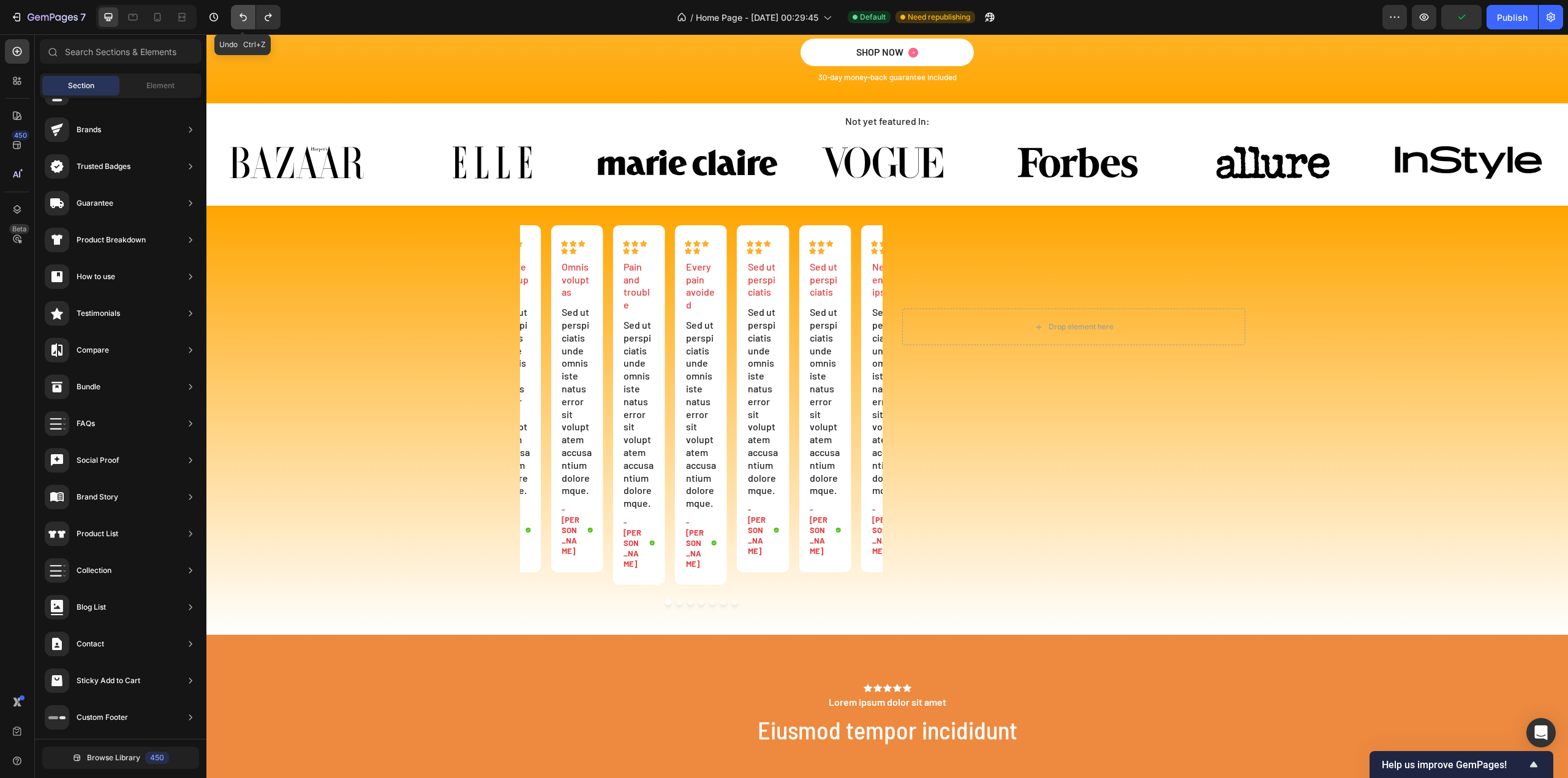
click at [242, 19] on icon "Undo/Redo" at bounding box center [243, 17] width 12 height 12
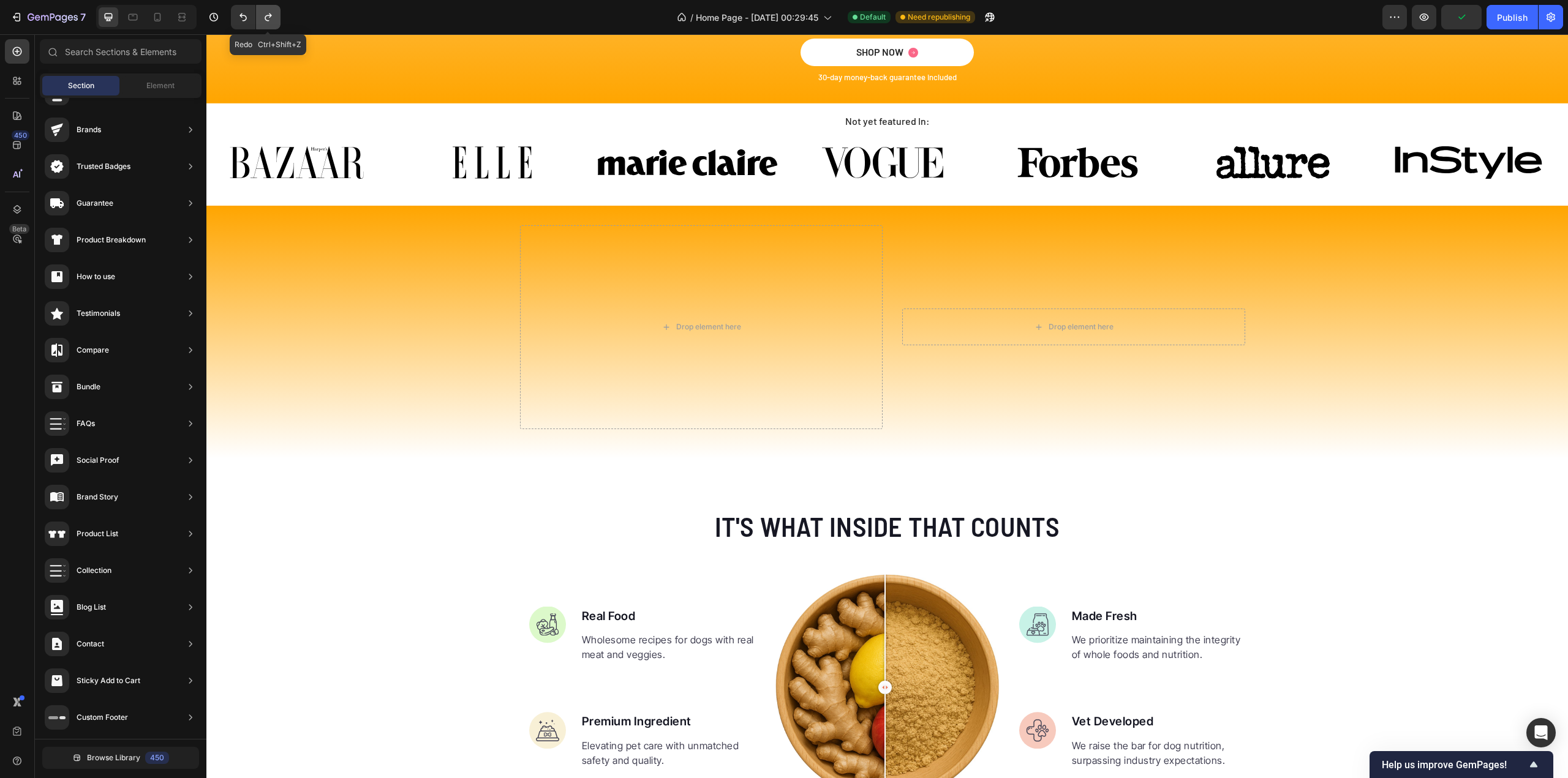
click at [265, 21] on icon "Undo/Redo" at bounding box center [268, 17] width 12 height 12
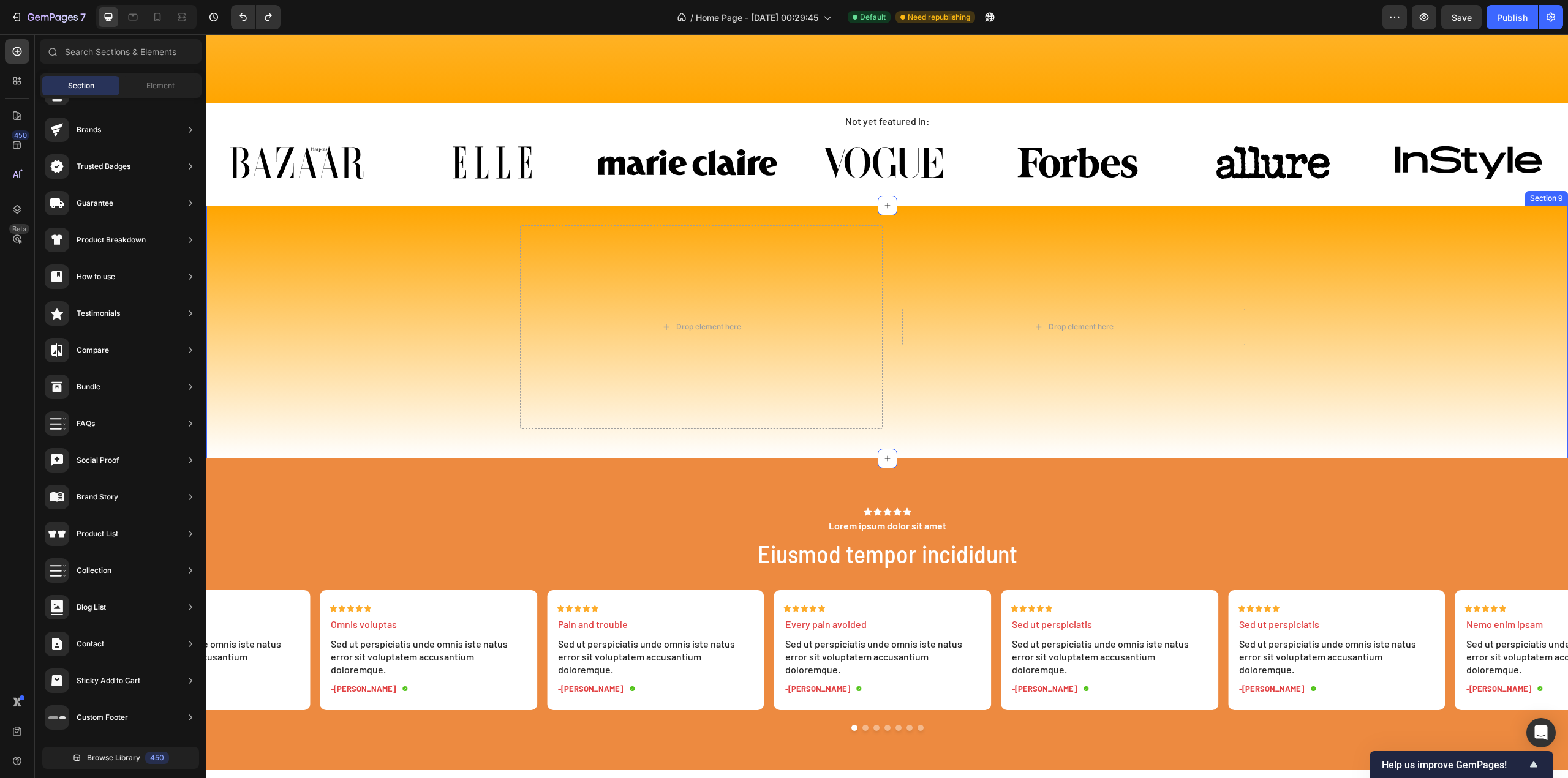
scroll to position [2756, 0]
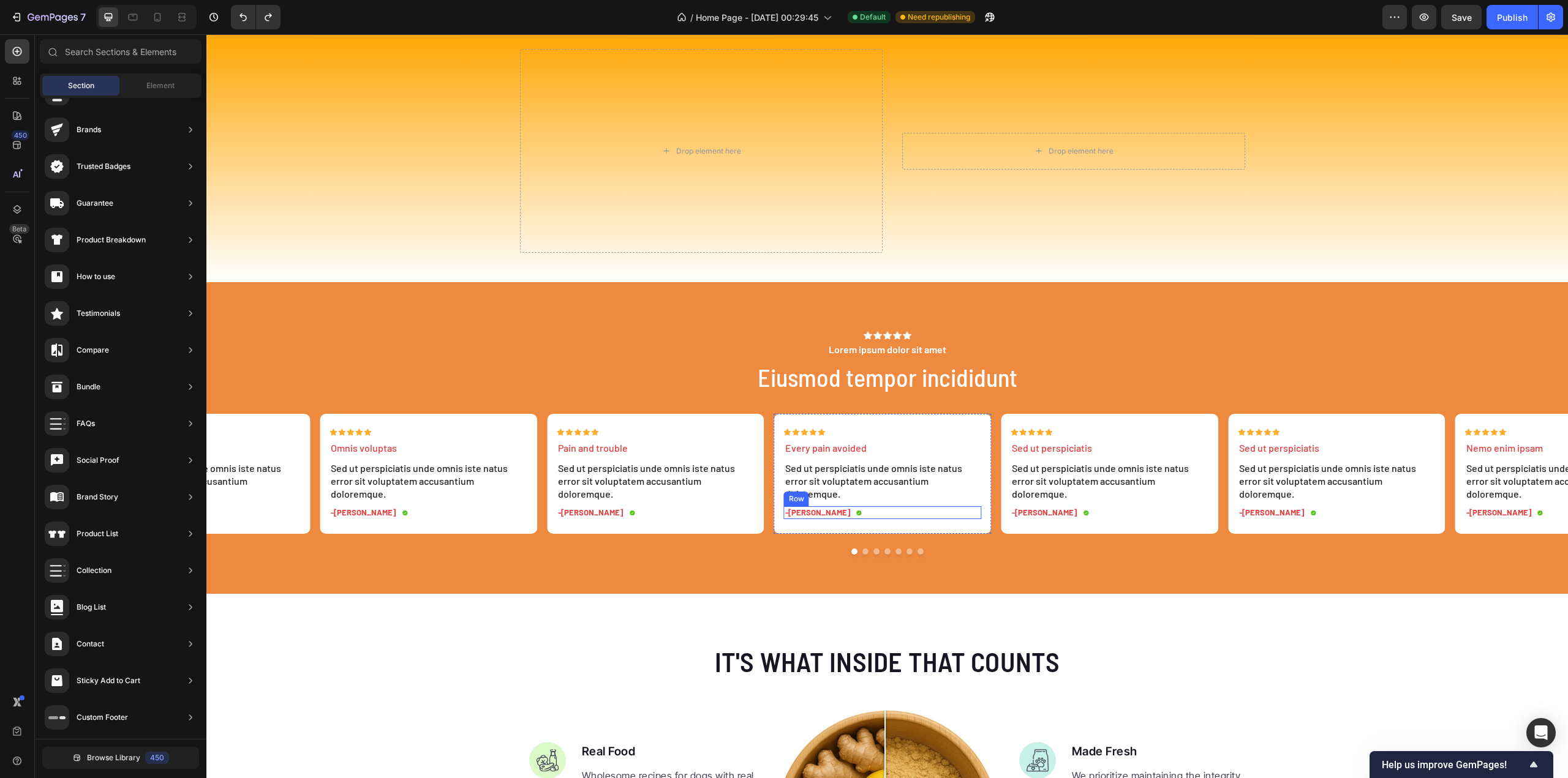
scroll to position [2756, 0]
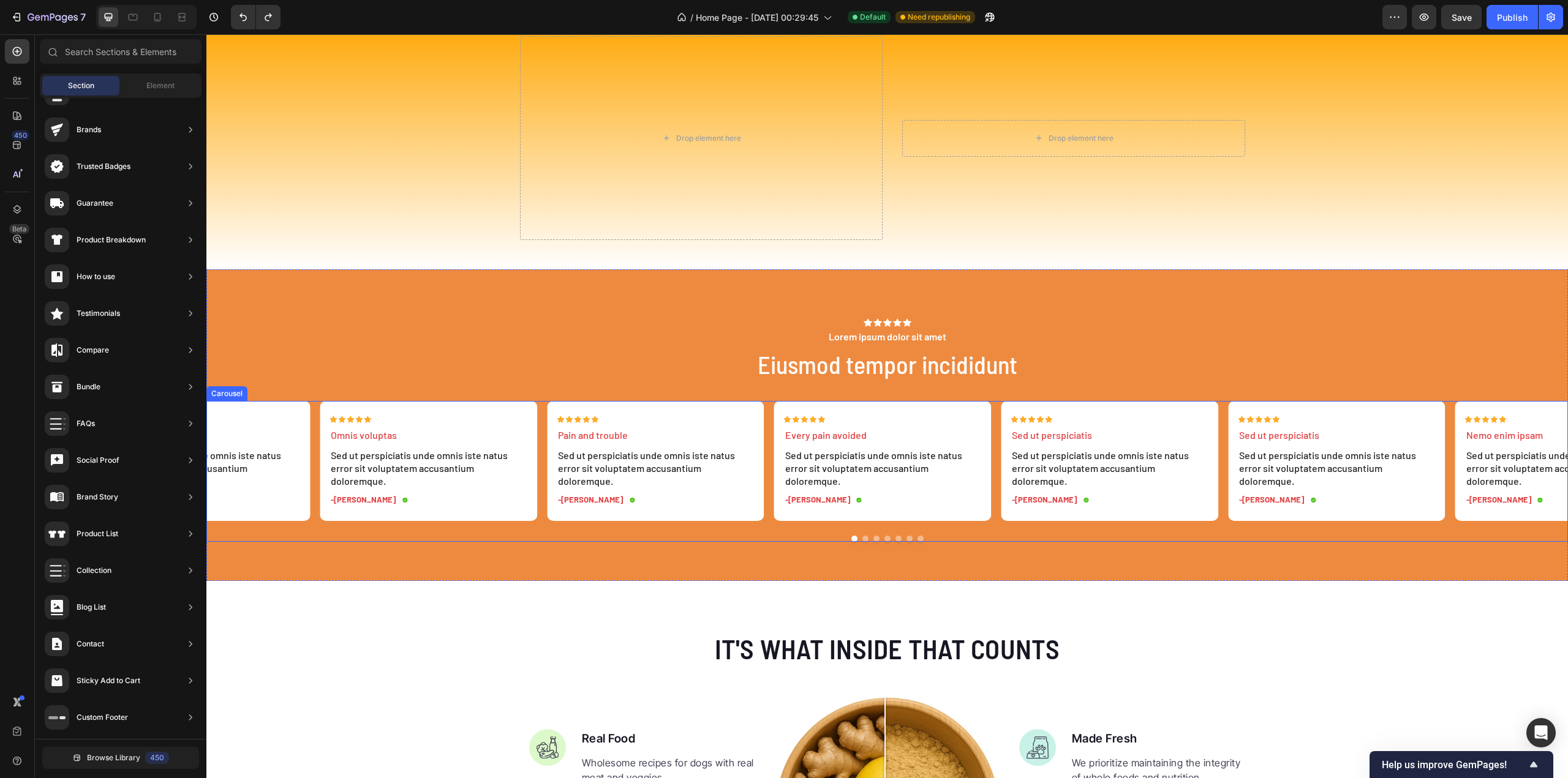
click at [817, 542] on div "Icon Icon Icon Icon Icon Icon List Omnis voluptas Text Block Sed ut perspiciati…" at bounding box center [887, 471] width 1362 height 141
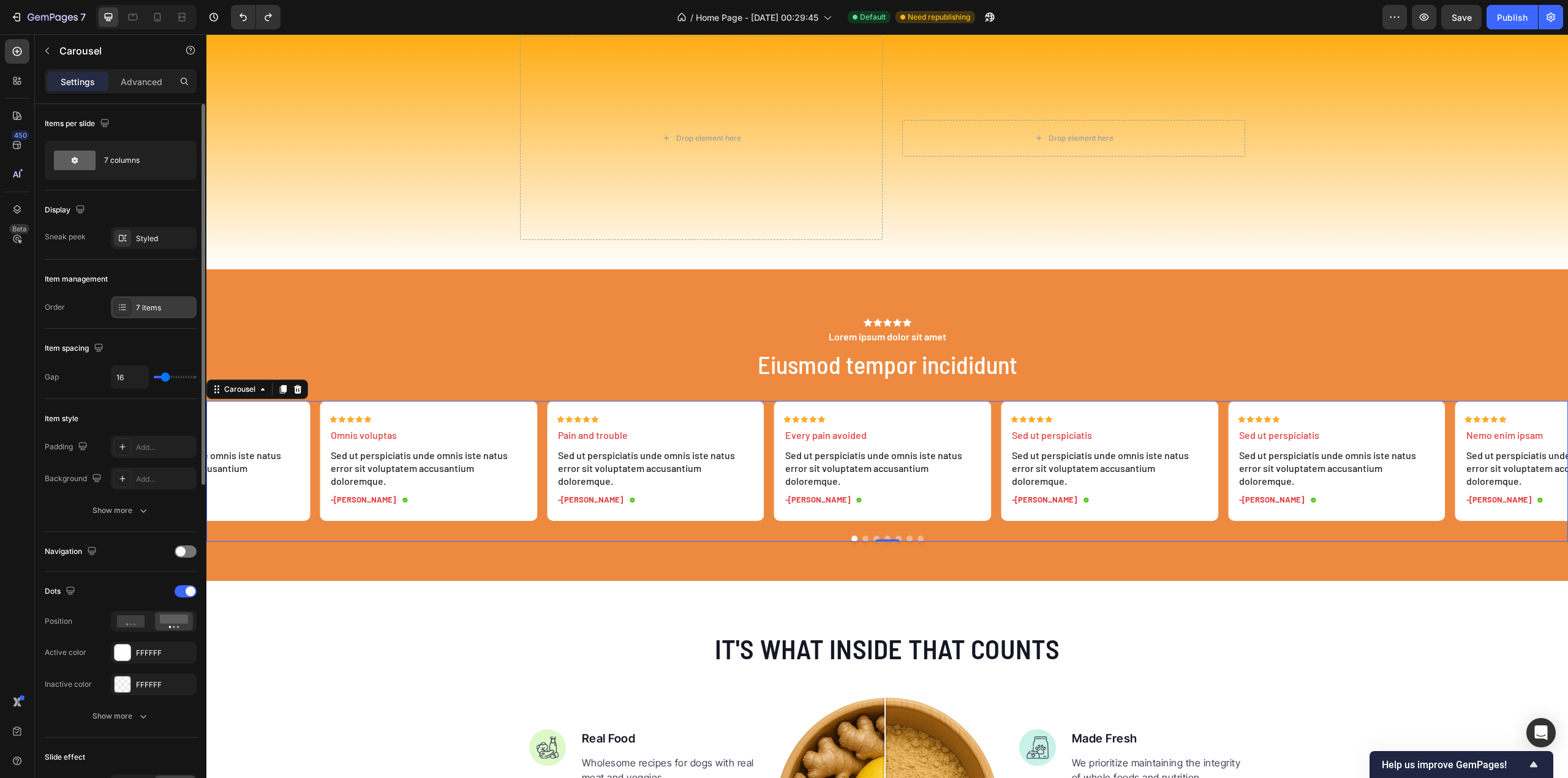
click at [138, 308] on div "7 items" at bounding box center [165, 308] width 57 height 11
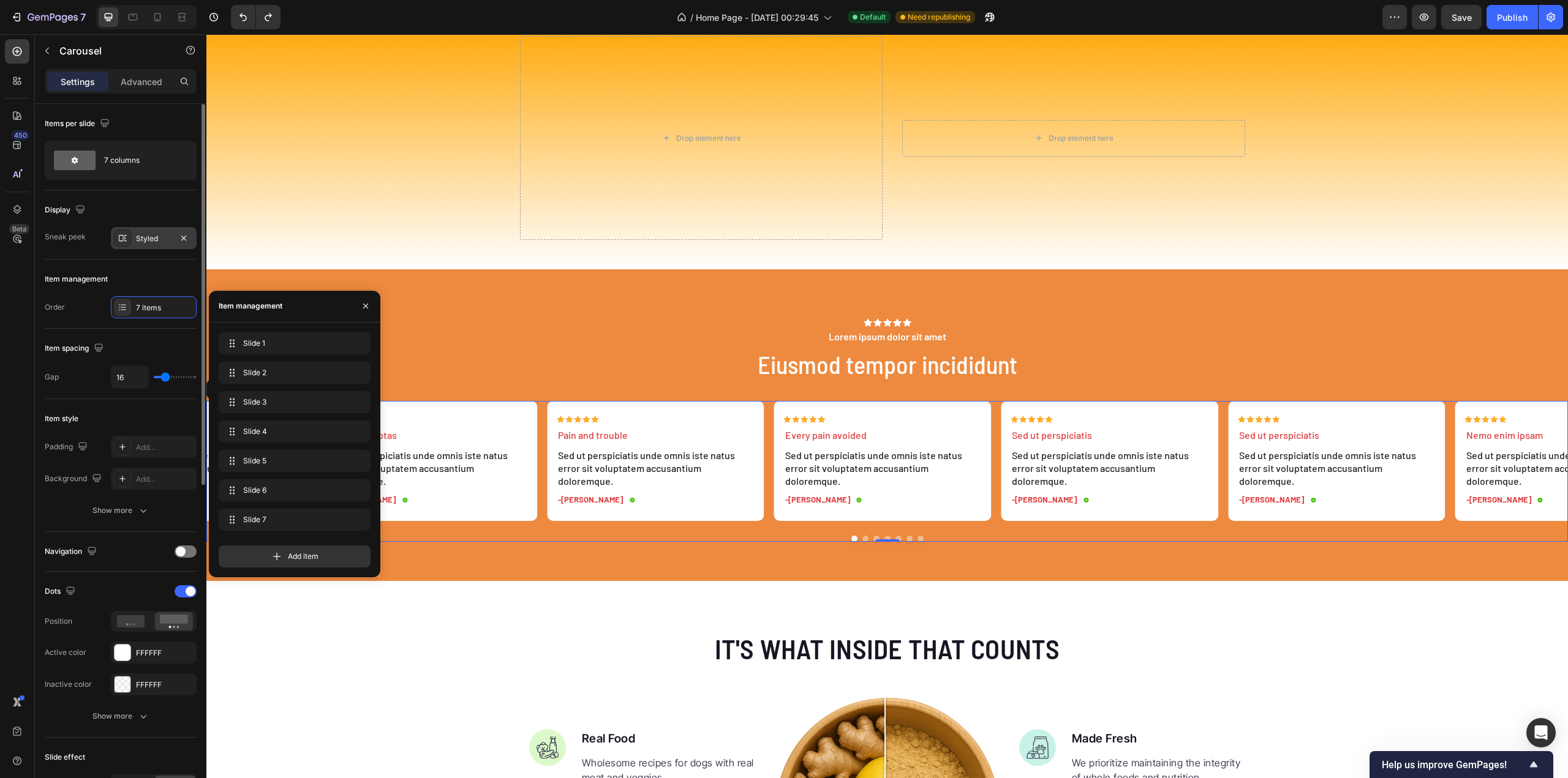
click at [138, 240] on div "Styled" at bounding box center [153, 239] width 35 height 11
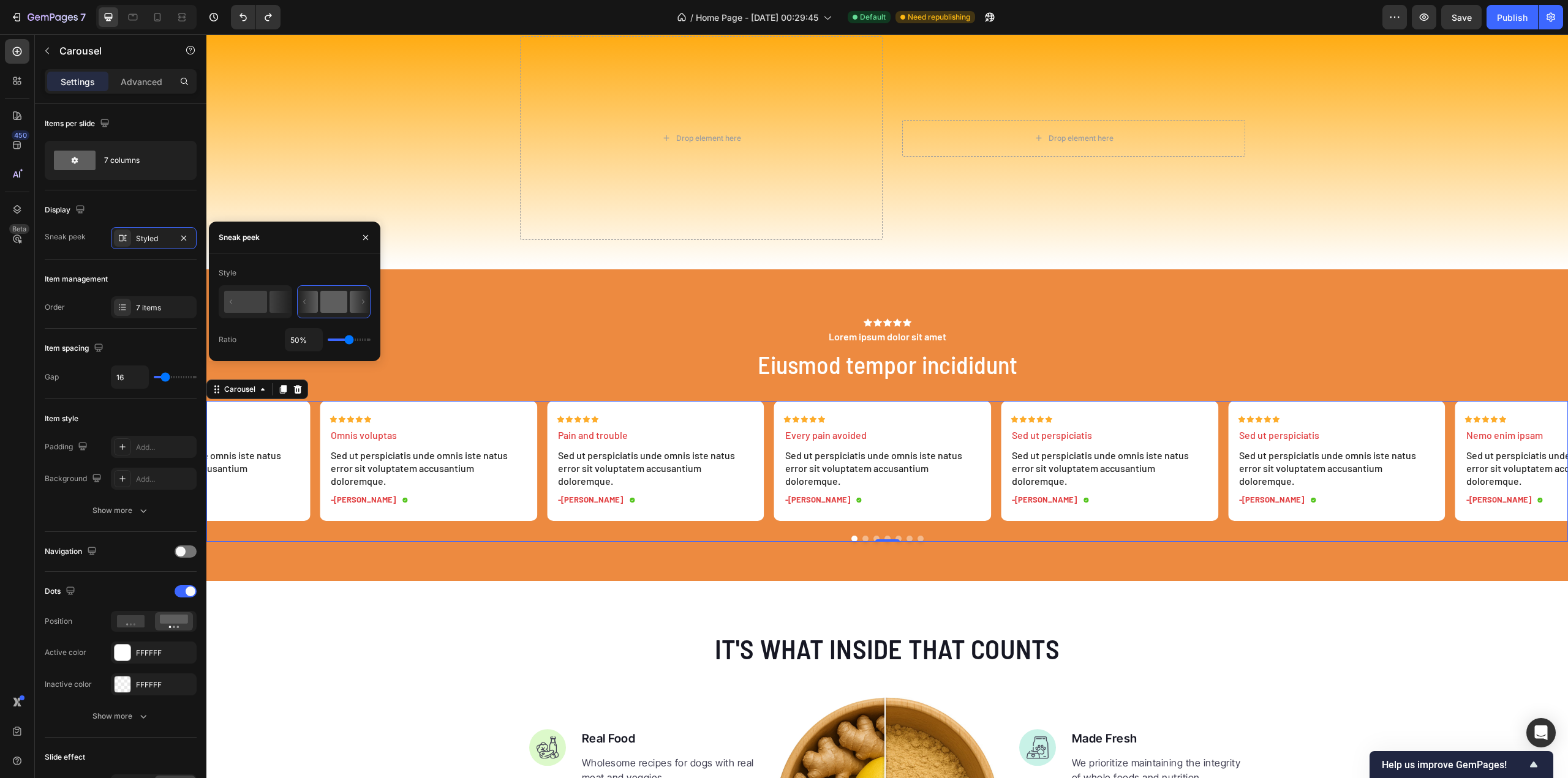
type input "1%"
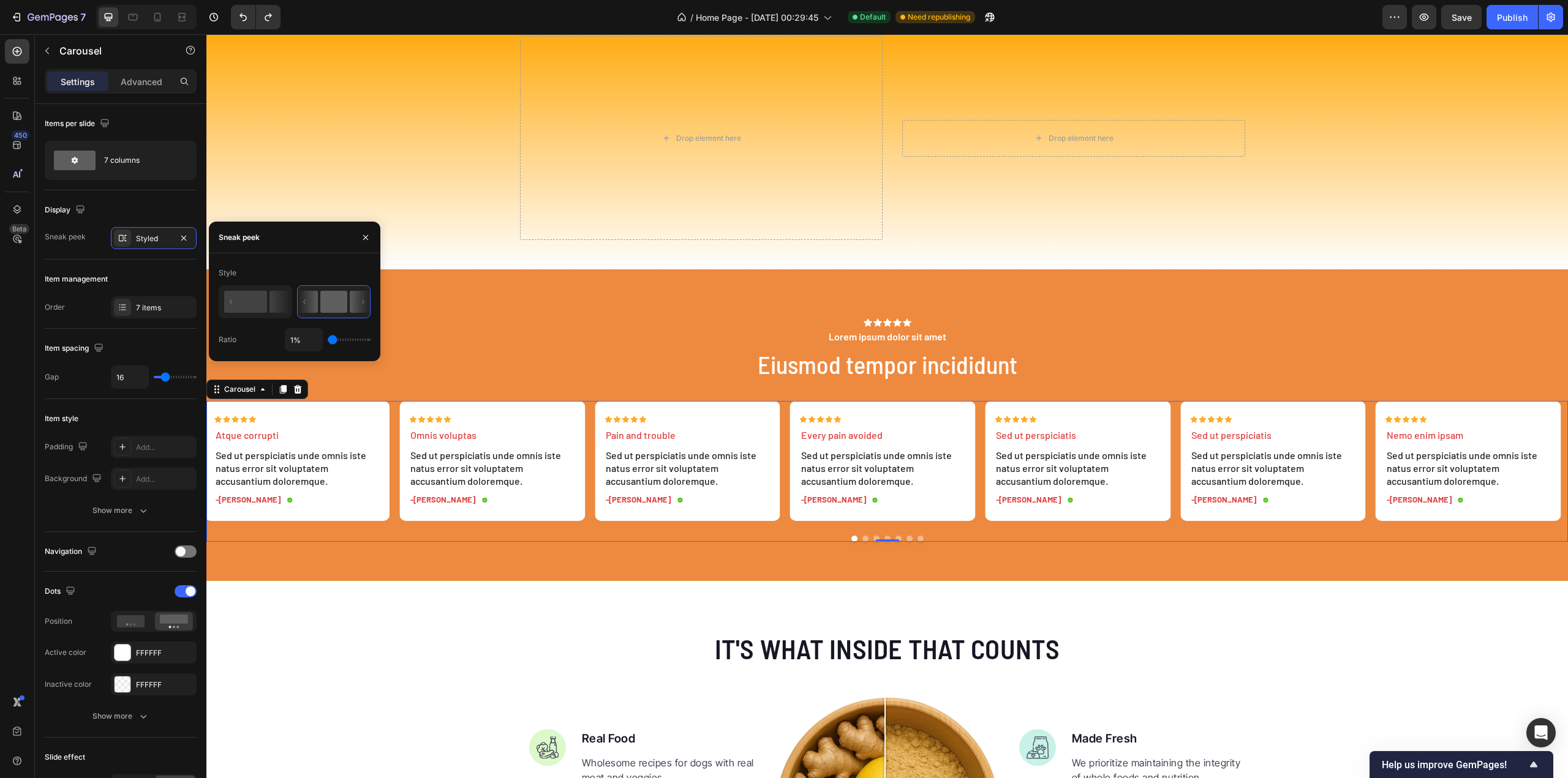
type input "1"
click at [328, 341] on input "range" at bounding box center [349, 339] width 43 height 2
drag, startPoint x: 330, startPoint y: 340, endPoint x: 321, endPoint y: 340, distance: 9.0
click at [328, 340] on input "range" at bounding box center [349, 339] width 43 height 2
click at [165, 183] on div "Items per slide 7 columns" at bounding box center [120, 148] width 152 height 87
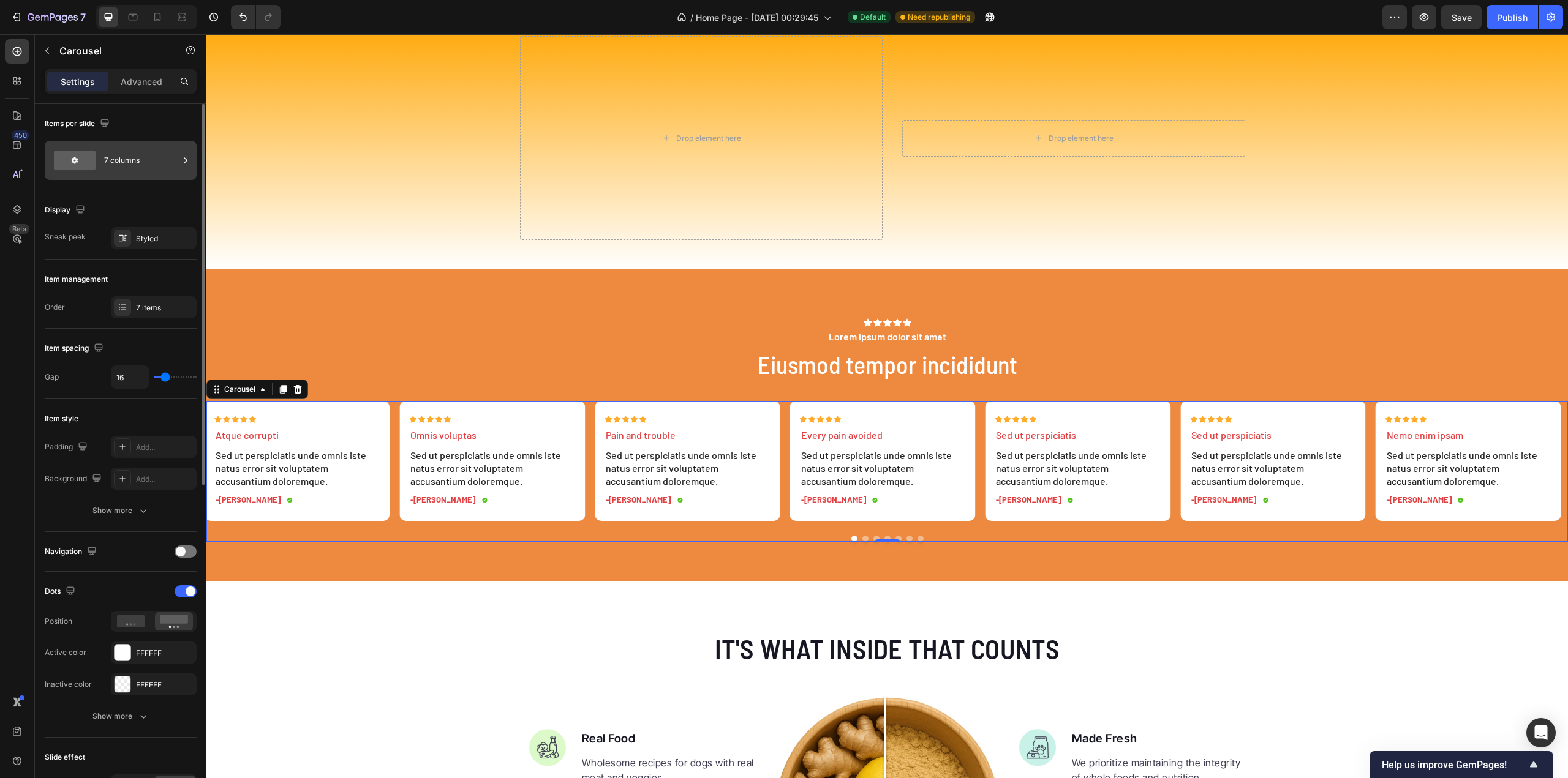
click at [152, 160] on div "7 columns" at bounding box center [142, 160] width 75 height 28
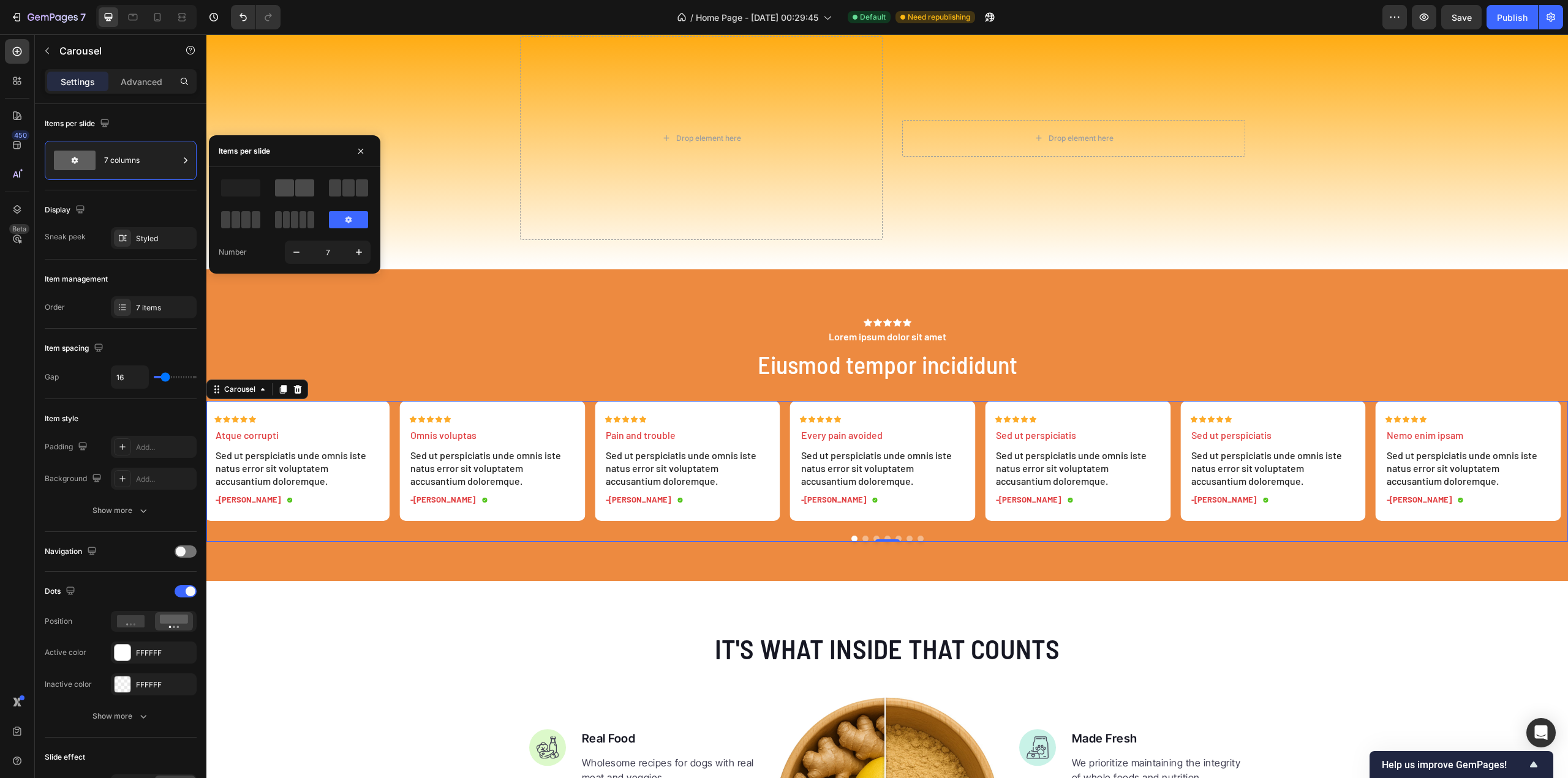
click at [297, 187] on span at bounding box center [305, 187] width 19 height 17
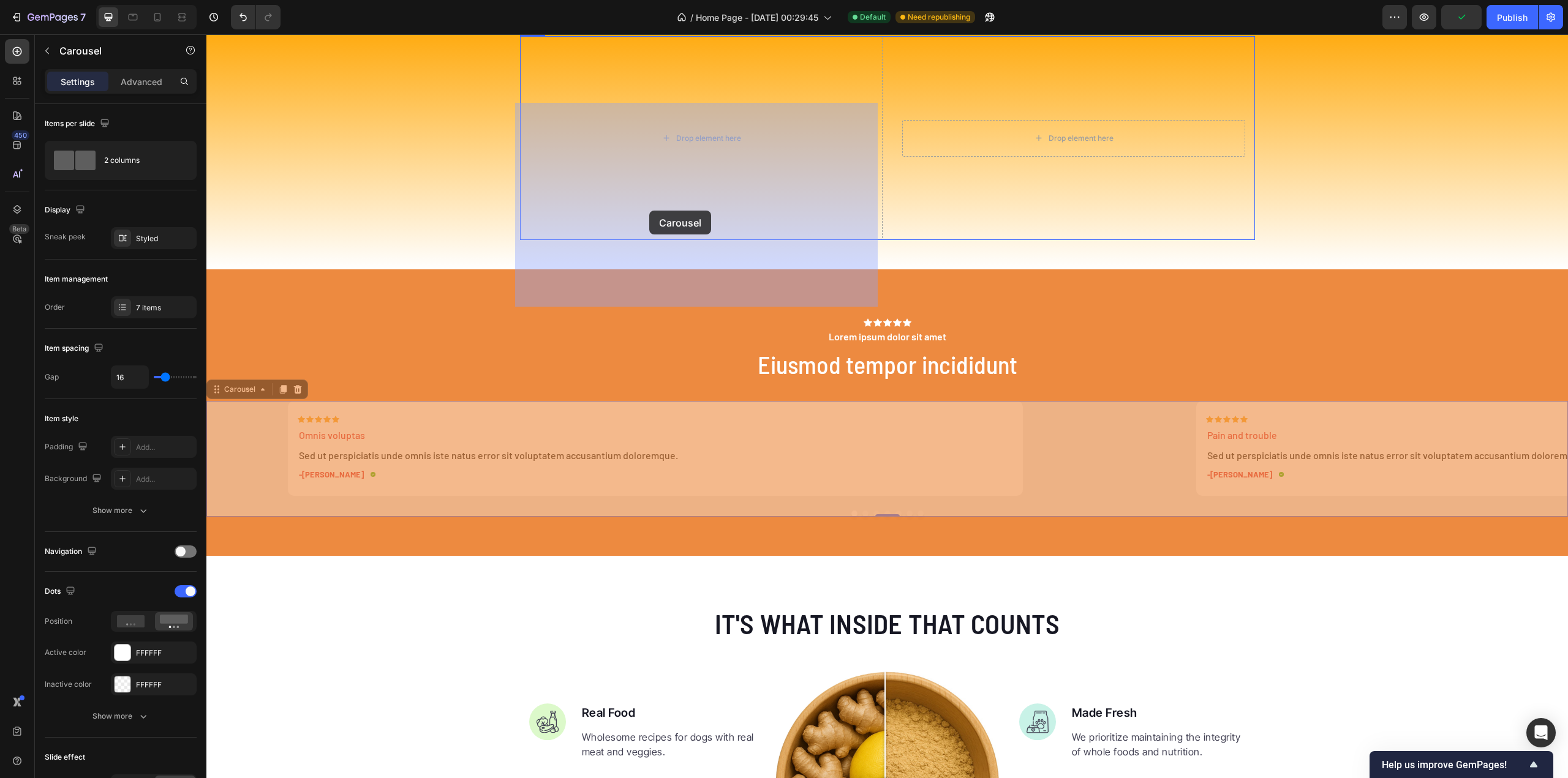
drag, startPoint x: 218, startPoint y: 455, endPoint x: 649, endPoint y: 211, distance: 495.3
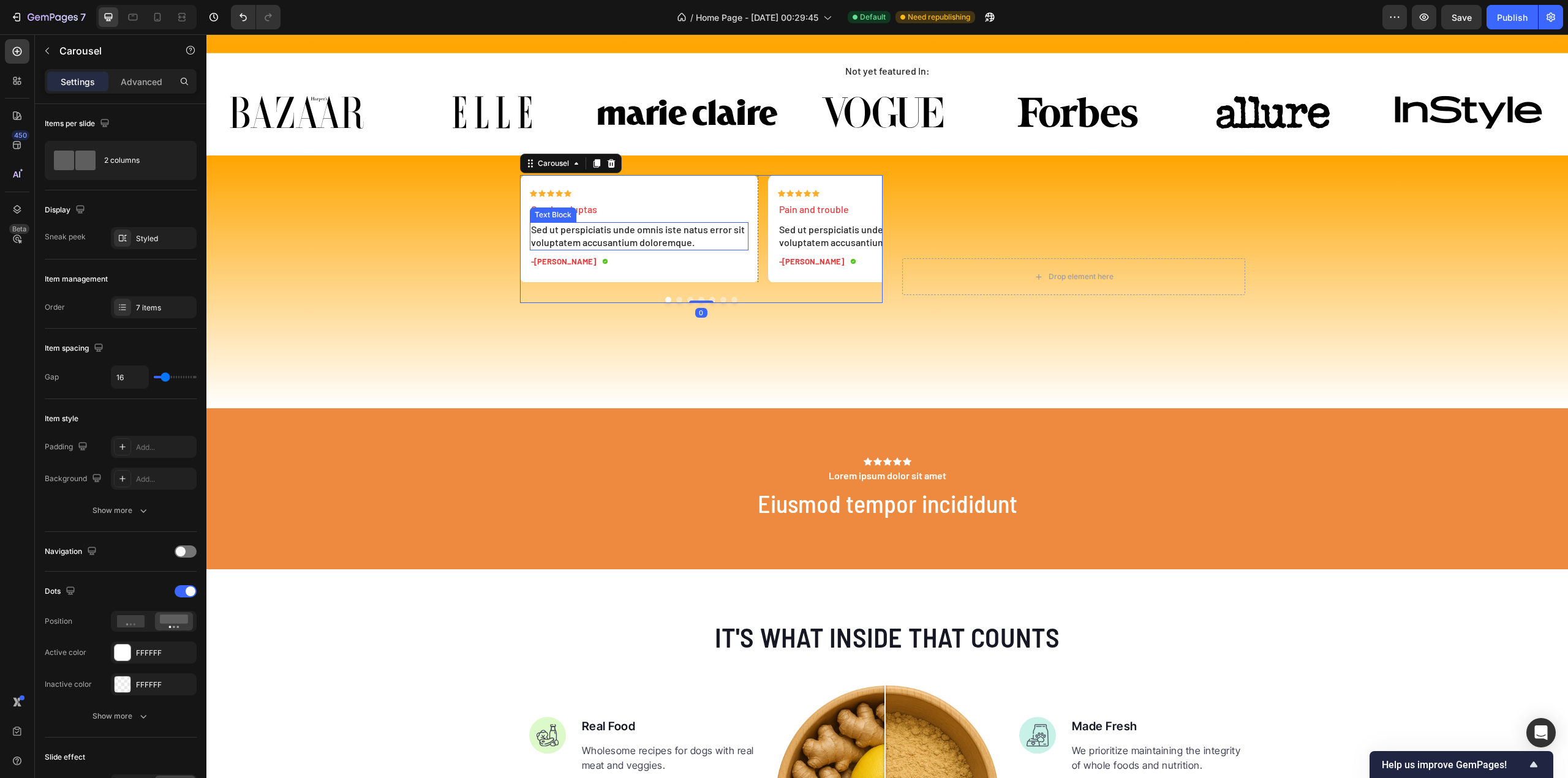
scroll to position [2634, 0]
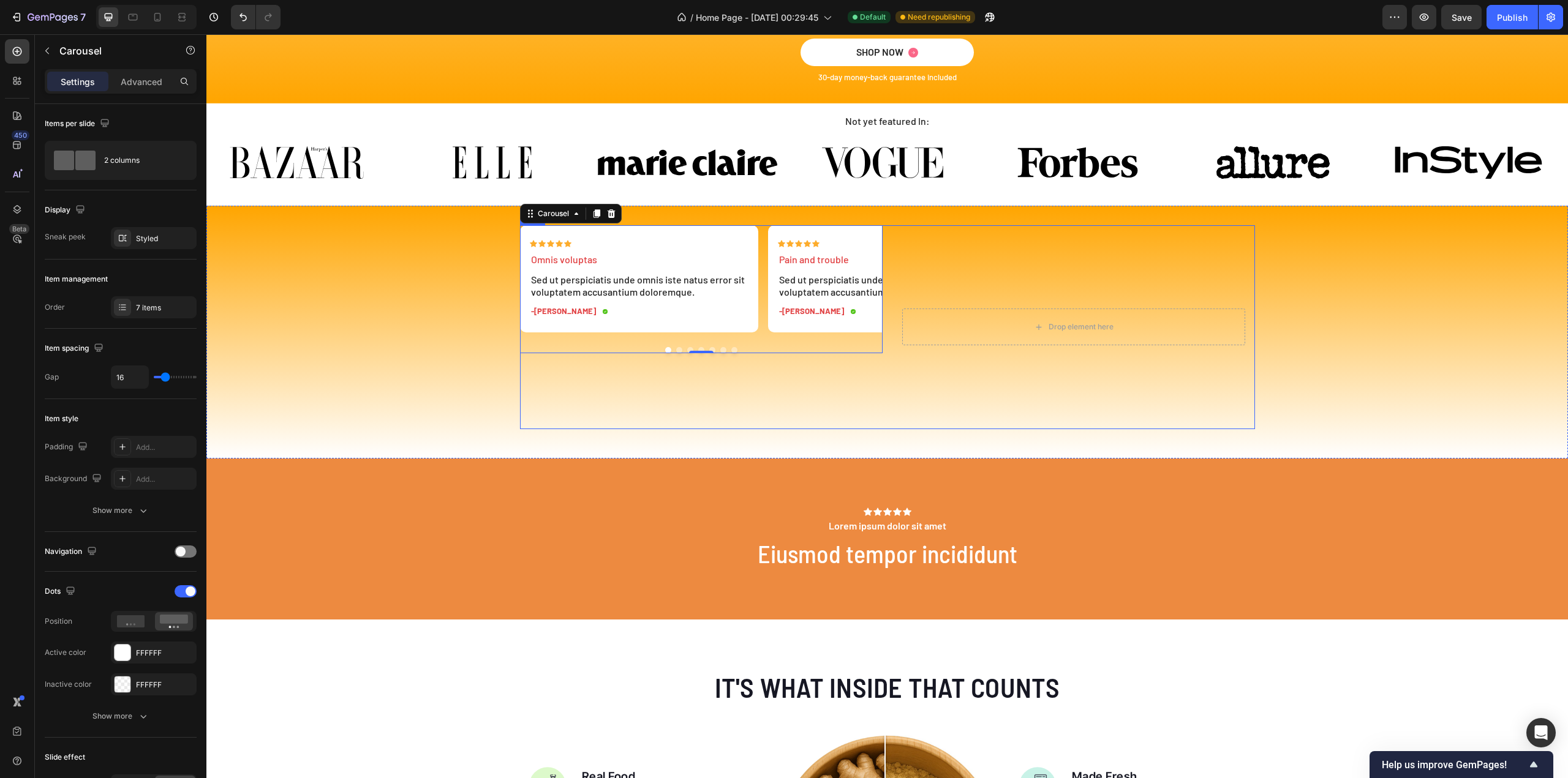
click at [885, 353] on div "Icon Icon Icon Icon Icon Icon List Omnis voluptas Text Block Sed ut perspiciati…" at bounding box center [887, 327] width 735 height 204
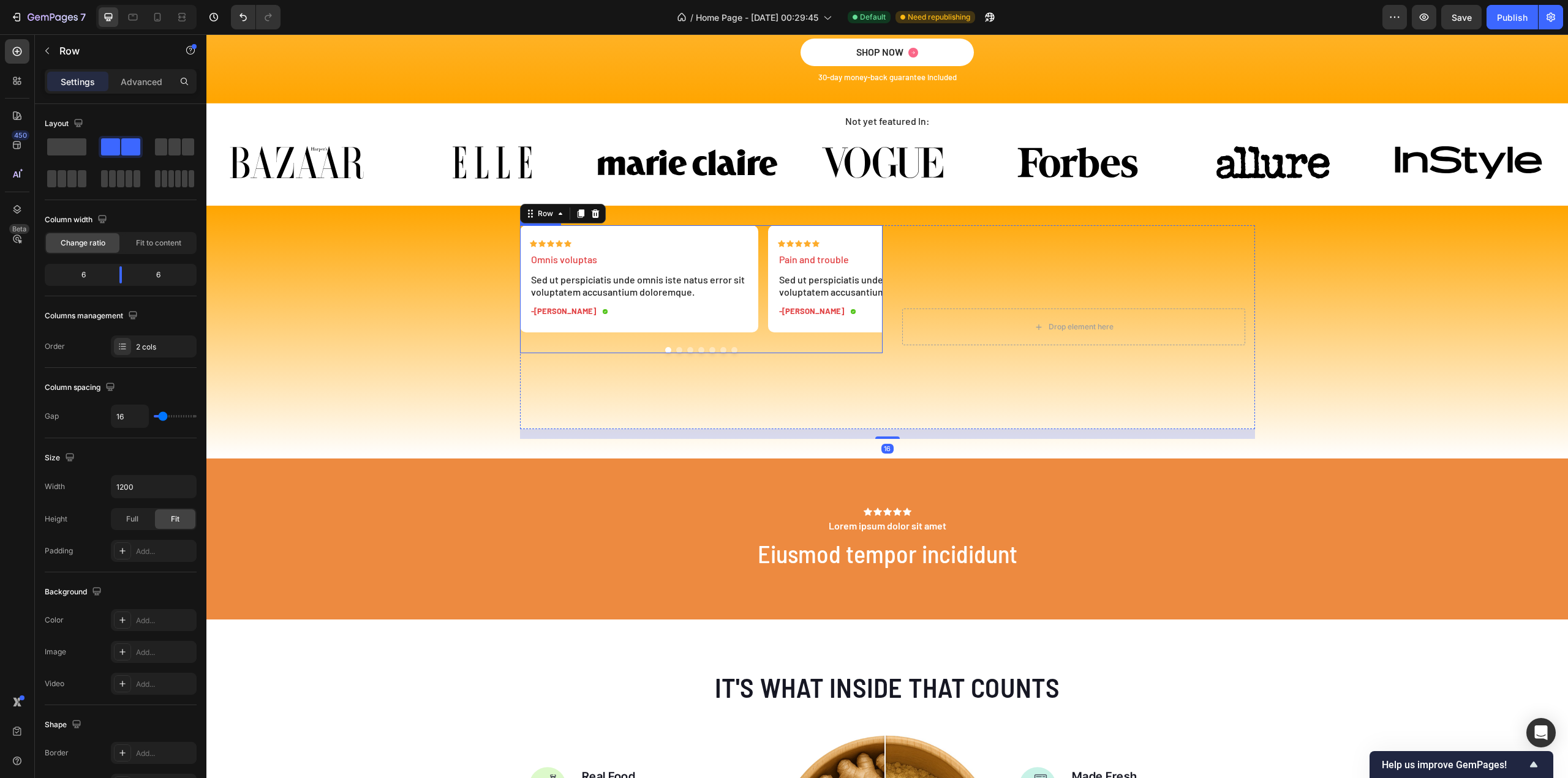
click at [840, 347] on div at bounding box center [701, 350] width 363 height 6
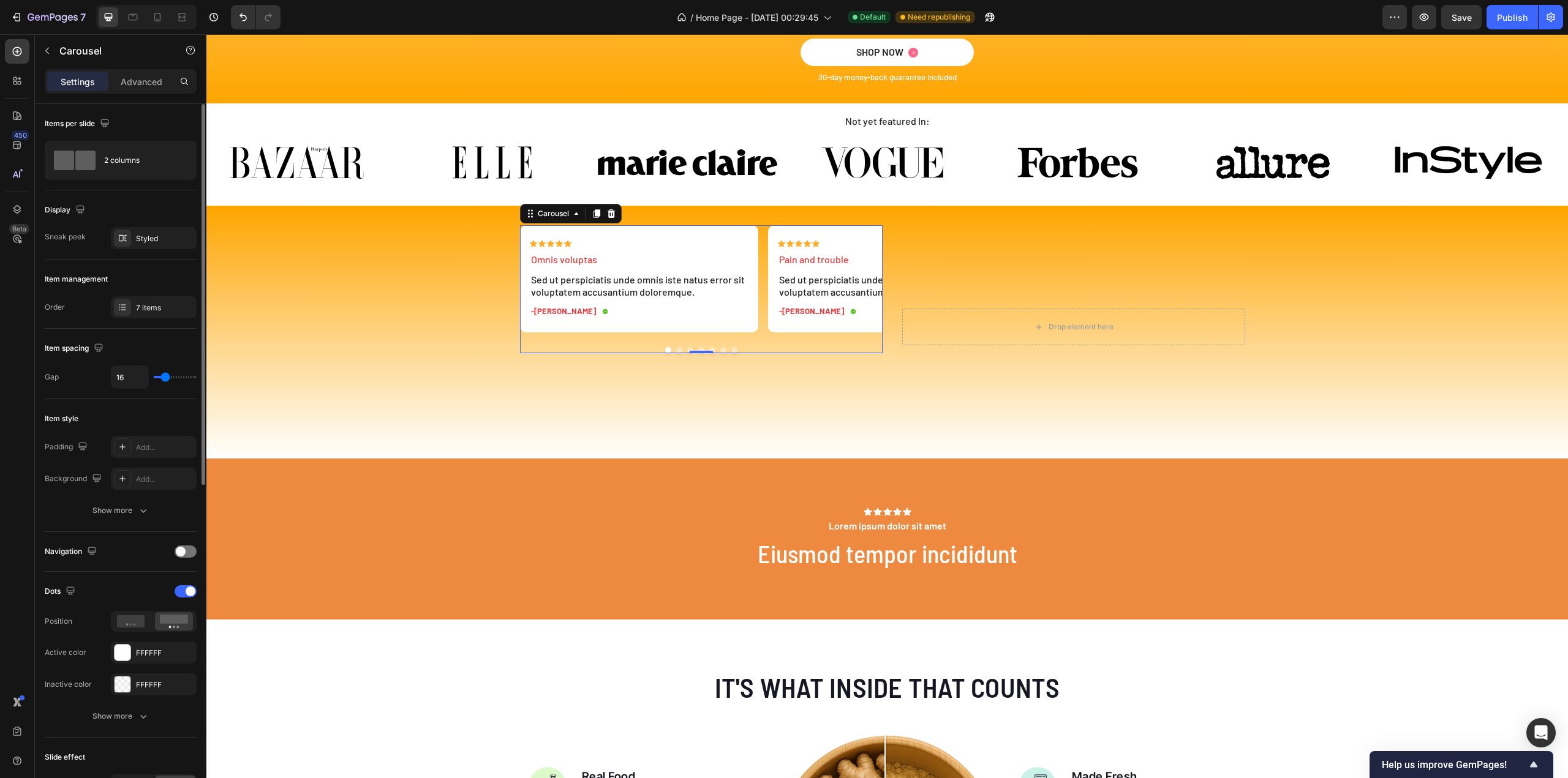
type input "0"
type input "16"
type input "17"
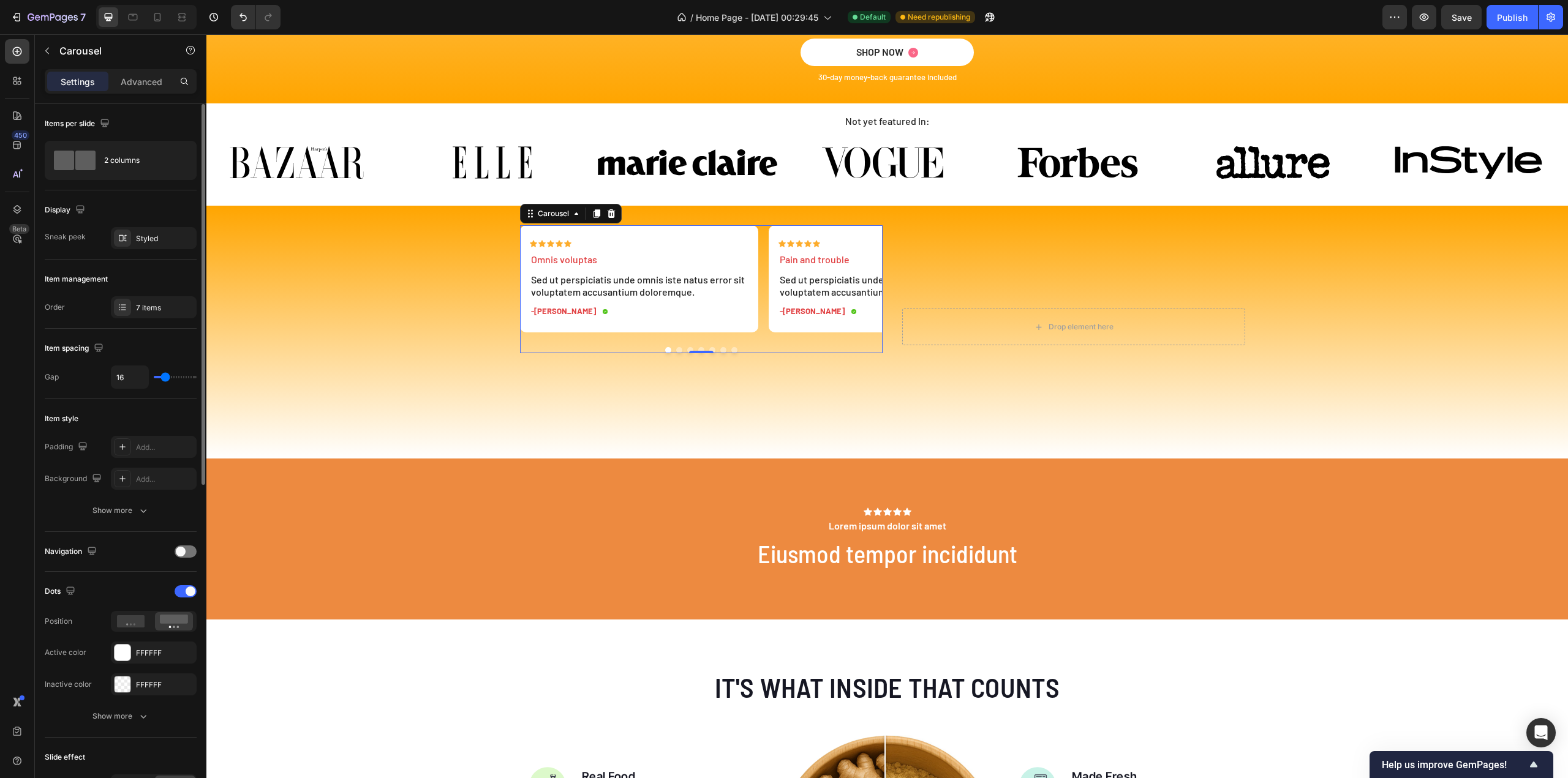
type input "17"
type input "18"
type input "12"
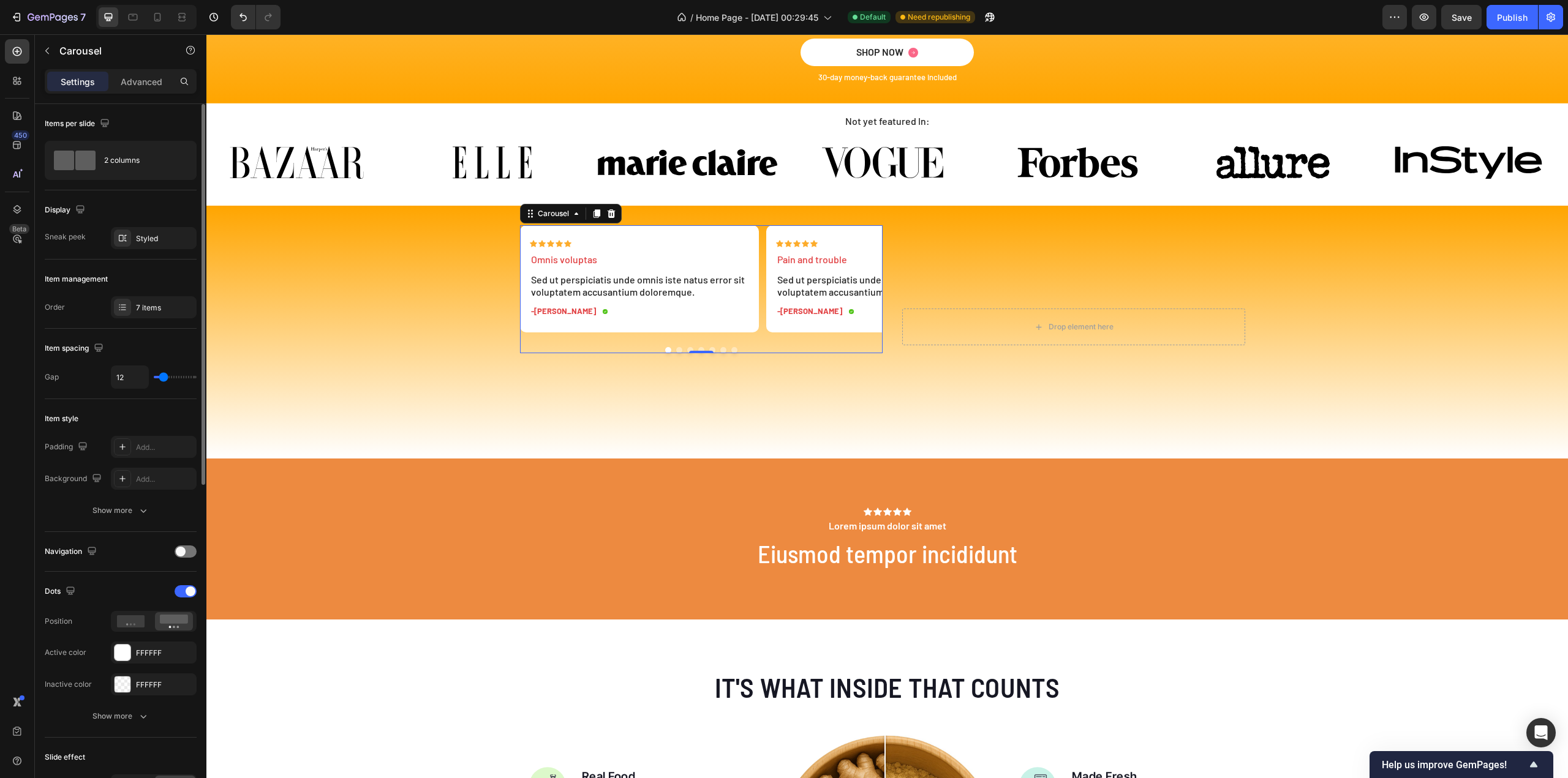
type input "7"
type input "12"
type input "15"
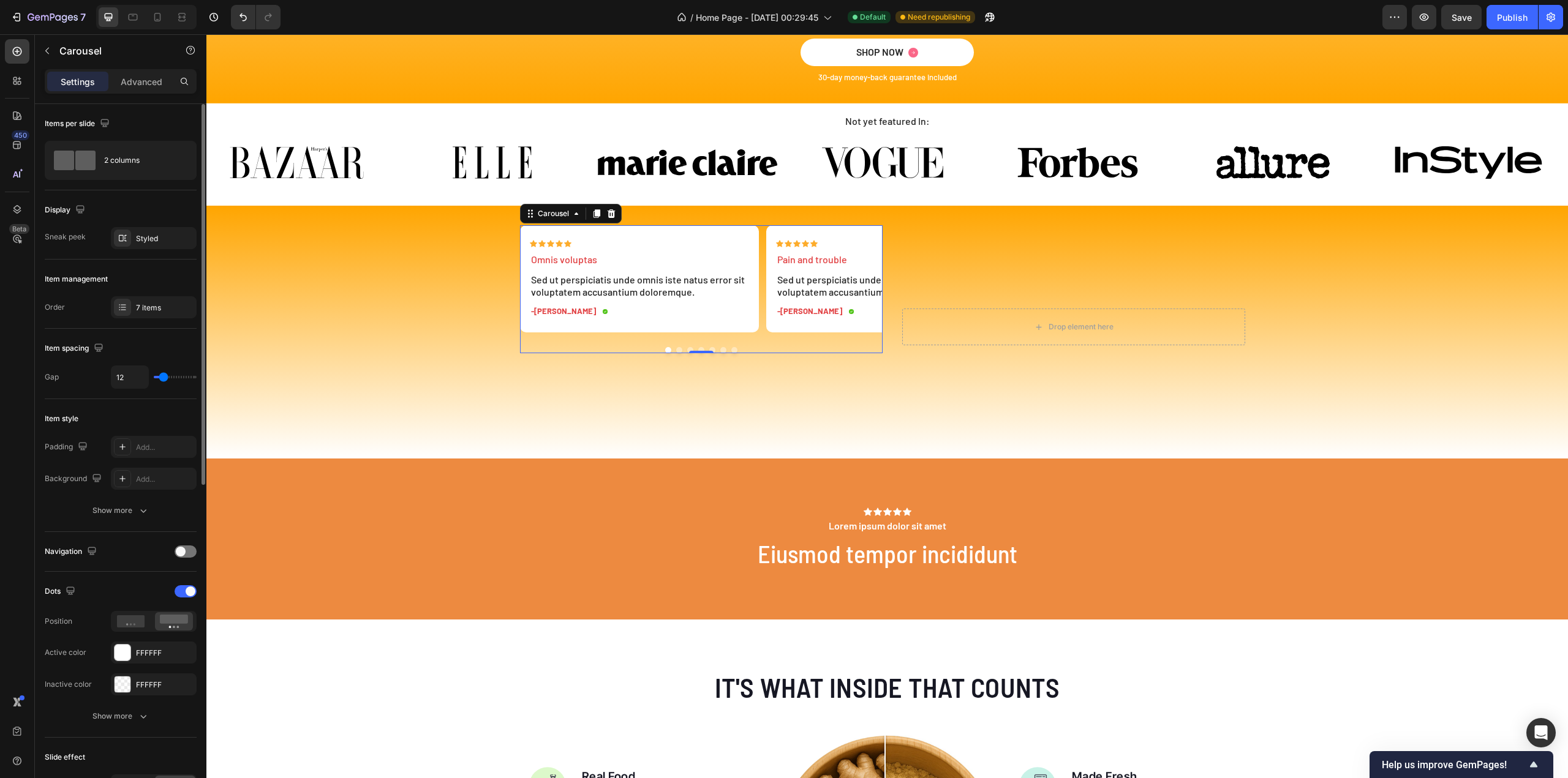
type input "15"
type input "16"
click at [165, 376] on input "range" at bounding box center [175, 377] width 43 height 2
click at [884, 377] on div "Icon Icon Icon Icon Icon Icon List Omnis voluptas Text Block Sed ut perspiciati…" at bounding box center [887, 327] width 735 height 204
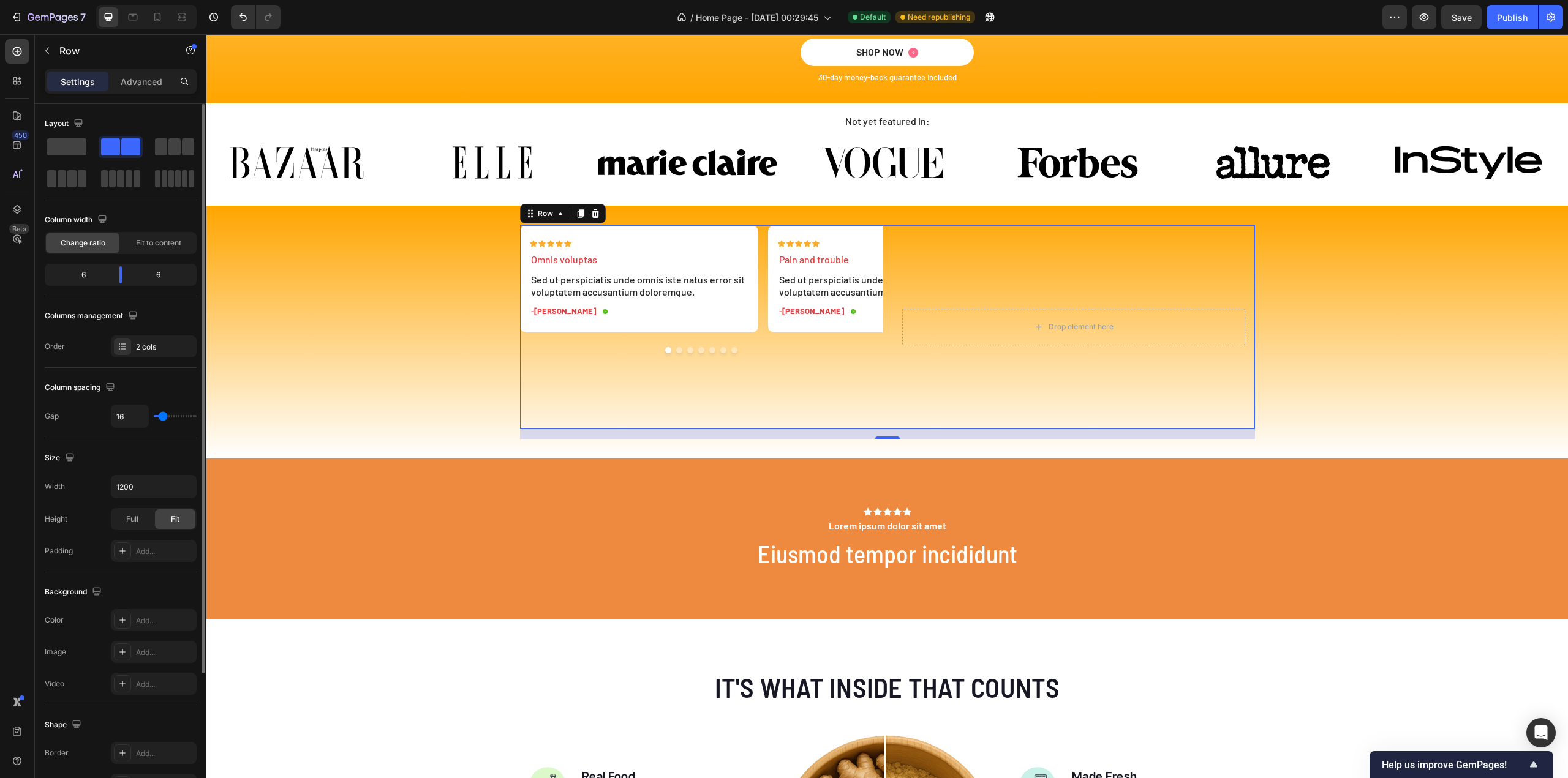
type input "0"
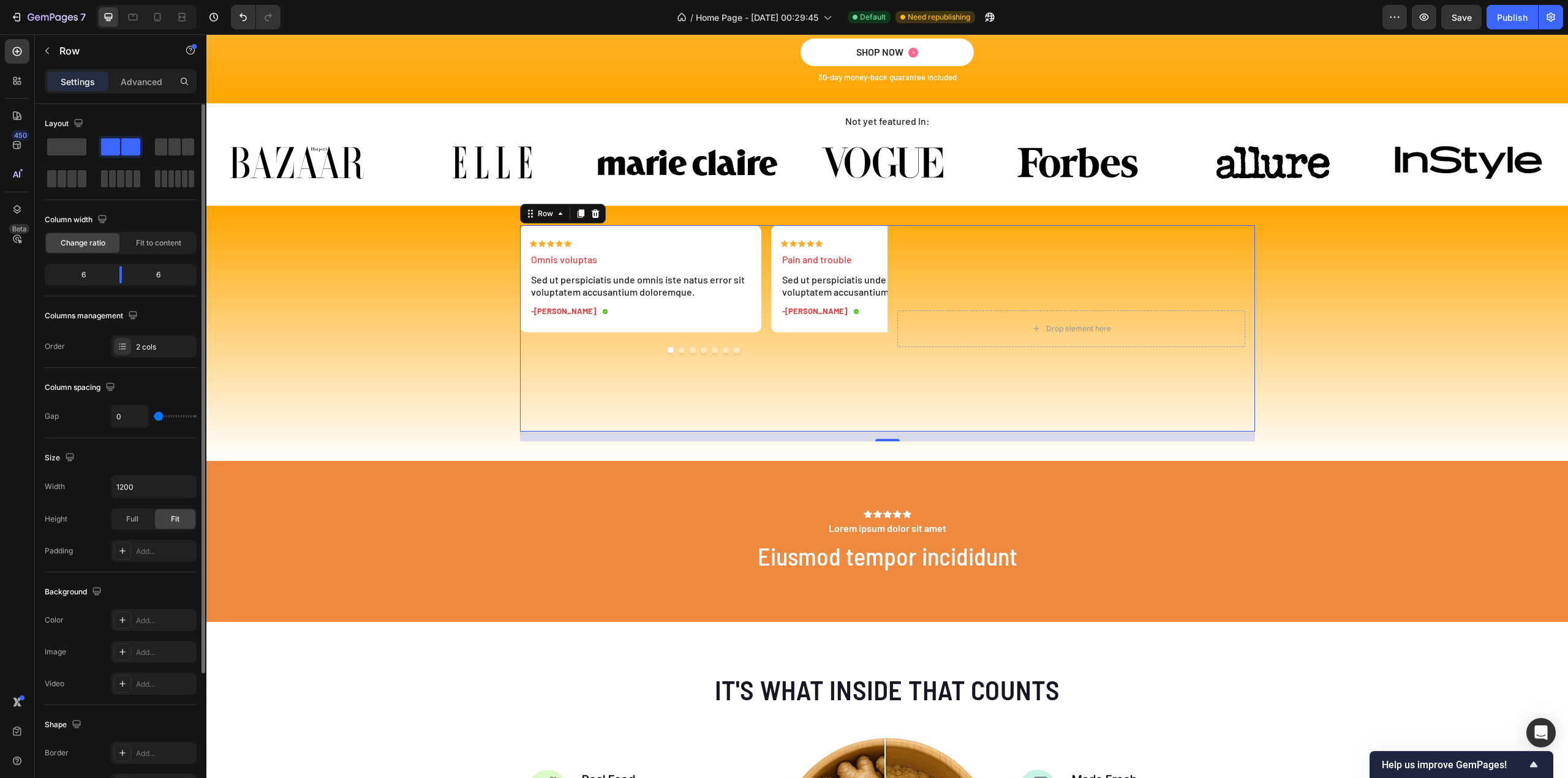
drag, startPoint x: 167, startPoint y: 416, endPoint x: 79, endPoint y: 424, distance: 88.4
type input "0"
click at [153, 418] on input "range" at bounding box center [175, 415] width 43 height 2
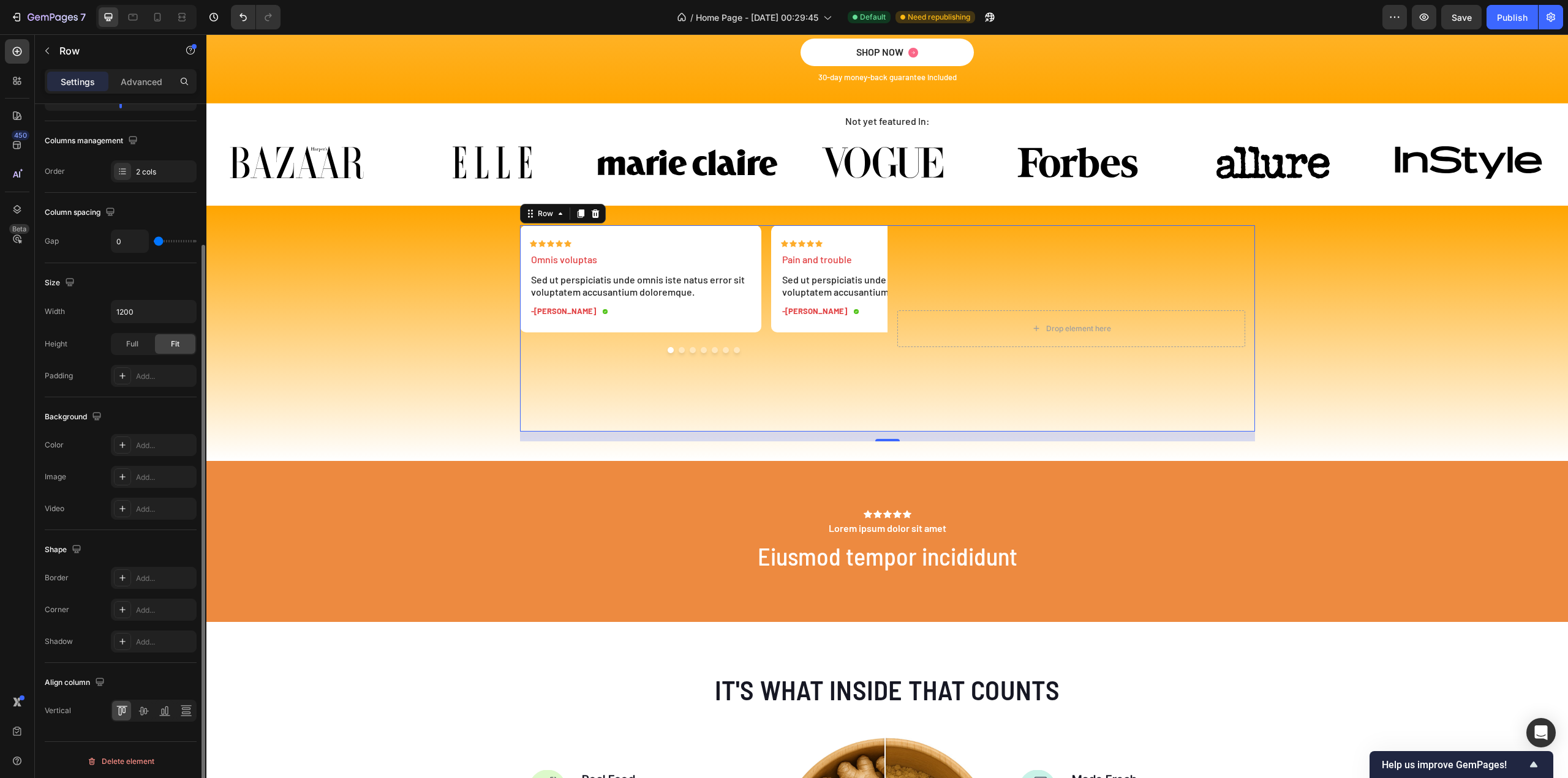
scroll to position [175, 0]
click at [143, 707] on icon at bounding box center [143, 710] width 12 height 12
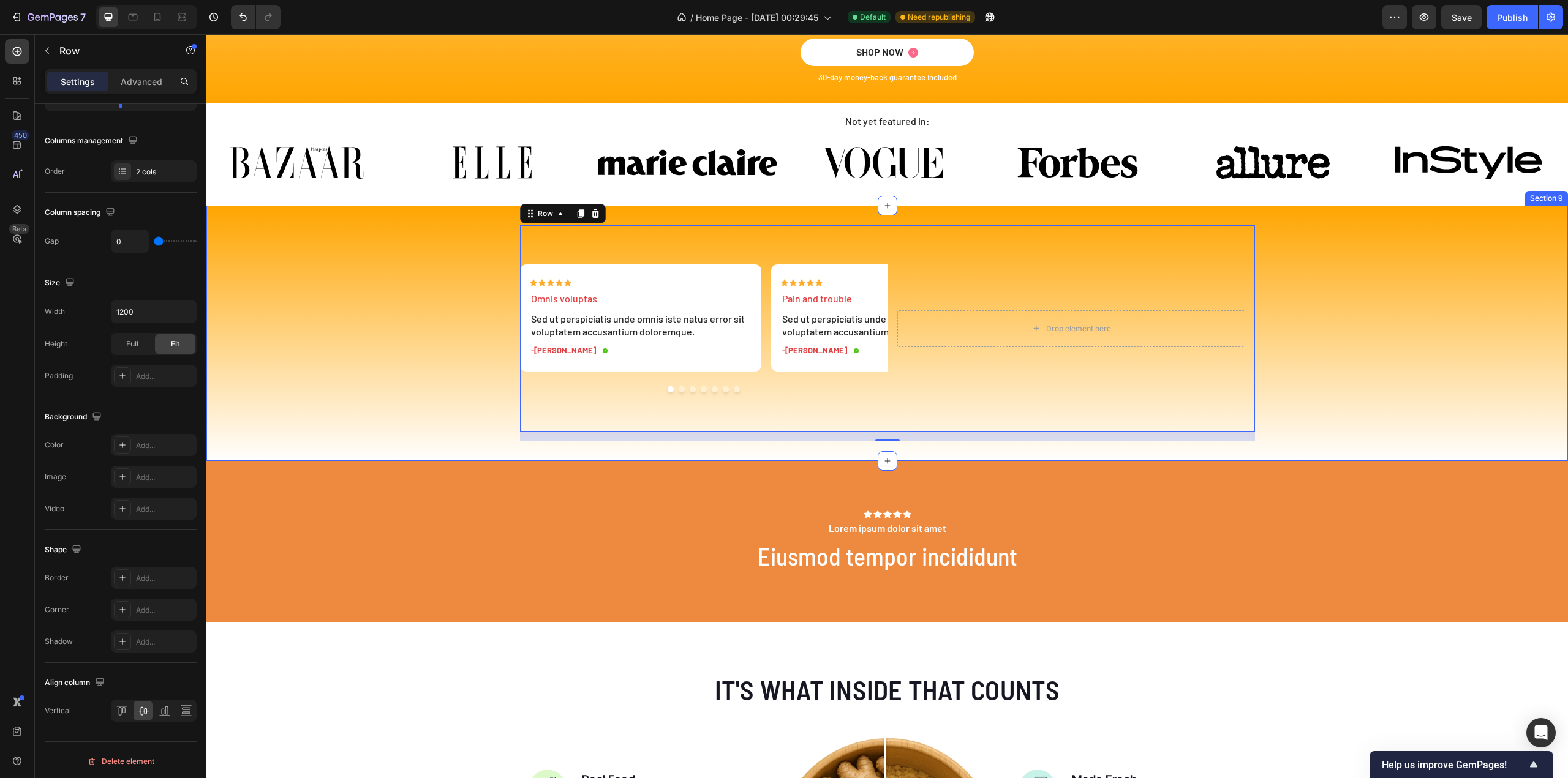
click at [1351, 308] on div "Icon Icon Icon Icon Icon Icon List Omnis voluptas Text Block Sed ut perspiciati…" at bounding box center [887, 333] width 1362 height 217
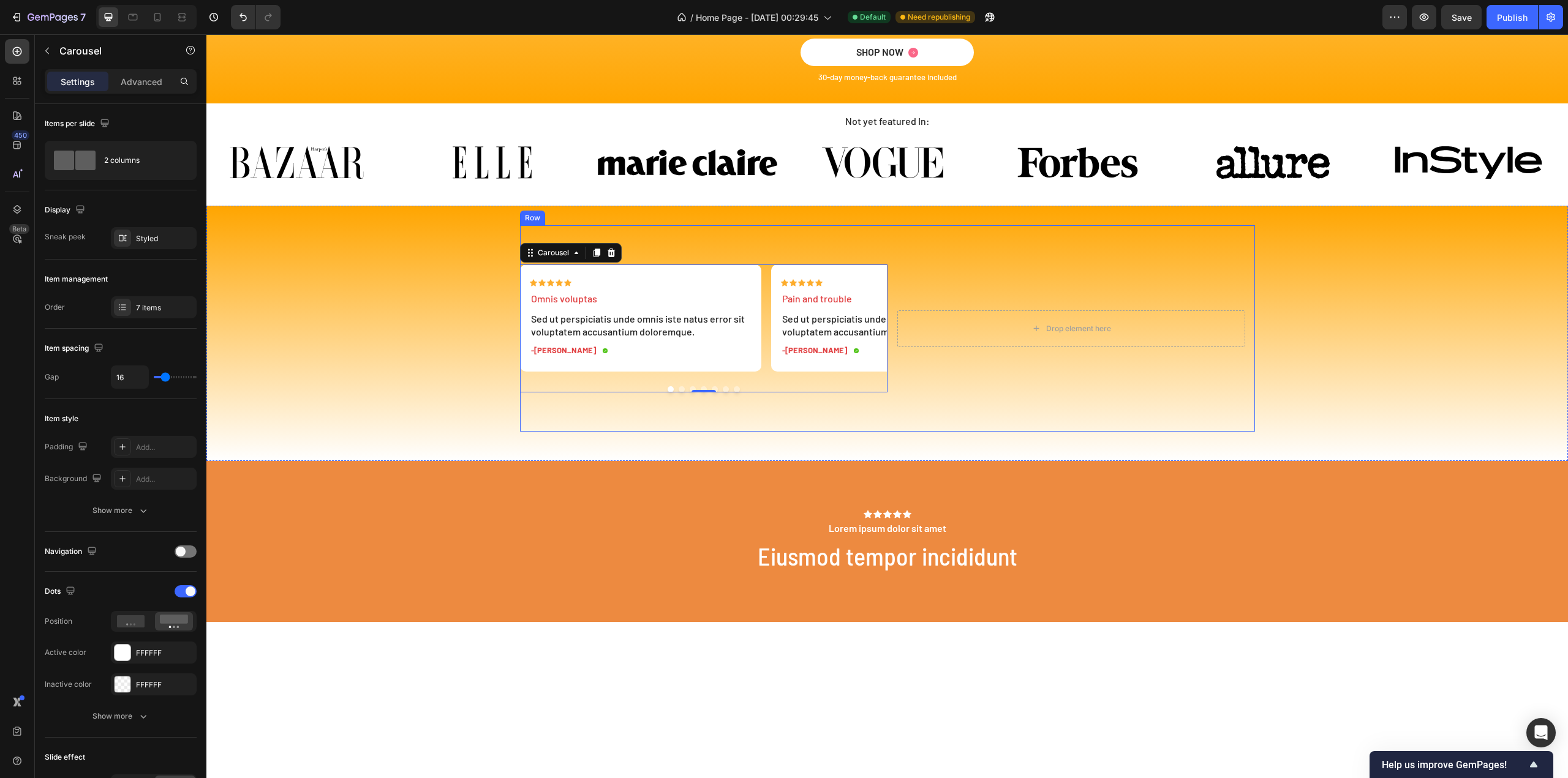
scroll to position [2450, 0]
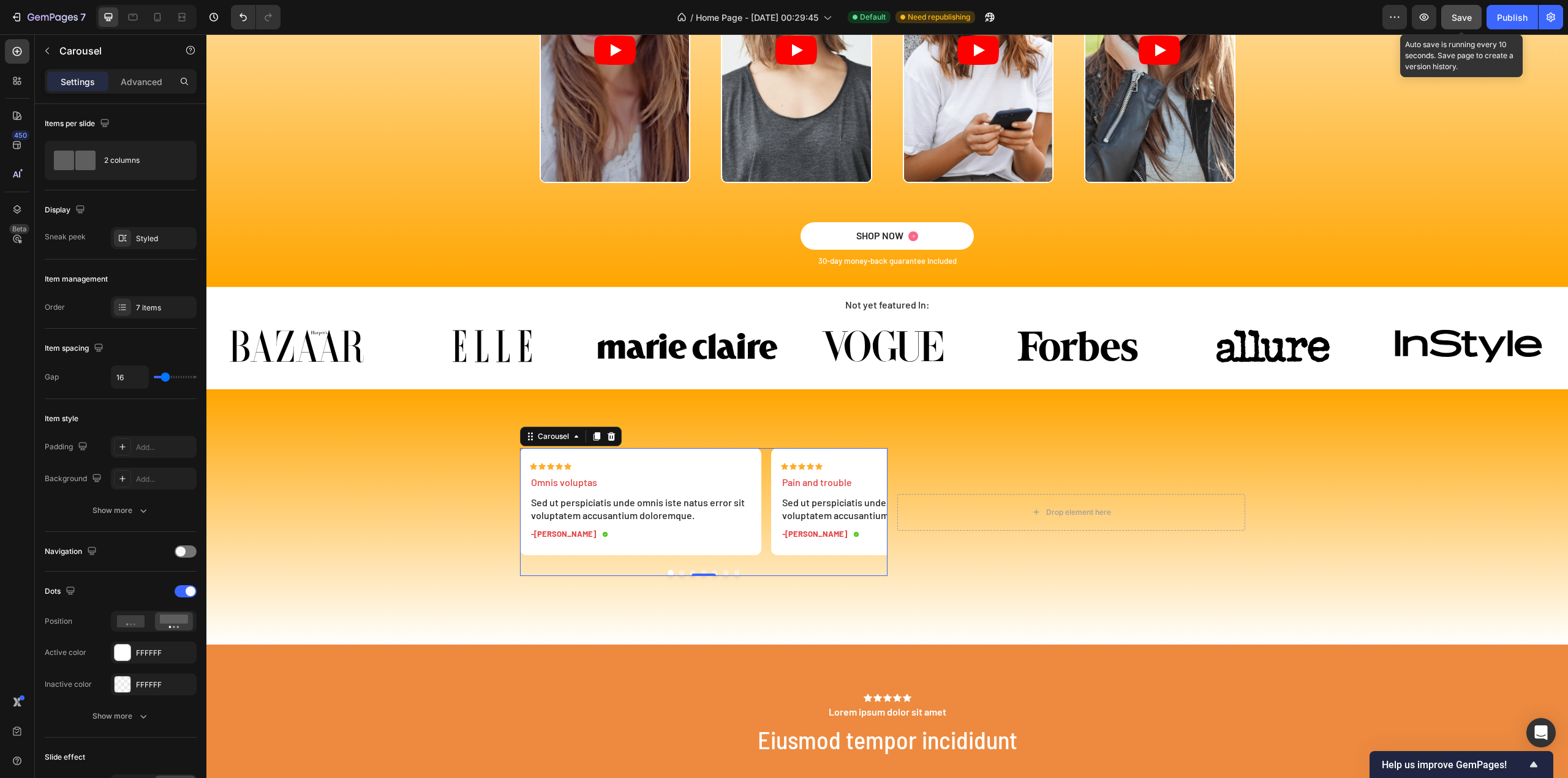
click at [1459, 18] on span "Save" at bounding box center [1462, 18] width 21 height 10
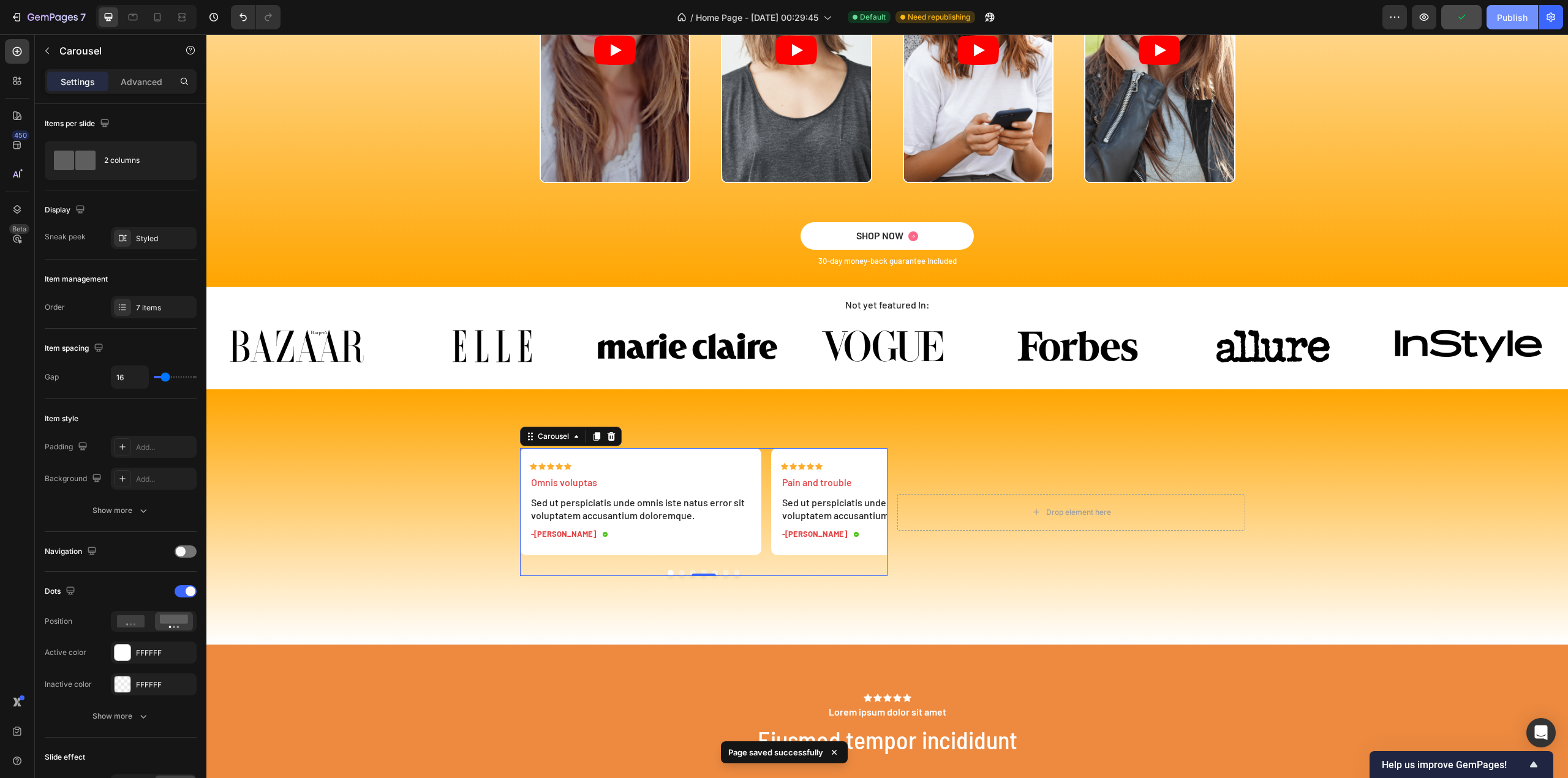
click at [1500, 17] on div "Publish" at bounding box center [1512, 18] width 31 height 13
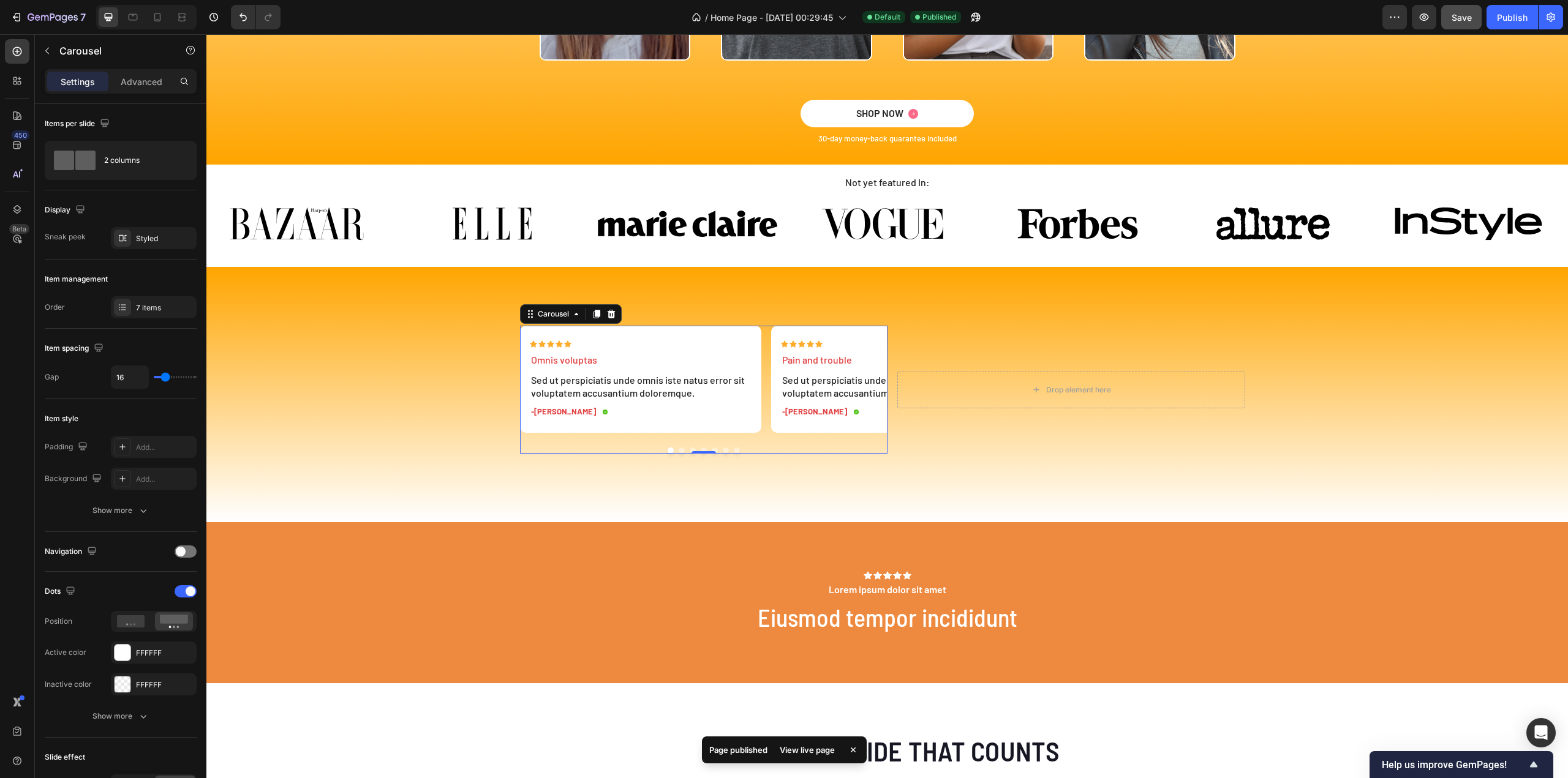
click at [802, 744] on div "View live page" at bounding box center [807, 749] width 70 height 17
click at [765, 440] on div "Icon Icon Icon Icon Icon Icon List Omnis voluptas Text Block Sed ut perspiciati…" at bounding box center [704, 390] width 367 height 128
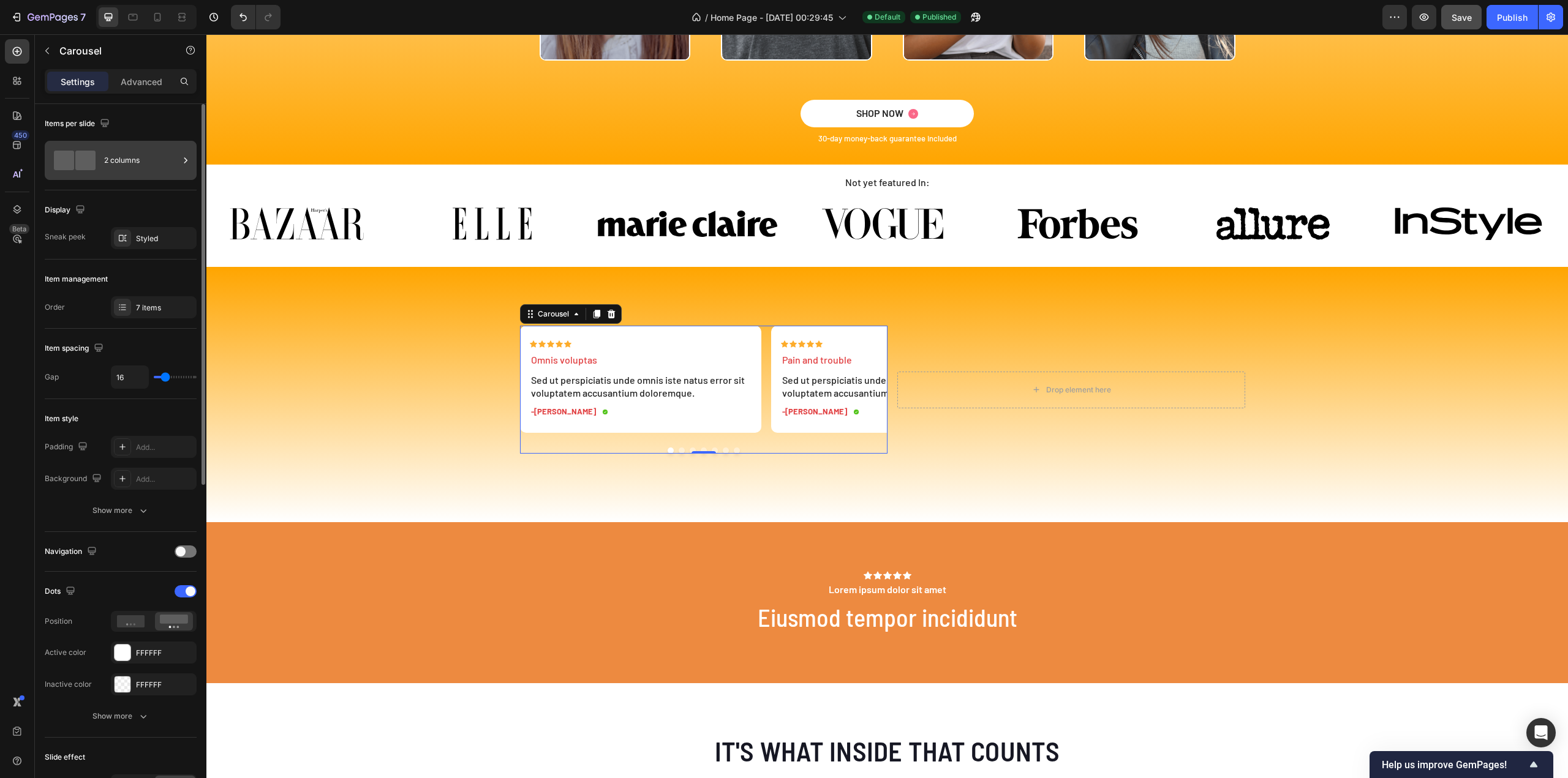
click at [131, 167] on div "2 columns" at bounding box center [142, 160] width 75 height 28
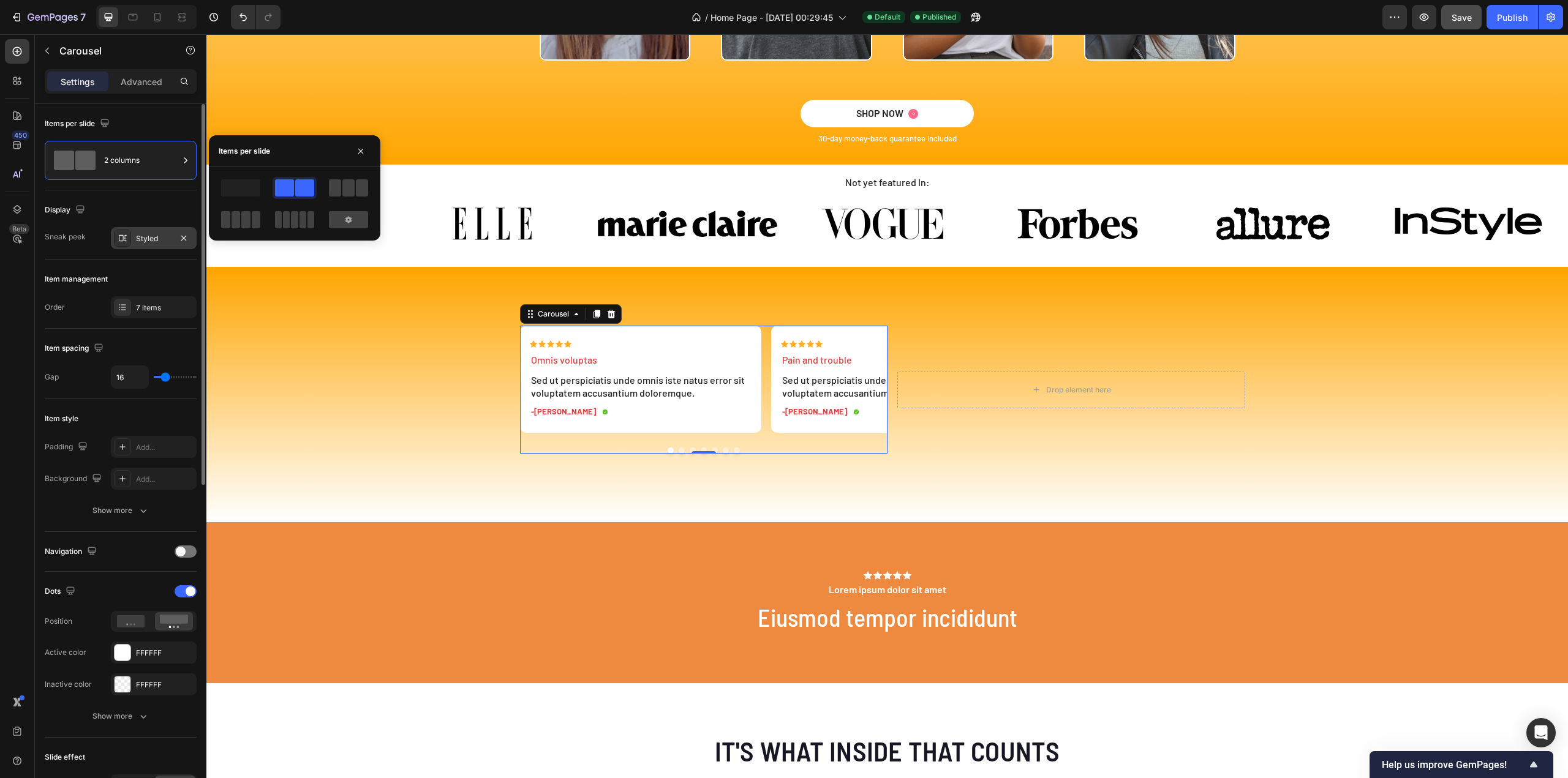
click at [149, 238] on div "Styled" at bounding box center [153, 239] width 35 height 11
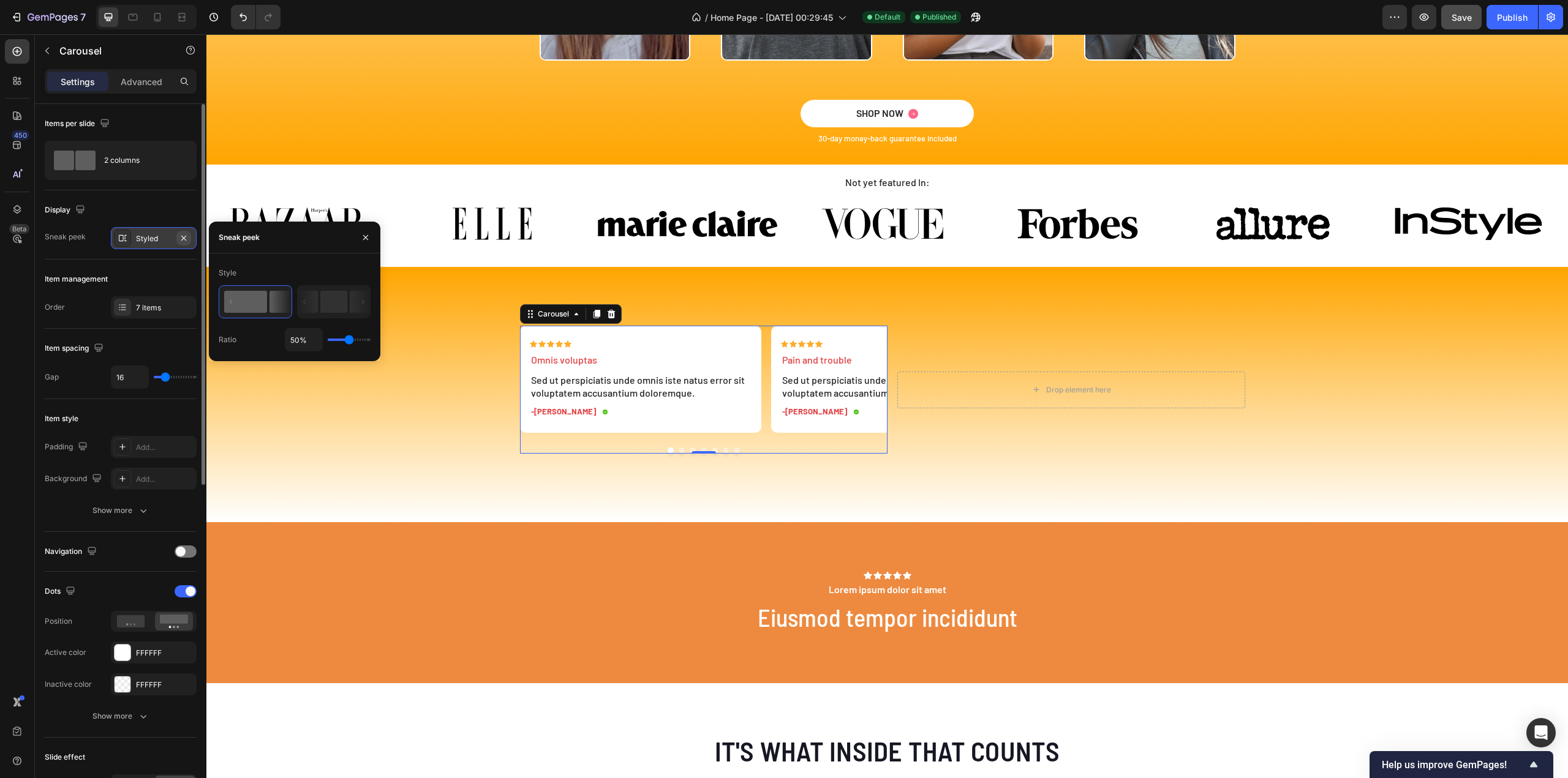
click at [184, 236] on icon "button" at bounding box center [184, 238] width 10 height 10
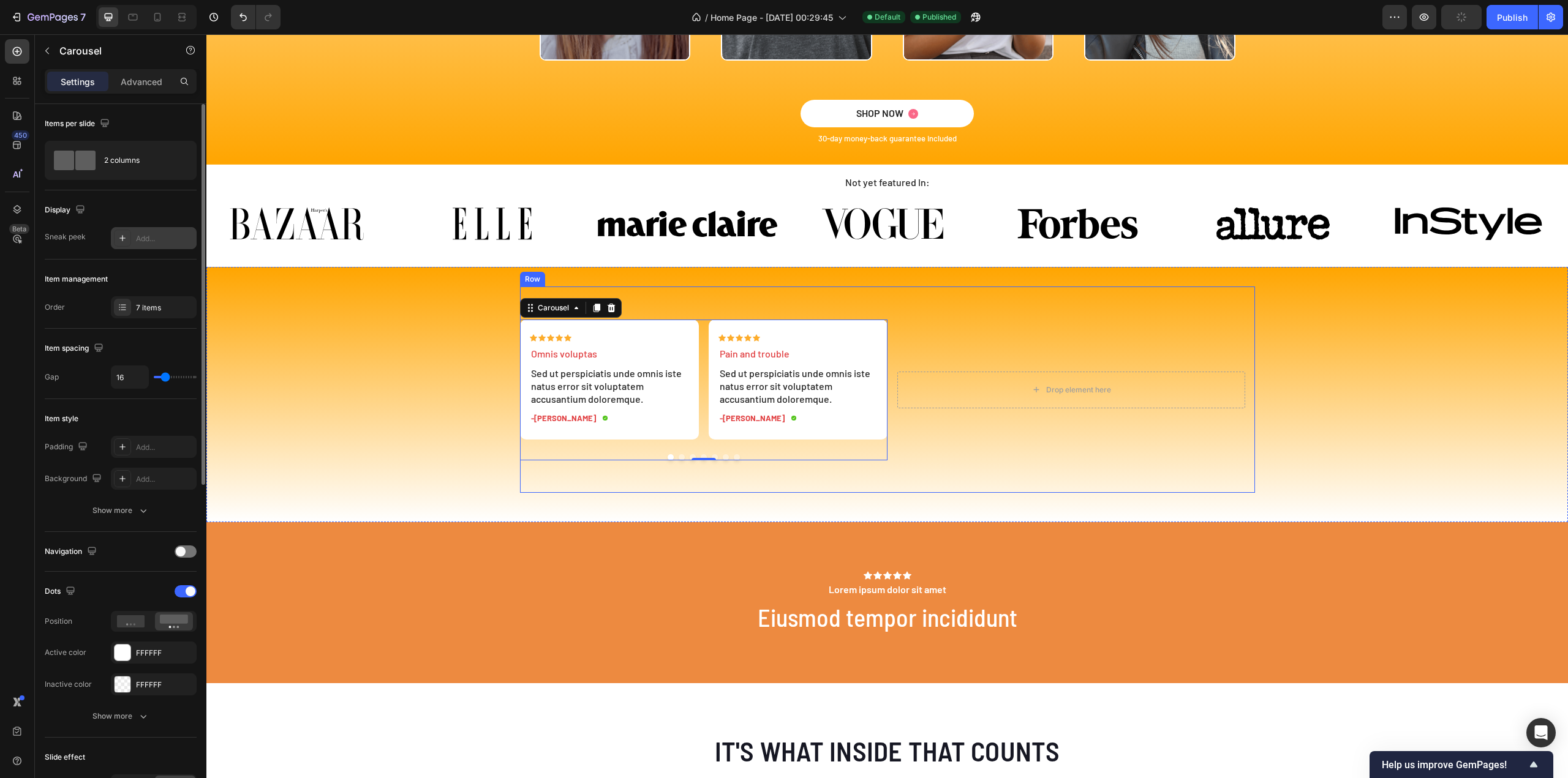
click at [752, 487] on div "Icon Icon Icon Icon Icon Icon List Omnis voluptas Text Block Sed ut perspiciati…" at bounding box center [704, 390] width 367 height 207
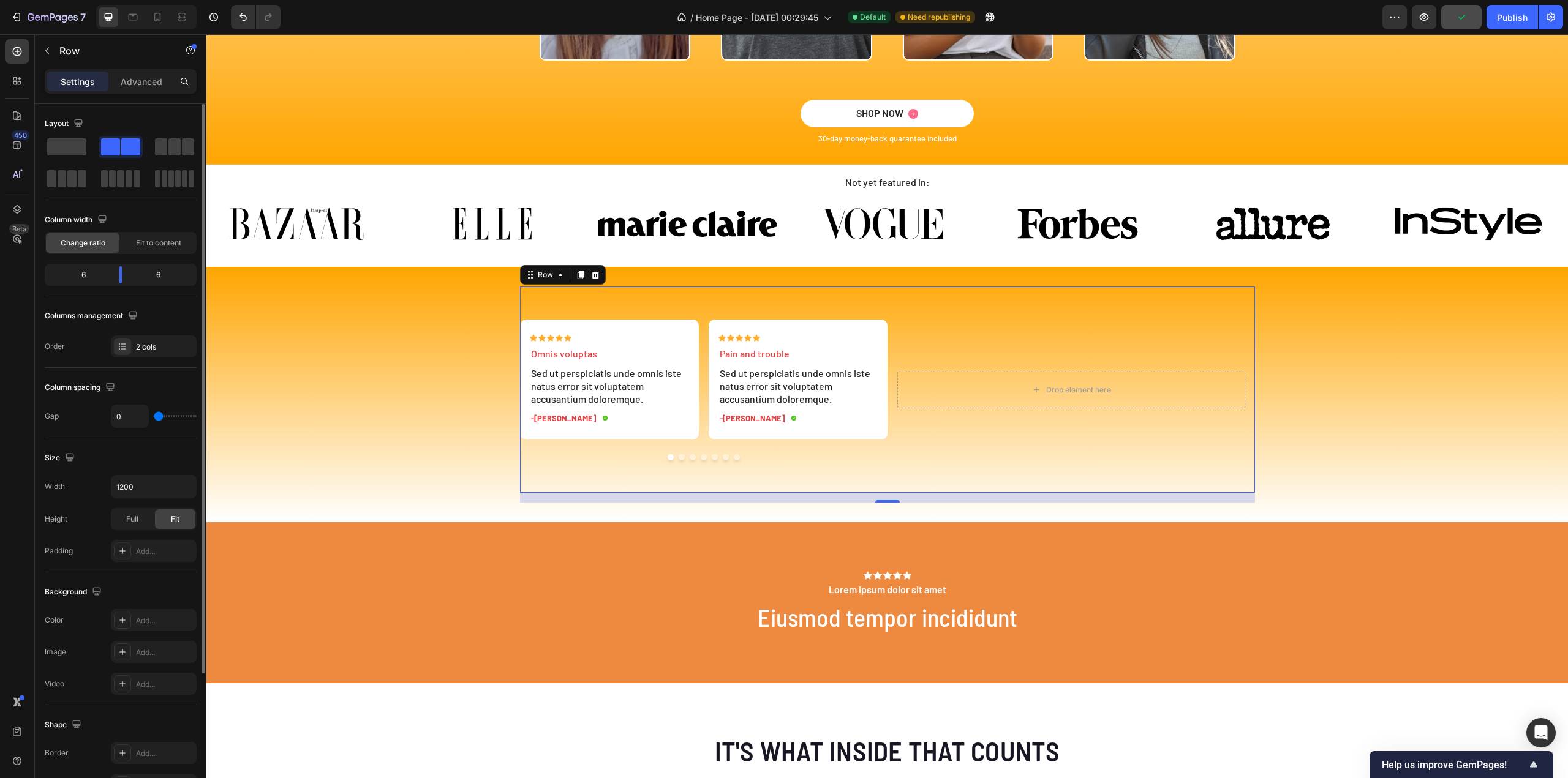
type input "29"
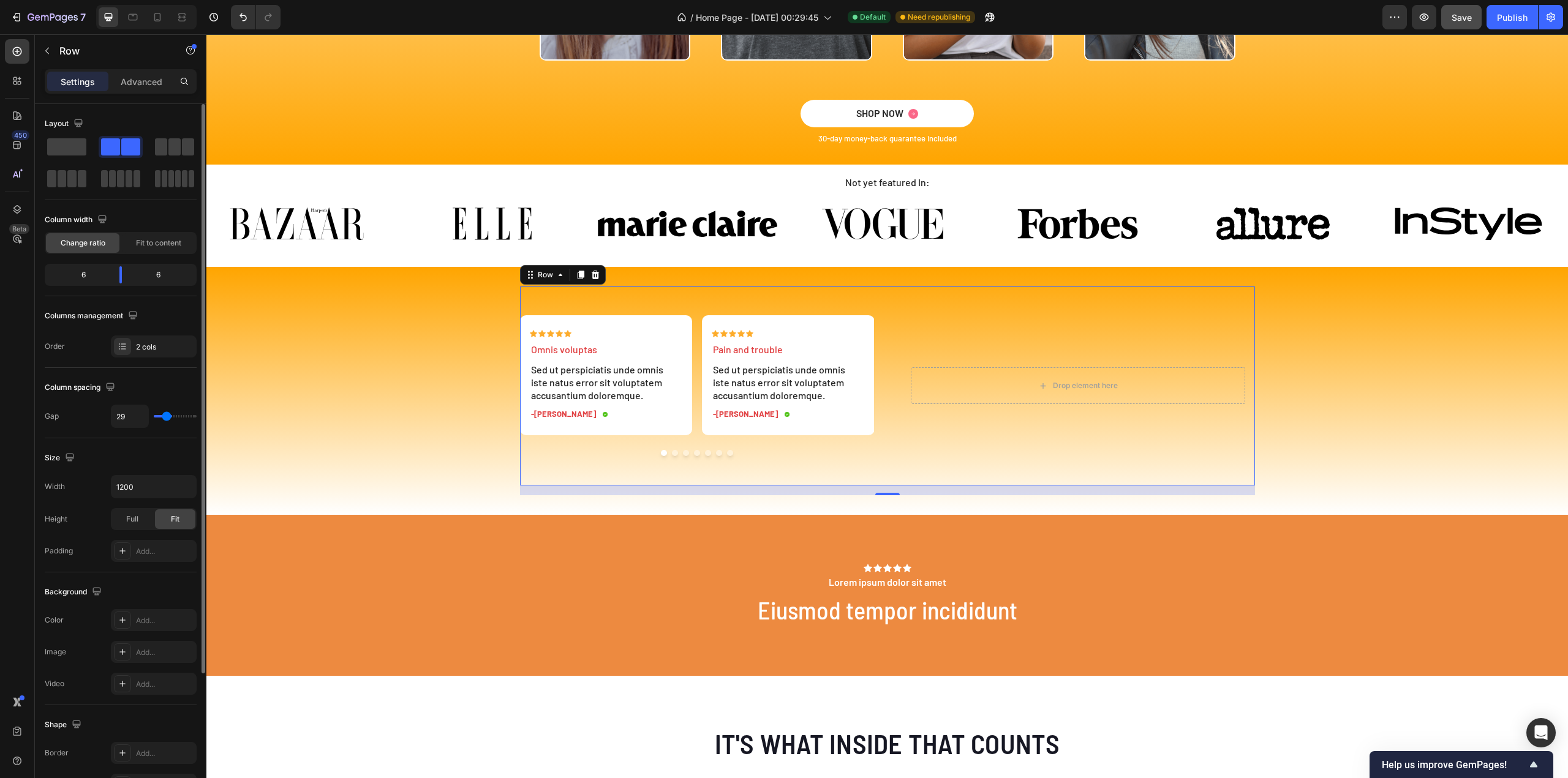
type input "44"
type input "36"
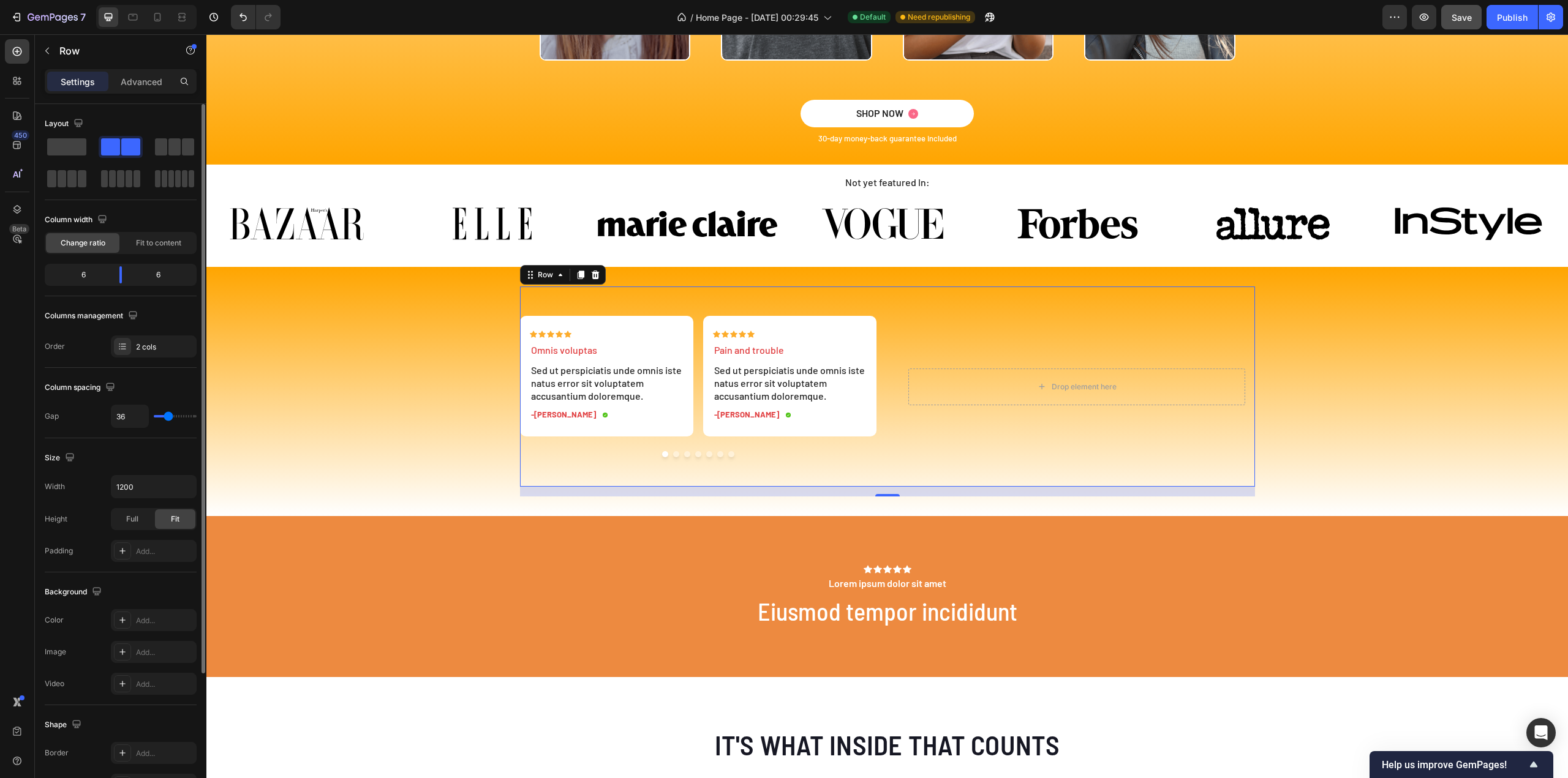
type input "32"
type input "24"
drag, startPoint x: 160, startPoint y: 415, endPoint x: 126, endPoint y: 411, distance: 34.2
type input "21"
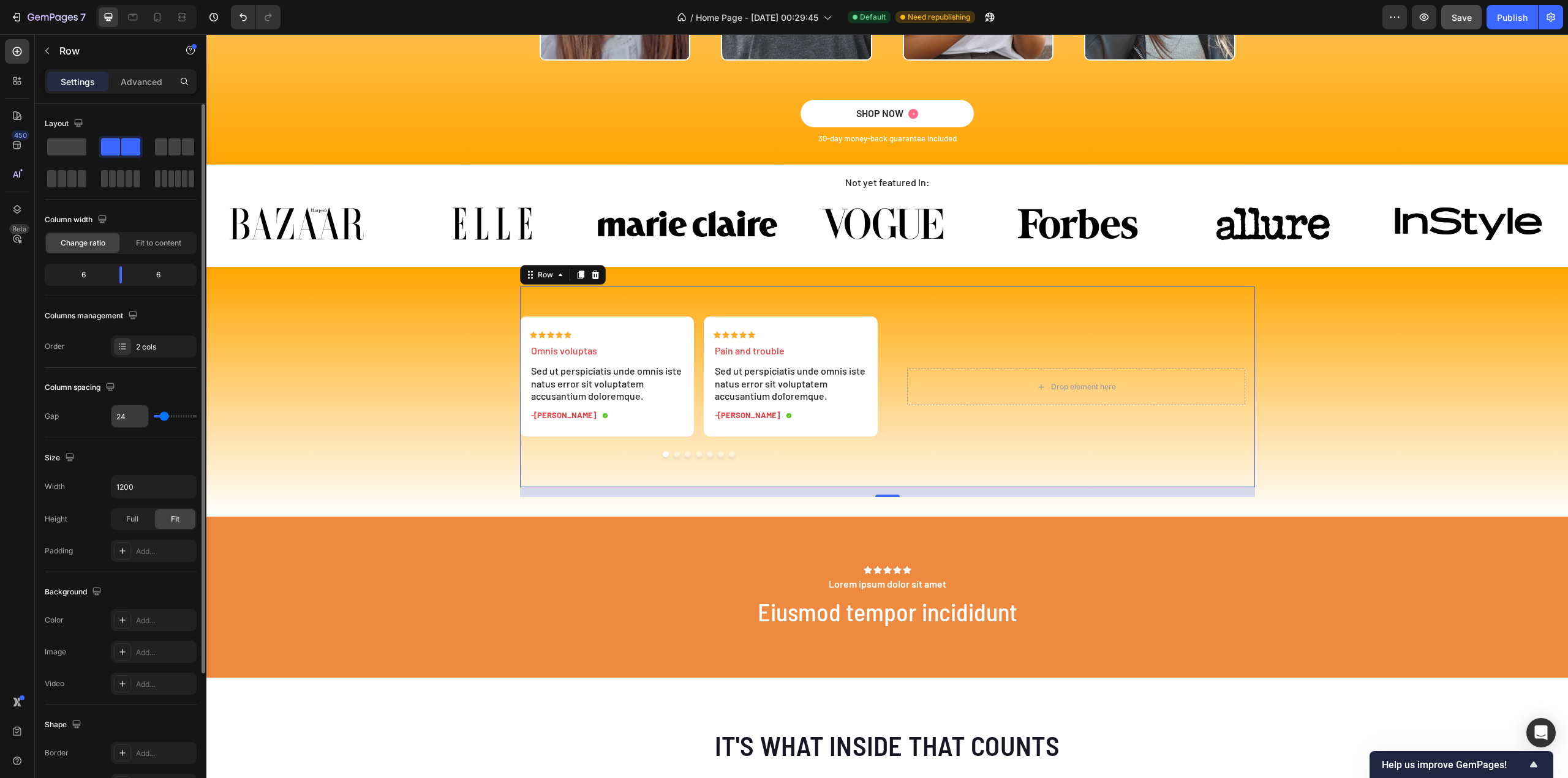
click at [164, 415] on input "range" at bounding box center [175, 415] width 43 height 2
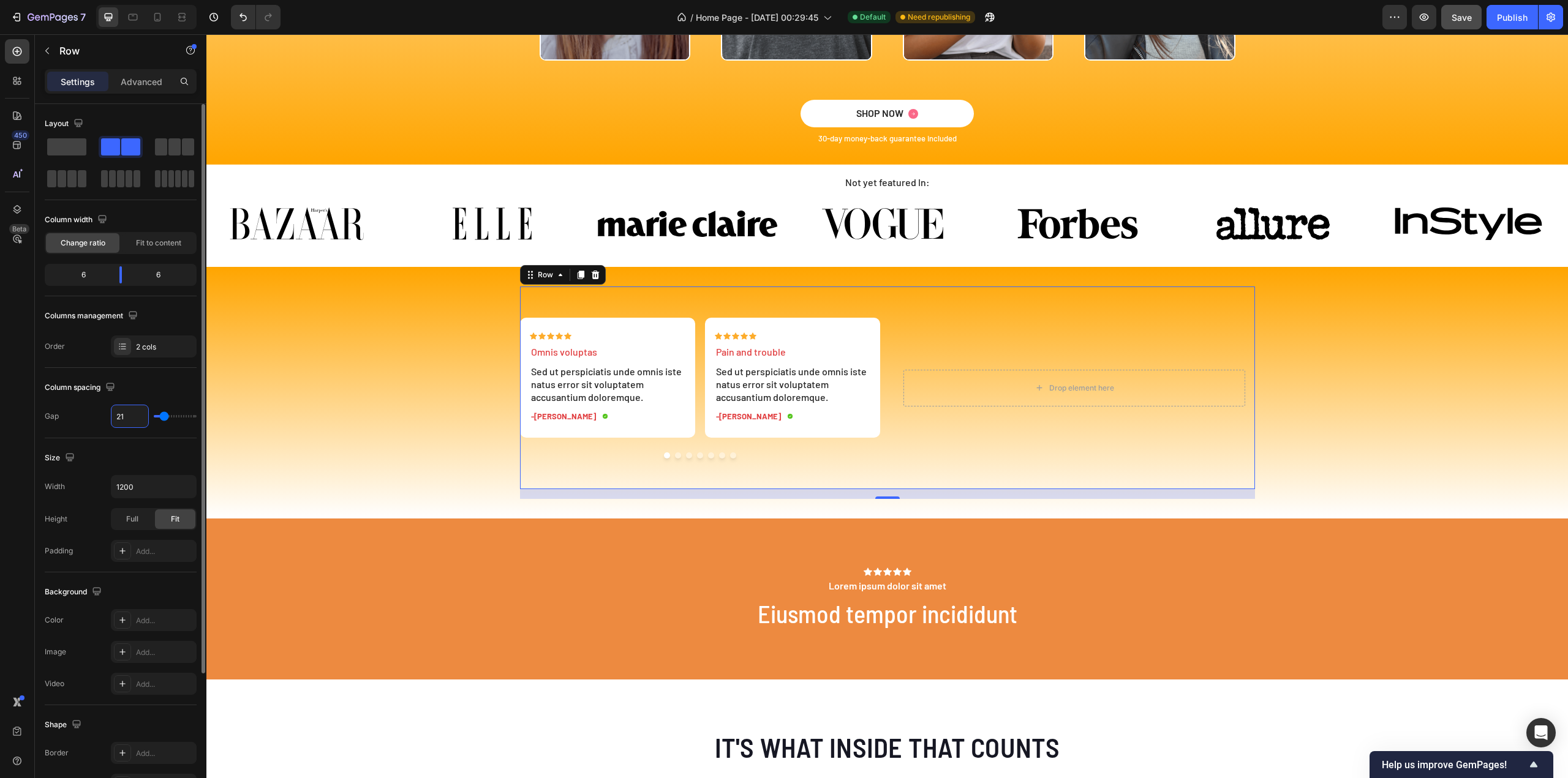
click at [126, 411] on input "21" at bounding box center [130, 416] width 37 height 22
type input "1"
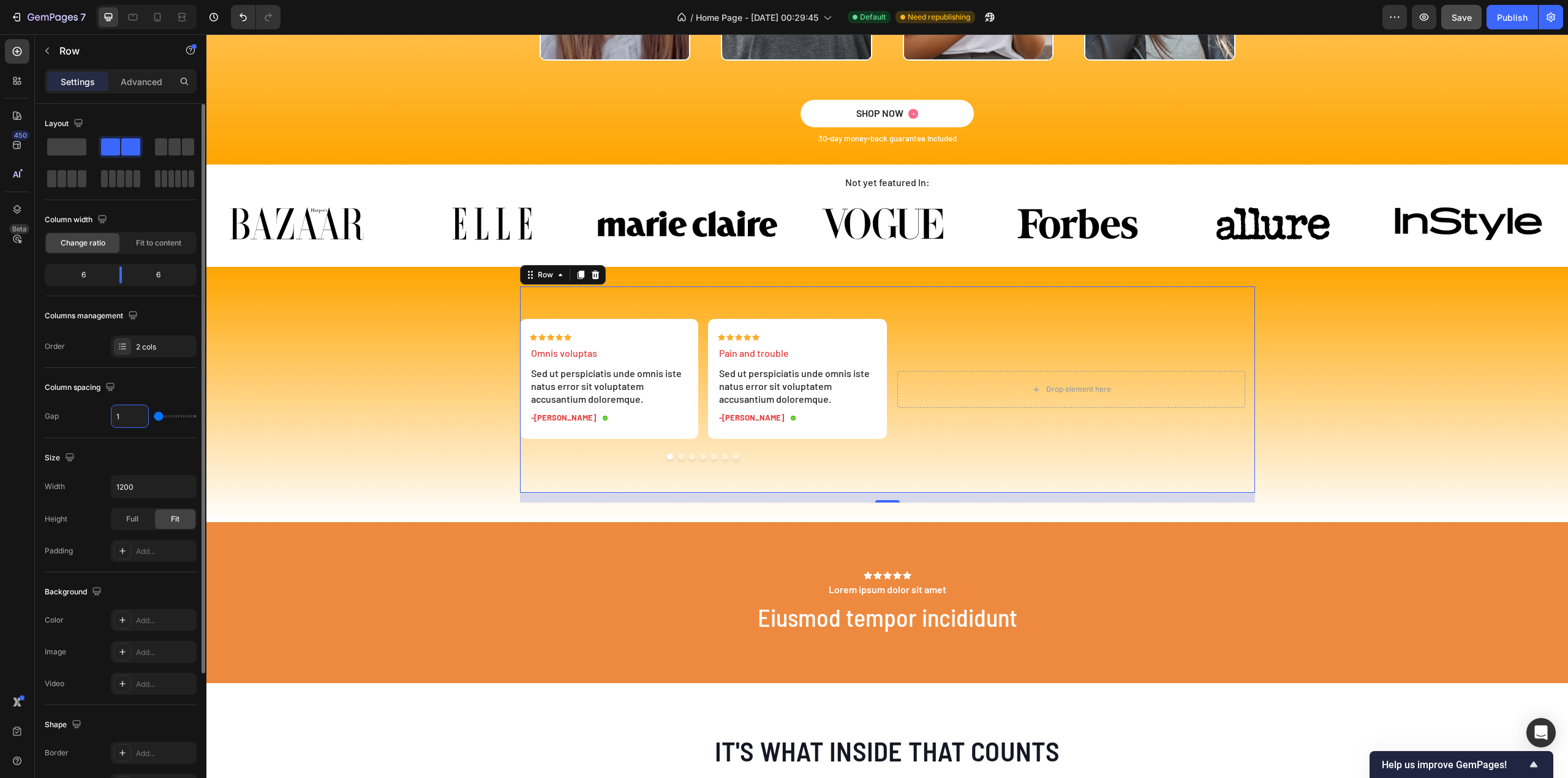
type input "16"
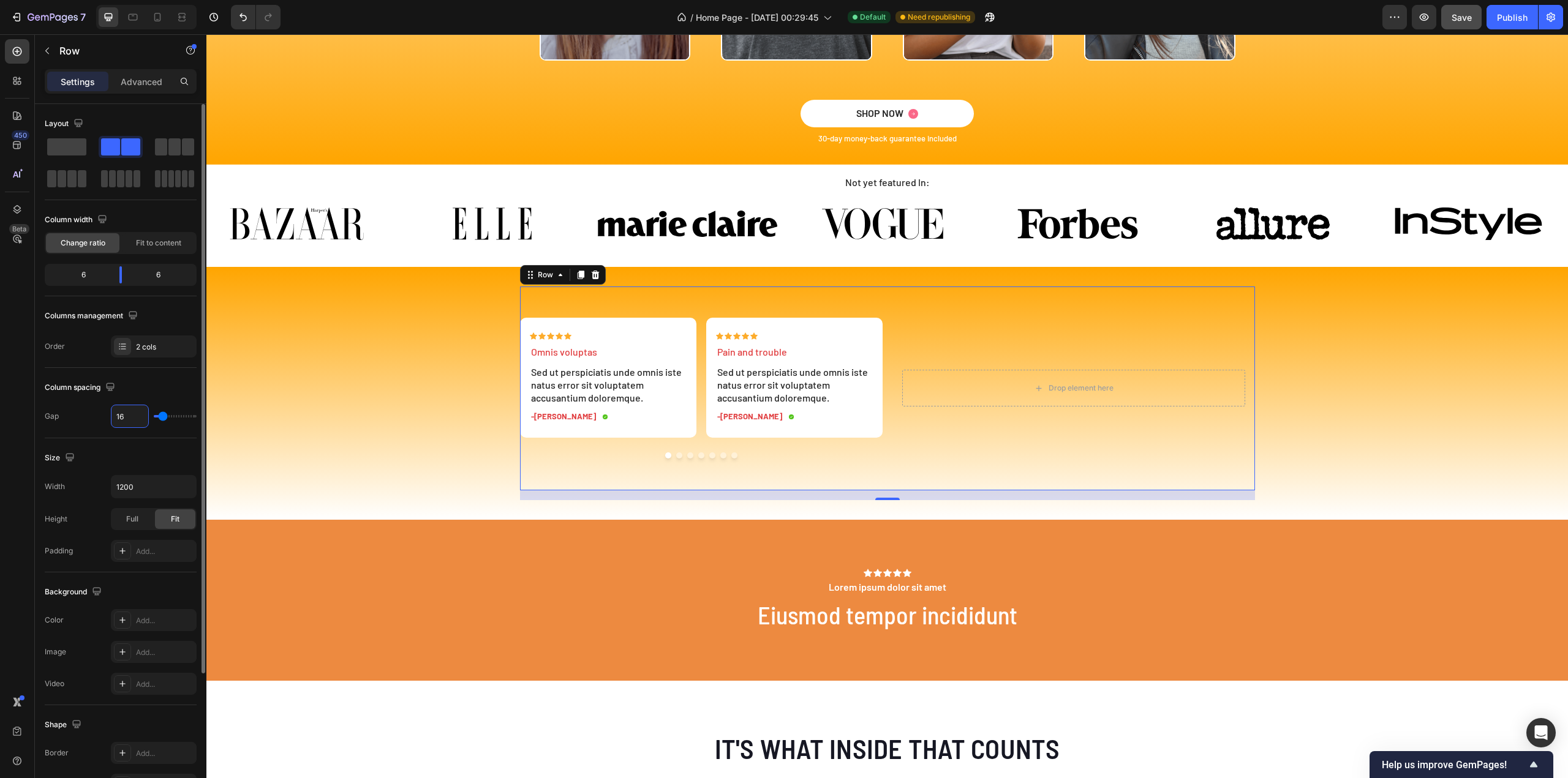
type input "16"
click at [159, 244] on span "Fit to content" at bounding box center [159, 243] width 46 height 11
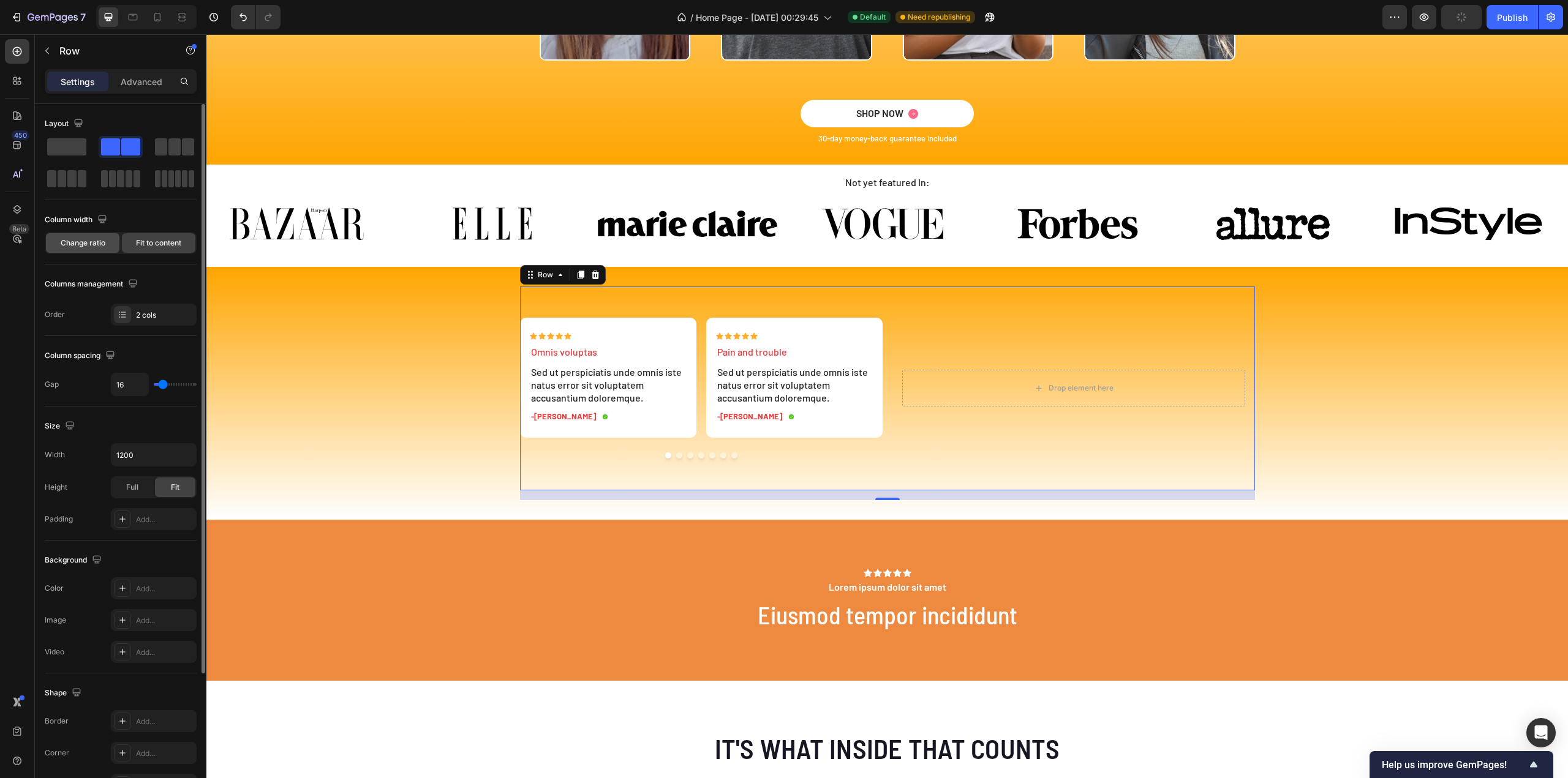
click at [82, 248] on div "Change ratio" at bounding box center [83, 243] width 73 height 20
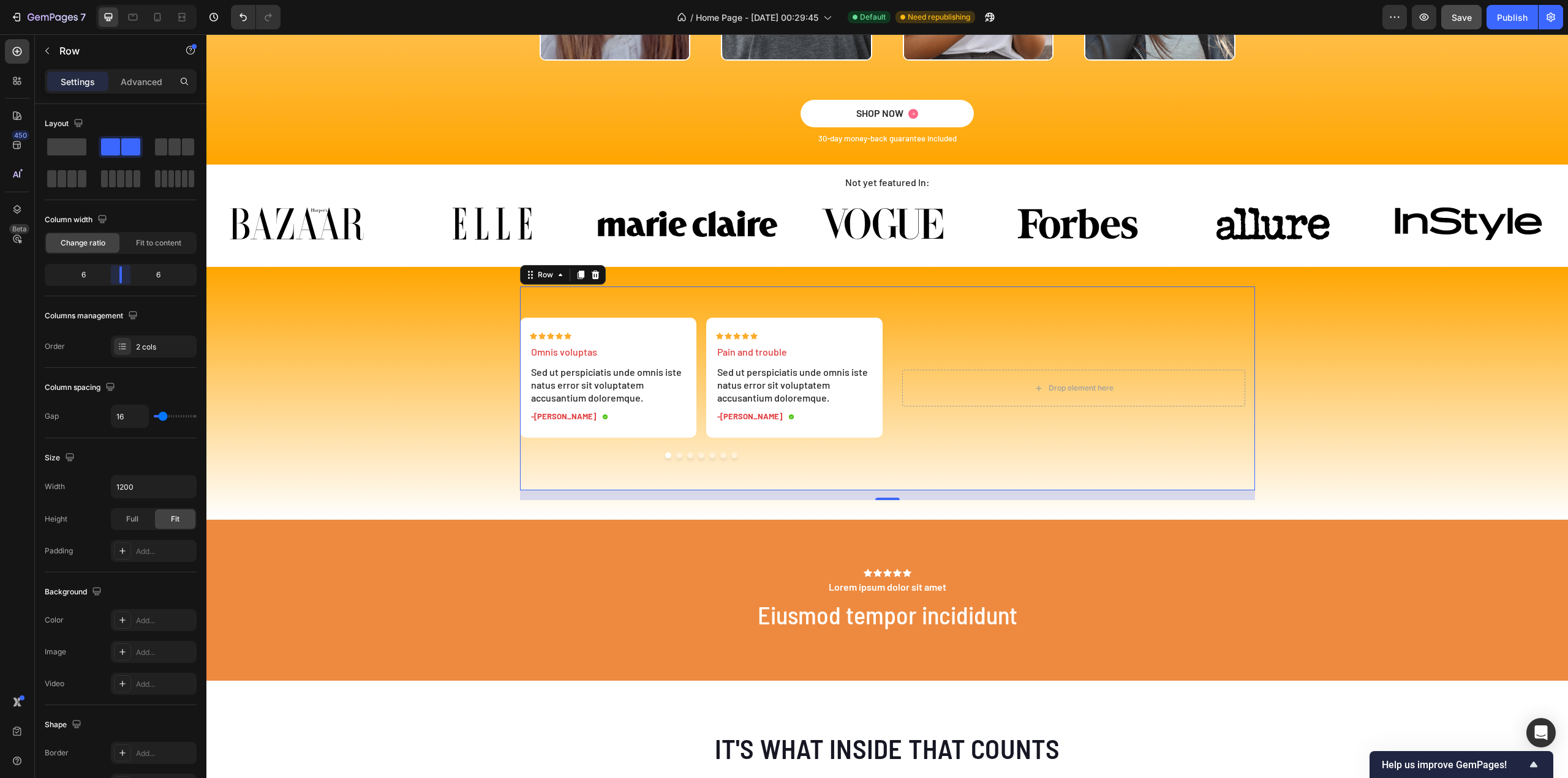
click at [123, 0] on body "7 Version history / Home Page - Sep 17, 00:29:45 Default Need republishing Prev…" at bounding box center [784, 0] width 1568 height 0
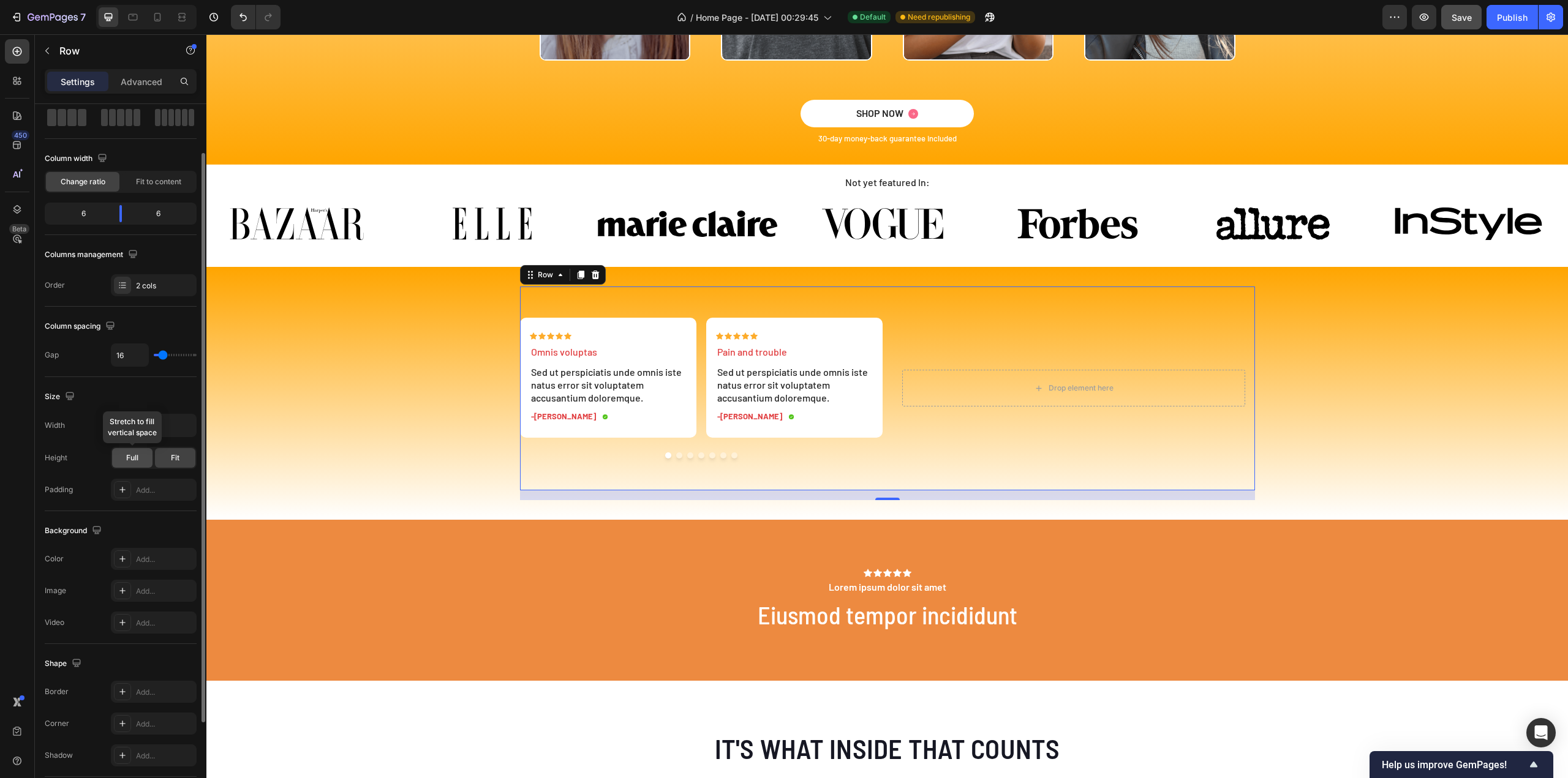
click at [134, 459] on span "Full" at bounding box center [132, 457] width 12 height 11
click at [178, 456] on span "Fit" at bounding box center [176, 457] width 9 height 11
drag, startPoint x: 183, startPoint y: 423, endPoint x: 178, endPoint y: 426, distance: 5.8
click at [184, 422] on icon "button" at bounding box center [185, 425] width 12 height 12
click at [136, 473] on p "Full 100%" at bounding box center [151, 478] width 70 height 11
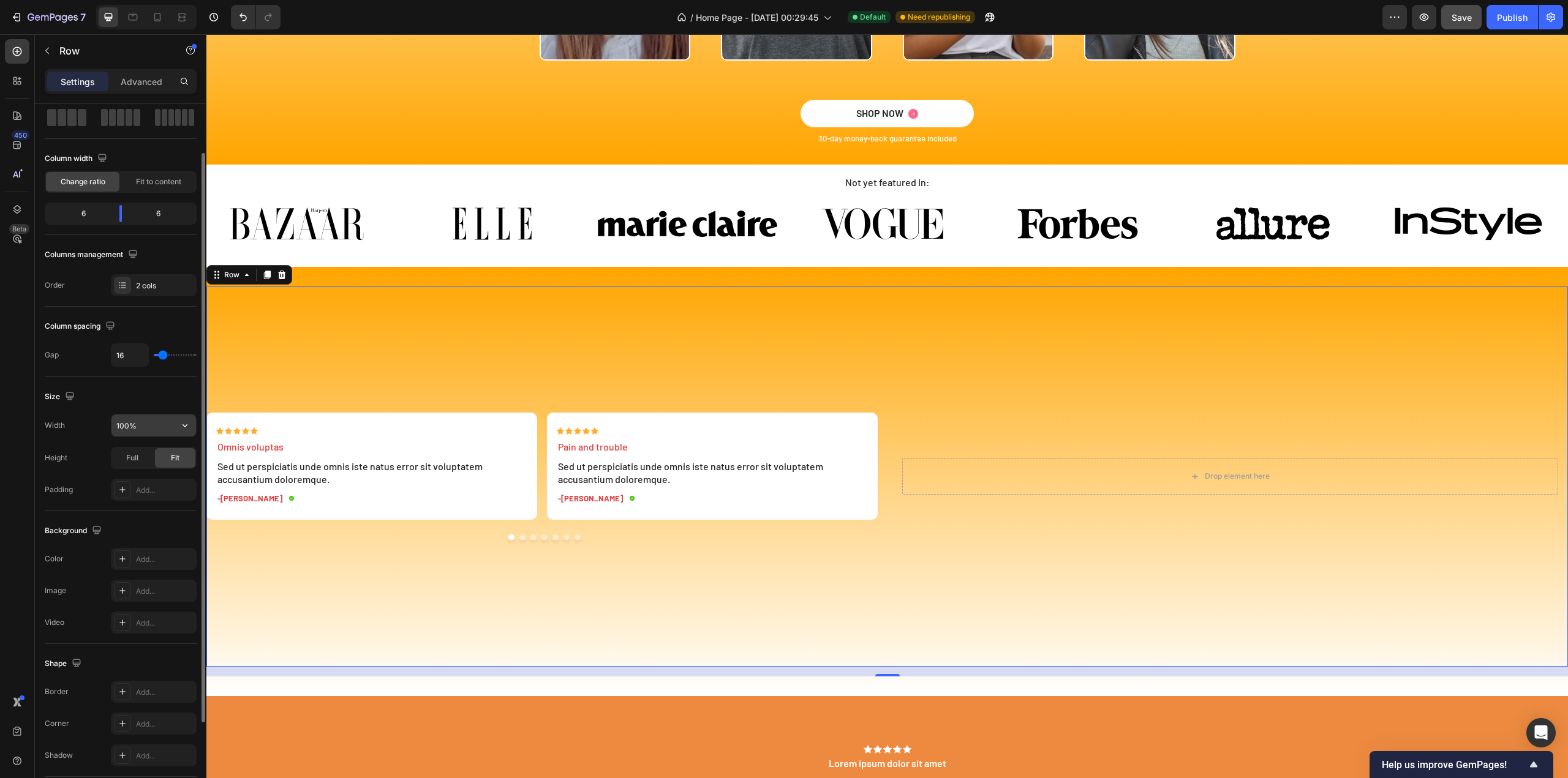
click at [173, 426] on input "100%" at bounding box center [153, 426] width 84 height 22
click at [190, 419] on icon "button" at bounding box center [185, 425] width 12 height 12
click at [149, 455] on p "Default 1200px" at bounding box center [151, 454] width 70 height 11
type input "1200"
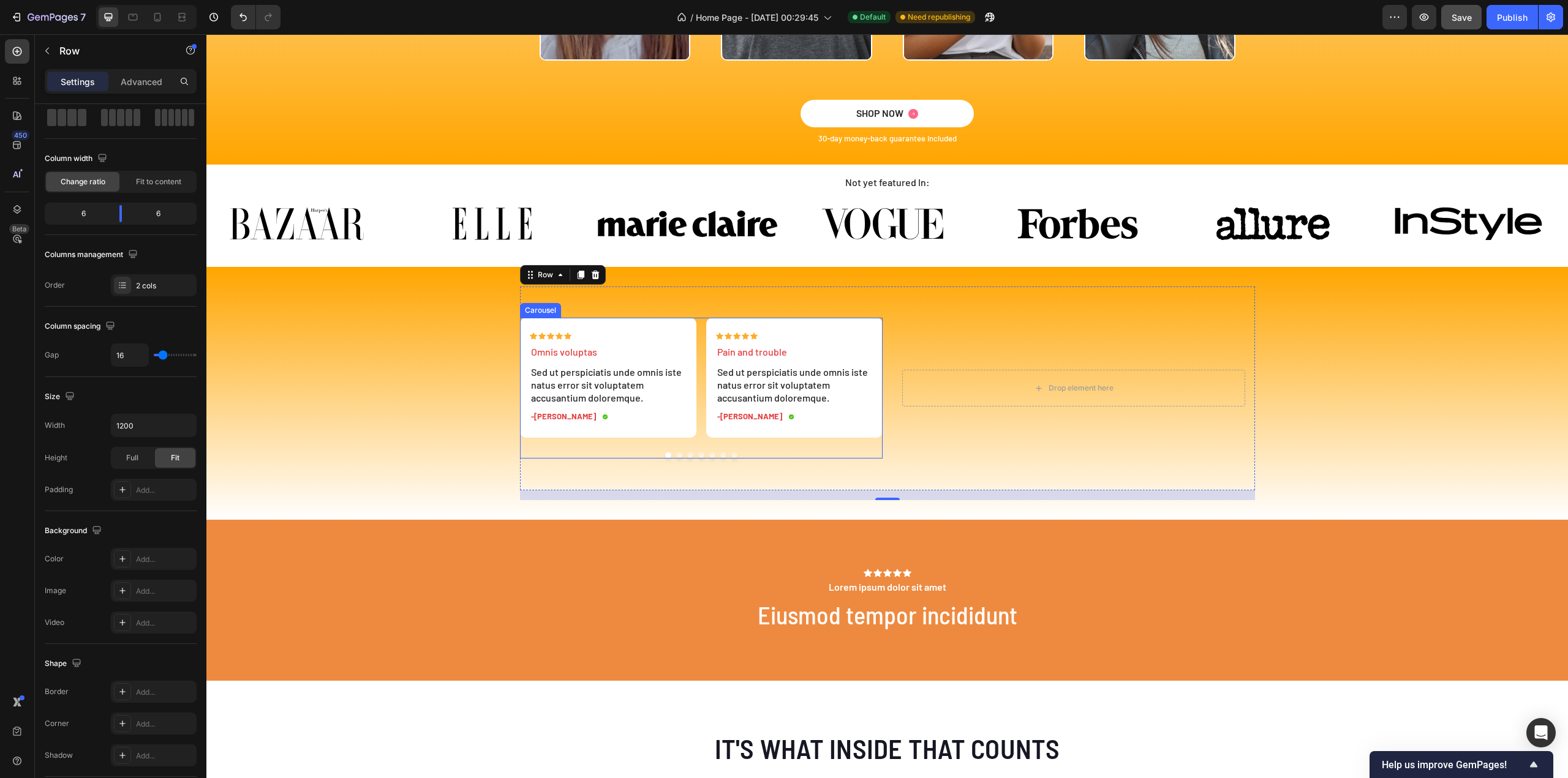
click at [698, 437] on div "Icon Icon Icon Icon Icon Icon List Omnis voluptas Text Block Sed ut perspiciati…" at bounding box center [701, 377] width 363 height 120
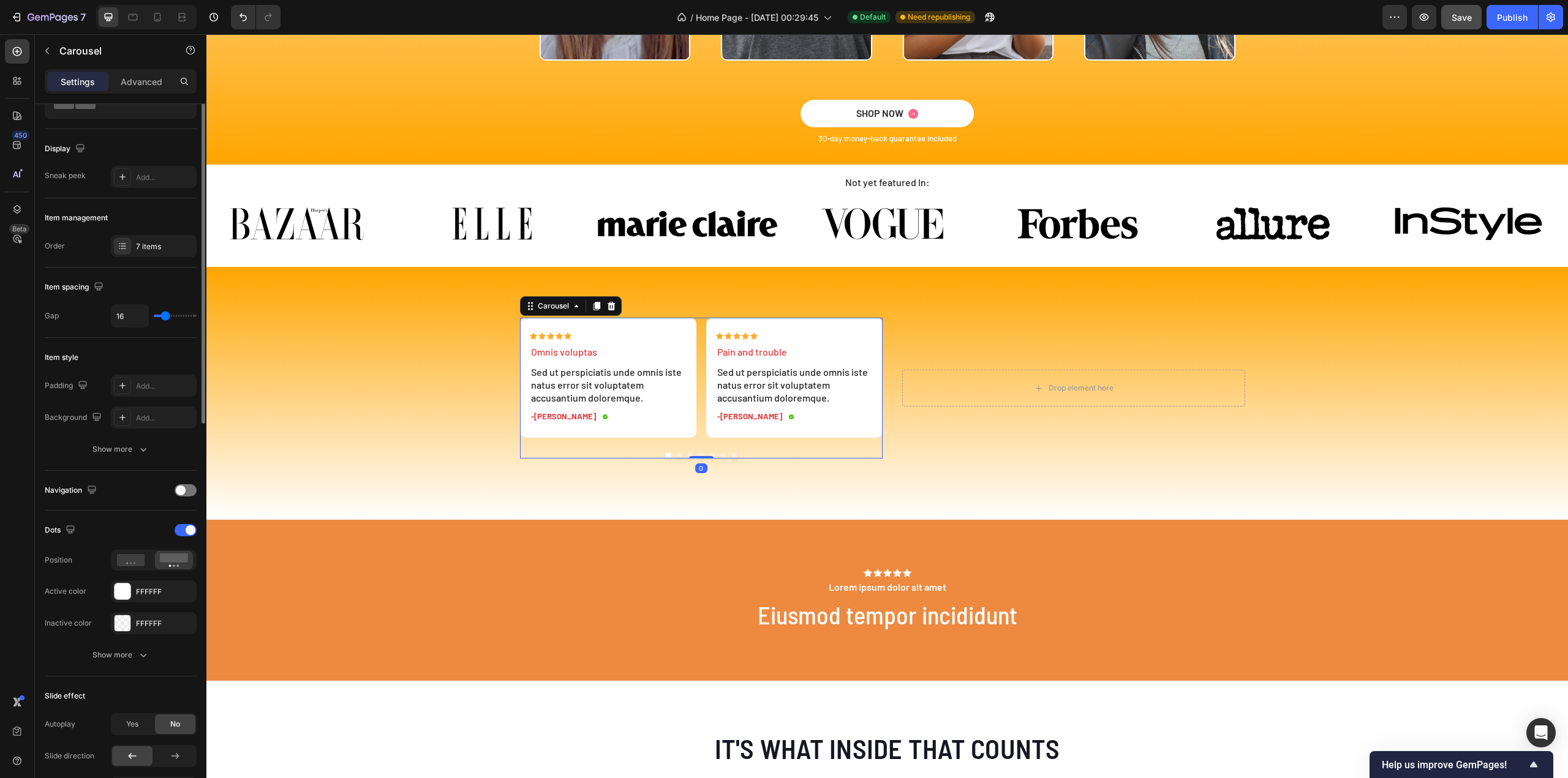
scroll to position [0, 0]
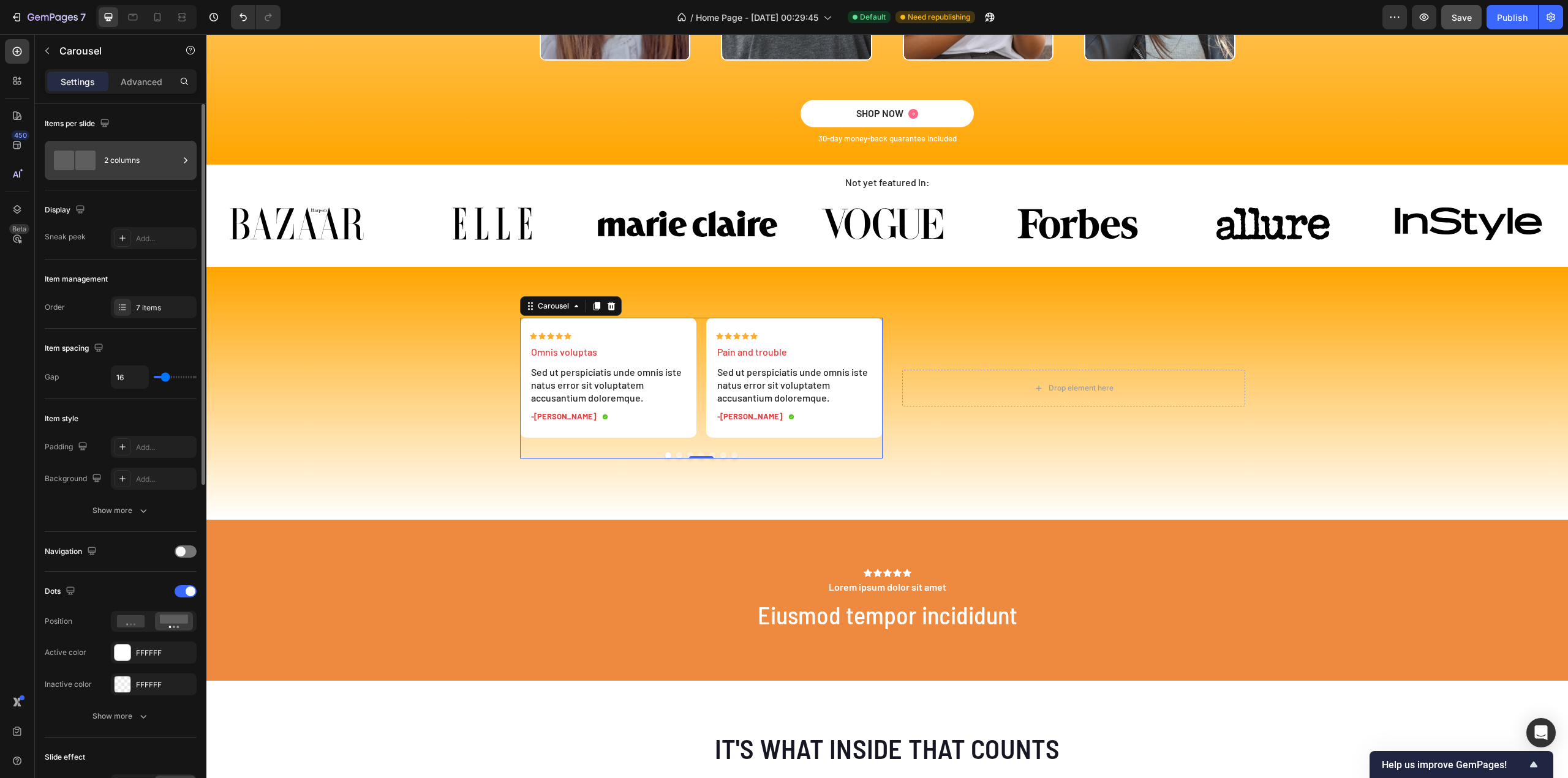
click at [110, 148] on div "2 columns" at bounding box center [142, 160] width 75 height 28
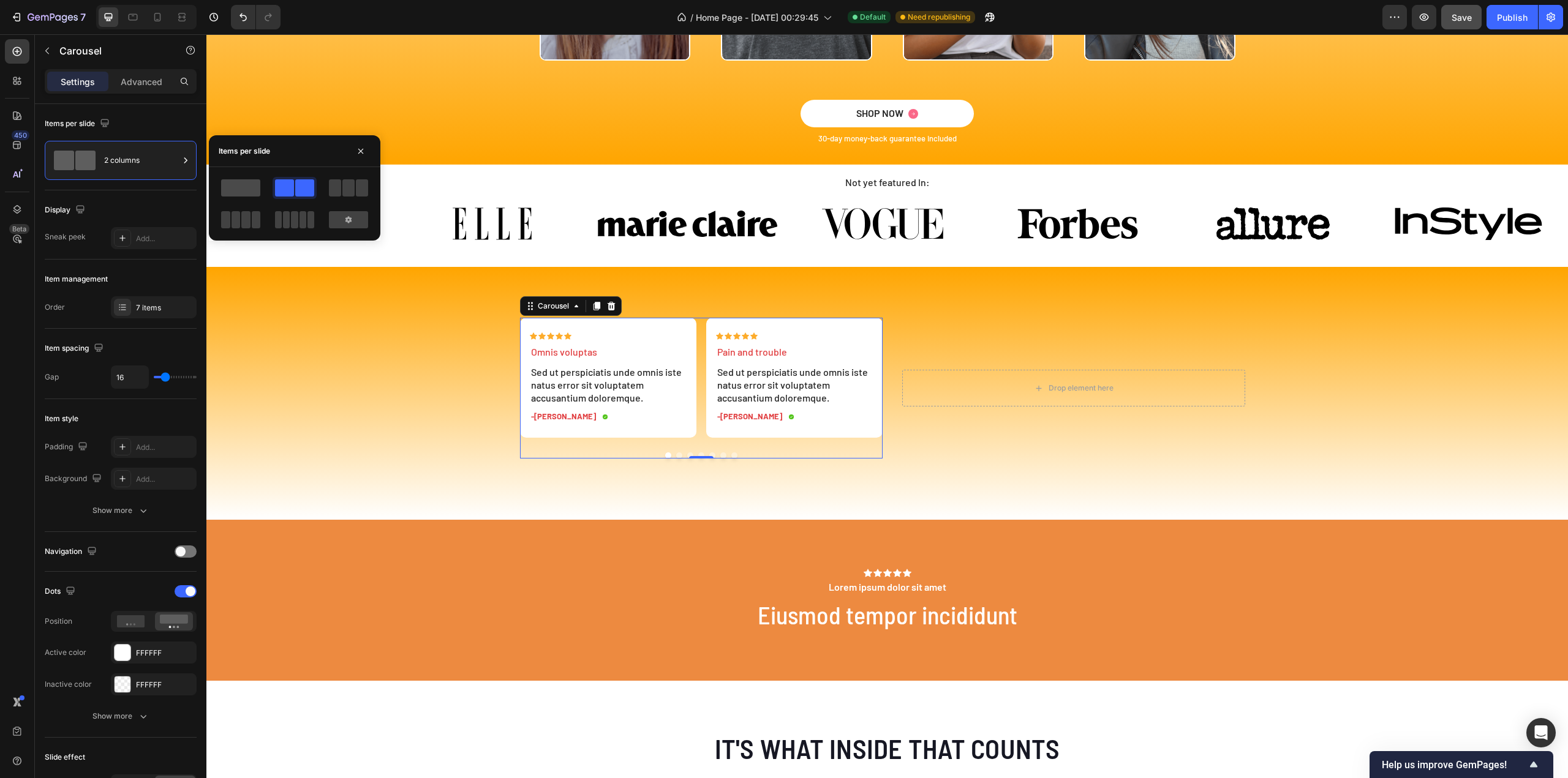
click at [238, 189] on span at bounding box center [240, 187] width 39 height 17
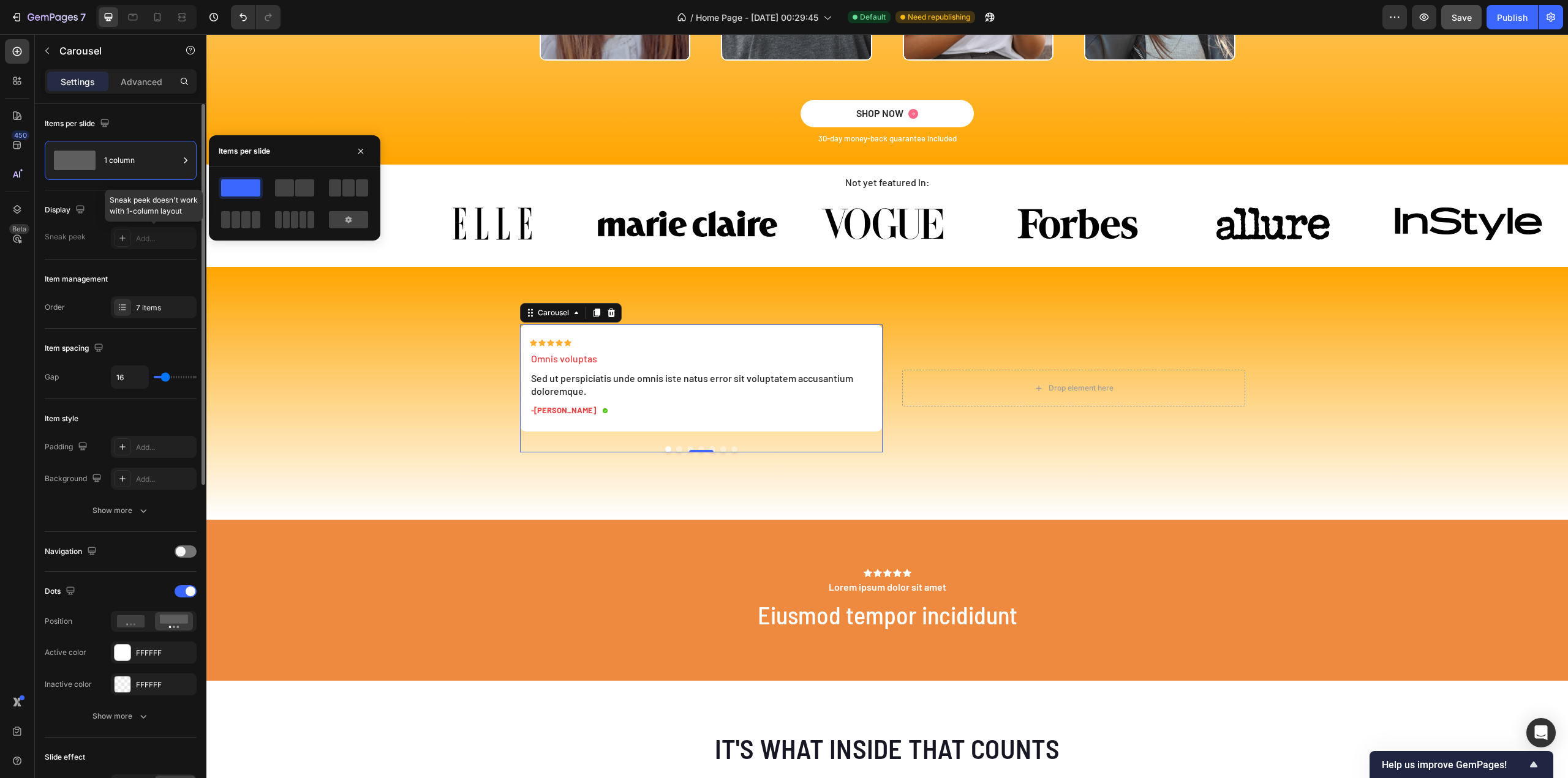
click at [123, 236] on div at bounding box center [153, 238] width 86 height 22
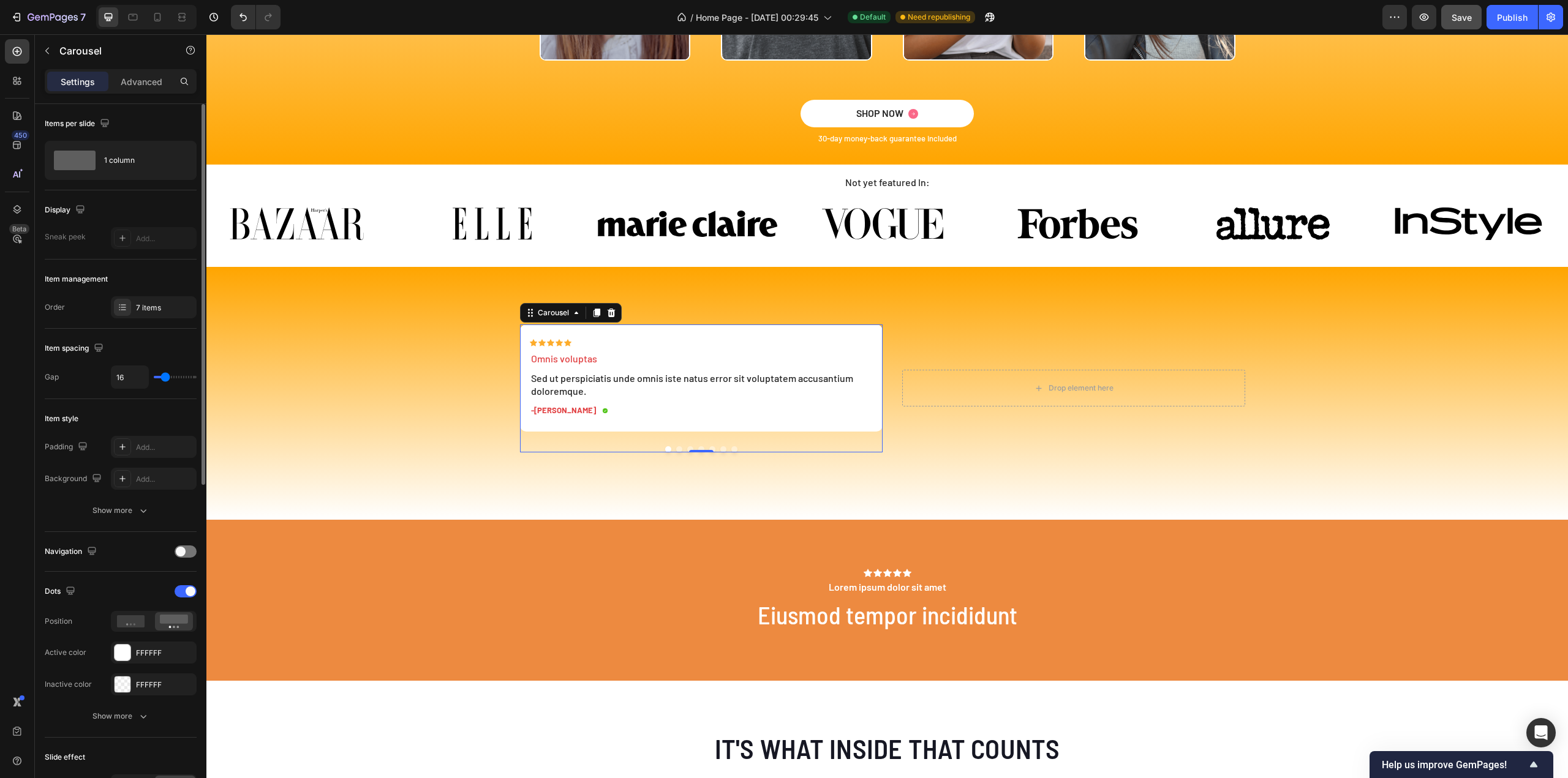
scroll to position [123, 0]
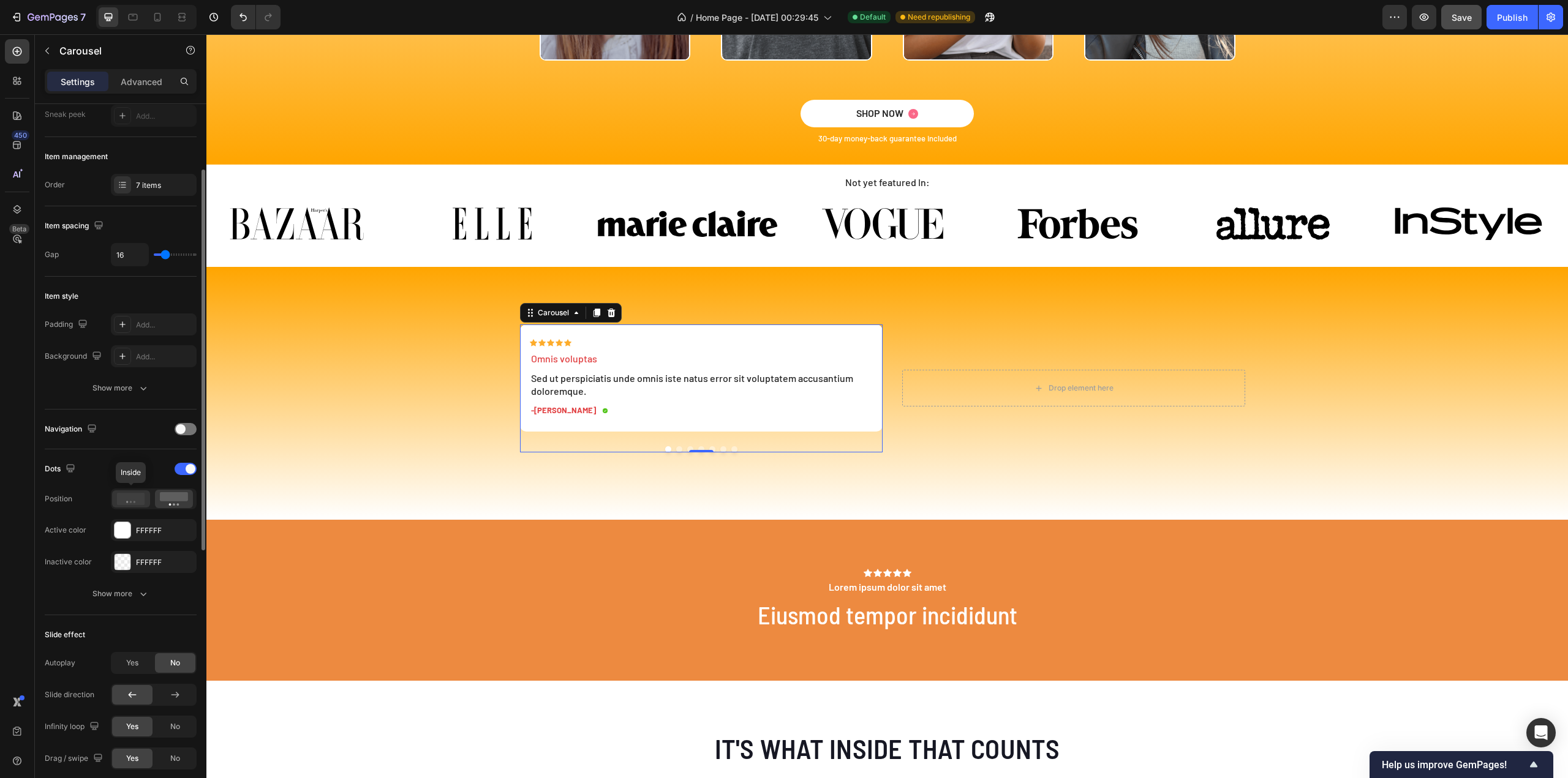
click at [132, 500] on icon at bounding box center [131, 498] width 28 height 12
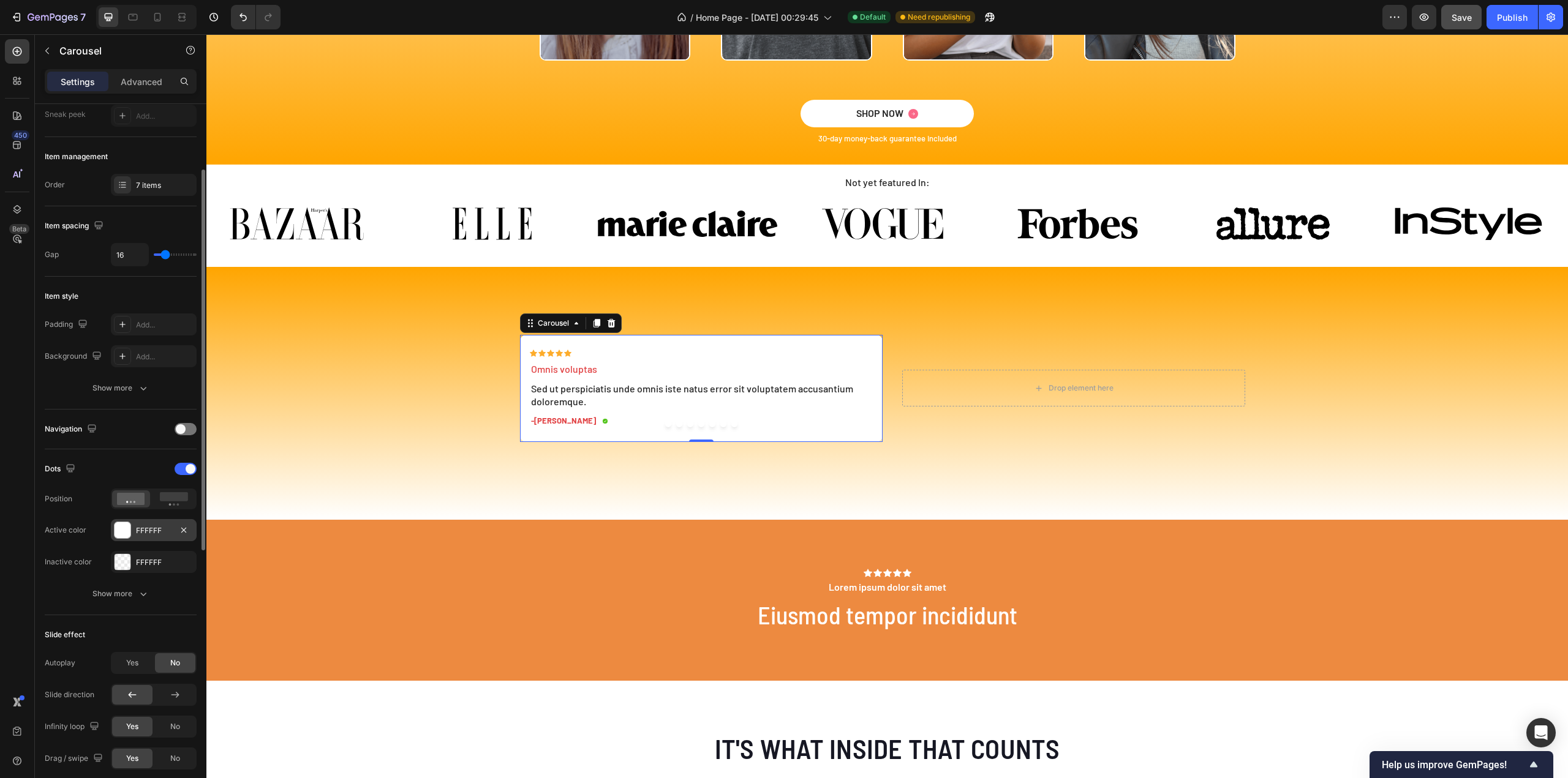
click at [126, 527] on div at bounding box center [123, 530] width 16 height 16
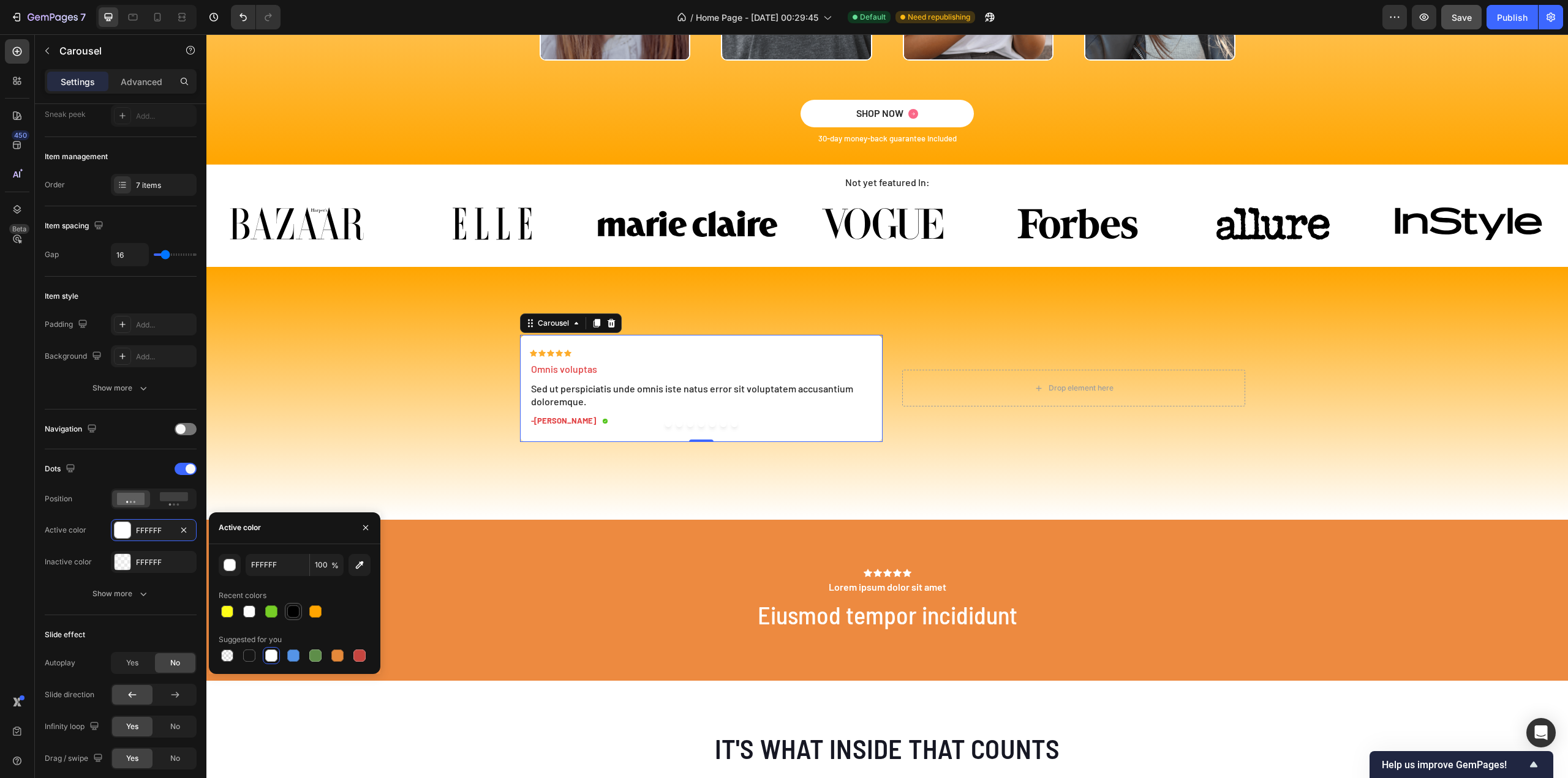
click at [292, 611] on div at bounding box center [293, 611] width 12 height 12
type input "000000"
click at [124, 559] on div at bounding box center [123, 562] width 16 height 16
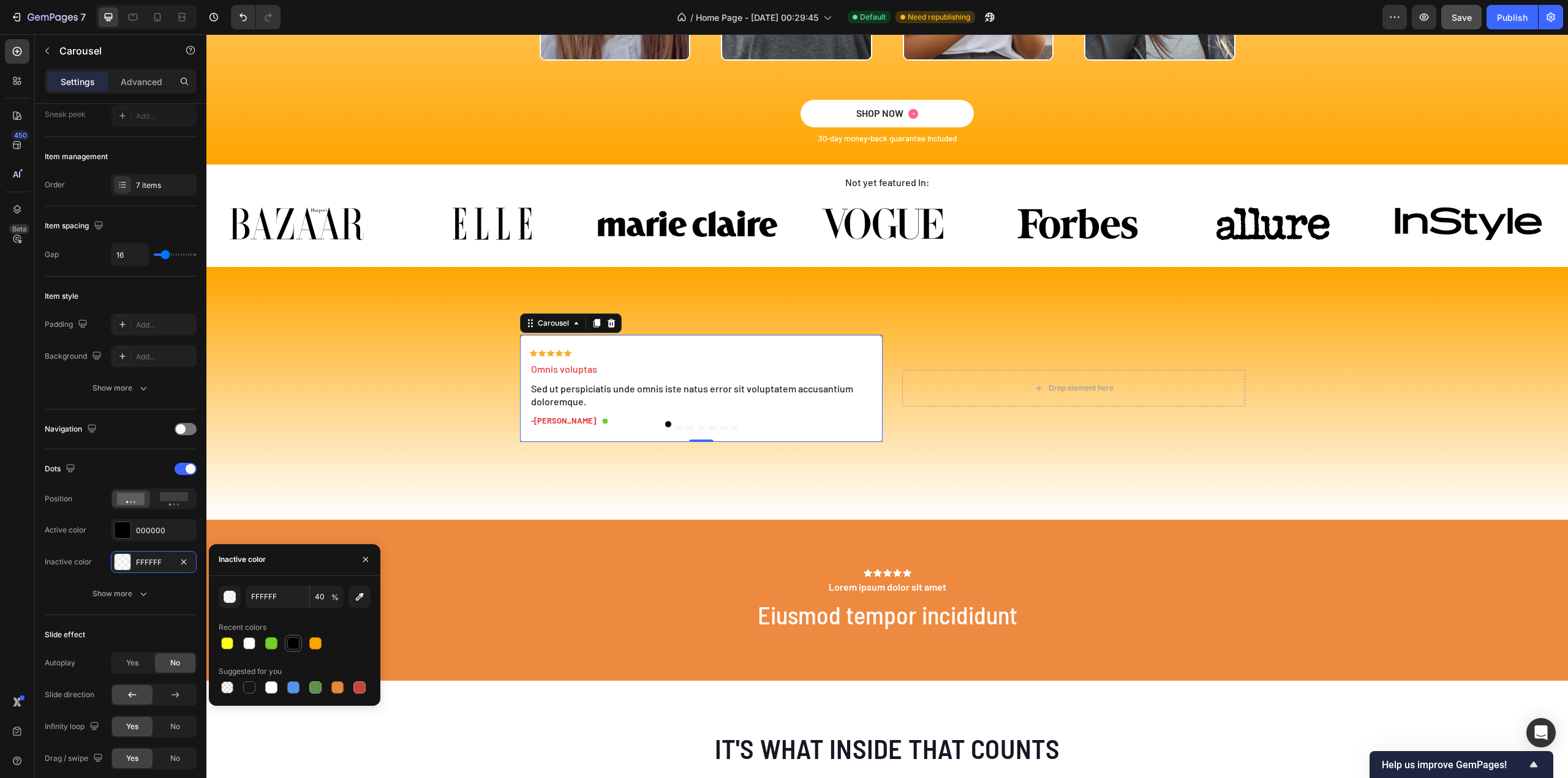
click at [292, 637] on div at bounding box center [293, 643] width 12 height 12
type input "000000"
click at [325, 597] on input "100" at bounding box center [327, 597] width 34 height 22
type input "50"
click at [136, 588] on div "Show more" at bounding box center [121, 594] width 57 height 12
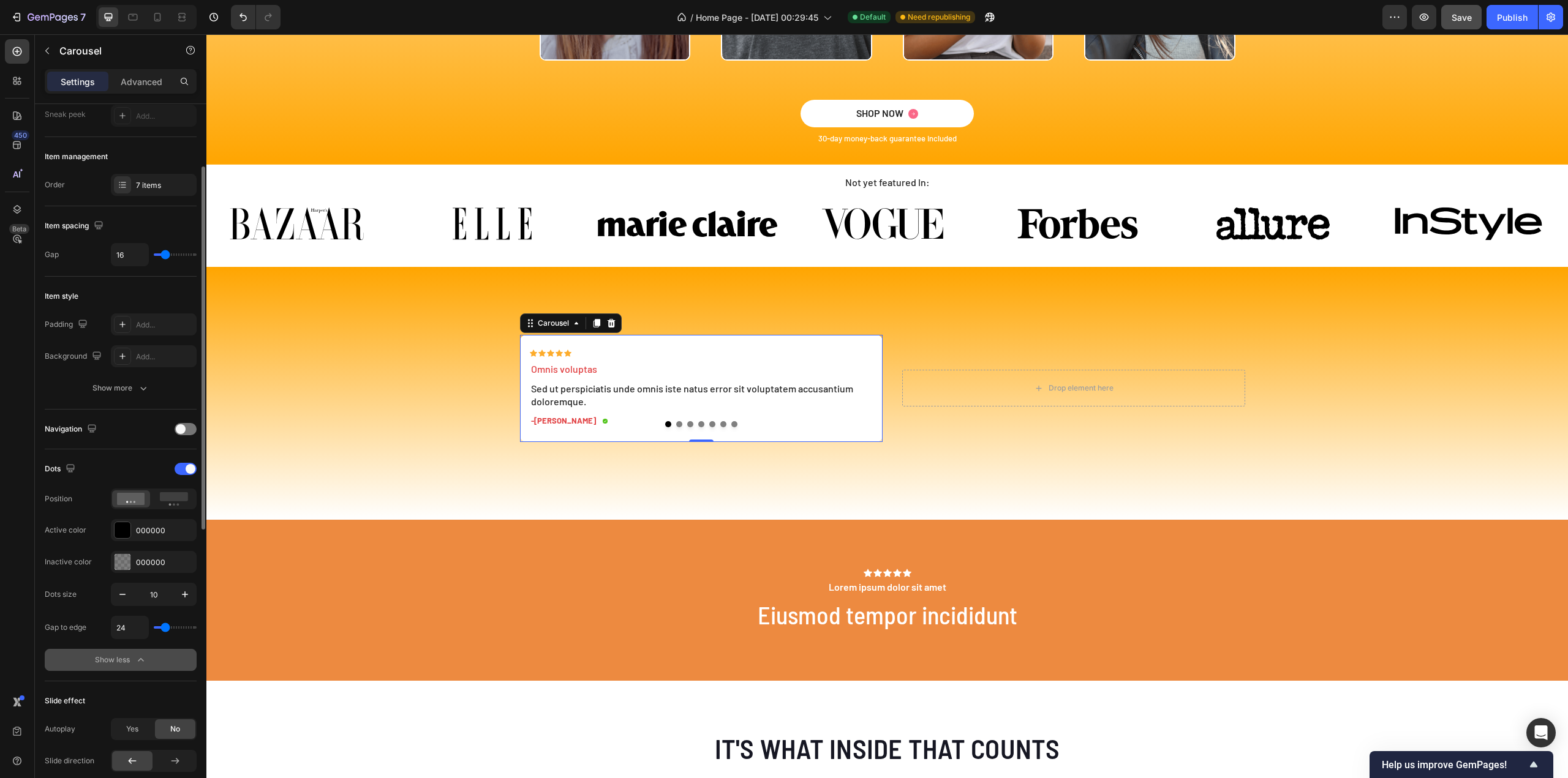
scroll to position [183, 0]
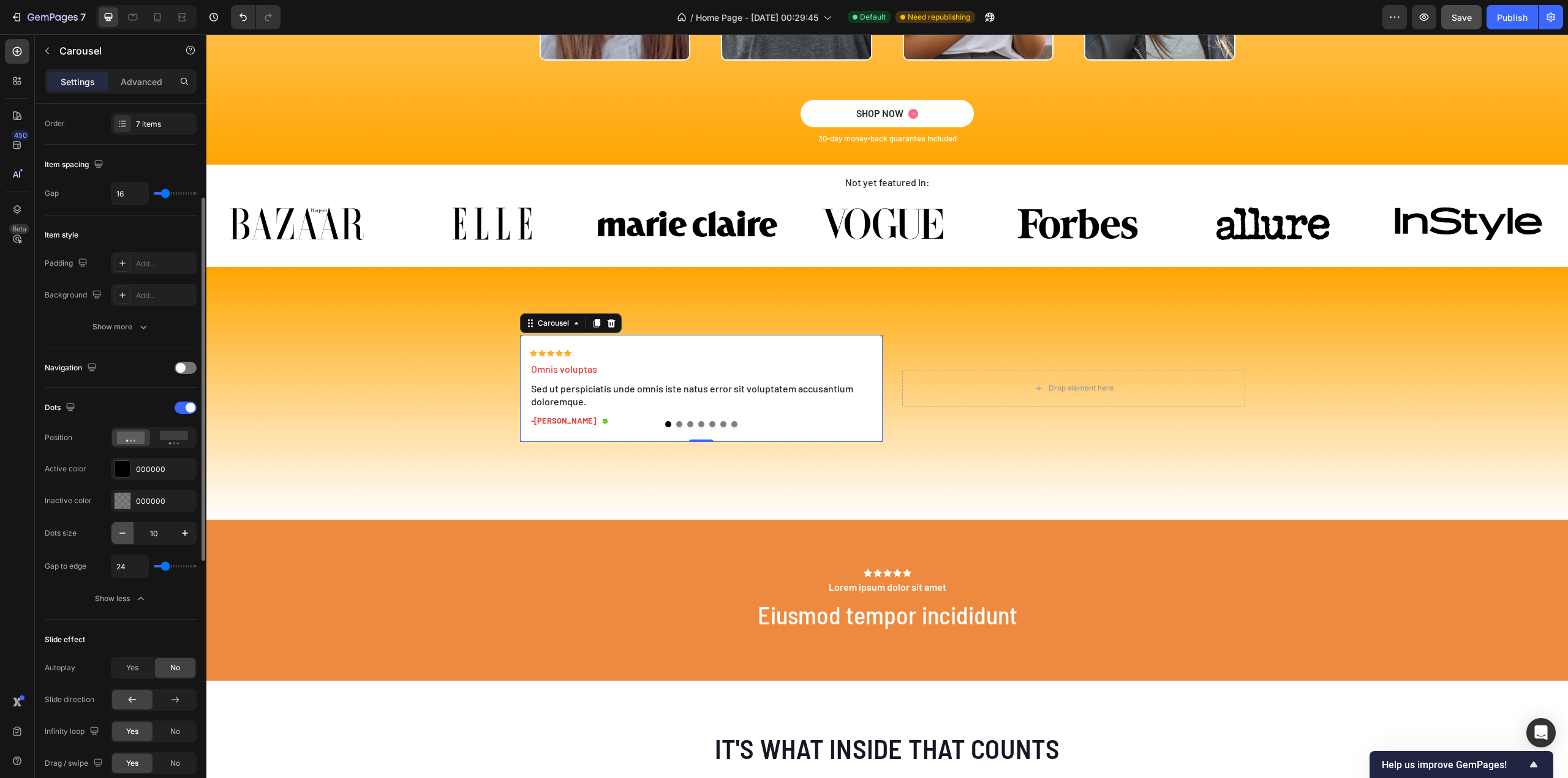
click at [123, 534] on icon "button" at bounding box center [122, 533] width 12 height 12
type input "8"
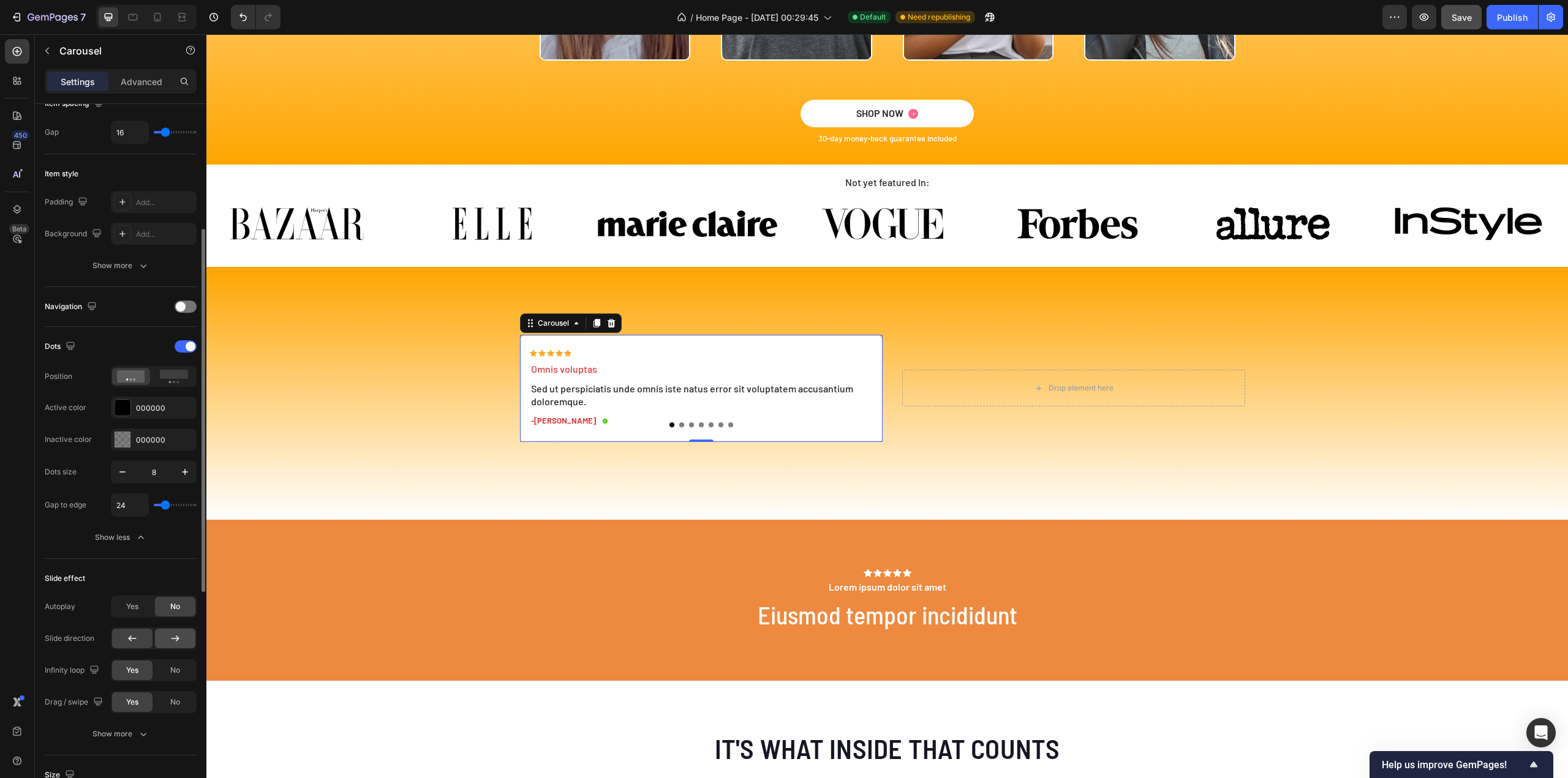
click at [174, 637] on icon at bounding box center [175, 638] width 12 height 12
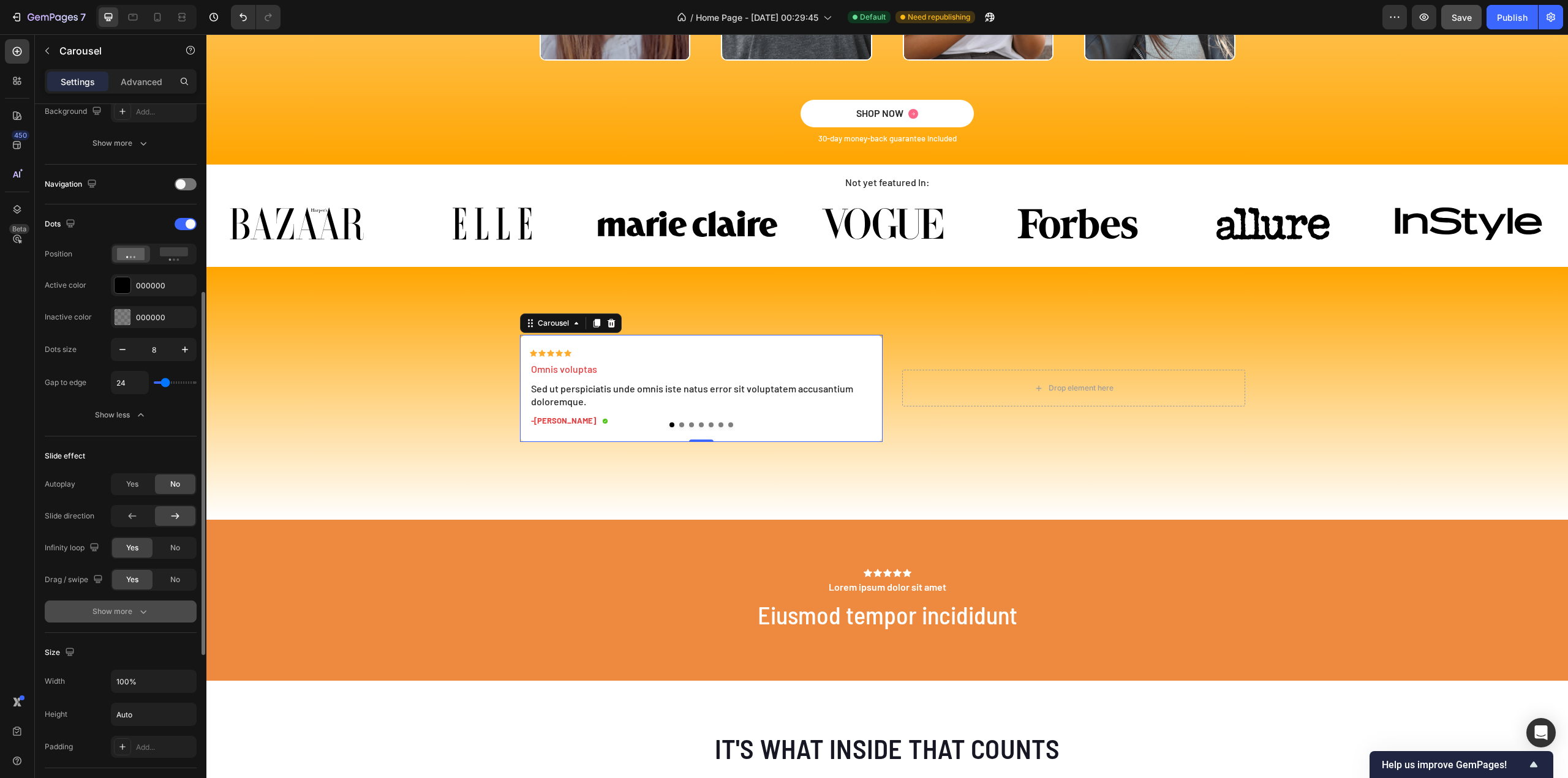
click at [130, 611] on div "Show more" at bounding box center [121, 611] width 57 height 12
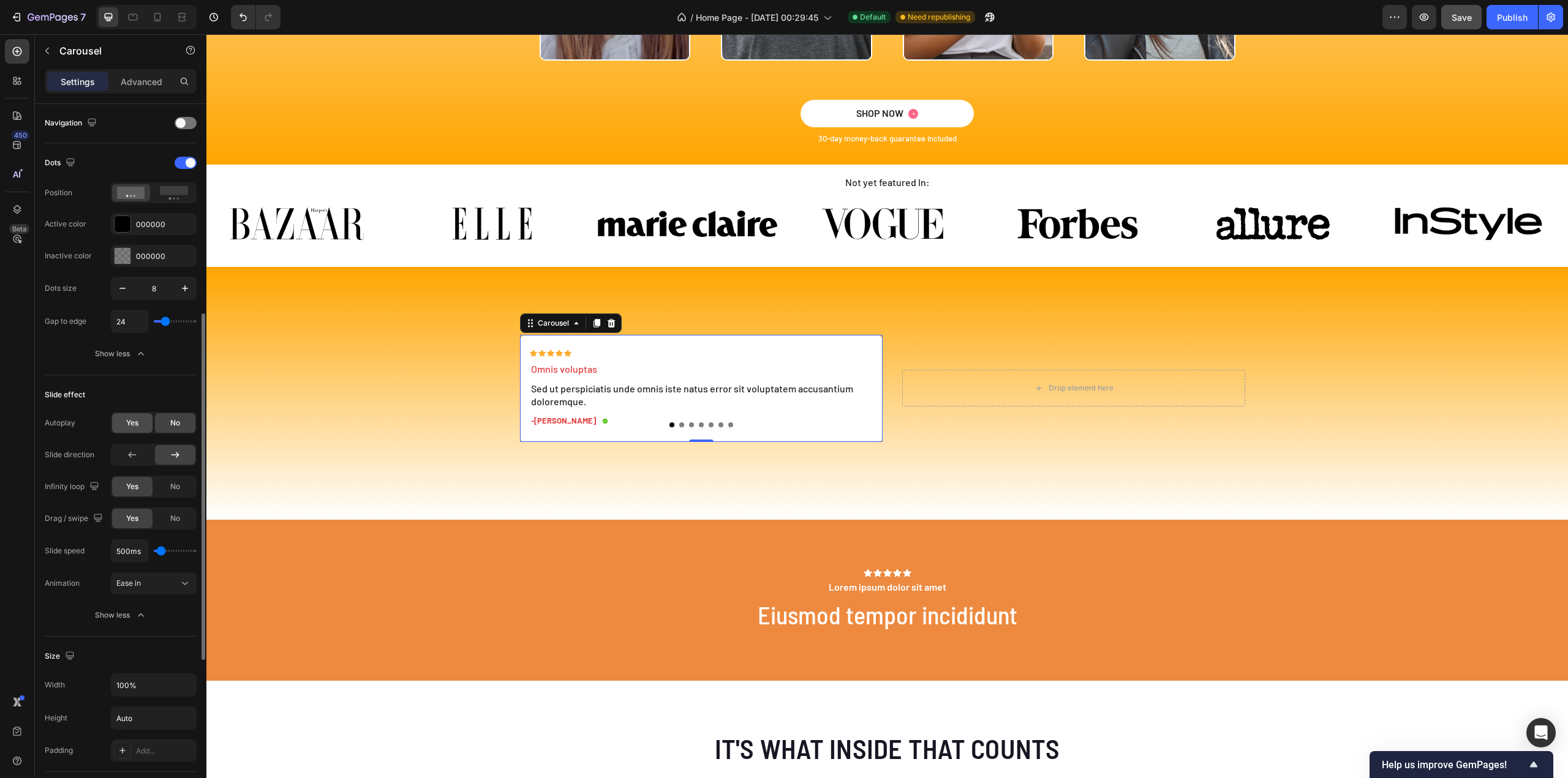
click at [133, 422] on span "Yes" at bounding box center [132, 423] width 12 height 11
type input "1.6s"
type input "1.6"
type input "1.5s"
type input "1.5"
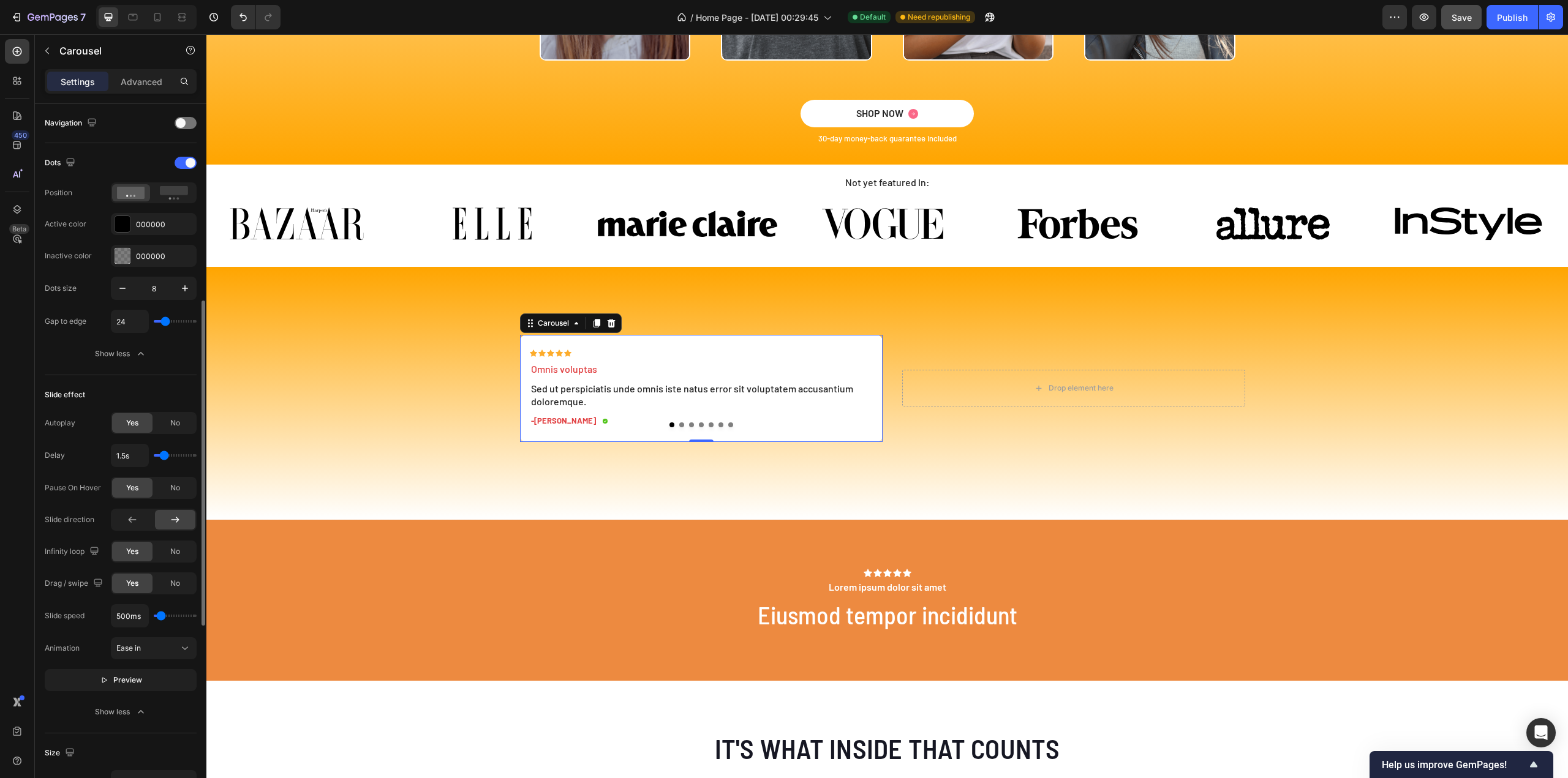
type input "1.3s"
type input "1.3"
type input "1.2s"
type input "1.2"
type input "1.1s"
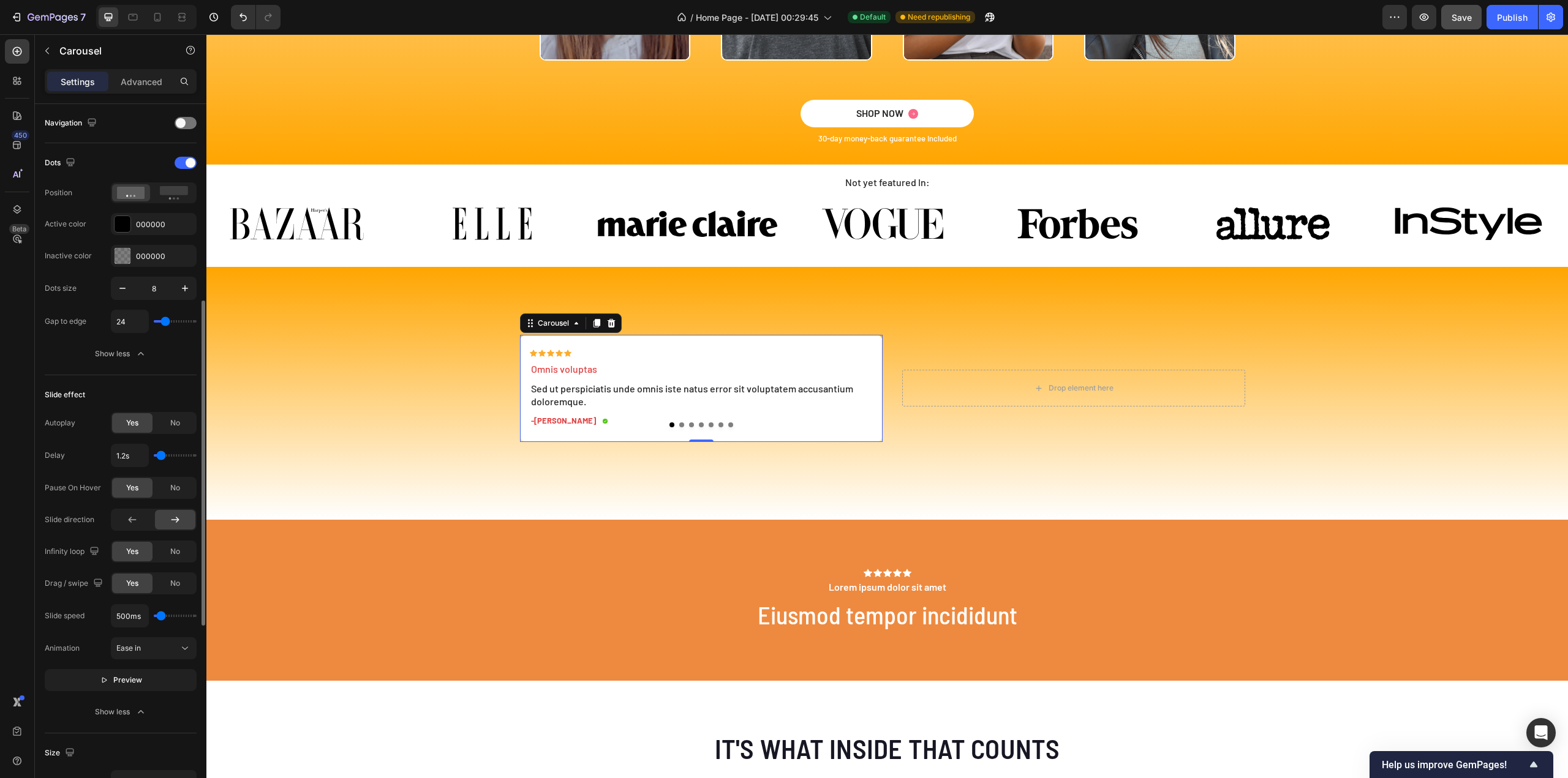
type input "1.1"
type input "1s"
drag, startPoint x: 168, startPoint y: 451, endPoint x: 158, endPoint y: 451, distance: 10.0
type input "1"
click at [158, 454] on input "range" at bounding box center [175, 455] width 43 height 2
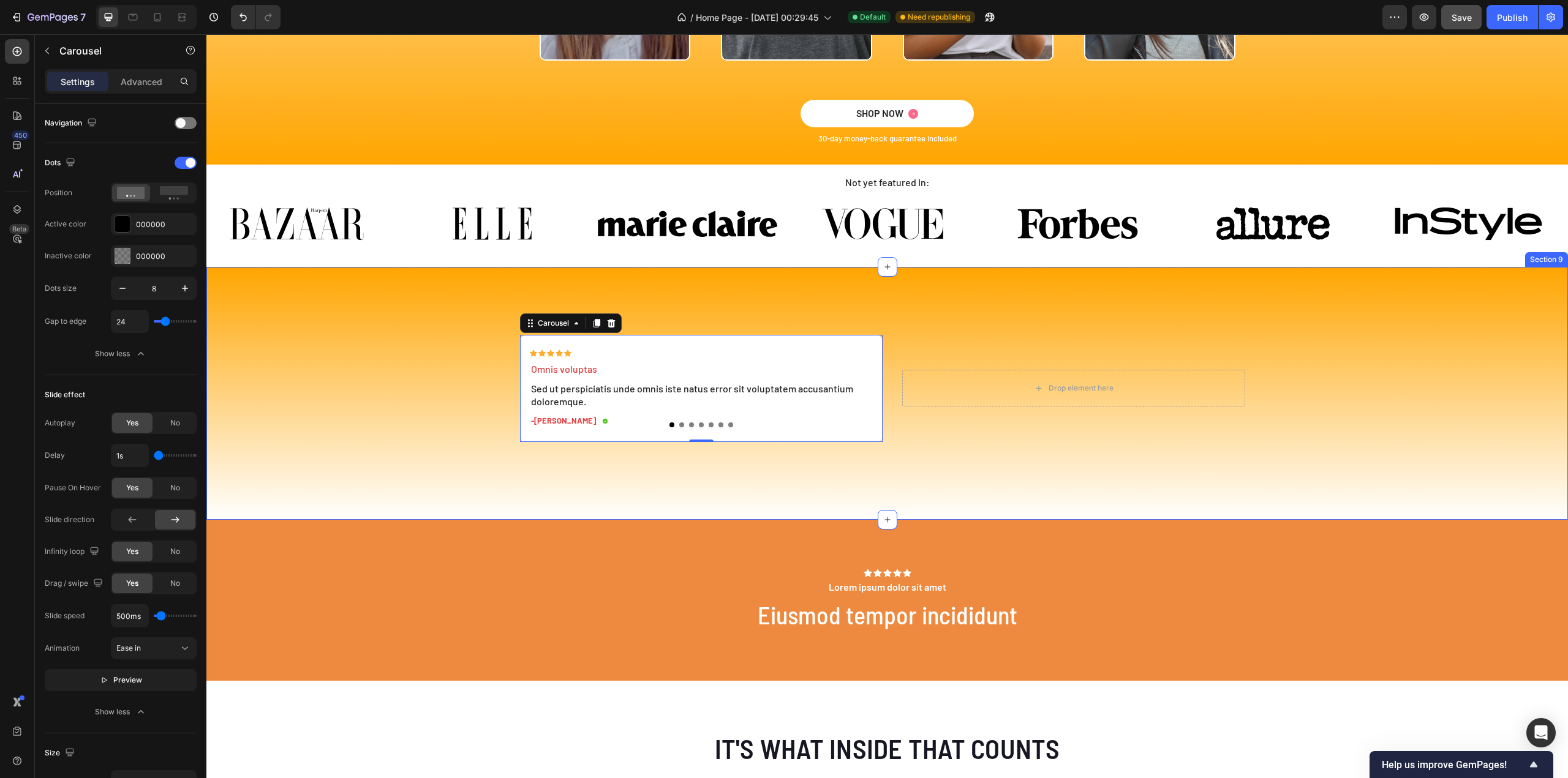
click at [559, 495] on div "Icon Icon Icon Icon Icon Icon List Omnis voluptas Text Block Sed ut perspiciati…" at bounding box center [887, 393] width 1362 height 214
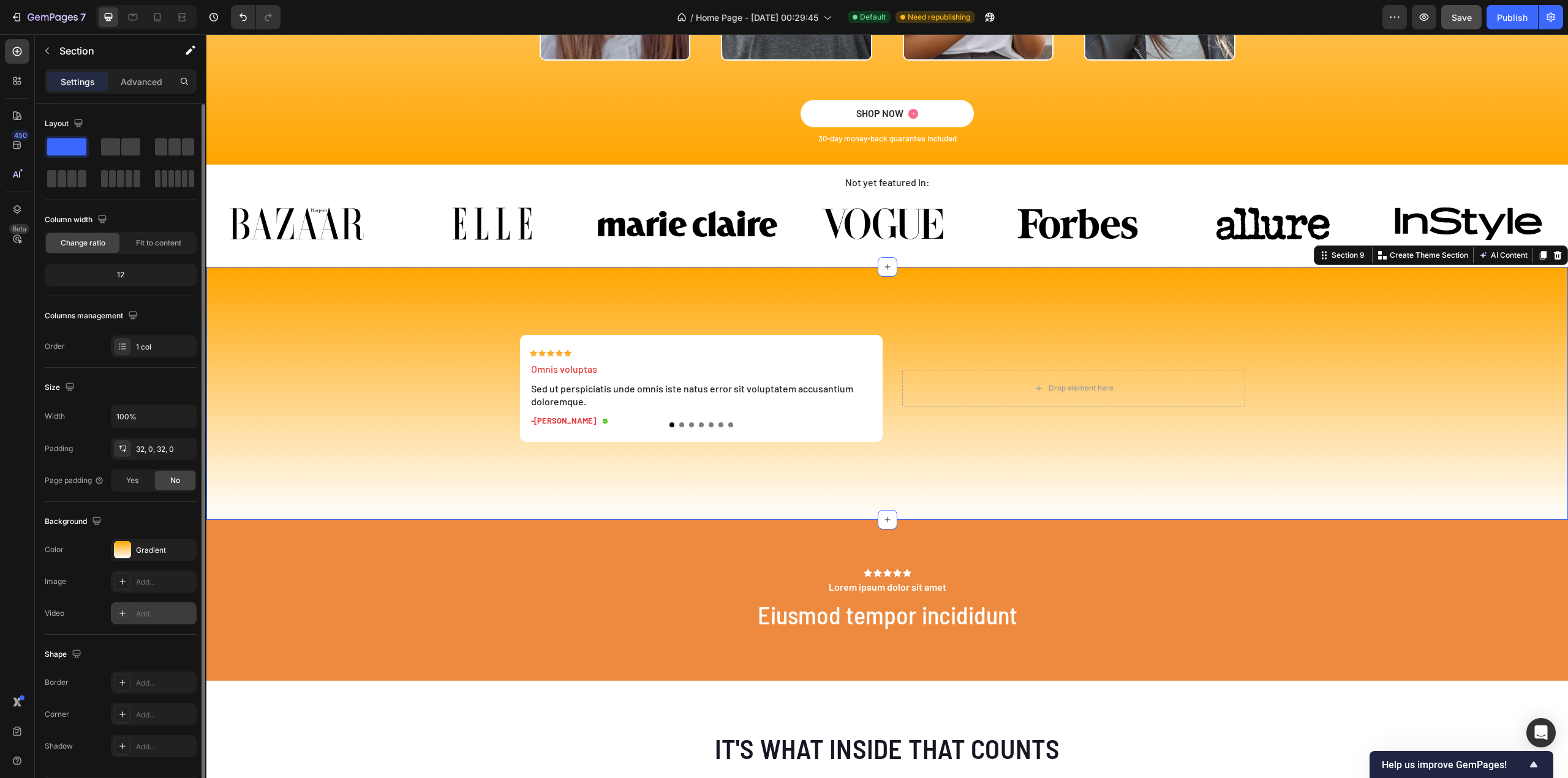
scroll to position [36, 0]
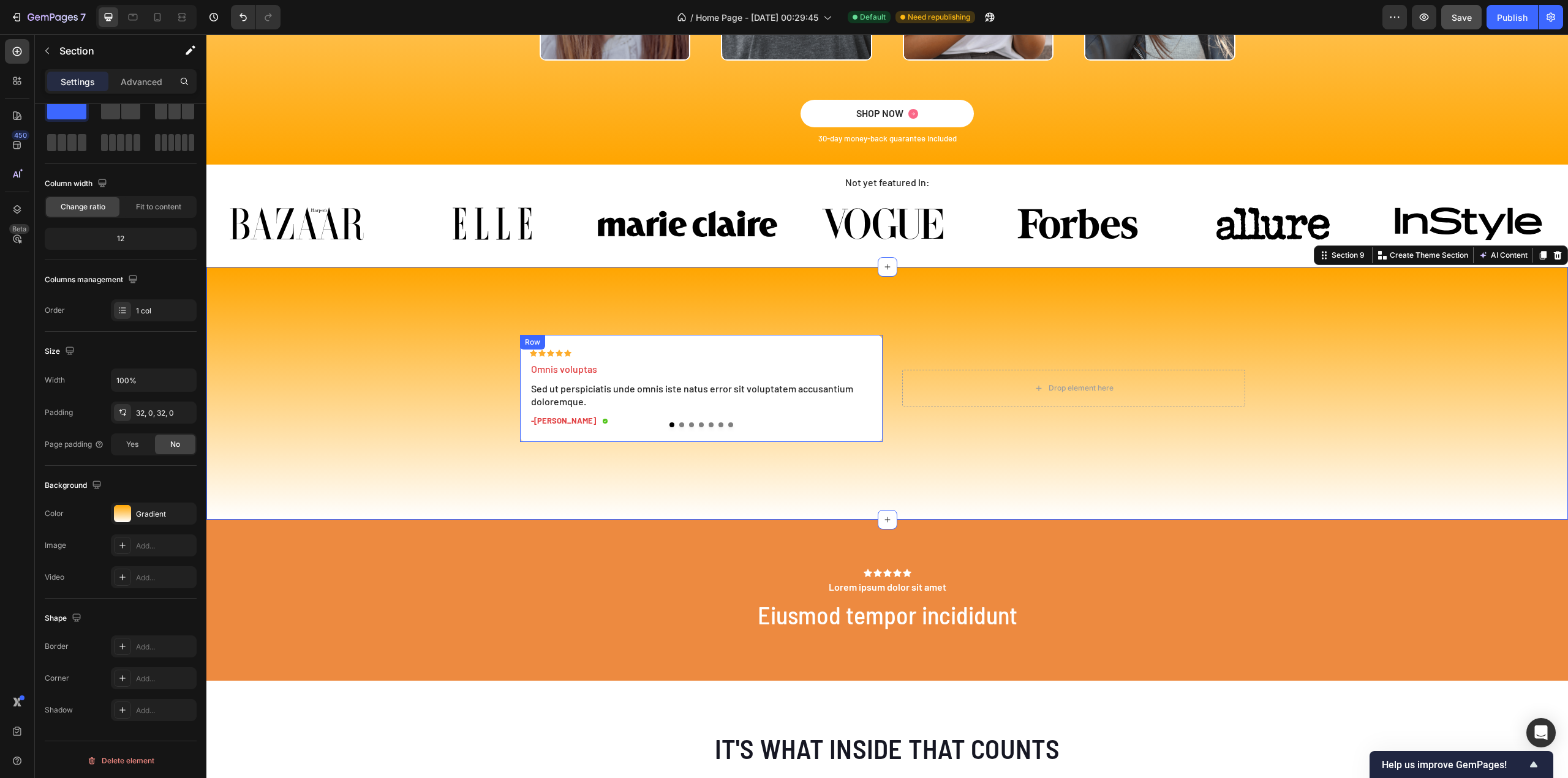
click at [831, 338] on div "Icon Icon Icon Icon Icon Icon List Omnis voluptas Text Block Sed ut perspiciati…" at bounding box center [701, 388] width 363 height 107
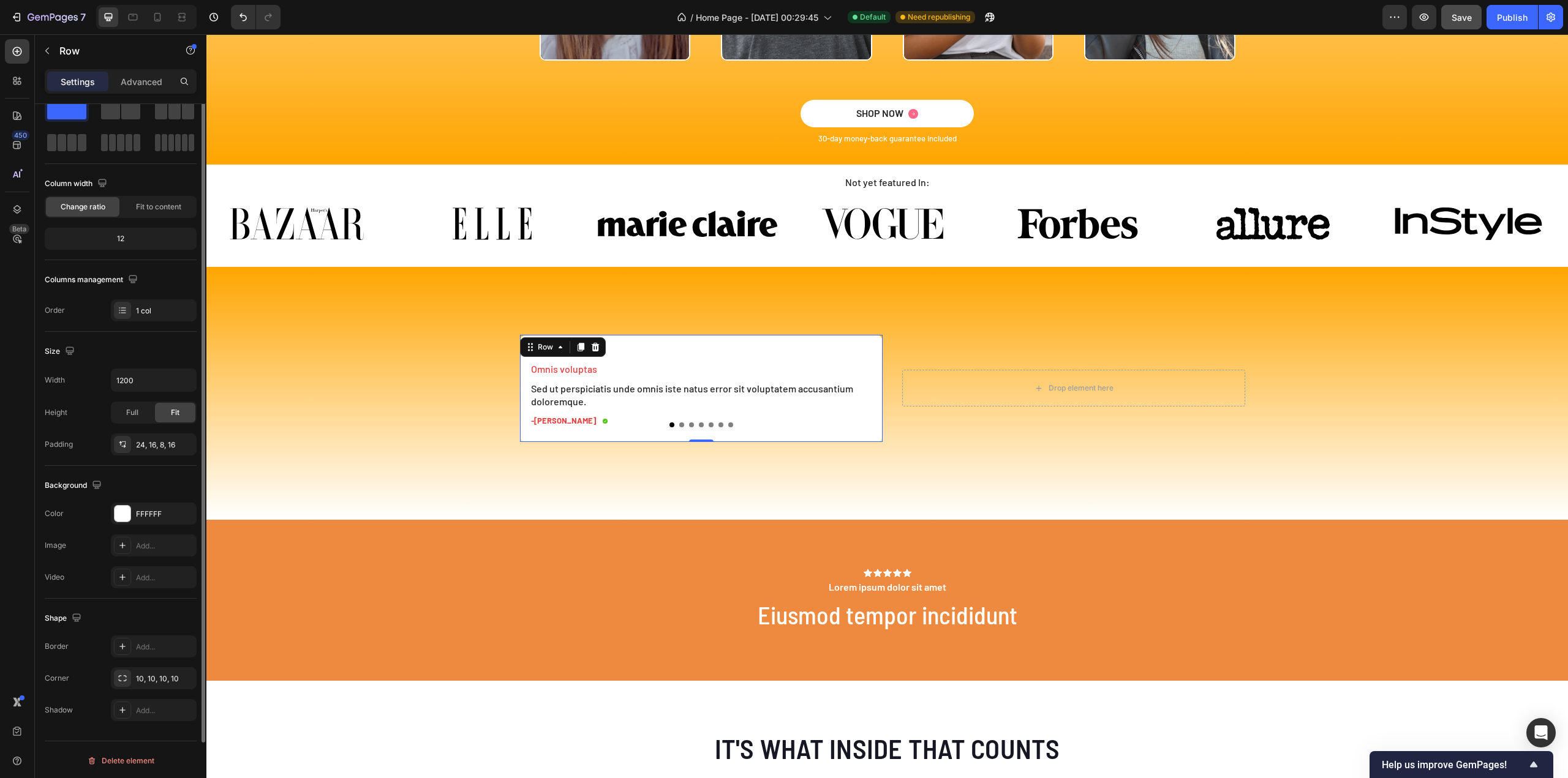
scroll to position [0, 0]
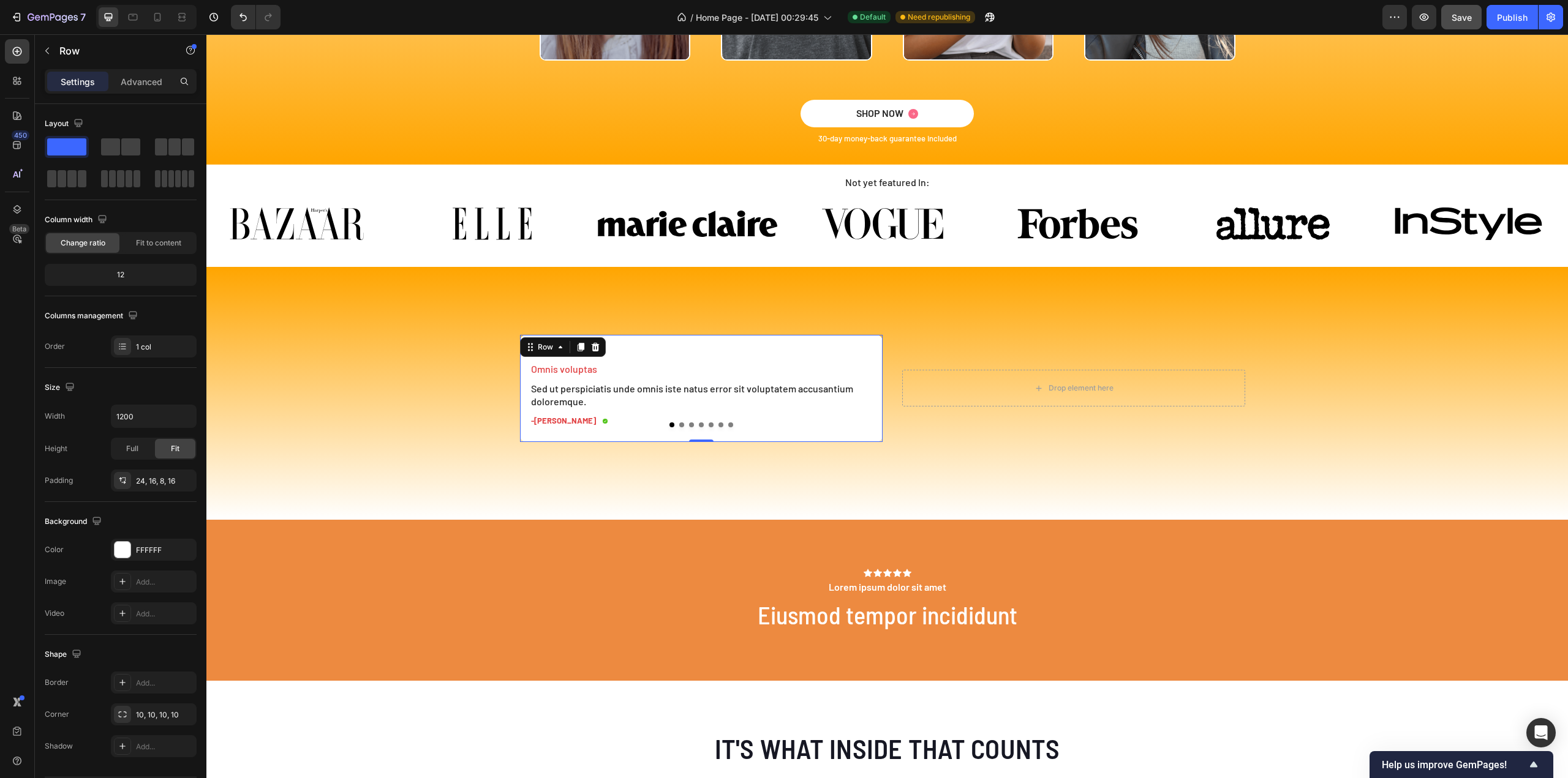
click at [872, 439] on div "Icon Icon Icon Icon Icon Icon List Omnis voluptas Text Block Sed ut perspiciati…" at bounding box center [701, 388] width 363 height 107
click at [153, 72] on div "Advanced" at bounding box center [141, 81] width 61 height 20
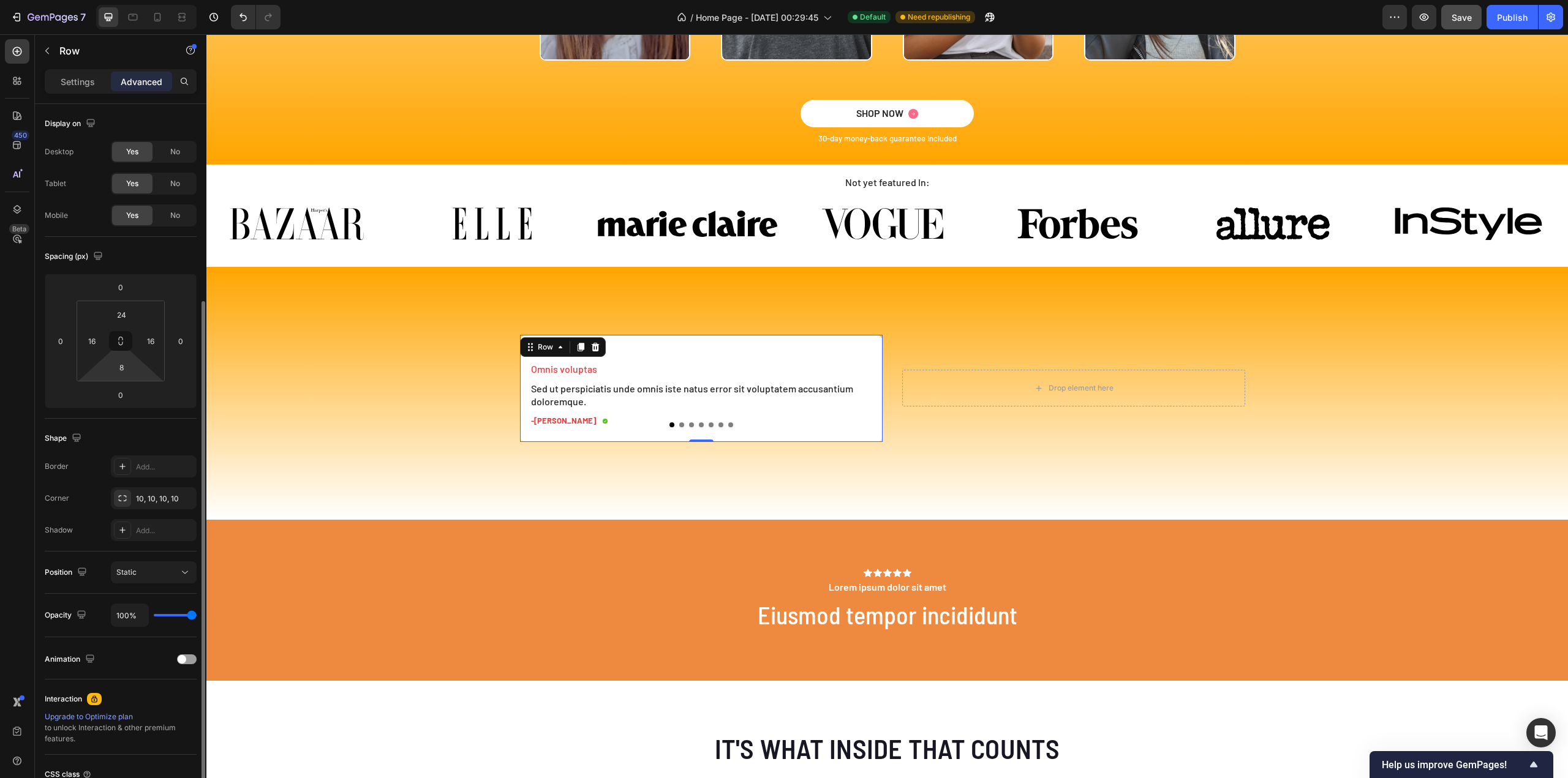
scroll to position [105, 0]
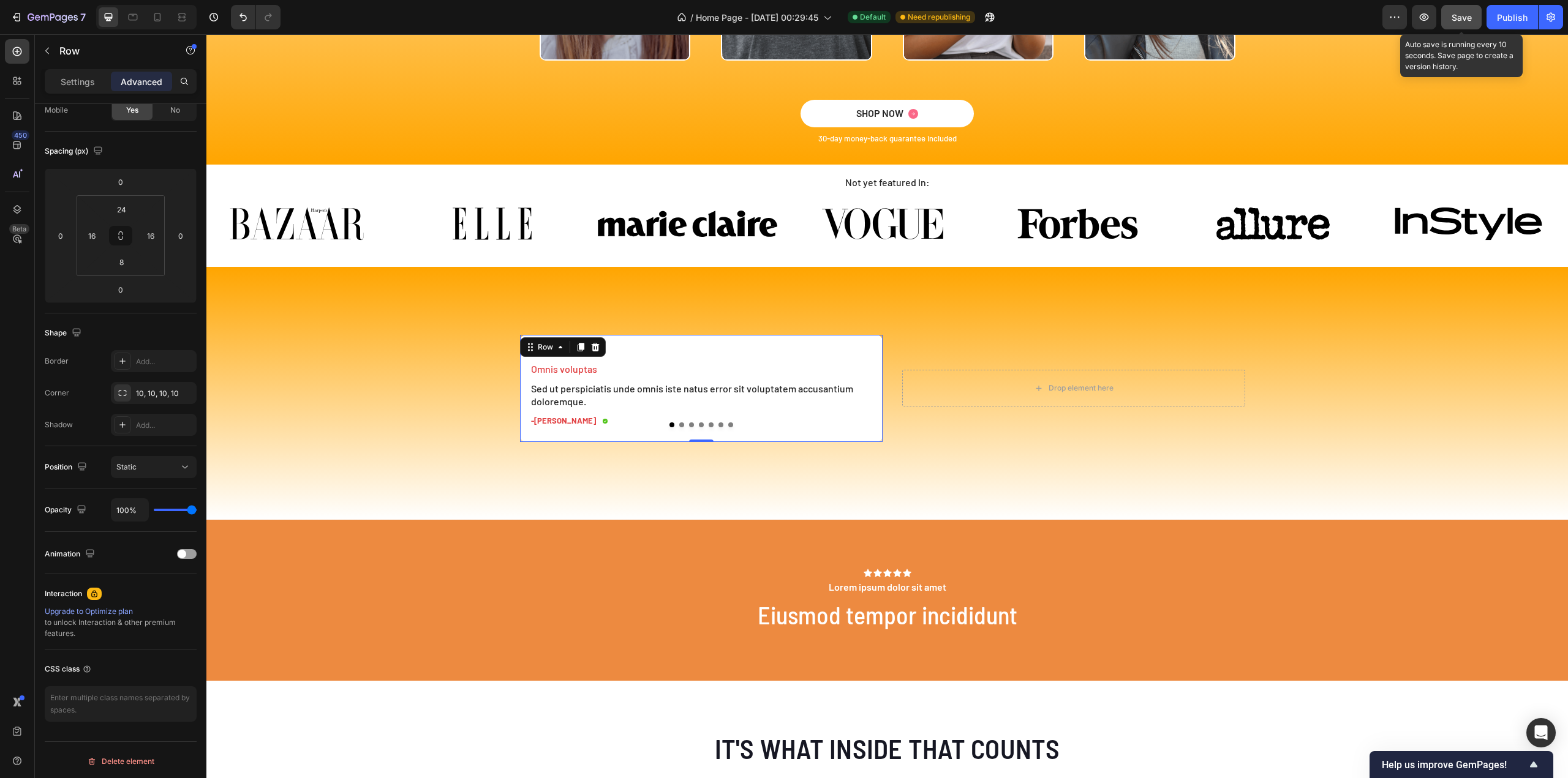
click at [1452, 16] on span "Save" at bounding box center [1462, 18] width 21 height 10
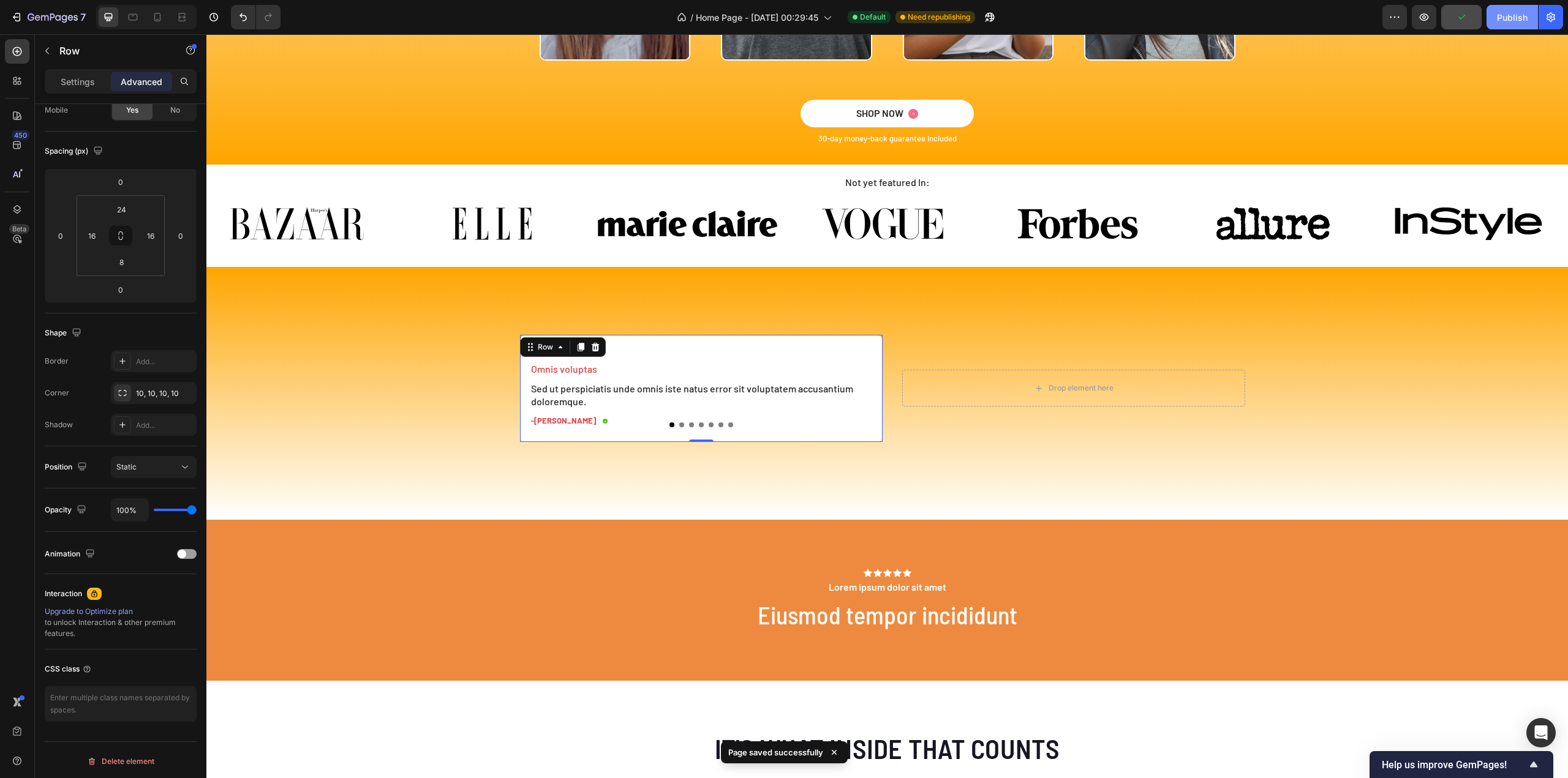
click at [1508, 23] on div "Publish" at bounding box center [1512, 18] width 31 height 13
click at [809, 752] on div "View live page" at bounding box center [807, 749] width 70 height 17
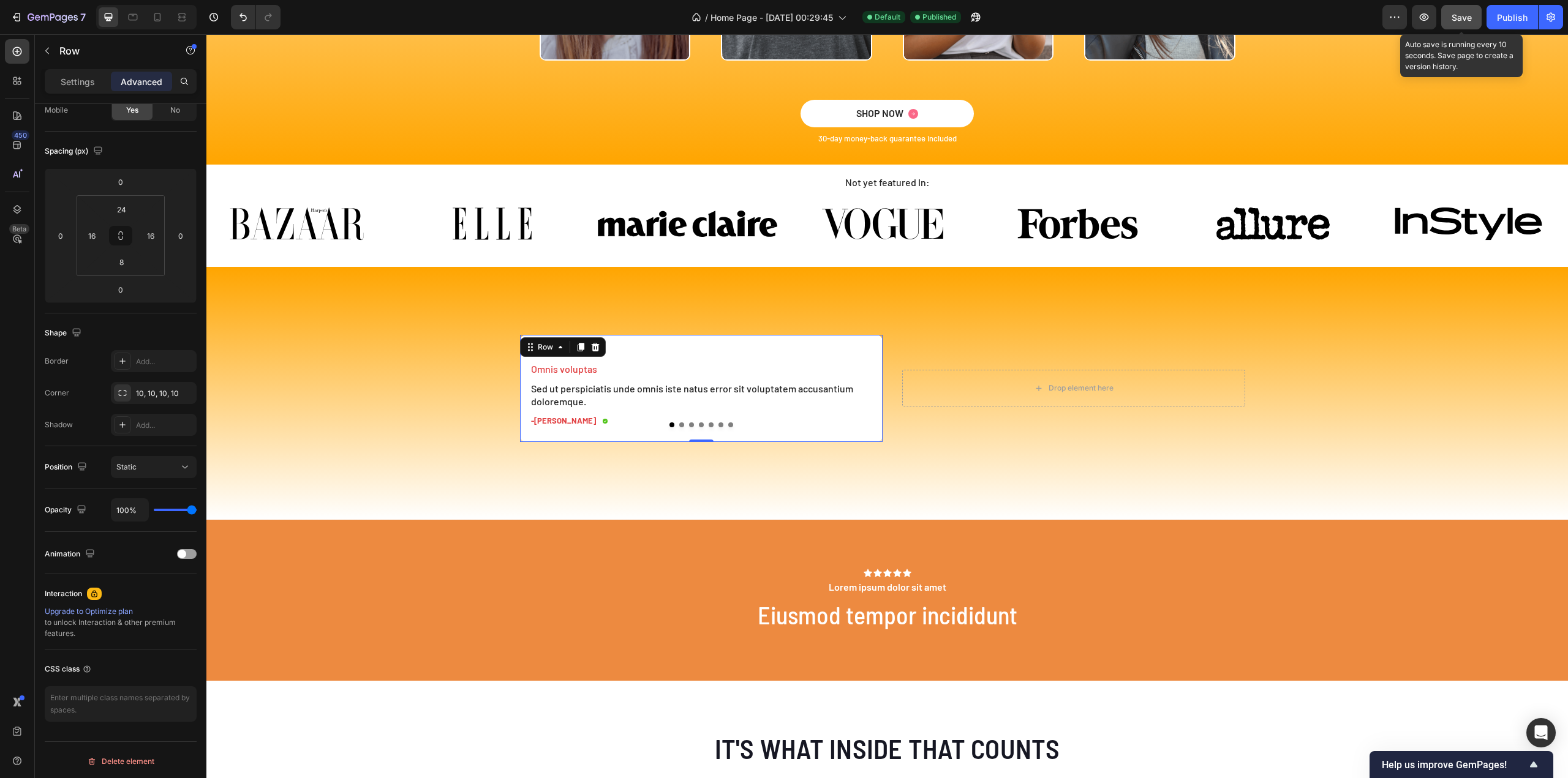
click at [1451, 12] on button "Save" at bounding box center [1461, 17] width 40 height 24
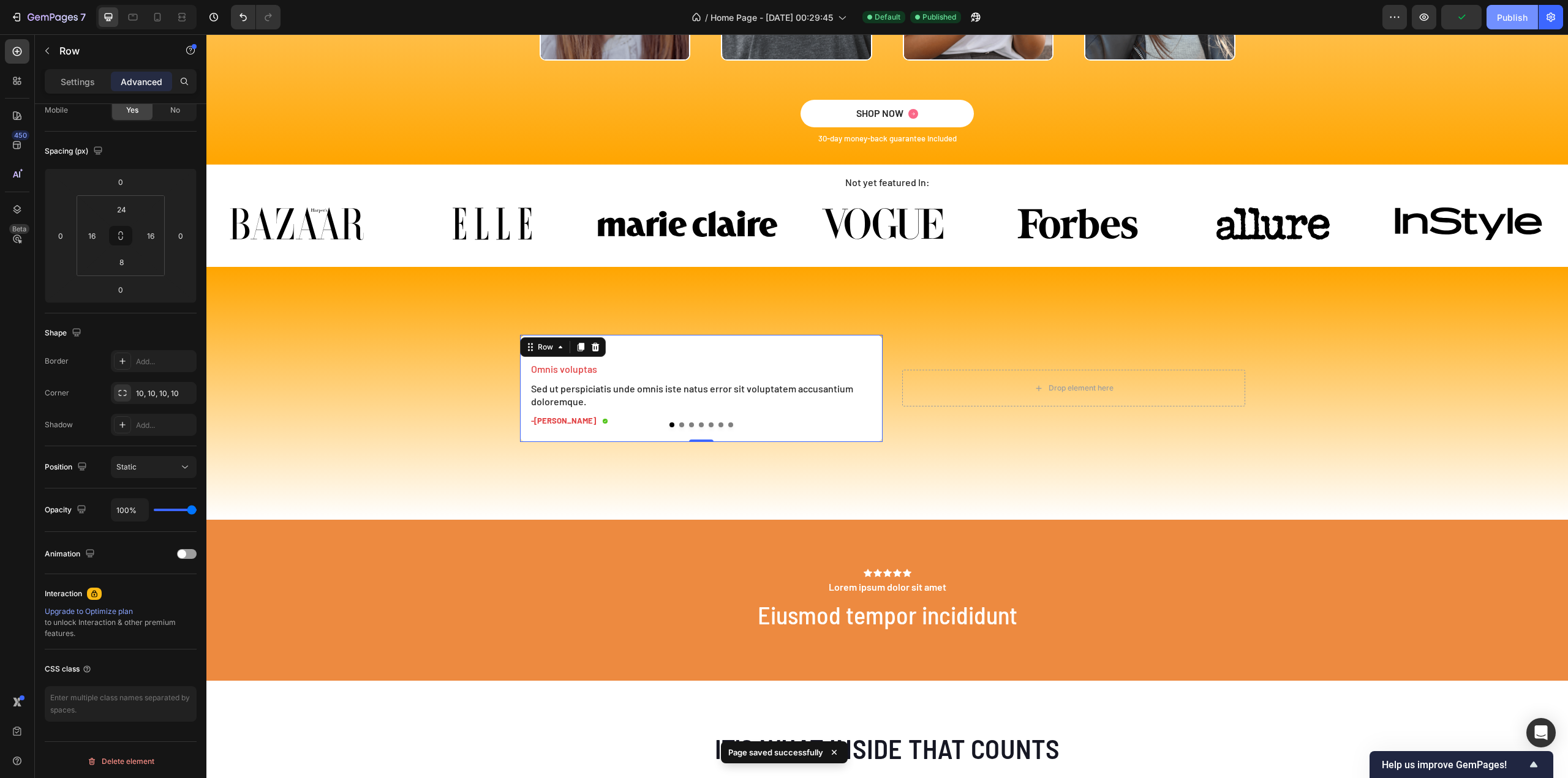
click at [1511, 19] on div "Publish" at bounding box center [1512, 18] width 31 height 13
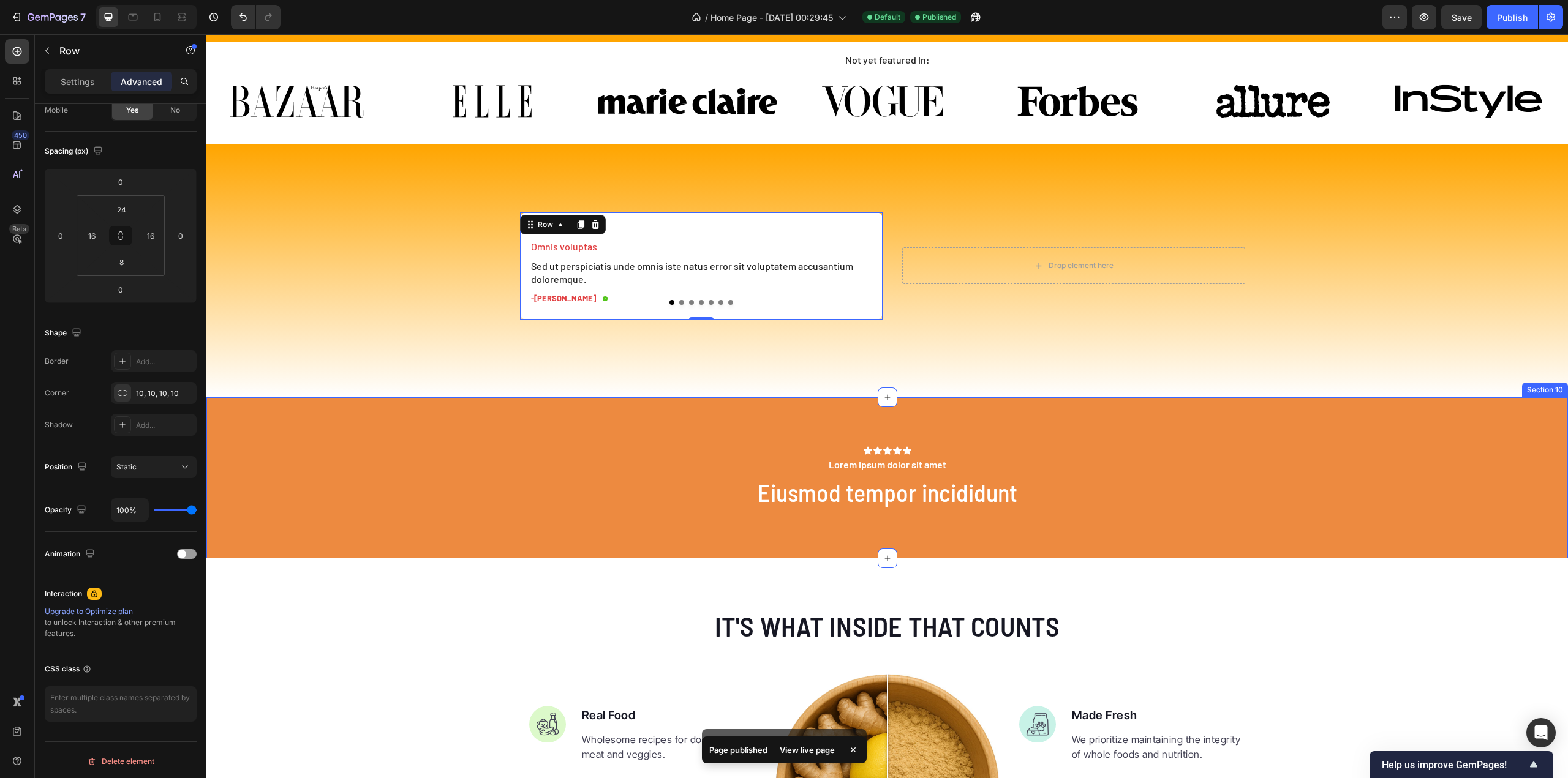
click at [385, 423] on div "Icon Icon Icon Icon Icon Icon List Lorem ipsum dolor sit amet Text Block Eiusmo…" at bounding box center [887, 477] width 1362 height 161
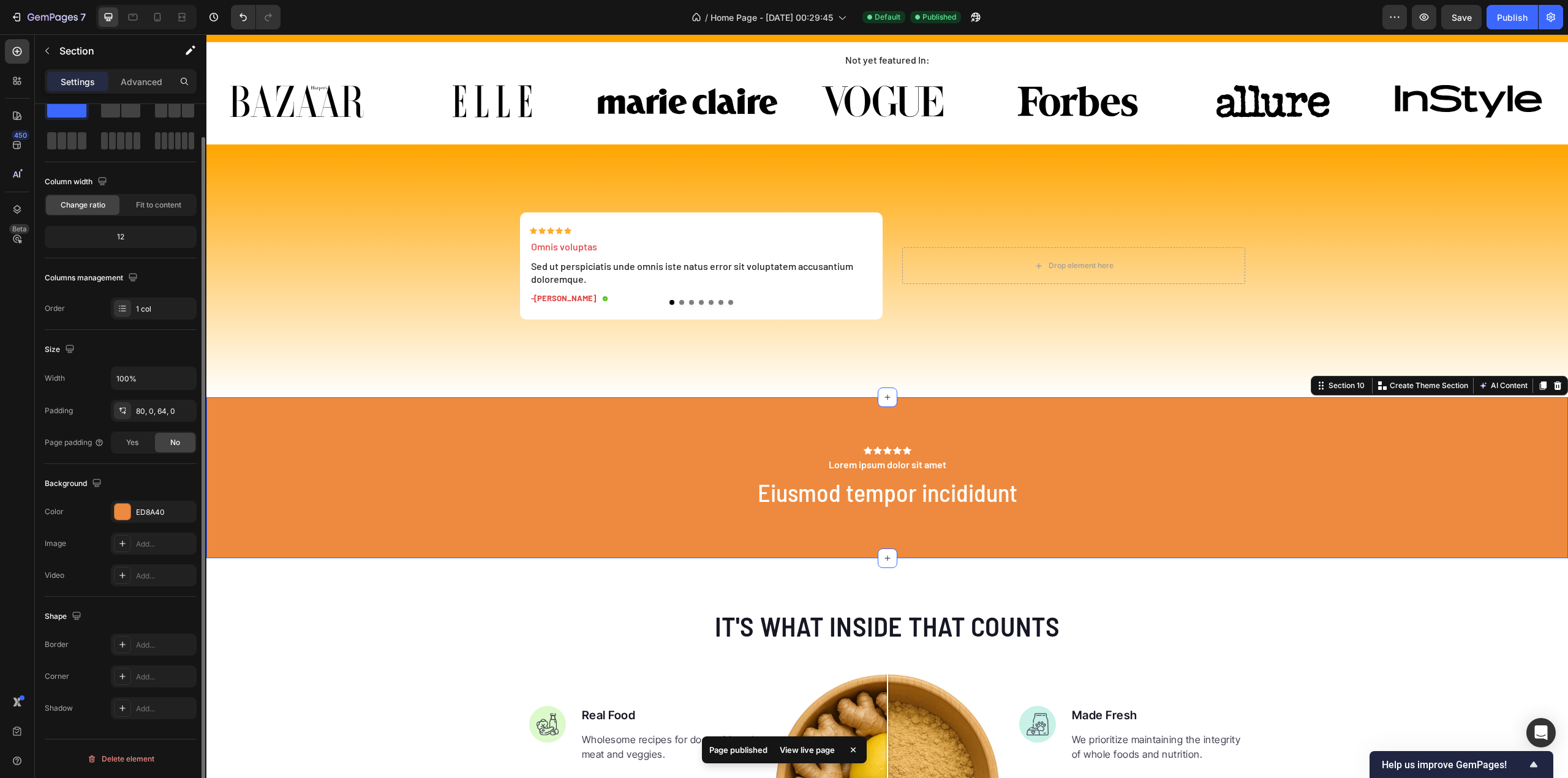
scroll to position [0, 0]
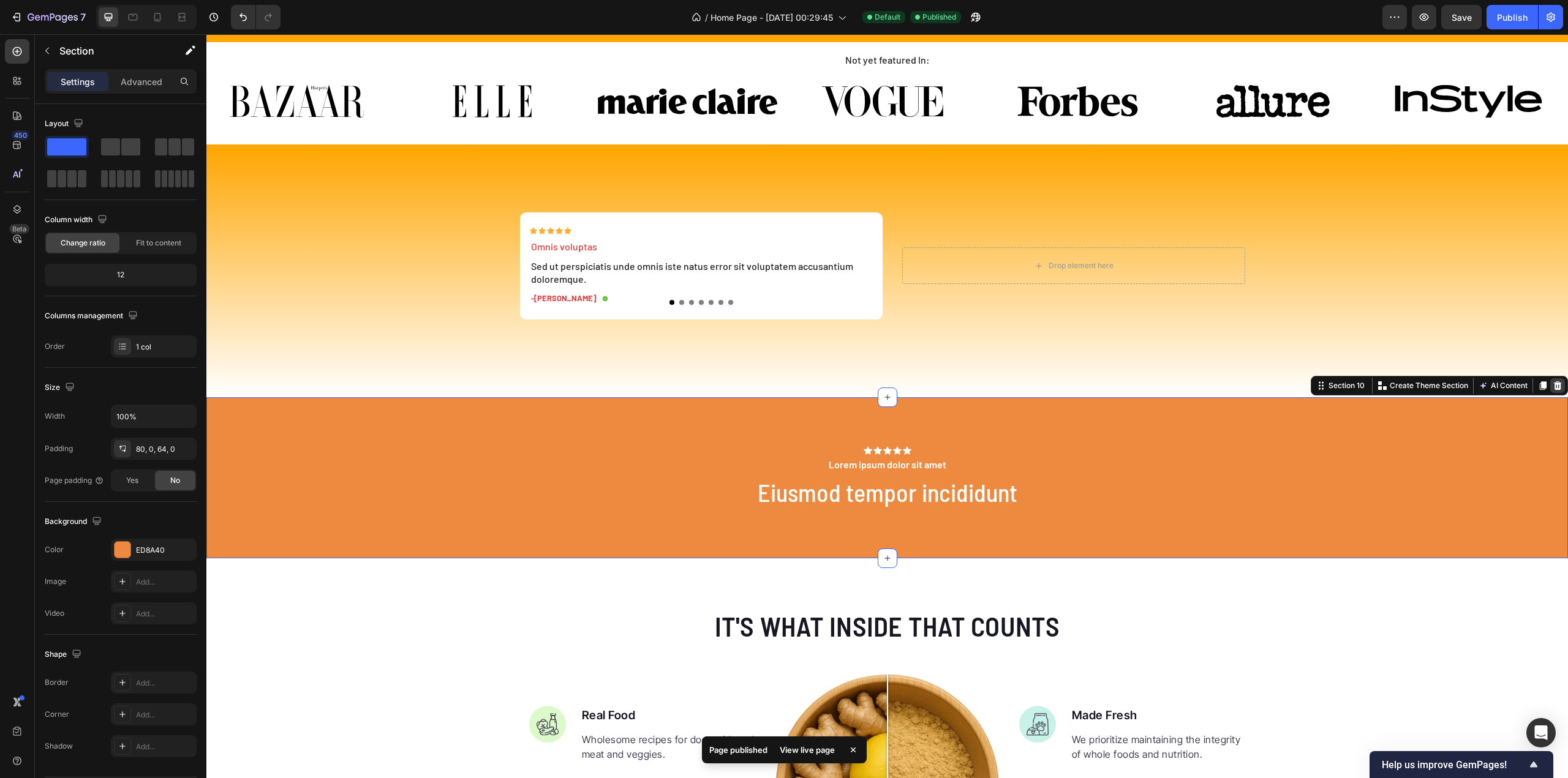
click at [1554, 384] on icon at bounding box center [1558, 386] width 8 height 9
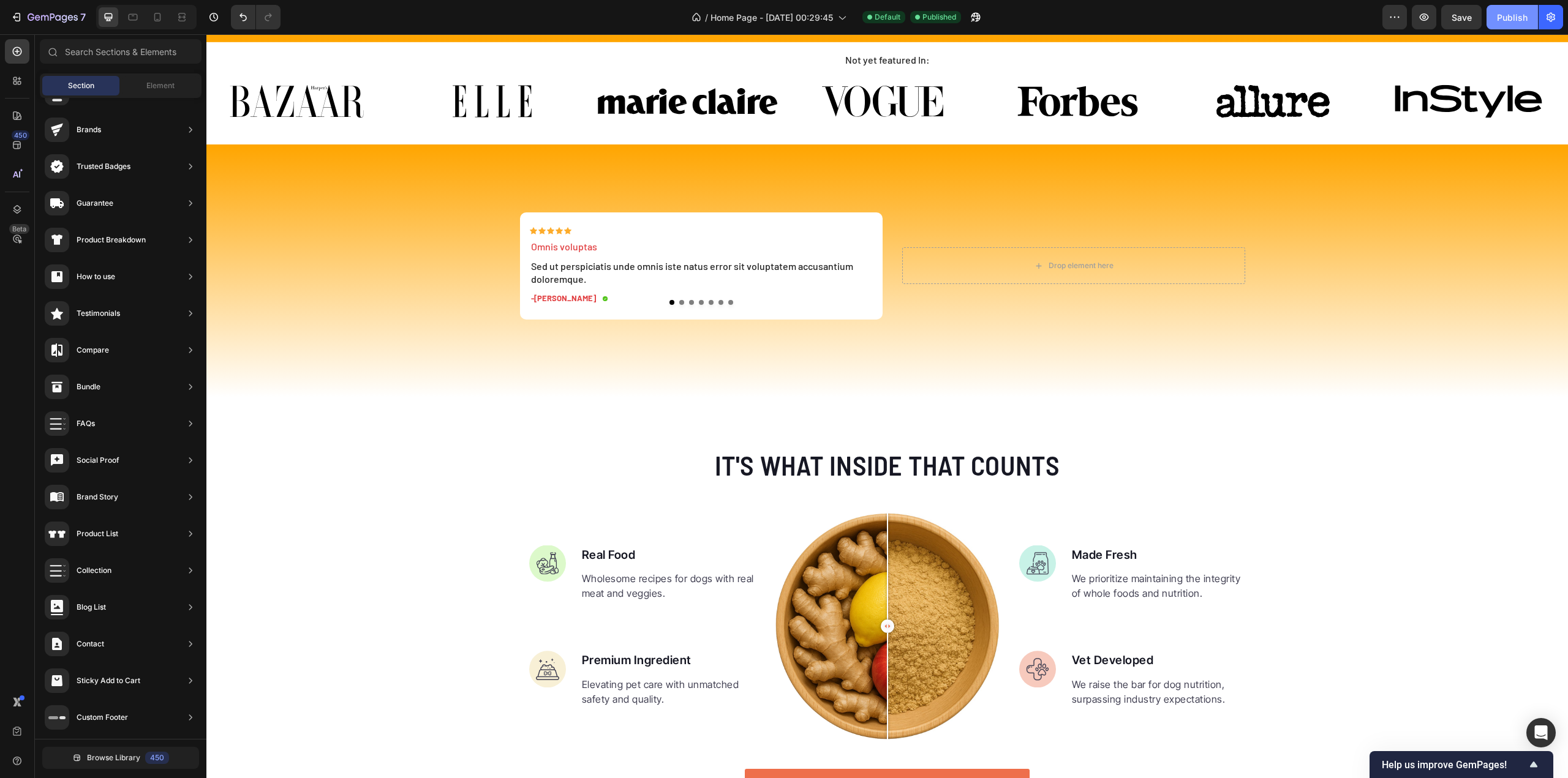
click at [1510, 14] on div "Publish" at bounding box center [1512, 18] width 31 height 13
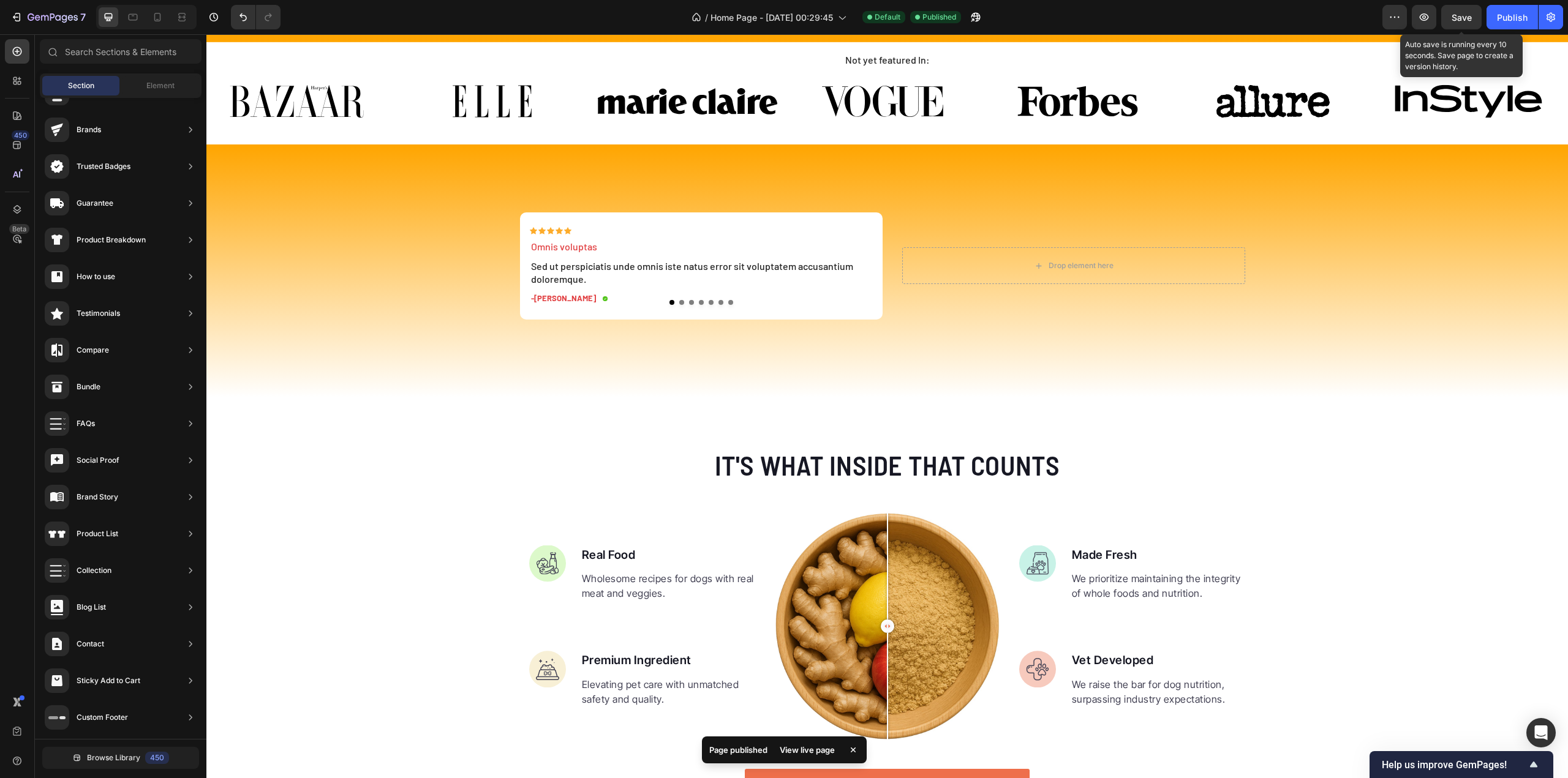
click at [1460, 20] on span "Save" at bounding box center [1462, 18] width 21 height 10
click at [31, 19] on icon "button" at bounding box center [53, 18] width 50 height 10
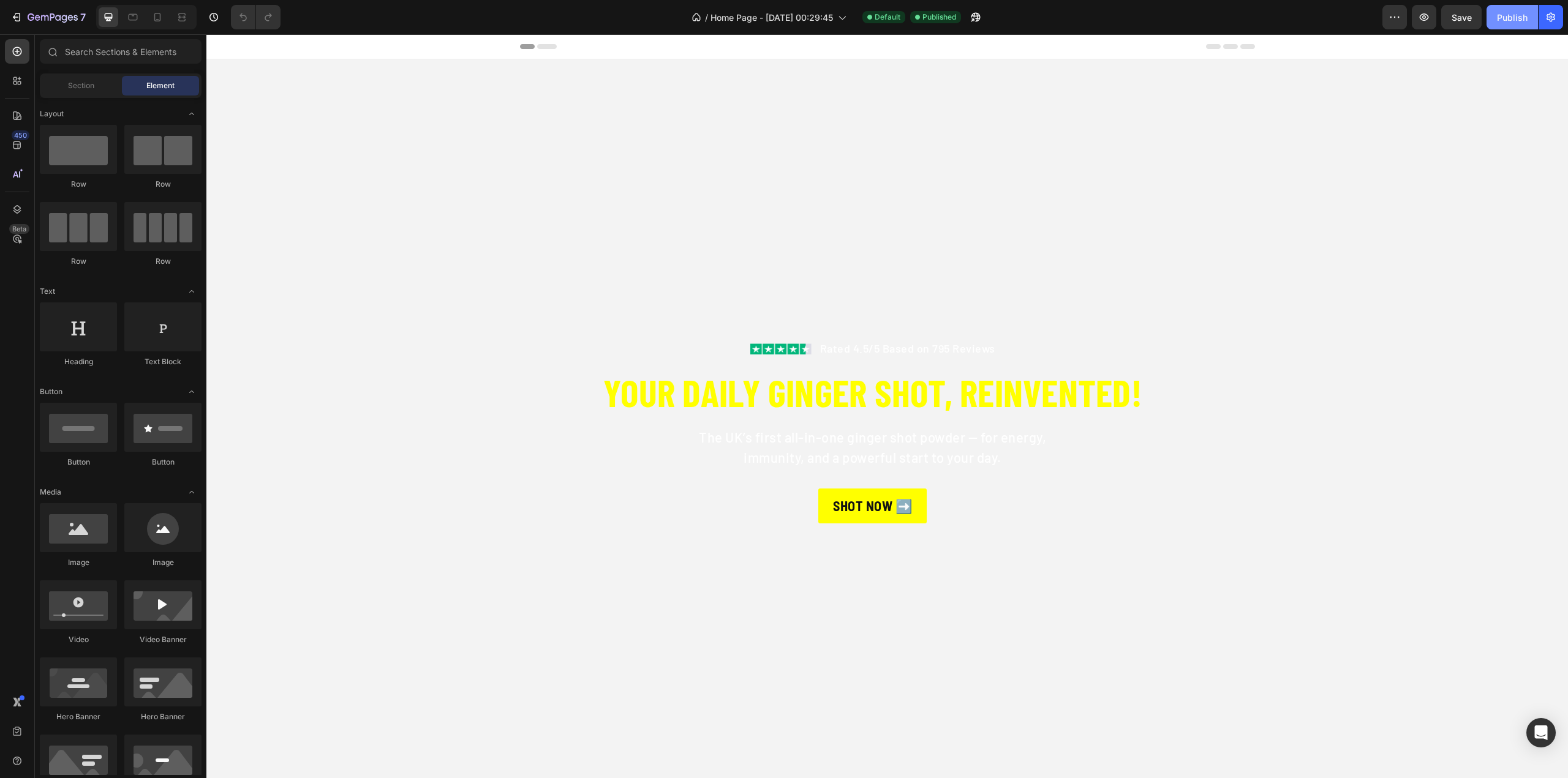
click at [1506, 24] on button "Publish" at bounding box center [1512, 17] width 51 height 24
click at [789, 750] on div "View live page" at bounding box center [807, 749] width 70 height 17
click at [40, 17] on icon "button" at bounding box center [53, 18] width 50 height 10
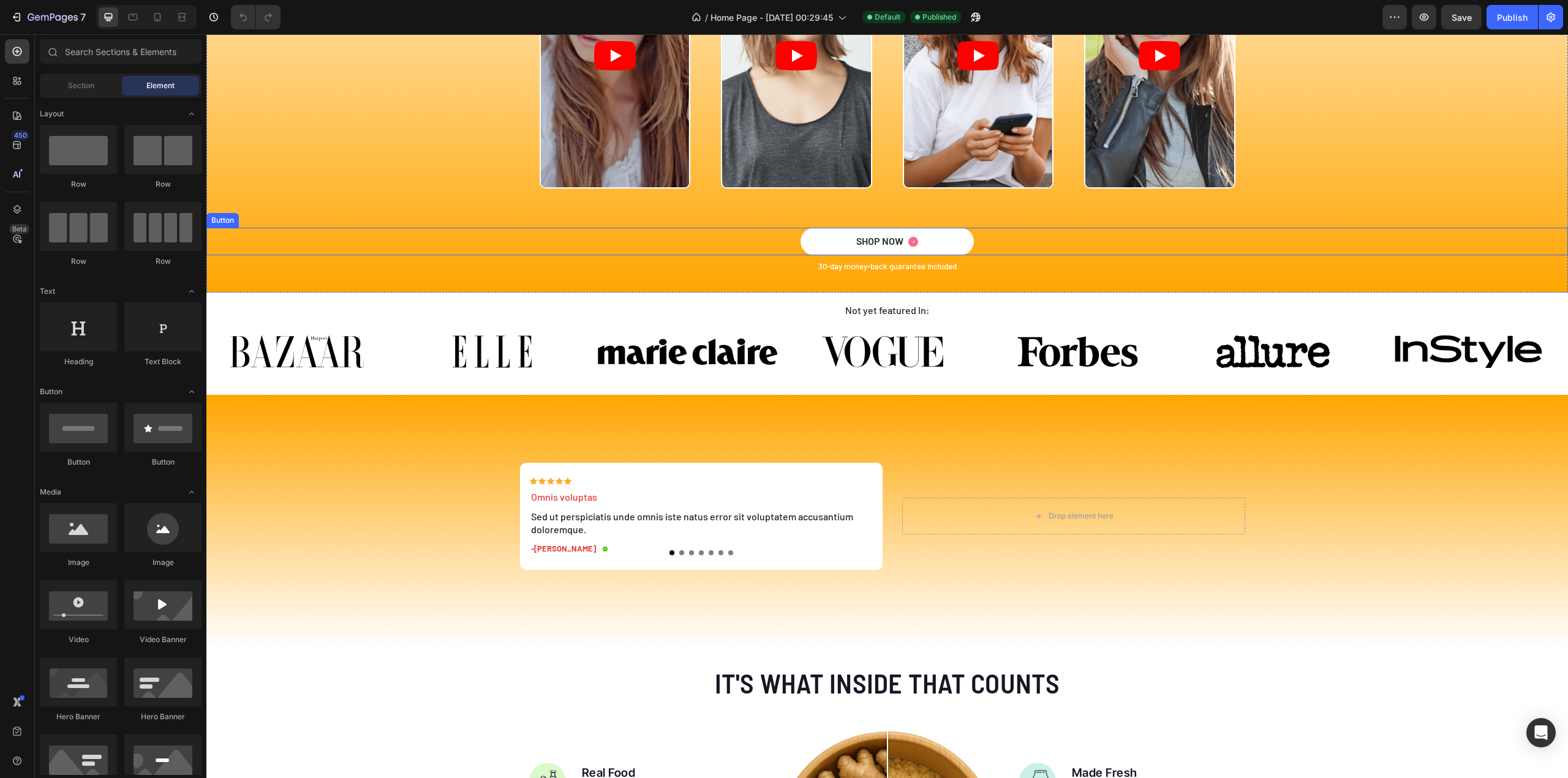
scroll to position [2448, 0]
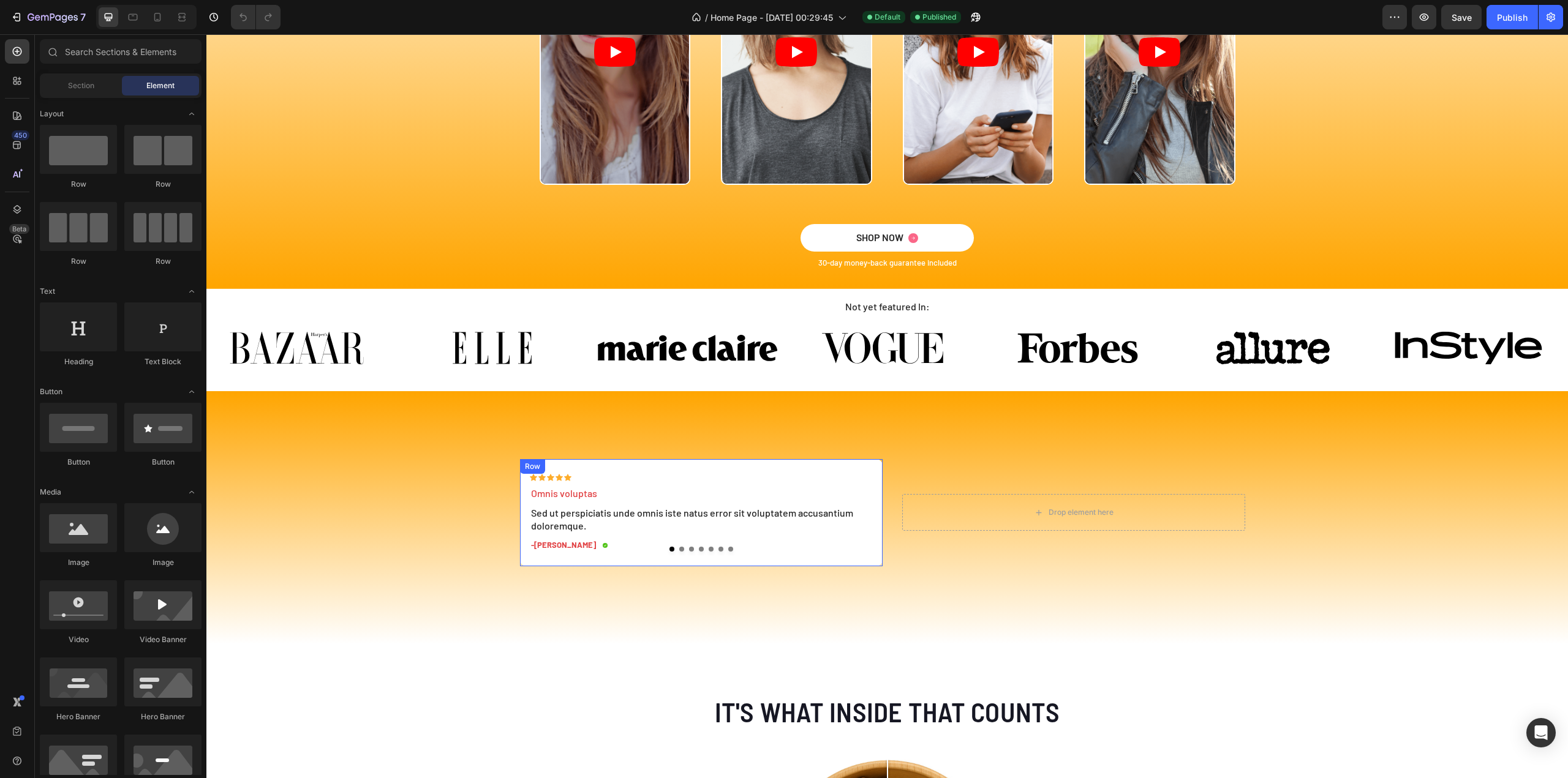
click at [836, 558] on div "Icon Icon Icon Icon Icon Icon List Omnis voluptas Text Block Sed ut perspiciati…" at bounding box center [701, 517] width 343 height 87
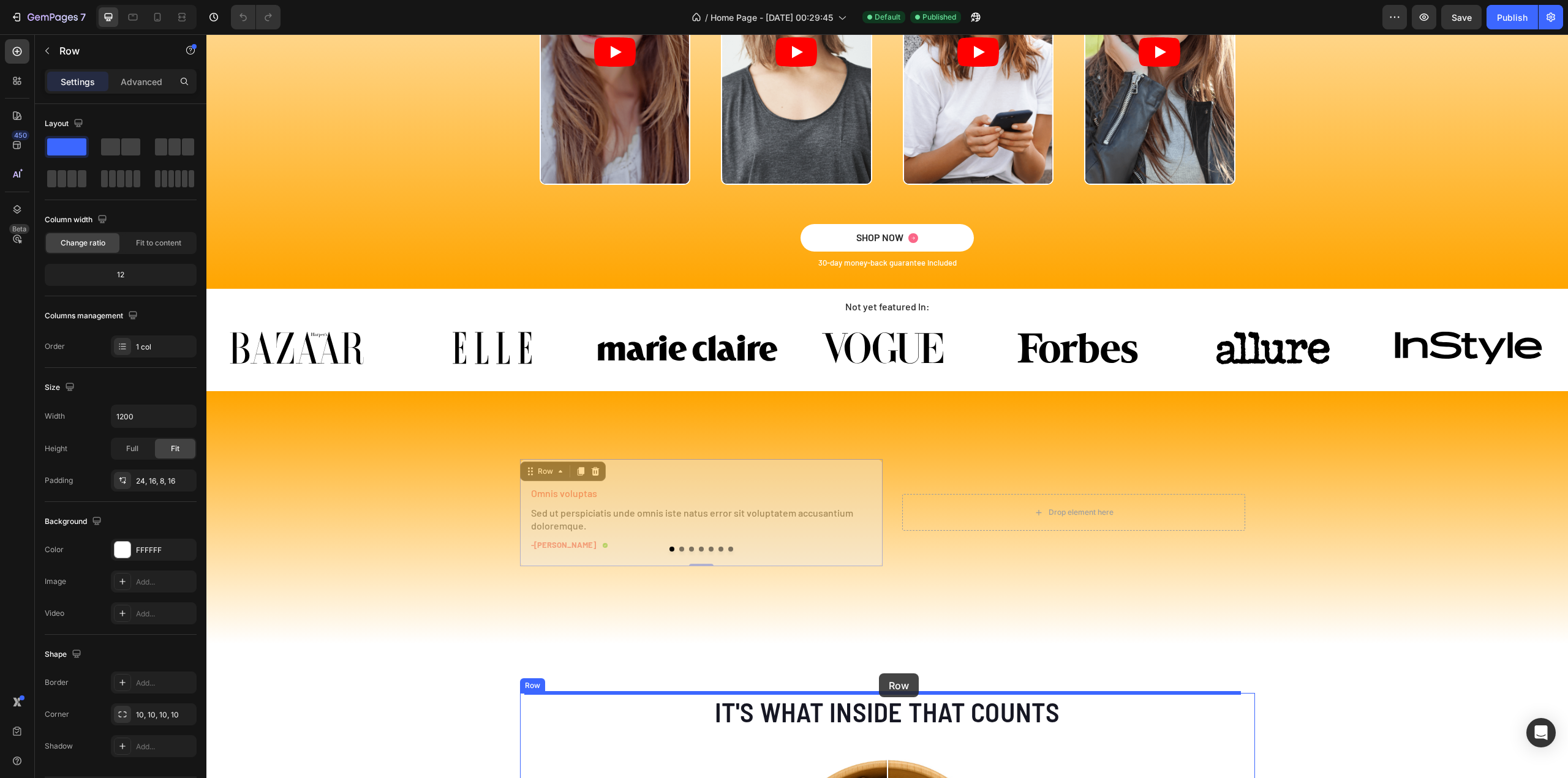
drag, startPoint x: 527, startPoint y: 470, endPoint x: 879, endPoint y: 673, distance: 406.3
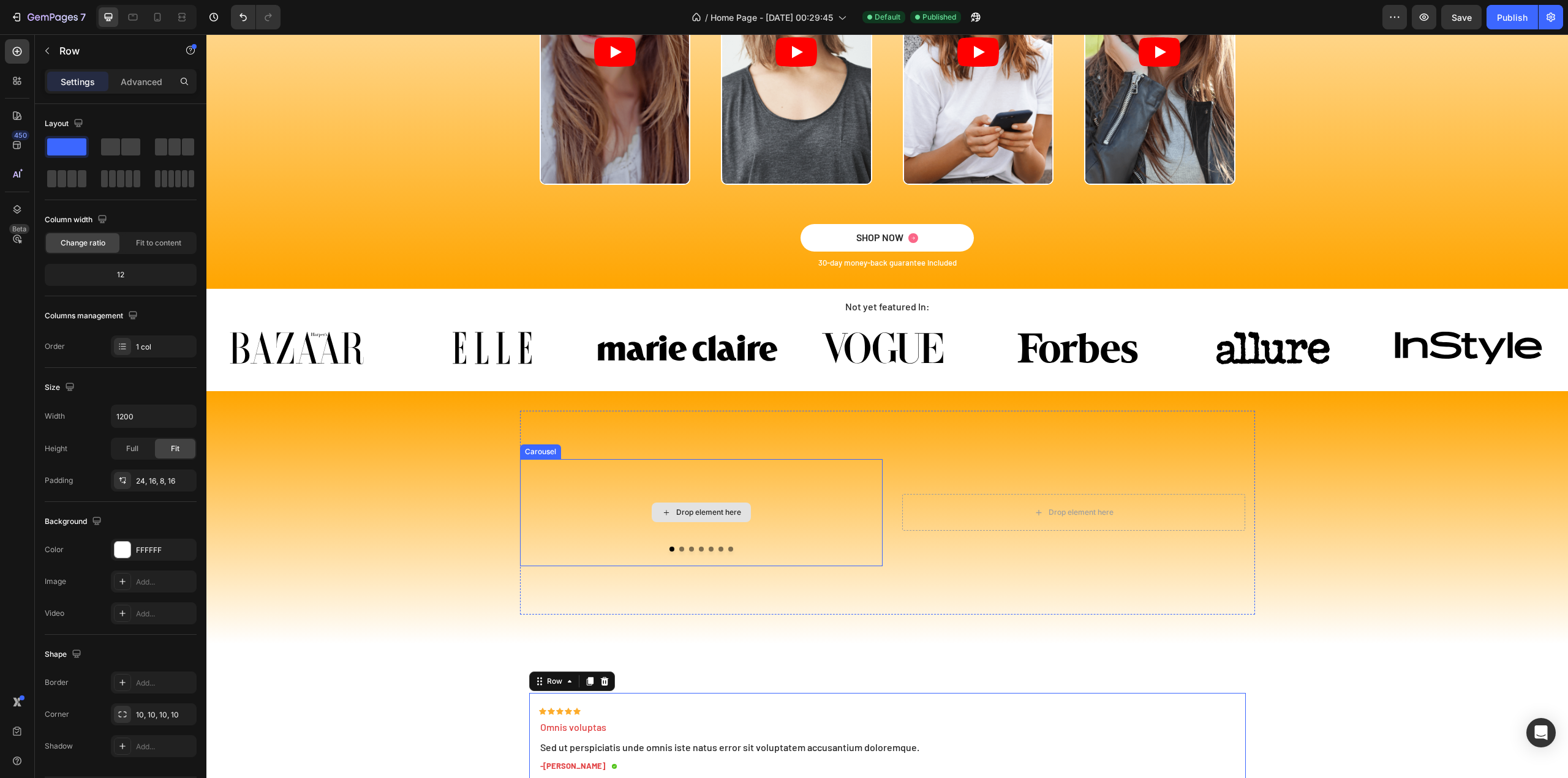
click at [800, 531] on div "Drop element here" at bounding box center [701, 512] width 363 height 107
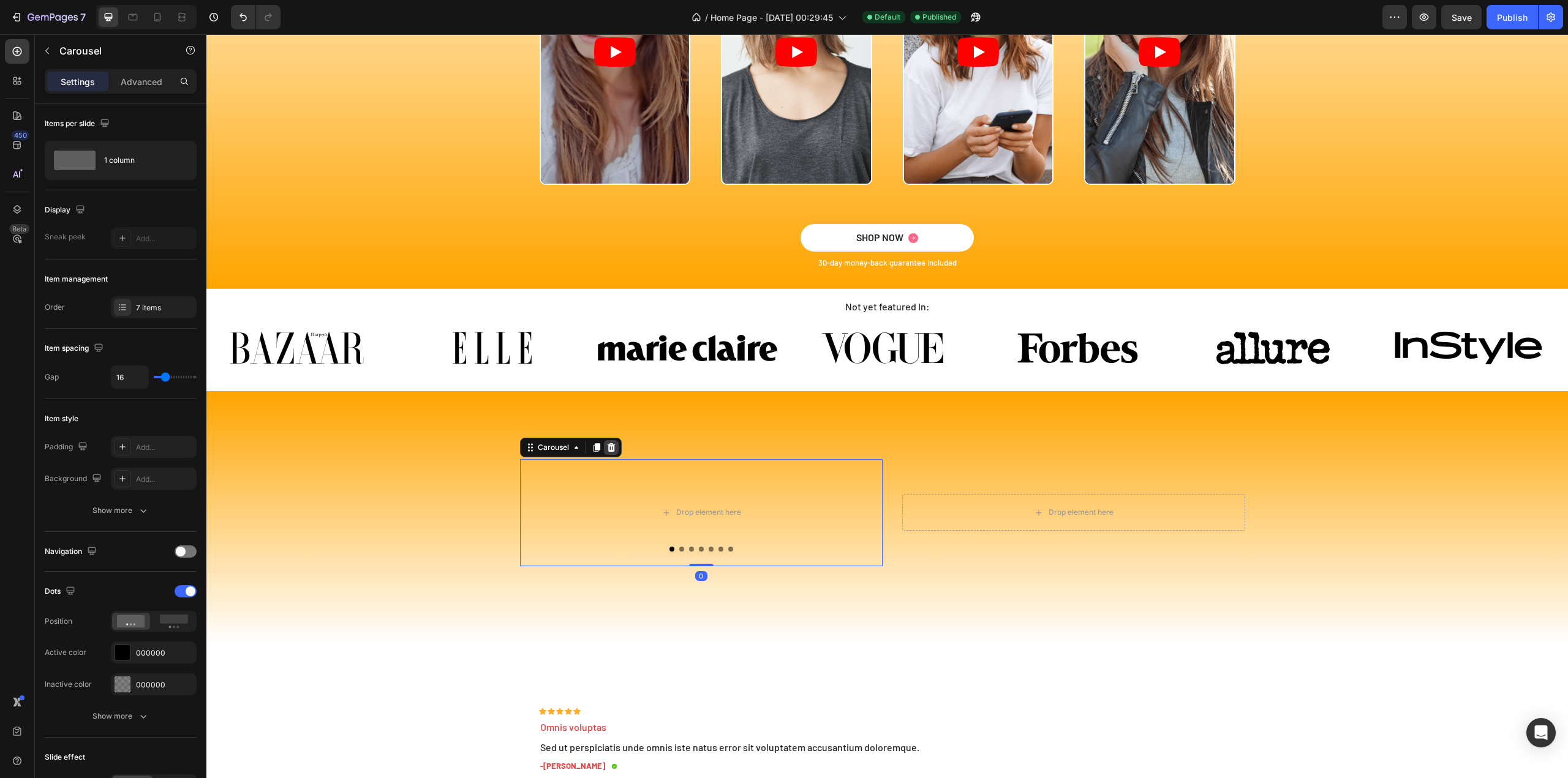
click at [607, 444] on icon at bounding box center [610, 448] width 8 height 9
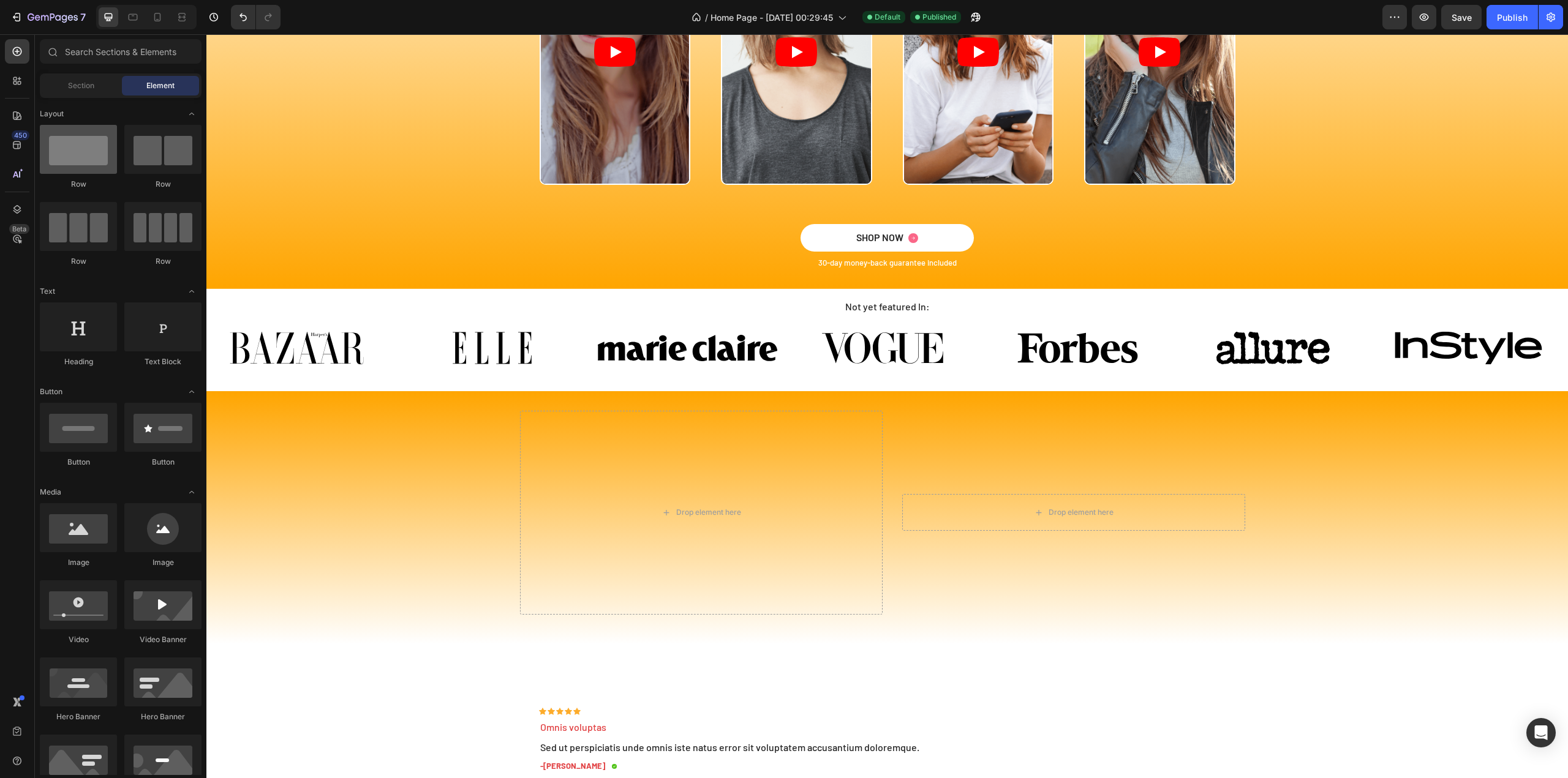
click at [95, 164] on div at bounding box center [78, 149] width 77 height 49
click at [882, 424] on div "Drop element here Drop element here Hero Banner Row" at bounding box center [887, 513] width 735 height 204
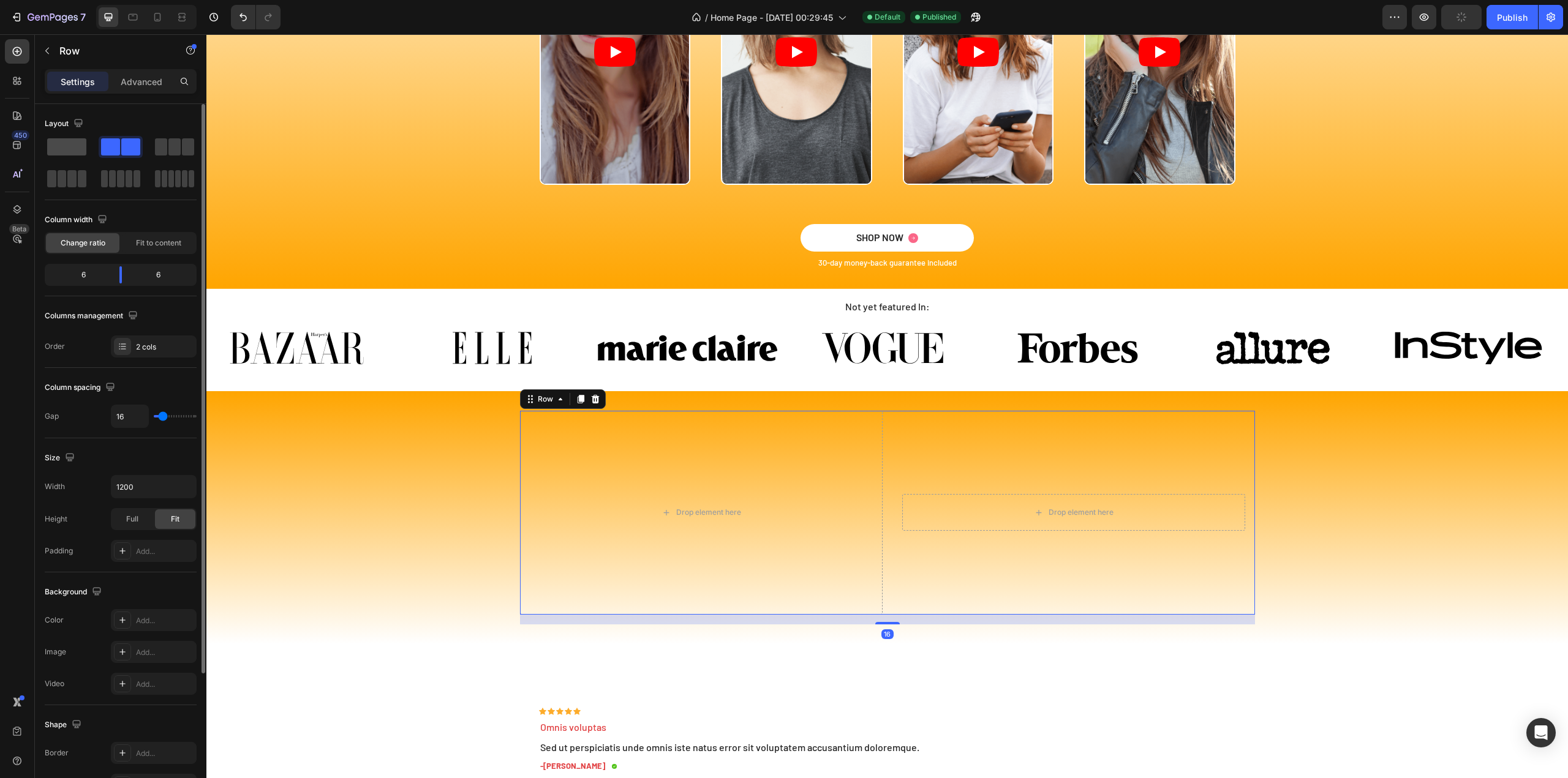
click at [68, 153] on span at bounding box center [66, 146] width 39 height 17
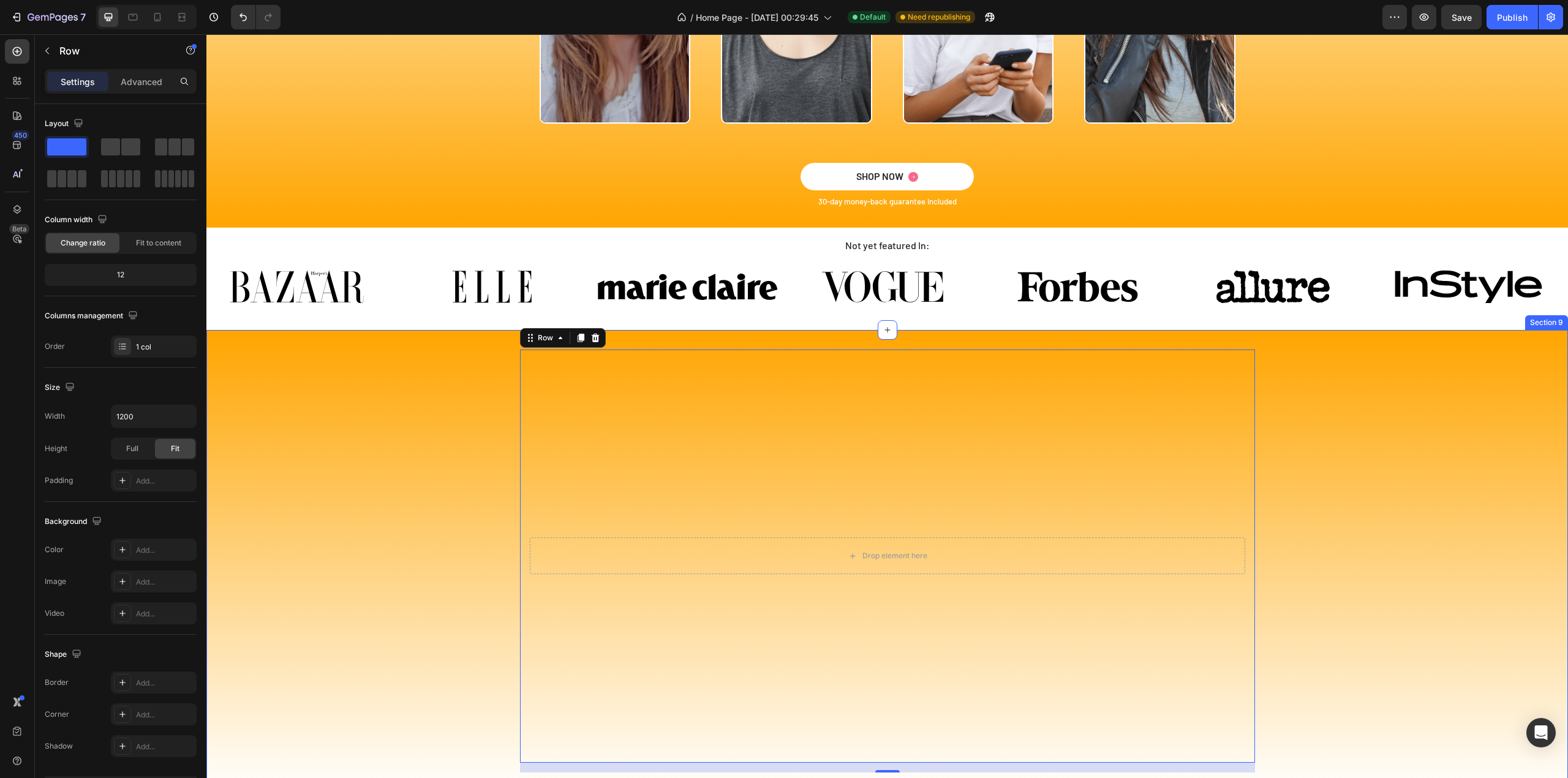
scroll to position [2693, 0]
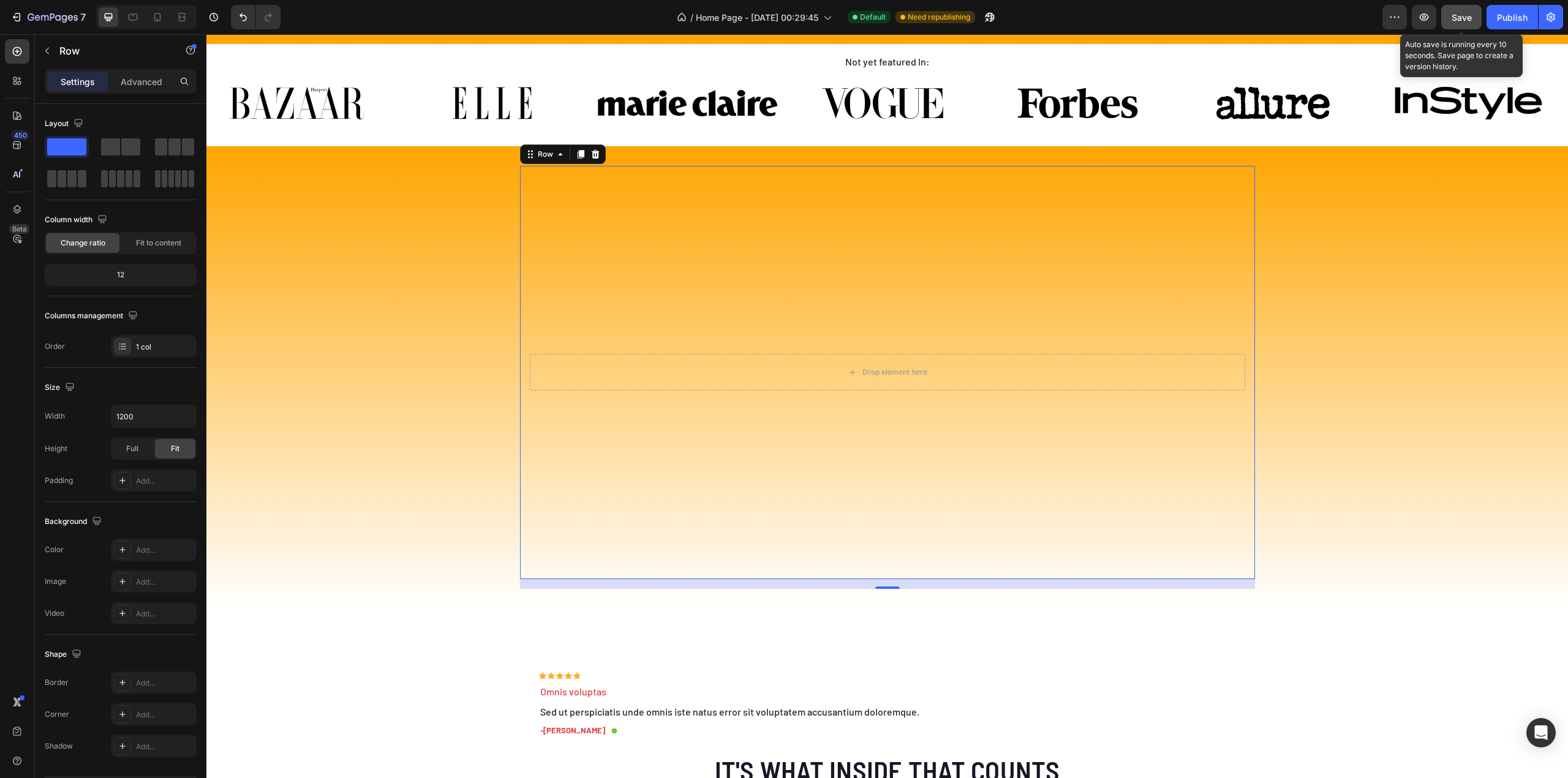
drag, startPoint x: 1455, startPoint y: 17, endPoint x: 1470, endPoint y: 18, distance: 15.0
click at [1455, 17] on span "Save" at bounding box center [1462, 18] width 21 height 10
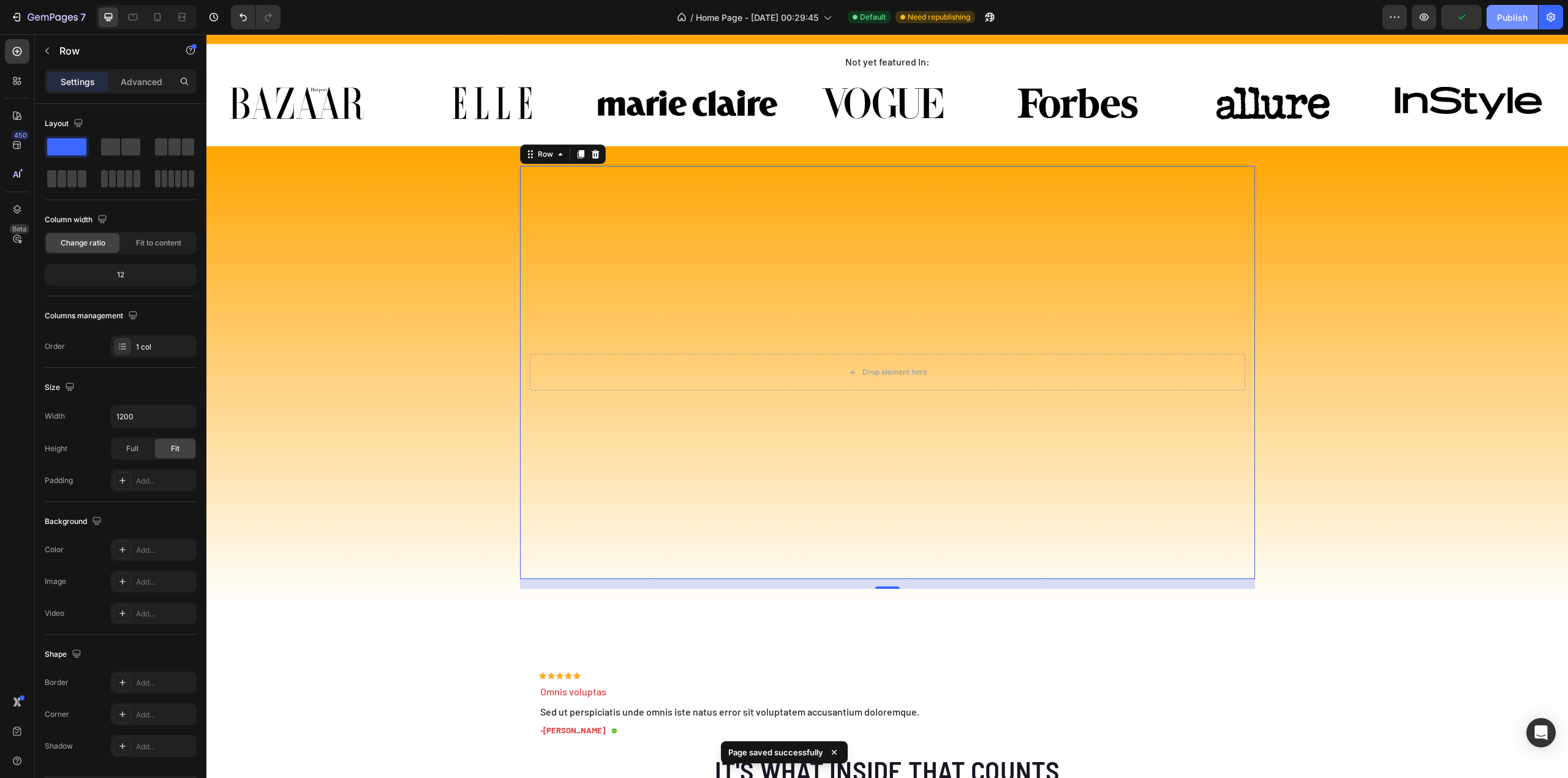
click at [1504, 21] on div "Publish" at bounding box center [1512, 18] width 31 height 13
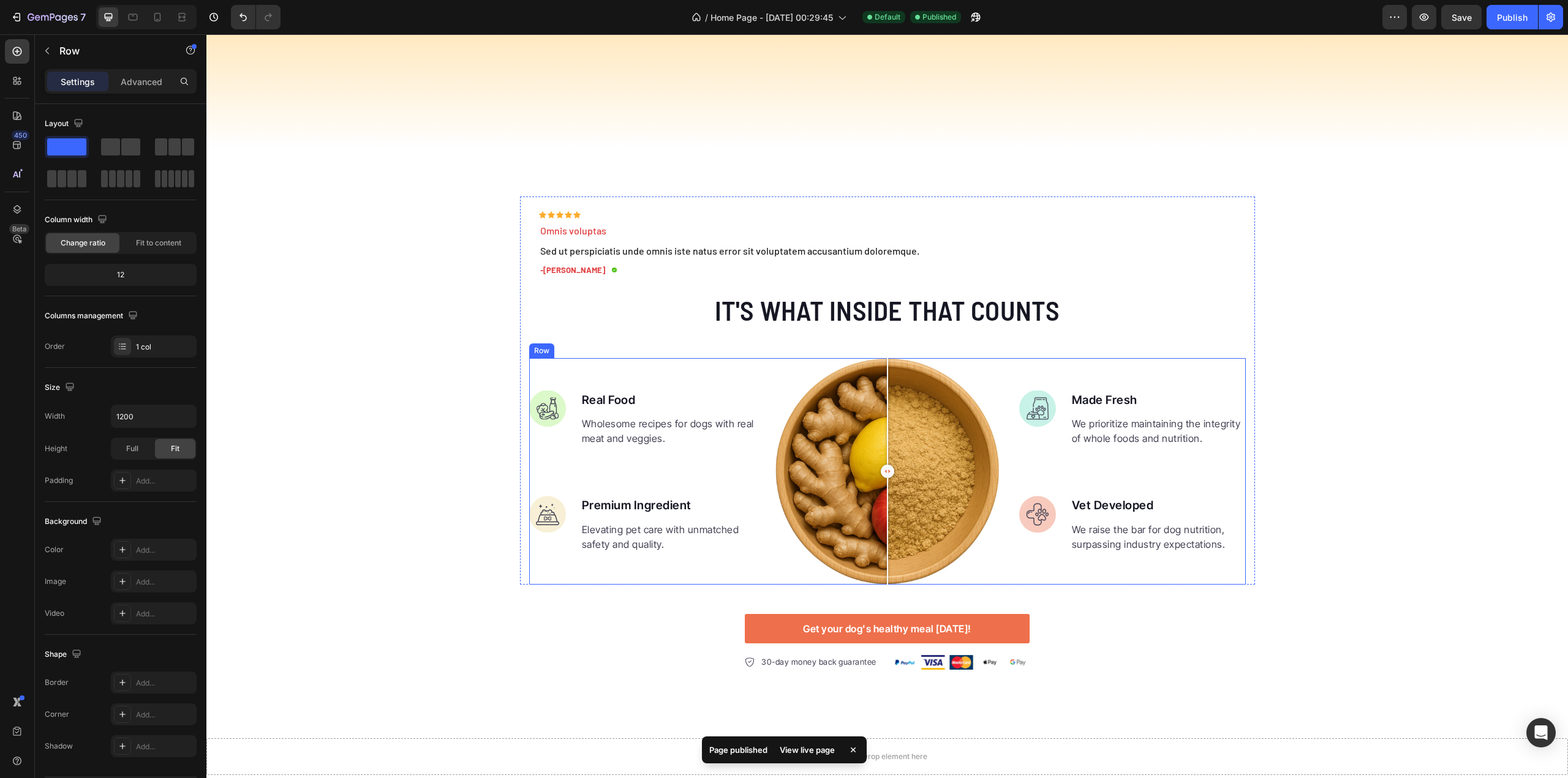
scroll to position [3031, 0]
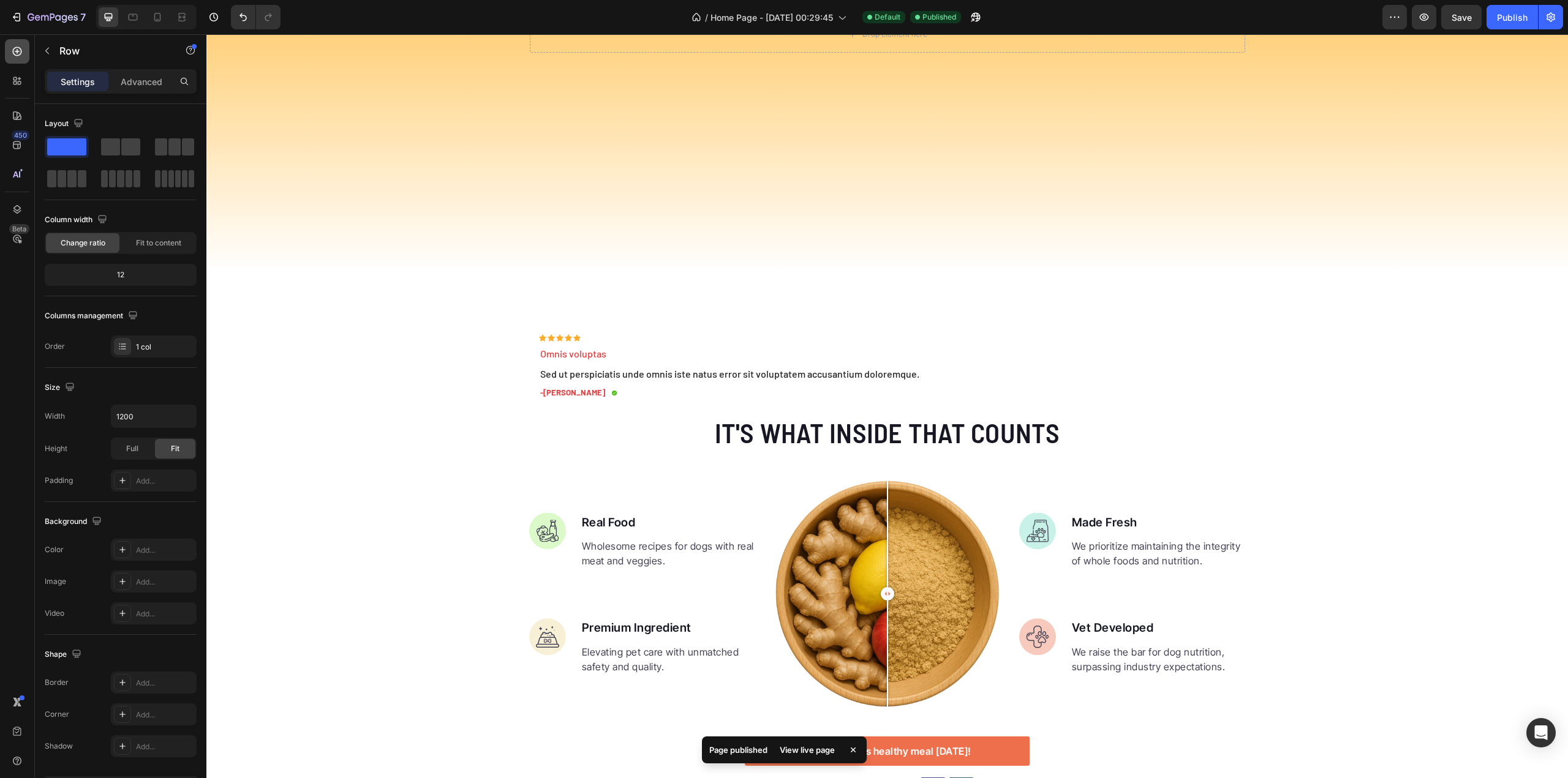
click at [15, 53] on icon at bounding box center [17, 51] width 12 height 12
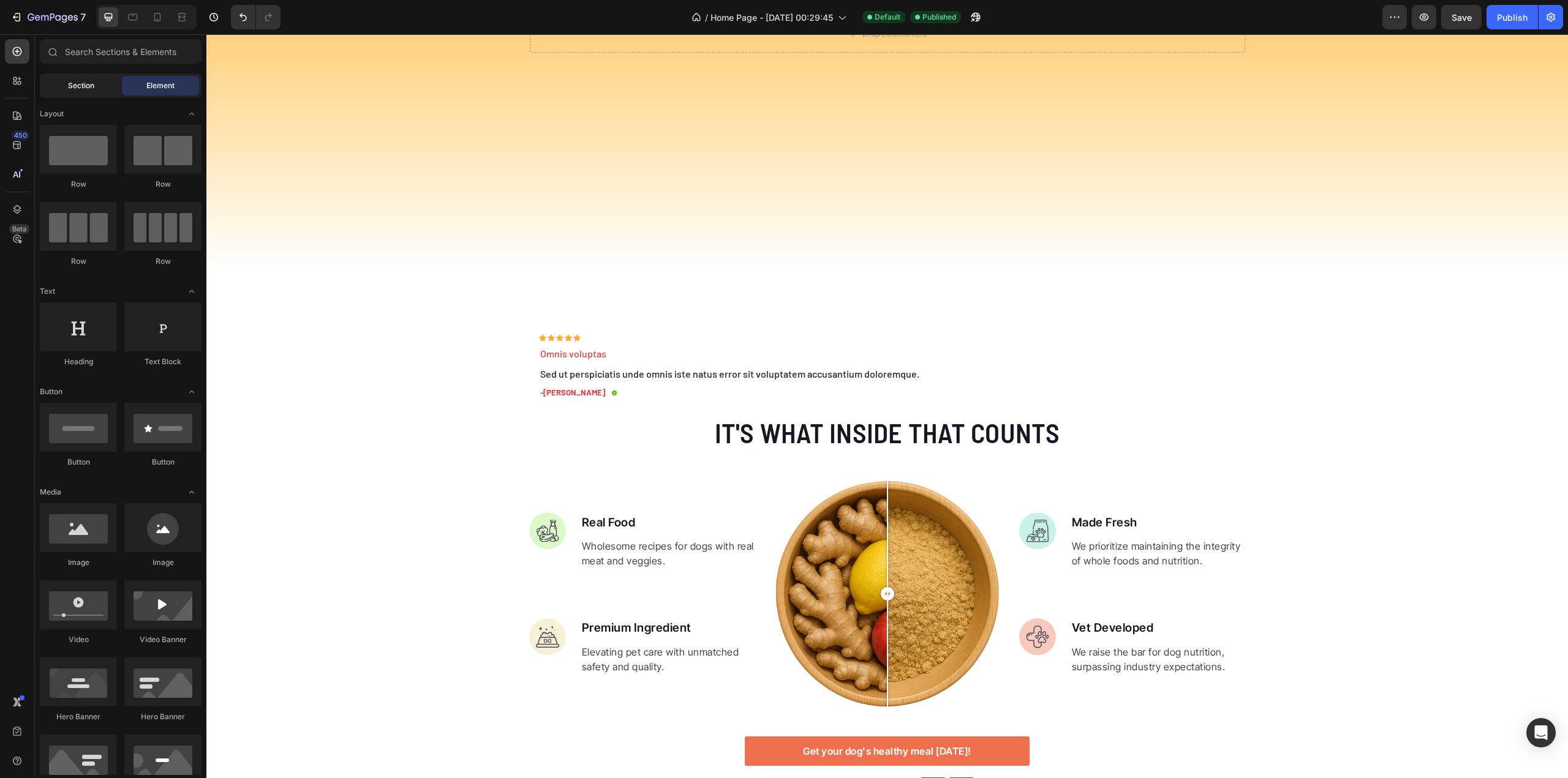
click at [80, 87] on span "Section" at bounding box center [82, 85] width 26 height 11
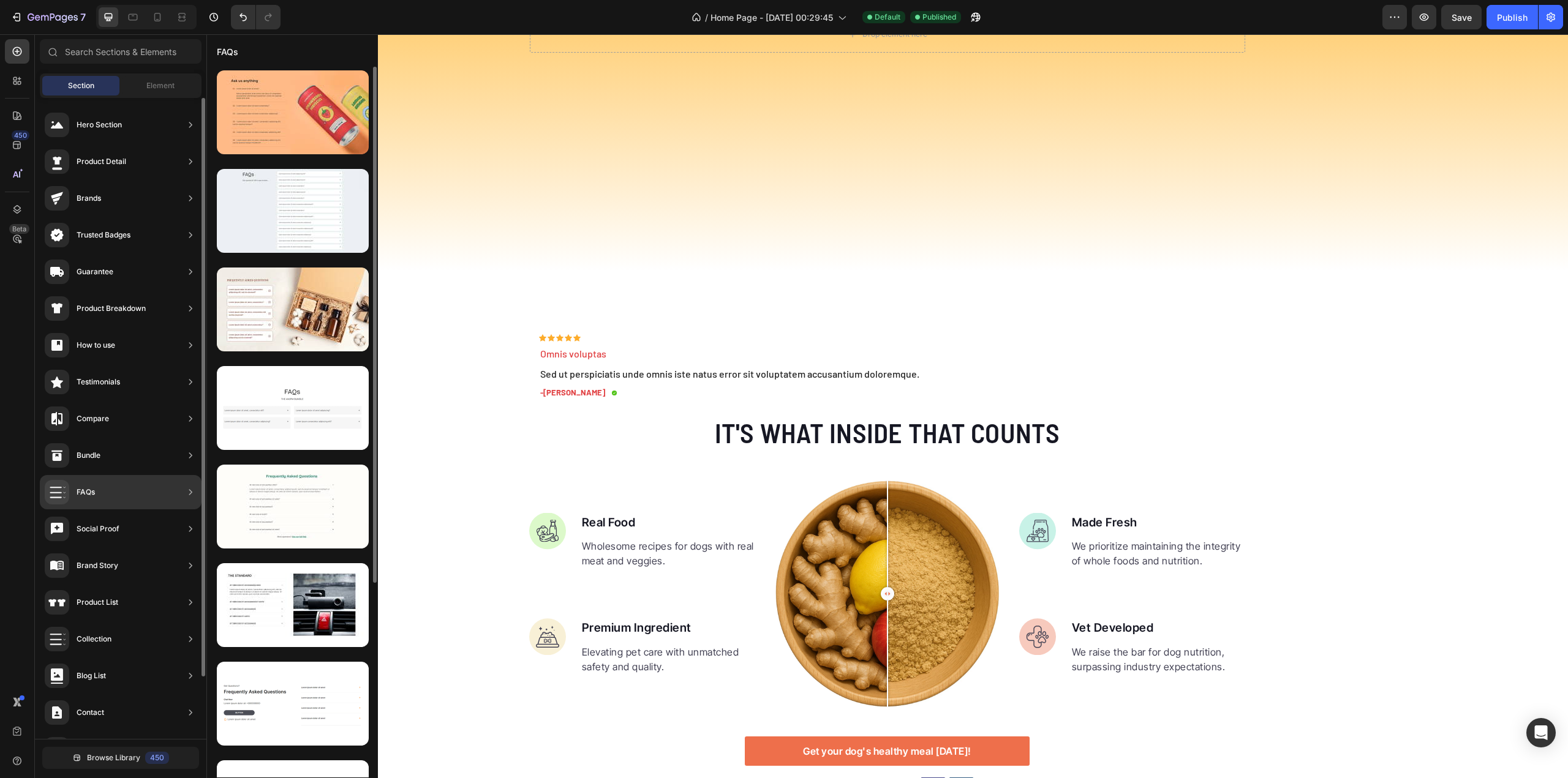
scroll to position [68, 0]
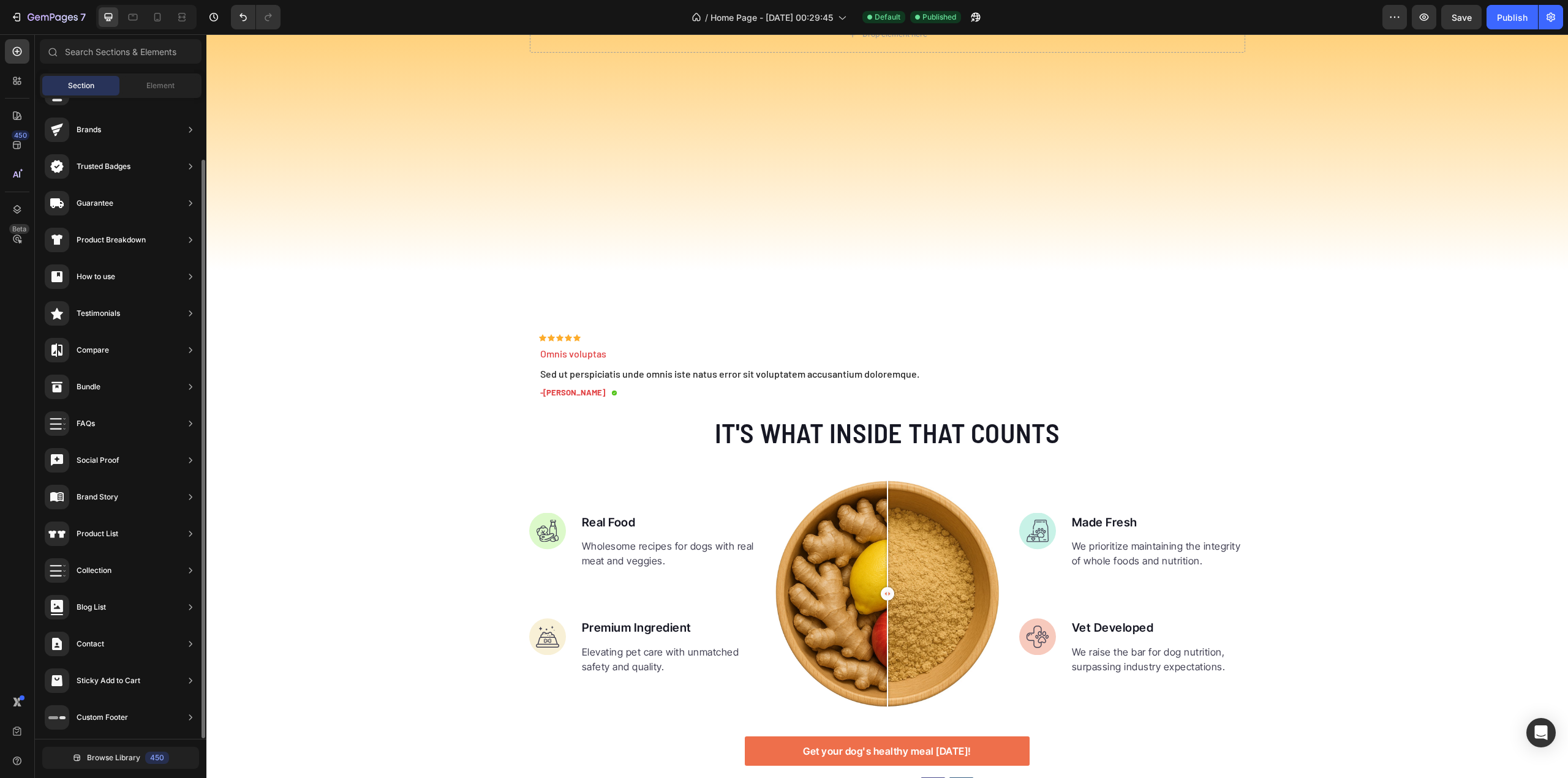
click at [106, 769] on div "Browse Library 450" at bounding box center [121, 757] width 172 height 37
click at [105, 758] on span "Browse Library" at bounding box center [113, 757] width 54 height 11
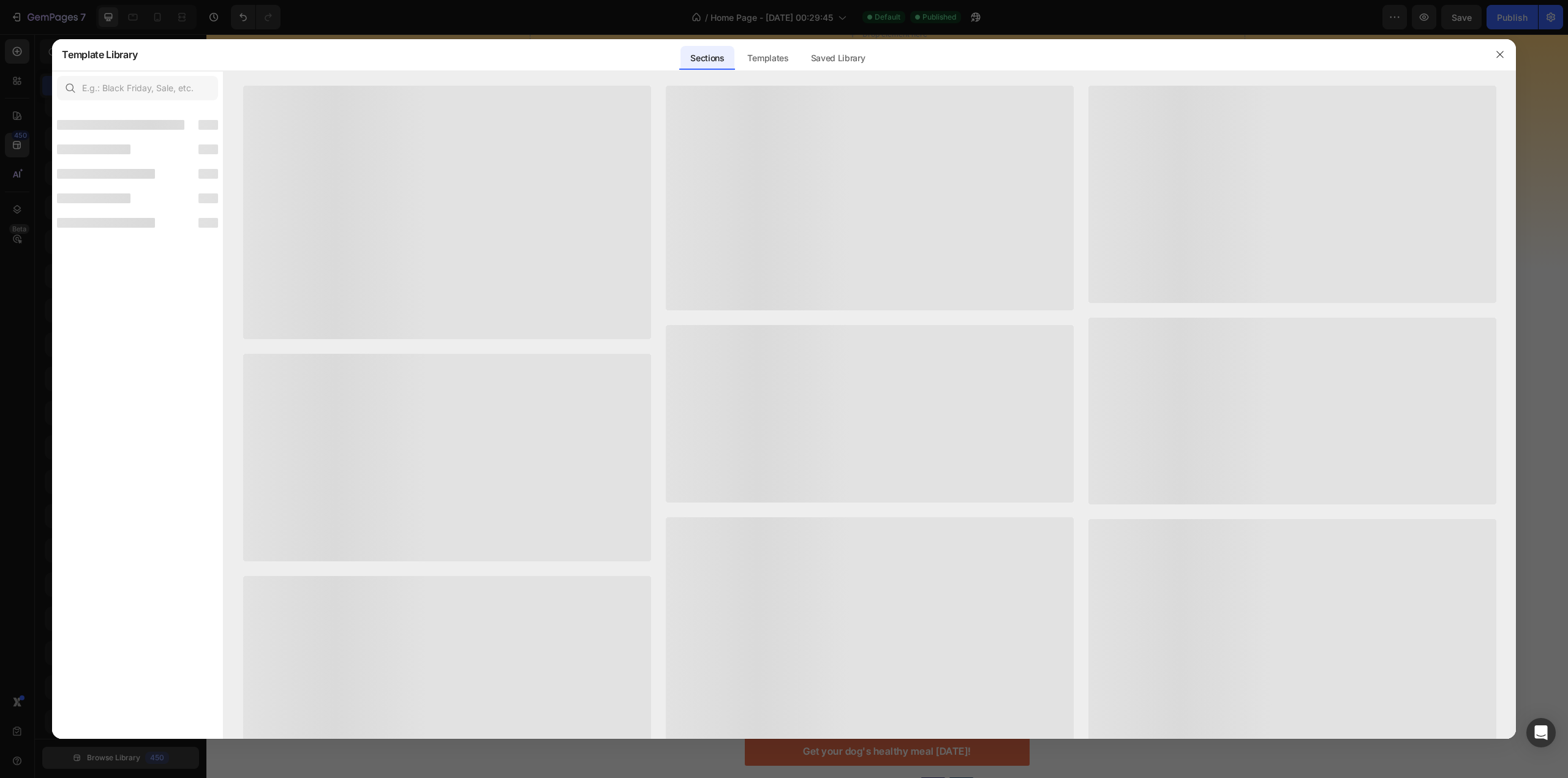
scroll to position [54, 0]
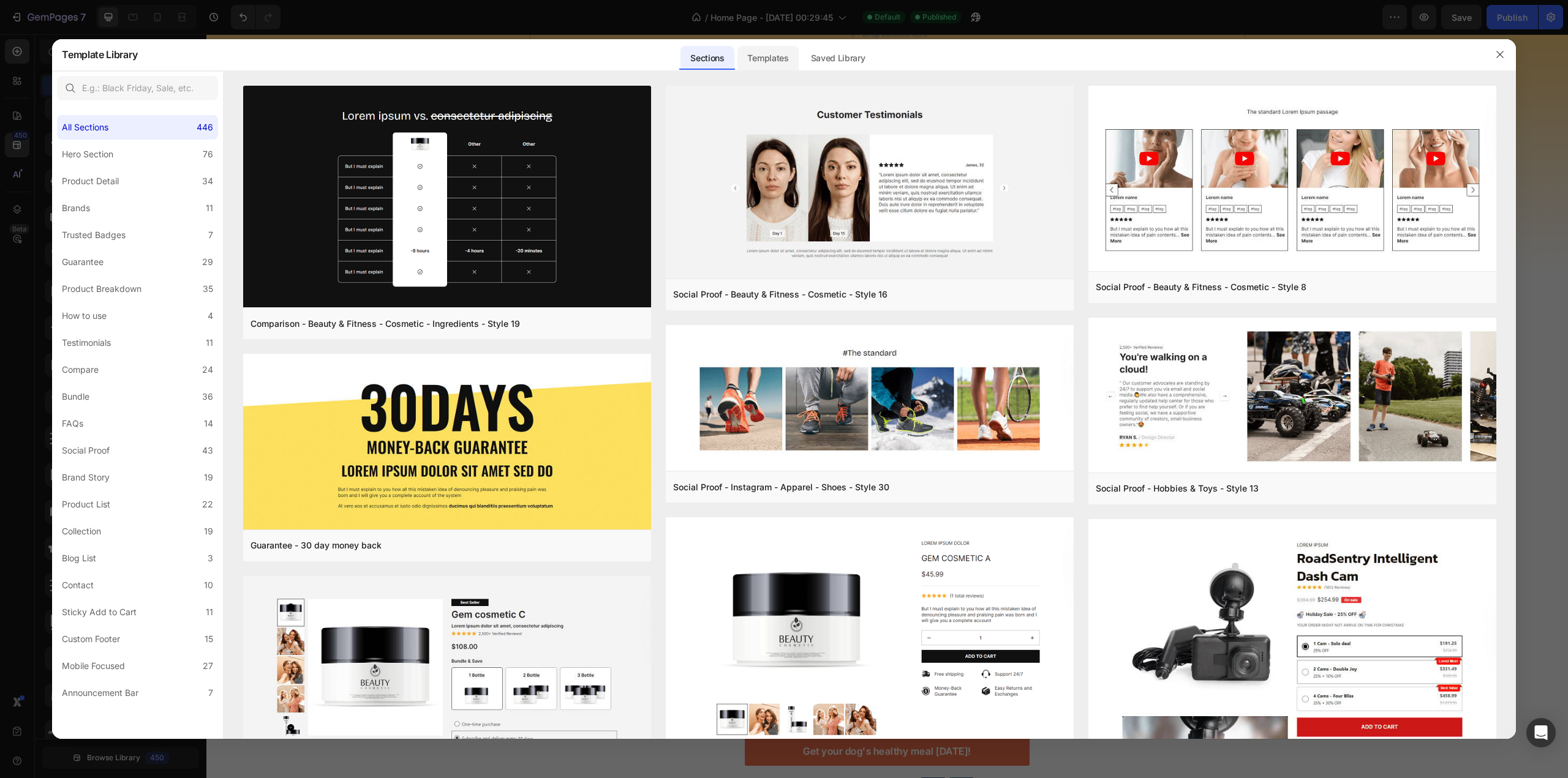
click at [756, 57] on div "Templates" at bounding box center [767, 58] width 61 height 24
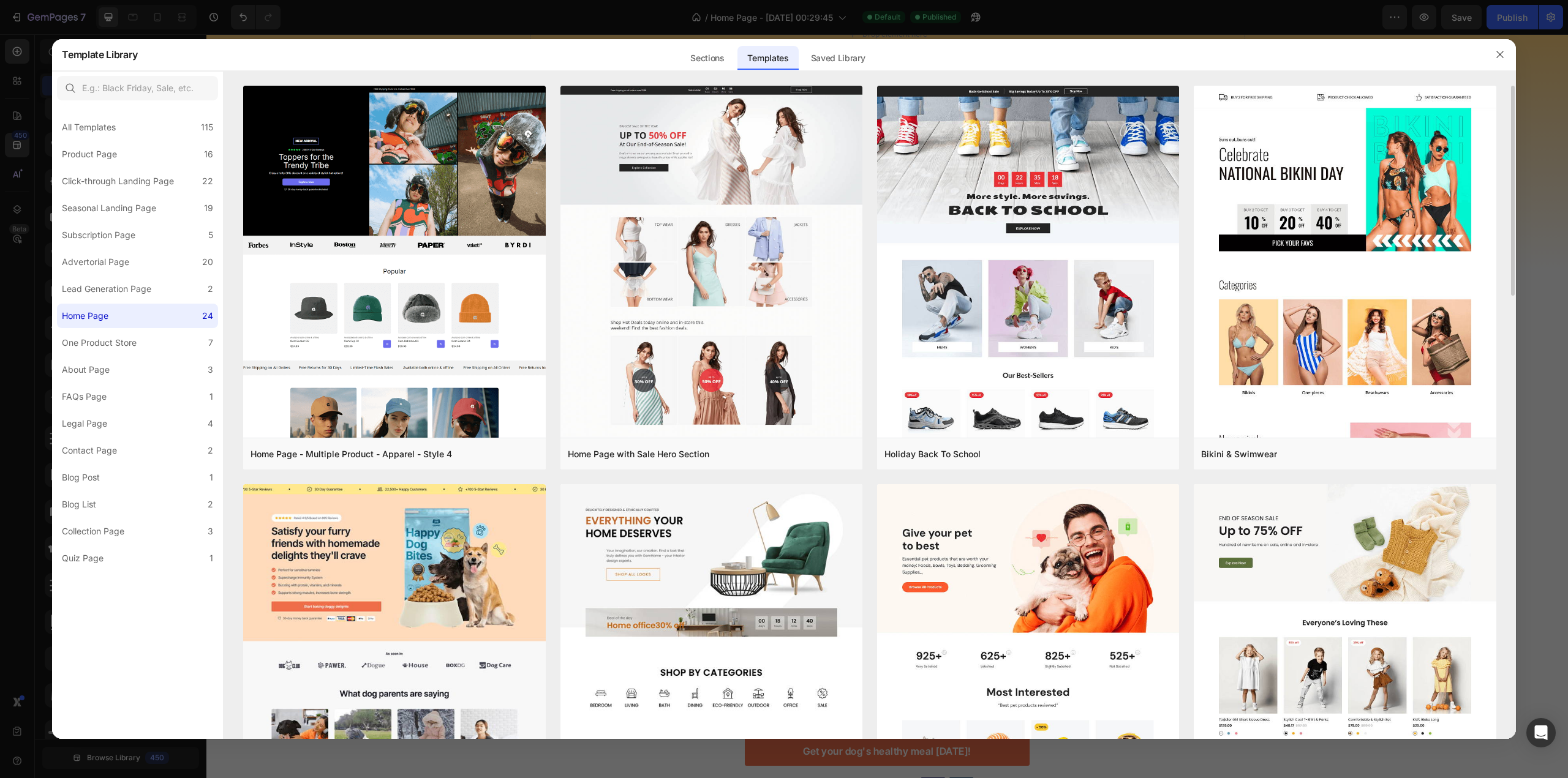
drag, startPoint x: 1511, startPoint y: 164, endPoint x: 1506, endPoint y: 189, distance: 25.5
click at [1506, 189] on div "Home Page - Multiple Product - Apparel - Style 4 Add to page Preview Home Page …" at bounding box center [869, 412] width 1292 height 654
drag, startPoint x: 1513, startPoint y: 178, endPoint x: 1512, endPoint y: 227, distance: 49.0
click at [1512, 227] on div "Home Page - Multiple Product - Apparel - Style 4 Add to page Preview Home Page …" at bounding box center [869, 412] width 1292 height 654
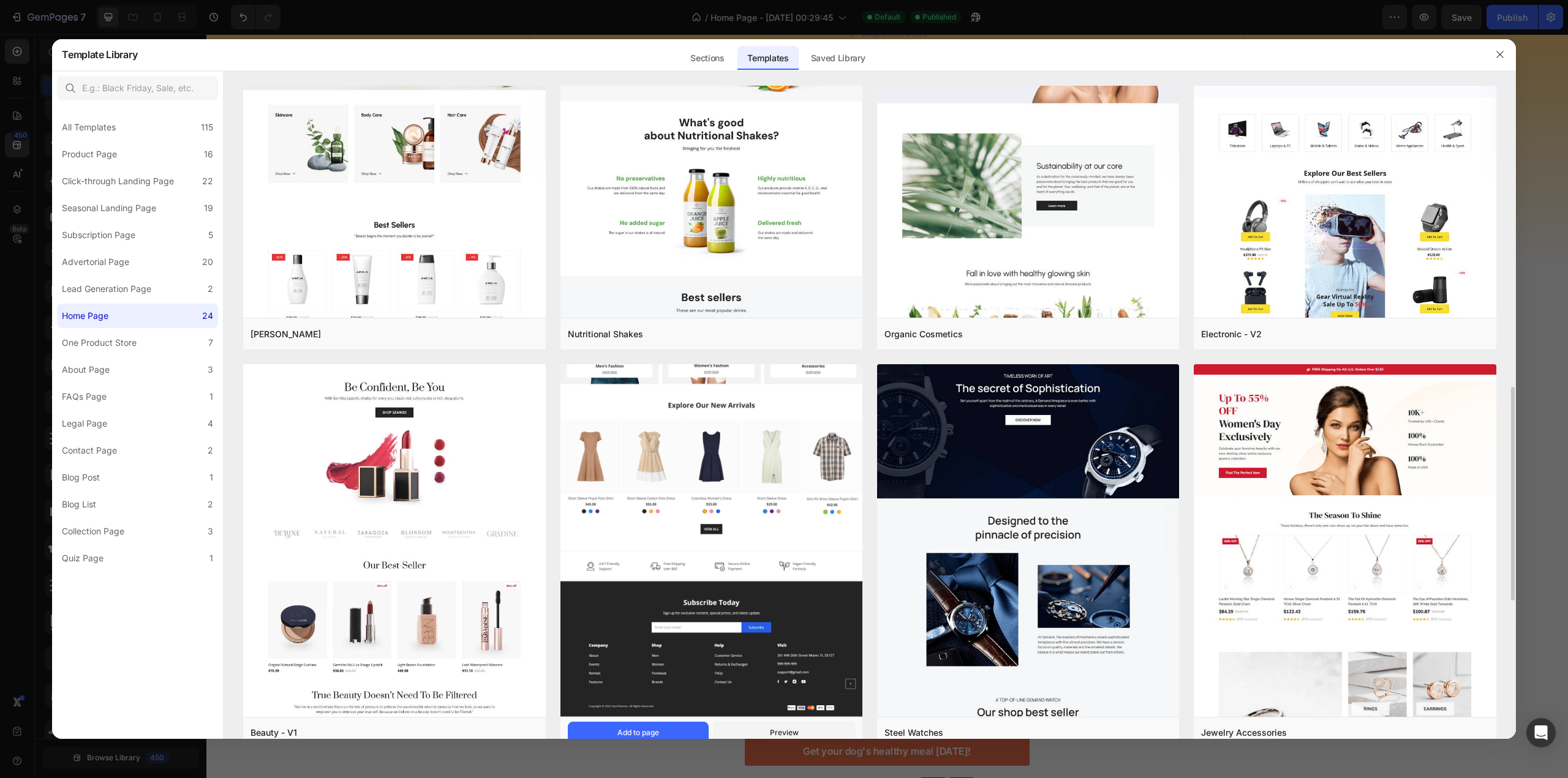
scroll to position [1041, 0]
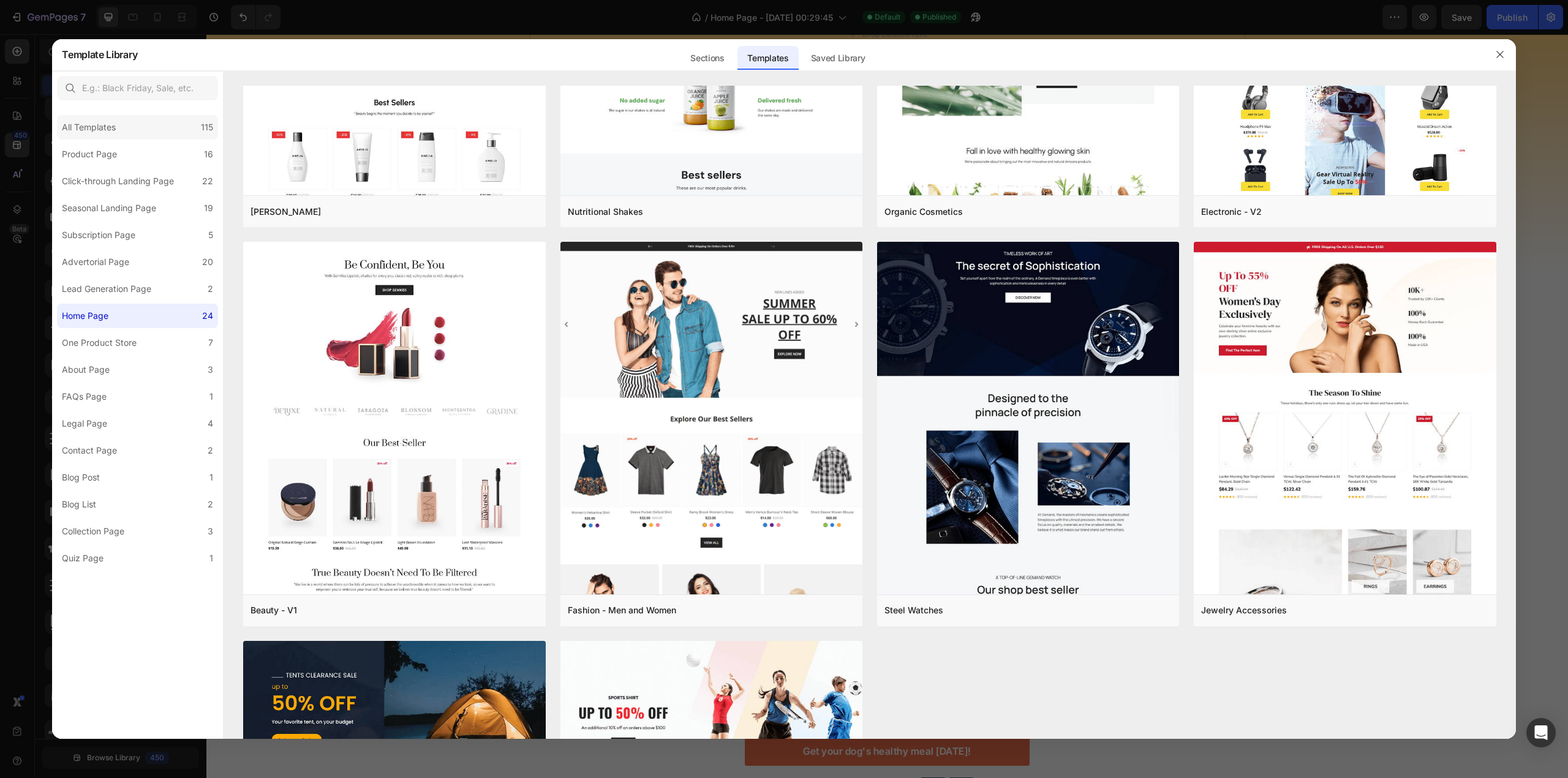
click at [96, 132] on div "All Templates" at bounding box center [88, 127] width 54 height 15
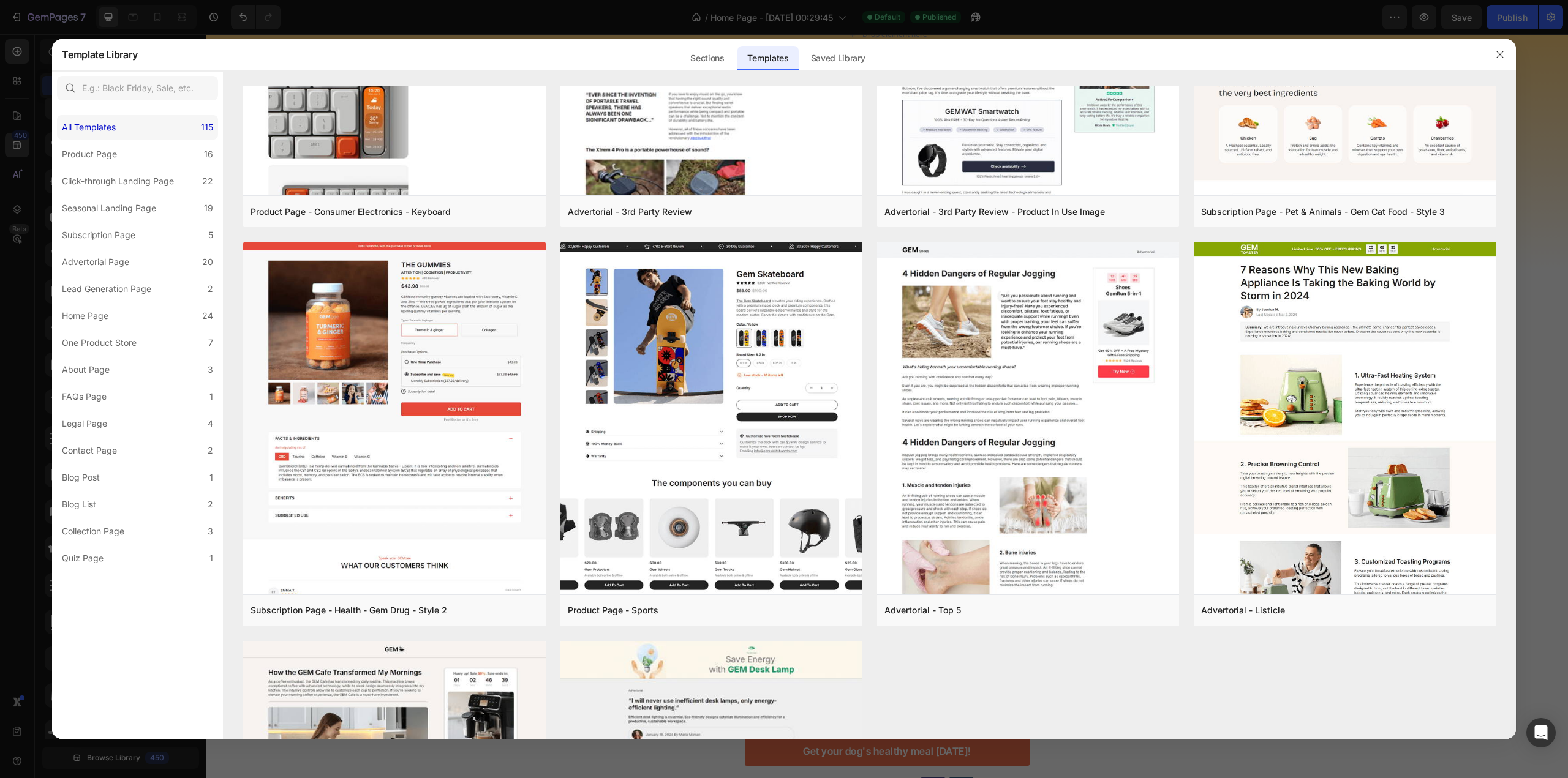
scroll to position [0, 0]
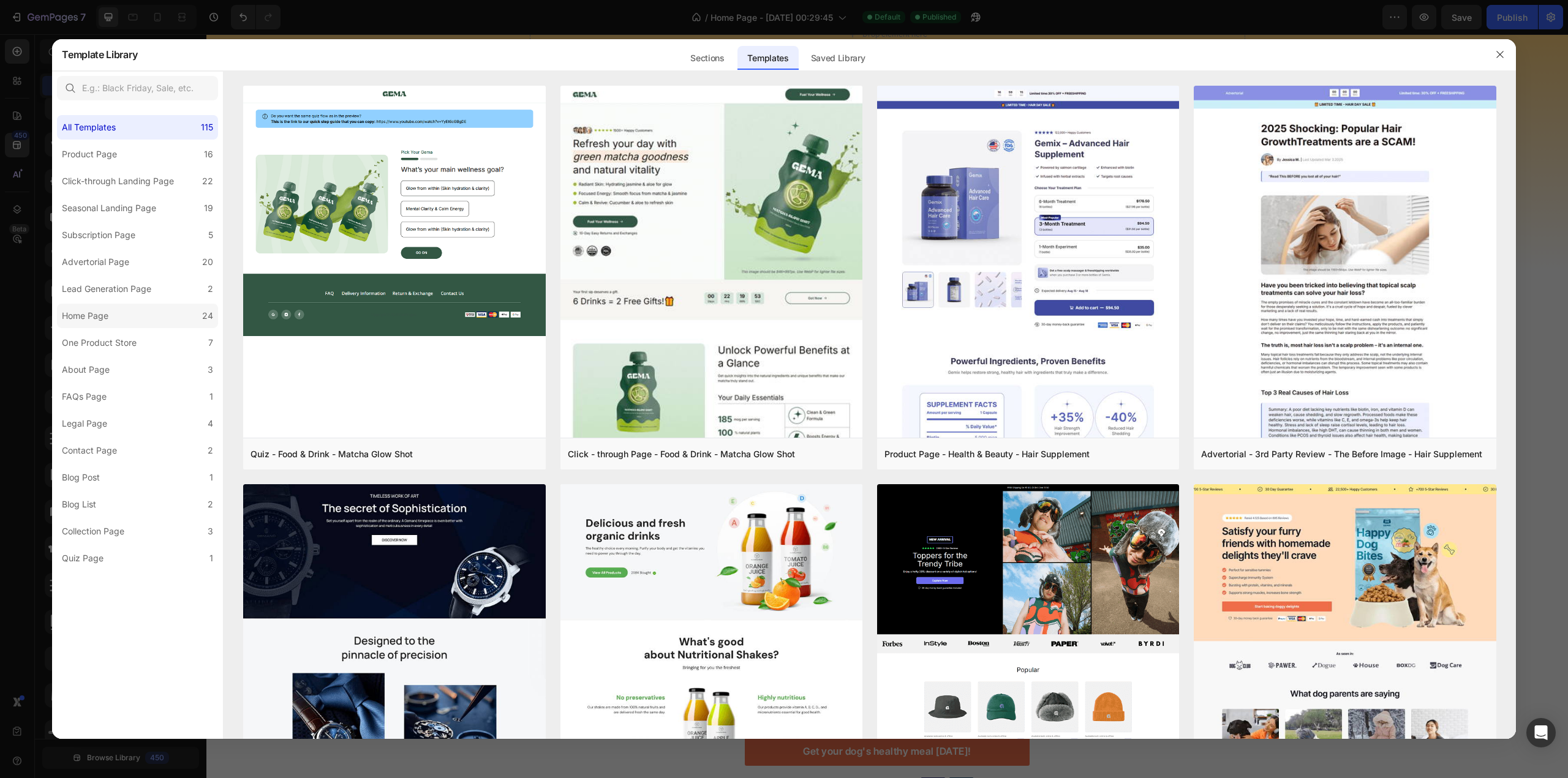
click at [122, 315] on label "Home Page 24" at bounding box center [137, 316] width 161 height 24
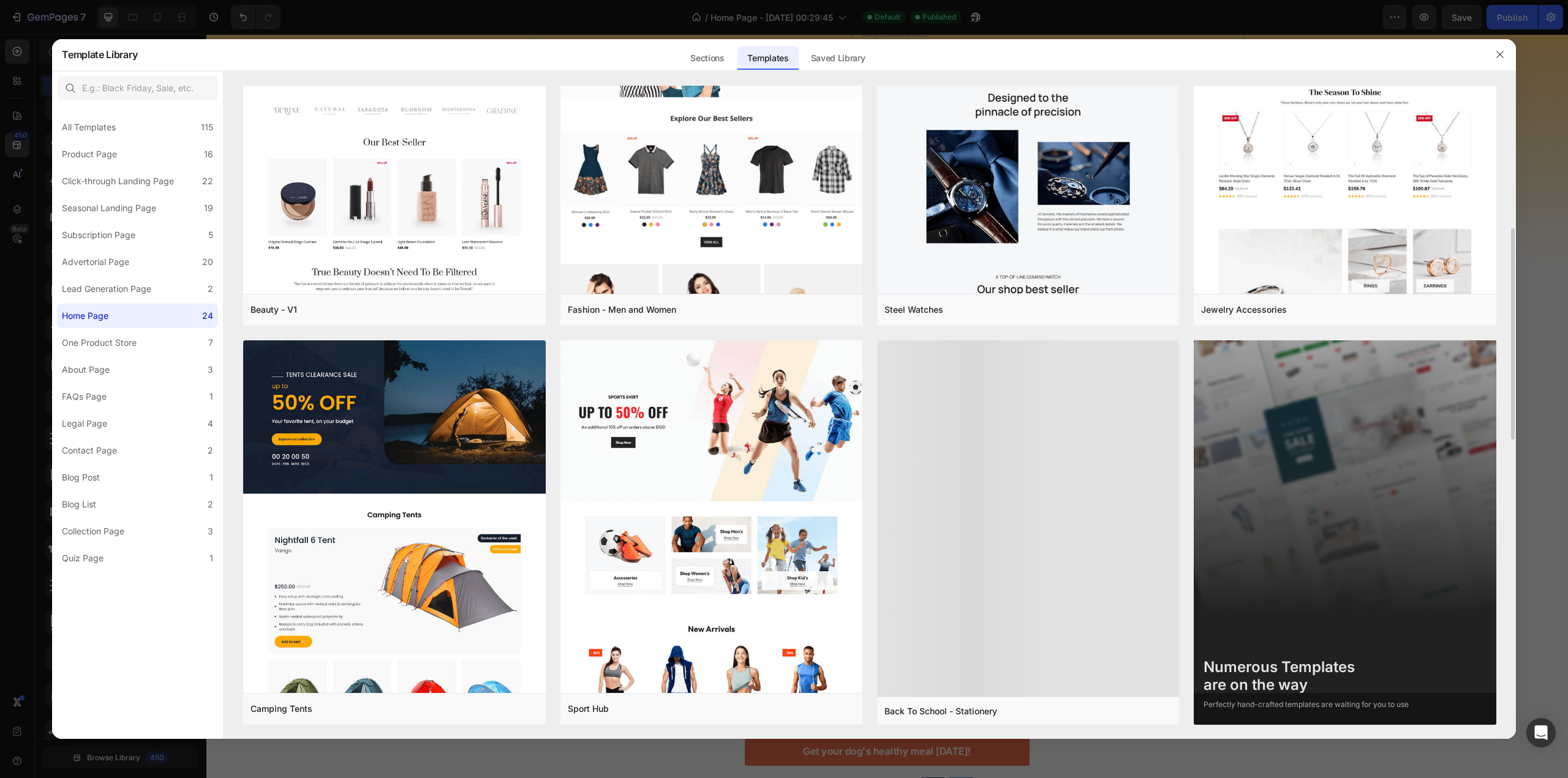
scroll to position [1341, 0]
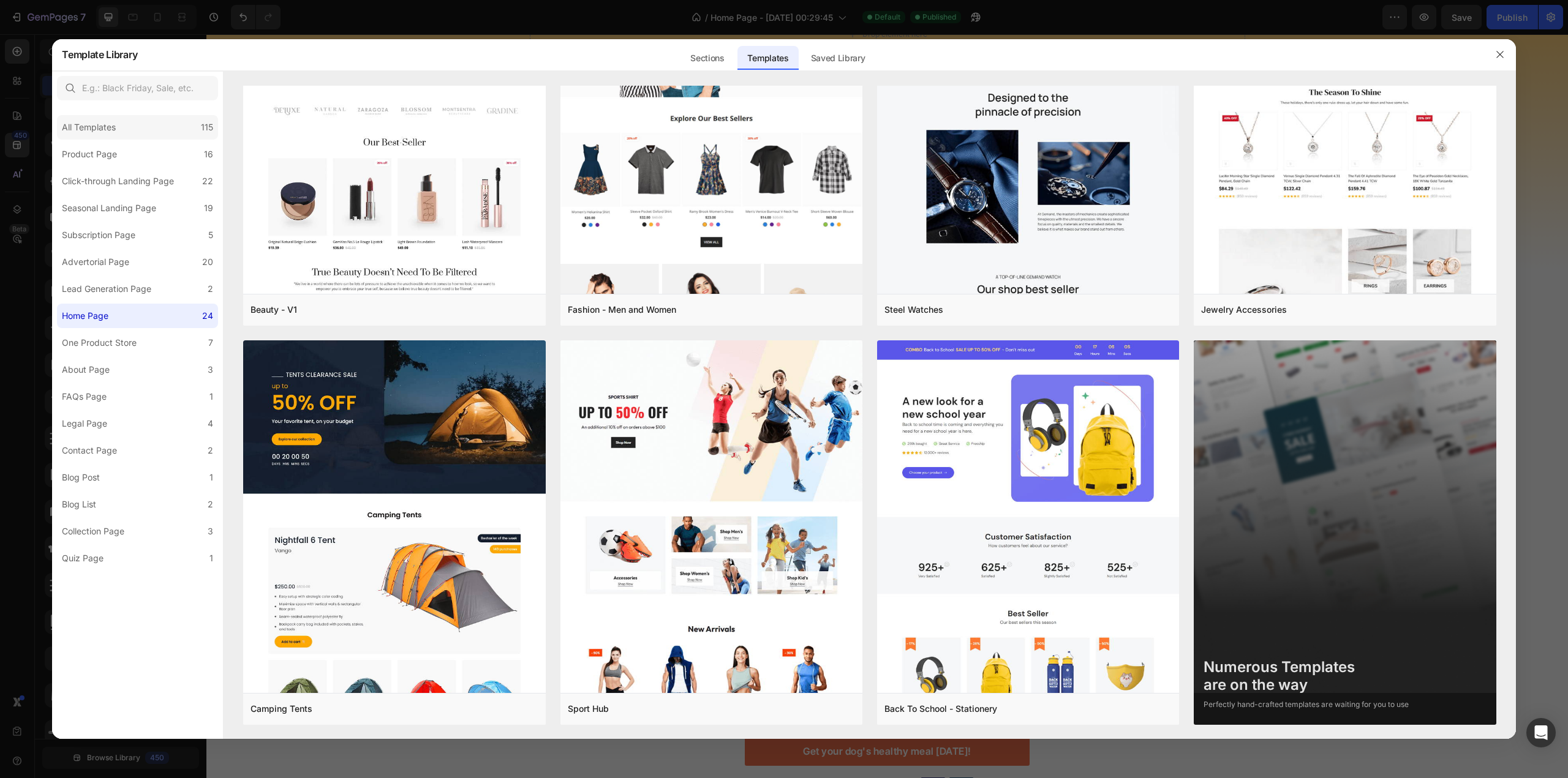
click at [120, 130] on div "All Templates" at bounding box center [91, 127] width 59 height 15
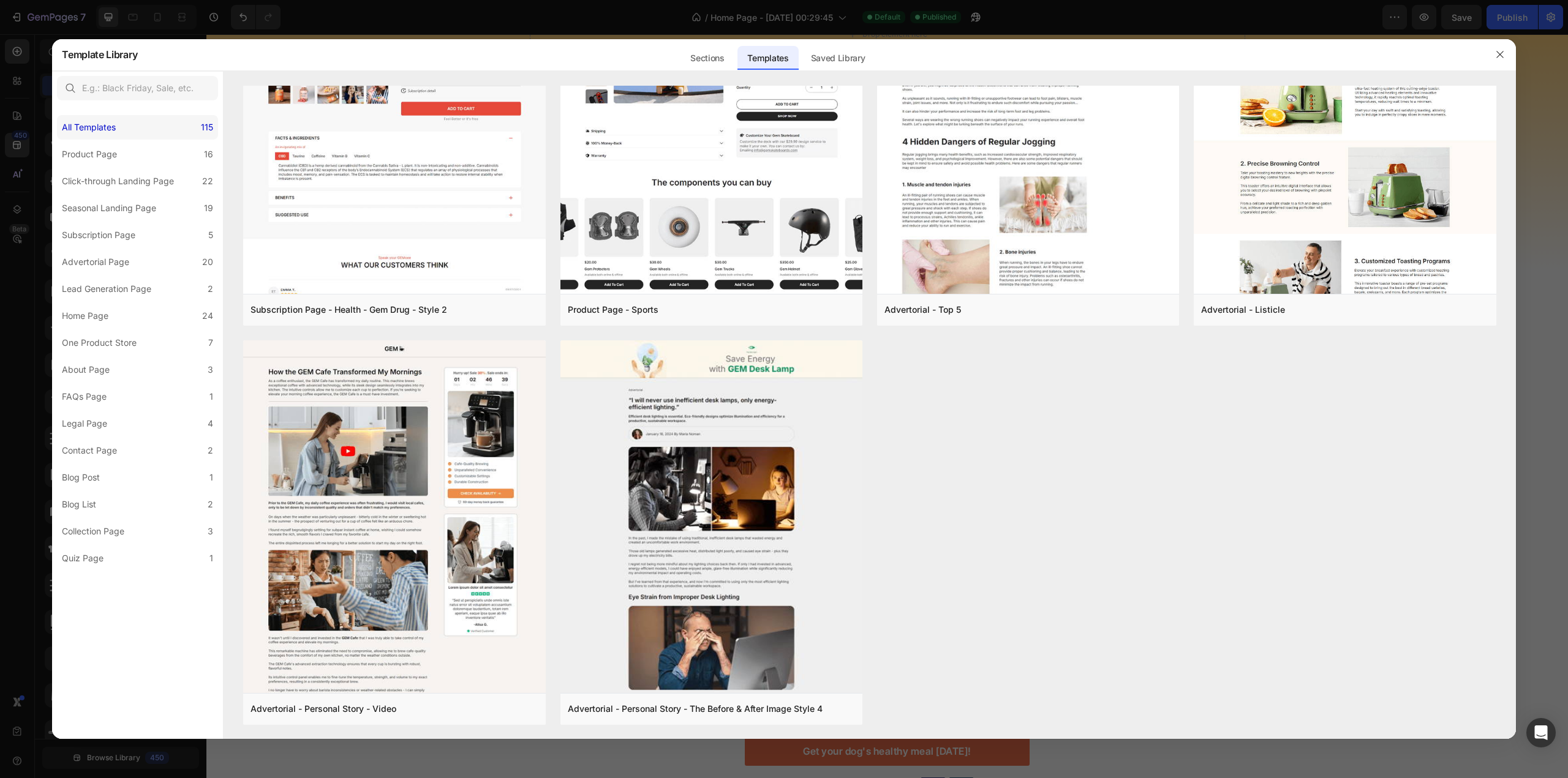
scroll to position [0, 0]
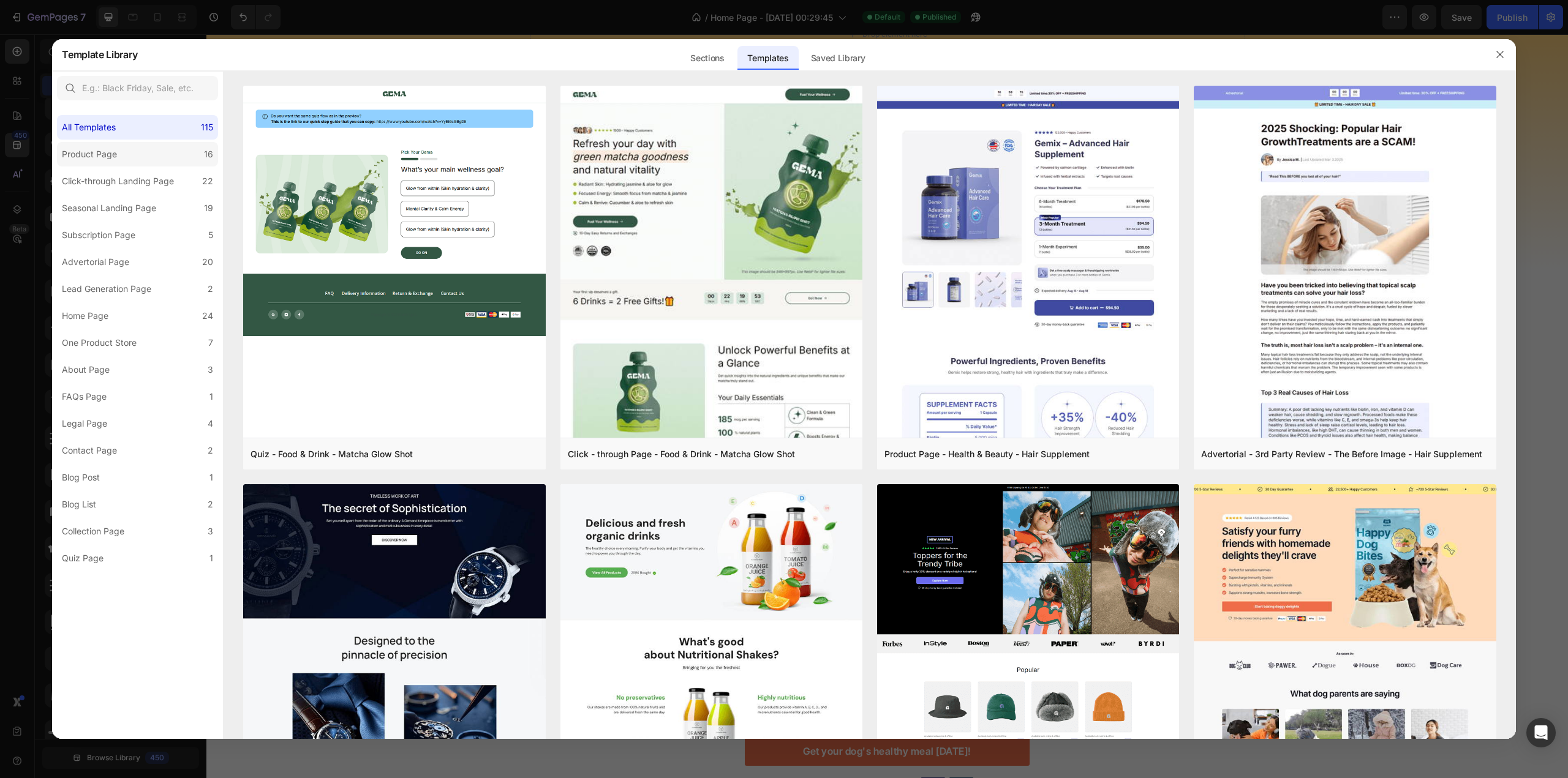
click at [113, 152] on div "Product Page" at bounding box center [89, 154] width 55 height 15
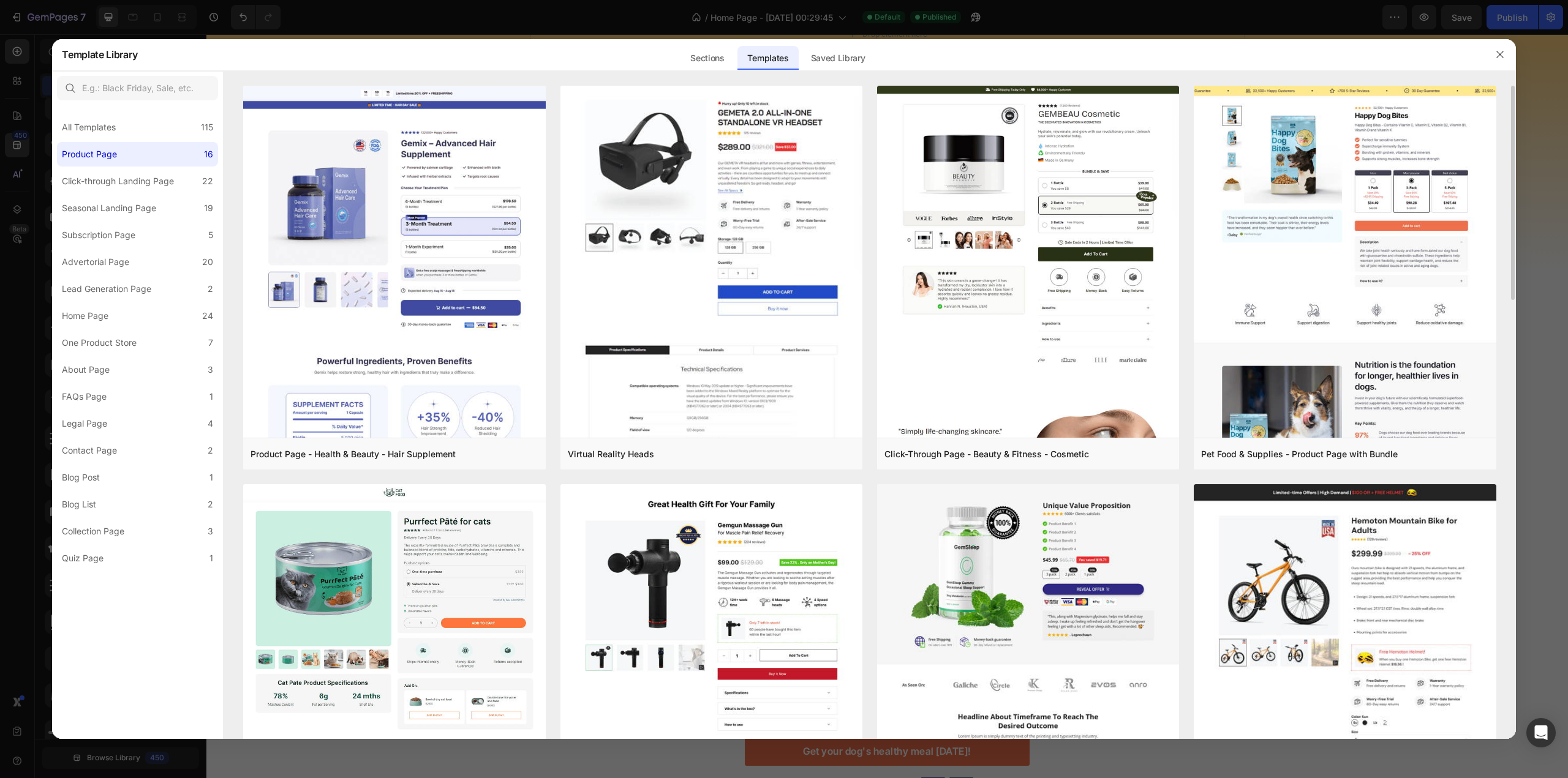
drag, startPoint x: 1511, startPoint y: 149, endPoint x: 1511, endPoint y: 160, distance: 11.0
click at [1511, 160] on div "Product Page - Health & Beauty - Hair Supplement Add to page Preview Virtual Re…" at bounding box center [869, 412] width 1292 height 654
drag, startPoint x: 1512, startPoint y: 166, endPoint x: 1513, endPoint y: 177, distance: 11.0
click at [1513, 177] on div "Product Page - Health & Beauty - Hair Supplement Add to page Preview Virtual Re…" at bounding box center [869, 412] width 1292 height 654
click at [1515, 183] on div at bounding box center [784, 389] width 1568 height 778
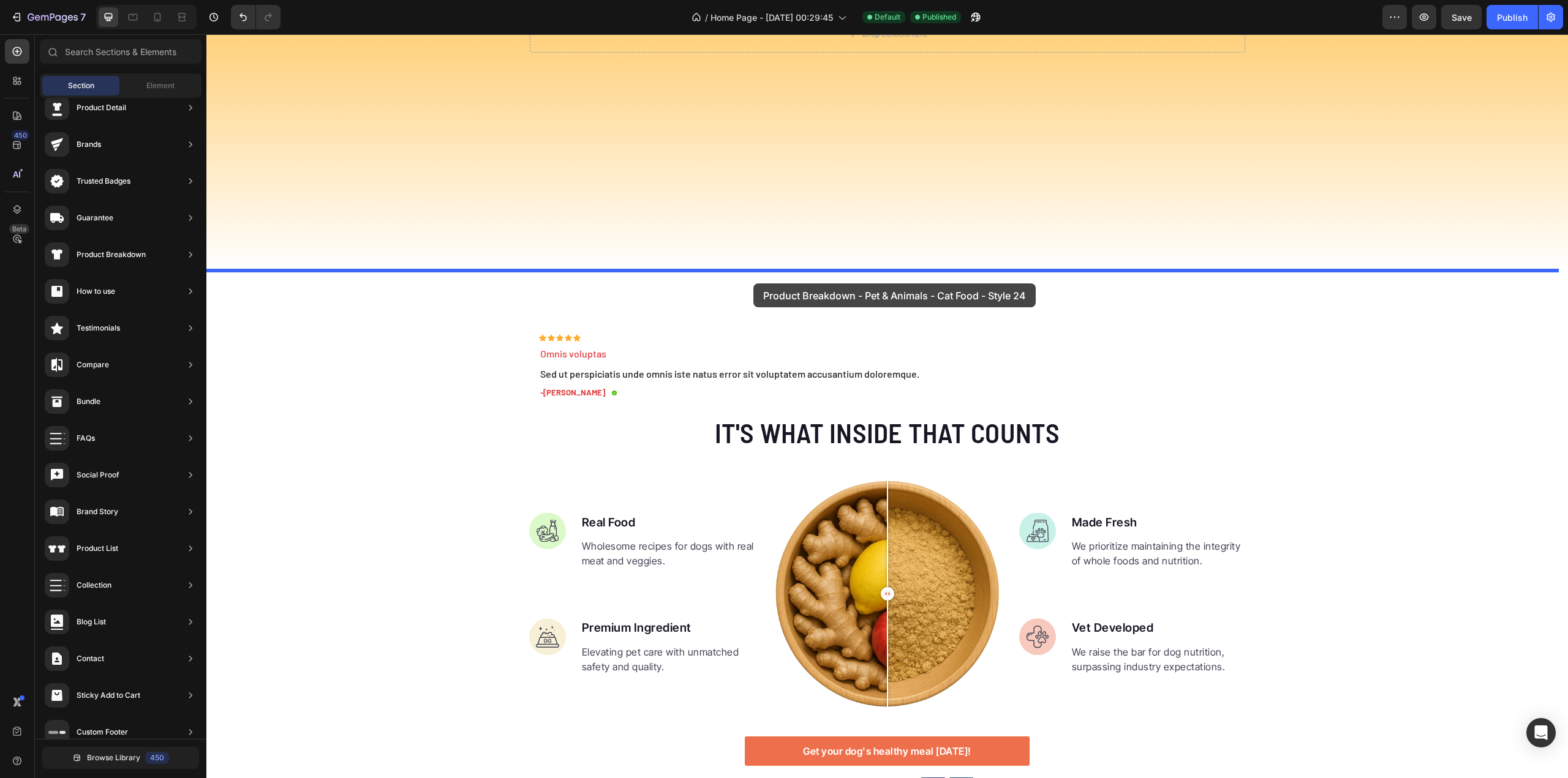
drag, startPoint x: 519, startPoint y: 338, endPoint x: 754, endPoint y: 283, distance: 241.4
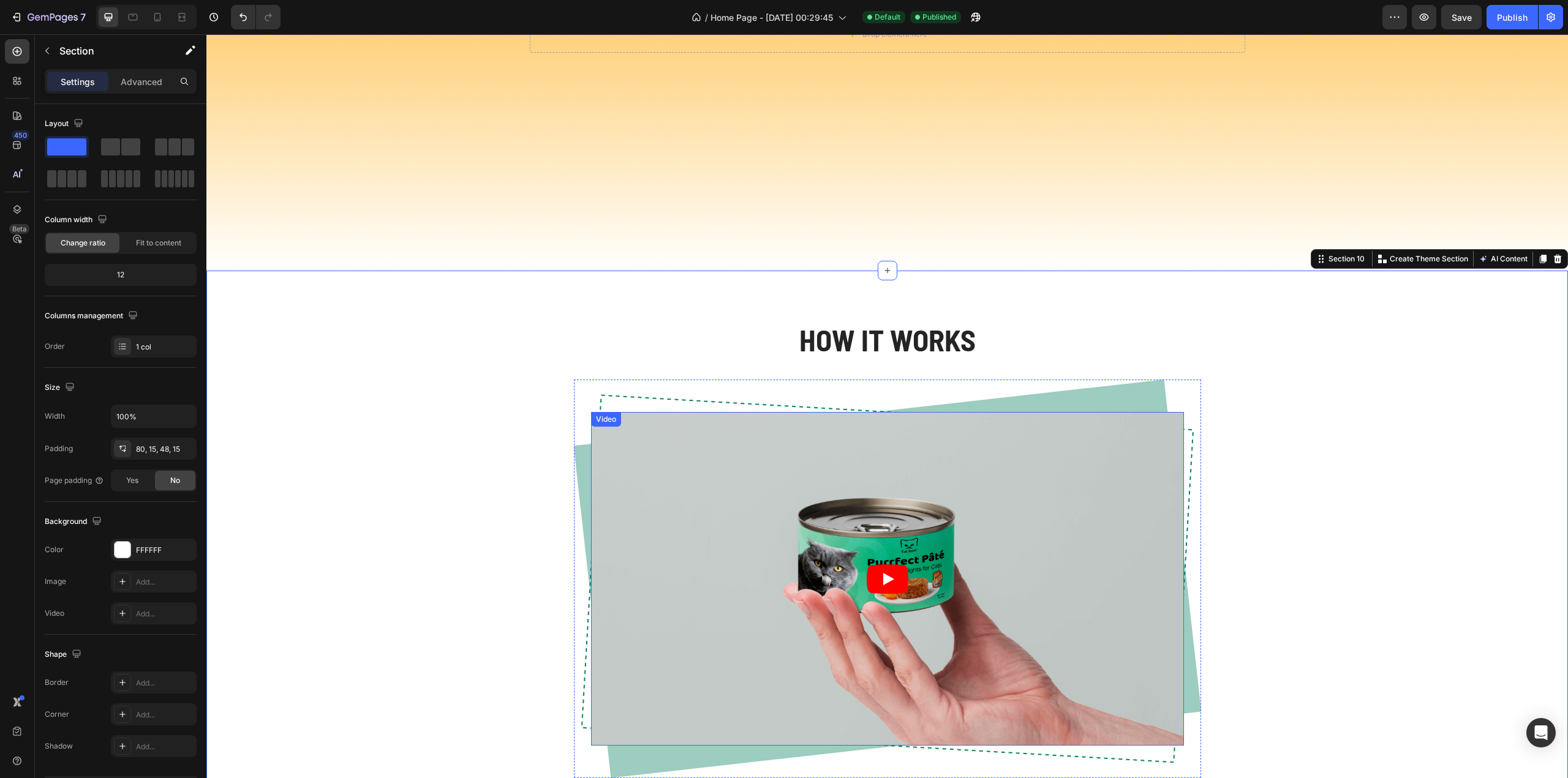
scroll to position [3154, 0]
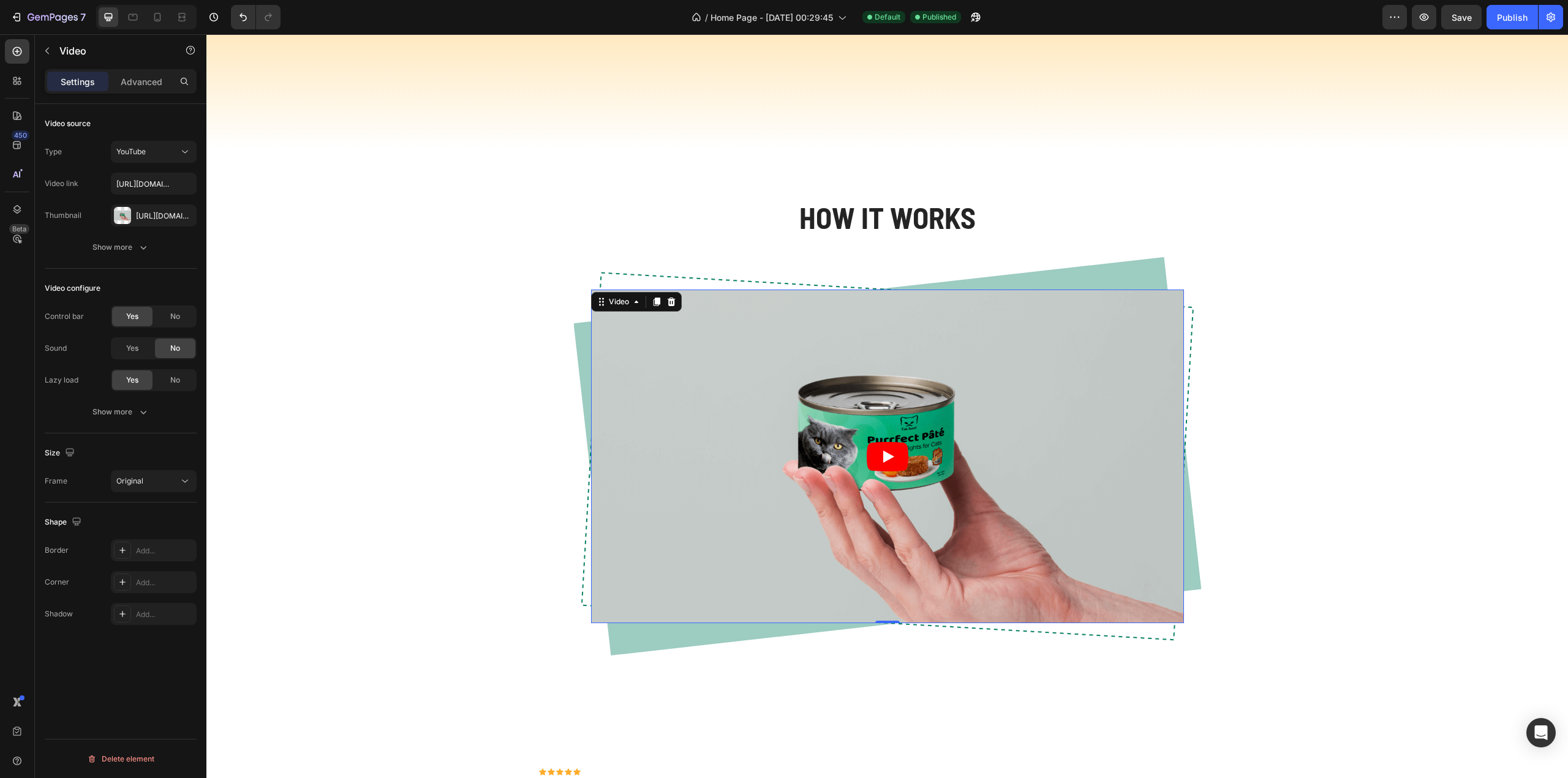
click at [884, 457] on icon "Play" at bounding box center [889, 457] width 11 height 12
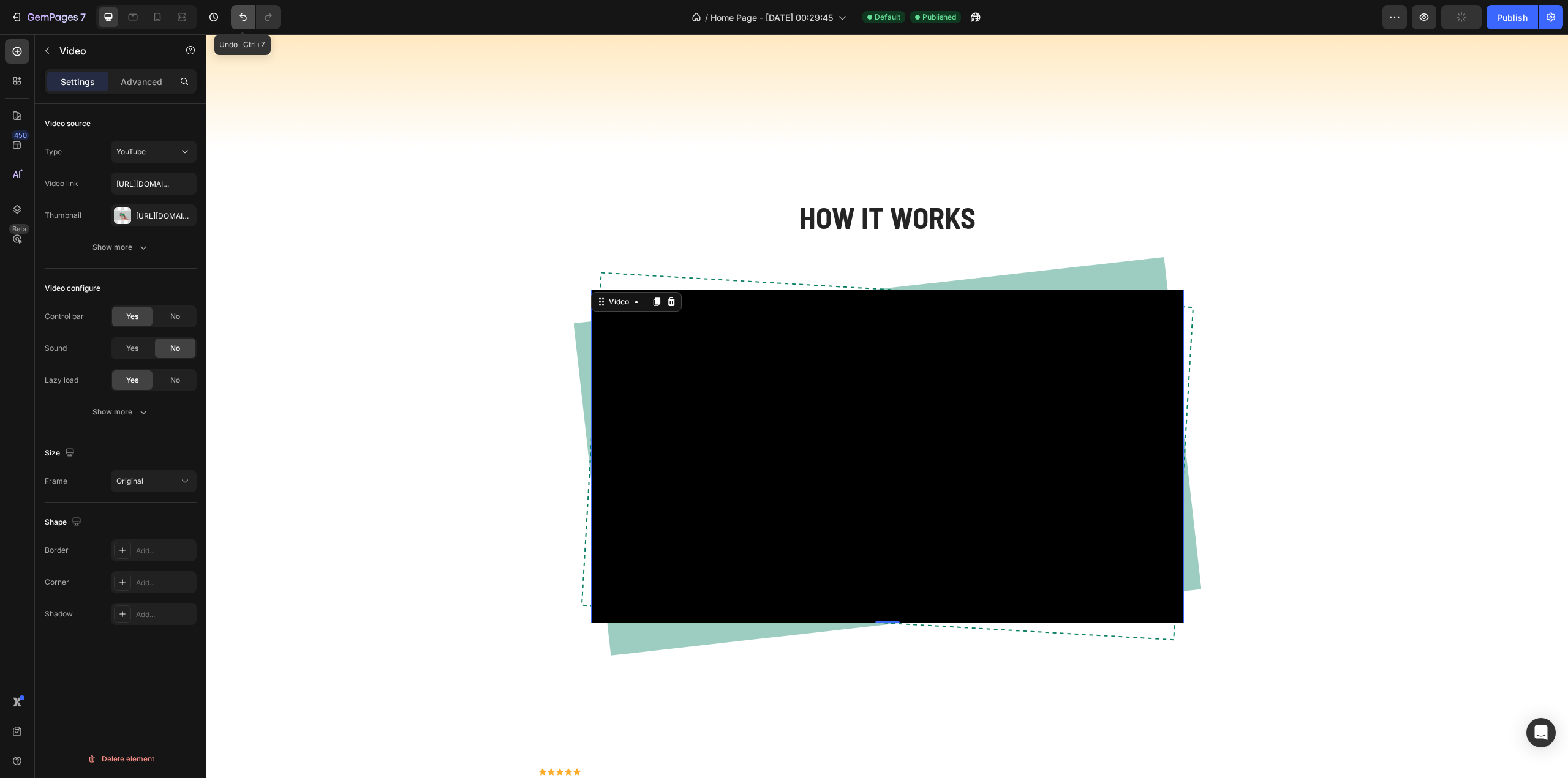
click at [242, 15] on icon "Undo/Redo" at bounding box center [243, 17] width 7 height 8
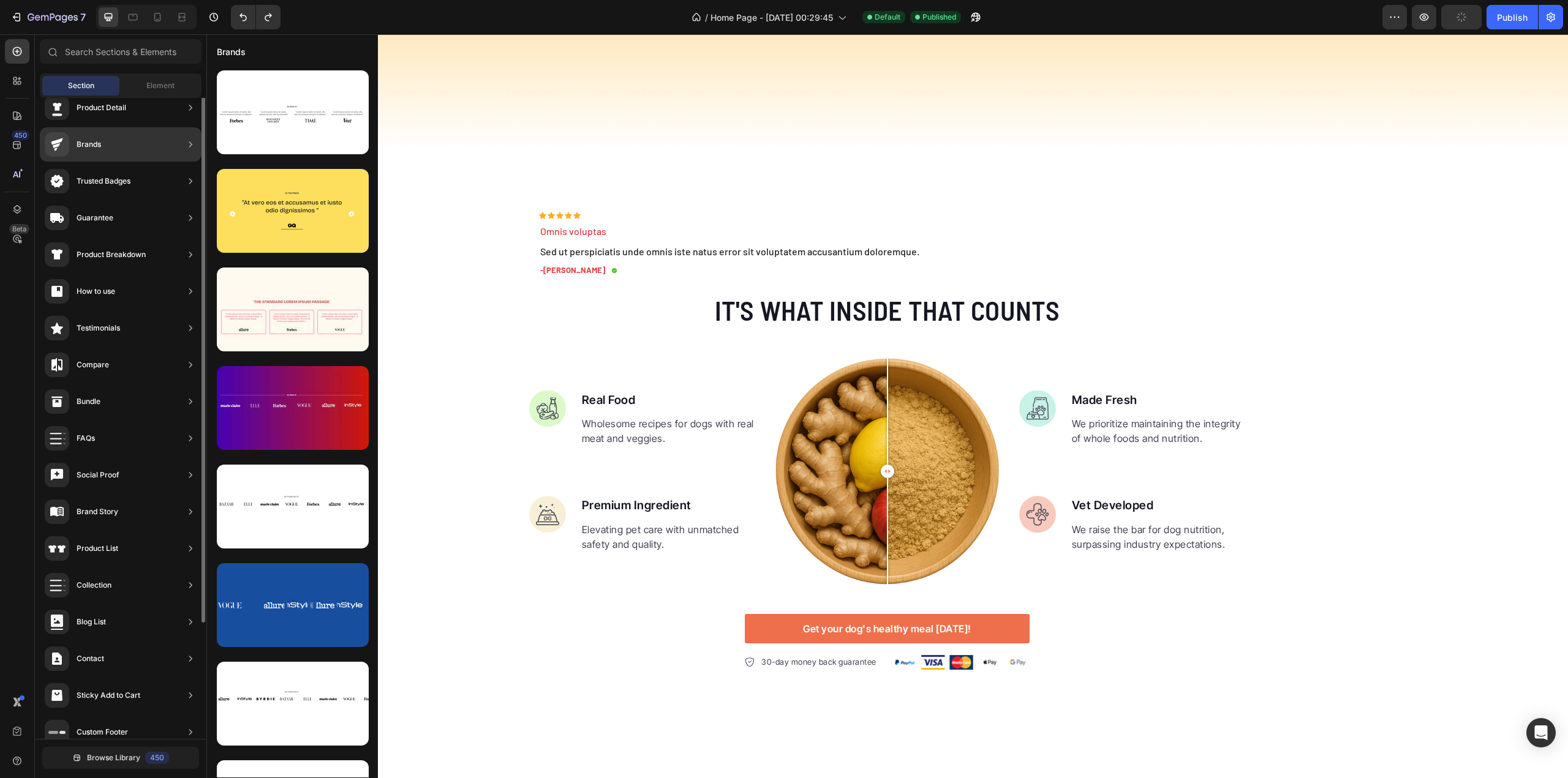
scroll to position [0, 0]
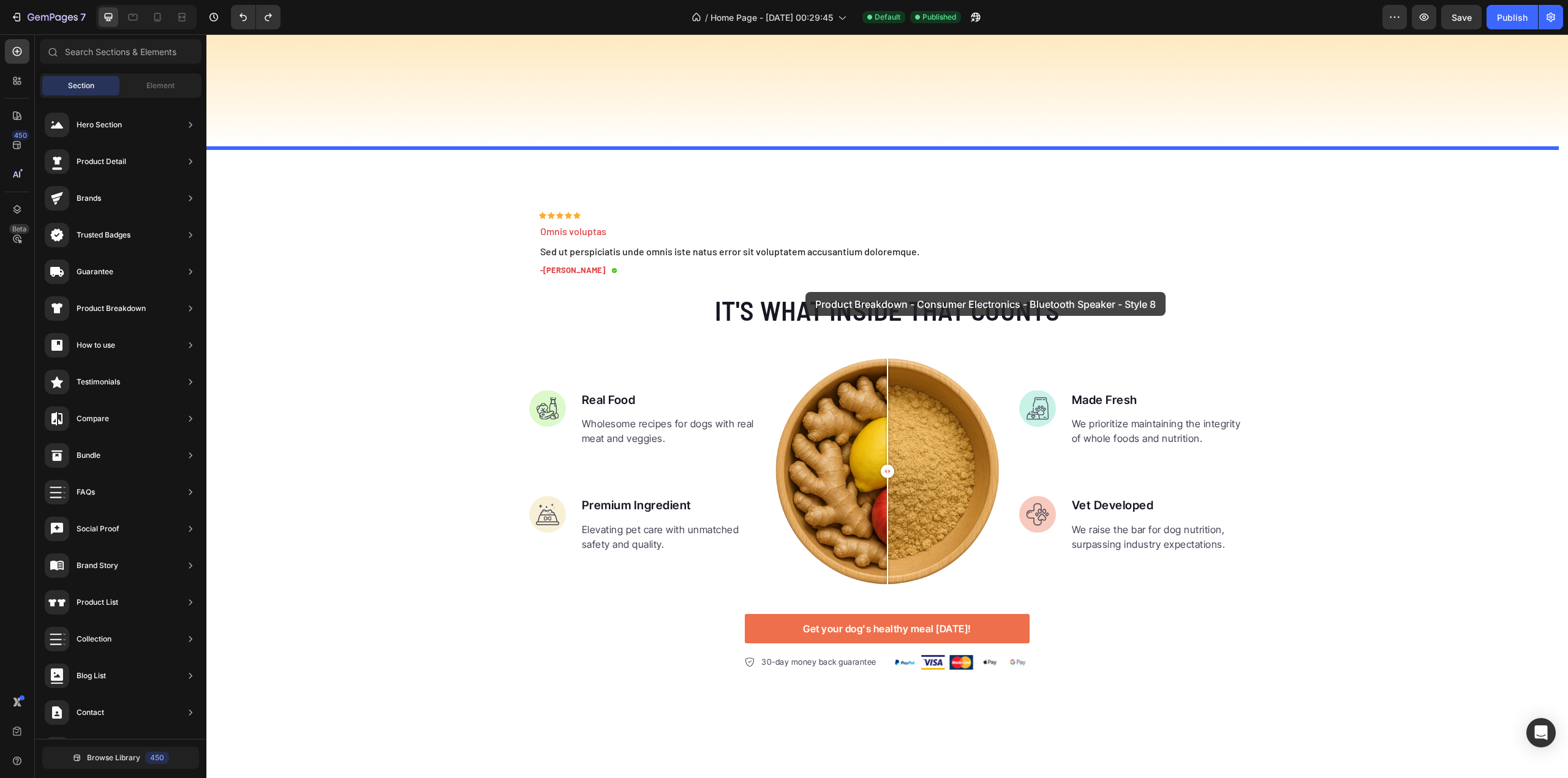
drag, startPoint x: 525, startPoint y: 437, endPoint x: 806, endPoint y: 292, distance: 316.2
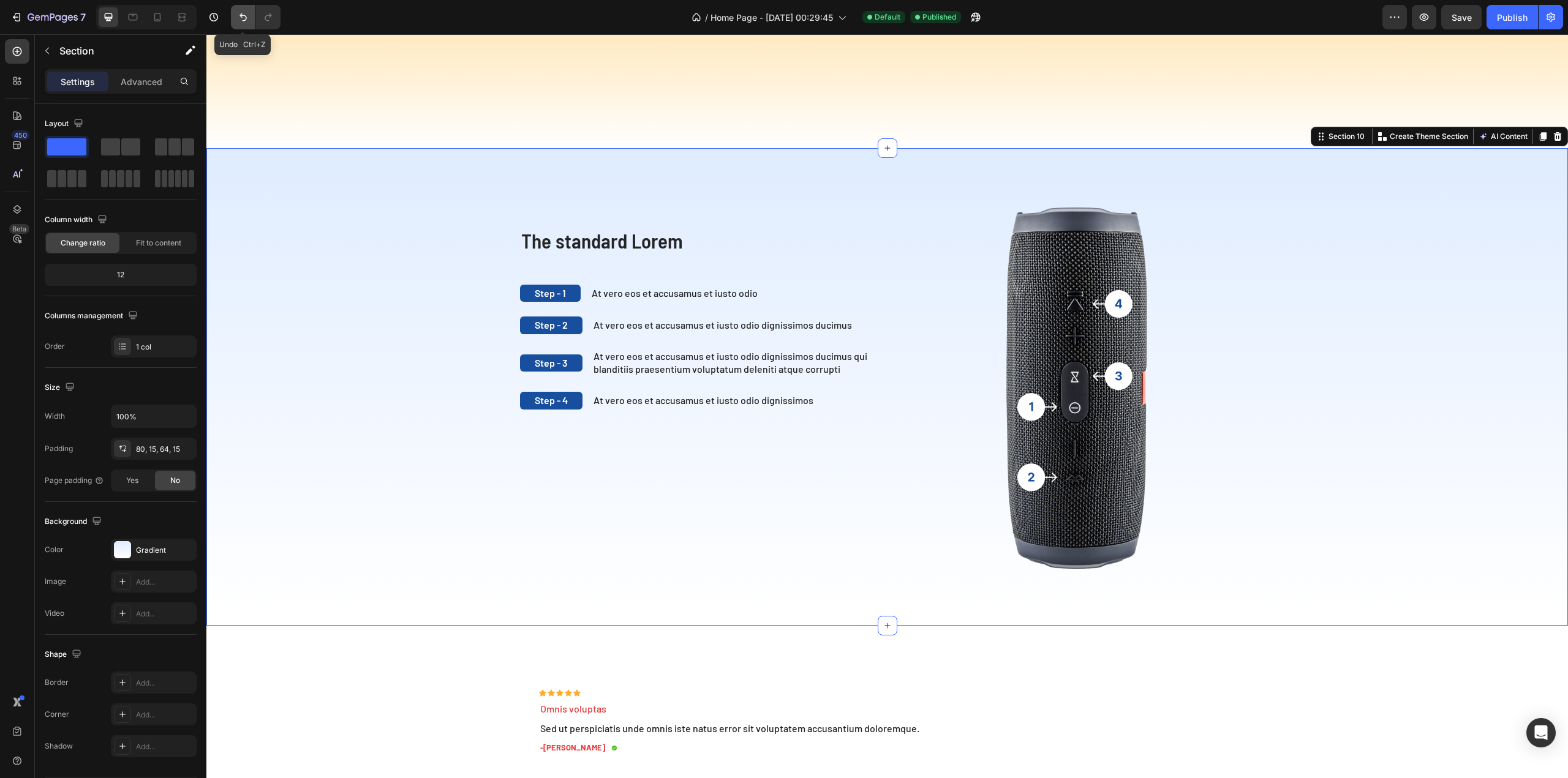
click at [242, 15] on icon "Undo/Redo" at bounding box center [243, 17] width 12 height 12
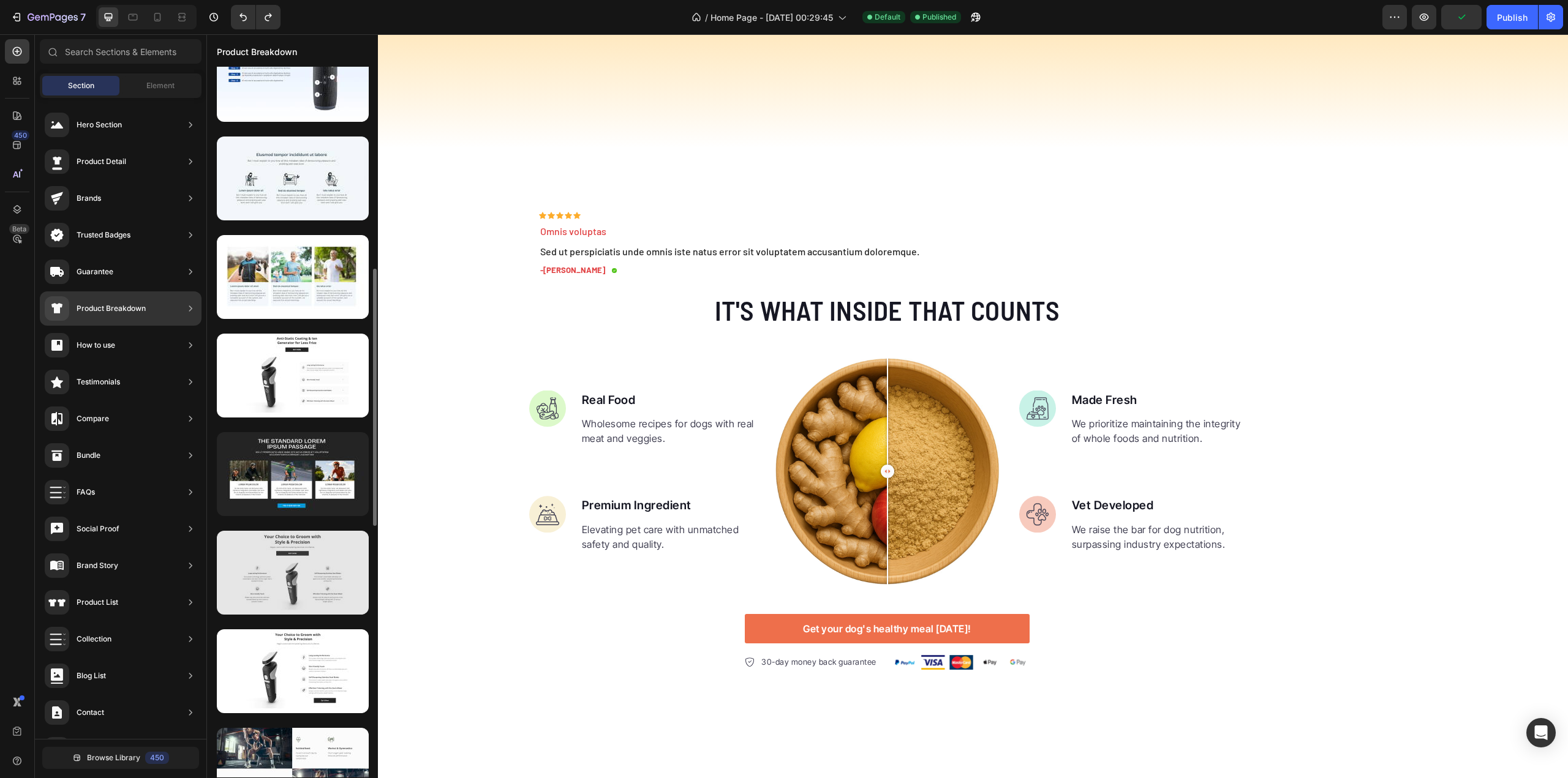
scroll to position [389, 0]
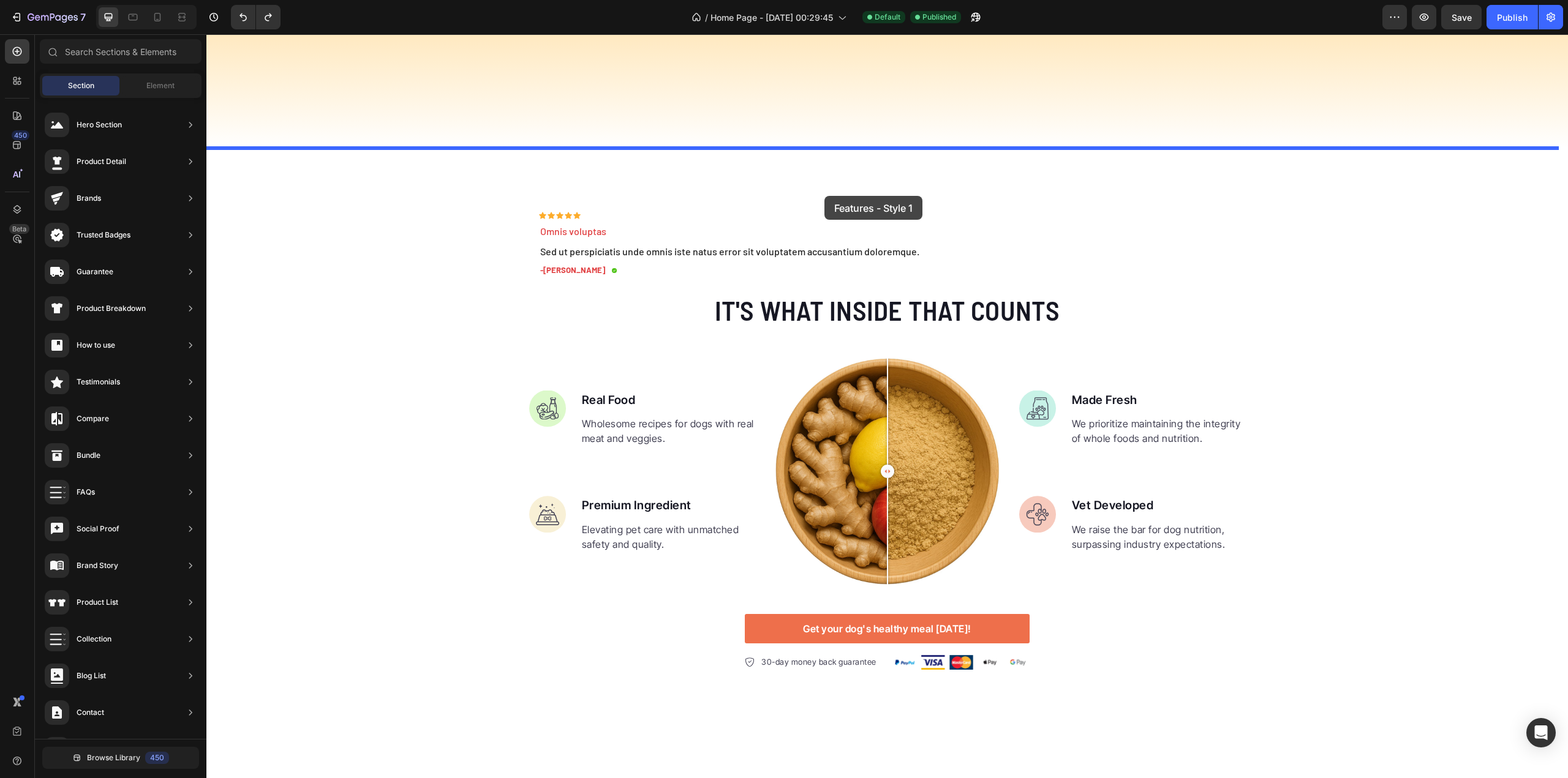
drag, startPoint x: 501, startPoint y: 541, endPoint x: 825, endPoint y: 196, distance: 473.3
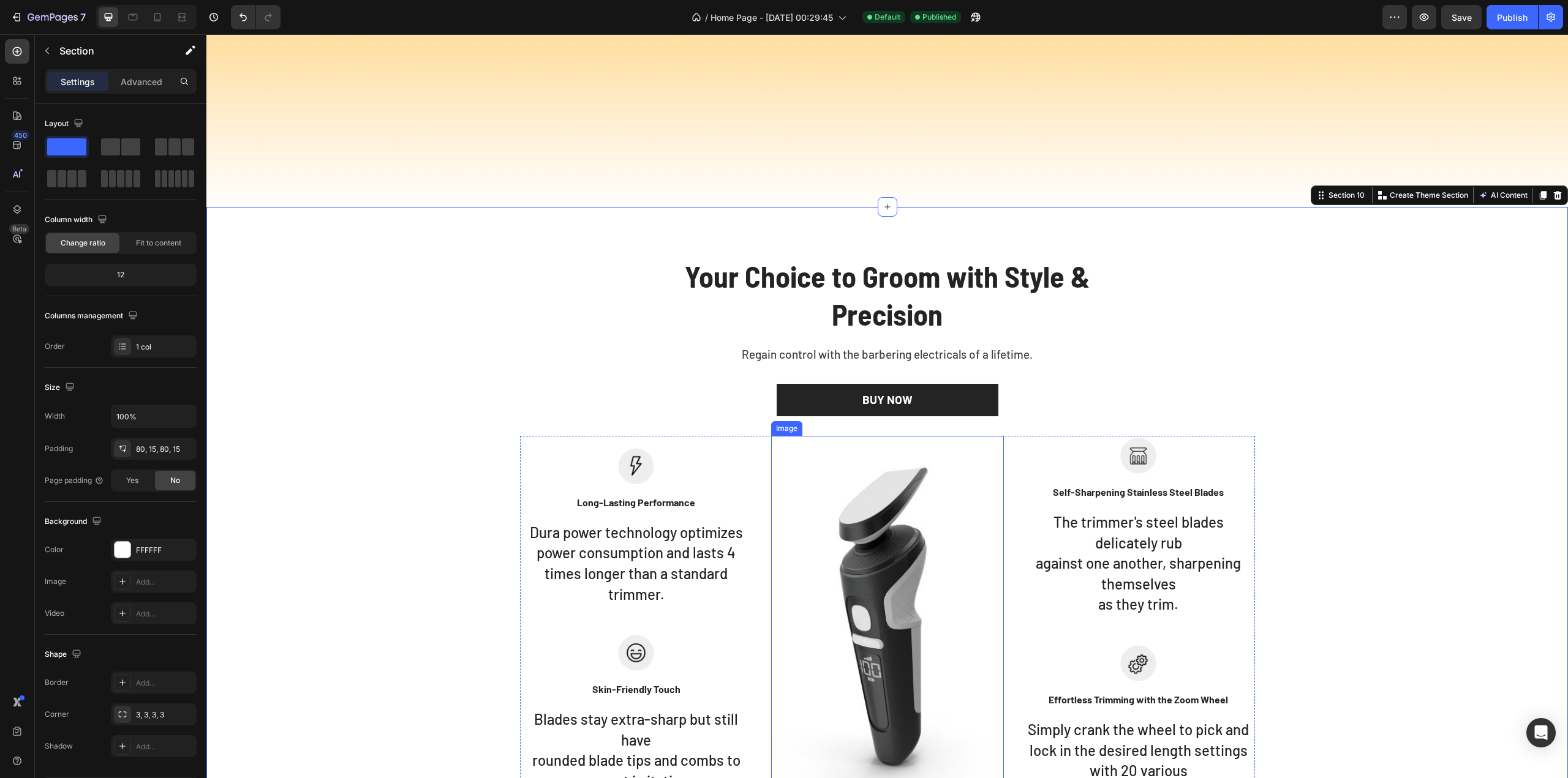
scroll to position [3276, 0]
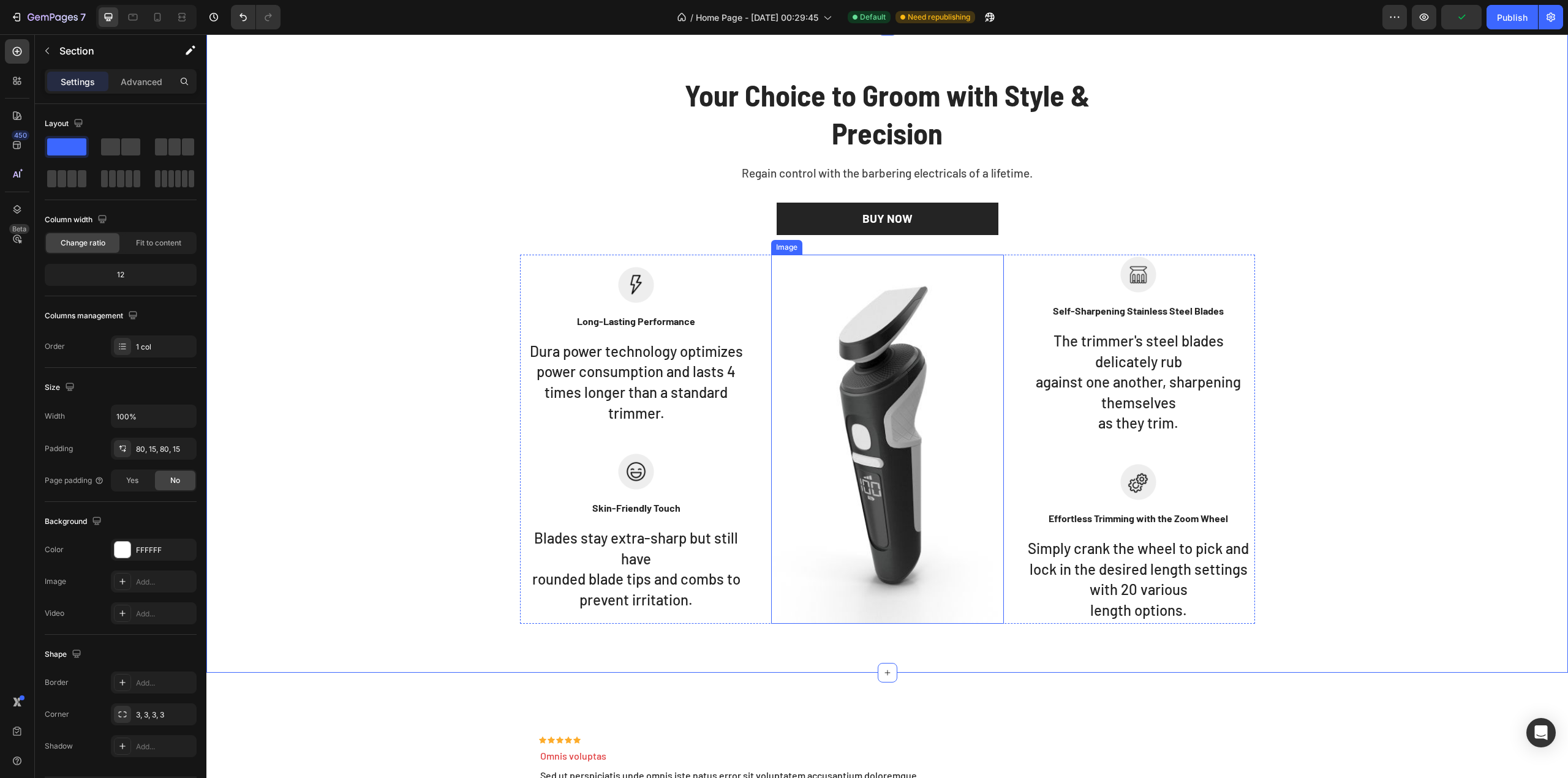
click at [853, 437] on img at bounding box center [887, 439] width 233 height 369
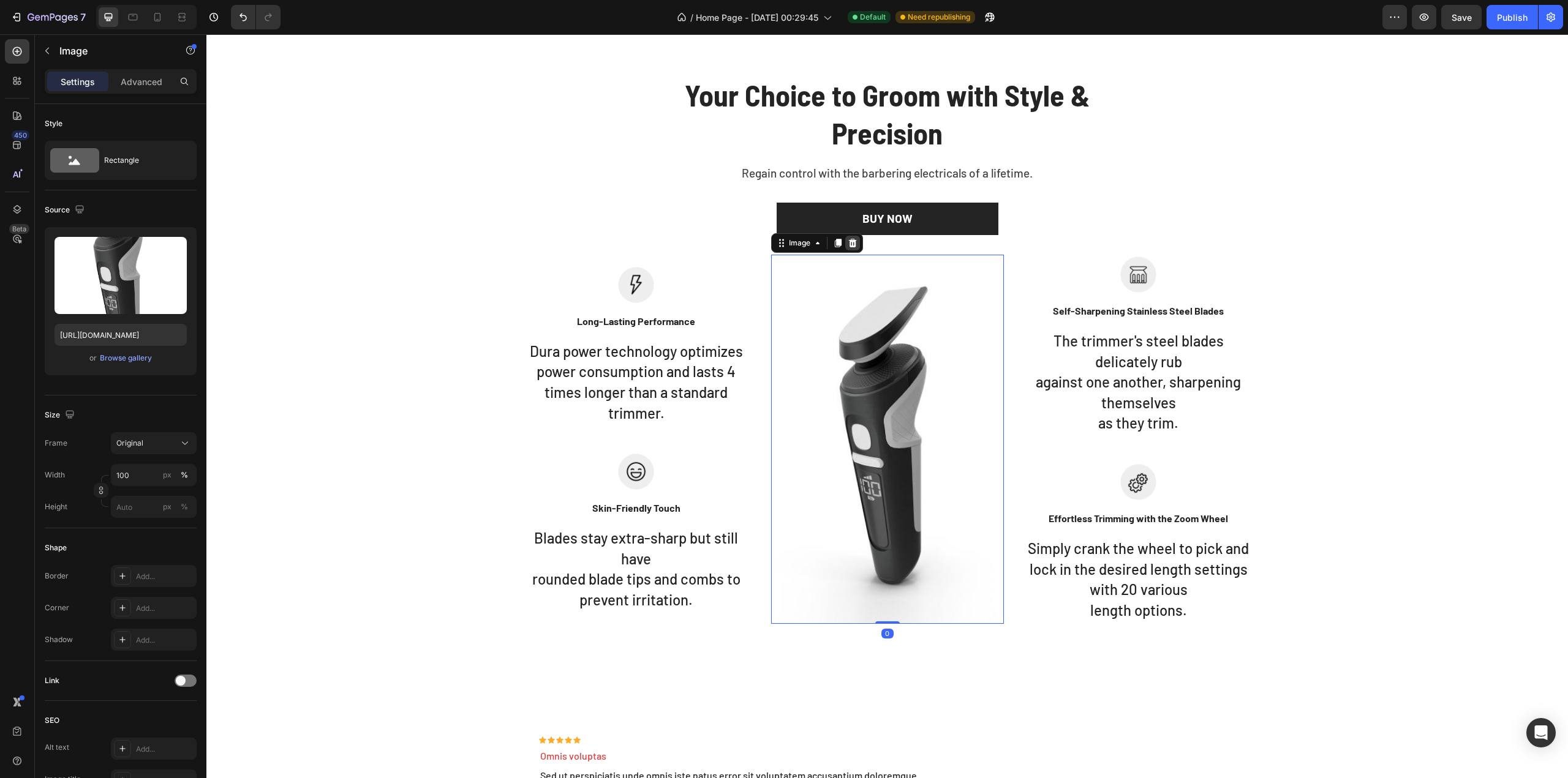
click at [848, 241] on icon at bounding box center [852, 243] width 8 height 9
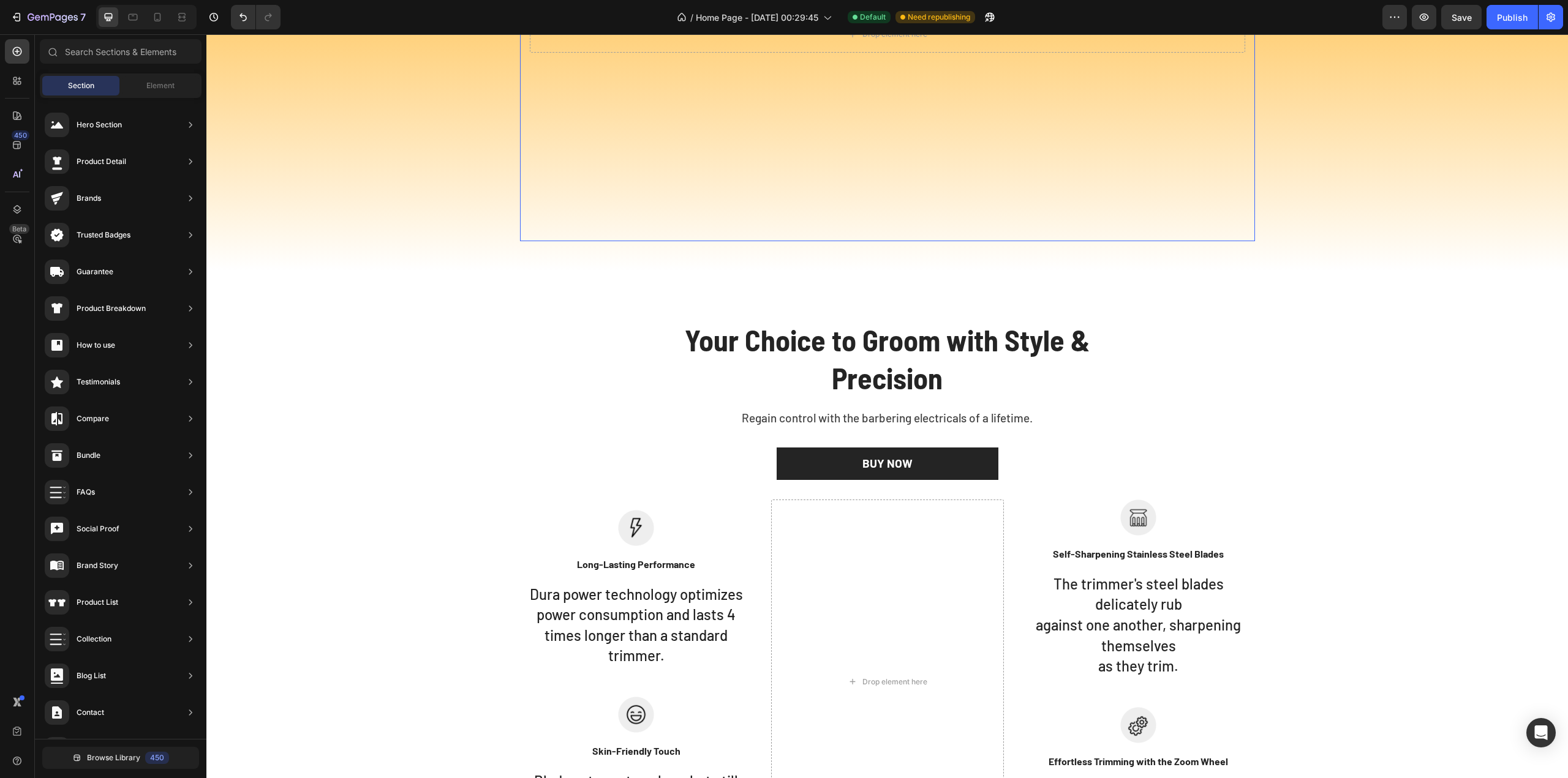
scroll to position [2909, 0]
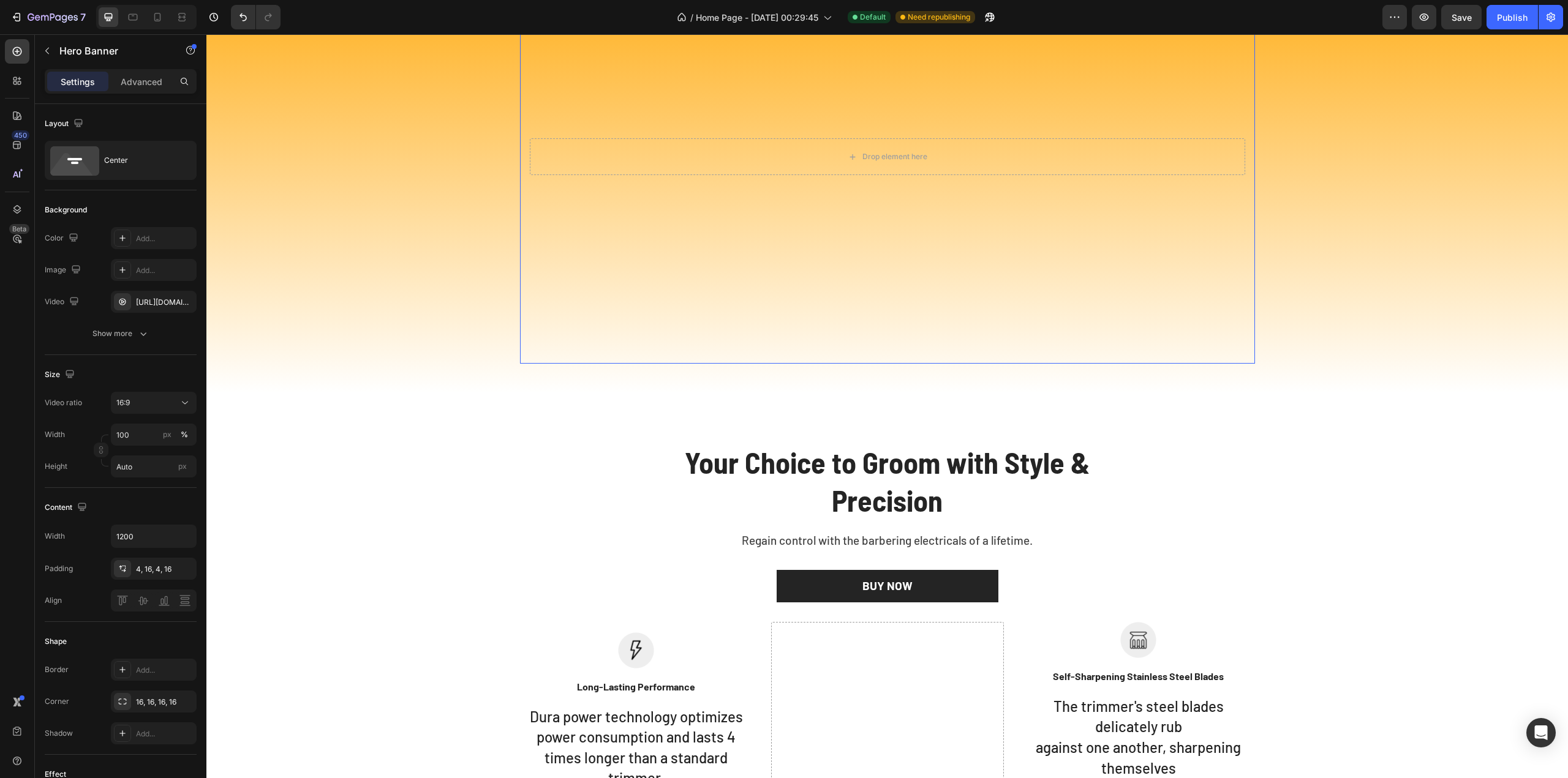
click at [858, 197] on video "Background Image" at bounding box center [887, 156] width 735 height 413
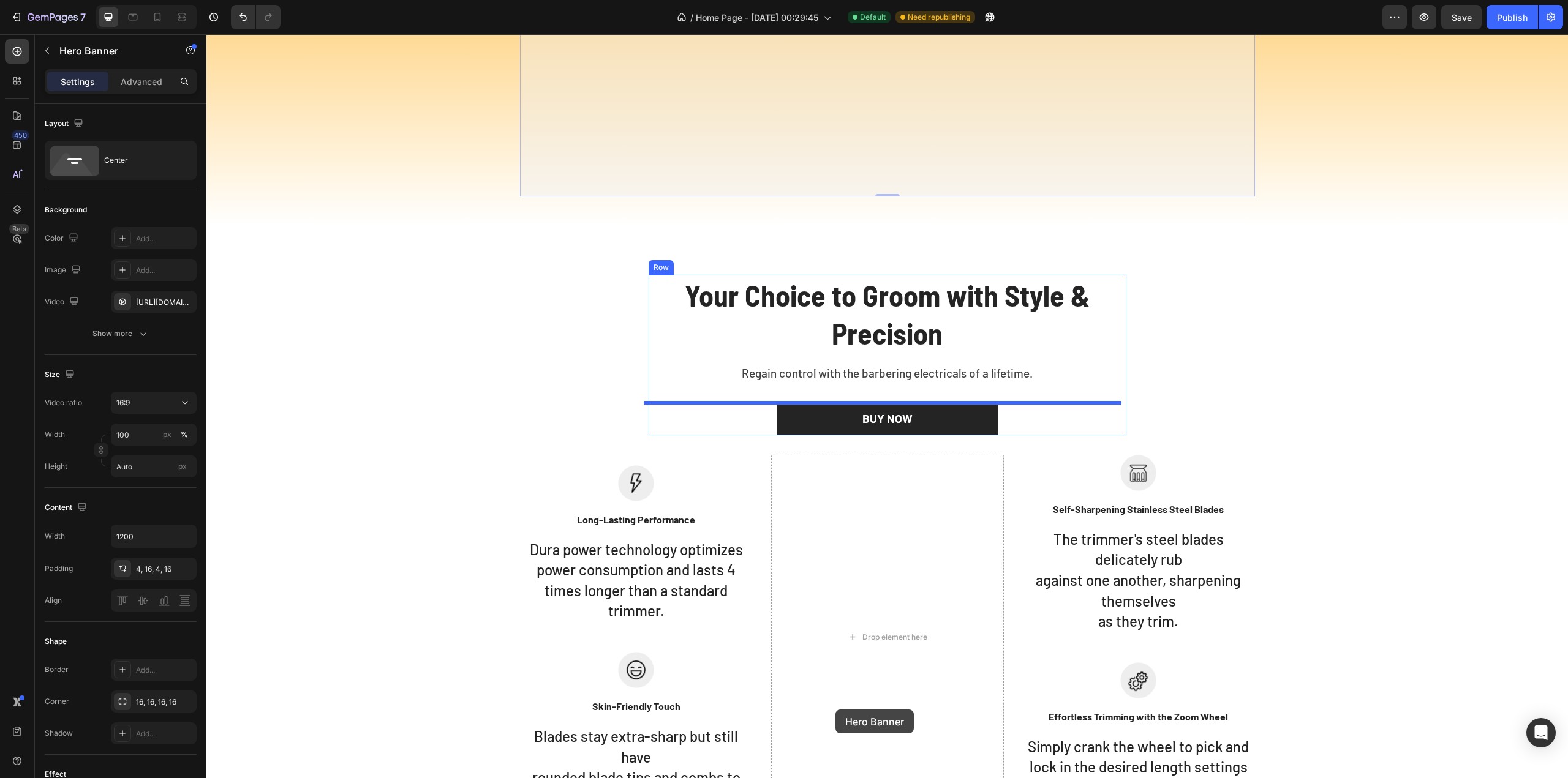
scroll to position [3152, 0]
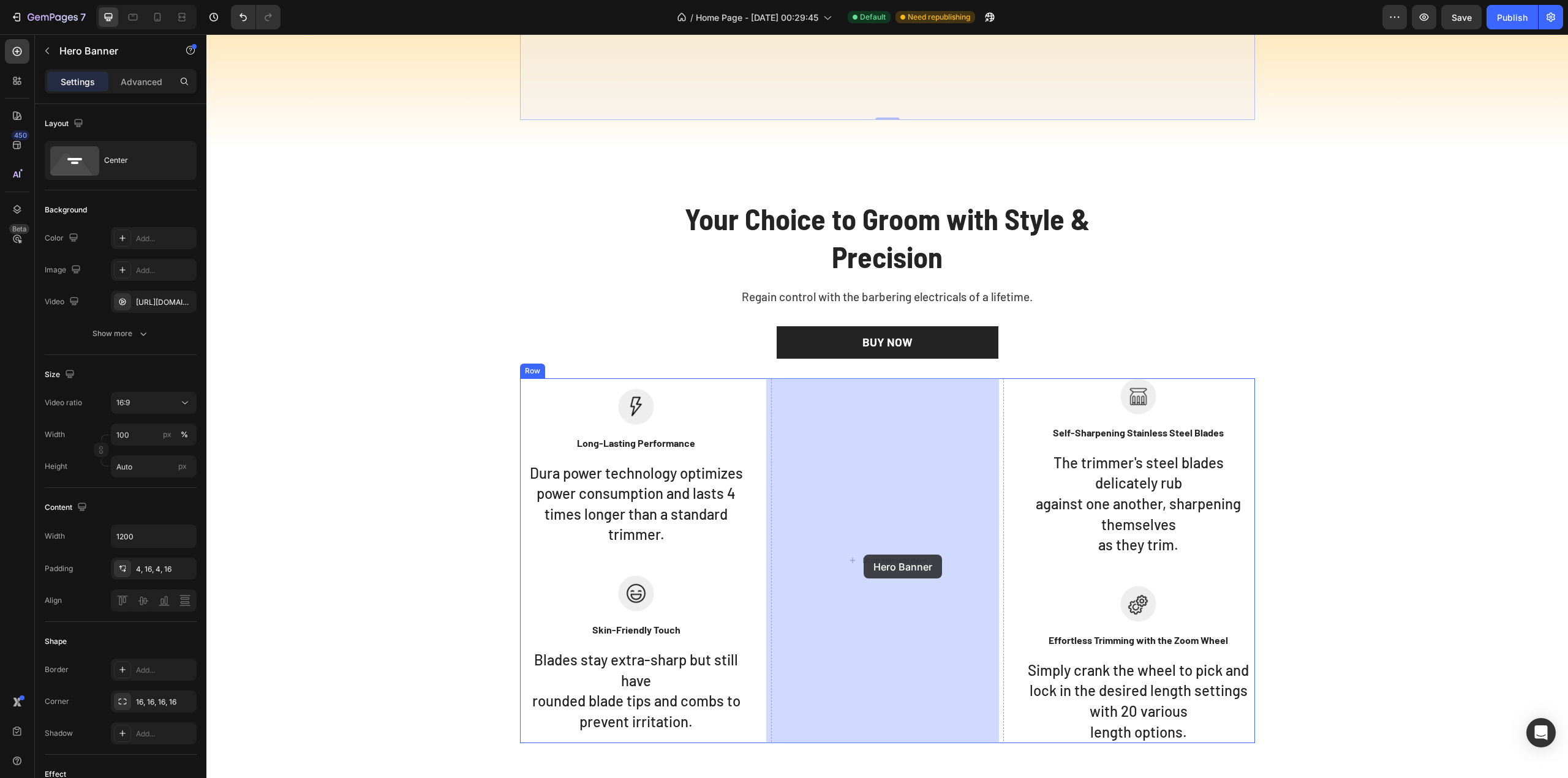
drag, startPoint x: 549, startPoint y: 283, endPoint x: 864, endPoint y: 555, distance: 416.2
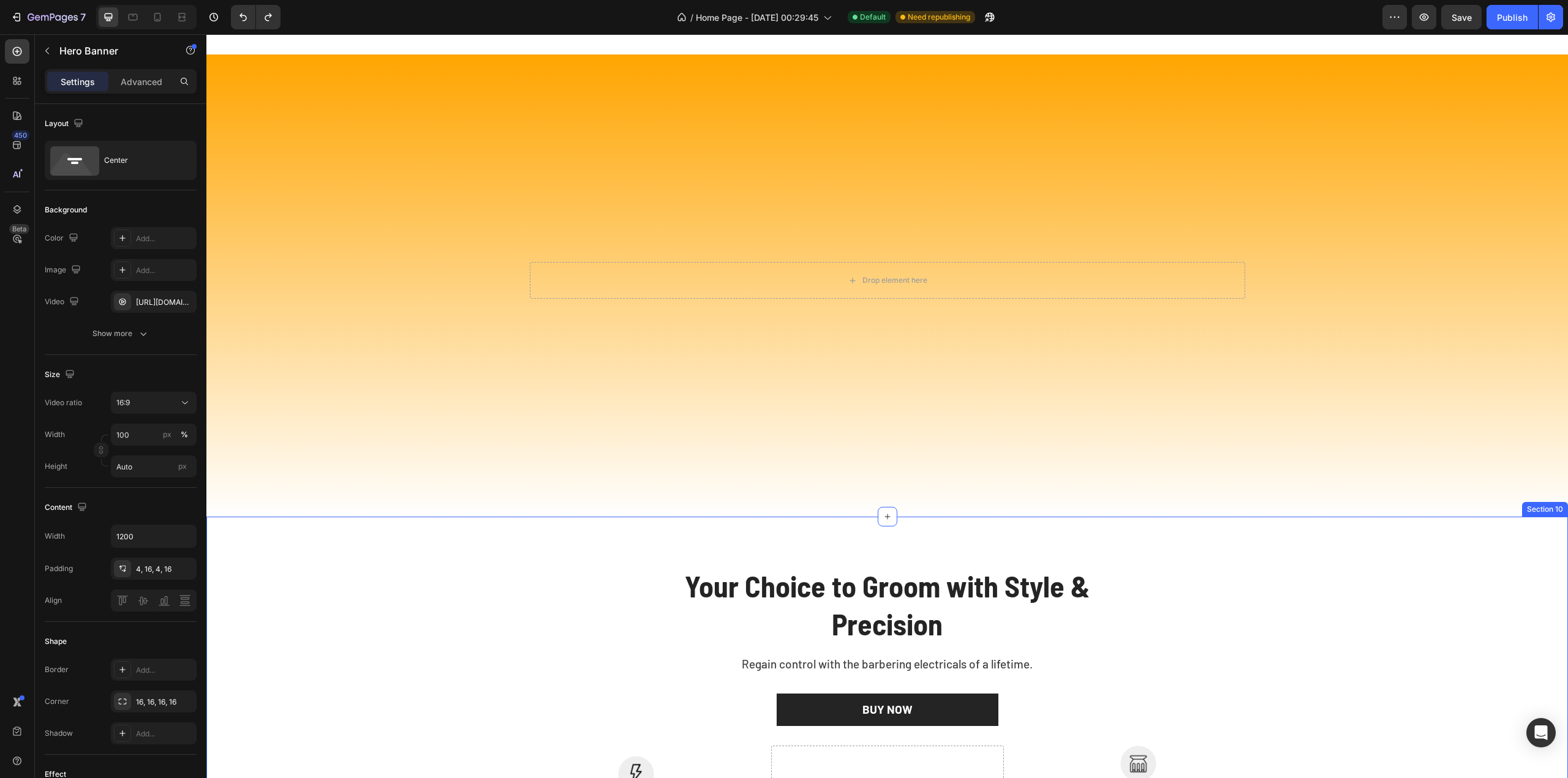
scroll to position [3091, 0]
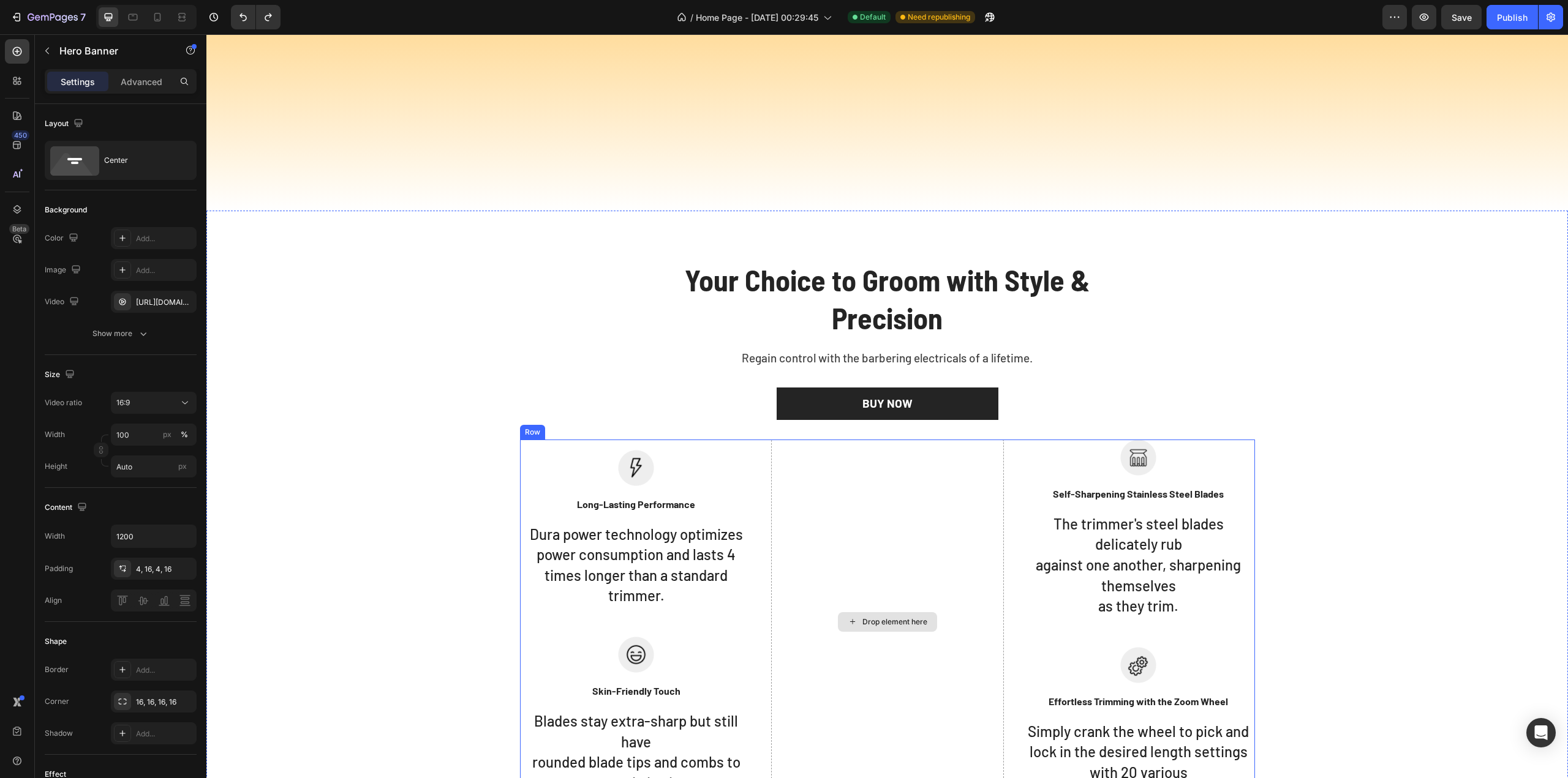
click at [776, 440] on div "Drop element here" at bounding box center [887, 622] width 233 height 365
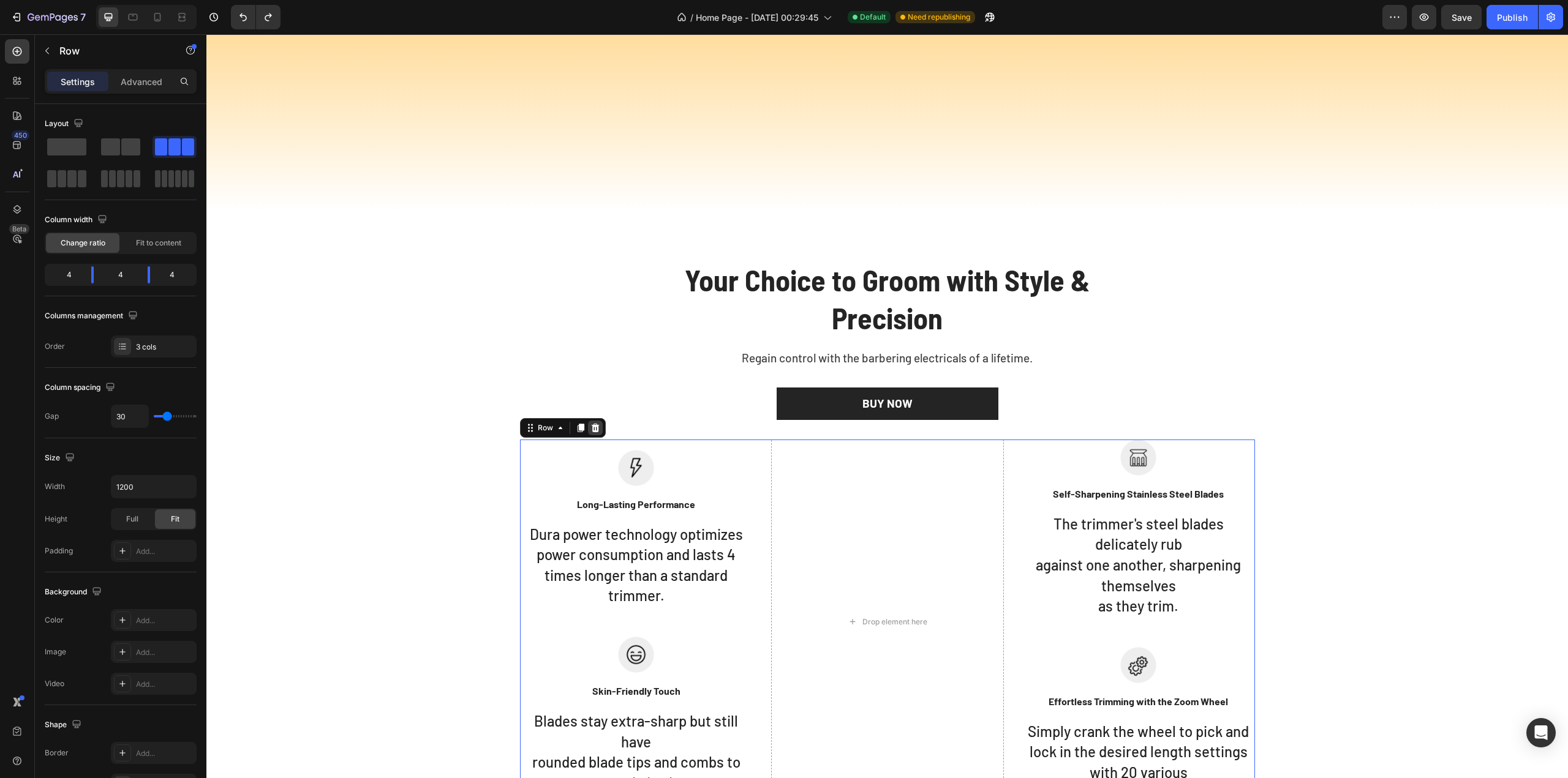
click at [596, 432] on div at bounding box center [596, 428] width 15 height 15
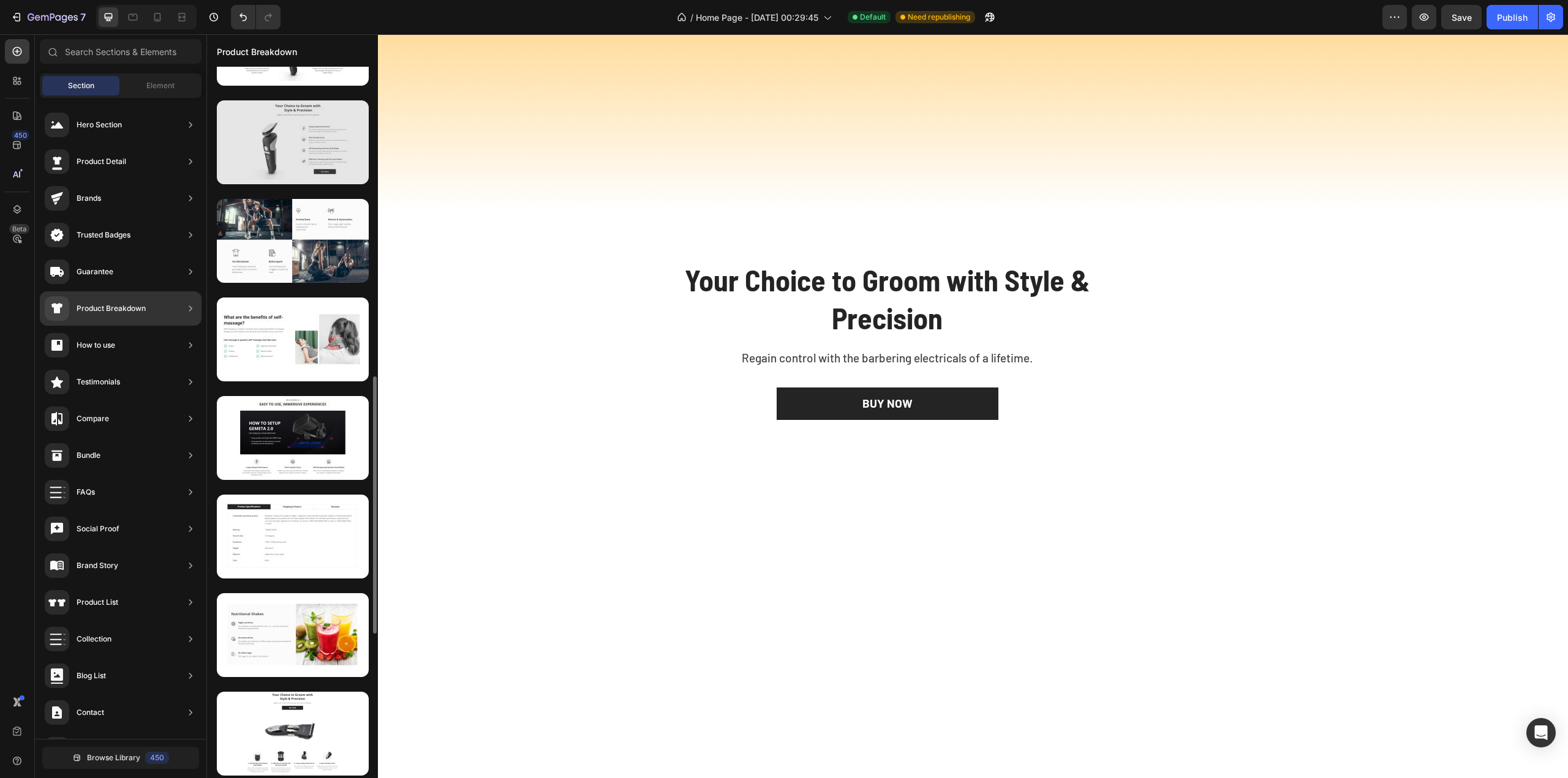
scroll to position [979, 0]
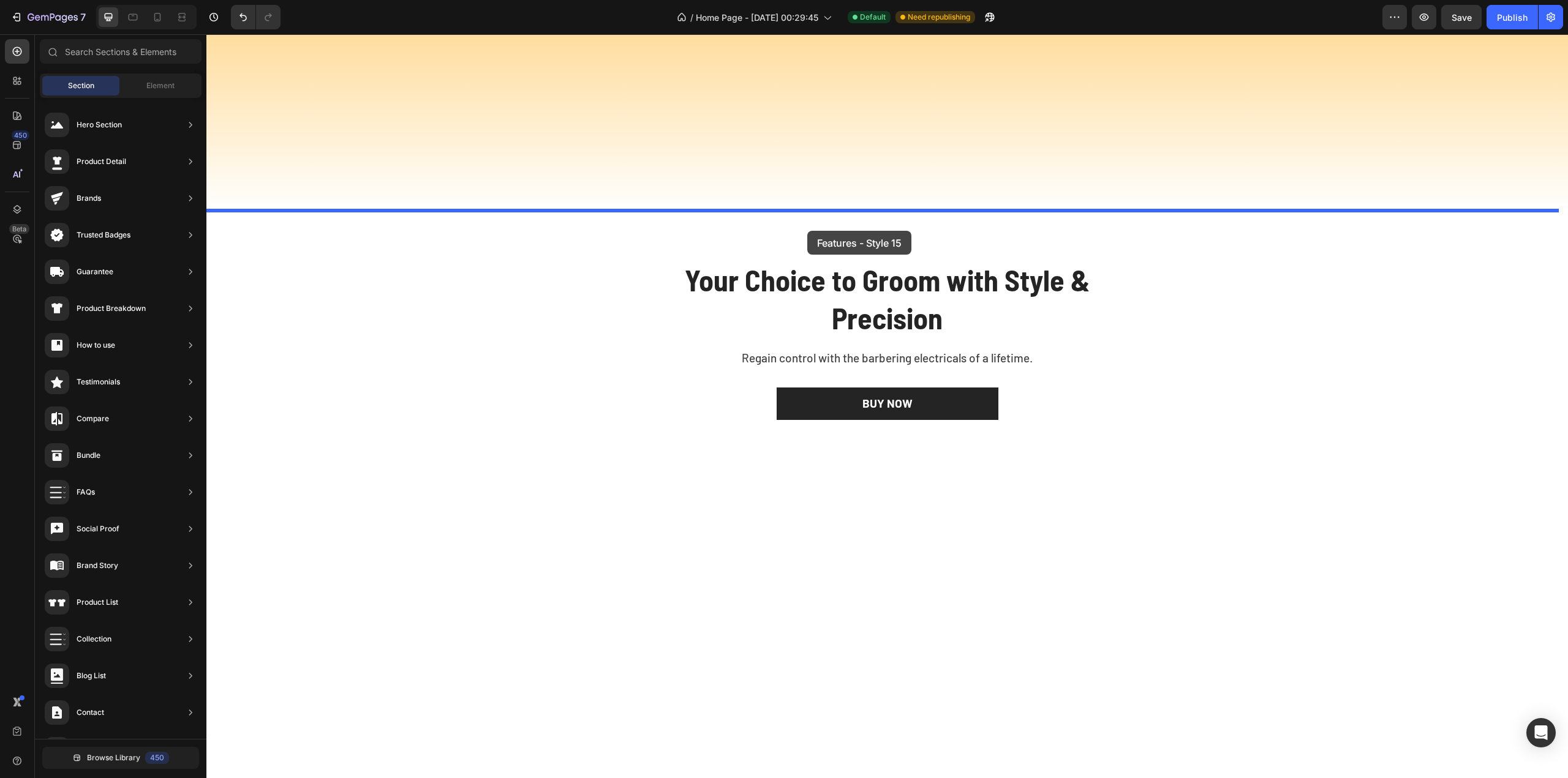
drag, startPoint x: 494, startPoint y: 559, endPoint x: 807, endPoint y: 230, distance: 454.1
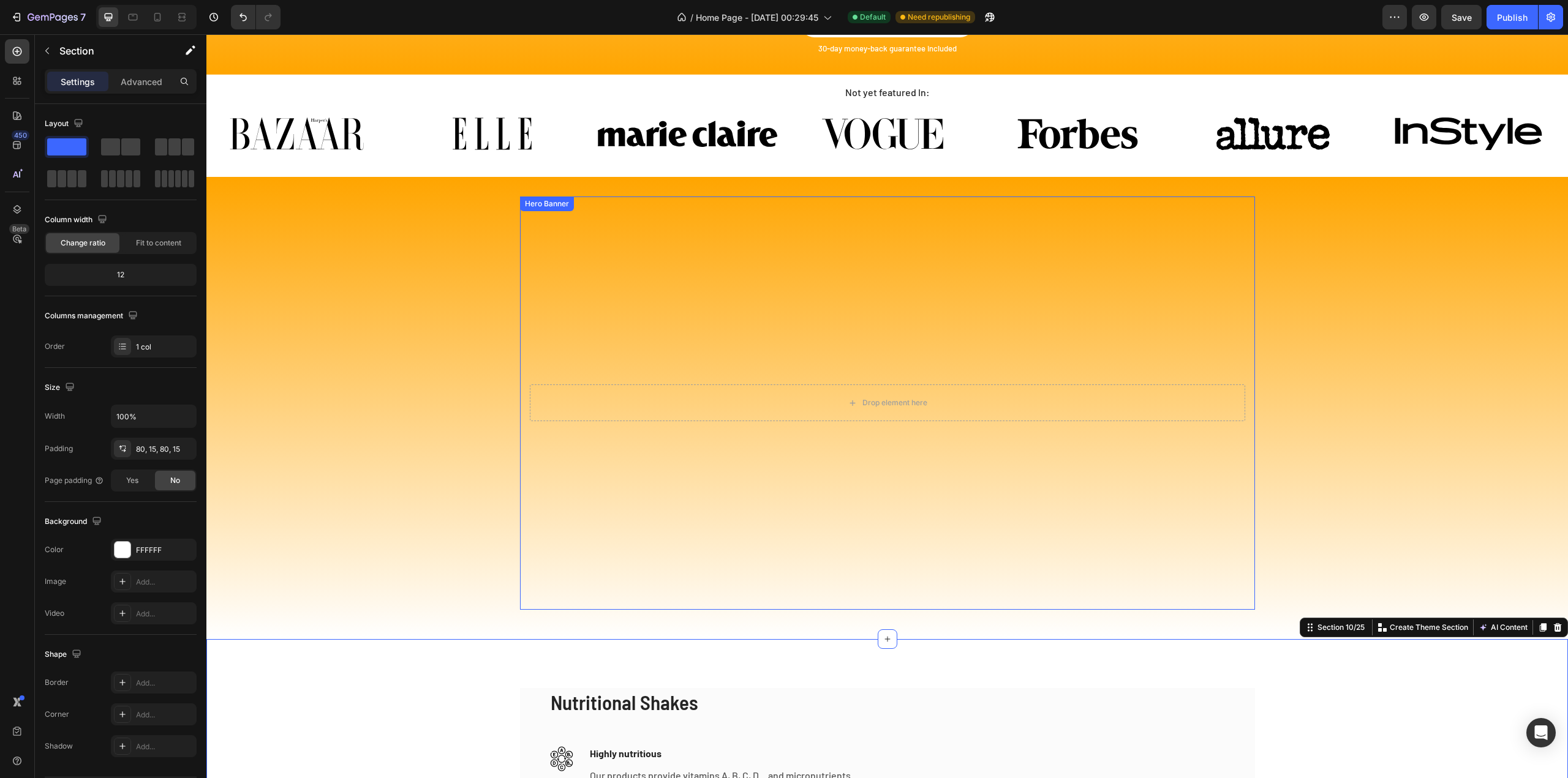
scroll to position [2907, 0]
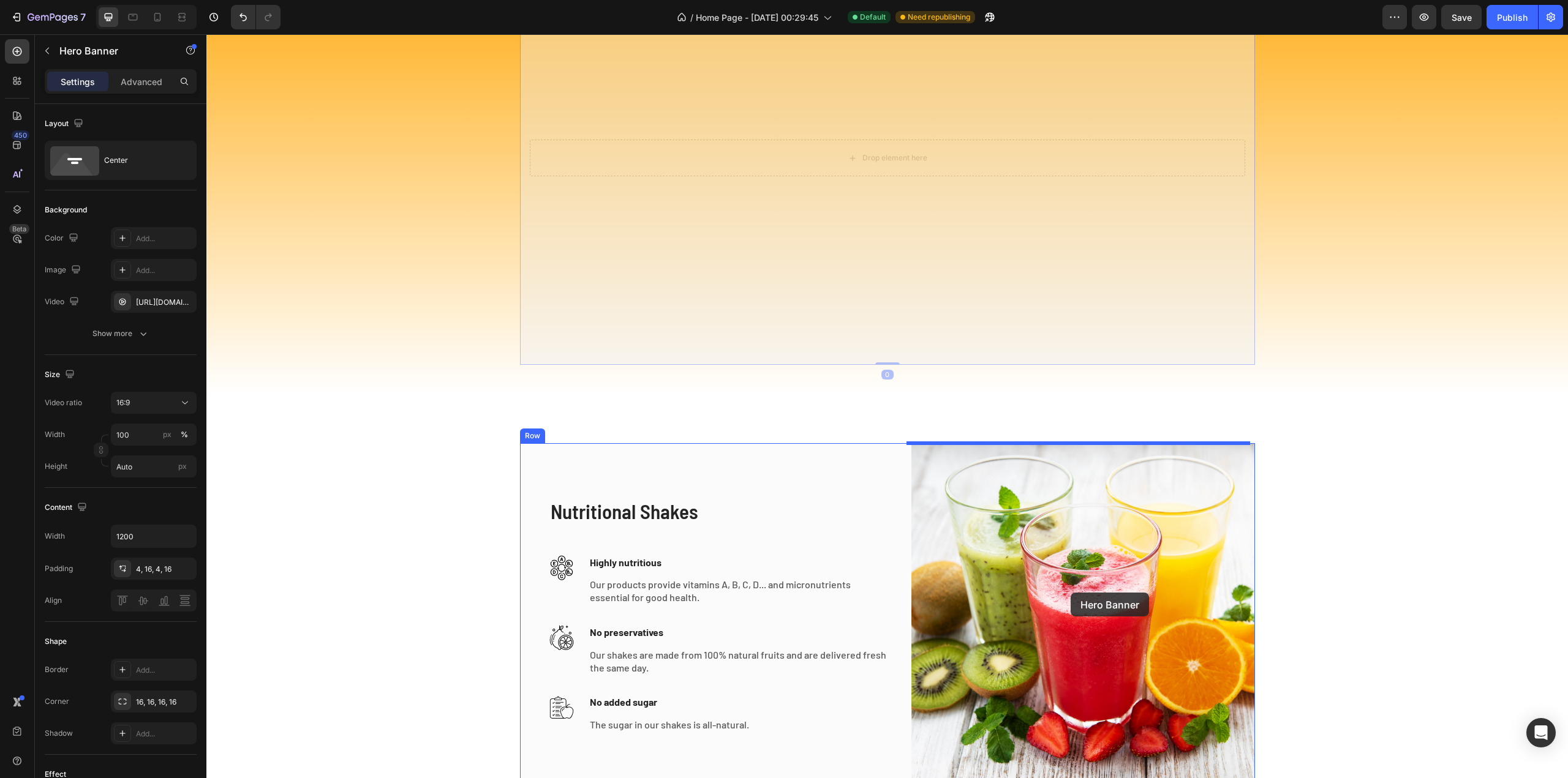
drag, startPoint x: 743, startPoint y: 250, endPoint x: 1071, endPoint y: 592, distance: 473.9
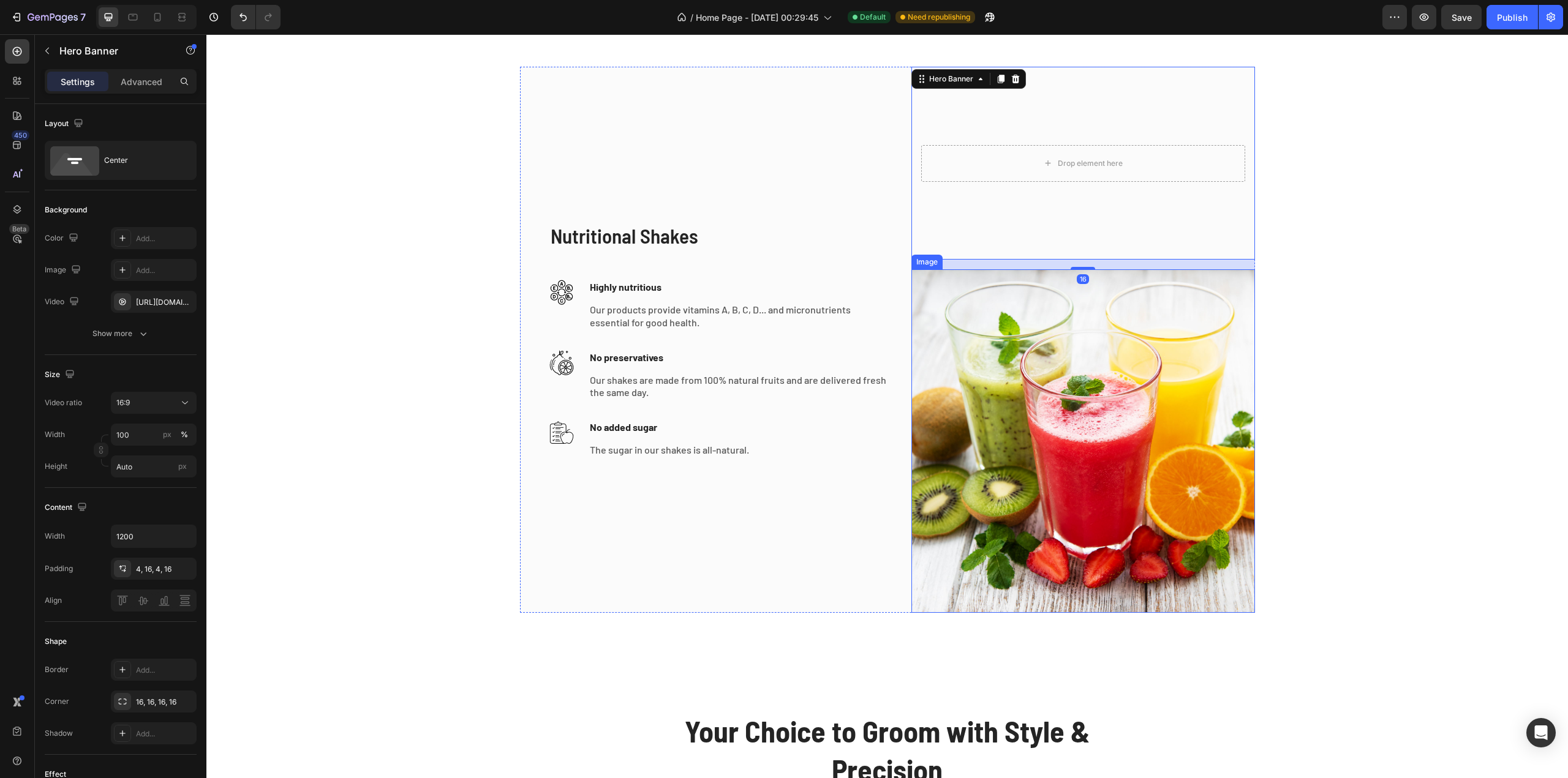
scroll to position [2785, 0]
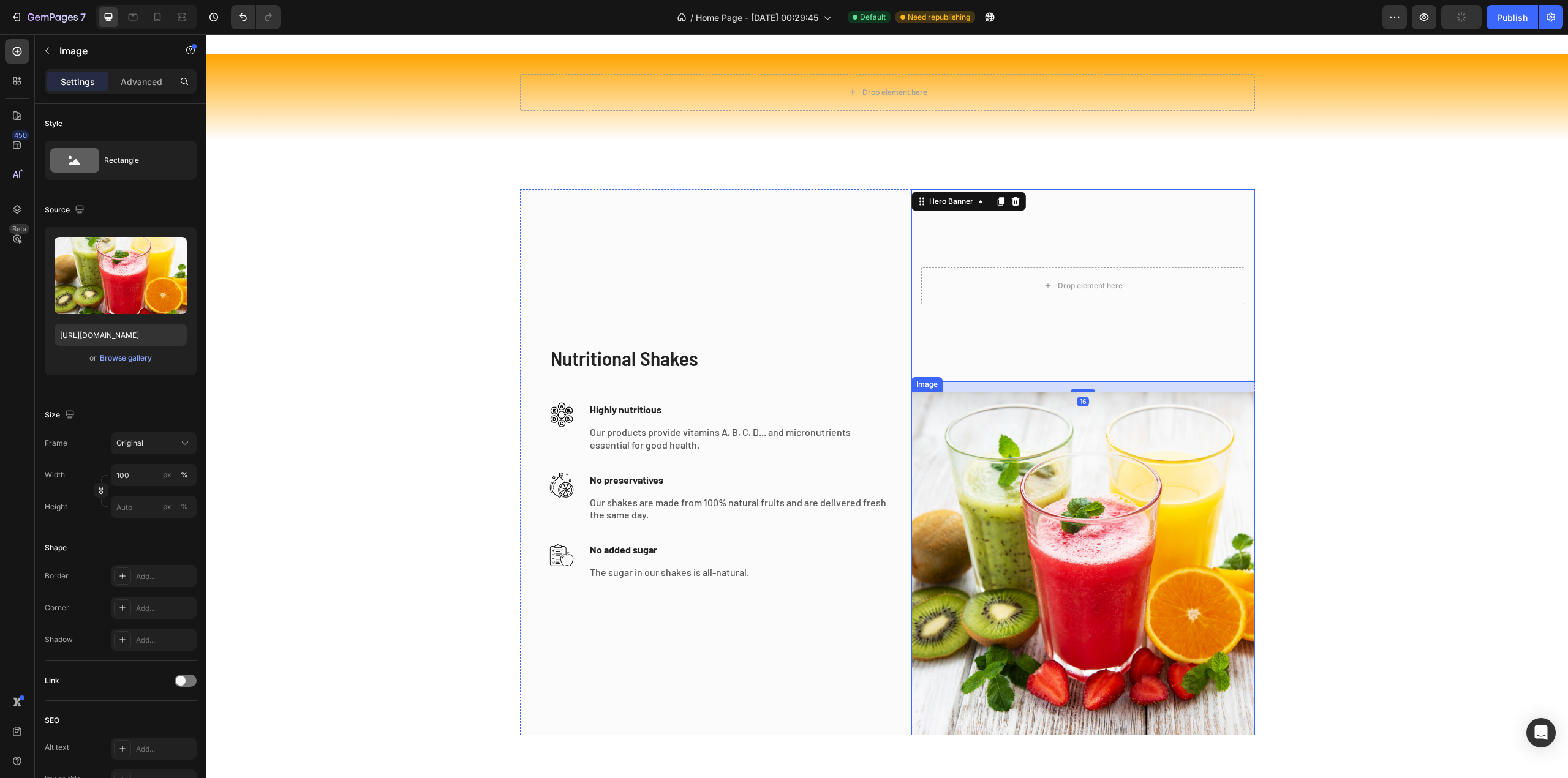
click at [1024, 474] on img at bounding box center [1083, 564] width 344 height 343
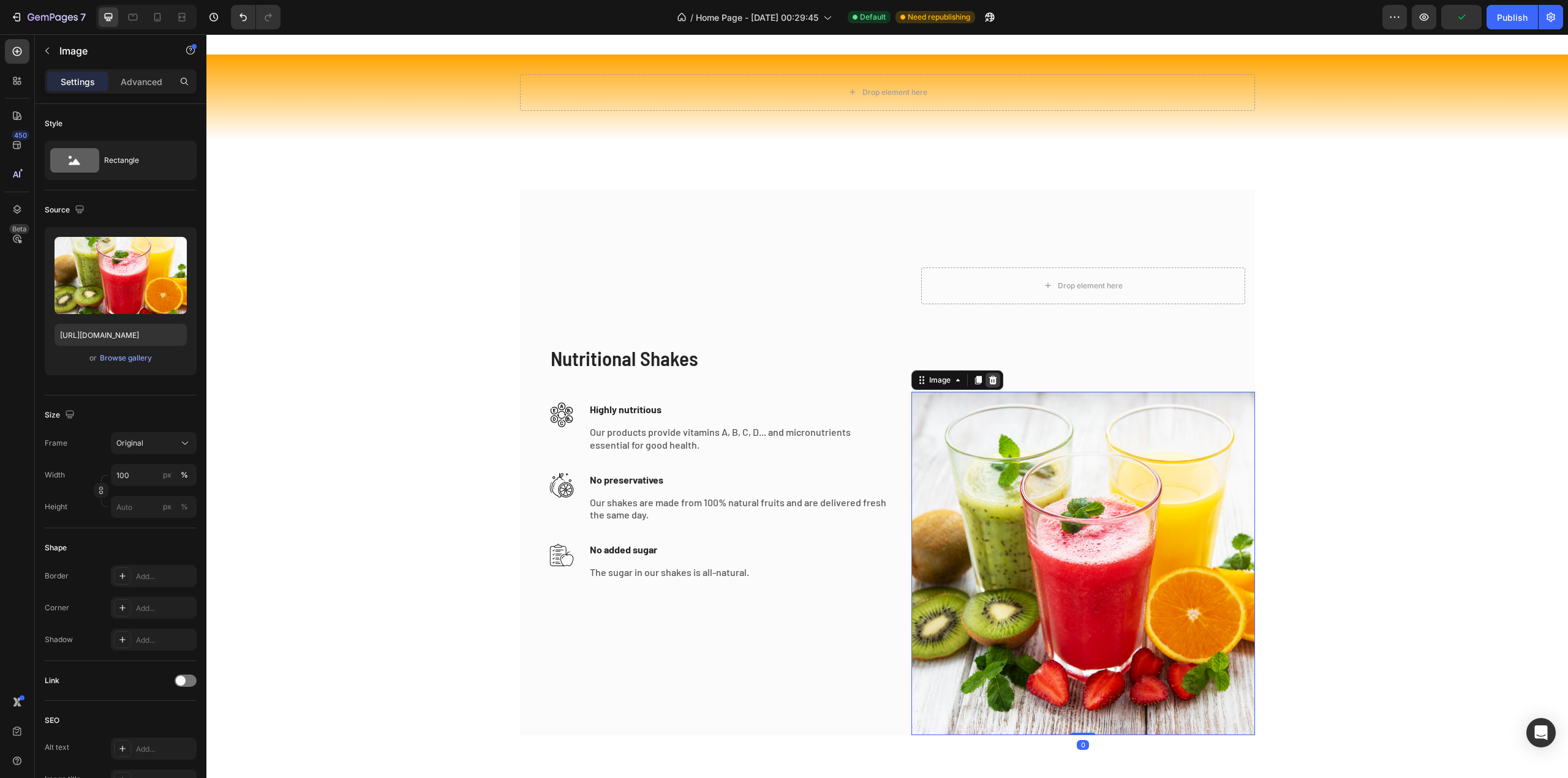
click at [989, 384] on icon at bounding box center [992, 380] width 8 height 9
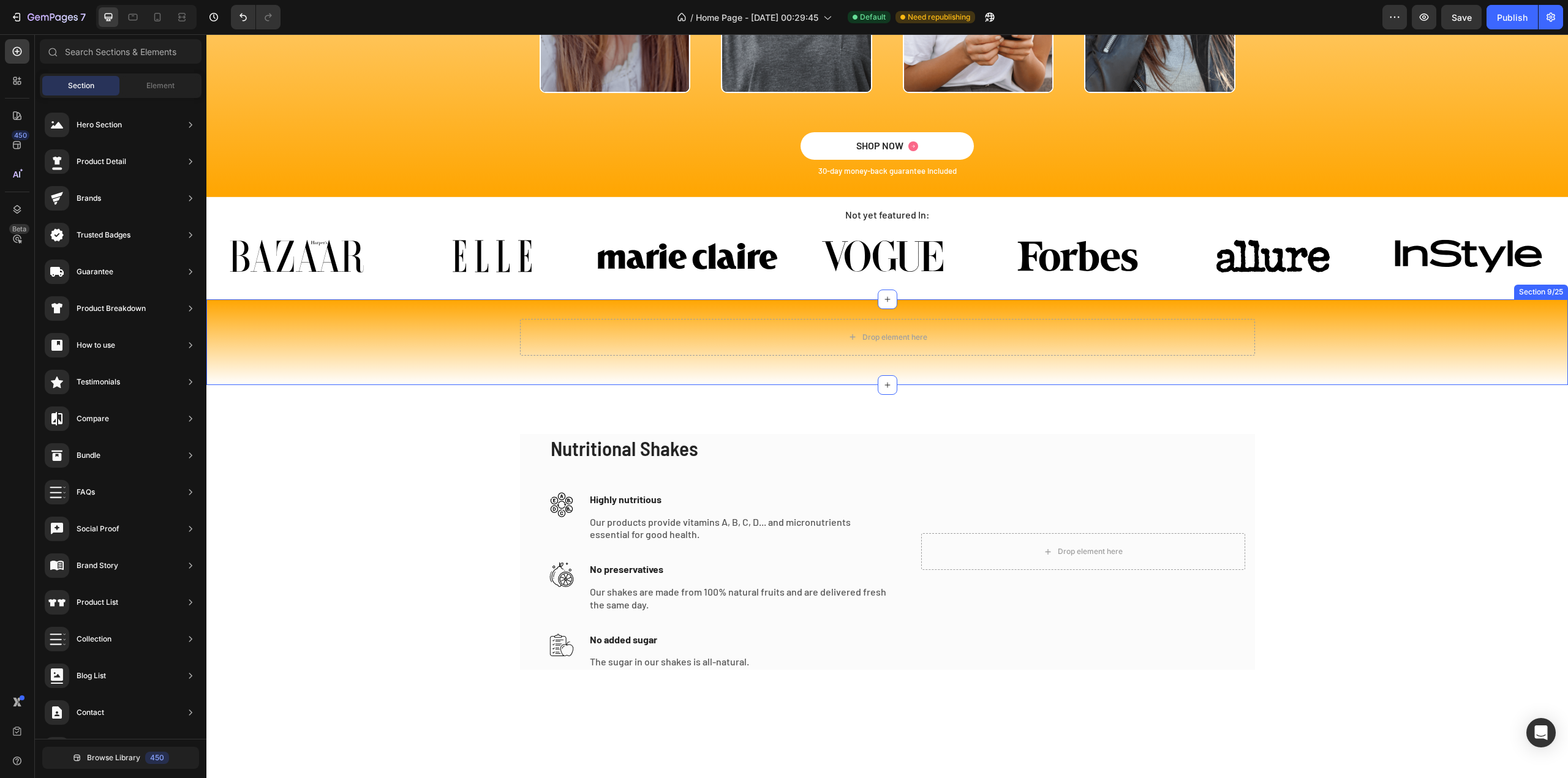
scroll to position [2418, 0]
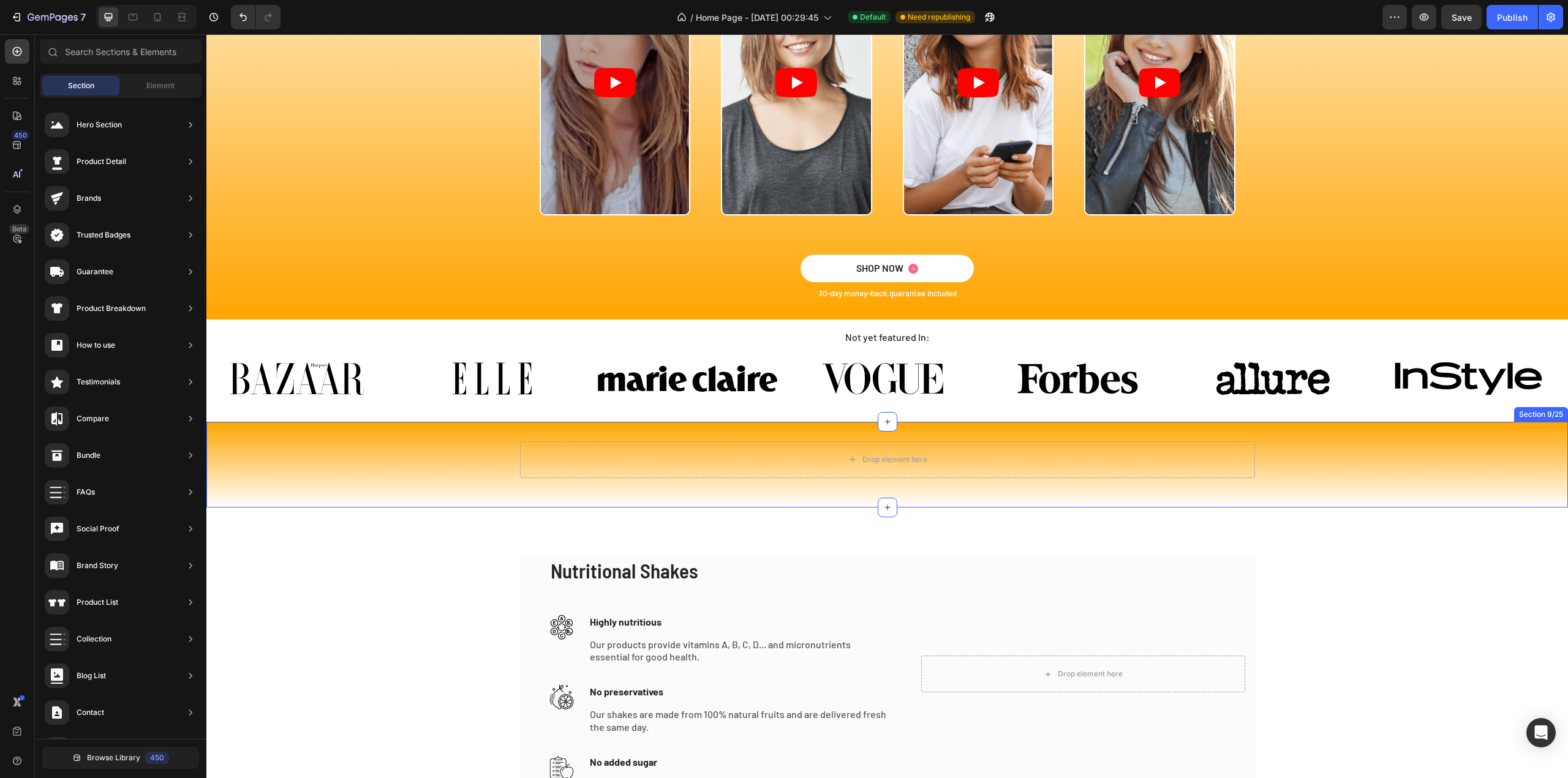
click at [336, 463] on div "Drop element here Row" at bounding box center [887, 464] width 1362 height 46
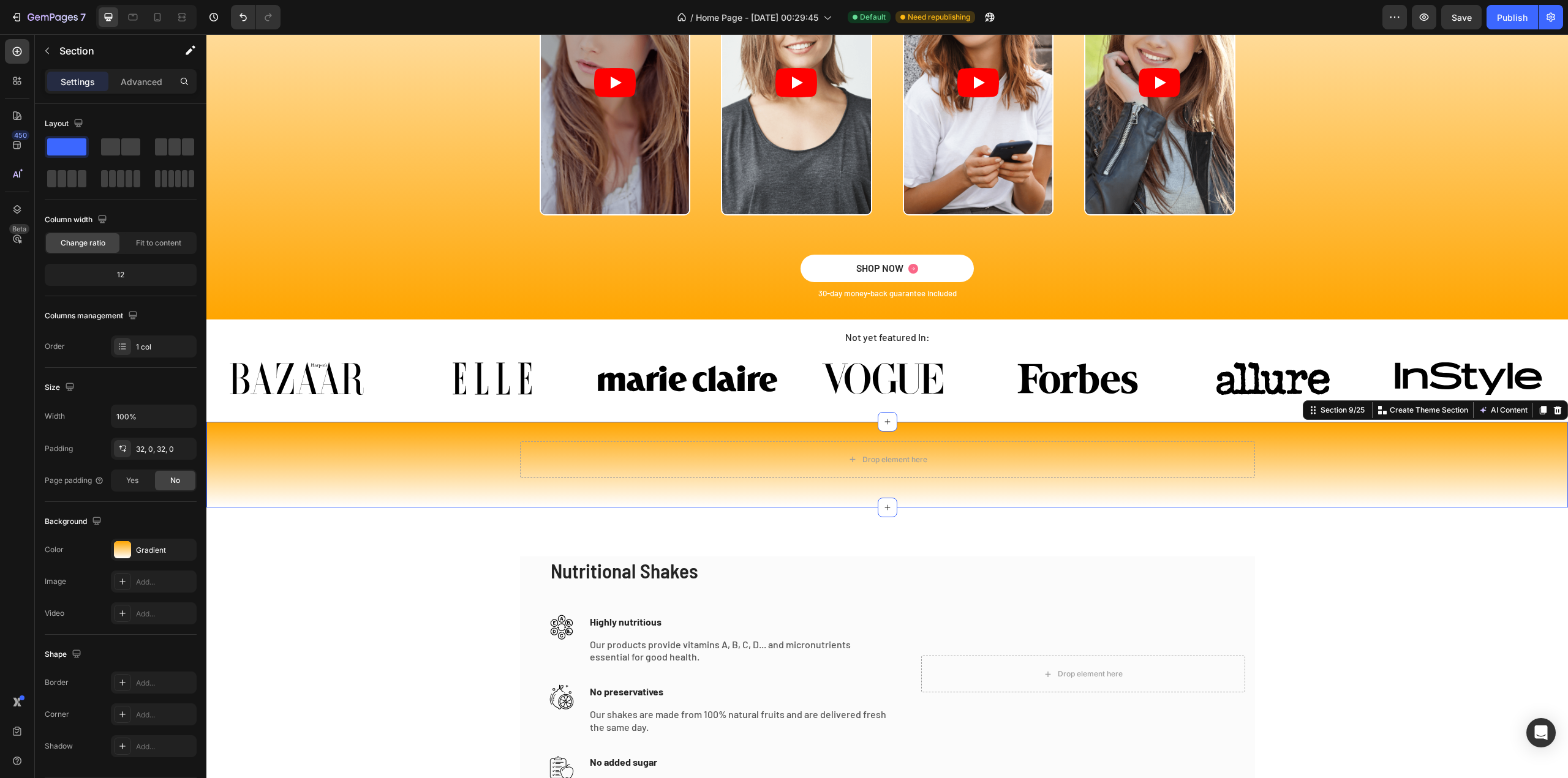
click at [1554, 407] on icon at bounding box center [1558, 410] width 8 height 9
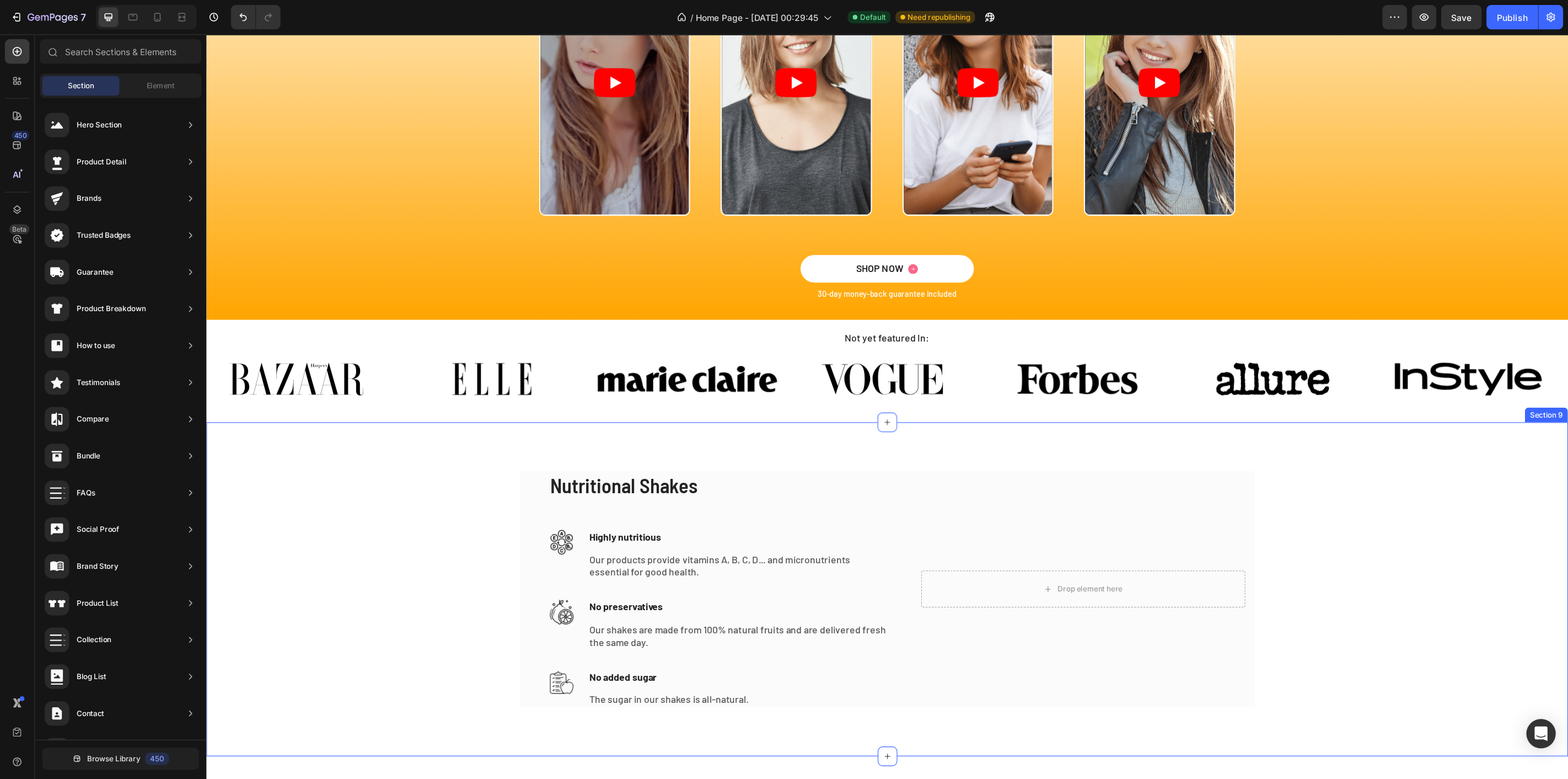
scroll to position [2289, 0]
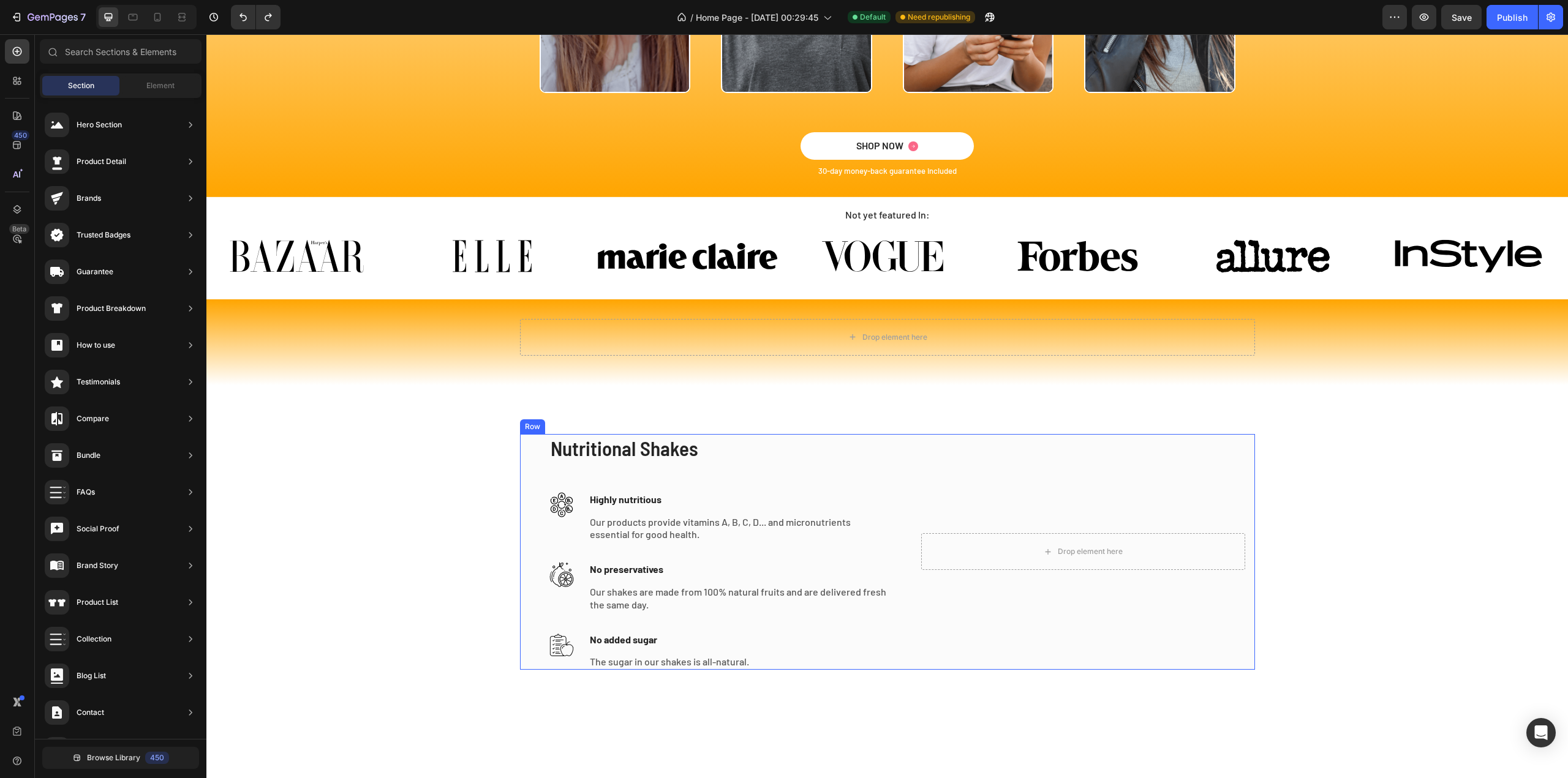
click at [897, 484] on div "Nutritional Shakes Heading Image Highly nutritious Text block Our products prov…" at bounding box center [887, 551] width 735 height 236
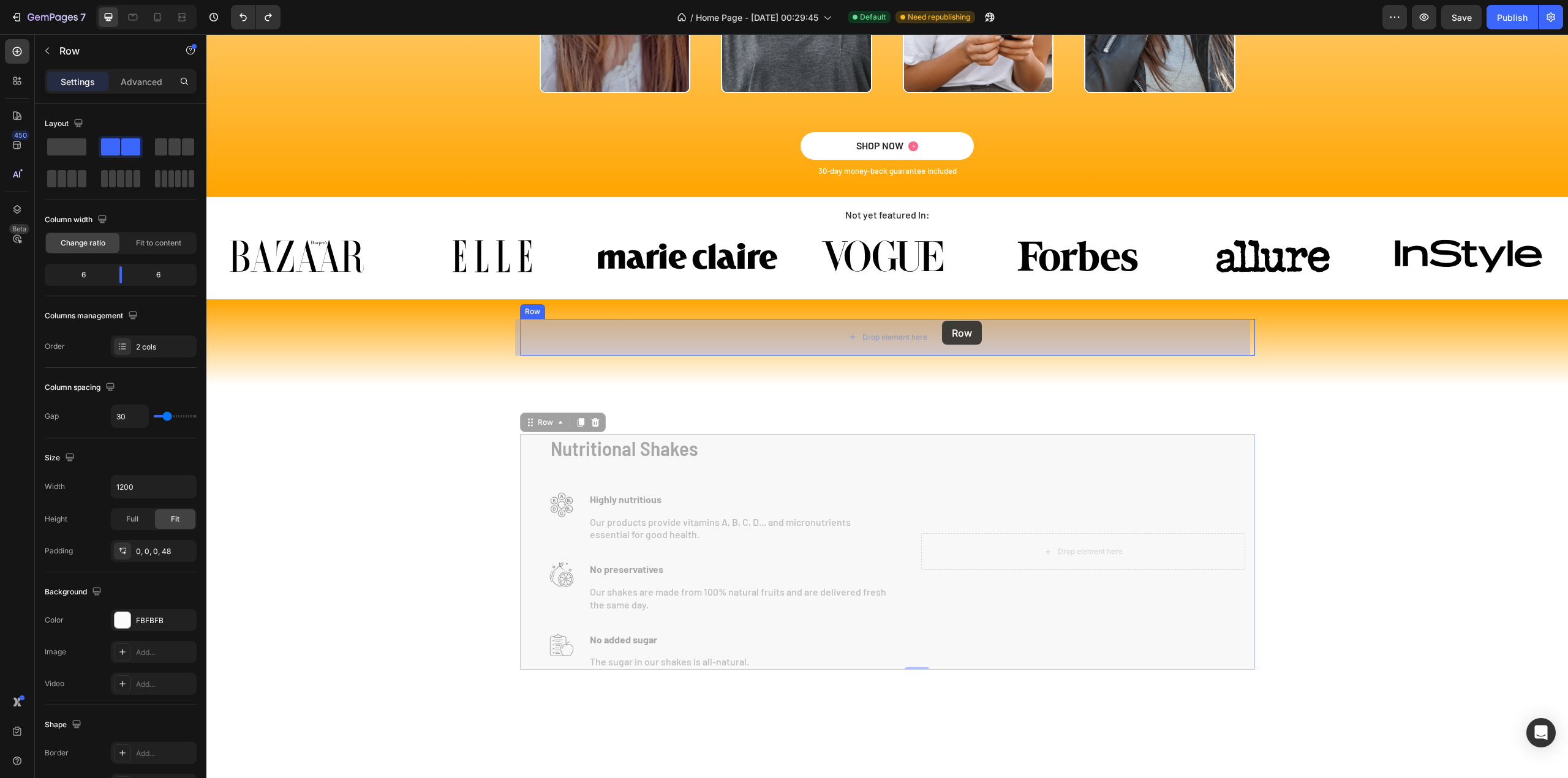
drag, startPoint x: 529, startPoint y: 421, endPoint x: 942, endPoint y: 321, distance: 424.9
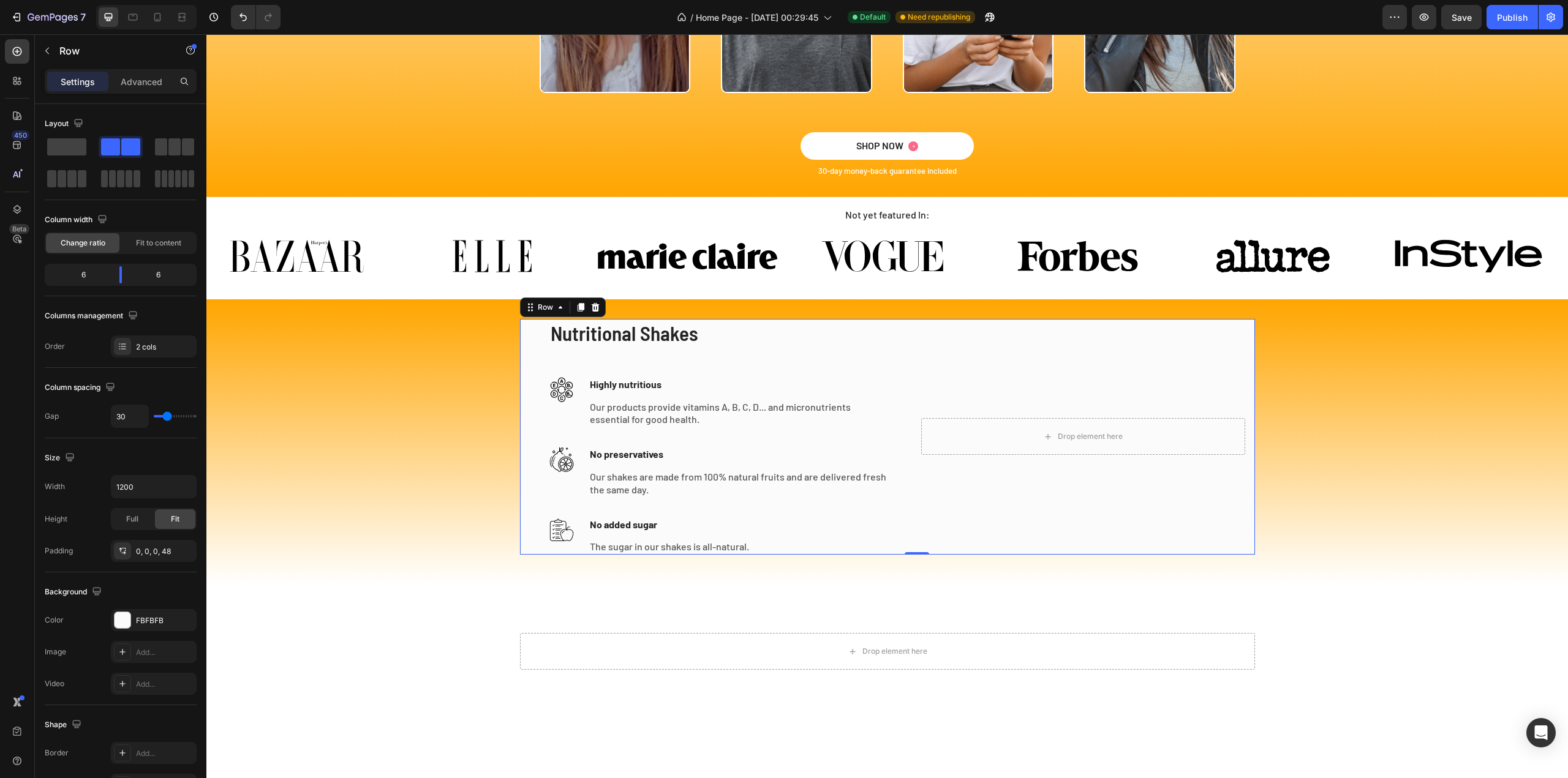
click at [903, 326] on div "Nutritional Shakes Heading Image Highly nutritious Text block Our products prov…" at bounding box center [887, 436] width 735 height 236
click at [831, 616] on div "Drop element here Row Section 10/25" at bounding box center [887, 651] width 1362 height 134
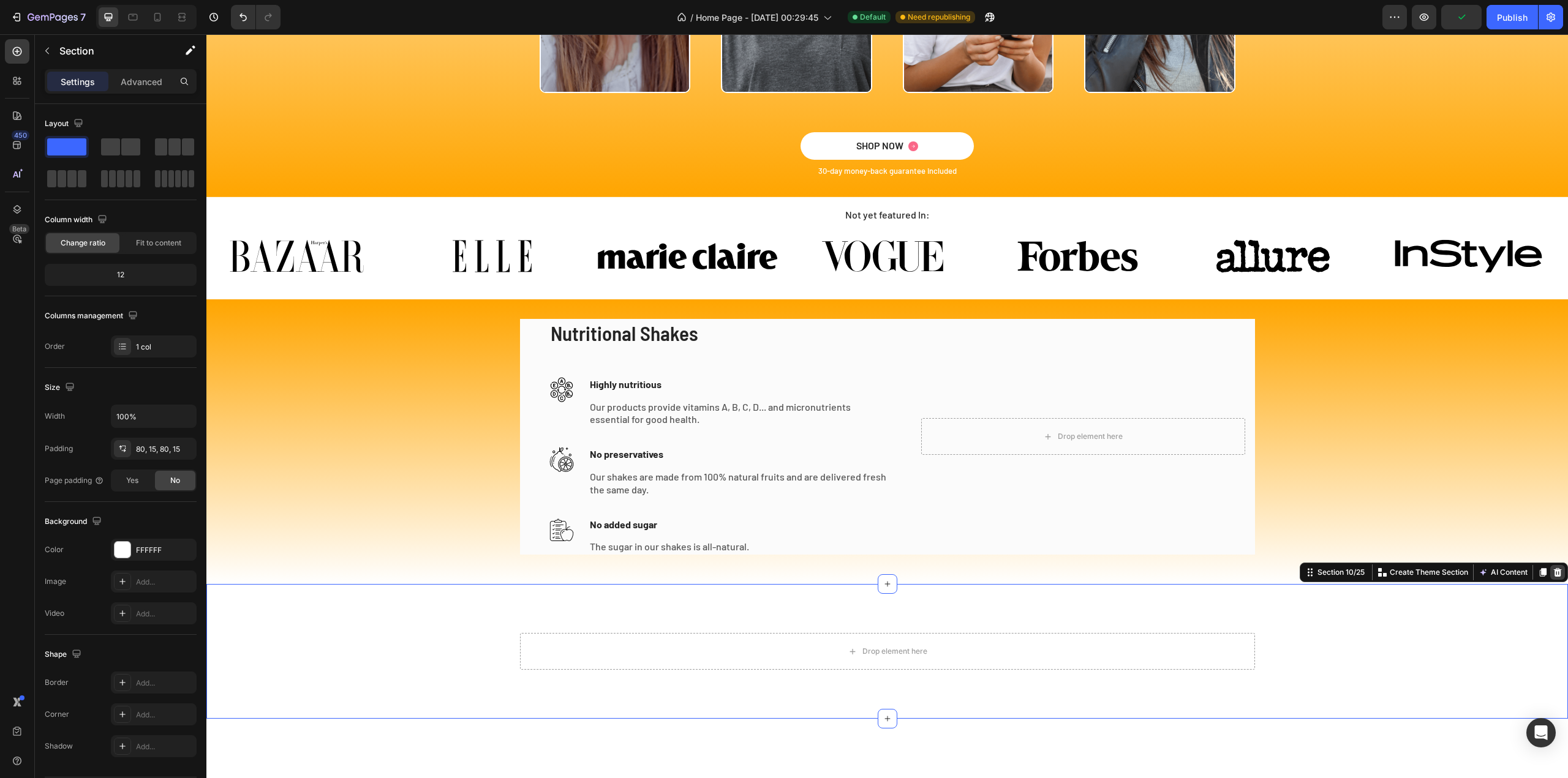
click at [1553, 571] on div at bounding box center [1558, 572] width 15 height 15
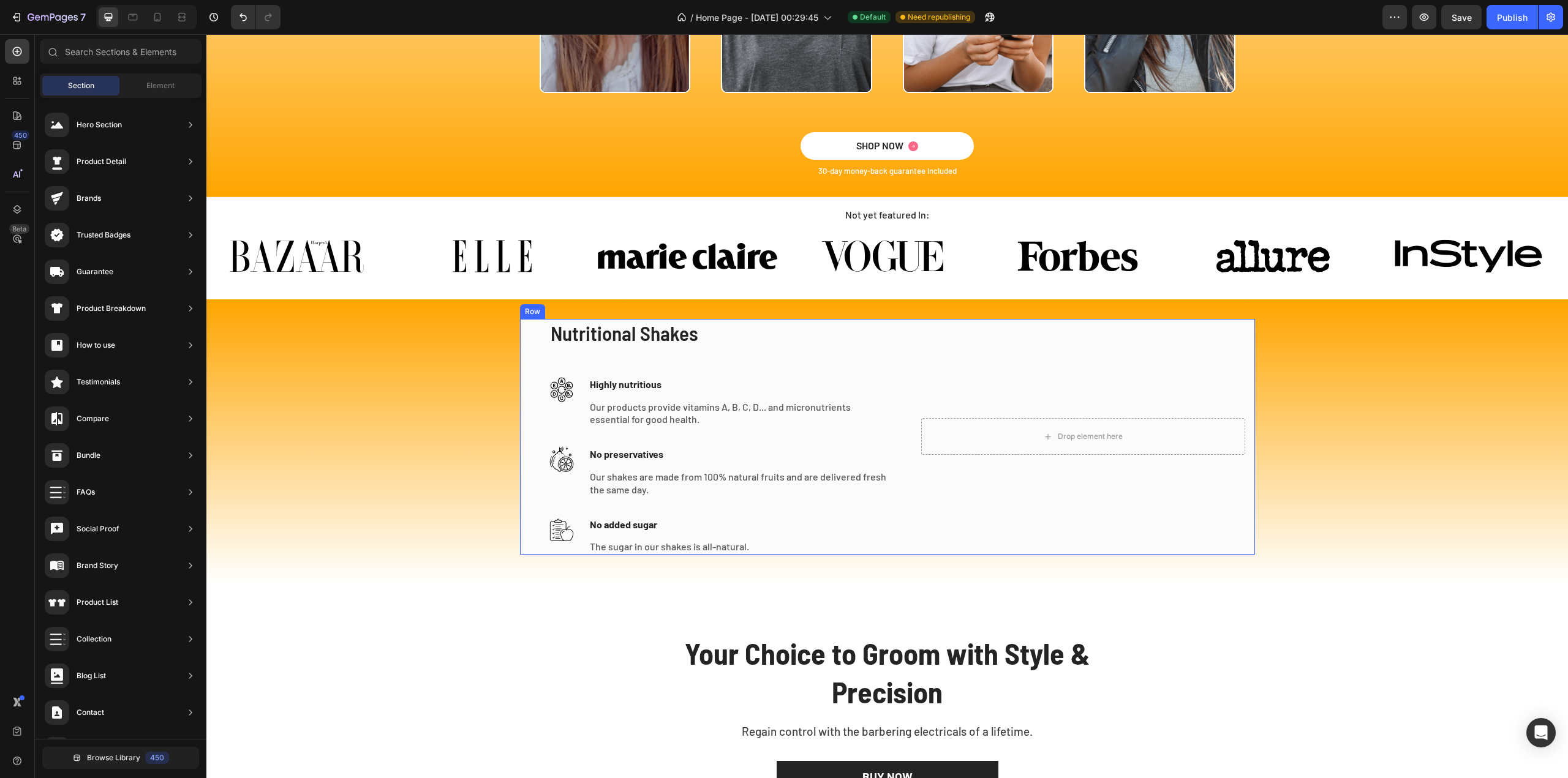
click at [935, 546] on div "Drop element here Hero Banner" at bounding box center [1083, 436] width 344 height 236
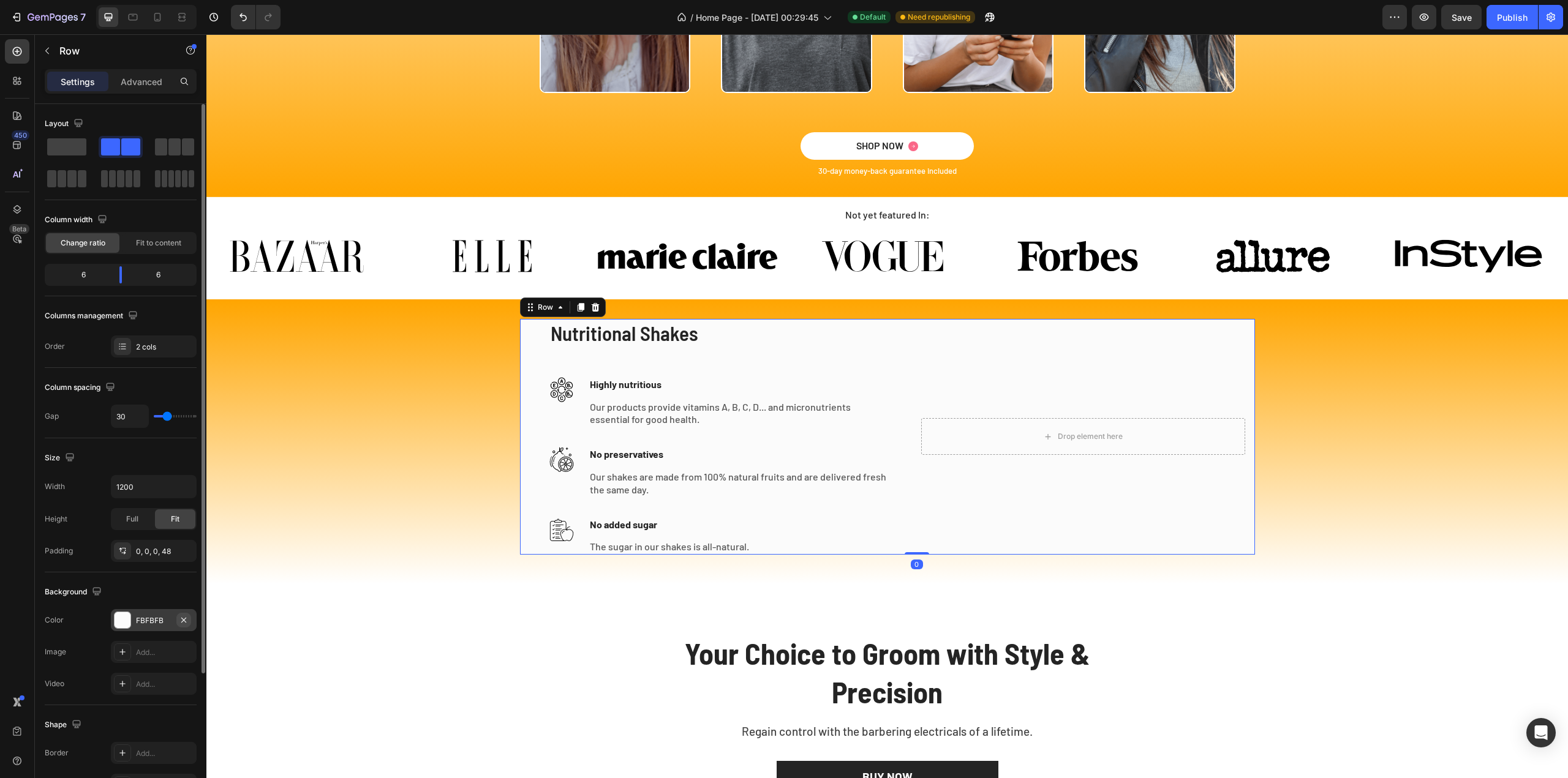
click at [185, 617] on icon "button" at bounding box center [184, 619] width 10 height 10
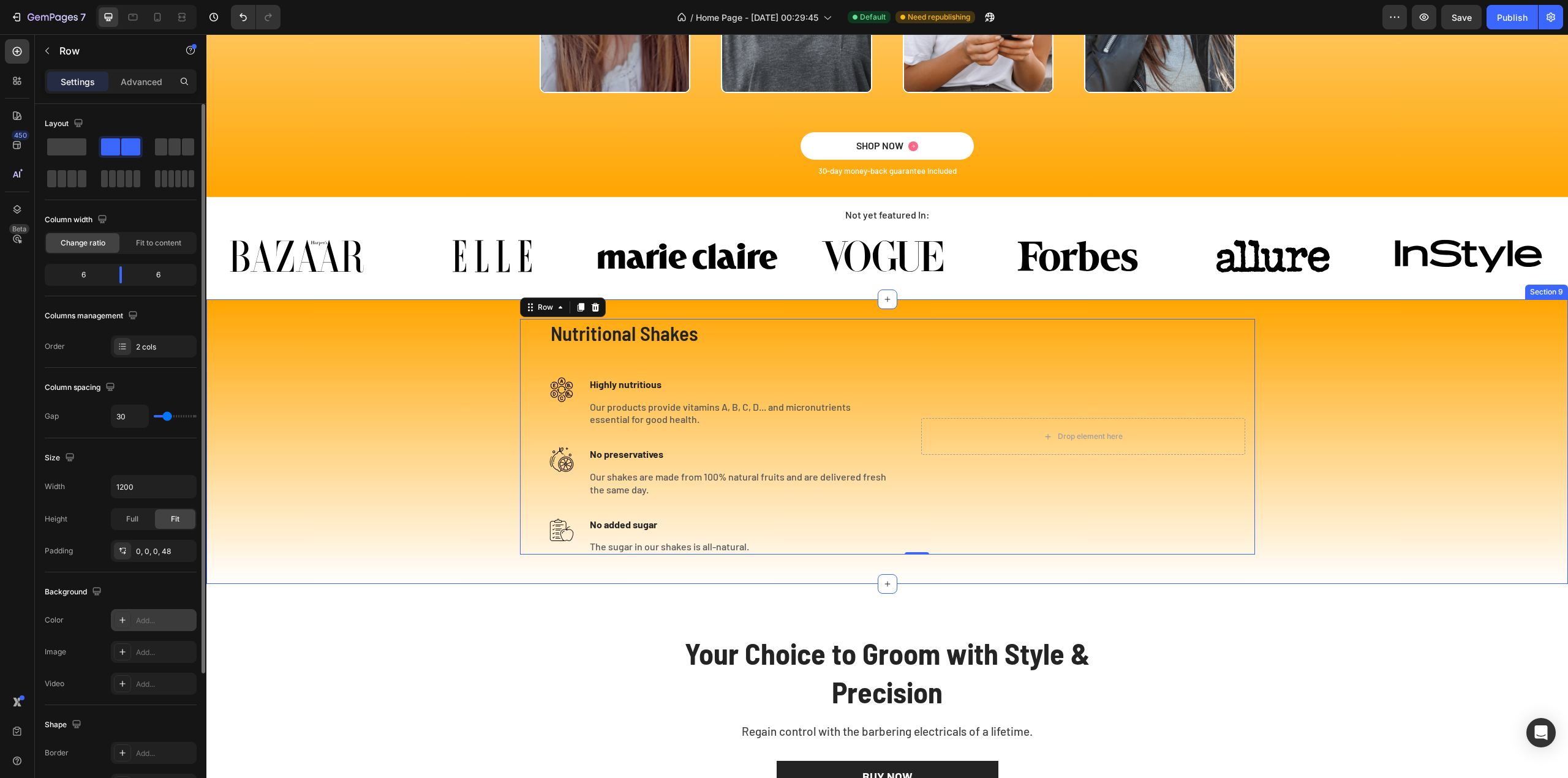
click at [1334, 430] on div "Nutritional Shakes Heading Image Highly nutritious Text block Our products prov…" at bounding box center [887, 441] width 1362 height 245
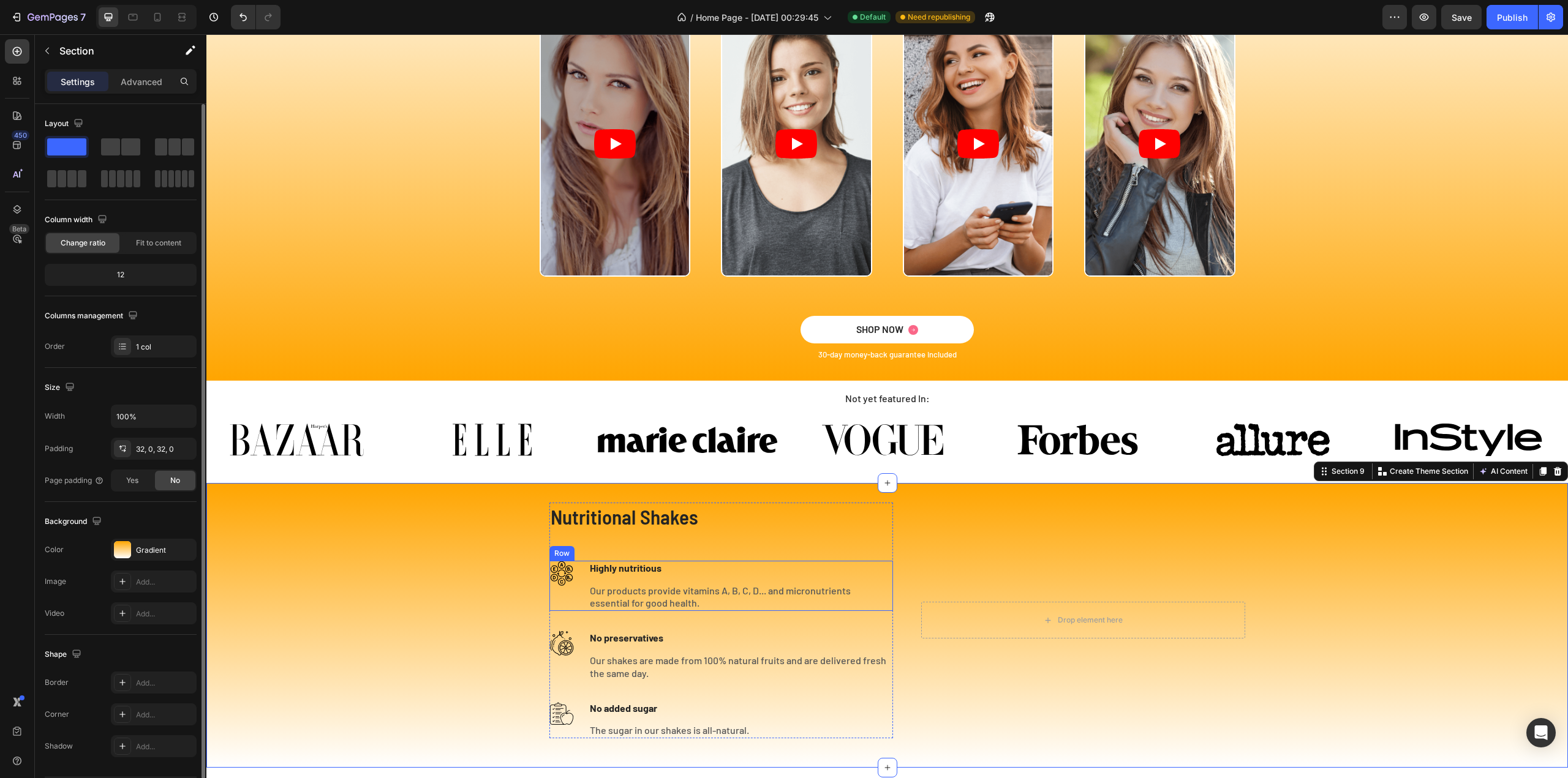
scroll to position [2479, 0]
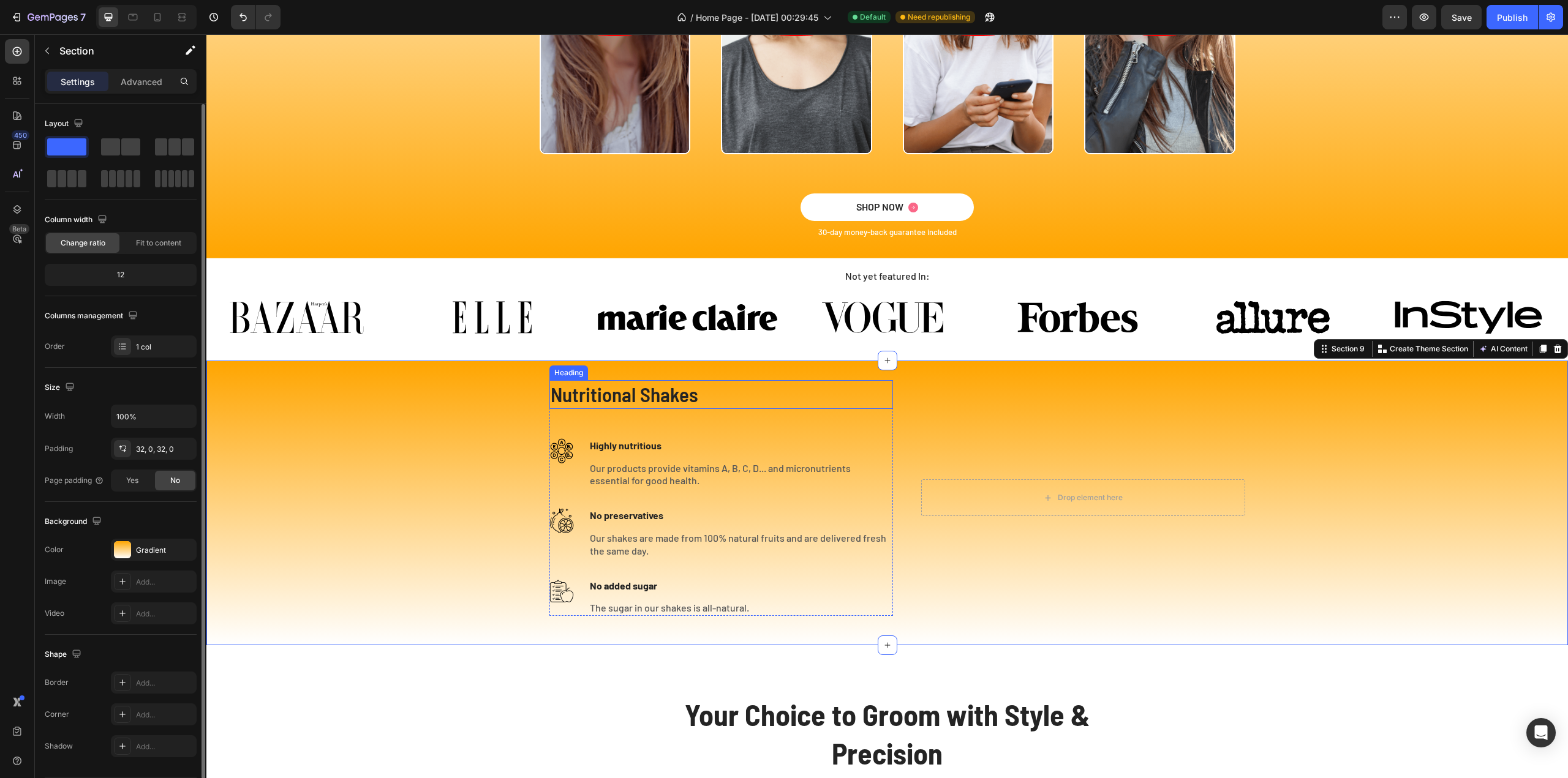
click at [613, 404] on p "Nutritional Shakes" at bounding box center [721, 395] width 342 height 26
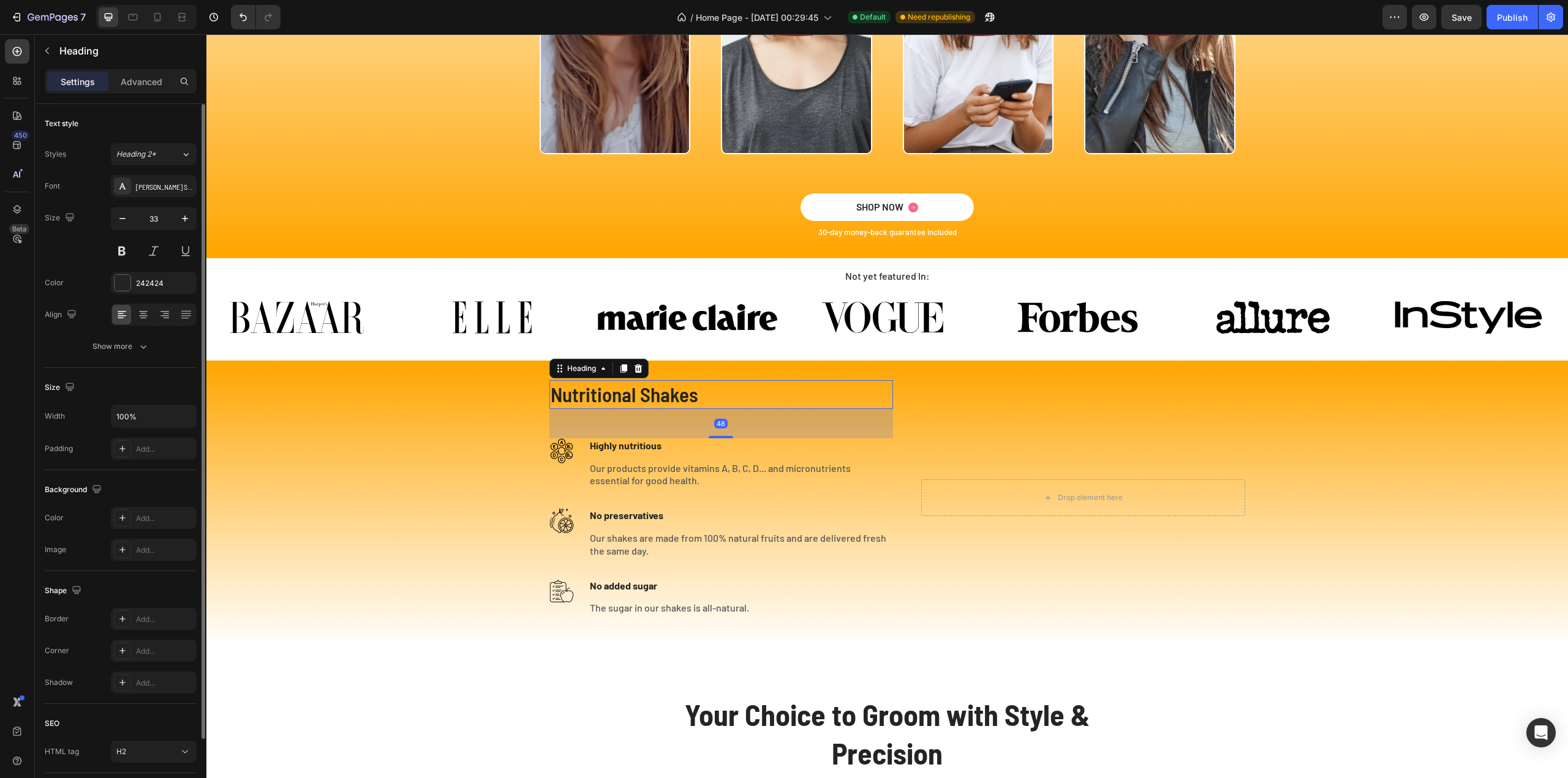
click at [605, 424] on div "48" at bounding box center [721, 423] width 344 height 29
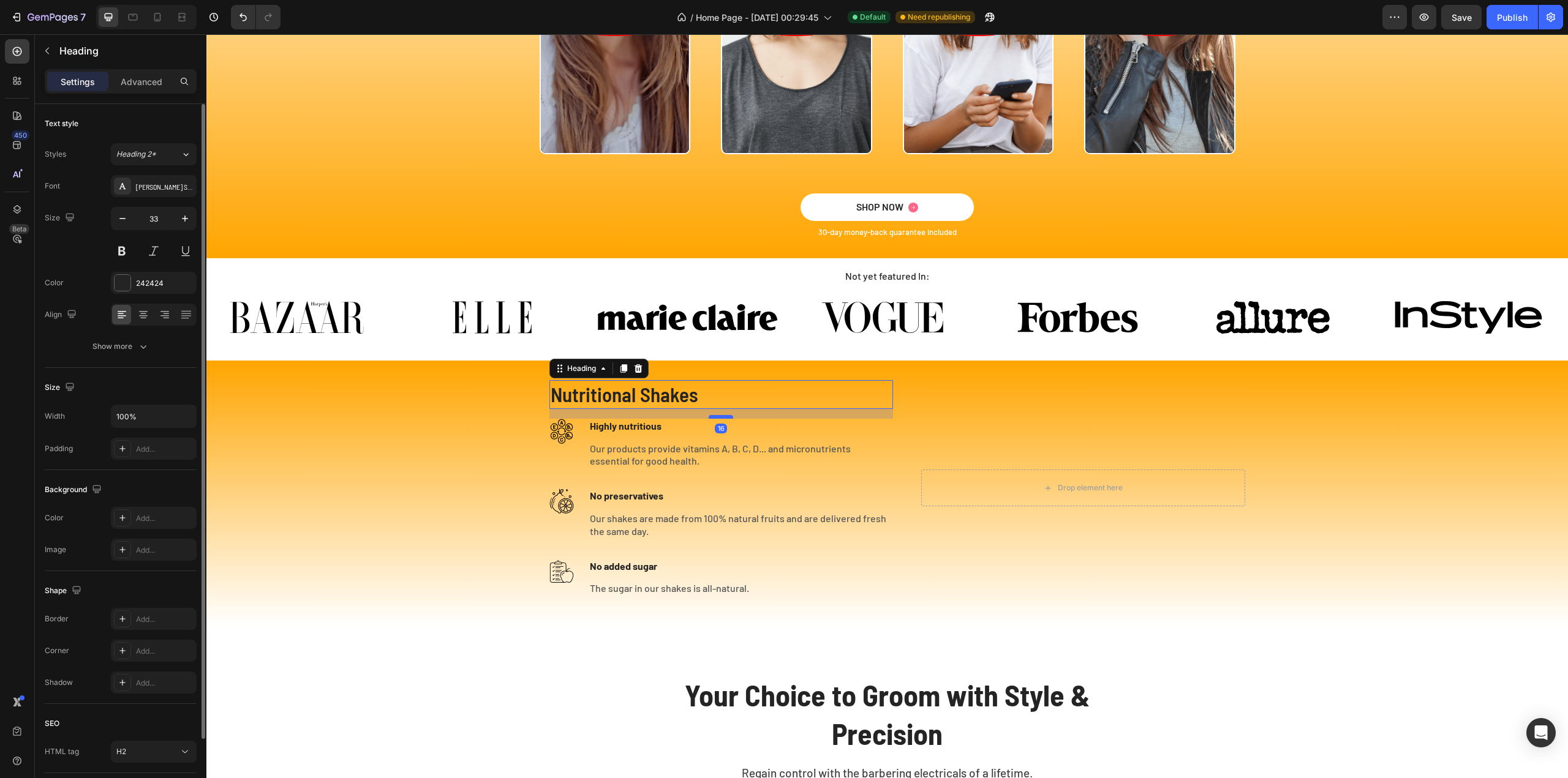
drag, startPoint x: 724, startPoint y: 435, endPoint x: 724, endPoint y: 415, distance: 20.0
click at [724, 415] on div at bounding box center [720, 416] width 24 height 4
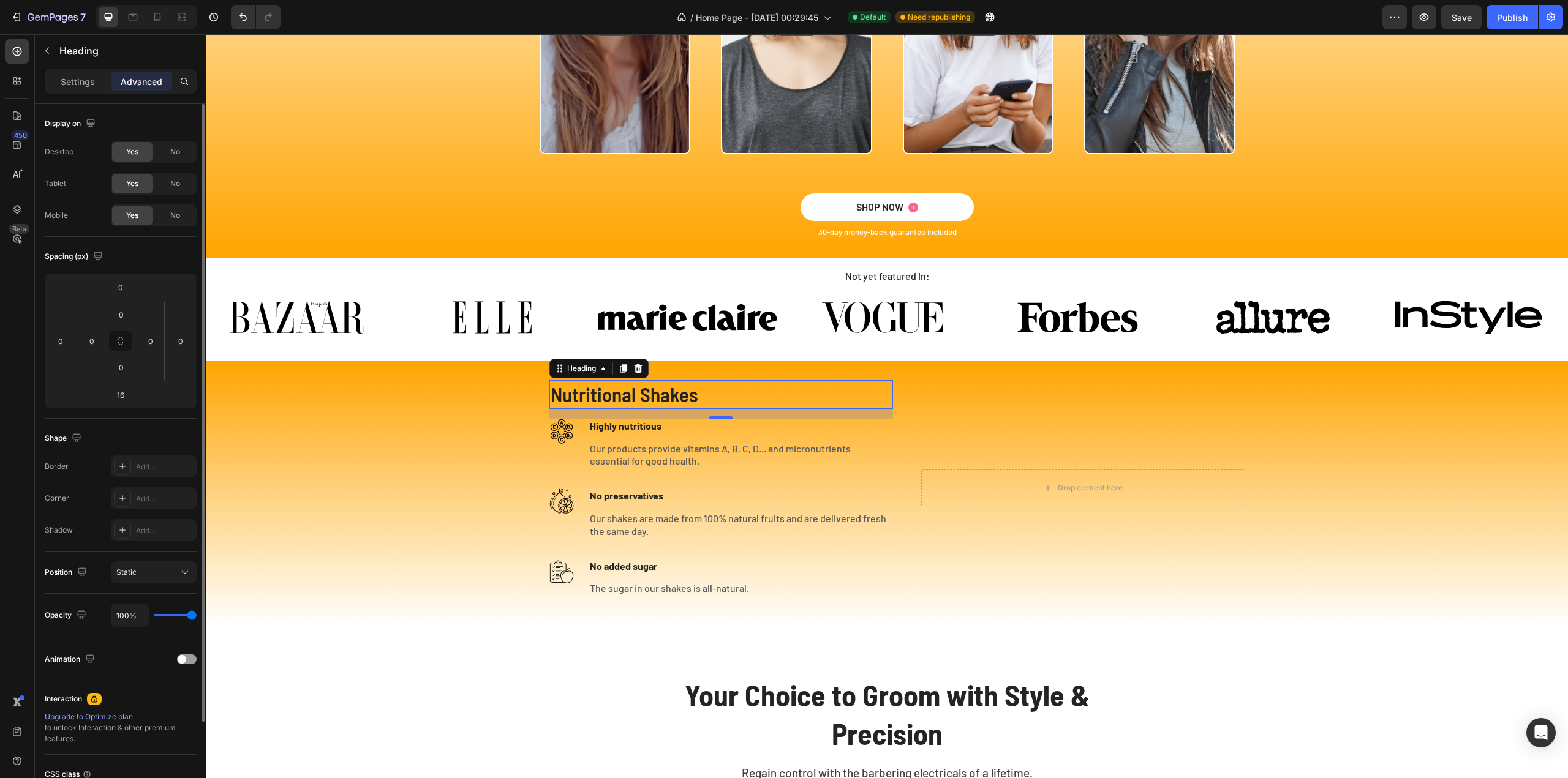
click at [684, 393] on p "Nutritional Shakes" at bounding box center [721, 395] width 342 height 26
click at [671, 396] on p "Nutritional Shakes" at bounding box center [721, 395] width 342 height 26
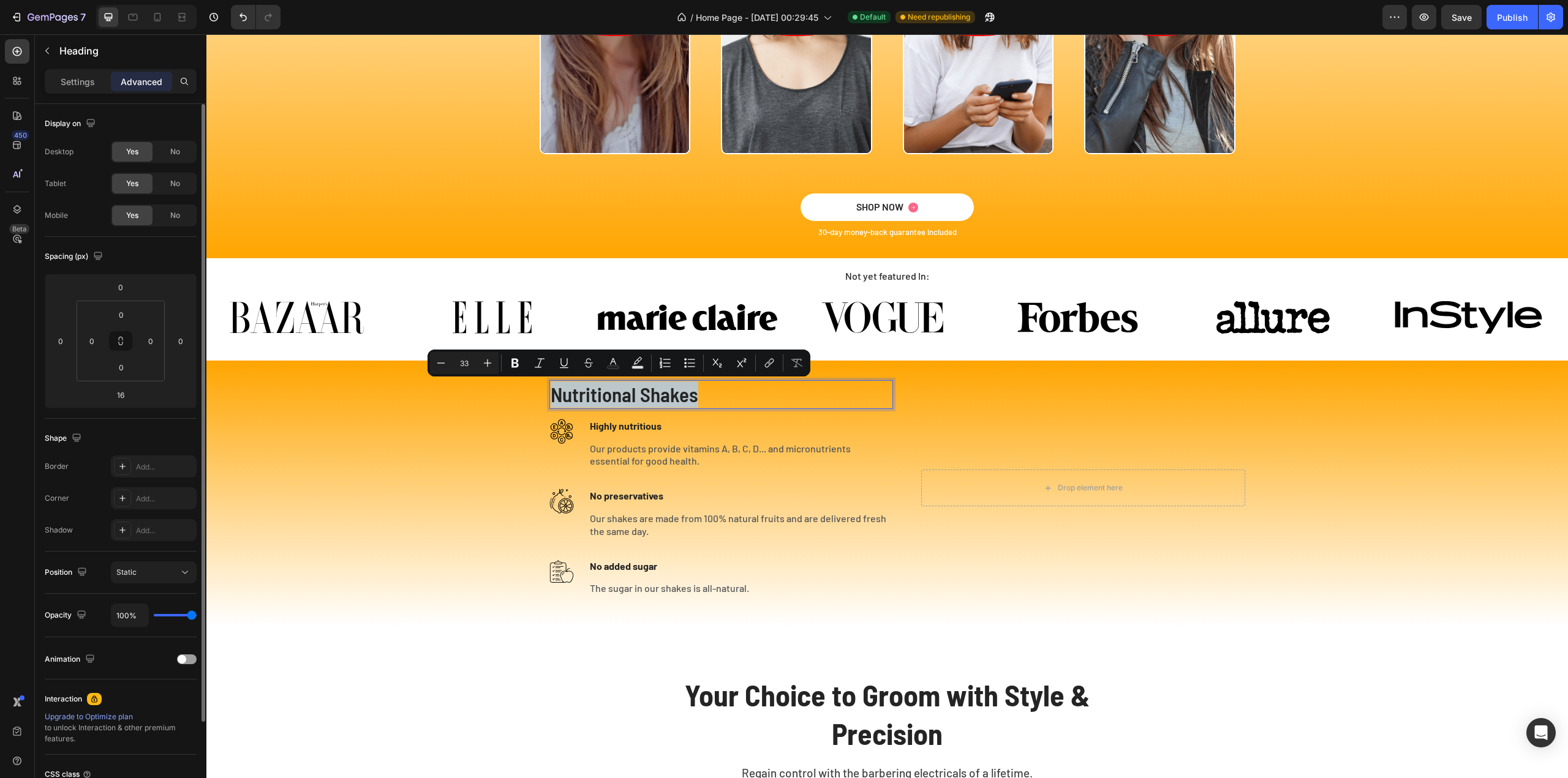
drag, startPoint x: 548, startPoint y: 395, endPoint x: 712, endPoint y: 397, distance: 164.0
click at [712, 397] on p "Nutritional Shakes" at bounding box center [721, 395] width 342 height 26
click at [903, 385] on div "Nutritional Shakes Heading 16 Image Highly nutritious Text block Our products p…" at bounding box center [887, 488] width 735 height 216
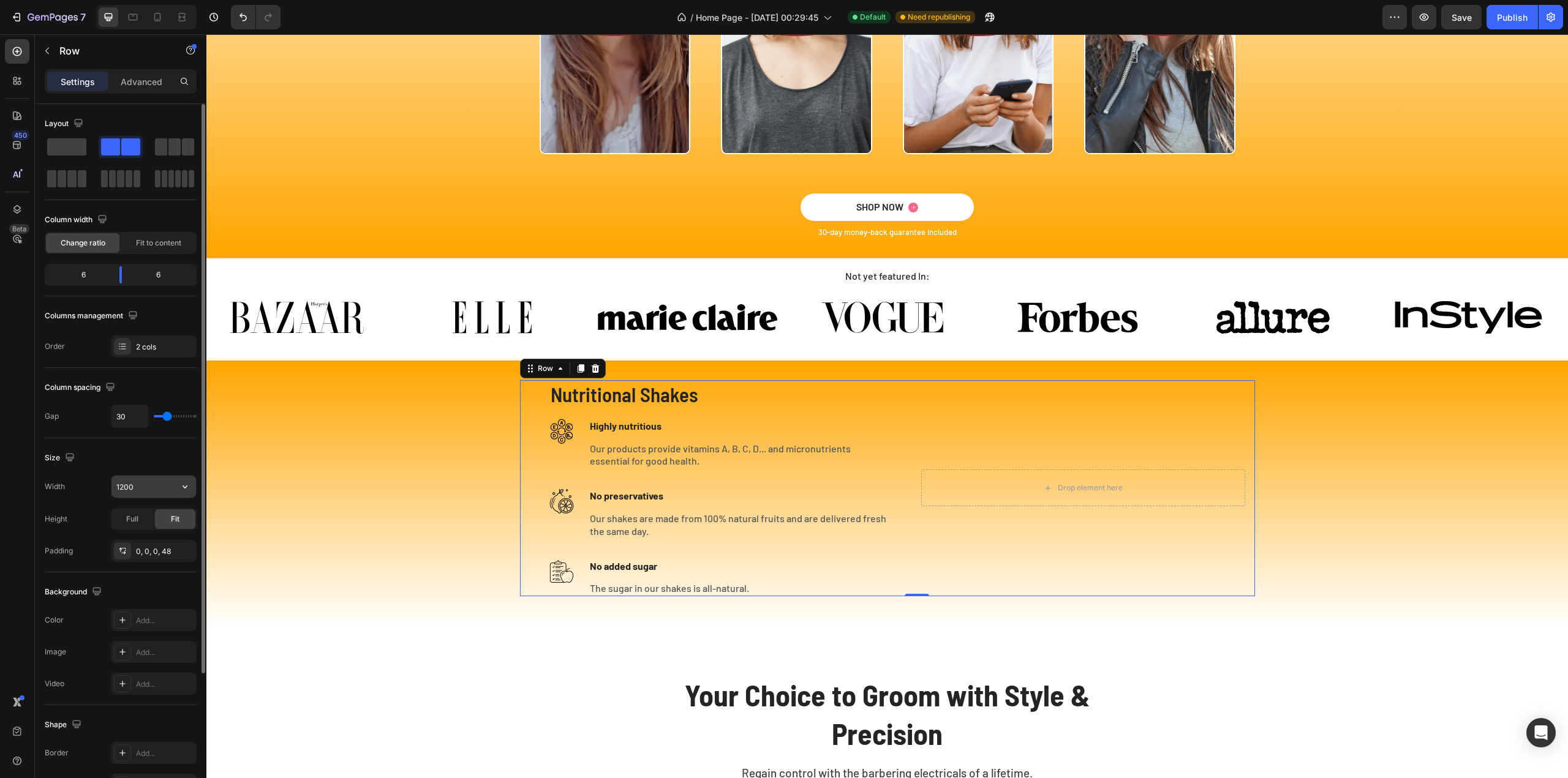
click at [187, 477] on button "button" at bounding box center [185, 487] width 22 height 22
click at [132, 534] on p "Full 100%" at bounding box center [151, 539] width 70 height 11
click at [176, 483] on button "button" at bounding box center [185, 487] width 22 height 22
click at [150, 513] on p "Default 1200px" at bounding box center [151, 516] width 70 height 11
type input "1200"
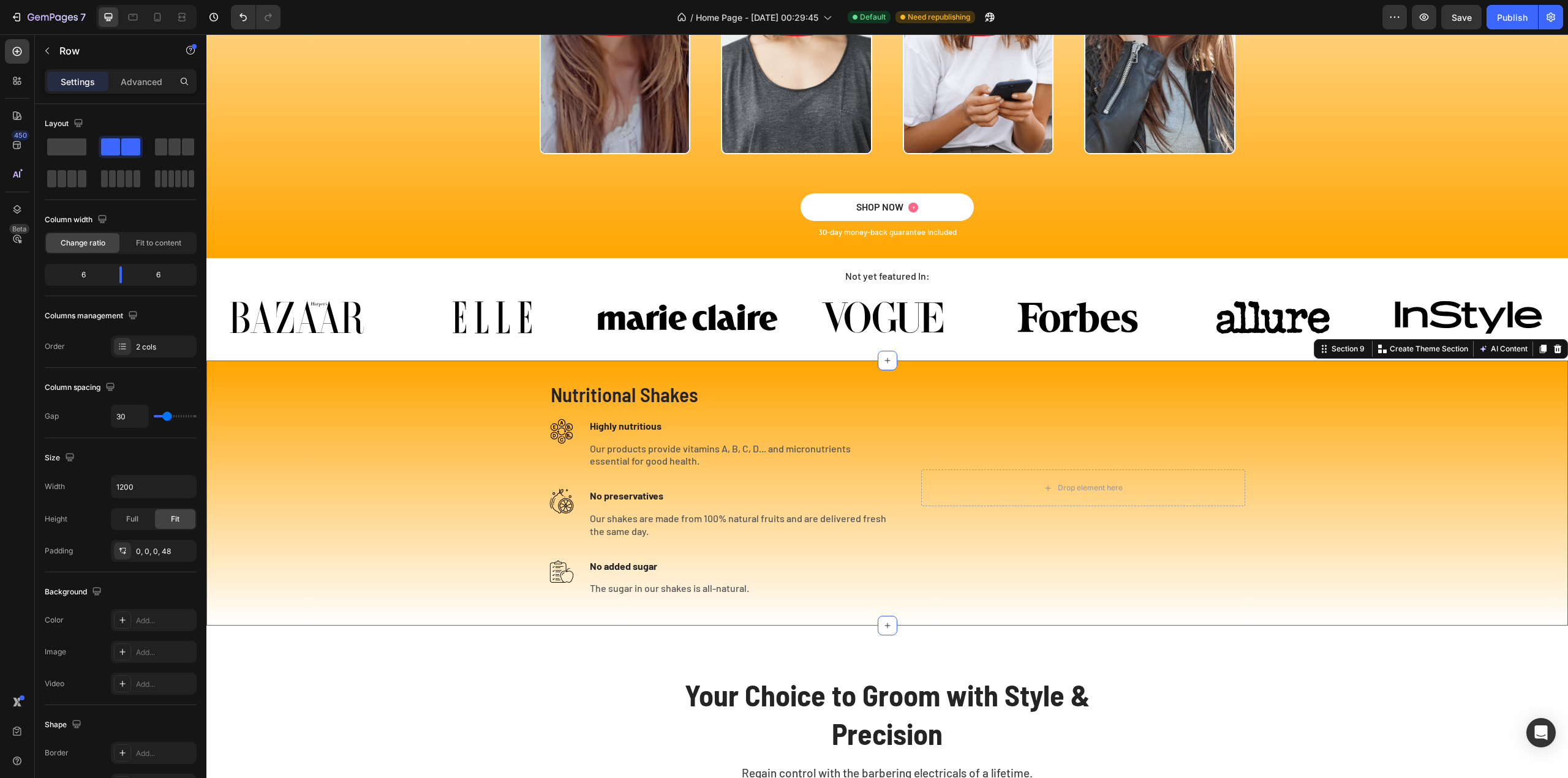
click at [853, 611] on div "Nutritional Shakes Heading Image Highly nutritious Text block Our products prov…" at bounding box center [887, 492] width 1362 height 265
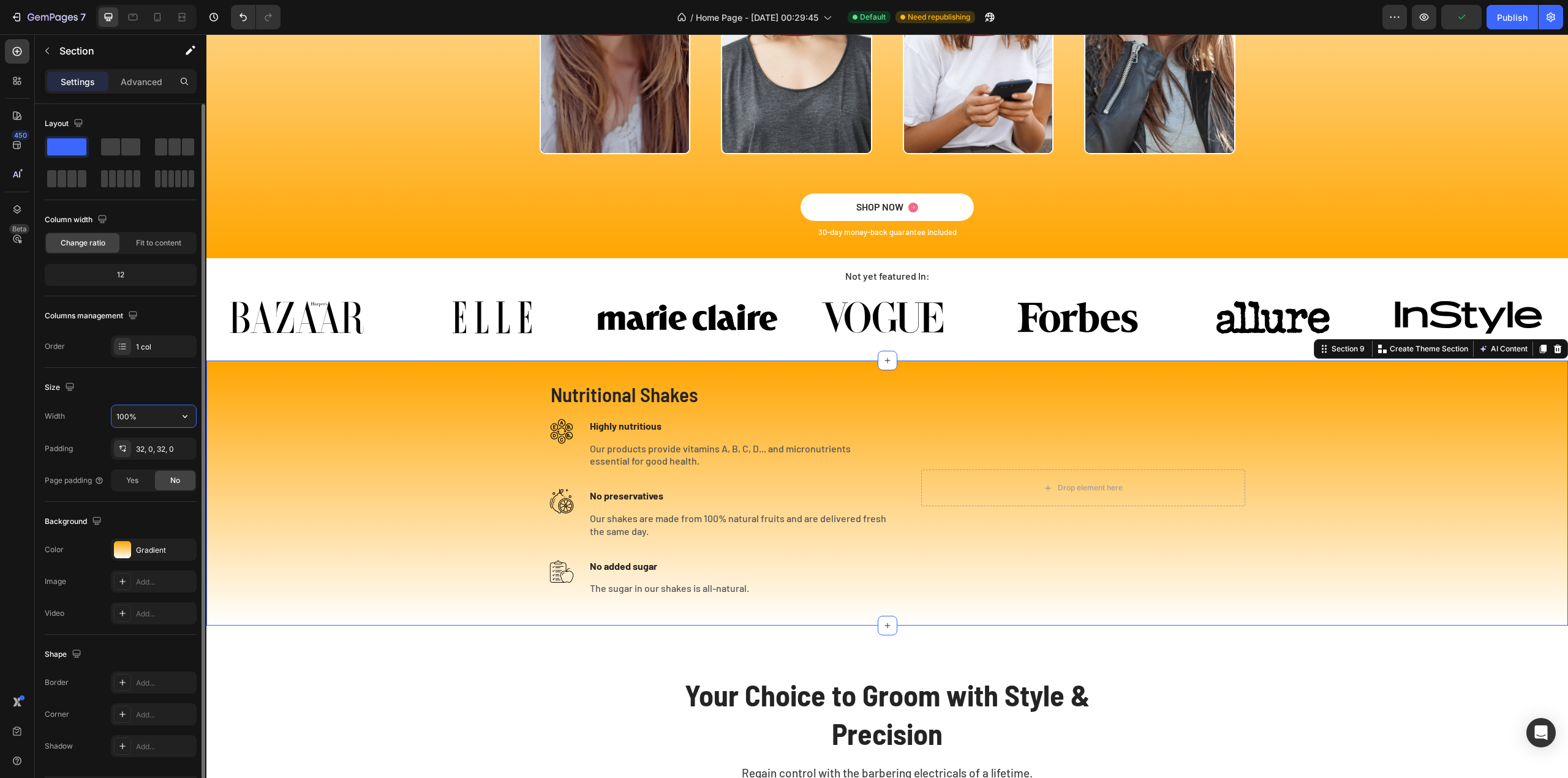
click at [159, 414] on input "100%" at bounding box center [153, 416] width 84 height 22
click at [187, 412] on icon "button" at bounding box center [185, 416] width 12 height 12
click at [135, 466] on span "Default" at bounding box center [129, 469] width 25 height 11
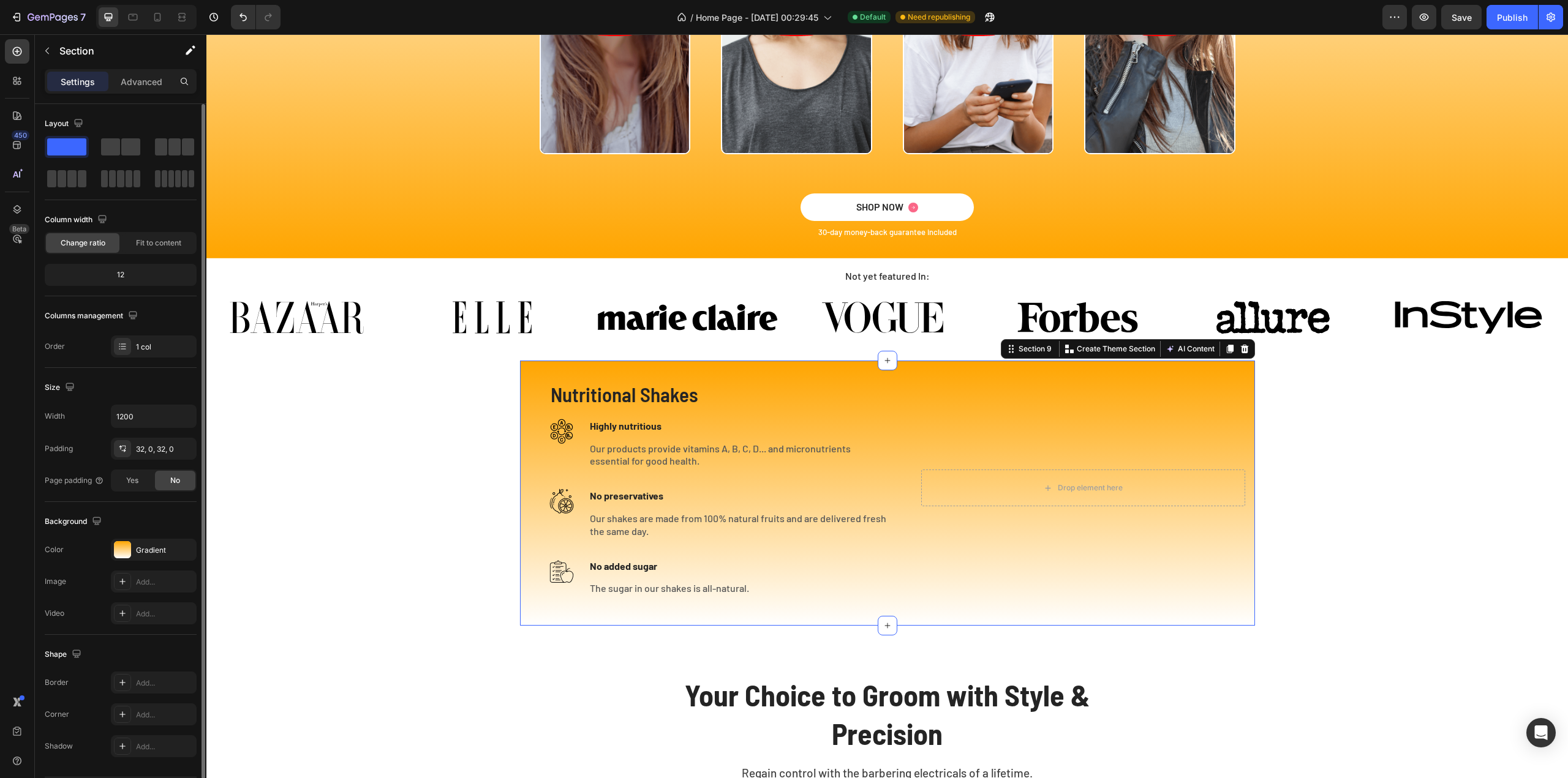
type input "100%"
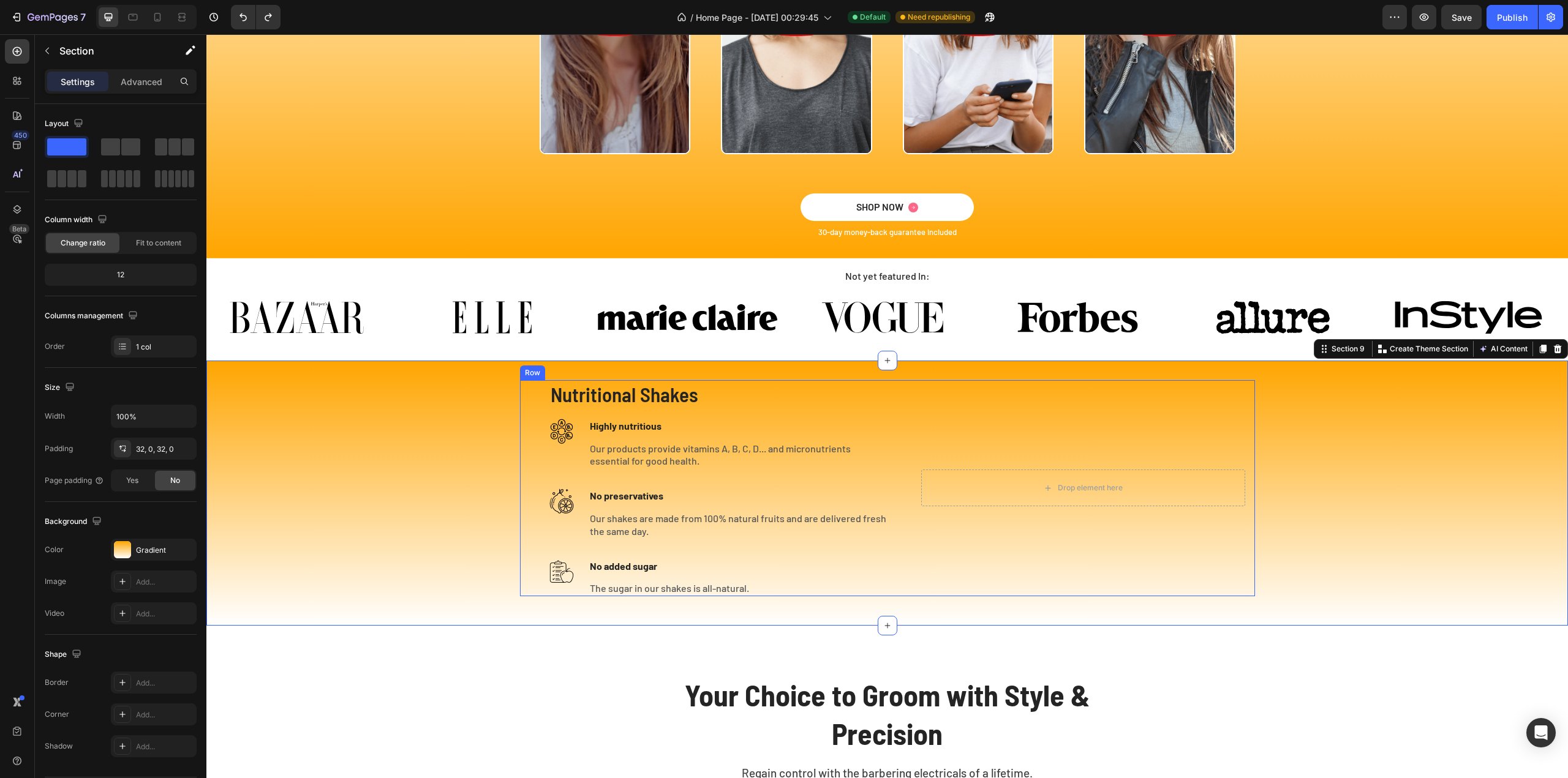
click at [897, 593] on div "Nutritional Shakes Heading Image Highly nutritious Text block Our products prov…" at bounding box center [887, 488] width 735 height 216
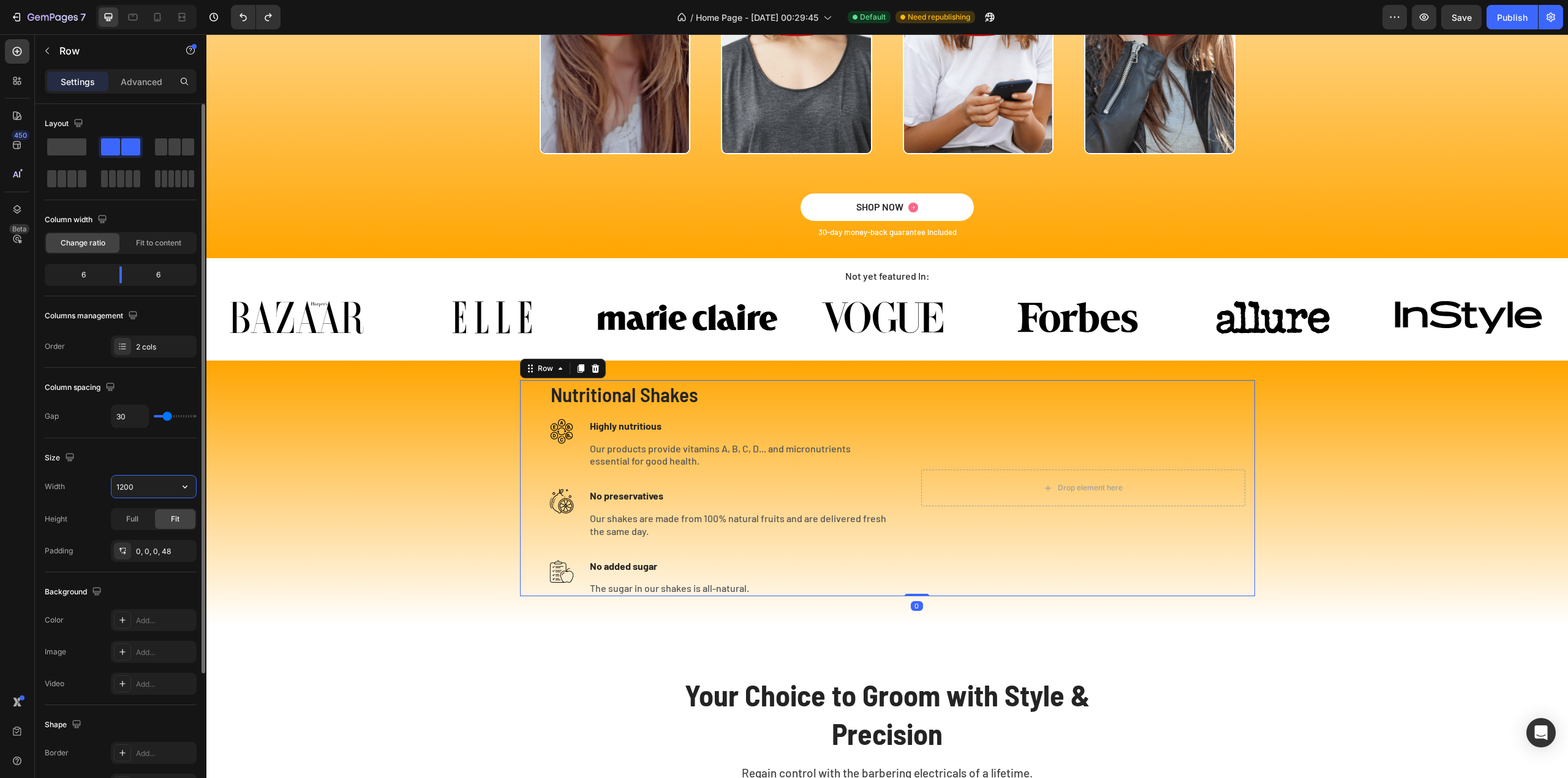
click at [134, 483] on input "1200" at bounding box center [153, 487] width 84 height 22
click at [186, 484] on icon "button" at bounding box center [185, 487] width 12 height 12
click at [140, 534] on p "Full 100%" at bounding box center [151, 539] width 70 height 11
click at [189, 484] on icon "button" at bounding box center [185, 487] width 12 height 12
click at [149, 514] on p "Default 1200px" at bounding box center [151, 516] width 70 height 11
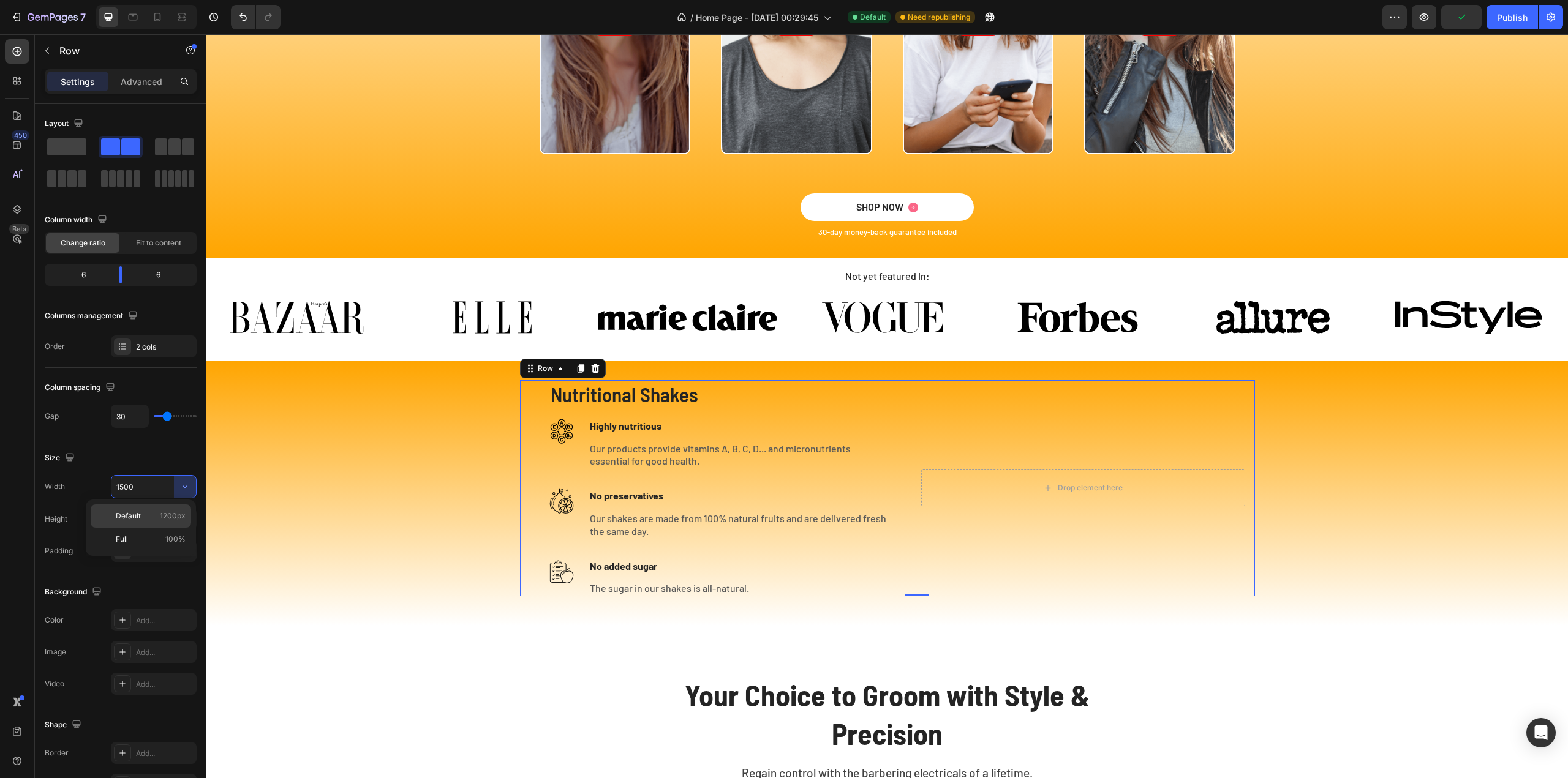
click at [149, 517] on p "Default 1200px" at bounding box center [151, 516] width 70 height 11
type input "1200"
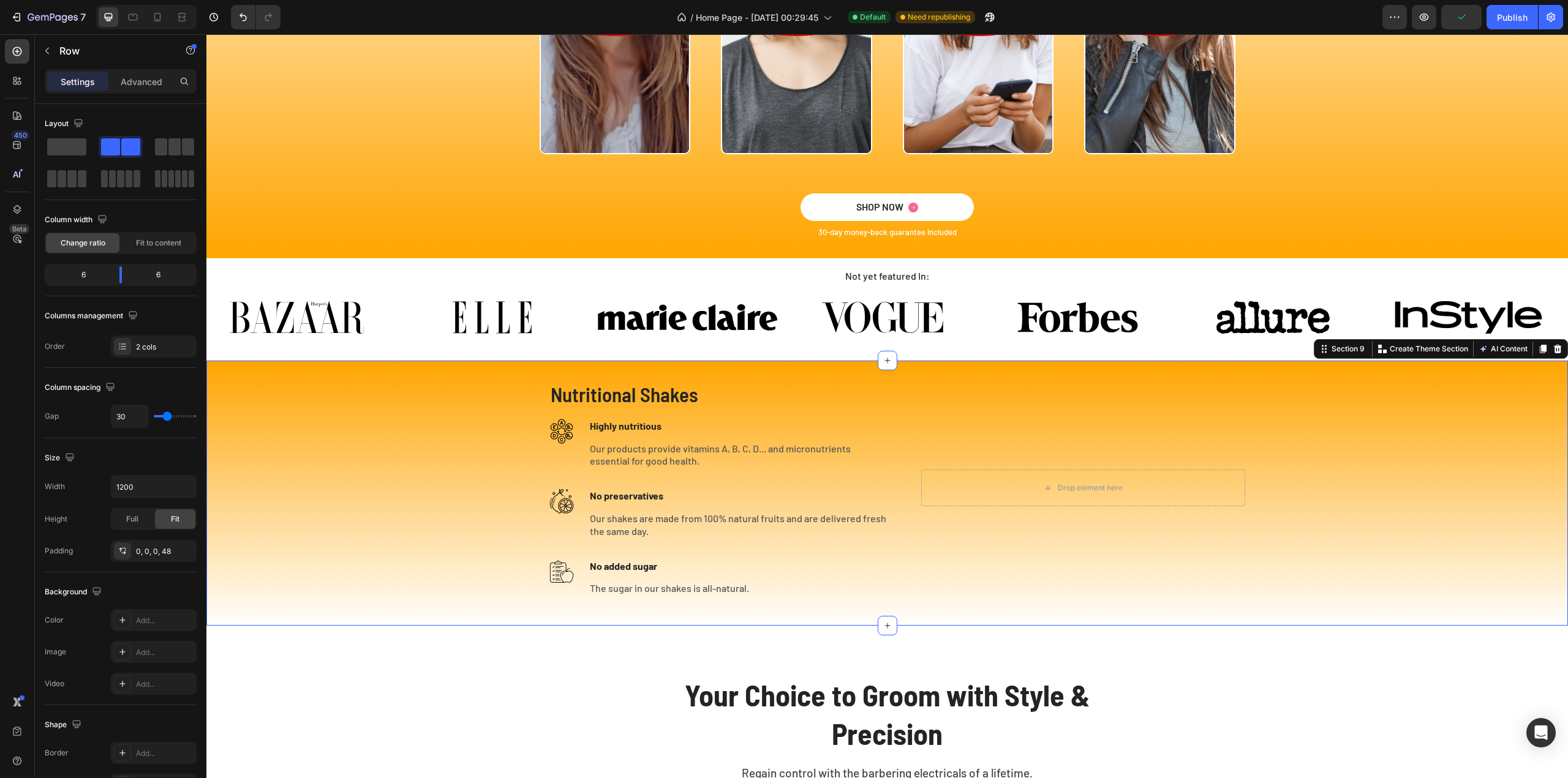
click at [330, 443] on div "Nutritional Shakes Heading Image Highly nutritious Text block Our products prov…" at bounding box center [887, 493] width 1362 height 226
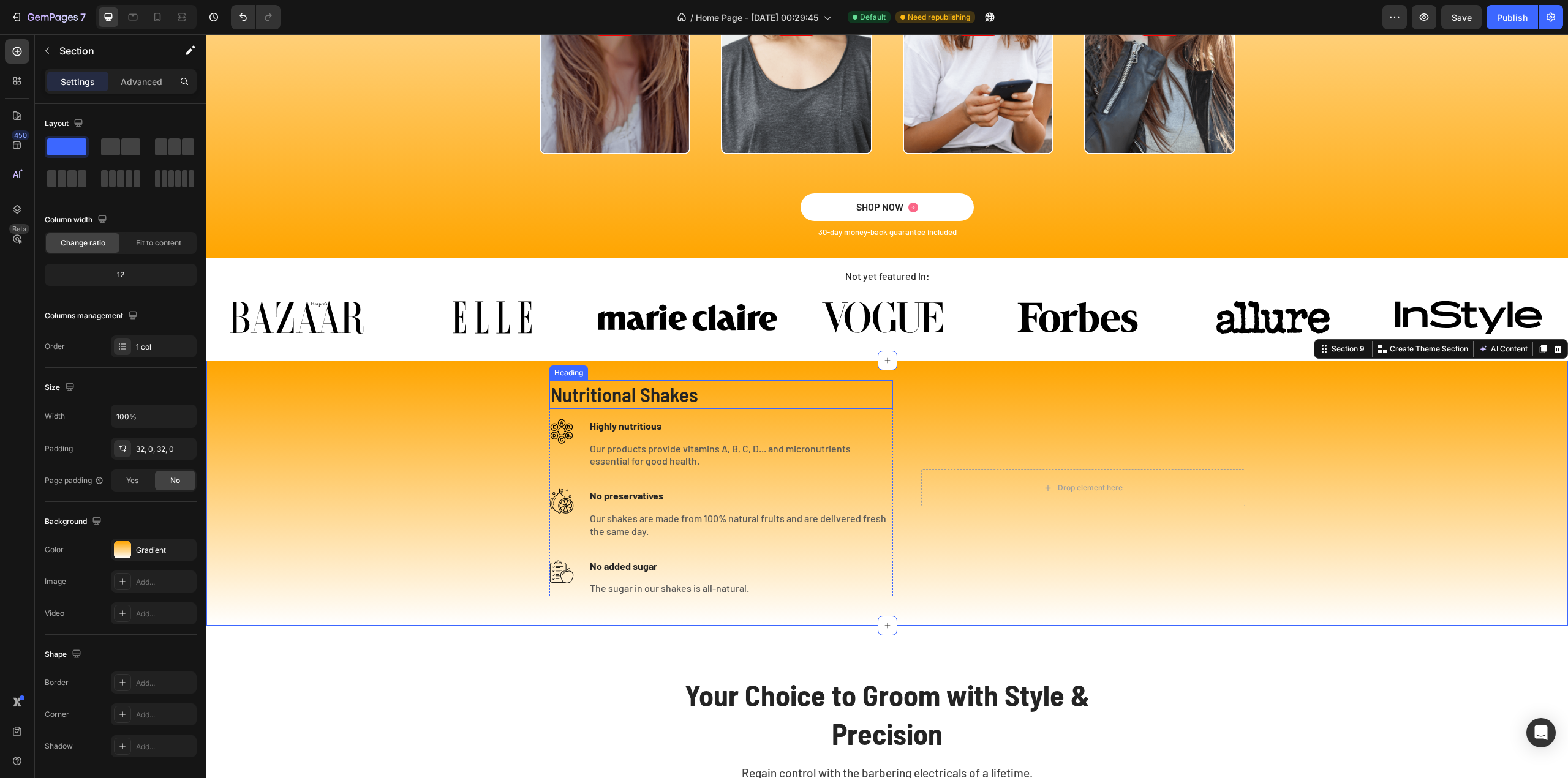
click at [677, 393] on p "Nutritional Shakes" at bounding box center [721, 395] width 342 height 26
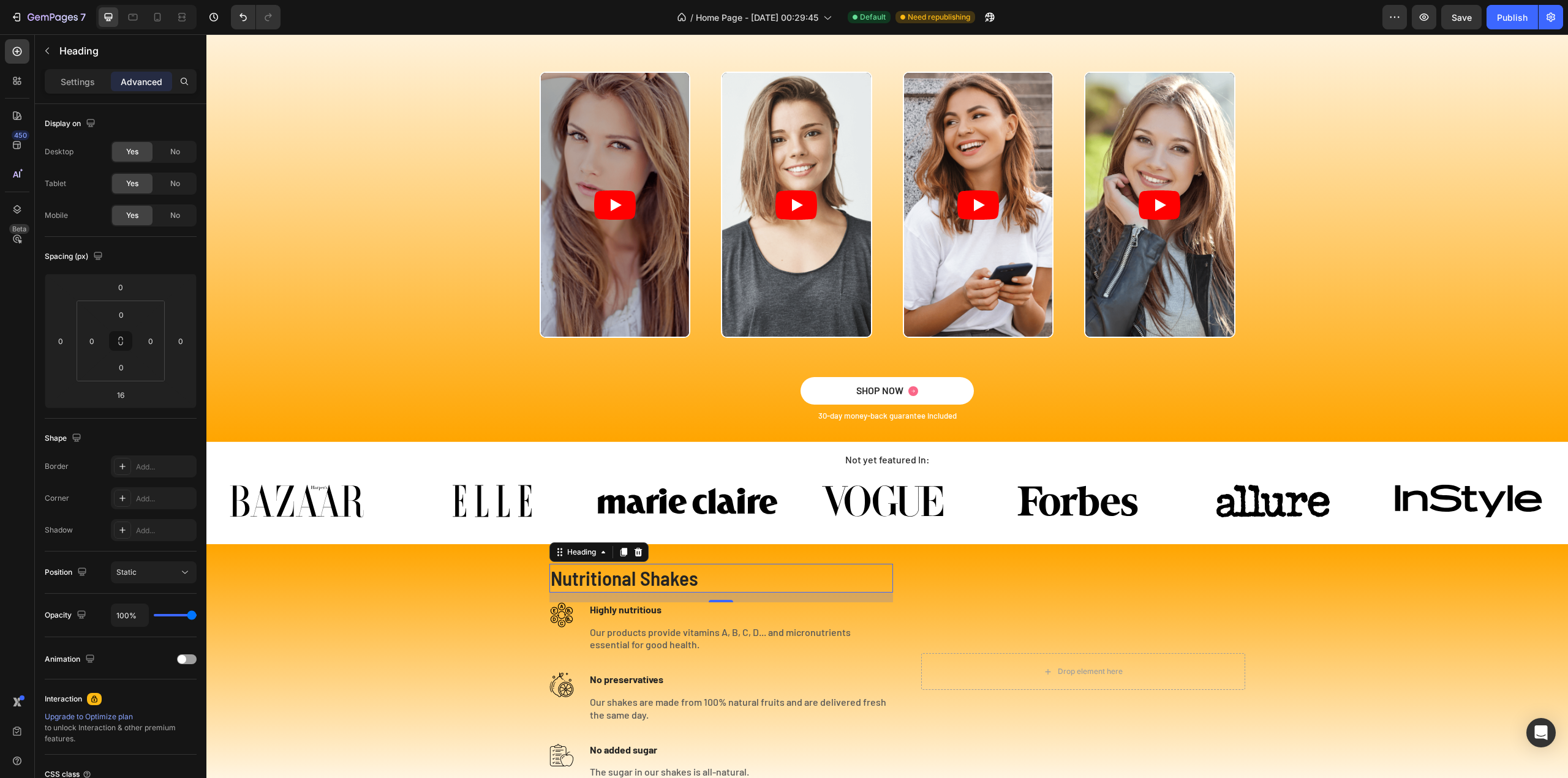
scroll to position [2418, 0]
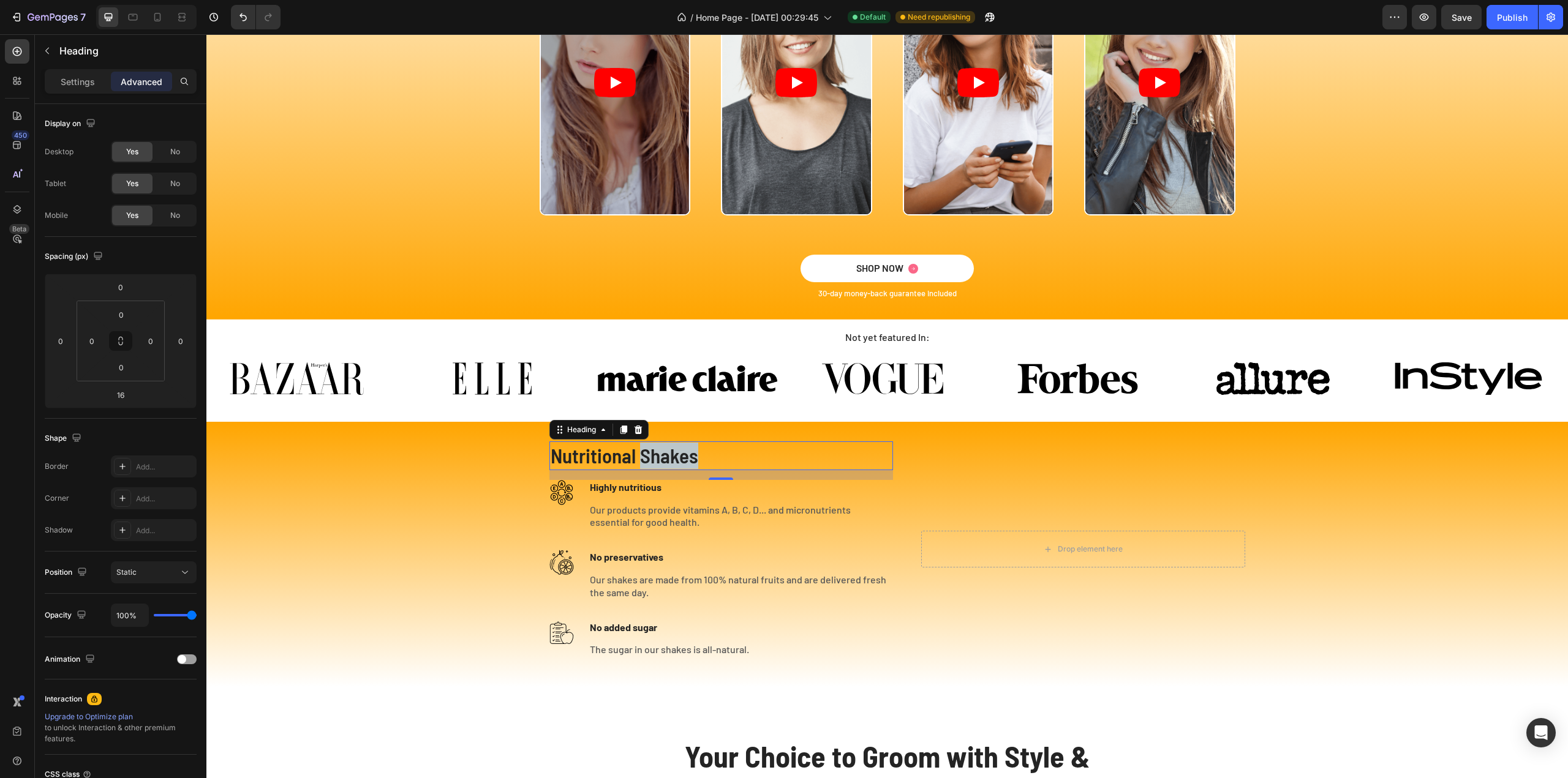
click at [665, 452] on p "Nutritional Shakes" at bounding box center [721, 456] width 342 height 26
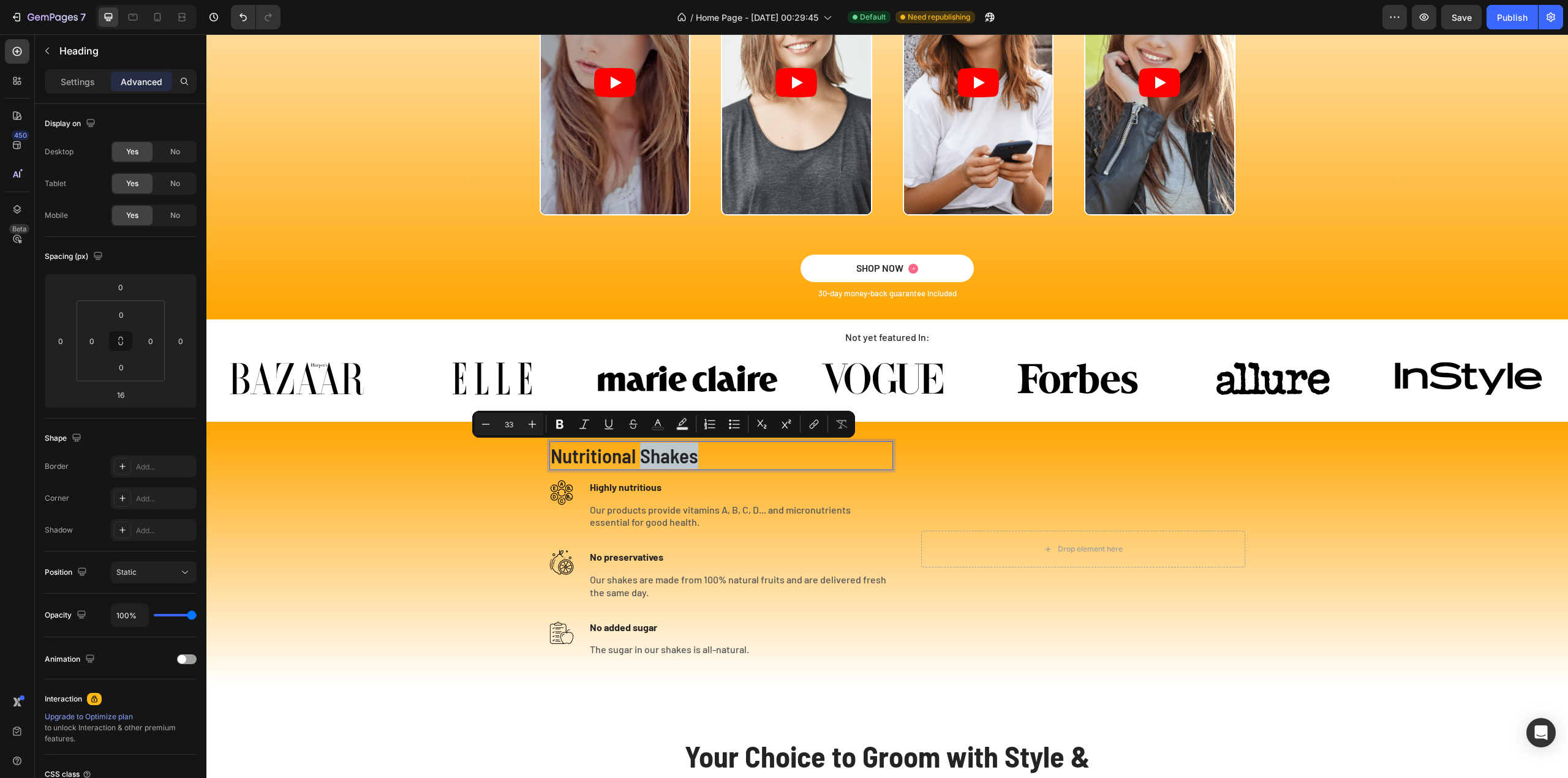
click at [691, 455] on p "Nutritional Shakes" at bounding box center [721, 456] width 342 height 26
drag, startPoint x: 693, startPoint y: 457, endPoint x: 552, endPoint y: 459, distance: 141.0
click at [552, 459] on p "Nutritional Shakes" at bounding box center [721, 456] width 342 height 26
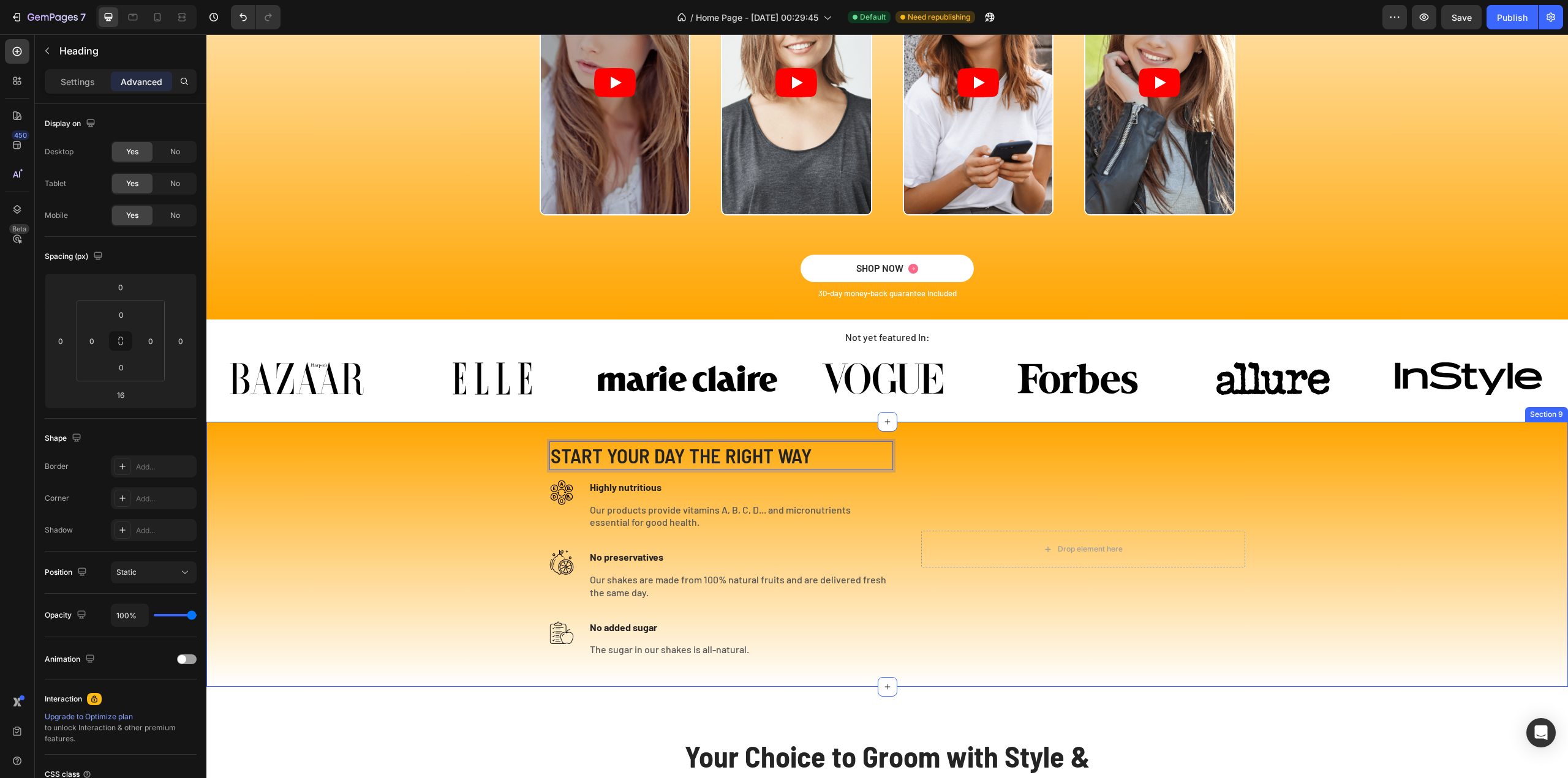
scroll to position [2357, 0]
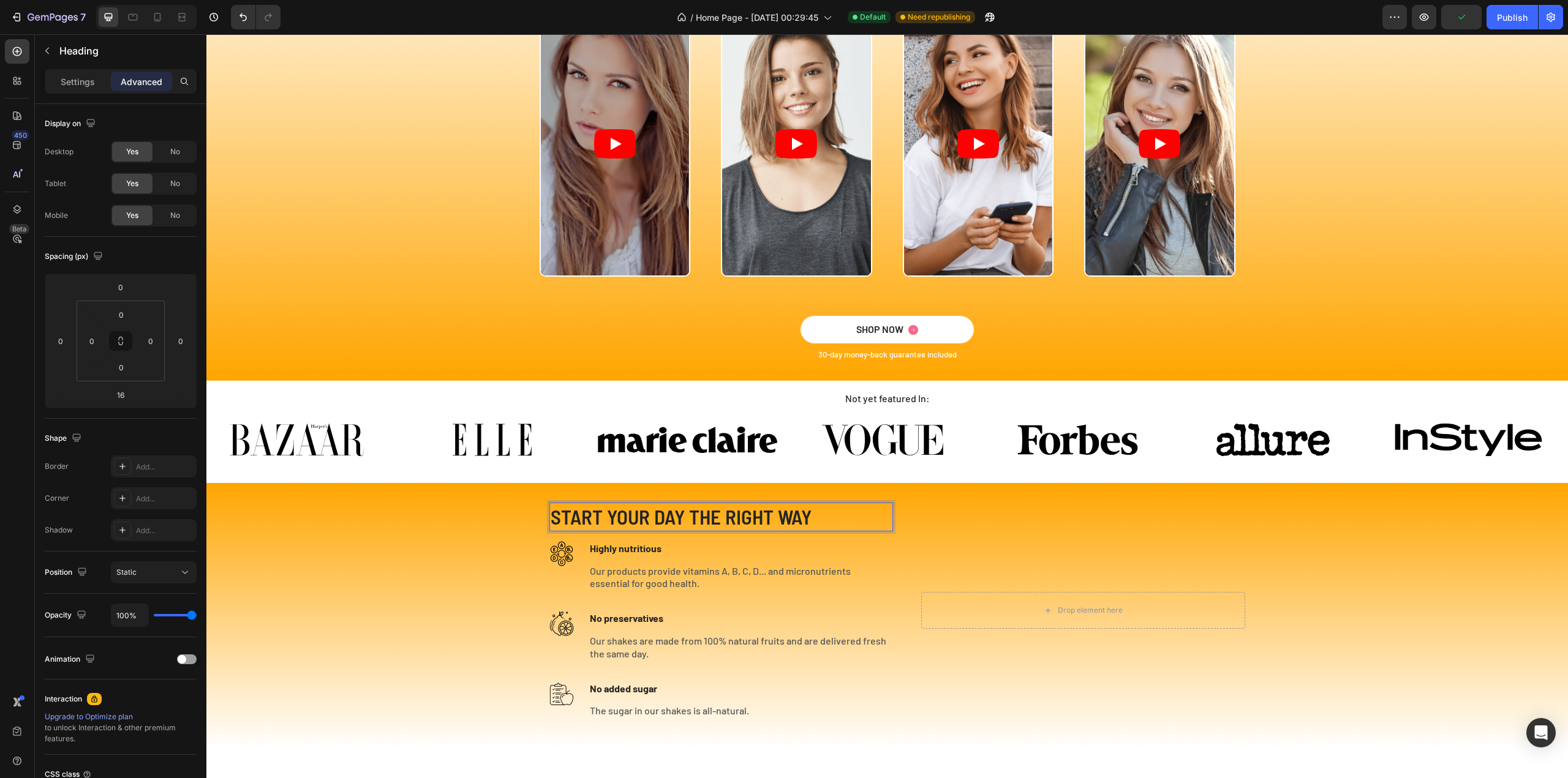
click at [639, 518] on p "START YOUR DAY THE RIGHT WAY" at bounding box center [721, 517] width 342 height 26
click at [81, 80] on p "Settings" at bounding box center [78, 82] width 35 height 13
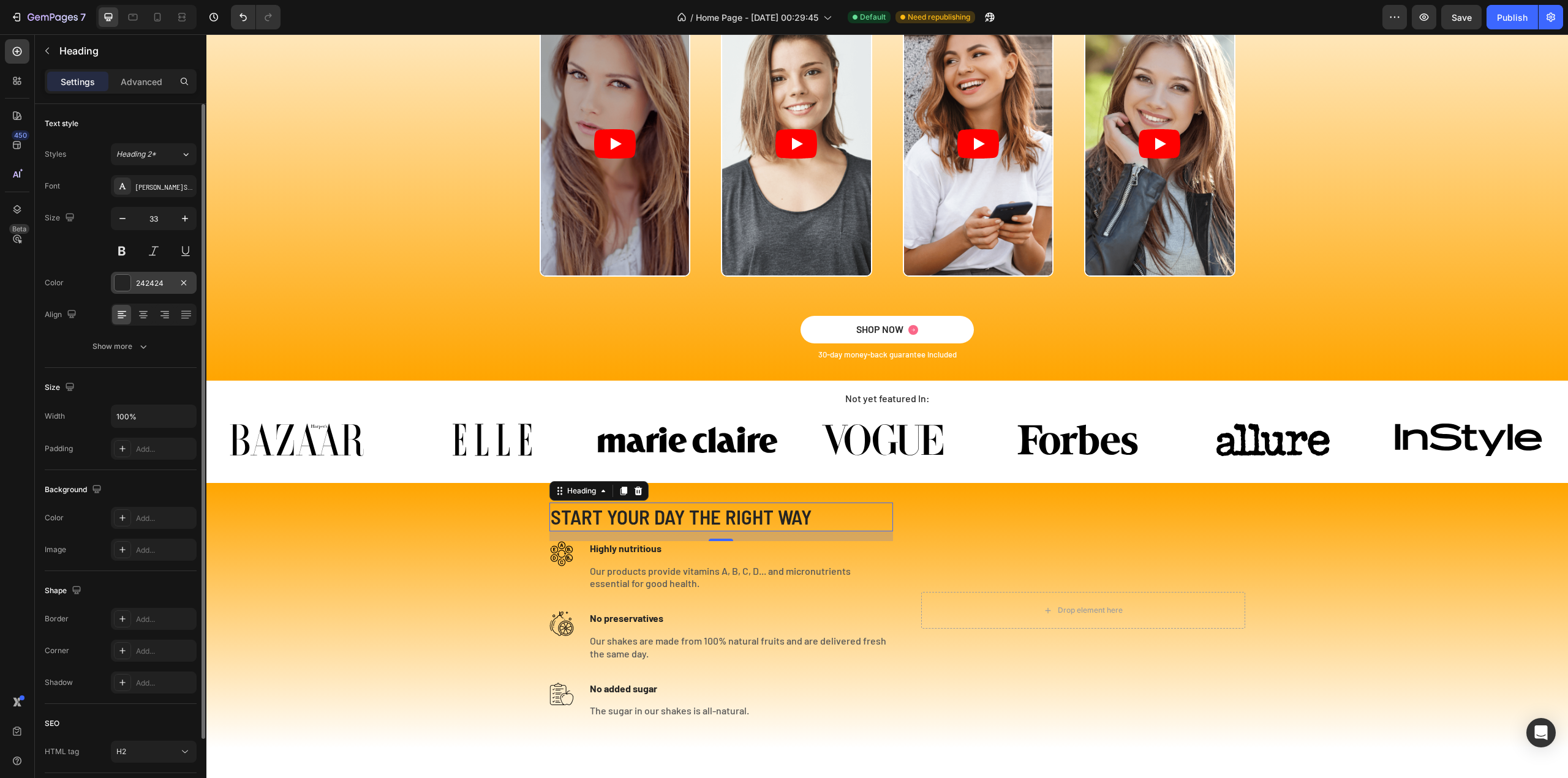
click at [140, 280] on div "242424" at bounding box center [153, 283] width 35 height 11
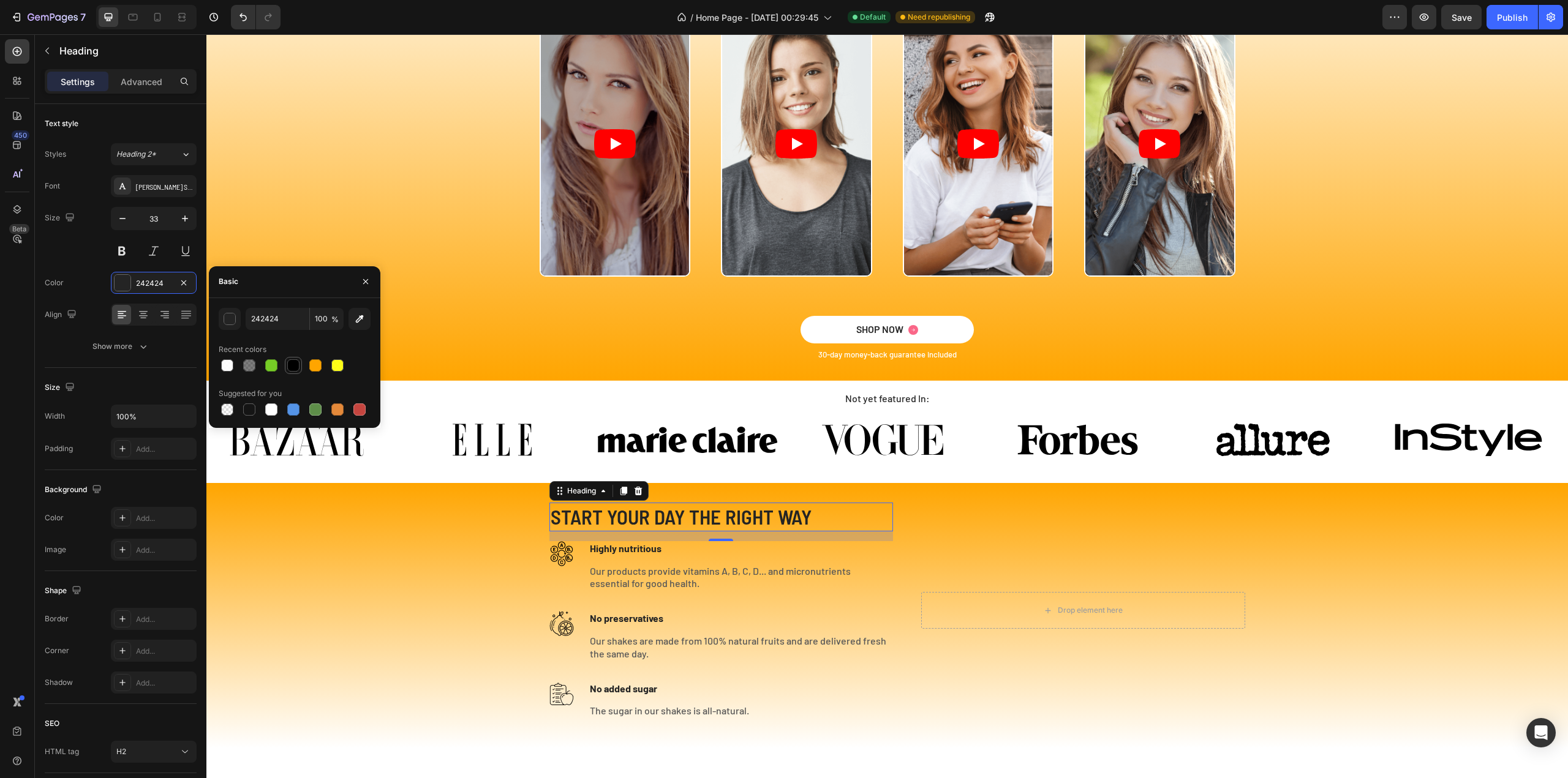
click at [292, 362] on div at bounding box center [293, 366] width 12 height 12
type input "000000"
click at [123, 219] on icon "button" at bounding box center [122, 218] width 12 height 12
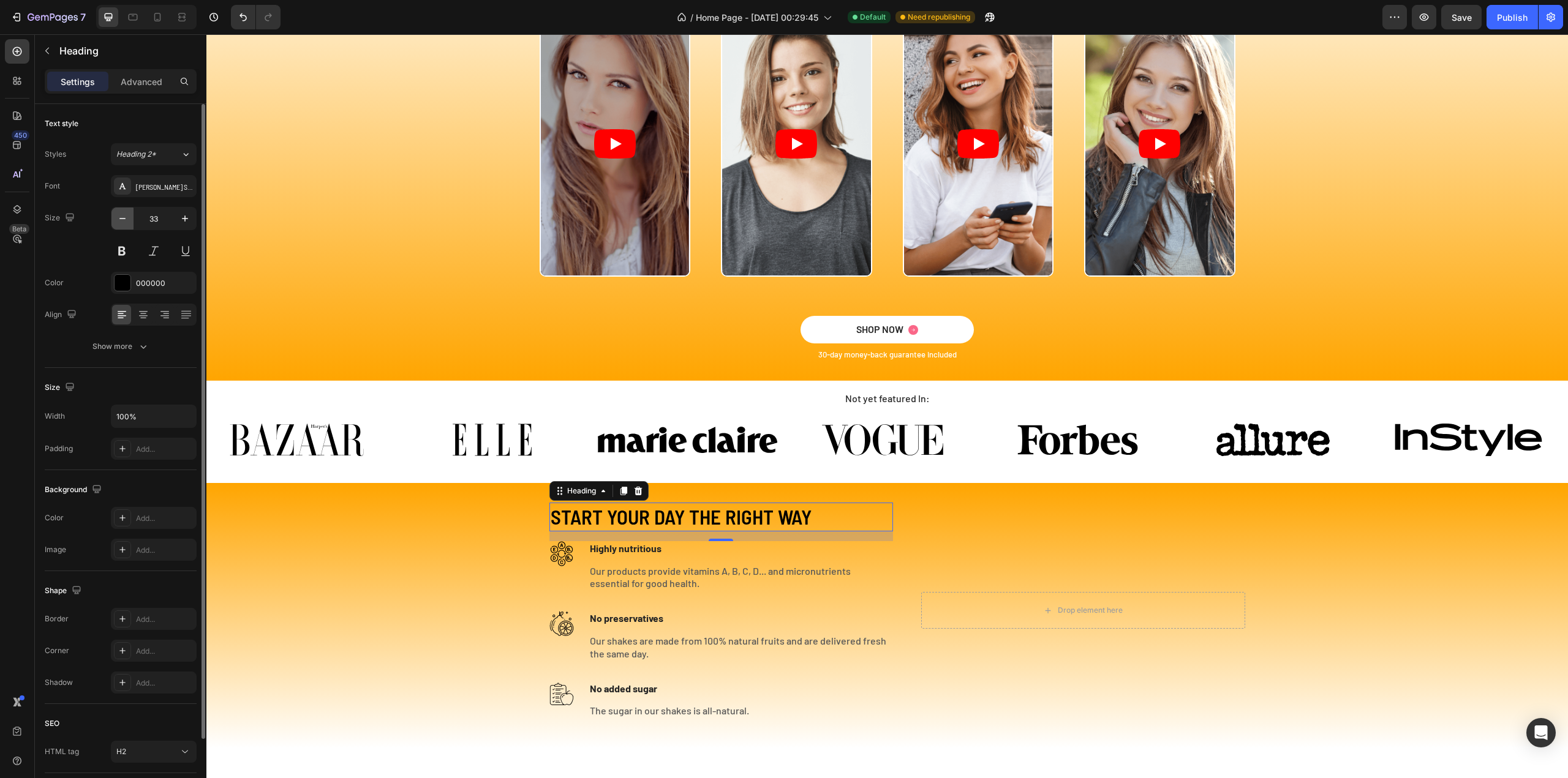
type input "32"
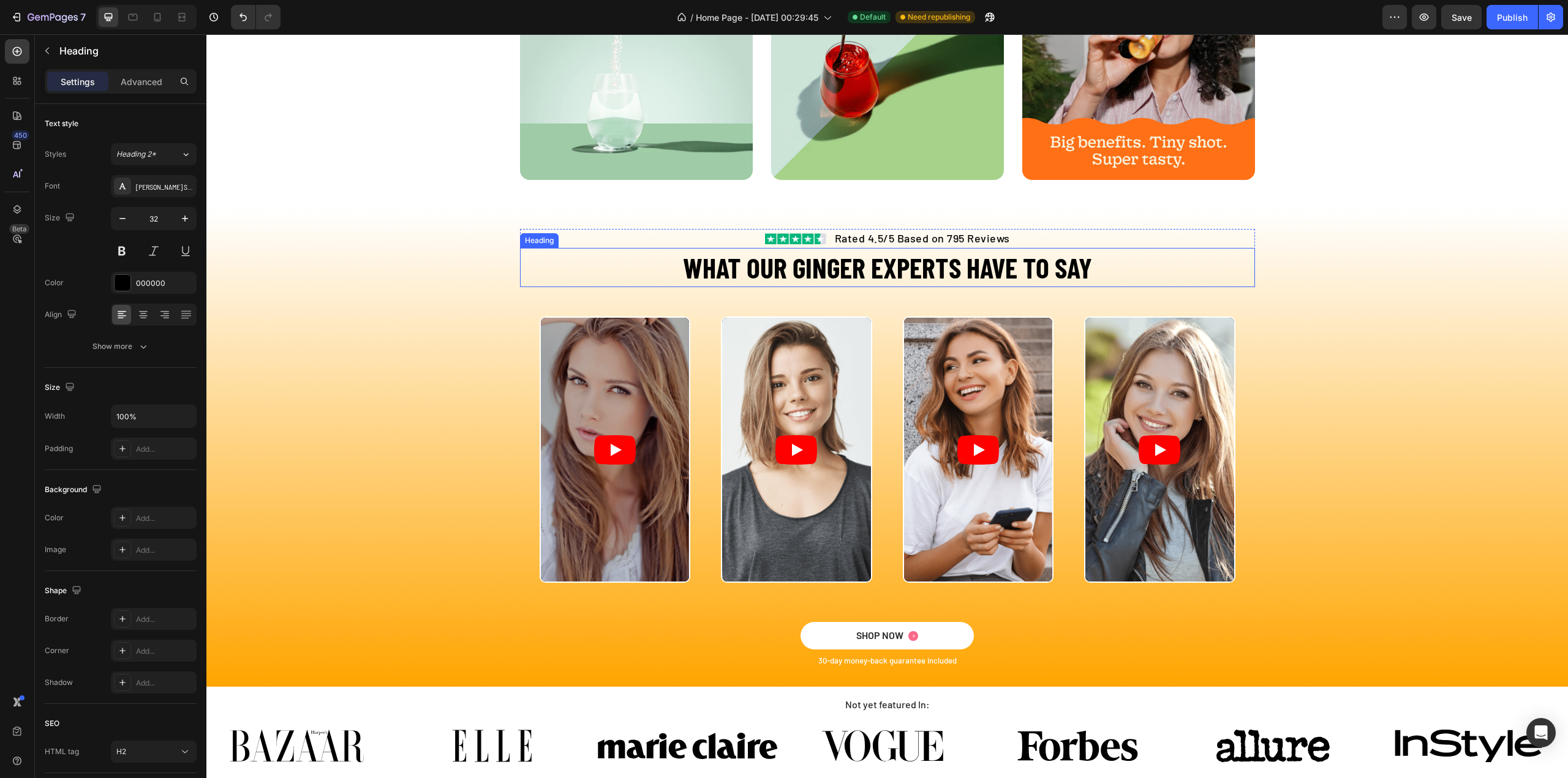
click at [908, 271] on h2 "WHAT OUR GINGER EXPERTS HAVE TO SAY" at bounding box center [887, 267] width 735 height 39
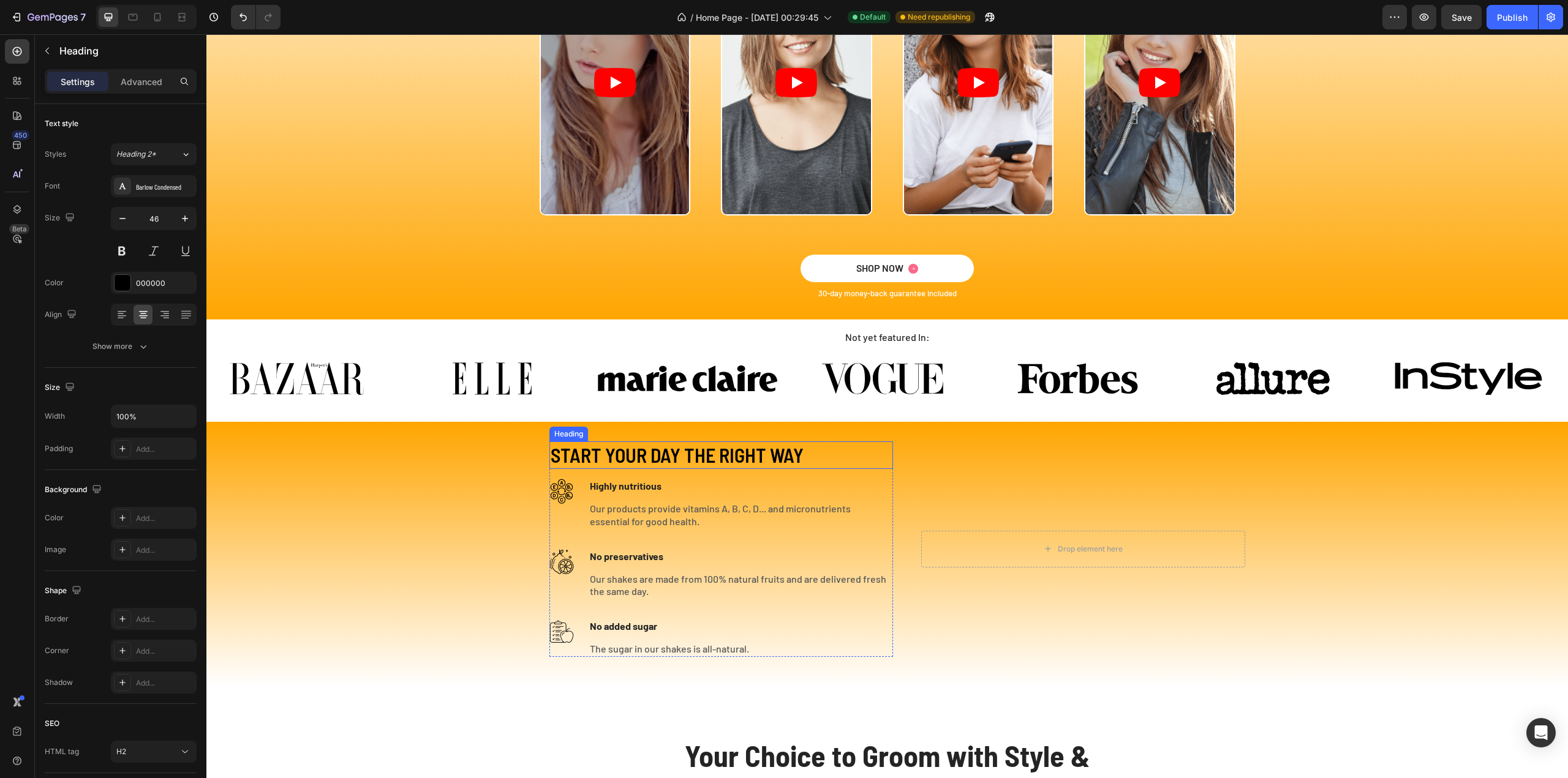
click at [731, 462] on h2 "START YOUR DAY THE RIGHT WAY" at bounding box center [721, 455] width 344 height 28
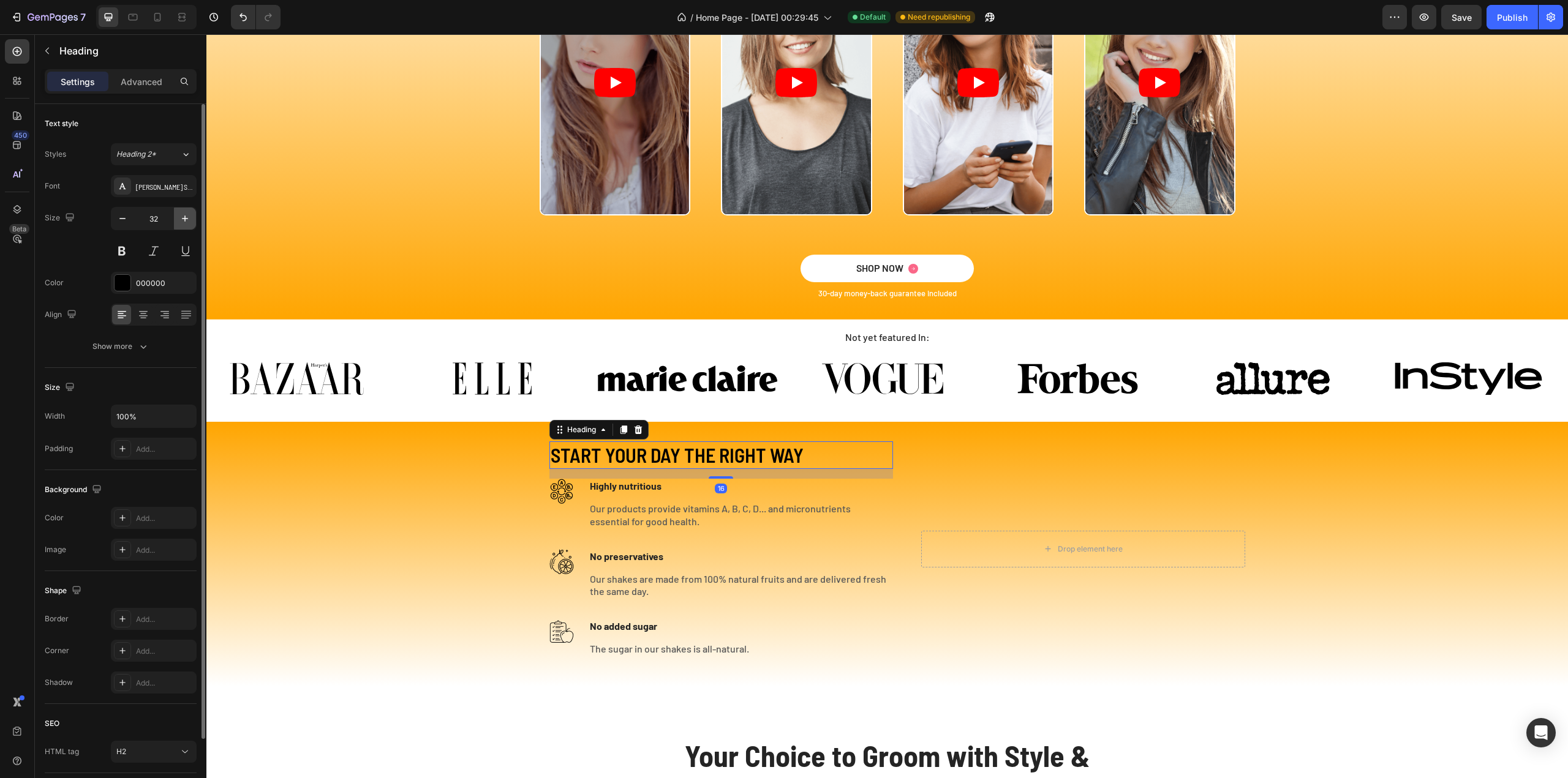
click at [187, 213] on icon "button" at bounding box center [185, 218] width 12 height 12
click at [187, 214] on icon "button" at bounding box center [185, 218] width 12 height 12
click at [187, 217] on icon "button" at bounding box center [185, 218] width 12 height 12
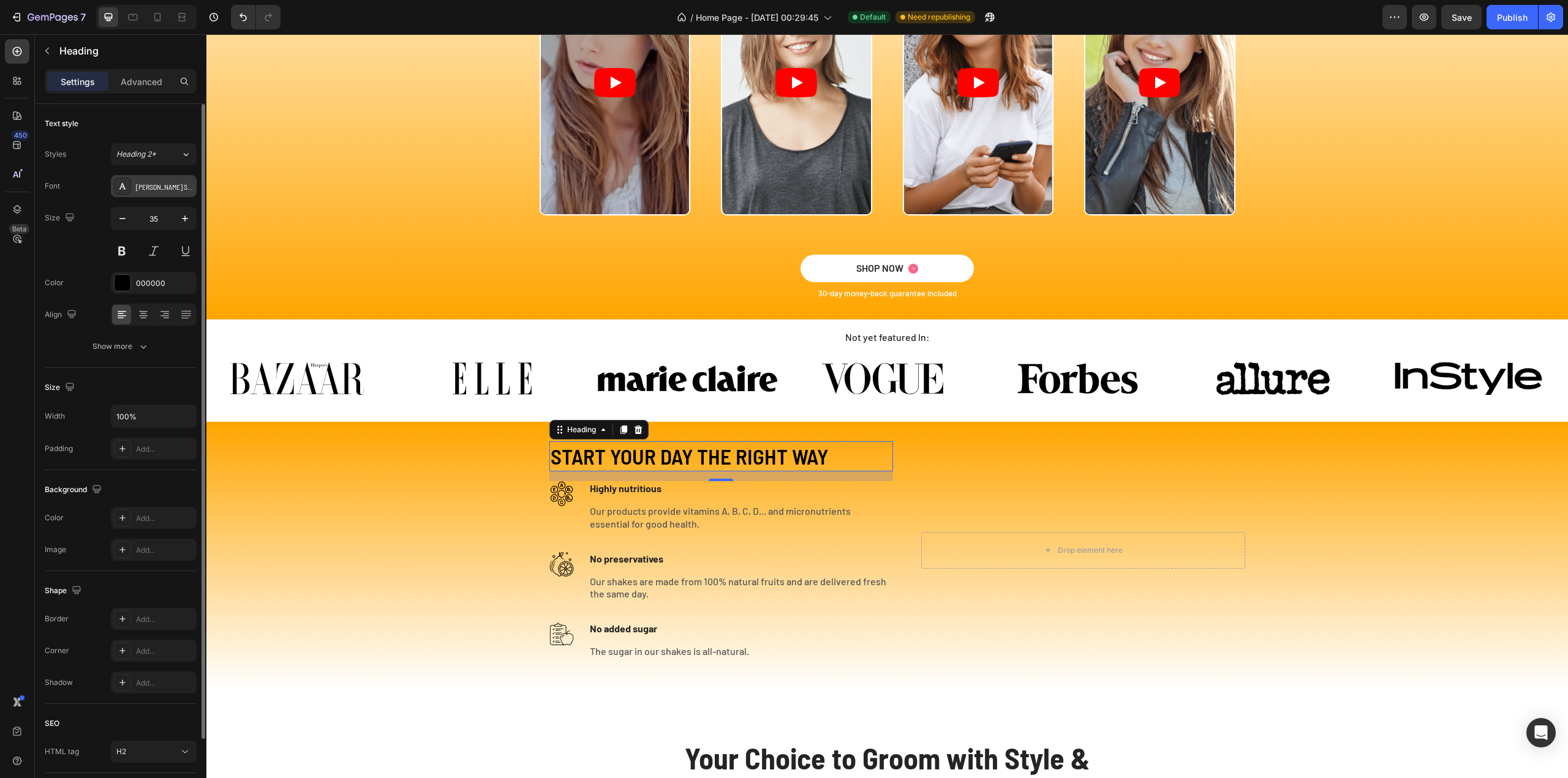
click at [170, 179] on div "[PERSON_NAME] Semi Condensed" at bounding box center [153, 186] width 86 height 22
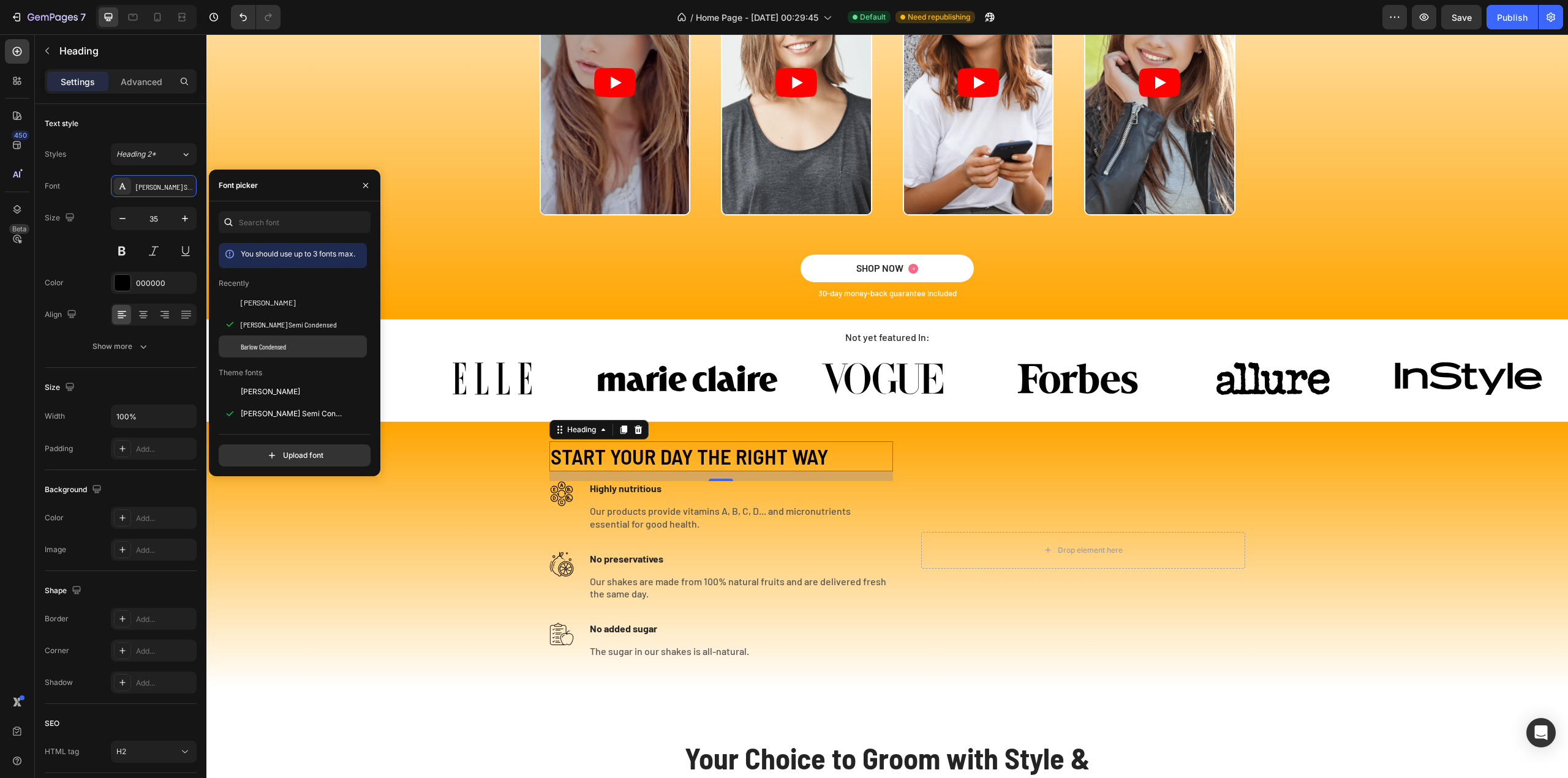
click at [261, 345] on span "Barlow Condensed" at bounding box center [264, 346] width 46 height 11
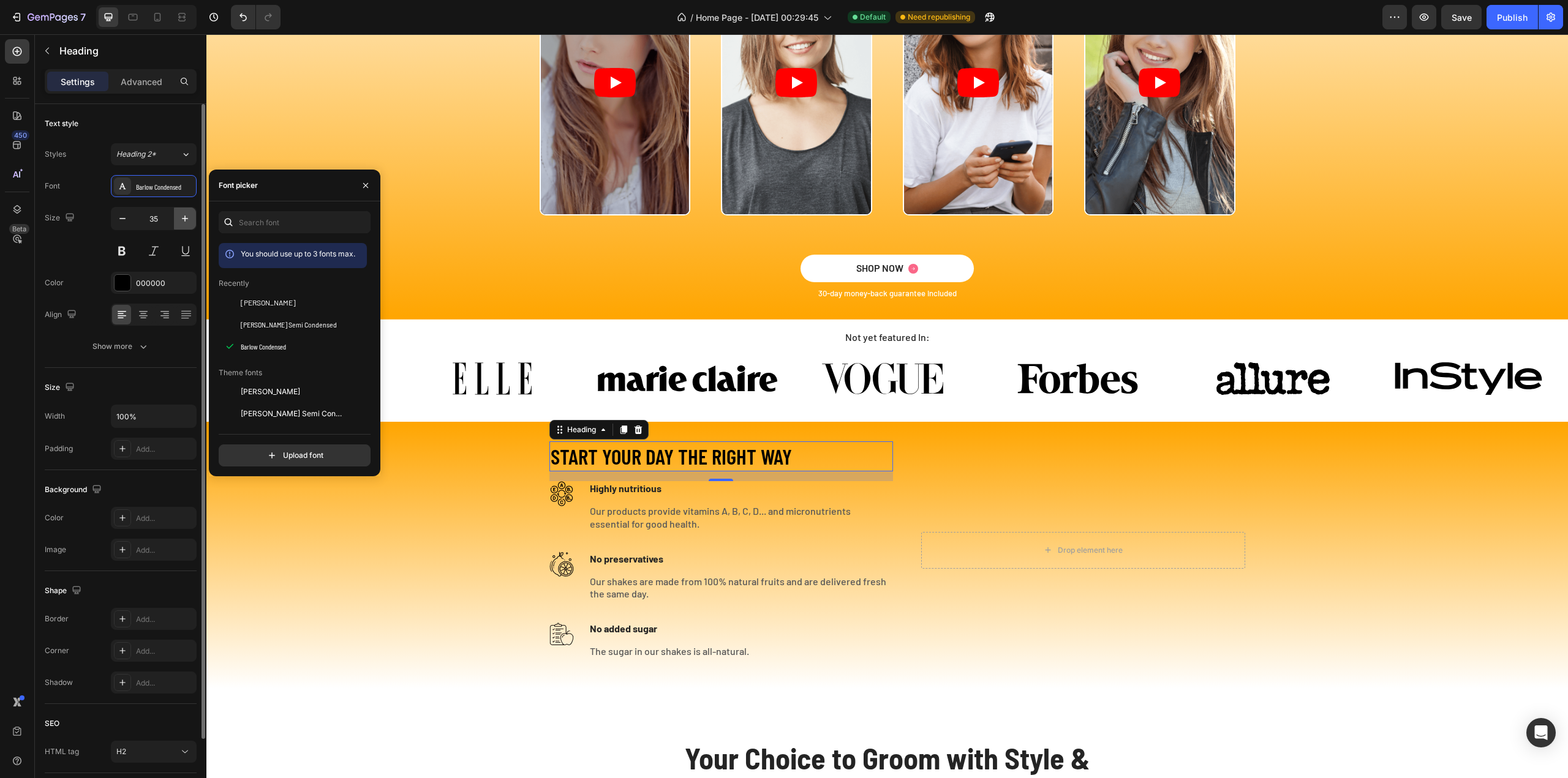
click at [183, 216] on icon "button" at bounding box center [185, 218] width 12 height 12
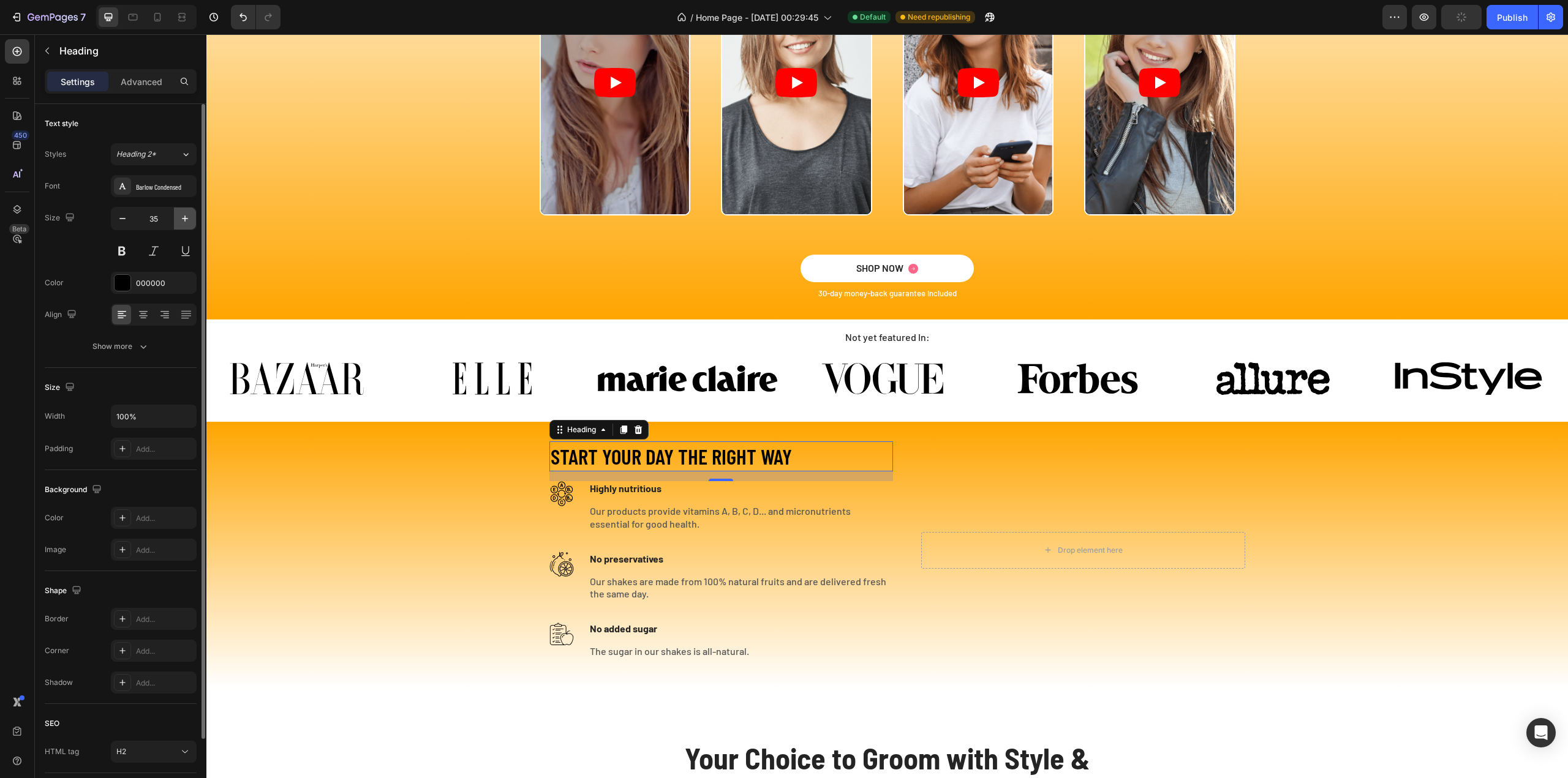
click at [183, 218] on icon "button" at bounding box center [185, 218] width 12 height 12
click at [183, 218] on icon "button" at bounding box center [185, 219] width 6 height 6
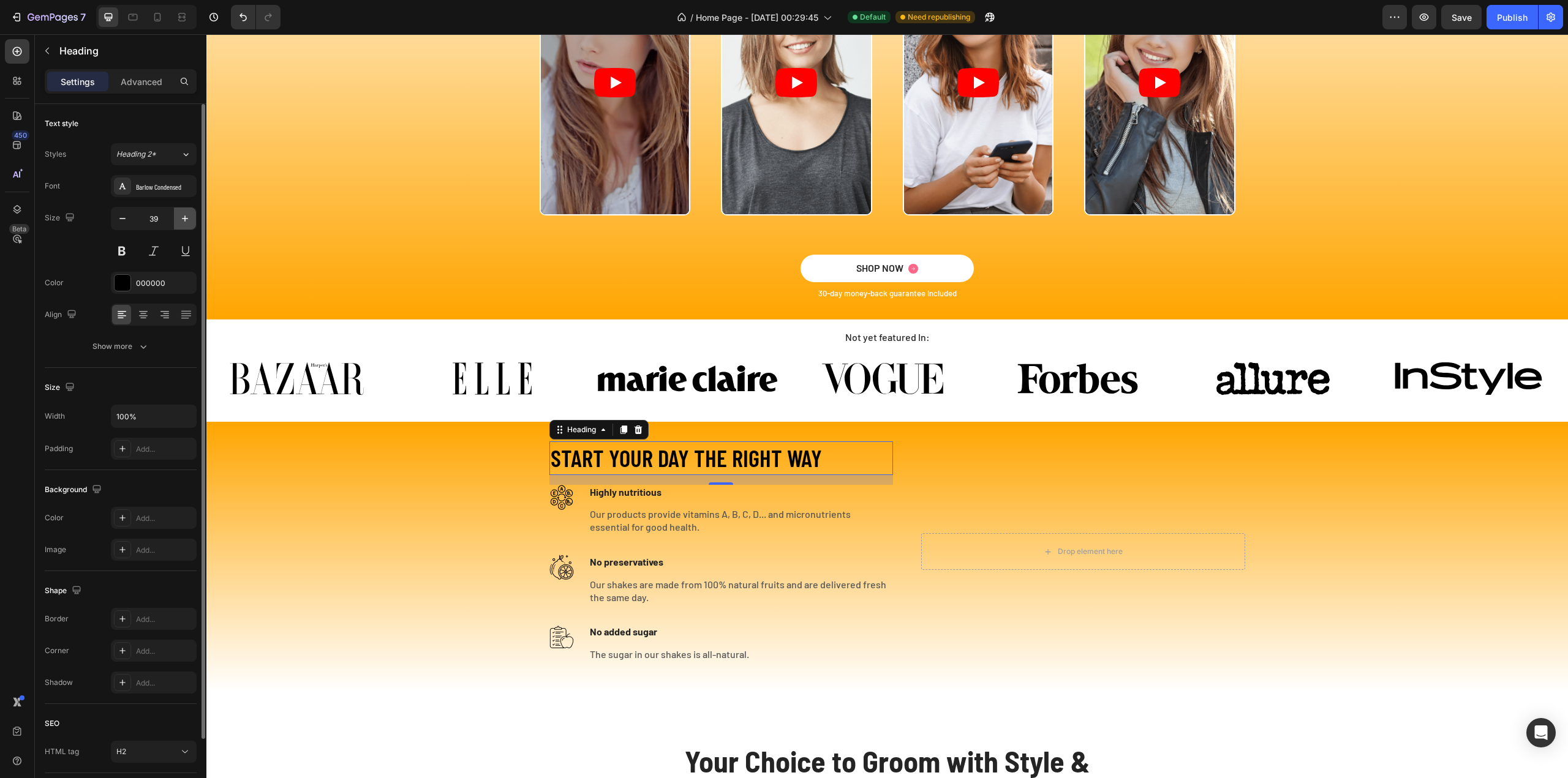
click at [183, 218] on icon "button" at bounding box center [185, 219] width 6 height 6
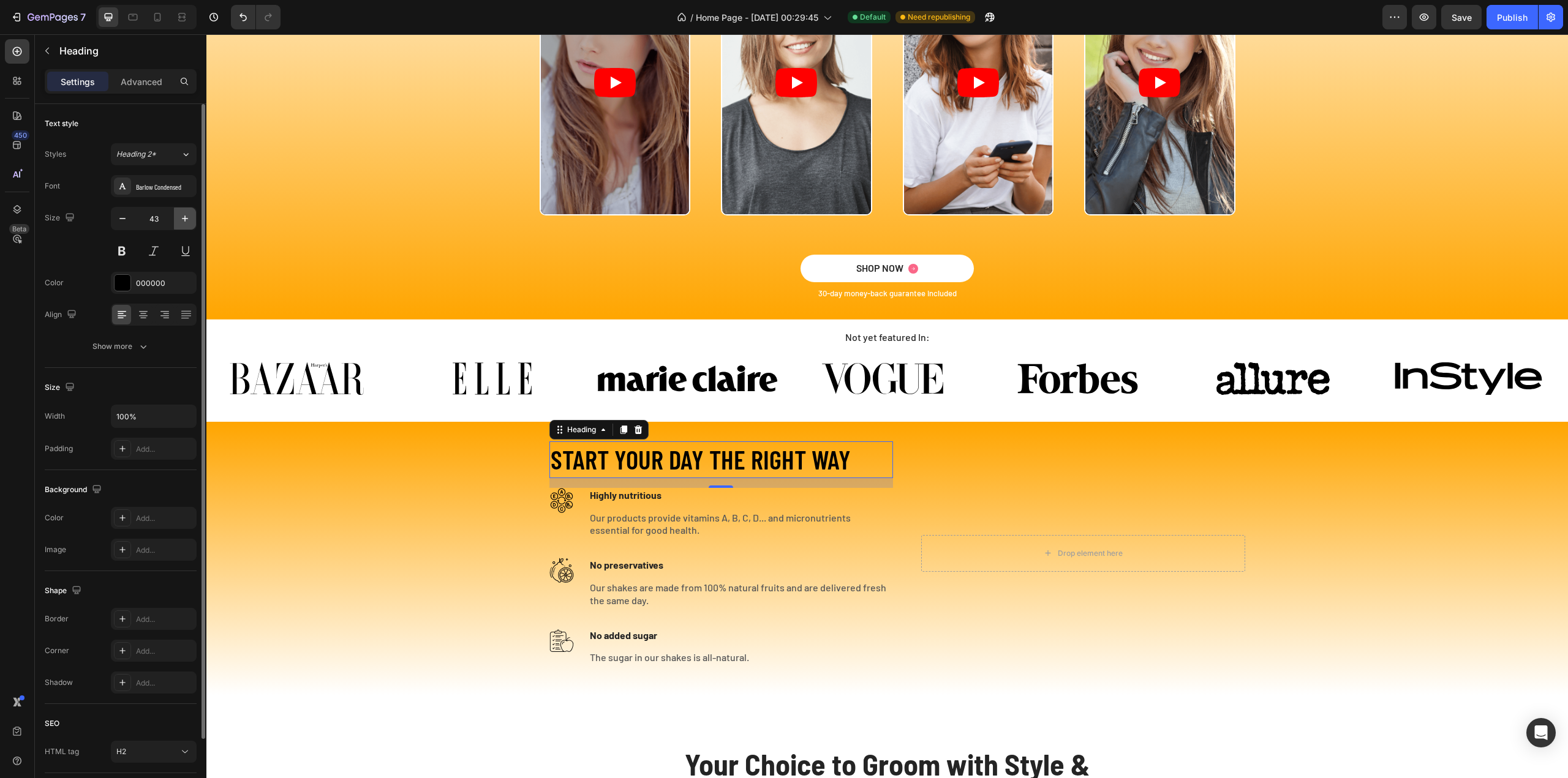
click at [183, 218] on icon "button" at bounding box center [185, 219] width 6 height 6
type input "46"
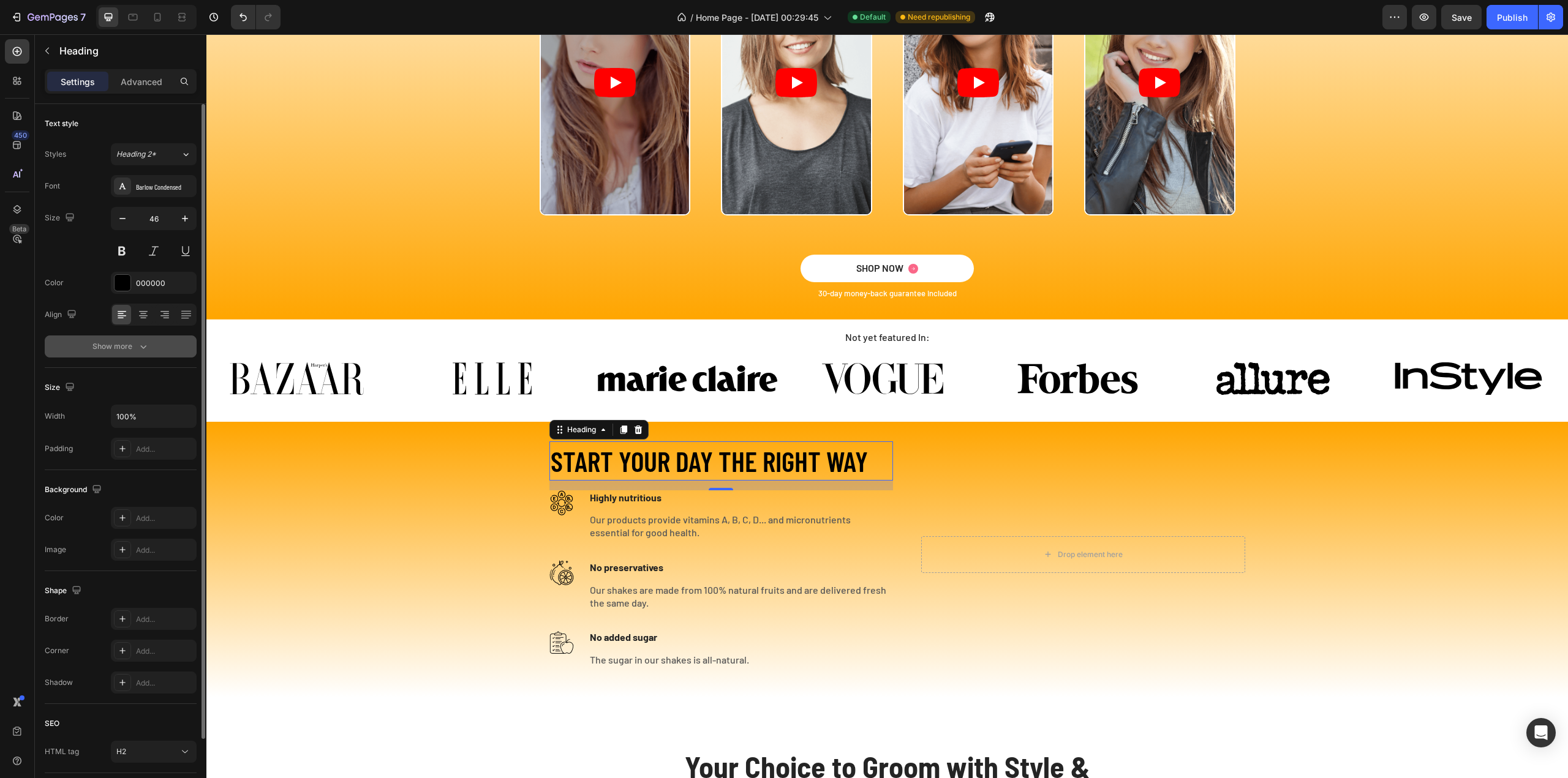
click at [131, 345] on div "Show more" at bounding box center [121, 346] width 57 height 12
click at [131, 347] on span "Semi Bold" at bounding box center [134, 346] width 35 height 10
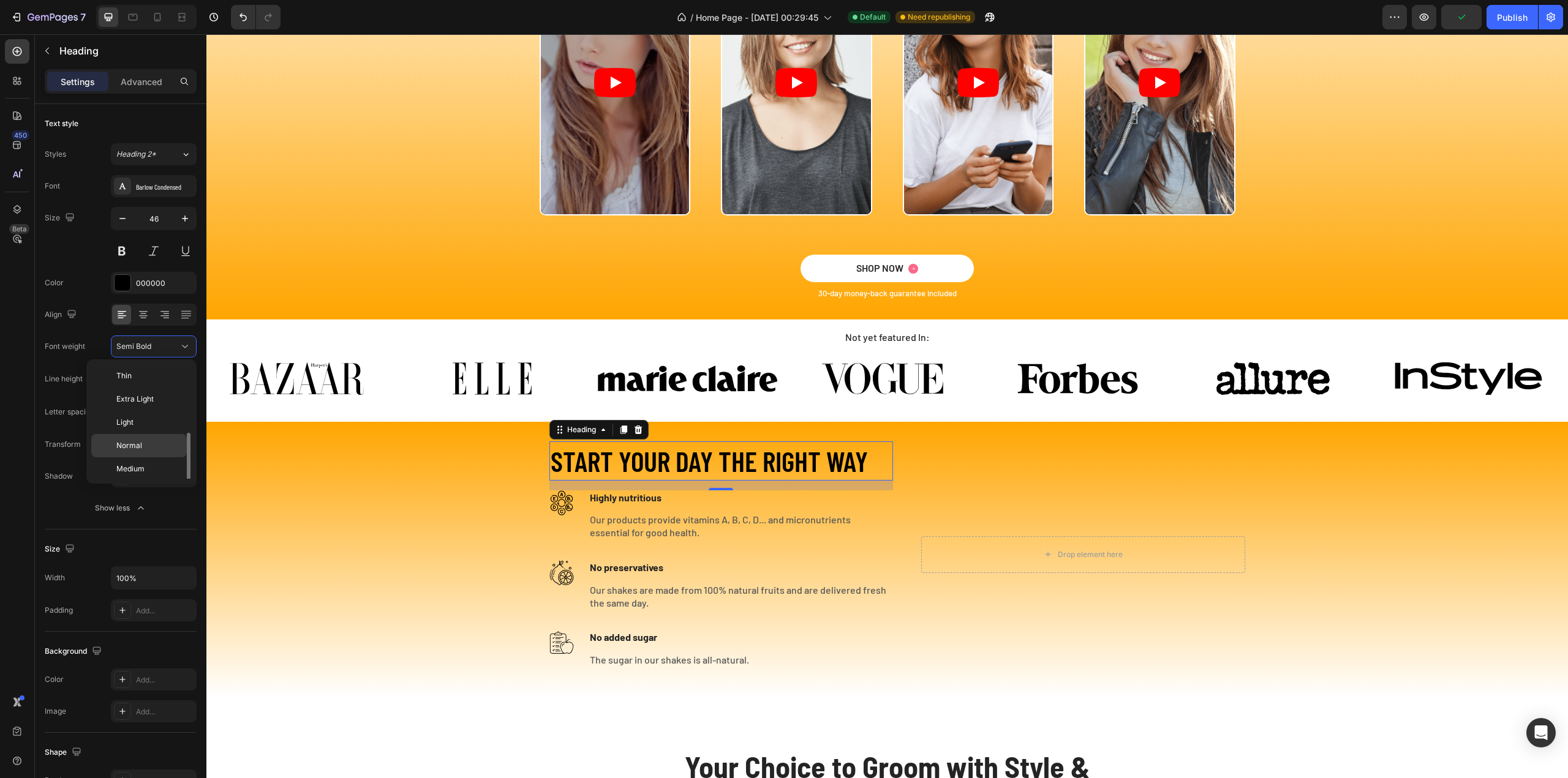
scroll to position [44, 0]
click at [125, 466] on span "Bold" at bounding box center [123, 471] width 15 height 11
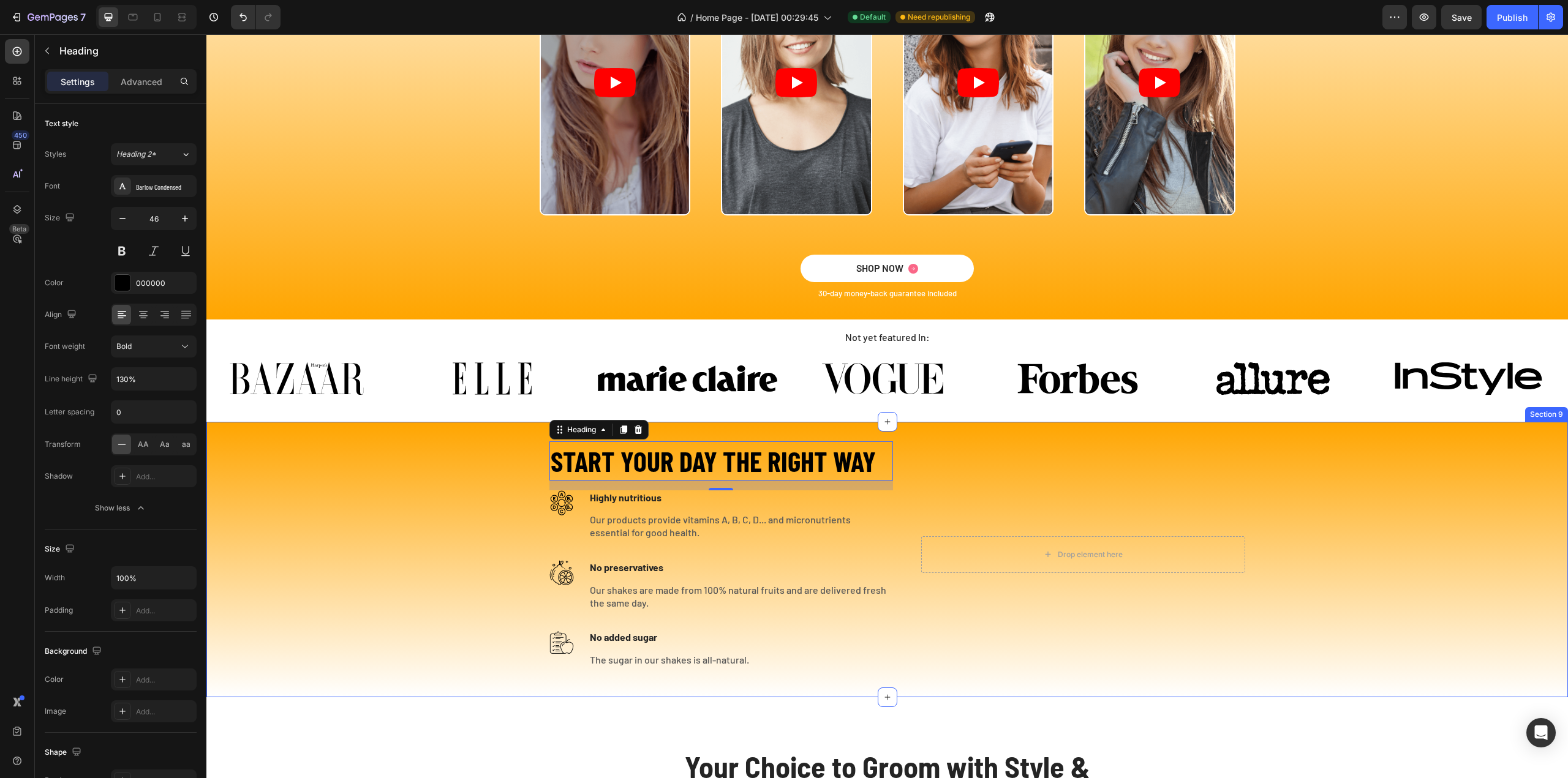
click at [1340, 511] on div "START YOUR DAY THE RIGHT WAY Heading 16 Image Highly nutritious Text block Our …" at bounding box center [887, 559] width 1362 height 236
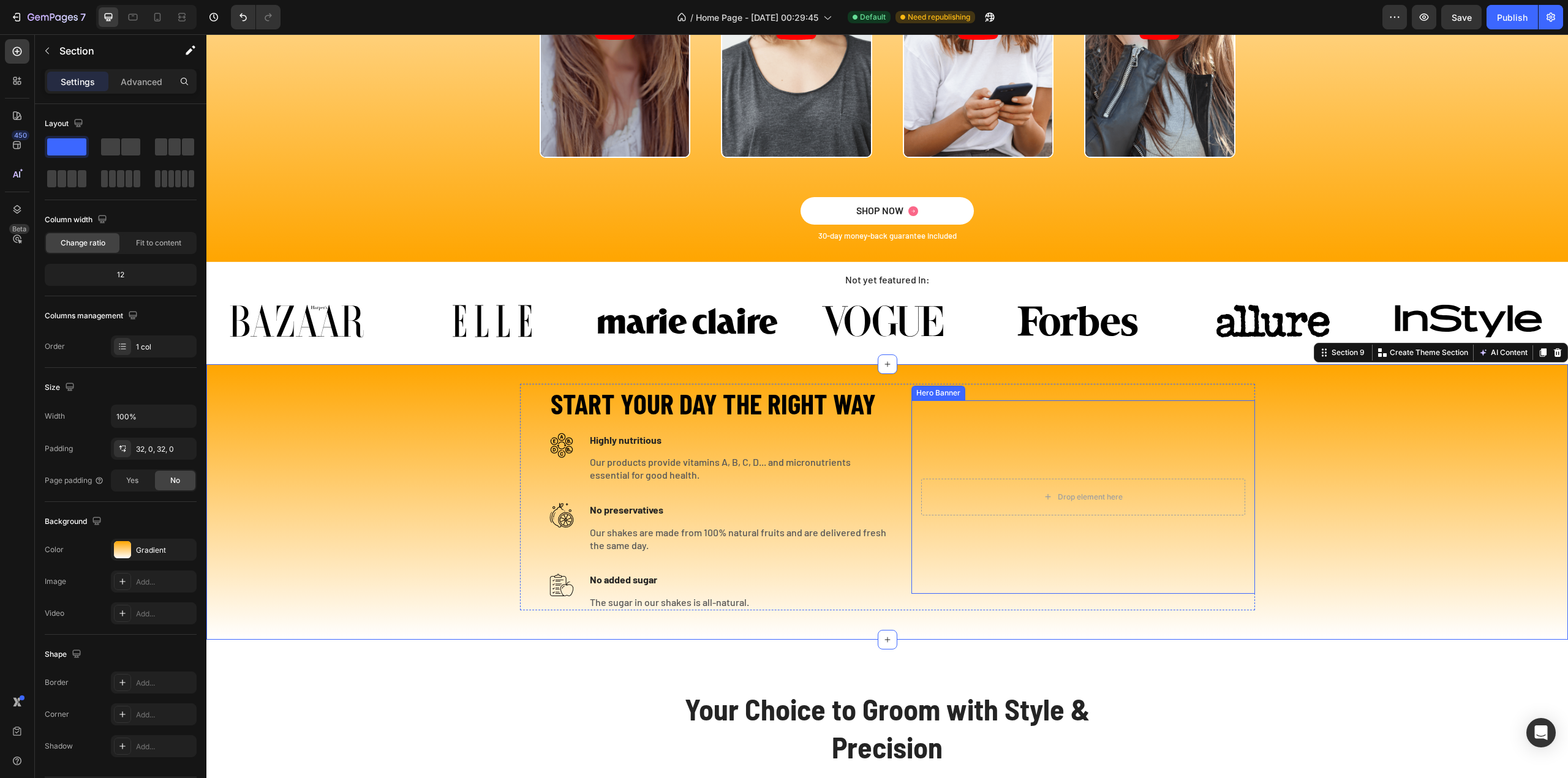
scroll to position [2479, 0]
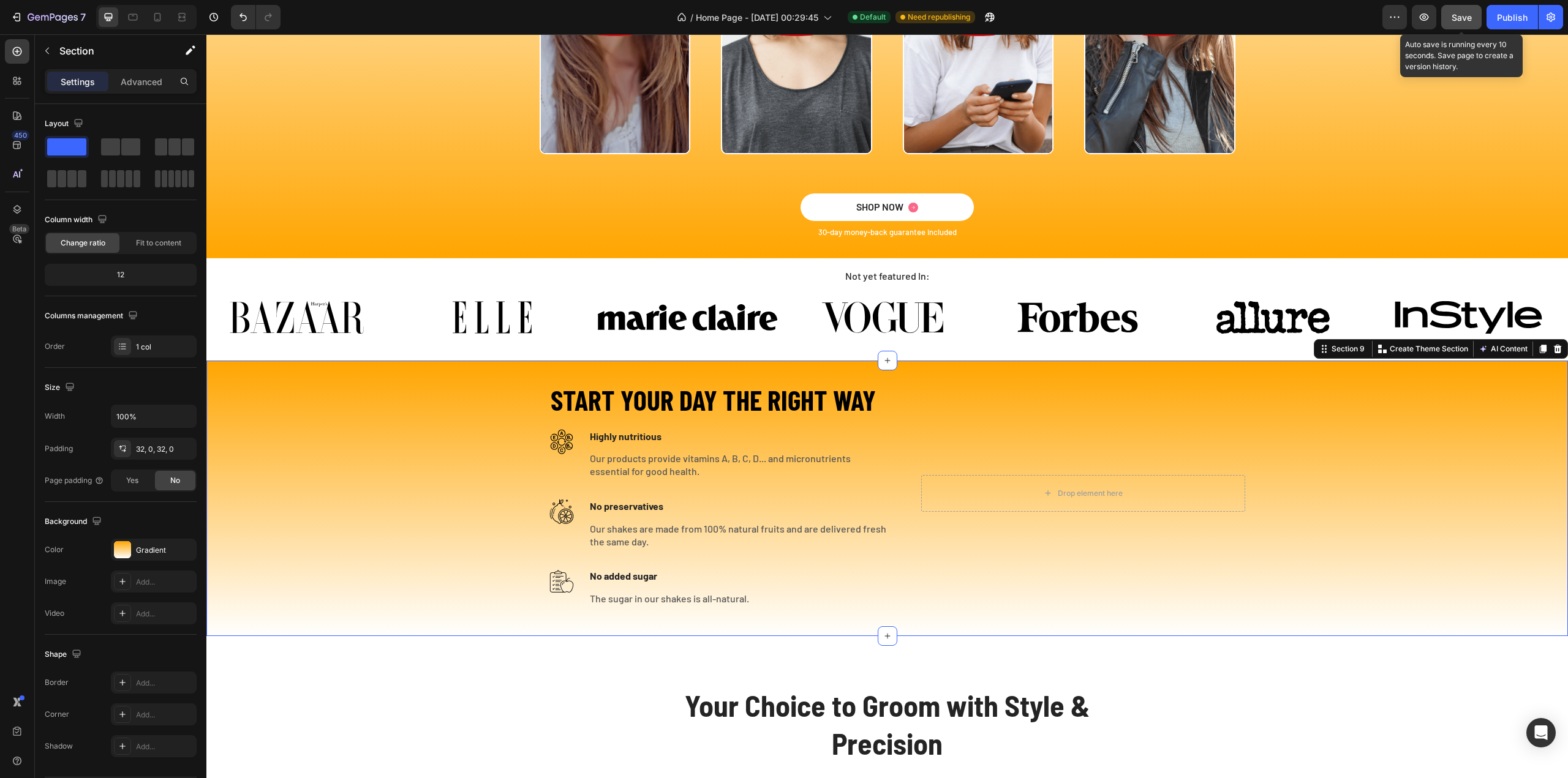
click at [1461, 21] on span "Save" at bounding box center [1462, 18] width 21 height 10
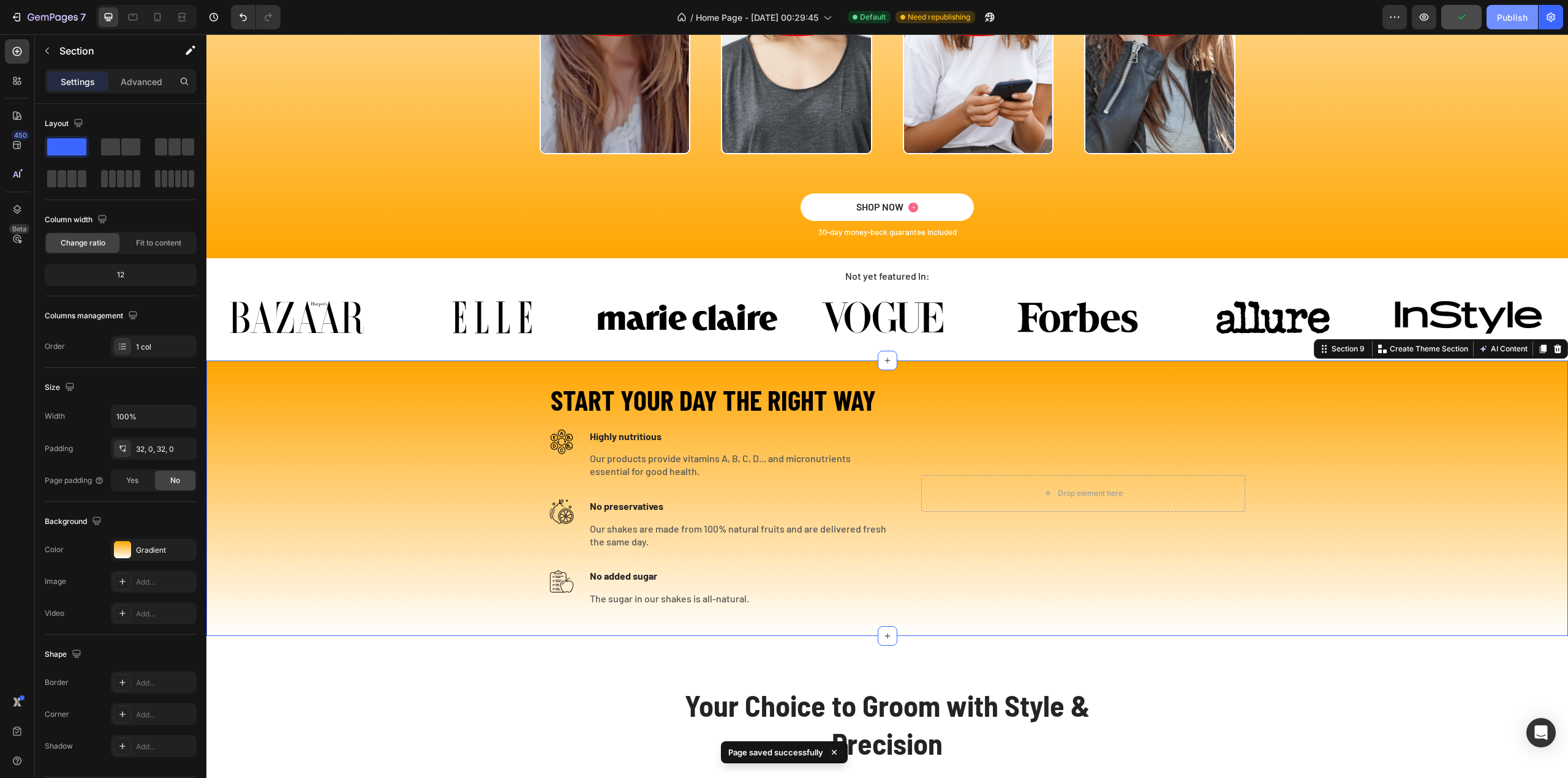
click at [1501, 17] on div "Publish" at bounding box center [1512, 18] width 31 height 13
click at [803, 751] on div "View live page" at bounding box center [807, 749] width 70 height 17
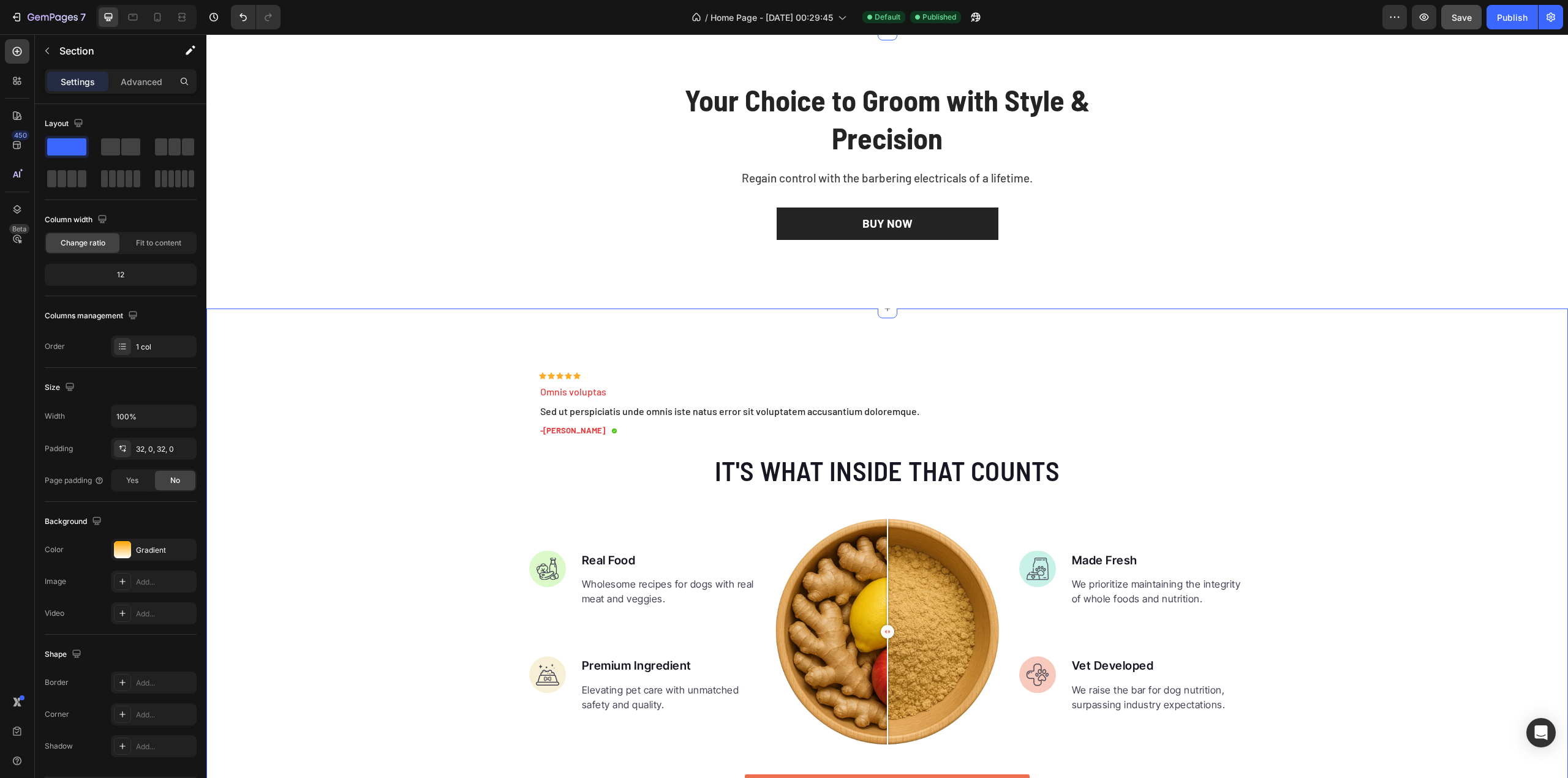
scroll to position [3091, 0]
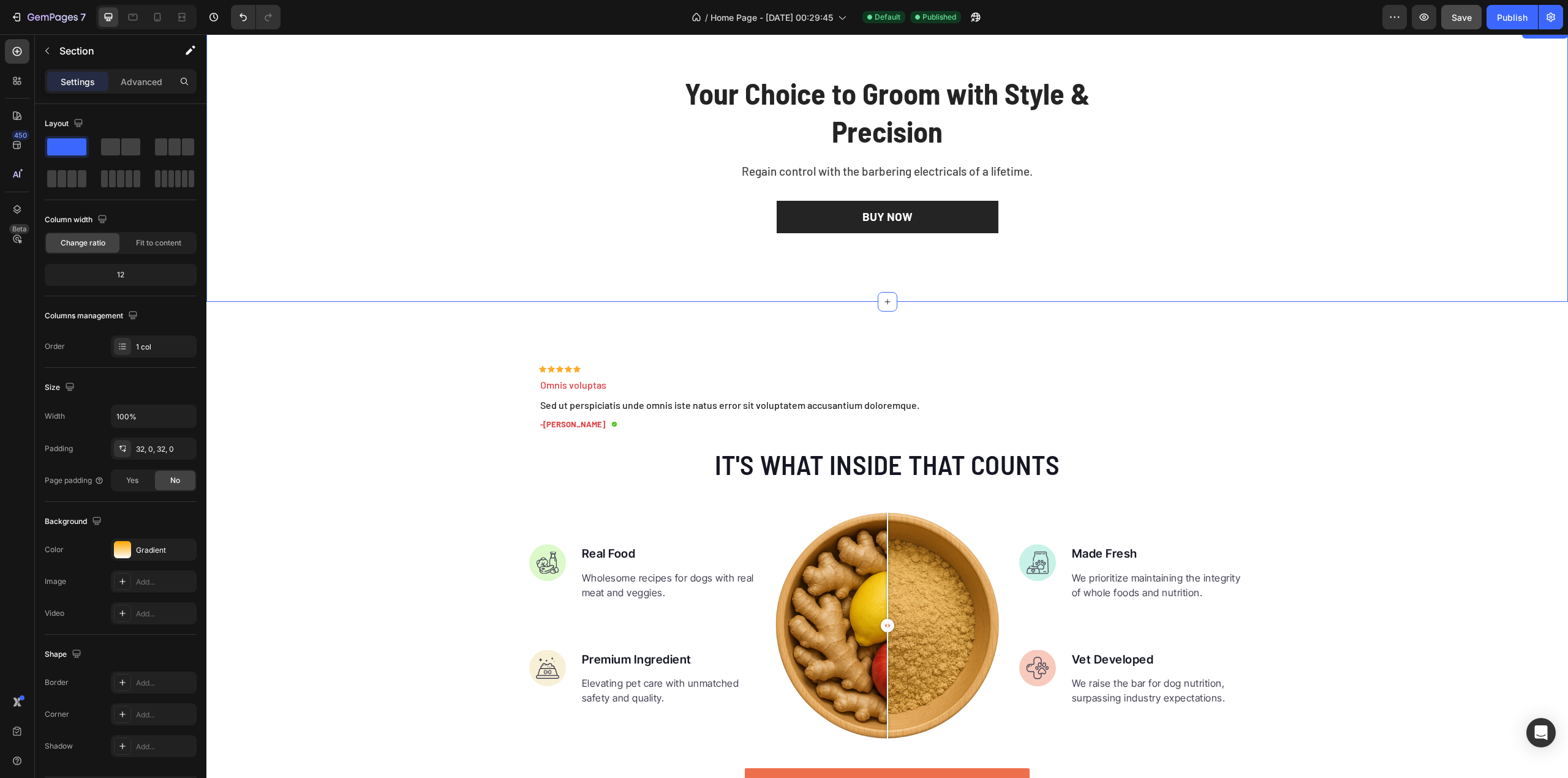
click at [710, 236] on div "Your Choice to Groom with Style & Precision Heading Regain control with the bar…" at bounding box center [887, 162] width 1343 height 180
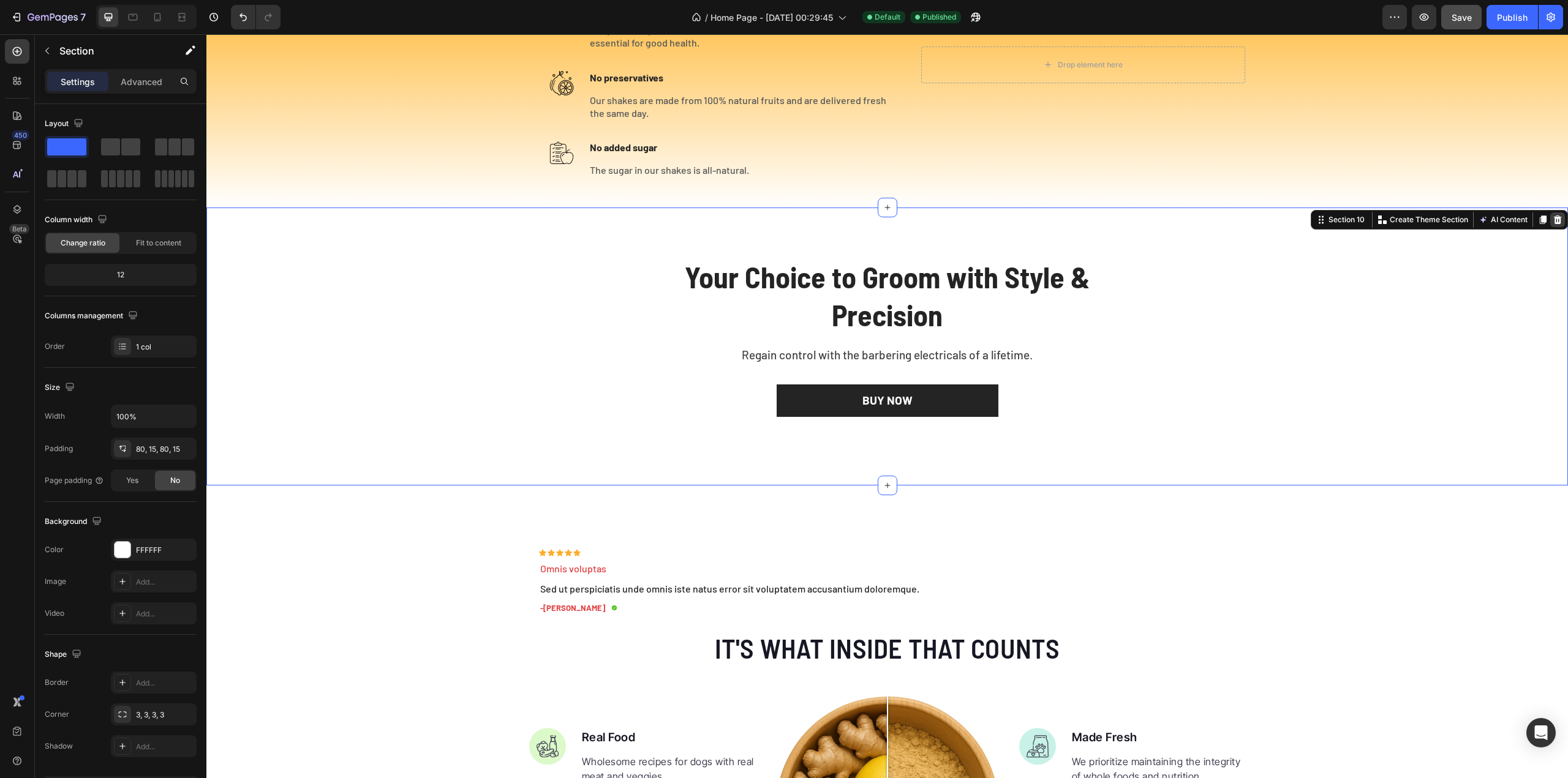
click at [1553, 217] on icon at bounding box center [1557, 219] width 10 height 10
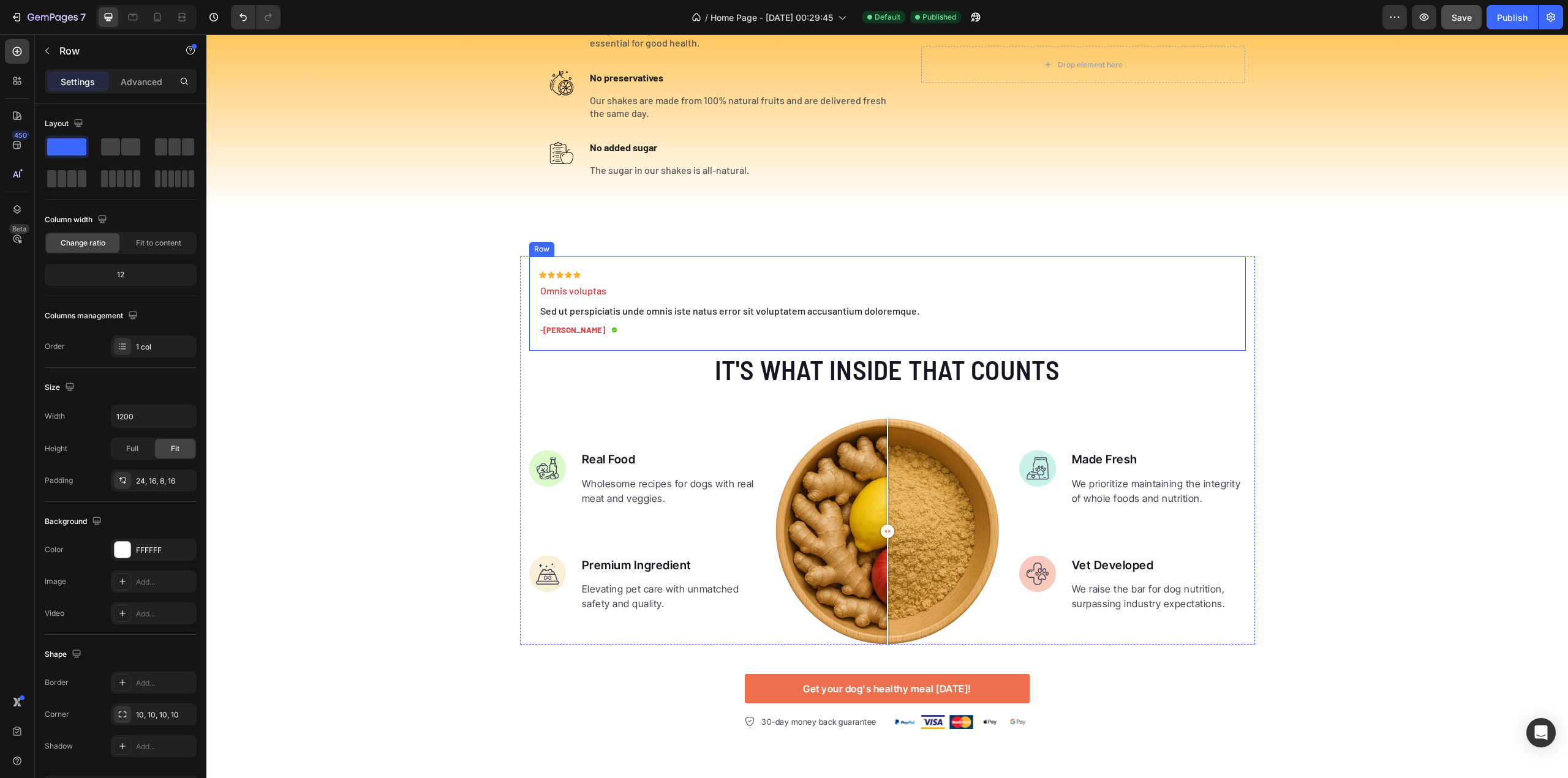
click at [1119, 281] on div "Icon Icon Icon Icon Icon Icon List Omnis voluptas Text Block Sed ut perspiciati…" at bounding box center [887, 308] width 697 height 76
click at [597, 250] on div at bounding box center [604, 245] width 15 height 15
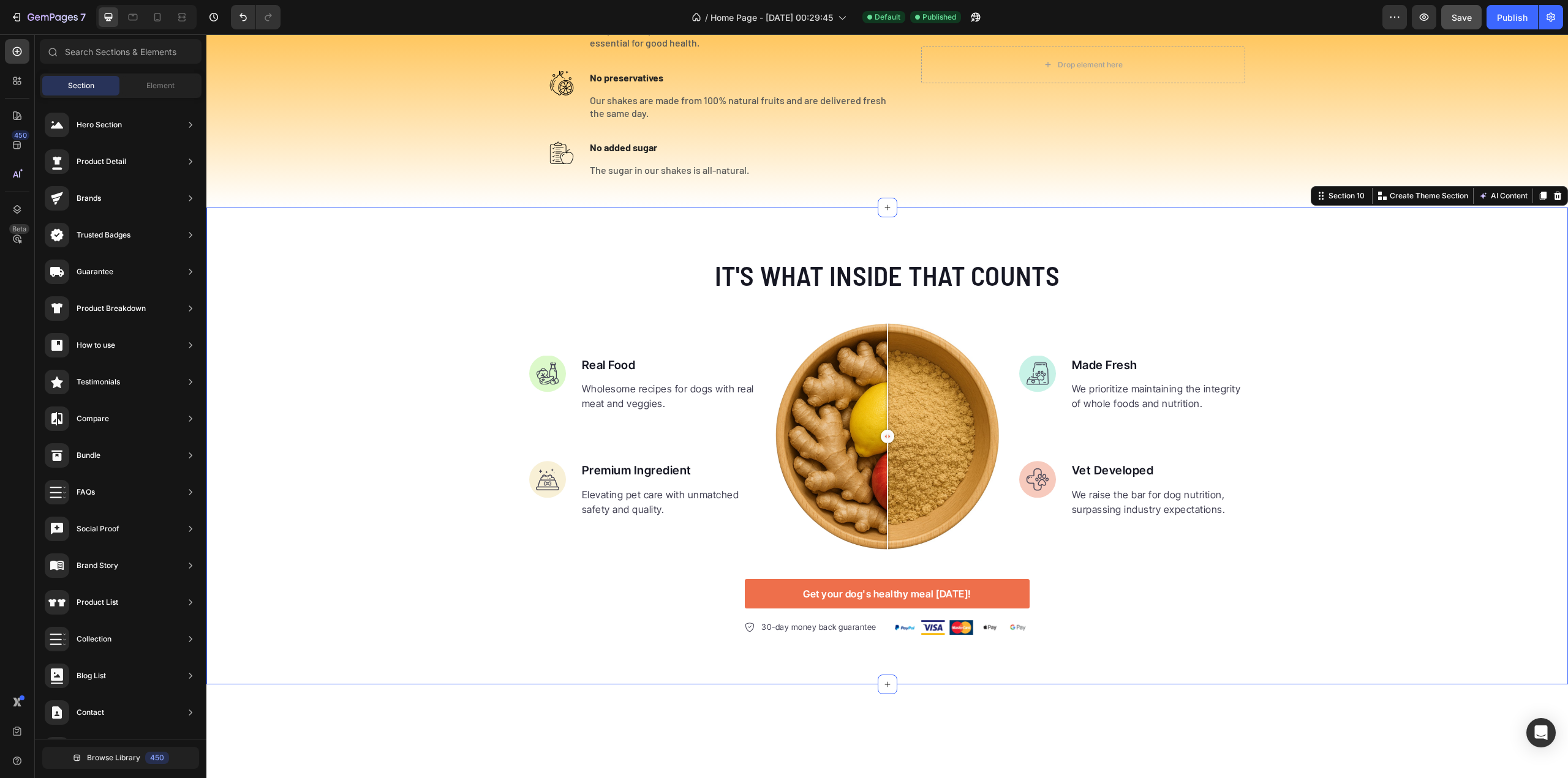
click at [497, 287] on div "It's what inside that counts Heading Image Real Food Text block Wholesome recip…" at bounding box center [887, 446] width 1362 height 379
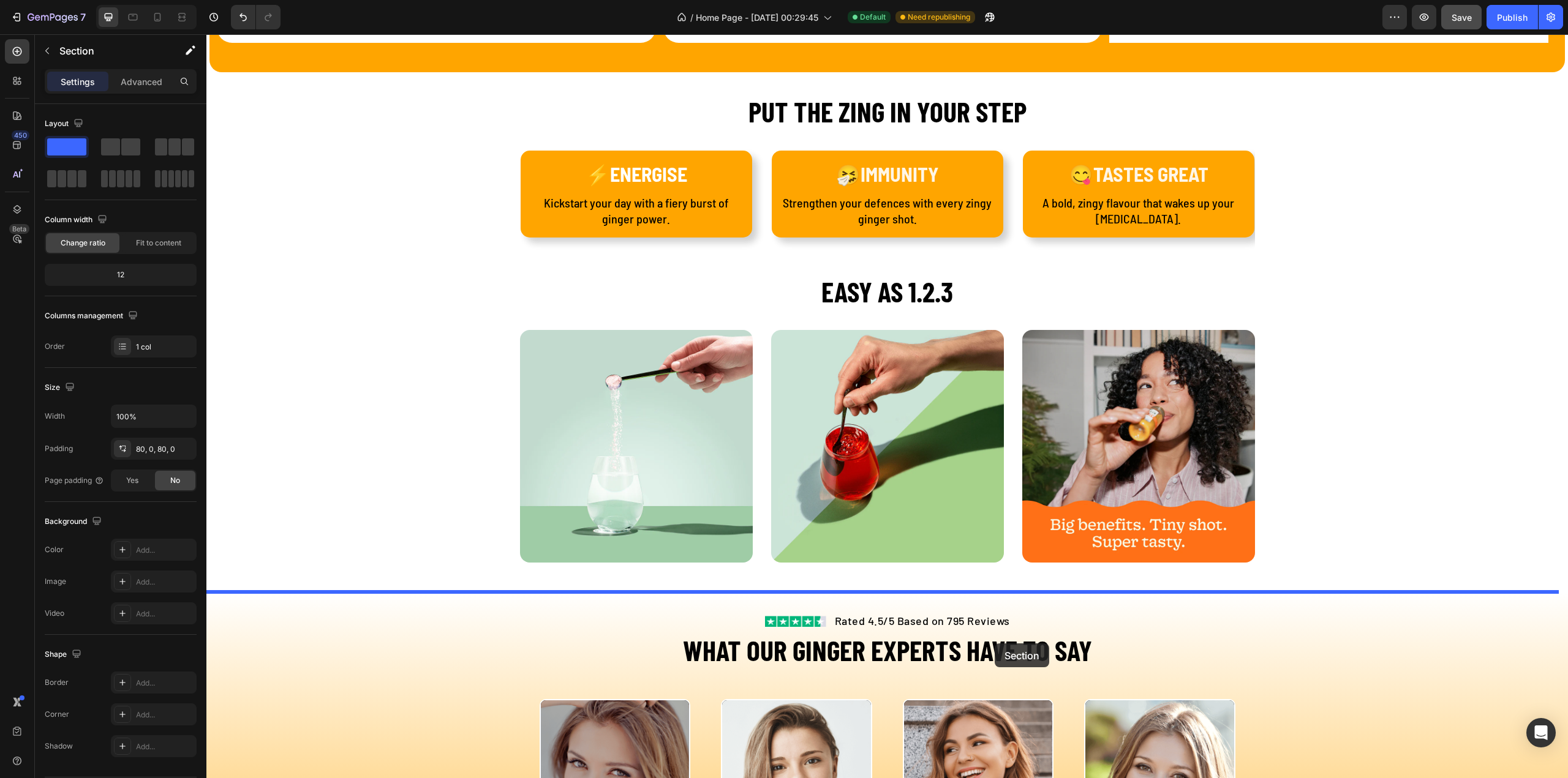
scroll to position [1641, 0]
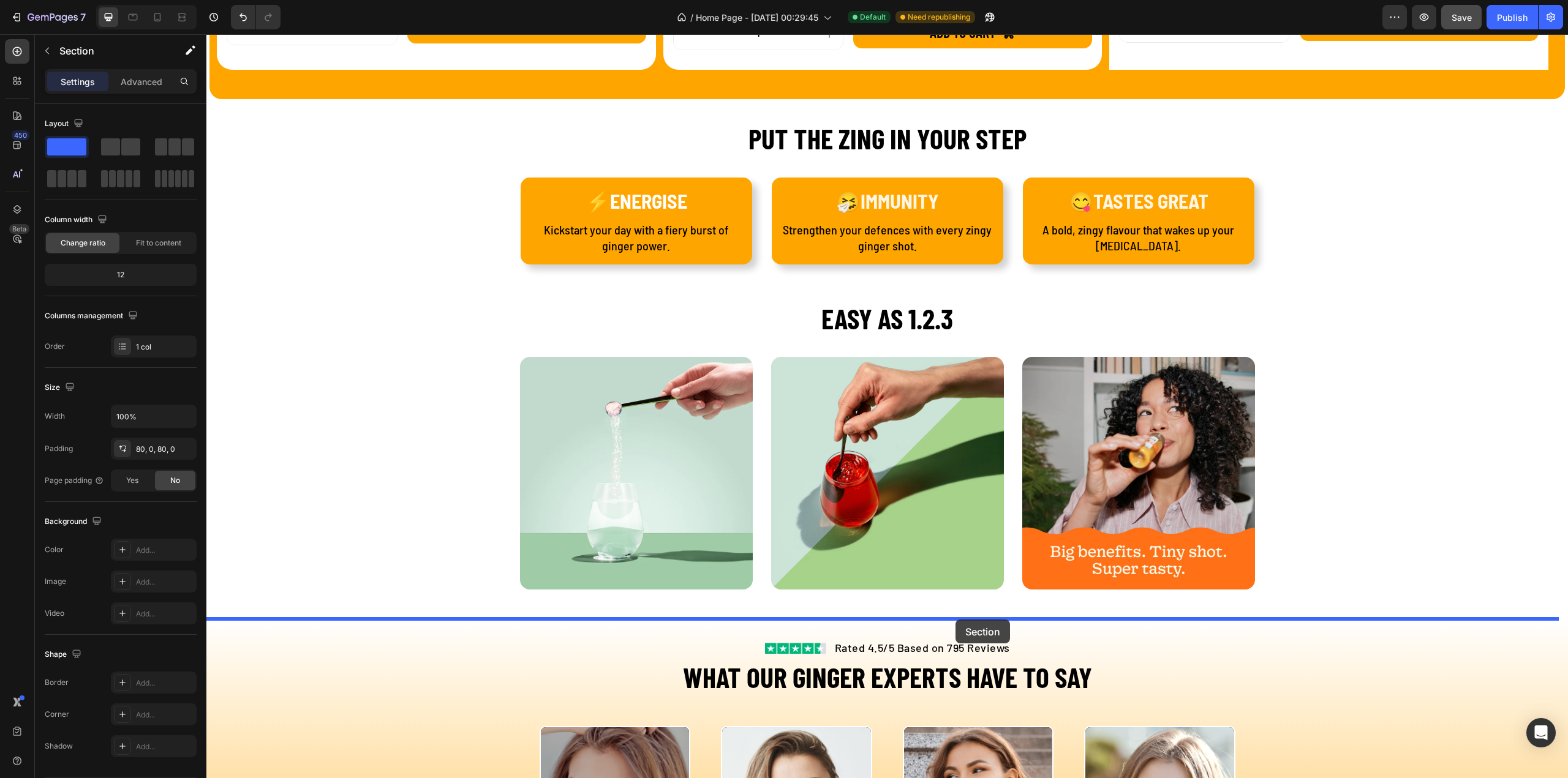
drag, startPoint x: 1309, startPoint y: 314, endPoint x: 955, endPoint y: 619, distance: 467.3
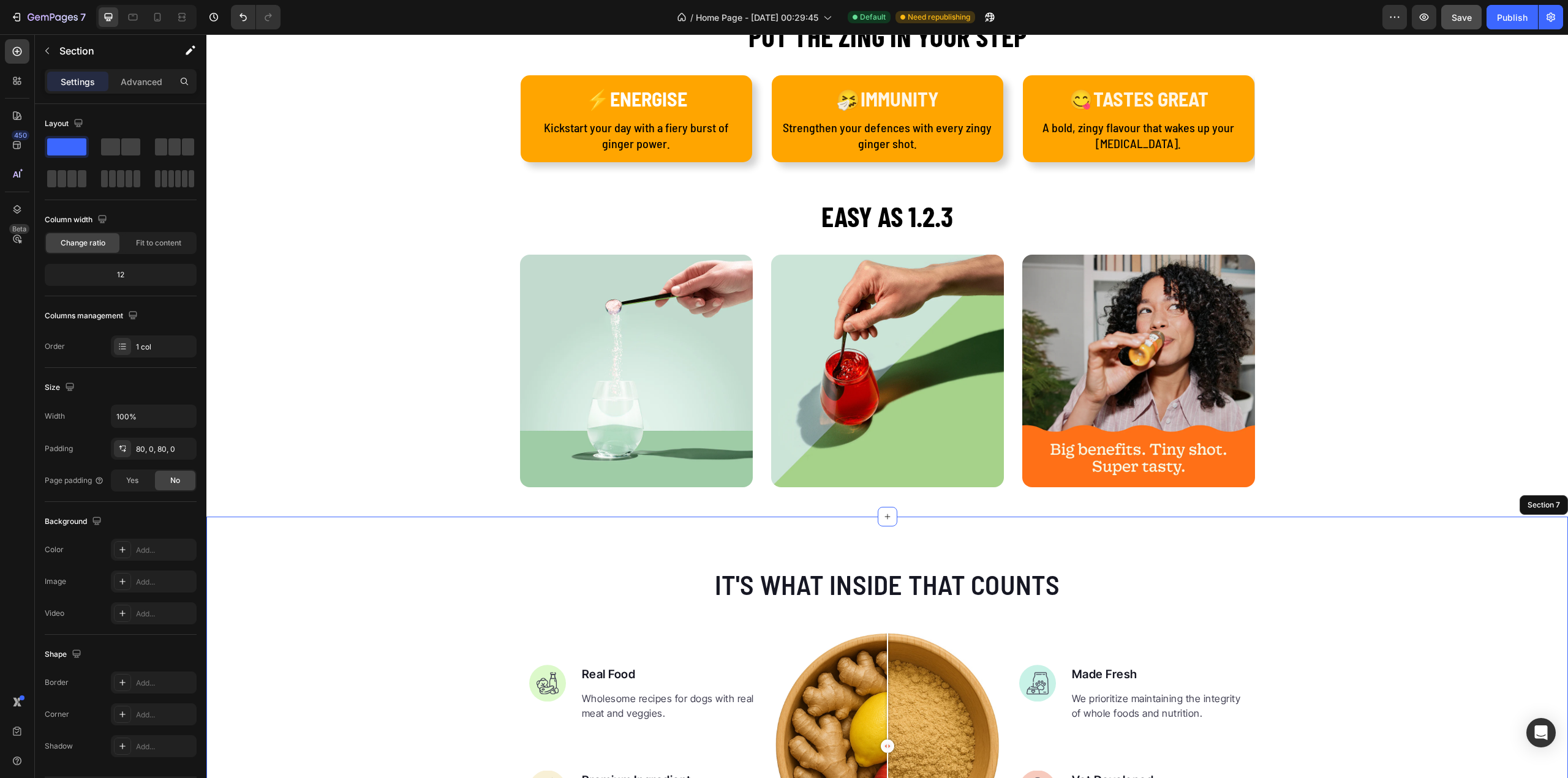
scroll to position [1886, 0]
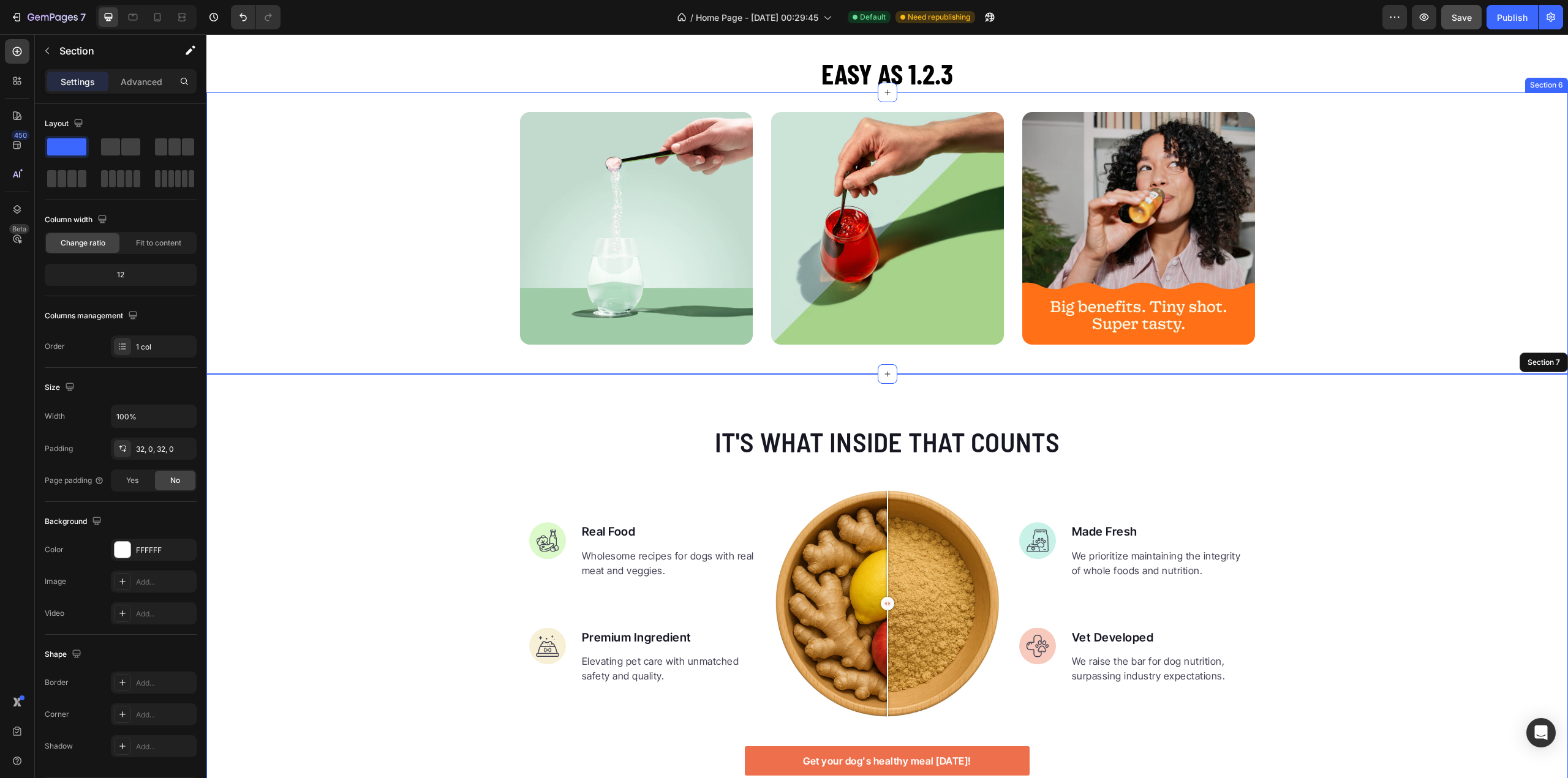
click at [1473, 326] on div "Image Image Image Row" at bounding box center [887, 233] width 1362 height 242
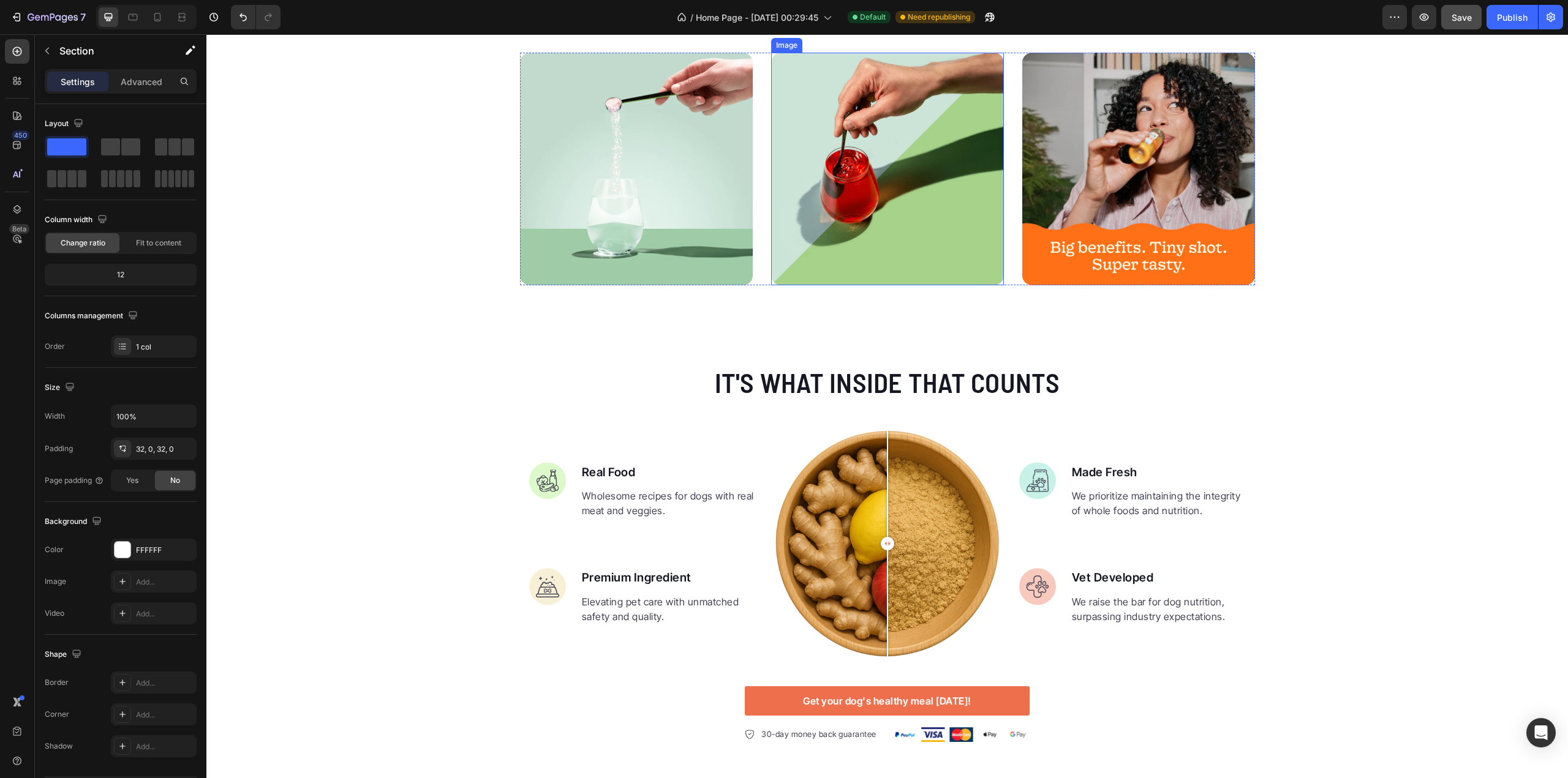
scroll to position [1947, 0]
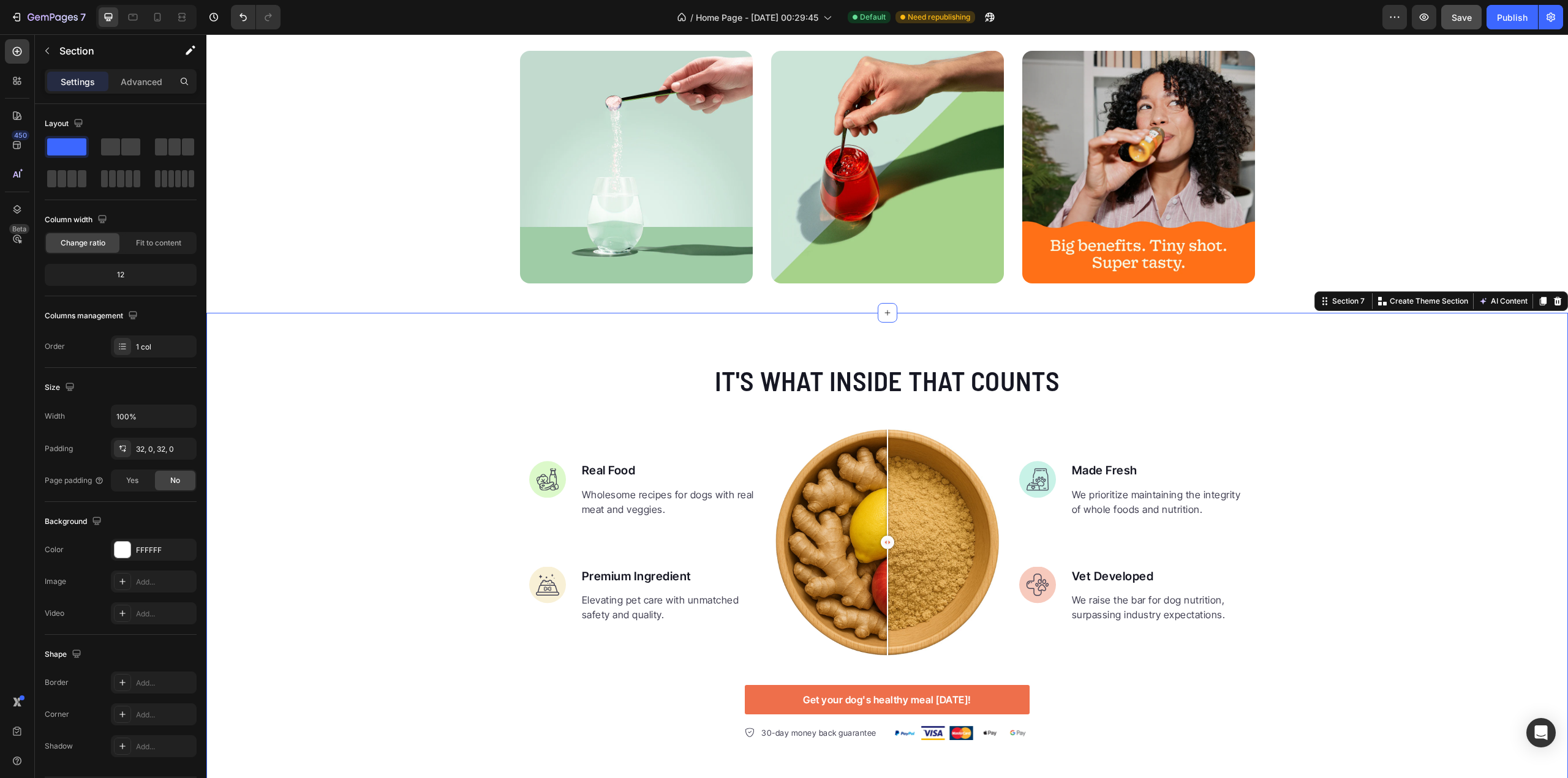
click at [468, 349] on div "It's what inside that counts Heading Image Real Food Text block Wholesome recip…" at bounding box center [887, 551] width 1362 height 477
click at [183, 449] on icon "button" at bounding box center [184, 448] width 10 height 10
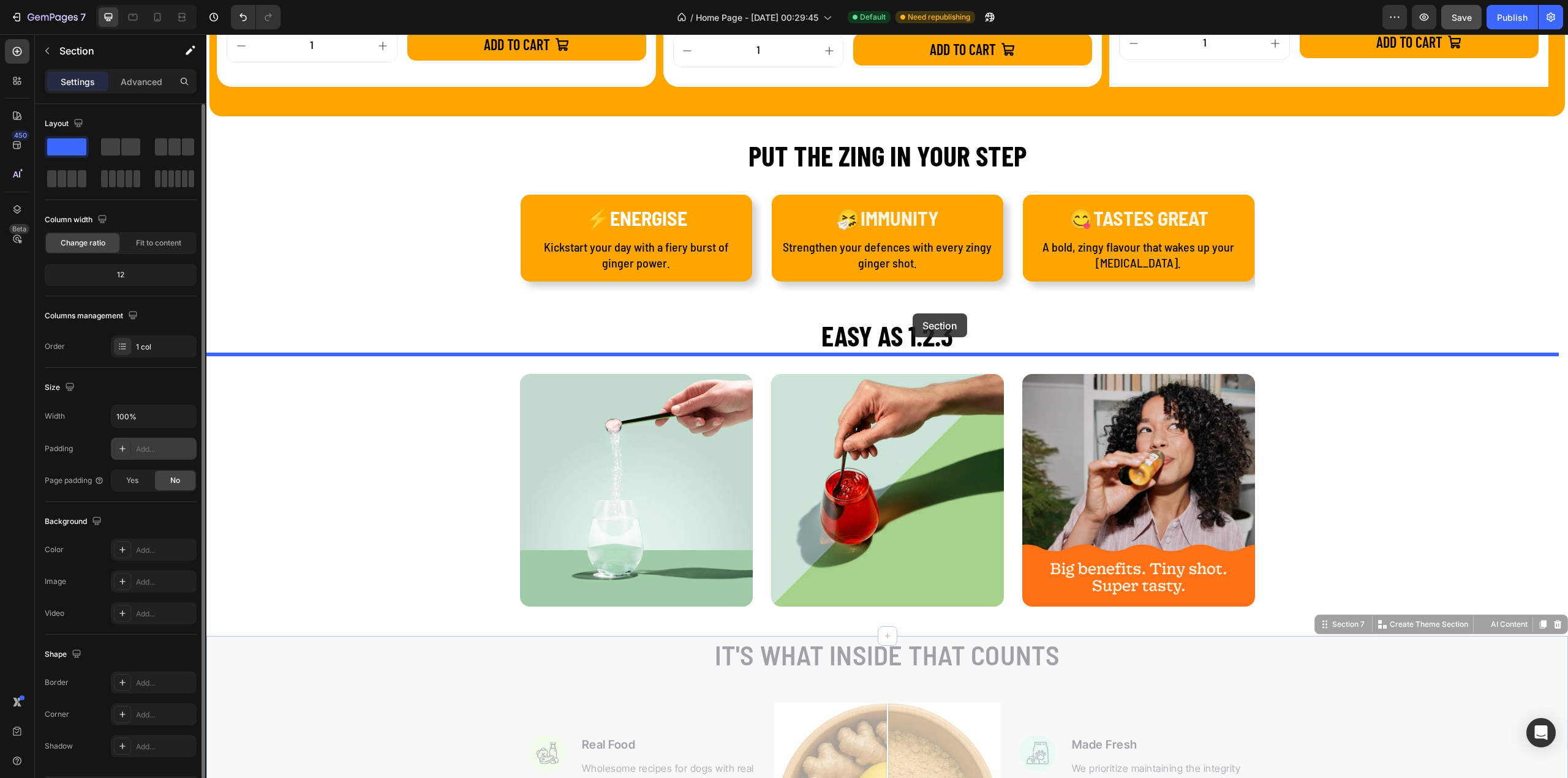
scroll to position [1616, 0]
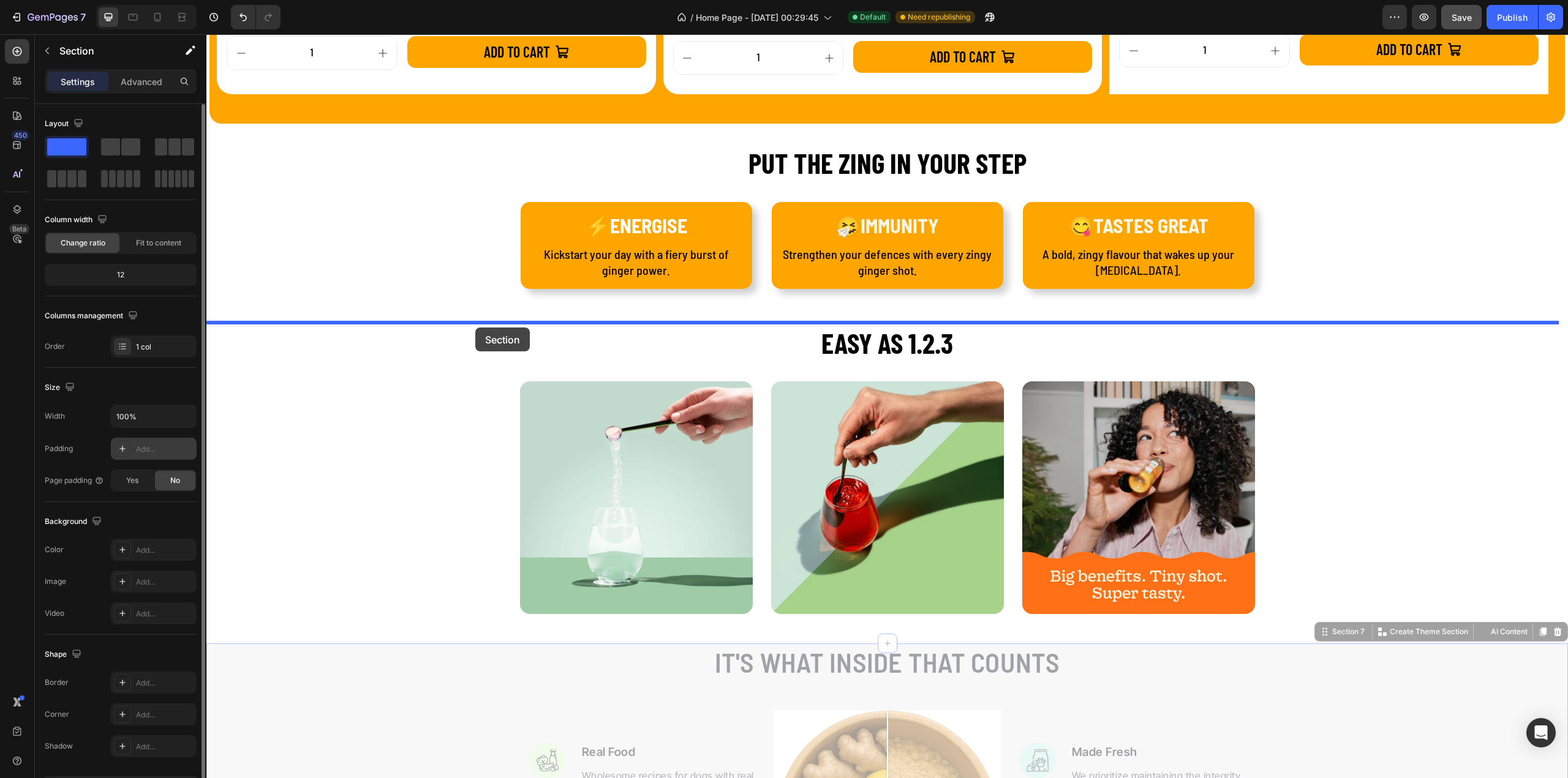
drag, startPoint x: 1313, startPoint y: 302, endPoint x: 475, endPoint y: 327, distance: 838.4
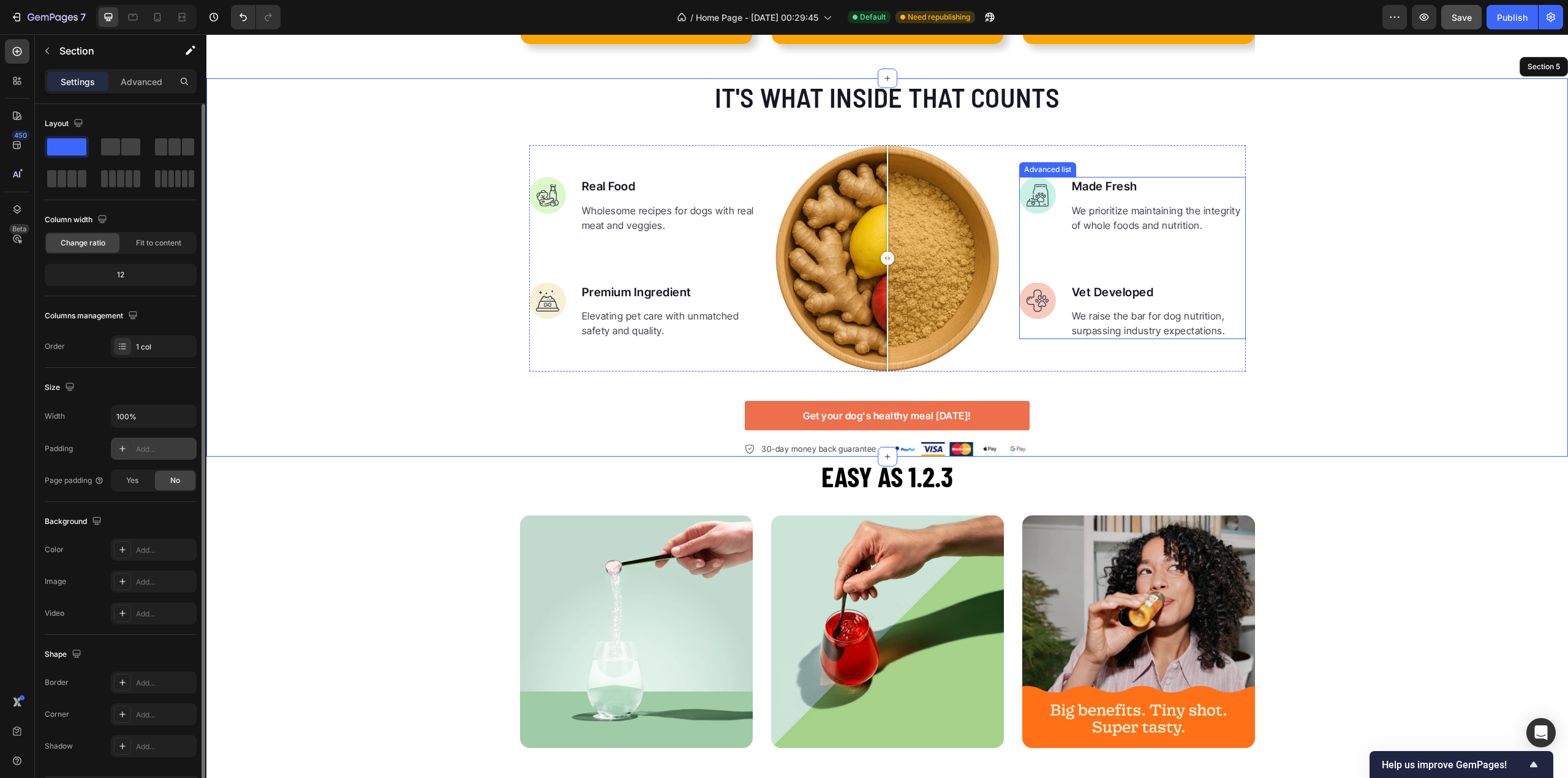
scroll to position [1678, 0]
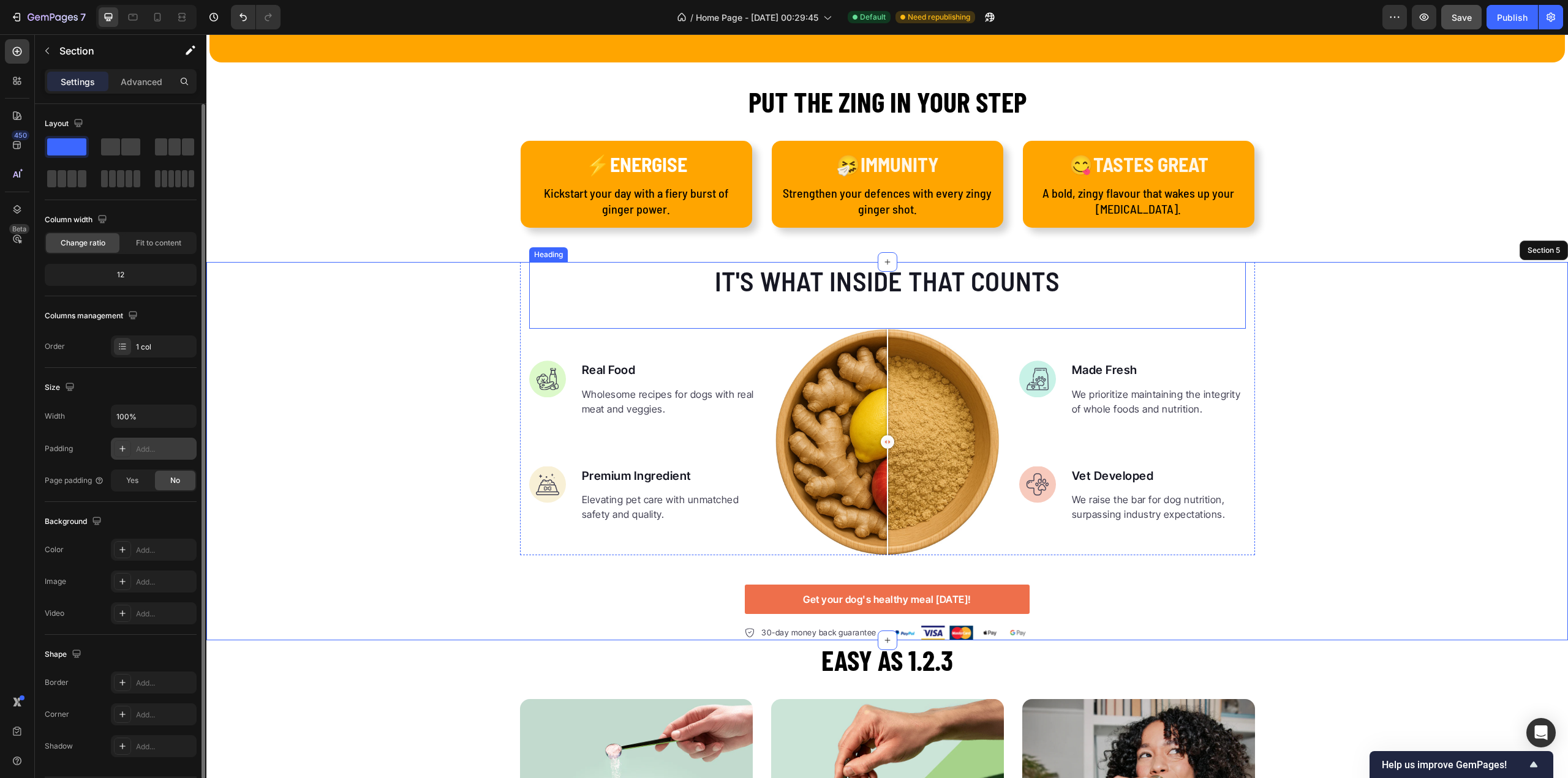
click at [928, 275] on h2 "It's what inside that counts" at bounding box center [888, 280] width 717 height 37
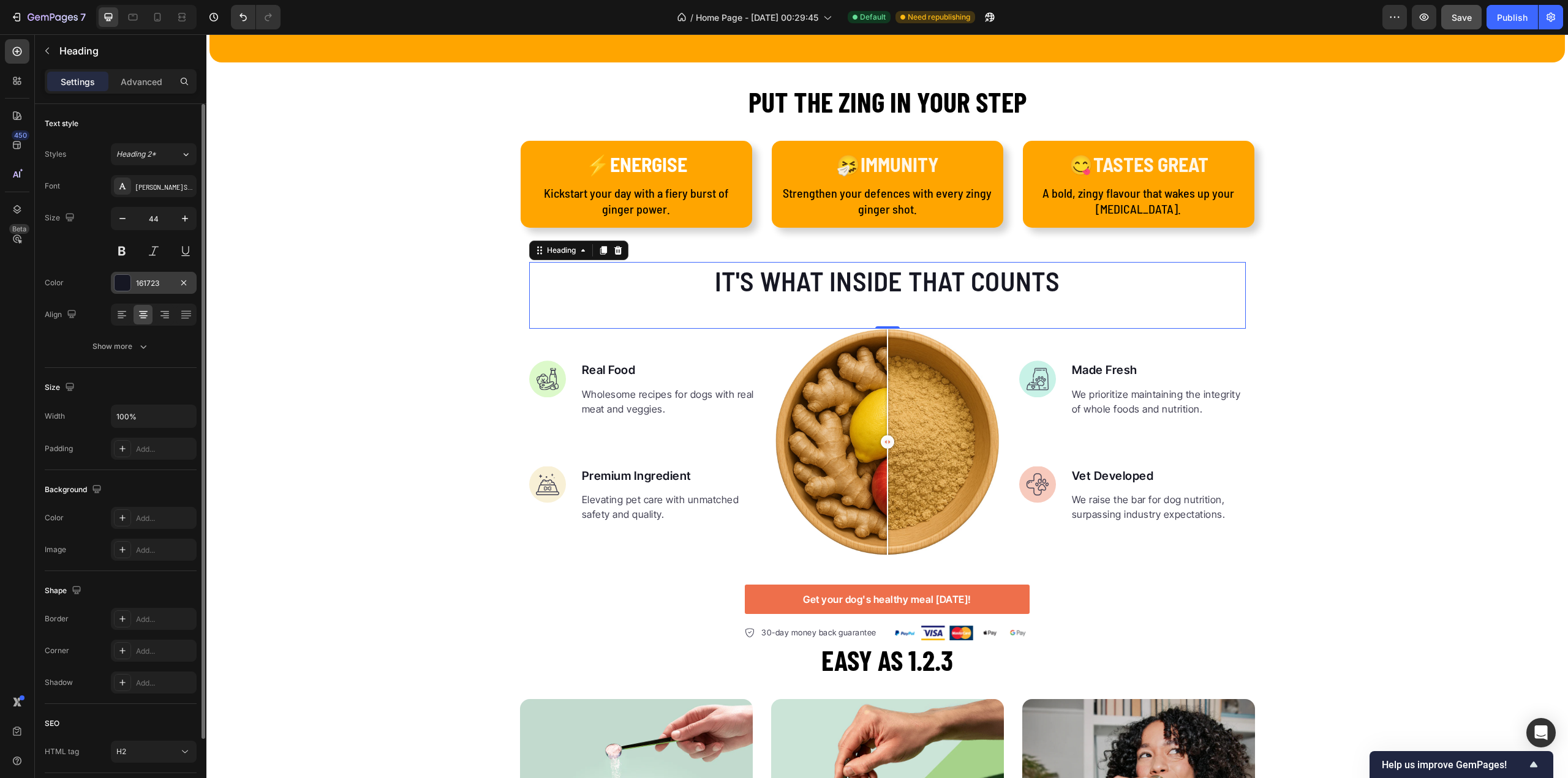
click at [126, 280] on div at bounding box center [123, 283] width 16 height 16
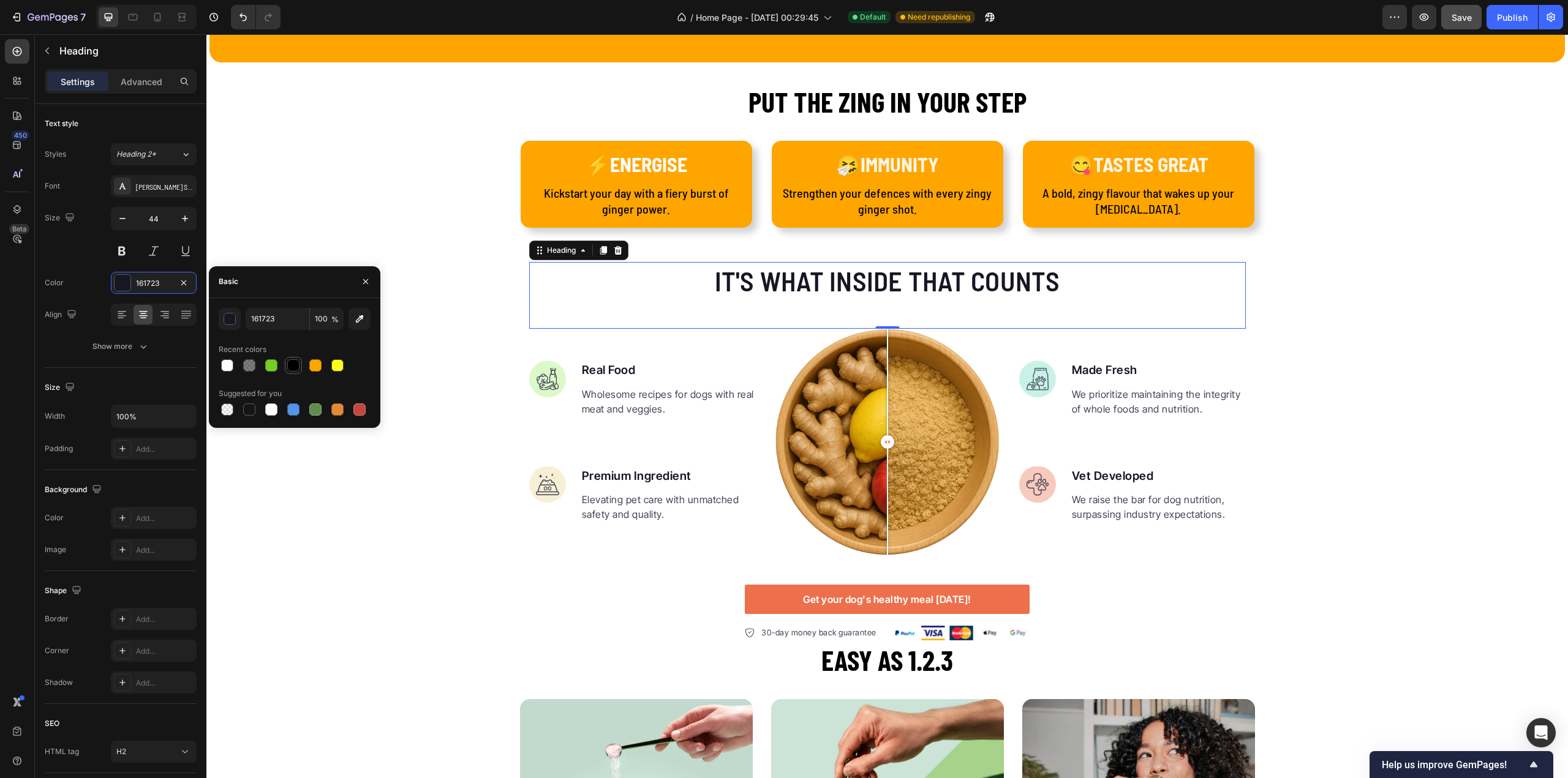
click at [289, 367] on div at bounding box center [293, 366] width 12 height 12
type input "000000"
click at [126, 251] on button at bounding box center [122, 251] width 22 height 22
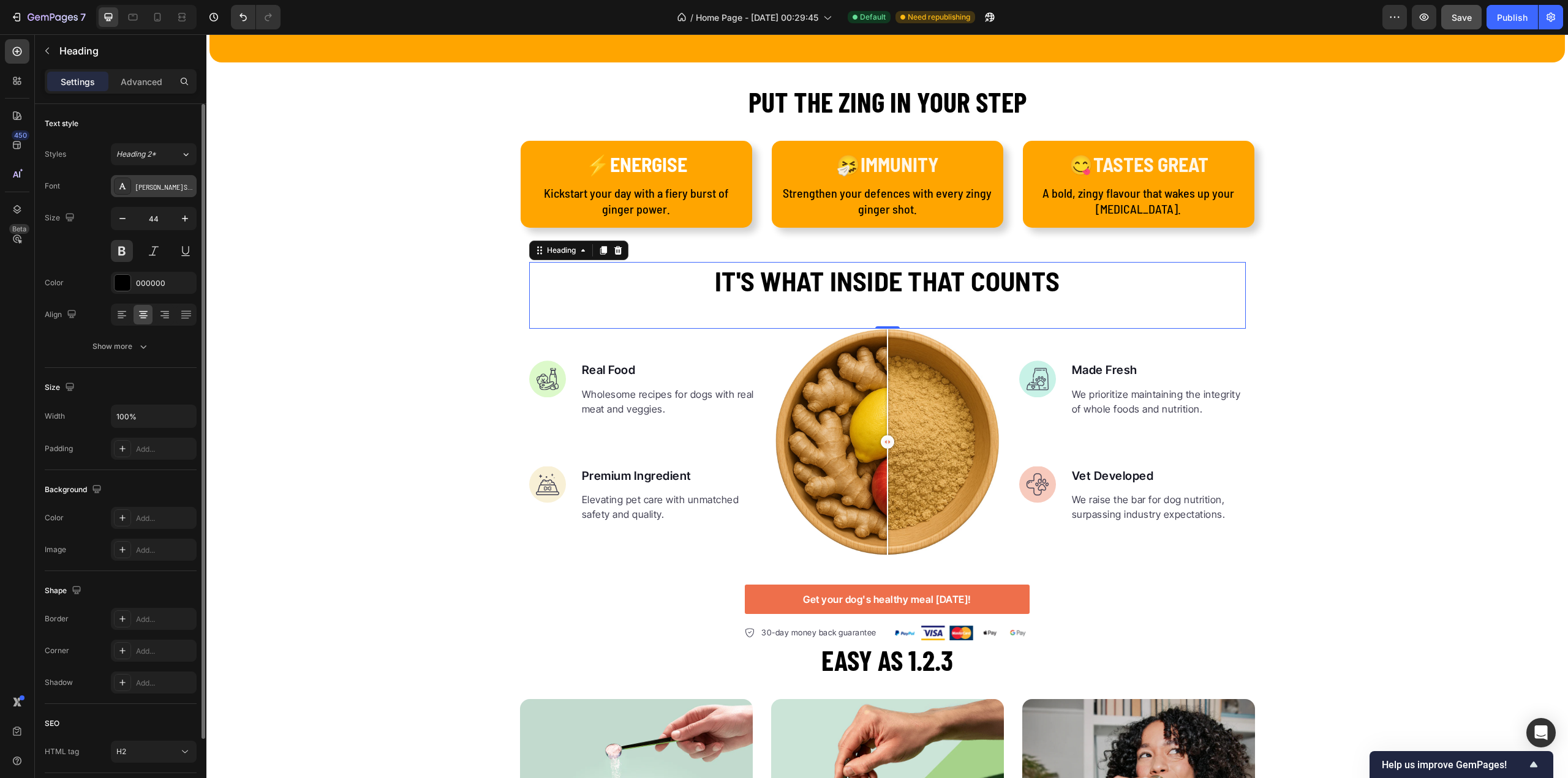
click at [170, 186] on div "[PERSON_NAME] Semi Condensed" at bounding box center [165, 186] width 57 height 11
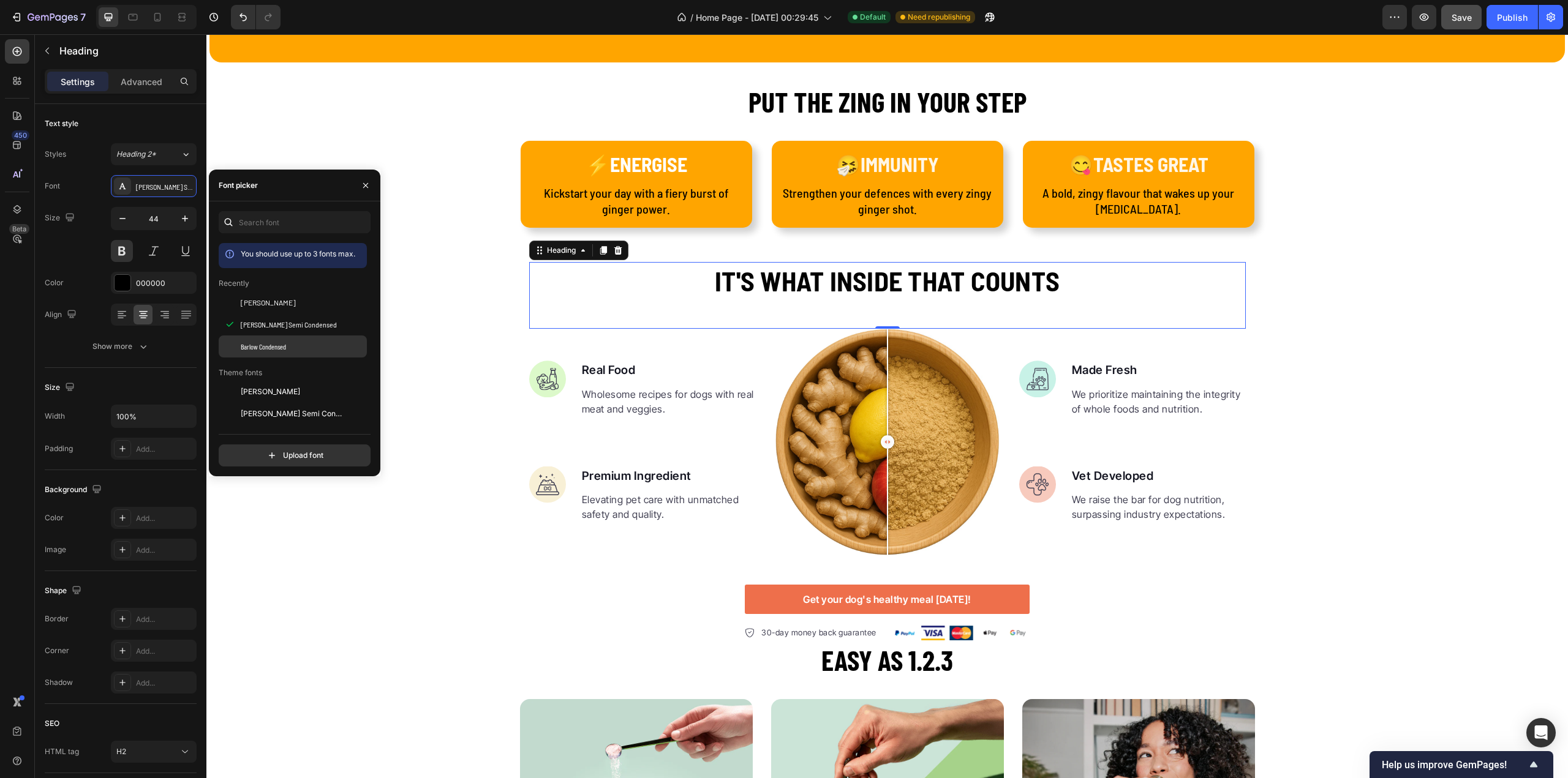
click at [267, 349] on span "Barlow Condensed" at bounding box center [264, 346] width 46 height 11
click at [848, 113] on h2 "PUT THE ZING IN YOUR STEP" at bounding box center [887, 101] width 735 height 39
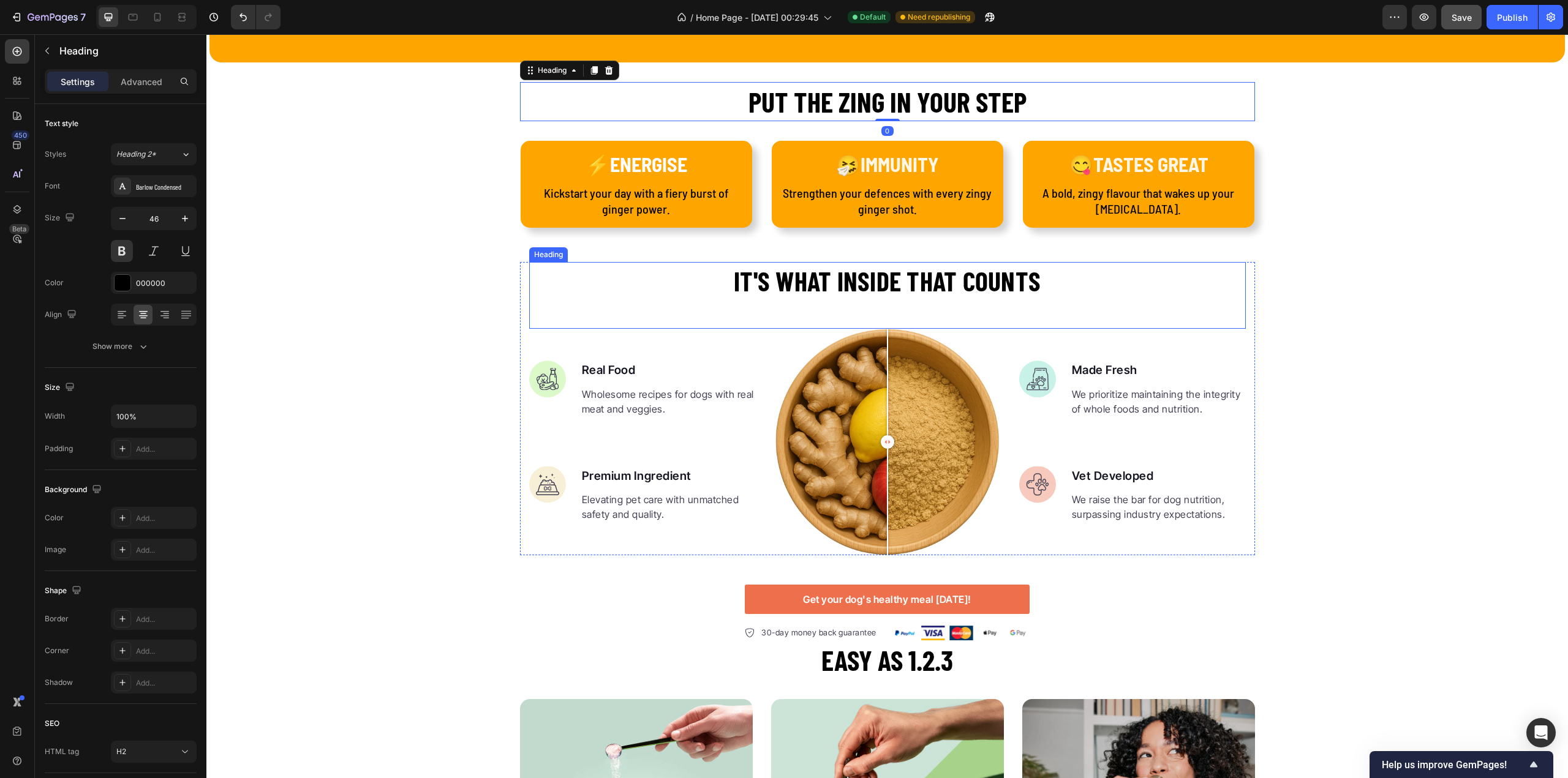
click at [871, 278] on h2 "It's what inside that counts" at bounding box center [888, 280] width 717 height 37
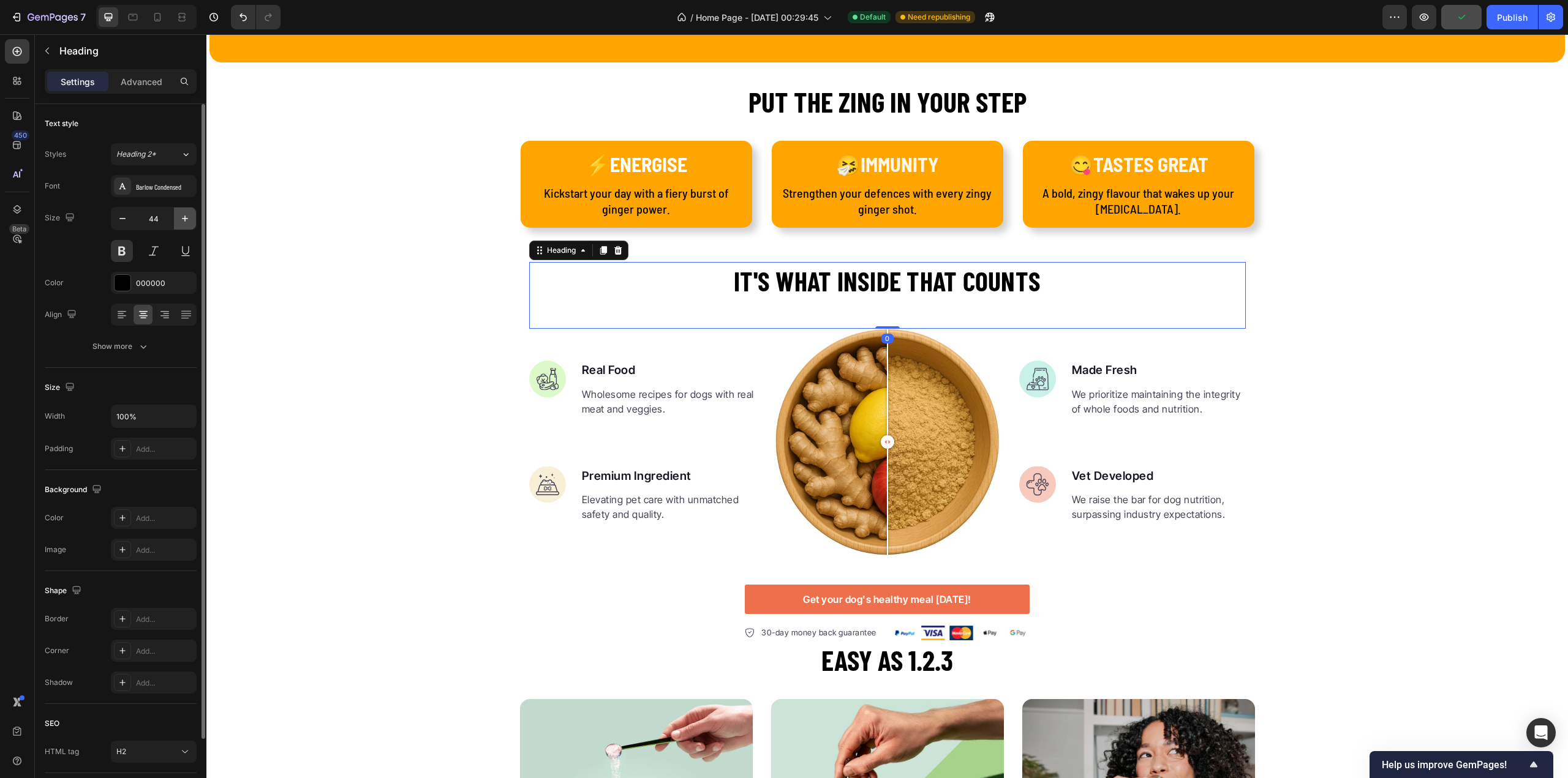
click at [187, 221] on icon "button" at bounding box center [185, 218] width 12 height 12
type input "46"
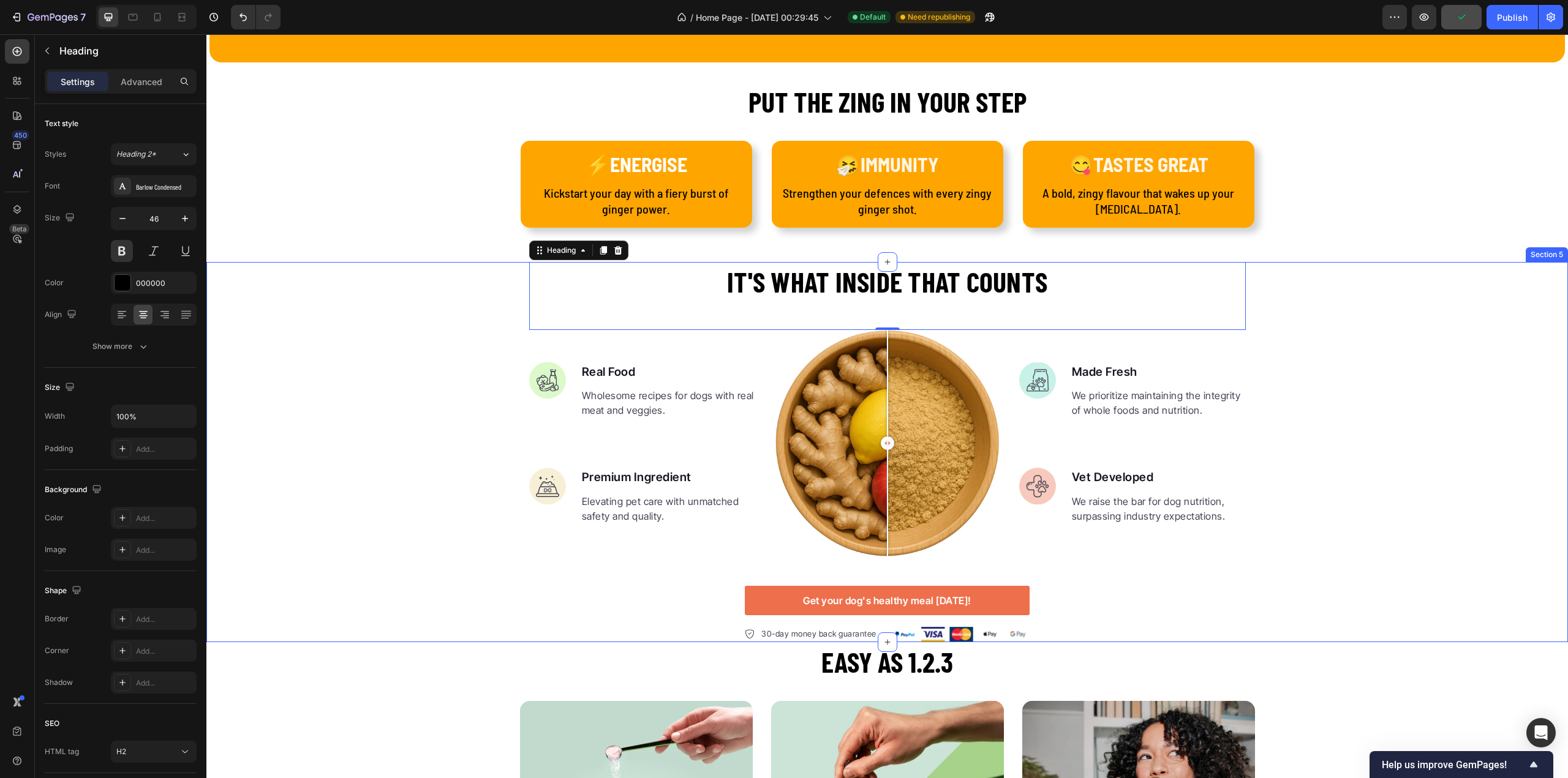
click at [1285, 368] on div "It's what inside that counts Heading 0 Image Real Food Text block Wholesome rec…" at bounding box center [887, 452] width 1362 height 380
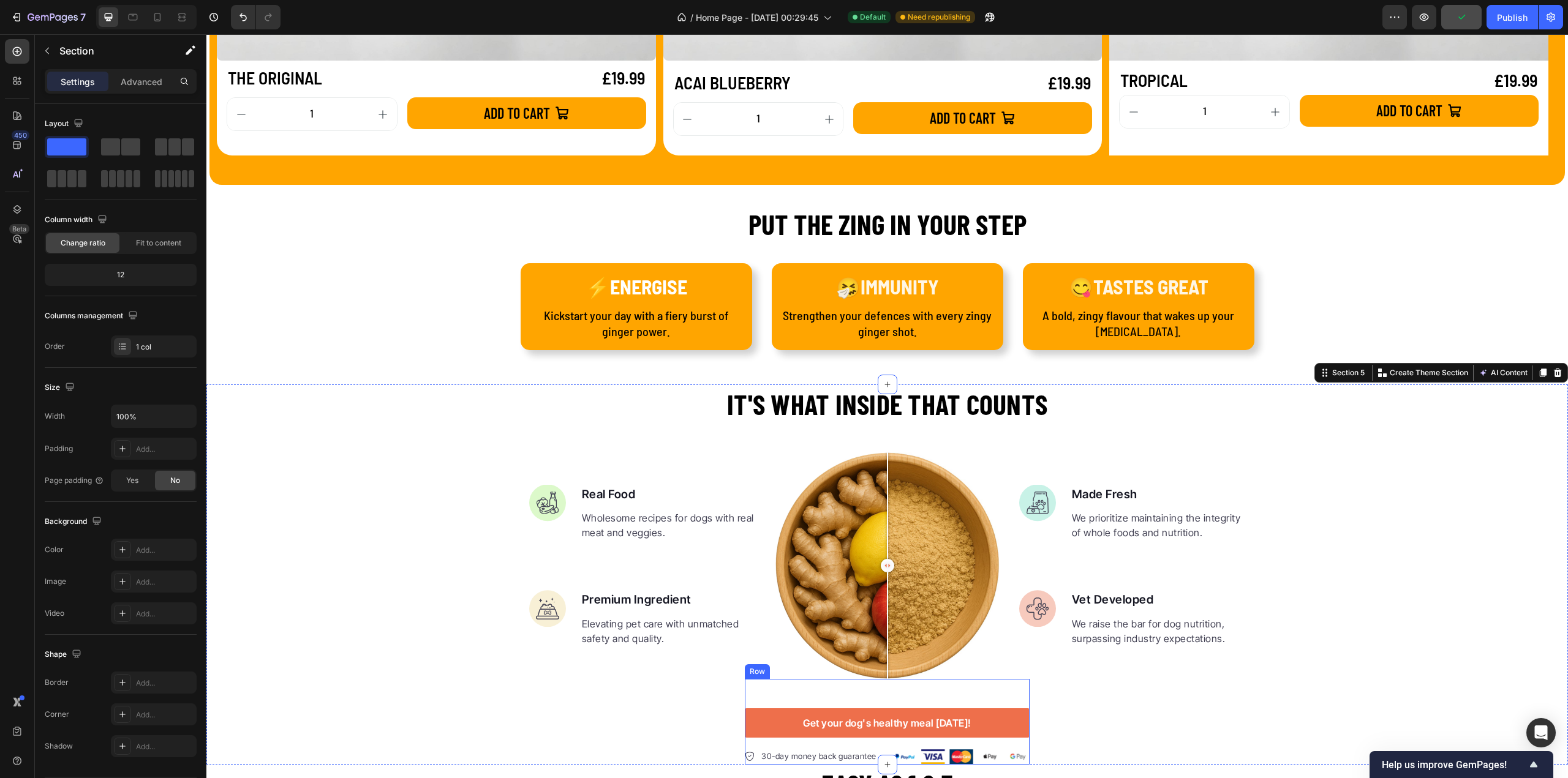
scroll to position [1800, 0]
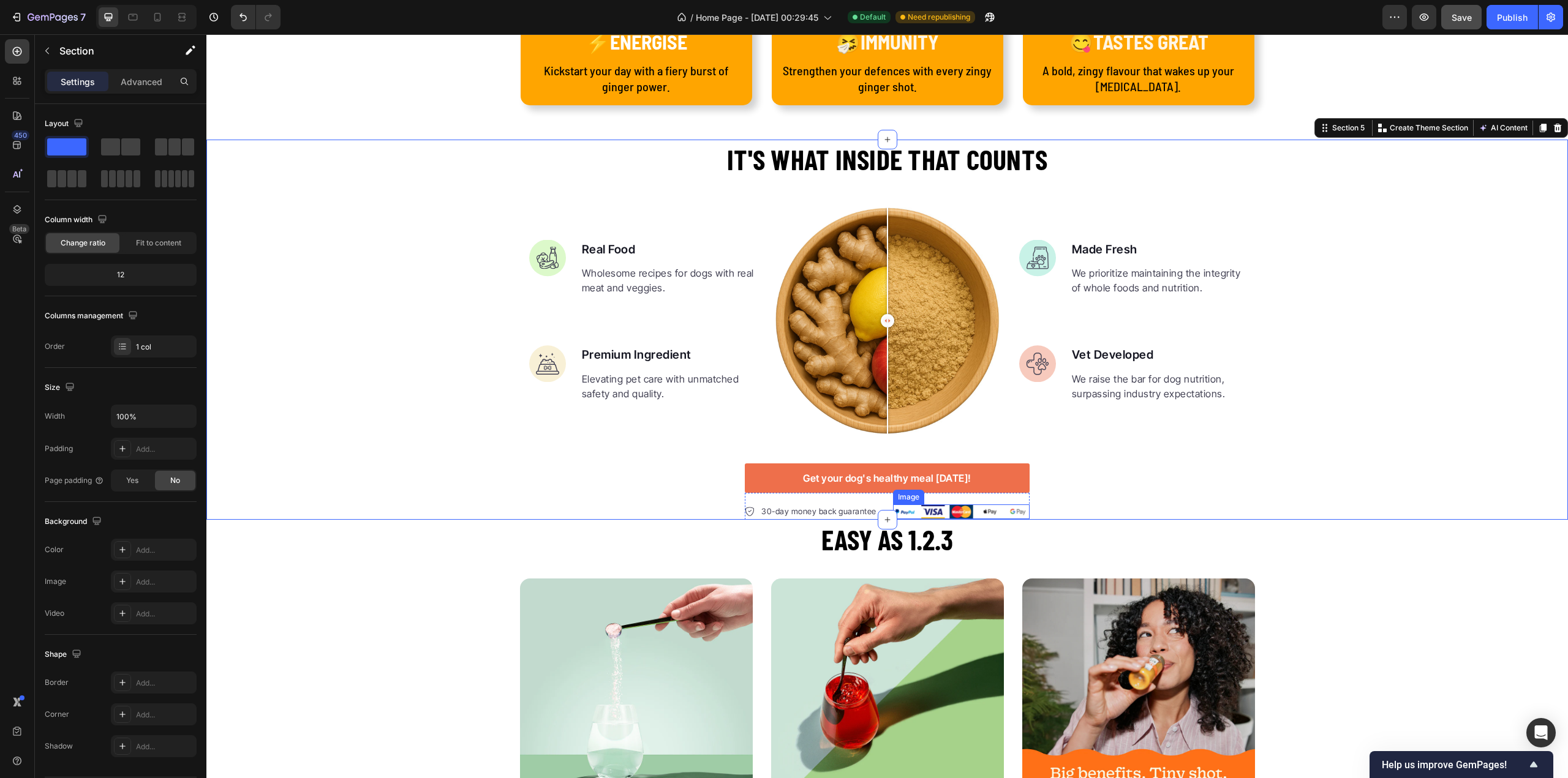
click at [994, 511] on img at bounding box center [961, 512] width 137 height 15
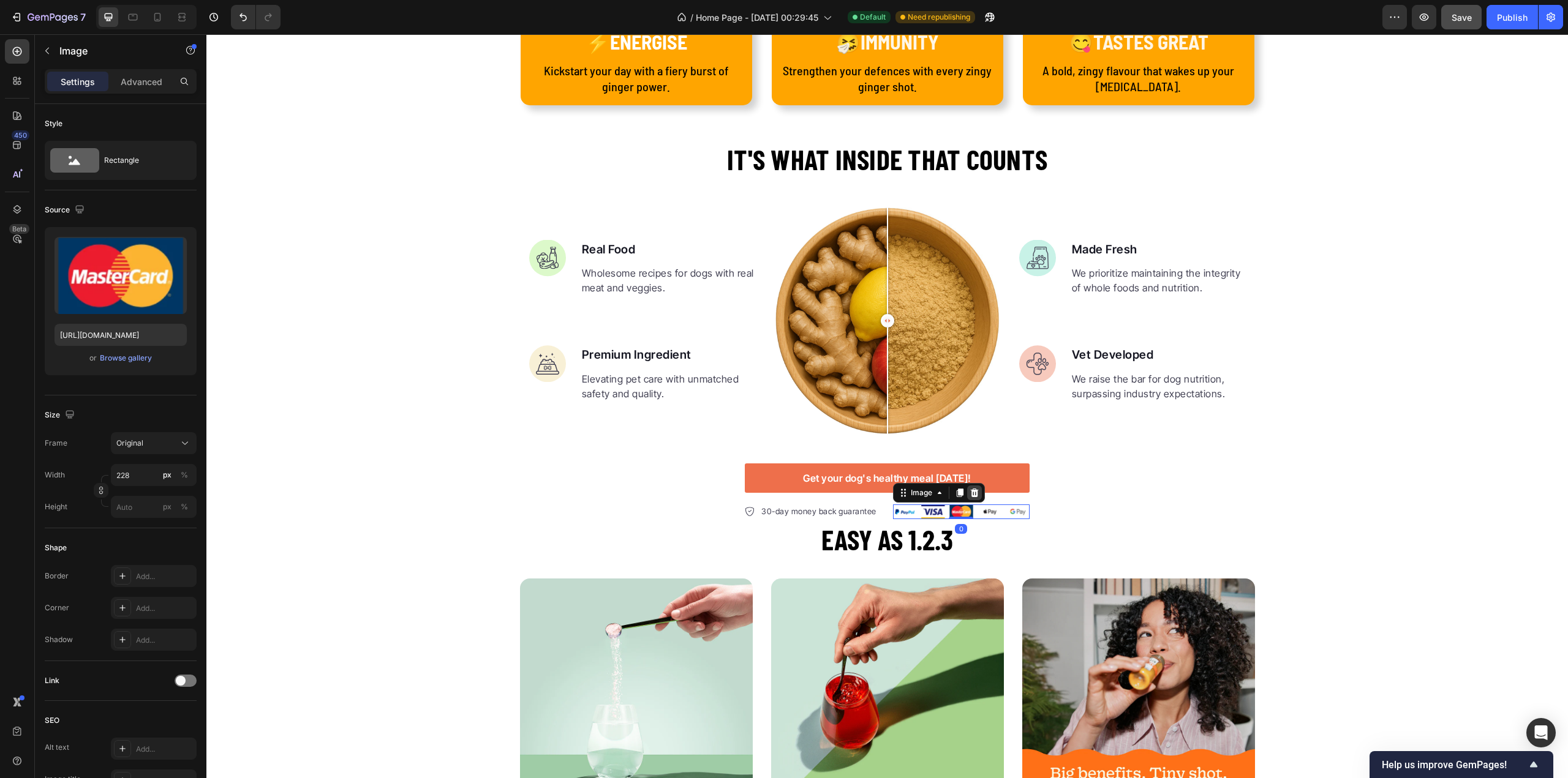
click at [972, 490] on icon at bounding box center [974, 492] width 10 height 10
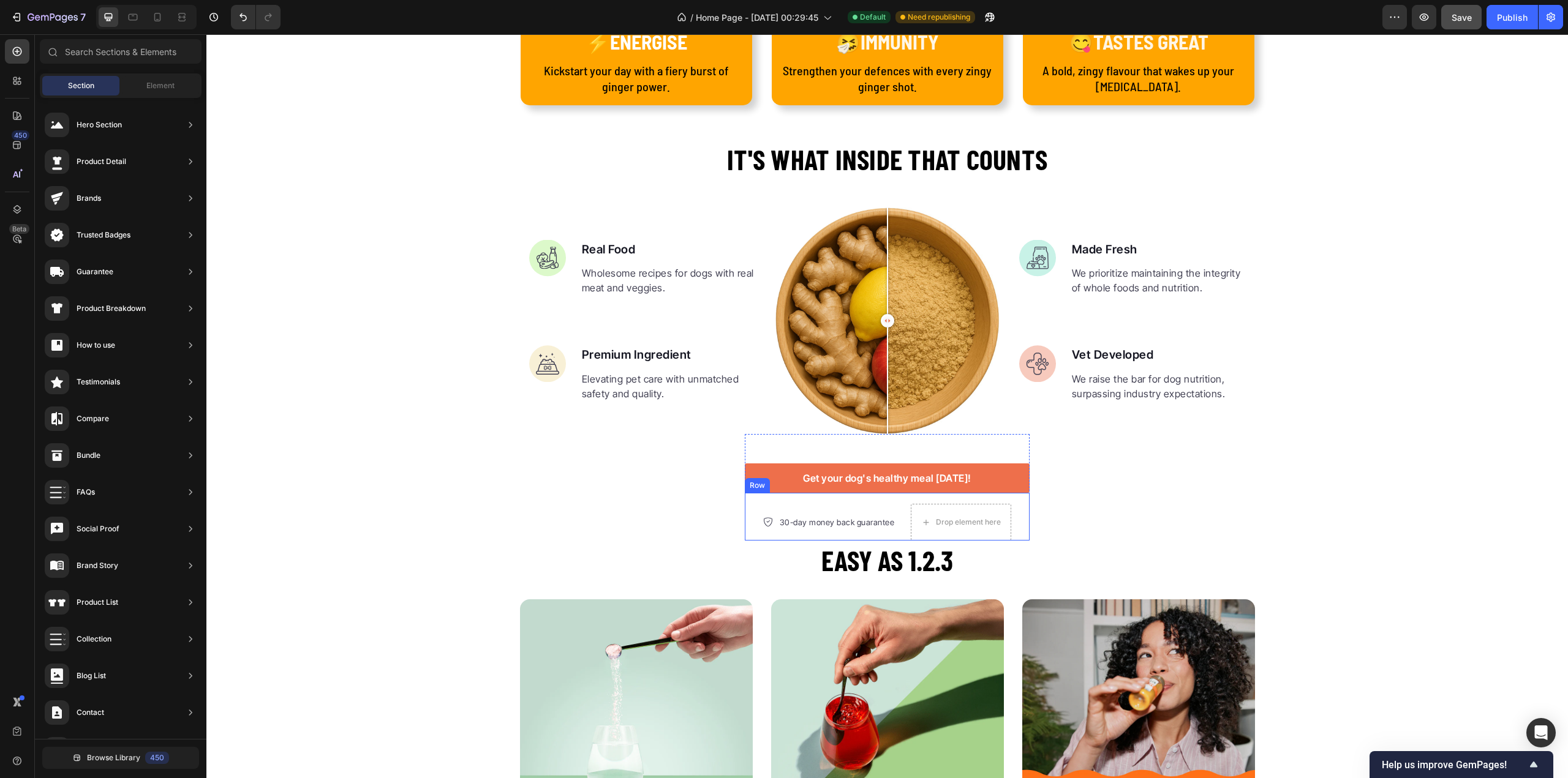
click at [896, 521] on div "30-day money back guarantee Item list Drop element here Row" at bounding box center [887, 516] width 285 height 48
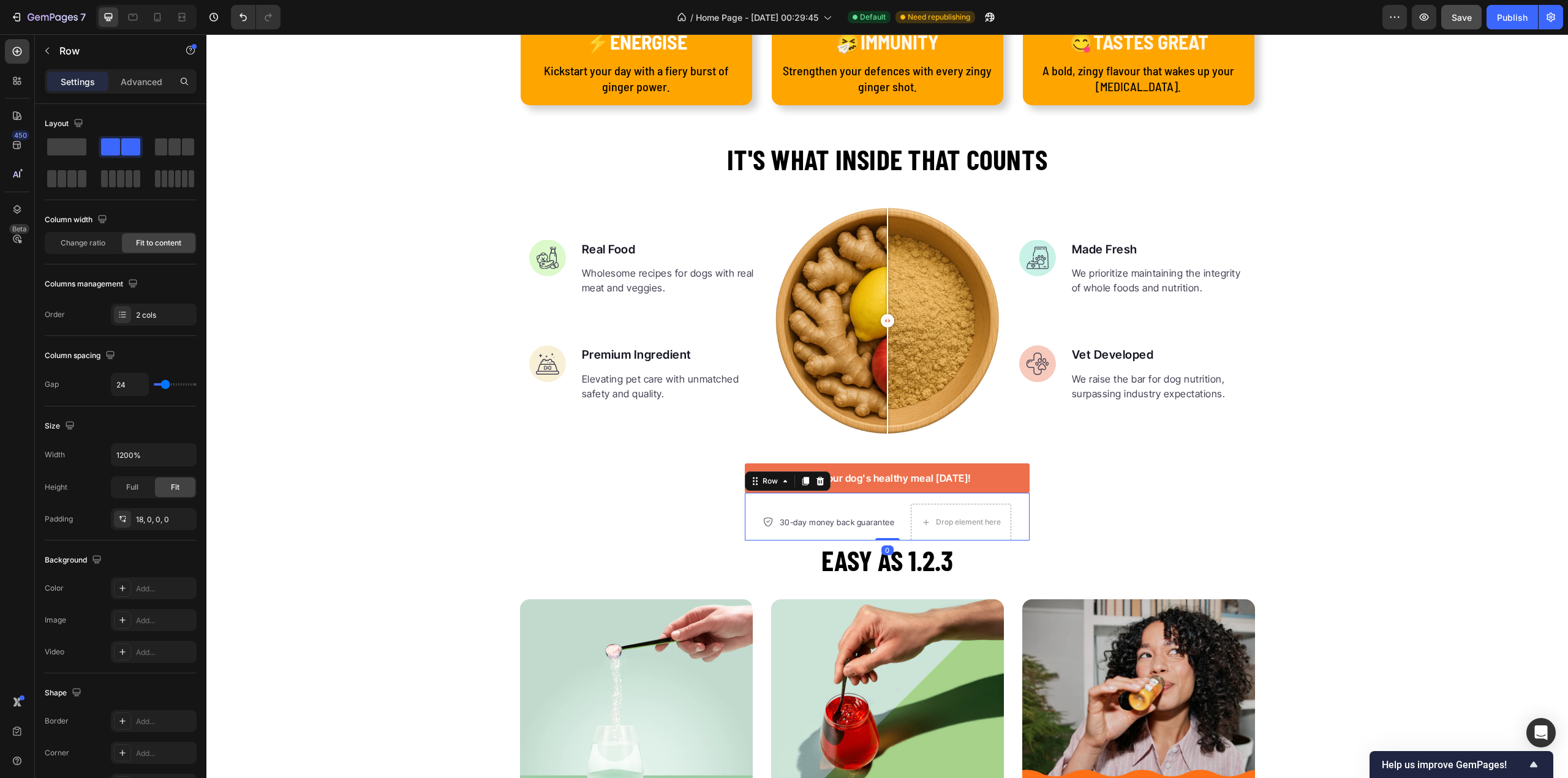
click at [895, 522] on div "30-day money back guarantee Item list Drop element here Row 0" at bounding box center [887, 516] width 285 height 48
click at [816, 482] on icon at bounding box center [820, 481] width 10 height 10
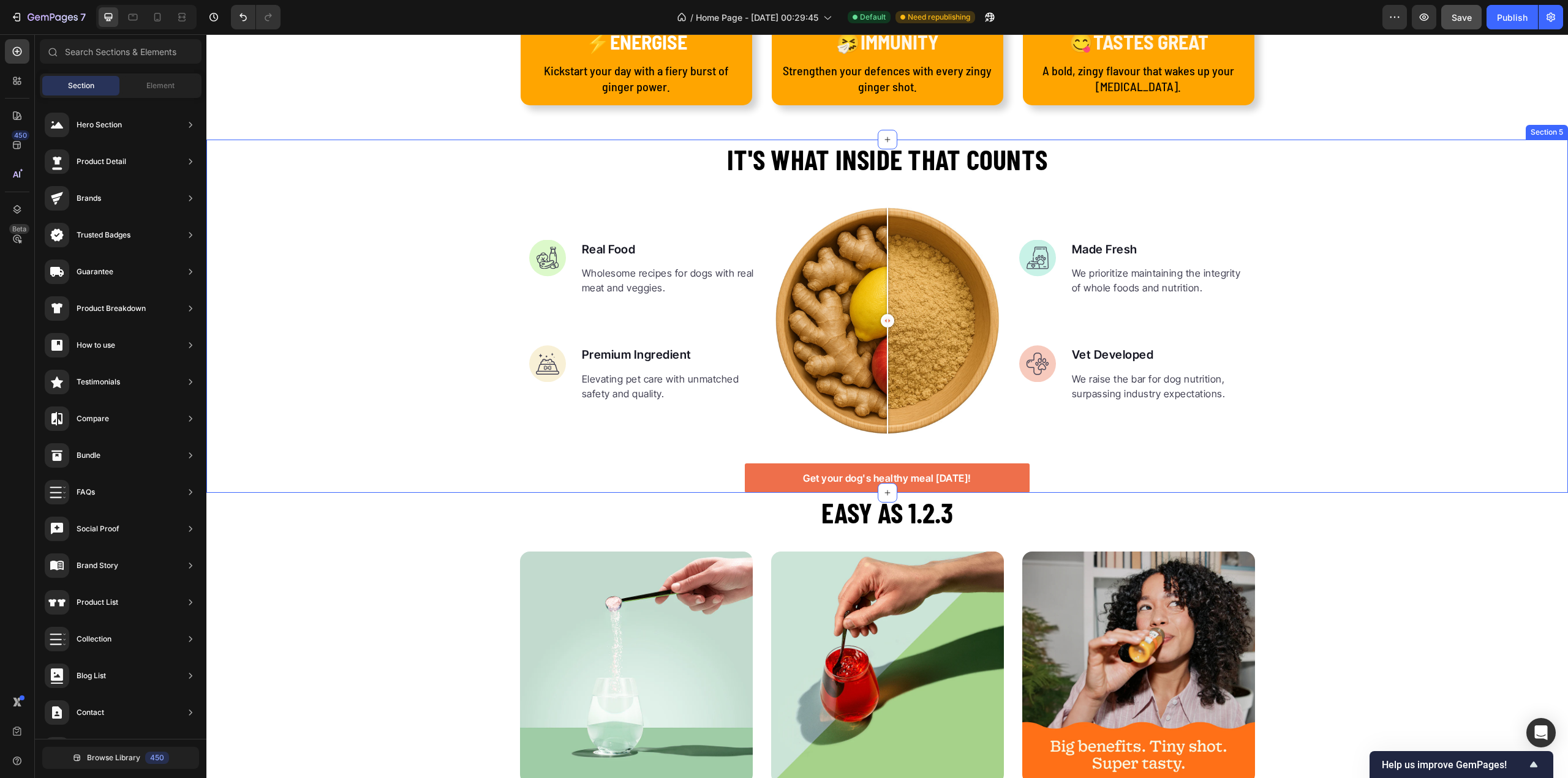
click at [1046, 477] on div "It's what inside that counts Heading Image Real Food Text block Wholesome recip…" at bounding box center [887, 316] width 1362 height 354
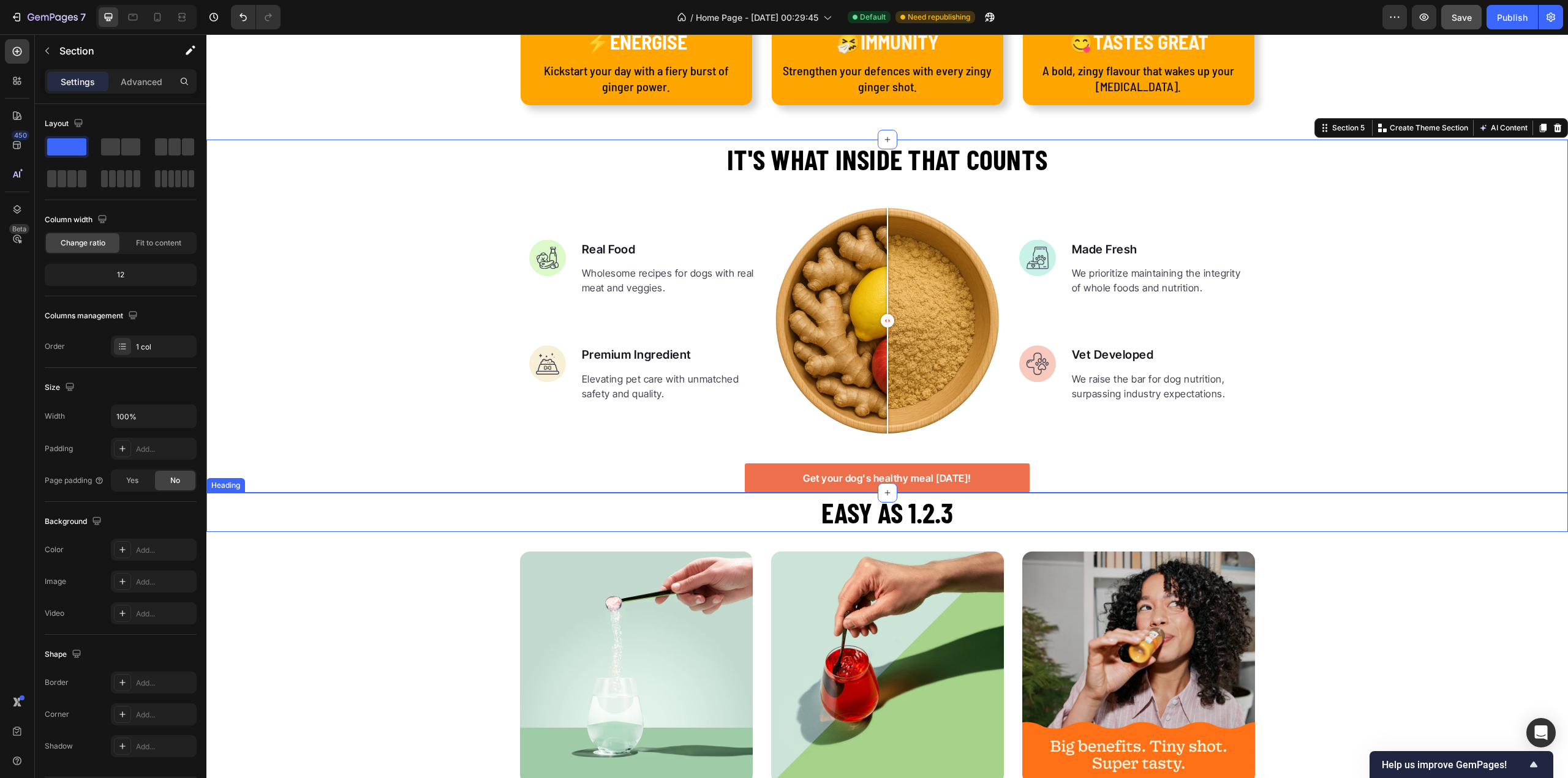
drag, startPoint x: 885, startPoint y: 494, endPoint x: 882, endPoint y: 509, distance: 15.3
drag, startPoint x: 884, startPoint y: 498, endPoint x: 889, endPoint y: 484, distance: 14.9
click at [889, 484] on div at bounding box center [887, 492] width 20 height 20
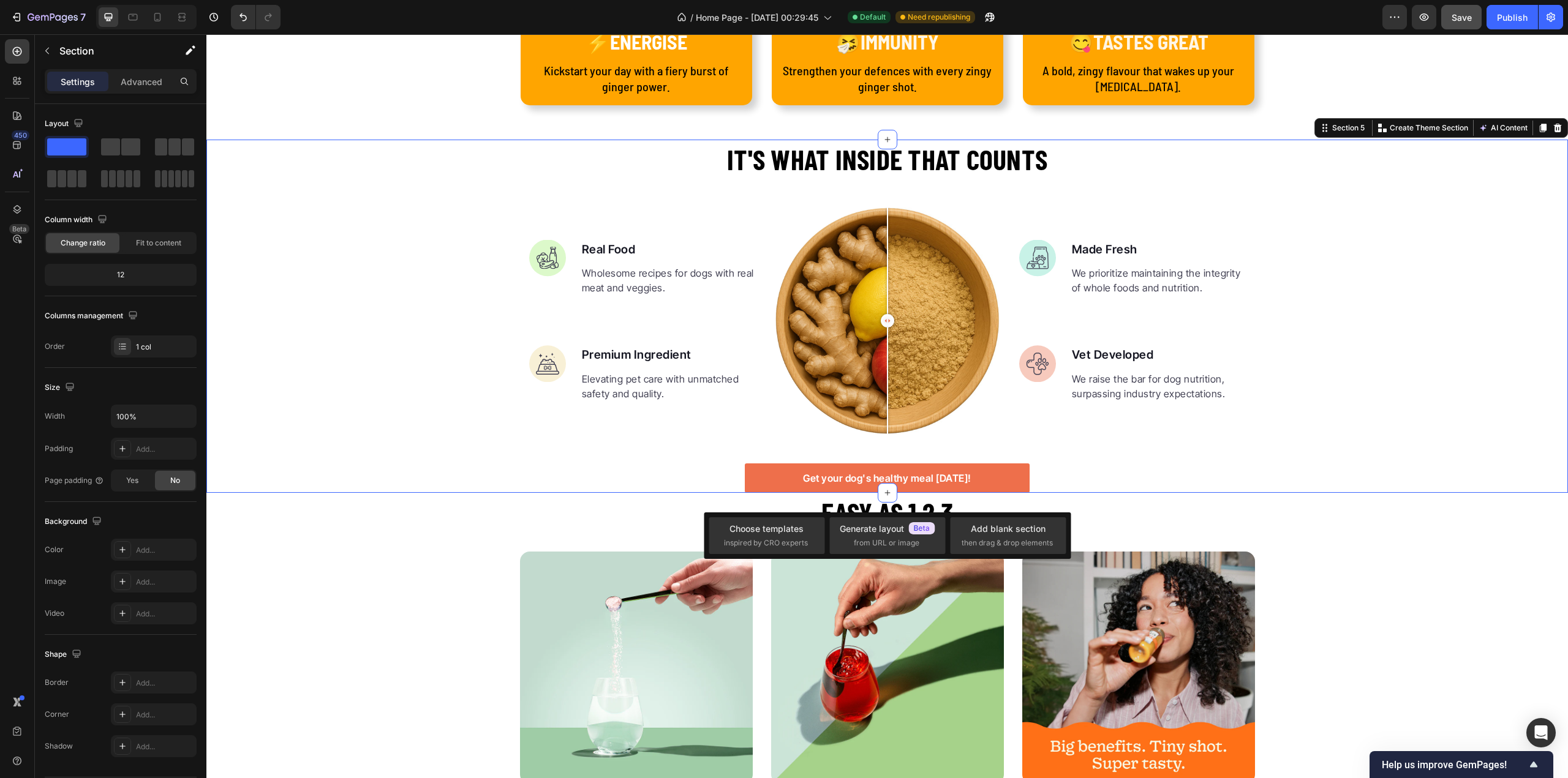
drag, startPoint x: 1046, startPoint y: 479, endPoint x: 1052, endPoint y: 487, distance: 10.0
click at [1046, 479] on div "It's what inside that counts Heading Image Real Food Text block Wholesome recip…" at bounding box center [887, 316] width 1362 height 354
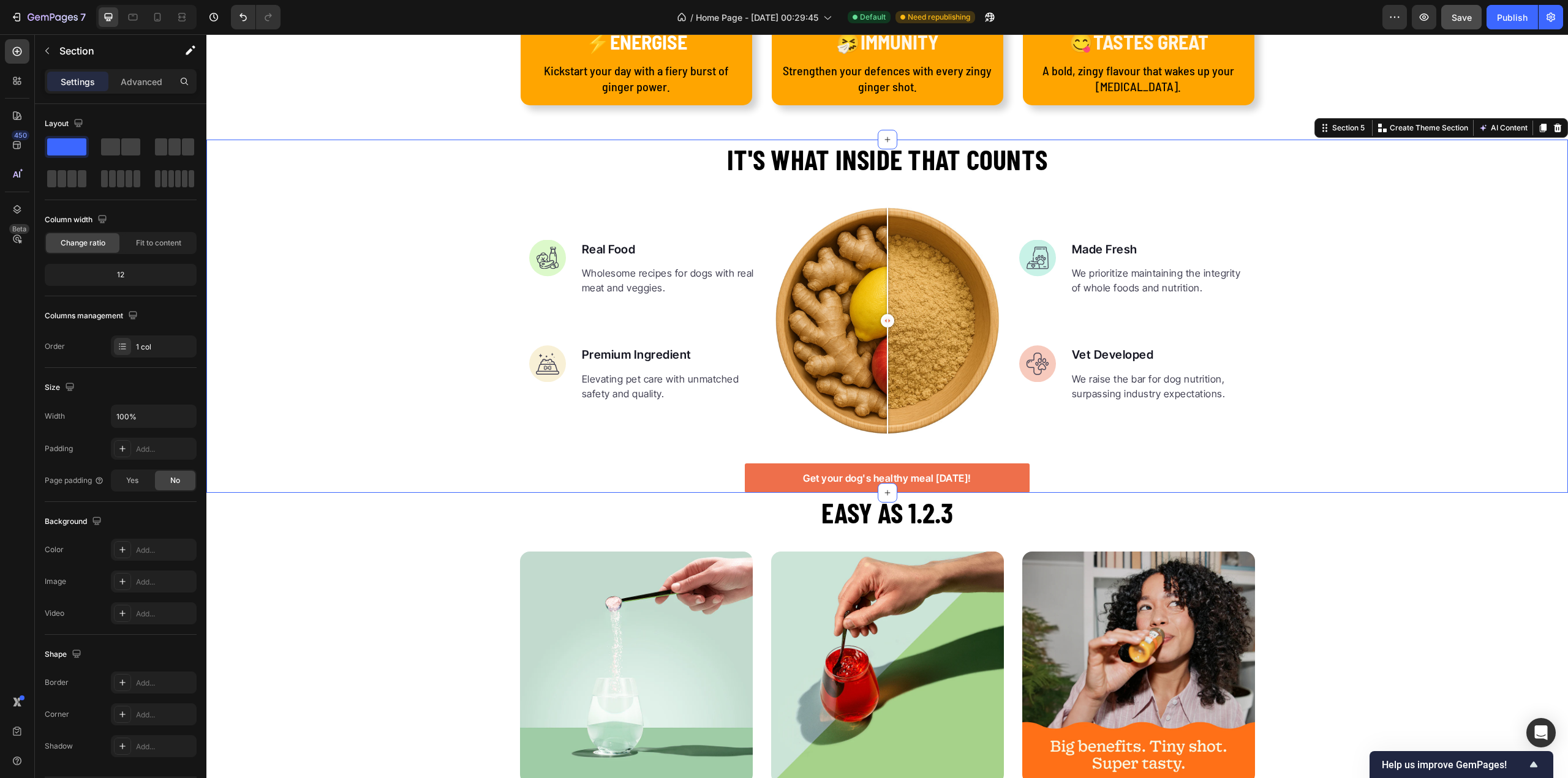
click at [610, 462] on div "It's what inside that counts Heading Image Real Food Text block Wholesome recip…" at bounding box center [887, 316] width 1362 height 354
click at [137, 478] on span "Yes" at bounding box center [132, 480] width 12 height 11
click at [176, 477] on span "No" at bounding box center [175, 480] width 10 height 11
click at [588, 424] on div "Image Real Food Text block Wholesome recipes for dogs with real meat and veggie…" at bounding box center [643, 321] width 227 height 227
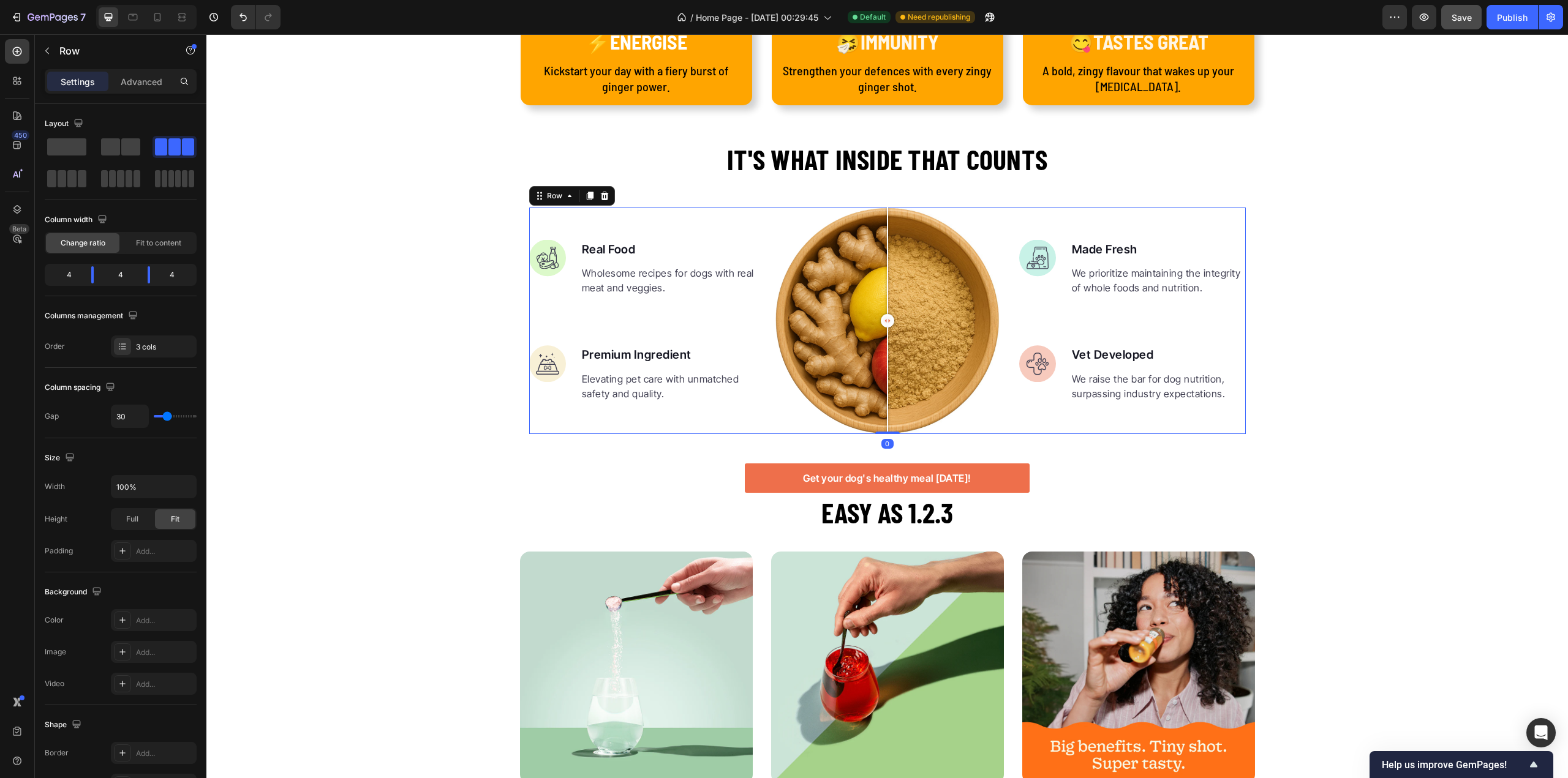
click at [426, 445] on div "It's what inside that counts Heading Image Real Food Text block Wholesome recip…" at bounding box center [887, 316] width 1362 height 354
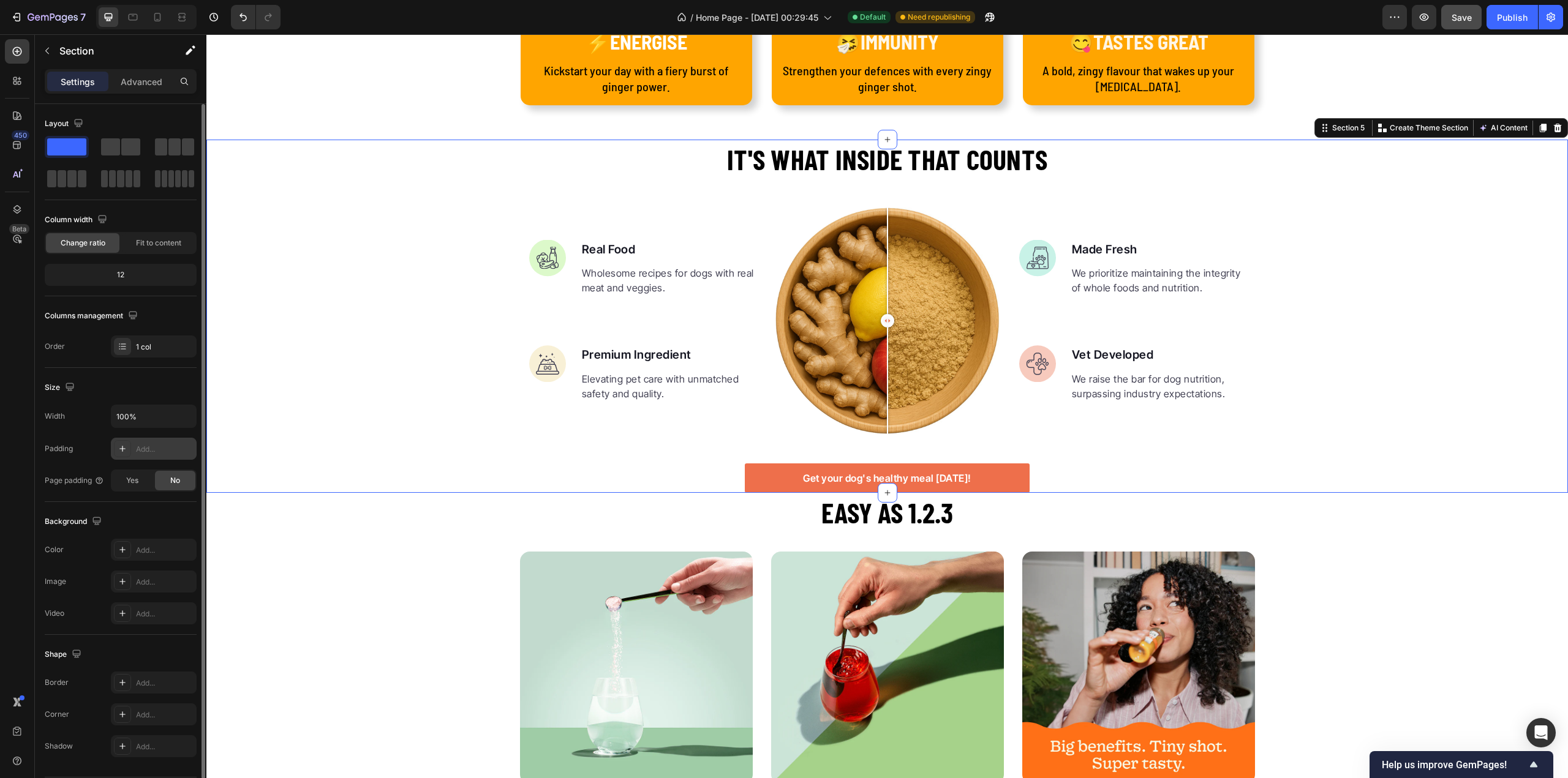
click at [120, 448] on icon at bounding box center [123, 448] width 6 height 6
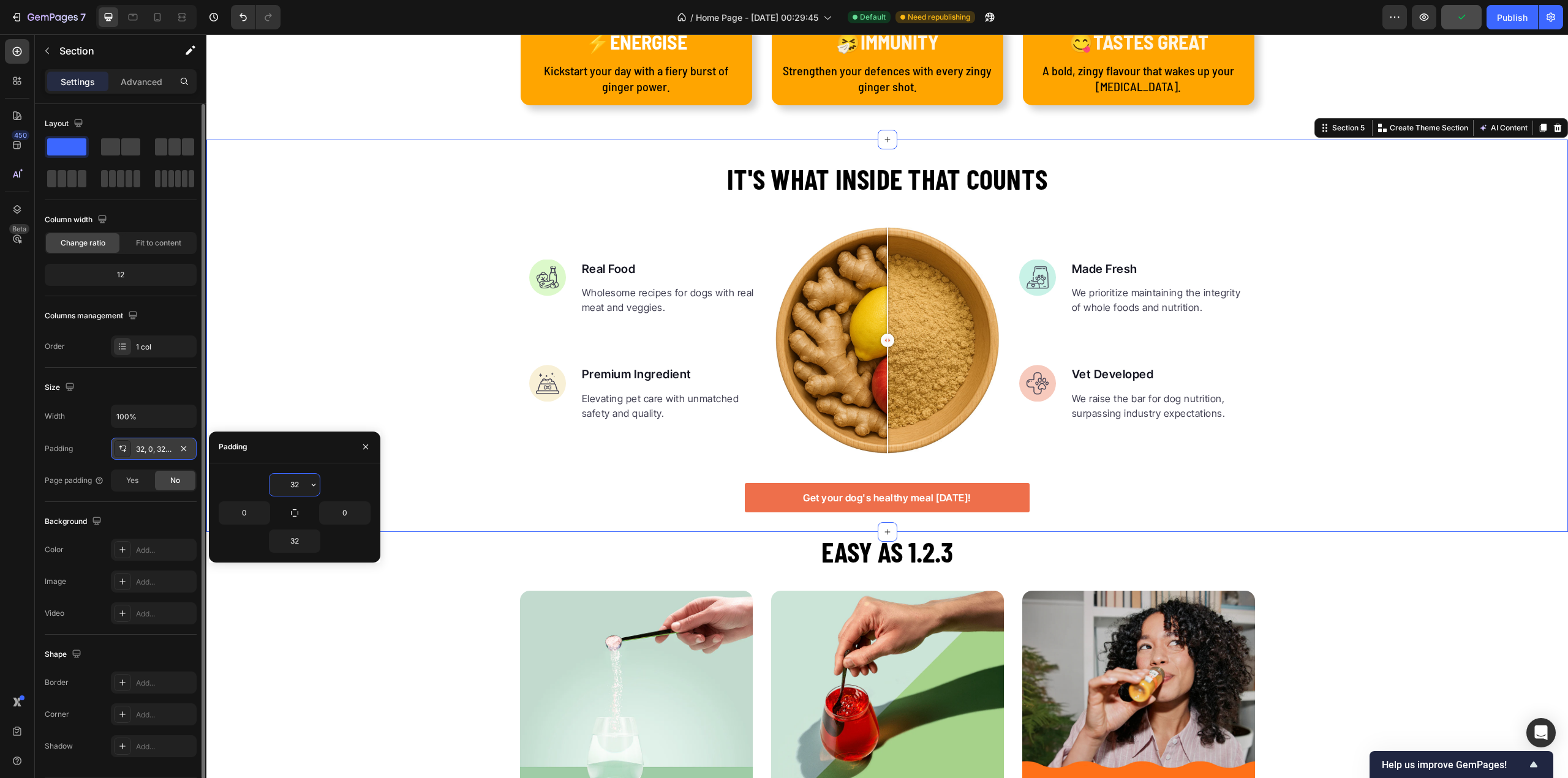
click at [298, 481] on input "32" at bounding box center [295, 484] width 50 height 22
type input "3"
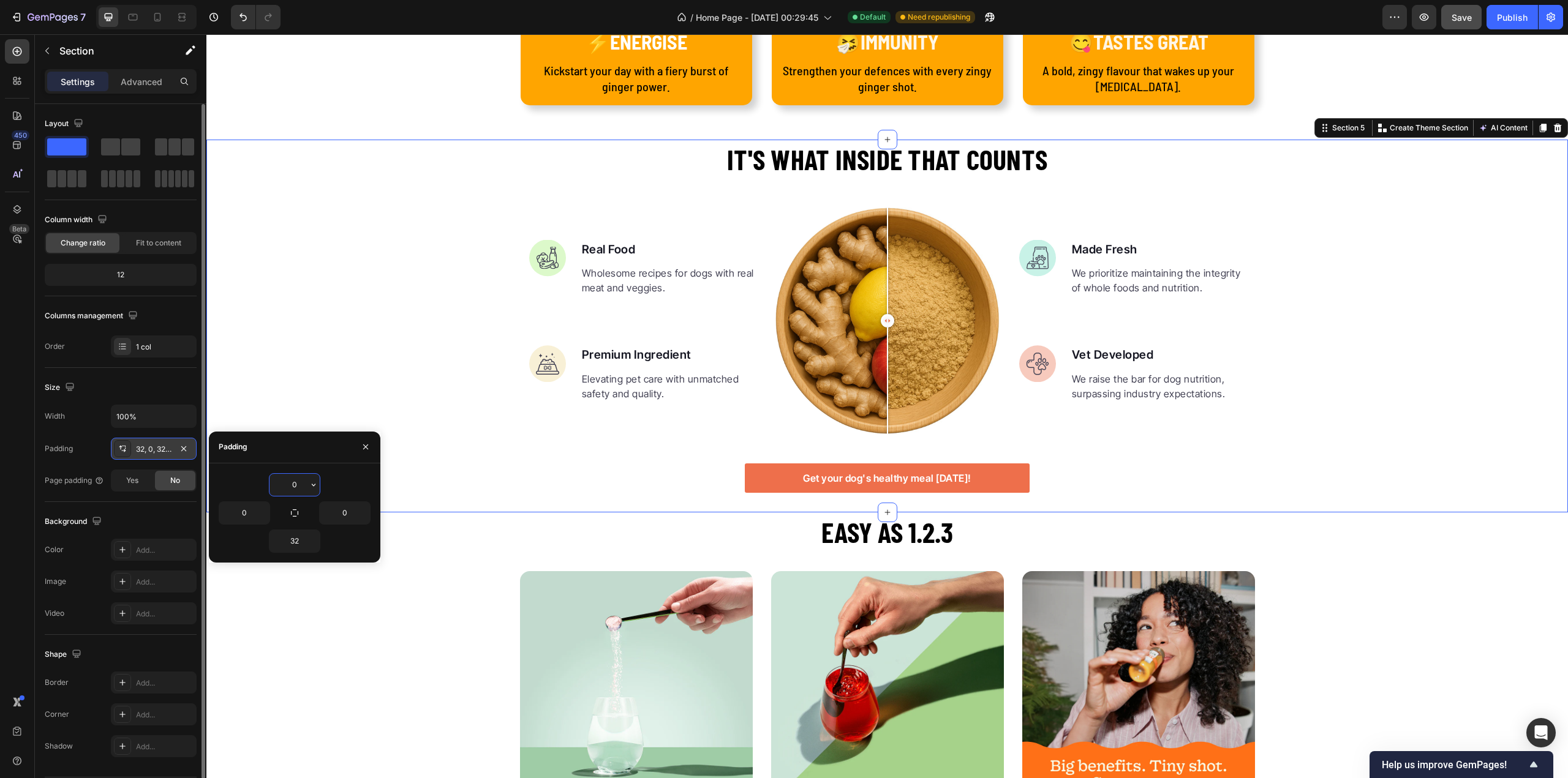
type input "0"
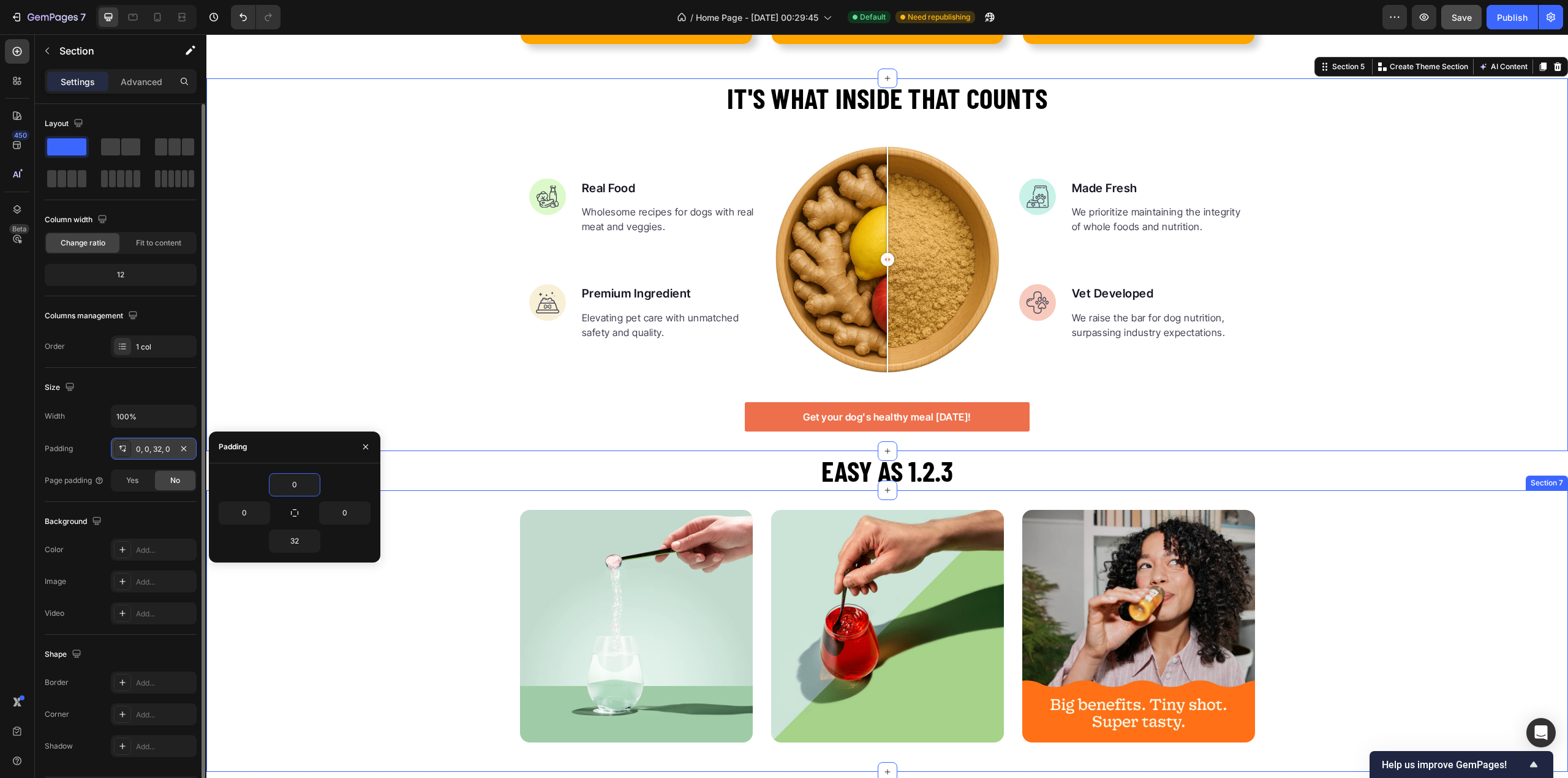
scroll to position [1678, 0]
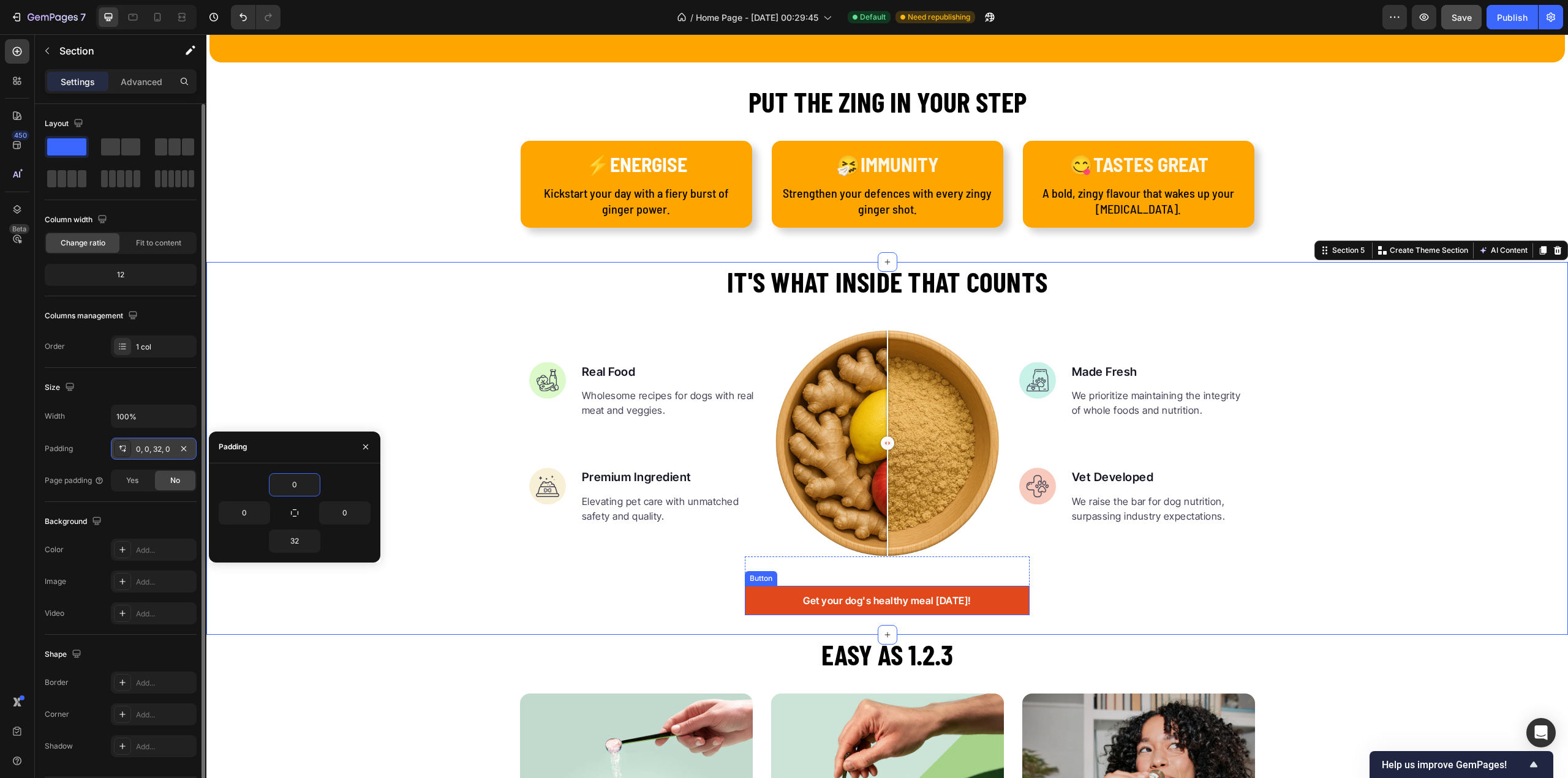
click at [784, 602] on link "Get your dog's healthy meal [DATE]!" at bounding box center [887, 600] width 285 height 29
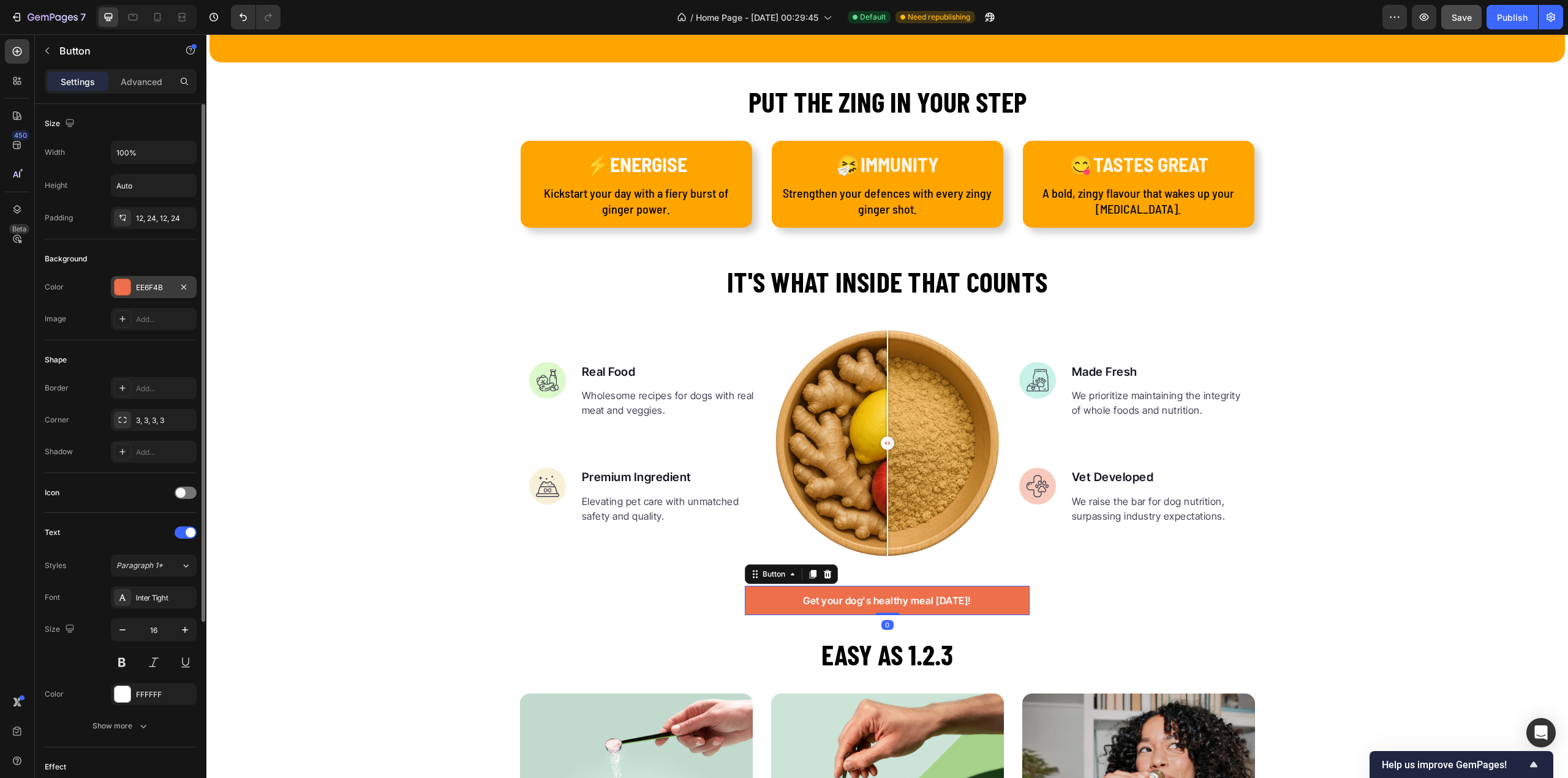
click at [126, 289] on div at bounding box center [123, 287] width 16 height 16
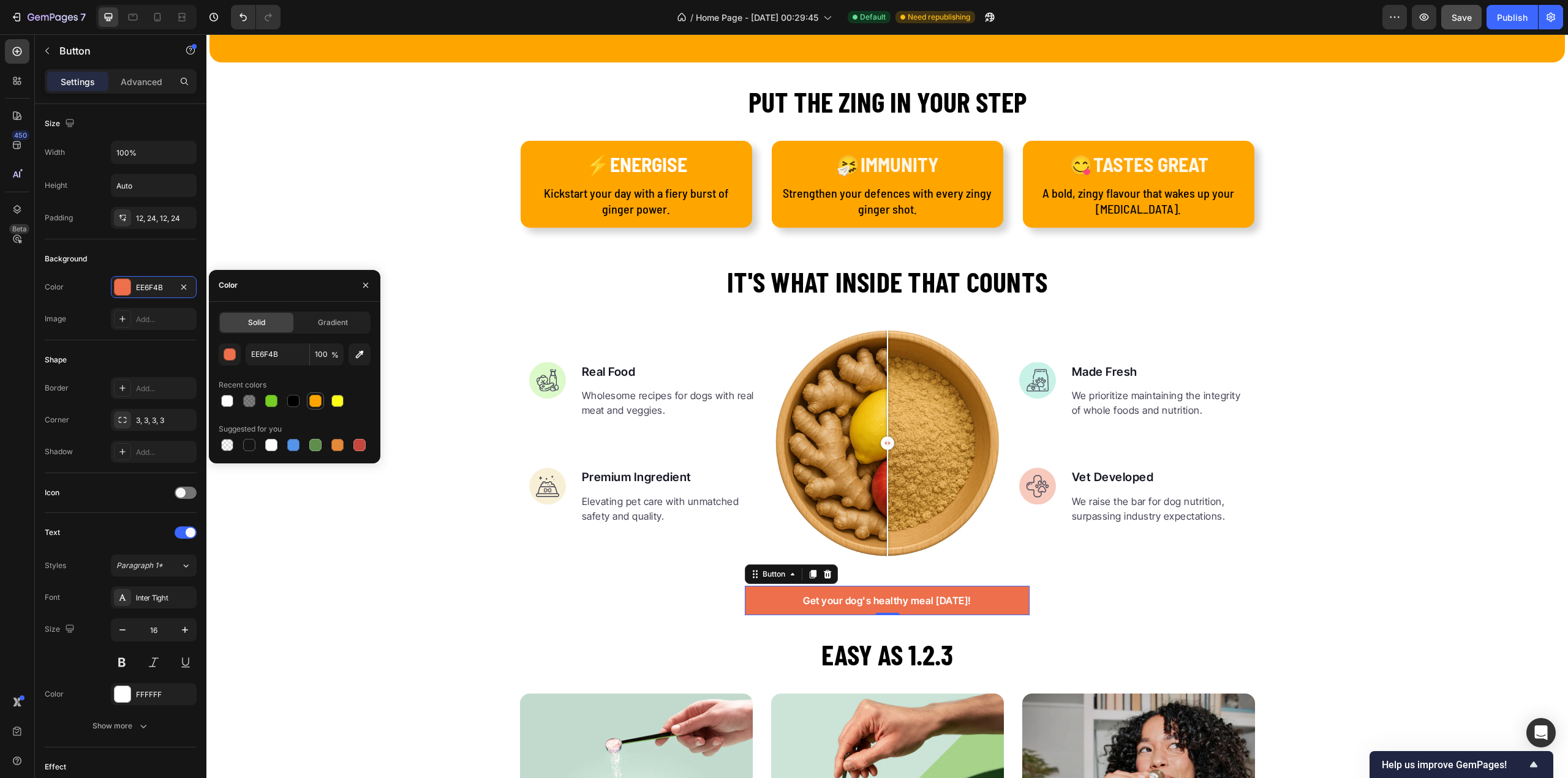
click at [314, 401] on div at bounding box center [315, 401] width 12 height 12
type input "FFA500"
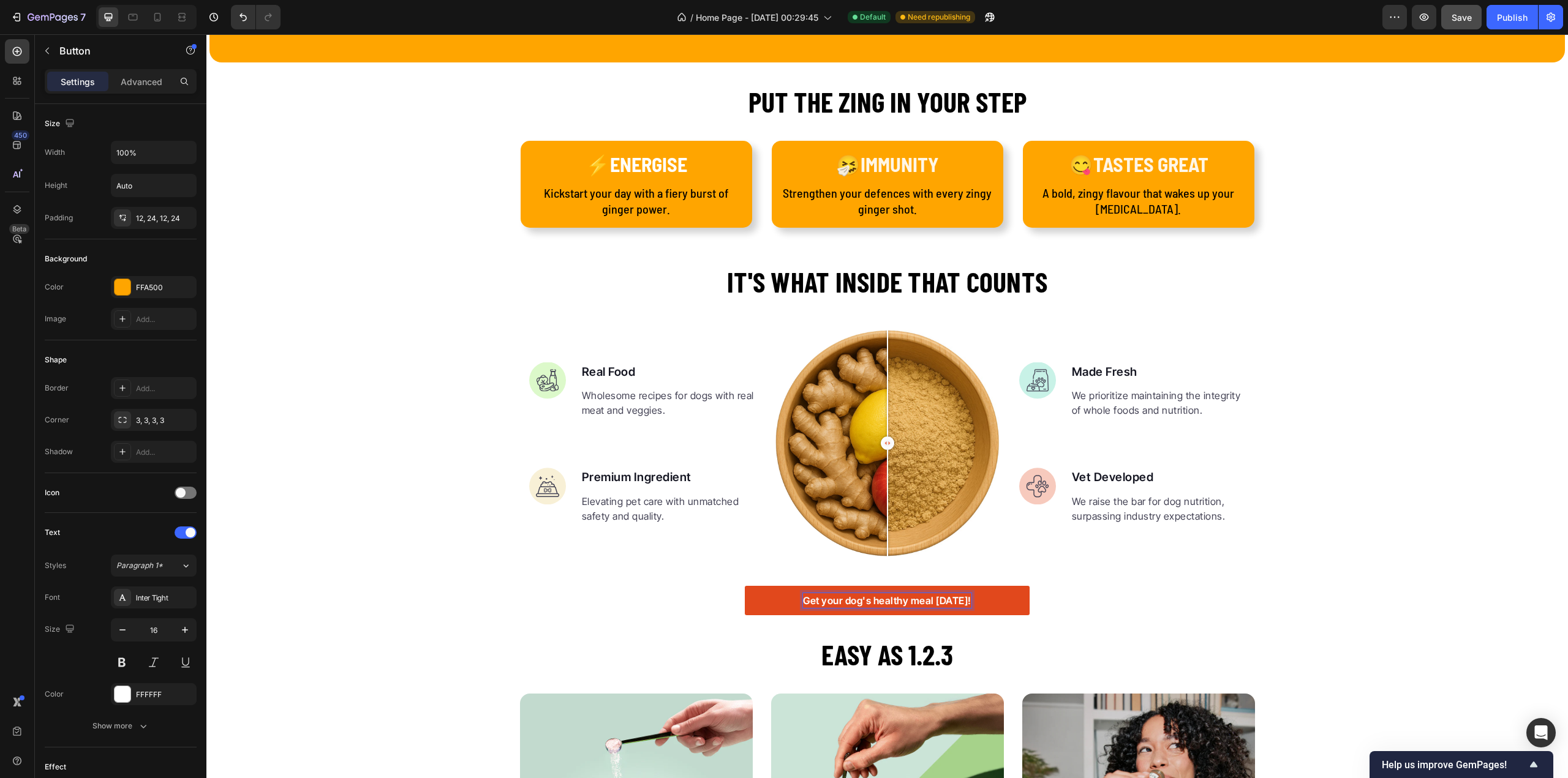
click at [864, 593] on div "Get your dog's healthy meal [DATE]!" at bounding box center [886, 600] width 168 height 15
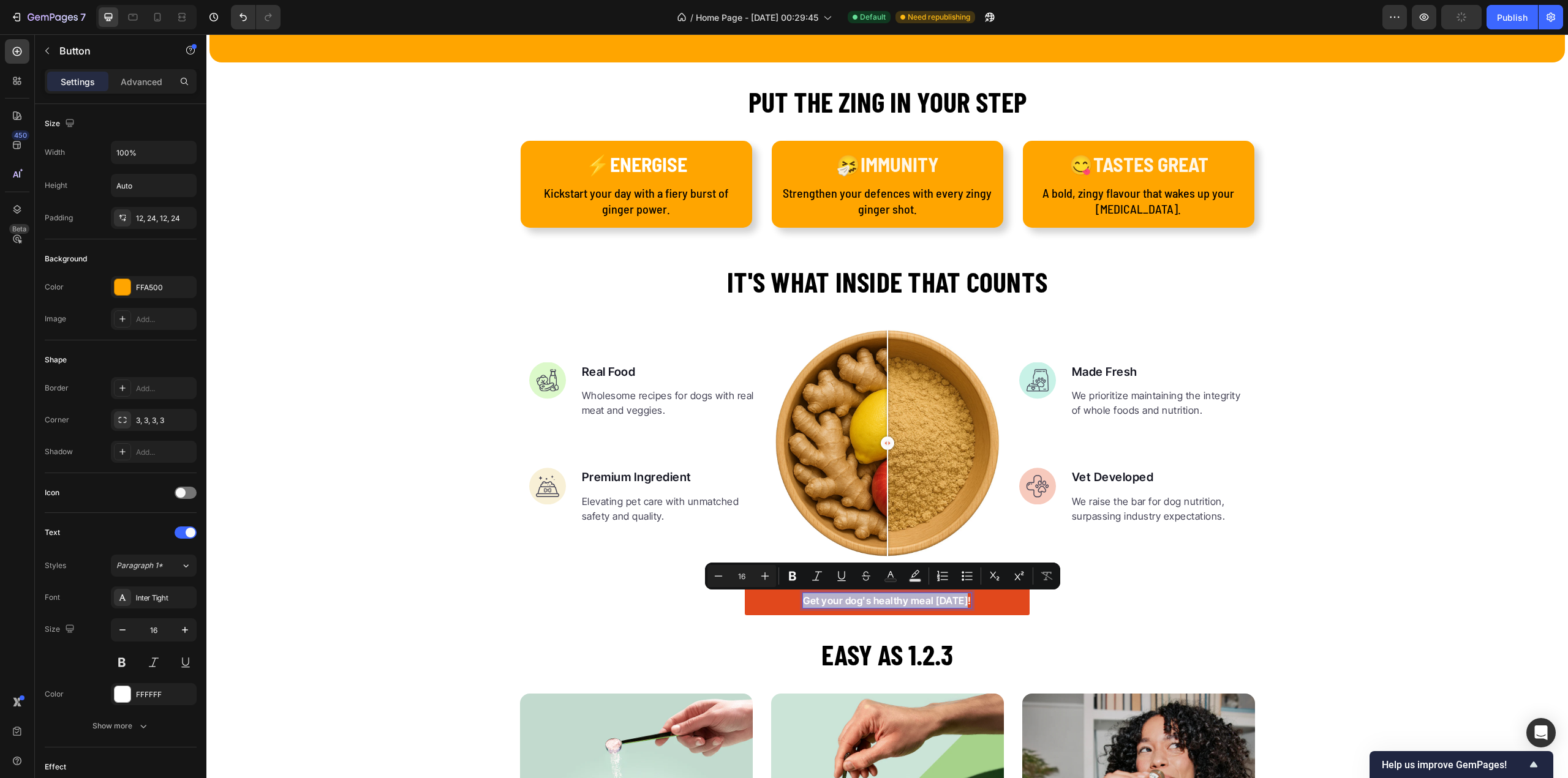
drag, startPoint x: 802, startPoint y: 598, endPoint x: 964, endPoint y: 600, distance: 162.0
click at [964, 600] on p "Get your dog's healthy meal [DATE]!" at bounding box center [886, 600] width 168 height 15
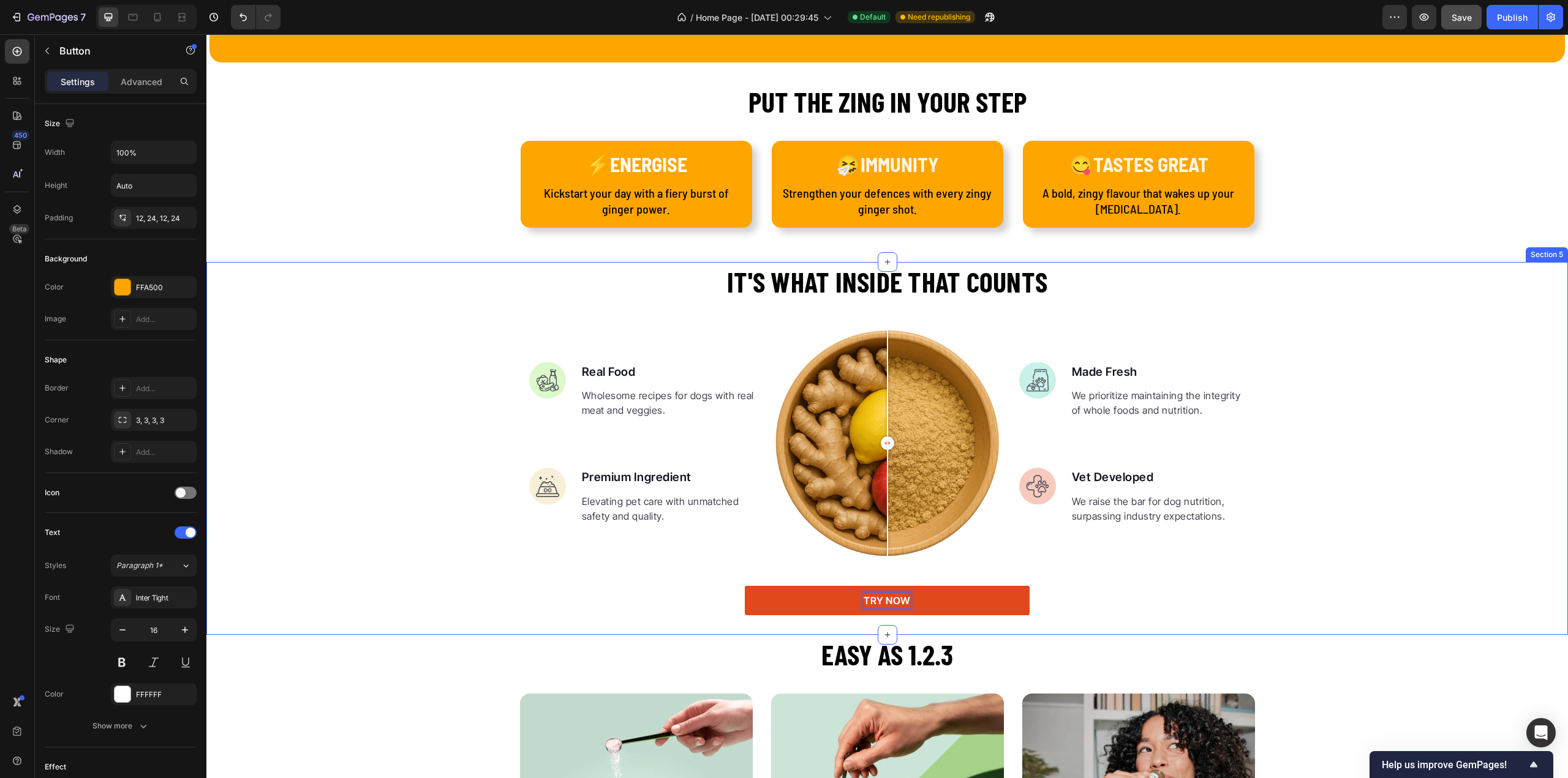
click at [1339, 379] on div "It's what inside that counts Heading Image Real Food Text block Wholesome recip…" at bounding box center [887, 439] width 1362 height 354
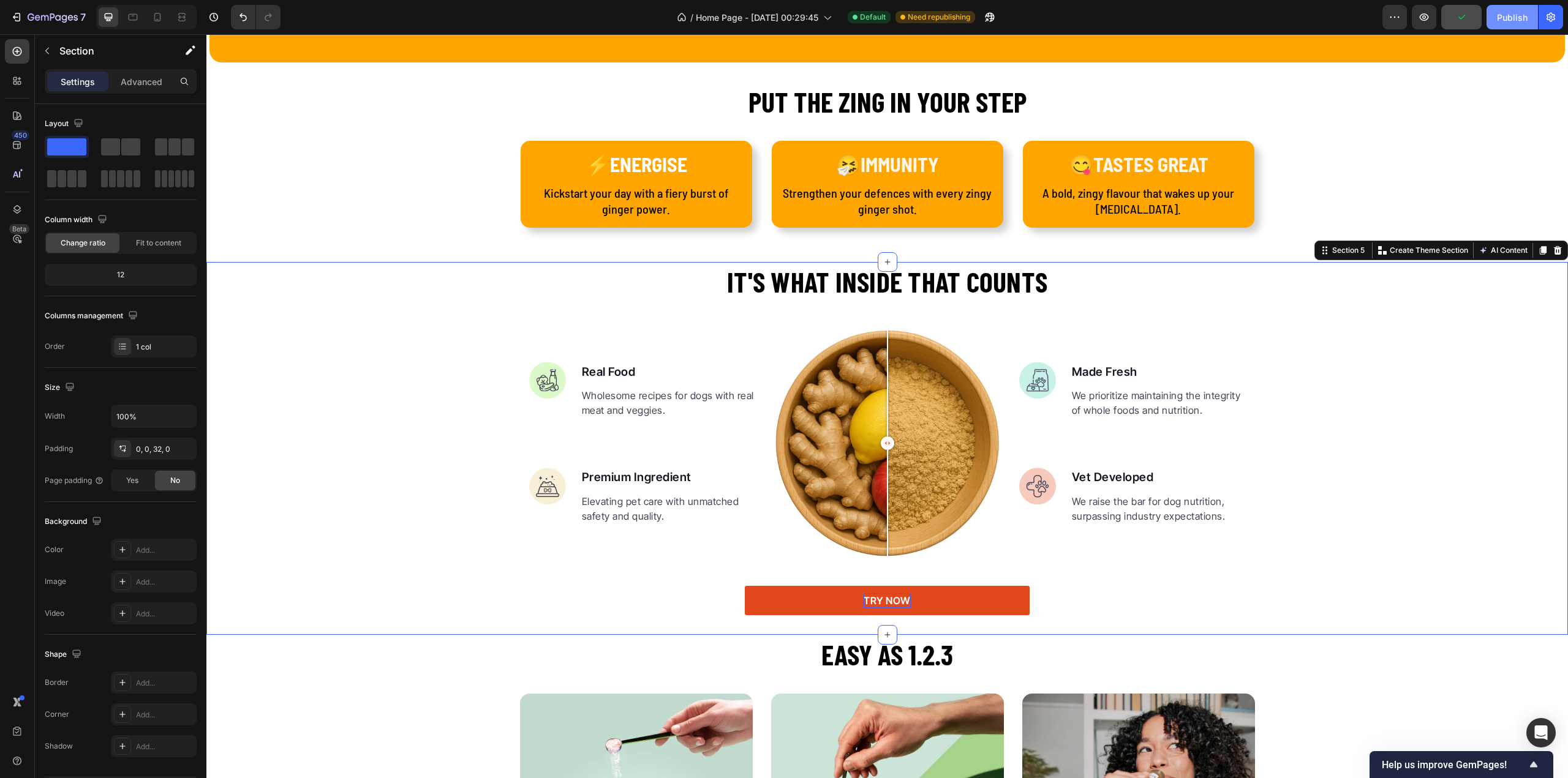
click at [1515, 19] on div "Publish" at bounding box center [1512, 18] width 31 height 13
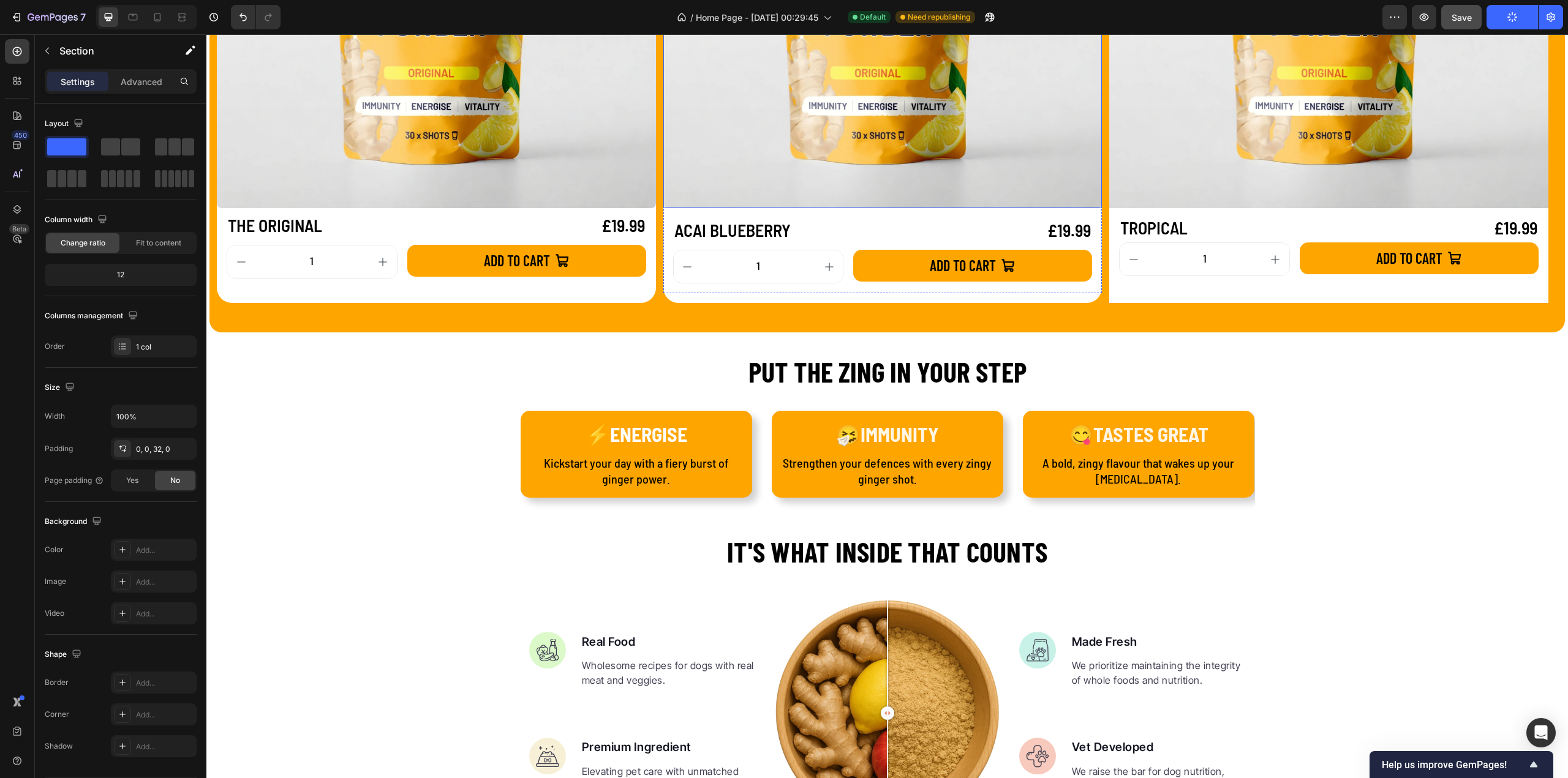
scroll to position [1714, 0]
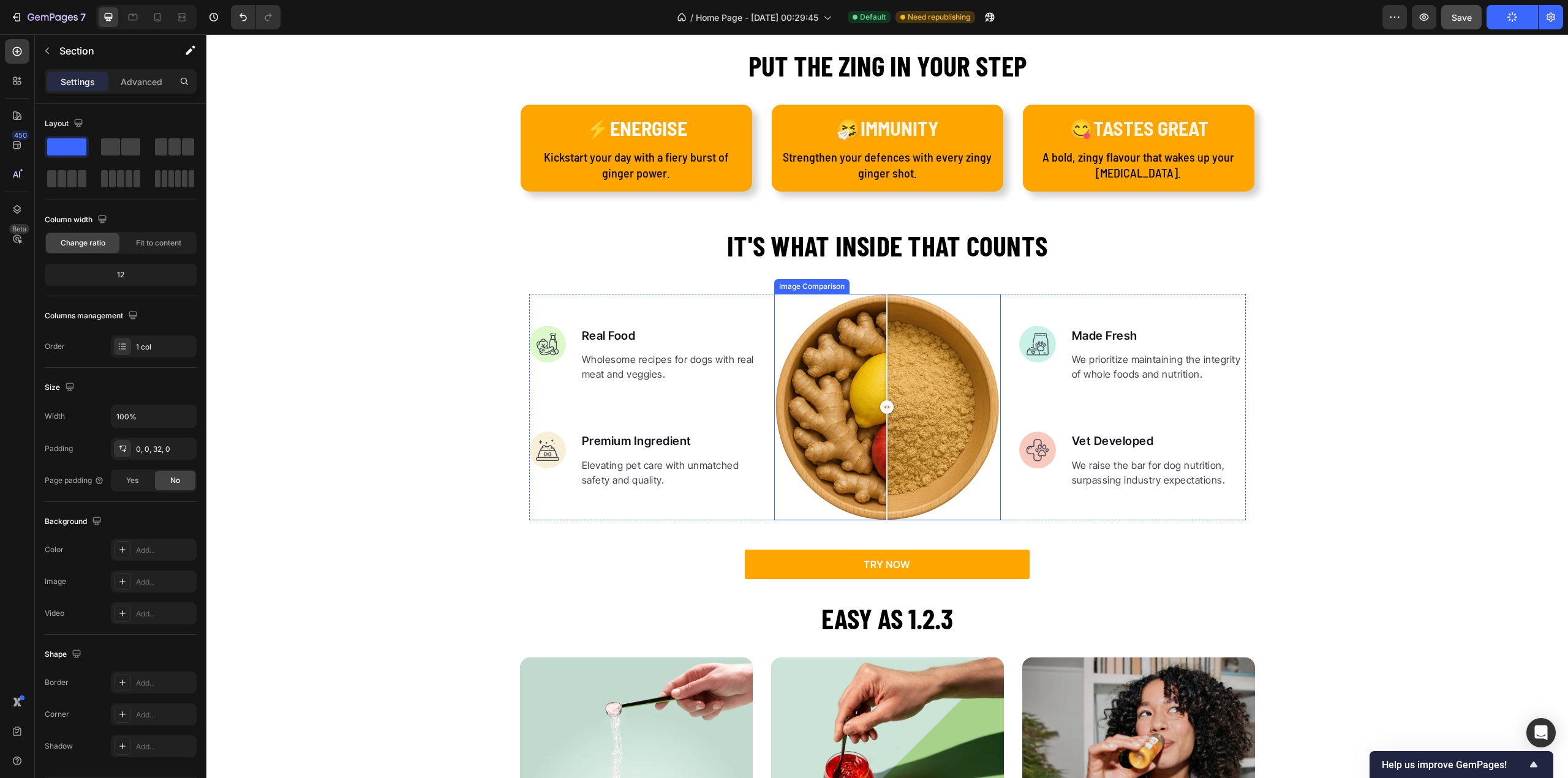
drag, startPoint x: 886, startPoint y: 404, endPoint x: 882, endPoint y: 413, distance: 9.8
click at [882, 413] on div at bounding box center [886, 407] width 13 height 13
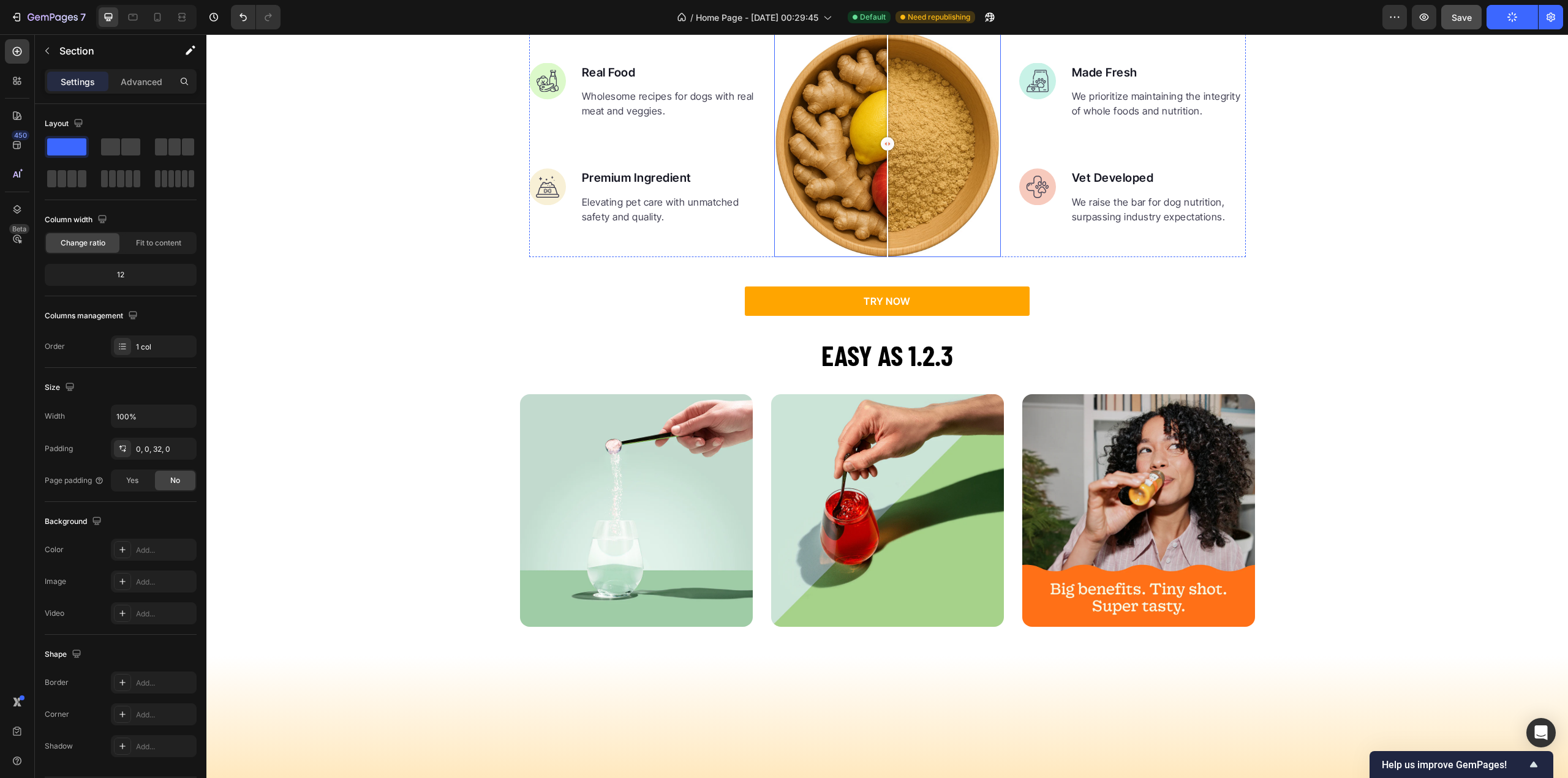
scroll to position [1732, 0]
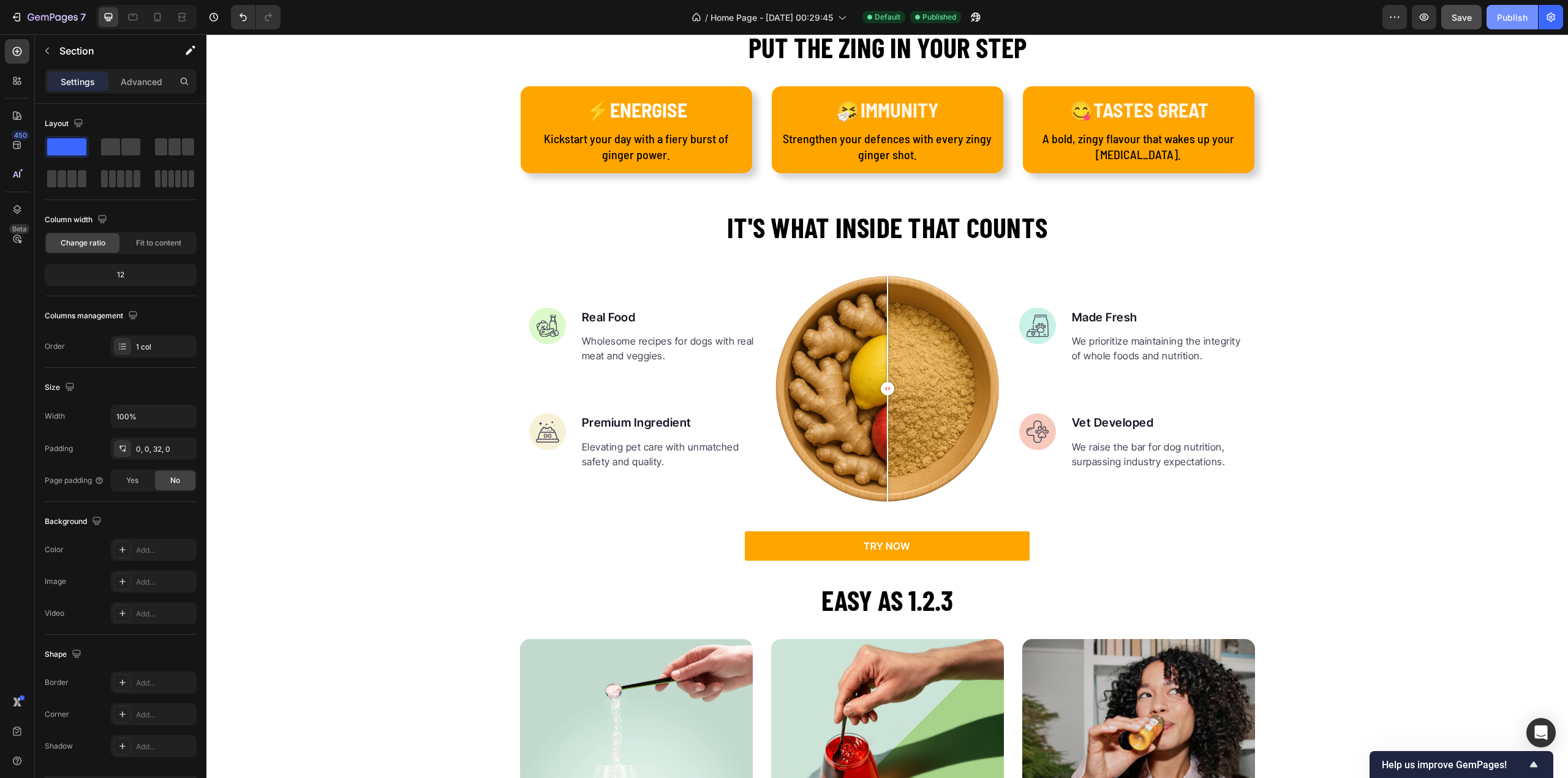
click at [1506, 21] on div "Publish" at bounding box center [1512, 18] width 31 height 13
click at [795, 746] on div "View live page" at bounding box center [807, 749] width 70 height 17
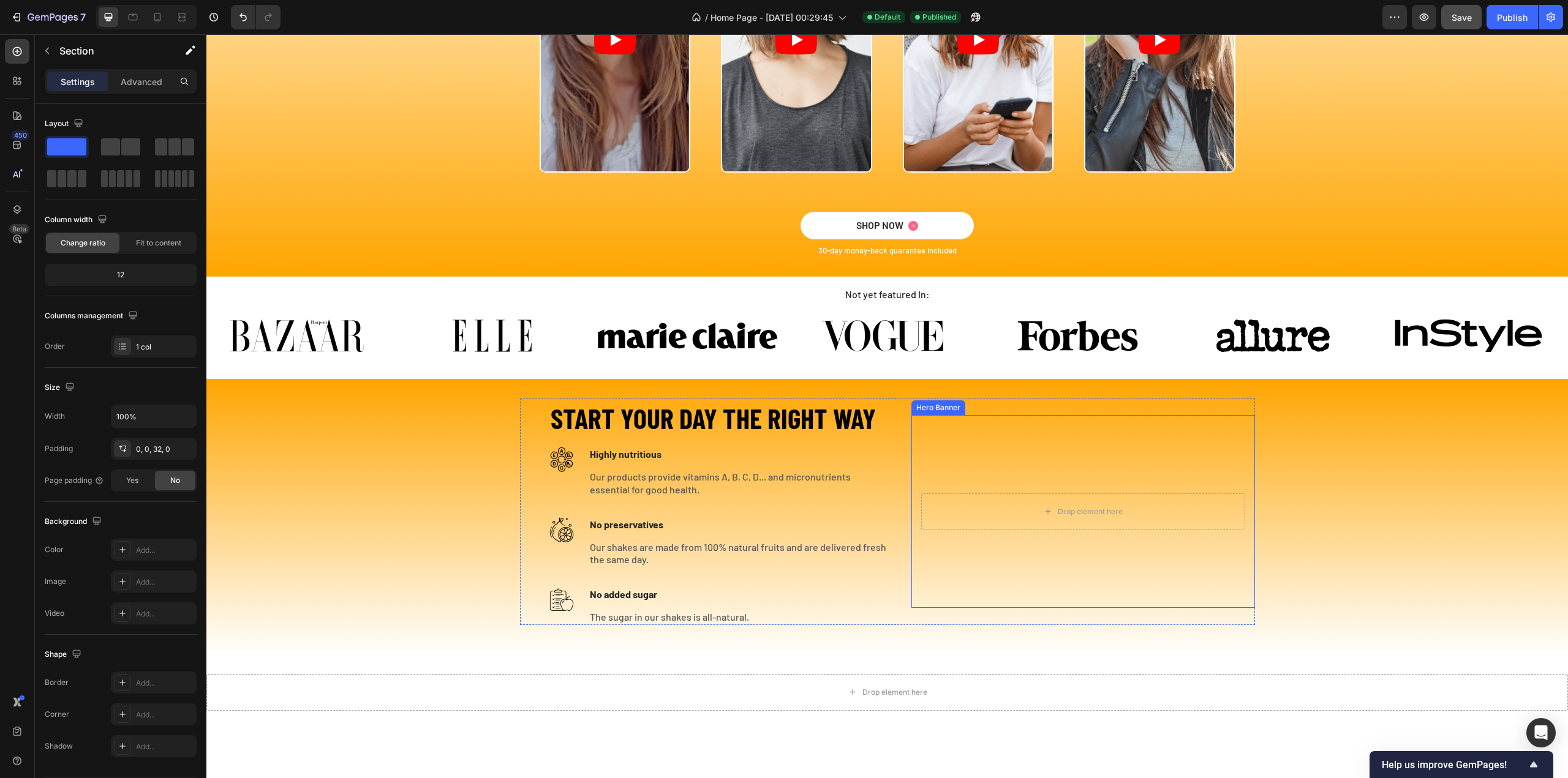
scroll to position [2895, 0]
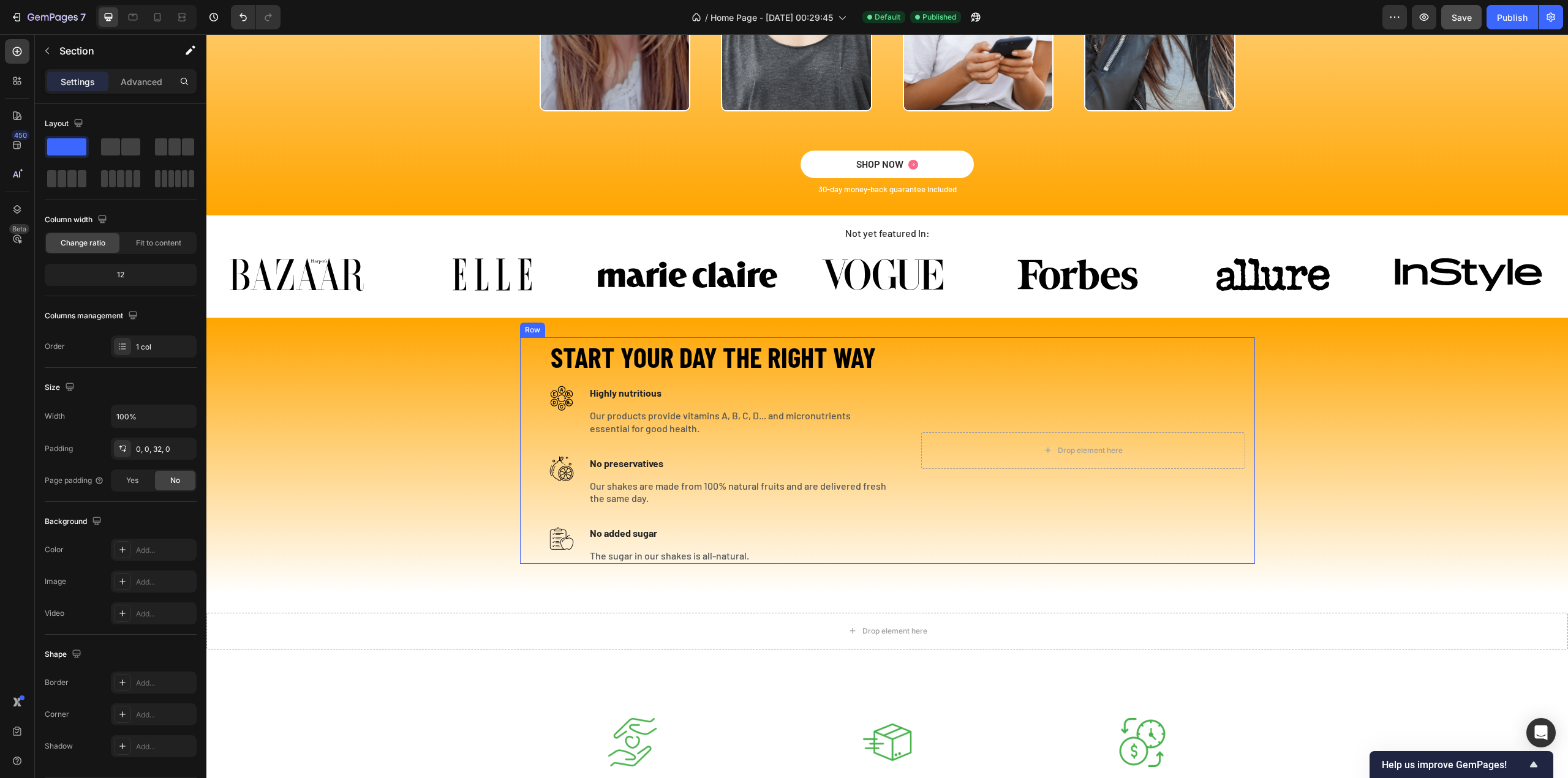
click at [900, 347] on div "START YOUR DAY THE RIGHT WAY Heading Image Highly nutritious Text block Our pro…" at bounding box center [887, 451] width 735 height 227
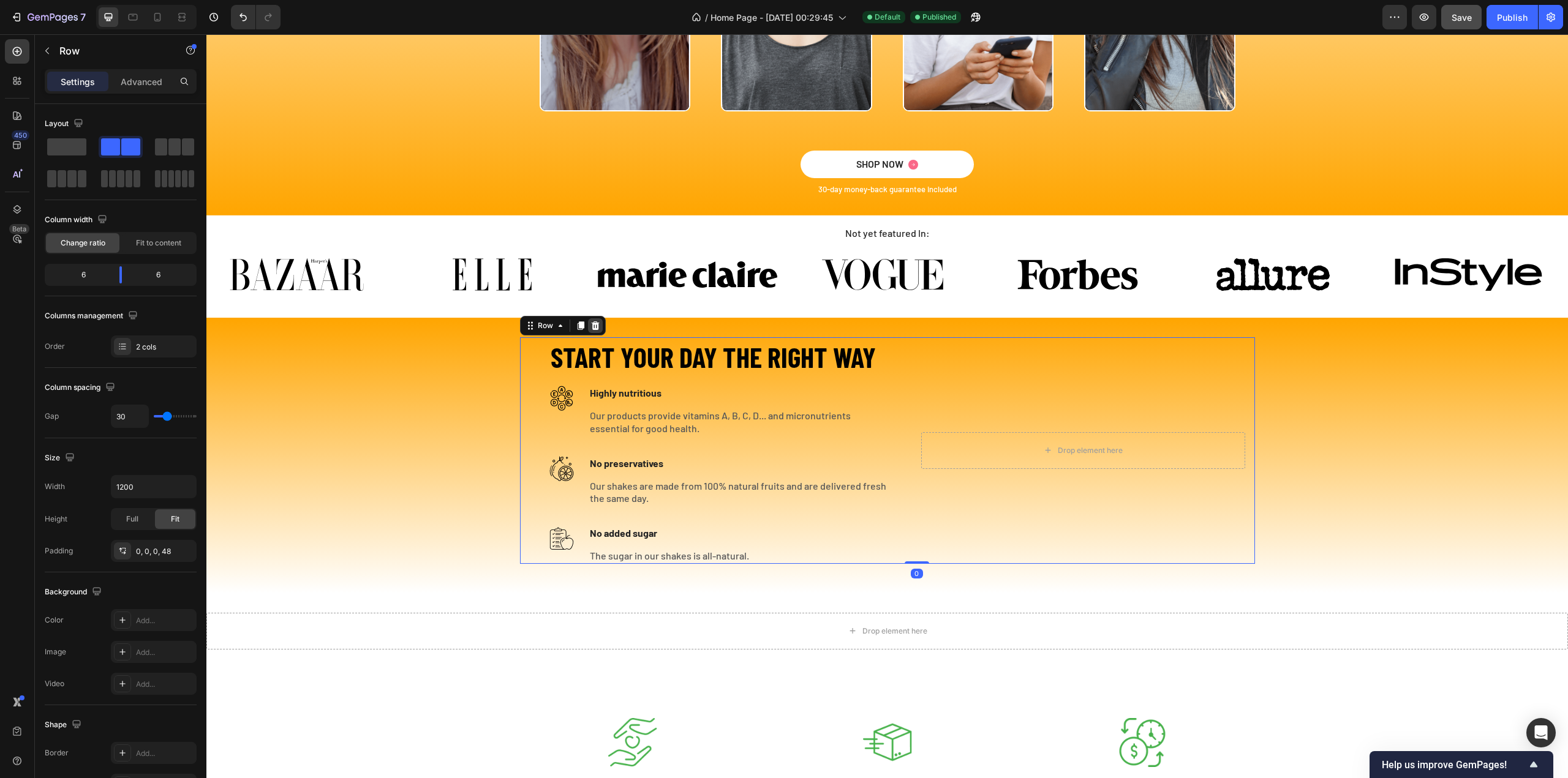
click at [588, 321] on div at bounding box center [596, 326] width 15 height 15
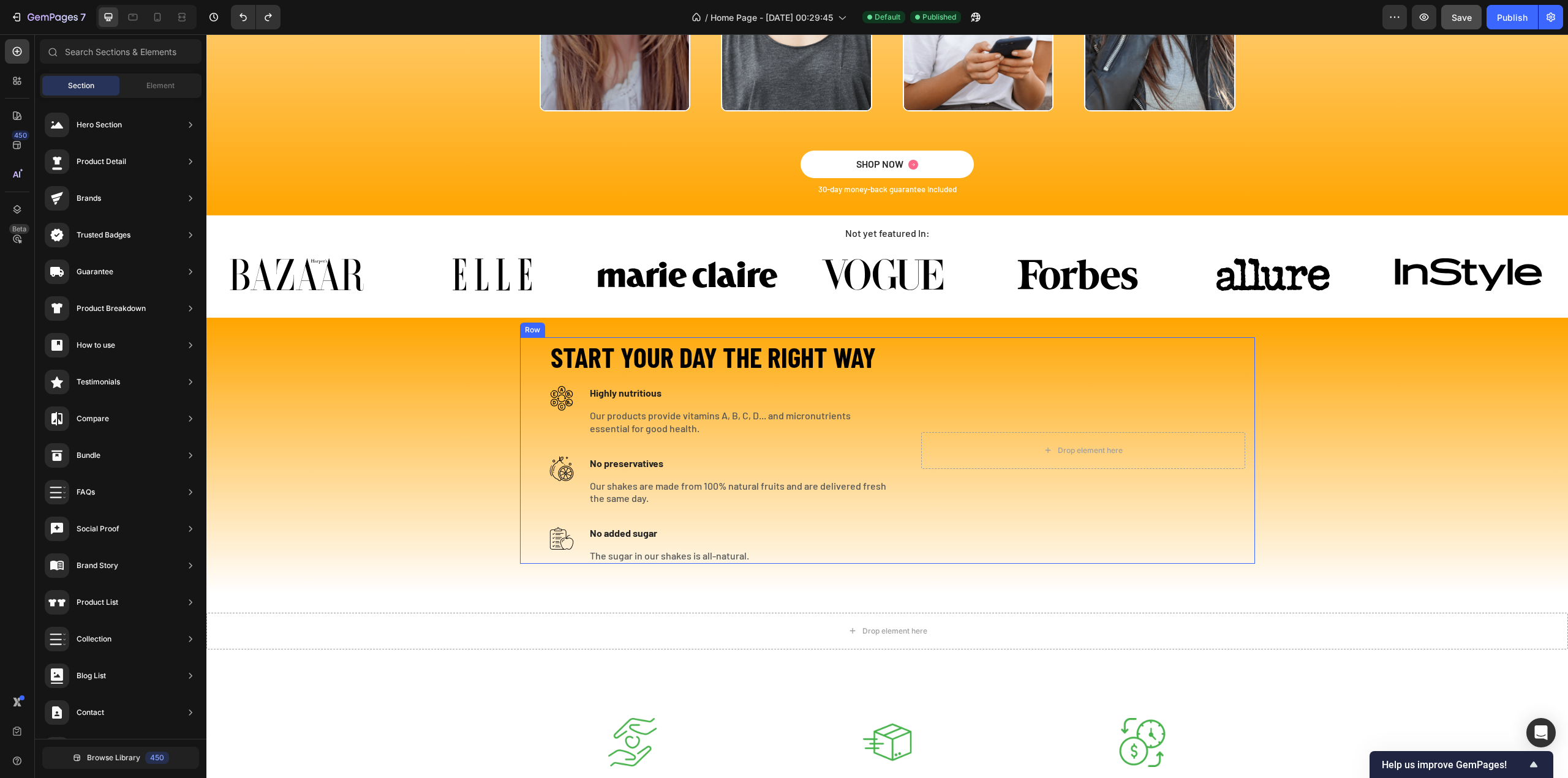
click at [902, 349] on div "START YOUR DAY THE RIGHT WAY Heading Image Highly nutritious Text block Our pro…" at bounding box center [887, 451] width 735 height 227
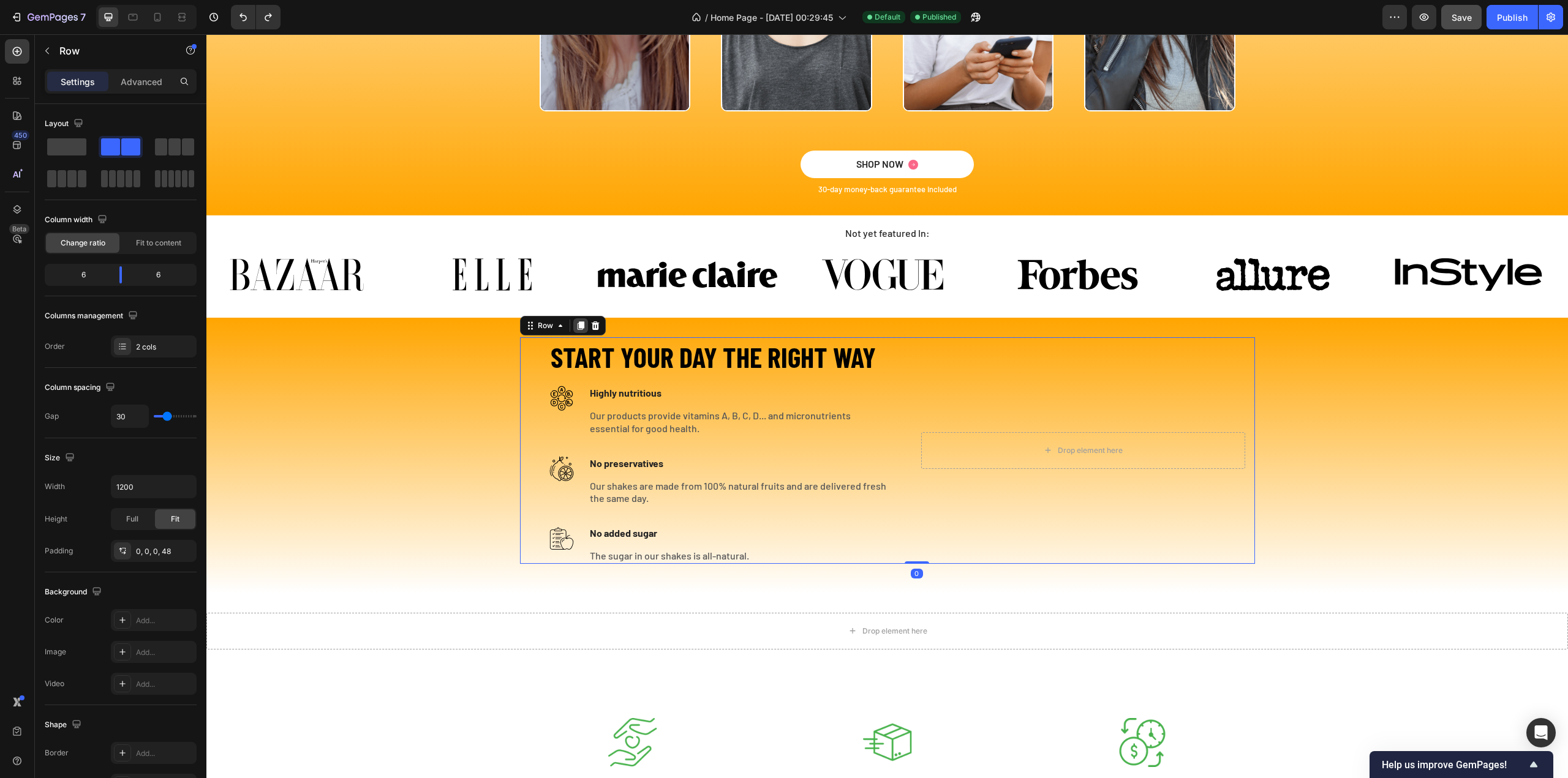
click at [578, 321] on icon at bounding box center [580, 326] width 7 height 9
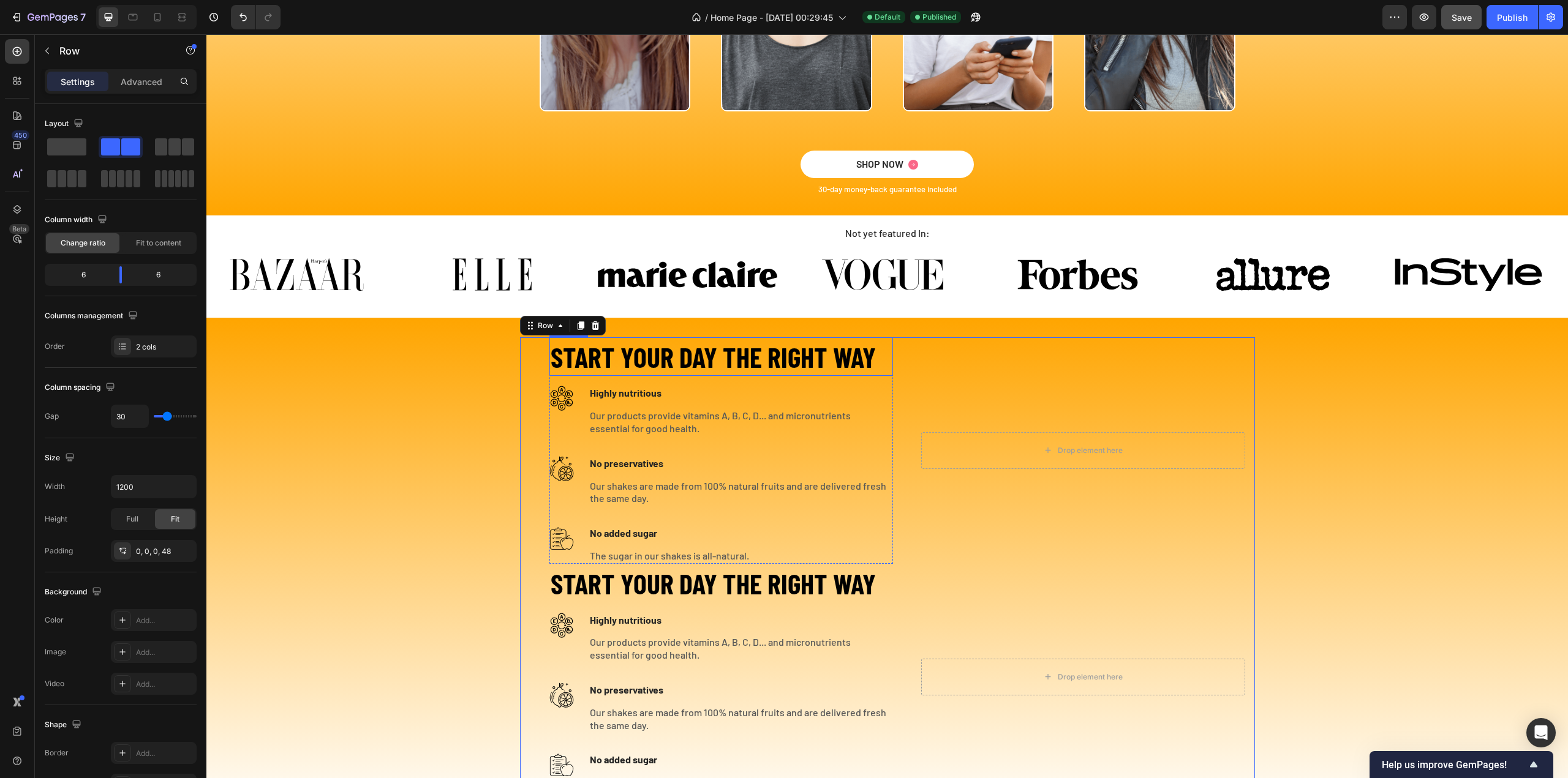
click at [884, 363] on h2 "START YOUR DAY THE RIGHT WAY" at bounding box center [721, 357] width 344 height 39
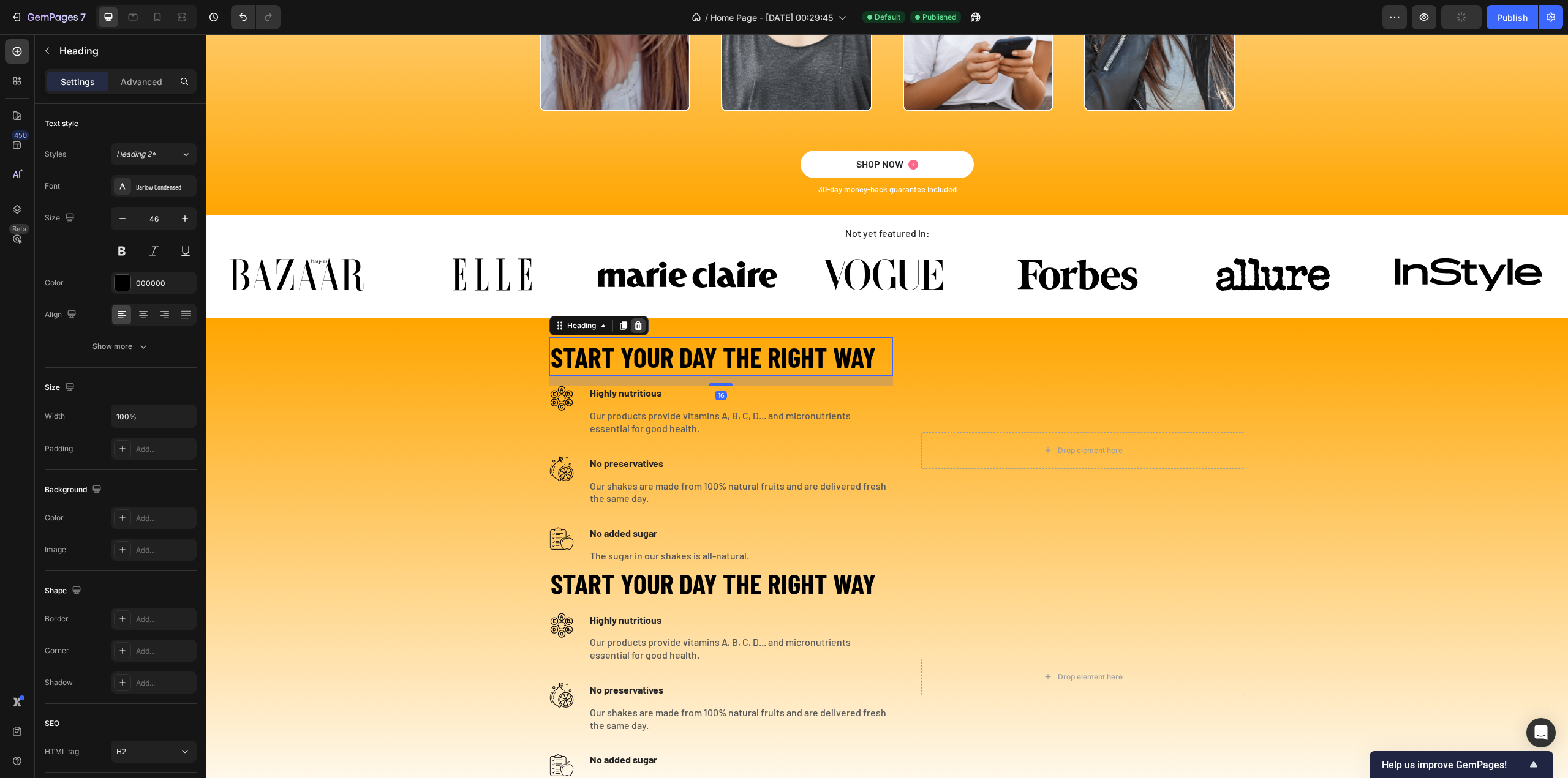
click at [633, 326] on icon at bounding box center [637, 325] width 10 height 10
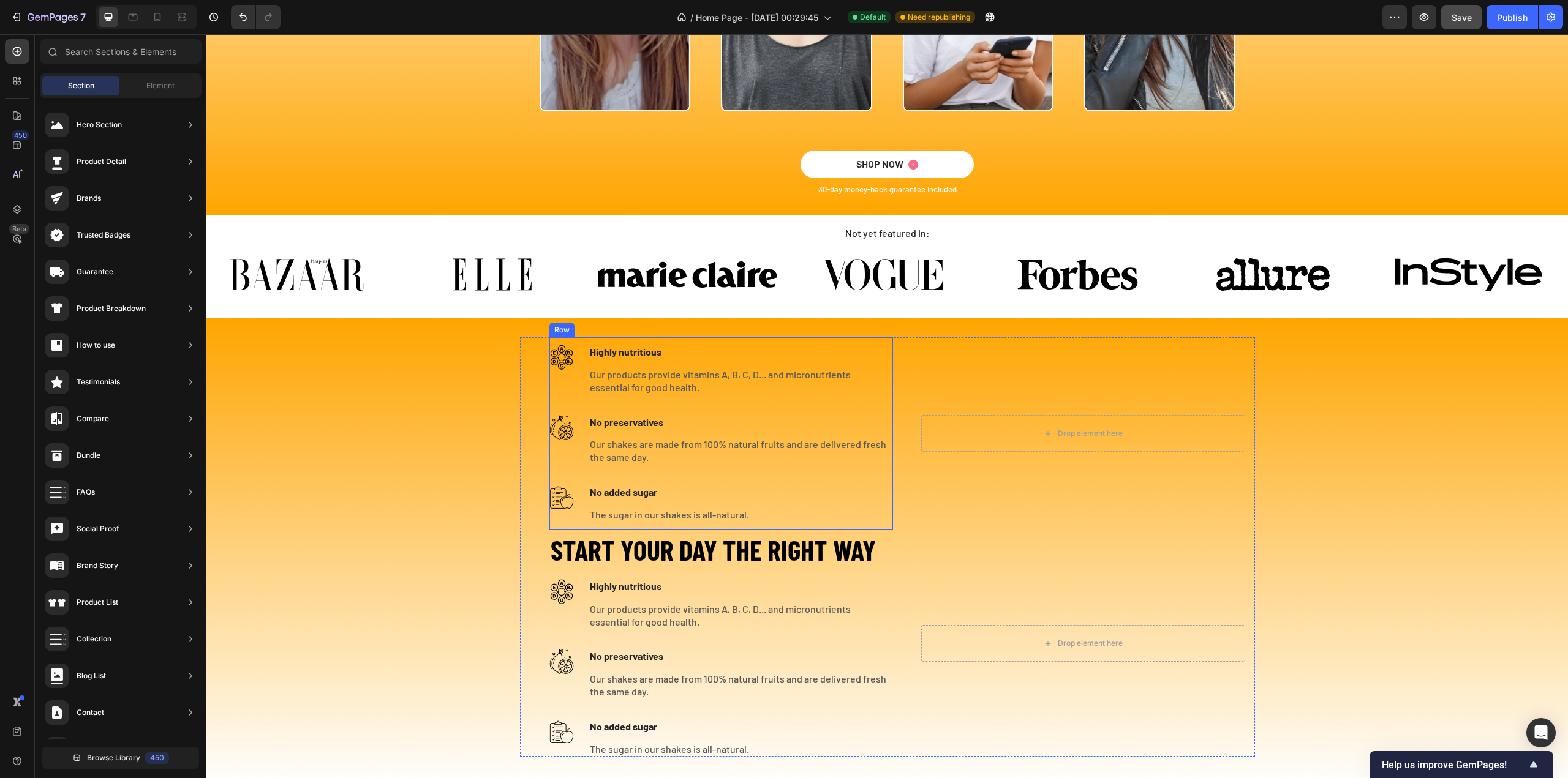
click at [886, 476] on div "Image Highly nutritious Text block Our products provide vitamins A, B, C, D... …" at bounding box center [721, 434] width 344 height 178
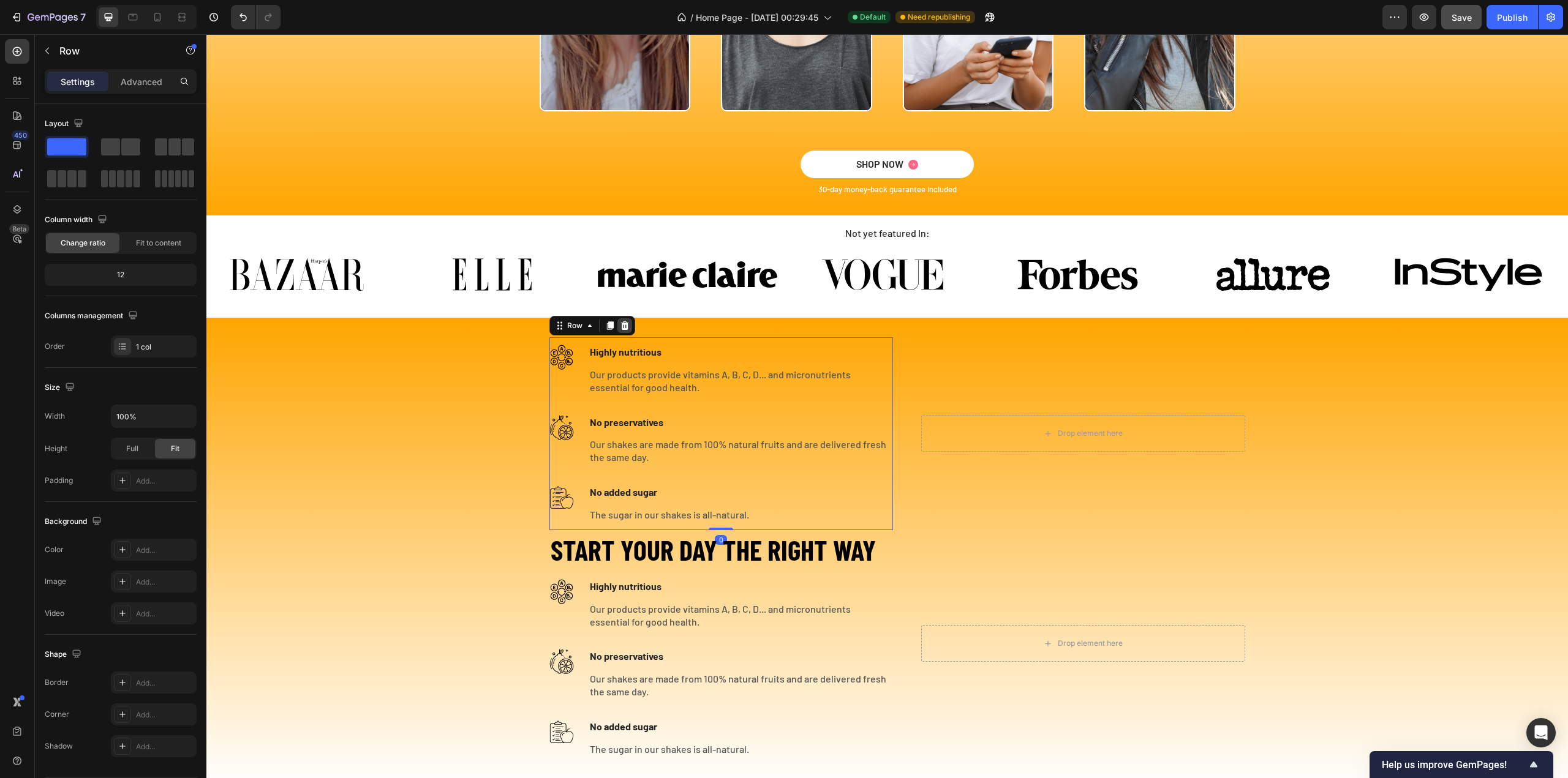
click at [621, 326] on icon at bounding box center [624, 325] width 8 height 9
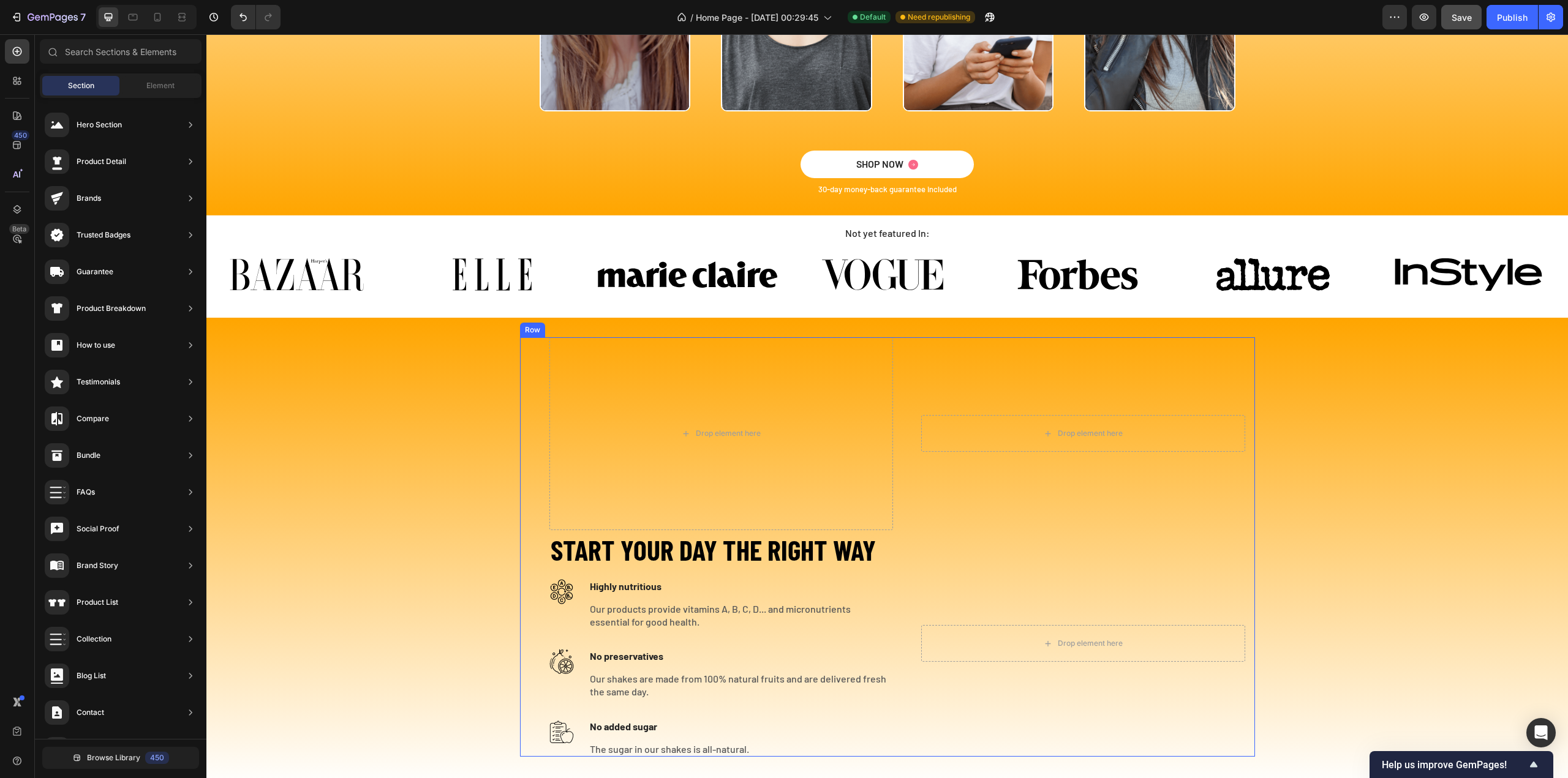
click at [896, 375] on div "Drop element here Drop element here Hero Banner Row" at bounding box center [887, 435] width 735 height 194
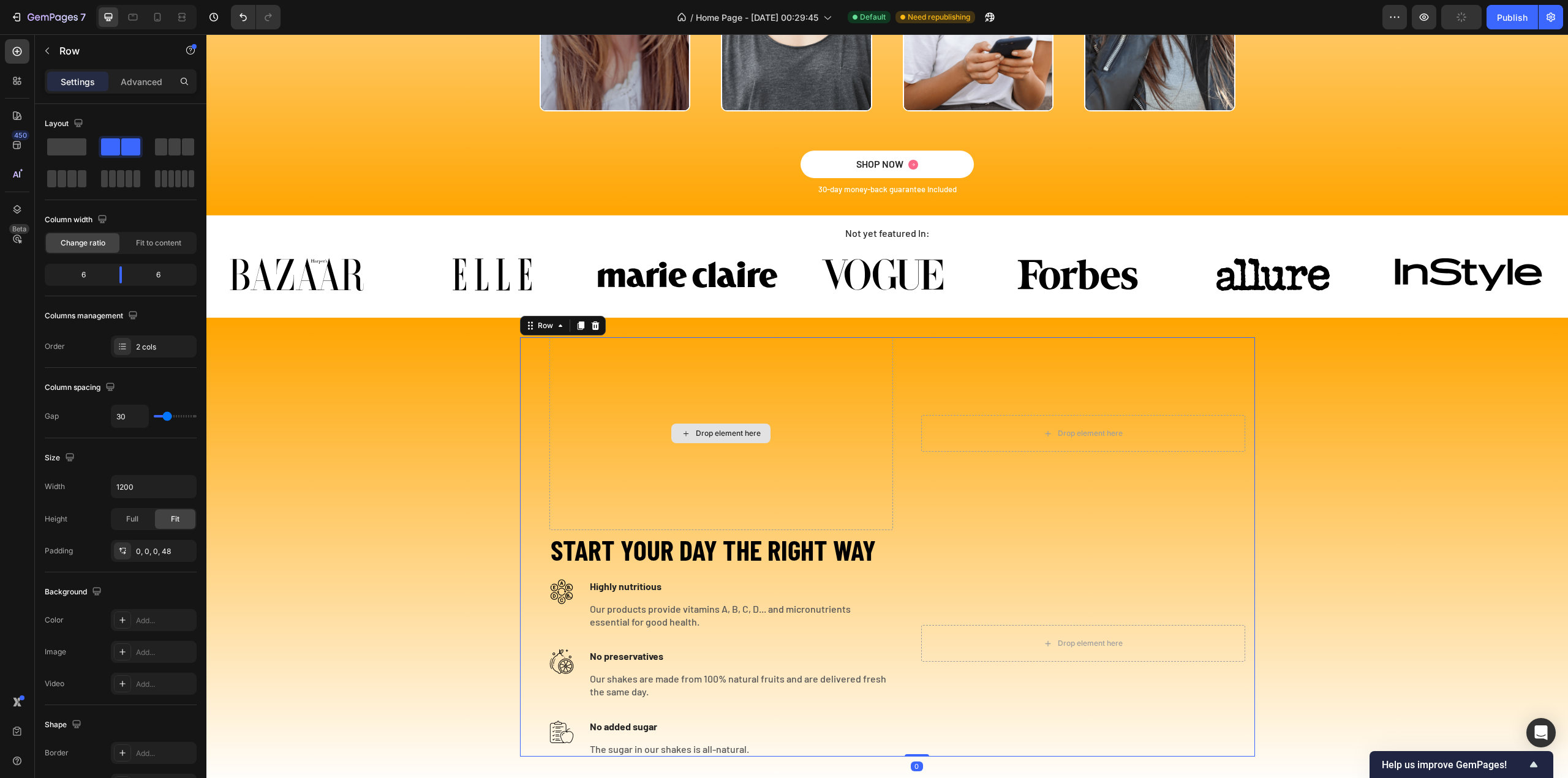
click at [856, 382] on div "Drop element here" at bounding box center [721, 435] width 344 height 194
click at [594, 324] on icon at bounding box center [595, 325] width 10 height 10
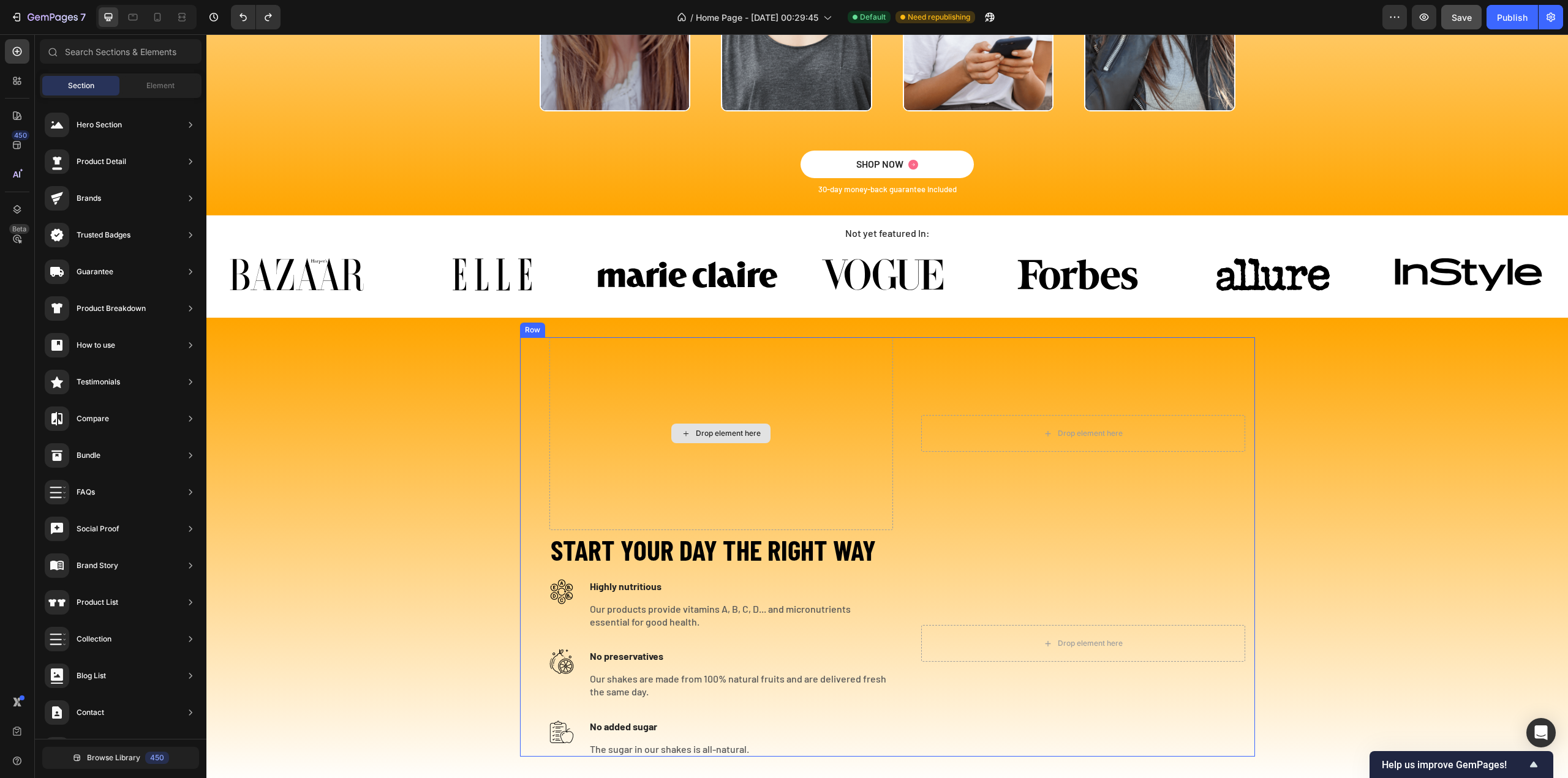
click at [729, 432] on div "Drop element here" at bounding box center [728, 433] width 65 height 10
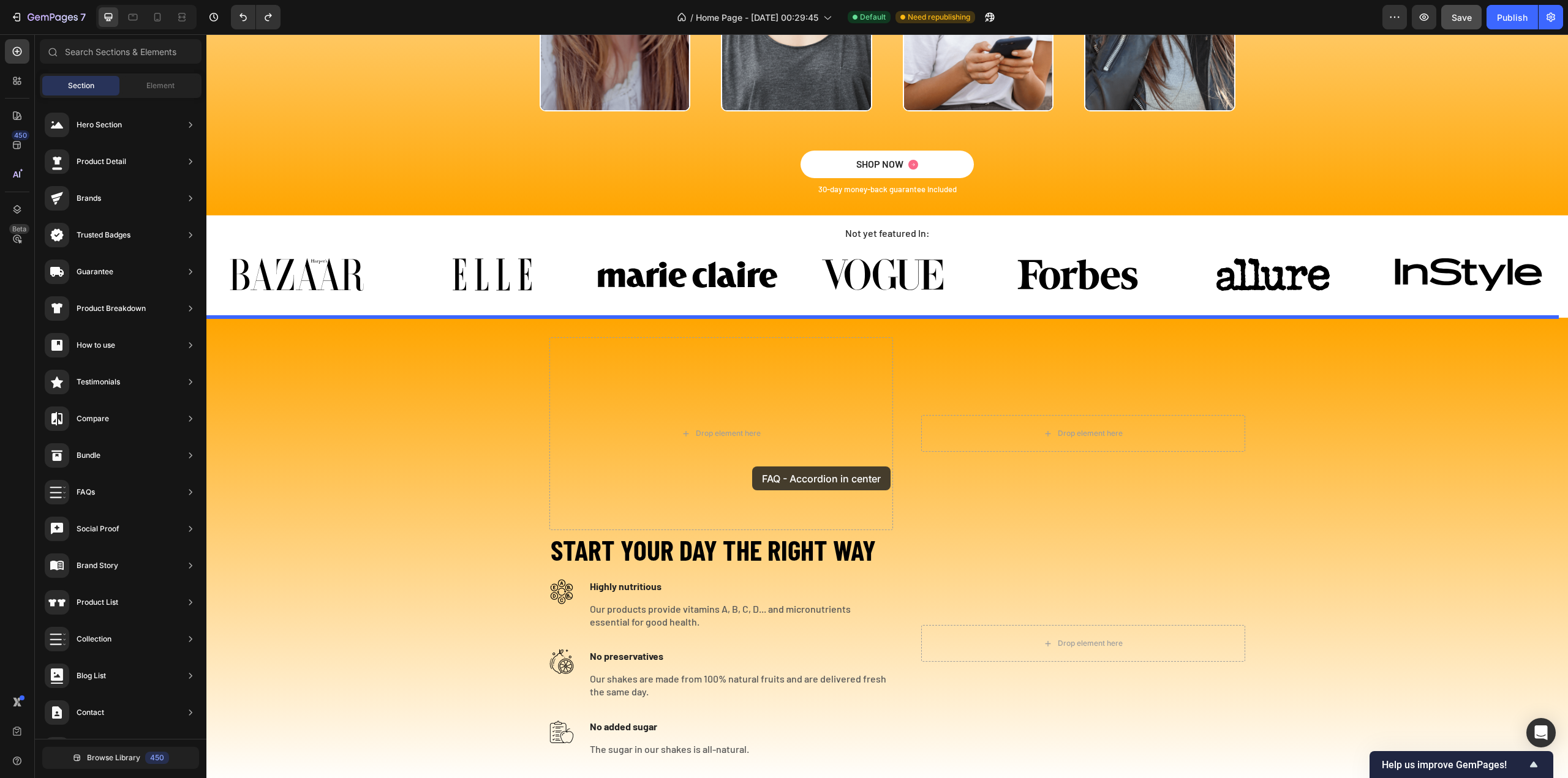
drag, startPoint x: 507, startPoint y: 572, endPoint x: 752, endPoint y: 466, distance: 266.9
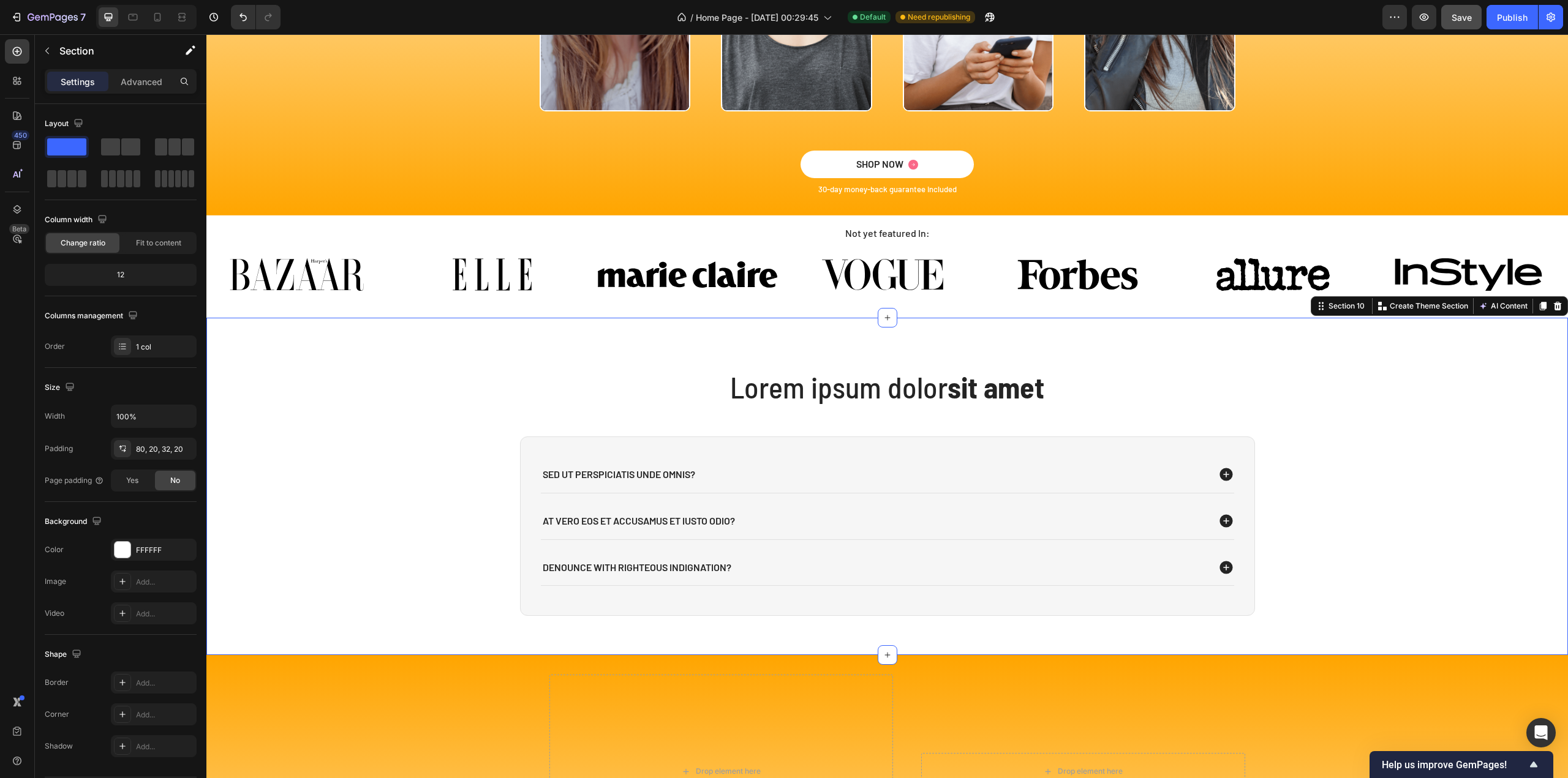
scroll to position [3140, 0]
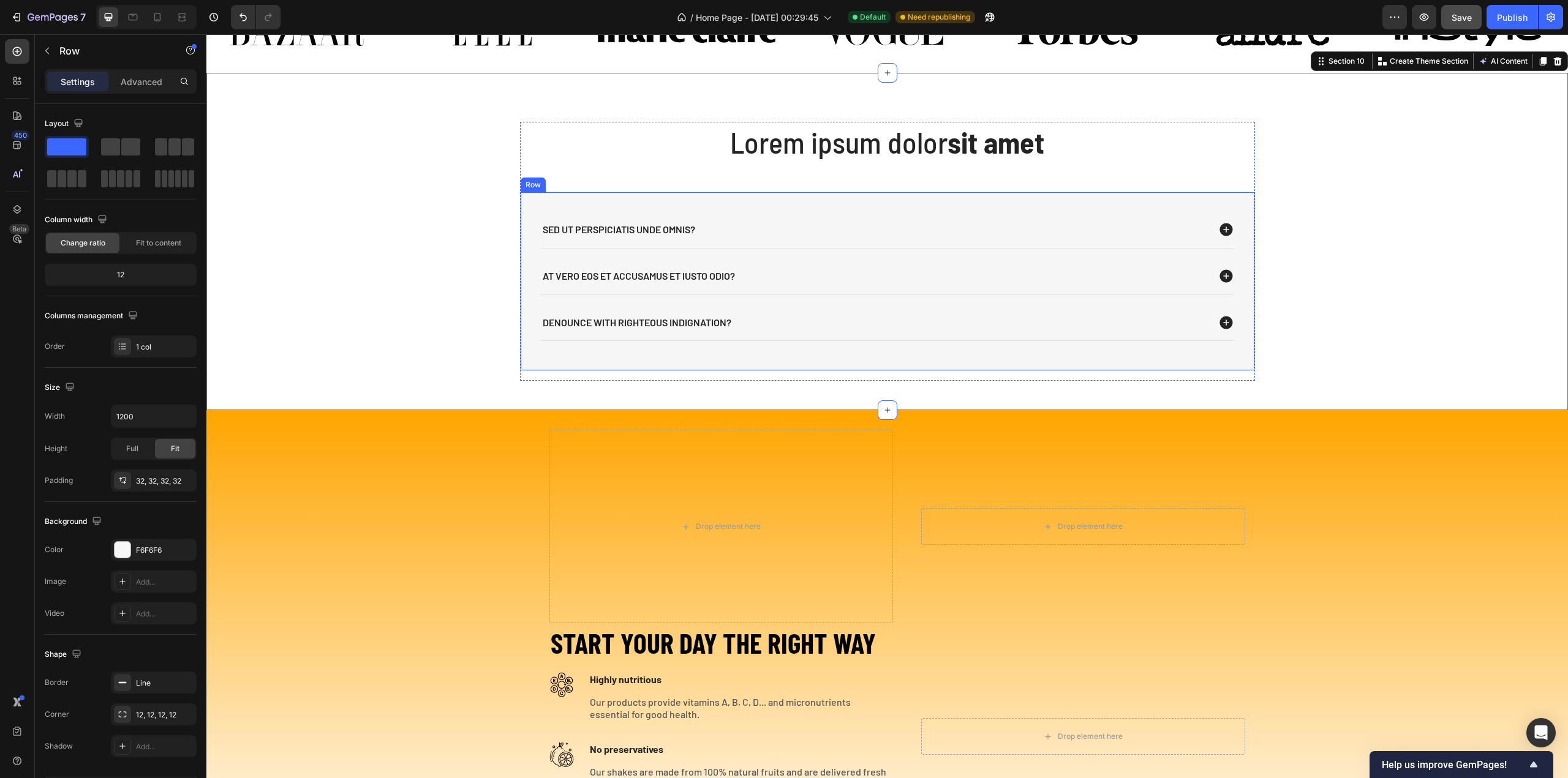
click at [725, 198] on div "Sed ut perspiciatis unde omnis? At vero eos et accusamus et iusto odio? denounc…" at bounding box center [887, 281] width 735 height 179
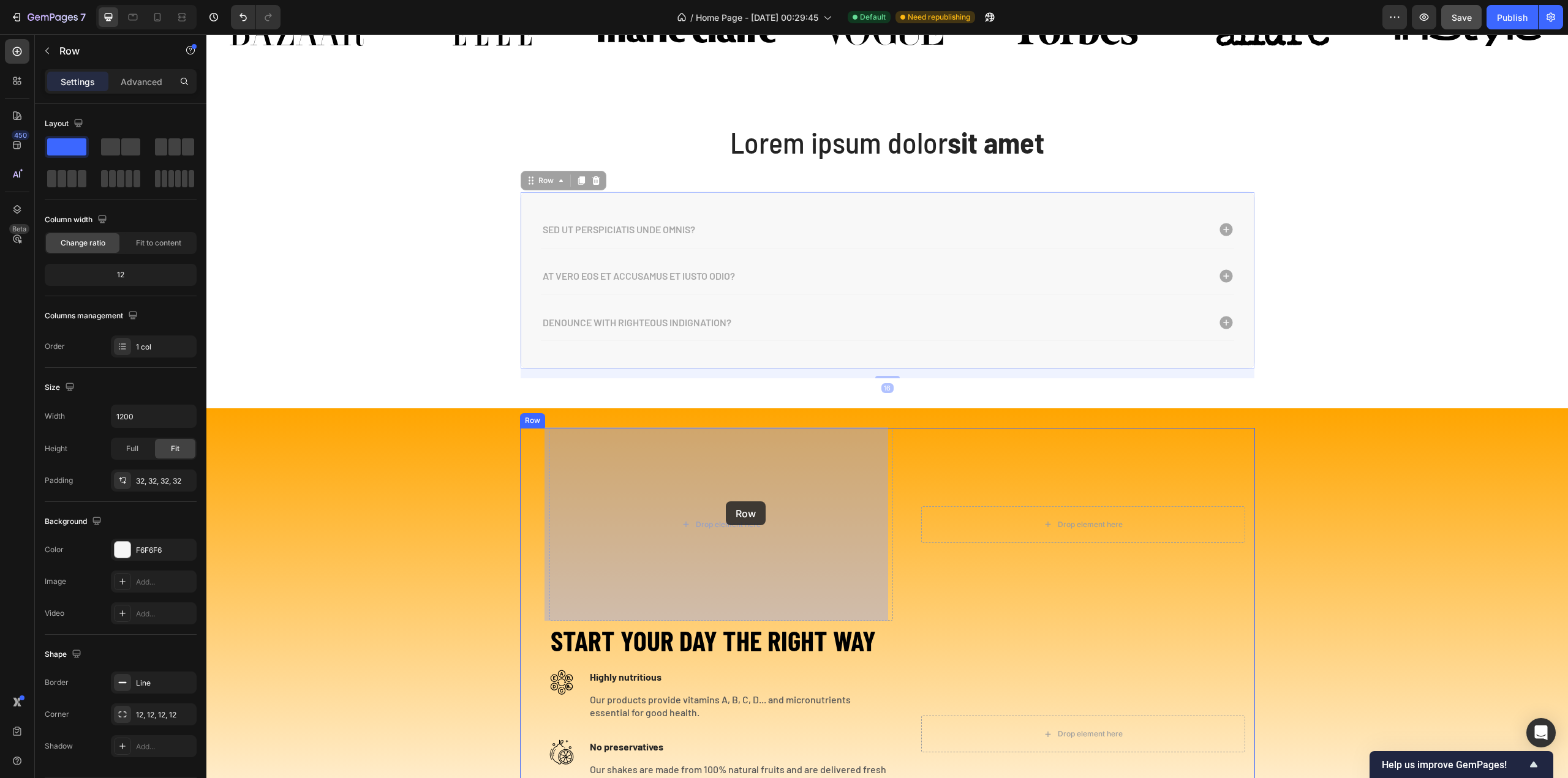
drag, startPoint x: 527, startPoint y: 181, endPoint x: 726, endPoint y: 501, distance: 376.8
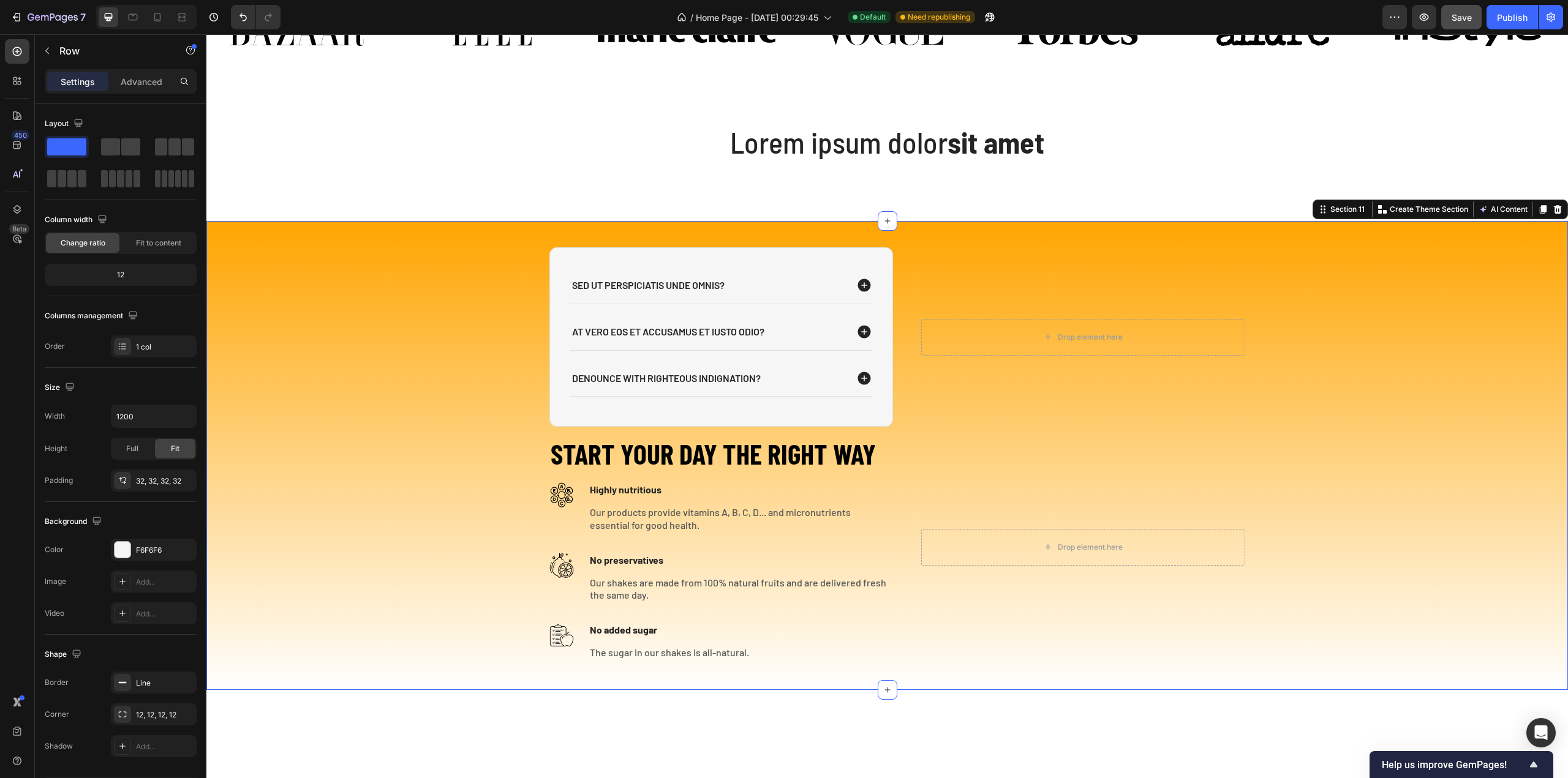
click at [1289, 349] on div "Sed ut perspiciatis unde omnis? At vero eos et accusamus et iusto odio? denounc…" at bounding box center [887, 455] width 1362 height 429
click at [859, 285] on icon at bounding box center [864, 286] width 13 height 13
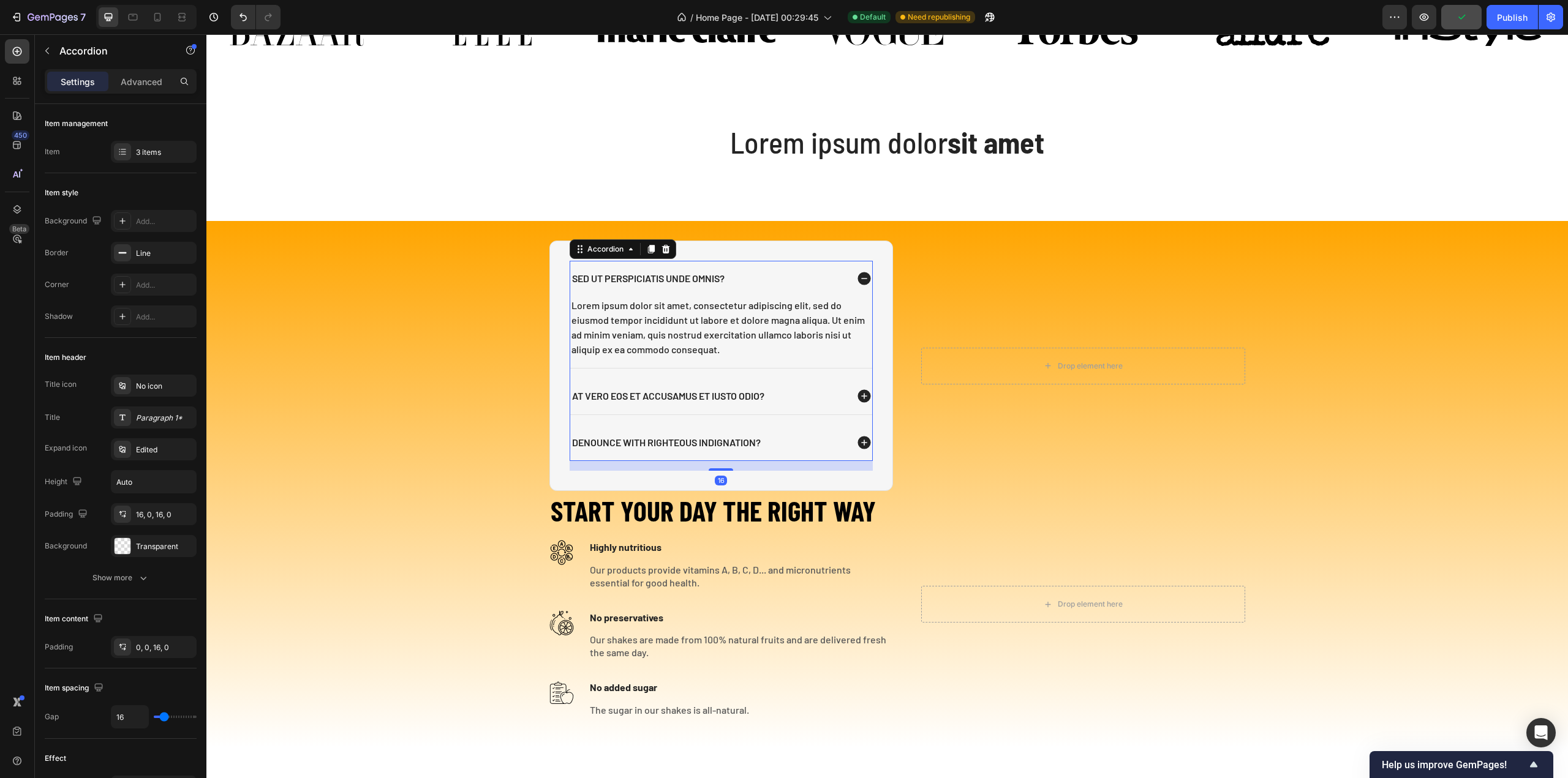
click at [859, 277] on icon at bounding box center [864, 279] width 16 height 16
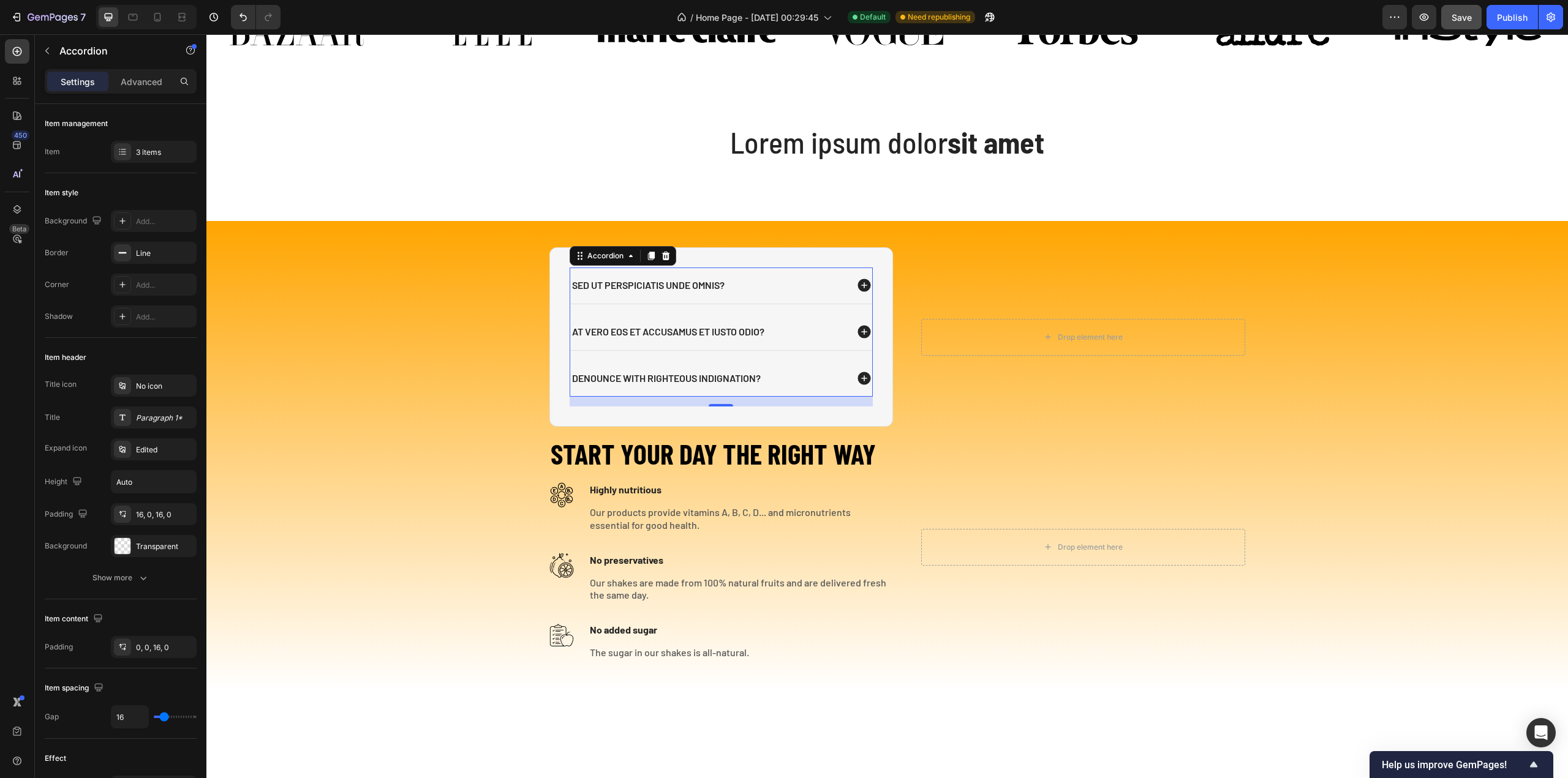
click at [861, 335] on icon at bounding box center [864, 332] width 13 height 13
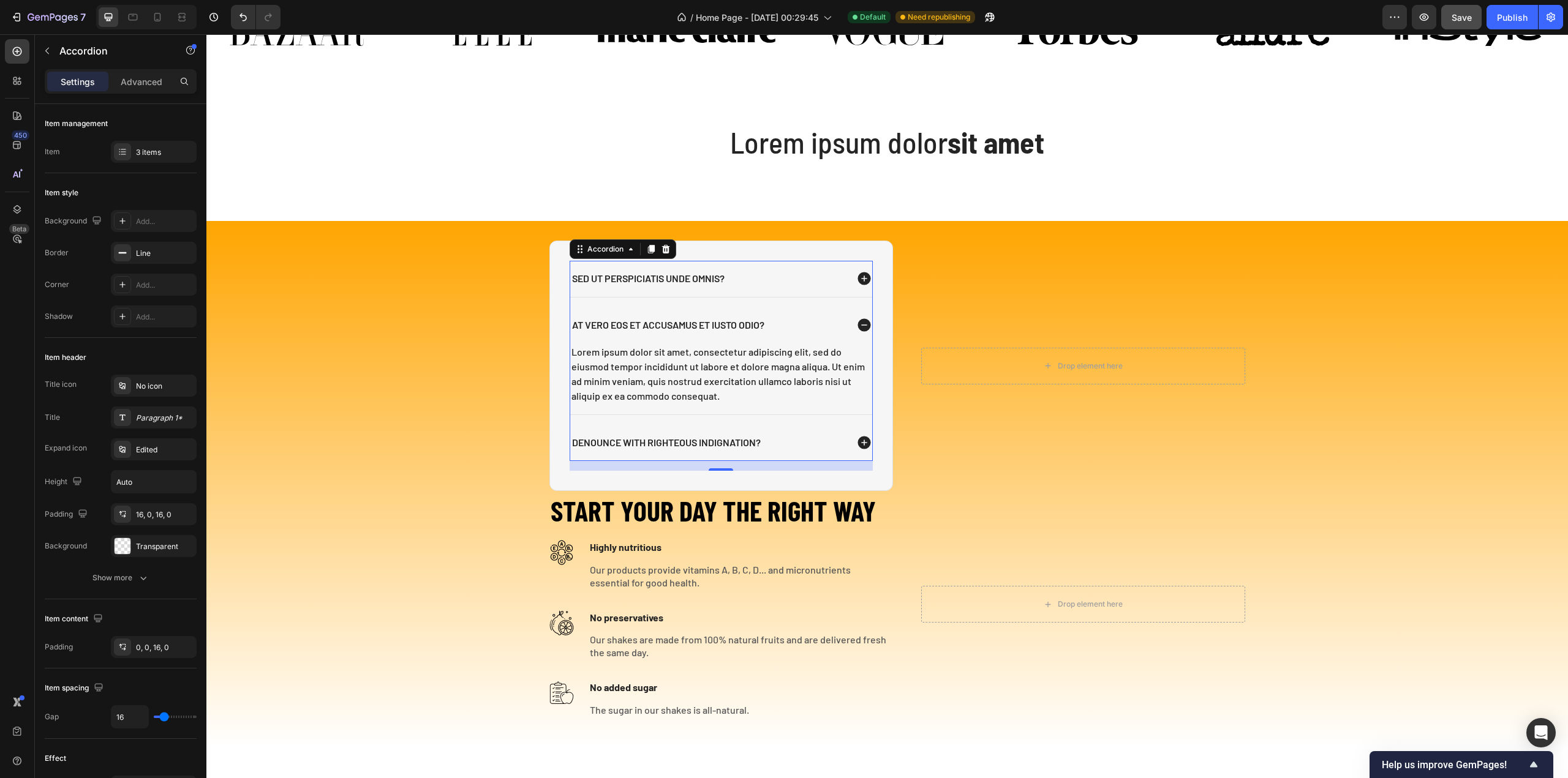
click at [860, 322] on icon at bounding box center [864, 325] width 13 height 13
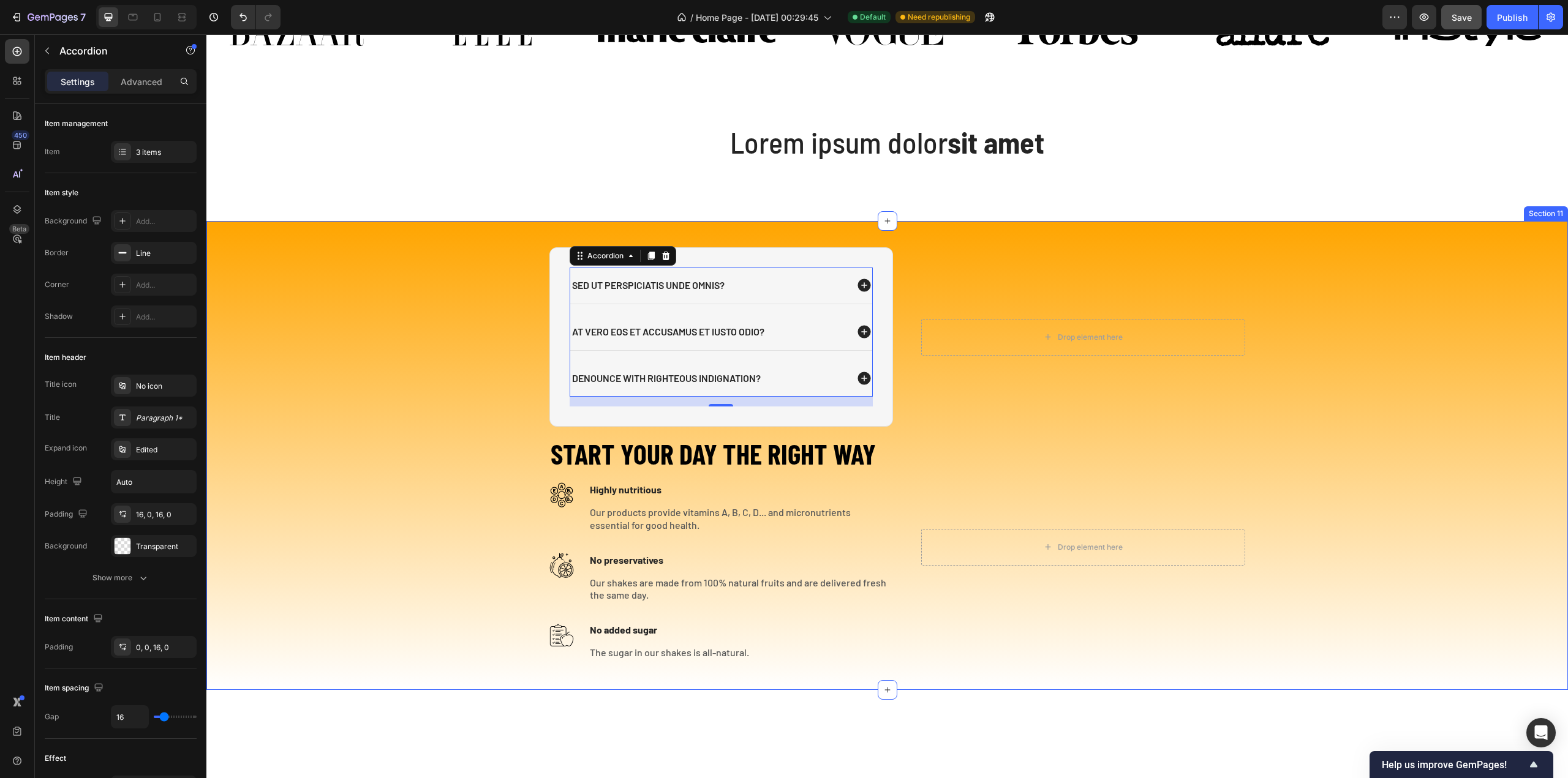
click at [1356, 360] on div "Sed ut perspiciatis unde omnis? At vero eos et accusamus et iusto odio? denounc…" at bounding box center [887, 455] width 1362 height 429
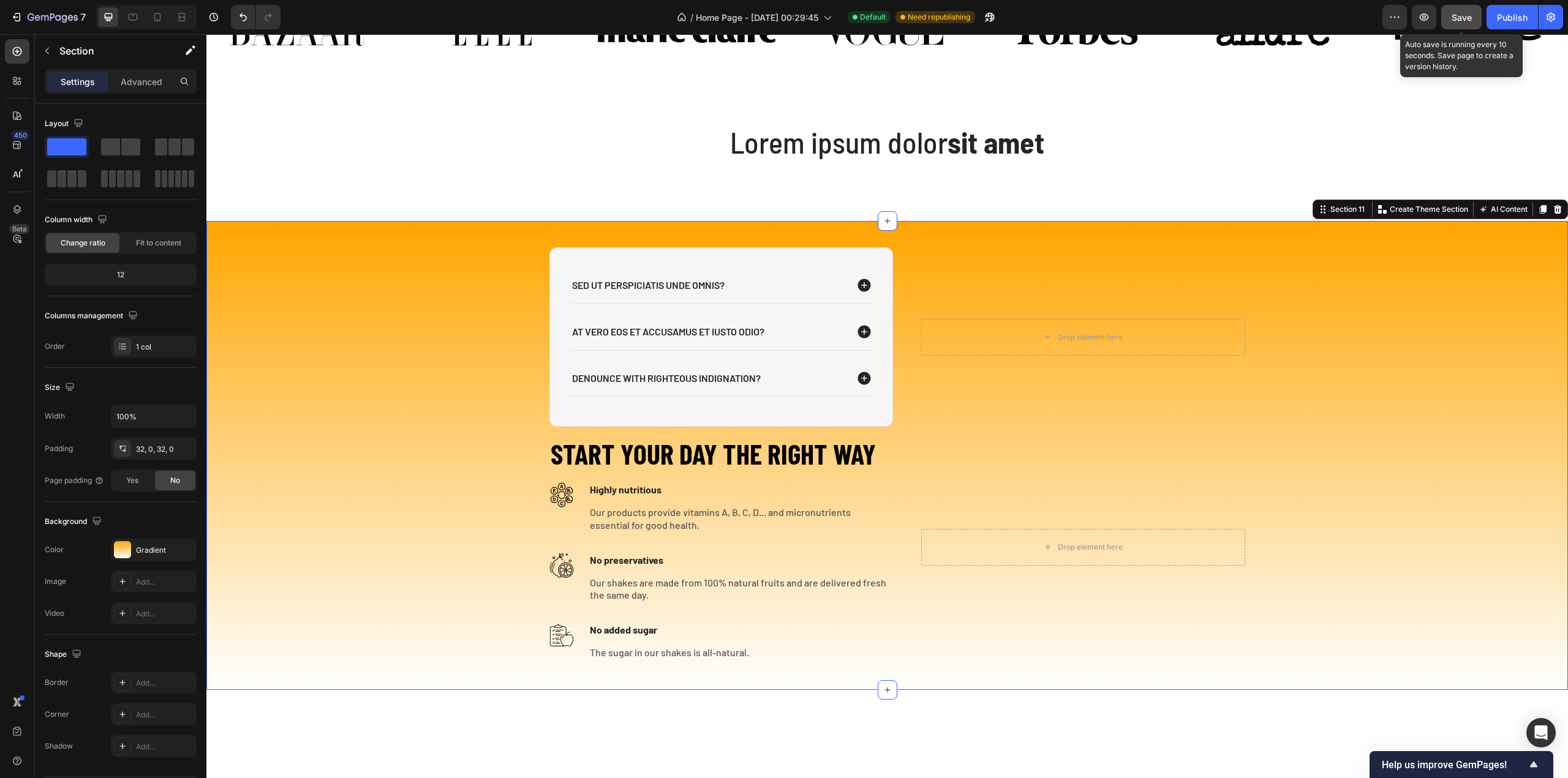
click at [1458, 17] on span "Save" at bounding box center [1462, 18] width 21 height 10
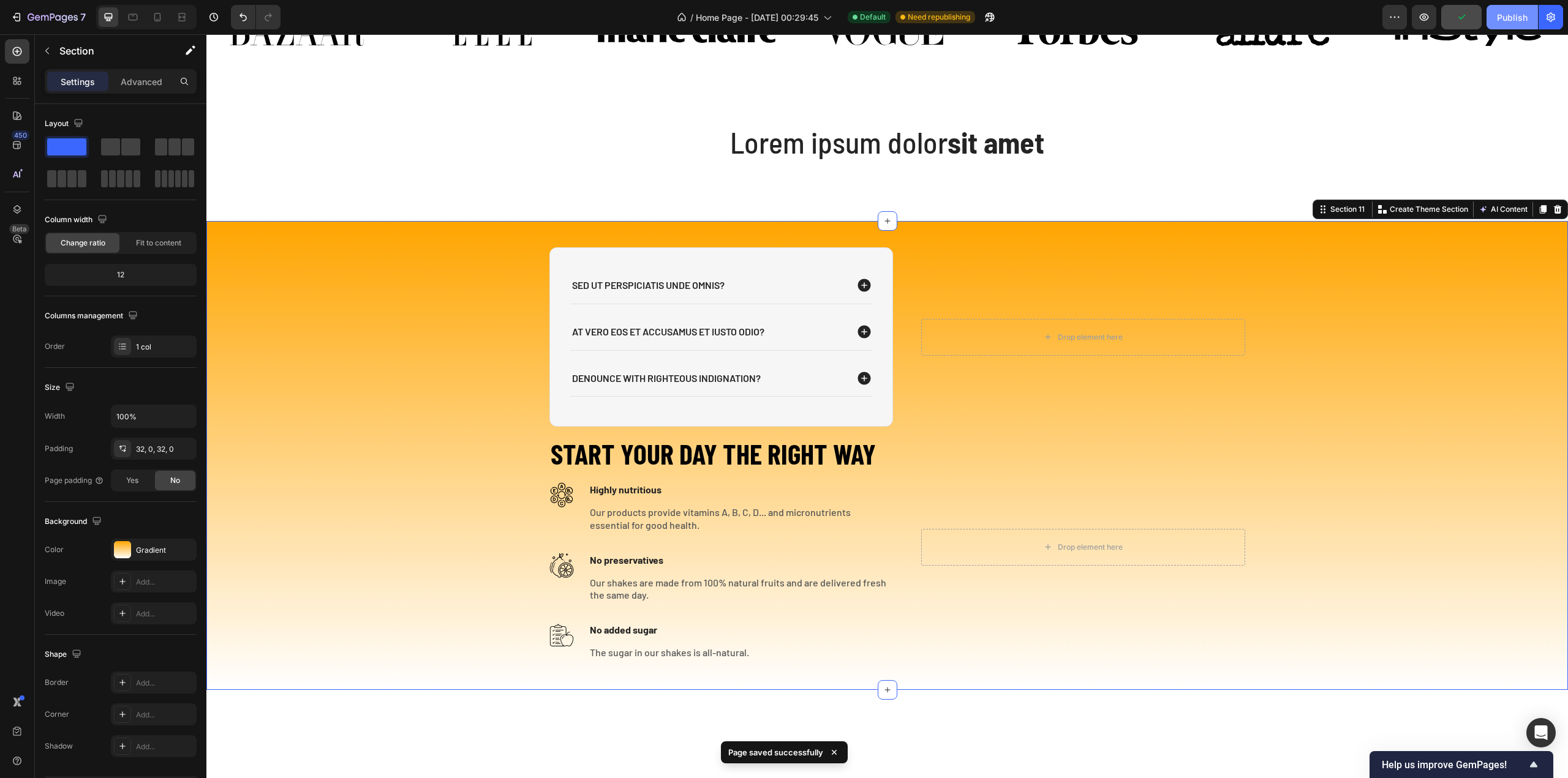
click at [1506, 19] on div "Publish" at bounding box center [1512, 18] width 31 height 13
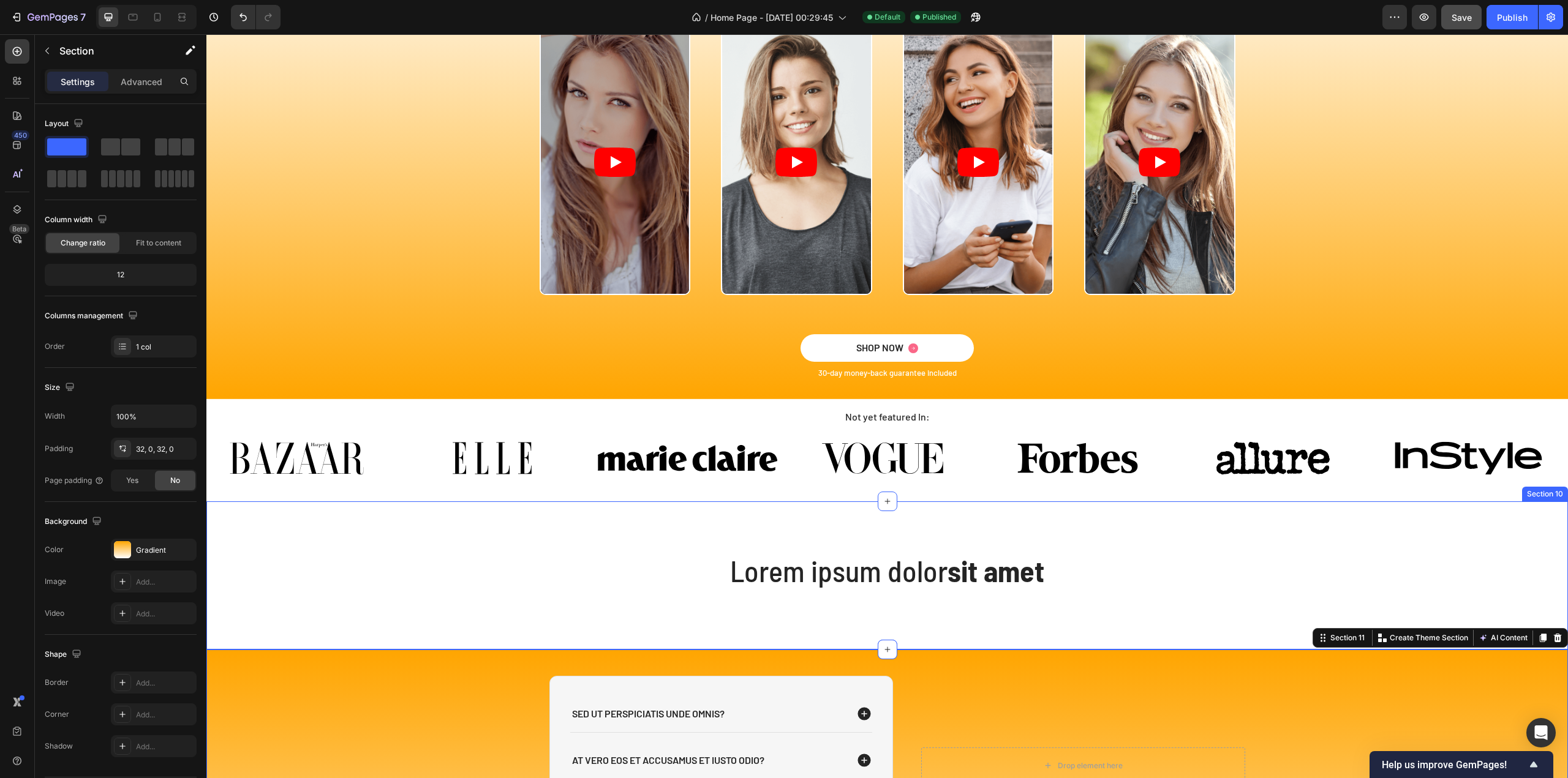
scroll to position [2895, 0]
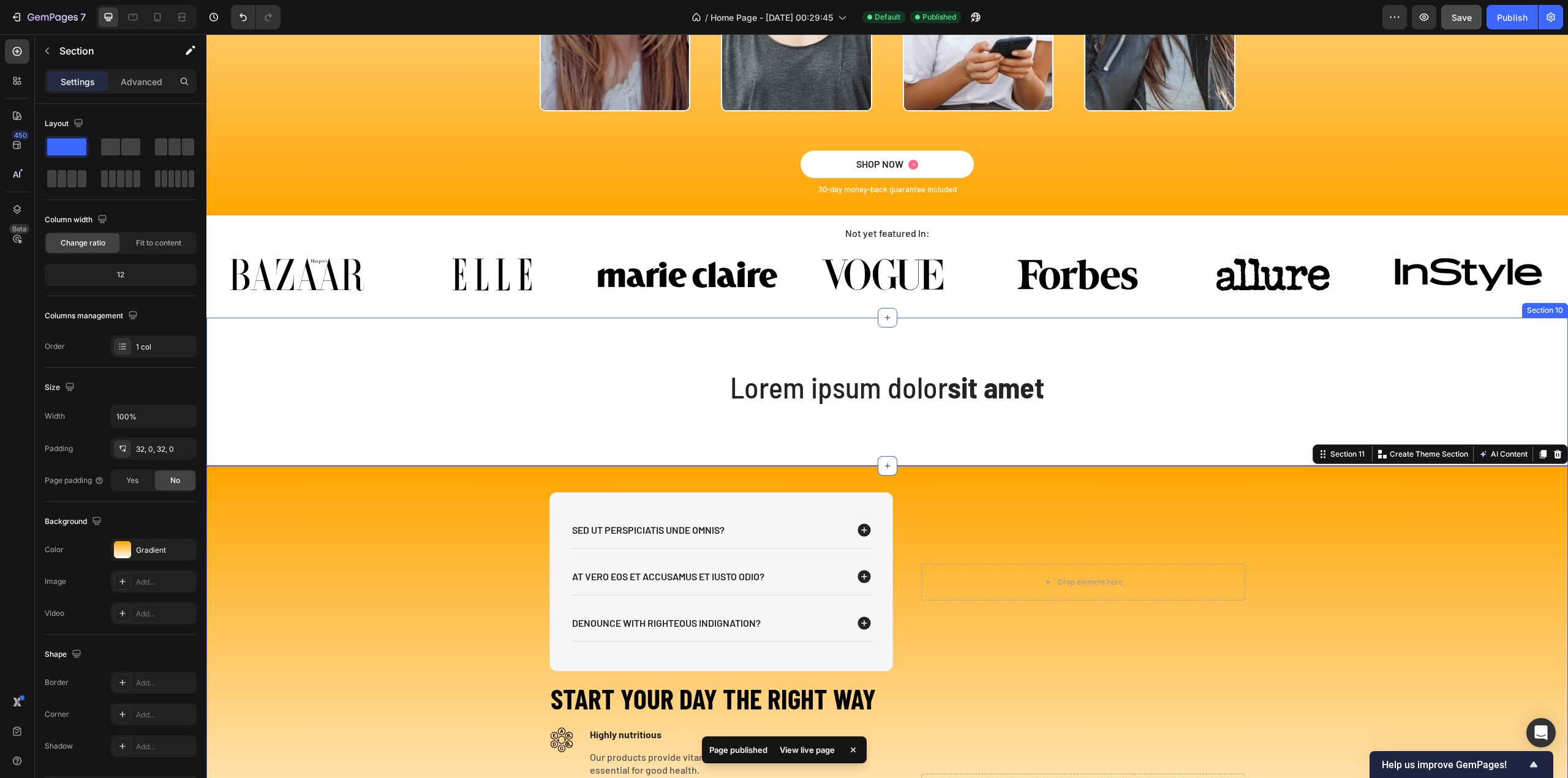
click at [481, 341] on div "Lorem ipsum dolor sit amet Heading Row Section 10" at bounding box center [887, 392] width 1362 height 148
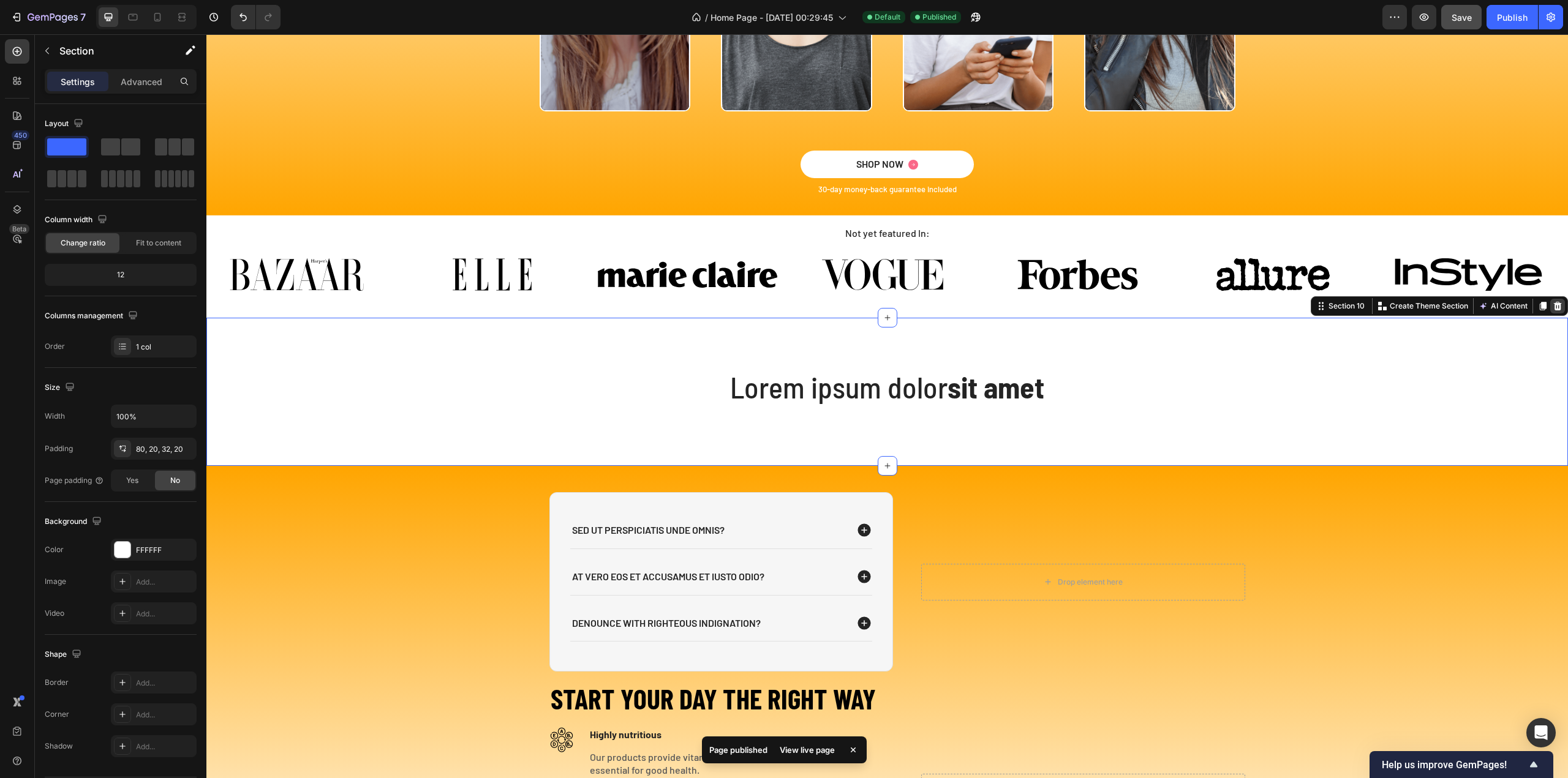
click at [1553, 308] on icon at bounding box center [1557, 305] width 10 height 10
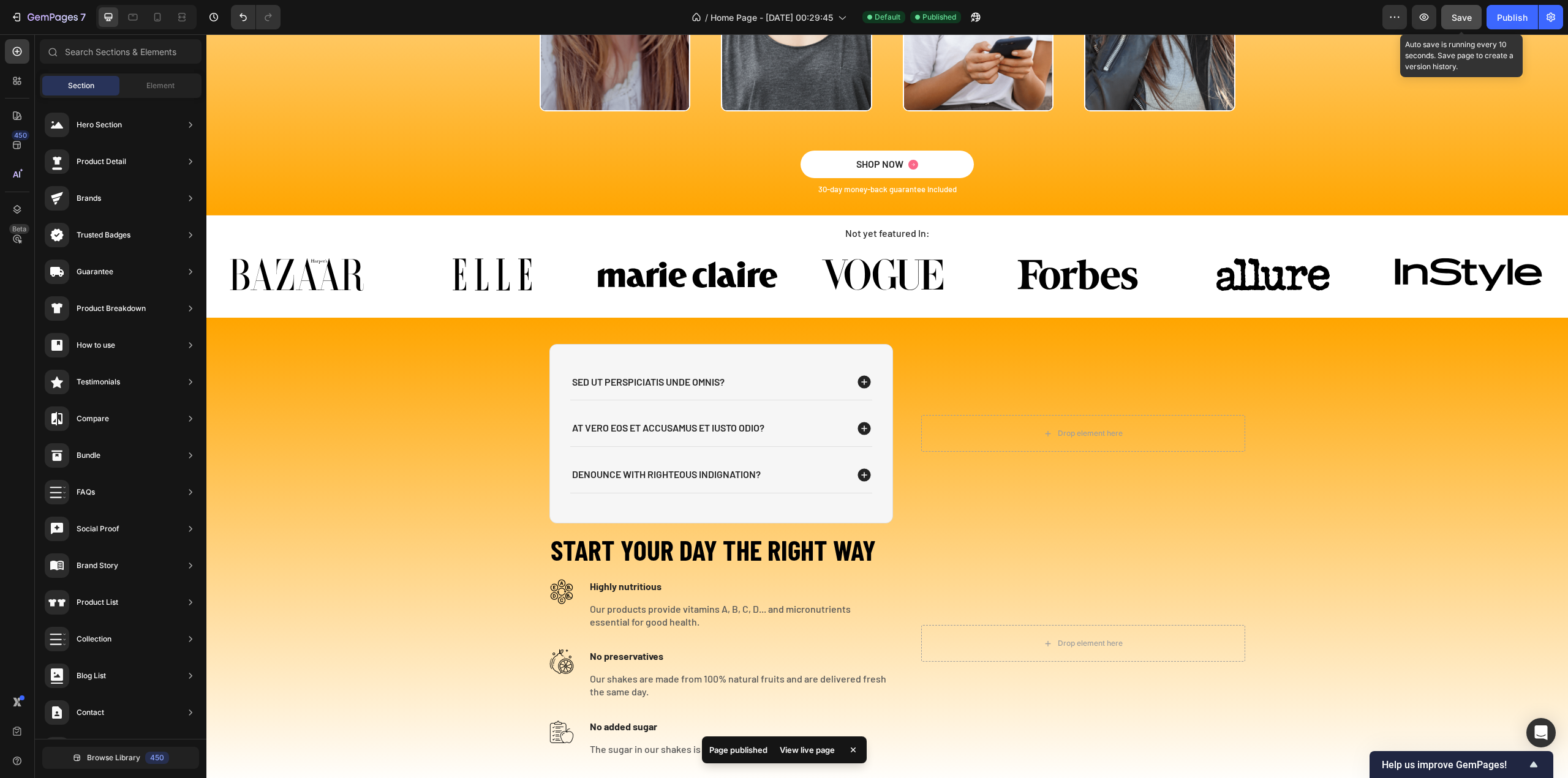
click at [1455, 16] on span "Save" at bounding box center [1462, 18] width 21 height 10
click at [1512, 18] on div "Publish" at bounding box center [1512, 18] width 31 height 13
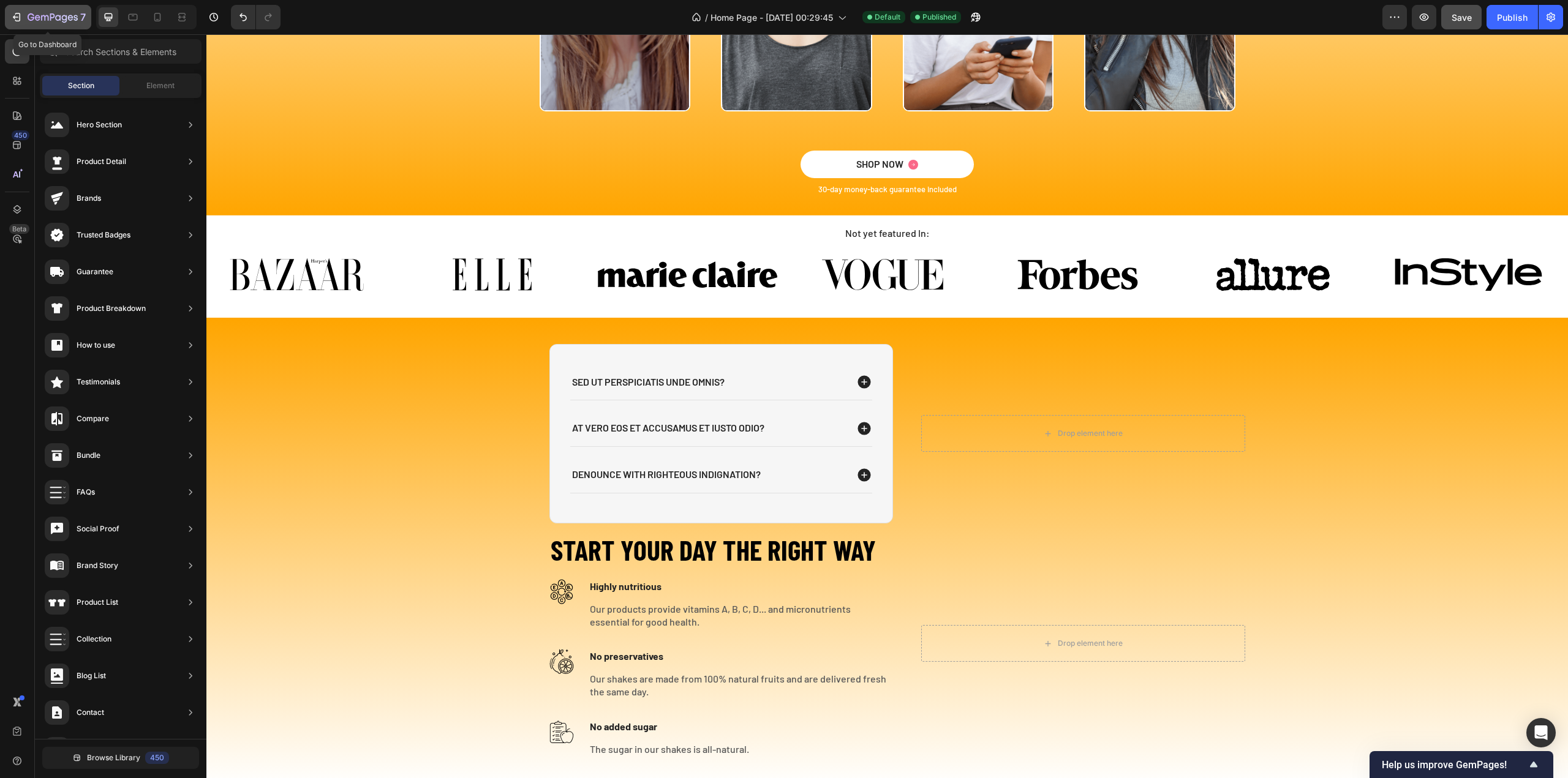
click at [23, 14] on div "7" at bounding box center [48, 17] width 76 height 15
